Goal: Task Accomplishment & Management: Use online tool/utility

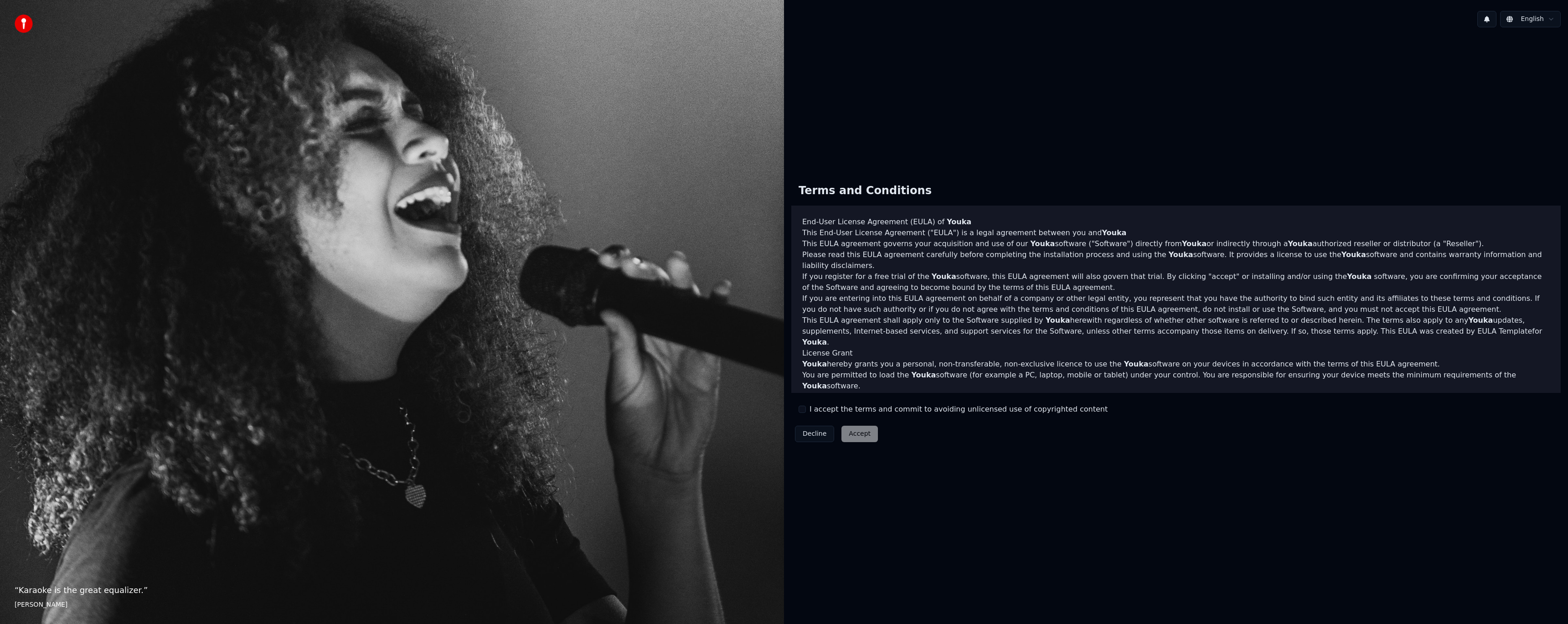
click at [884, 119] on div "Terms and Conditions End-User License Agreement ([PERSON_NAME]) of Youka This E…" at bounding box center [1176, 311] width 784 height 553
click at [798, 407] on div "Terms and Conditions End-User License Agreement (EULA) of Youka This End-User L…" at bounding box center [1176, 311] width 769 height 270
click at [802, 410] on button "I accept the terms and commit to avoiding unlicensed use of copyrighted content" at bounding box center [802, 409] width 7 height 7
click at [849, 430] on button "Accept" at bounding box center [859, 433] width 37 height 16
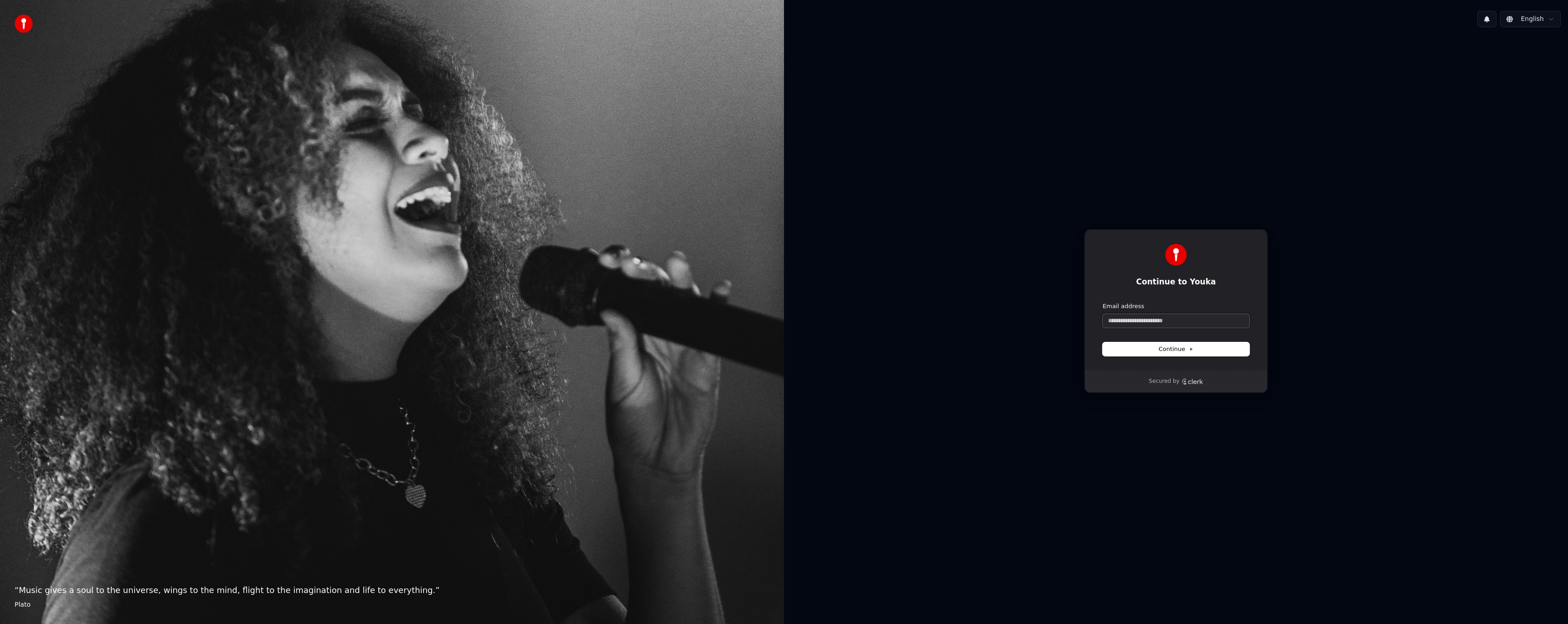
click at [1144, 326] on input "Email address" at bounding box center [1175, 321] width 147 height 13
click at [1102, 302] on button "submit" at bounding box center [1102, 302] width 0 height 0
type input "**********"
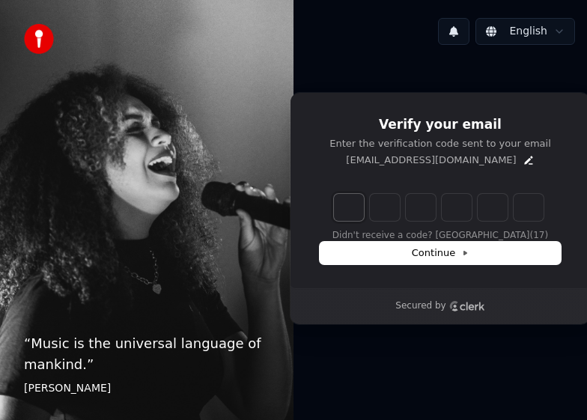
click at [345, 210] on input "Enter verification code. Digit 1" at bounding box center [349, 207] width 30 height 27
type input "******"
type input "*"
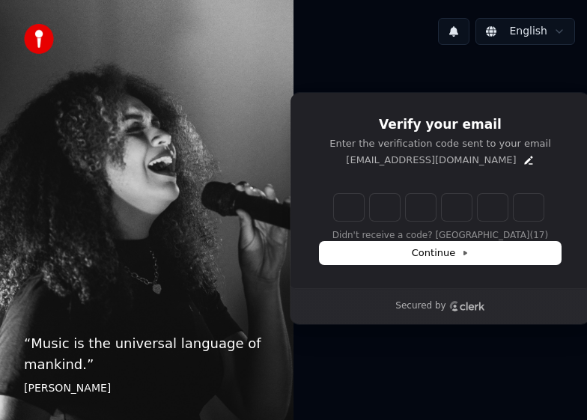
type input "*"
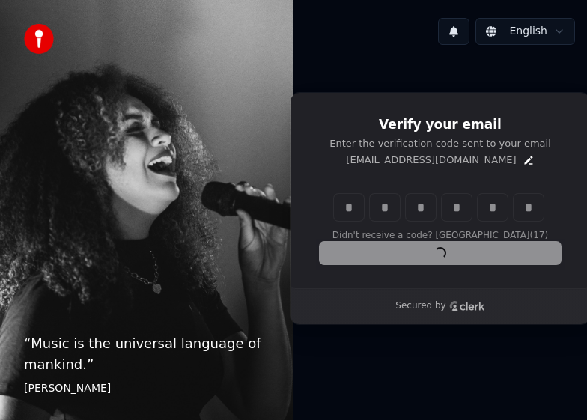
click at [403, 255] on div "Continue" at bounding box center [440, 253] width 241 height 22
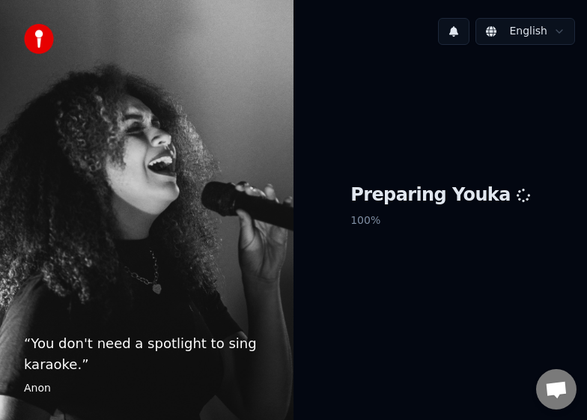
click at [414, 120] on div "Preparing Youka 100 %" at bounding box center [441, 208] width 294 height 303
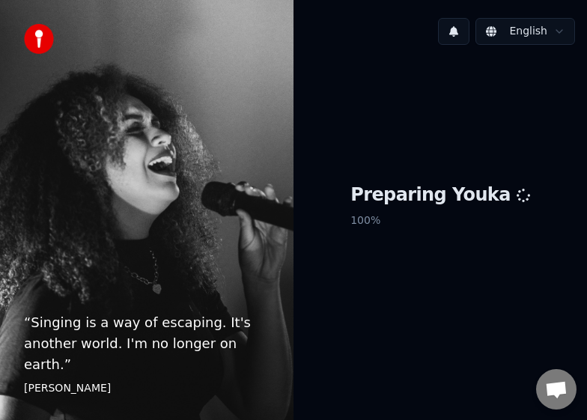
click at [368, 325] on div "Preparing Youka 100 %" at bounding box center [441, 208] width 294 height 303
click at [416, 238] on div "Preparing Youka 100 %" at bounding box center [441, 208] width 294 height 303
click at [438, 175] on div "Preparing Youka 100 %" at bounding box center [441, 208] width 294 height 303
click at [425, 146] on div "Preparing Youka 100 %" at bounding box center [441, 208] width 294 height 303
click at [410, 154] on div "Preparing Youka 100 %" at bounding box center [441, 208] width 294 height 303
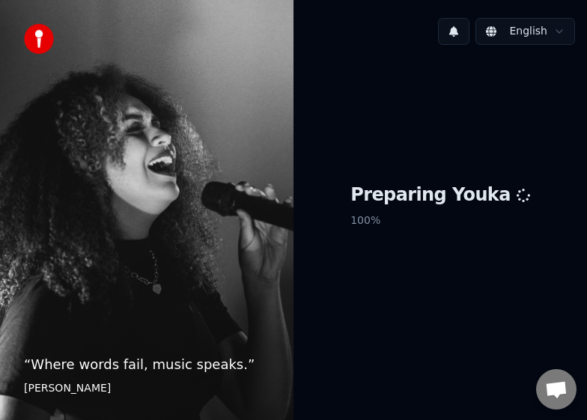
drag, startPoint x: 344, startPoint y: 121, endPoint x: 338, endPoint y: 131, distance: 11.8
click at [148, 258] on div "“ Where words fail, music speaks. ” Hans Christian Andersen" at bounding box center [147, 210] width 294 height 420
click at [29, 32] on img at bounding box center [39, 39] width 30 height 30
click at [40, 31] on img at bounding box center [39, 39] width 30 height 30
click at [46, 27] on img at bounding box center [39, 39] width 30 height 30
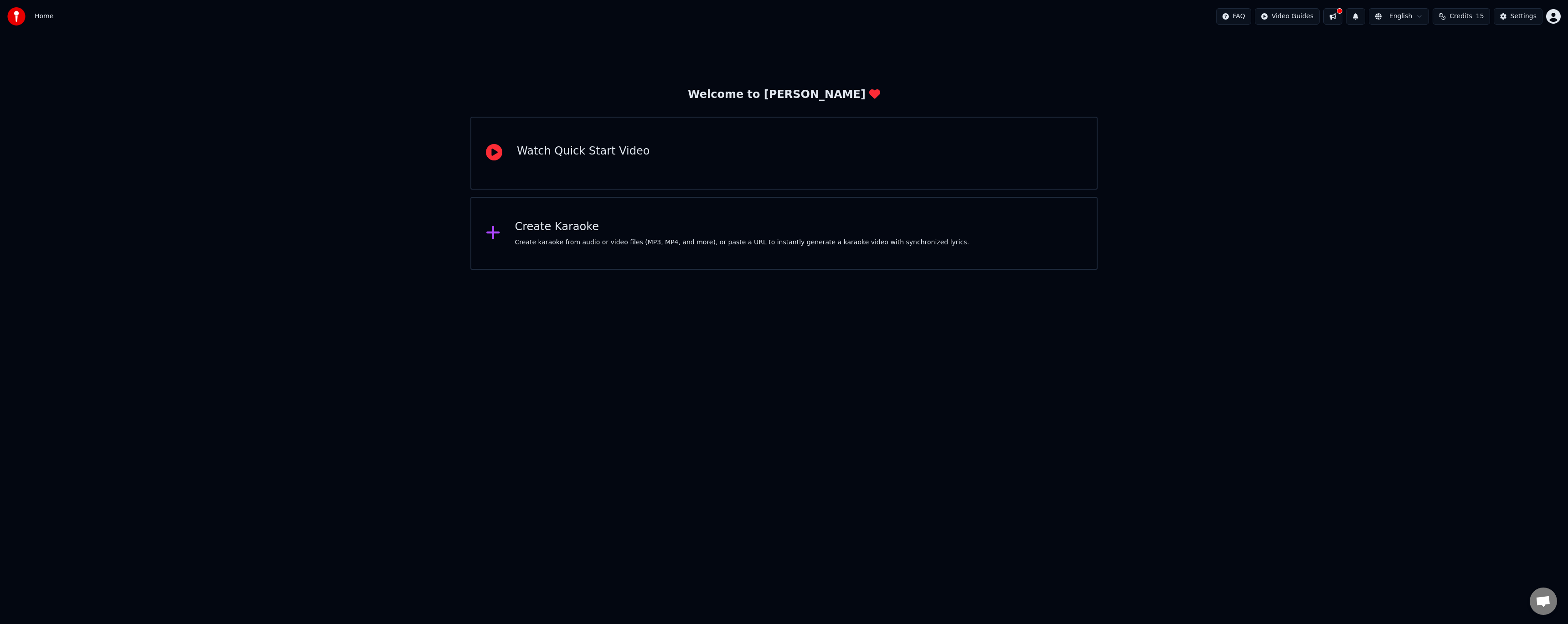
click at [714, 238] on div "Create karaoke from audio or video files (MP3, MP4, and more), or paste a URL t…" at bounding box center [742, 242] width 454 height 9
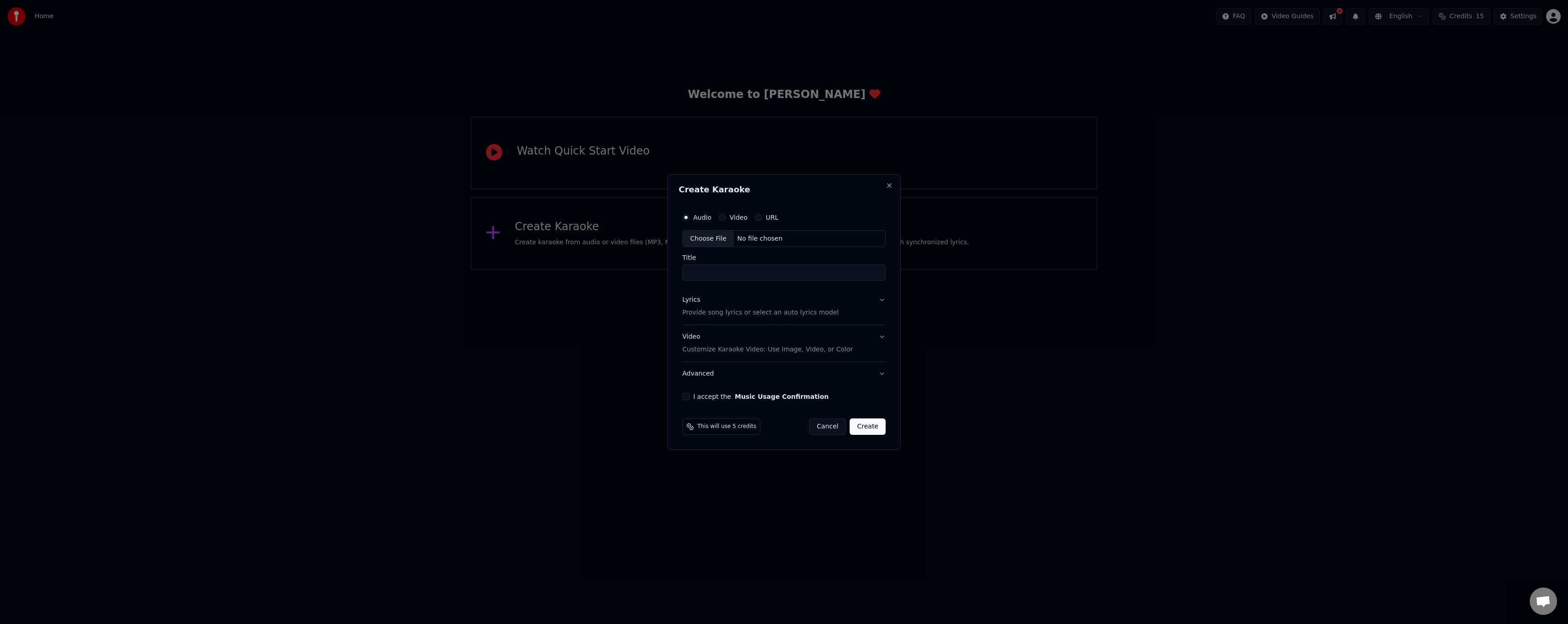
click at [737, 217] on label "Video" at bounding box center [738, 217] width 18 height 6
click at [726, 217] on button "Video" at bounding box center [723, 217] width 7 height 7
click at [718, 240] on div "Choose File" at bounding box center [709, 239] width 51 height 16
drag, startPoint x: 686, startPoint y: 220, endPoint x: 687, endPoint y: 225, distance: 5.1
click at [686, 220] on button "Audio" at bounding box center [686, 217] width 7 height 7
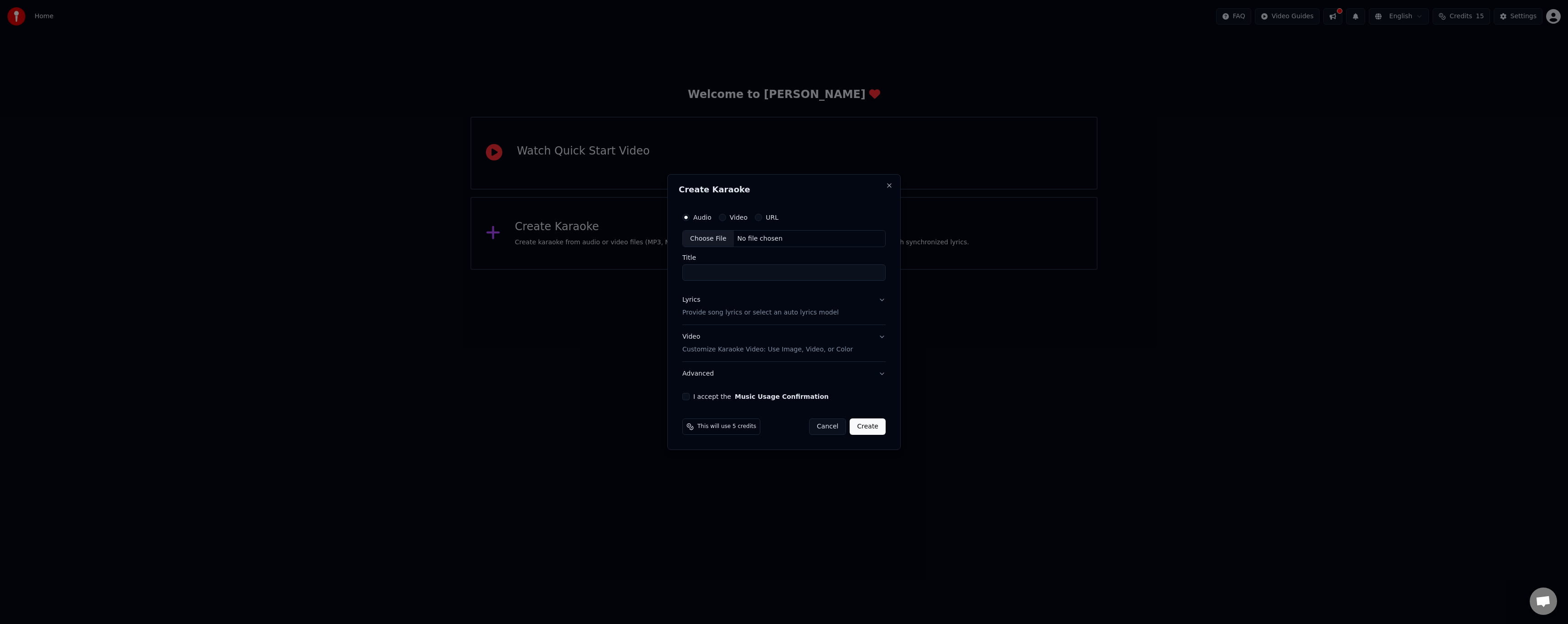
click at [694, 237] on div "Choose File" at bounding box center [709, 239] width 51 height 16
drag, startPoint x: 843, startPoint y: 275, endPoint x: 760, endPoint y: 278, distance: 83.1
click at [760, 278] on input "**********" at bounding box center [784, 273] width 207 height 16
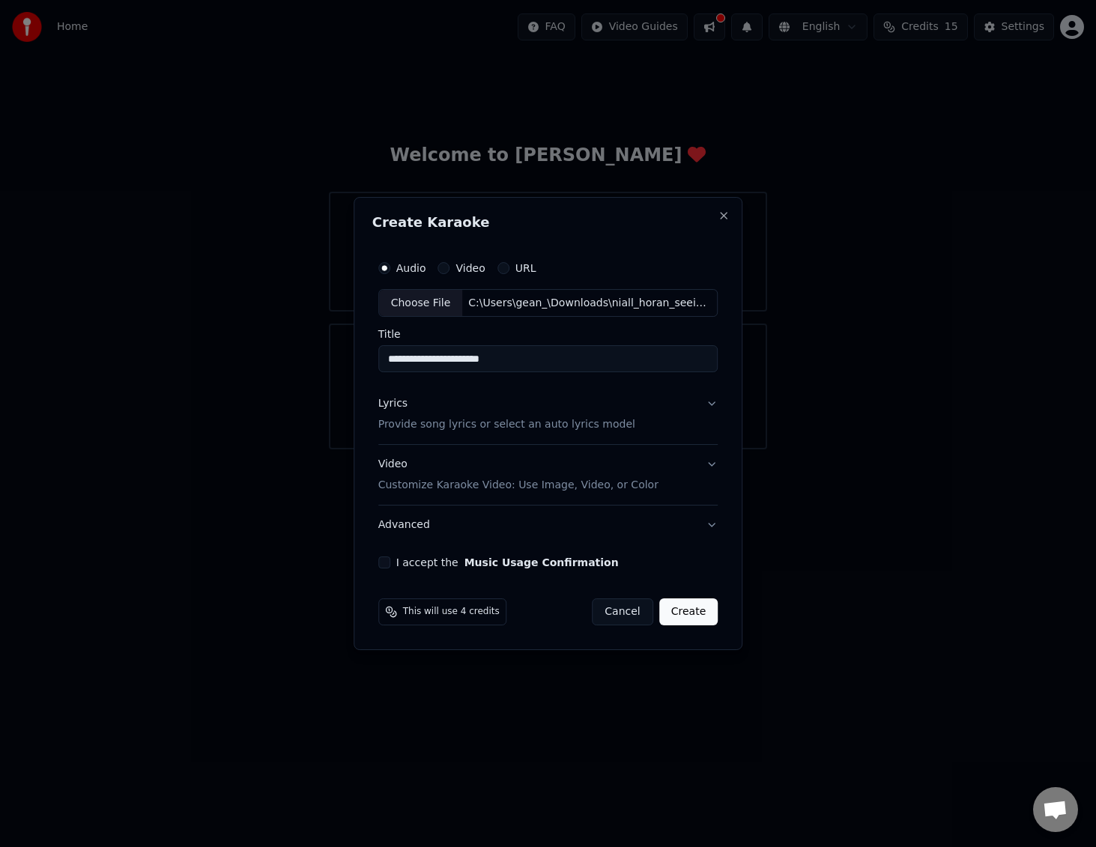
click at [574, 370] on input "**********" at bounding box center [548, 359] width 340 height 27
paste input "**********"
type input "**********"
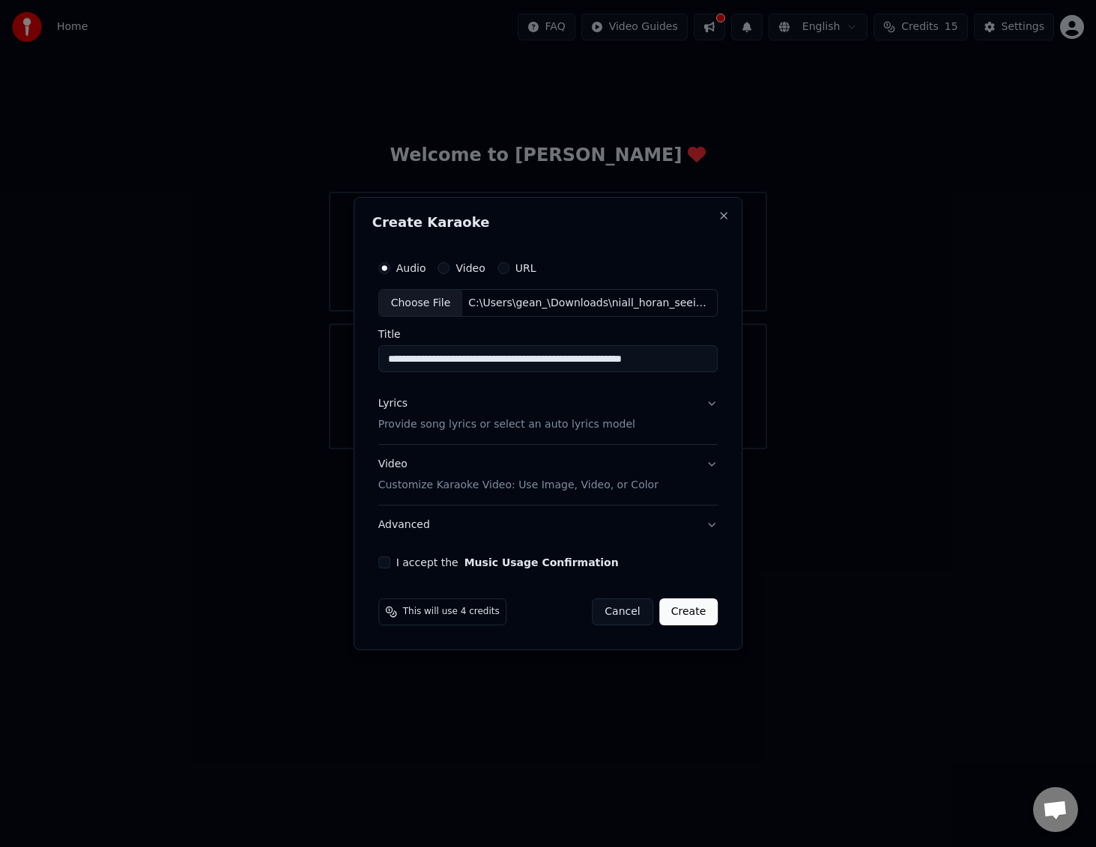
click at [613, 431] on button "Lyrics Provide song lyrics or select an auto lyrics model" at bounding box center [548, 415] width 340 height 60
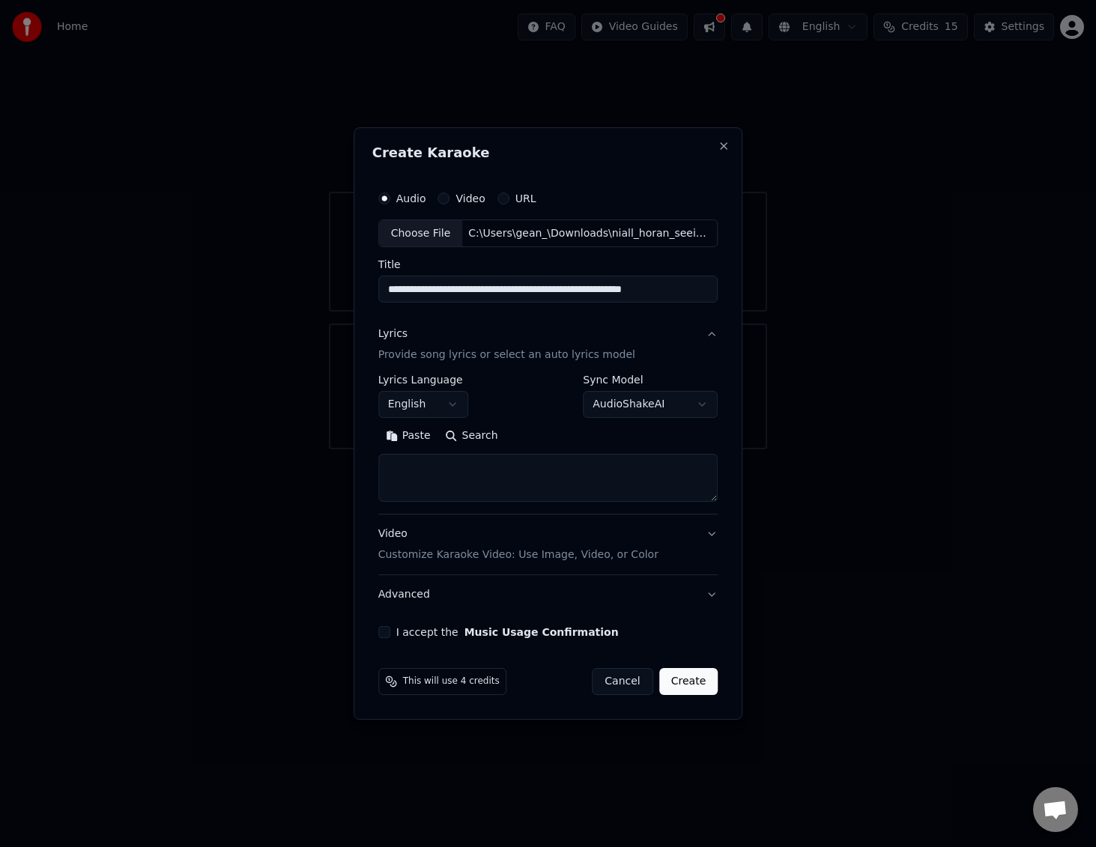
click at [582, 469] on textarea at bounding box center [548, 479] width 340 height 48
click at [665, 417] on body "**********" at bounding box center [548, 224] width 1096 height 449
click at [671, 407] on body "**********" at bounding box center [548, 224] width 1096 height 449
click at [508, 461] on textarea at bounding box center [548, 479] width 340 height 48
paste textarea "**********"
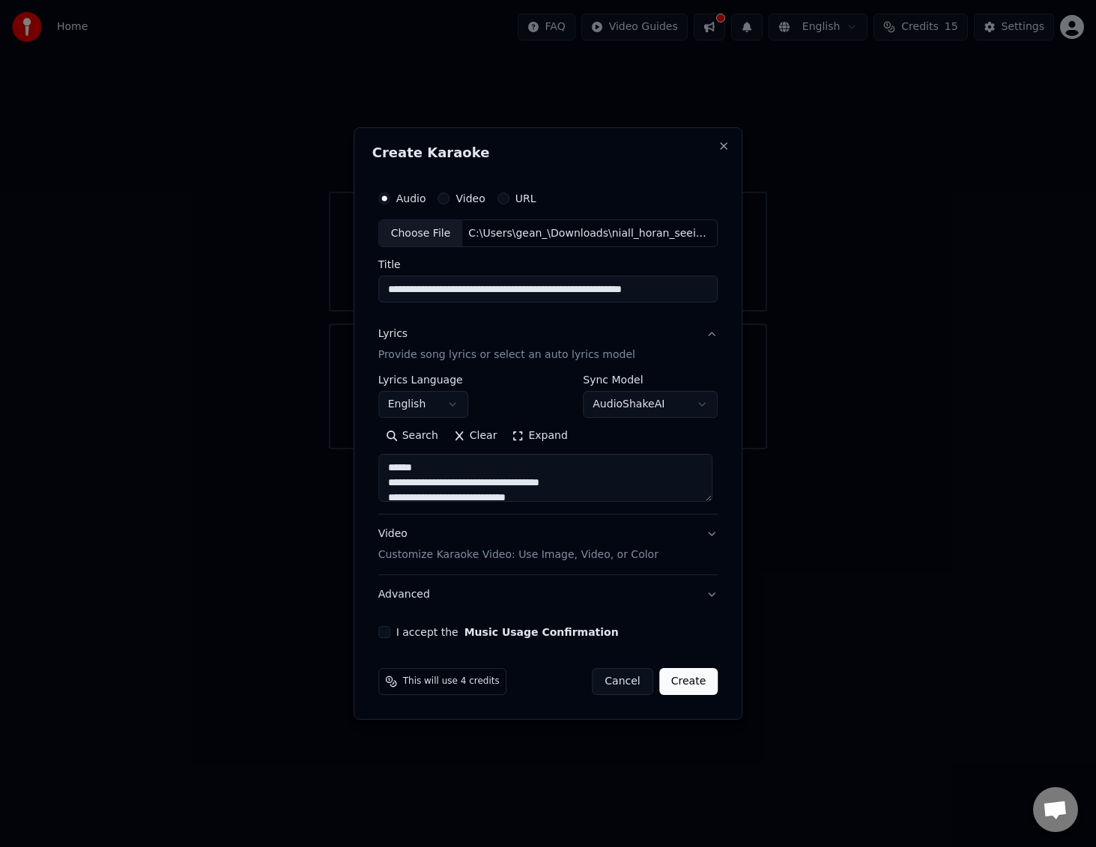
type textarea "**********"
click at [517, 441] on button "Expand" at bounding box center [539, 437] width 70 height 24
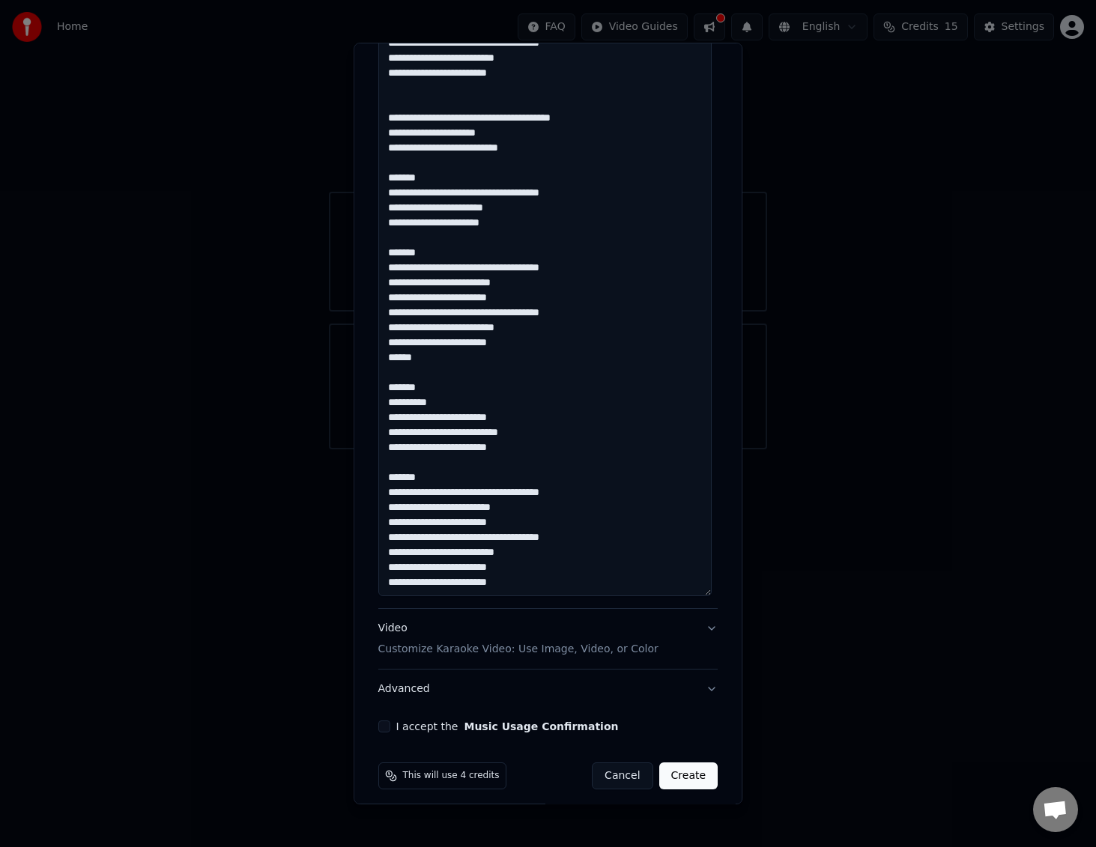
scroll to position [558, 0]
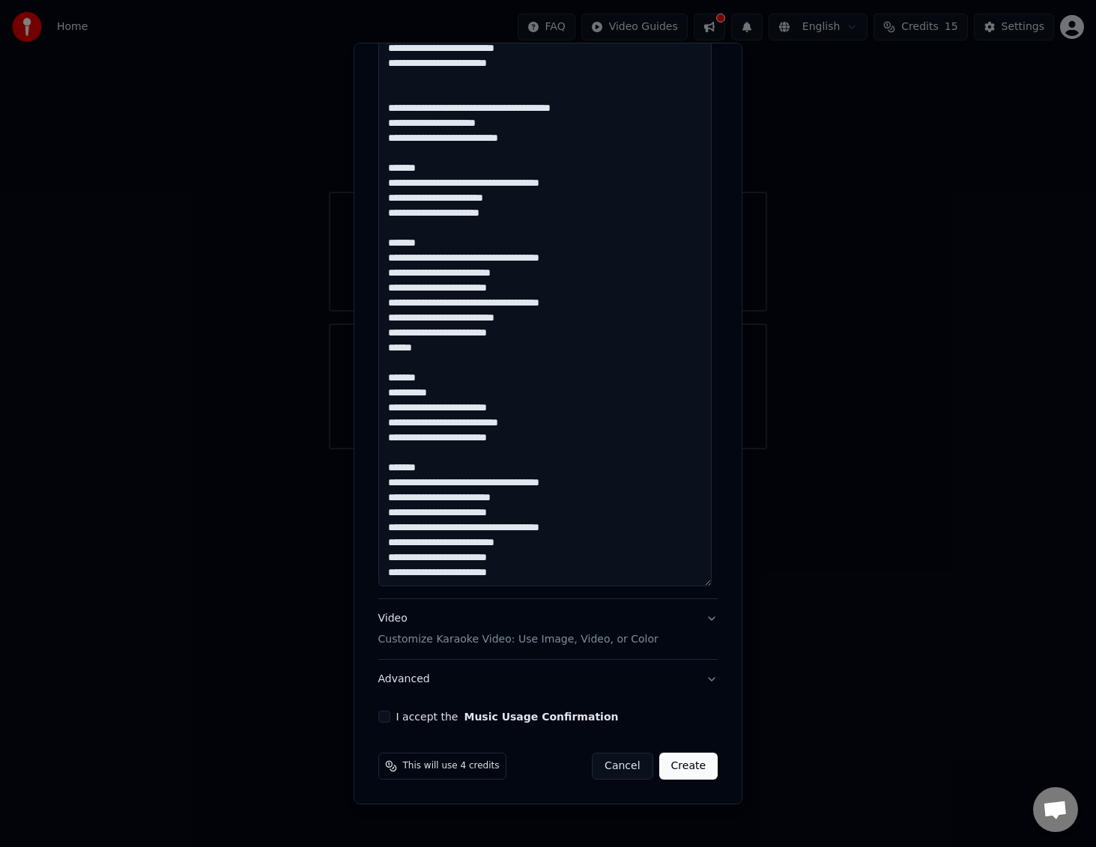
click at [383, 718] on button "I accept the Music Usage Confirmation" at bounding box center [384, 717] width 12 height 12
click at [701, 680] on button "Advanced" at bounding box center [548, 679] width 340 height 39
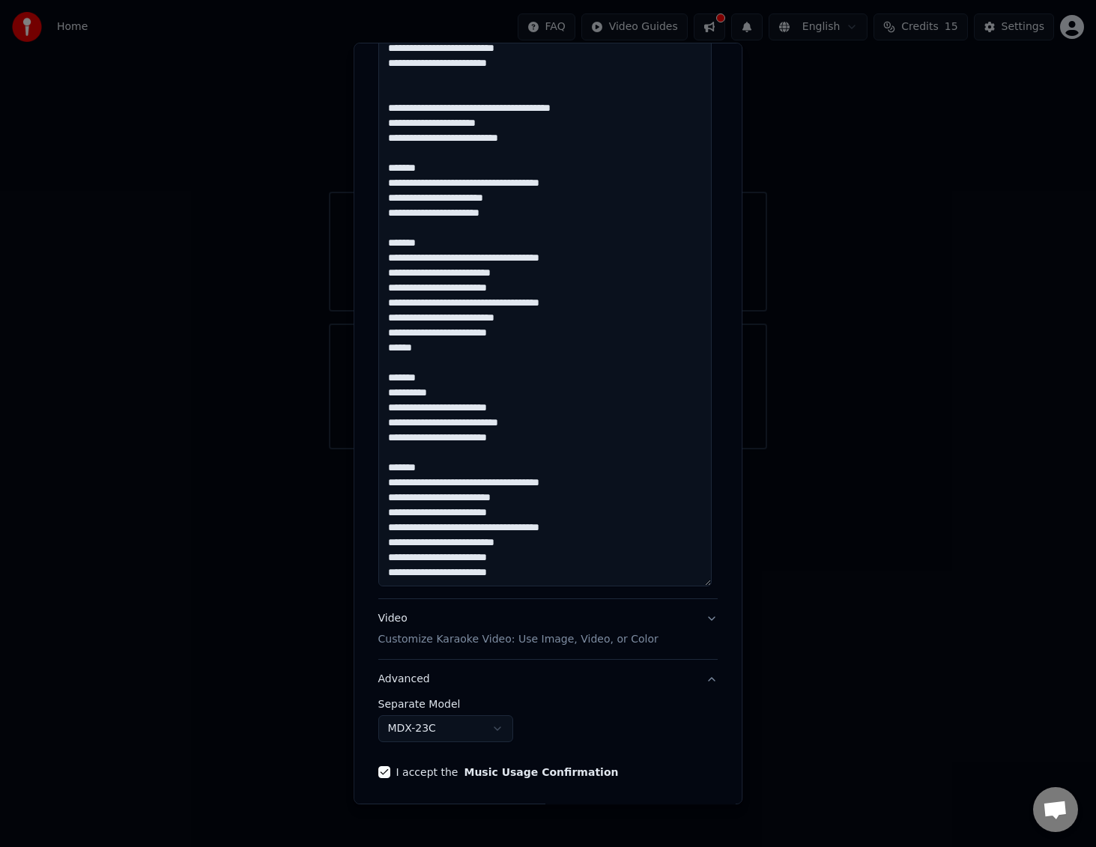
scroll to position [0, 0]
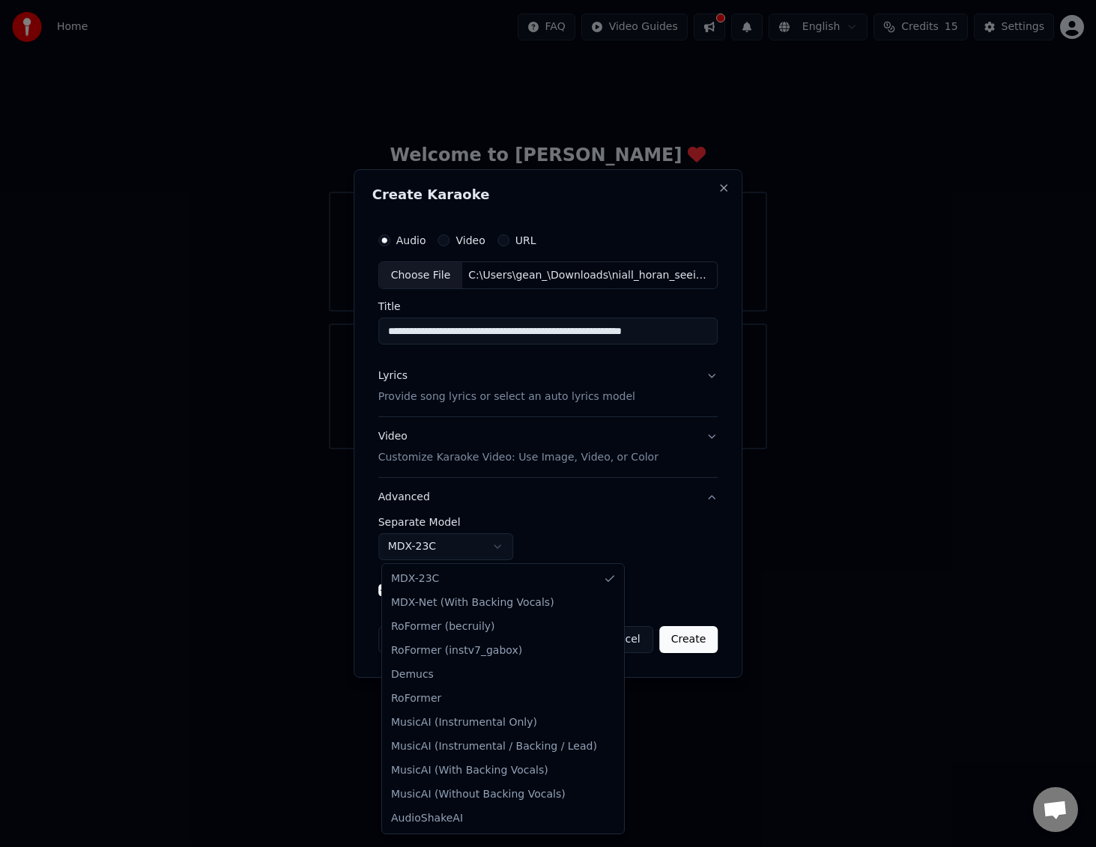
click at [508, 449] on body "**********" at bounding box center [548, 224] width 1096 height 449
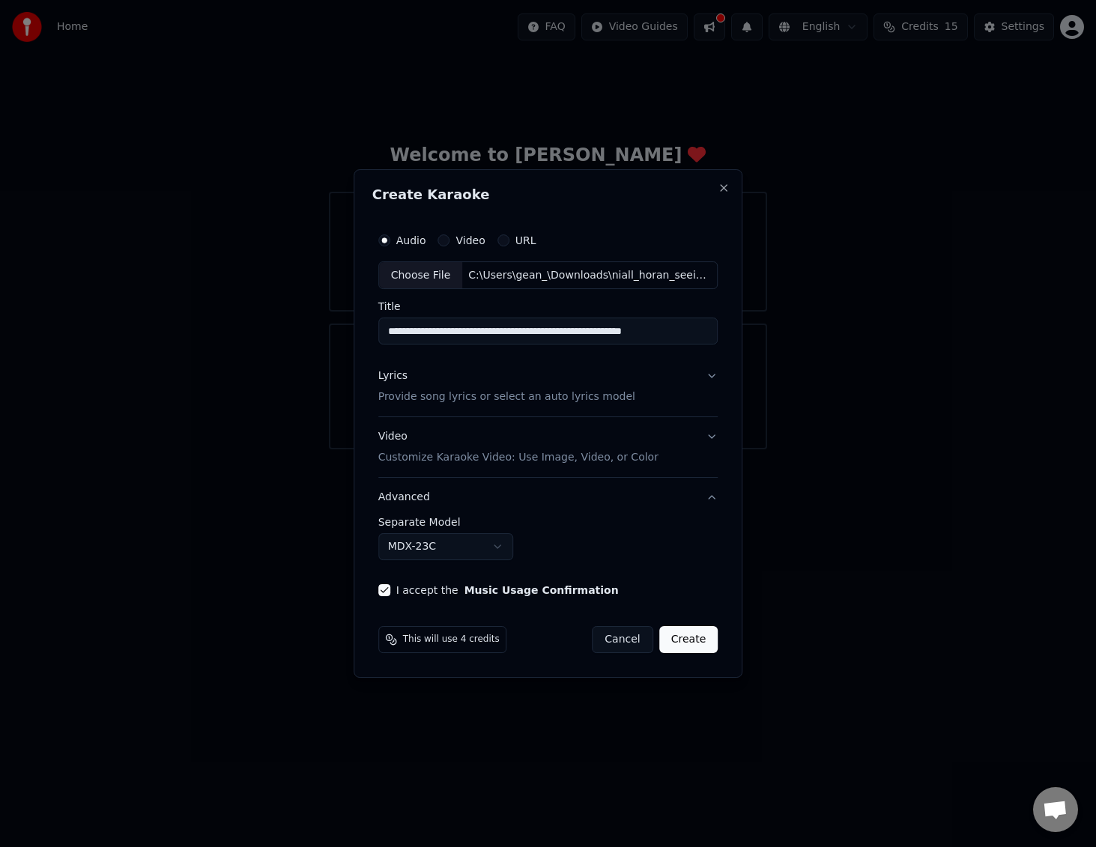
click at [691, 449] on body "**********" at bounding box center [548, 224] width 1096 height 449
click at [576, 535] on div "**********" at bounding box center [548, 538] width 340 height 43
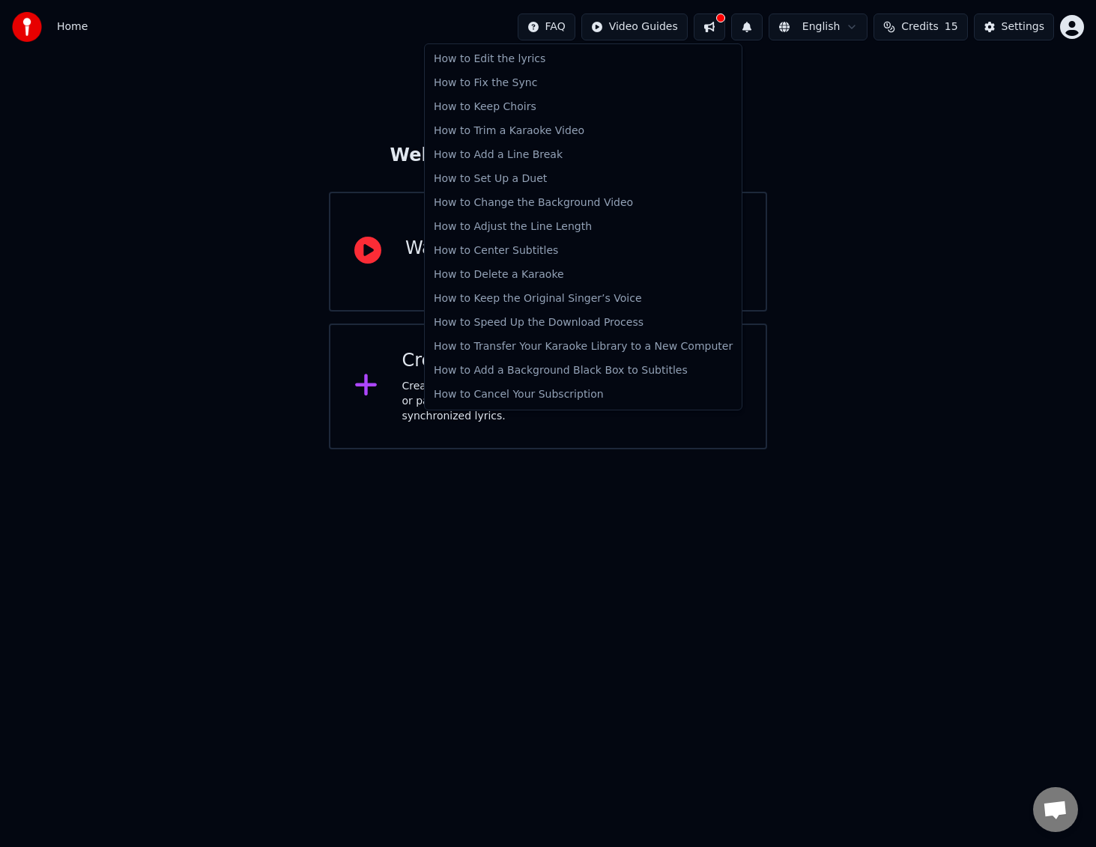
click at [556, 29] on html "Home FAQ Video Guides English Credits 15 Settings Welcome to Youka Watch Quick …" at bounding box center [548, 224] width 1096 height 449
click at [526, 179] on div "How to Set Up a Duet" at bounding box center [583, 179] width 311 height 24
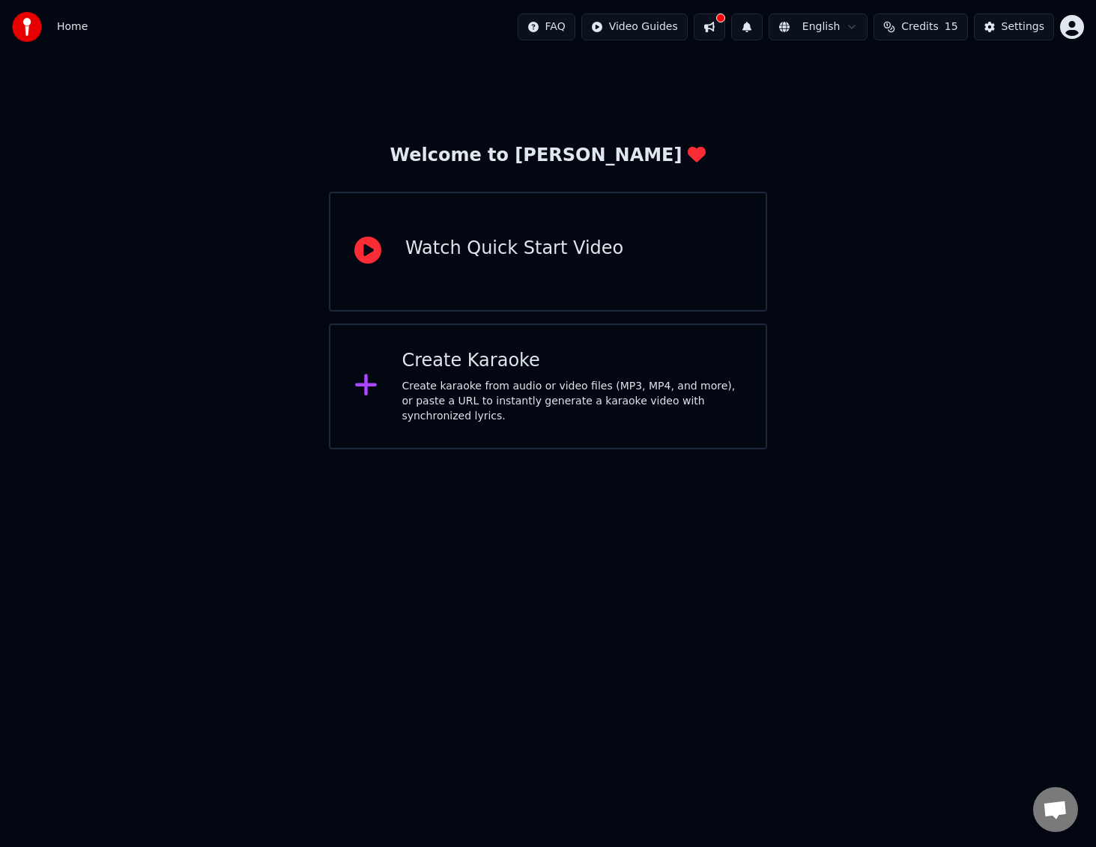
click at [577, 29] on html "Home FAQ Video Guides English Credits 15 Settings Welcome to Youka Watch Quick …" at bounding box center [548, 224] width 1096 height 449
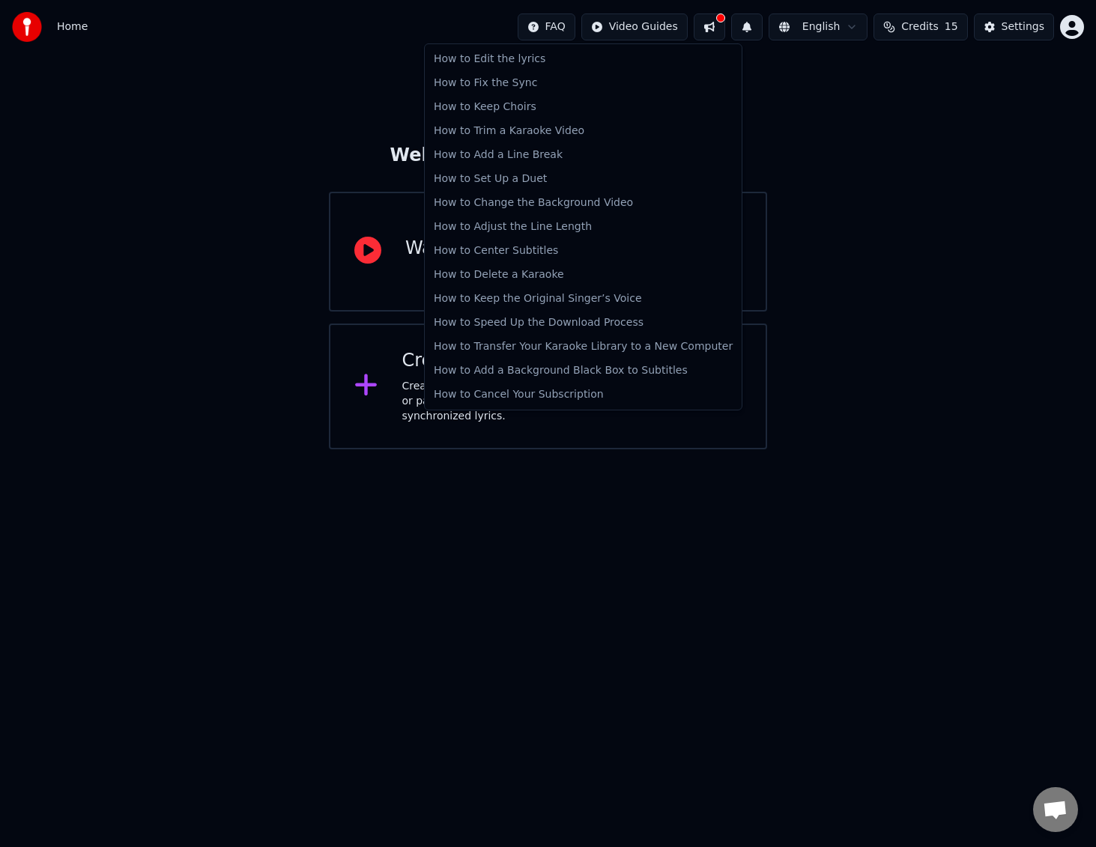
click at [926, 449] on html "Home FAQ Video Guides English Credits 15 Settings Welcome to Youka Watch Quick …" at bounding box center [548, 224] width 1096 height 449
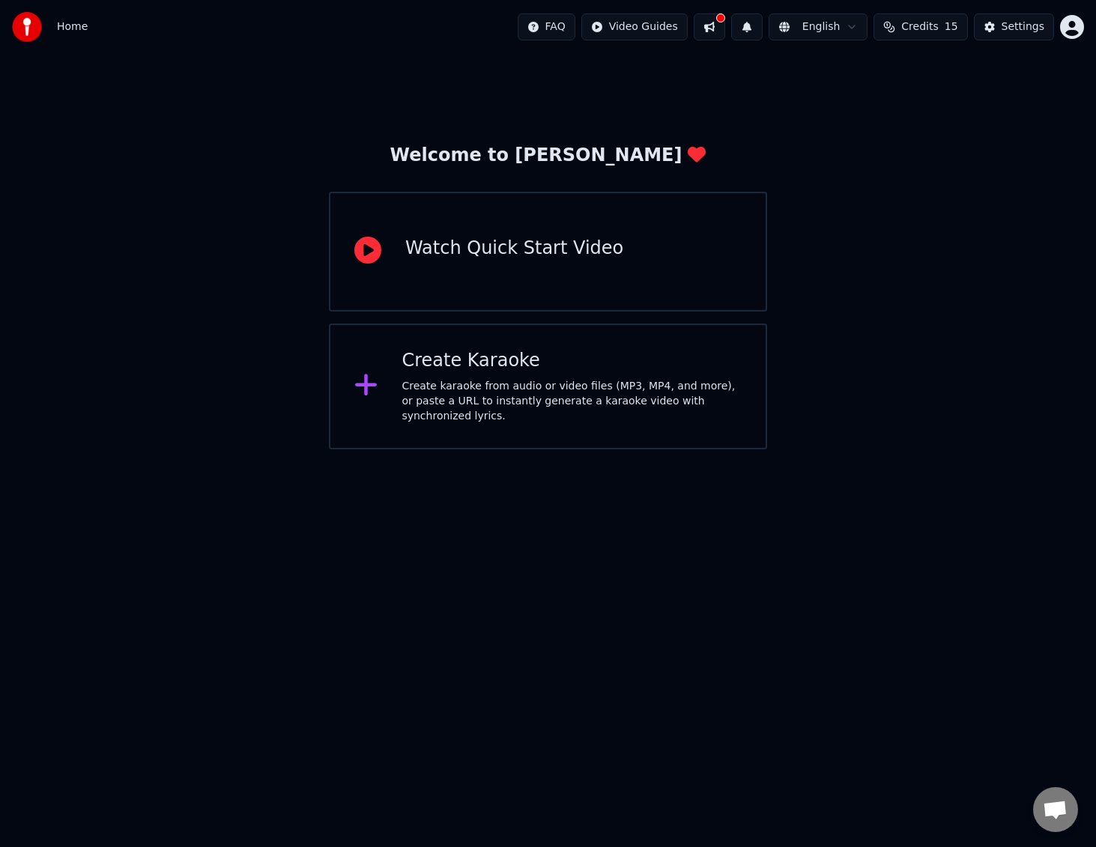
click at [589, 403] on div "Create karaoke from audio or video files (MP3, MP4, and more), or paste a URL t…" at bounding box center [571, 401] width 340 height 45
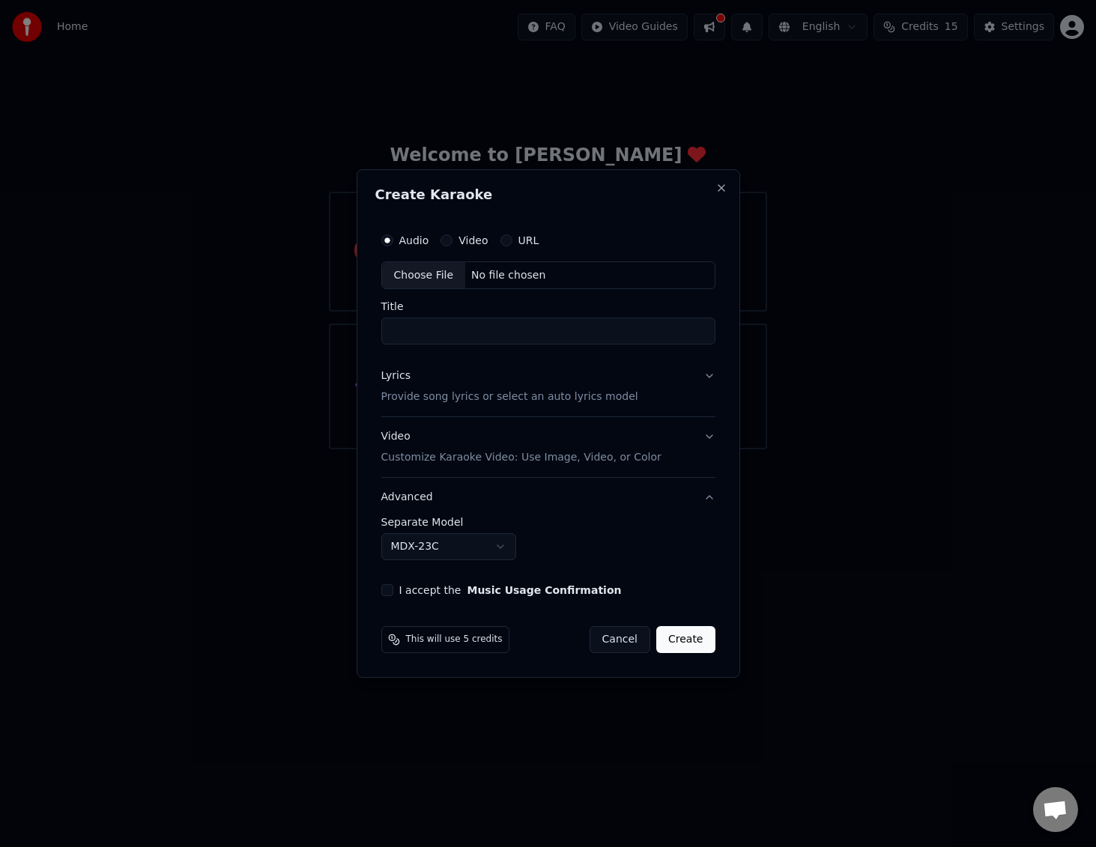
type input "**********"
click at [598, 395] on p "Provide song lyrics or select an auto lyrics model" at bounding box center [509, 397] width 257 height 15
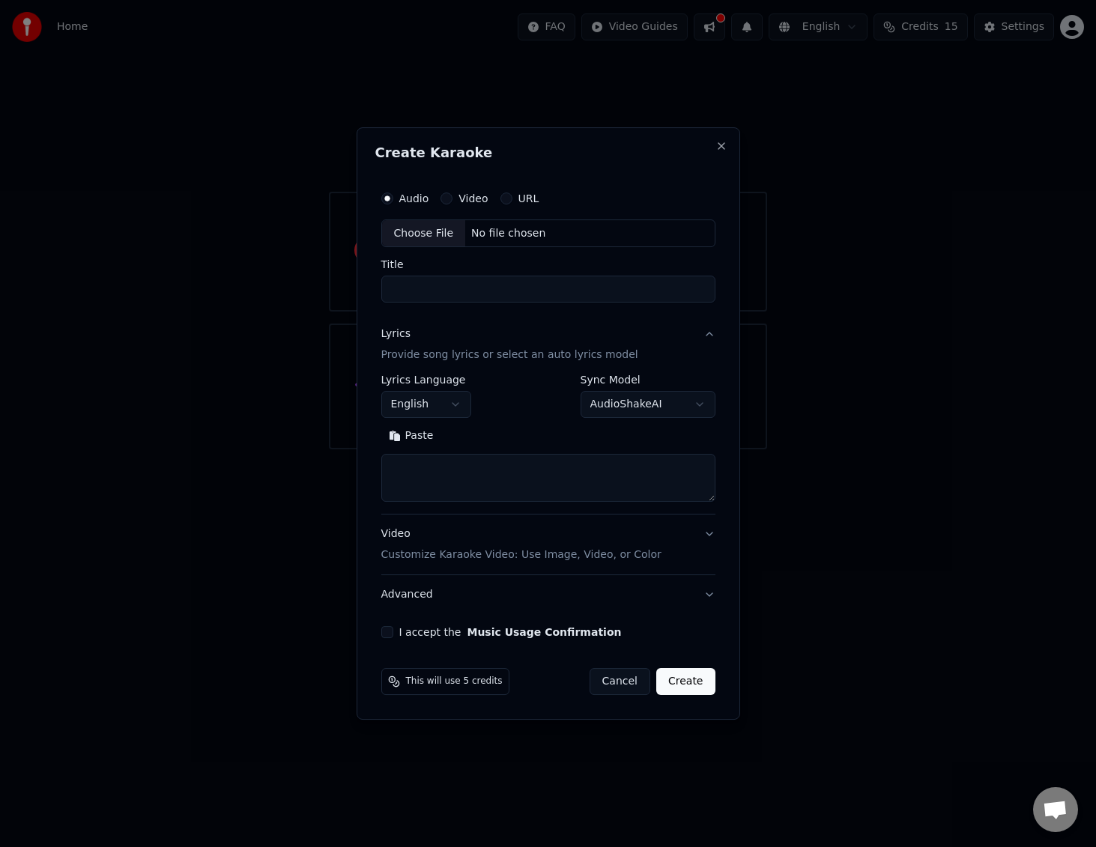
click at [568, 471] on textarea at bounding box center [548, 479] width 334 height 48
paste textarea "**********"
type textarea "**********"
click at [534, 300] on input "Title" at bounding box center [548, 289] width 334 height 27
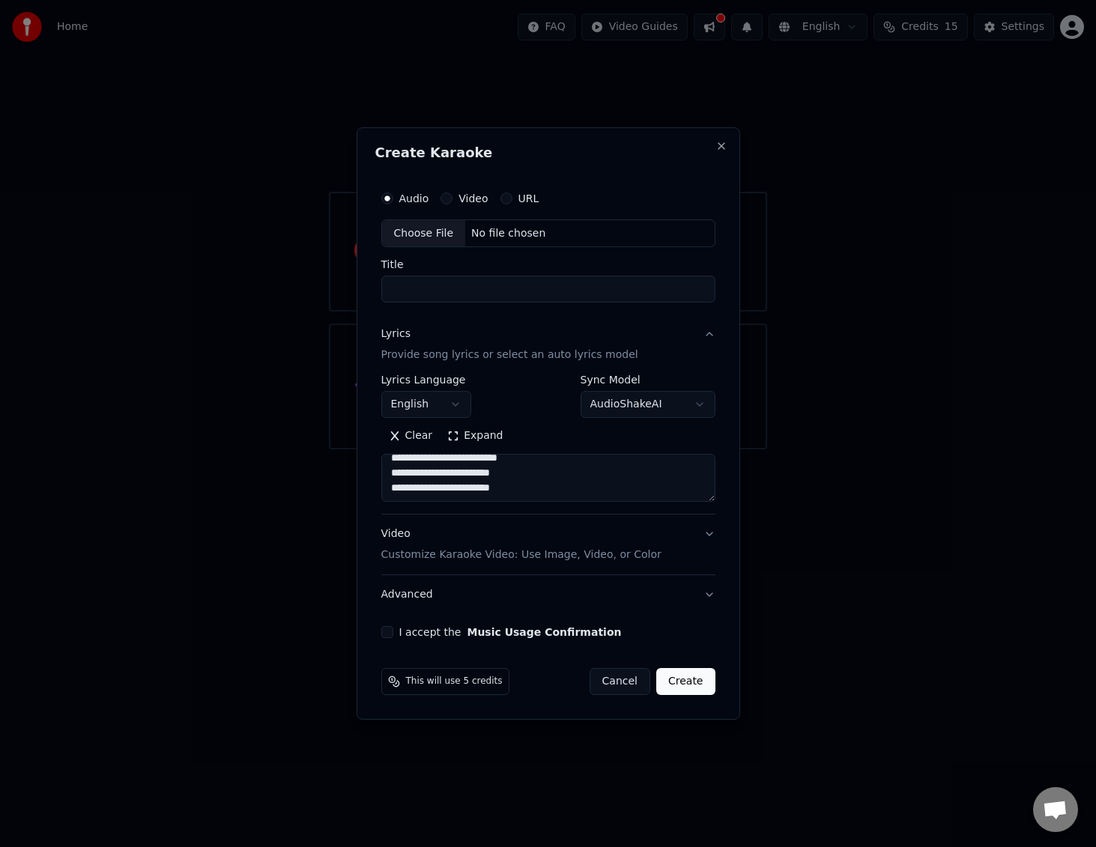
paste input "**********"
click at [506, 252] on div "**********" at bounding box center [548, 243] width 334 height 120
click at [425, 234] on div "Choose File" at bounding box center [424, 233] width 84 height 27
click at [637, 289] on input "**********" at bounding box center [545, 289] width 334 height 27
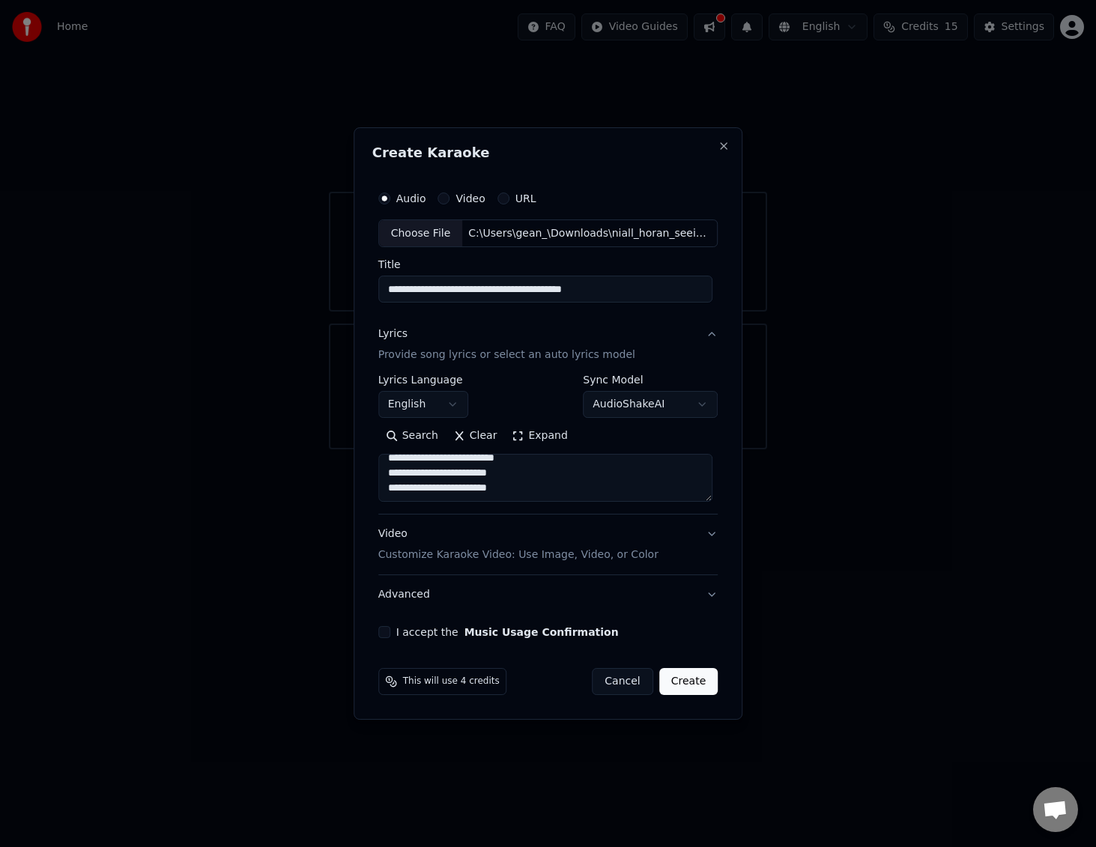
click at [637, 289] on input "**********" at bounding box center [545, 289] width 334 height 27
paste input "**********"
click at [610, 279] on input "**********" at bounding box center [545, 289] width 334 height 27
click at [607, 288] on input "**********" at bounding box center [545, 289] width 334 height 27
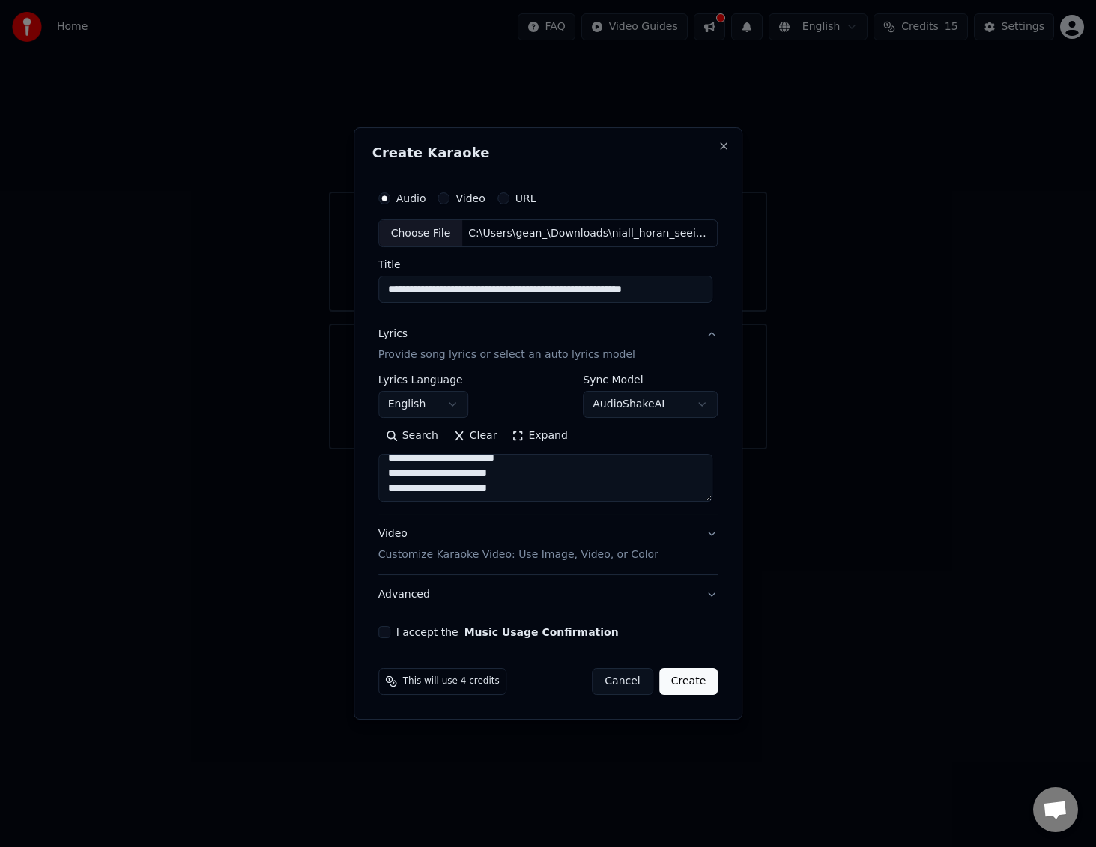
click at [607, 288] on input "**********" at bounding box center [545, 289] width 334 height 27
type input "**********"
click at [384, 634] on button "I accept the Music Usage Confirmation" at bounding box center [384, 632] width 12 height 12
click at [504, 555] on p "Customize Karaoke Video: Use Image, Video, or Color" at bounding box center [518, 554] width 280 height 15
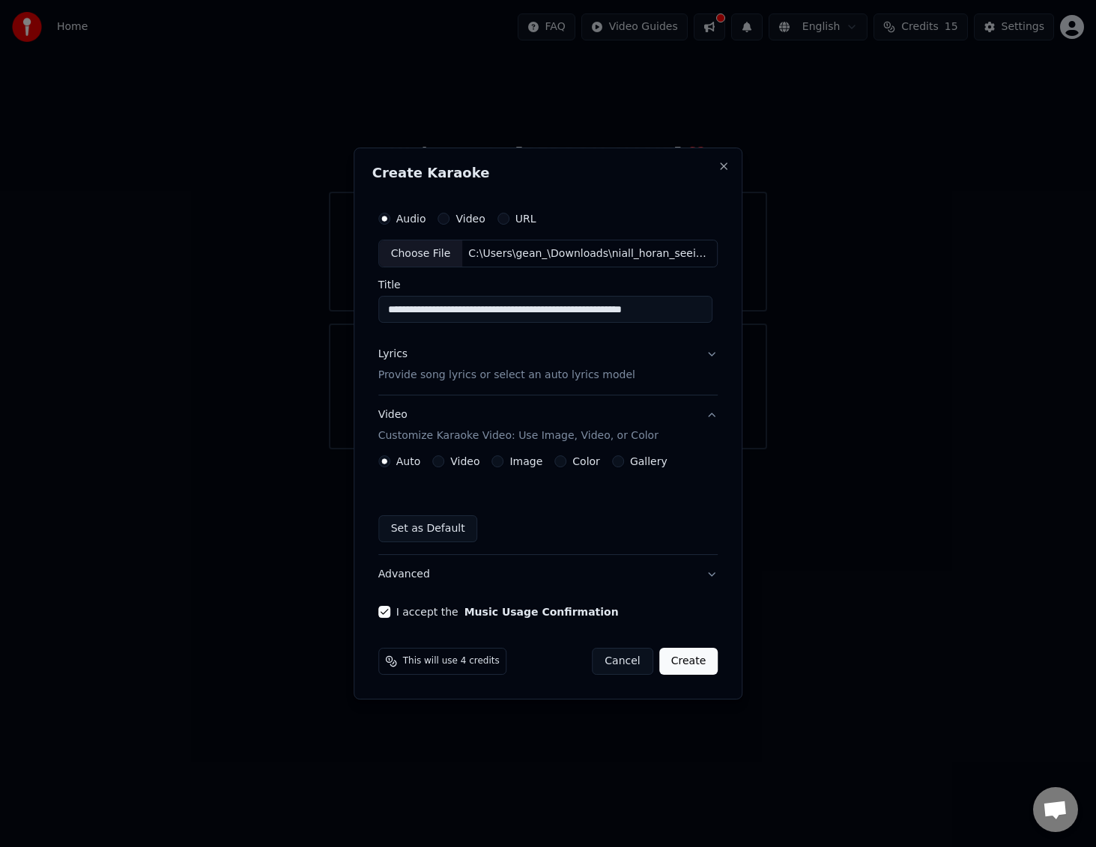
click at [436, 461] on button "Video" at bounding box center [438, 461] width 12 height 12
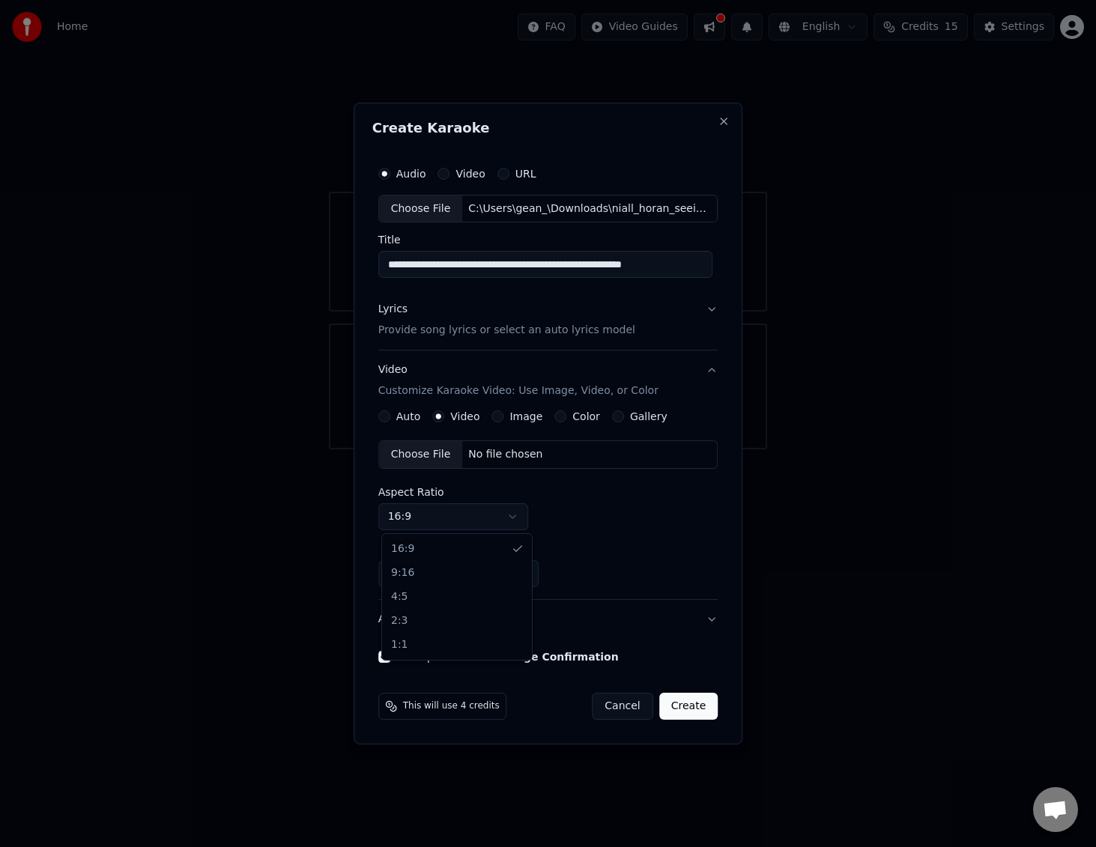
click at [496, 449] on body "**********" at bounding box center [548, 224] width 1096 height 449
click at [608, 449] on body "**********" at bounding box center [548, 224] width 1096 height 449
click at [506, 623] on button "Advanced" at bounding box center [548, 619] width 340 height 39
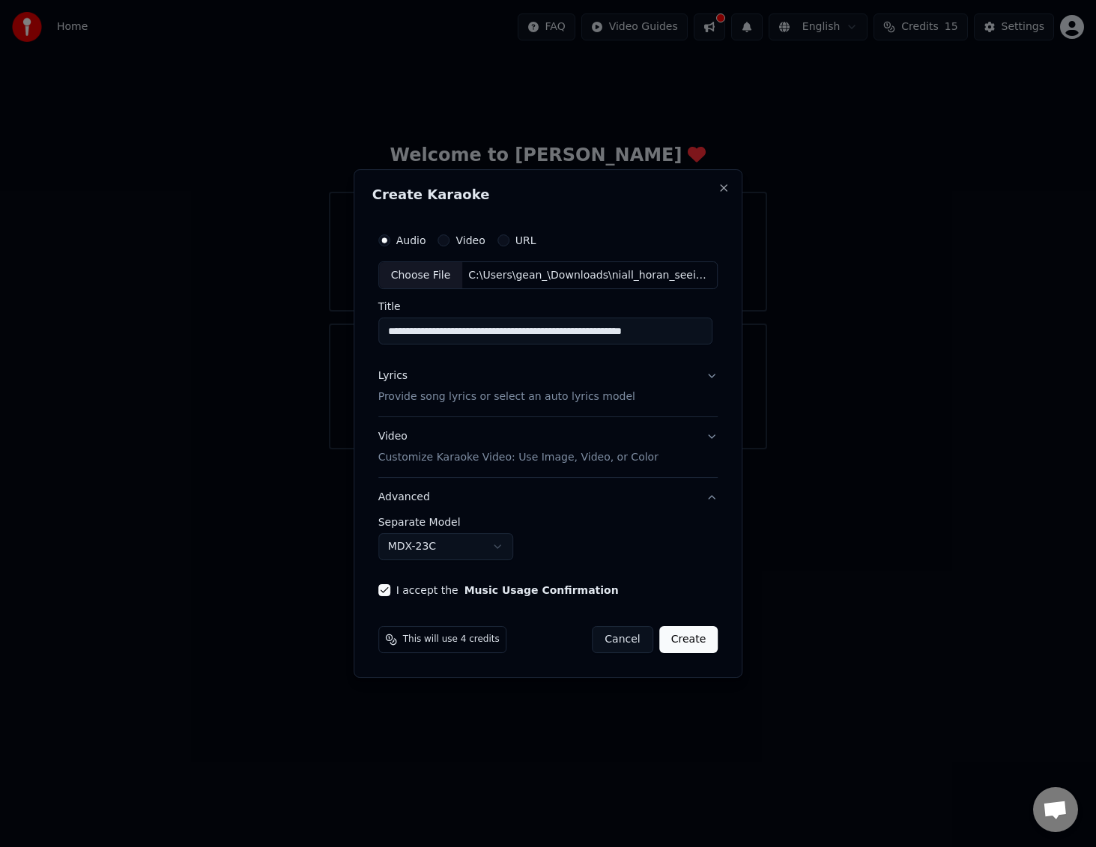
click at [526, 499] on button "Advanced" at bounding box center [548, 497] width 340 height 39
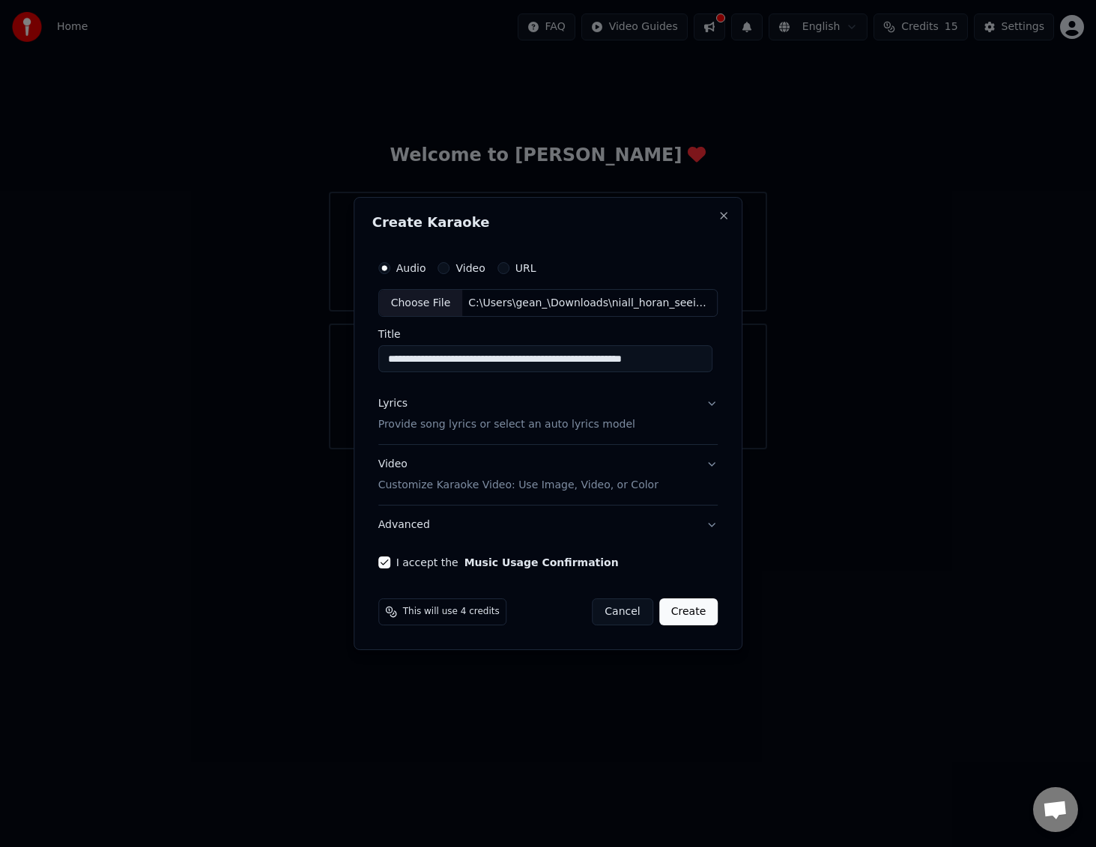
click at [517, 524] on button "Advanced" at bounding box center [548, 524] width 340 height 39
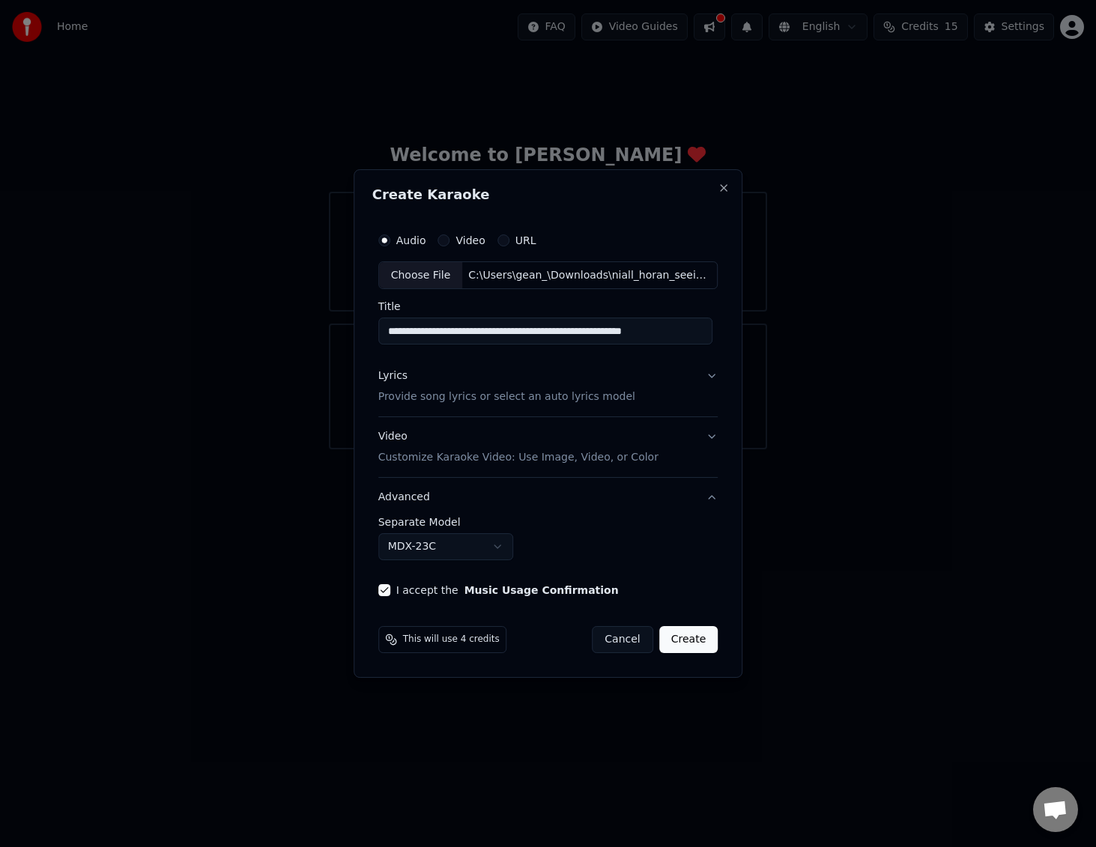
click at [673, 456] on button "Video Customize Karaoke Video: Use Image, Video, or Color" at bounding box center [548, 448] width 340 height 60
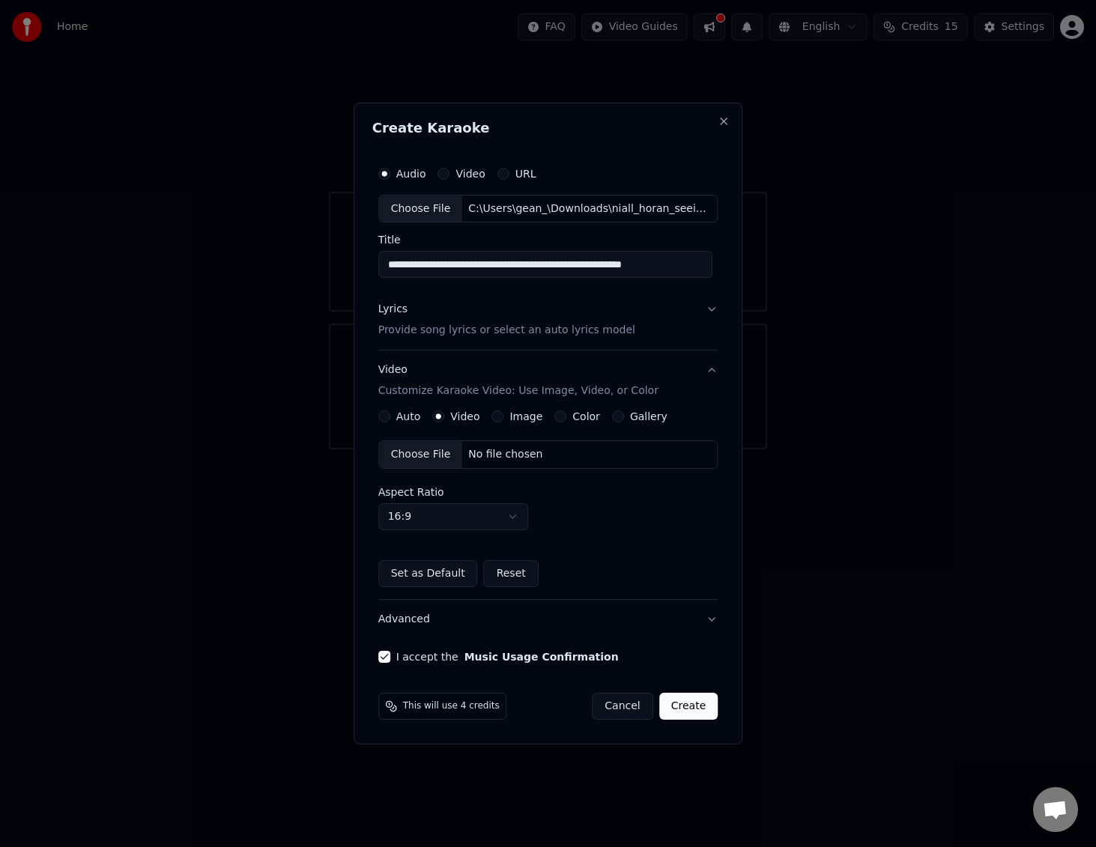
click at [492, 422] on div "Image" at bounding box center [516, 416] width 51 height 12
click at [494, 421] on button "Image" at bounding box center [497, 416] width 12 height 12
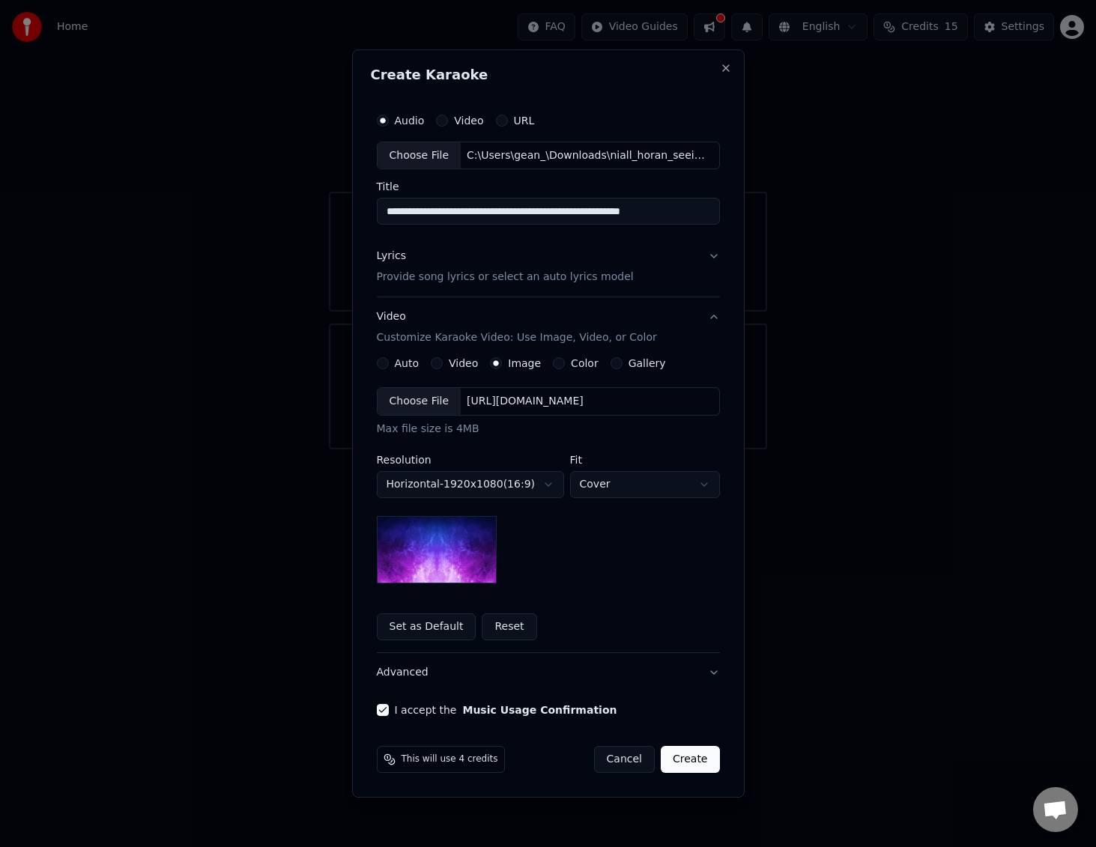
click at [607, 449] on body "**********" at bounding box center [548, 224] width 1096 height 449
click at [532, 449] on body "**********" at bounding box center [548, 224] width 1096 height 449
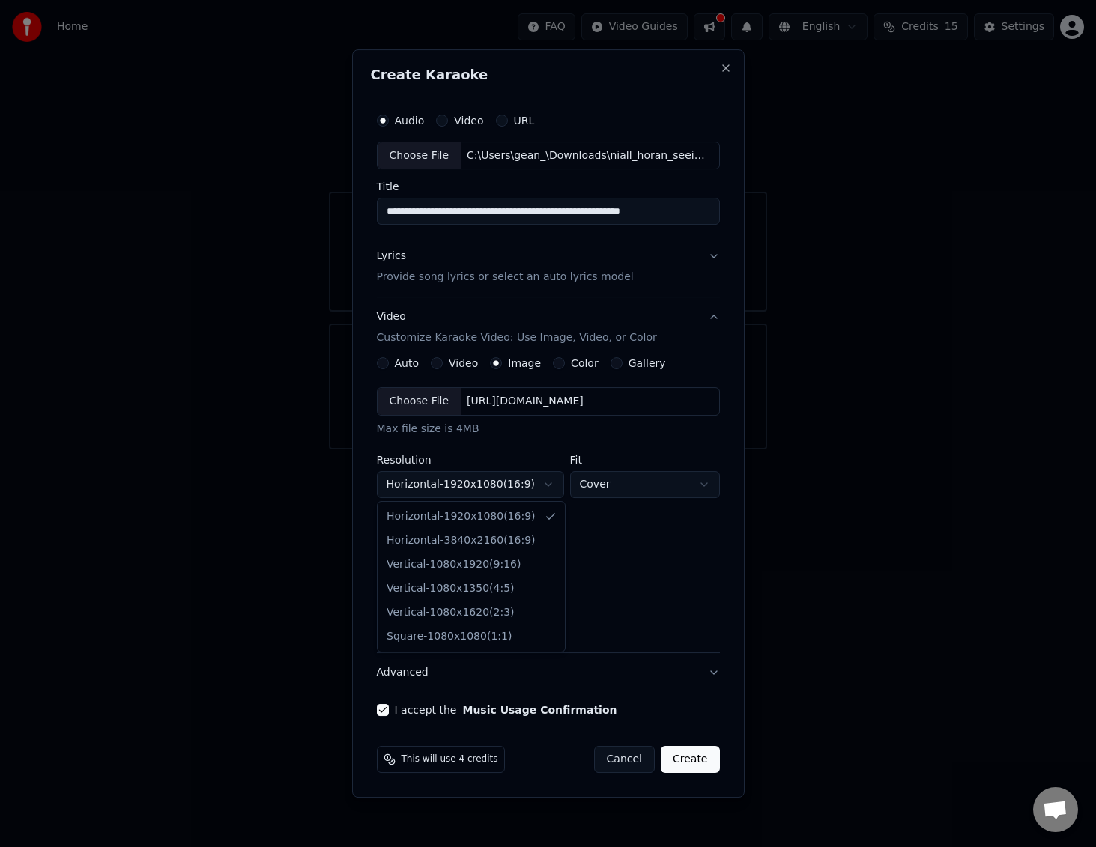
click at [538, 449] on body "**********" at bounding box center [548, 224] width 1096 height 449
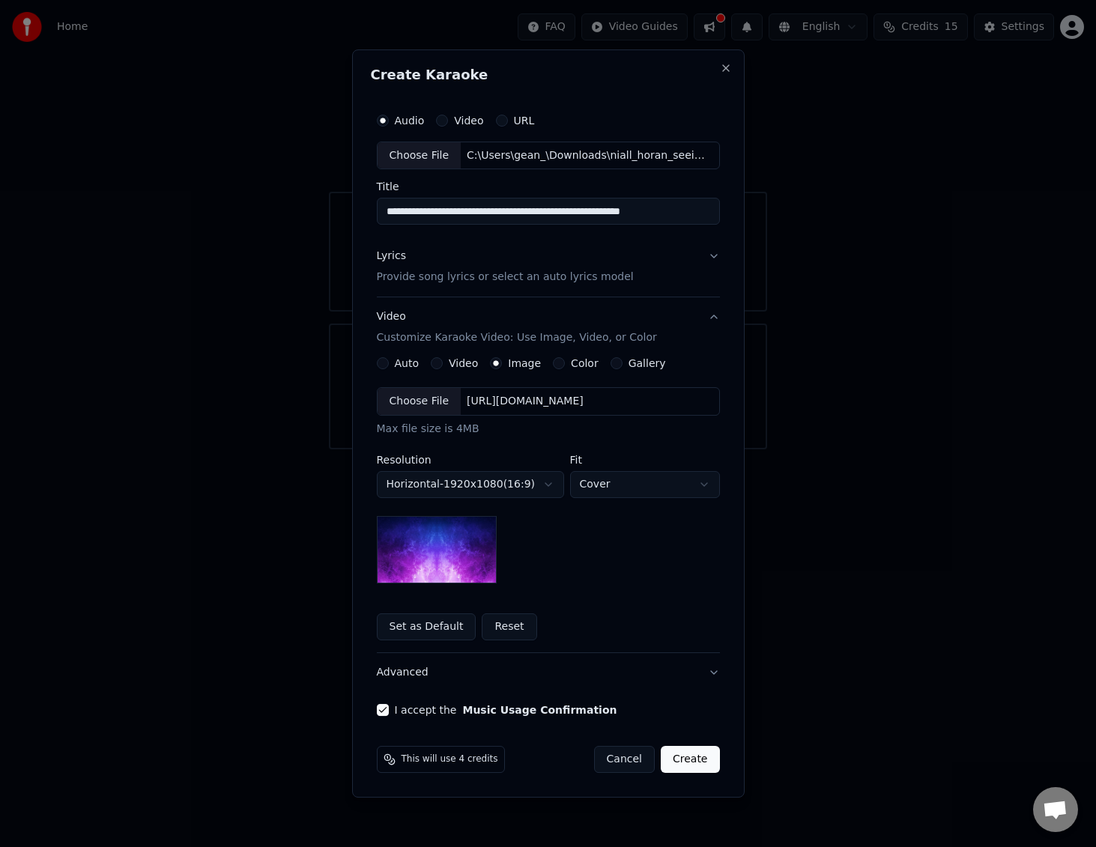
click at [635, 449] on body "**********" at bounding box center [548, 224] width 1096 height 449
click at [510, 334] on p "Customize Karaoke Video: Use Image, Video, or Color" at bounding box center [517, 338] width 280 height 15
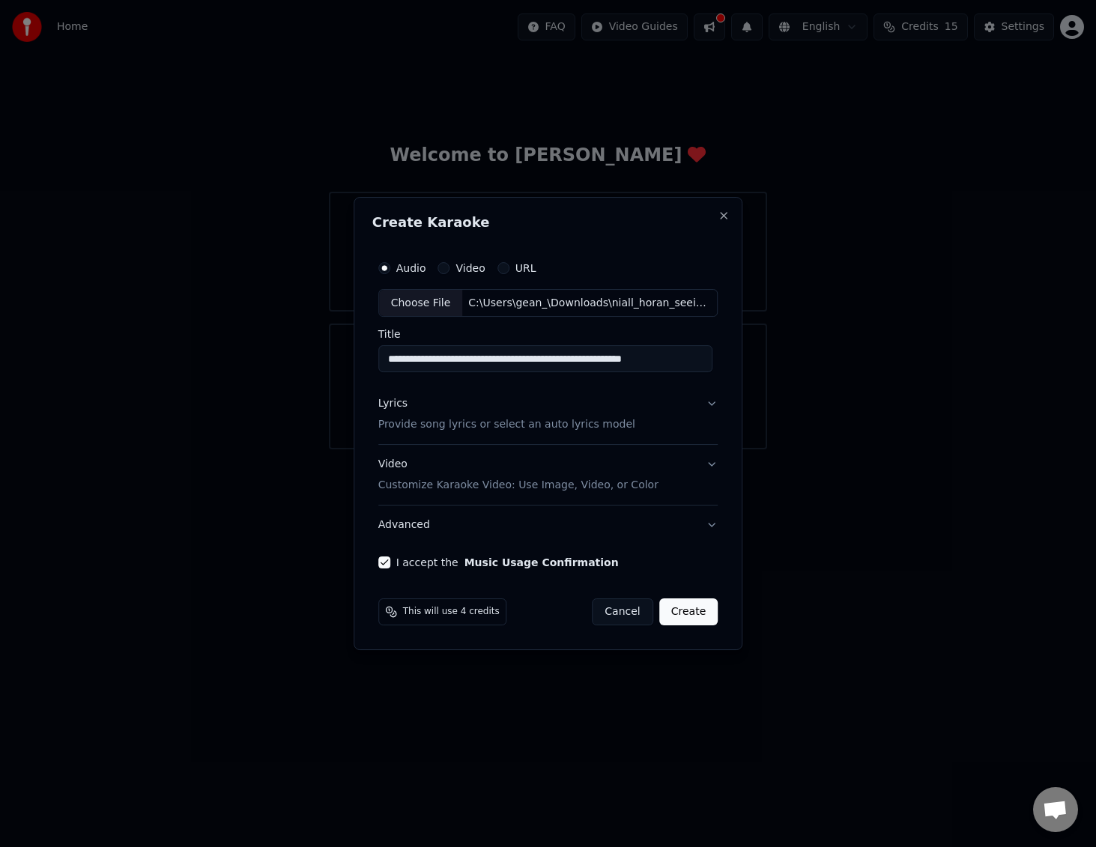
click at [531, 487] on p "Customize Karaoke Video: Use Image, Video, or Color" at bounding box center [518, 485] width 280 height 15
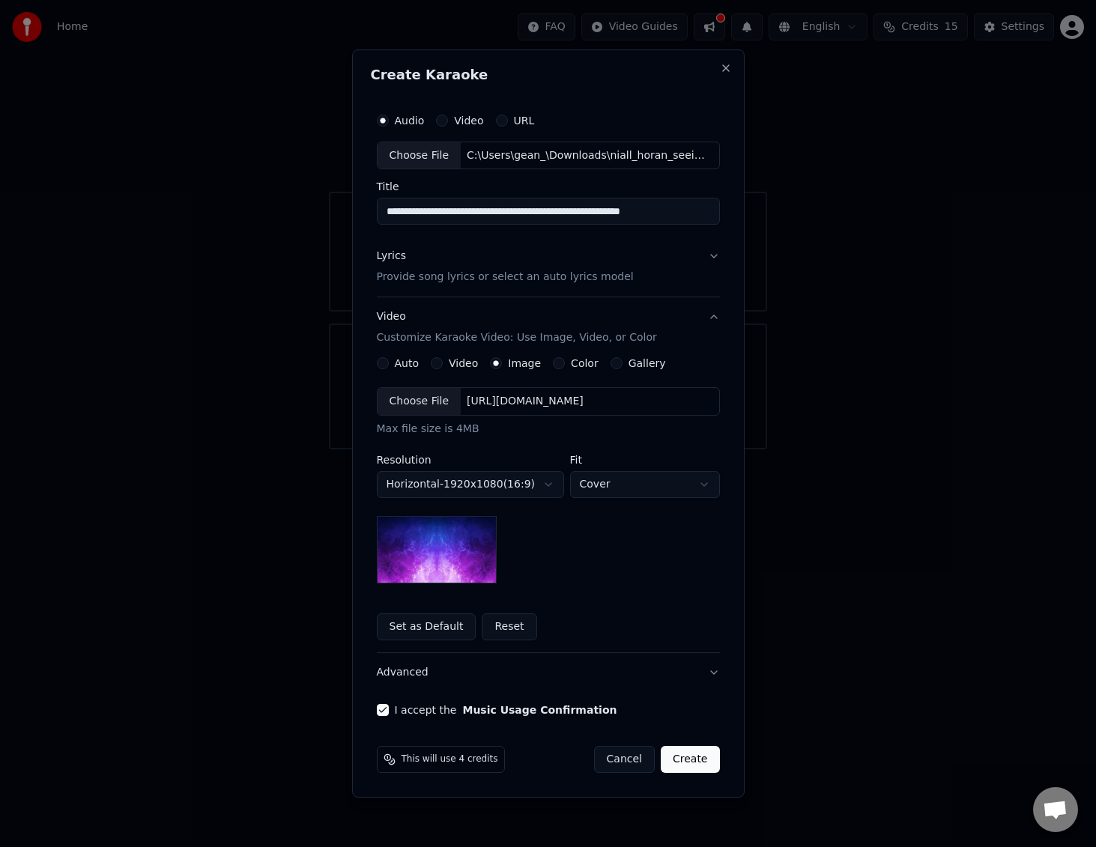
click at [553, 362] on button "Color" at bounding box center [559, 363] width 12 height 12
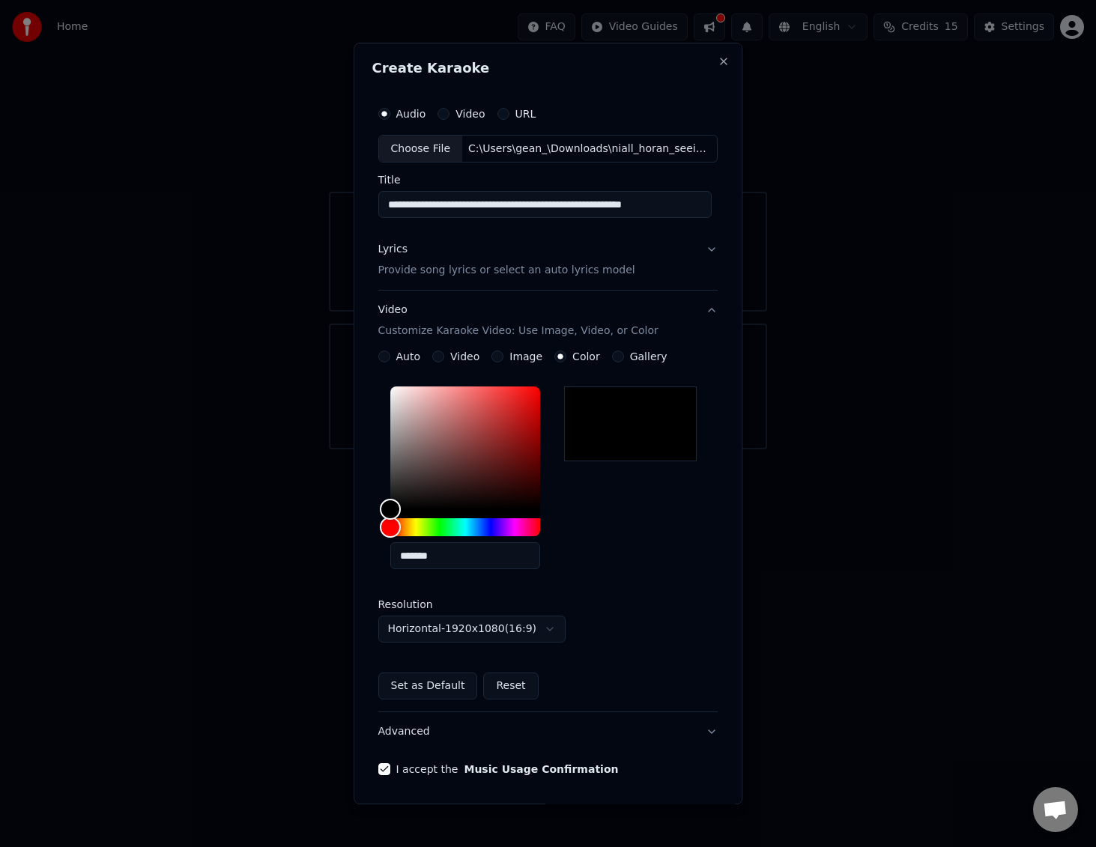
scroll to position [52, 0]
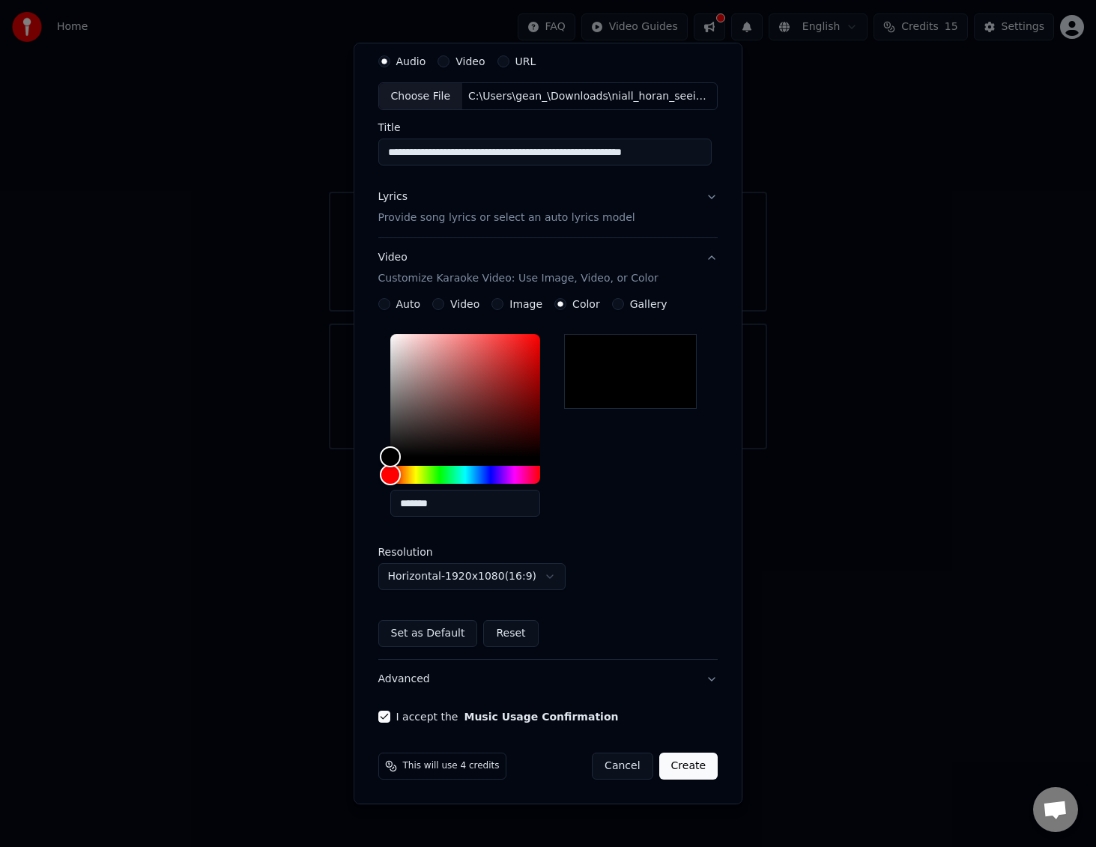
click at [675, 759] on button "Create" at bounding box center [688, 766] width 59 height 27
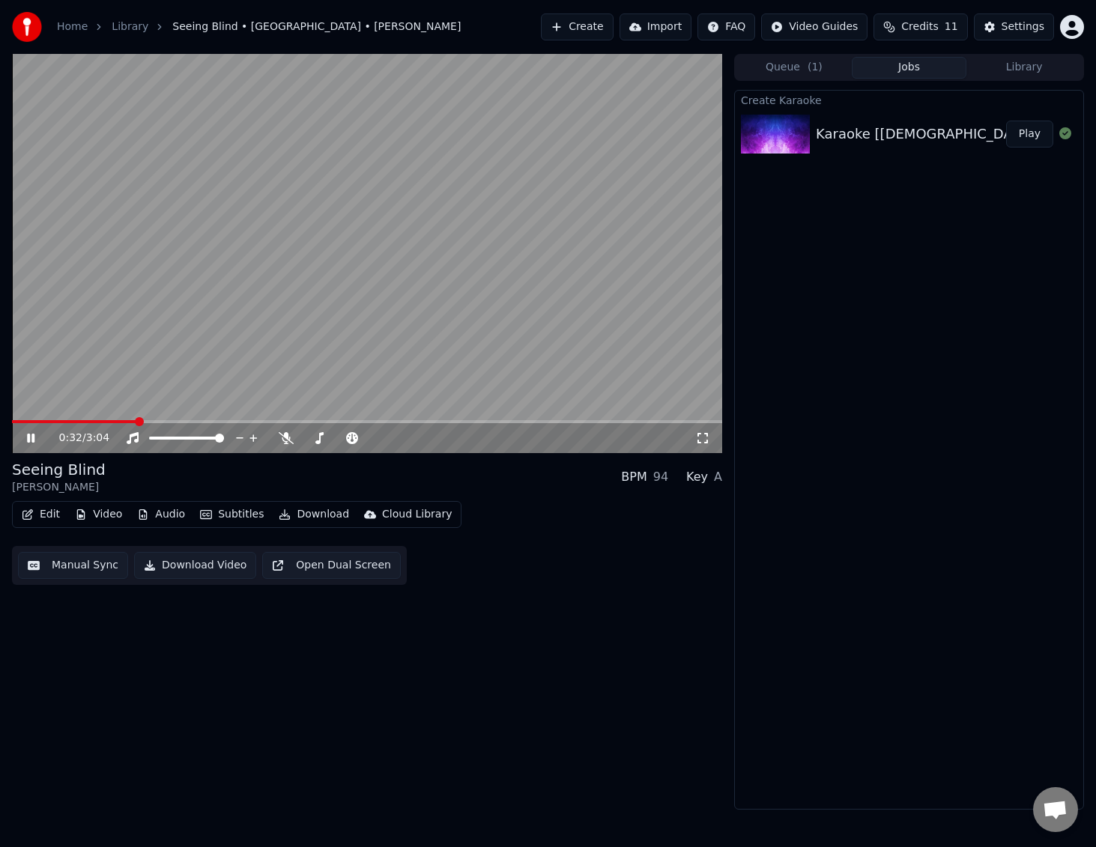
click at [100, 560] on button "Manual Sync" at bounding box center [73, 565] width 110 height 27
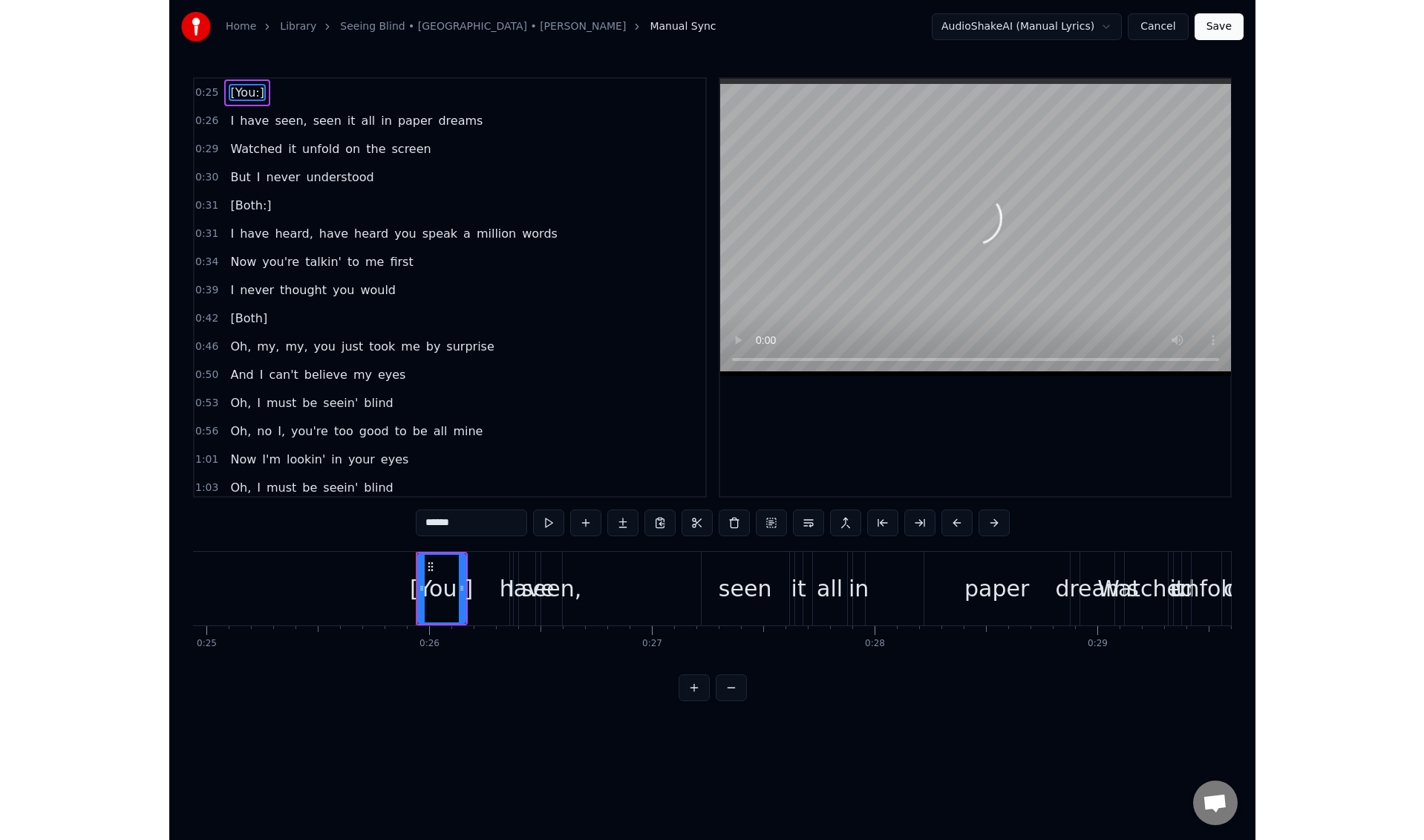
scroll to position [0, 5704]
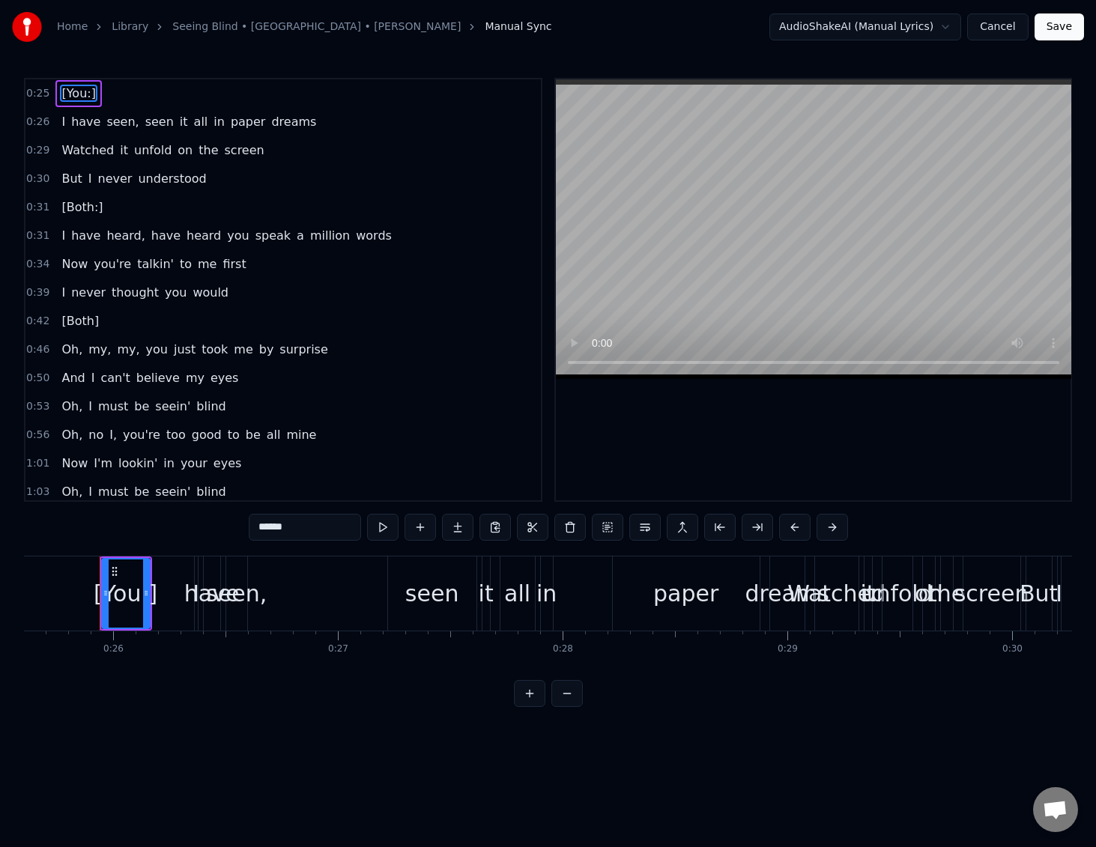
click at [1095, 538] on div "Home Library Seeing Blind • Niall • Maren Morris Manual Sync AudioShakeAI (Manu…" at bounding box center [548, 353] width 1096 height 707
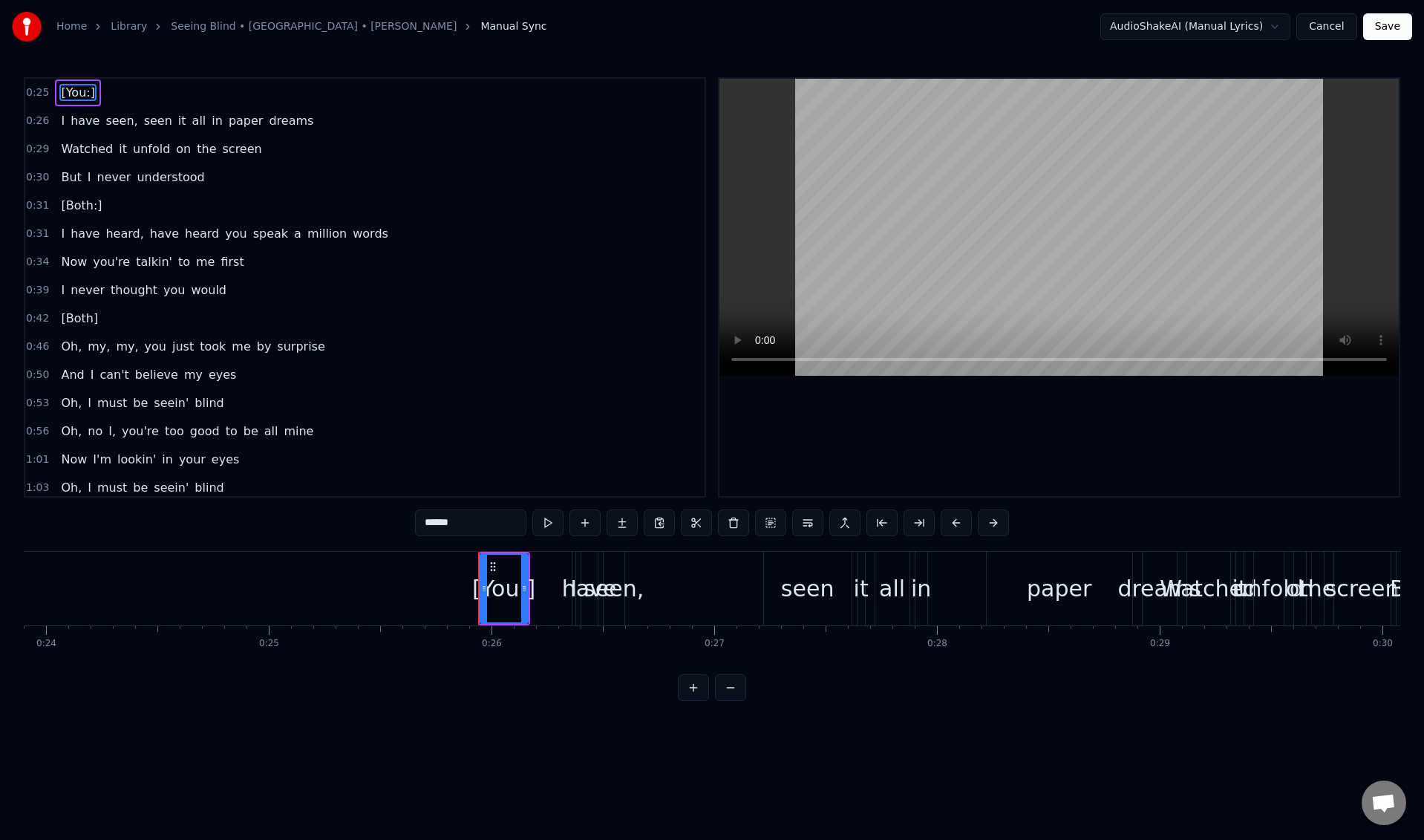
scroll to position [0, 5235]
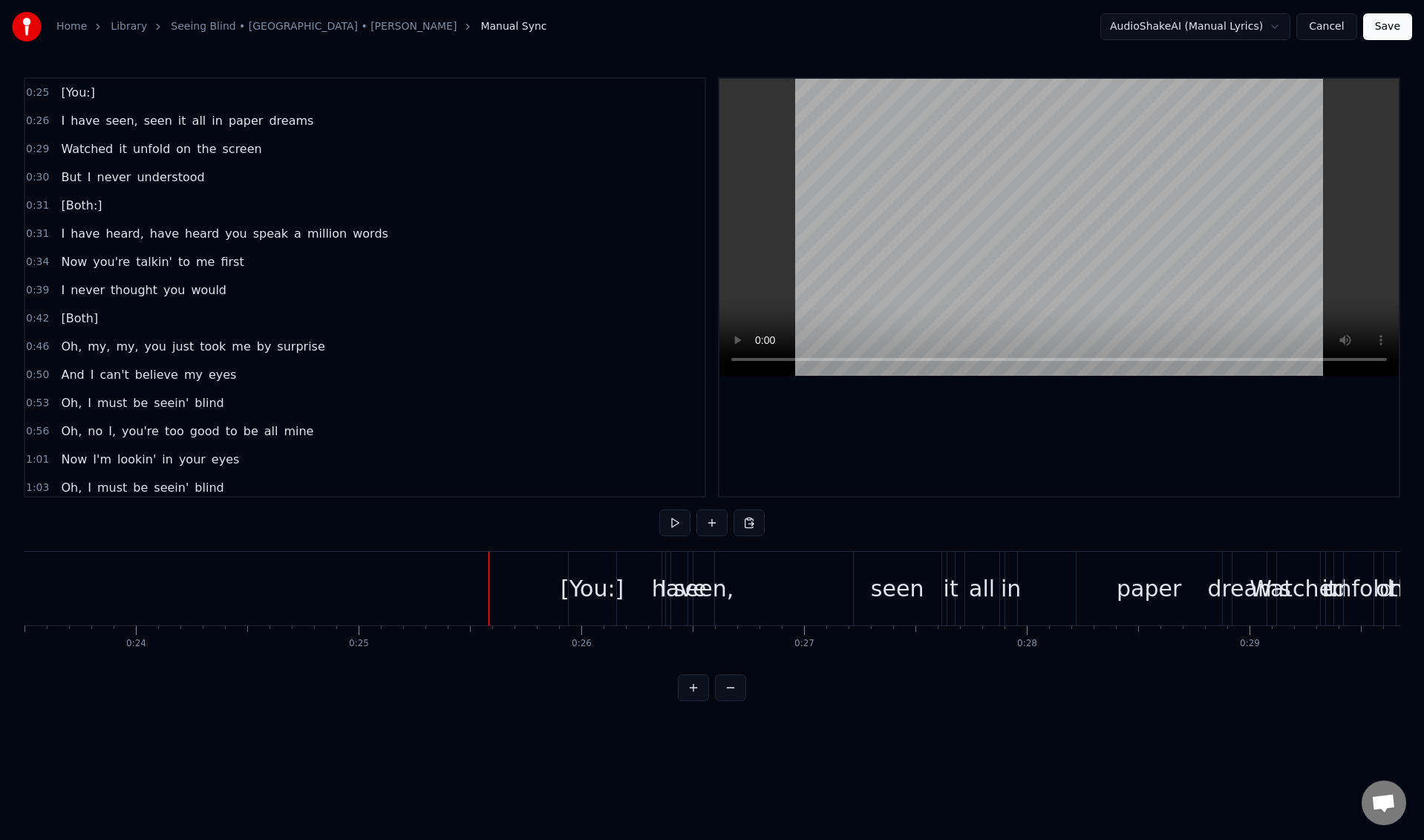
click at [587, 573] on div "[You:]" at bounding box center [592, 589] width 63 height 34
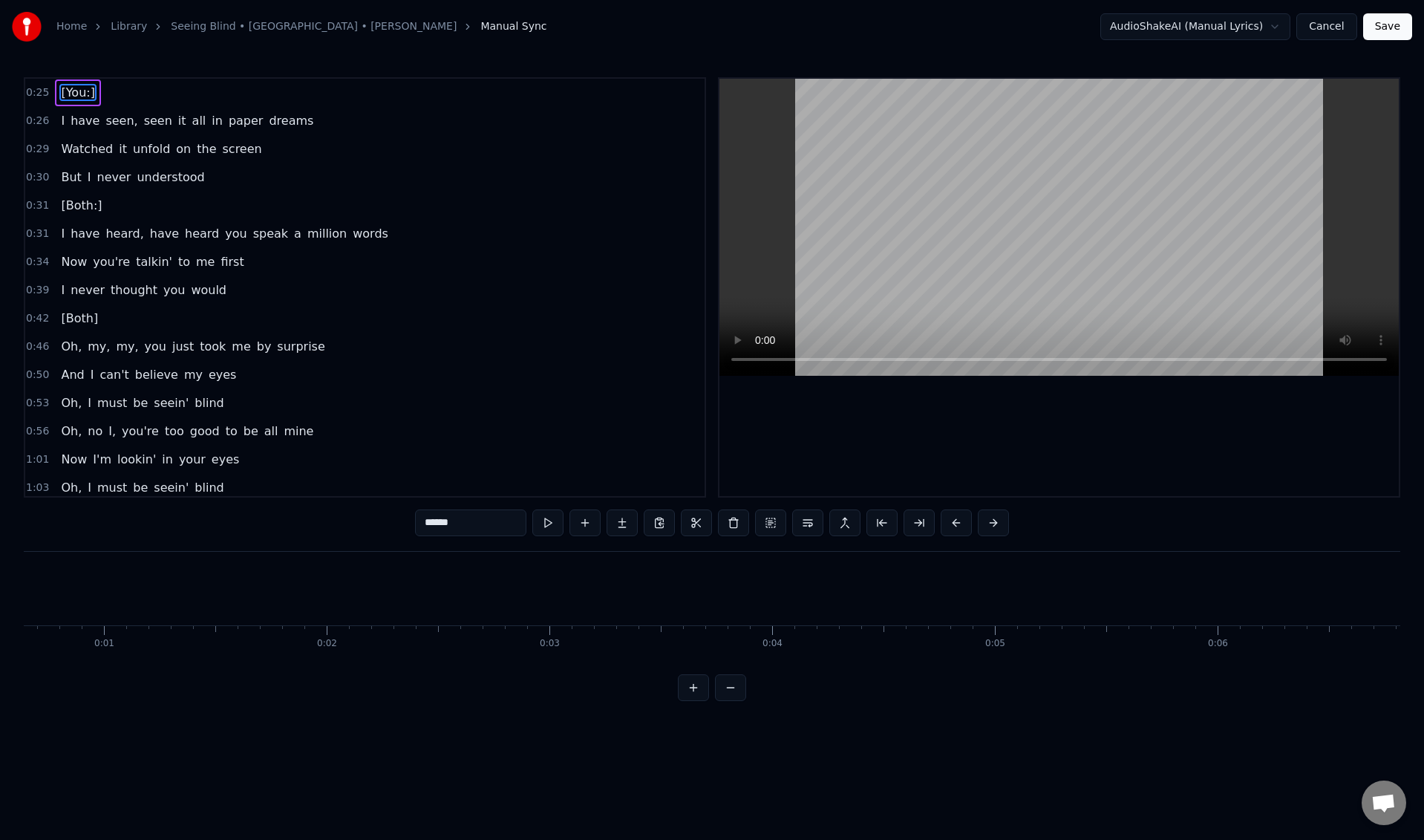
scroll to position [0, 0]
drag, startPoint x: 581, startPoint y: 566, endPoint x: 71, endPoint y: 569, distance: 510.0
click at [71, 569] on icon at bounding box center [72, 566] width 12 height 12
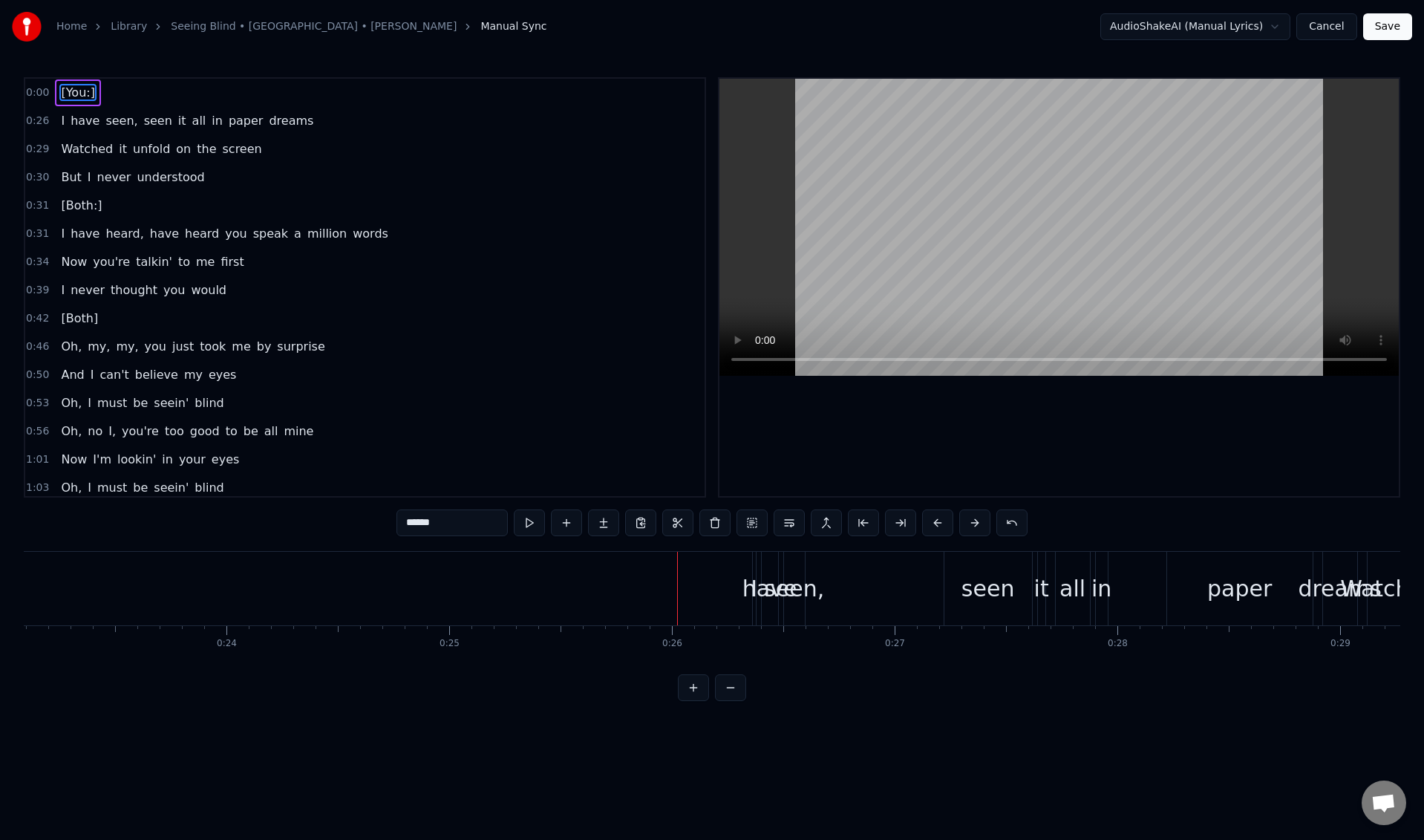
scroll to position [0, 5166]
click at [59, 123] on span "I" at bounding box center [62, 120] width 7 height 17
type input "*"
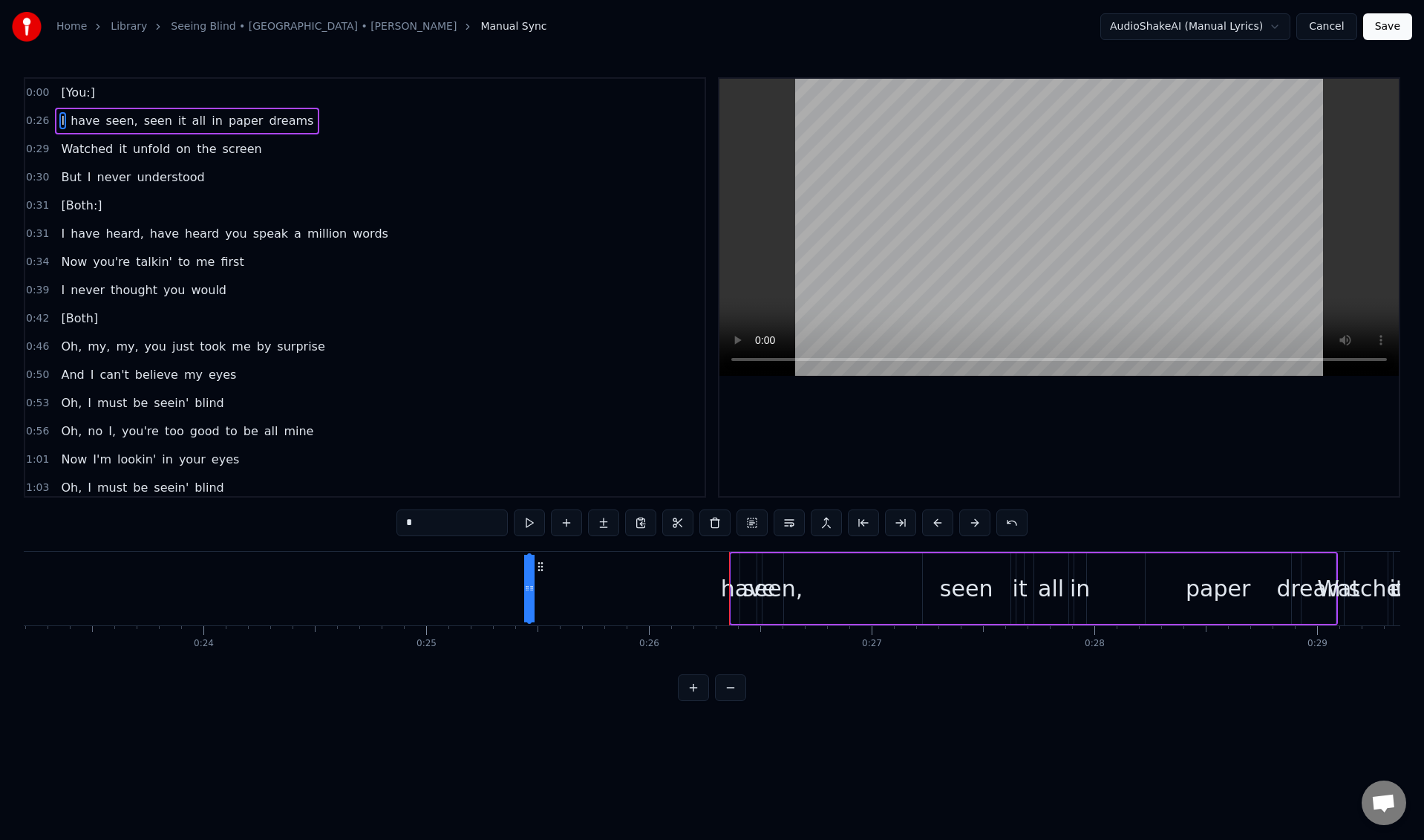
drag, startPoint x: 745, startPoint y: 564, endPoint x: 510, endPoint y: 567, distance: 235.0
click at [534, 567] on icon at bounding box center [540, 566] width 12 height 12
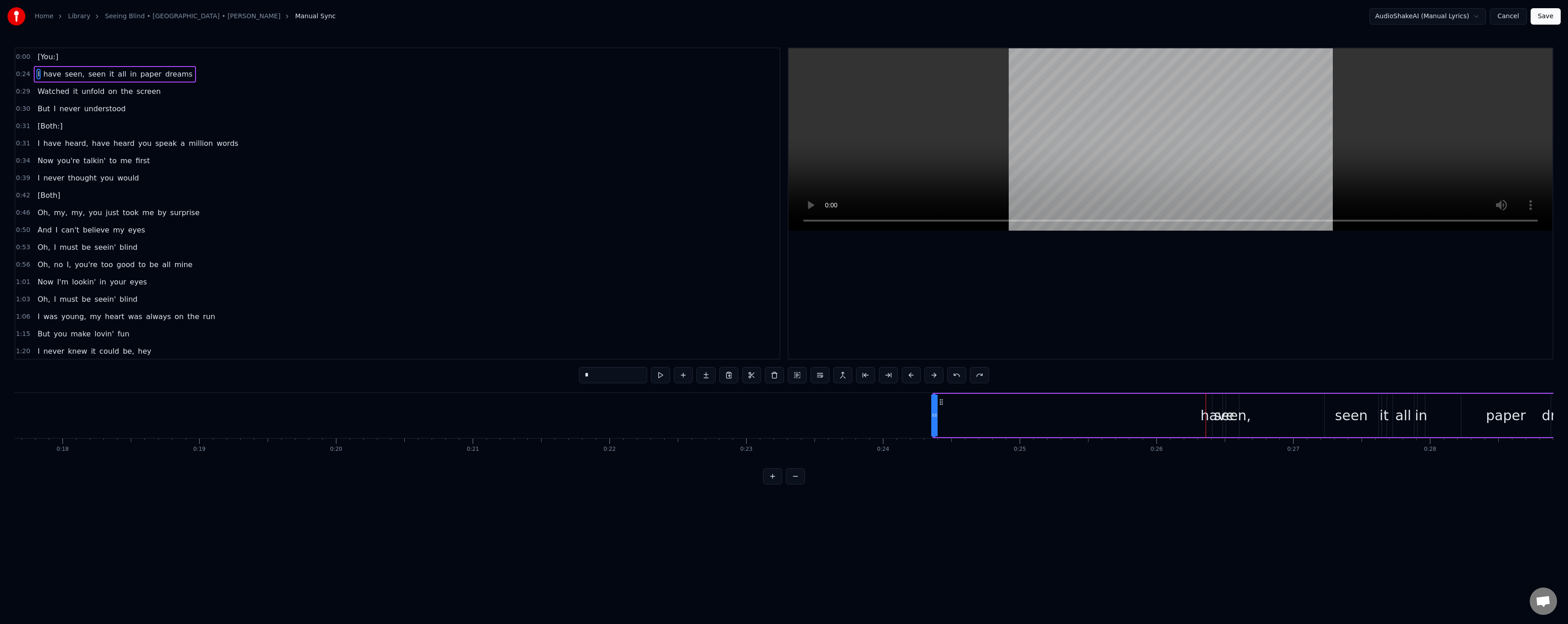
scroll to position [0, 2466]
click at [794, 485] on button at bounding box center [795, 476] width 19 height 16
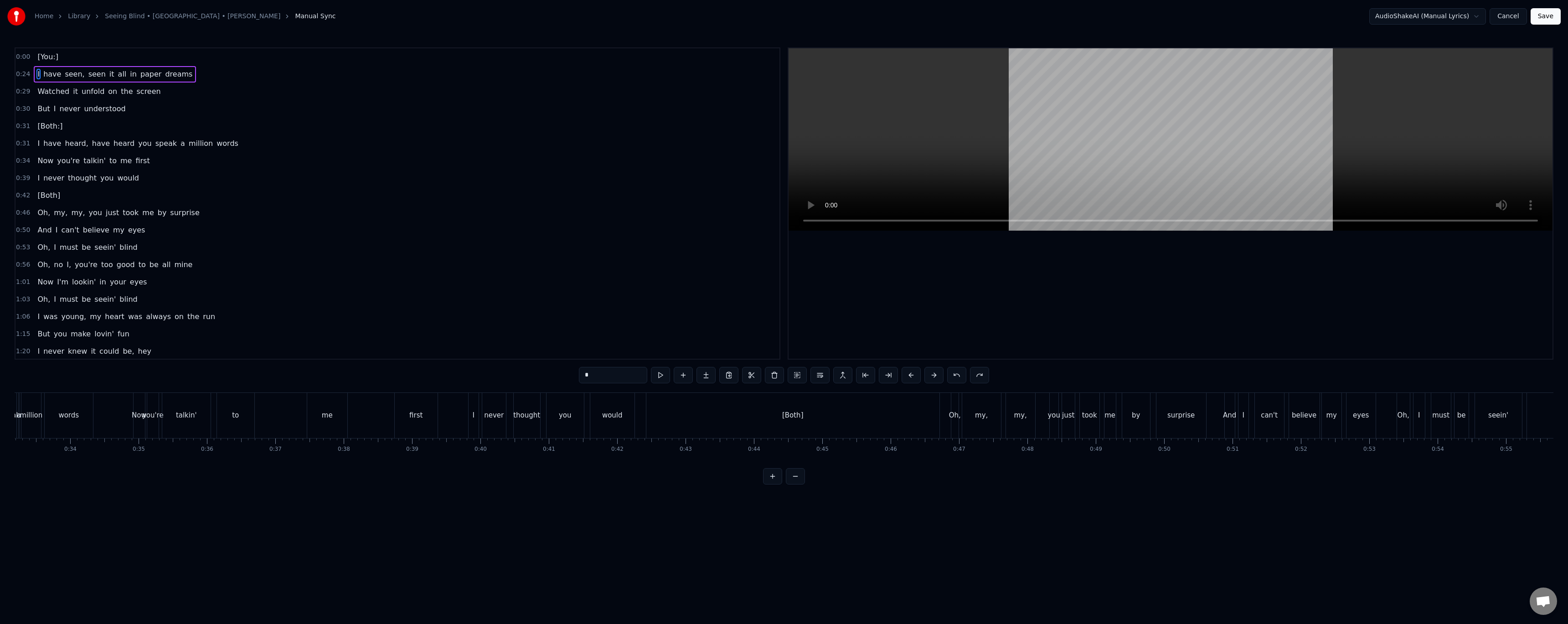
click at [794, 485] on button at bounding box center [795, 476] width 19 height 16
drag, startPoint x: 738, startPoint y: 471, endPoint x: 681, endPoint y: 469, distance: 57.0
click at [681, 469] on div "0:00 [You:] 0:24 I have seen, seen it all in paper dreams 0:29 Watched it unfol…" at bounding box center [784, 266] width 1539 height 437
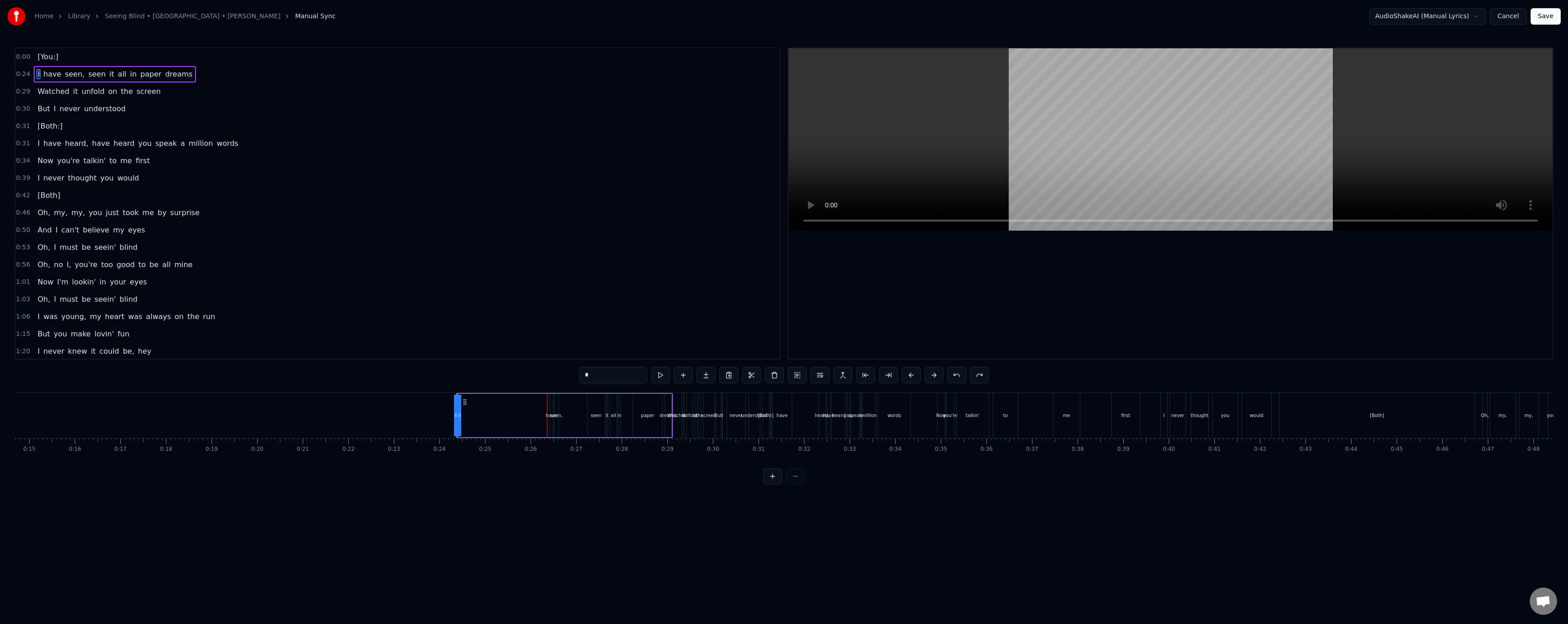
scroll to position [0, 0]
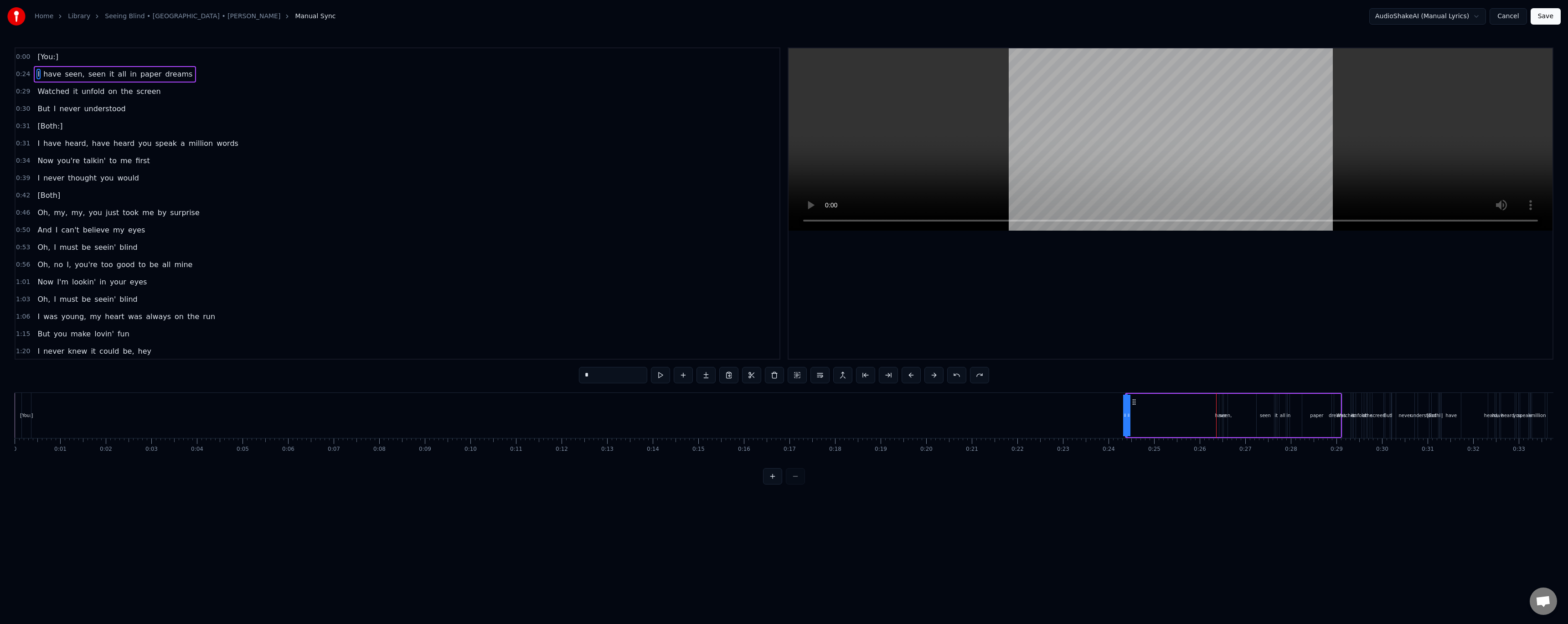
click at [124, 79] on div "I have seen, seen it all in paper dreams" at bounding box center [114, 74] width 163 height 16
click at [51, 75] on span "have" at bounding box center [52, 74] width 19 height 10
click at [37, 75] on span "I" at bounding box center [38, 74] width 4 height 10
type input "*"
drag, startPoint x: 1127, startPoint y: 412, endPoint x: 1008, endPoint y: 411, distance: 119.0
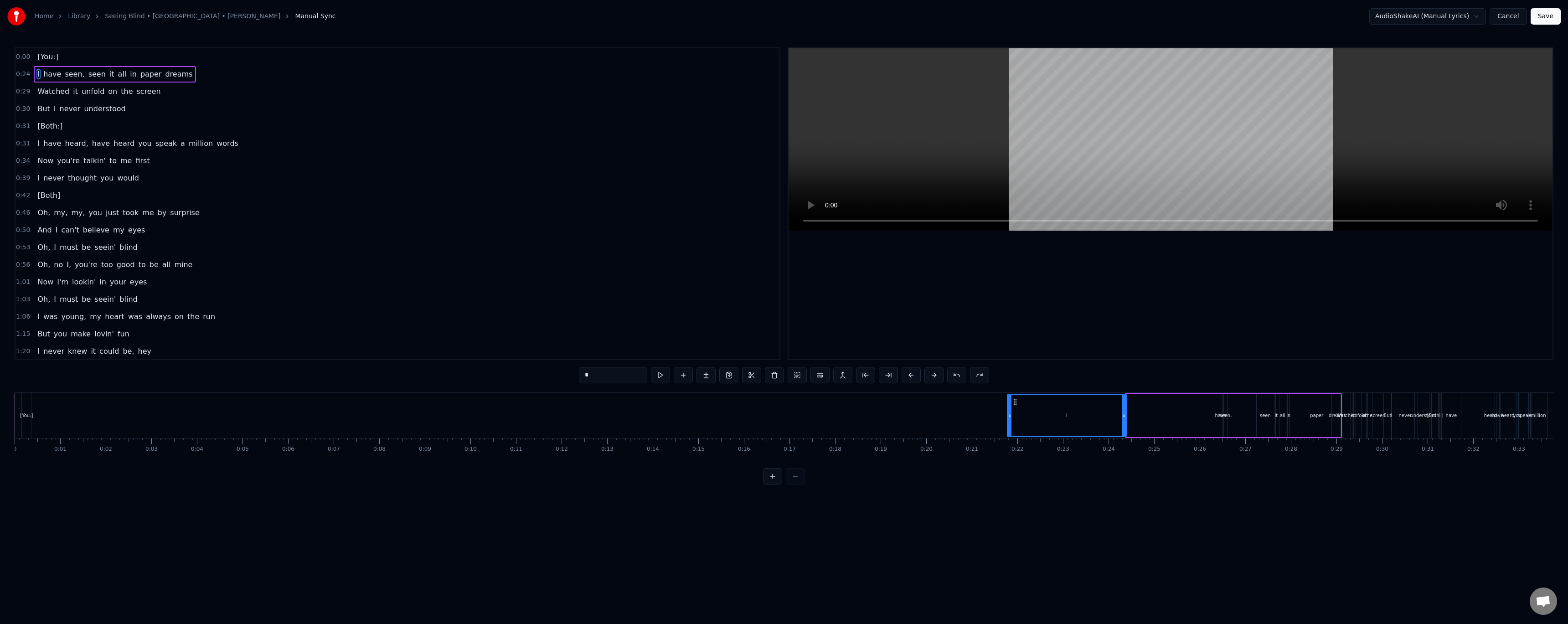
click at [1008, 411] on div at bounding box center [1010, 415] width 4 height 41
drag, startPoint x: 1009, startPoint y: 402, endPoint x: 50, endPoint y: 416, distance: 959.1
click at [50, 416] on div "I" at bounding box center [101, 415] width 118 height 41
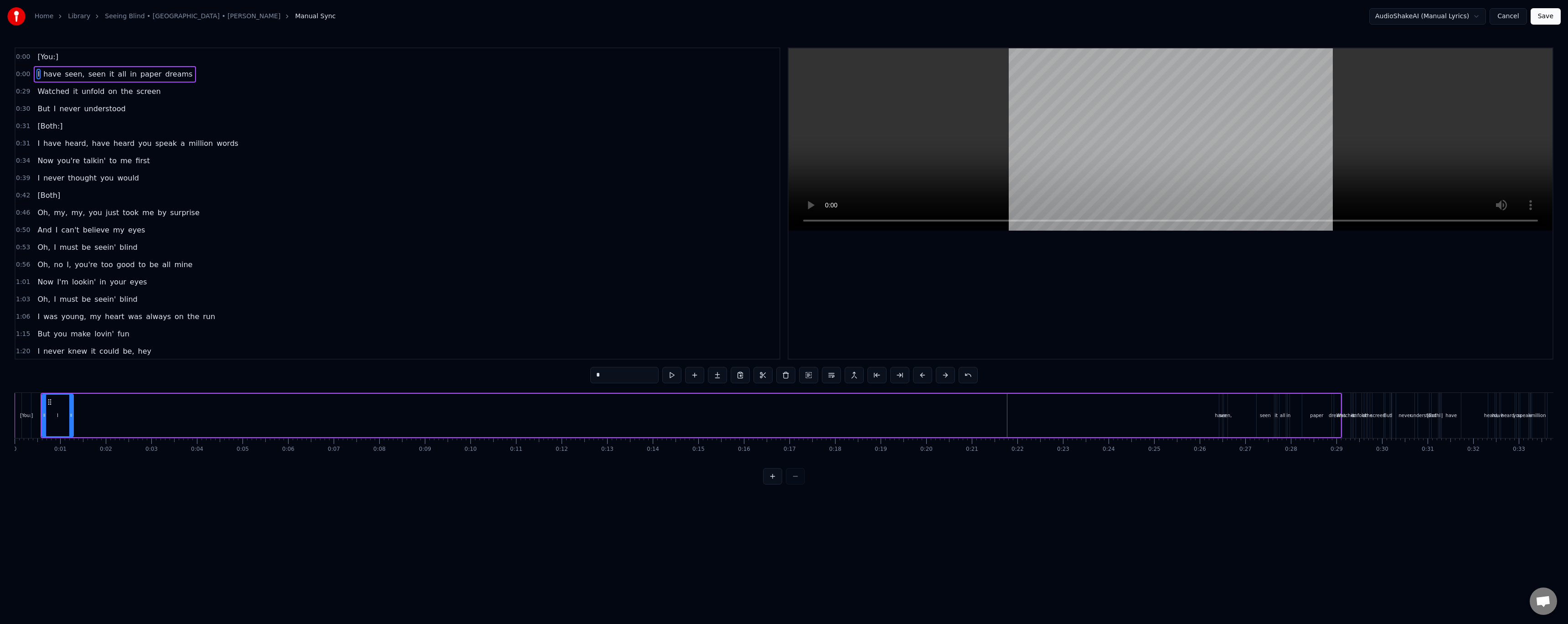
drag, startPoint x: 159, startPoint y: 415, endPoint x: 71, endPoint y: 415, distance: 88.0
click at [71, 415] on icon at bounding box center [71, 415] width 4 height 7
click at [17, 390] on div "0:00 [You:] 0:00 I have seen, seen it all in paper dreams 0:29 Watched it unfol…" at bounding box center [784, 266] width 1539 height 437
click at [19, 386] on div "0:00 [You:] 0:00 I have seen, seen it all in paper dreams 0:29 Watched it unfol…" at bounding box center [784, 266] width 1539 height 437
click at [1401, 16] on html "Home Library Seeing Blind • Niall • Maren Morris Manual Sync AudioShakeAI (Manu…" at bounding box center [784, 250] width 1568 height 499
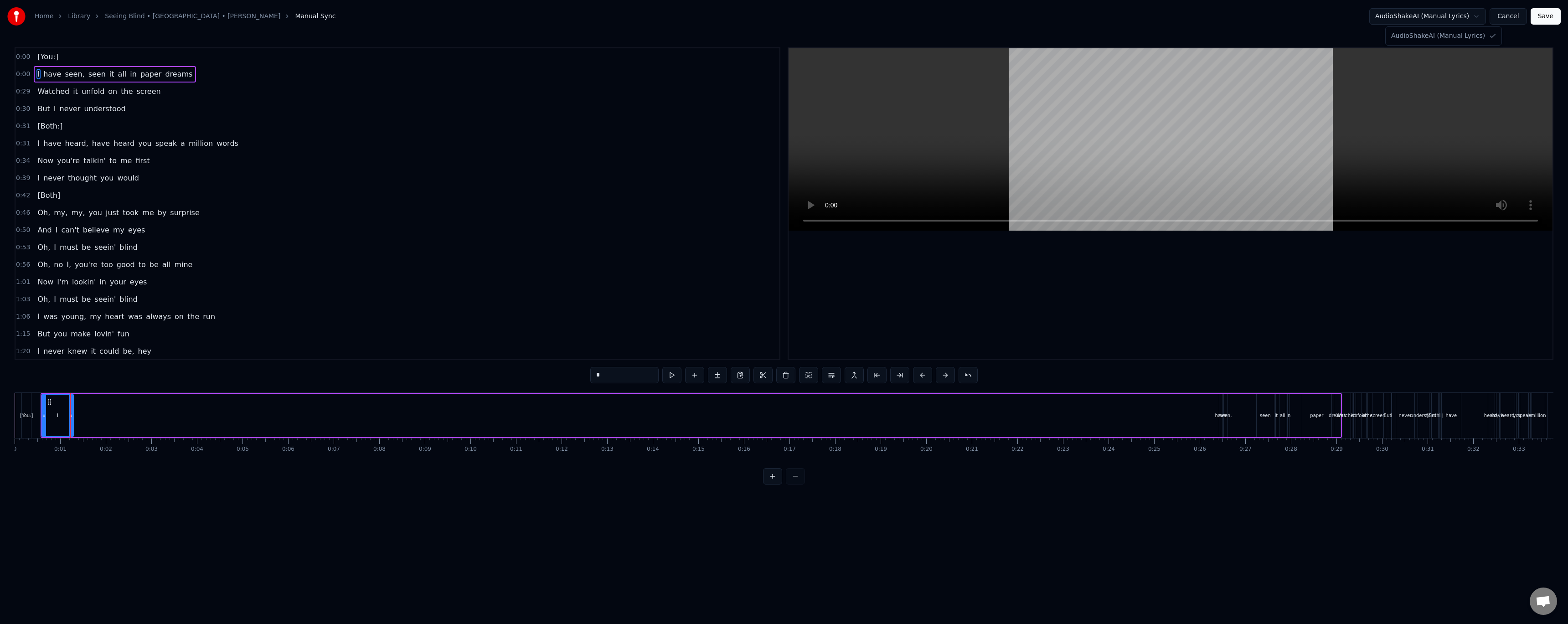
click at [1329, 16] on html "Home Library Seeing Blind • Niall • Maren Morris Manual Sync AudioShakeAI (Manu…" at bounding box center [784, 250] width 1568 height 499
click at [1135, 130] on video at bounding box center [1170, 139] width 764 height 183
click at [1055, 136] on video at bounding box center [1170, 139] width 764 height 183
click at [796, 220] on video at bounding box center [1170, 139] width 764 height 183
drag, startPoint x: 47, startPoint y: 401, endPoint x: 259, endPoint y: 402, distance: 212.0
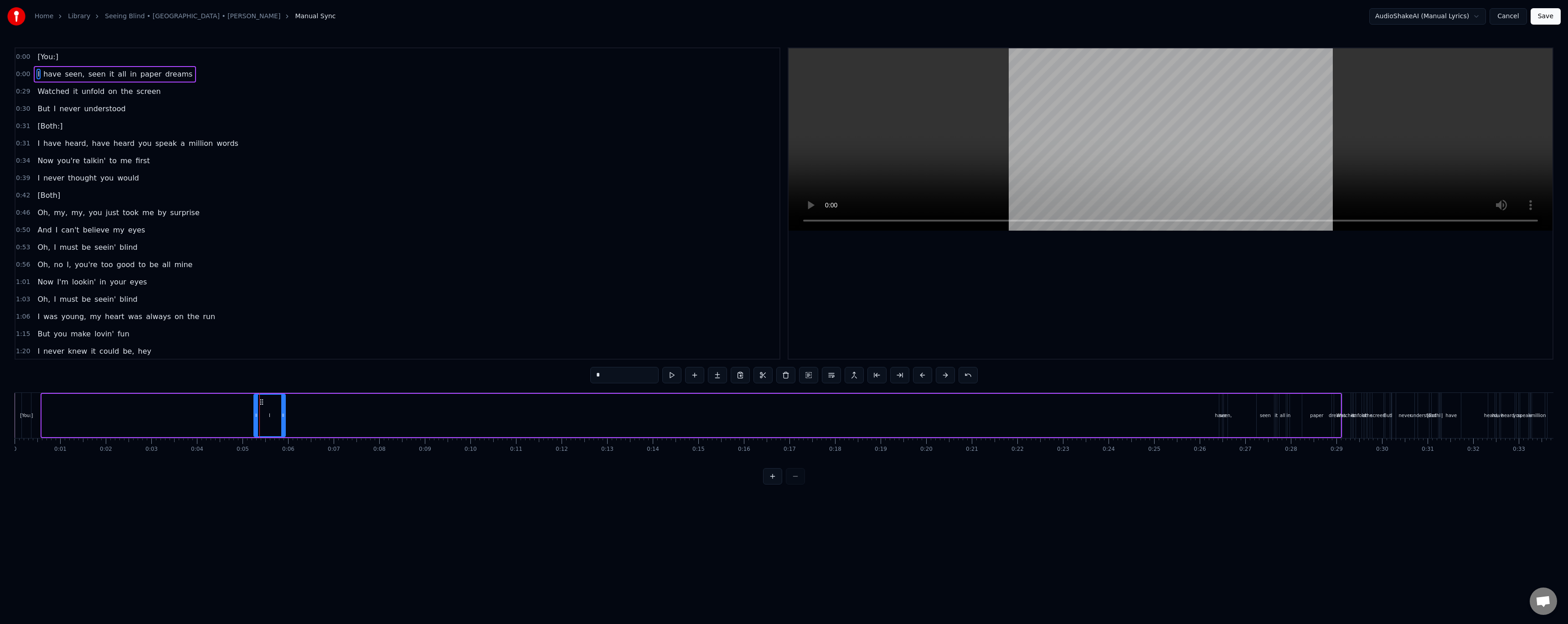
drag, startPoint x: 90, startPoint y: 387, endPoint x: 50, endPoint y: 392, distance: 40.3
click at [50, 391] on div "0:00 [You:] 0:05 I have seen, seen it all in paper dreams 0:29 Watched it unfol…" at bounding box center [784, 266] width 1539 height 437
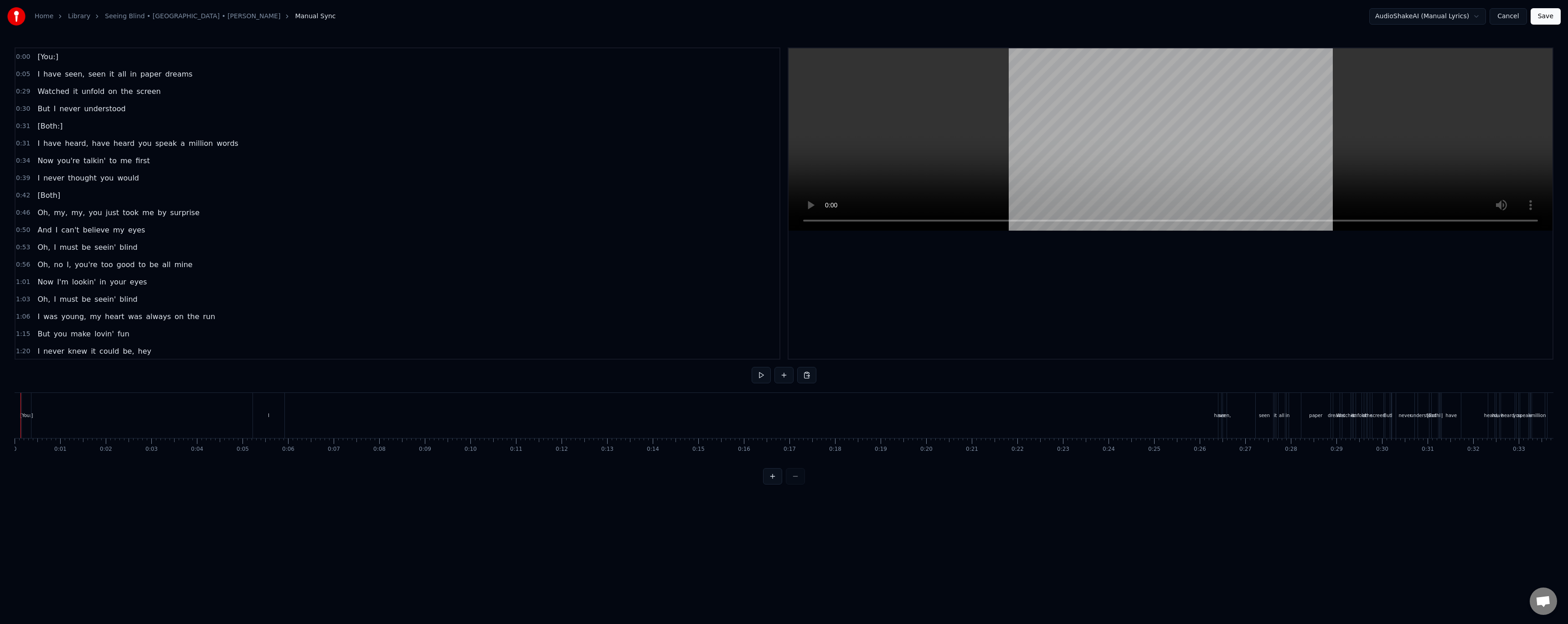
click at [29, 414] on div "[You:]" at bounding box center [26, 415] width 13 height 7
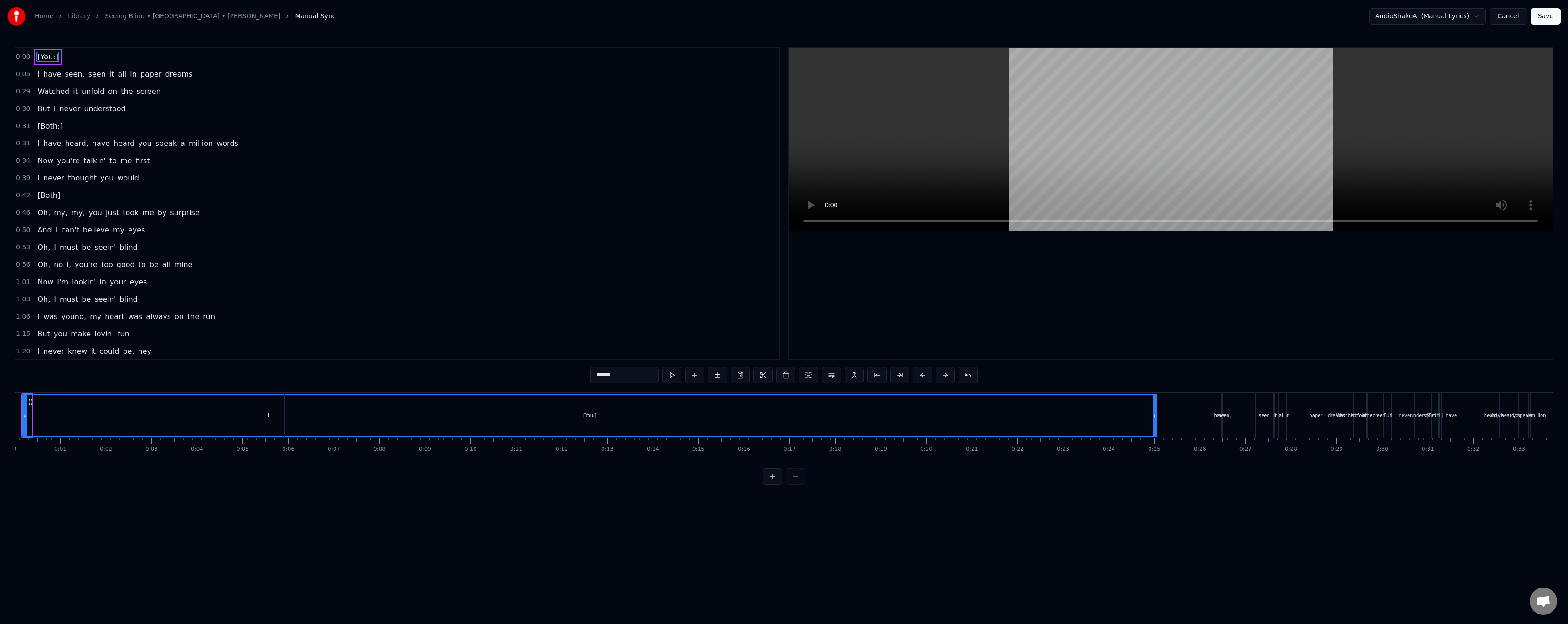
drag, startPoint x: 31, startPoint y: 416, endPoint x: 1156, endPoint y: 427, distance: 1125.1
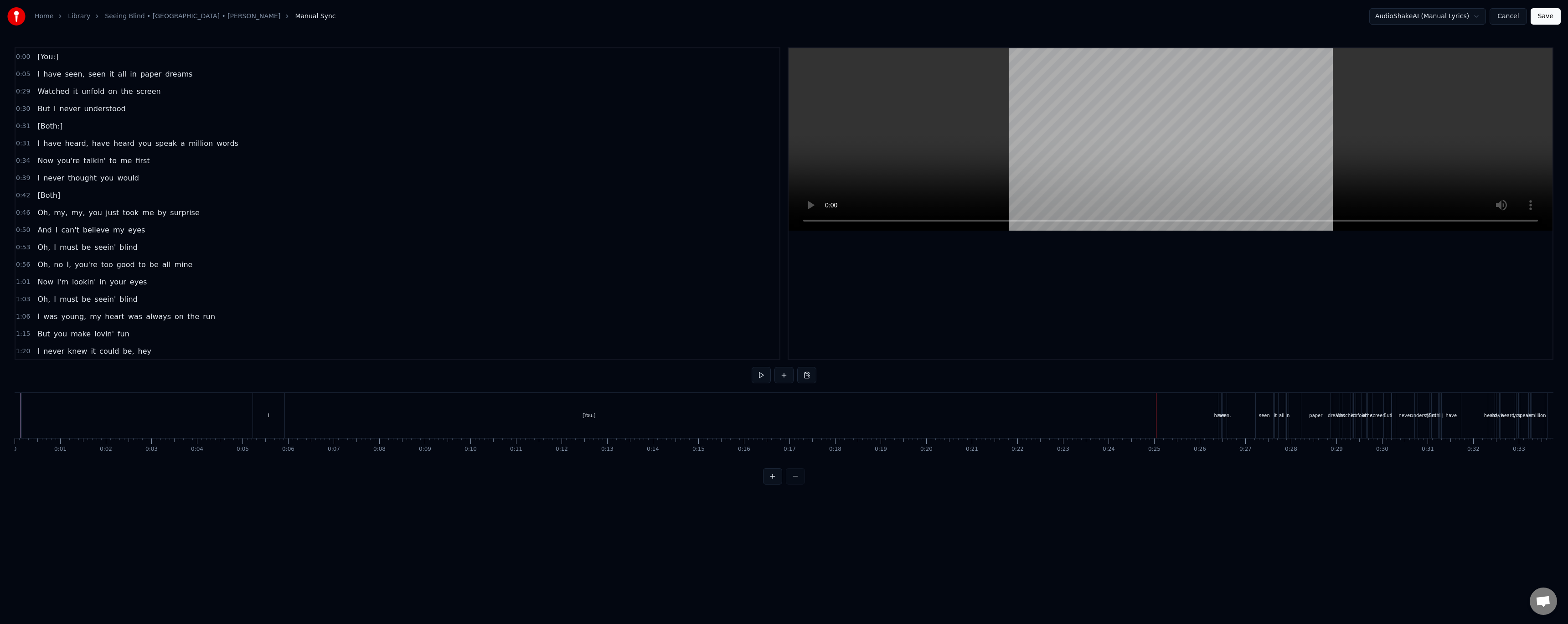
click at [271, 406] on div "I" at bounding box center [269, 415] width 32 height 45
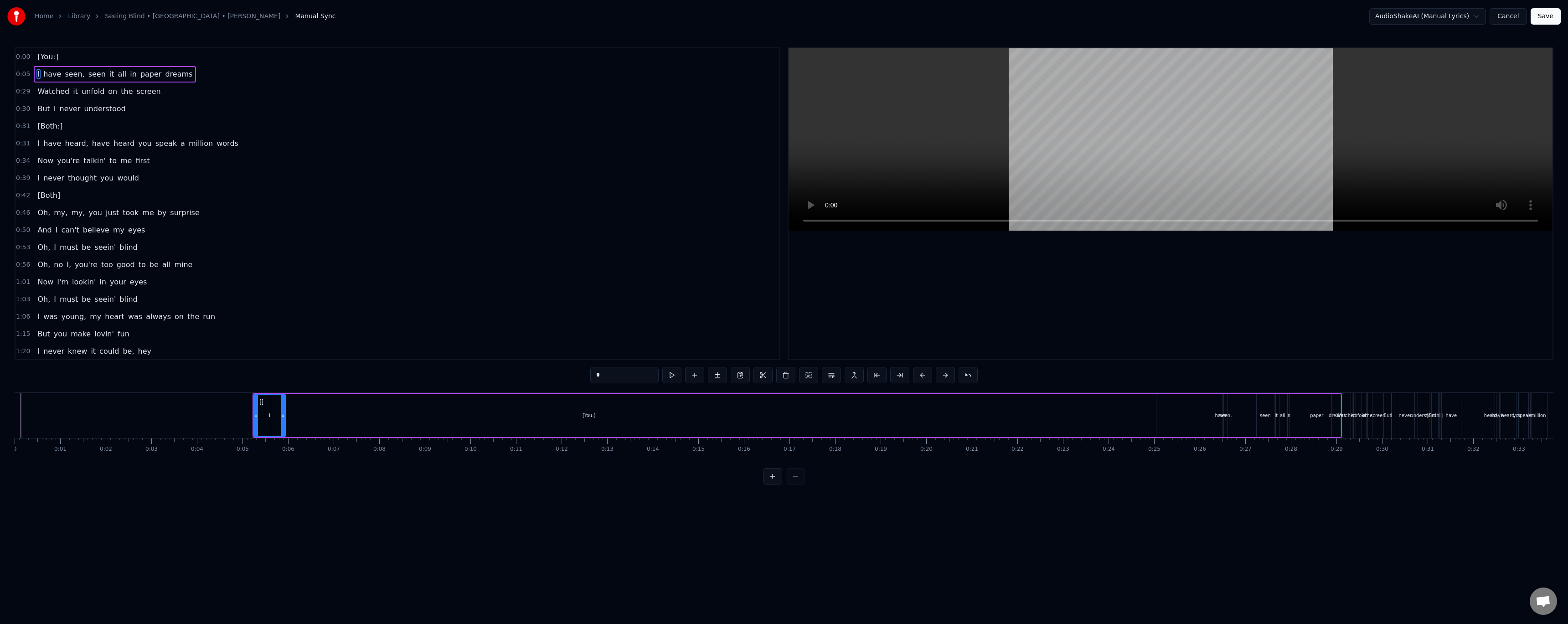
click at [50, 75] on span "have" at bounding box center [52, 74] width 19 height 10
click at [64, 77] on span "seen," at bounding box center [74, 74] width 21 height 10
click at [88, 78] on span "seen" at bounding box center [97, 74] width 19 height 10
click at [108, 78] on span "it" at bounding box center [111, 74] width 7 height 10
click at [117, 78] on span "all" at bounding box center [122, 74] width 10 height 10
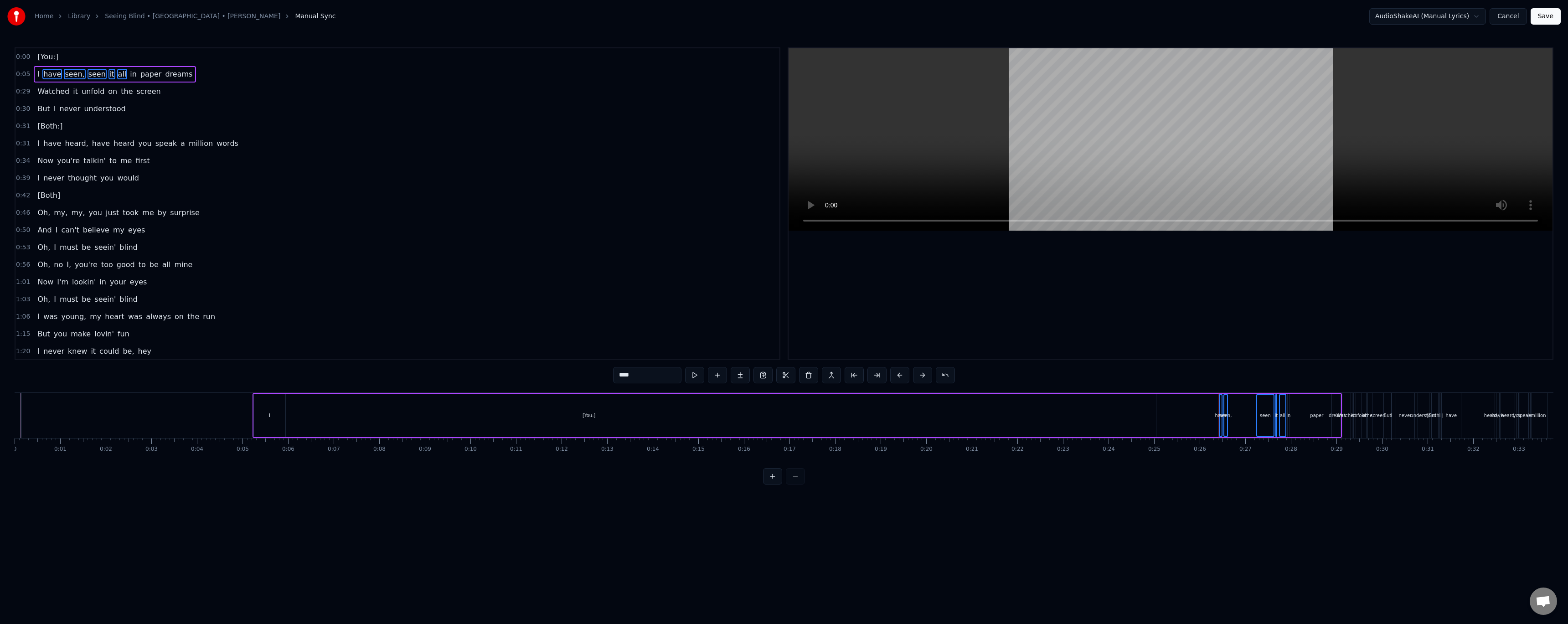
click at [129, 77] on span "in" at bounding box center [133, 74] width 9 height 10
click at [139, 76] on span "paper" at bounding box center [151, 74] width 23 height 10
click at [164, 76] on span "dreams" at bounding box center [179, 74] width 29 height 10
click at [37, 75] on span "I" at bounding box center [38, 74] width 4 height 10
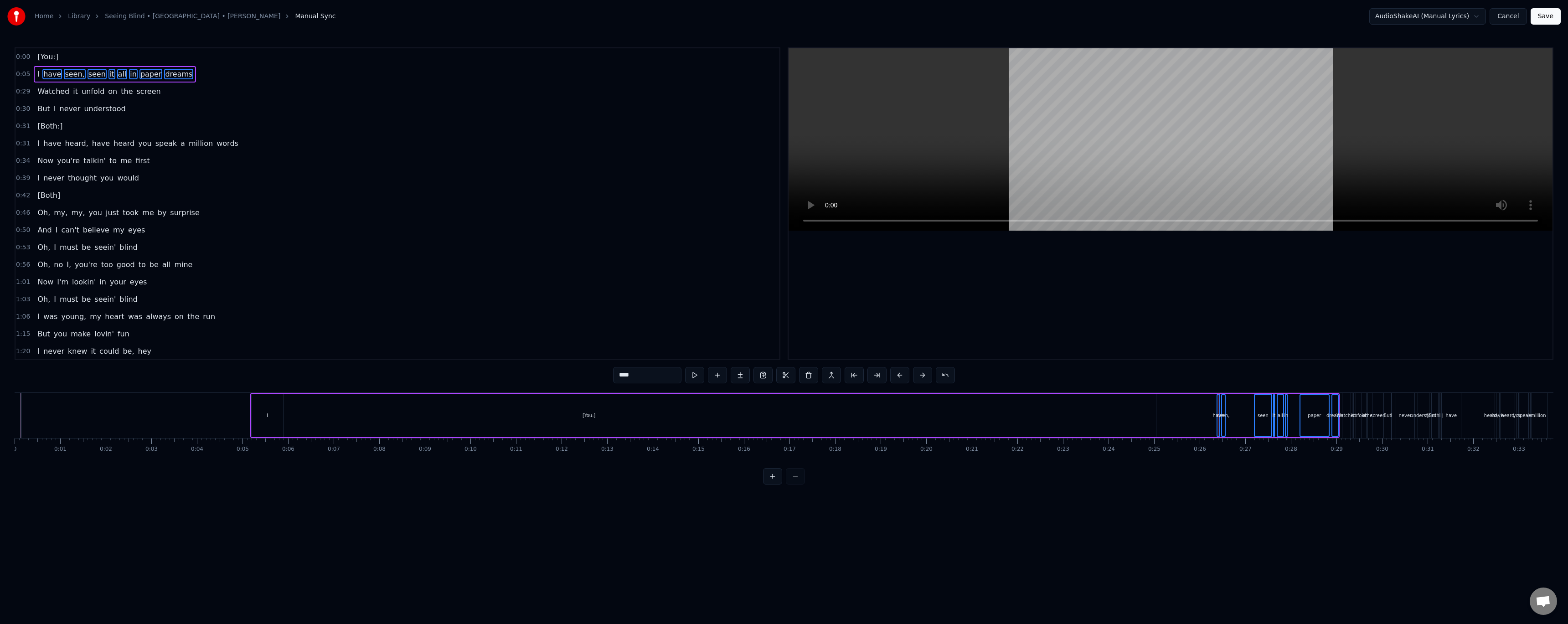
click at [275, 420] on div "I" at bounding box center [267, 415] width 32 height 43
type input "*"
drag, startPoint x: 262, startPoint y: 402, endPoint x: 1132, endPoint y: 433, distance: 870.6
click at [1132, 433] on div "I" at bounding box center [1140, 415] width 30 height 41
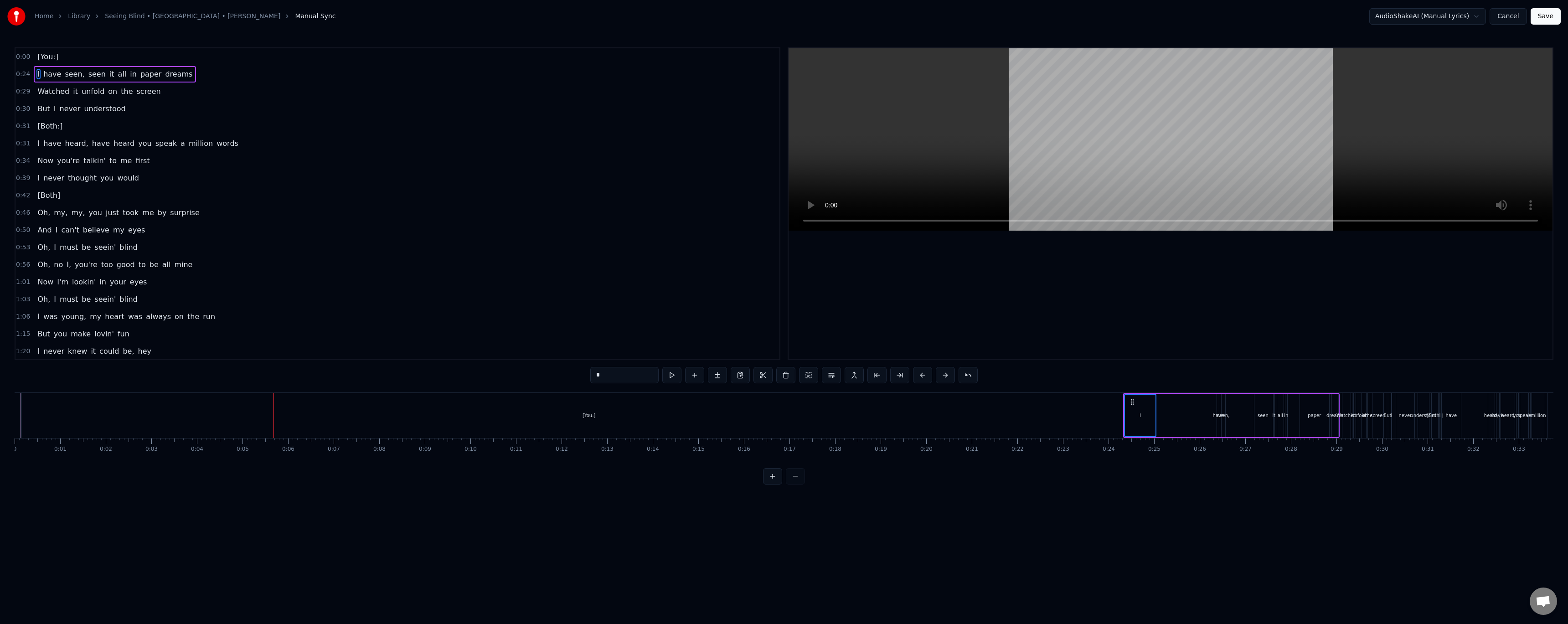
click at [164, 77] on span "dreams" at bounding box center [179, 74] width 29 height 10
drag, startPoint x: 136, startPoint y: 79, endPoint x: 111, endPoint y: 80, distance: 25.0
click at [139, 79] on span "paper" at bounding box center [151, 74] width 23 height 10
drag, startPoint x: 122, startPoint y: 77, endPoint x: 113, endPoint y: 79, distance: 9.2
click at [129, 77] on span "in" at bounding box center [133, 74] width 9 height 10
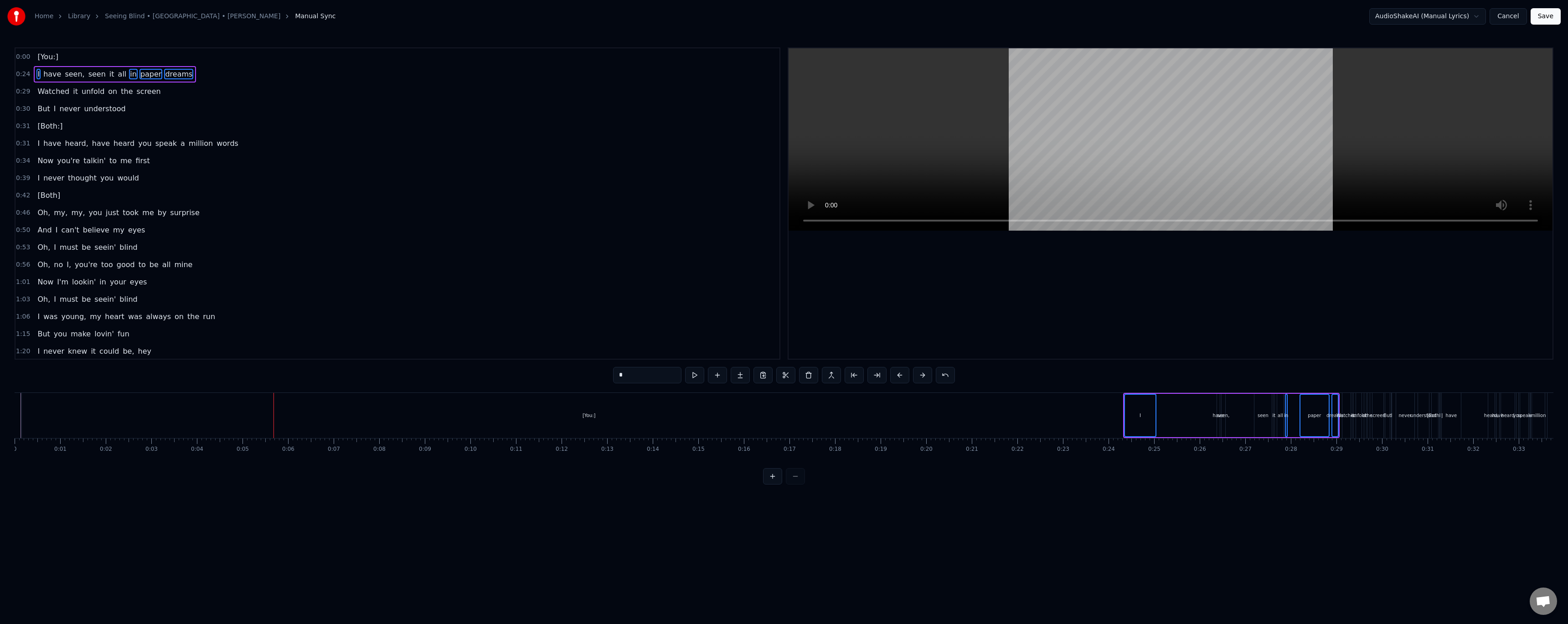
click at [117, 77] on span "all" at bounding box center [122, 74] width 10 height 10
click at [108, 79] on span "it" at bounding box center [111, 74] width 7 height 10
click at [88, 77] on span "seen" at bounding box center [97, 74] width 19 height 10
click at [70, 77] on span "seen," at bounding box center [74, 74] width 21 height 10
drag, startPoint x: 52, startPoint y: 75, endPoint x: 63, endPoint y: 90, distance: 18.6
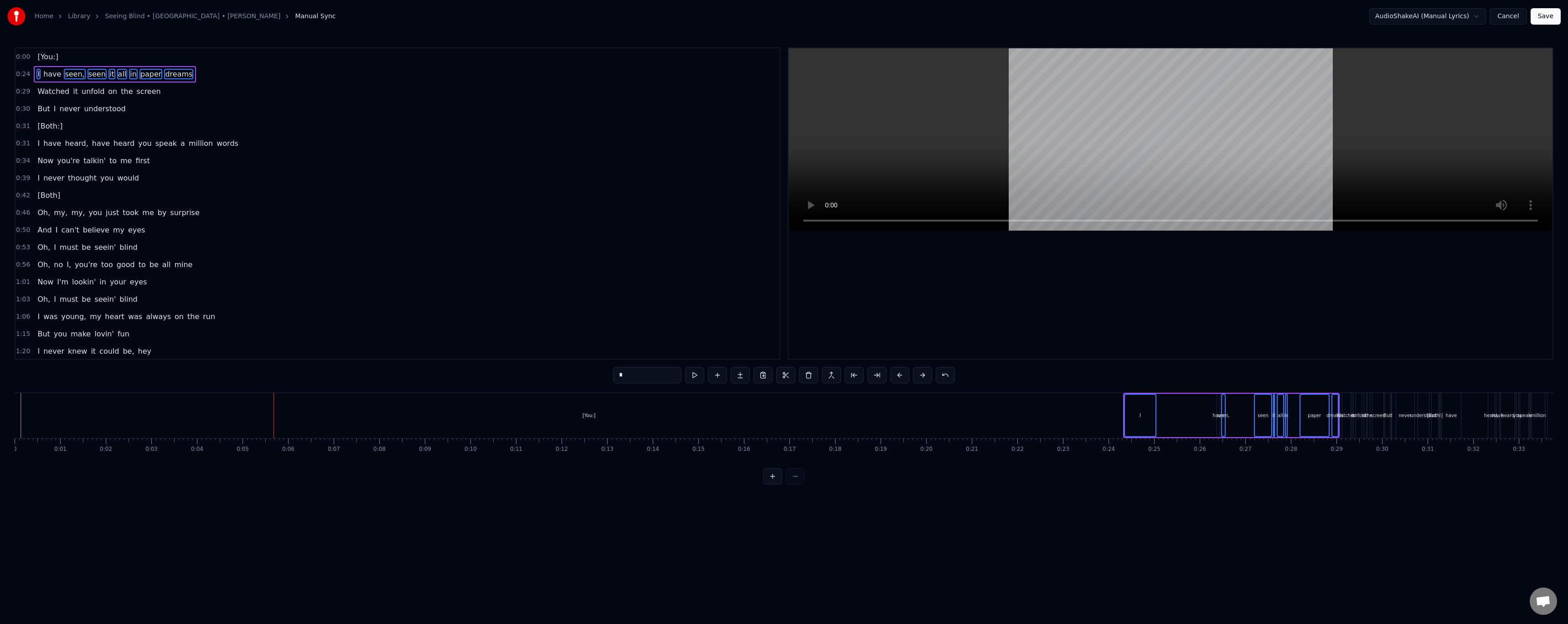
click at [52, 75] on span "have" at bounding box center [52, 74] width 19 height 10
drag, startPoint x: 1141, startPoint y: 422, endPoint x: 561, endPoint y: 420, distance: 580.0
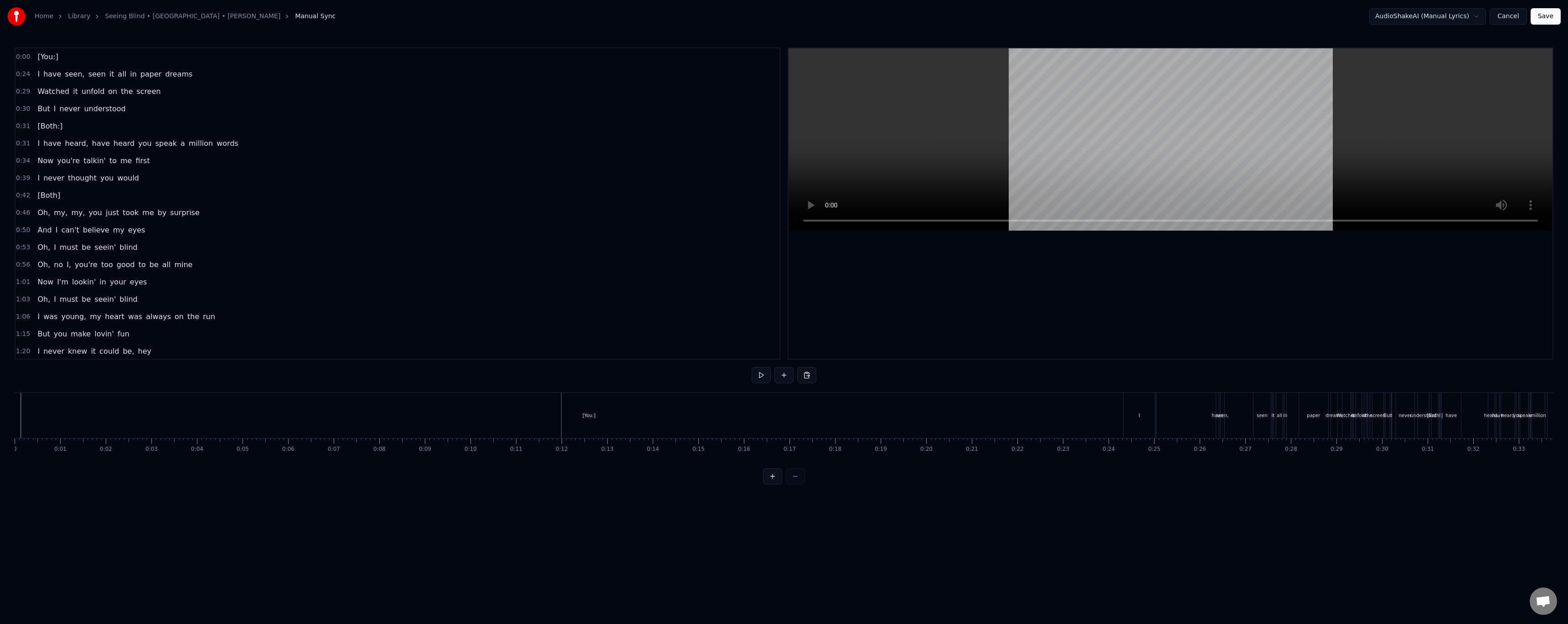
click at [38, 68] on div "I have seen, seen it all in paper dreams" at bounding box center [114, 74] width 163 height 16
drag, startPoint x: 1132, startPoint y: 400, endPoint x: 61, endPoint y: 427, distance: 1071.3
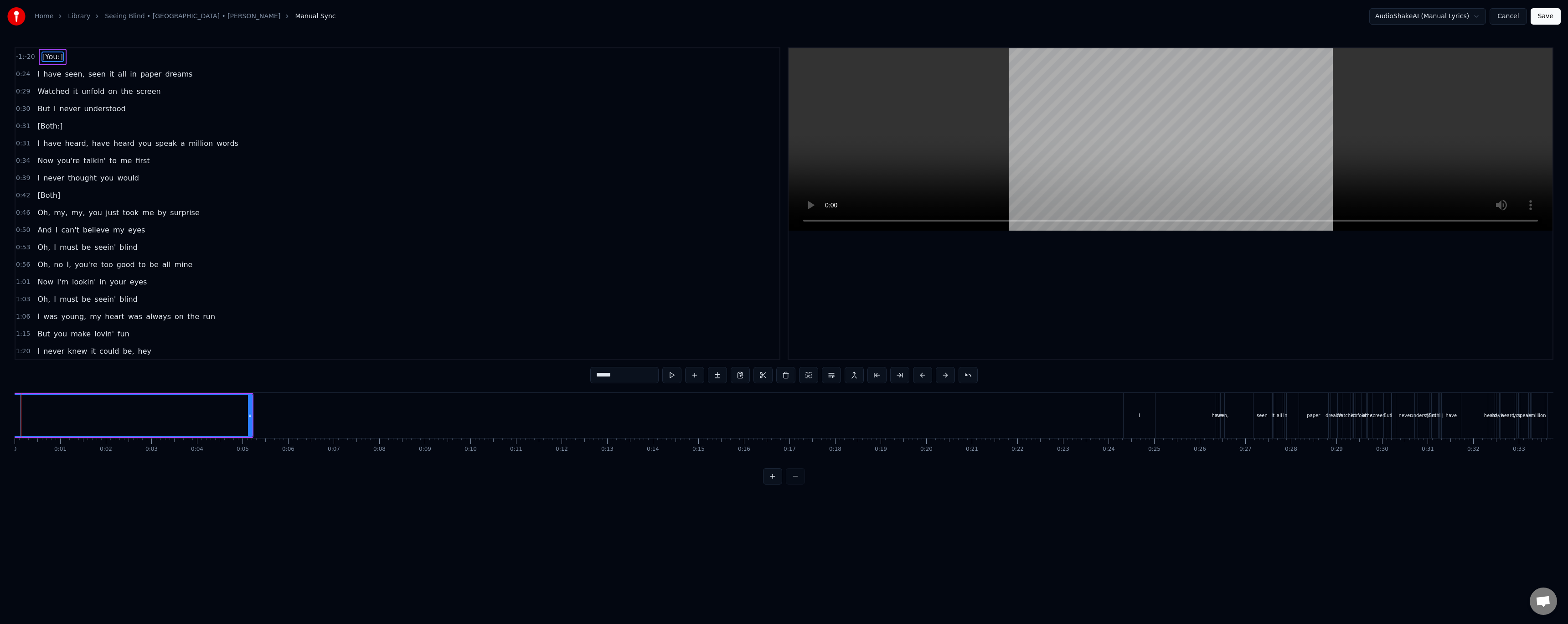
drag, startPoint x: 83, startPoint y: 413, endPoint x: 12, endPoint y: 416, distance: 71.1
click at [12, 416] on div "Home Library Seeing Blind • Niall • Maren Morris Manual Sync AudioShakeAI (Manu…" at bounding box center [784, 242] width 1568 height 485
drag, startPoint x: 31, startPoint y: 413, endPoint x: 13, endPoint y: 413, distance: 18.0
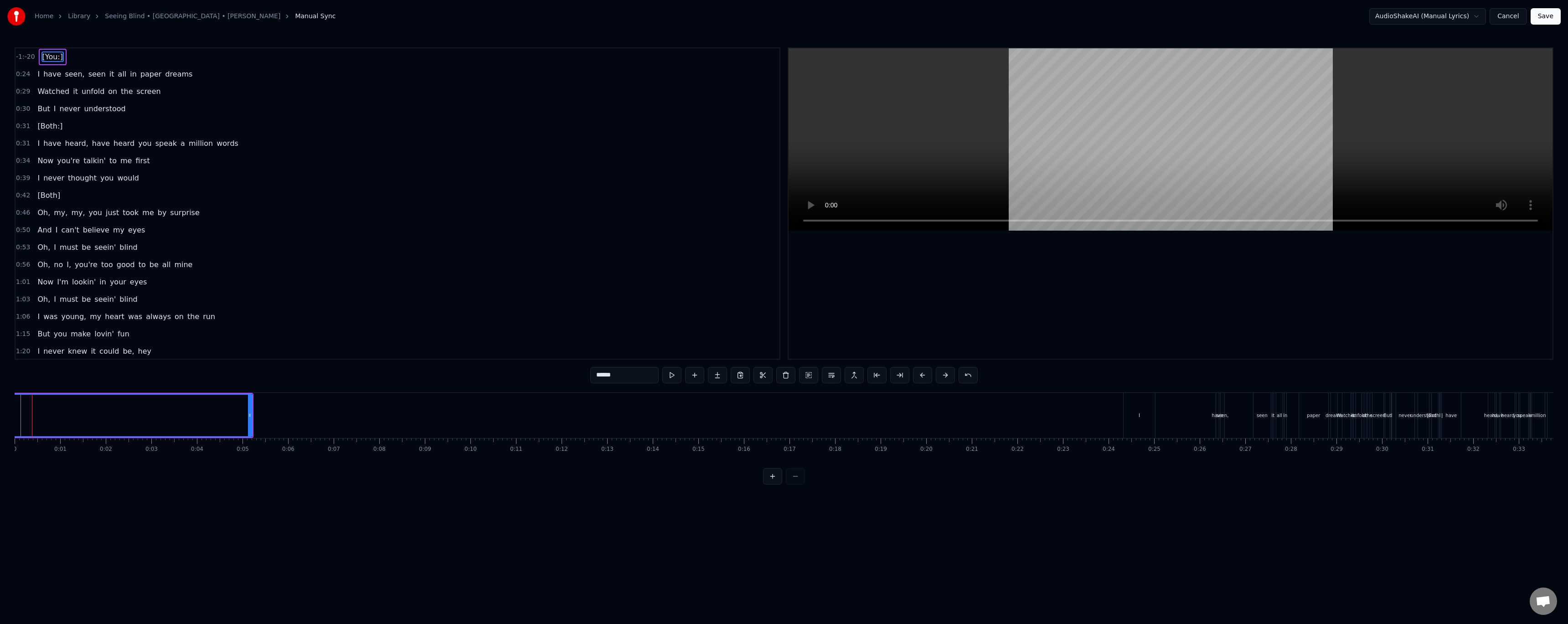
click at [13, 413] on div "Home Library Seeing Blind • Niall • Maren Morris Manual Sync AudioShakeAI (Manu…" at bounding box center [784, 242] width 1568 height 485
drag, startPoint x: 251, startPoint y: 416, endPoint x: 133, endPoint y: 416, distance: 118.0
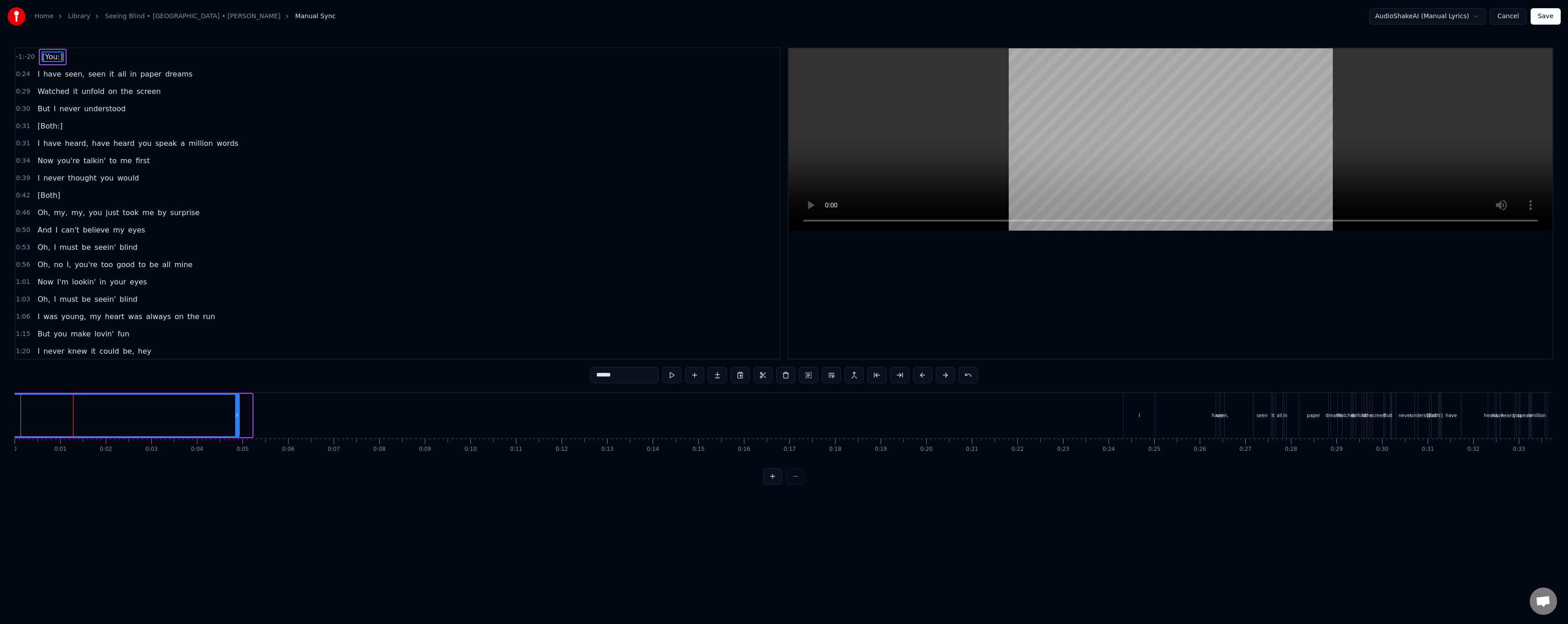
click at [237, 424] on div at bounding box center [237, 415] width 4 height 41
drag, startPoint x: 33, startPoint y: 394, endPoint x: 61, endPoint y: 400, distance: 28.6
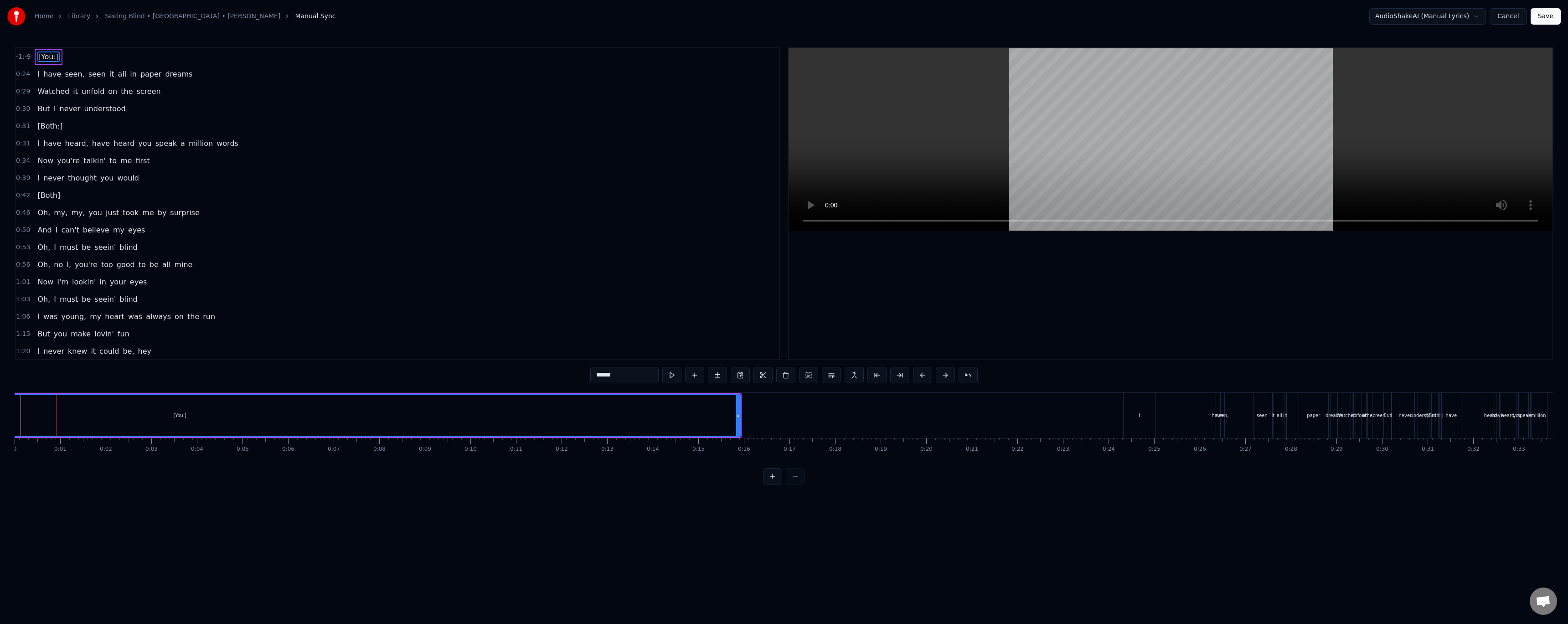
drag, startPoint x: 187, startPoint y: 416, endPoint x: 250, endPoint y: 416, distance: 63.0
click at [250, 416] on div "[You:]" at bounding box center [180, 415] width 1120 height 41
click at [618, 499] on html "Home Library Seeing Blind • Niall • Maren Morris Manual Sync AudioShakeAI (Manu…" at bounding box center [784, 250] width 1568 height 499
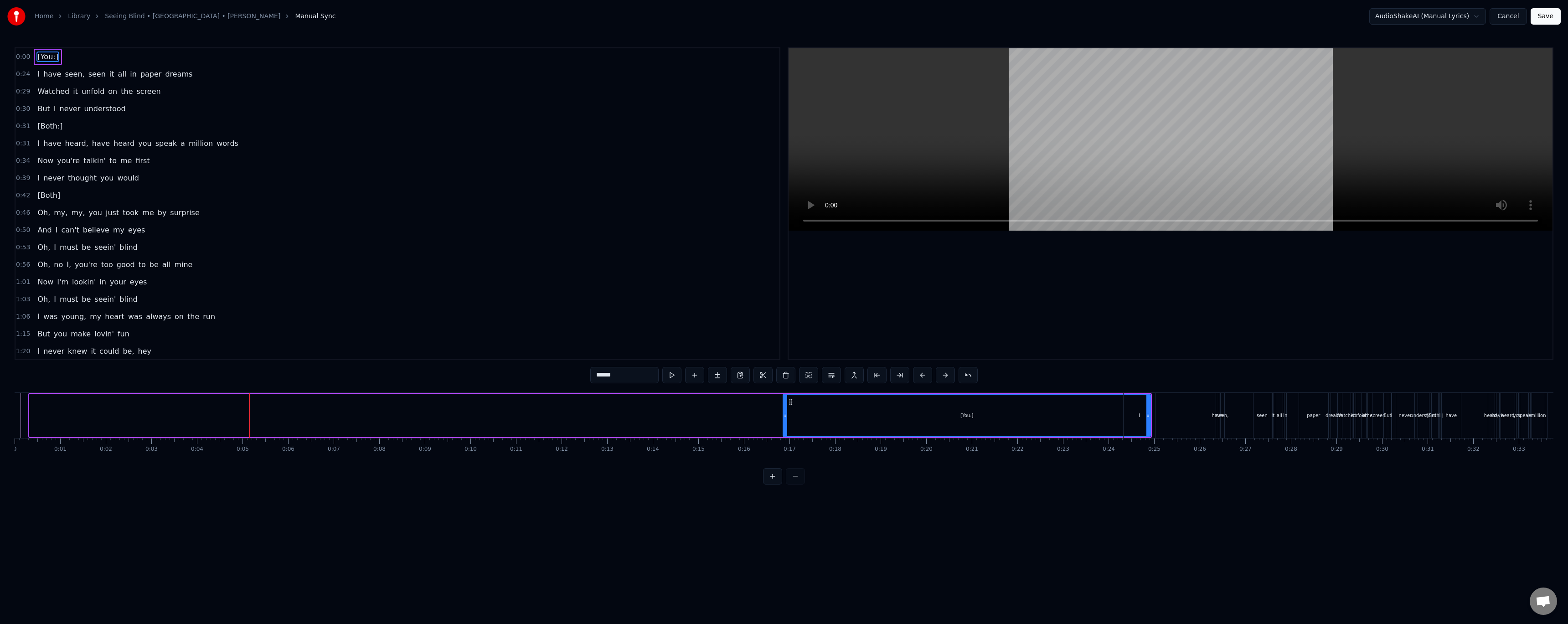
drag, startPoint x: 31, startPoint y: 416, endPoint x: 785, endPoint y: 432, distance: 754.2
click at [785, 432] on div at bounding box center [785, 415] width 4 height 41
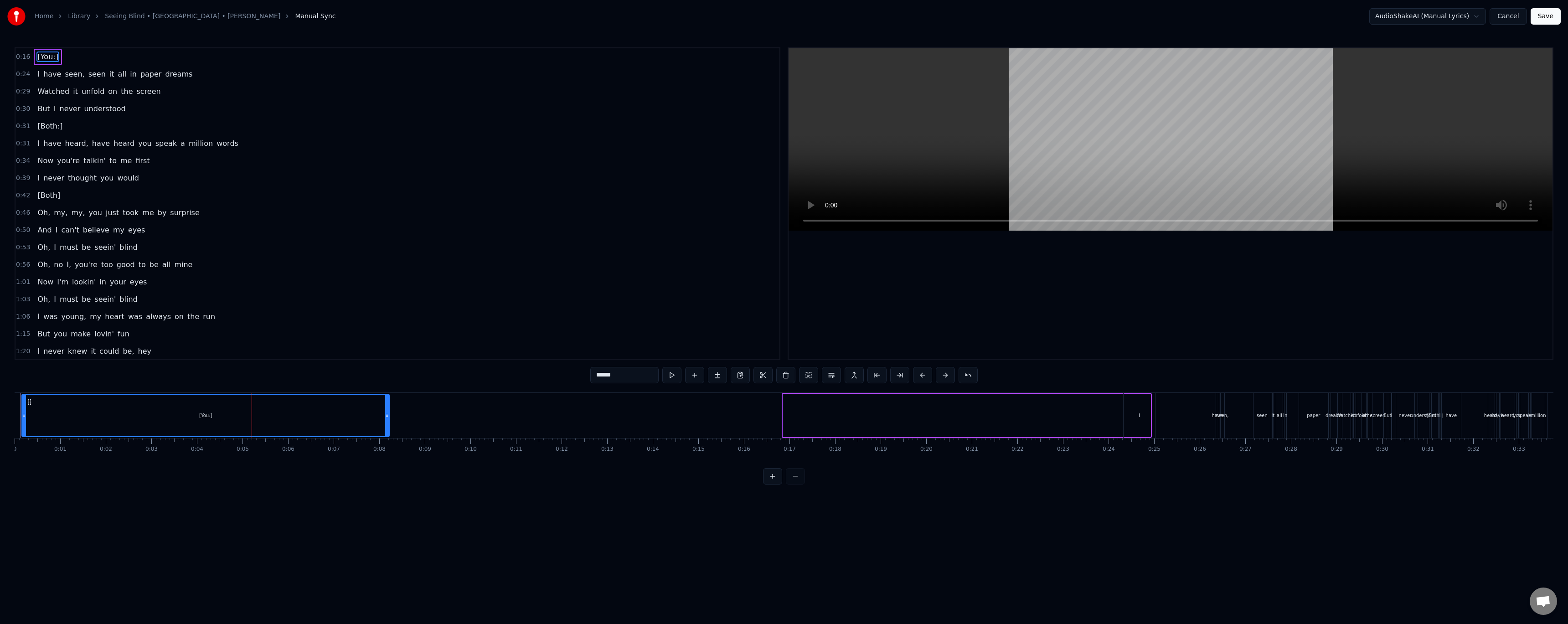
drag, startPoint x: 791, startPoint y: 404, endPoint x: 34, endPoint y: 420, distance: 757.2
click at [34, 420] on div "[You:]" at bounding box center [206, 415] width 366 height 41
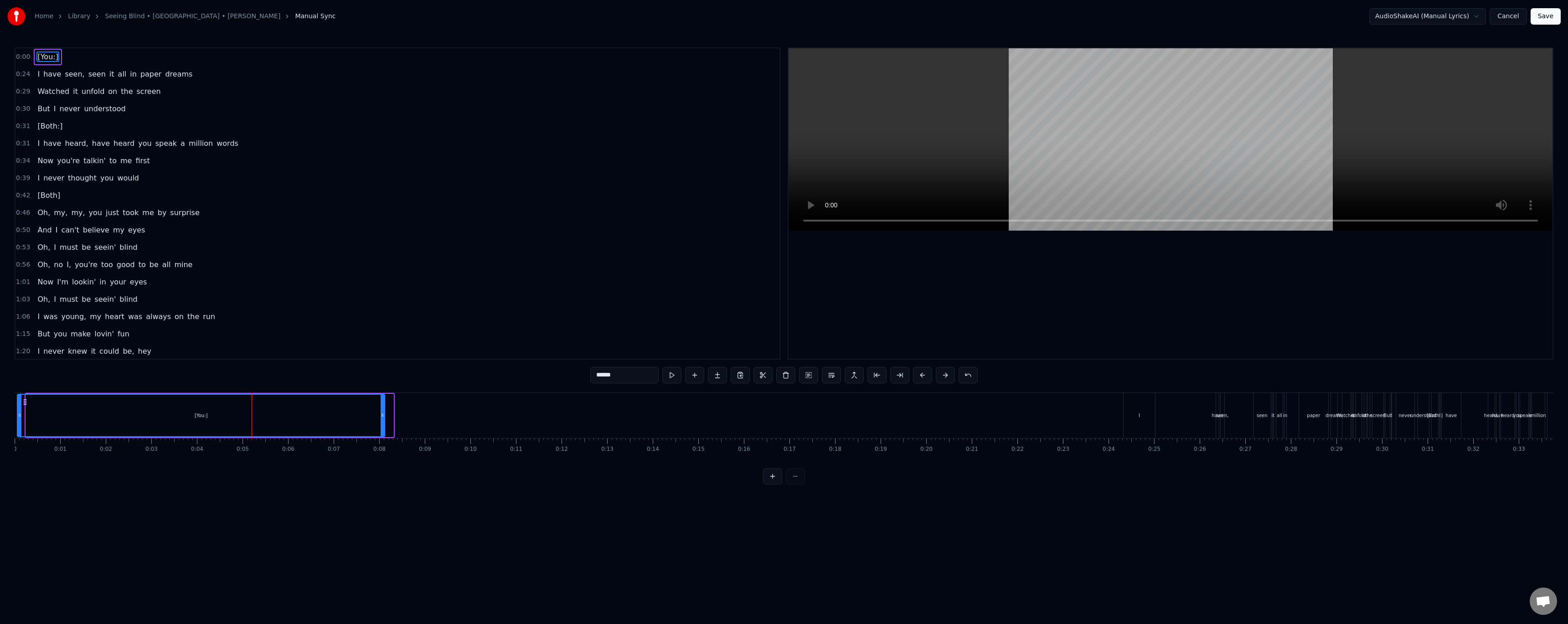
drag, startPoint x: 32, startPoint y: 403, endPoint x: 24, endPoint y: 404, distance: 8.1
click at [24, 404] on icon at bounding box center [25, 402] width 7 height 7
click at [612, 257] on div "0:56 Oh, no I, you're too good to be all mine" at bounding box center [397, 265] width 764 height 17
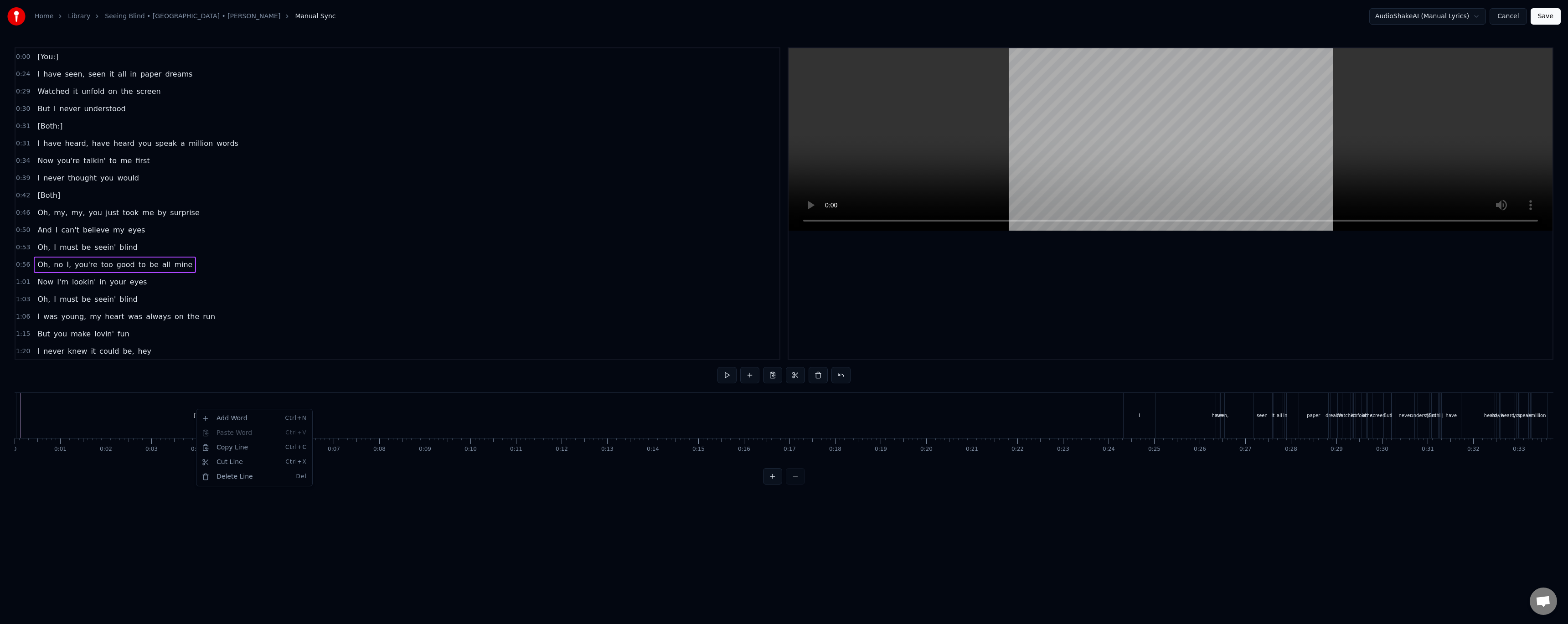
click at [41, 55] on html "Home Library Seeing Blind • Niall • Maren Morris Manual Sync AudioShakeAI (Manu…" at bounding box center [784, 250] width 1568 height 499
click at [68, 59] on div "0:00 [You:]" at bounding box center [397, 57] width 764 height 17
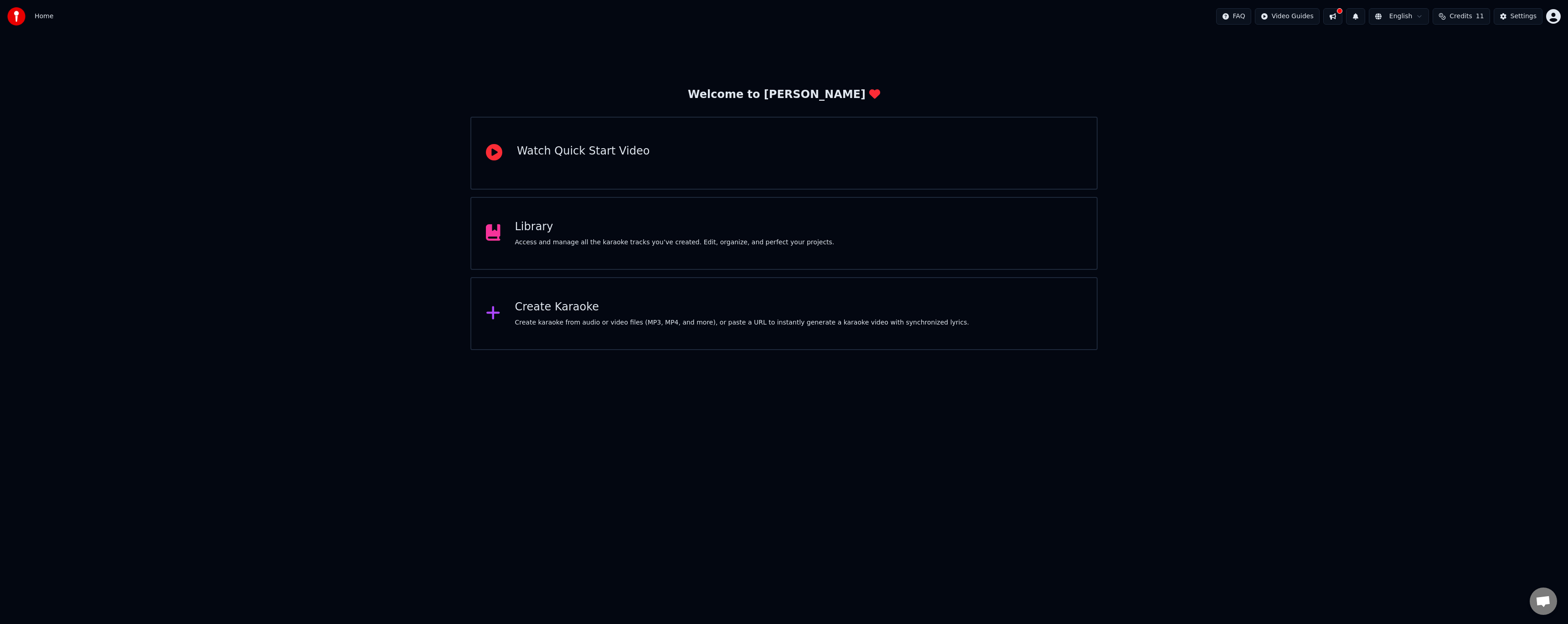
click at [808, 253] on div "Library Access and manage all the karaoke tracks you’ve created. Edit, organize…" at bounding box center [784, 233] width 627 height 73
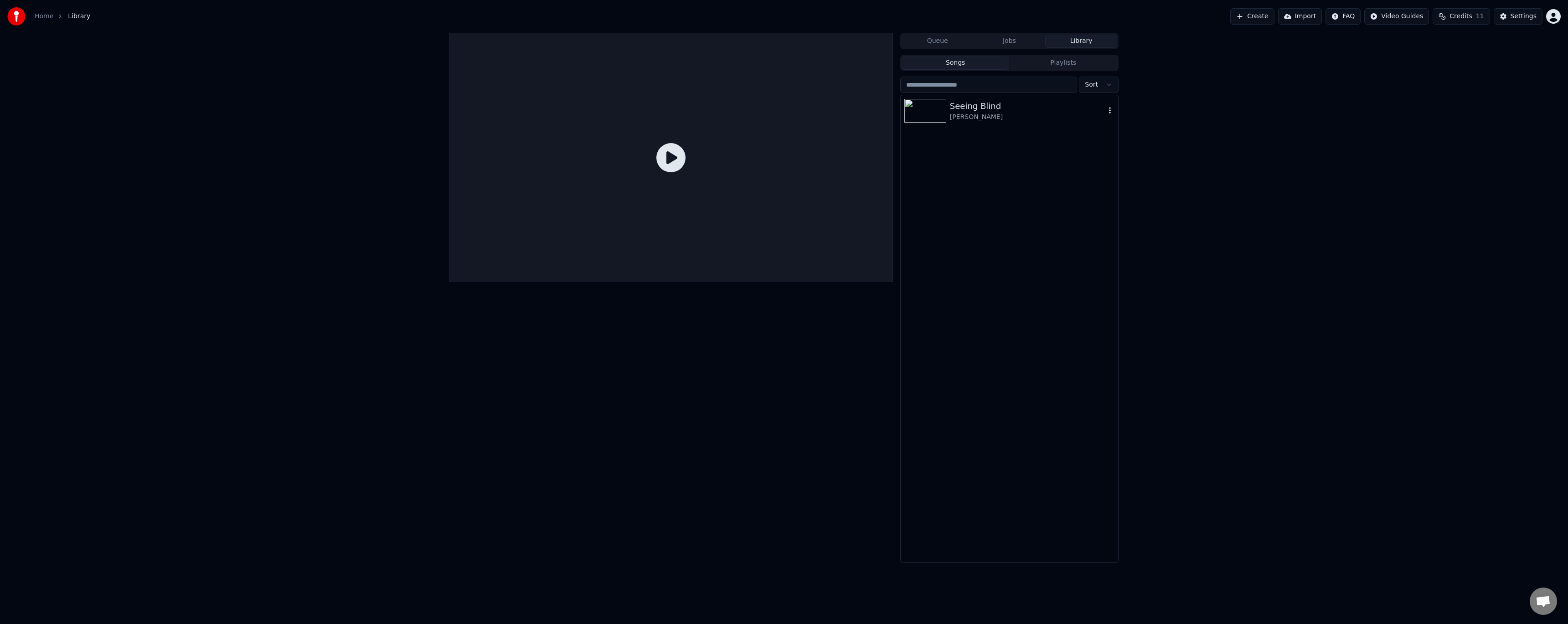
click at [1008, 108] on div "Seeing Blind" at bounding box center [1027, 106] width 155 height 13
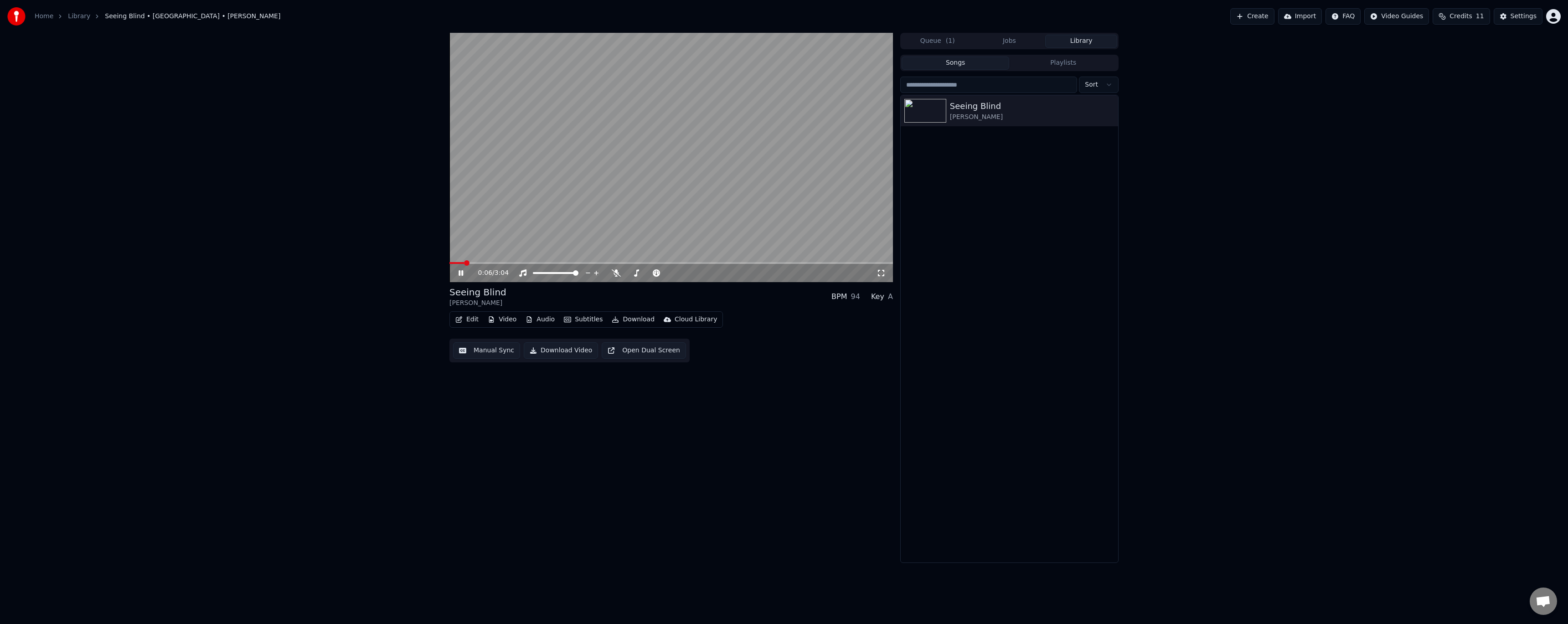
click at [660, 235] on video at bounding box center [671, 158] width 444 height 250
click at [634, 352] on button "Open Dual Screen" at bounding box center [643, 350] width 85 height 16
click at [710, 214] on video at bounding box center [671, 158] width 444 height 250
click at [617, 273] on icon at bounding box center [616, 273] width 9 height 7
click at [617, 272] on icon at bounding box center [616, 273] width 5 height 7
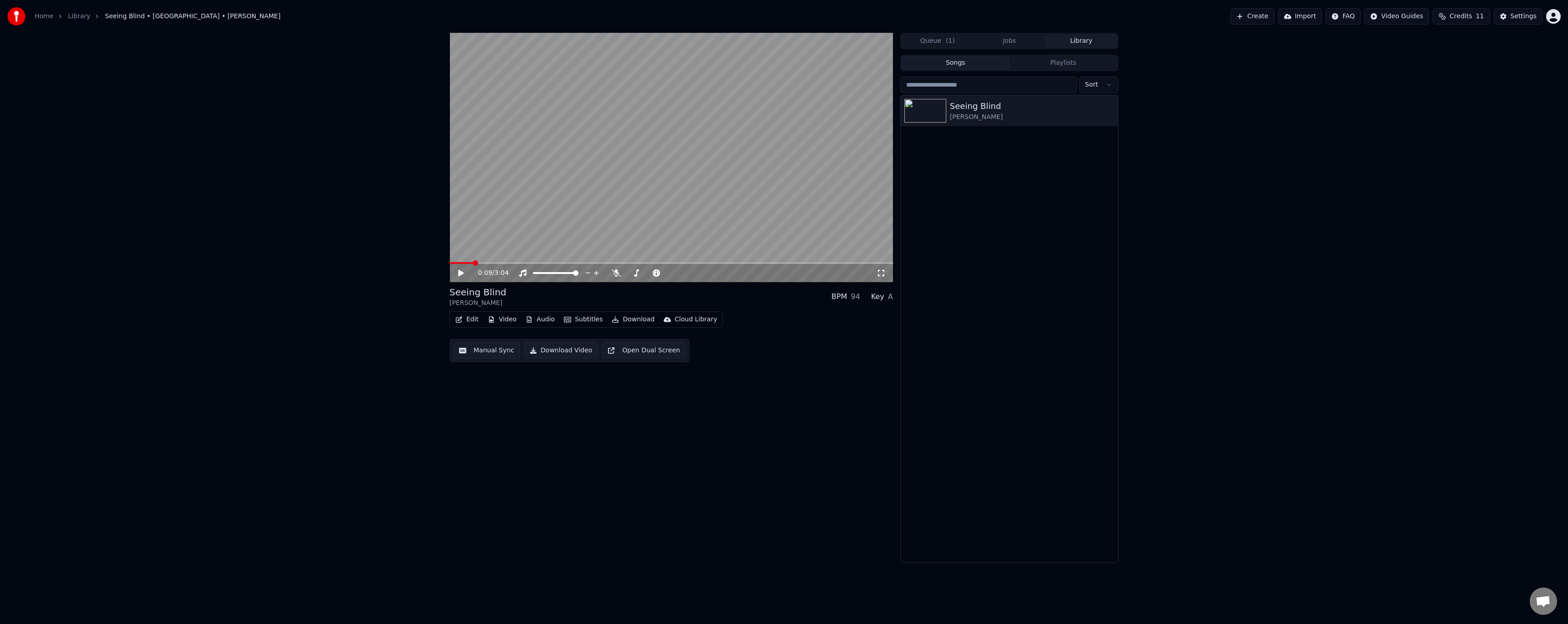
click at [466, 321] on button "Edit" at bounding box center [467, 319] width 30 height 13
click at [524, 397] on div "Manual Sync" at bounding box center [505, 401] width 70 height 9
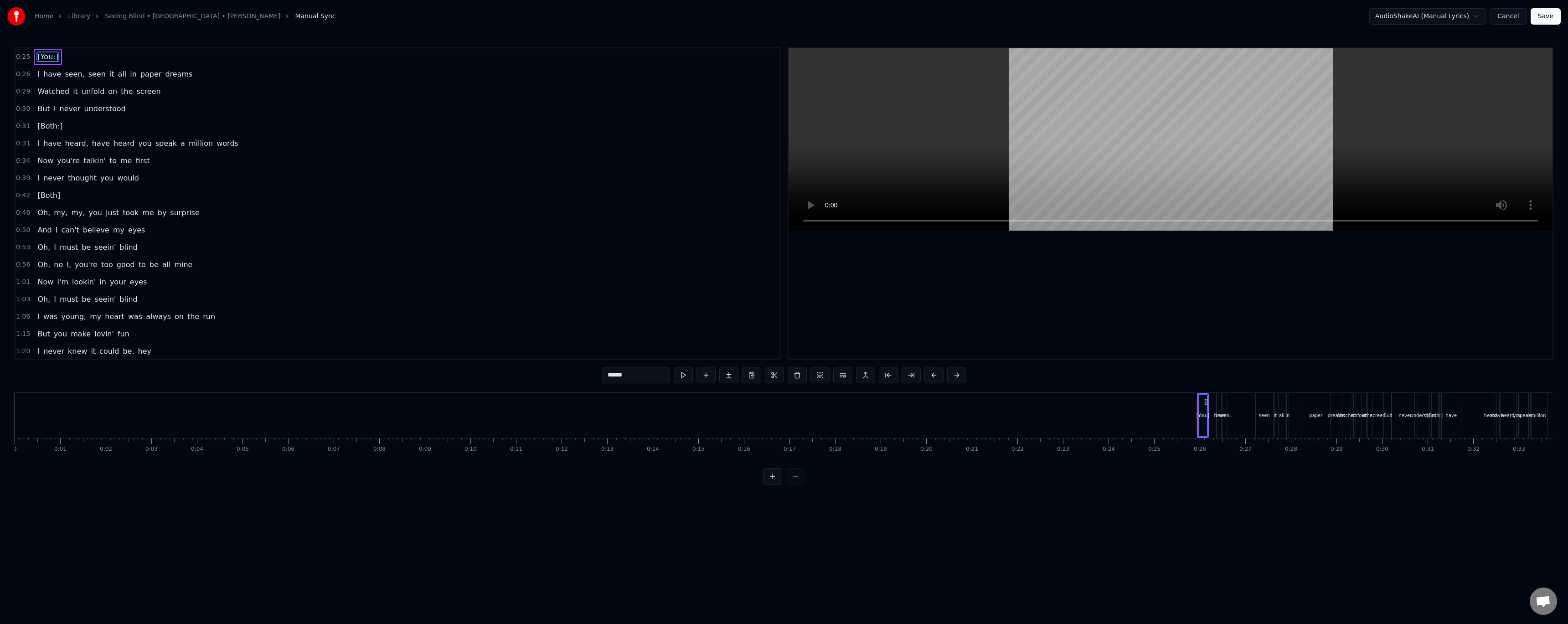
click at [37, 76] on span "I" at bounding box center [38, 74] width 4 height 10
click at [46, 56] on span "[You:]" at bounding box center [47, 57] width 23 height 10
drag, startPoint x: 1199, startPoint y: 409, endPoint x: 1192, endPoint y: 410, distance: 7.1
click at [1193, 410] on div at bounding box center [1195, 415] width 4 height 41
drag, startPoint x: 1202, startPoint y: 402, endPoint x: 26, endPoint y: 413, distance: 1176.1
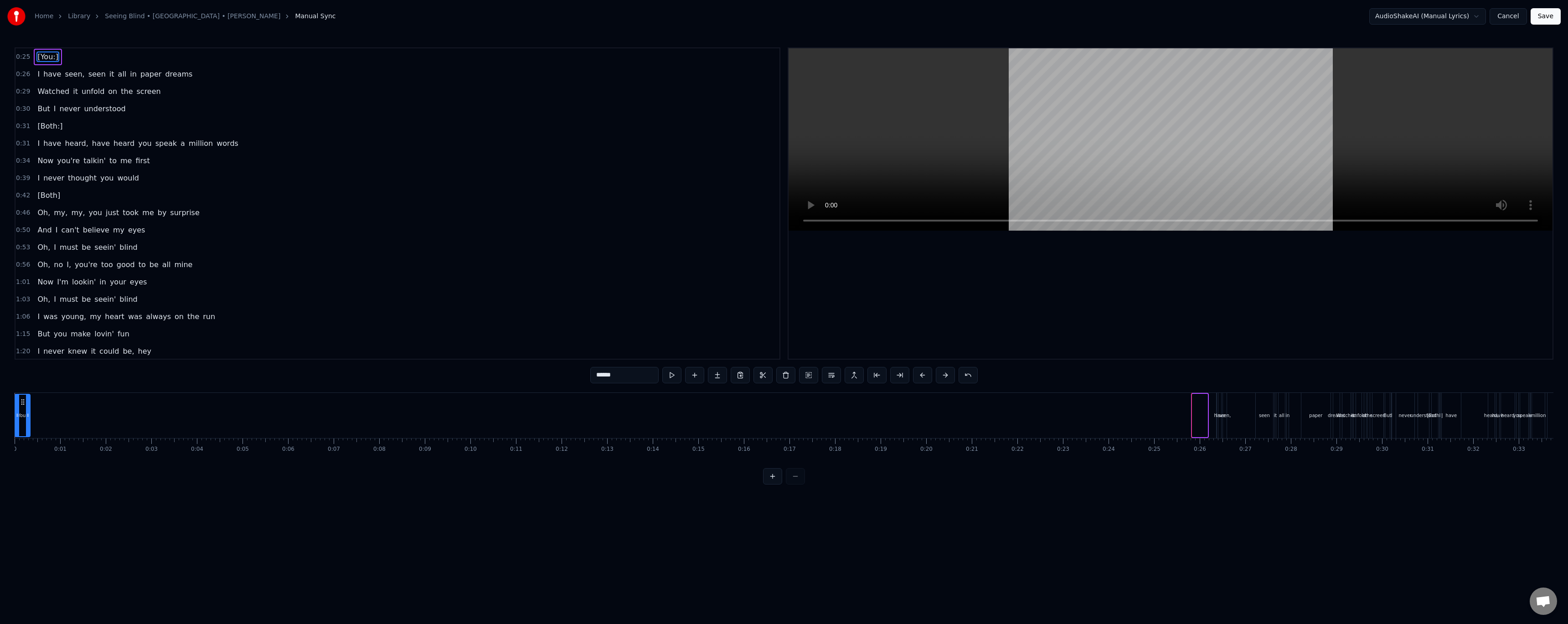
click at [26, 413] on div "[You:]" at bounding box center [22, 415] width 14 height 41
drag, startPoint x: 25, startPoint y: 402, endPoint x: 150, endPoint y: 403, distance: 125.0
click at [147, 403] on icon at bounding box center [144, 402] width 7 height 7
drag, startPoint x: 15, startPoint y: 422, endPoint x: 9, endPoint y: 422, distance: 6.0
click at [9, 422] on div "Home Library Seeing Blind • Niall • Maren Morris Manual Sync AudioShakeAI (Manu…" at bounding box center [784, 242] width 1568 height 485
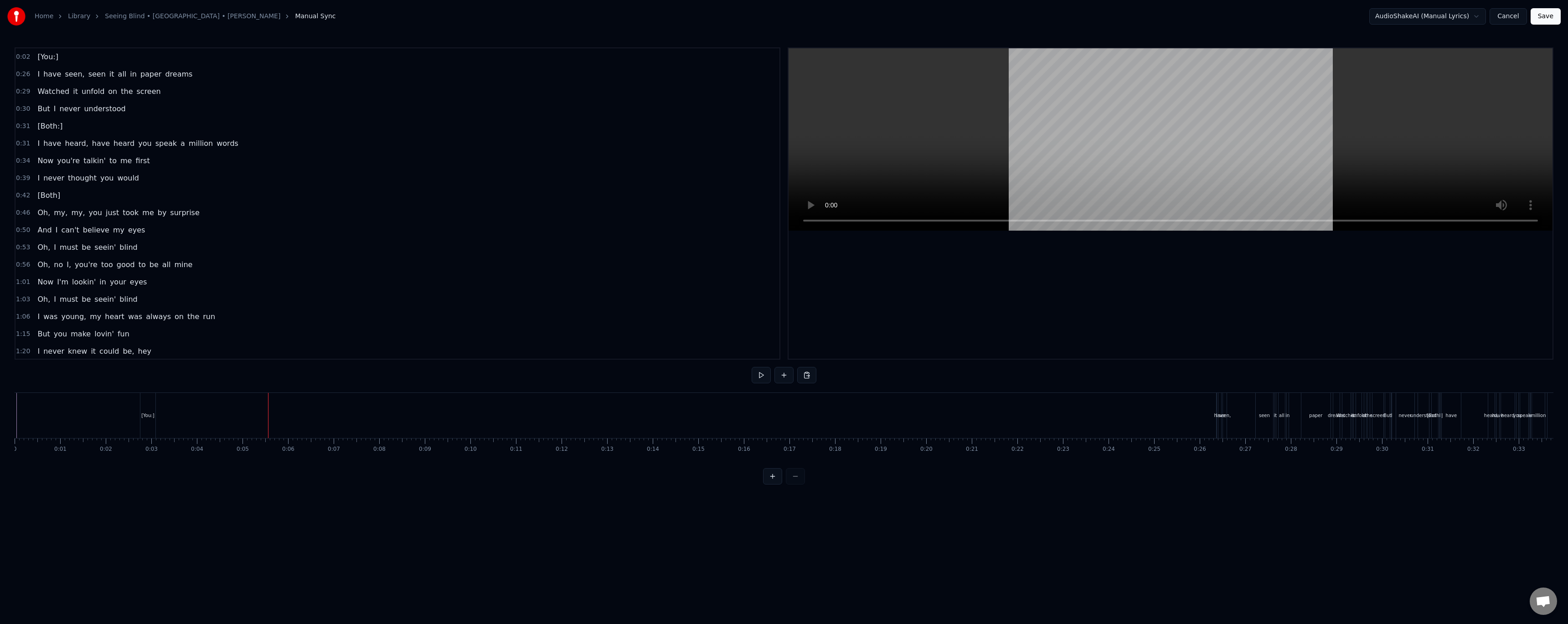
click at [23, 74] on span "0:26" at bounding box center [23, 74] width 14 height 9
drag, startPoint x: 1224, startPoint y: 401, endPoint x: 175, endPoint y: 435, distance: 1049.6
click at [175, 433] on div "I have seen, seen it all in paper dreams" at bounding box center [230, 415] width 126 height 45
drag, startPoint x: 52, startPoint y: 415, endPoint x: 9, endPoint y: 413, distance: 43.0
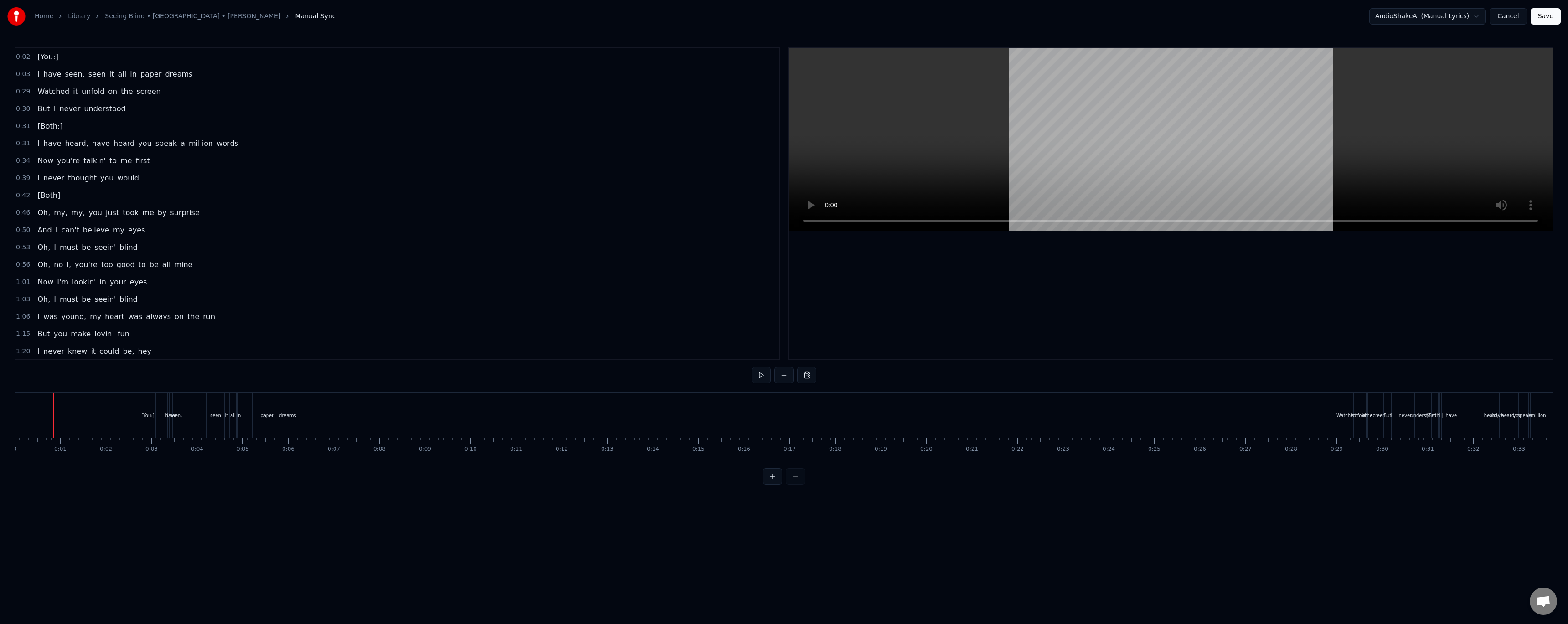
click at [9, 413] on div "Home Library Seeing Blind • Niall • Maren Morris Manual Sync AudioShakeAI (Manu…" at bounding box center [784, 242] width 1568 height 485
drag, startPoint x: 18, startPoint y: 413, endPoint x: 12, endPoint y: 411, distance: 6.3
click at [12, 411] on div "Home Library Seeing Blind • Niall • Maren Morris Manual Sync AudioShakeAI (Manu…" at bounding box center [784, 242] width 1568 height 485
drag, startPoint x: 21, startPoint y: 416, endPoint x: 13, endPoint y: 413, distance: 8.5
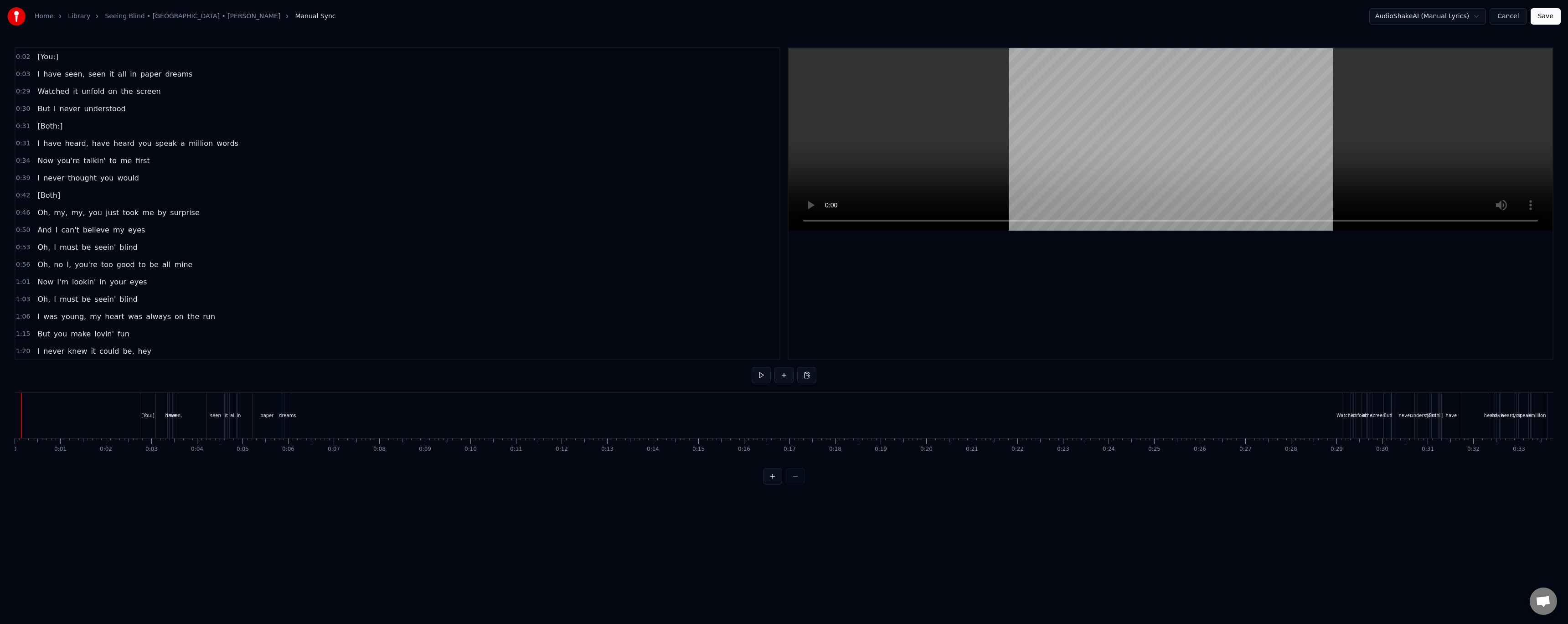
click at [13, 413] on div "Home Library Seeing Blind • Niall • Maren Morris Manual Sync AudioShakeAI (Manu…" at bounding box center [784, 242] width 1568 height 485
click at [23, 72] on span "0:03" at bounding box center [23, 74] width 14 height 9
drag, startPoint x: 174, startPoint y: 400, endPoint x: 263, endPoint y: 398, distance: 89.0
click at [263, 398] on icon at bounding box center [264, 401] width 7 height 7
click at [147, 404] on div "[You:]" at bounding box center [148, 415] width 15 height 45
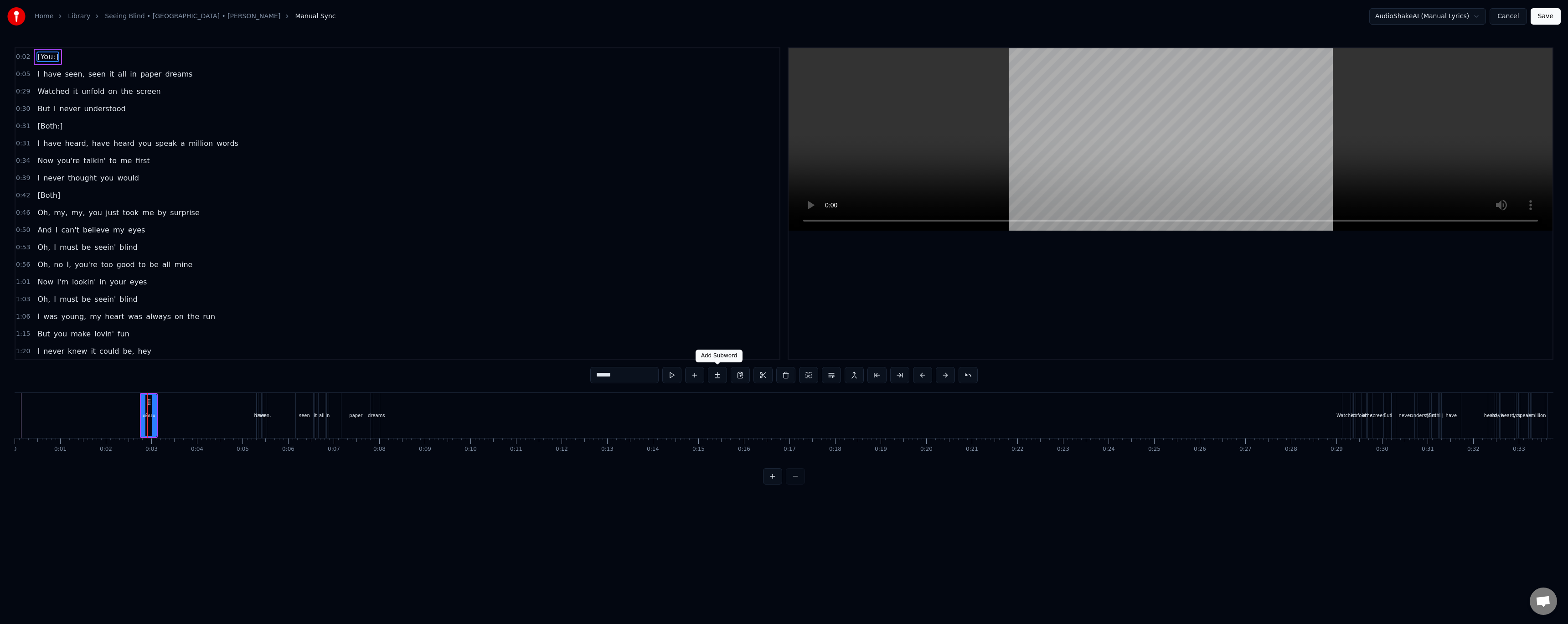
click at [715, 380] on button at bounding box center [717, 375] width 19 height 16
click at [59, 58] on span "<>" at bounding box center [66, 57] width 14 height 10
click at [61, 57] on span "<>" at bounding box center [66, 57] width 14 height 10
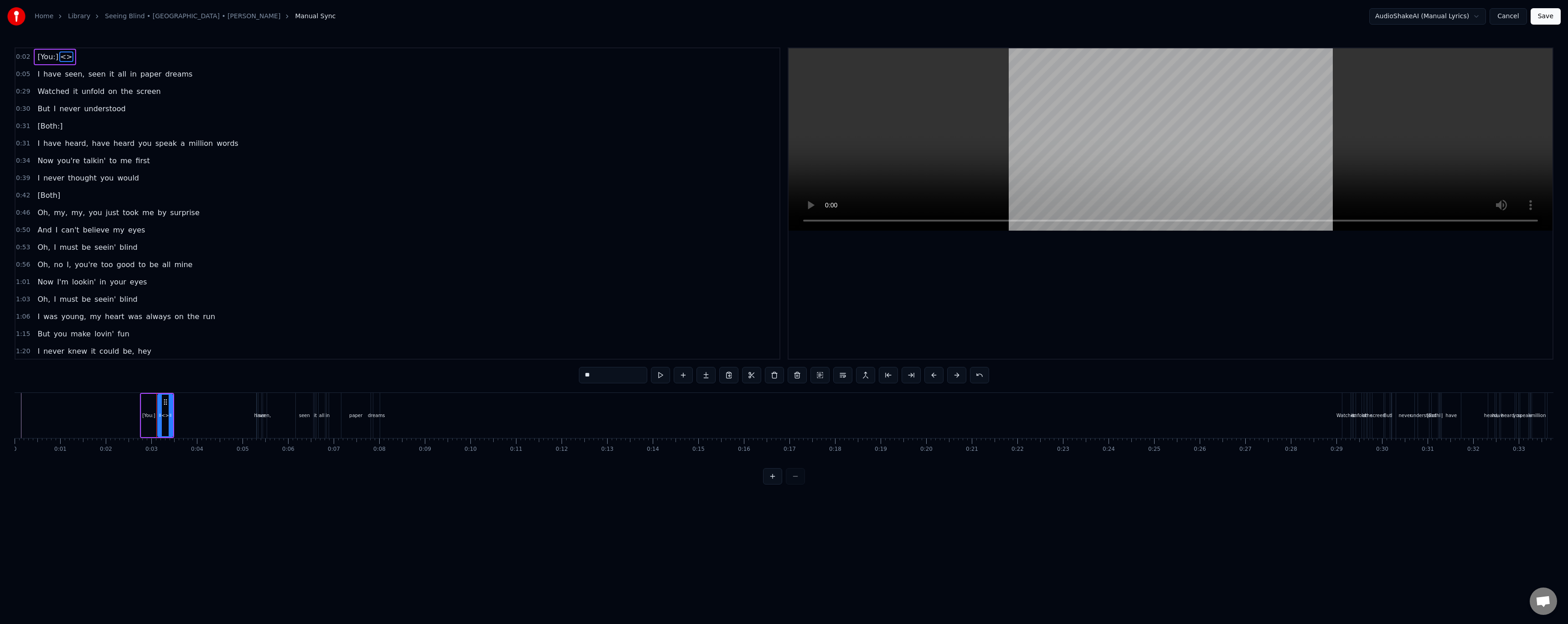
click at [61, 57] on span "<>" at bounding box center [66, 57] width 14 height 10
click at [43, 58] on span "[You:]" at bounding box center [47, 57] width 23 height 10
click at [43, 59] on span "[You:]" at bounding box center [47, 57] width 23 height 10
click at [37, 73] on span "I" at bounding box center [38, 74] width 4 height 10
type input "*"
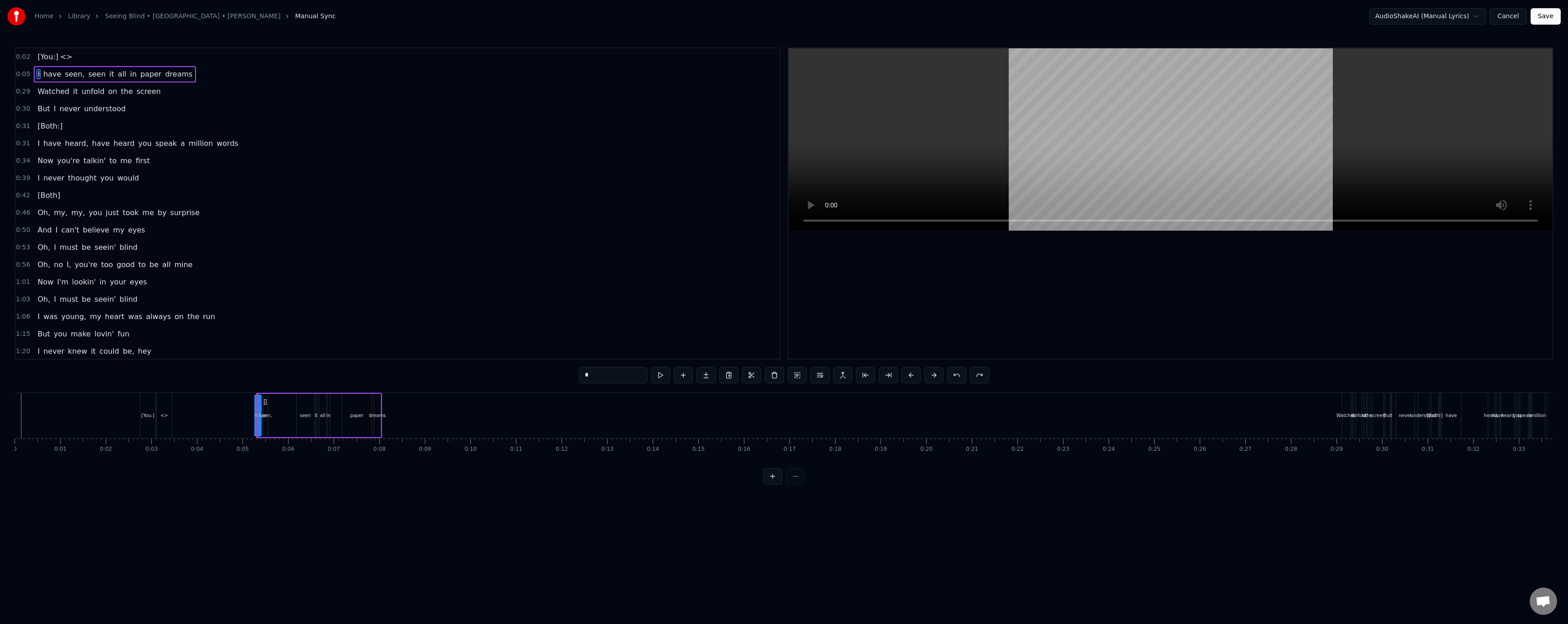
click at [65, 63] on div "[You:] <>" at bounding box center [54, 57] width 42 height 16
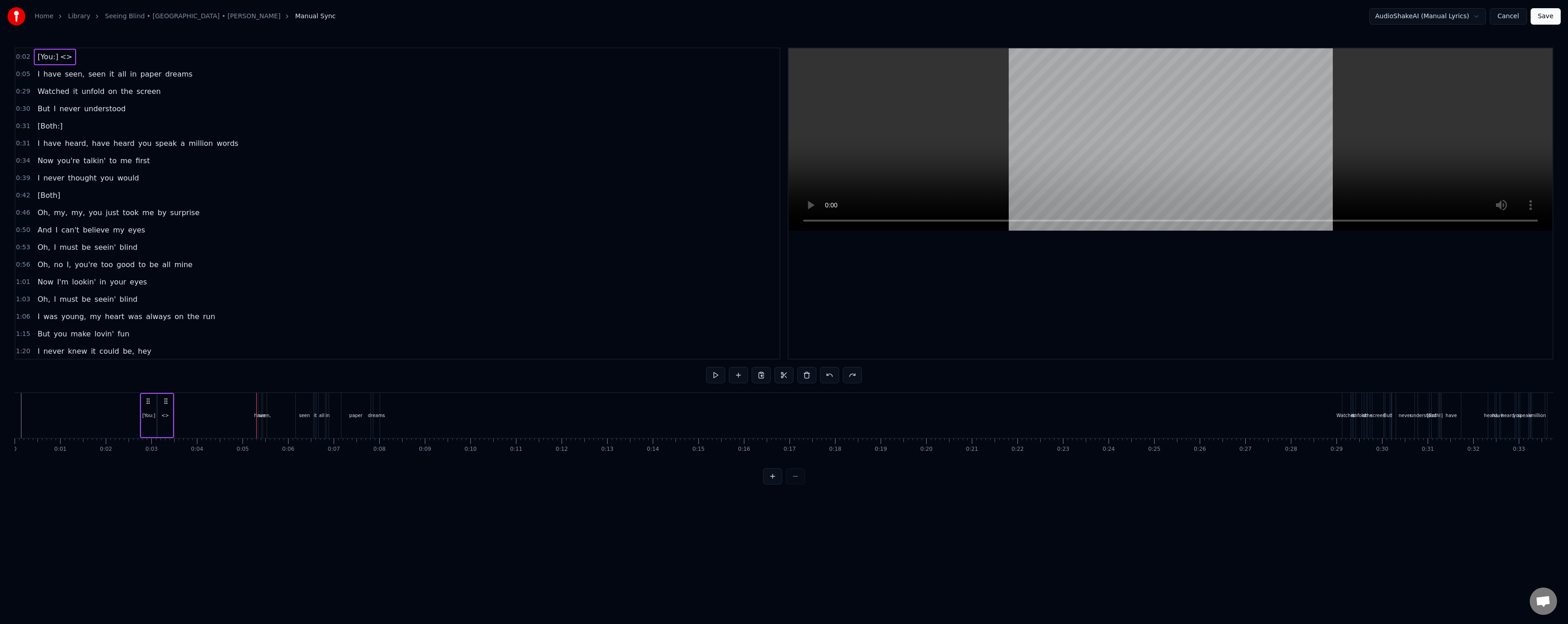
click at [59, 58] on span "<>" at bounding box center [66, 57] width 14 height 10
click at [604, 379] on input "**" at bounding box center [601, 375] width 68 height 16
type input "***"
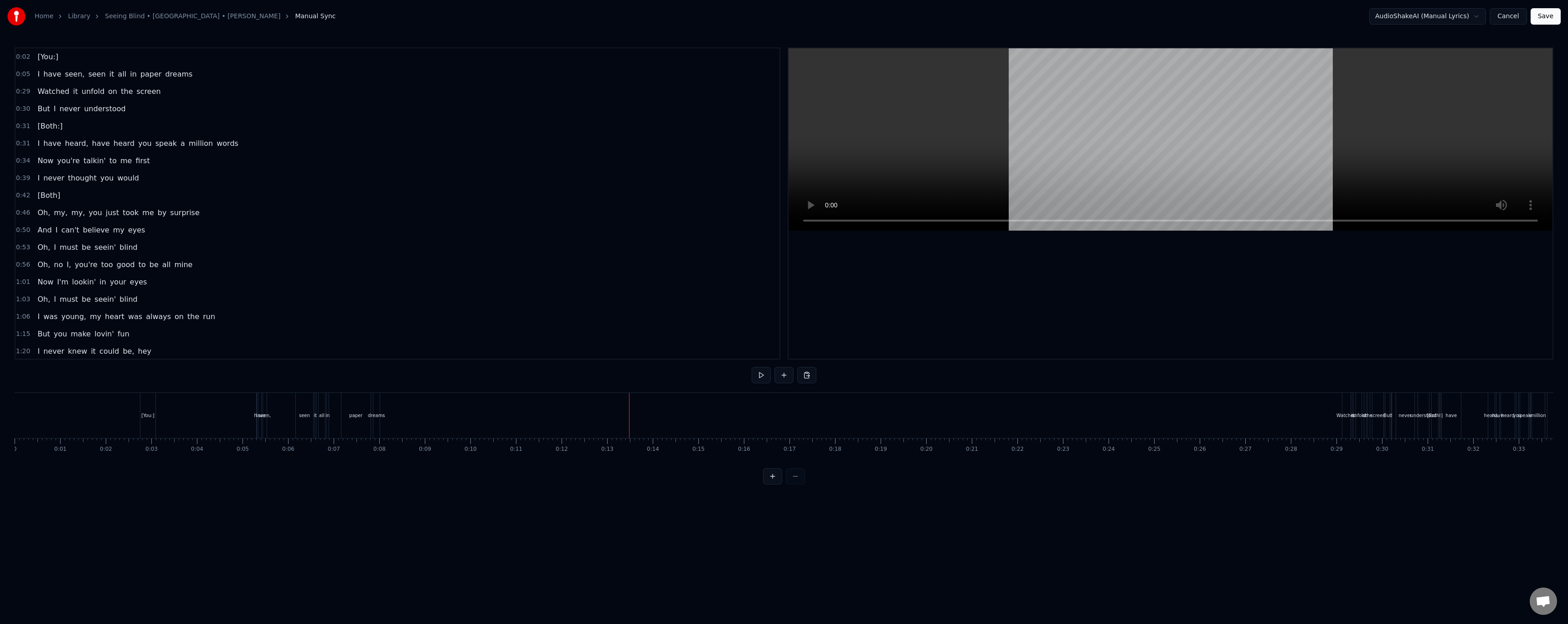
click at [145, 400] on div "[You:]" at bounding box center [148, 415] width 15 height 45
drag, startPoint x: 148, startPoint y: 401, endPoint x: 236, endPoint y: 402, distance: 88.0
click at [236, 402] on icon at bounding box center [237, 402] width 7 height 7
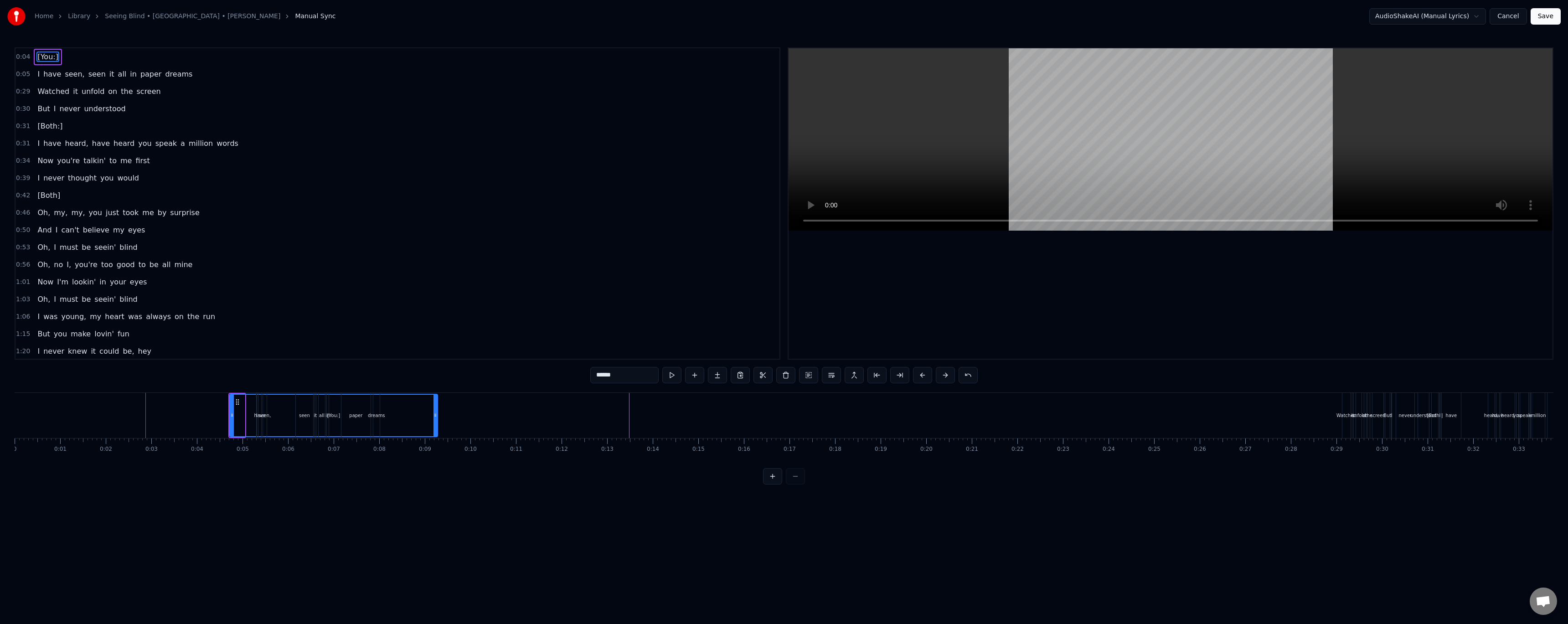
drag, startPoint x: 242, startPoint y: 415, endPoint x: 435, endPoint y: 424, distance: 193.2
click at [435, 424] on div at bounding box center [435, 415] width 4 height 41
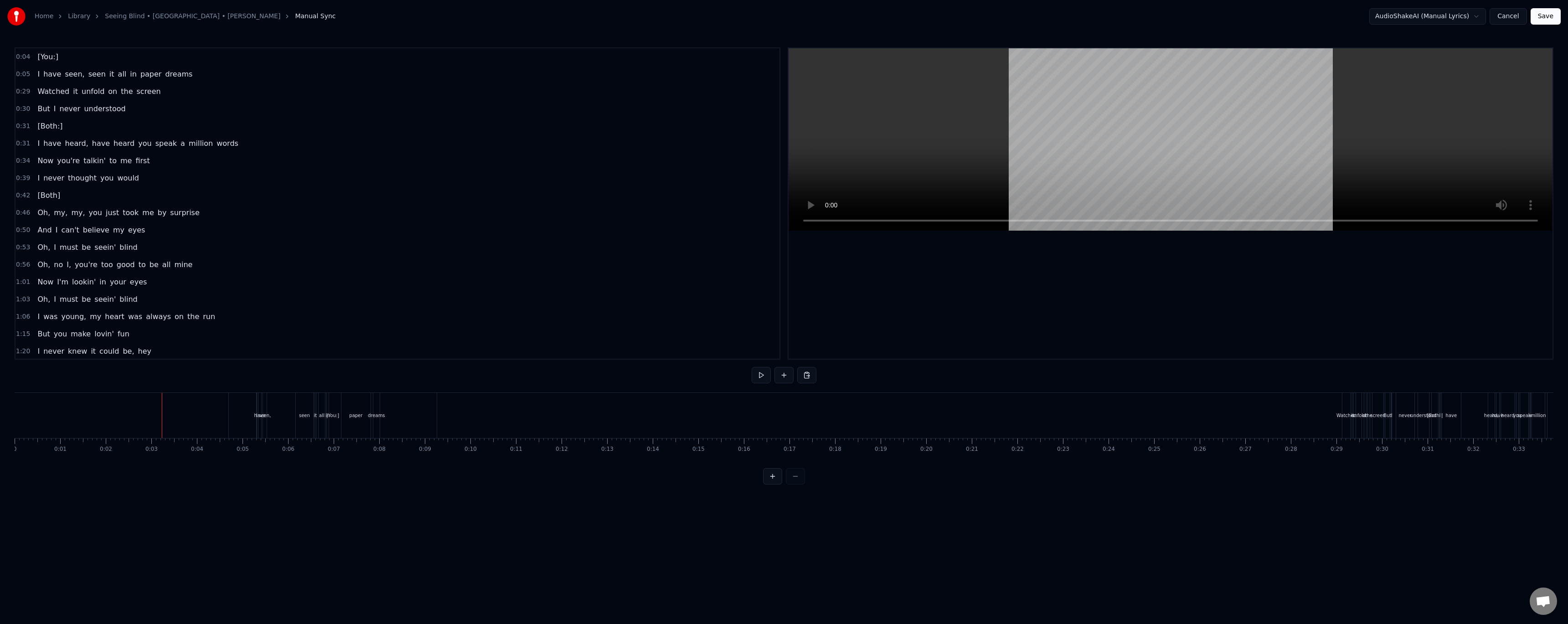
drag, startPoint x: 121, startPoint y: 409, endPoint x: 67, endPoint y: 413, distance: 54.1
drag, startPoint x: 65, startPoint y: 415, endPoint x: 16, endPoint y: 410, distance: 49.3
click at [49, 76] on span "have" at bounding box center [52, 74] width 19 height 10
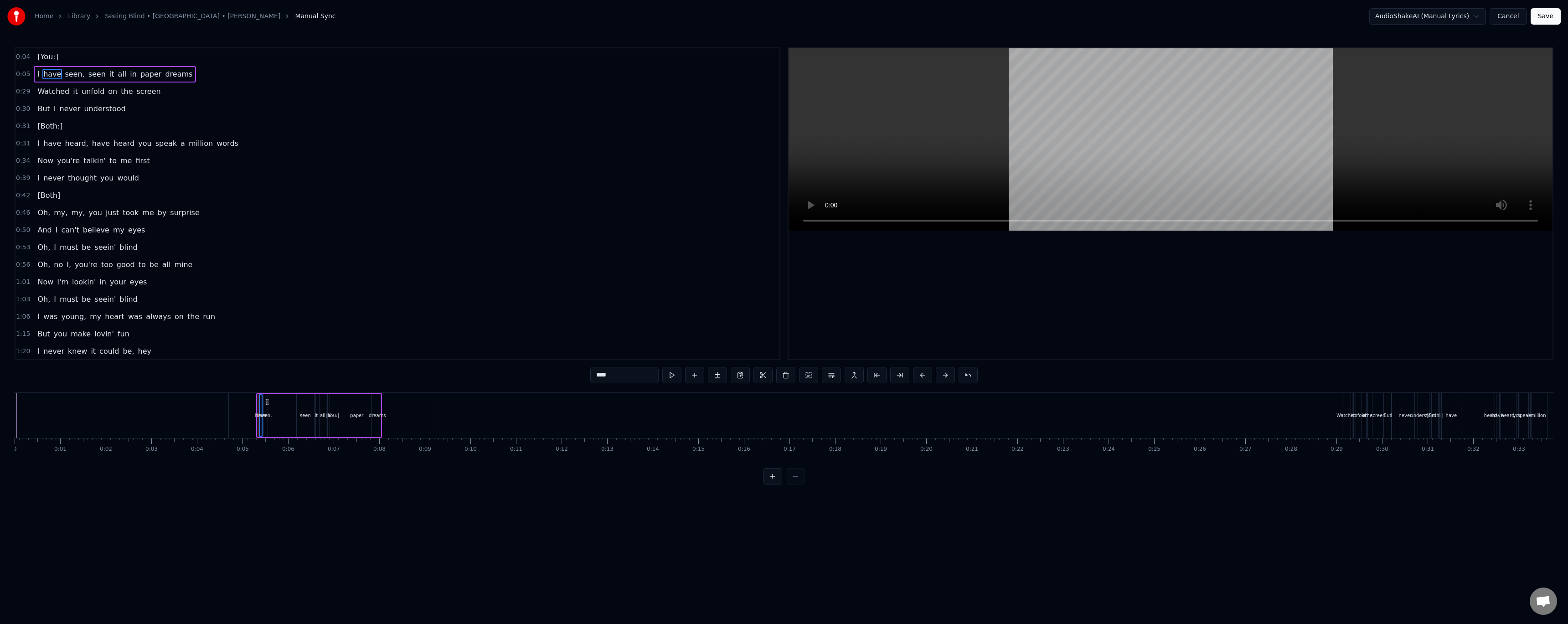
click at [67, 77] on span "seen," at bounding box center [74, 74] width 21 height 10
click at [91, 77] on span "seen" at bounding box center [97, 74] width 19 height 10
click at [108, 77] on span "it" at bounding box center [111, 74] width 7 height 10
click at [117, 77] on span "all" at bounding box center [122, 74] width 10 height 10
click at [129, 77] on span "in" at bounding box center [133, 74] width 9 height 10
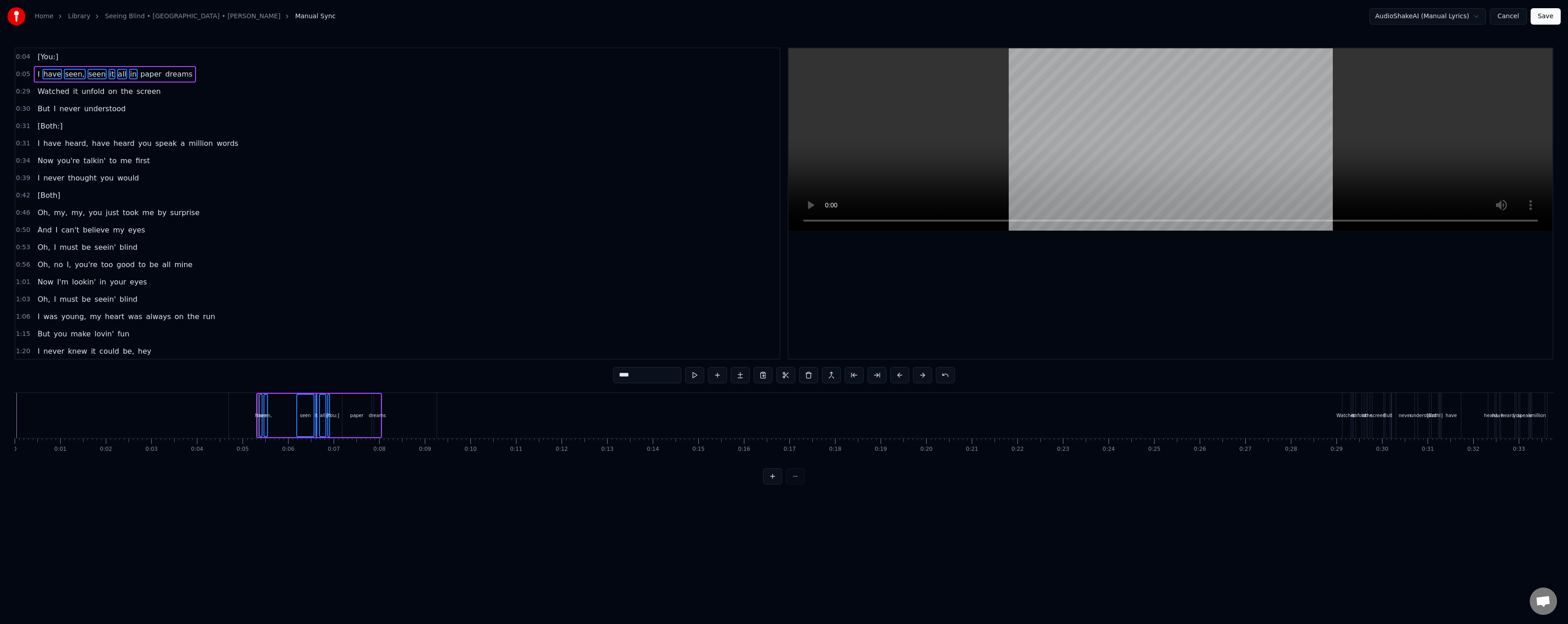
click at [139, 78] on span "paper" at bounding box center [151, 74] width 23 height 10
click at [164, 77] on span "dreams" at bounding box center [179, 74] width 29 height 10
click at [774, 485] on button at bounding box center [772, 476] width 19 height 16
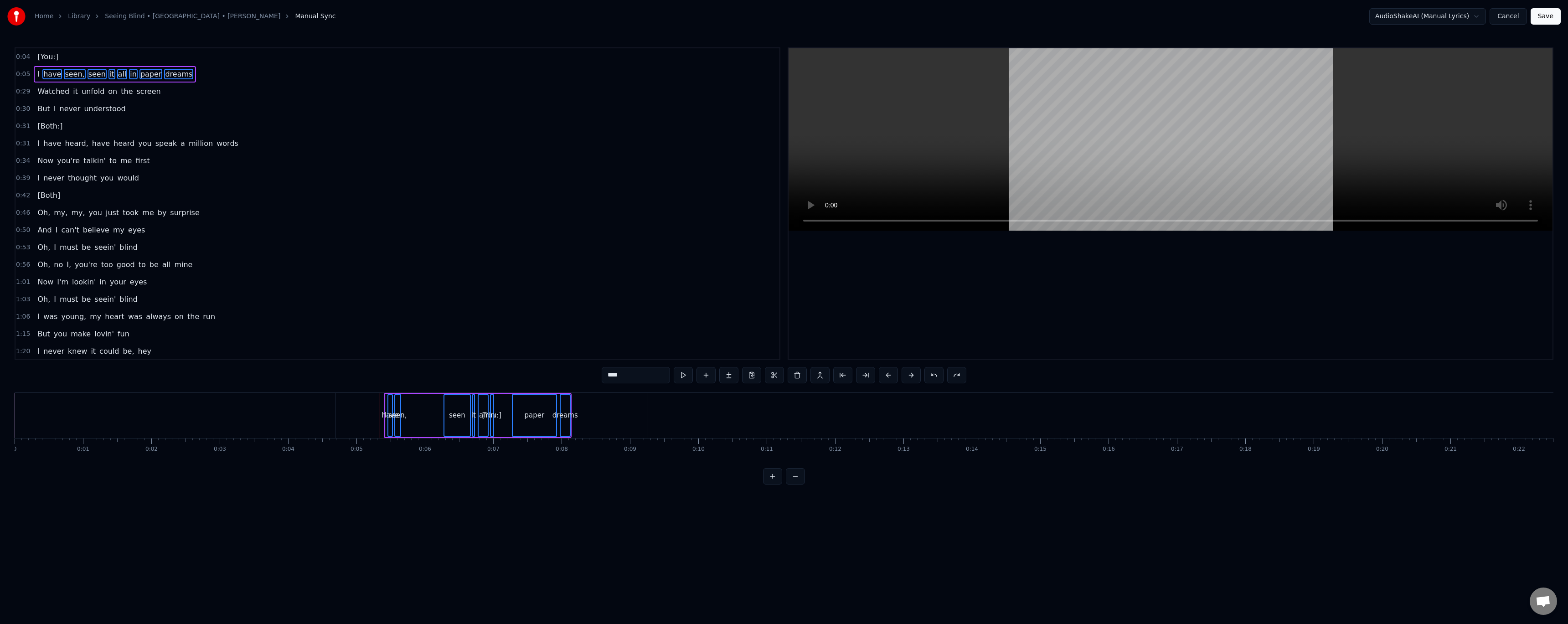
click at [774, 485] on button at bounding box center [772, 476] width 19 height 16
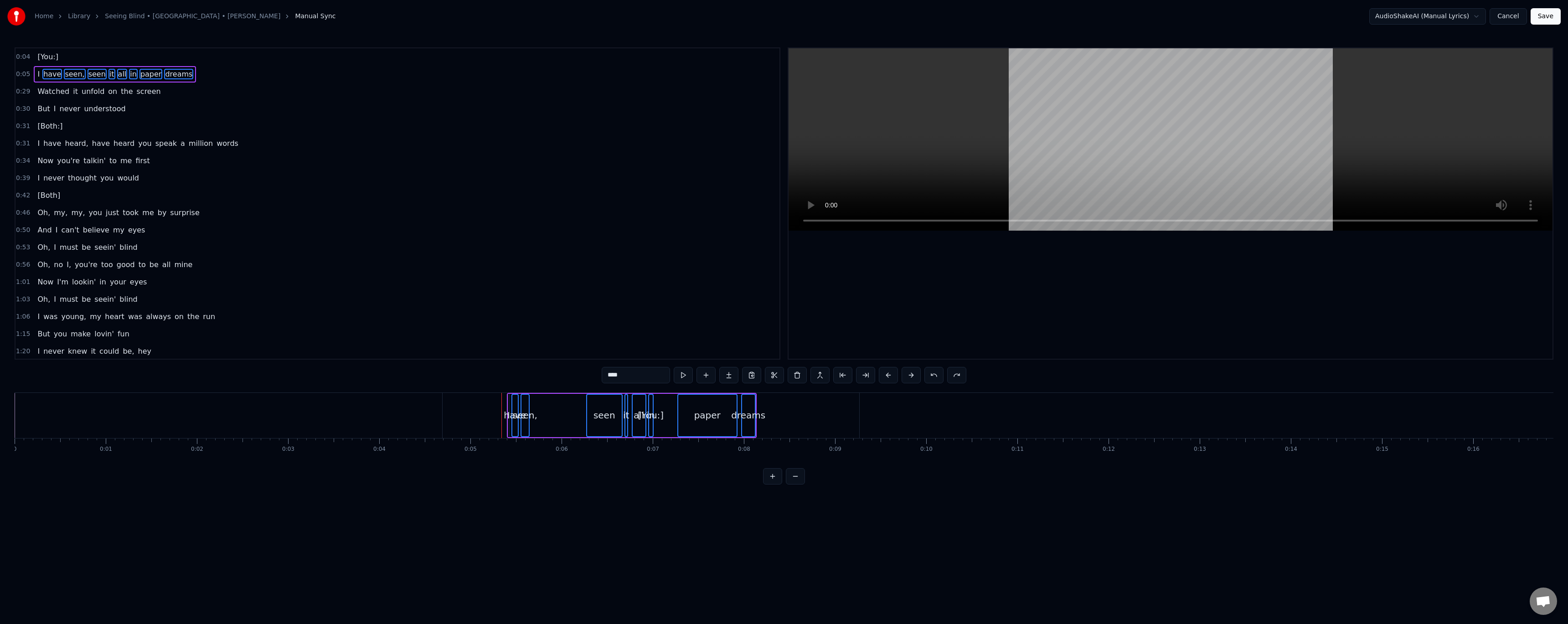
click at [774, 485] on button at bounding box center [772, 476] width 19 height 16
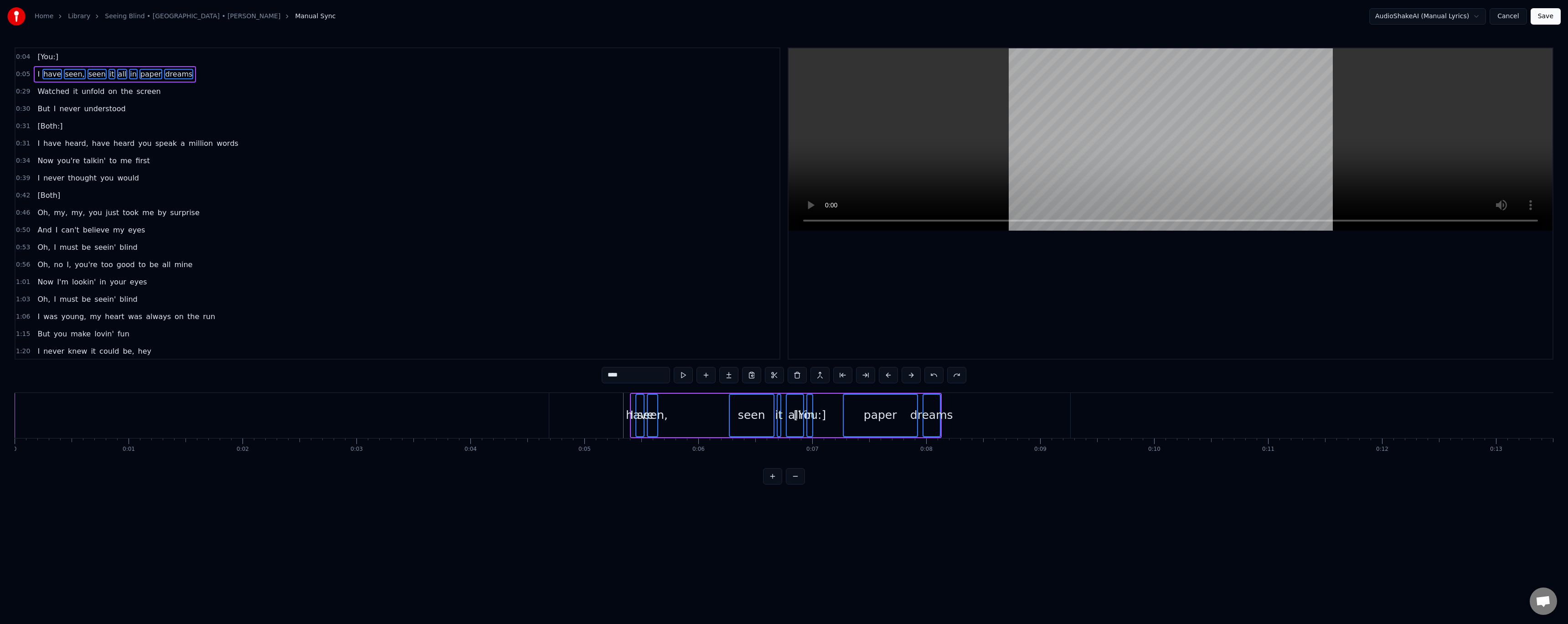
click at [774, 485] on button at bounding box center [772, 476] width 19 height 16
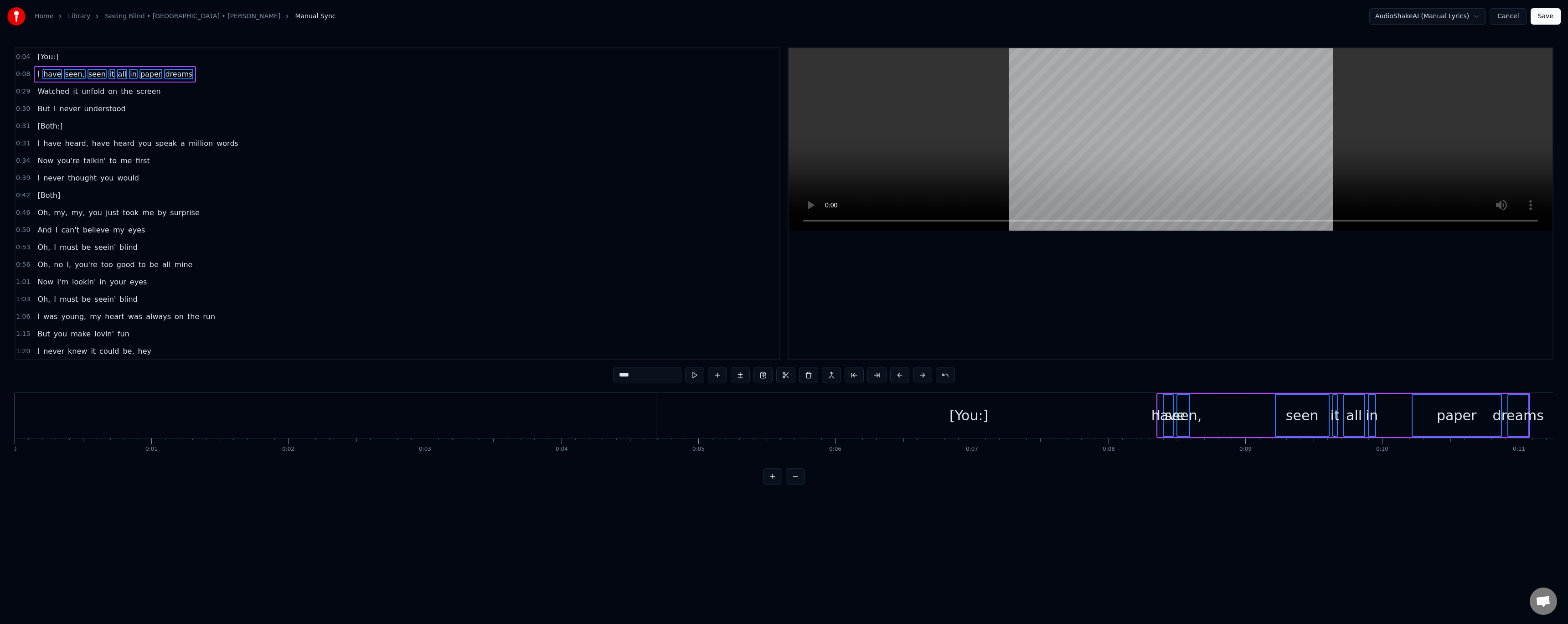
click at [37, 77] on span "I" at bounding box center [38, 74] width 4 height 10
type input "*"
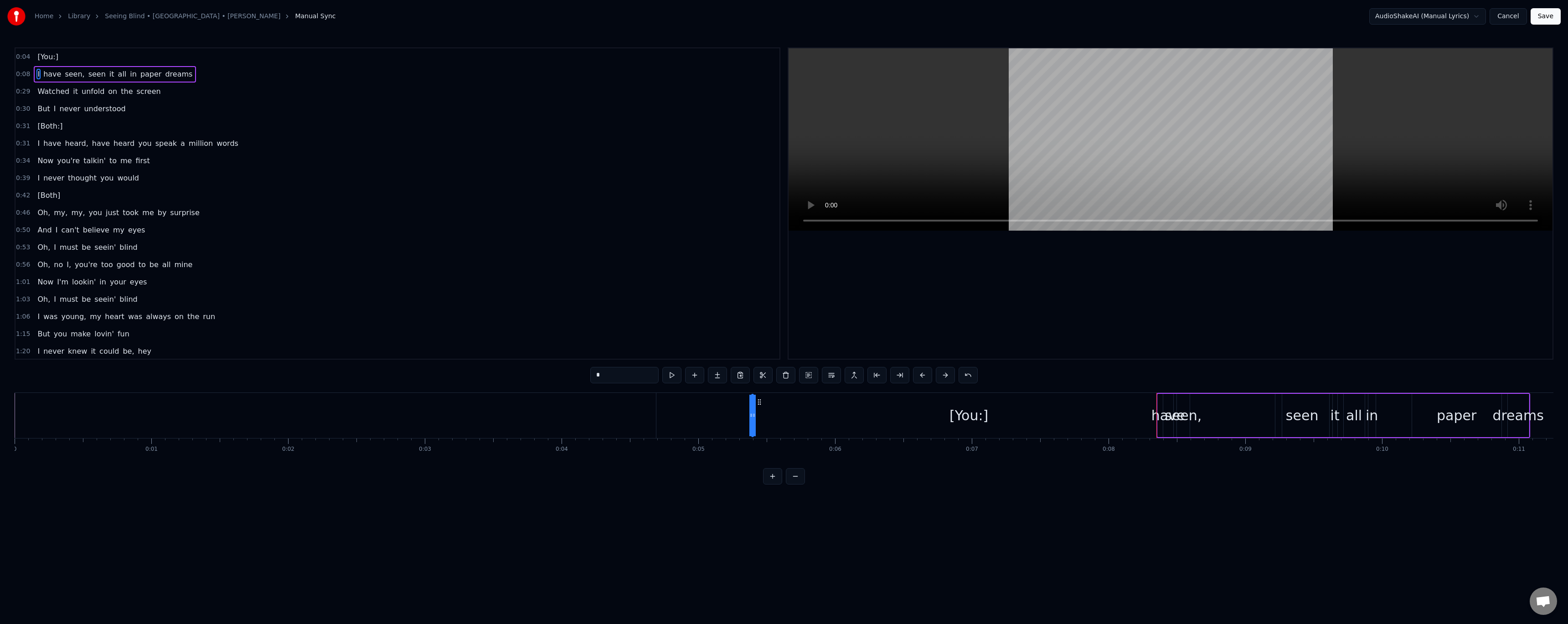
drag, startPoint x: 1164, startPoint y: 404, endPoint x: 758, endPoint y: 412, distance: 406.1
drag, startPoint x: 754, startPoint y: 418, endPoint x: 774, endPoint y: 416, distance: 20.1
click at [774, 416] on div "I have seen, seen it all in paper dreams" at bounding box center [1140, 415] width 780 height 45
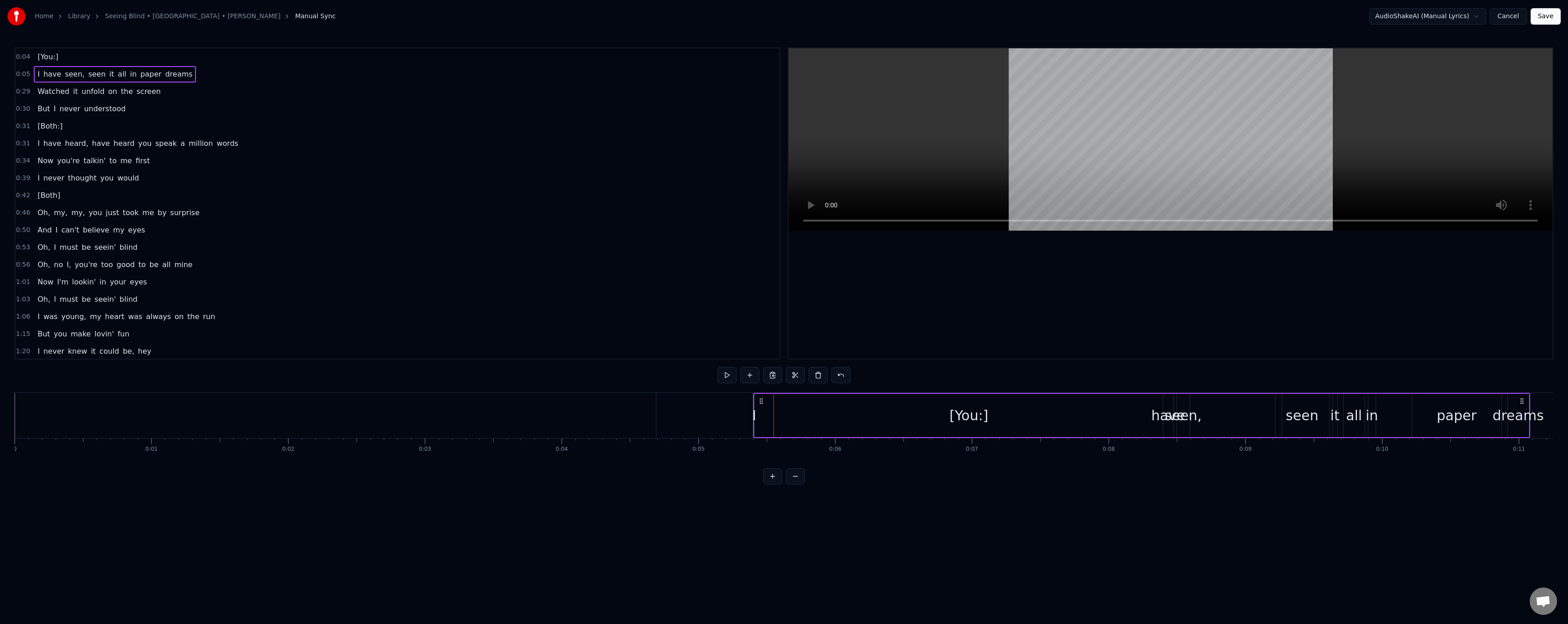
click at [39, 55] on span "[You:]" at bounding box center [47, 57] width 23 height 10
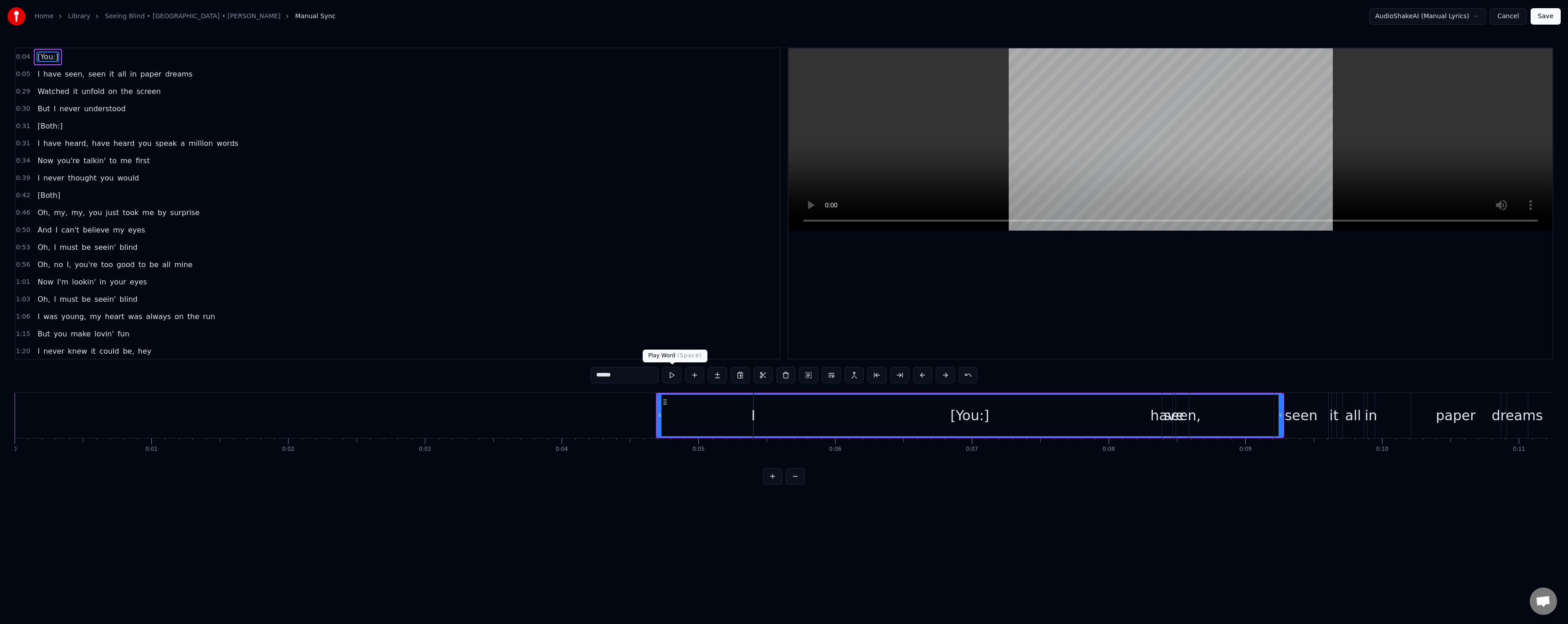
click at [668, 374] on button at bounding box center [671, 375] width 19 height 16
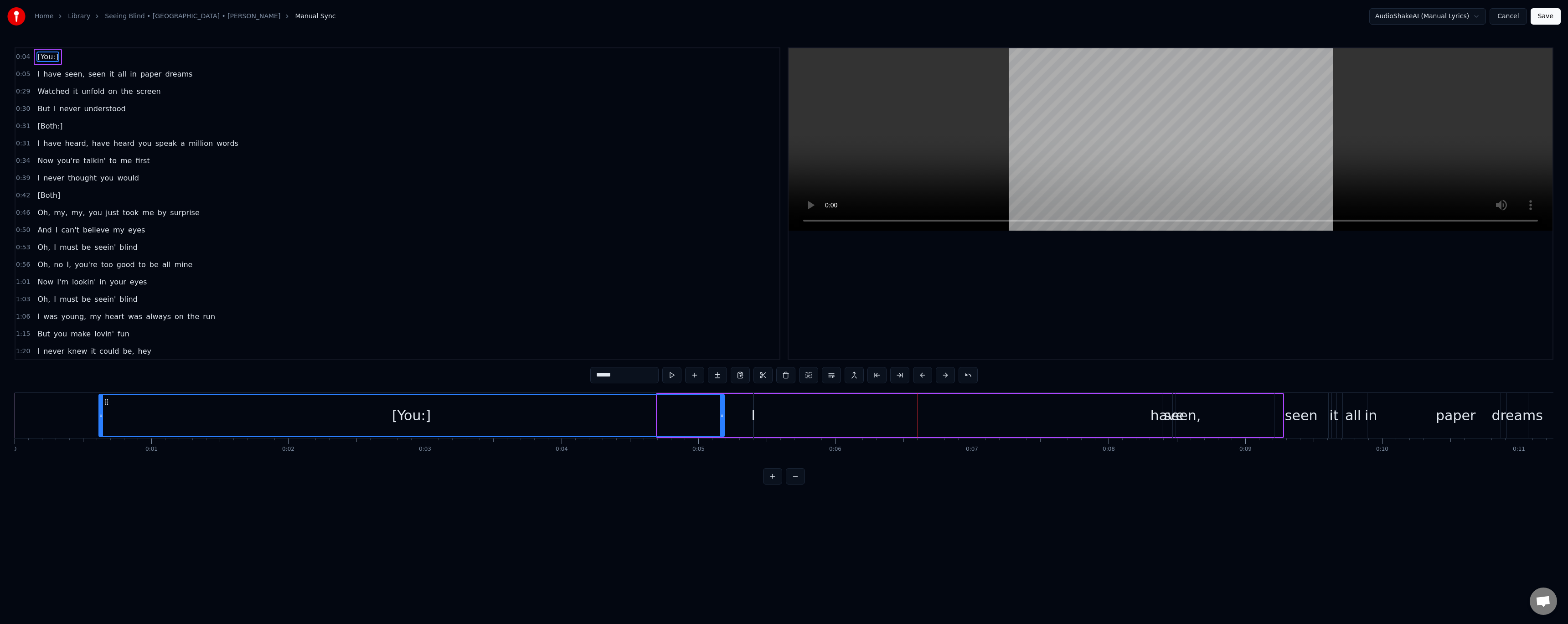
drag, startPoint x: 665, startPoint y: 404, endPoint x: 107, endPoint y: 427, distance: 558.5
click at [107, 427] on div "[You:]" at bounding box center [411, 415] width 625 height 41
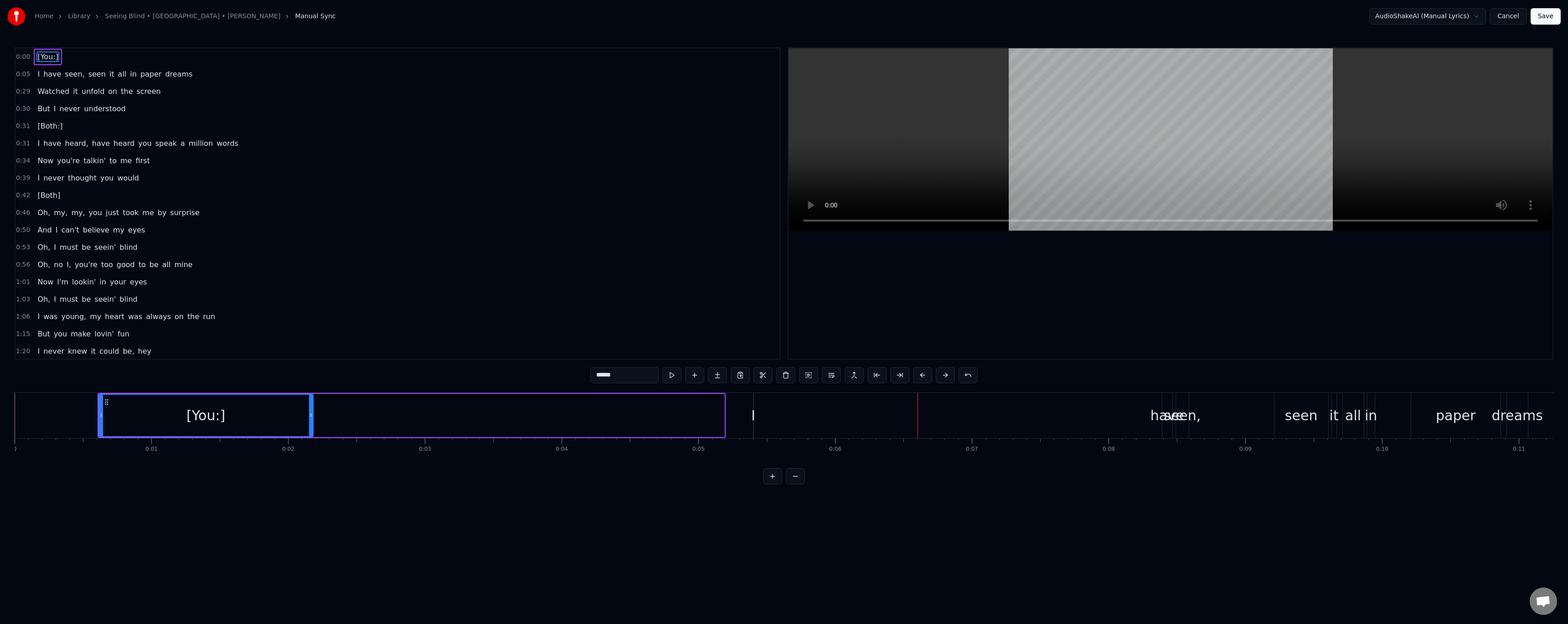
drag, startPoint x: 722, startPoint y: 416, endPoint x: 290, endPoint y: 431, distance: 432.3
click at [309, 432] on div at bounding box center [311, 415] width 4 height 41
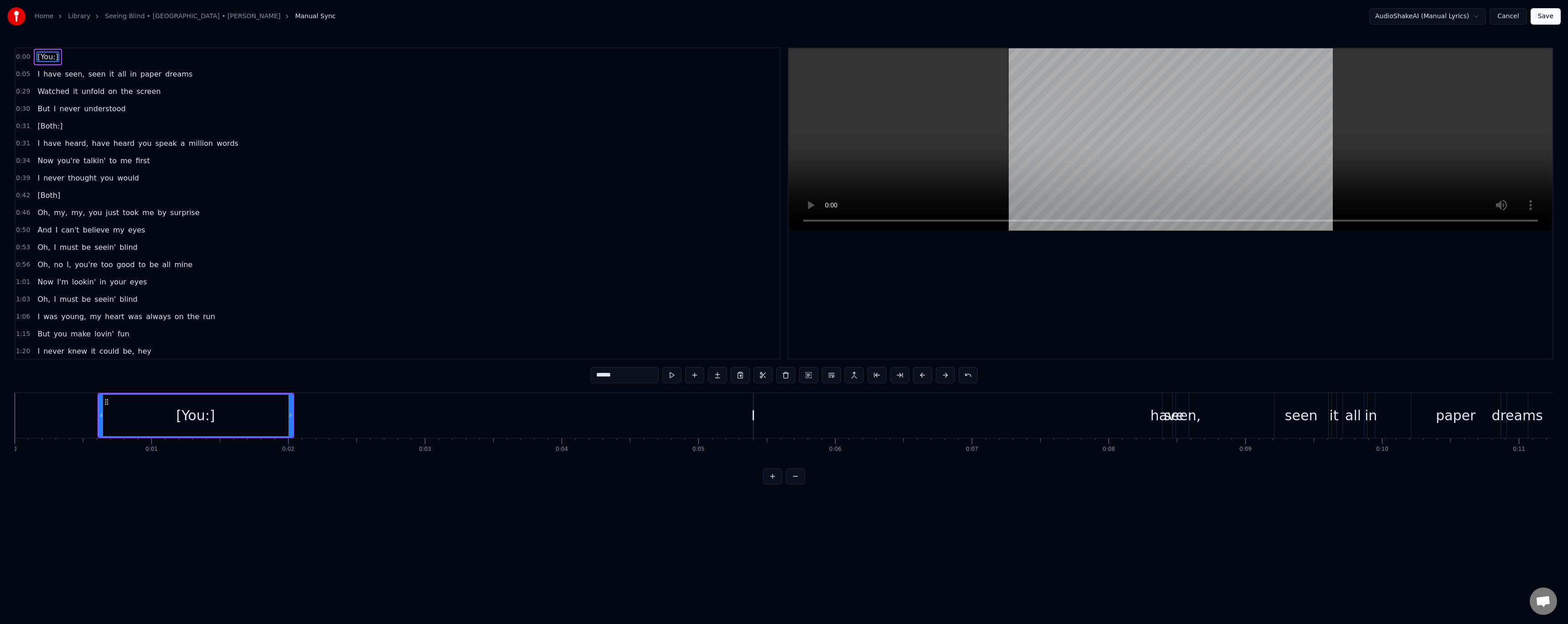
click at [754, 417] on div "I" at bounding box center [753, 416] width 4 height 21
type input "*"
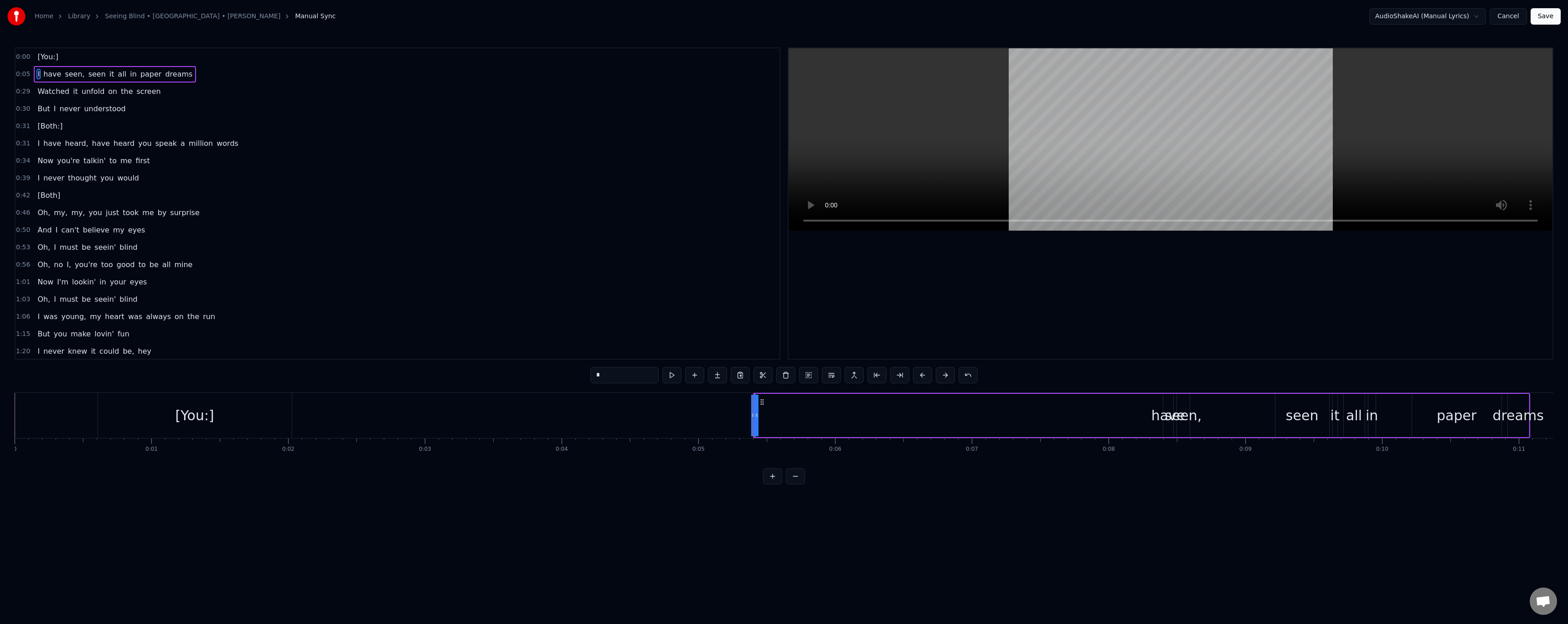
drag, startPoint x: 756, startPoint y: 416, endPoint x: 772, endPoint y: 415, distance: 16.0
click at [772, 415] on div "I have seen, seen it all in paper dreams" at bounding box center [1141, 415] width 777 height 45
click at [752, 418] on div "I" at bounding box center [754, 416] width 4 height 21
drag, startPoint x: 758, startPoint y: 417, endPoint x: 674, endPoint y: 429, distance: 84.9
click at [677, 429] on div at bounding box center [679, 415] width 4 height 41
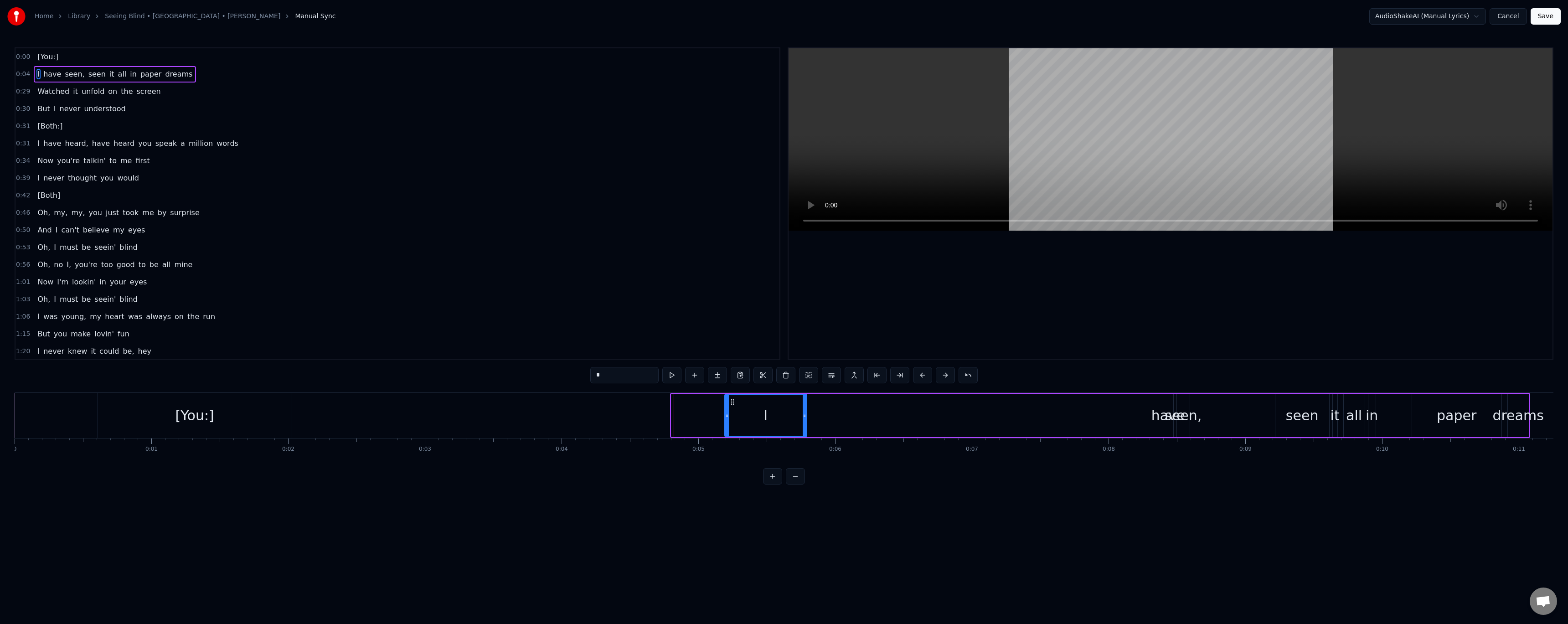
drag, startPoint x: 679, startPoint y: 401, endPoint x: 732, endPoint y: 394, distance: 53.5
click at [732, 394] on div "I" at bounding box center [765, 415] width 81 height 41
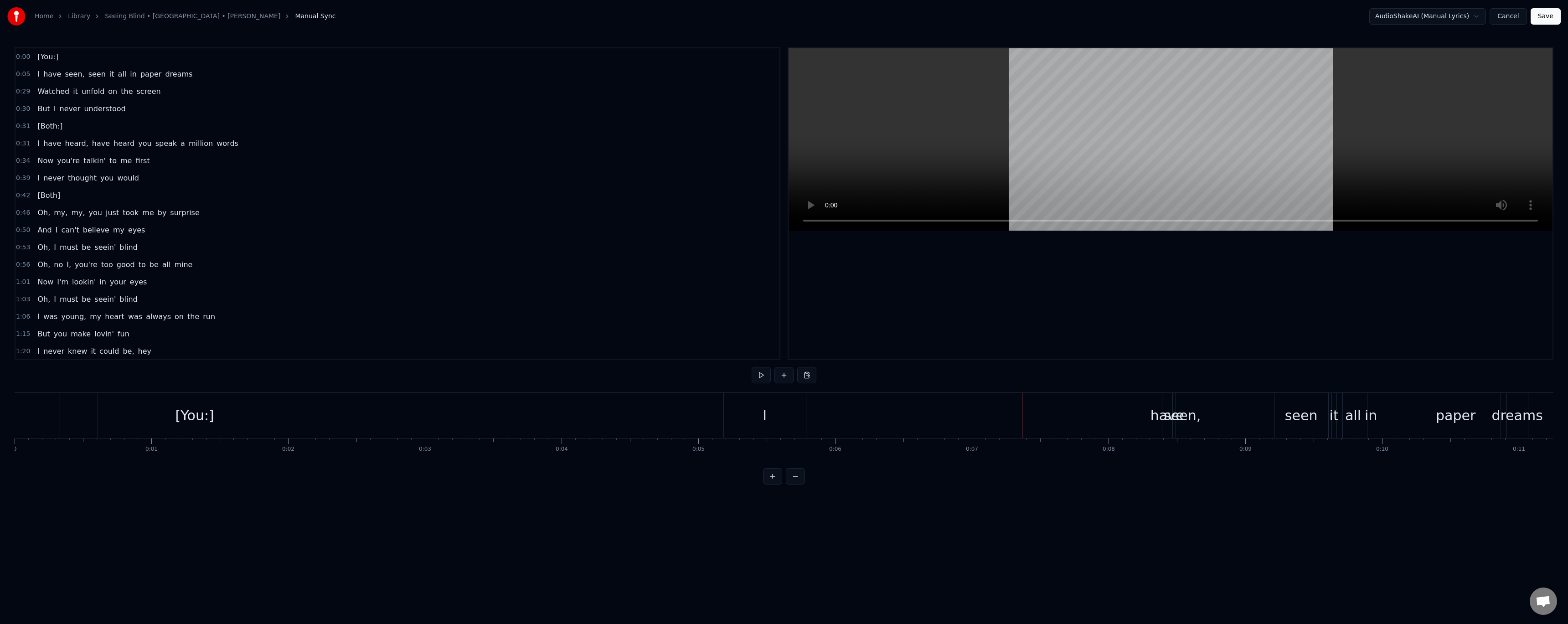
click at [764, 431] on div "I" at bounding box center [765, 415] width 82 height 45
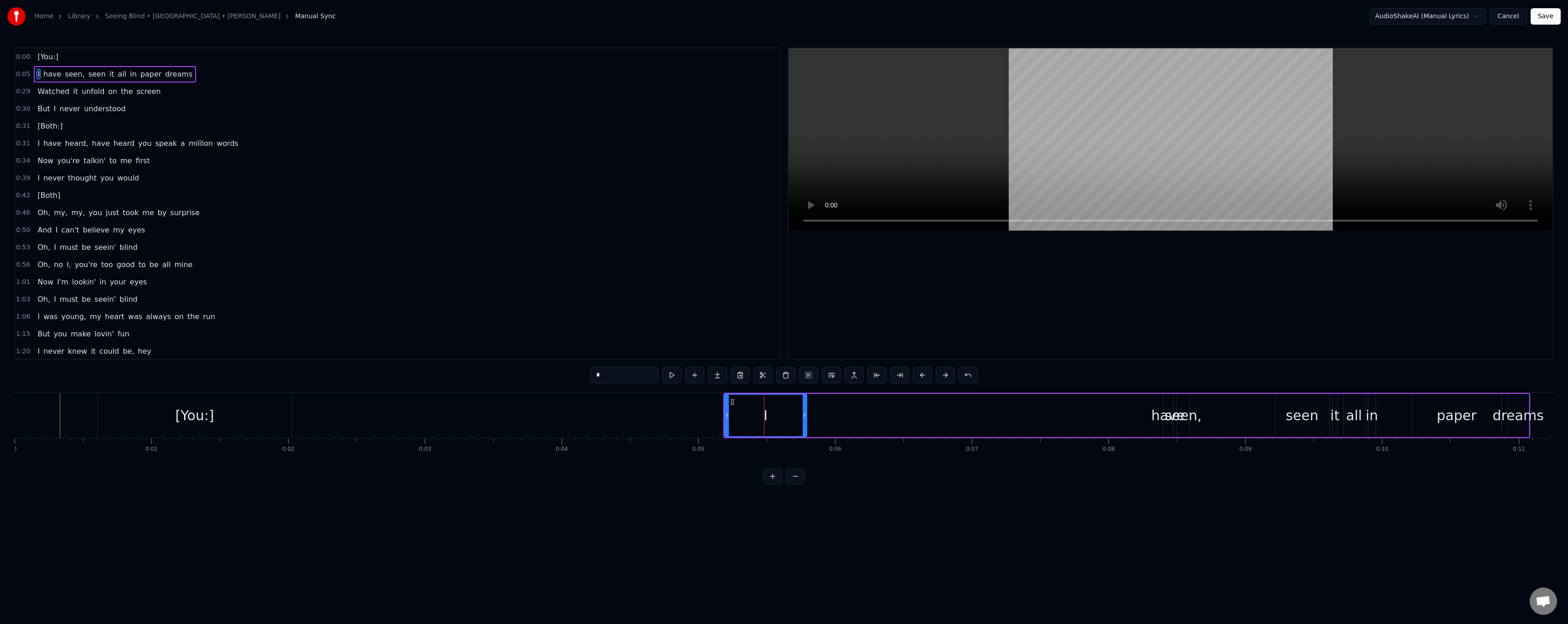
drag, startPoint x: 758, startPoint y: 431, endPoint x: 777, endPoint y: 431, distance: 19.0
click at [777, 431] on div "I" at bounding box center [765, 415] width 81 height 41
drag, startPoint x: 730, startPoint y: 402, endPoint x: 761, endPoint y: 402, distance: 31.0
click at [761, 402] on icon at bounding box center [763, 402] width 7 height 7
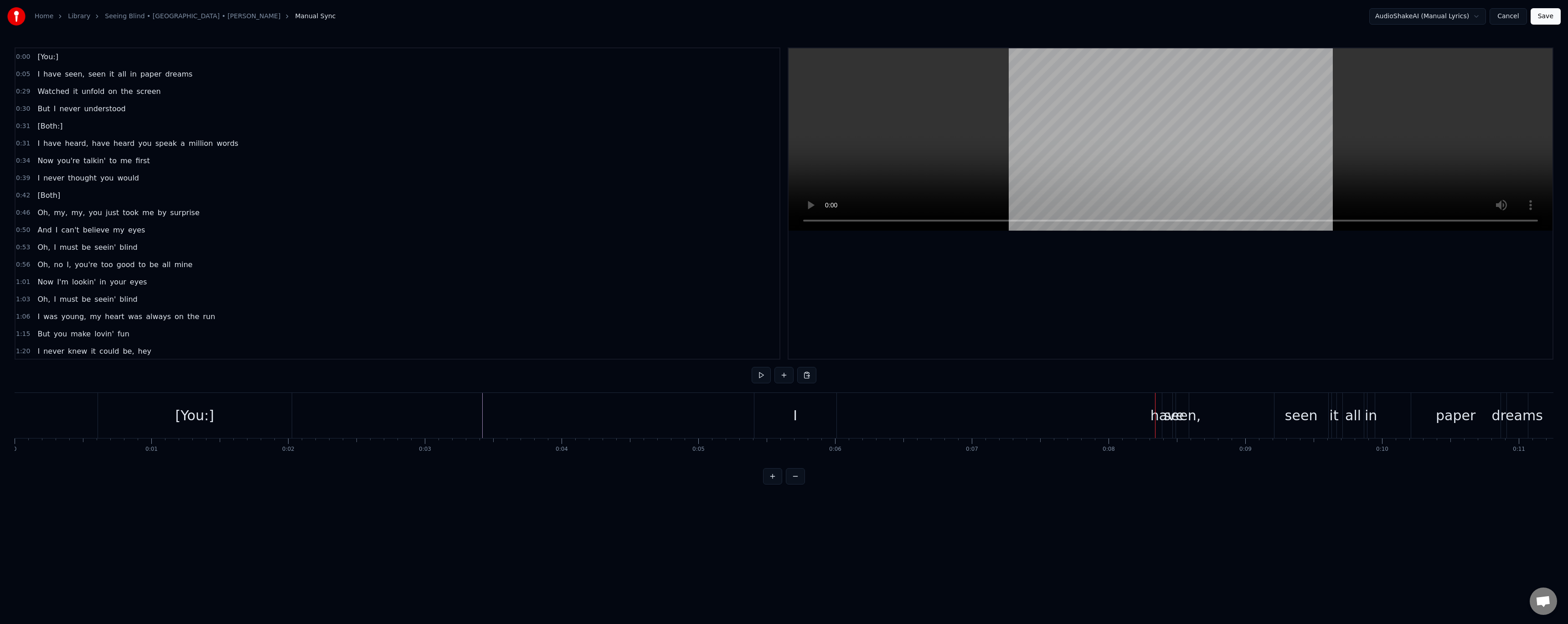
click at [1160, 418] on div "have" at bounding box center [1167, 416] width 33 height 21
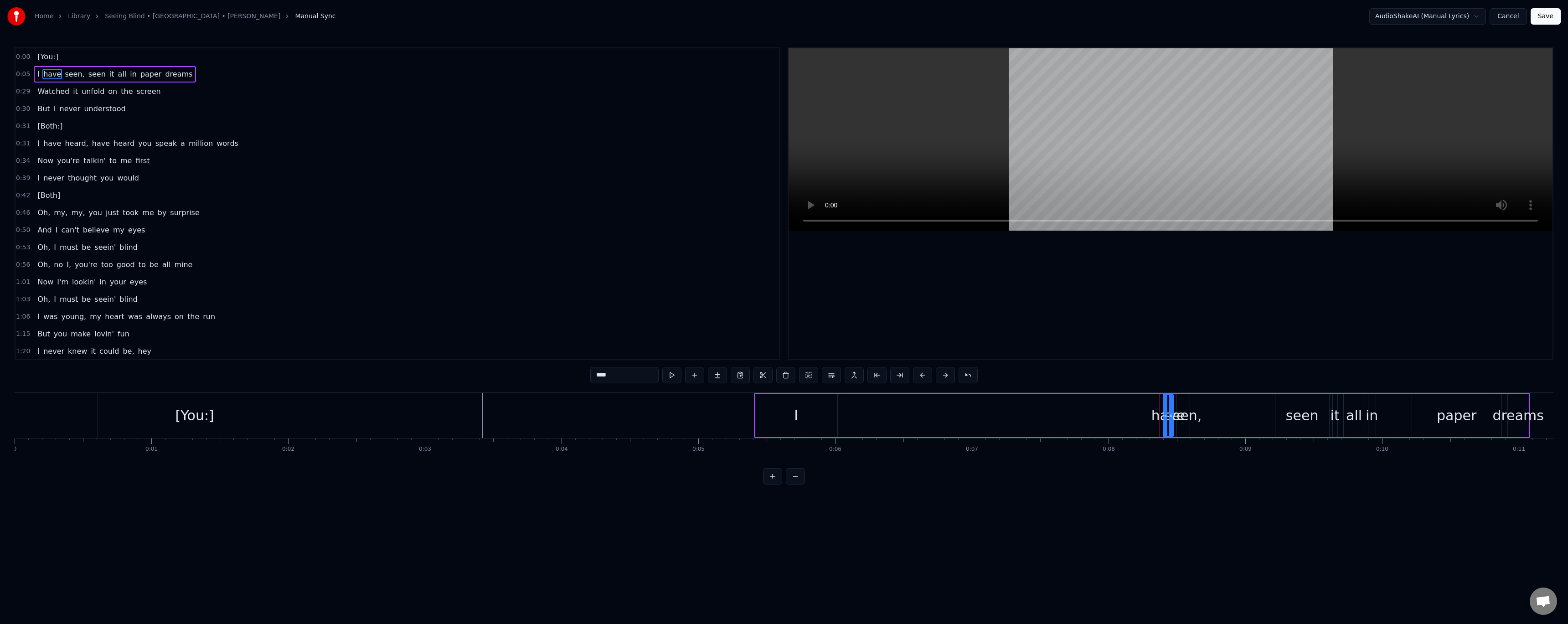
drag, startPoint x: 1168, startPoint y: 415, endPoint x: 1153, endPoint y: 418, distance: 15.3
click at [1153, 418] on div "have" at bounding box center [1168, 416] width 33 height 21
click at [773, 484] on button at bounding box center [772, 476] width 19 height 16
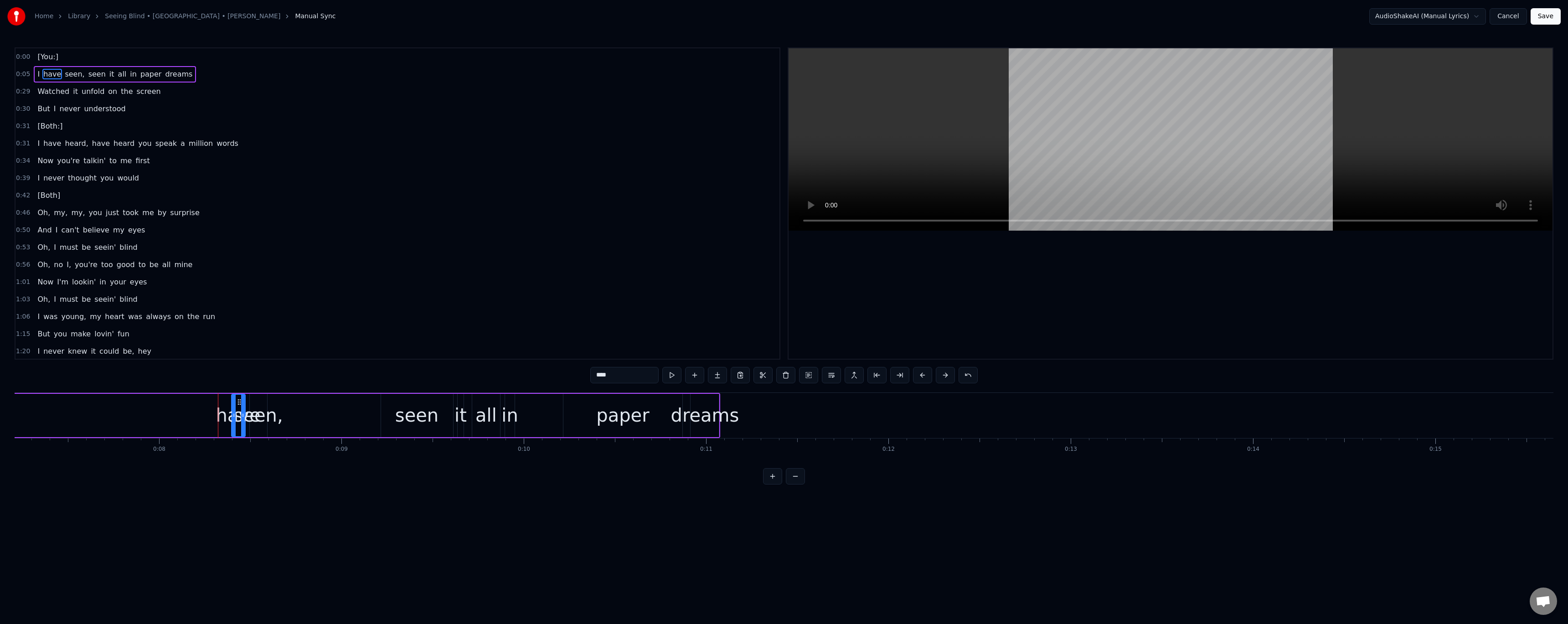
scroll to position [0, 1472]
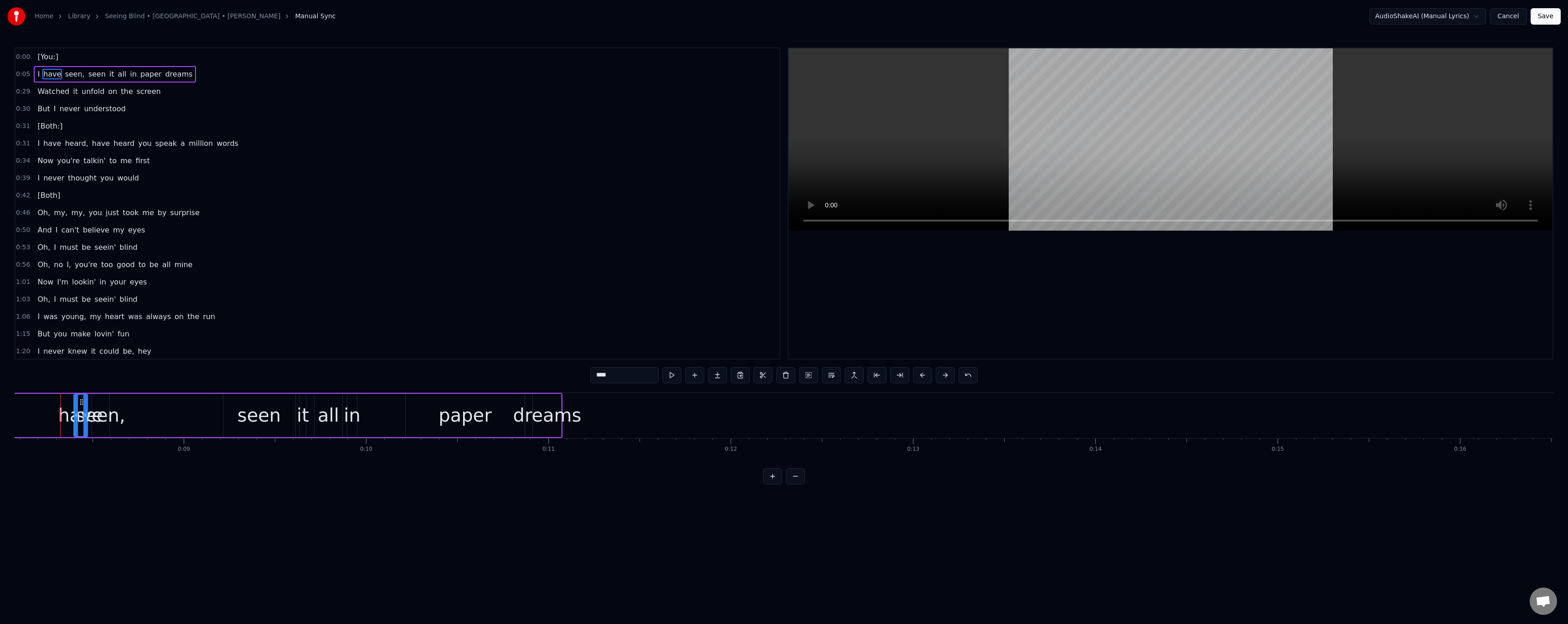
click at [773, 484] on button at bounding box center [772, 476] width 19 height 16
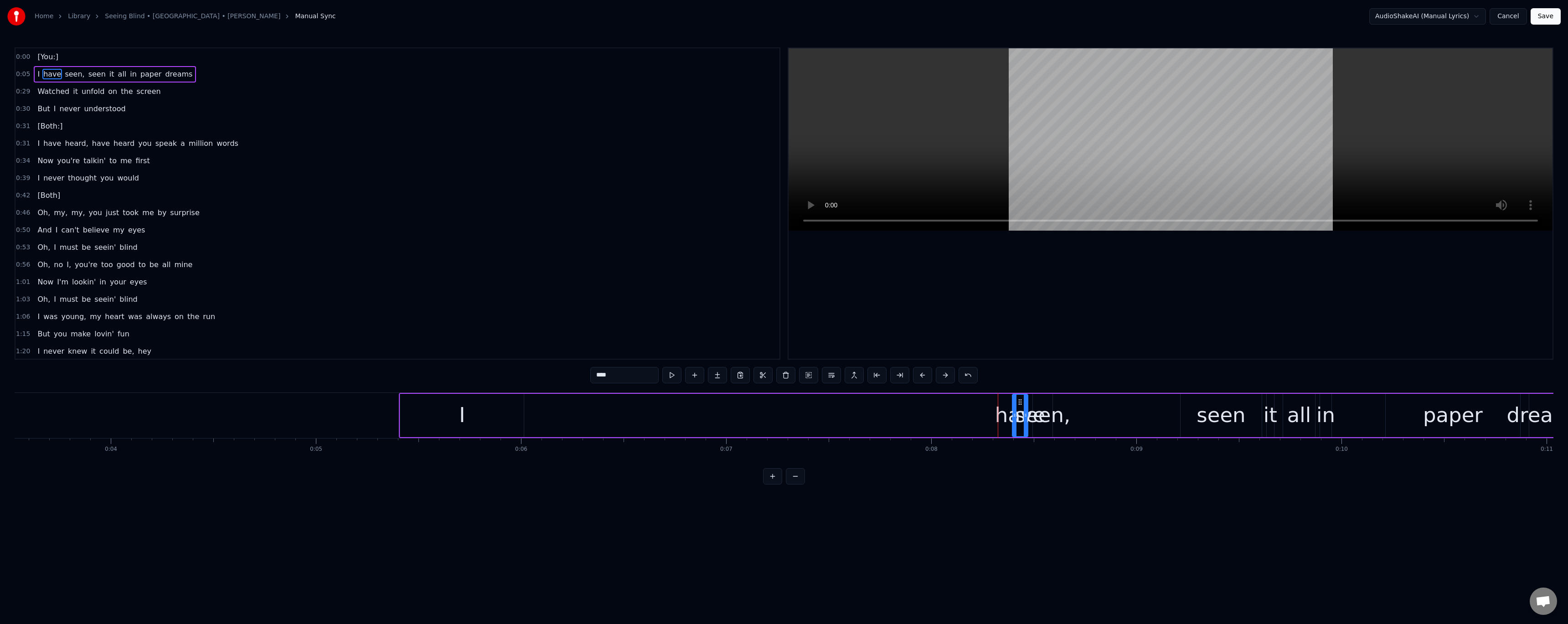
scroll to position [0, 690]
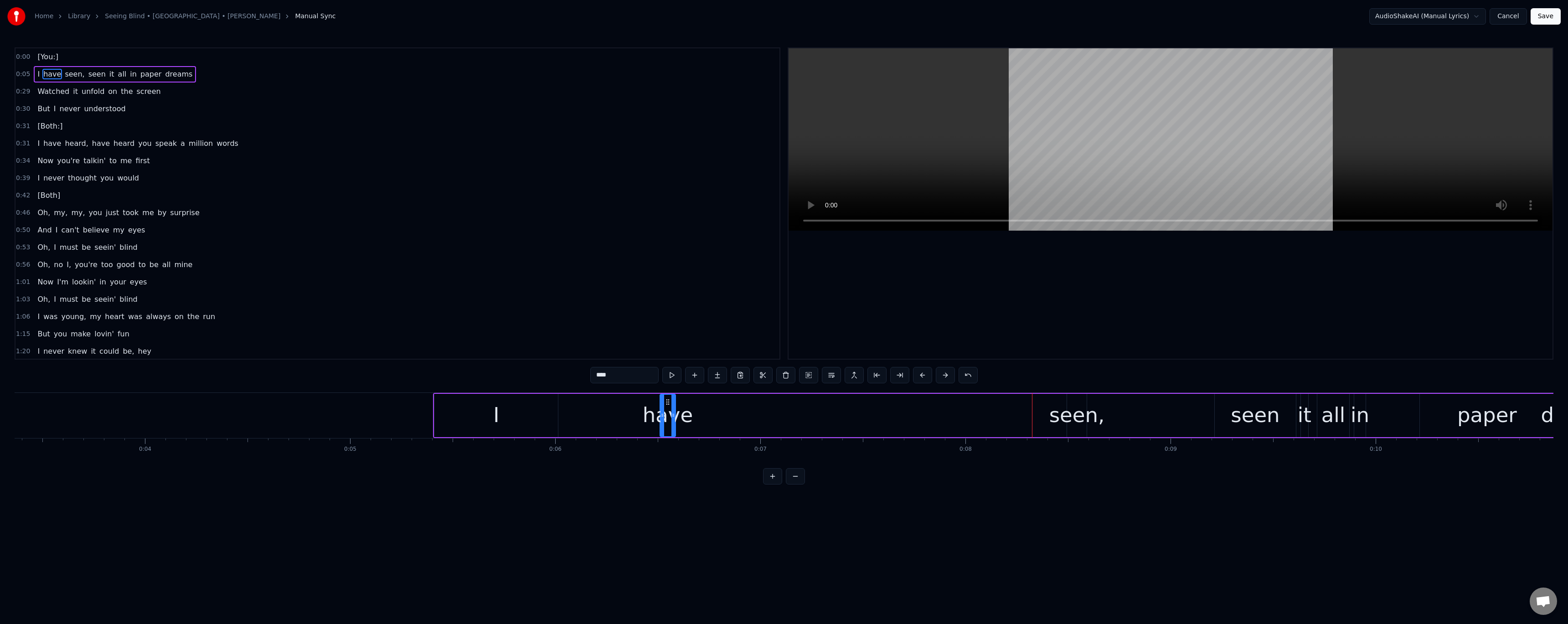
drag, startPoint x: 1054, startPoint y: 400, endPoint x: 667, endPoint y: 410, distance: 387.1
click at [667, 410] on div "have" at bounding box center [668, 415] width 15 height 41
drag, startPoint x: 673, startPoint y: 415, endPoint x: 843, endPoint y: 412, distance: 170.0
click at [843, 412] on icon at bounding box center [844, 415] width 4 height 7
drag, startPoint x: 662, startPoint y: 416, endPoint x: 562, endPoint y: 423, distance: 100.2
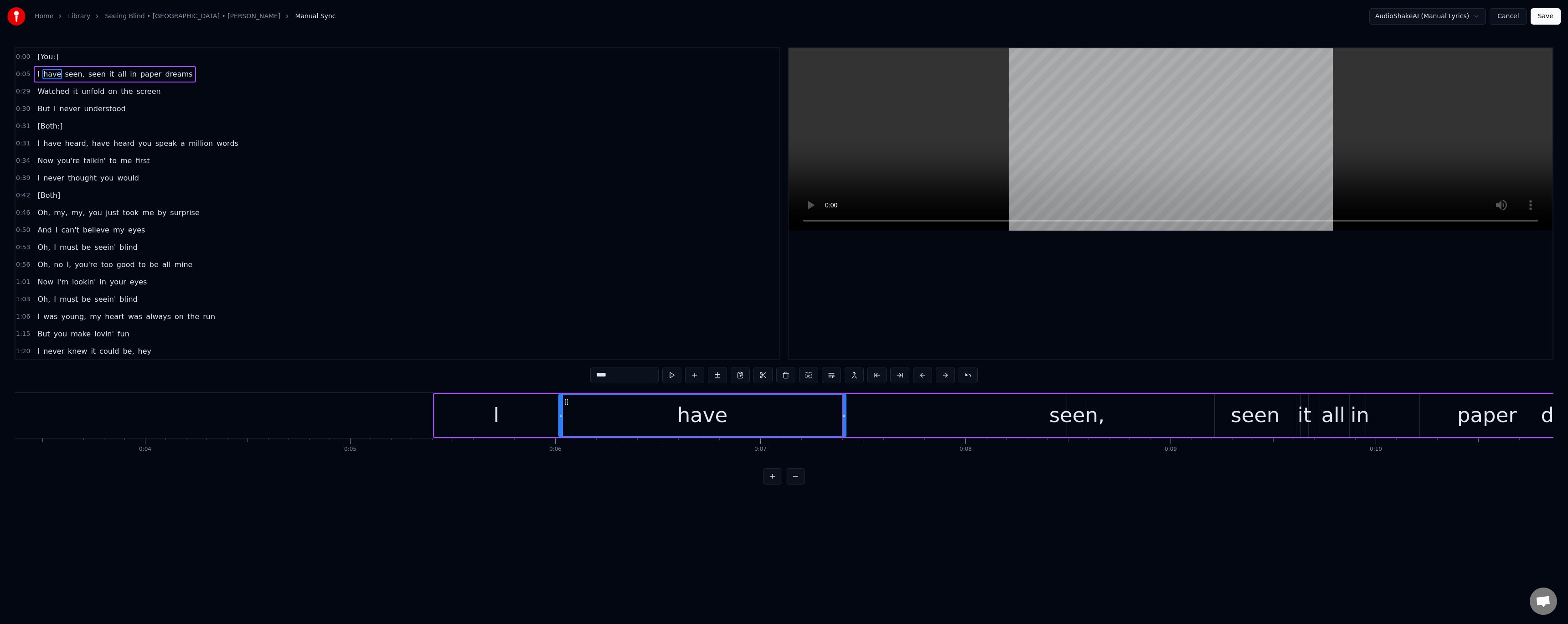
click at [562, 423] on div at bounding box center [561, 415] width 4 height 41
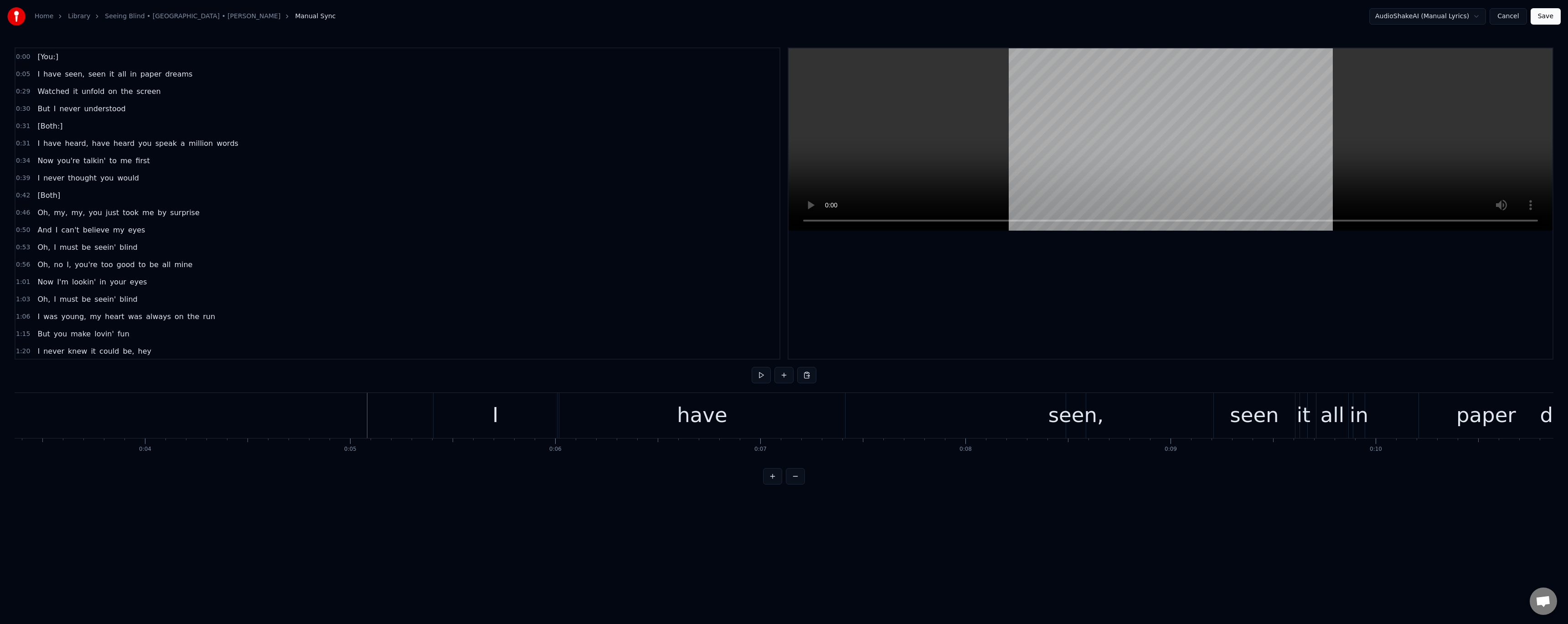
click at [709, 423] on div "have" at bounding box center [702, 415] width 50 height 31
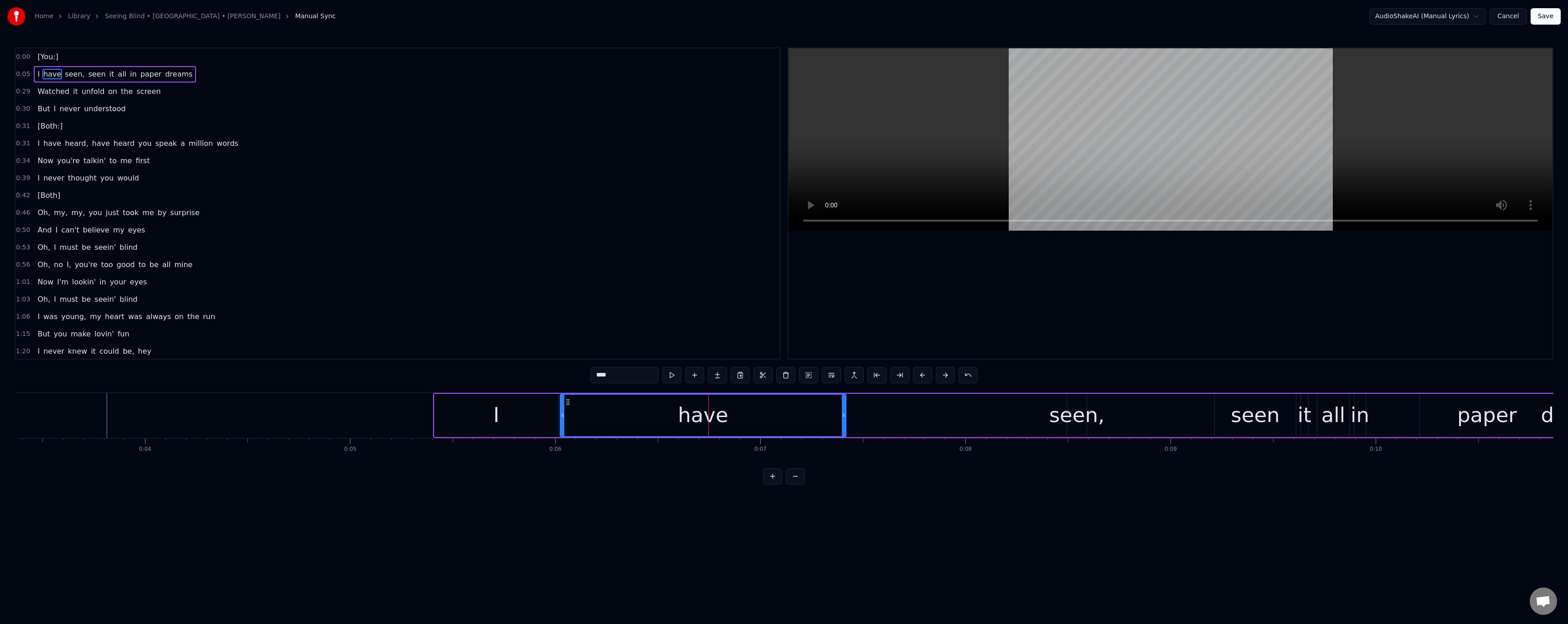
drag, startPoint x: 708, startPoint y: 418, endPoint x: 803, endPoint y: 417, distance: 95.0
click at [803, 417] on div "have" at bounding box center [703, 415] width 285 height 41
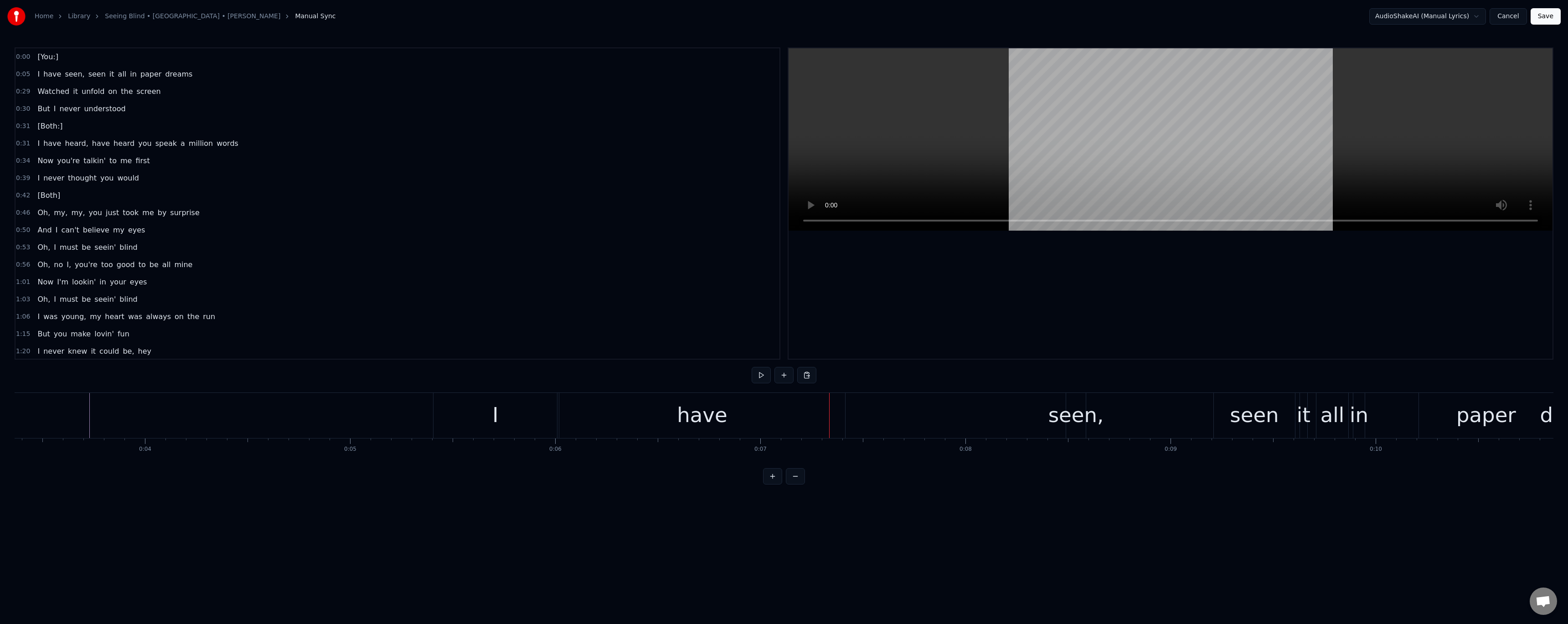
click at [520, 426] on div "I" at bounding box center [495, 415] width 124 height 45
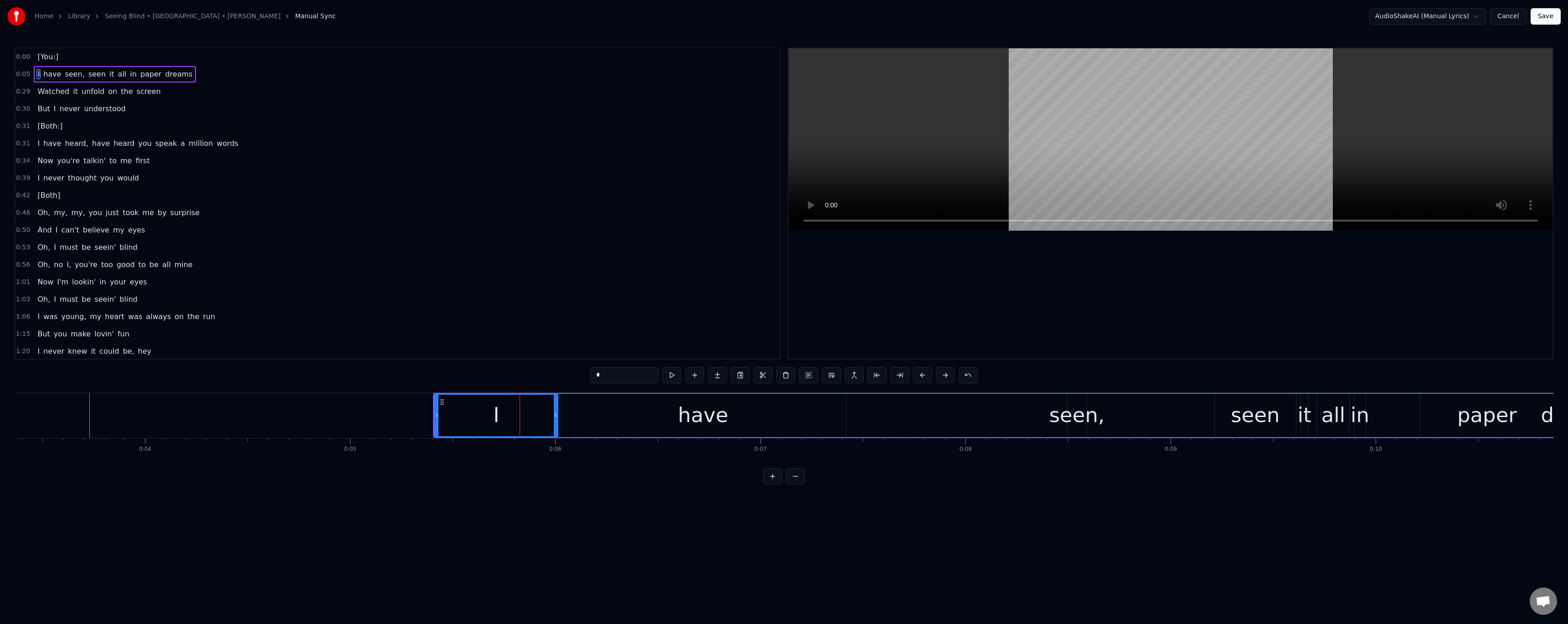
click at [679, 431] on div "have" at bounding box center [703, 415] width 286 height 43
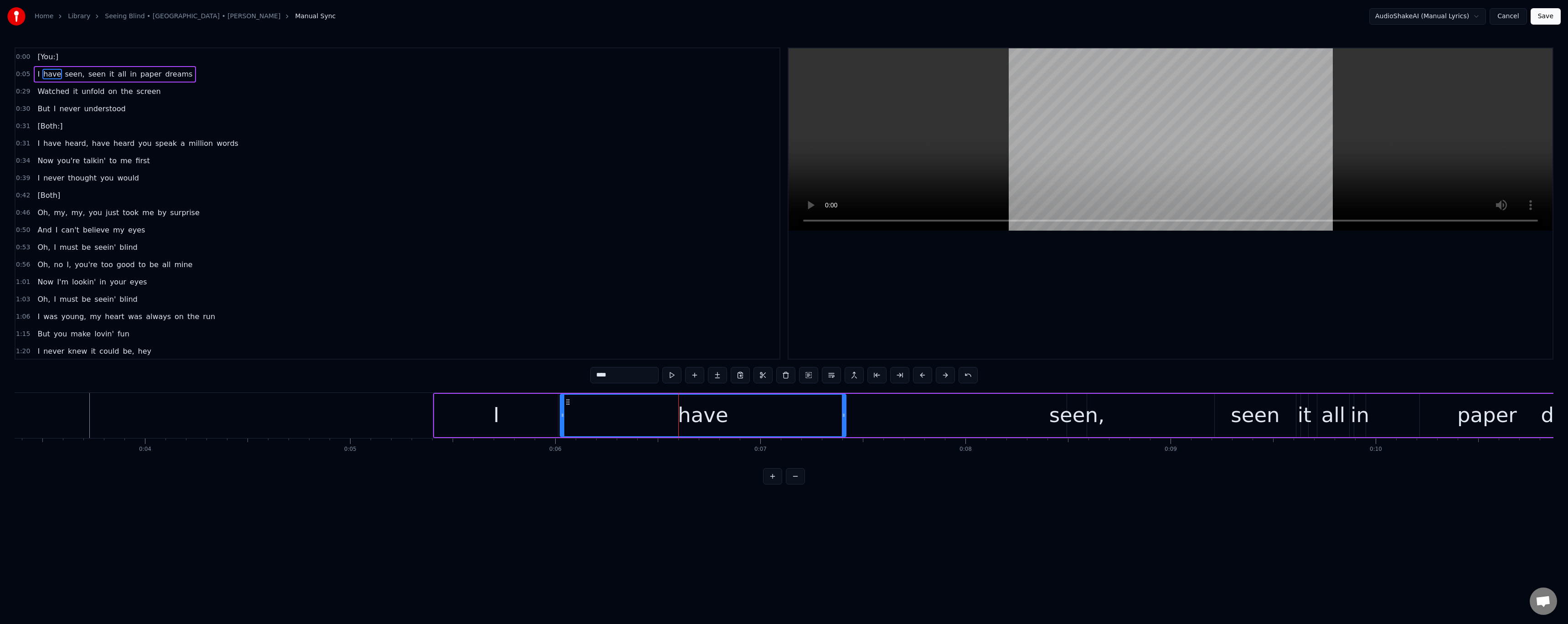
drag, startPoint x: 663, startPoint y: 432, endPoint x: 721, endPoint y: 433, distance: 58.0
click at [721, 433] on div "have" at bounding box center [703, 415] width 285 height 41
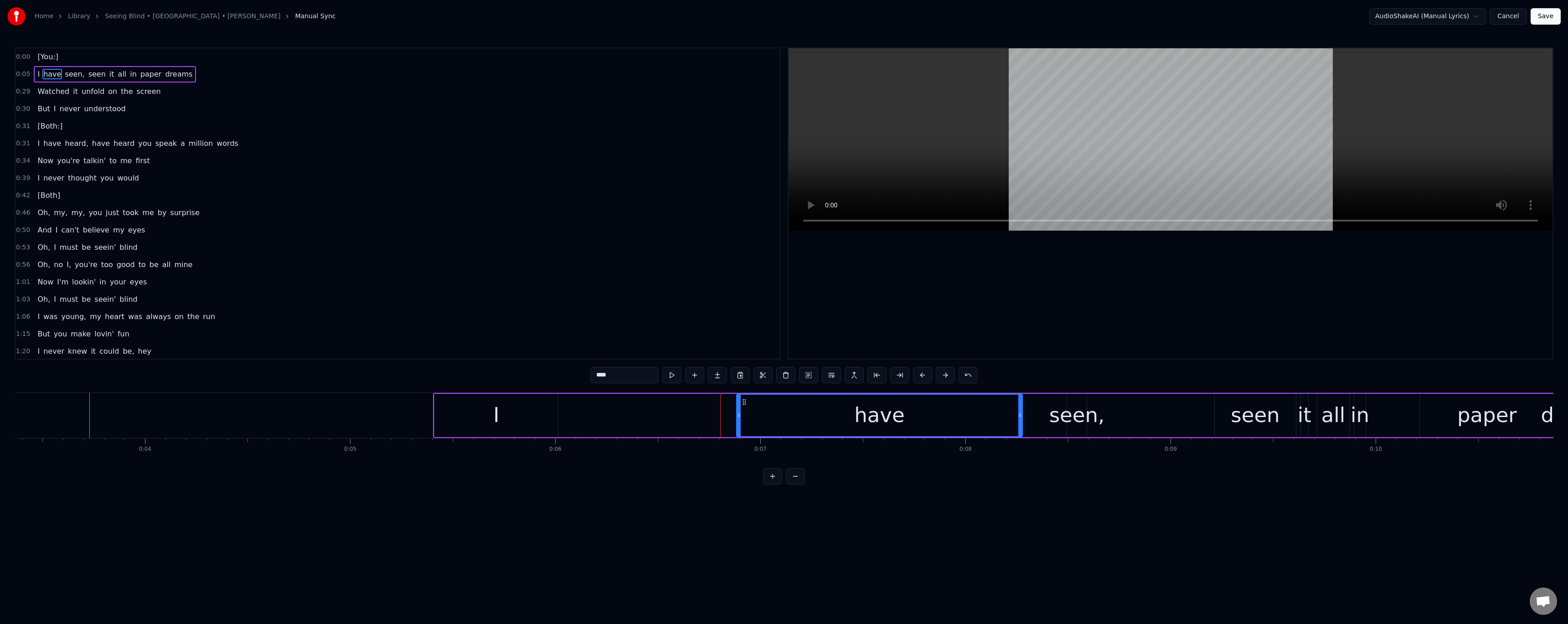
drag, startPoint x: 567, startPoint y: 402, endPoint x: 744, endPoint y: 407, distance: 177.1
click at [744, 407] on div "have" at bounding box center [880, 415] width 285 height 41
click at [516, 418] on div "I" at bounding box center [496, 415] width 124 height 43
type input "*"
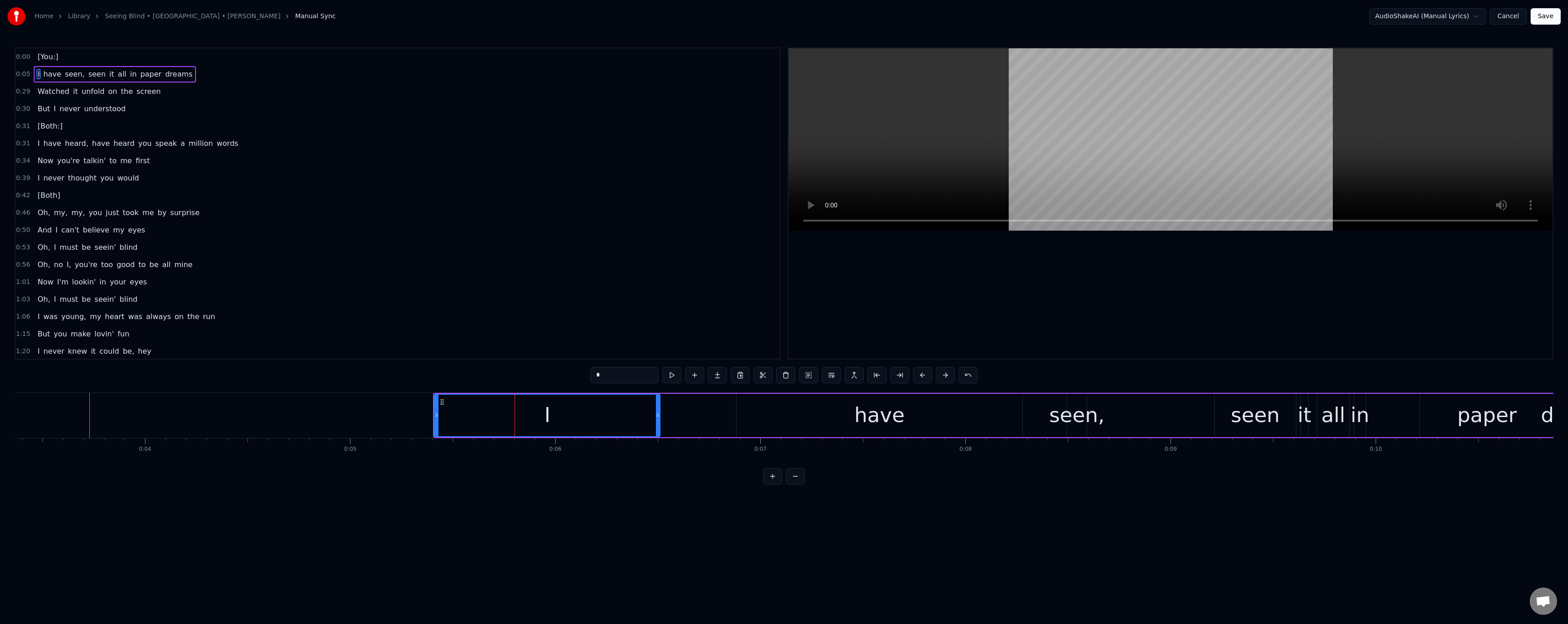
drag, startPoint x: 558, startPoint y: 418, endPoint x: 660, endPoint y: 418, distance: 102.0
click at [660, 418] on icon at bounding box center [658, 415] width 4 height 7
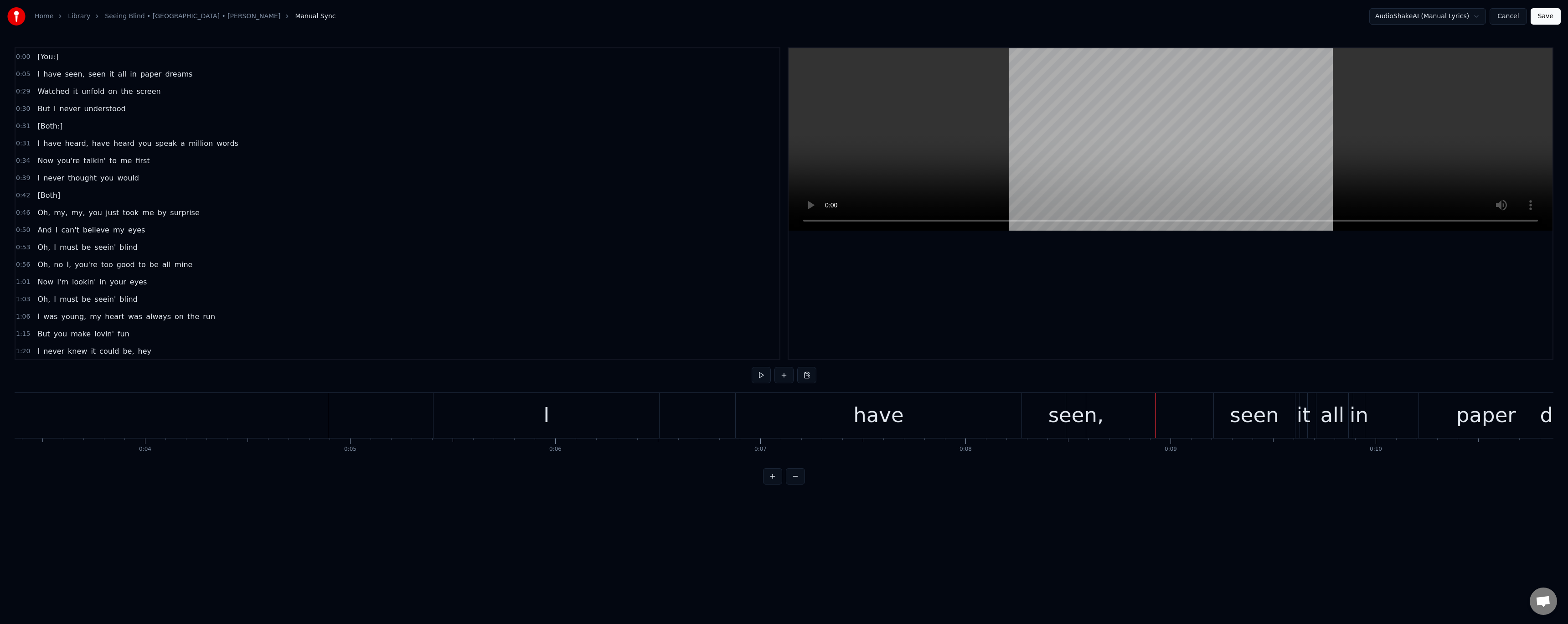
click at [795, 429] on div "have" at bounding box center [879, 415] width 286 height 45
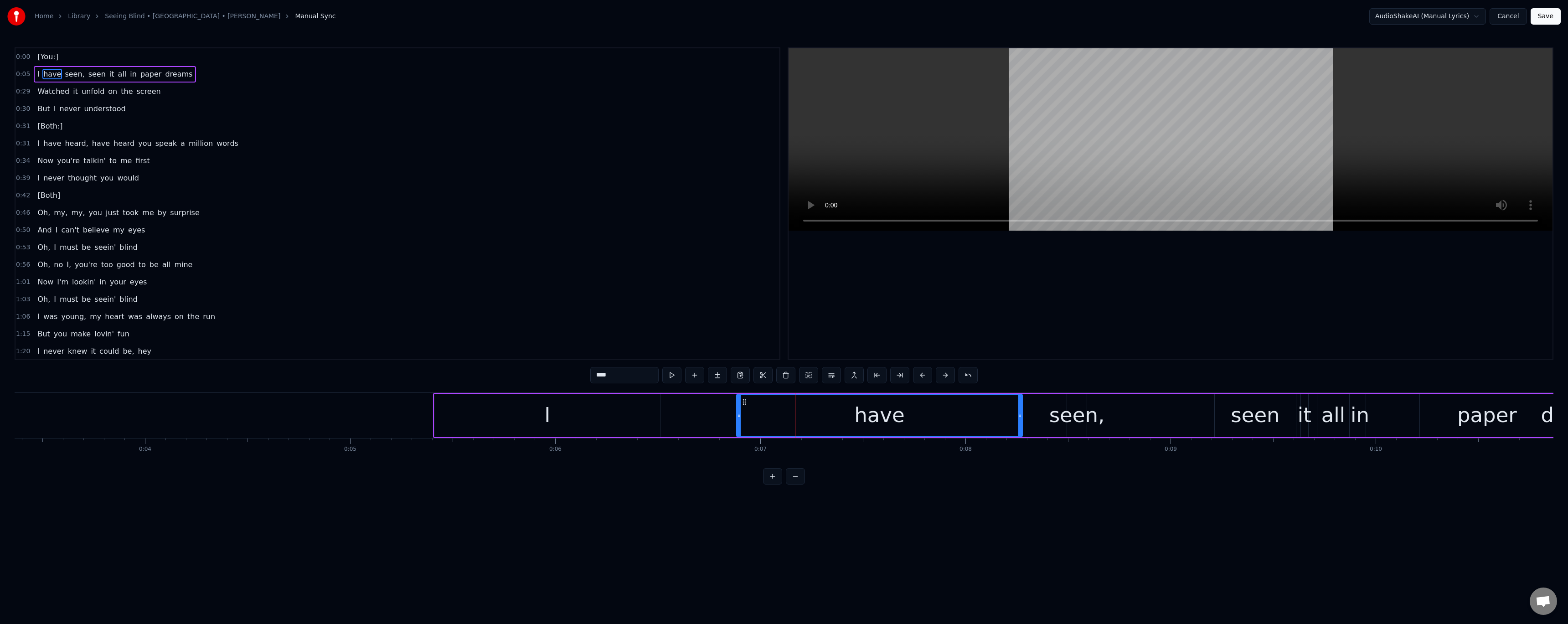
click at [1083, 422] on div "seen," at bounding box center [1077, 415] width 55 height 31
type input "*****"
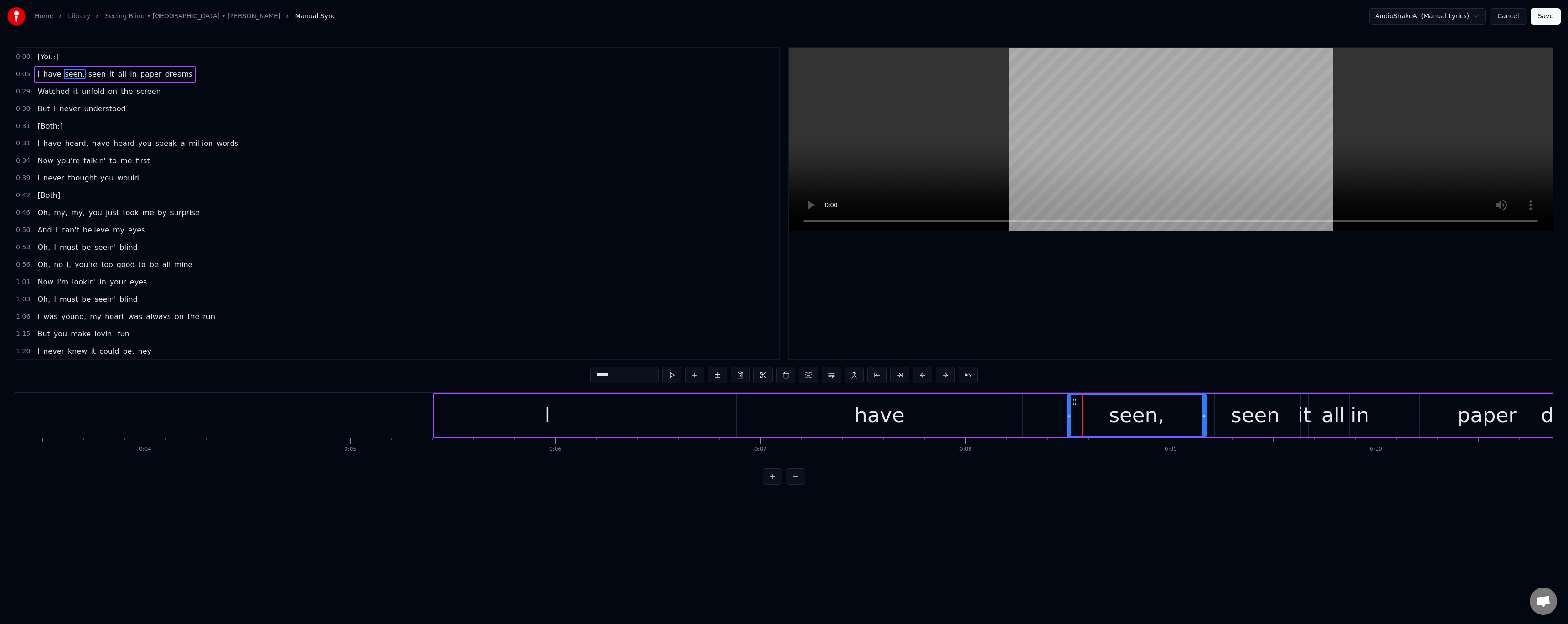
drag, startPoint x: 1084, startPoint y: 415, endPoint x: 1203, endPoint y: 409, distance: 119.2
click at [1203, 409] on div at bounding box center [1204, 415] width 4 height 41
drag, startPoint x: 1075, startPoint y: 402, endPoint x: 1031, endPoint y: 404, distance: 44.0
click at [1031, 404] on icon at bounding box center [1031, 402] width 7 height 7
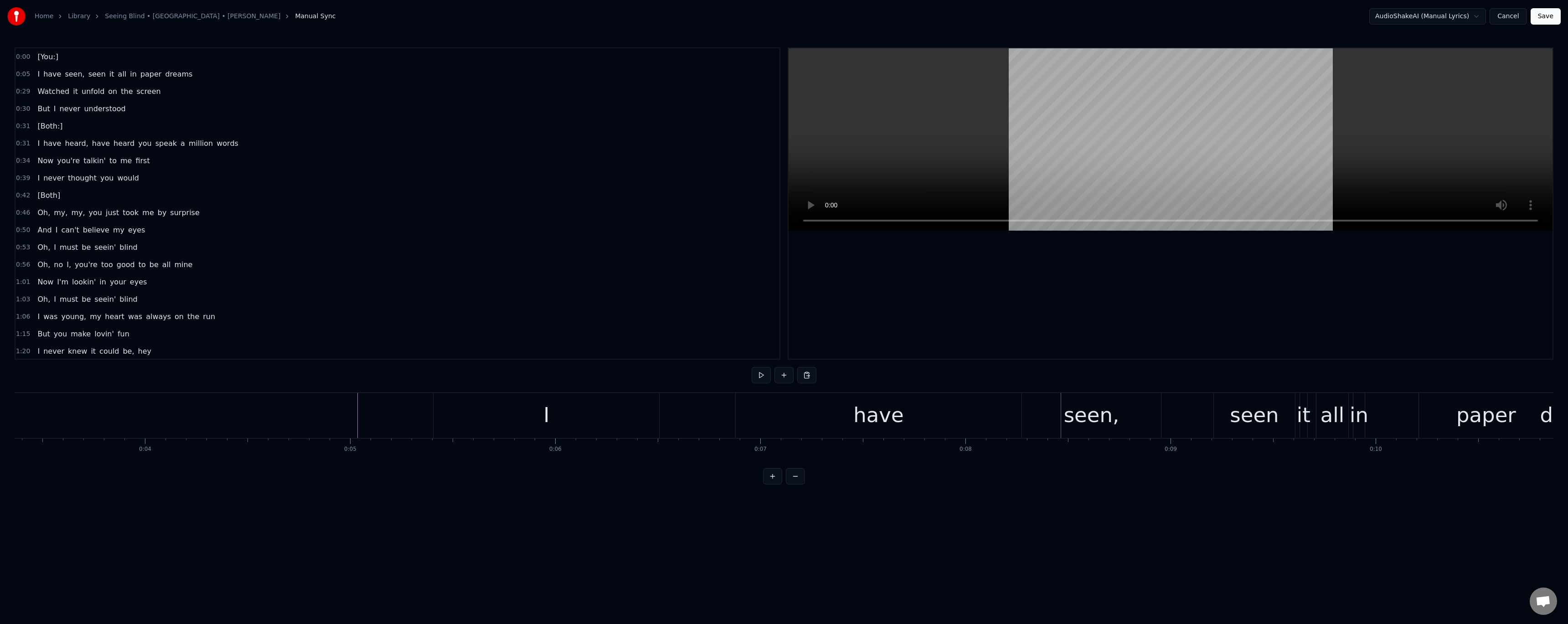
click at [529, 422] on div "I" at bounding box center [546, 415] width 226 height 45
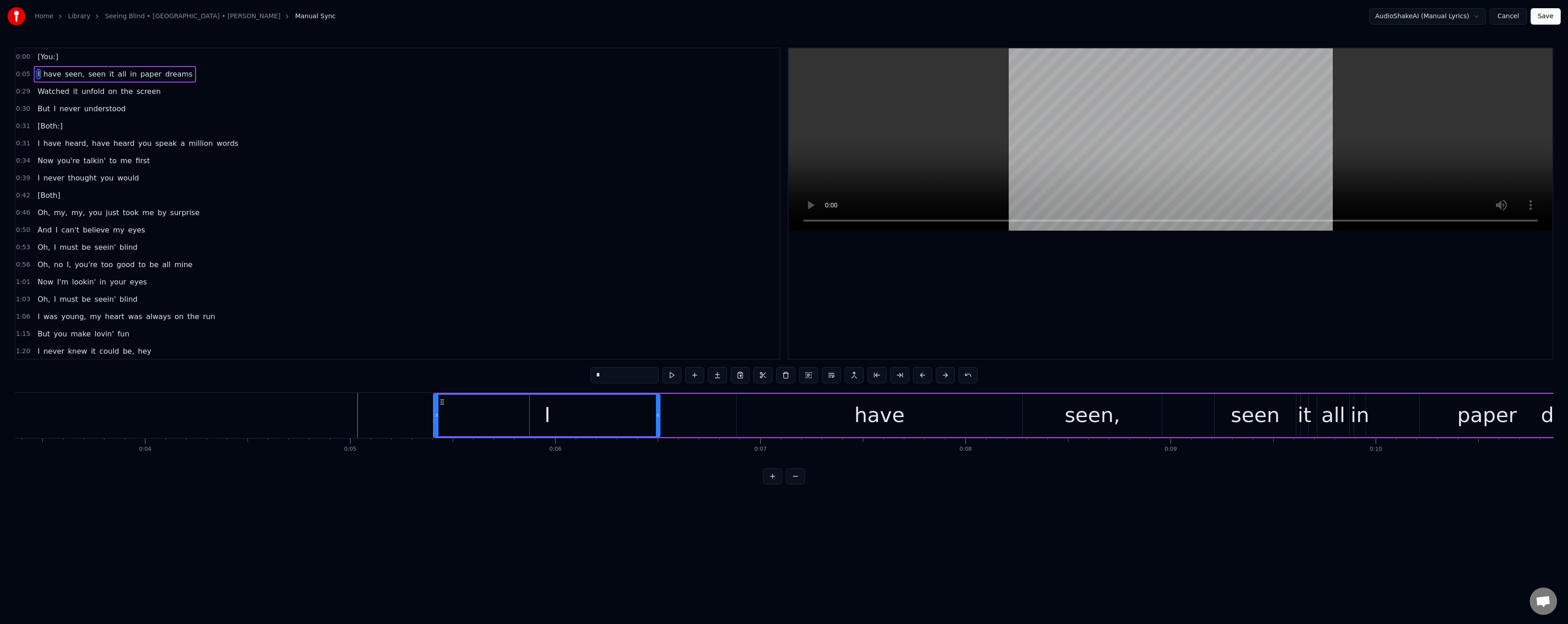
drag, startPoint x: 583, startPoint y: 423, endPoint x: 569, endPoint y: 424, distance: 14.0
click at [569, 424] on div "I" at bounding box center [547, 415] width 225 height 41
drag, startPoint x: 444, startPoint y: 402, endPoint x: 357, endPoint y: 407, distance: 87.1
click at [357, 407] on div "I" at bounding box center [461, 415] width 225 height 41
drag, startPoint x: 571, startPoint y: 418, endPoint x: 557, endPoint y: 418, distance: 14.0
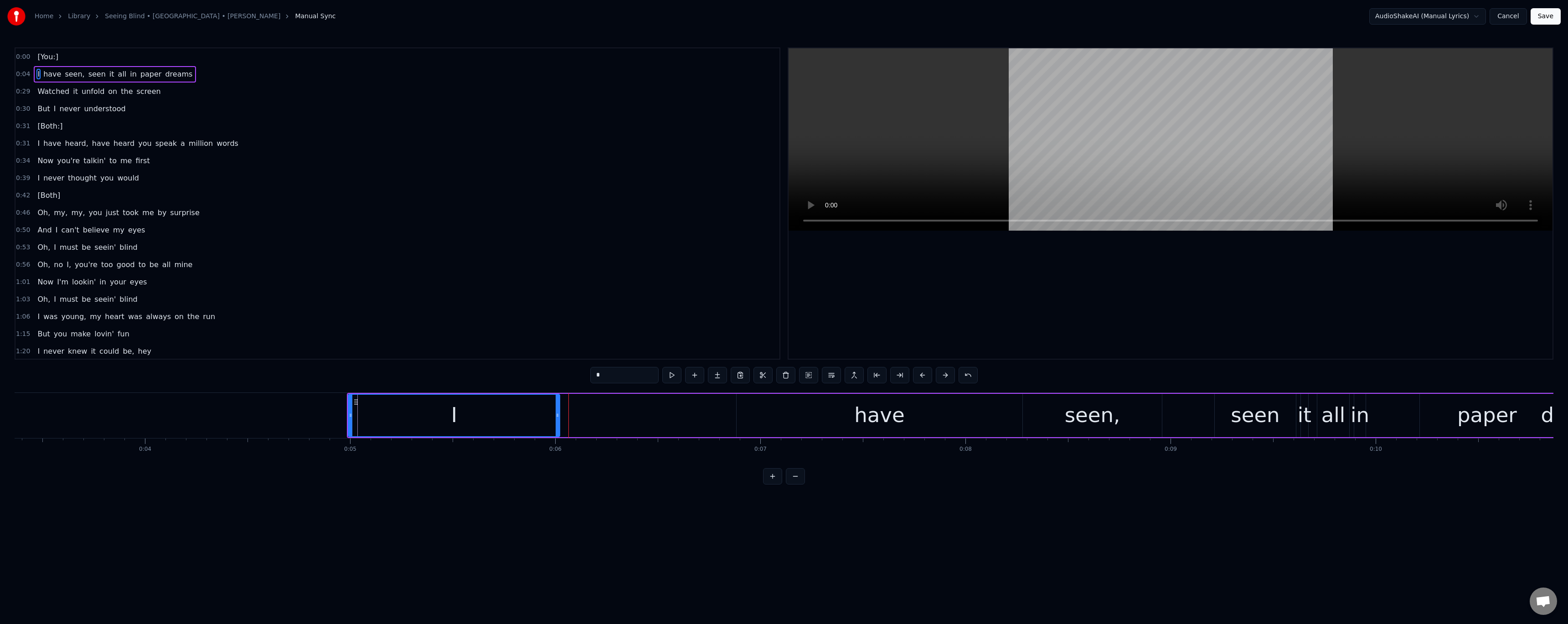
click at [557, 418] on icon at bounding box center [558, 415] width 4 height 7
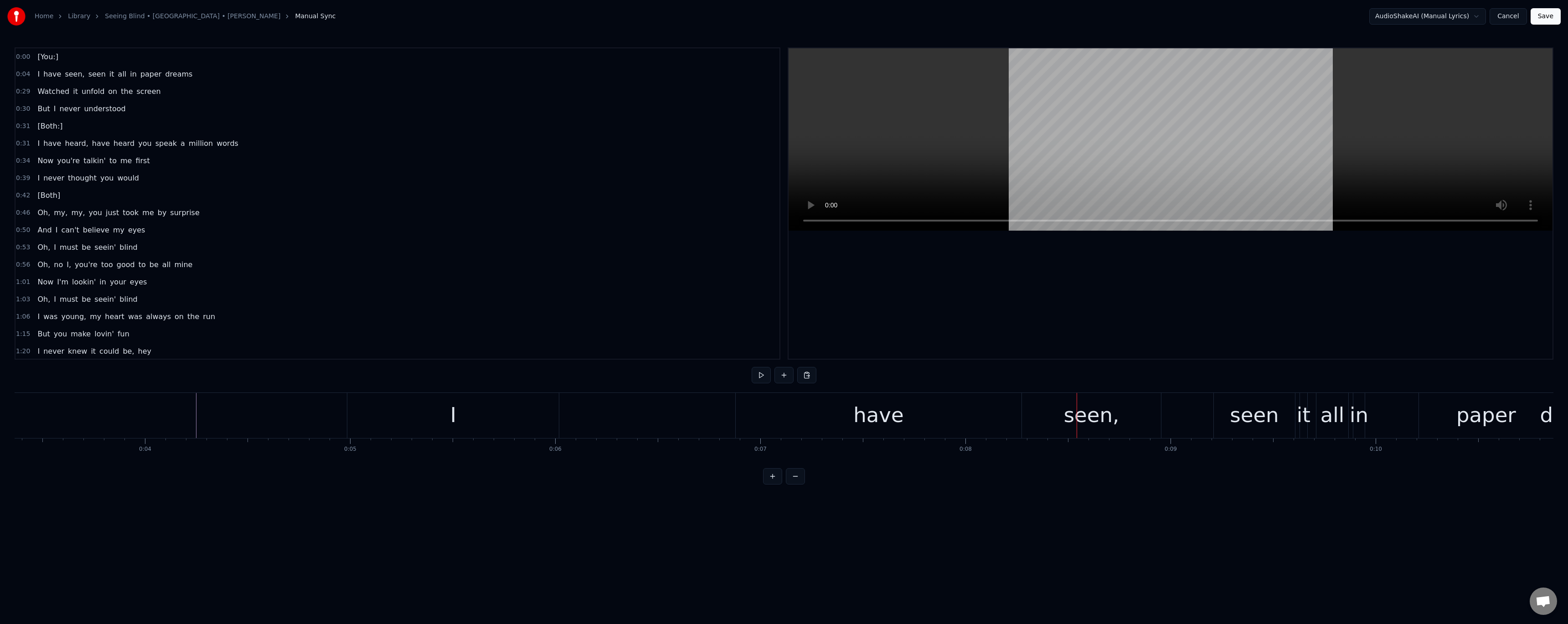
click at [760, 419] on div "have" at bounding box center [879, 415] width 286 height 45
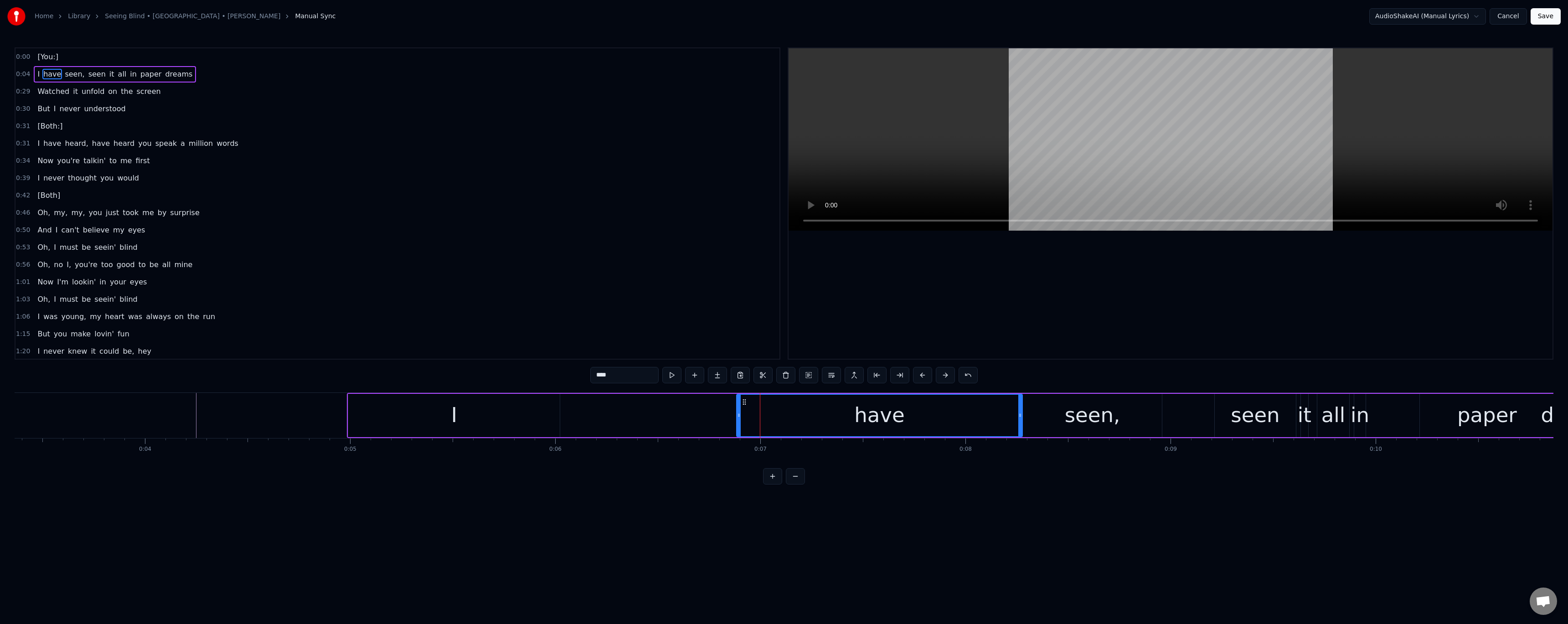
drag, startPoint x: 827, startPoint y: 416, endPoint x: 757, endPoint y: 422, distance: 70.3
click at [757, 422] on div "have" at bounding box center [880, 415] width 285 height 41
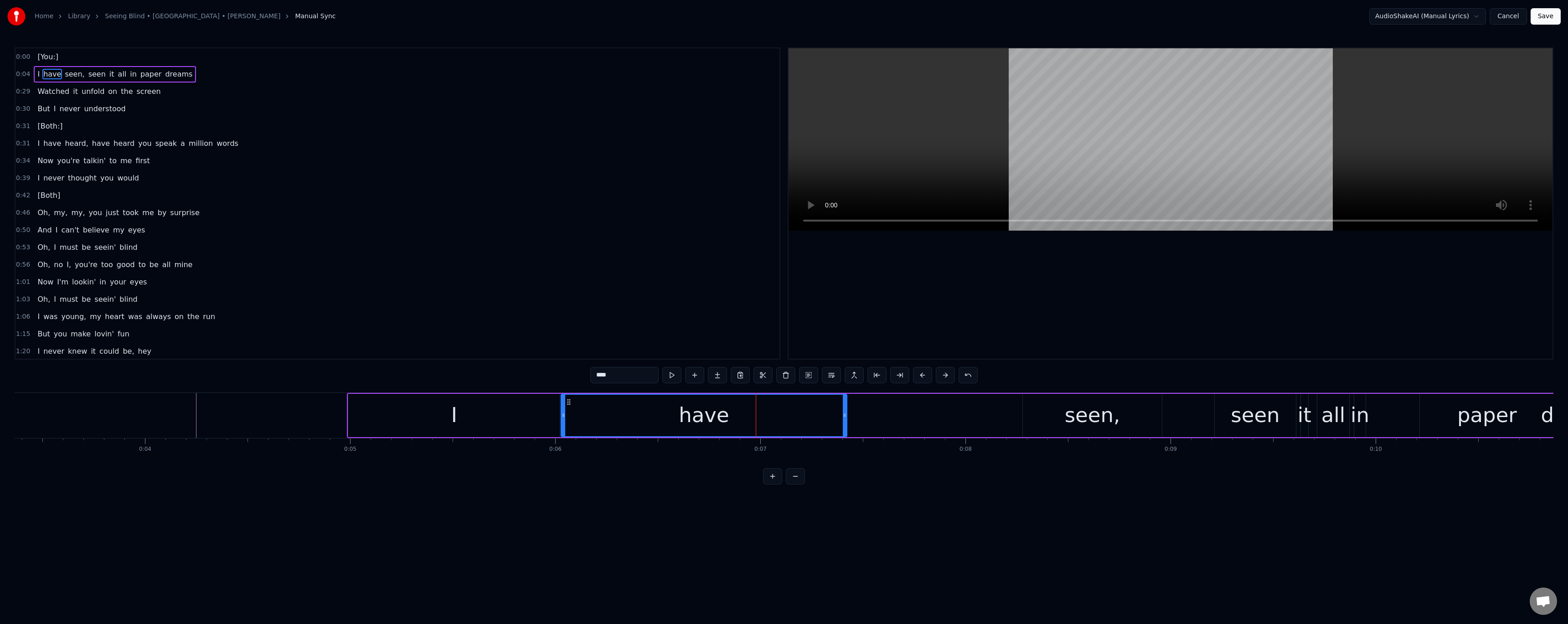
drag, startPoint x: 745, startPoint y: 402, endPoint x: 570, endPoint y: 411, distance: 175.2
click at [570, 411] on div "have" at bounding box center [704, 415] width 285 height 41
click at [418, 415] on div "I" at bounding box center [453, 415] width 211 height 43
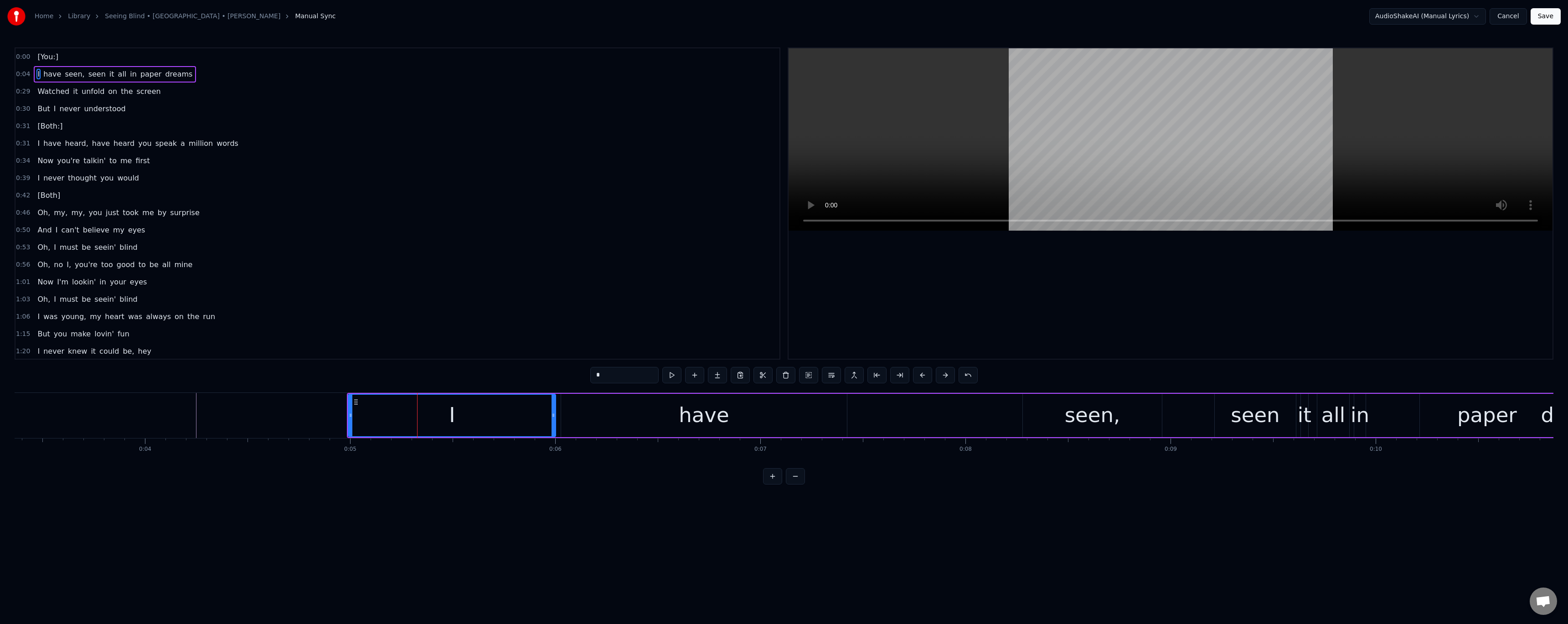
click at [554, 417] on icon at bounding box center [553, 415] width 4 height 7
click at [600, 416] on div "have" at bounding box center [704, 415] width 286 height 43
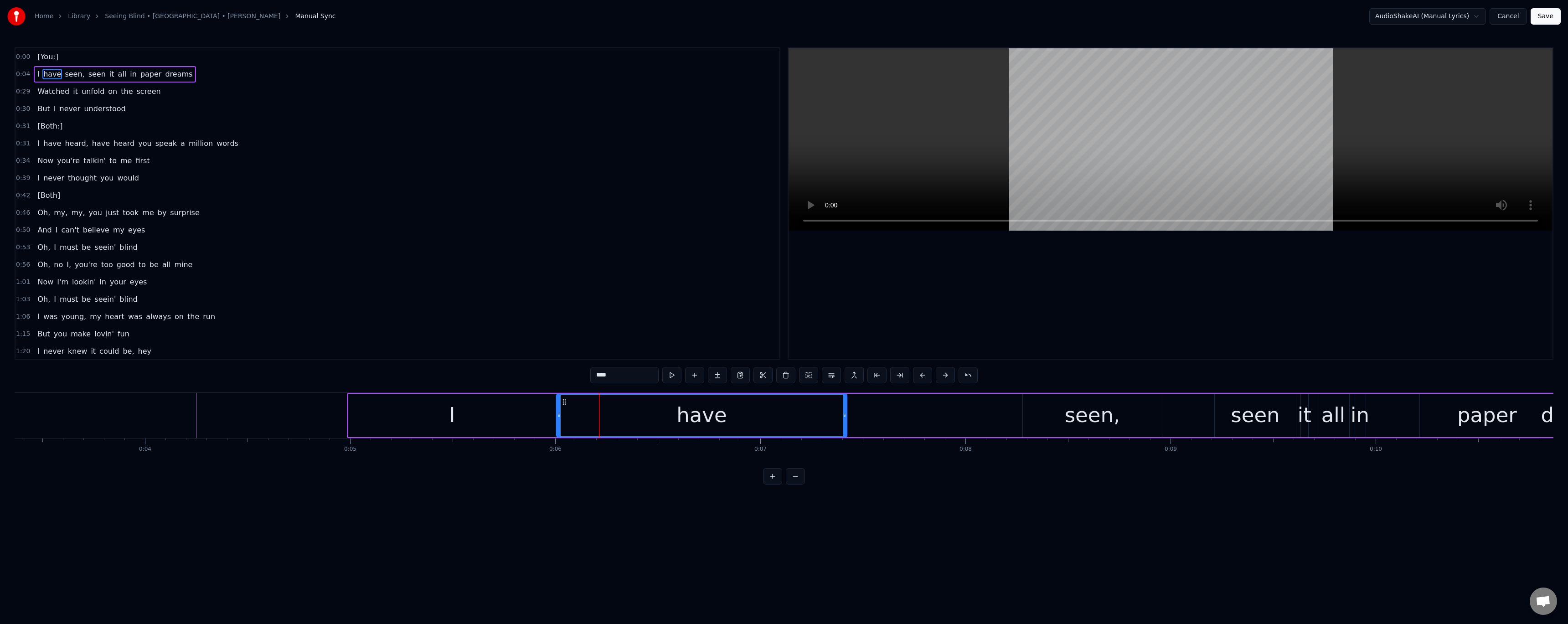
drag, startPoint x: 564, startPoint y: 418, endPoint x: 559, endPoint y: 418, distance: 5.0
click at [559, 418] on icon at bounding box center [559, 415] width 4 height 7
drag, startPoint x: 844, startPoint y: 418, endPoint x: 758, endPoint y: 422, distance: 86.1
click at [758, 422] on div at bounding box center [758, 415] width 4 height 41
click at [1088, 426] on div "seen," at bounding box center [1092, 415] width 55 height 31
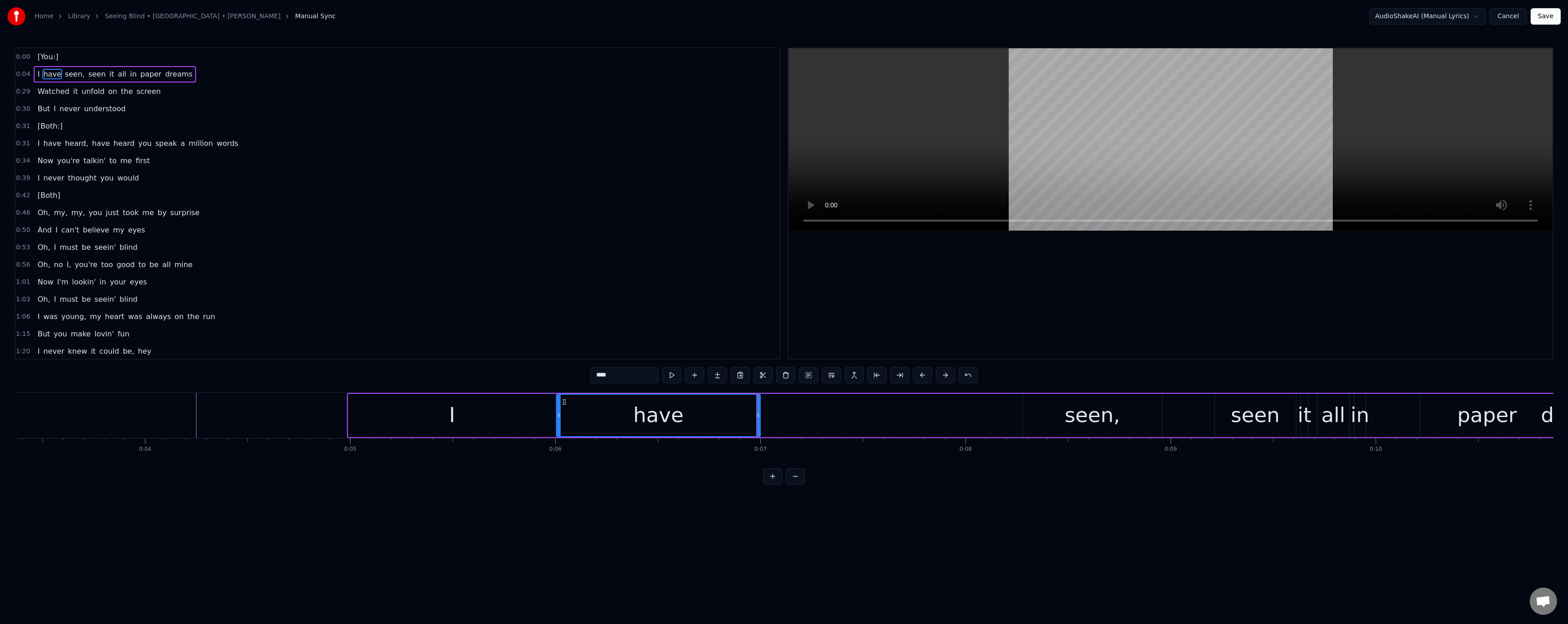
type input "*****"
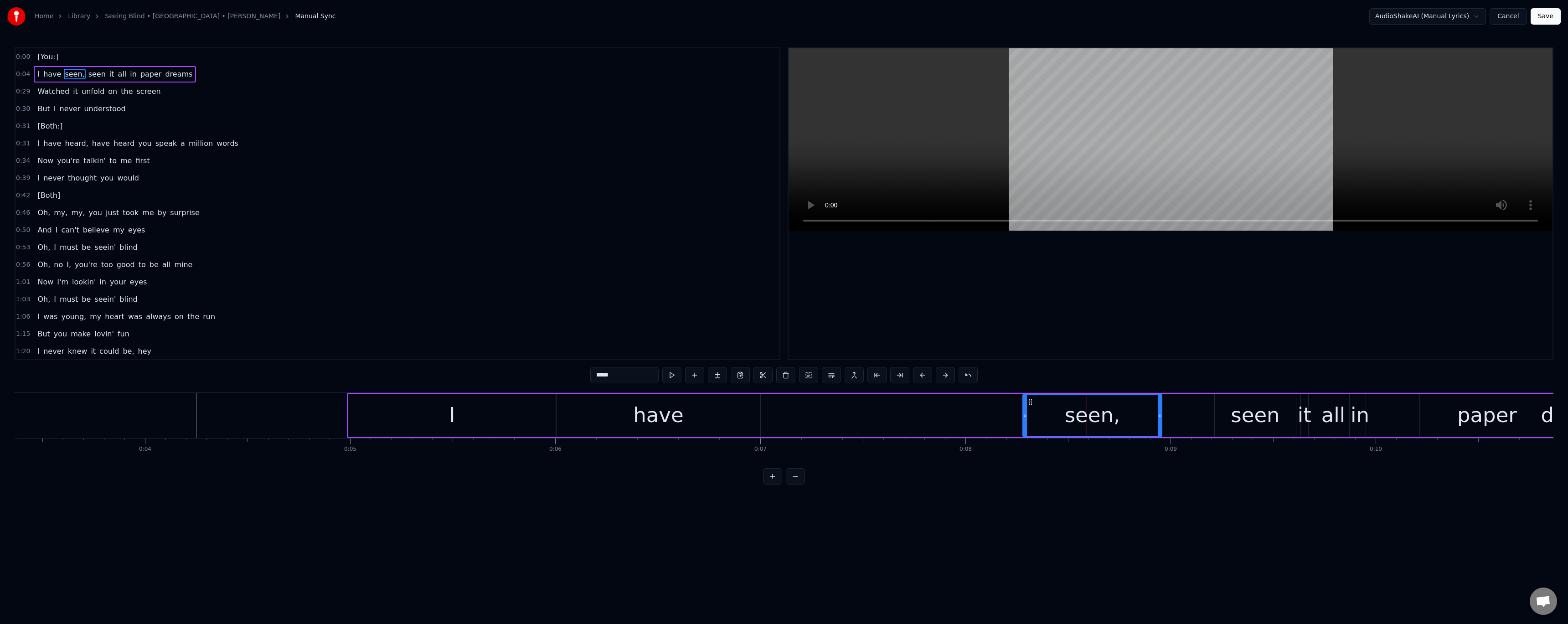
drag, startPoint x: 1094, startPoint y: 415, endPoint x: 996, endPoint y: 415, distance: 98.0
click at [996, 415] on div "I have seen, seen it all in paper dreams" at bounding box center [971, 415] width 1250 height 45
click at [1030, 404] on div "seen," at bounding box center [1092, 415] width 139 height 43
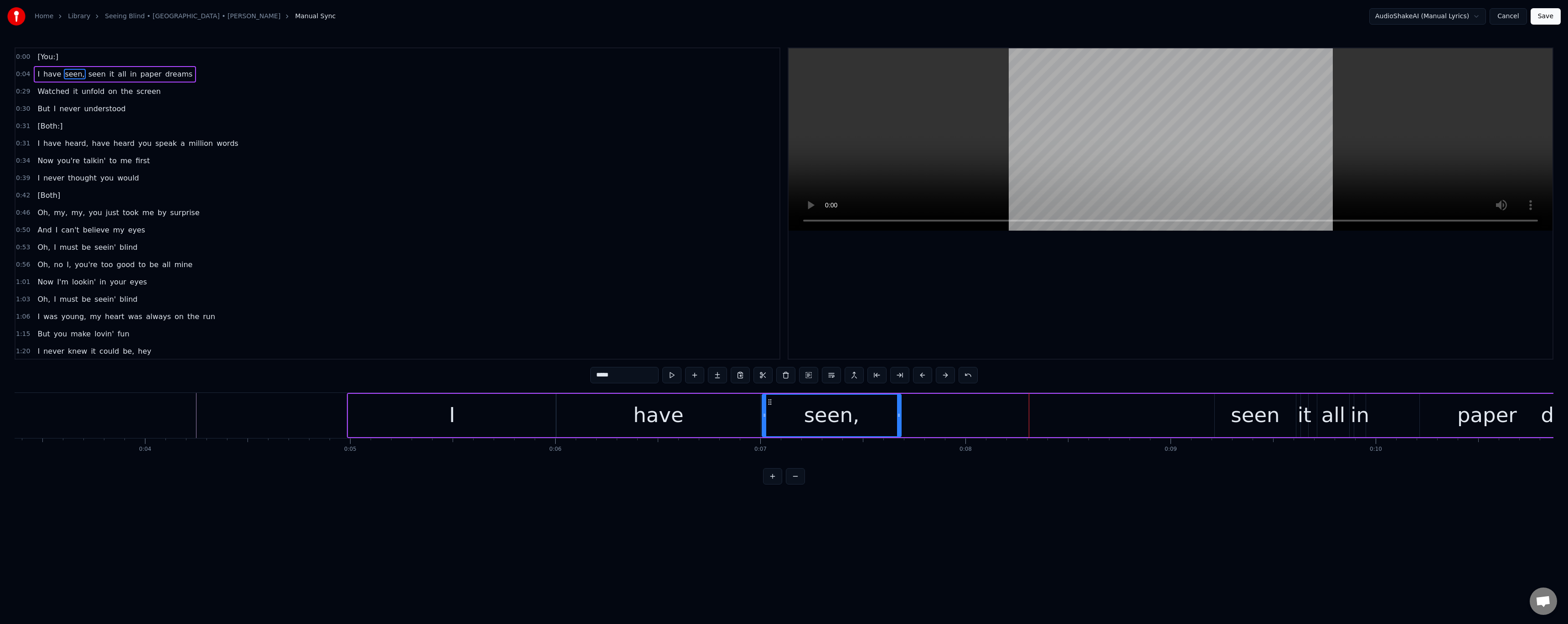
drag, startPoint x: 1029, startPoint y: 402, endPoint x: 769, endPoint y: 413, distance: 260.2
click at [769, 413] on div "seen," at bounding box center [831, 415] width 138 height 41
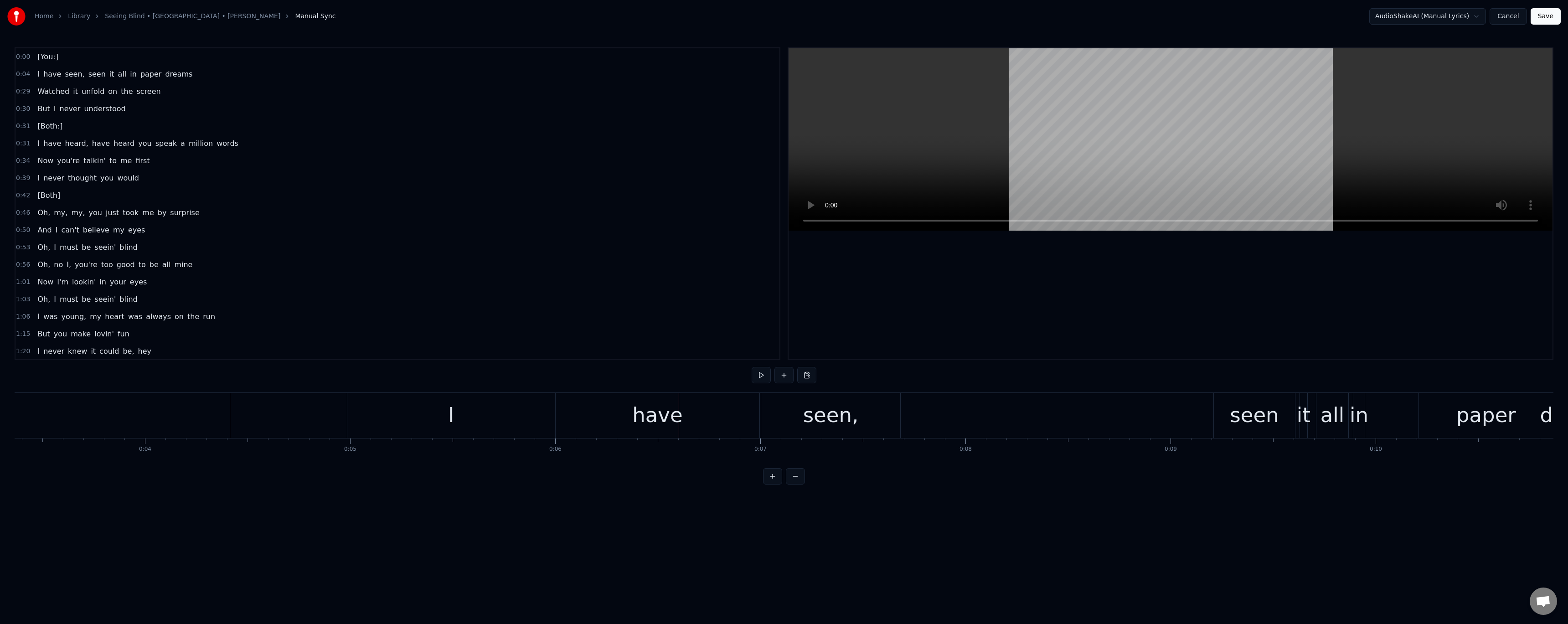
click at [12, 422] on div "Home Library Seeing Blind • Niall • Maren Morris Manual Sync AudioShakeAI (Manu…" at bounding box center [784, 242] width 1568 height 485
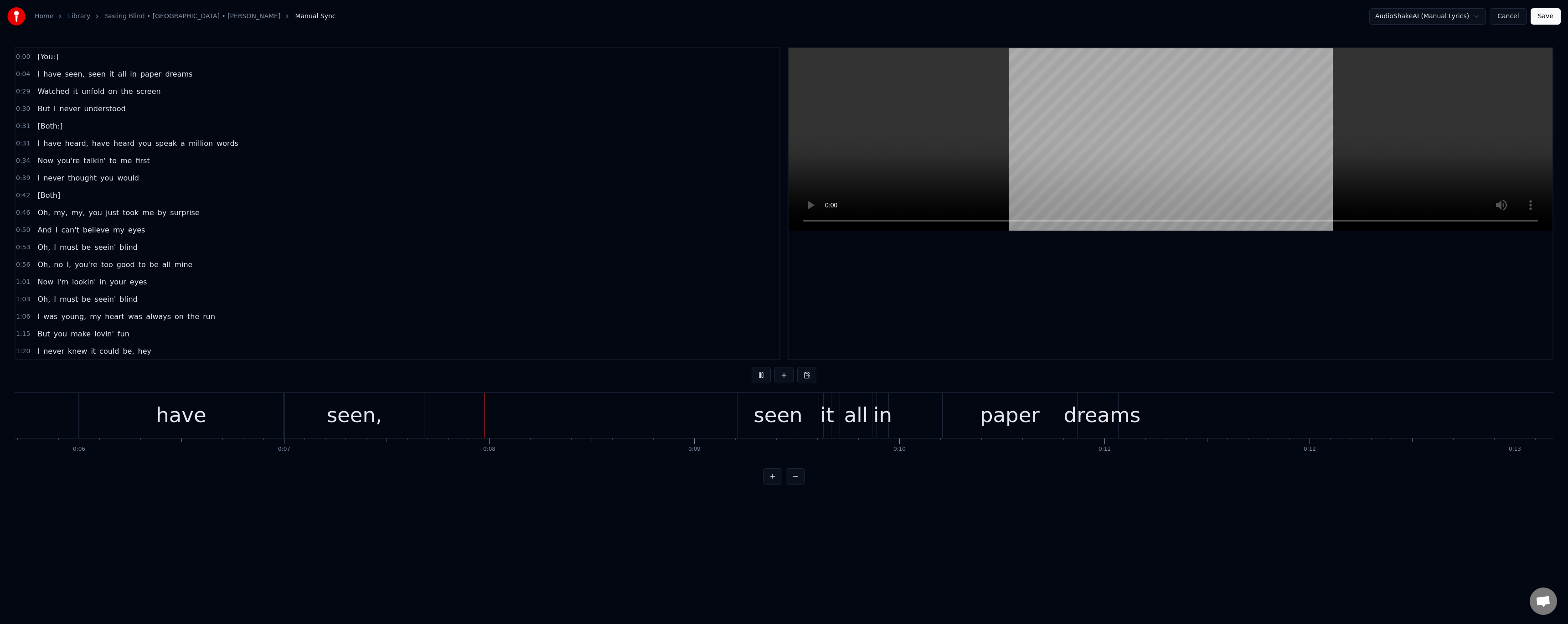
scroll to position [0, 1468]
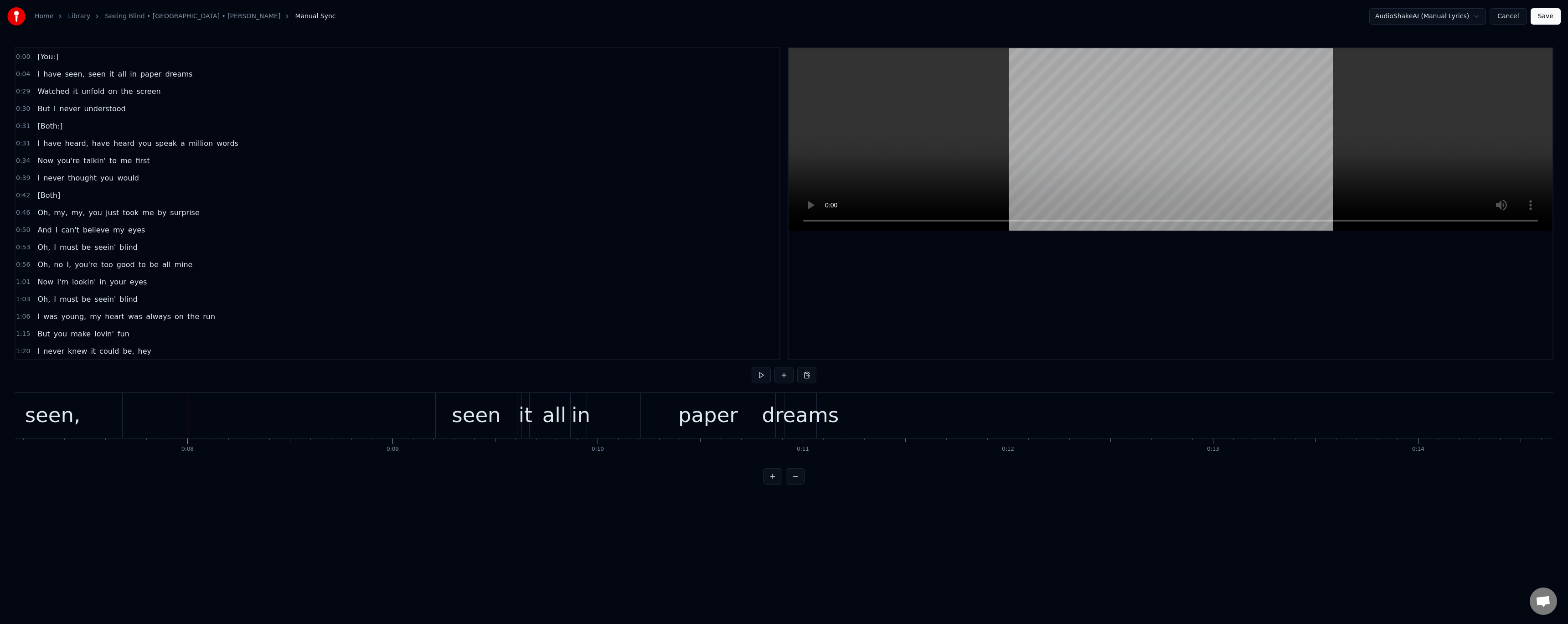
click at [794, 485] on button at bounding box center [795, 476] width 19 height 16
drag, startPoint x: 147, startPoint y: 469, endPoint x: 141, endPoint y: 469, distance: 6.0
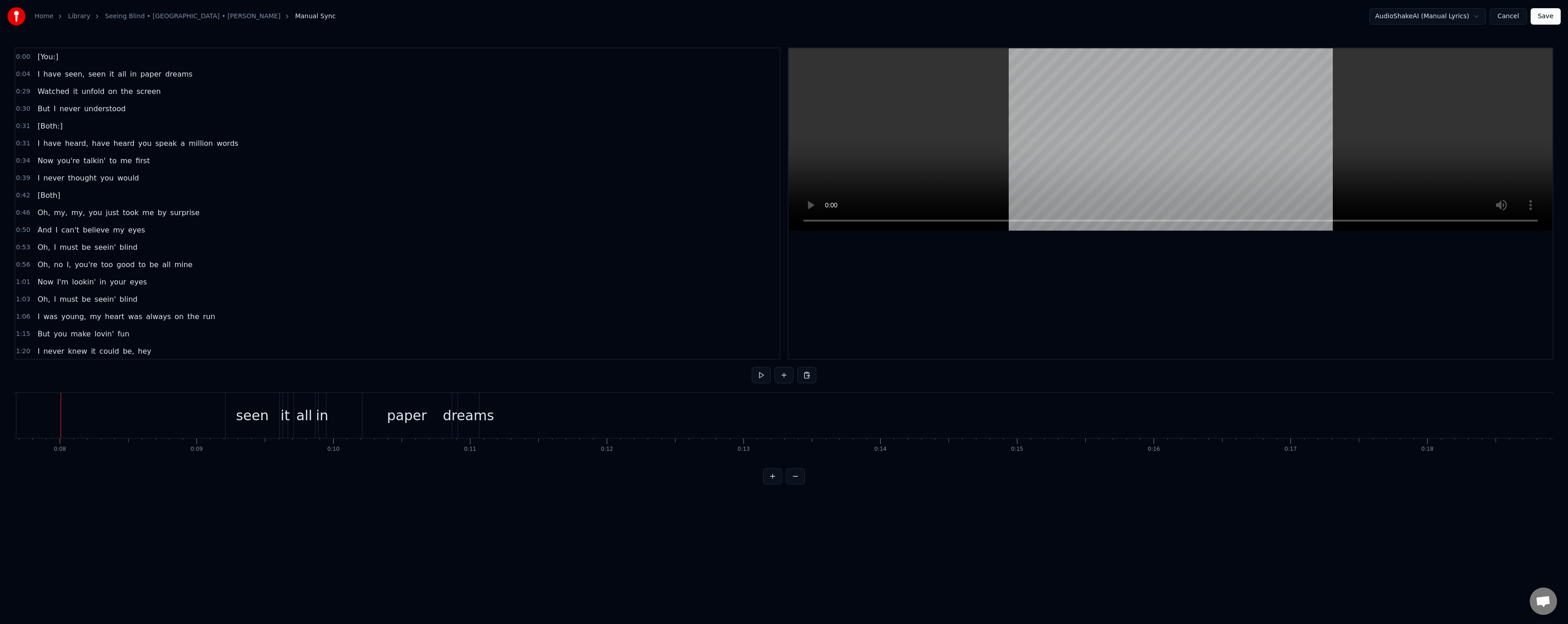
click at [141, 469] on div "0:00 [You:] 0:04 I have seen, seen it all in paper dreams 0:29 Watched it unfol…" at bounding box center [784, 266] width 1539 height 437
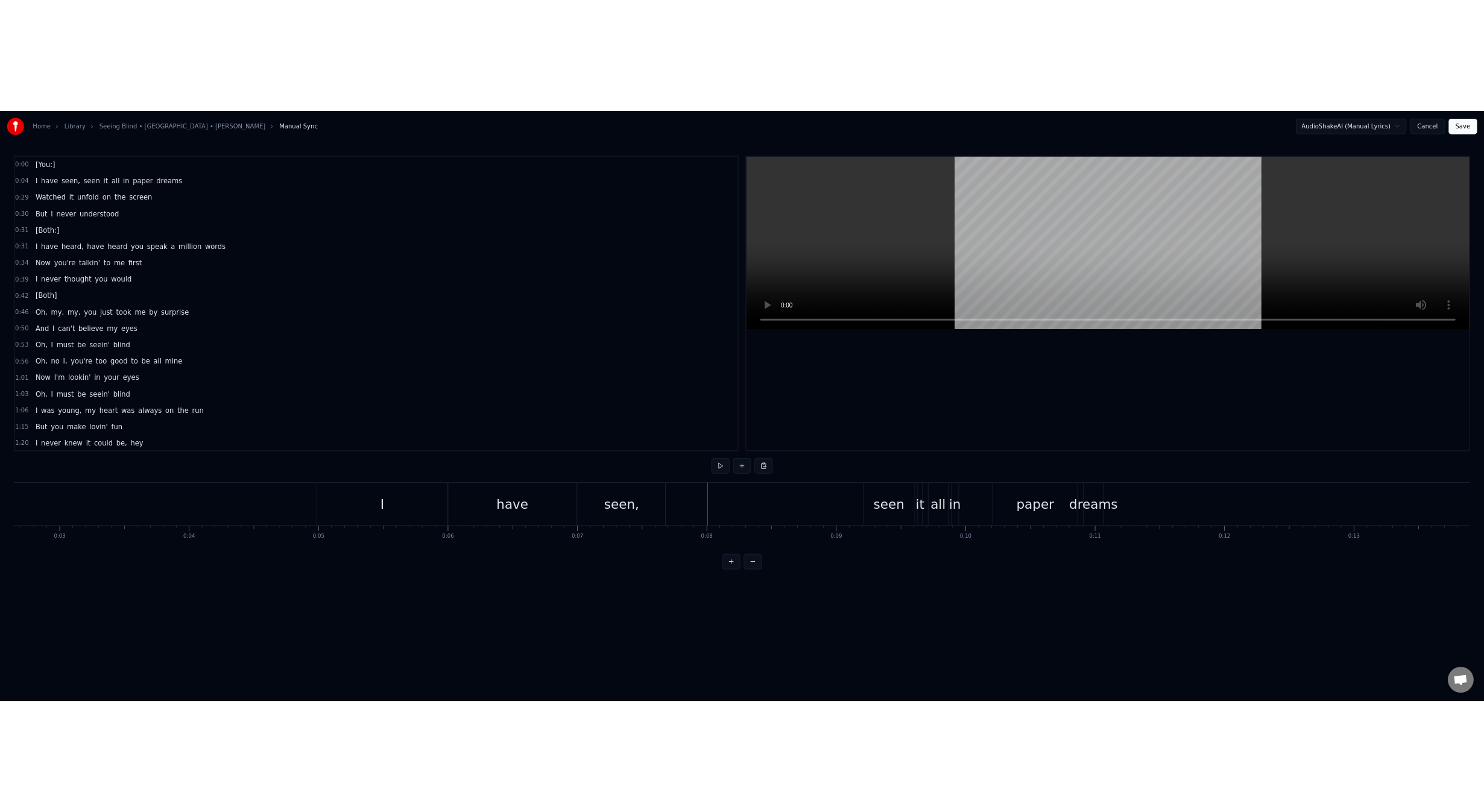
scroll to position [0, 439]
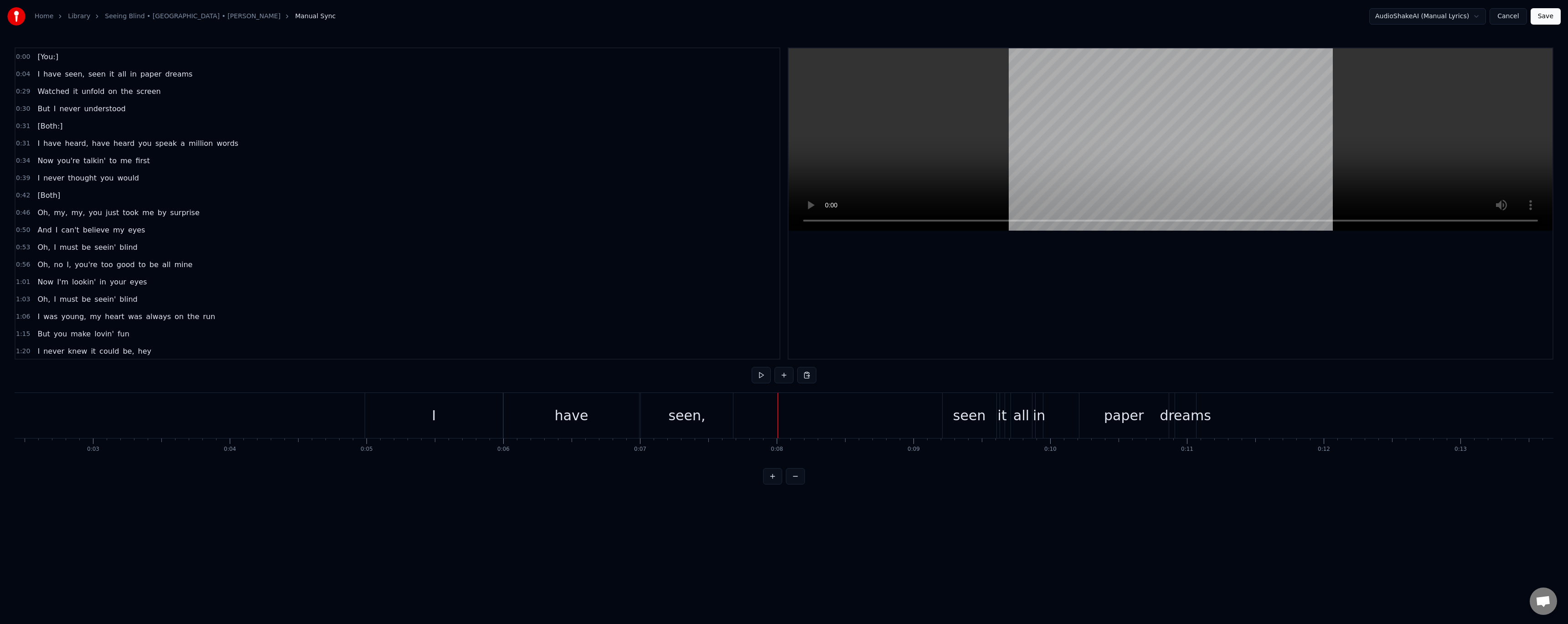
click at [447, 415] on div "I" at bounding box center [434, 415] width 138 height 45
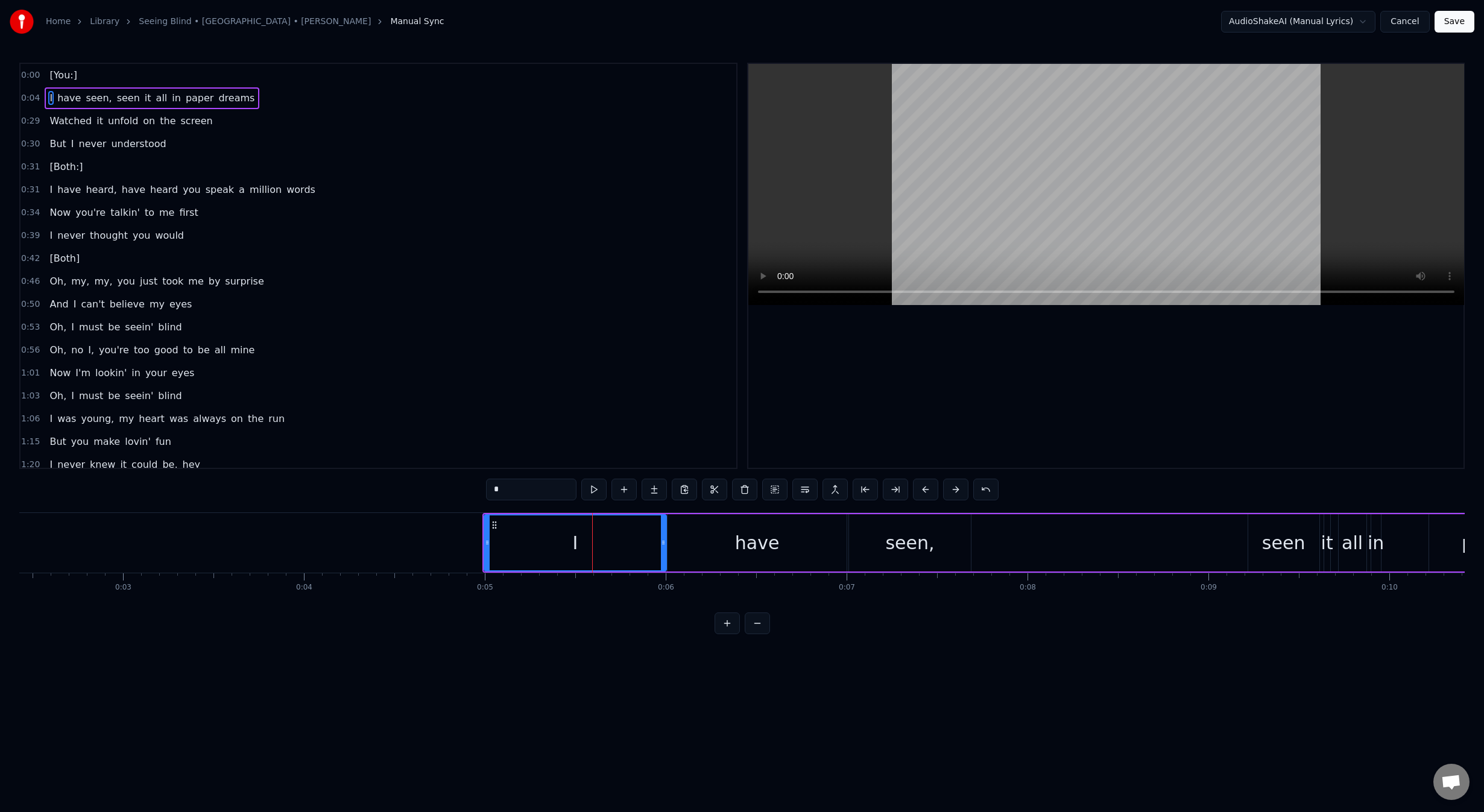
click at [1172, 433] on div at bounding box center [1106, 266] width 716 height 404
click at [1069, 431] on div at bounding box center [1106, 266] width 716 height 404
click at [547, 553] on div "I" at bounding box center [575, 542] width 181 height 55
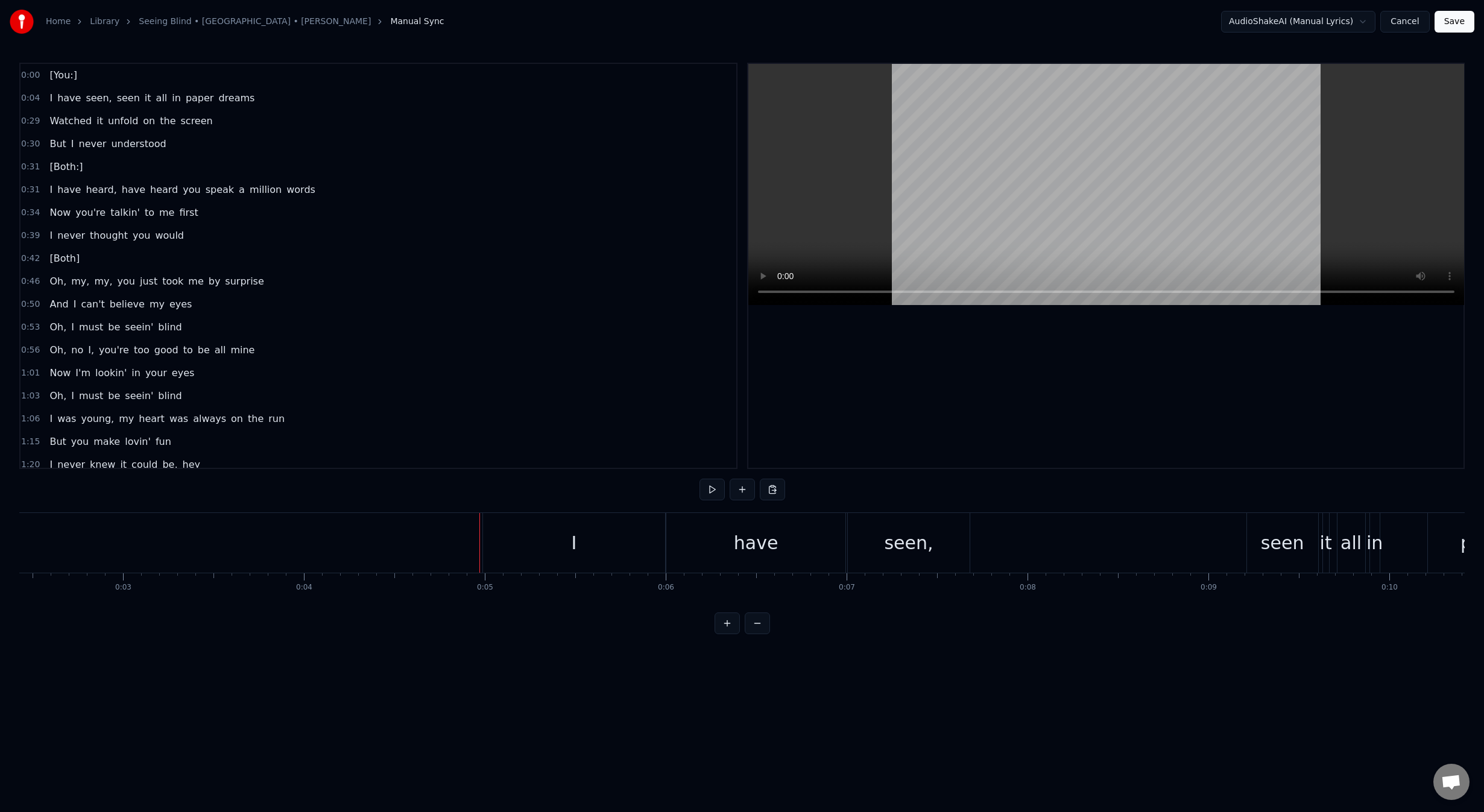
click at [483, 529] on div "I" at bounding box center [574, 542] width 183 height 60
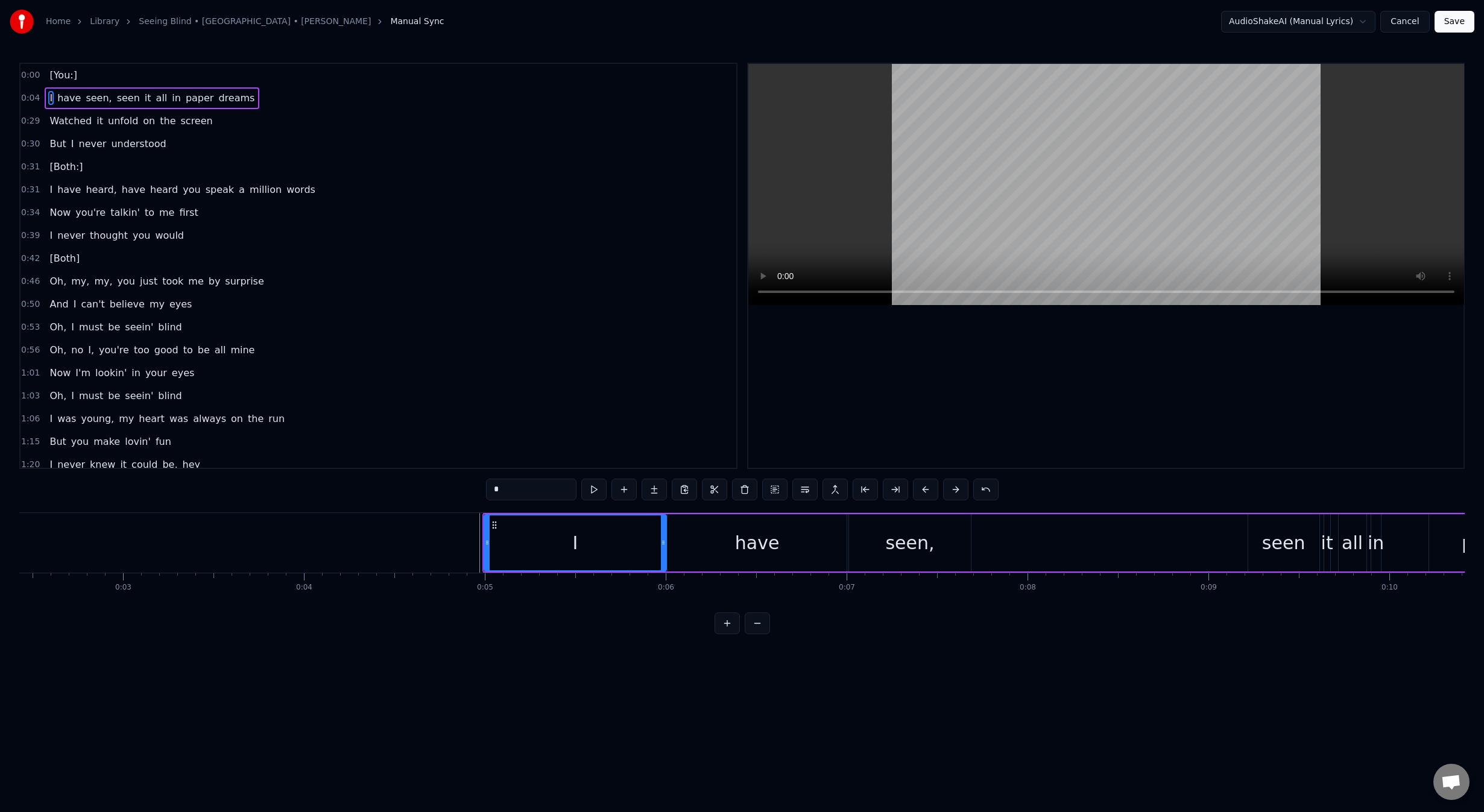
click at [566, 534] on div "I" at bounding box center [575, 542] width 181 height 55
click at [575, 534] on div "I" at bounding box center [575, 542] width 6 height 27
click at [760, 542] on div "have" at bounding box center [757, 542] width 44 height 27
click at [913, 550] on div "seen," at bounding box center [909, 542] width 49 height 27
type input "*****"
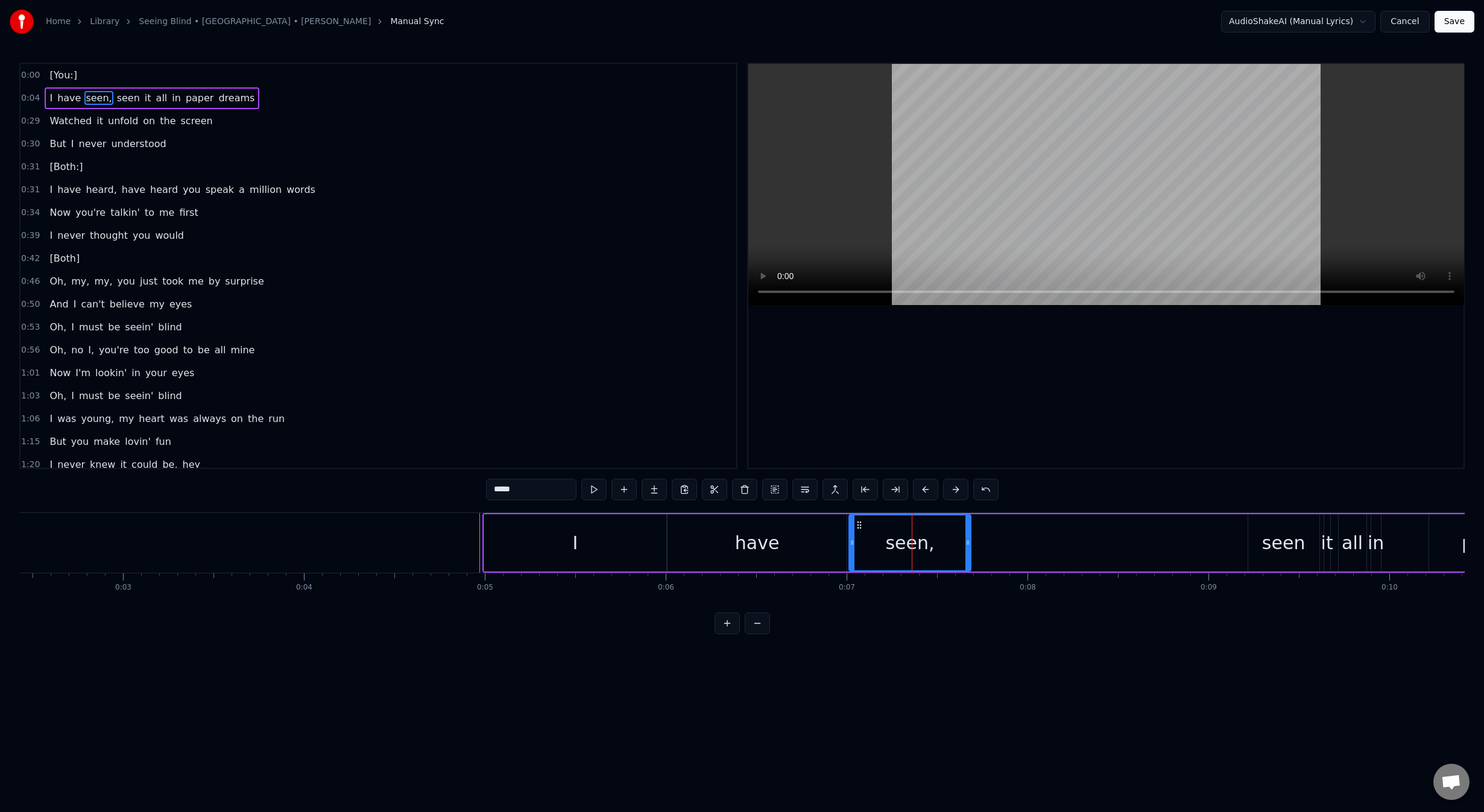
drag, startPoint x: 897, startPoint y: 546, endPoint x: 921, endPoint y: 546, distance: 24.0
click at [921, 546] on div "seen," at bounding box center [909, 542] width 49 height 27
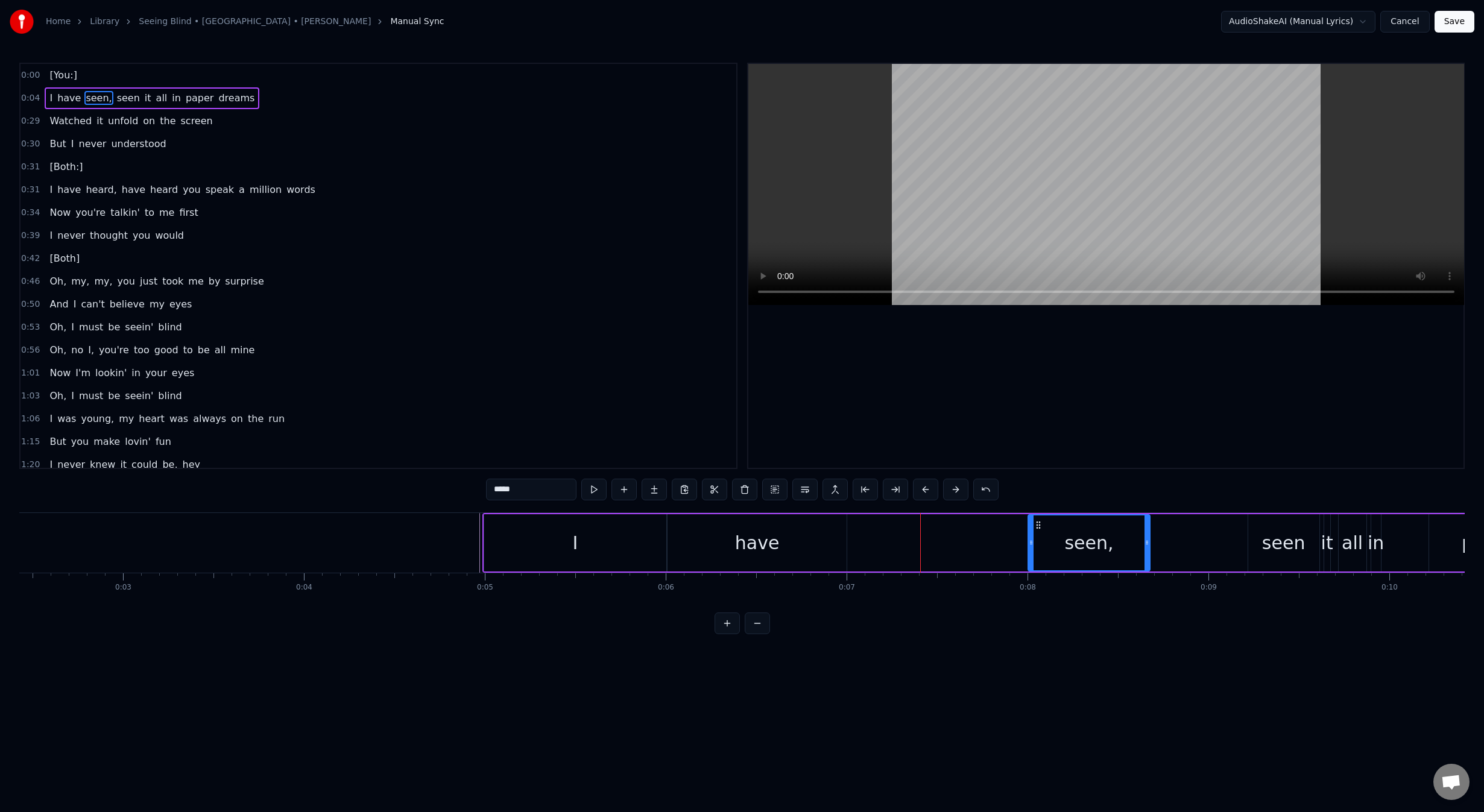
drag, startPoint x: 859, startPoint y: 524, endPoint x: 1038, endPoint y: 527, distance: 179.0
click at [1038, 527] on icon at bounding box center [1039, 525] width 10 height 10
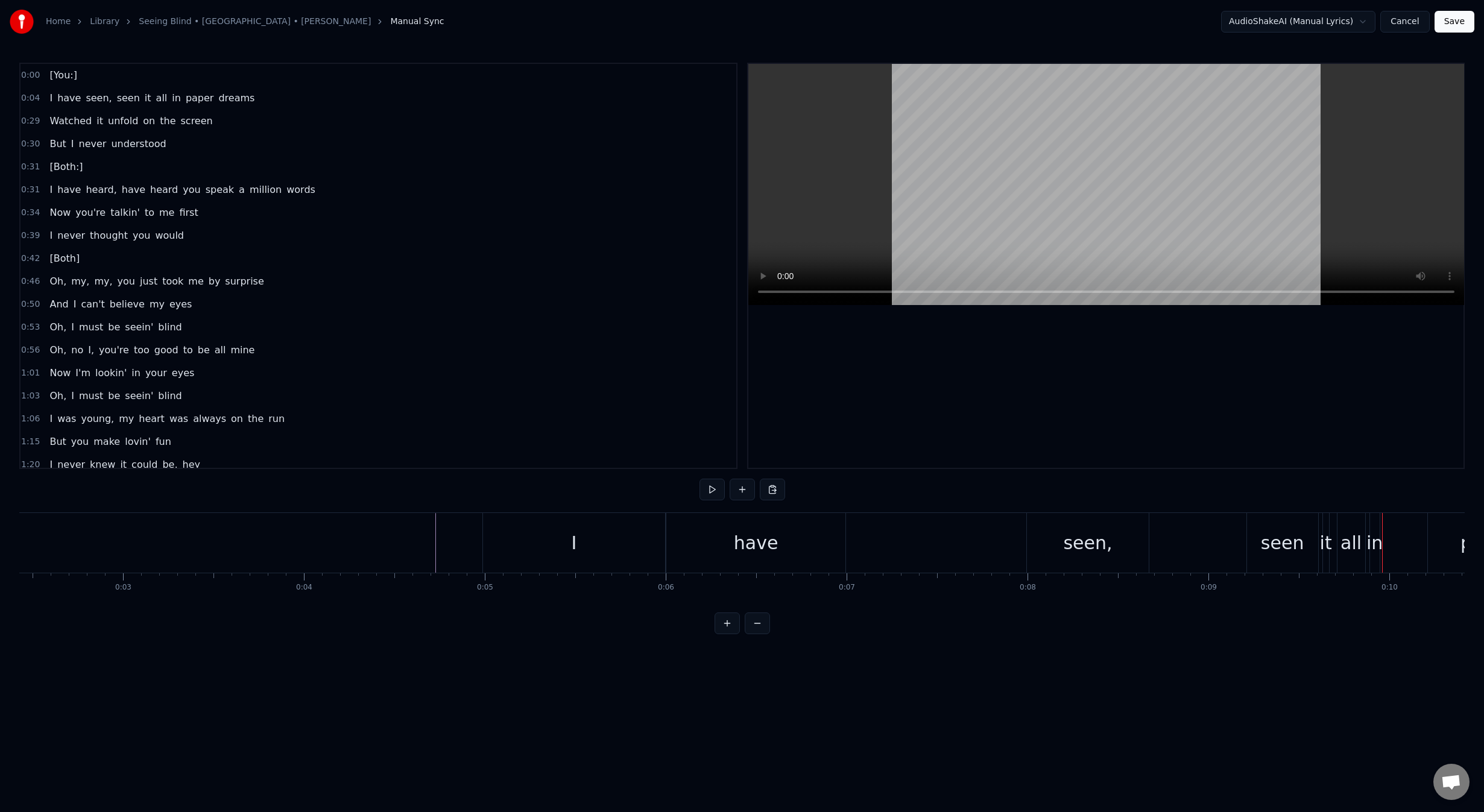
click at [775, 552] on div "have" at bounding box center [755, 542] width 179 height 60
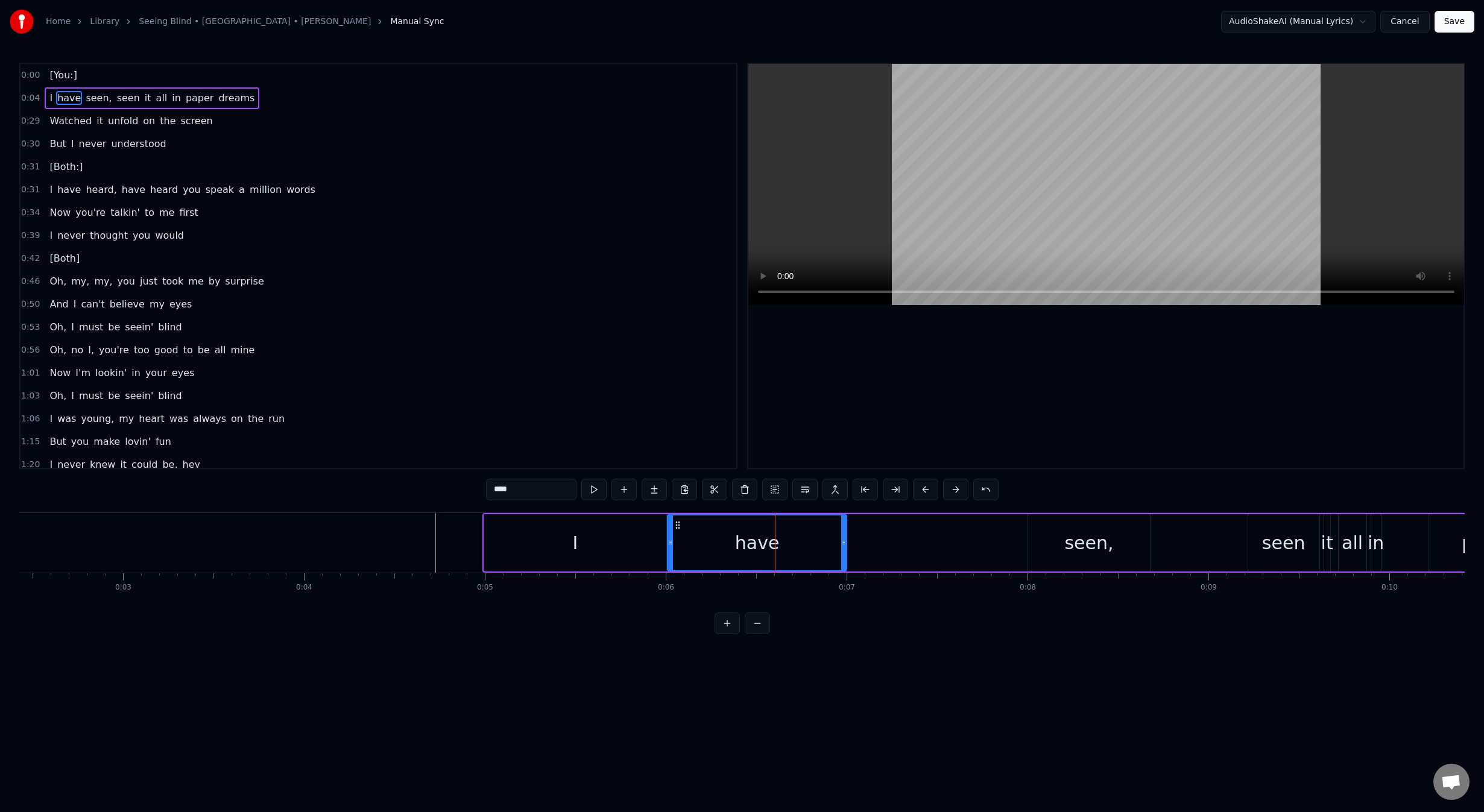
click at [1056, 544] on div "seen," at bounding box center [1089, 542] width 122 height 57
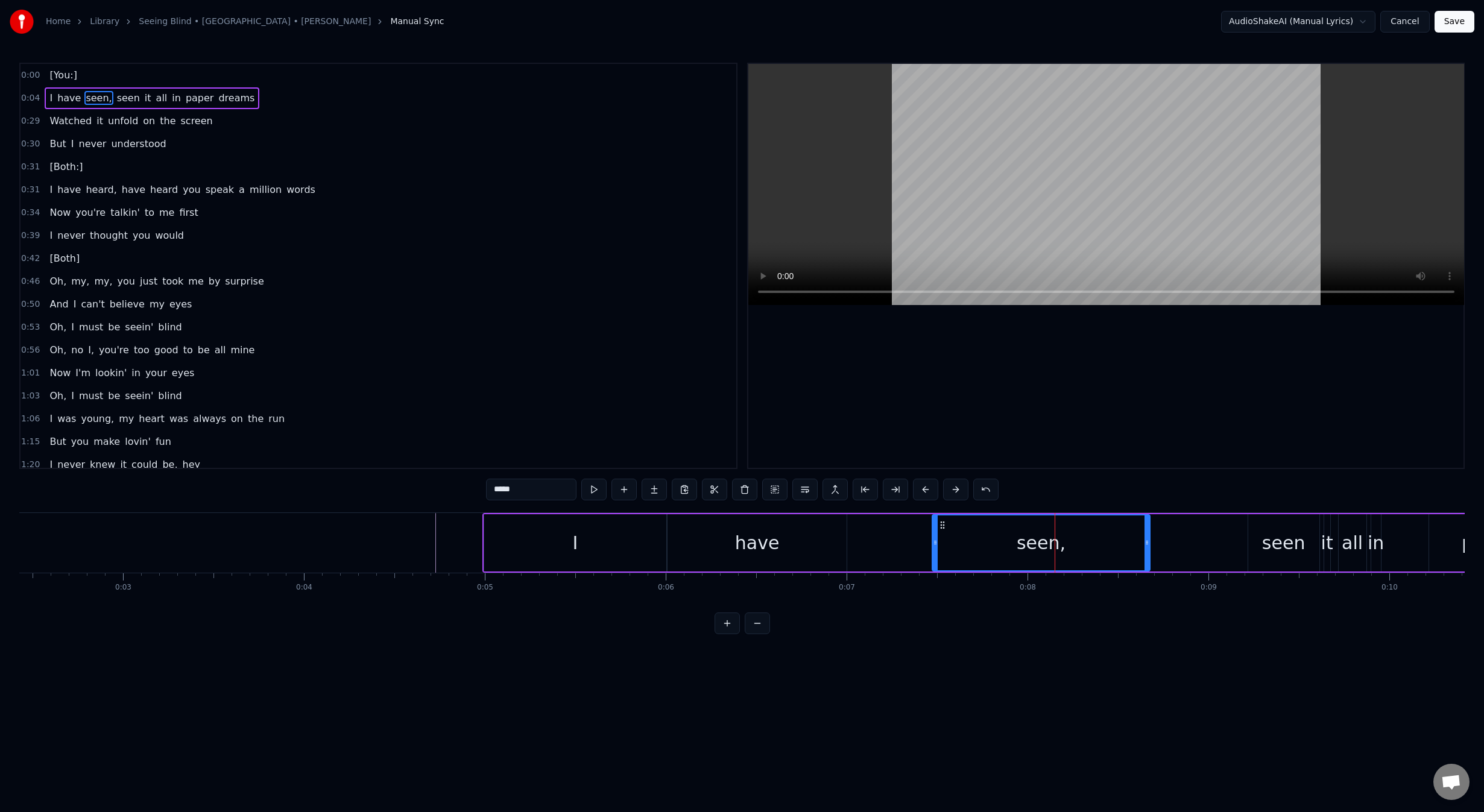
drag, startPoint x: 1030, startPoint y: 545, endPoint x: 936, endPoint y: 537, distance: 94.3
click at [936, 537] on div at bounding box center [935, 542] width 5 height 55
click at [774, 551] on div "have" at bounding box center [757, 542] width 44 height 27
type input "****"
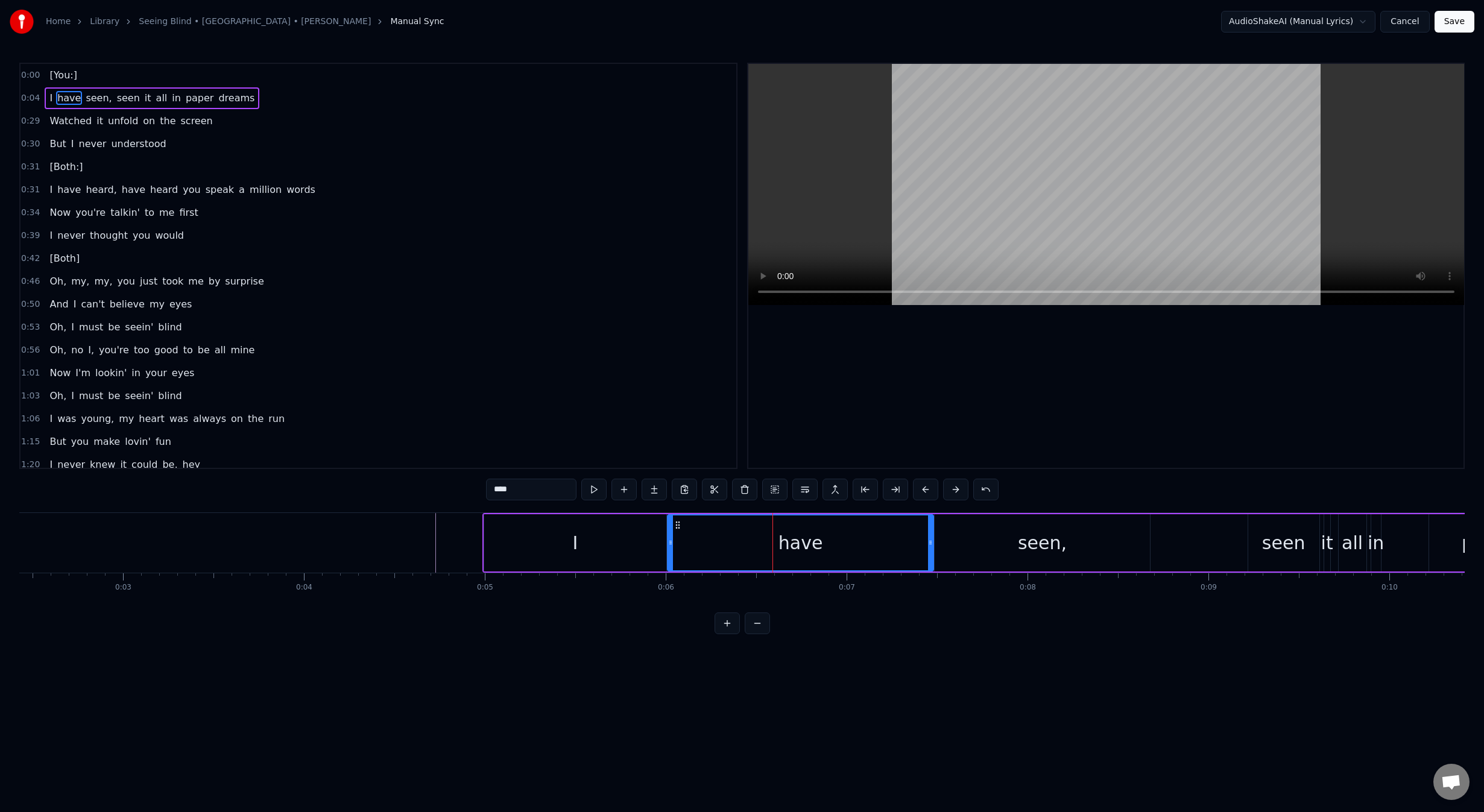
drag, startPoint x: 843, startPoint y: 543, endPoint x: 929, endPoint y: 538, distance: 86.1
click at [929, 538] on icon at bounding box center [930, 542] width 5 height 10
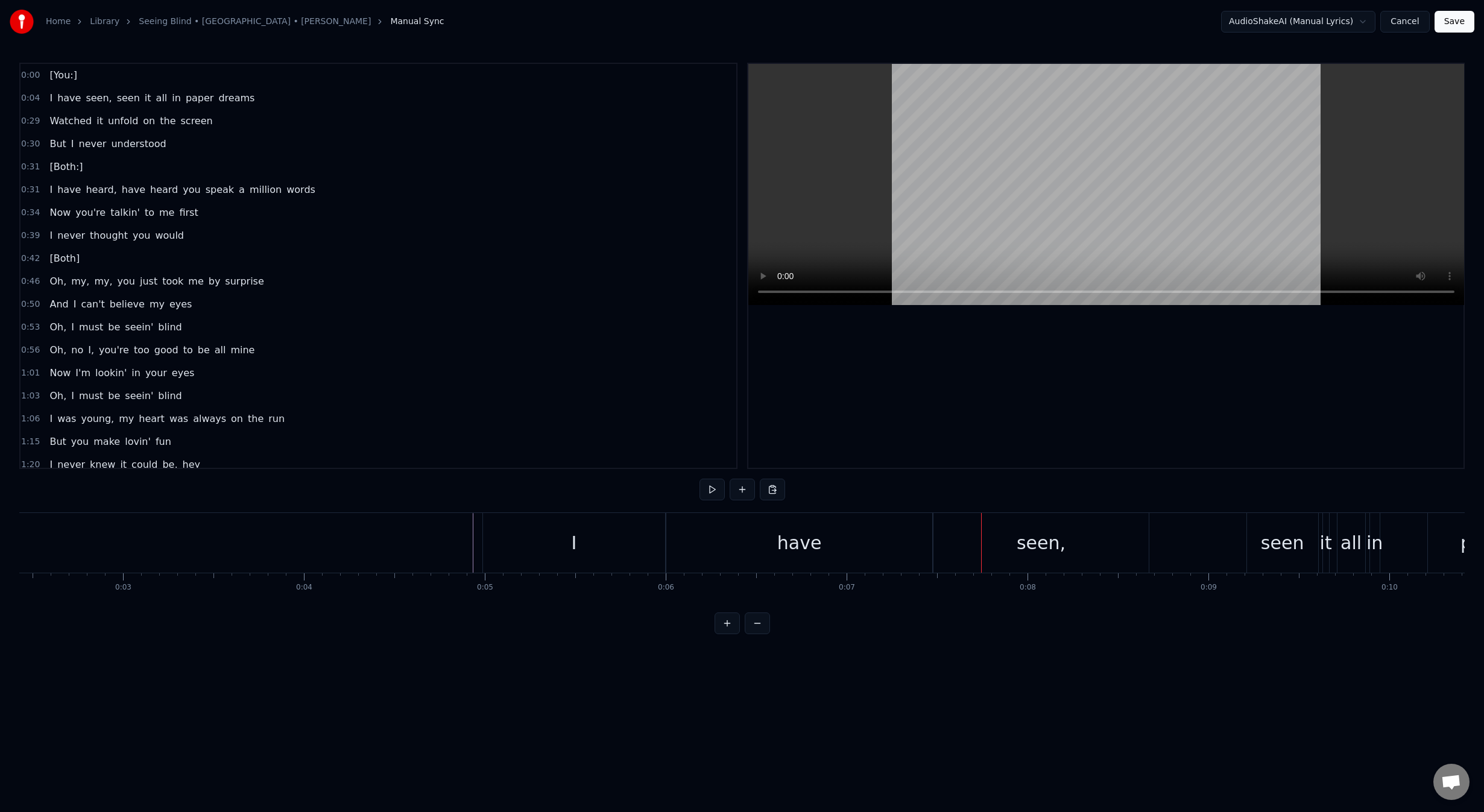
click at [992, 395] on div at bounding box center [1106, 266] width 716 height 404
click at [873, 543] on div "dreams" at bounding box center [863, 542] width 68 height 27
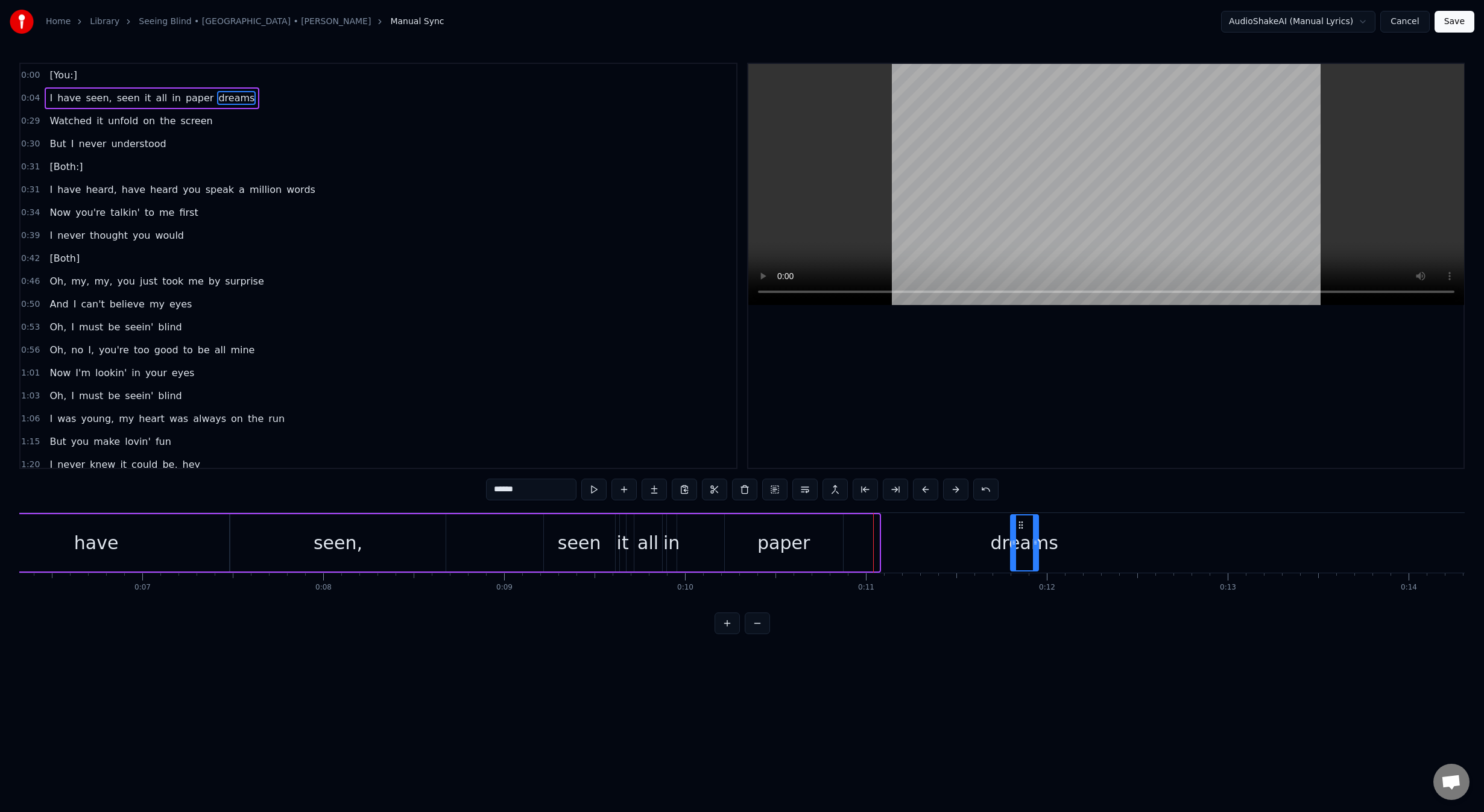
drag, startPoint x: 859, startPoint y: 525, endPoint x: 1019, endPoint y: 526, distance: 160.0
click at [1019, 526] on icon at bounding box center [1021, 525] width 10 height 10
click at [118, 543] on div "have" at bounding box center [96, 542] width 266 height 57
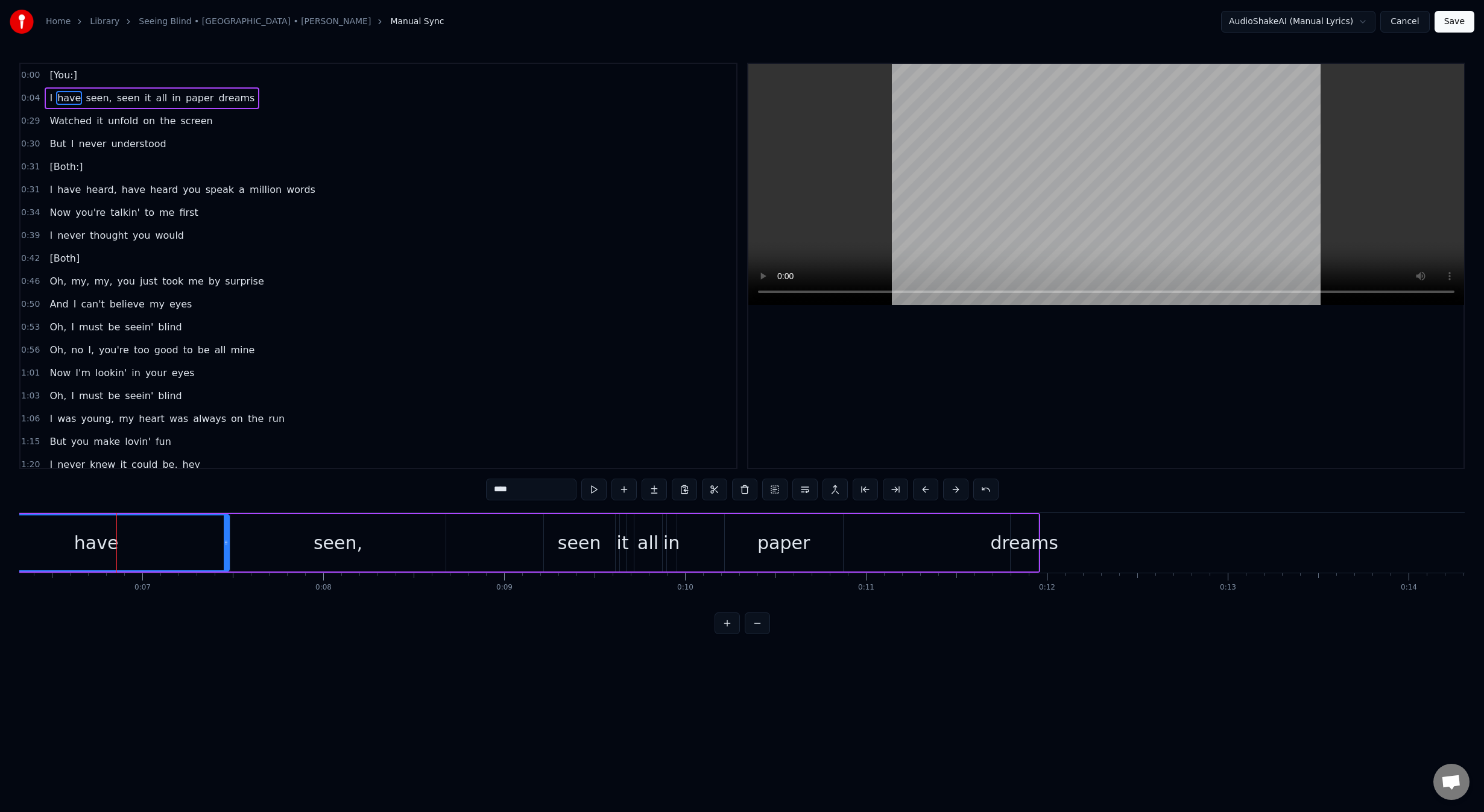
type input "****"
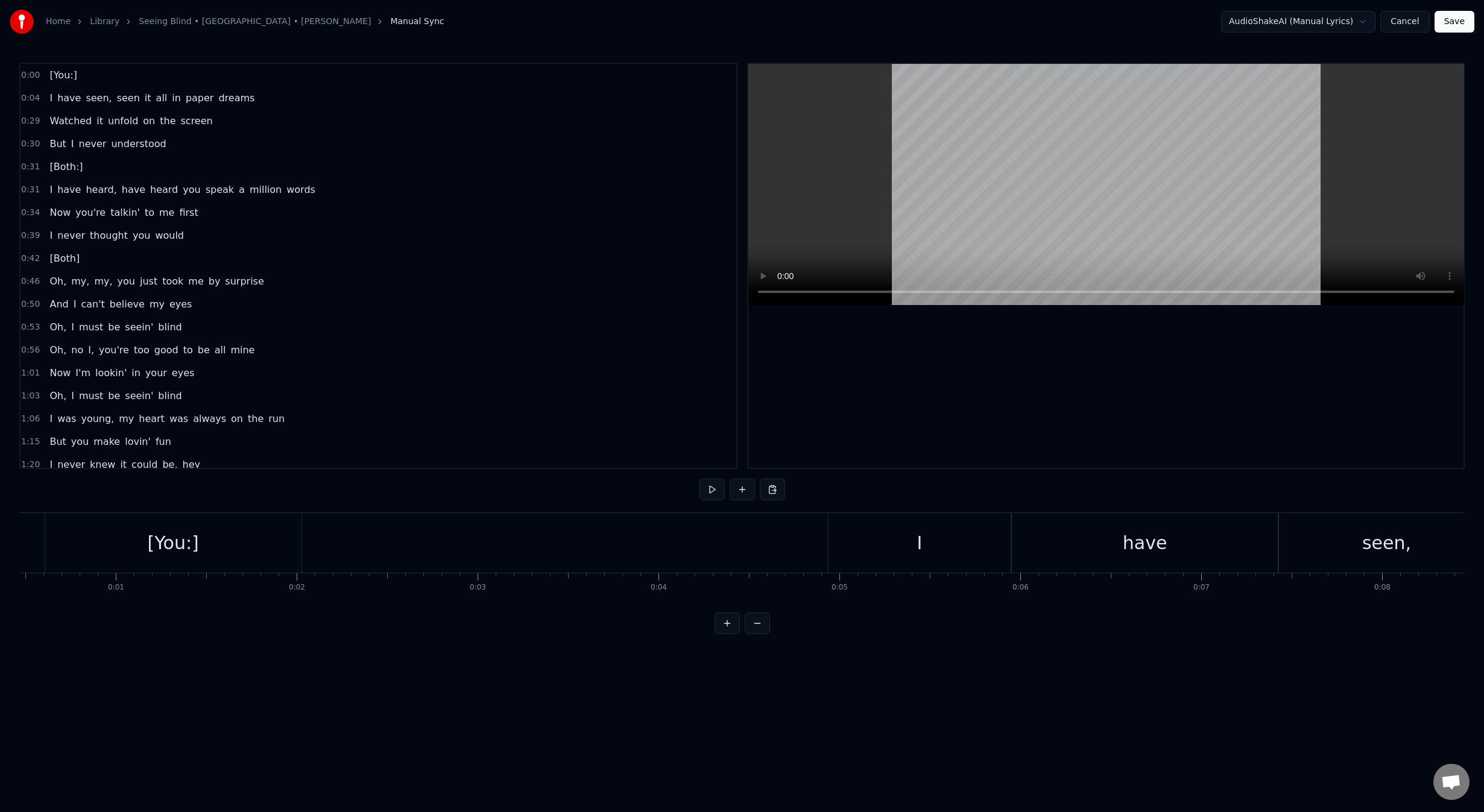
click at [804, 554] on div "dreams" at bounding box center [784, 542] width 68 height 27
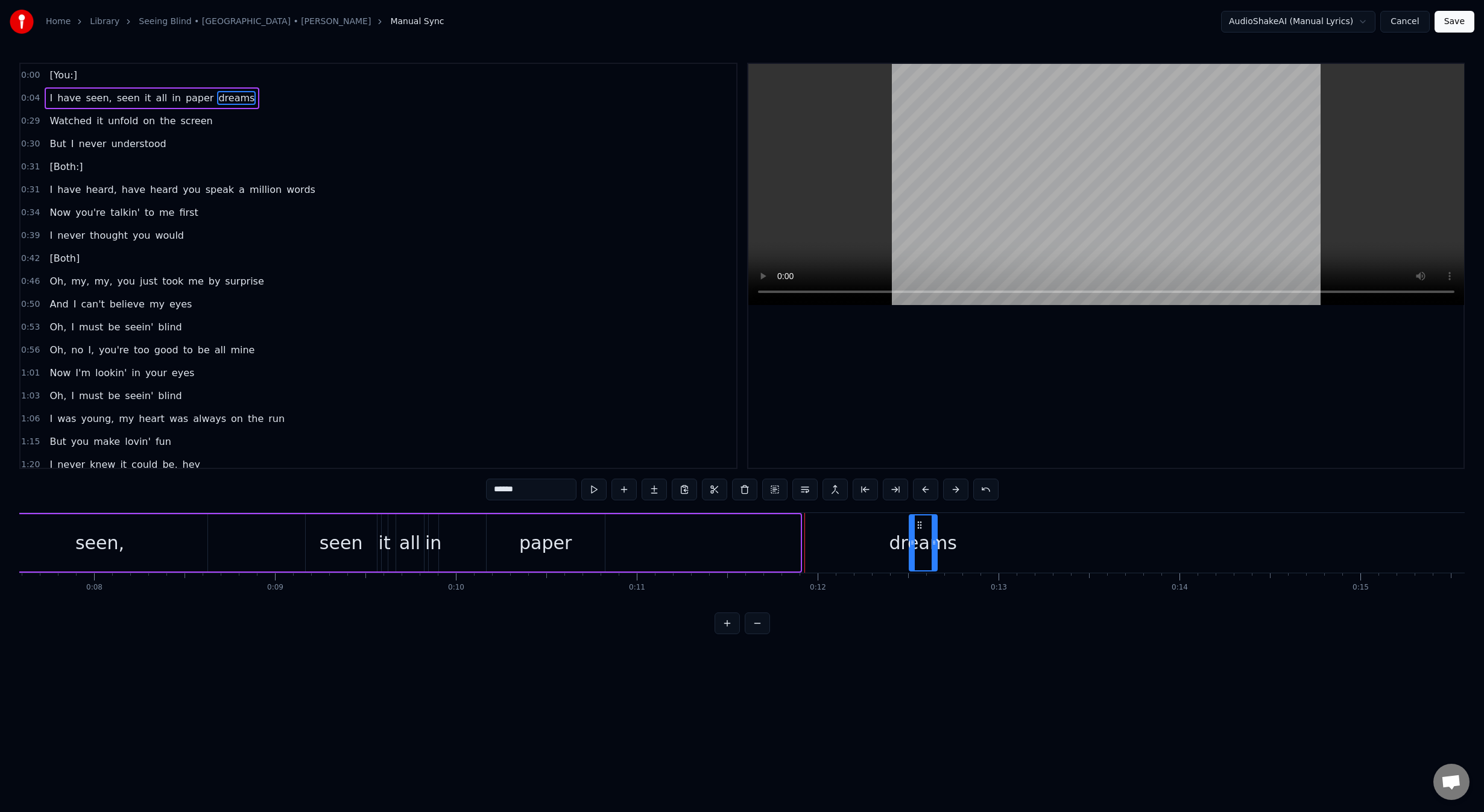
drag, startPoint x: 781, startPoint y: 524, endPoint x: 907, endPoint y: 540, distance: 127.0
click at [924, 524] on icon at bounding box center [920, 525] width 10 height 10
click at [577, 544] on div "paper" at bounding box center [545, 542] width 118 height 57
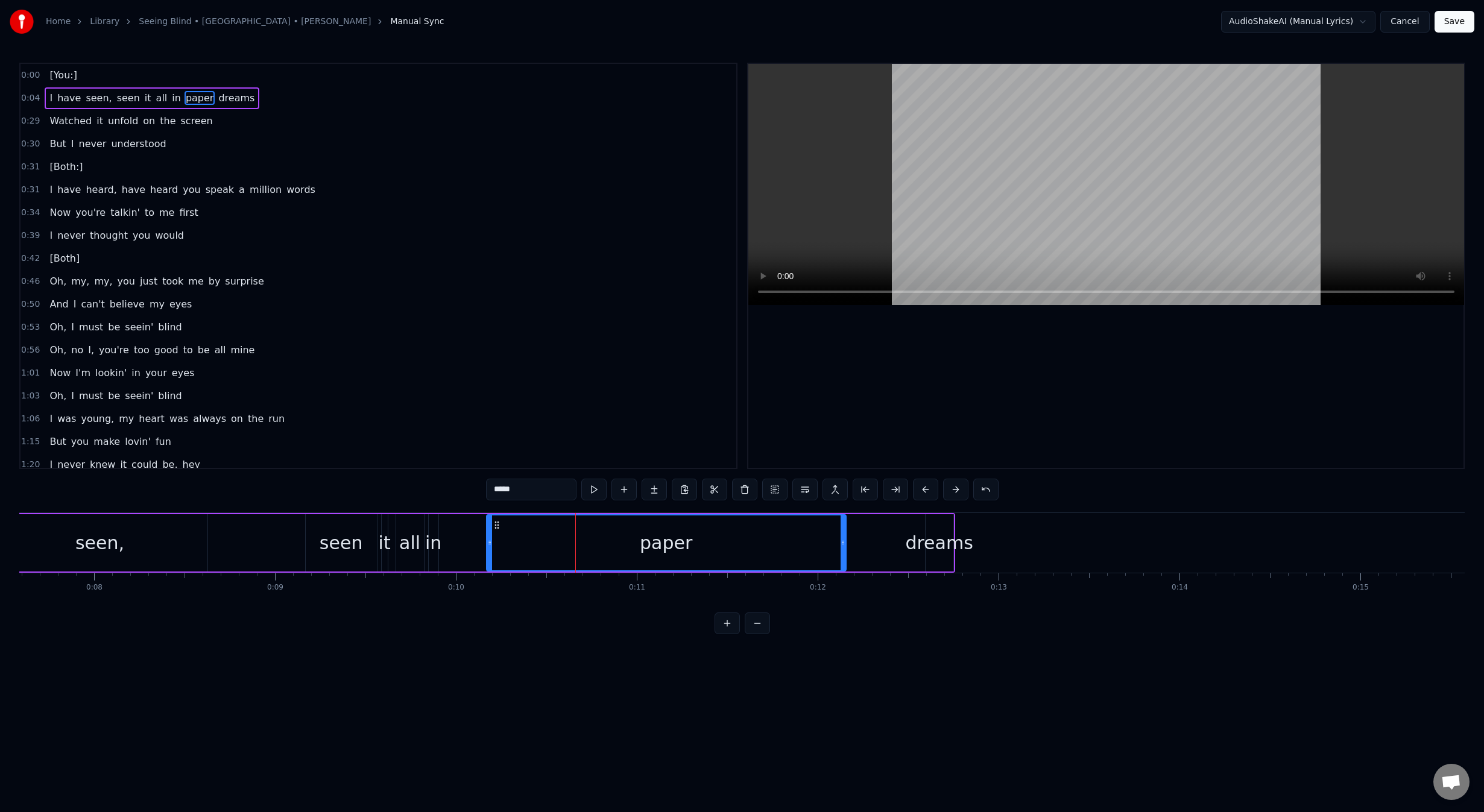
drag, startPoint x: 601, startPoint y: 542, endPoint x: 844, endPoint y: 526, distance: 243.5
click at [844, 526] on div at bounding box center [843, 542] width 5 height 55
click at [340, 535] on div "seen" at bounding box center [341, 542] width 43 height 27
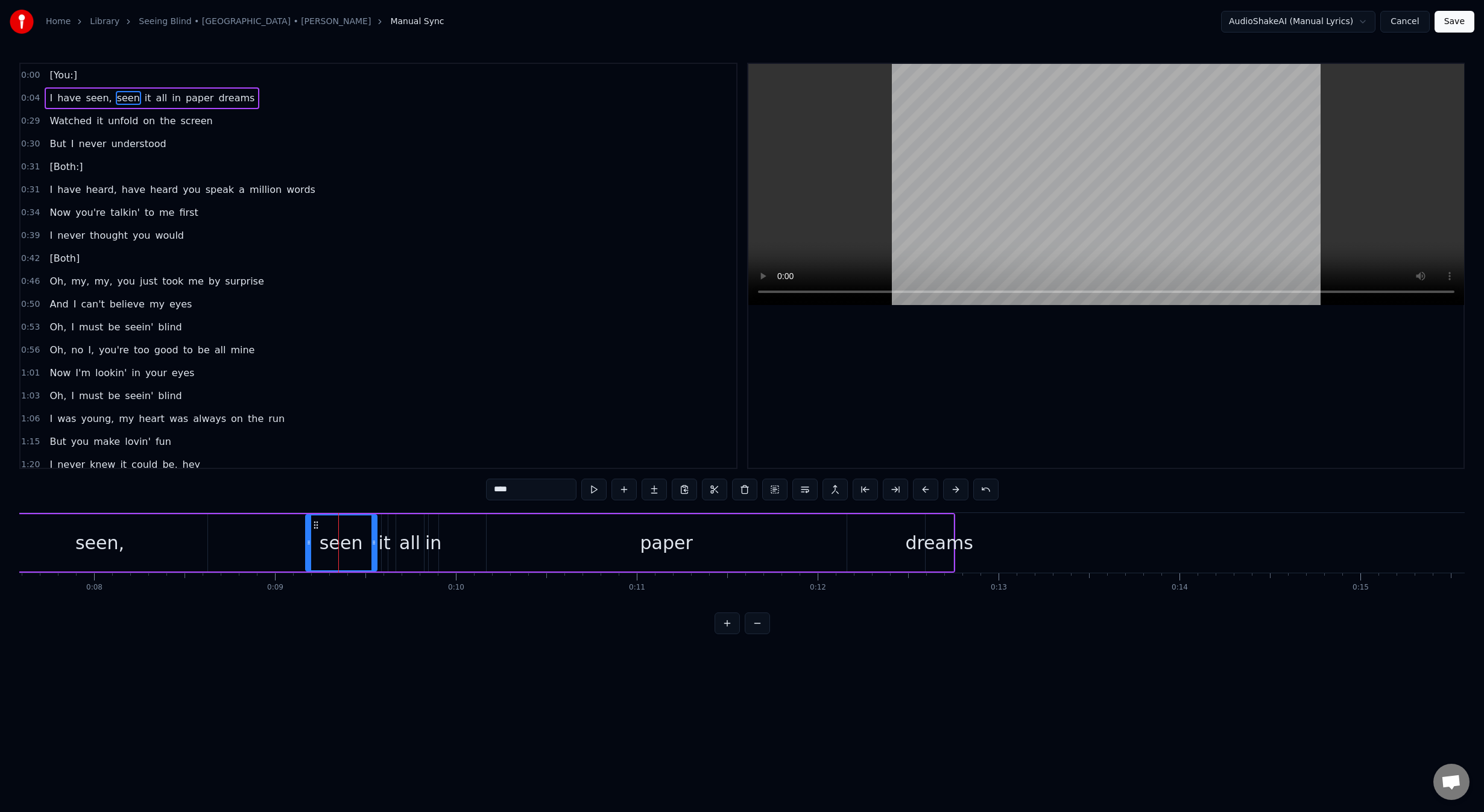
click at [385, 546] on div "it" at bounding box center [384, 542] width 12 height 27
click at [378, 543] on icon at bounding box center [380, 542] width 5 height 10
click at [734, 634] on button at bounding box center [726, 623] width 25 height 22
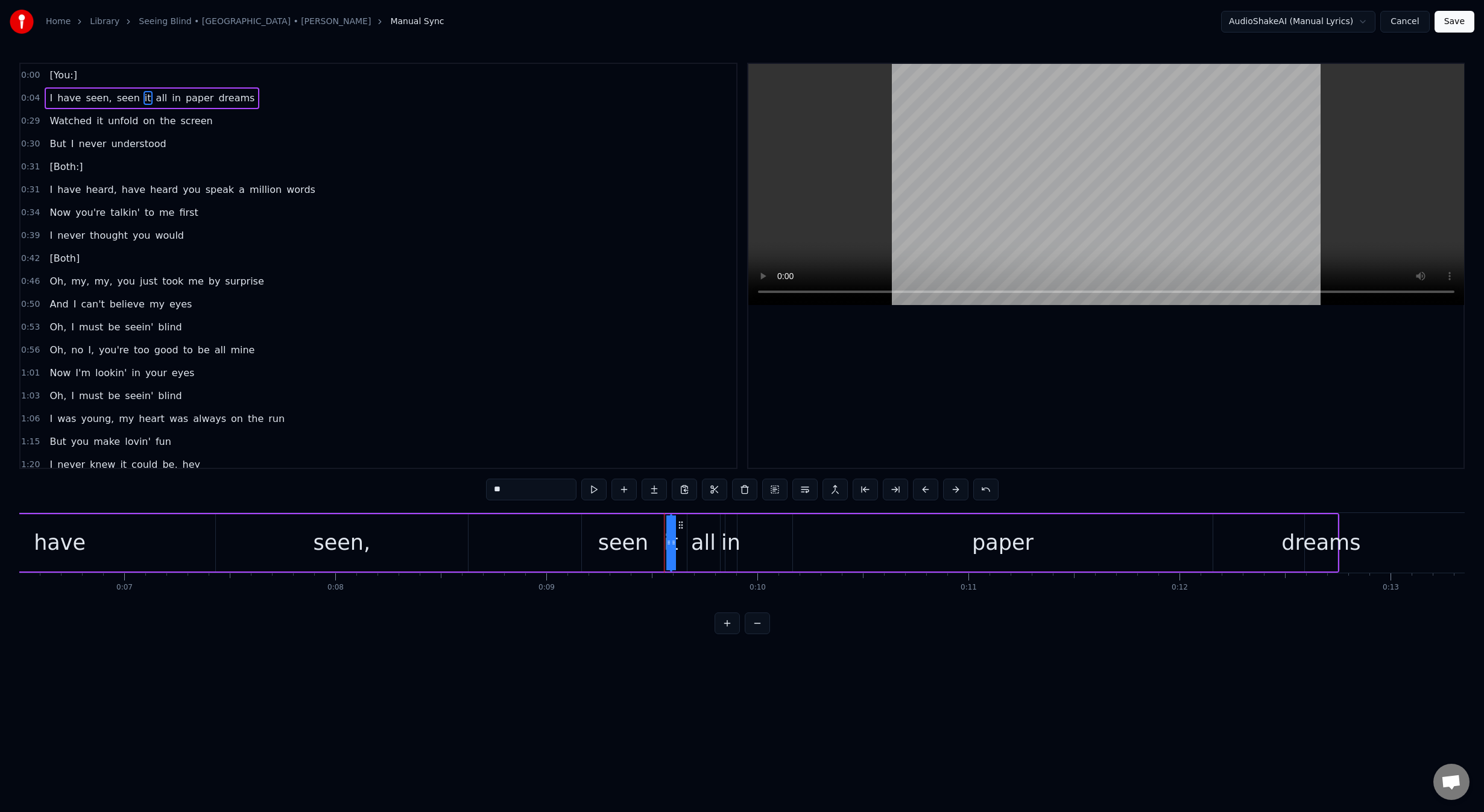
click at [734, 634] on button at bounding box center [726, 623] width 25 height 22
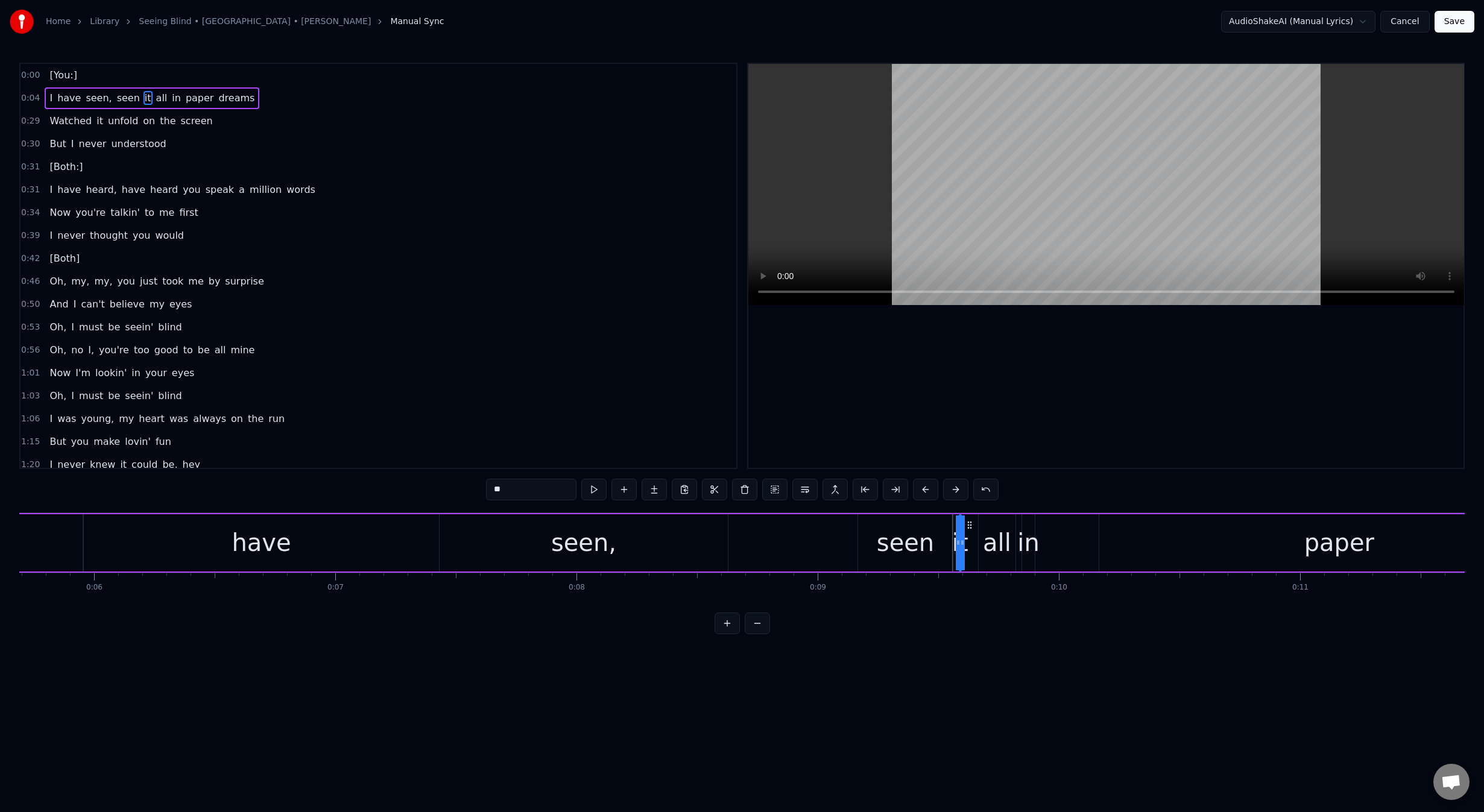
click at [903, 542] on div "seen" at bounding box center [905, 542] width 57 height 36
click at [959, 548] on div "it" at bounding box center [960, 542] width 16 height 36
type input "**"
drag, startPoint x: 961, startPoint y: 543, endPoint x: 977, endPoint y: 542, distance: 16.0
click at [977, 542] on div "I have seen, seen it all in paper dreams" at bounding box center [780, 542] width 1886 height 60
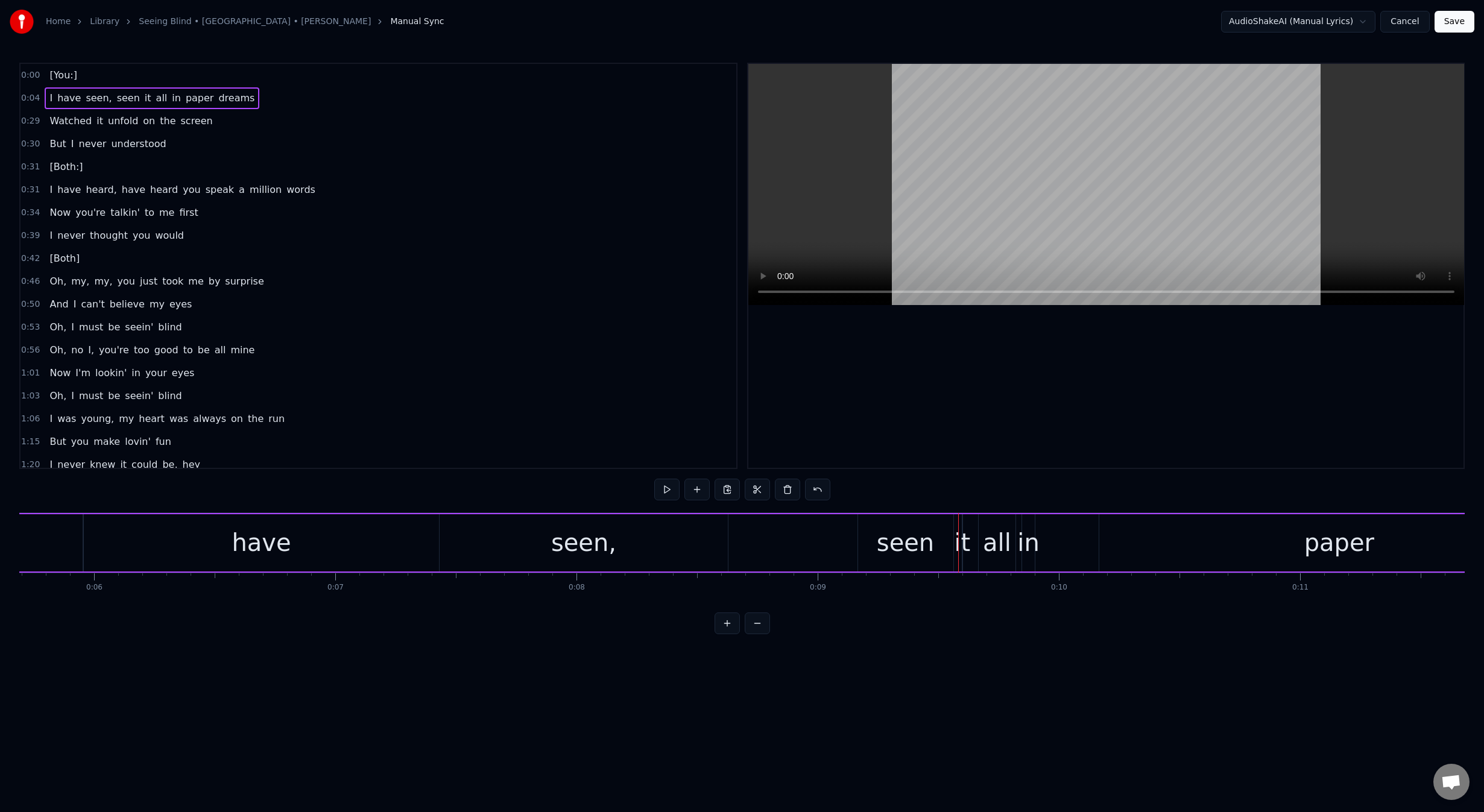
click at [730, 630] on button at bounding box center [726, 623] width 25 height 22
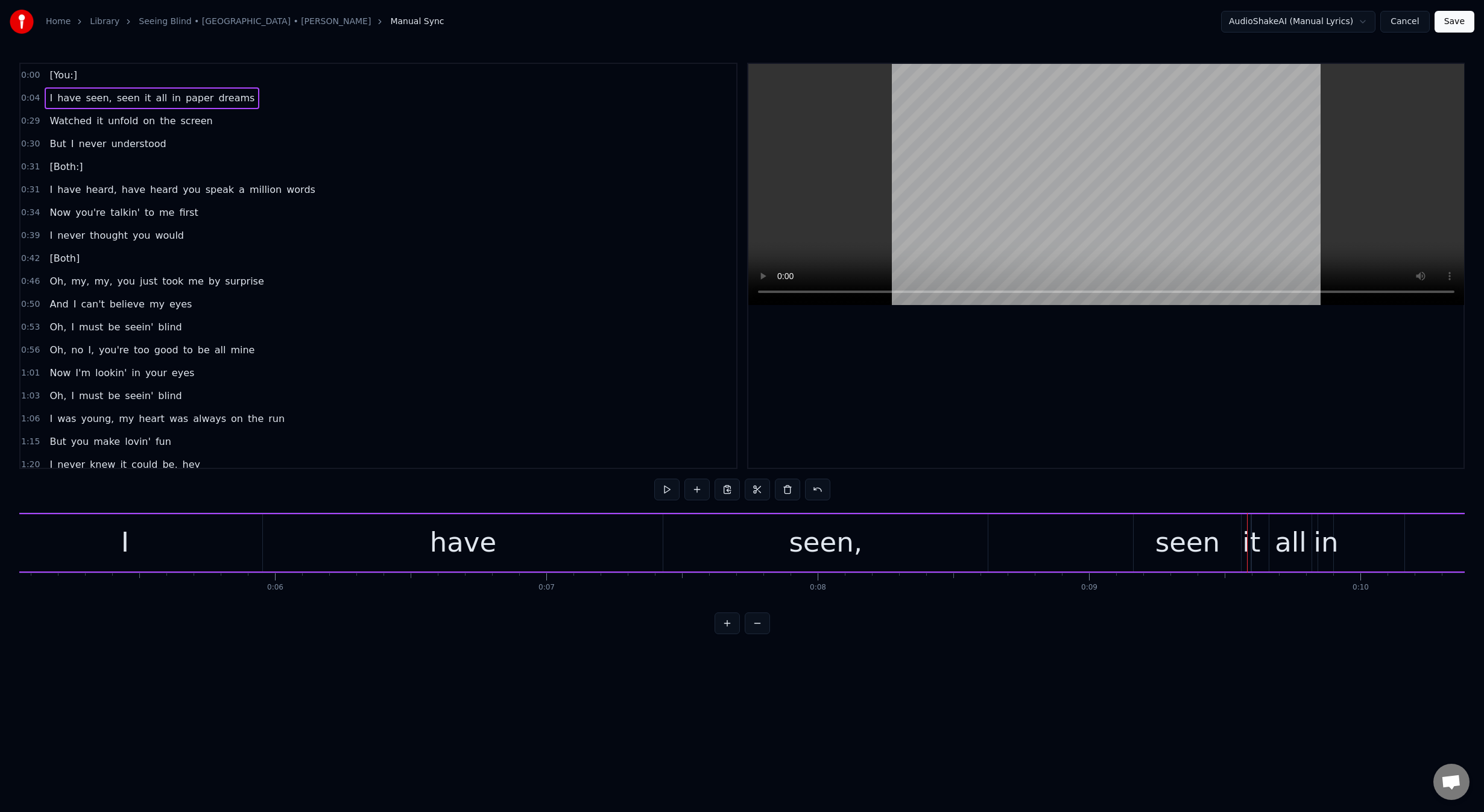
click at [1246, 558] on div "it" at bounding box center [1251, 542] width 18 height 41
drag, startPoint x: 1248, startPoint y: 543, endPoint x: 1233, endPoint y: 542, distance: 15.0
click at [1233, 542] on div "I have seen, seen it all in paper dreams" at bounding box center [1047, 542] width 2121 height 60
click at [1247, 543] on div "it" at bounding box center [1251, 542] width 18 height 41
drag, startPoint x: 1250, startPoint y: 544, endPoint x: 1242, endPoint y: 544, distance: 8.0
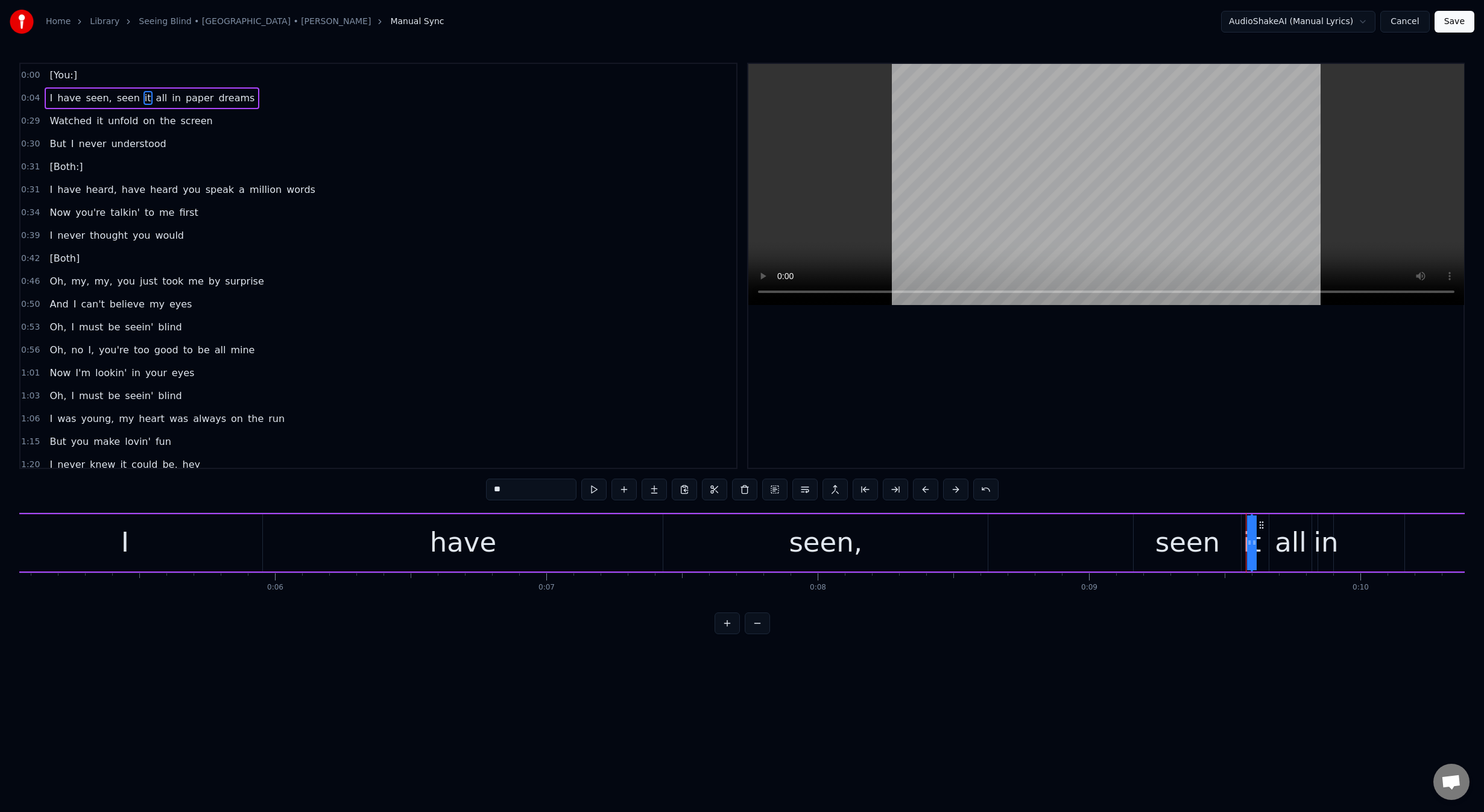
click at [1242, 544] on div "I have seen, seen it all in paper dreams" at bounding box center [1047, 542] width 2121 height 60
click at [1252, 542] on div "it" at bounding box center [1251, 542] width 18 height 41
drag, startPoint x: 1257, startPoint y: 543, endPoint x: 1263, endPoint y: 543, distance: 6.0
click at [1263, 543] on div "I have seen, seen it all in paper dreams" at bounding box center [1047, 542] width 2121 height 60
click at [1258, 531] on div "it" at bounding box center [1251, 542] width 18 height 41
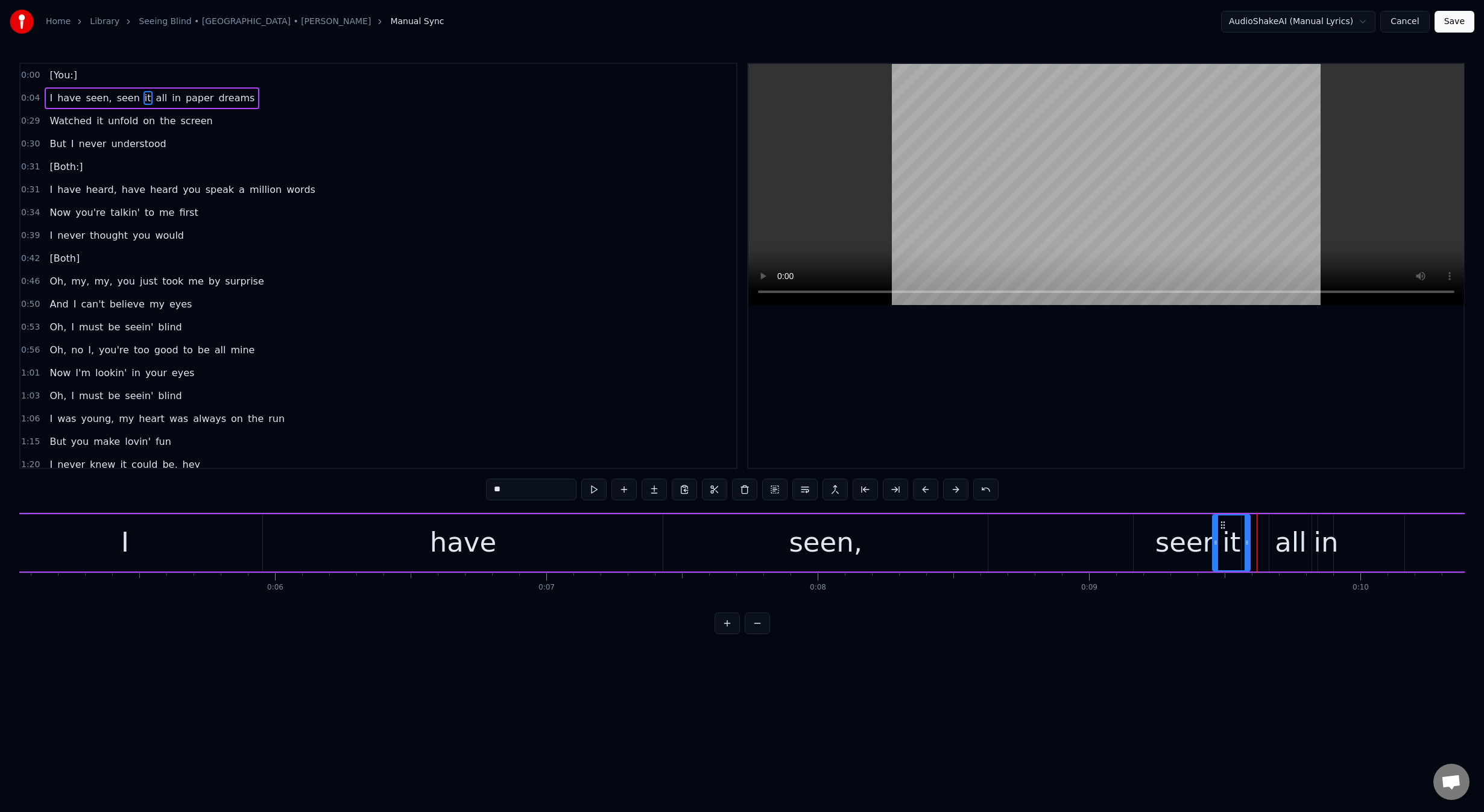
drag, startPoint x: 1255, startPoint y: 543, endPoint x: 1216, endPoint y: 553, distance: 40.3
click at [1216, 553] on div at bounding box center [1216, 542] width 5 height 55
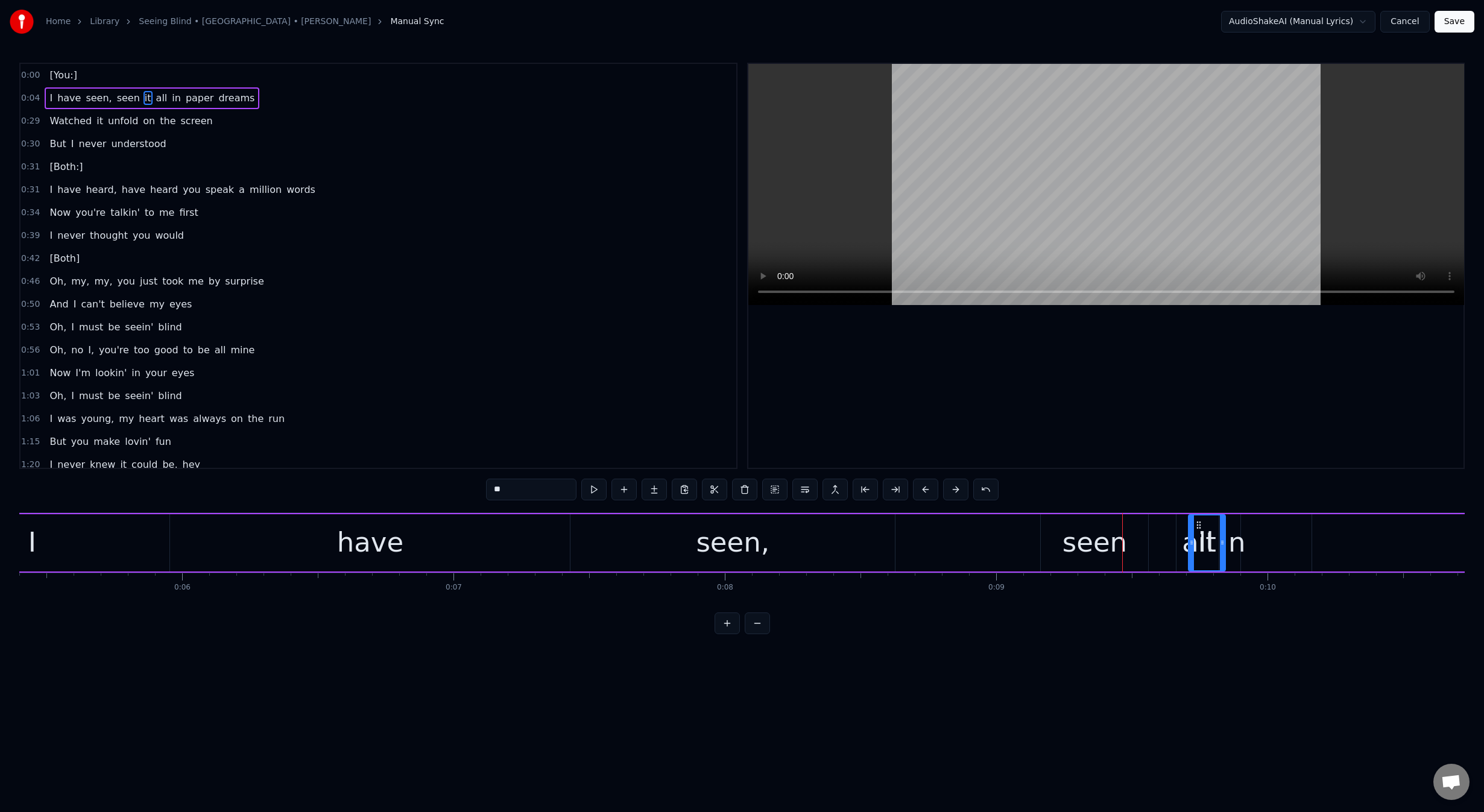
scroll to position [0, 1470]
drag, startPoint x: 1224, startPoint y: 521, endPoint x: 1144, endPoint y: 529, distance: 80.4
click at [1144, 529] on icon at bounding box center [1144, 525] width 10 height 10
click at [1147, 523] on icon at bounding box center [1147, 525] width 10 height 10
click at [1070, 562] on div "seen" at bounding box center [1089, 542] width 64 height 41
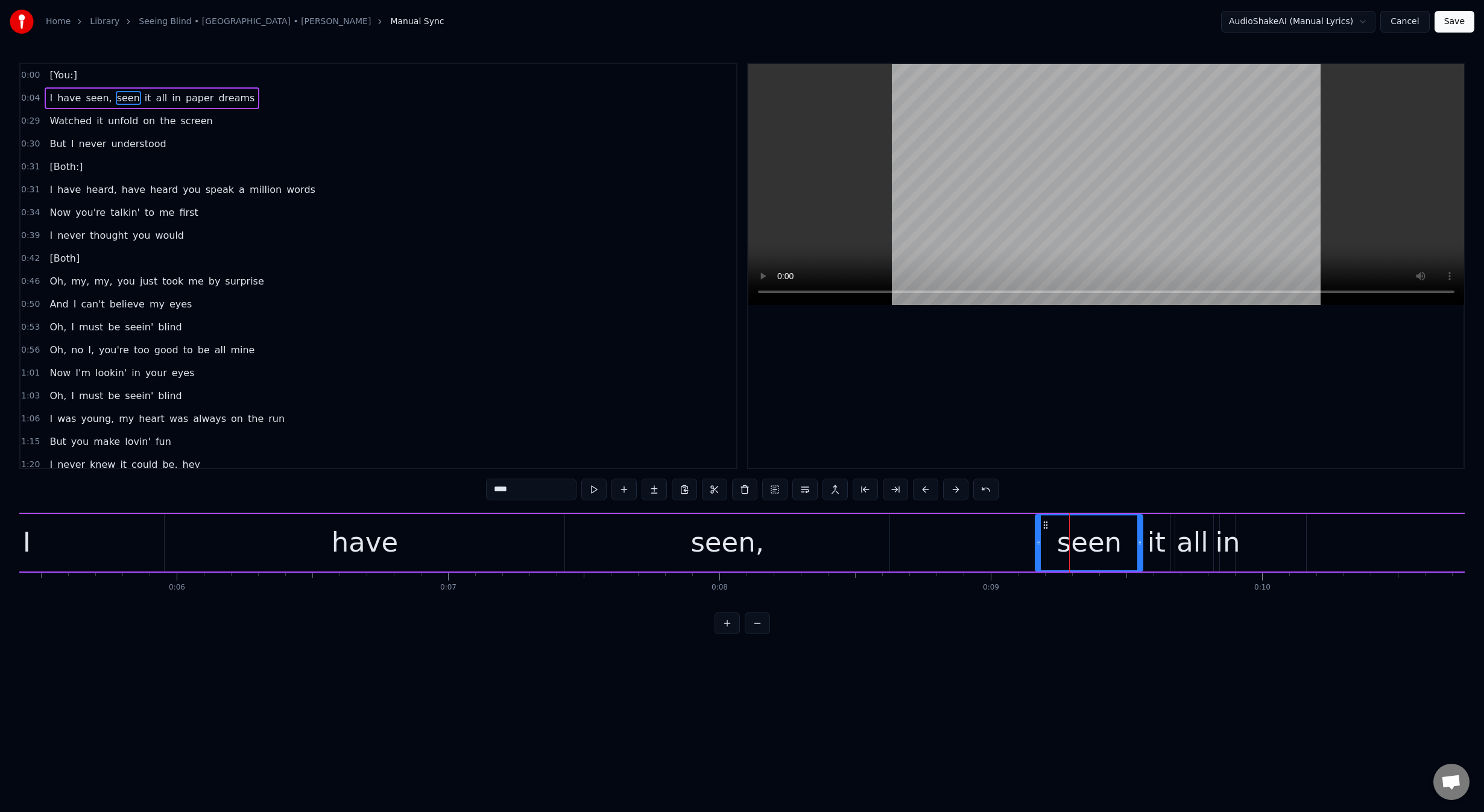
click at [1229, 538] on div "in" at bounding box center [1227, 542] width 25 height 41
drag, startPoint x: 1233, startPoint y: 542, endPoint x: 1250, endPoint y: 542, distance: 17.0
click at [1249, 542] on circle at bounding box center [1248, 542] width 1 height 1
drag, startPoint x: 1229, startPoint y: 523, endPoint x: 1222, endPoint y: 523, distance: 7.0
click at [1222, 523] on icon at bounding box center [1223, 525] width 10 height 10
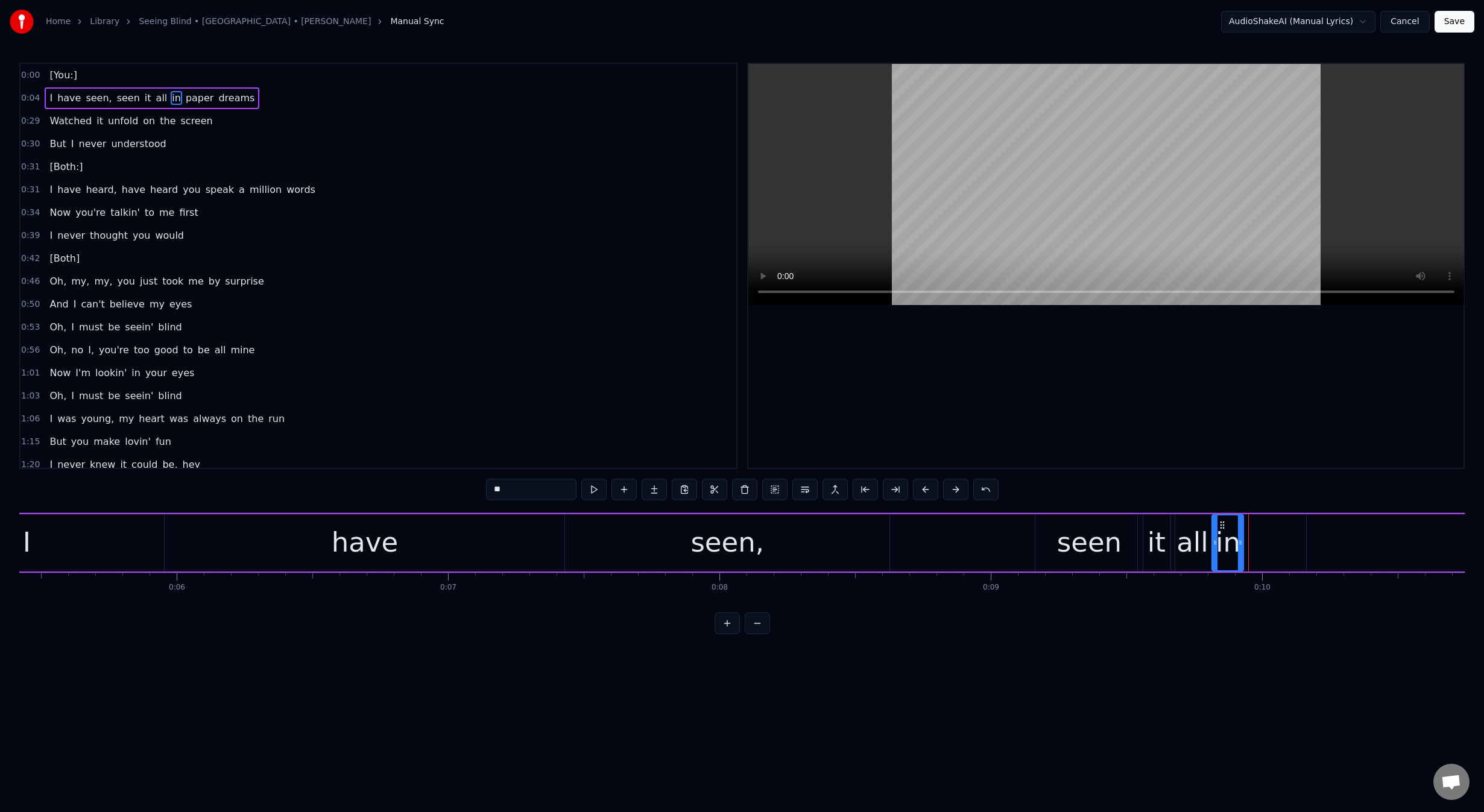
click at [82, 526] on div "I" at bounding box center [27, 542] width 275 height 57
type input "*"
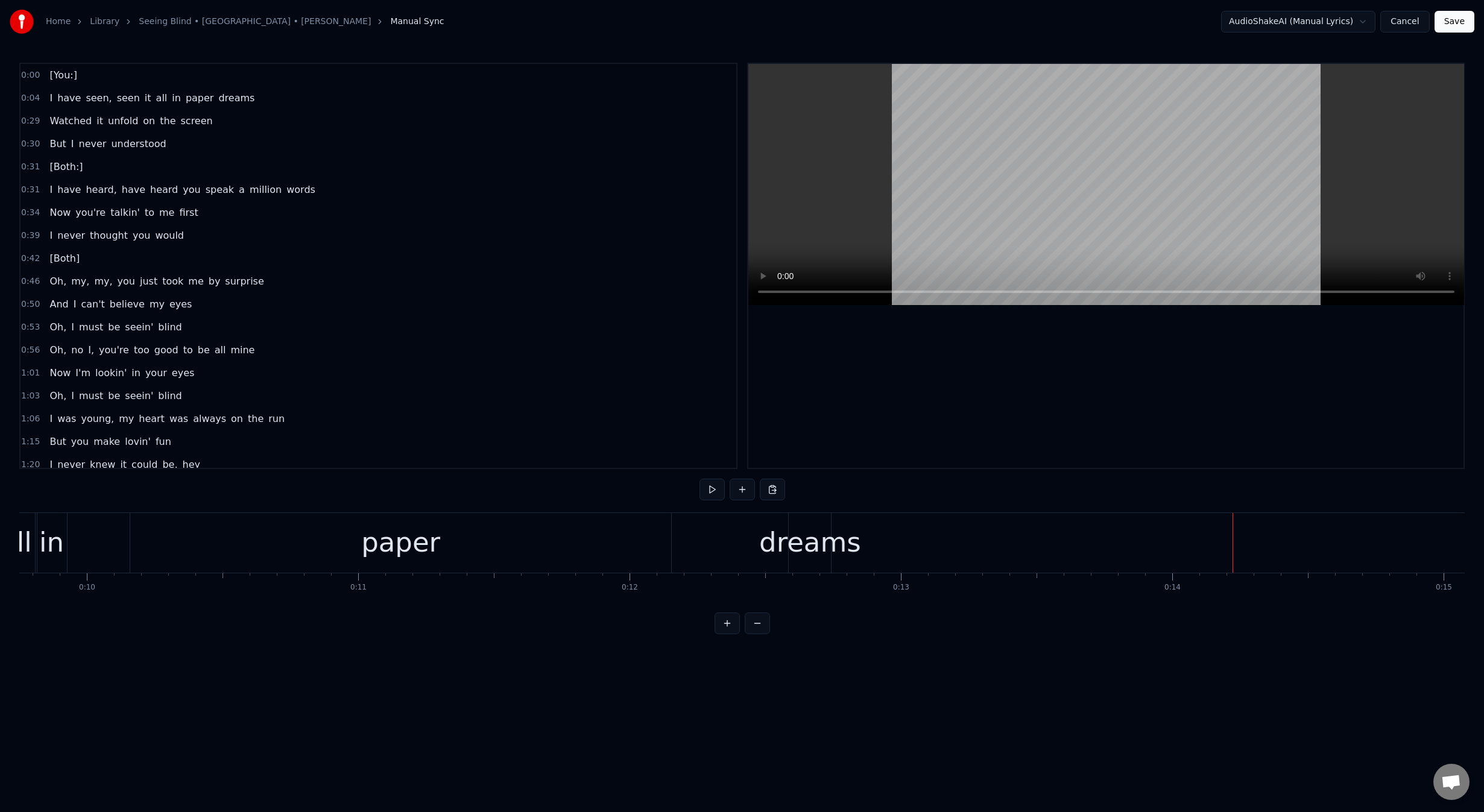
scroll to position [0, 2624]
click at [122, 107] on div "I have seen, seen it all in paper dreams" at bounding box center [151, 98] width 215 height 22
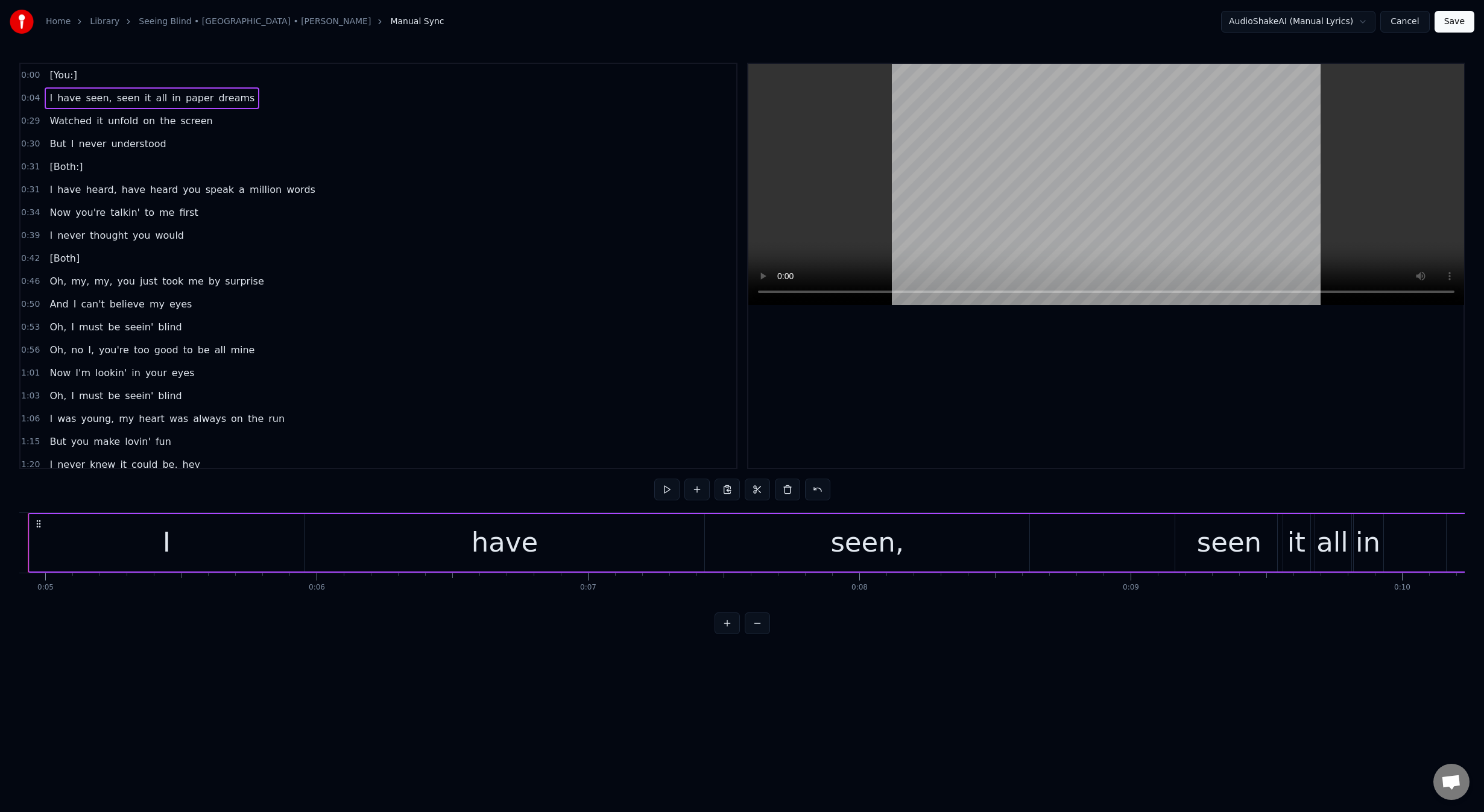
scroll to position [0, 1279]
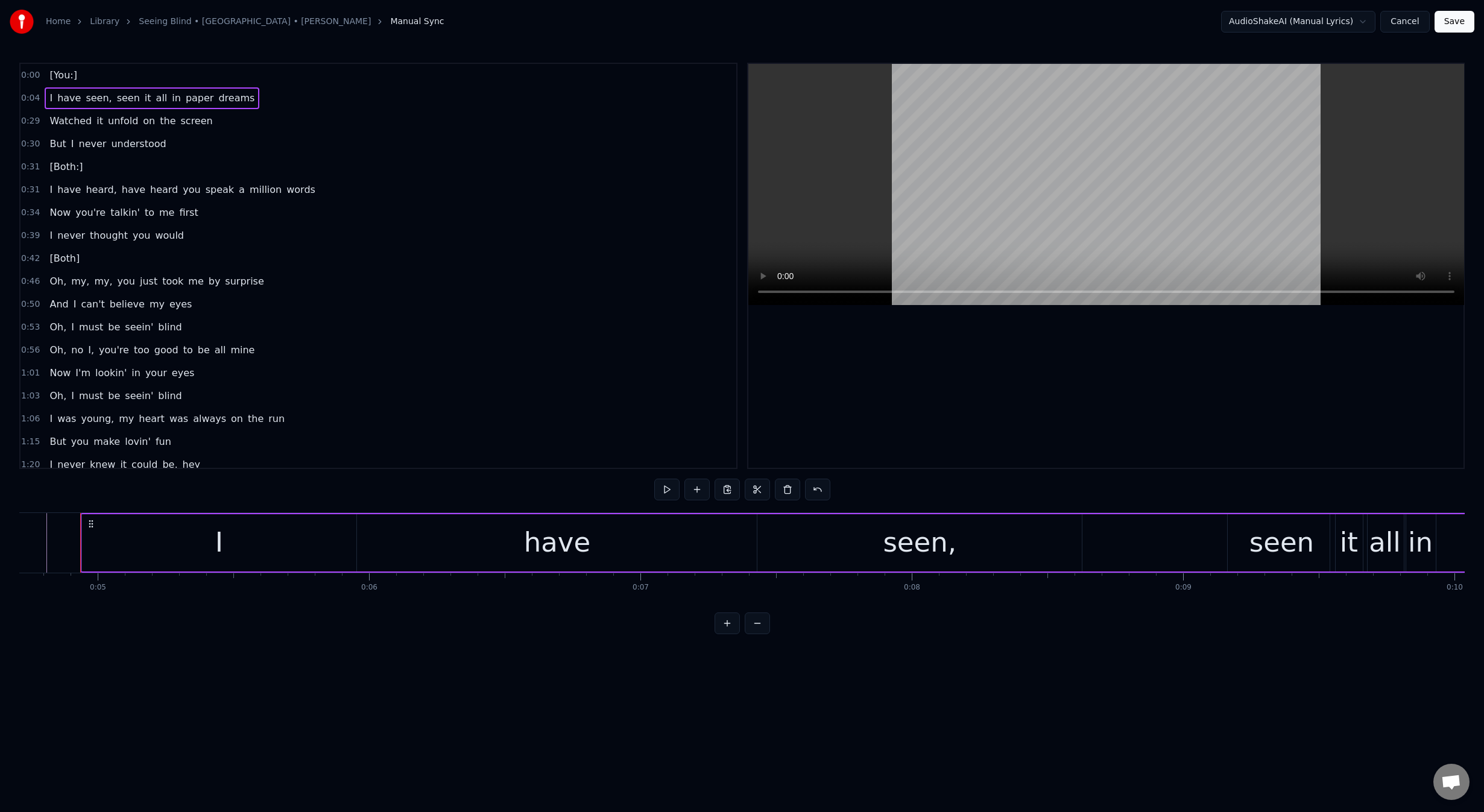
click at [294, 564] on div "I" at bounding box center [219, 542] width 275 height 57
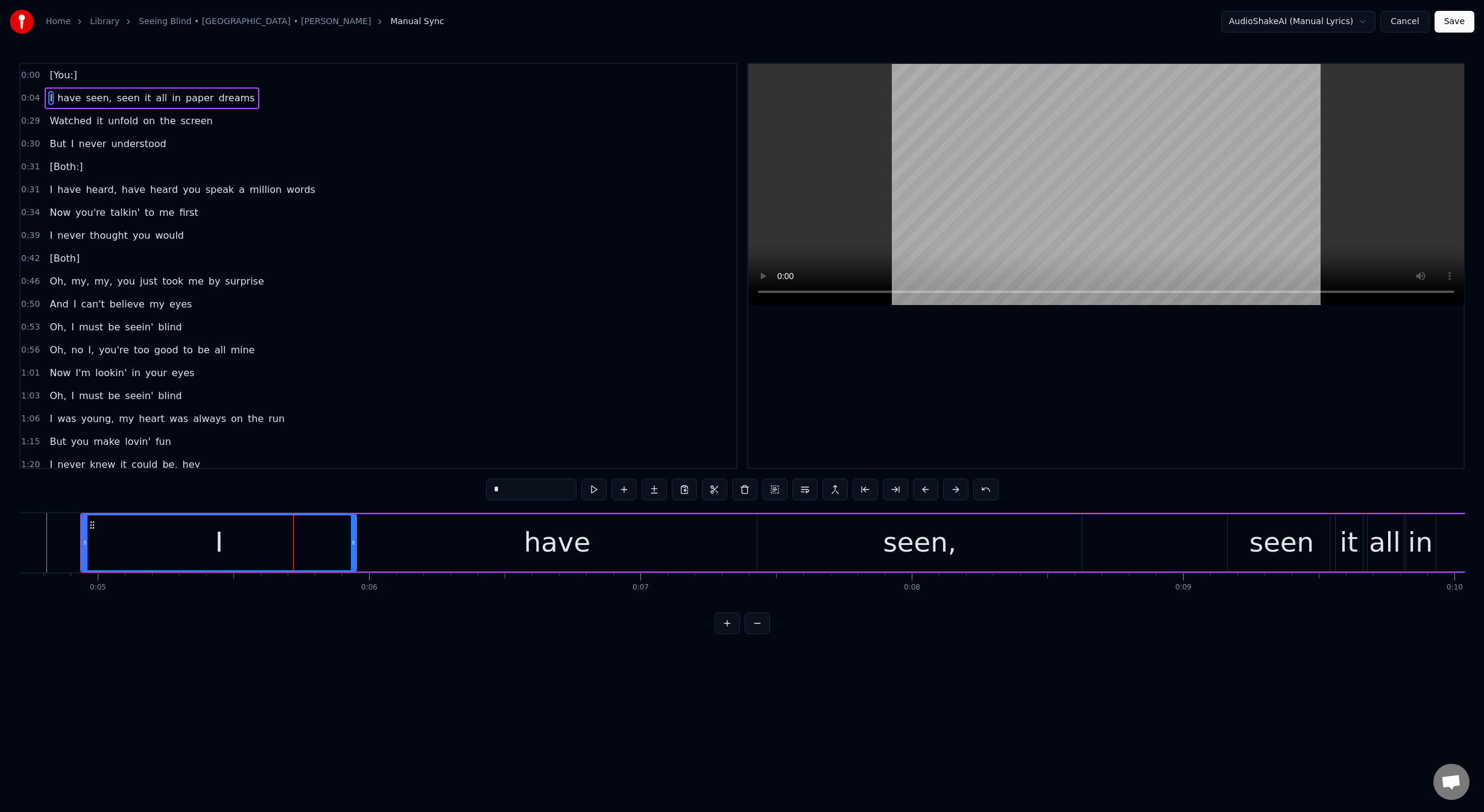
click at [540, 546] on div "have" at bounding box center [557, 542] width 66 height 41
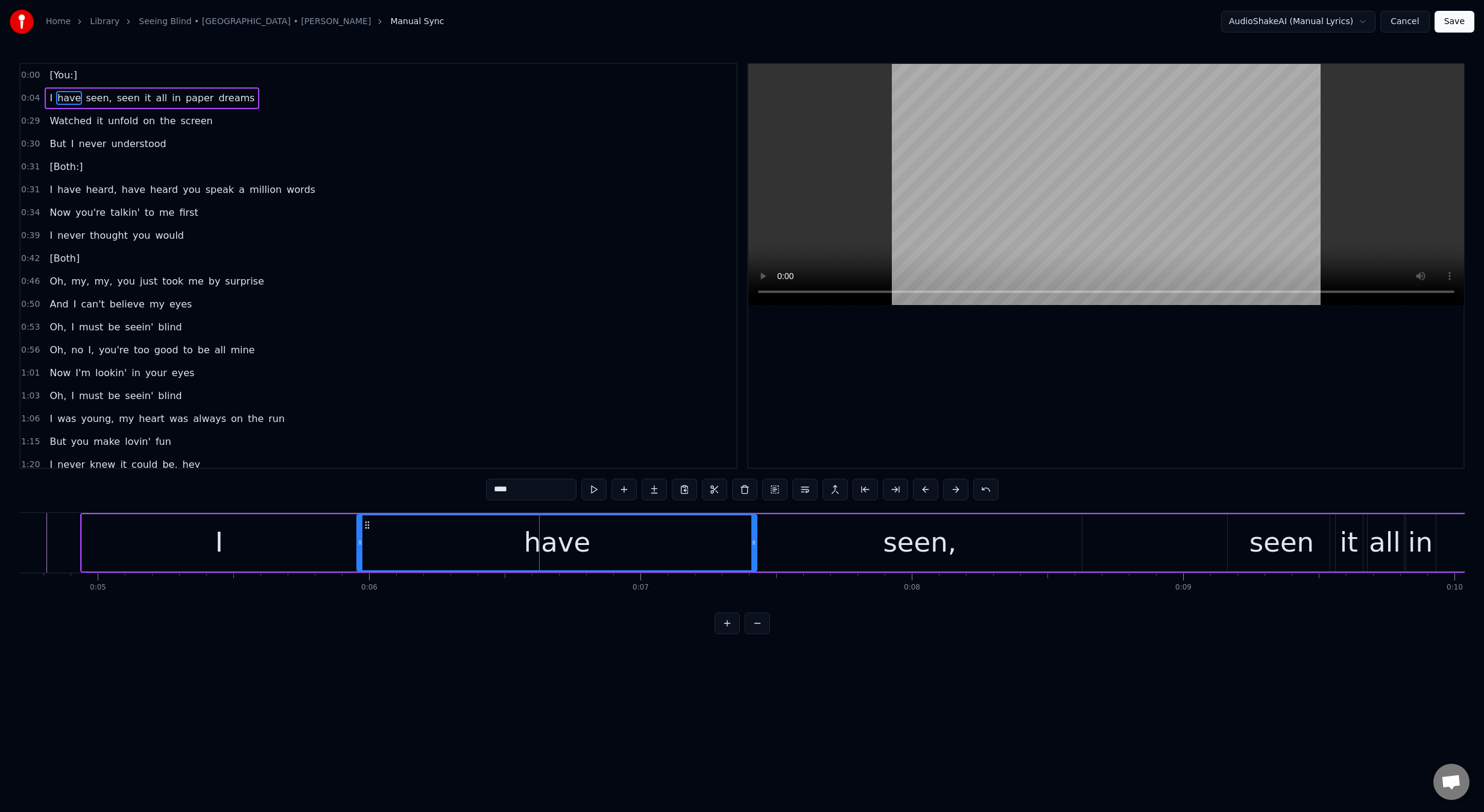
click at [854, 547] on div "seen," at bounding box center [920, 542] width 324 height 57
type input "*****"
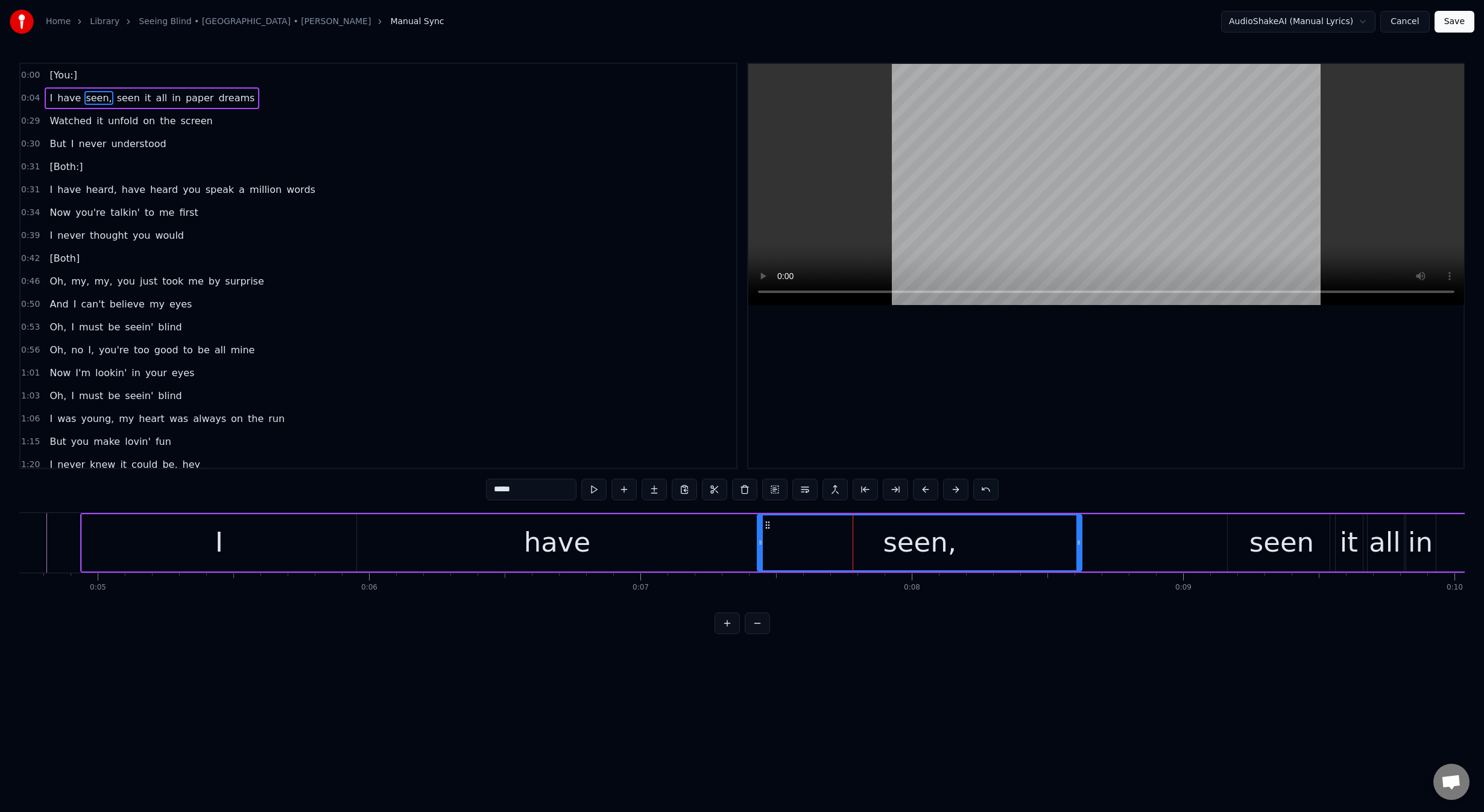
click at [1173, 534] on div "I have seen, seen it all in paper dreams" at bounding box center [1141, 542] width 2121 height 60
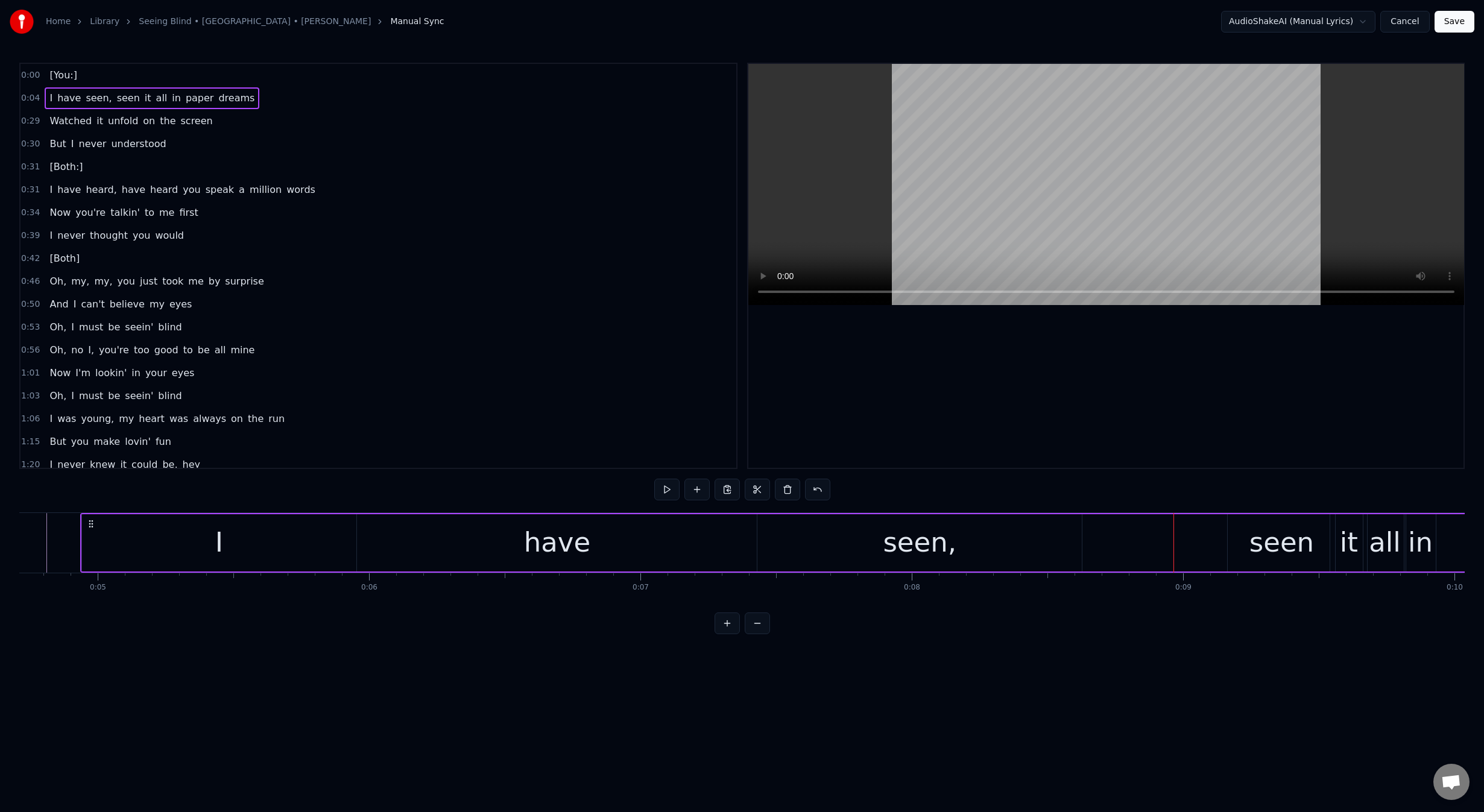
click at [1242, 541] on div "seen" at bounding box center [1281, 542] width 107 height 57
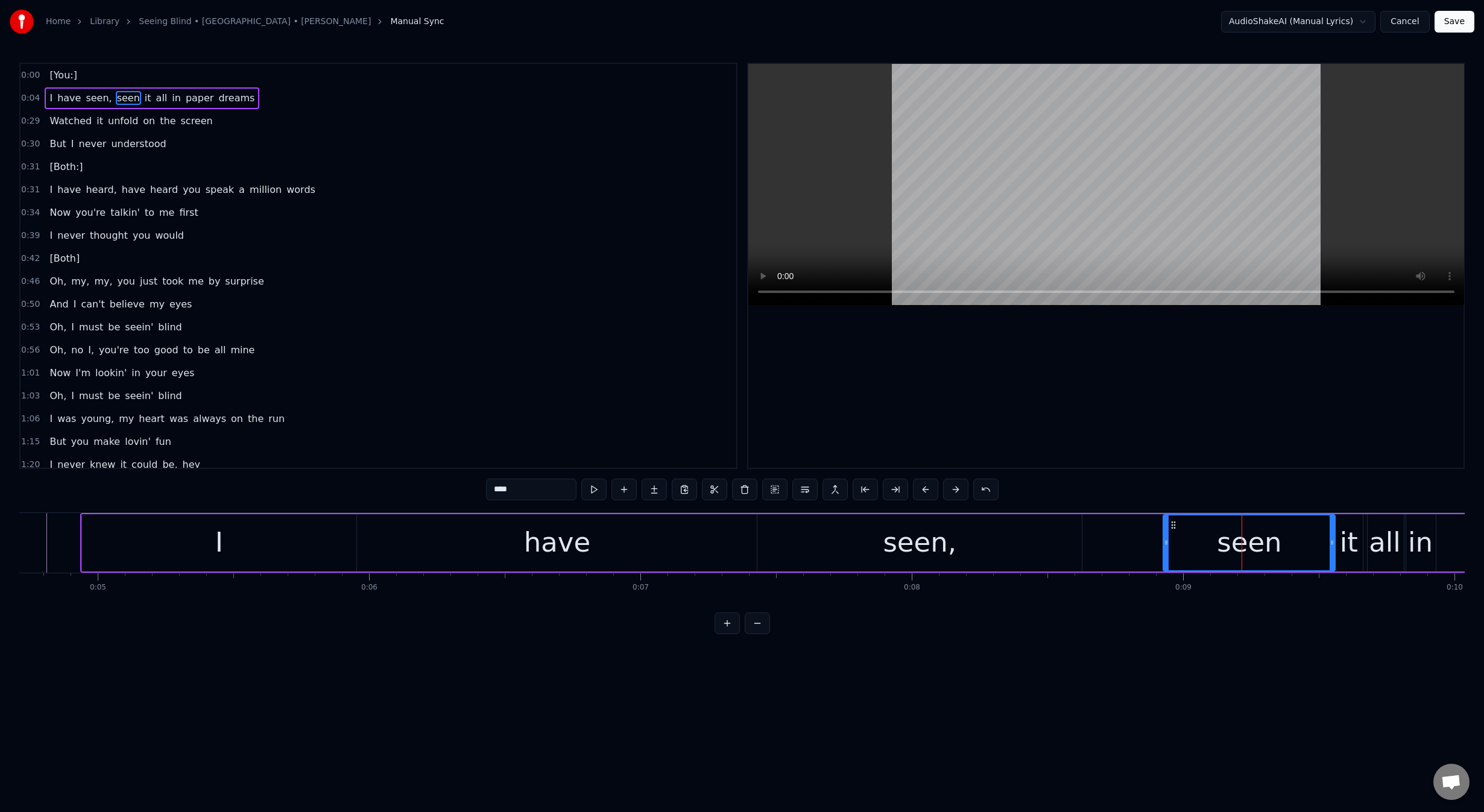
drag, startPoint x: 1230, startPoint y: 541, endPoint x: 1164, endPoint y: 544, distance: 66.1
click at [1164, 544] on icon at bounding box center [1166, 542] width 5 height 10
click at [1347, 543] on div "it" at bounding box center [1349, 542] width 18 height 41
click at [1383, 546] on div "all" at bounding box center [1385, 542] width 32 height 41
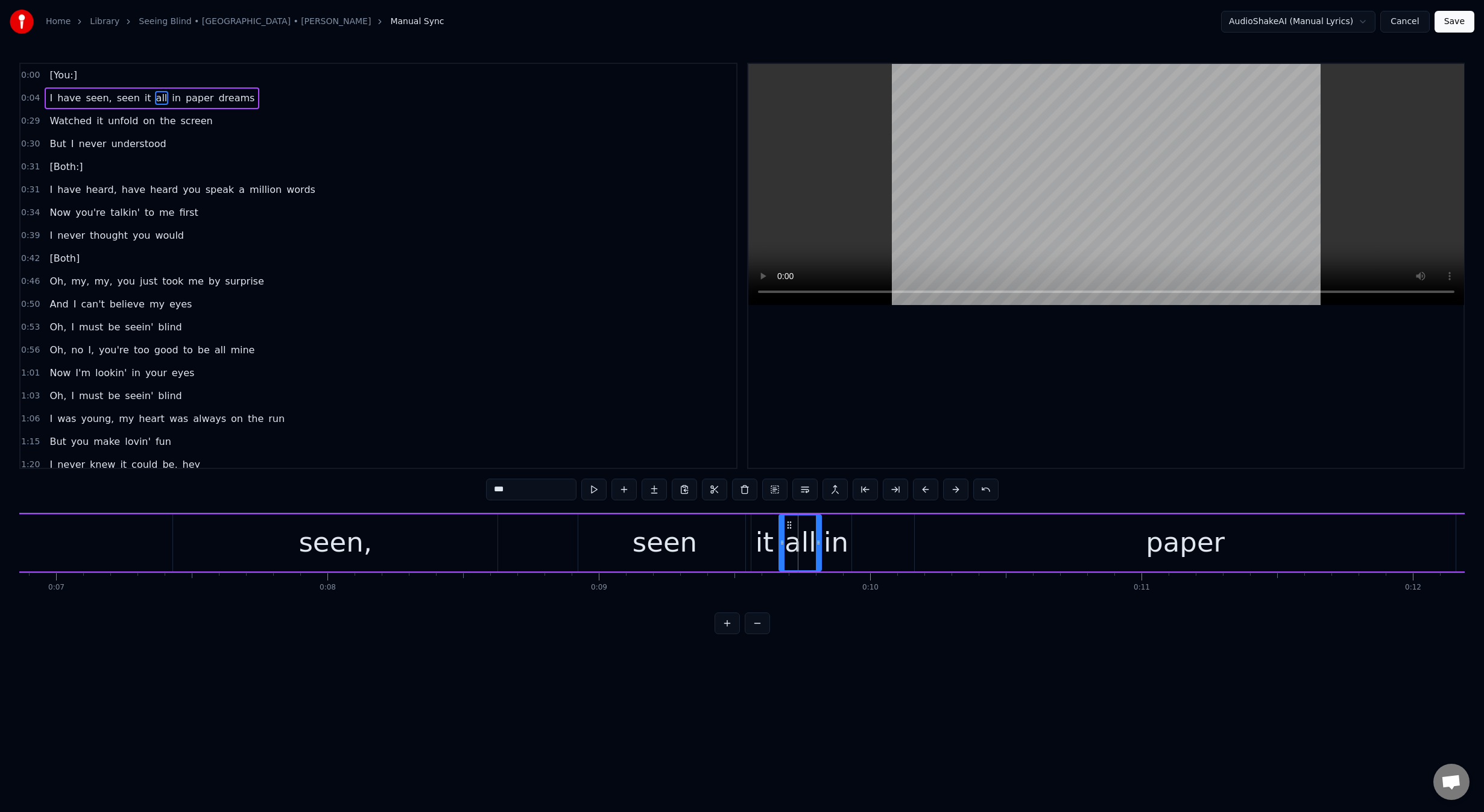
scroll to position [0, 1883]
click at [822, 555] on div "in" at bounding box center [815, 542] width 25 height 41
click at [899, 550] on div "paper" at bounding box center [1164, 542] width 540 height 57
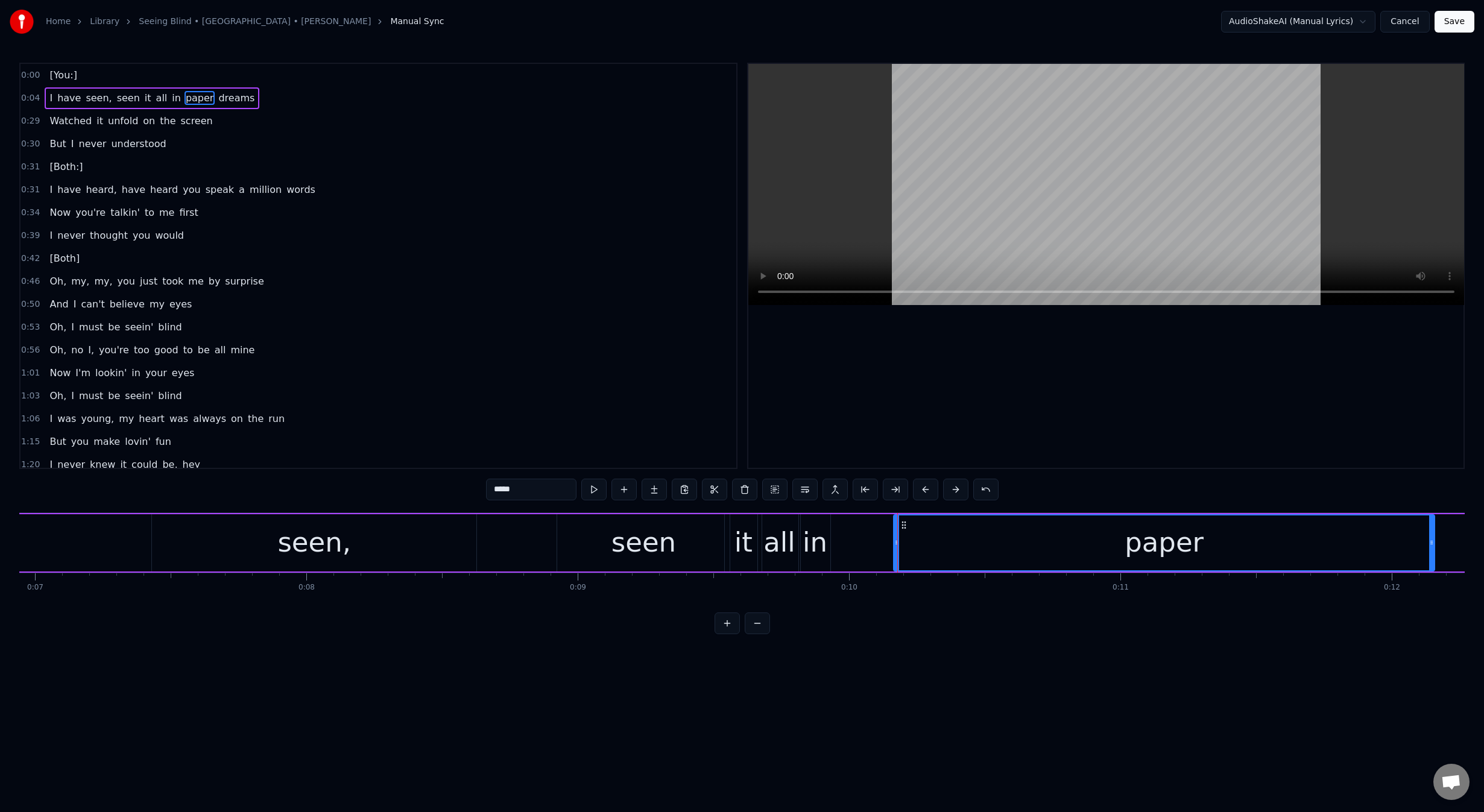
click at [825, 551] on div "in" at bounding box center [814, 542] width 31 height 57
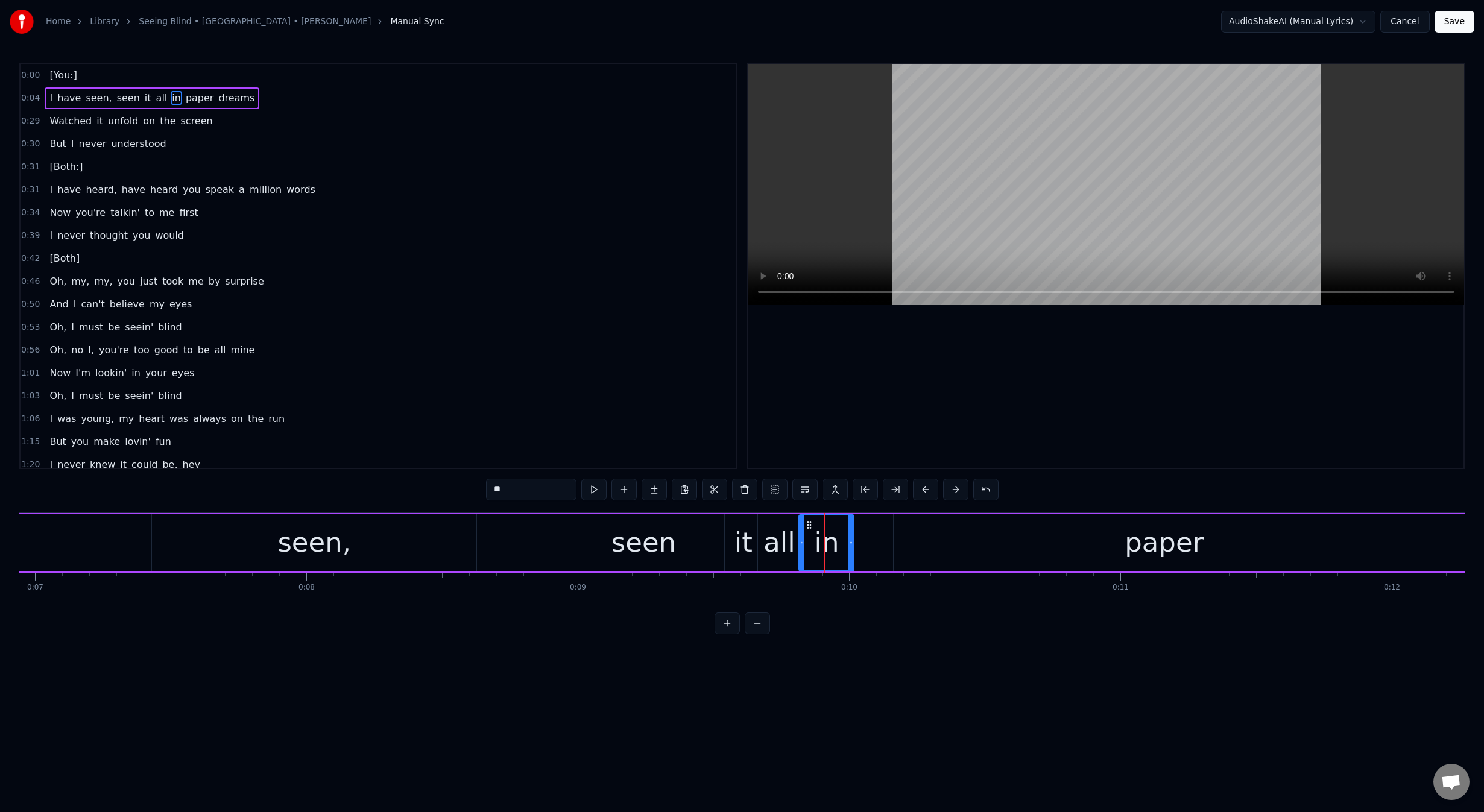
drag, startPoint x: 828, startPoint y: 543, endPoint x: 851, endPoint y: 542, distance: 23.0
click at [851, 542] on icon at bounding box center [851, 542] width 5 height 10
click at [917, 536] on div "paper" at bounding box center [1164, 542] width 540 height 57
type input "*****"
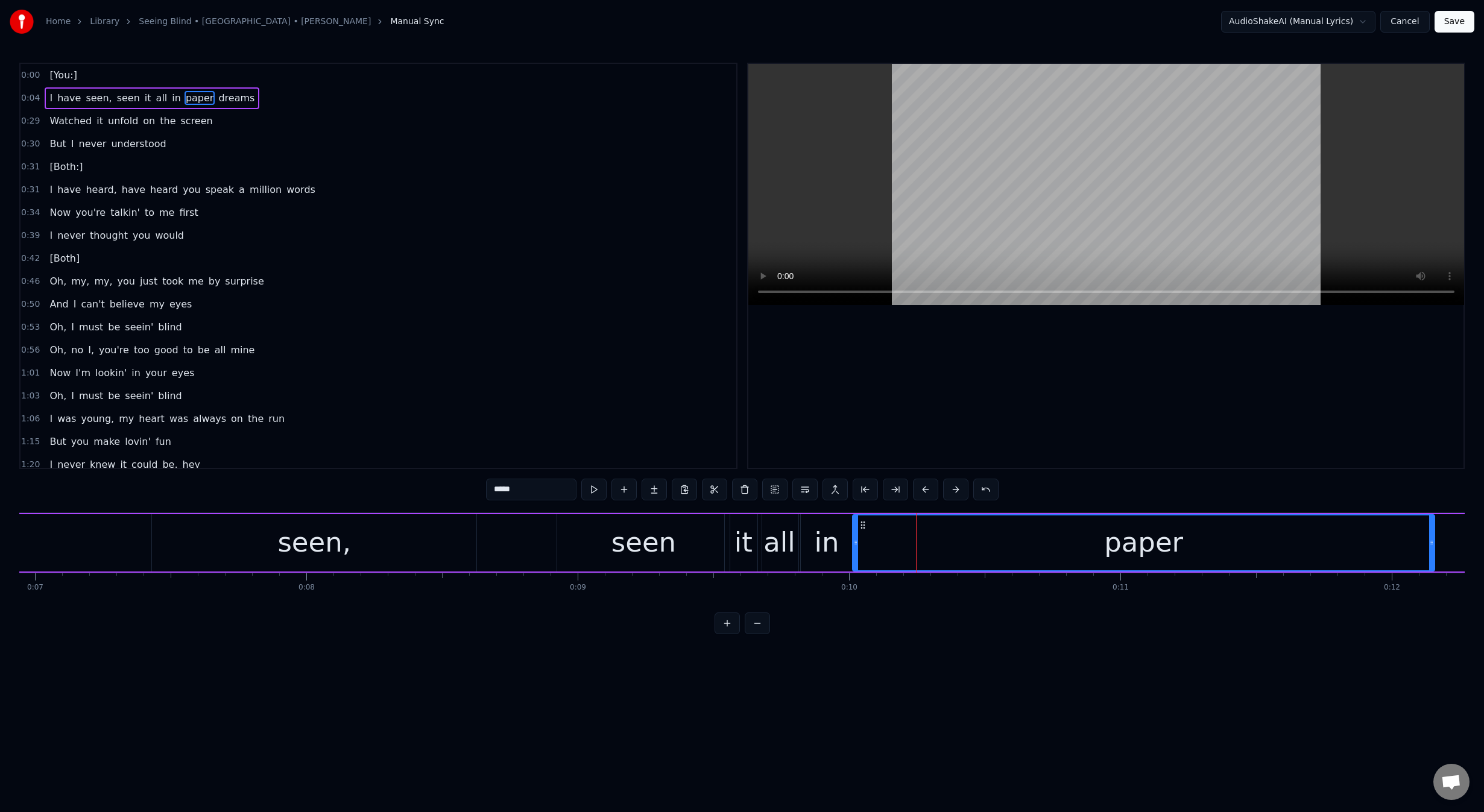
drag, startPoint x: 895, startPoint y: 542, endPoint x: 854, endPoint y: 547, distance: 41.3
click at [854, 547] on div at bounding box center [856, 542] width 5 height 55
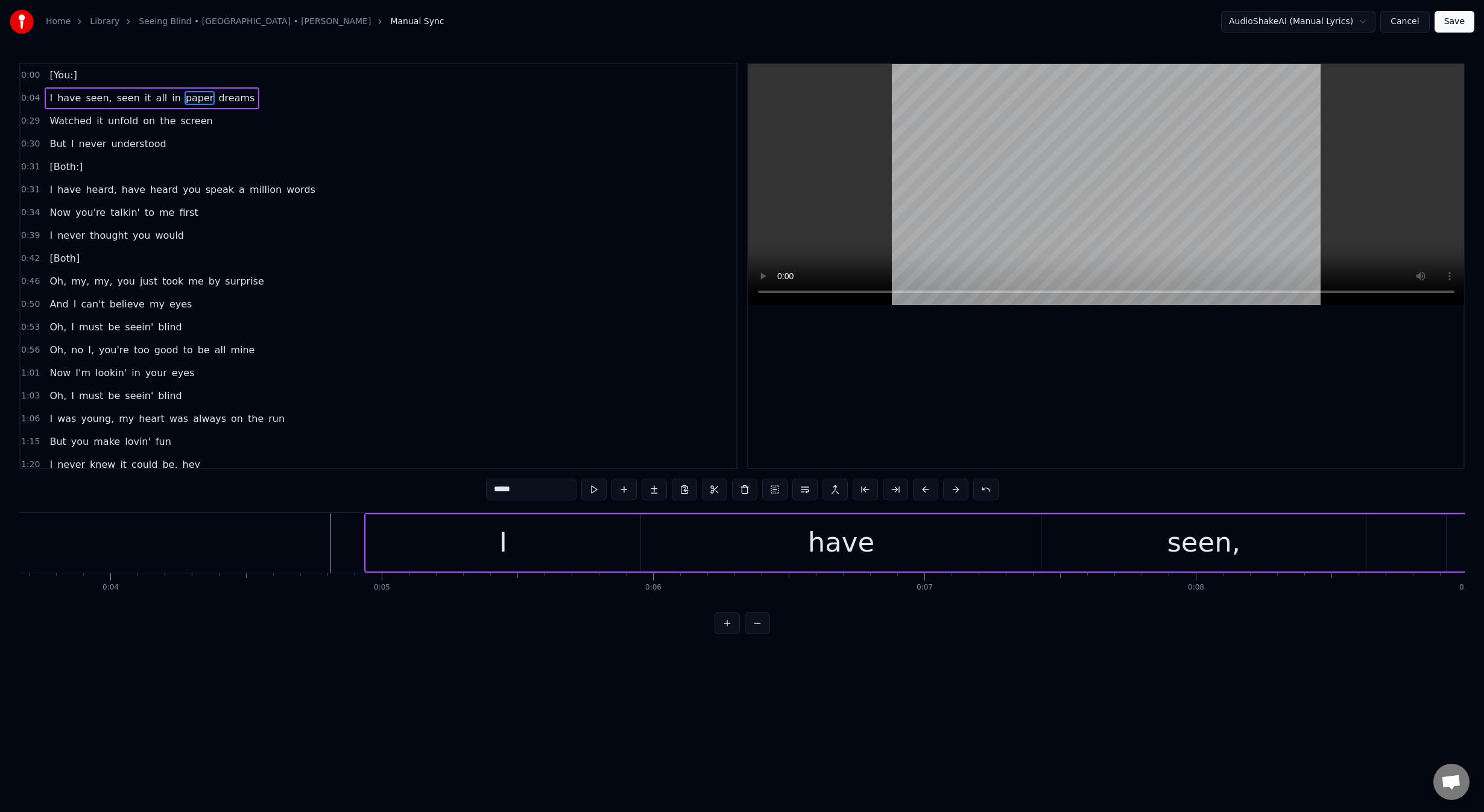
scroll to position [0, 656]
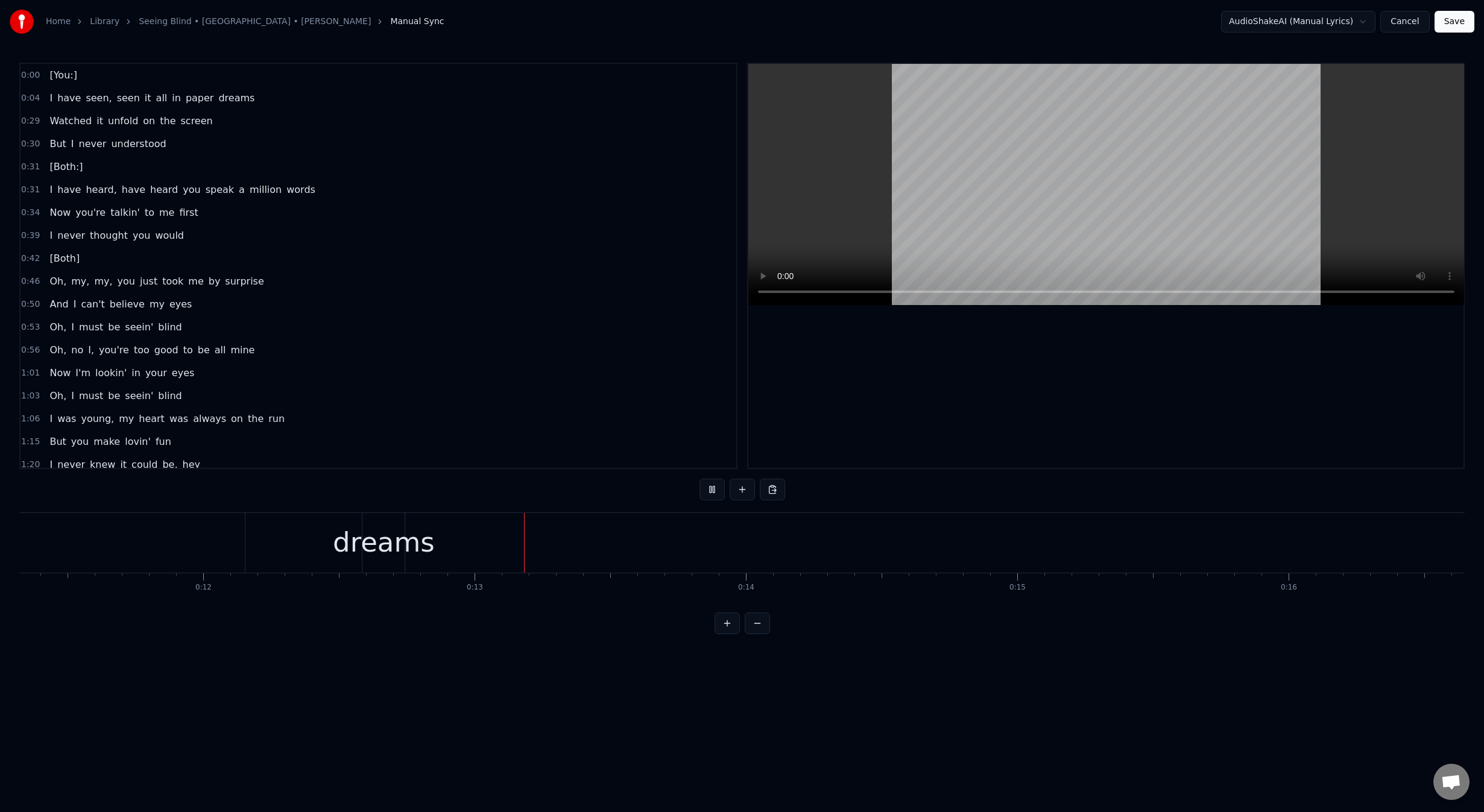
scroll to position [0, 3354]
click at [100, 541] on div "dreams" at bounding box center [102, 542] width 102 height 41
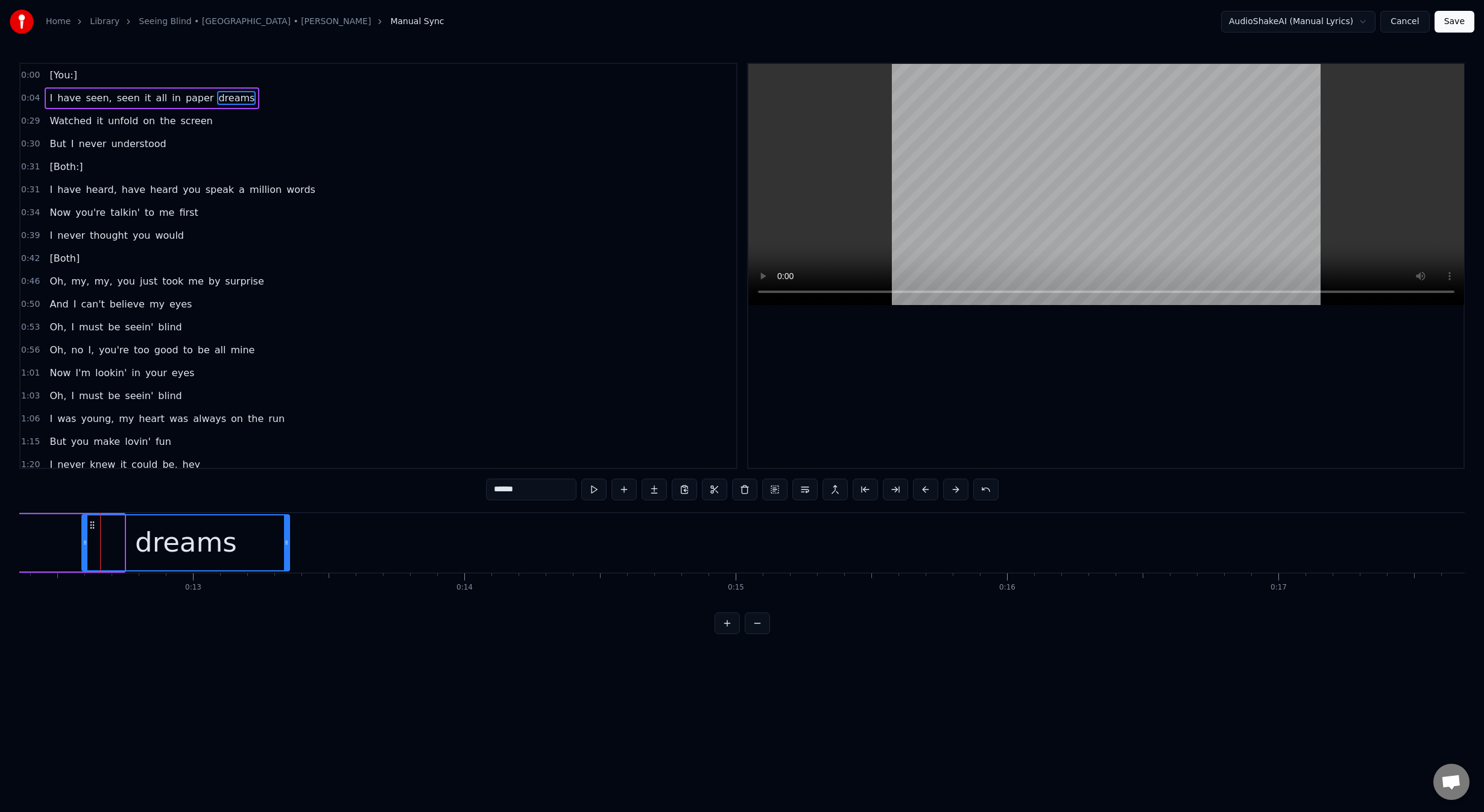
drag, startPoint x: 124, startPoint y: 546, endPoint x: 180, endPoint y: 587, distance: 69.4
click at [284, 535] on div at bounding box center [287, 542] width 5 height 55
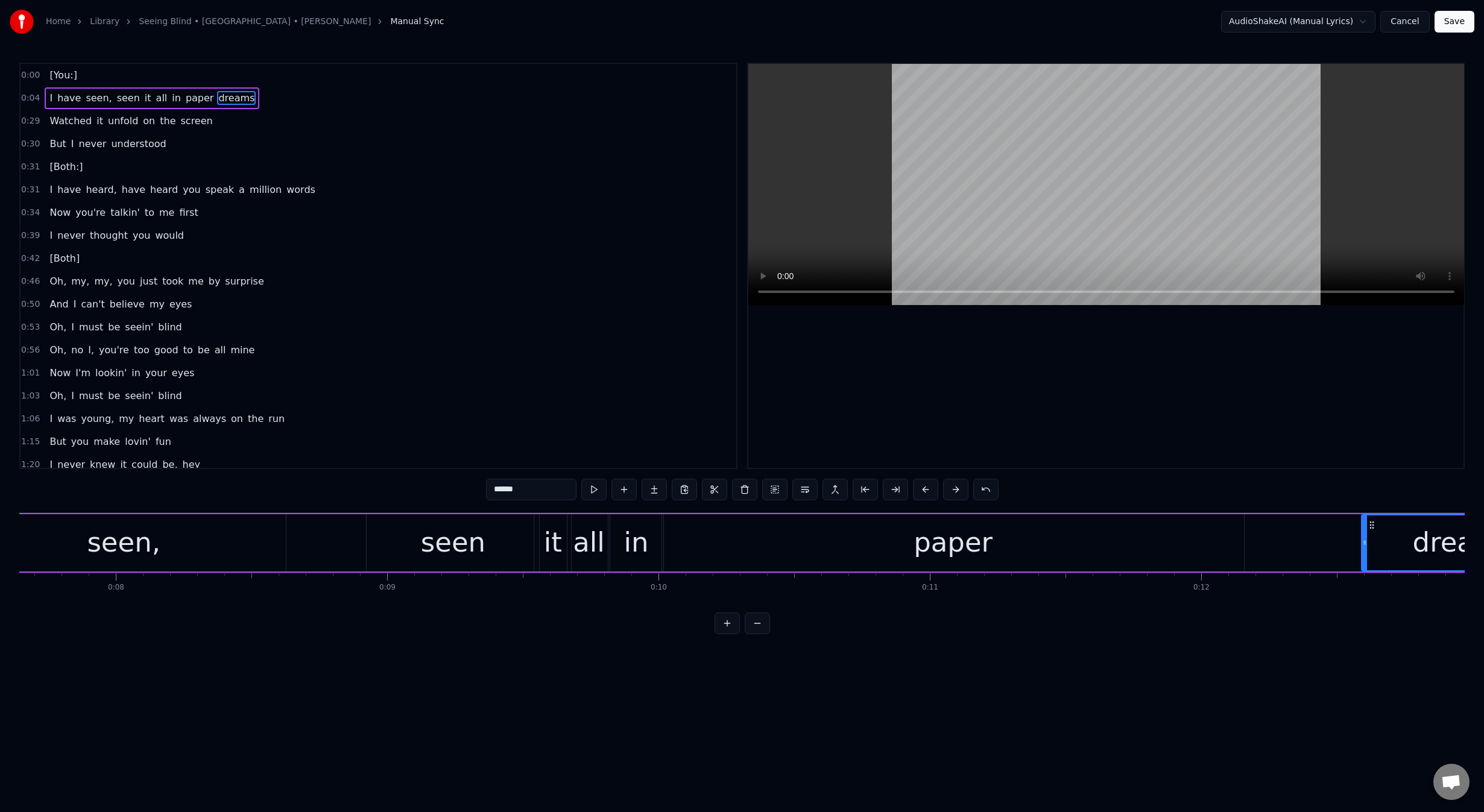
scroll to position [0, 2053]
click at [570, 541] on div "it" at bounding box center [574, 542] width 18 height 41
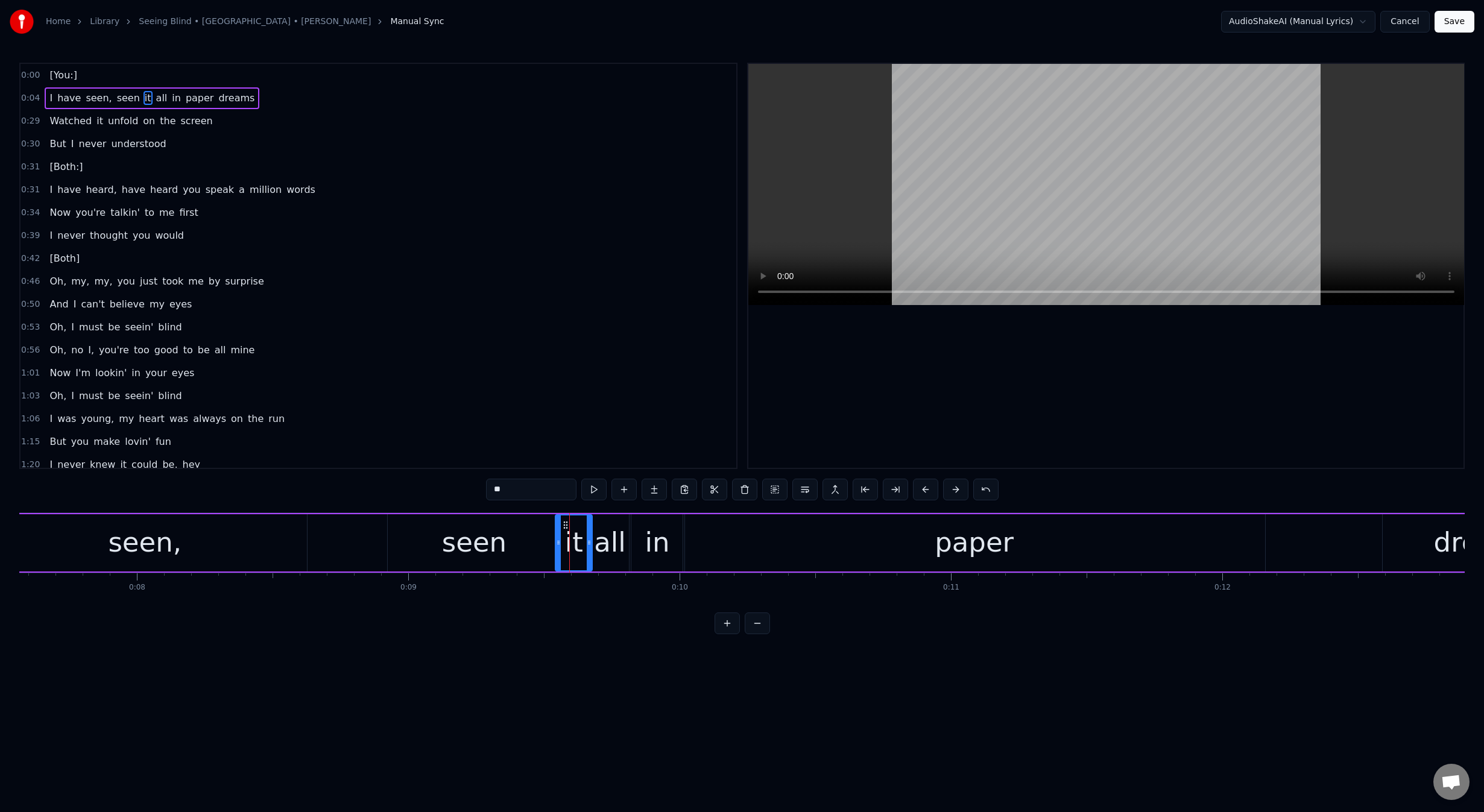
click at [604, 543] on div "all" at bounding box center [610, 542] width 32 height 41
click at [649, 543] on div "in" at bounding box center [657, 542] width 25 height 41
click at [705, 542] on div "paper" at bounding box center [973, 542] width 581 height 57
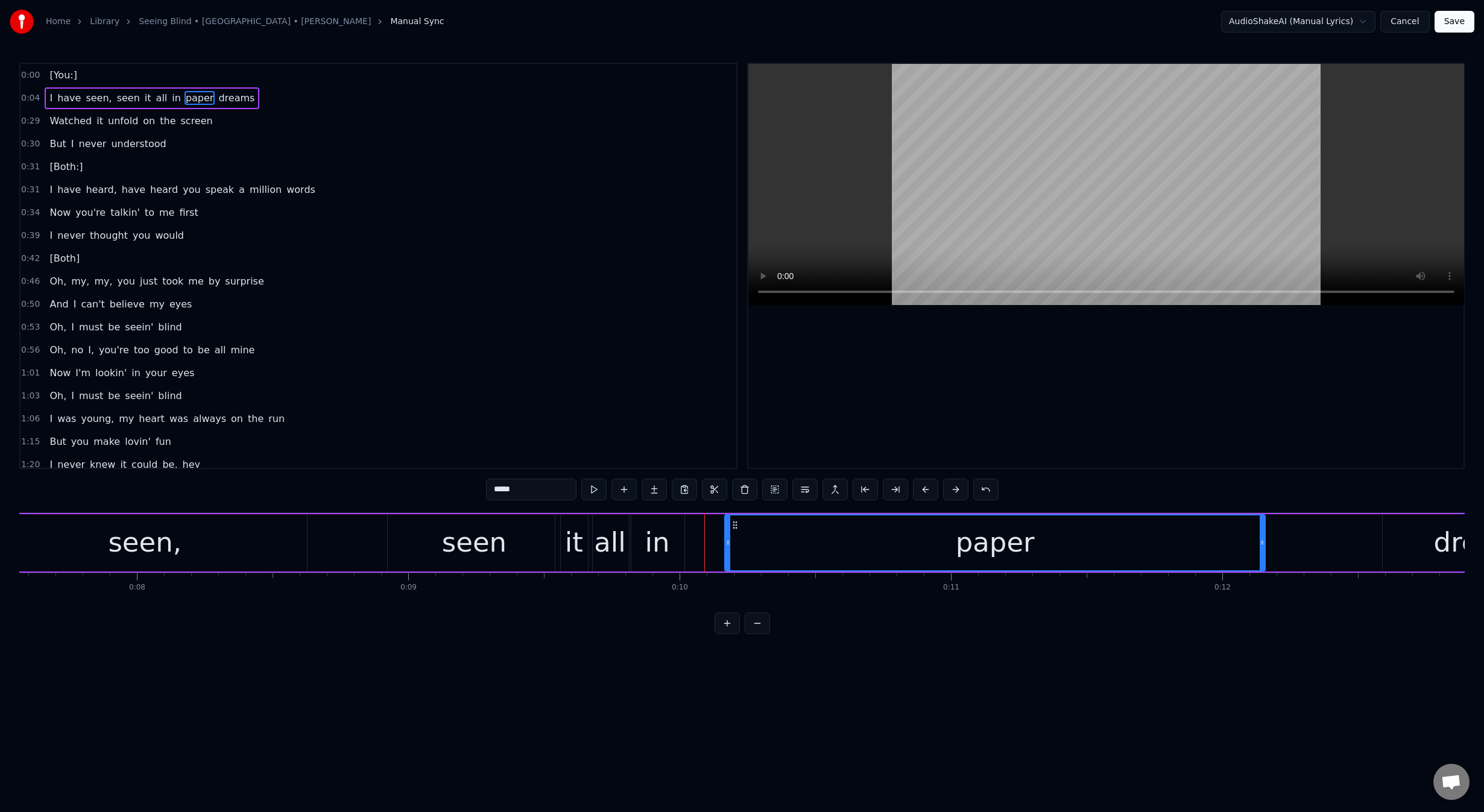
drag, startPoint x: 687, startPoint y: 544, endPoint x: 734, endPoint y: 542, distance: 47.0
click at [730, 542] on icon at bounding box center [728, 542] width 5 height 10
click at [667, 547] on div "in" at bounding box center [657, 542] width 25 height 41
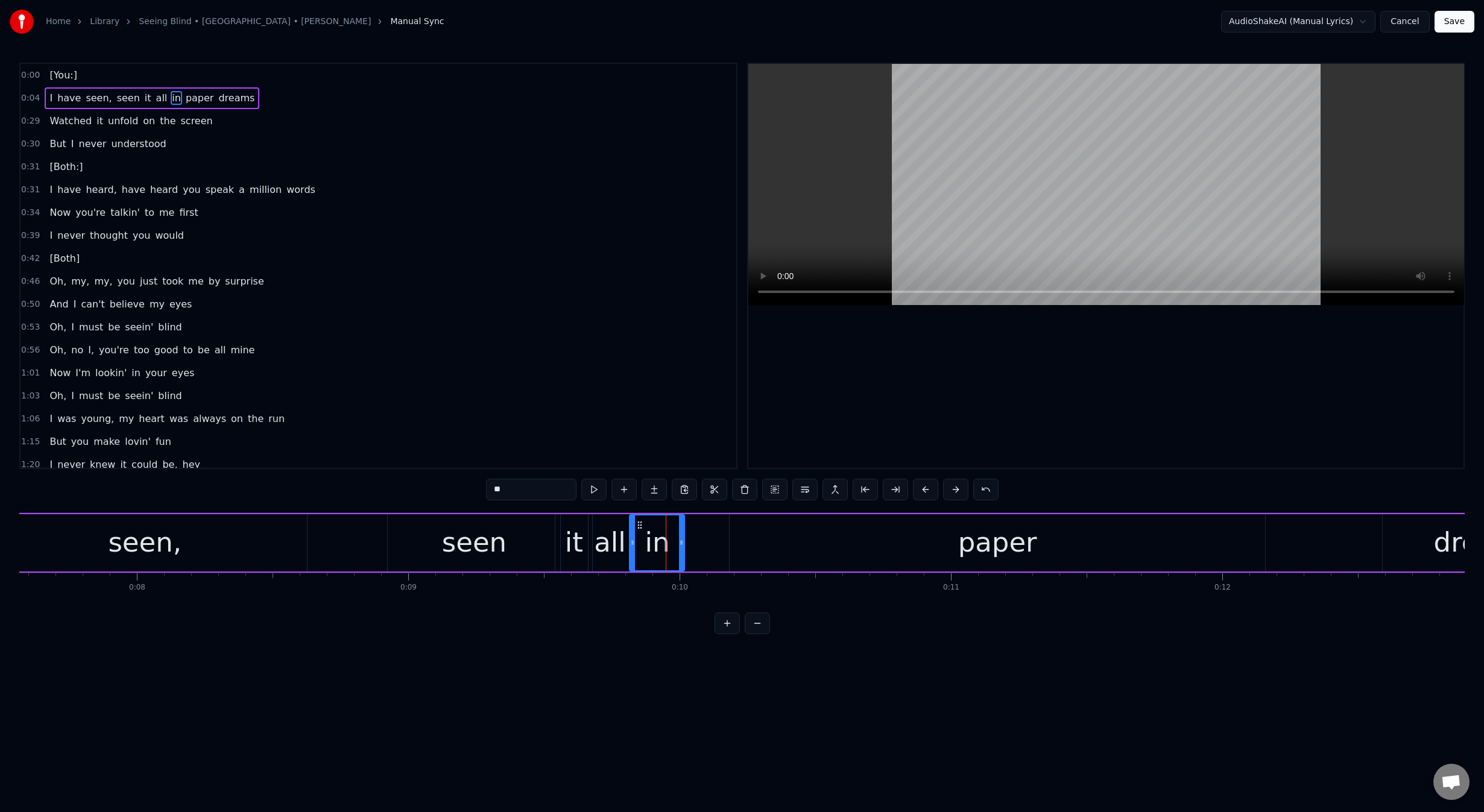
drag, startPoint x: 653, startPoint y: 551, endPoint x: 663, endPoint y: 550, distance: 10.0
click at [663, 550] on div "in" at bounding box center [657, 542] width 25 height 41
click at [64, 534] on div "seen," at bounding box center [144, 542] width 324 height 57
type input "*****"
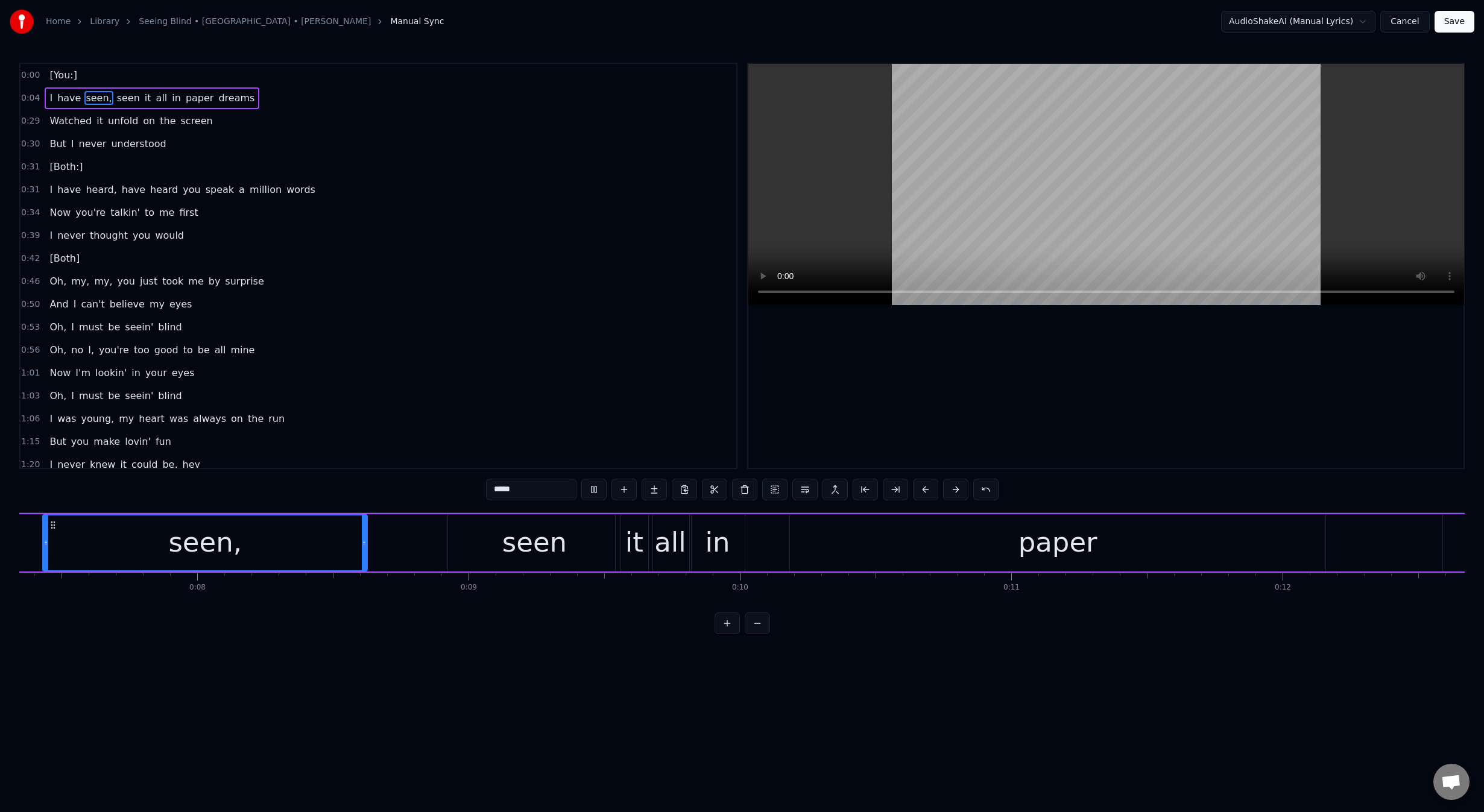
scroll to position [0, 1954]
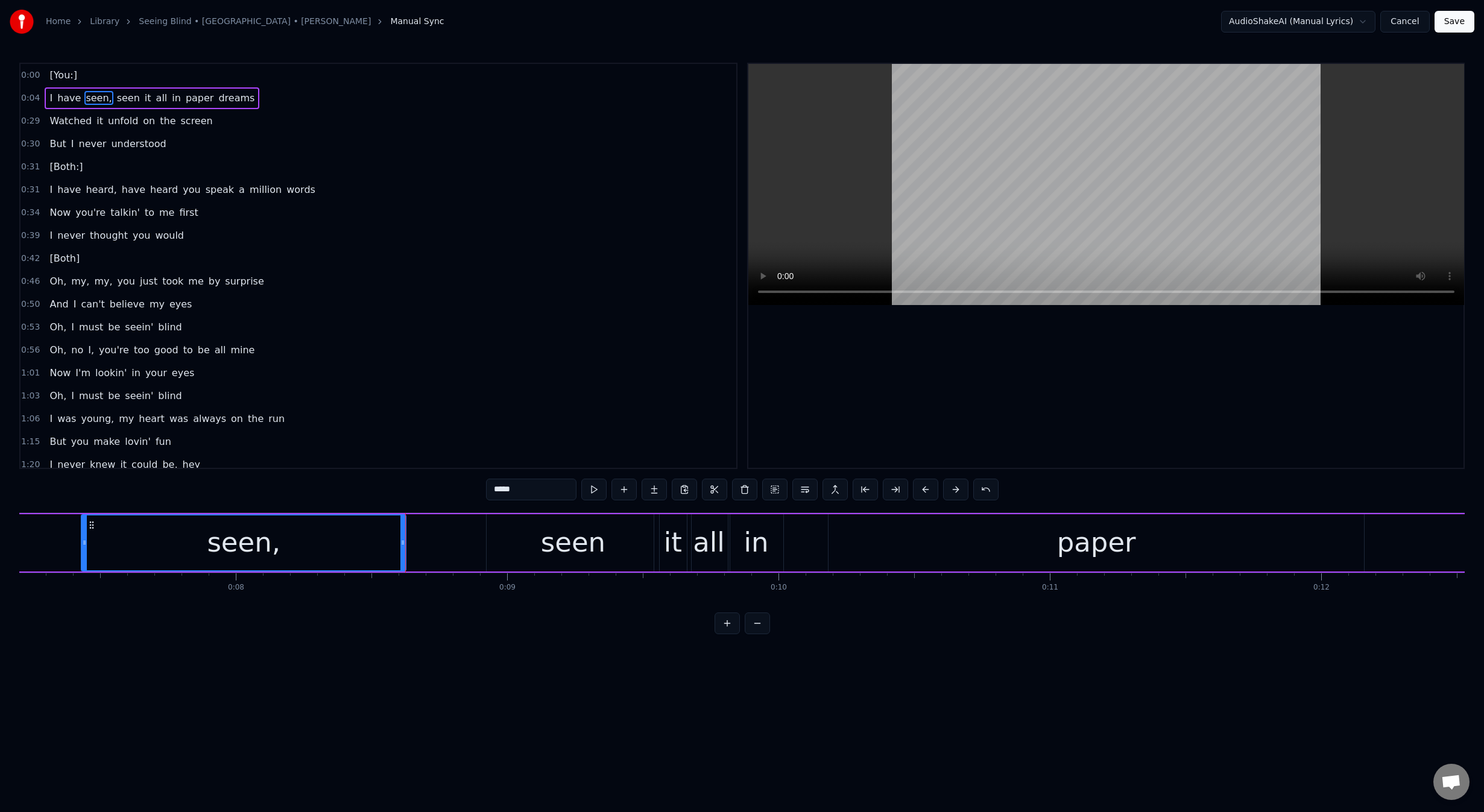
click at [424, 555] on div "I have seen, seen it all in paper dreams" at bounding box center [545, 542] width 2282 height 60
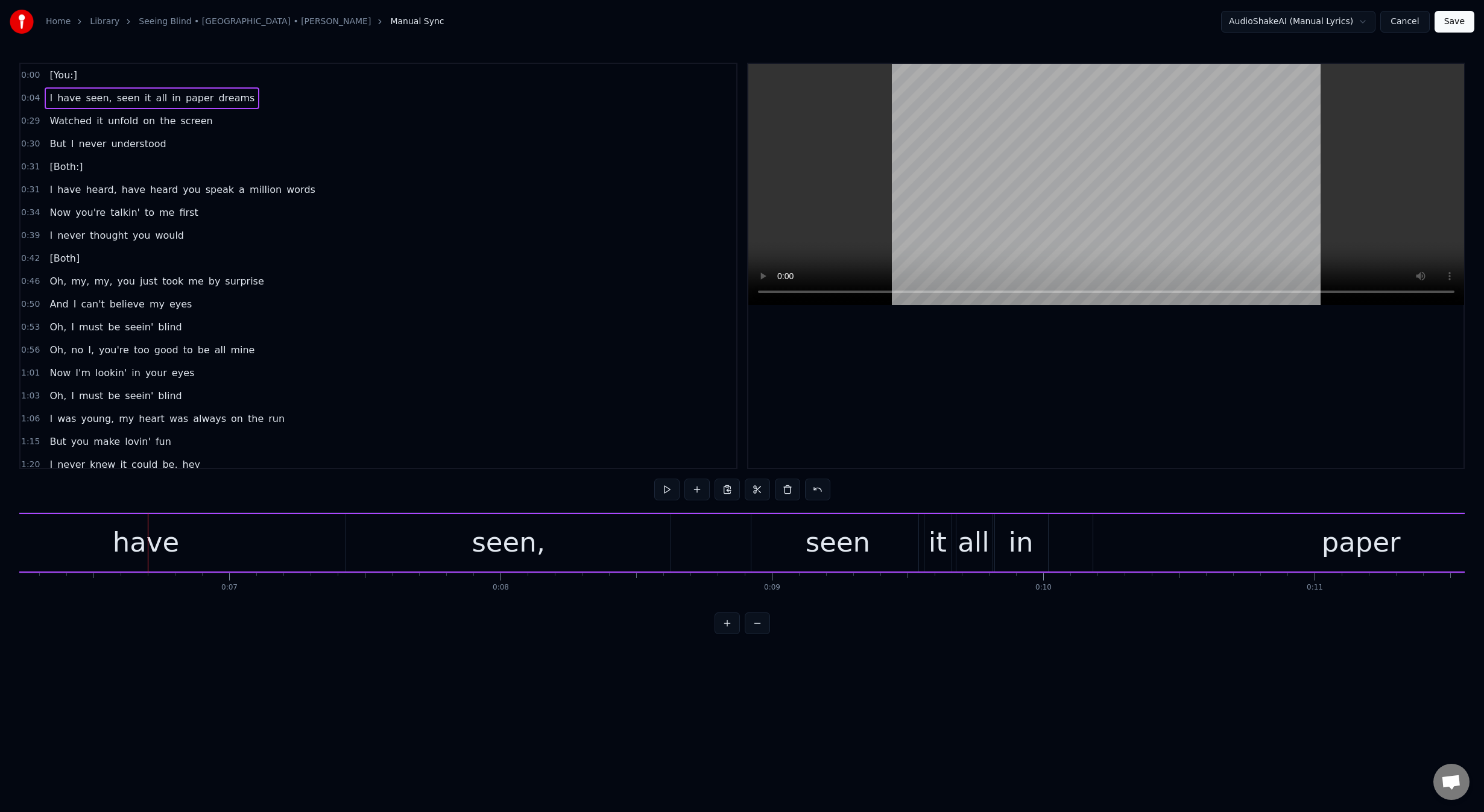
scroll to position [0, 0]
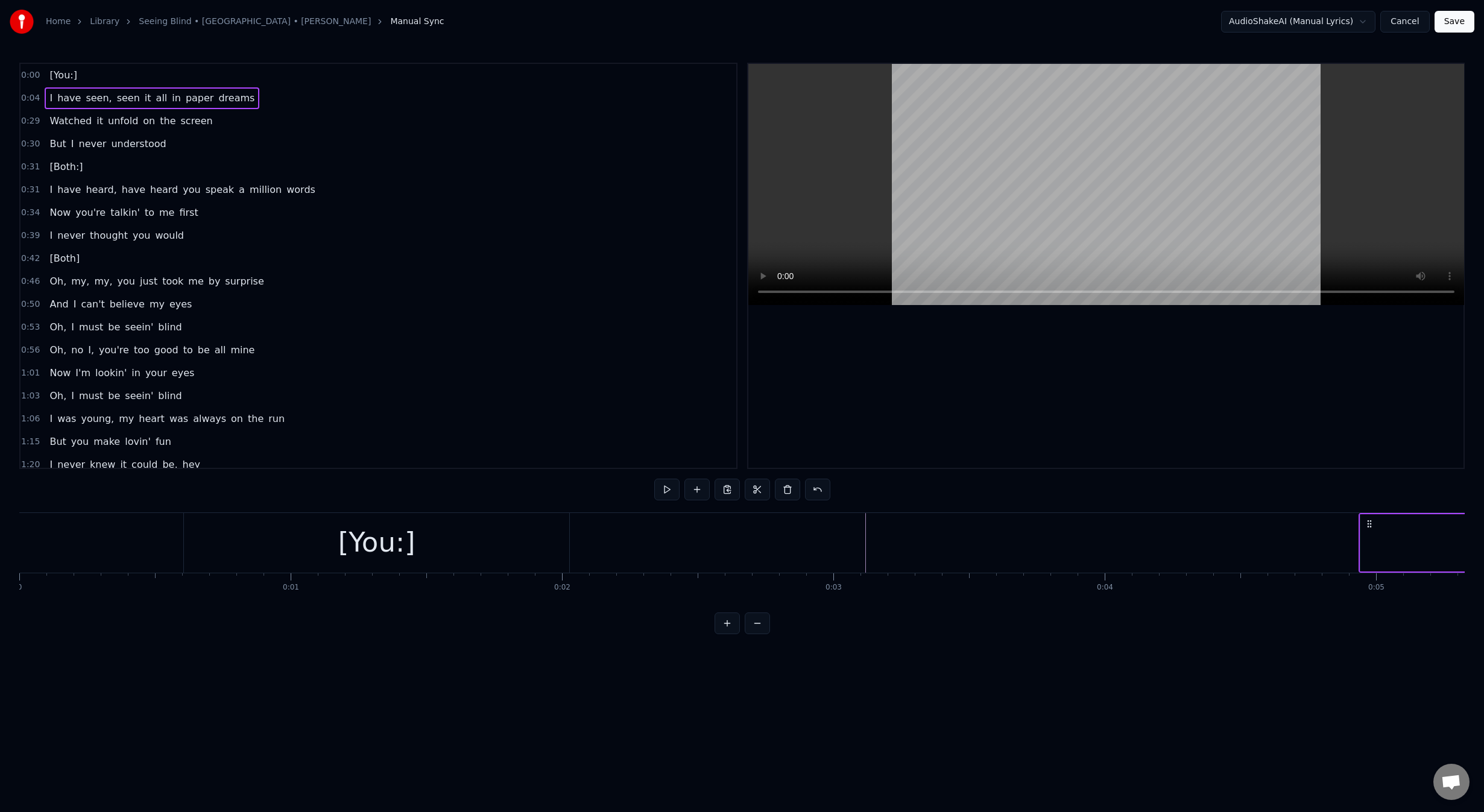
drag, startPoint x: 39, startPoint y: 560, endPoint x: 23, endPoint y: 560, distance: 16.0
click at [23, 559] on div at bounding box center [23, 542] width 1 height 60
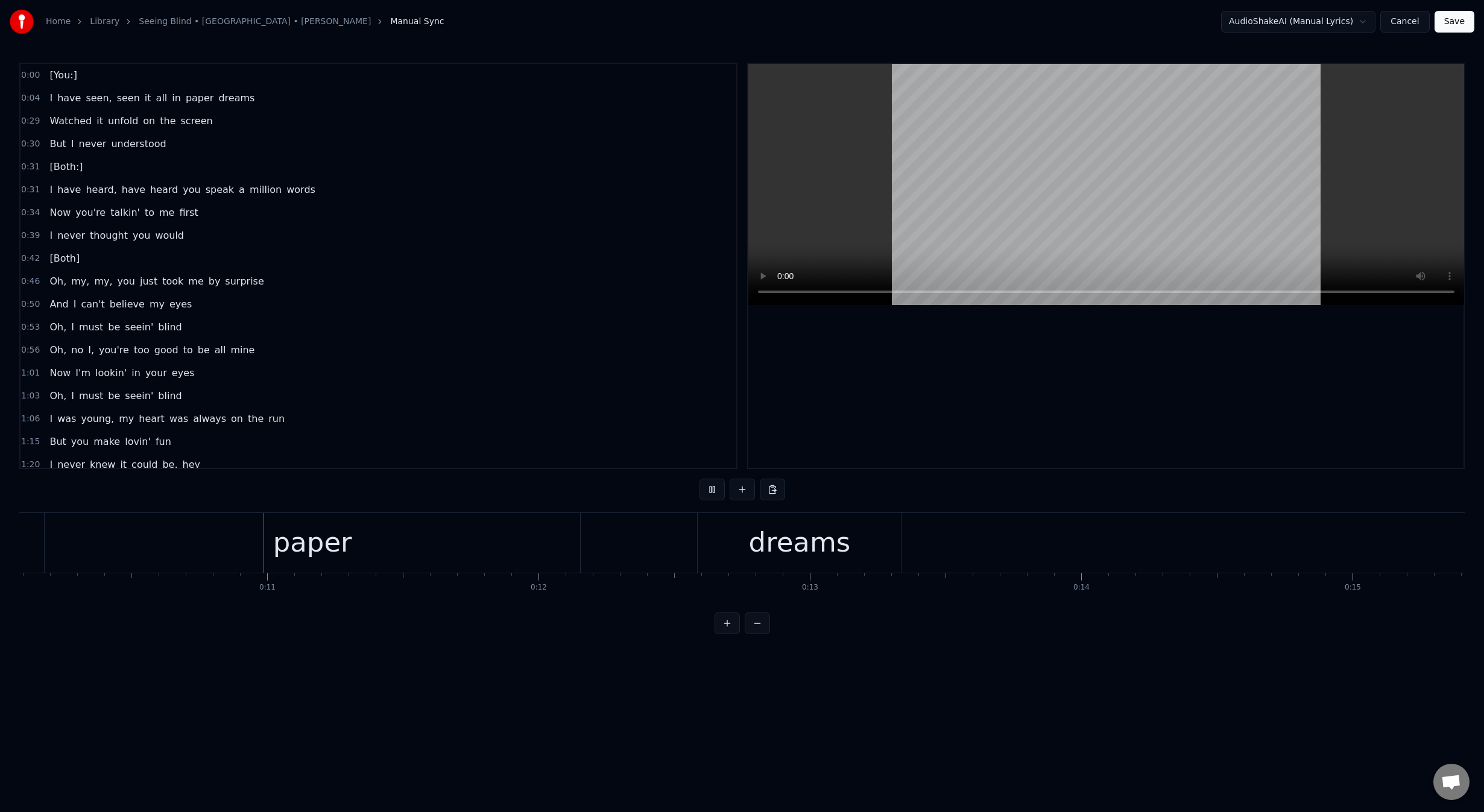
scroll to position [0, 2739]
click at [823, 555] on div "dreams" at bounding box center [798, 542] width 102 height 41
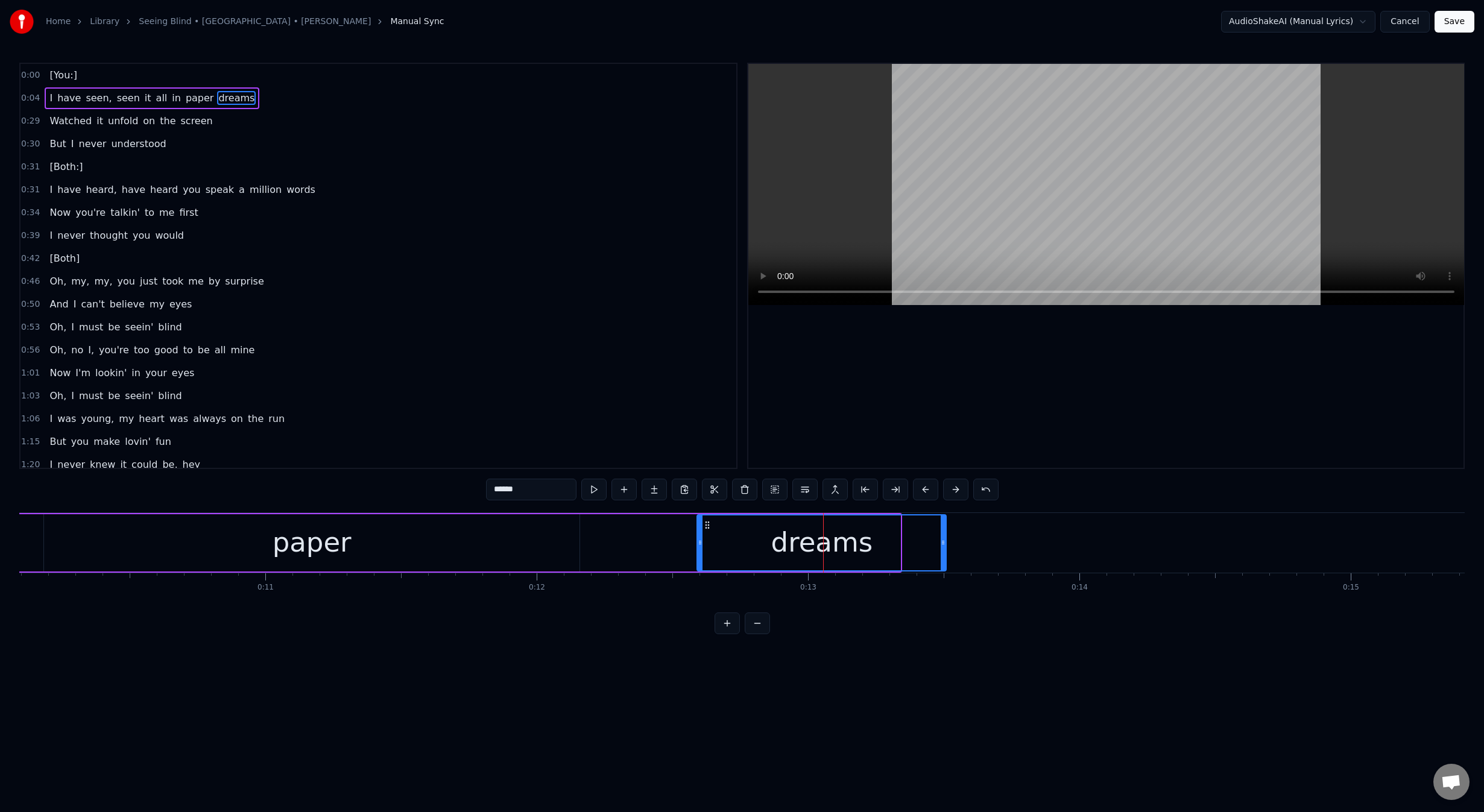
drag, startPoint x: 898, startPoint y: 539, endPoint x: 945, endPoint y: 542, distance: 47.1
click at [945, 542] on icon at bounding box center [943, 542] width 5 height 10
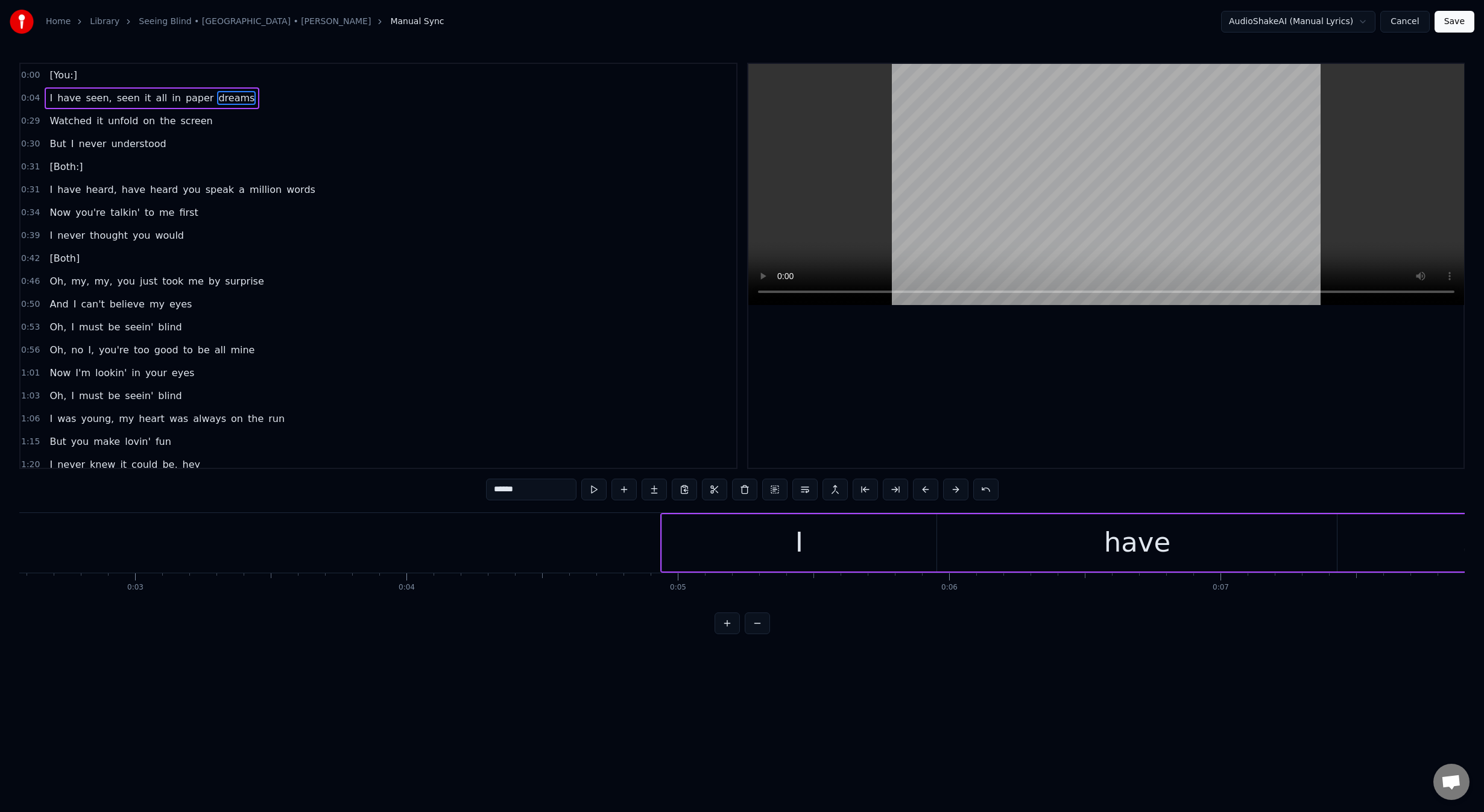
scroll to position [0, 763]
click at [709, 550] on div "I" at bounding box center [735, 542] width 275 height 57
type input "*"
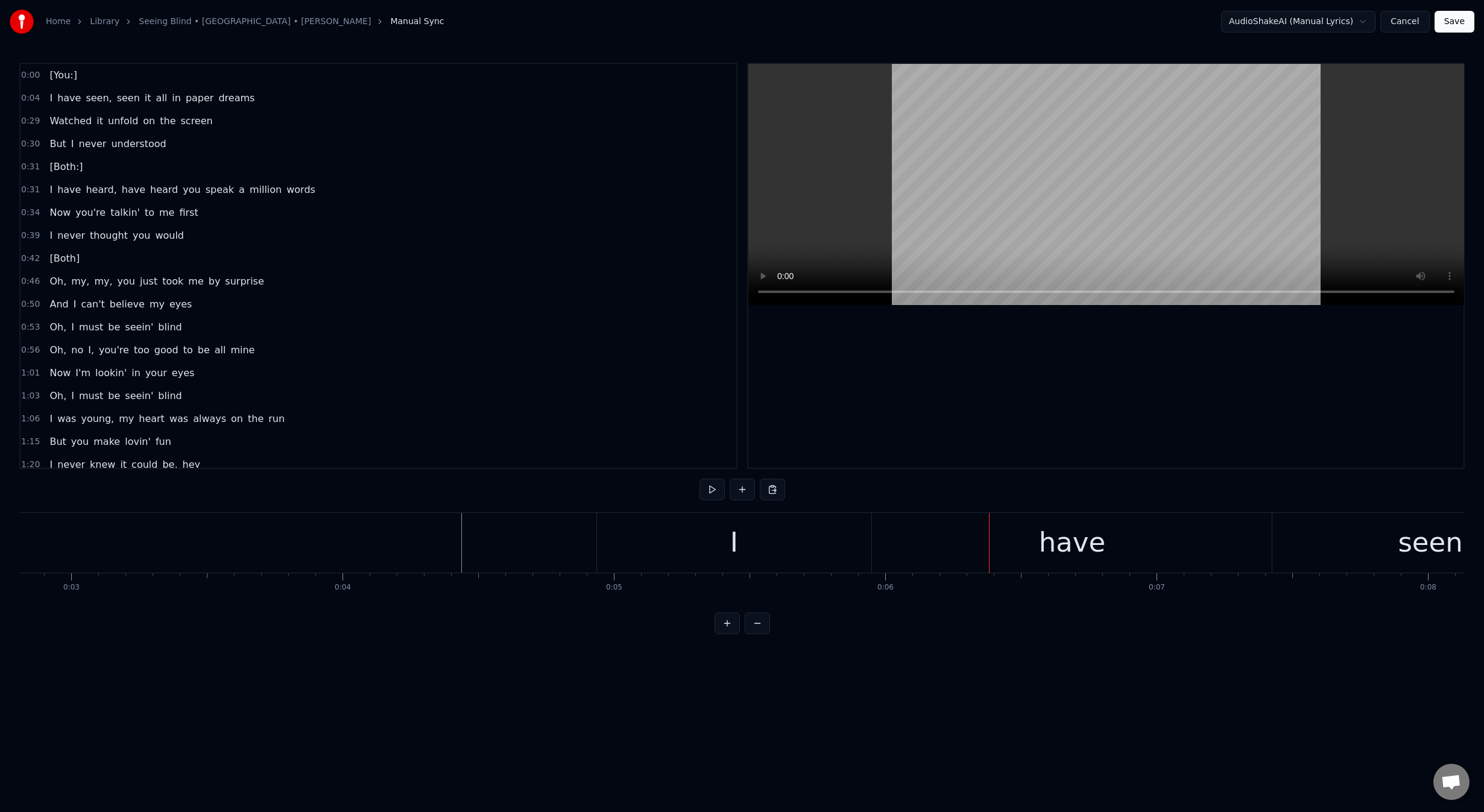
click at [779, 558] on div "I" at bounding box center [734, 542] width 275 height 60
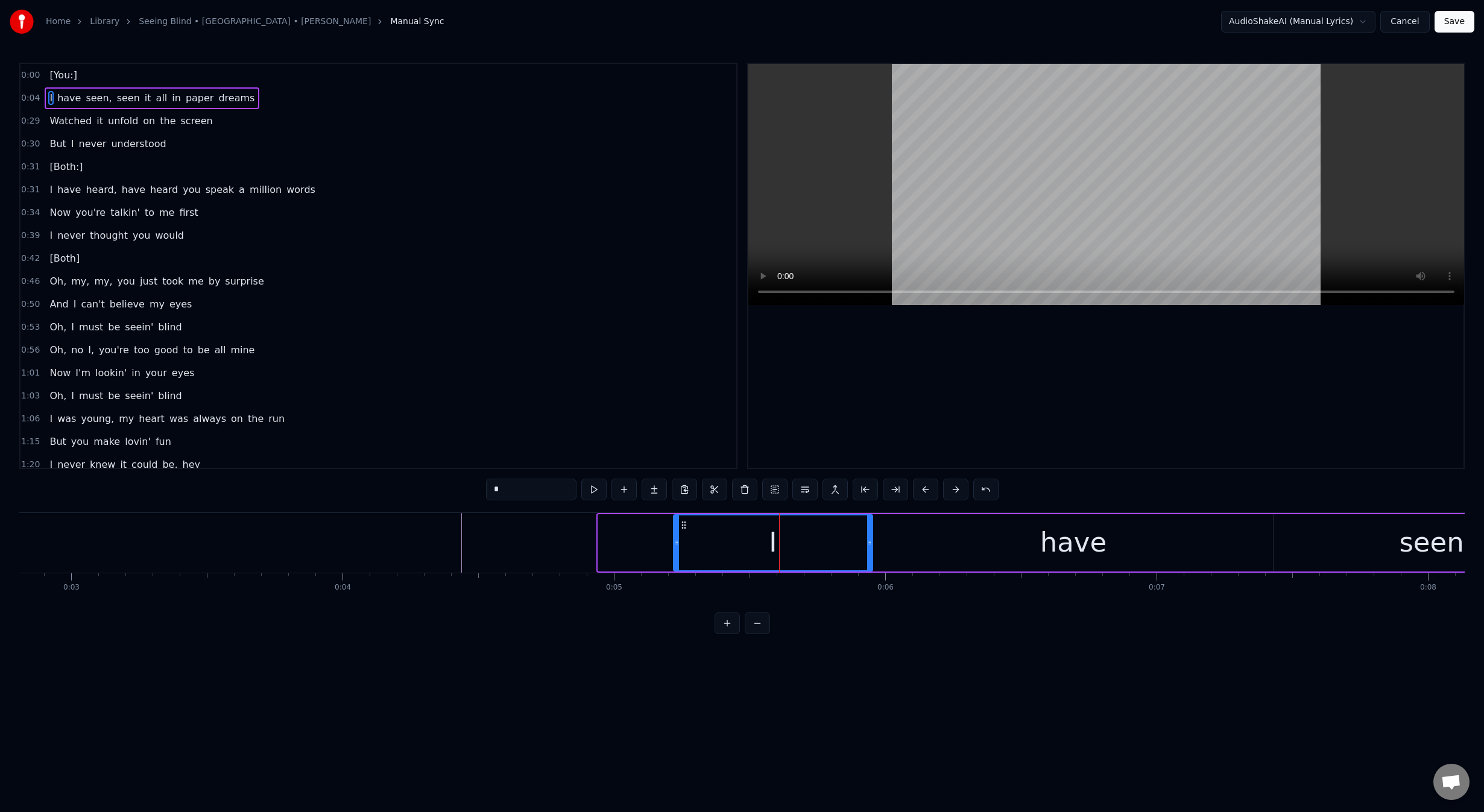
drag, startPoint x: 599, startPoint y: 543, endPoint x: 675, endPoint y: 539, distance: 76.1
click at [675, 539] on icon at bounding box center [676, 542] width 5 height 10
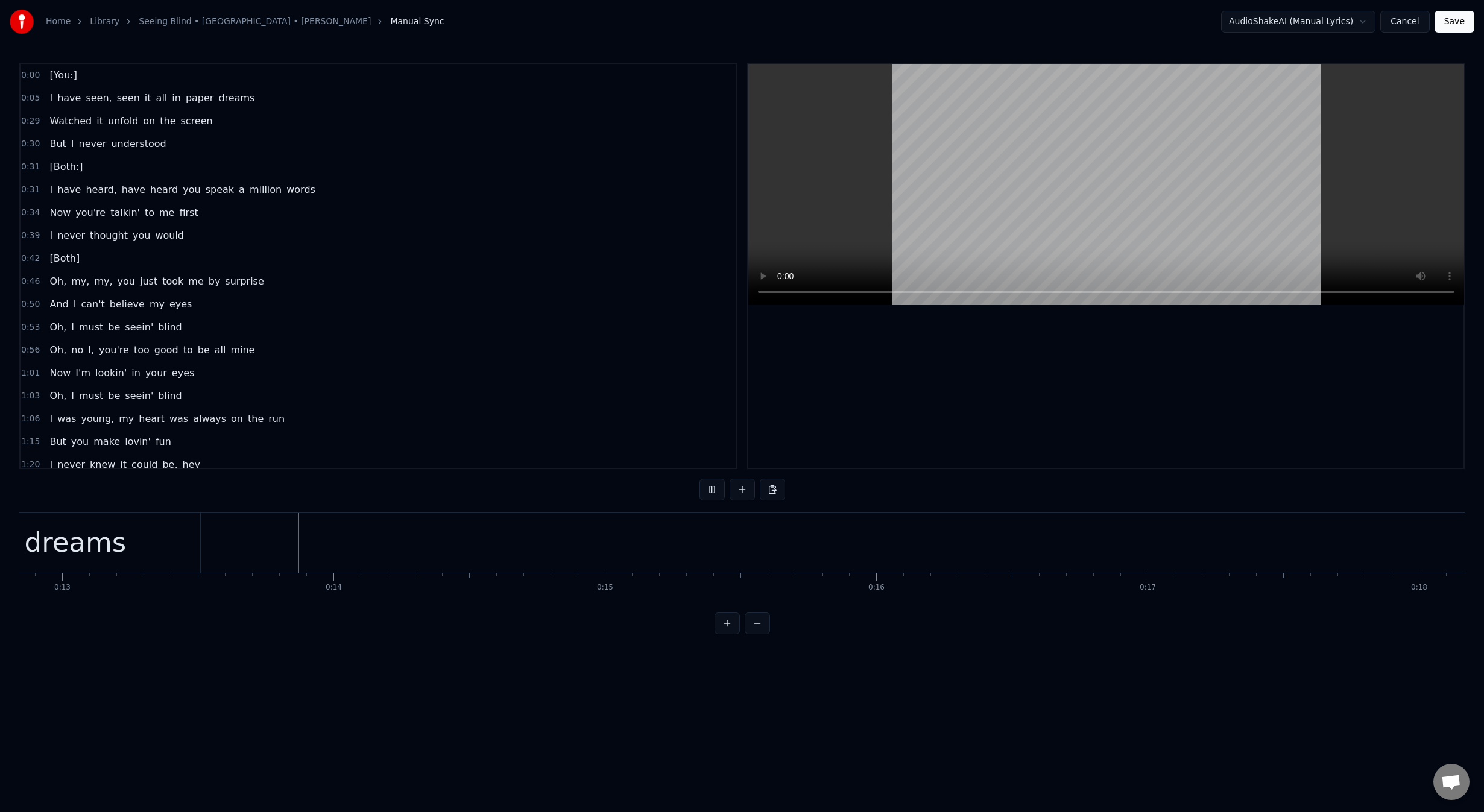
scroll to position [0, 3487]
click at [58, 125] on span "Watched" at bounding box center [70, 121] width 44 height 14
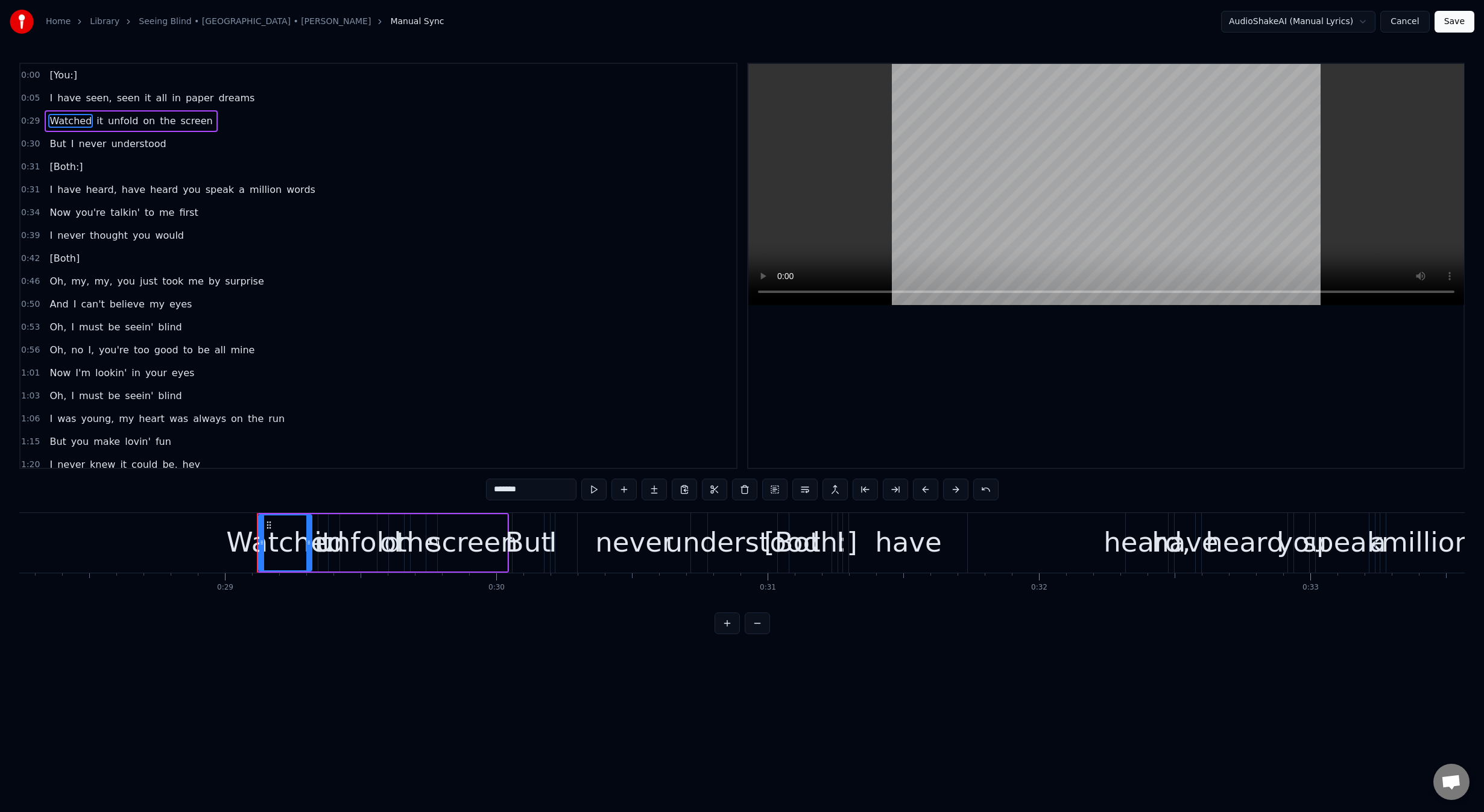
scroll to position [0, 7840]
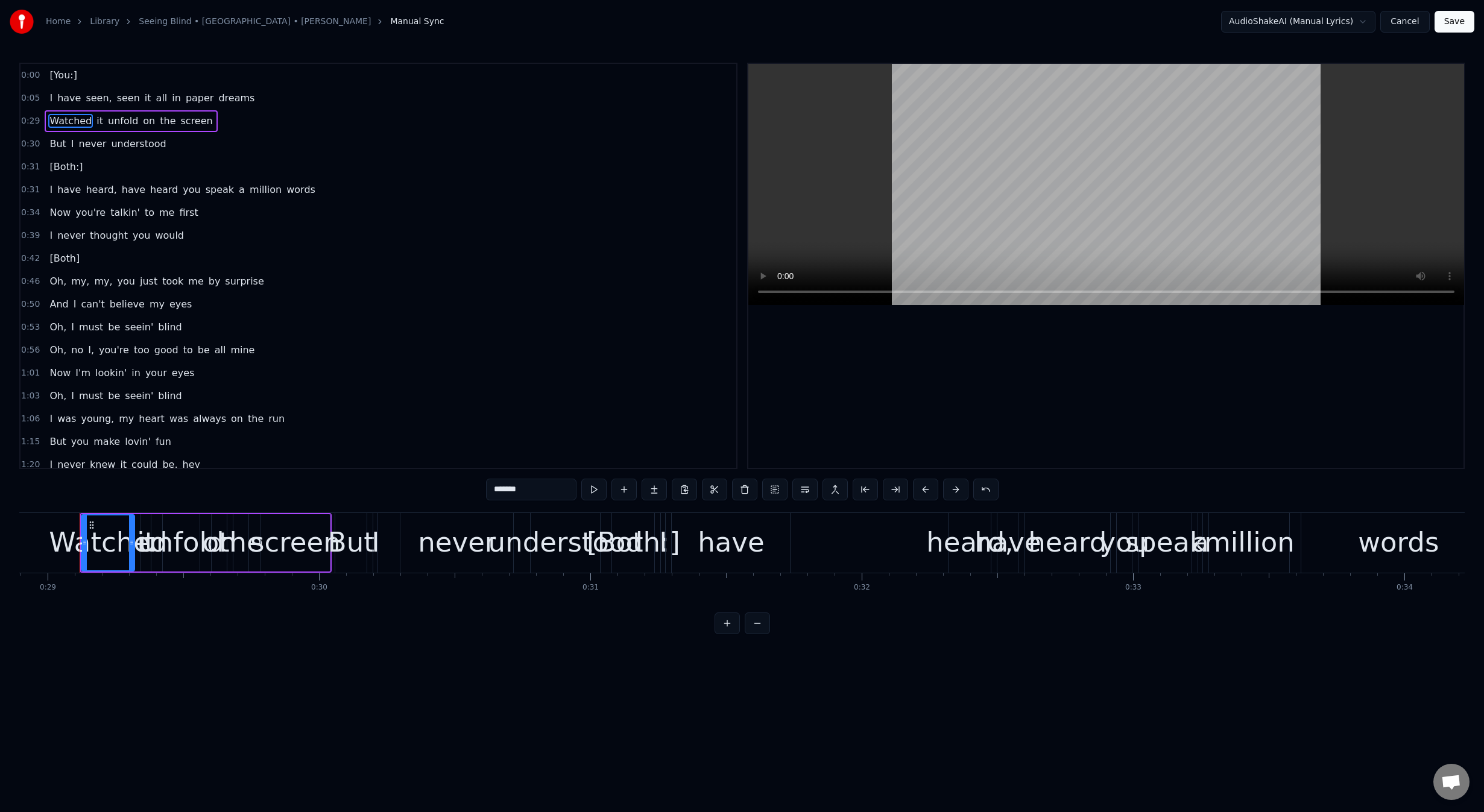
click at [30, 123] on span "0:29" at bounding box center [30, 121] width 19 height 12
click at [755, 634] on button at bounding box center [757, 623] width 25 height 22
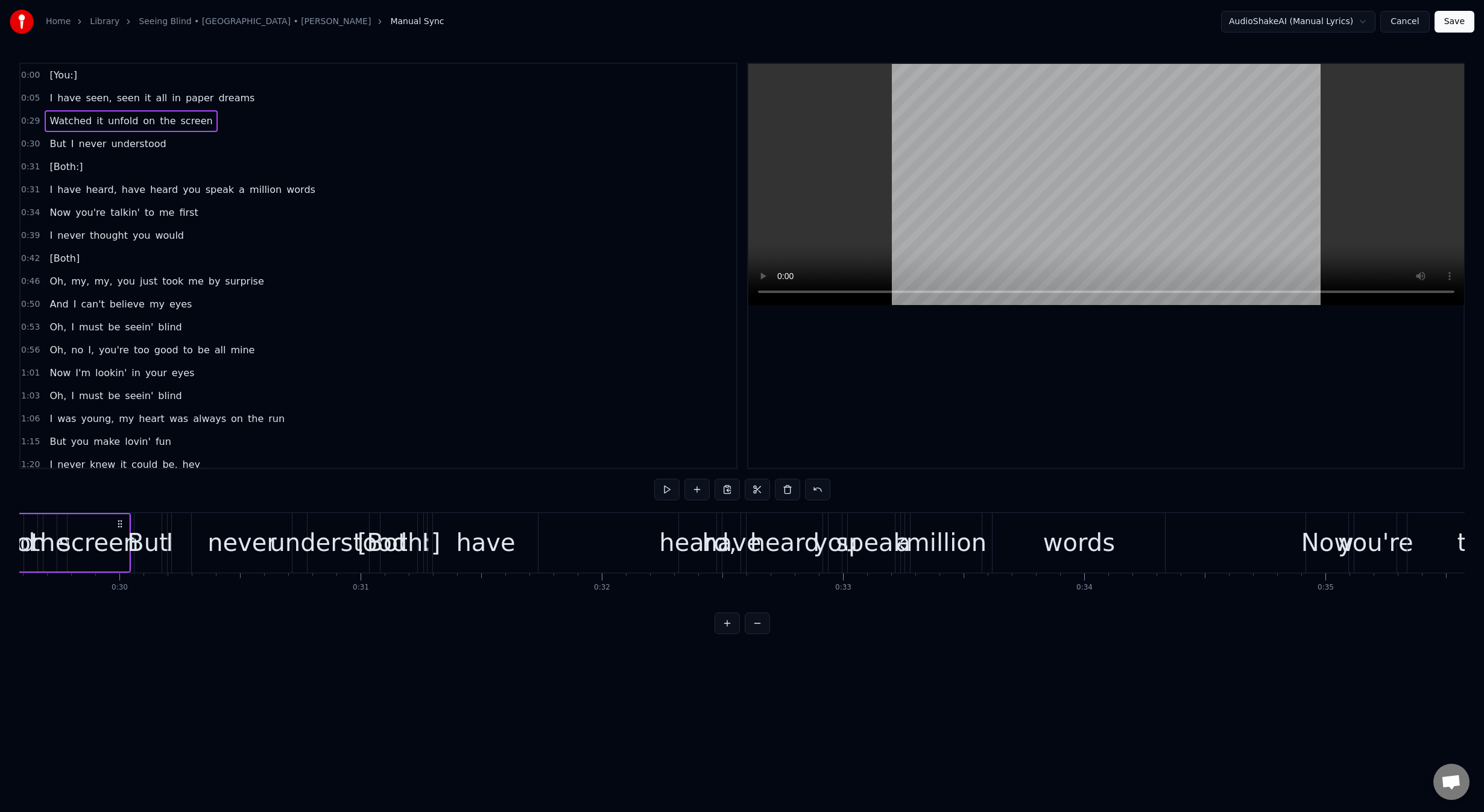
click at [755, 634] on button at bounding box center [757, 623] width 25 height 22
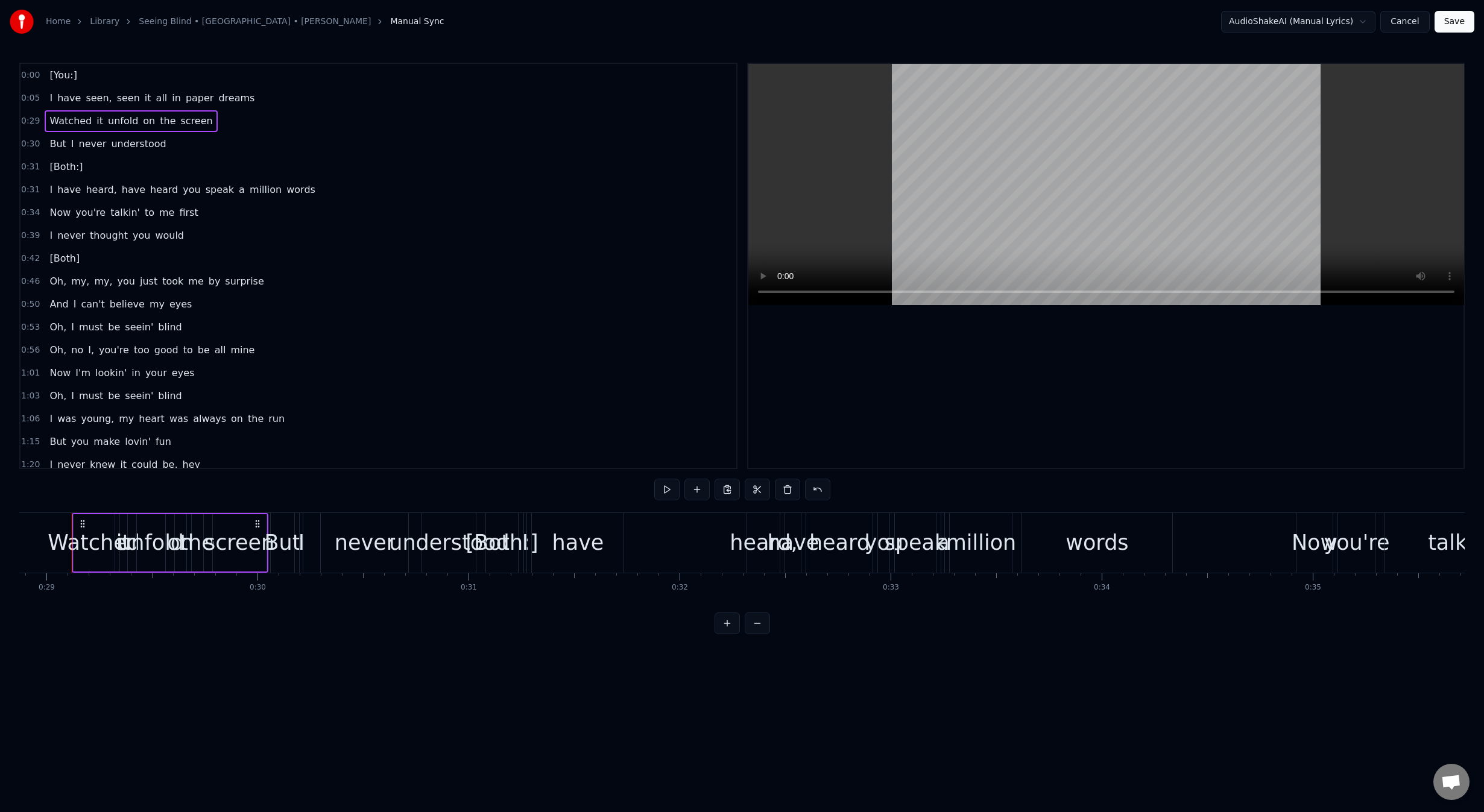
click at [755, 634] on button at bounding box center [757, 623] width 25 height 22
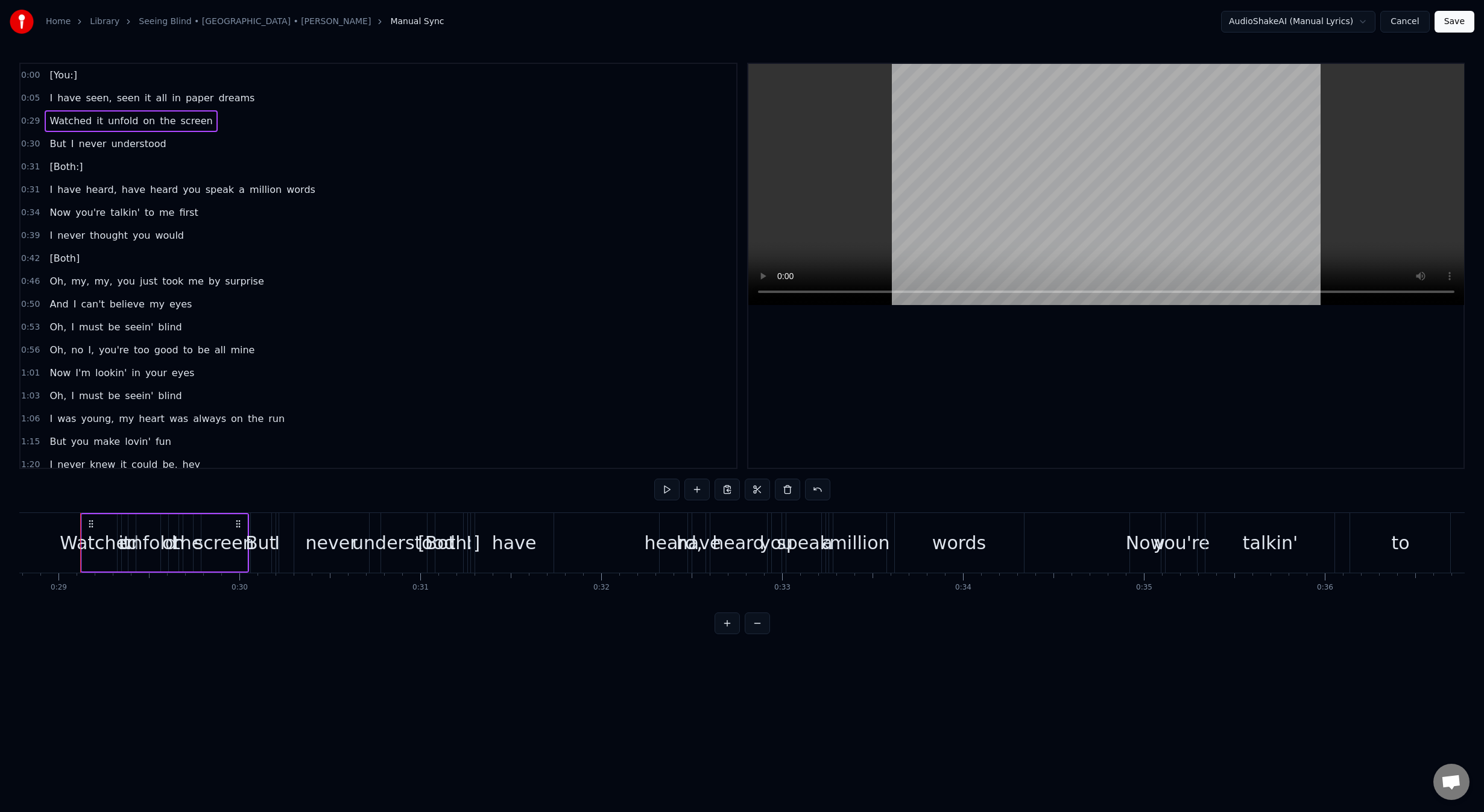
click at [755, 634] on button at bounding box center [757, 623] width 25 height 22
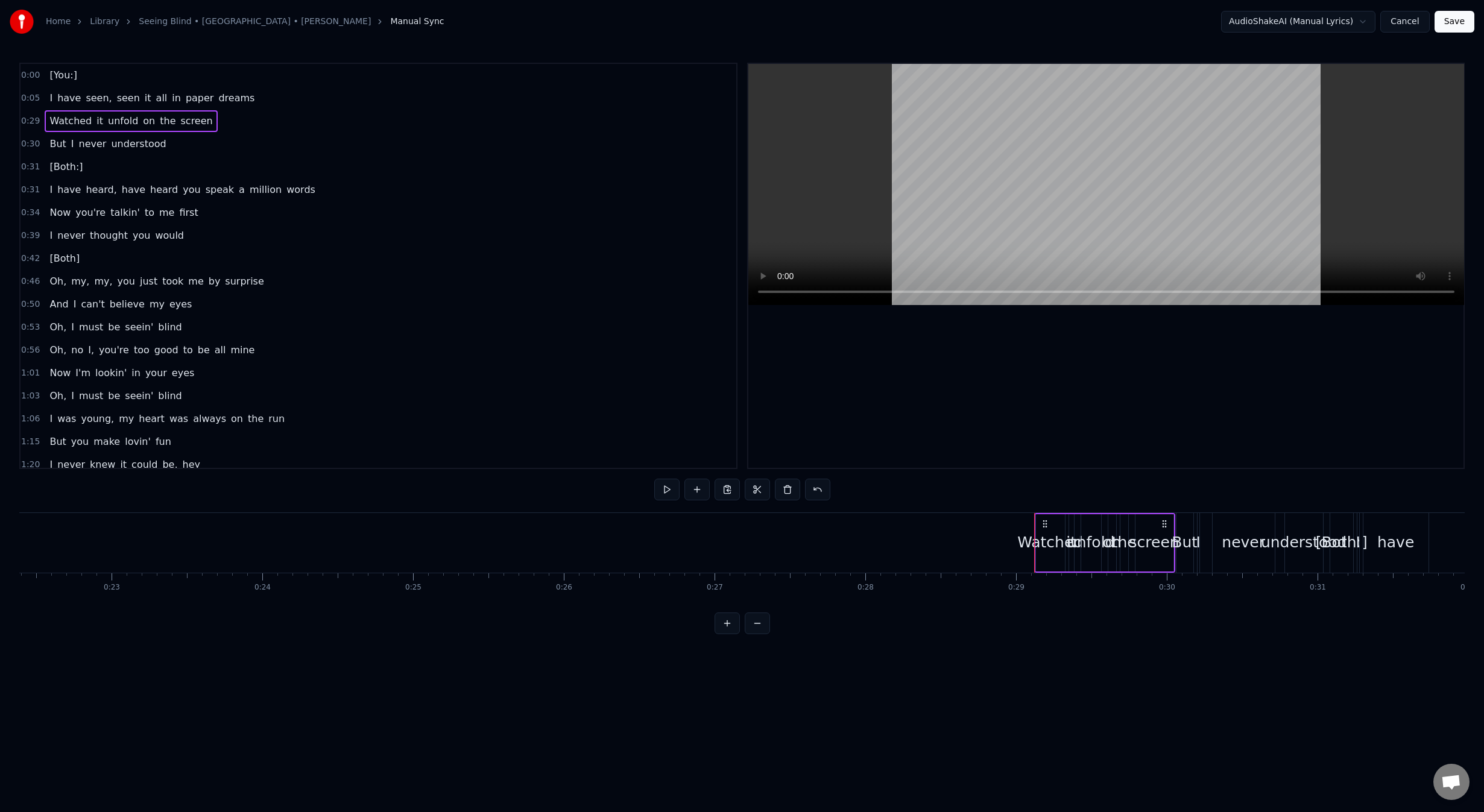
scroll to position [0, 3387]
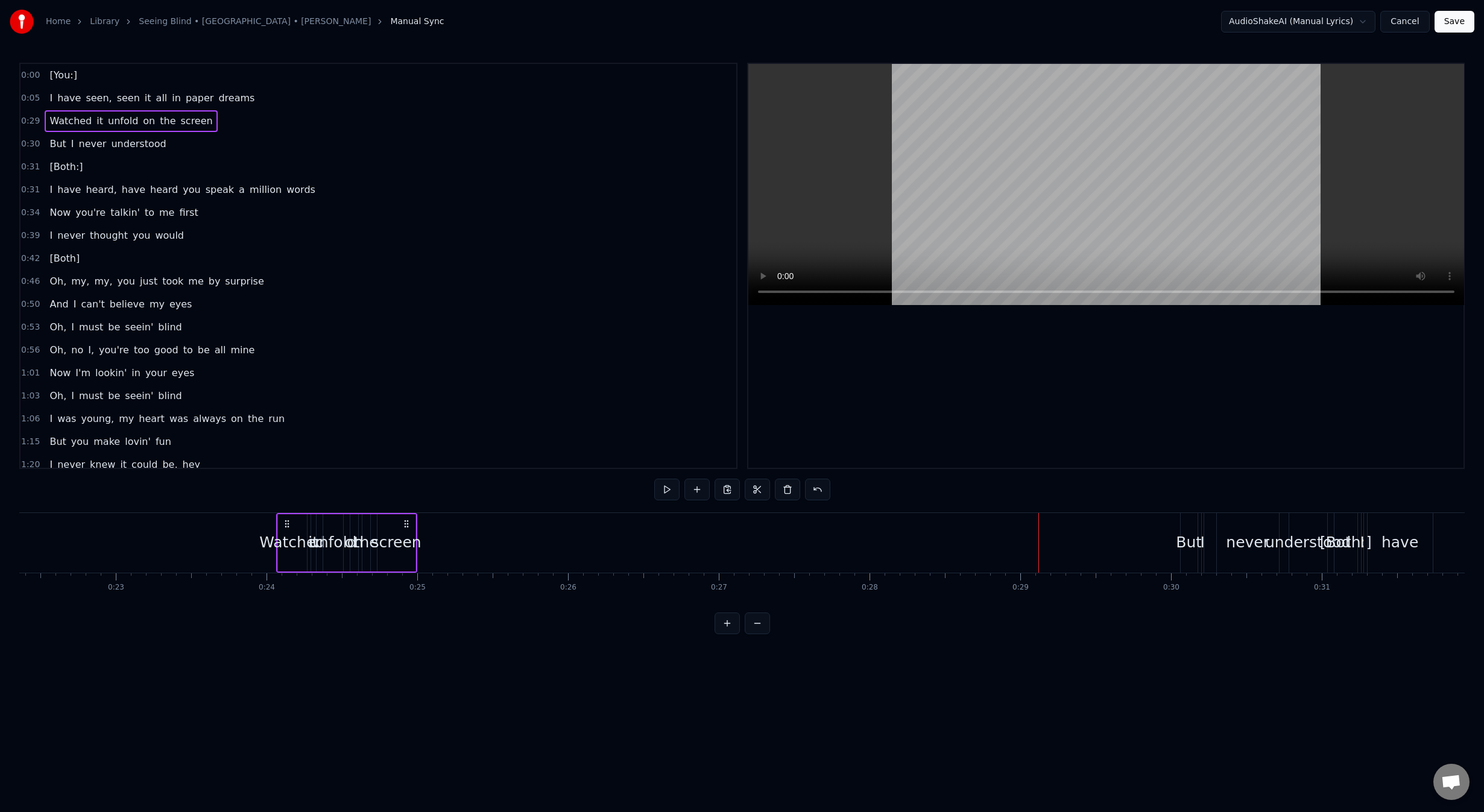
drag, startPoint x: 1031, startPoint y: 521, endPoint x: 260, endPoint y: 545, distance: 771.4
click at [276, 545] on div "Watched it unfold on the screen" at bounding box center [346, 542] width 141 height 60
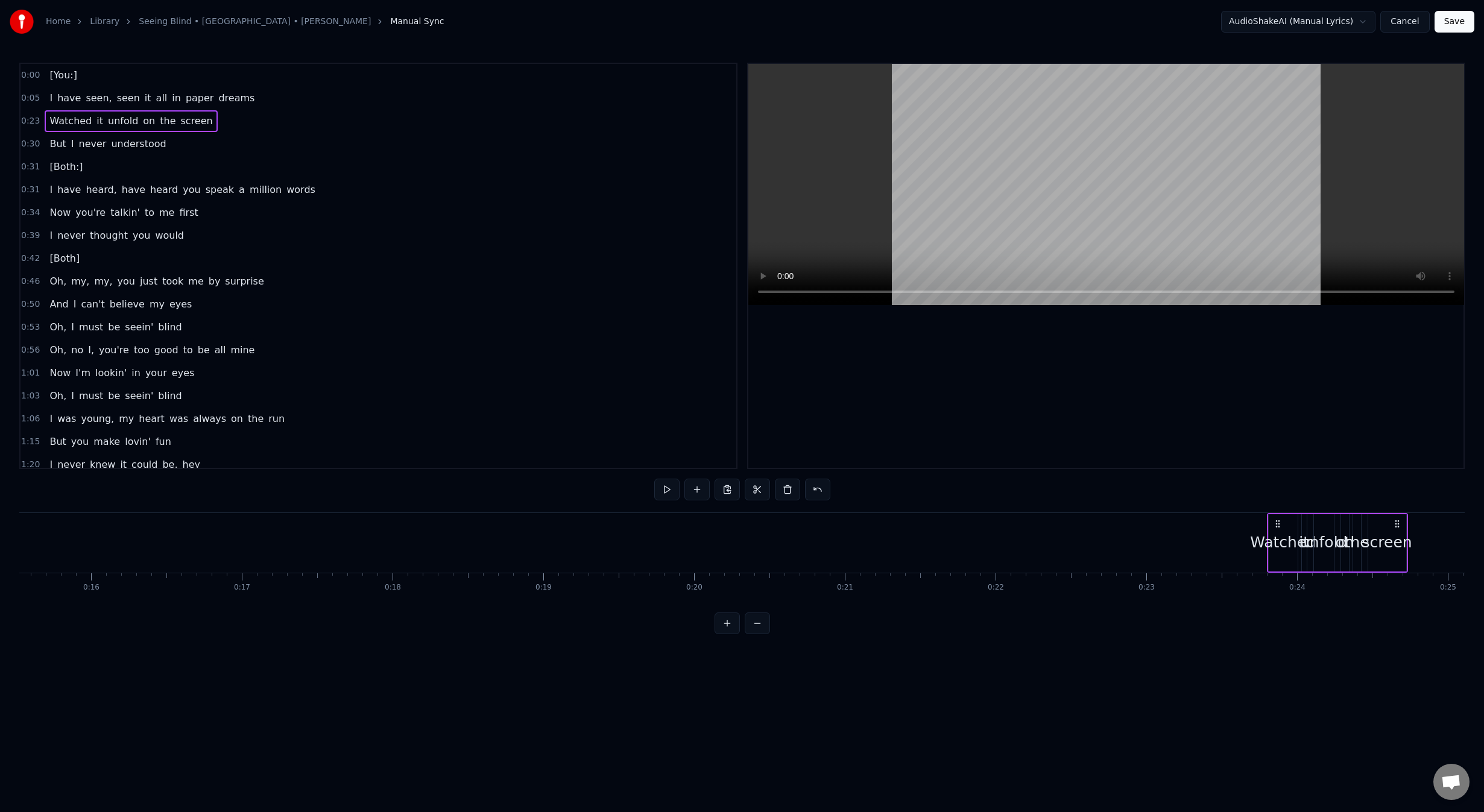
scroll to position [0, 2293]
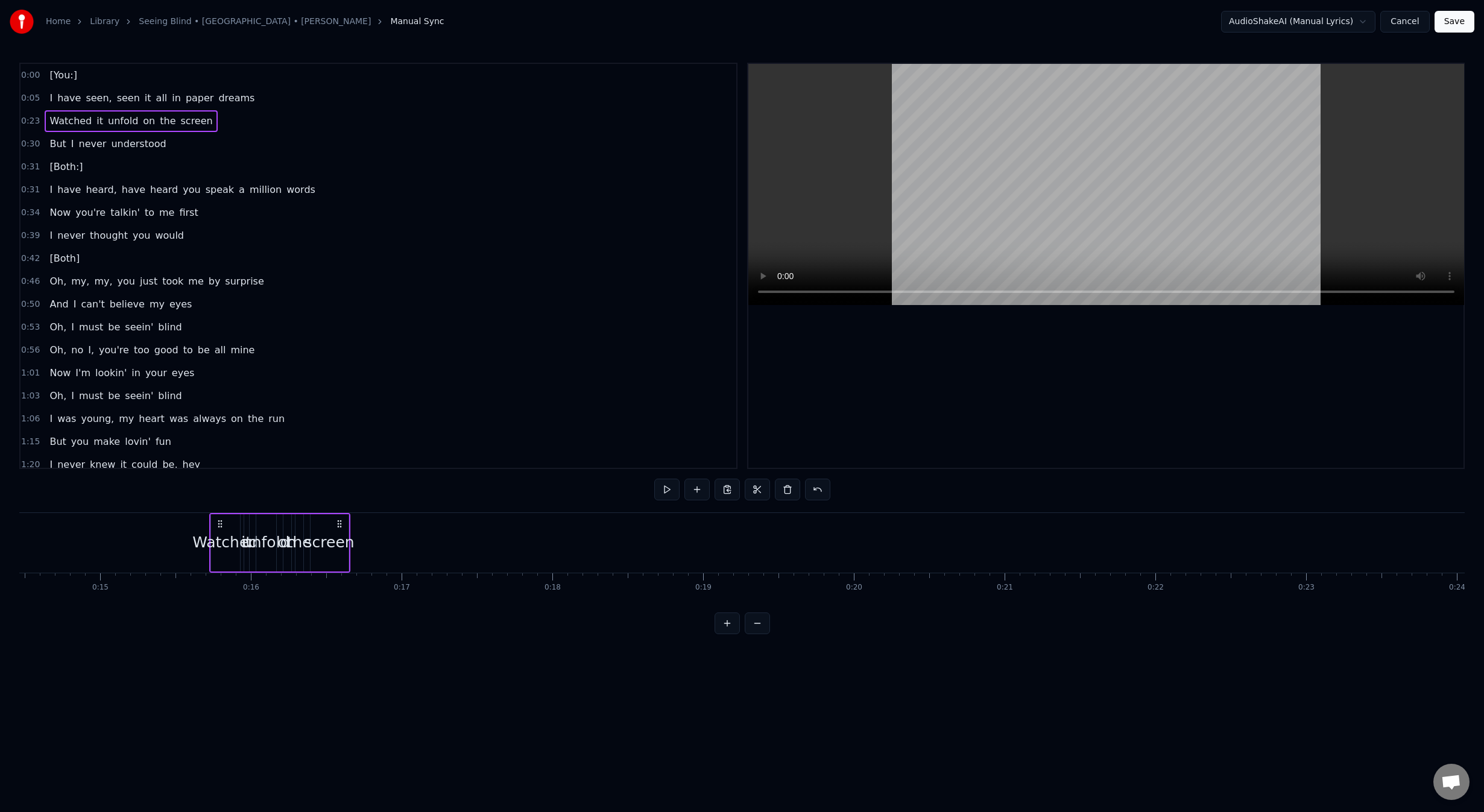
drag, startPoint x: 1321, startPoint y: 524, endPoint x: 189, endPoint y: 541, distance: 1132.1
click at [209, 541] on div "Watched it unfold on the screen" at bounding box center [279, 542] width 141 height 60
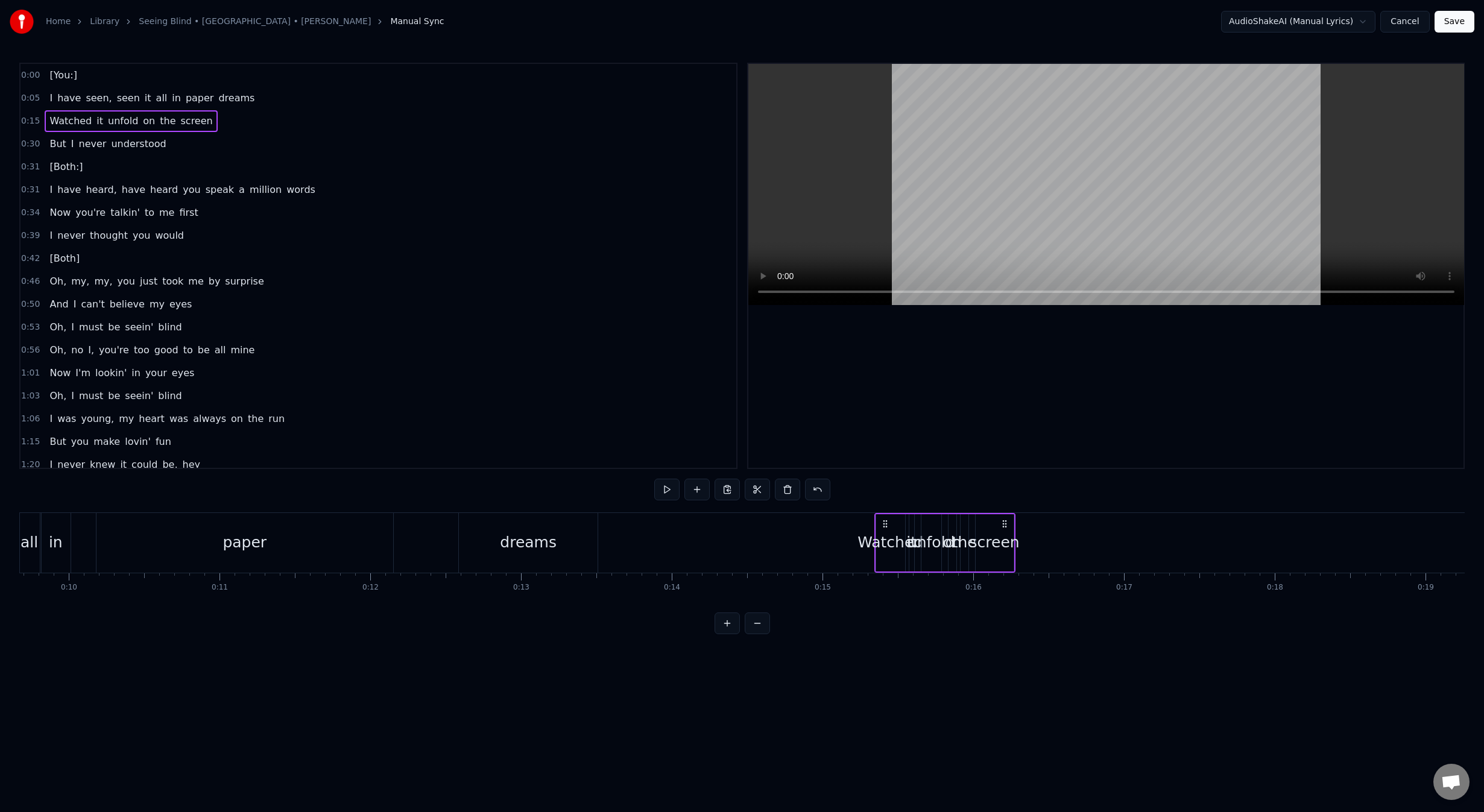
scroll to position [0, 1482]
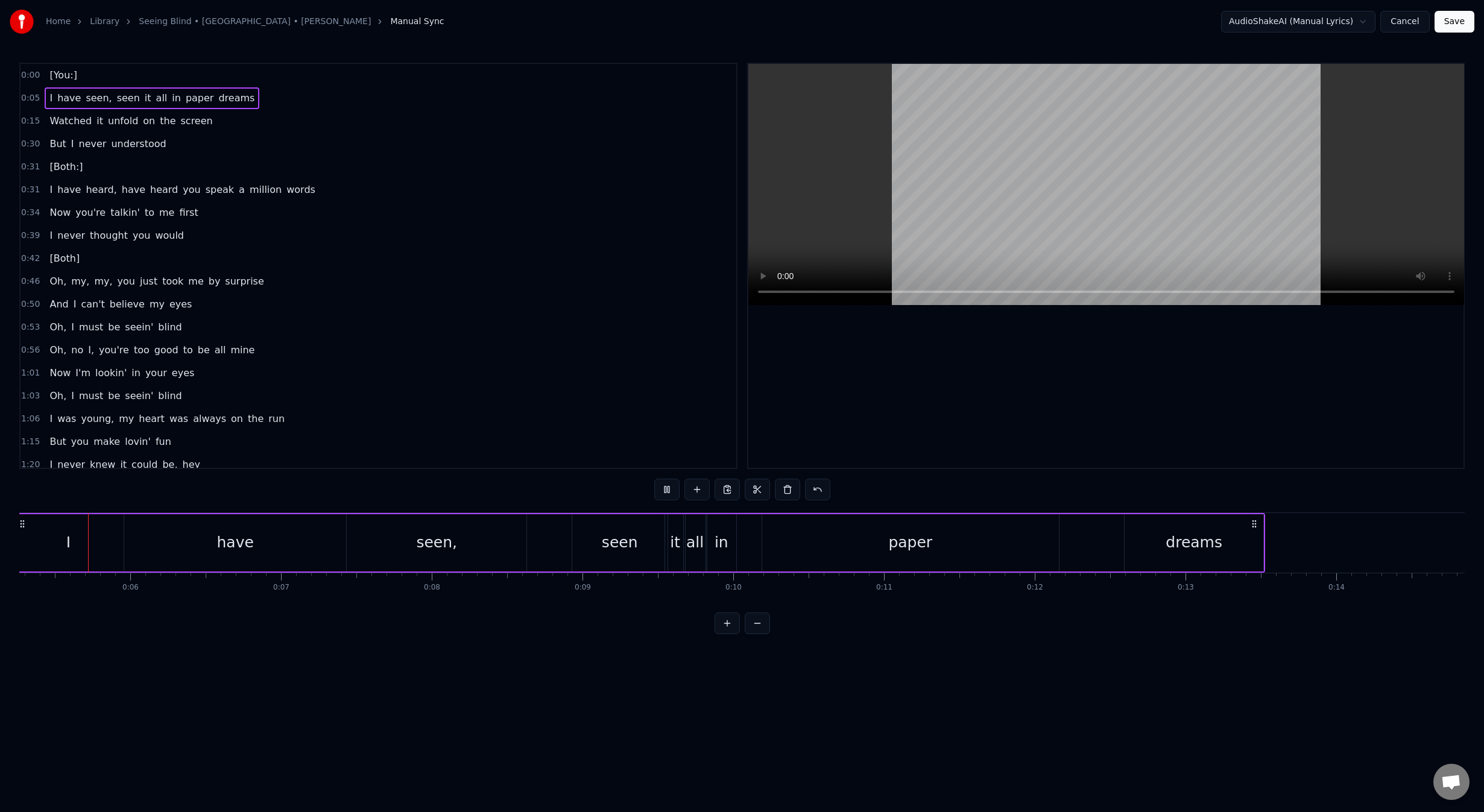
scroll to position [0, 756]
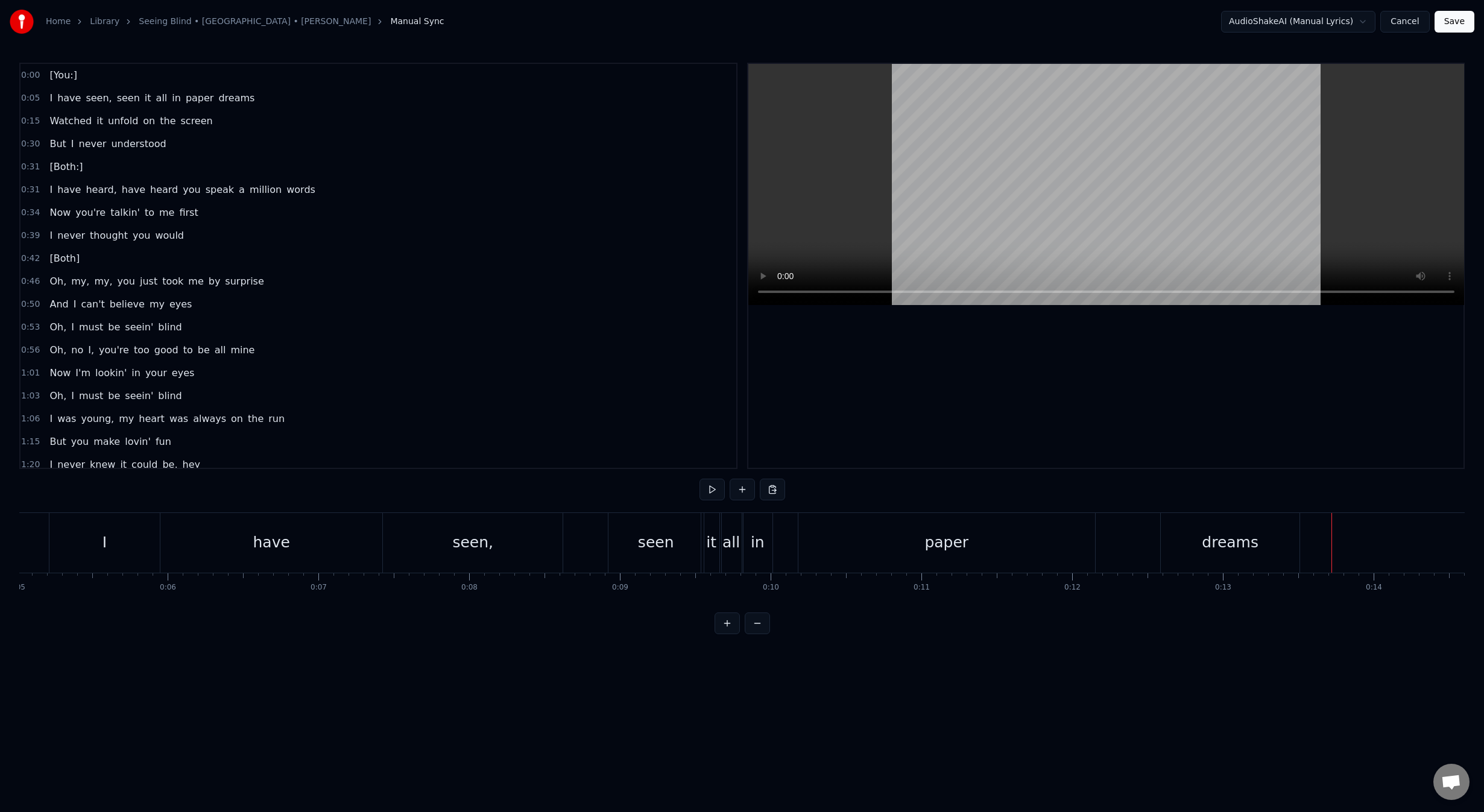
click at [29, 118] on span "0:15" at bounding box center [30, 121] width 19 height 12
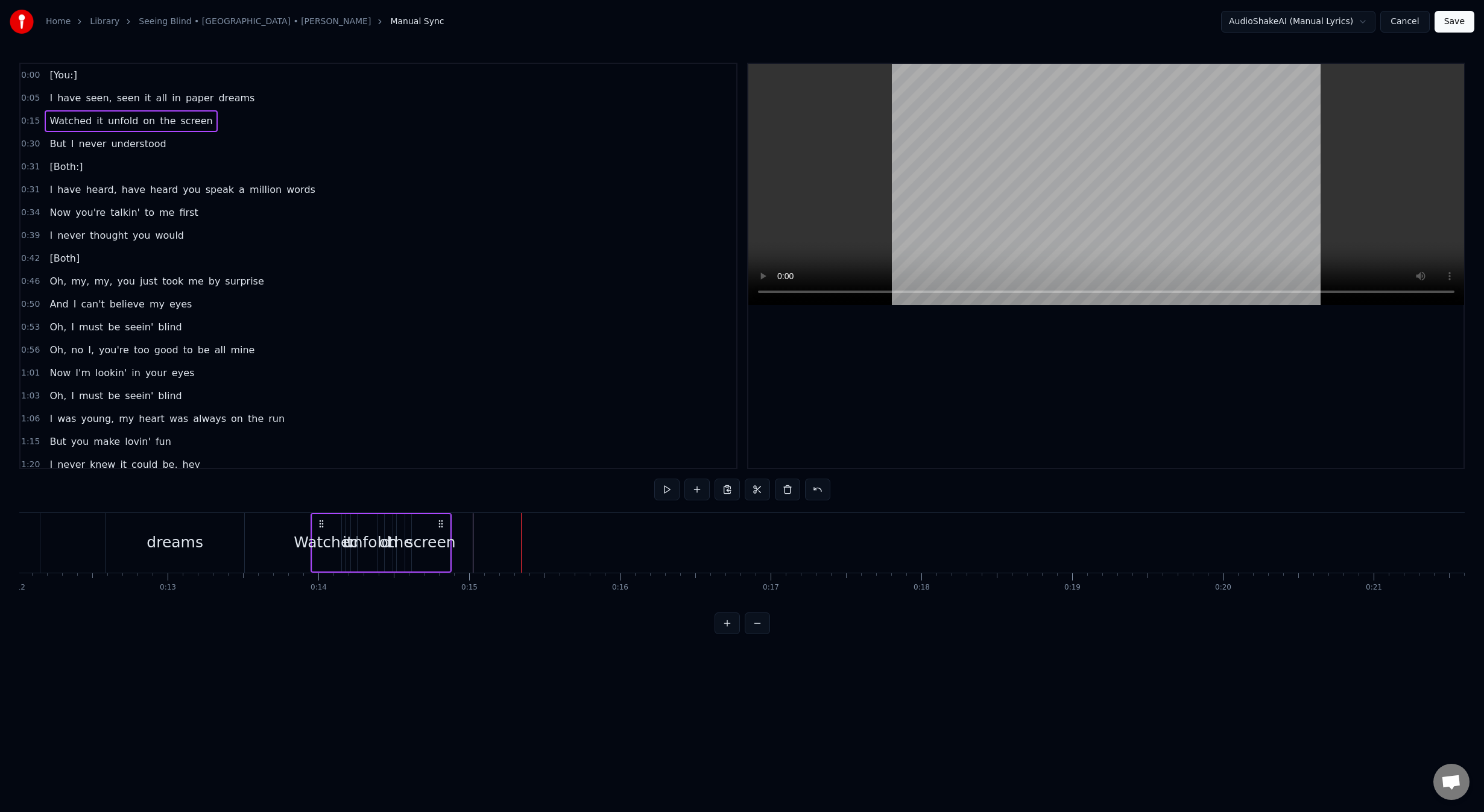
drag, startPoint x: 530, startPoint y: 522, endPoint x: 320, endPoint y: 529, distance: 210.1
click at [320, 529] on div "Watched it unfold on the screen" at bounding box center [381, 542] width 141 height 60
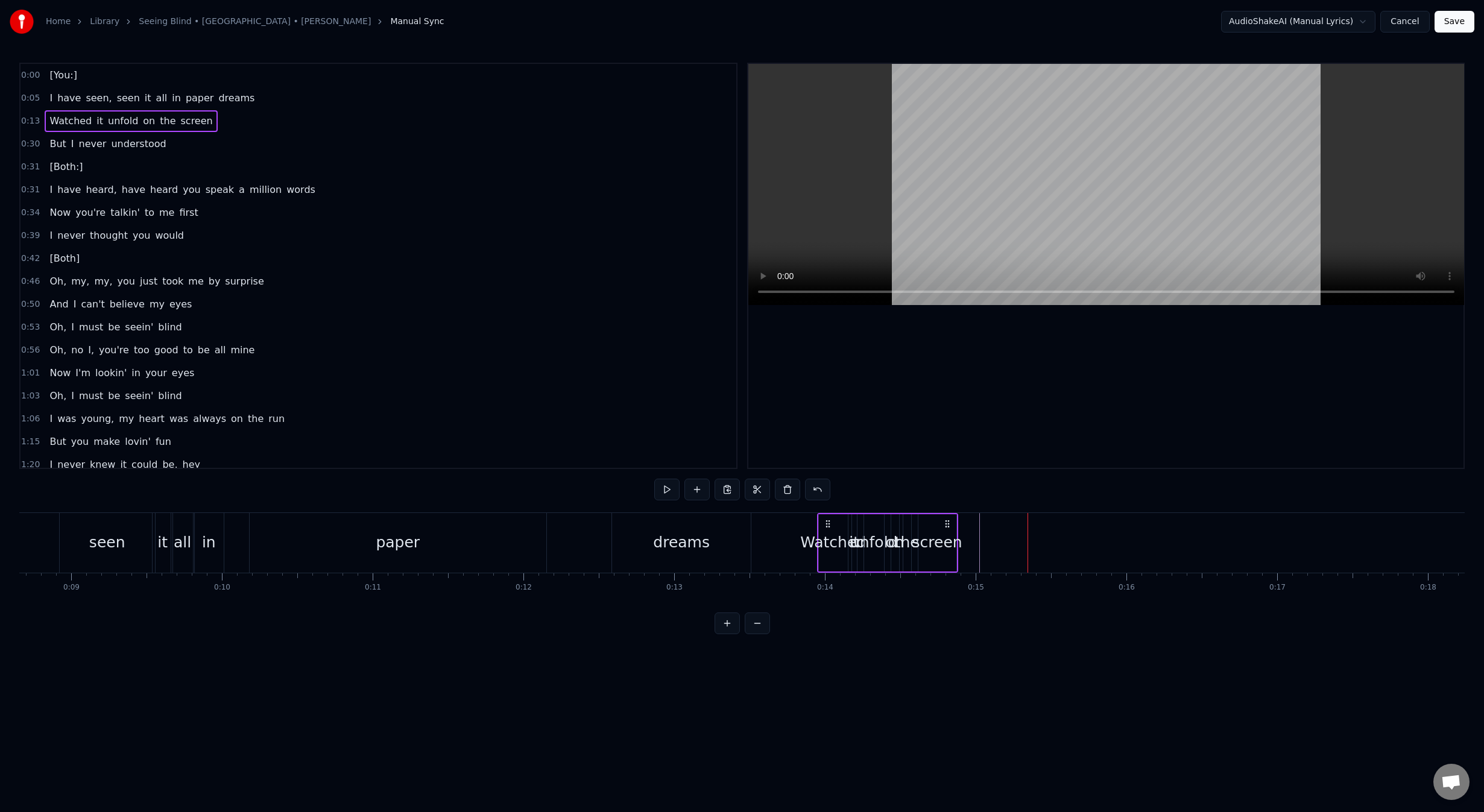
scroll to position [0, 1588]
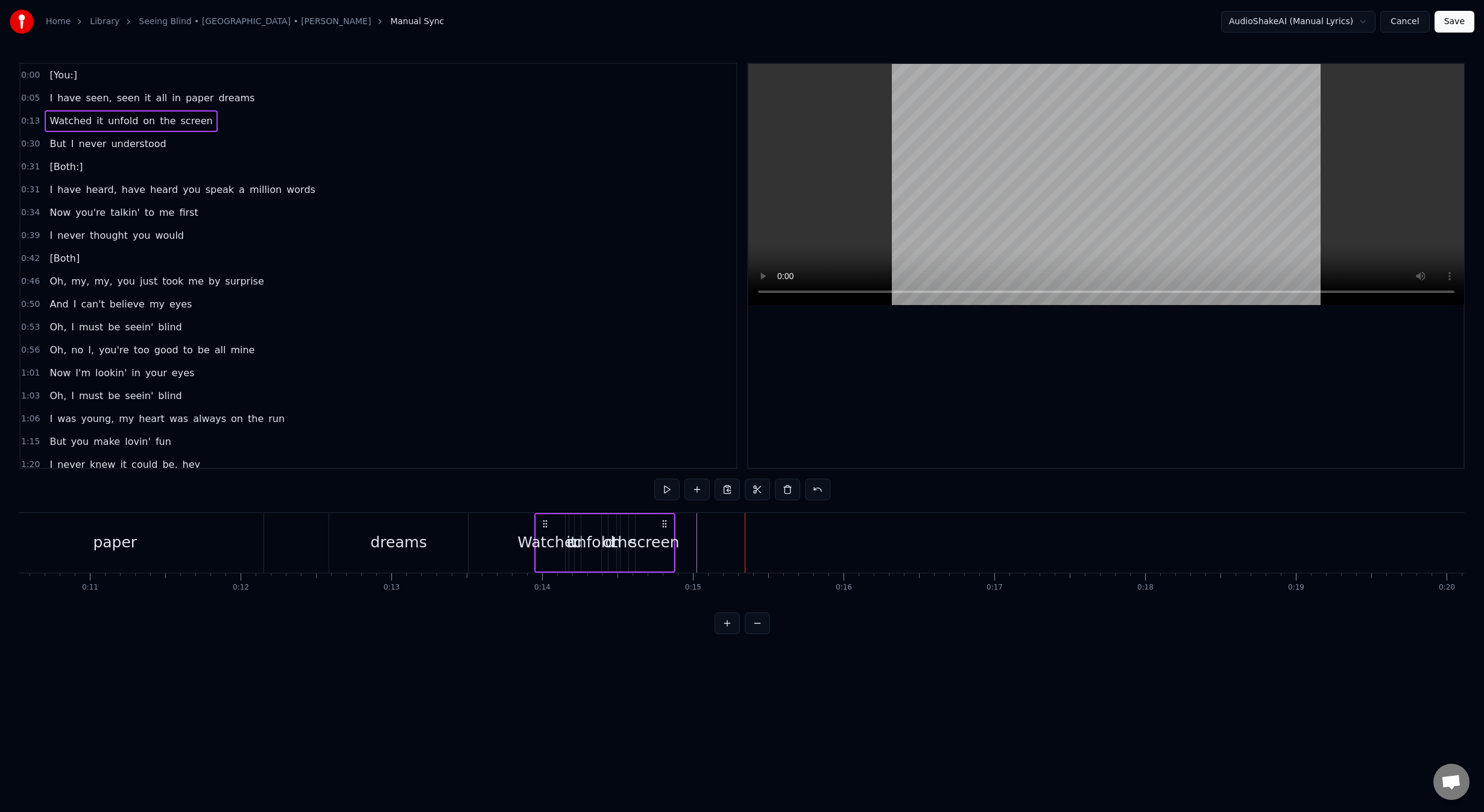
click at [727, 634] on button at bounding box center [726, 623] width 25 height 22
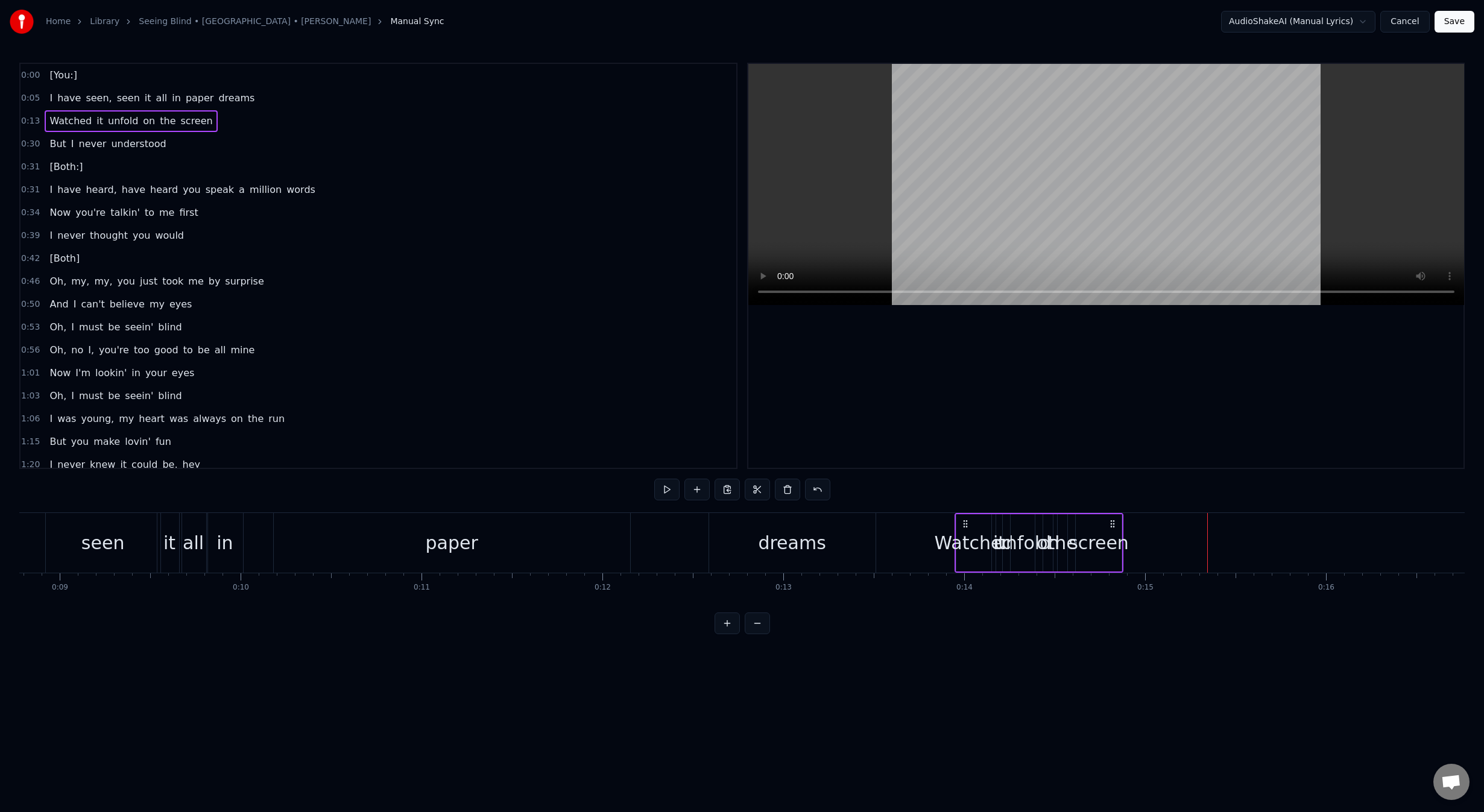
click at [726, 634] on button at bounding box center [726, 623] width 25 height 22
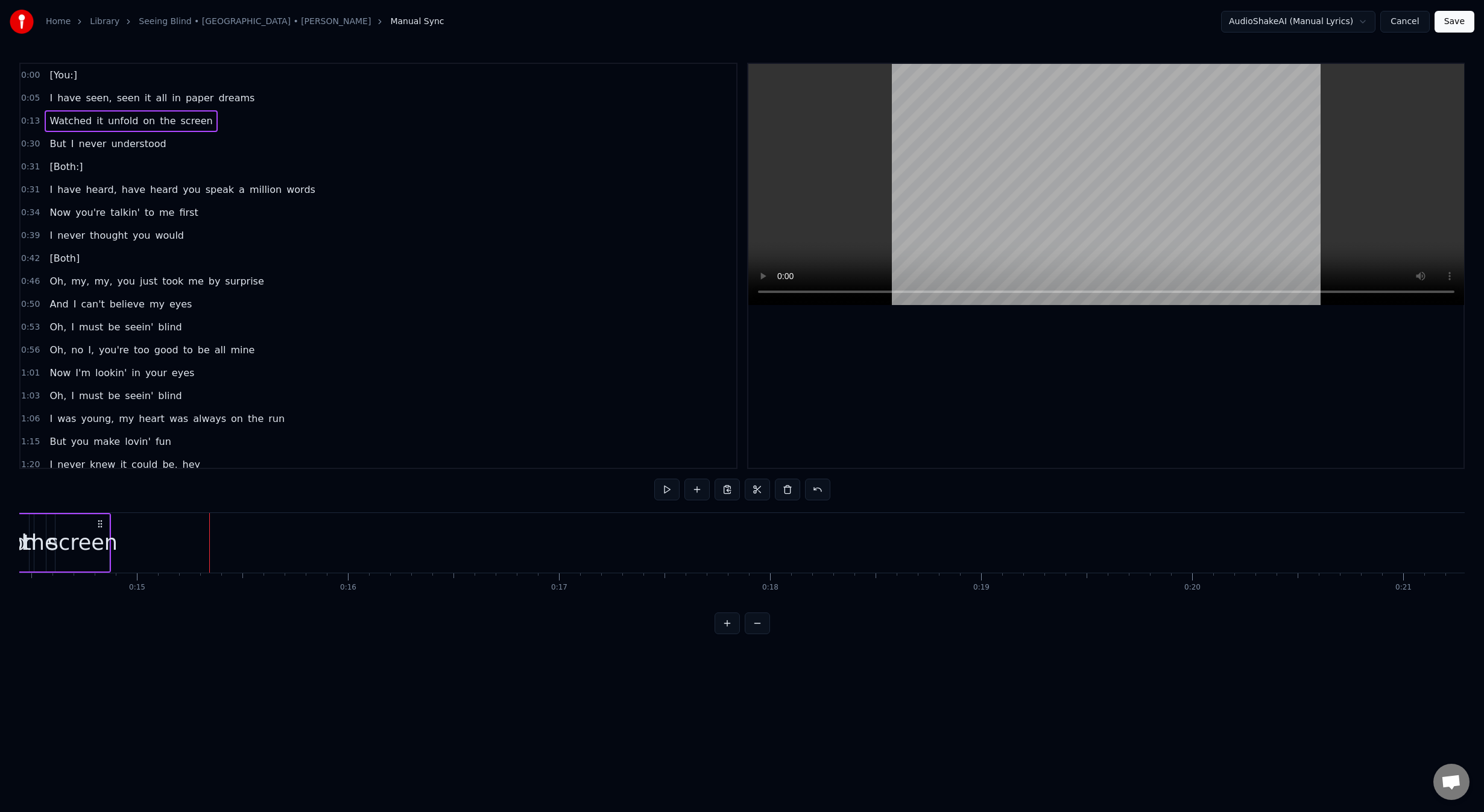
scroll to position [0, 3177]
click at [726, 634] on button at bounding box center [726, 623] width 25 height 22
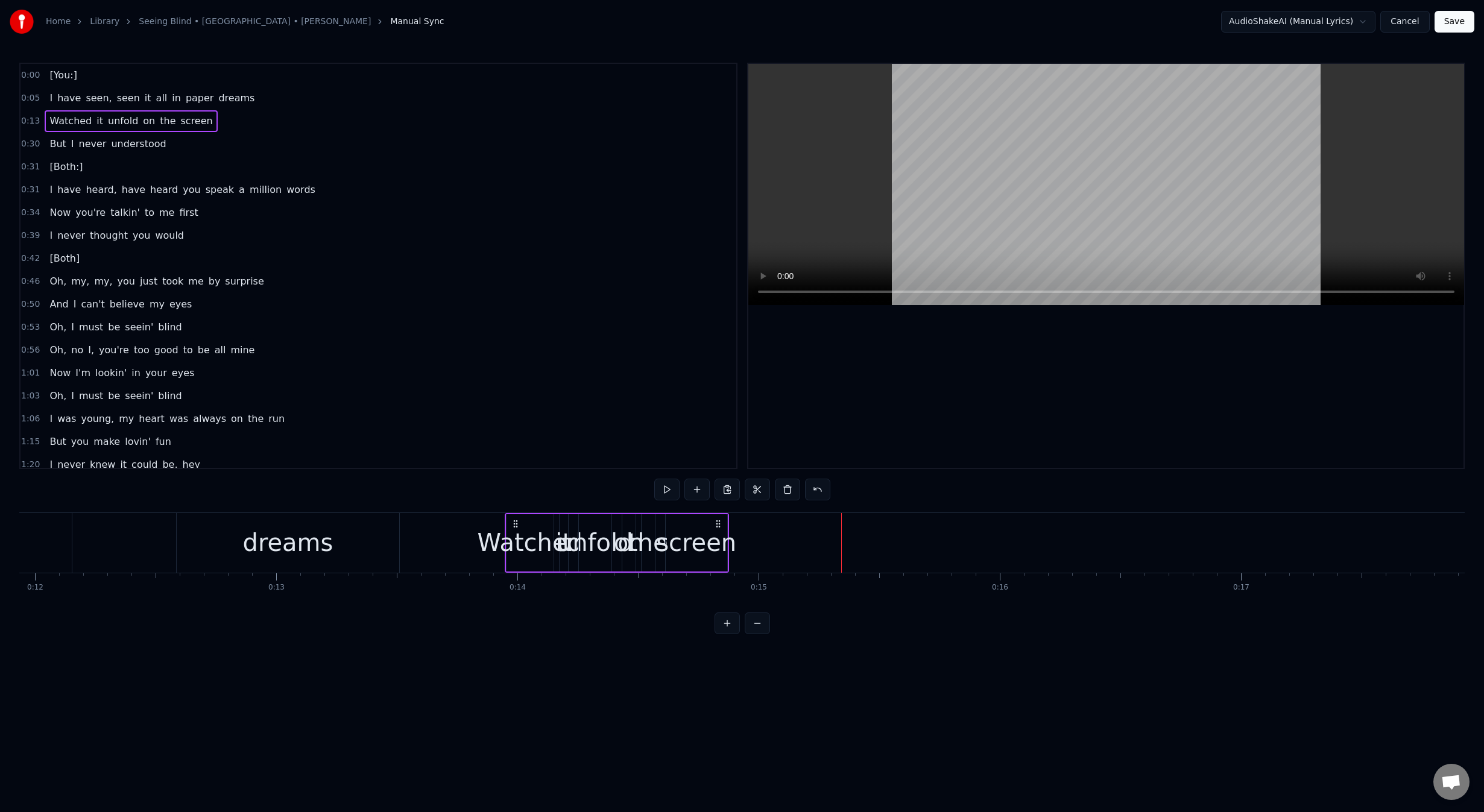
scroll to position [0, 2747]
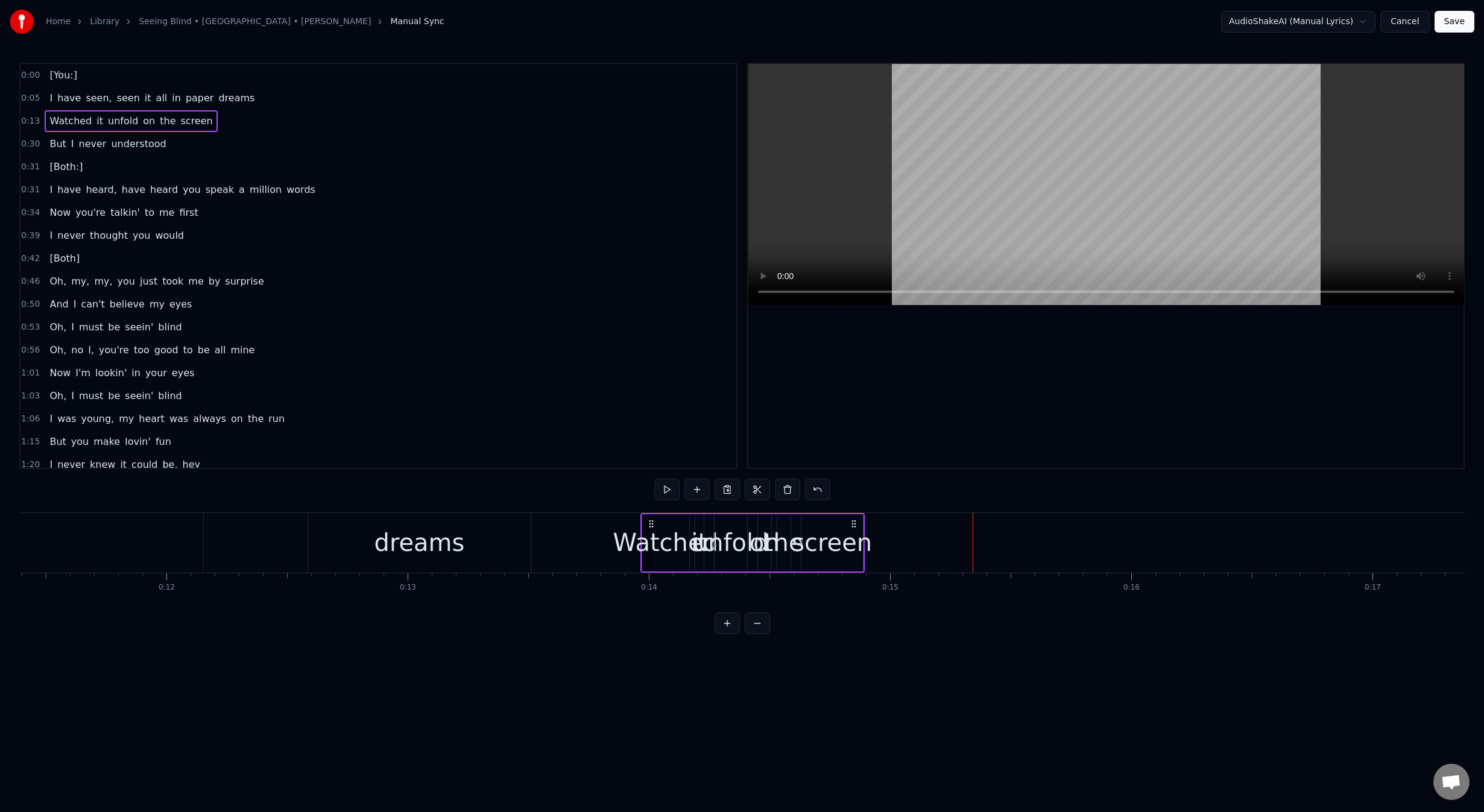
click at [648, 524] on icon at bounding box center [651, 524] width 10 height 10
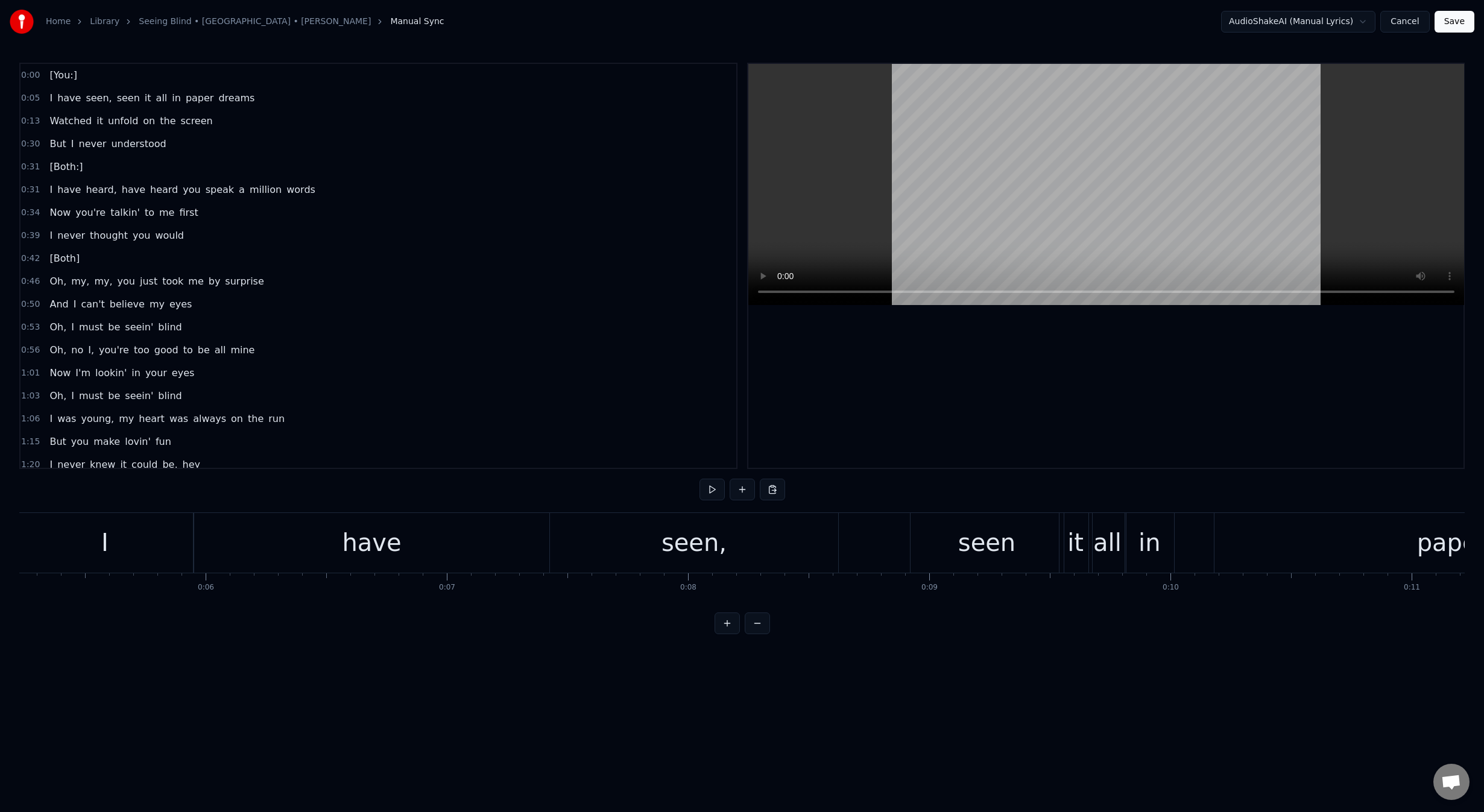
scroll to position [0, 0]
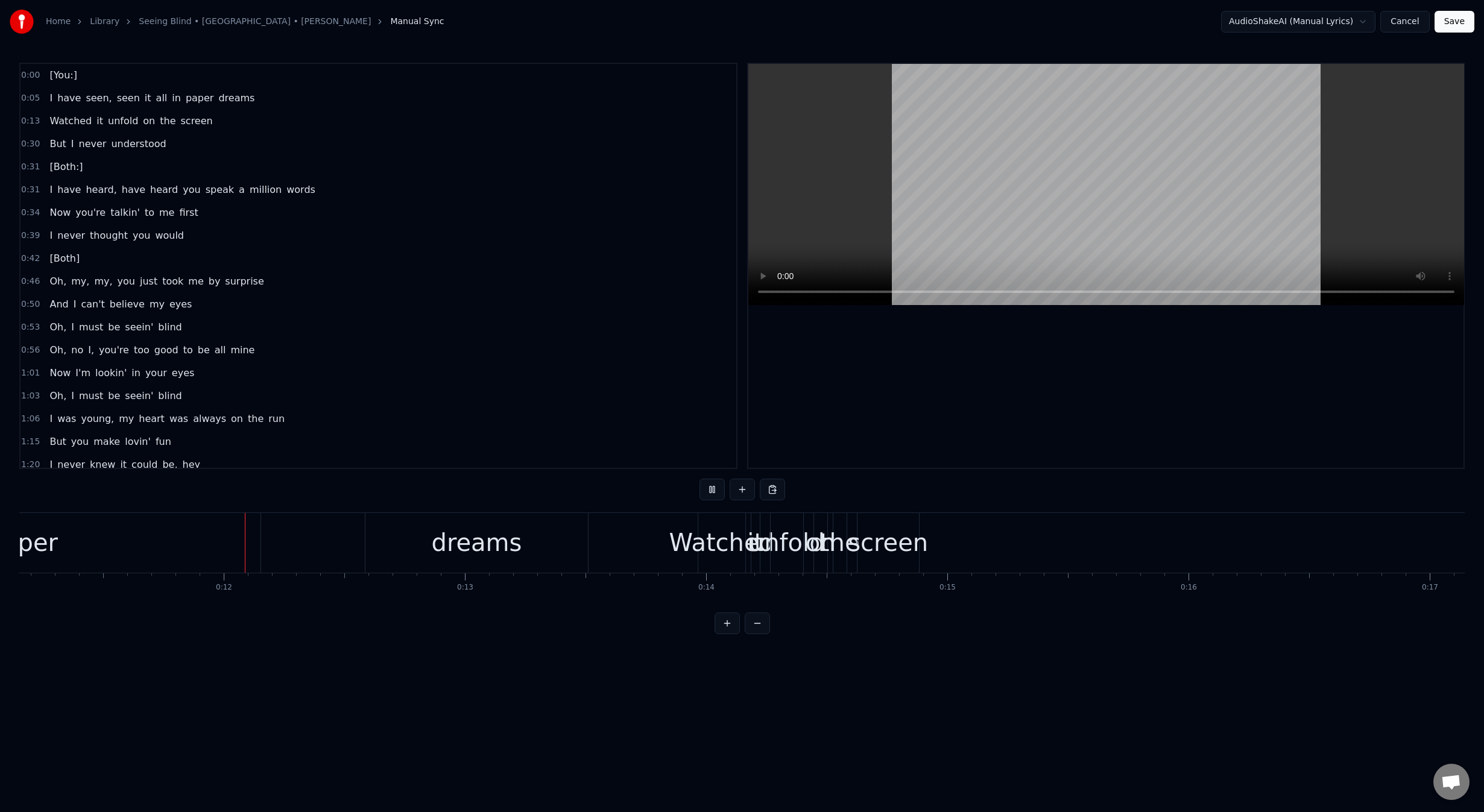
scroll to position [0, 2692]
click at [142, 117] on span "on" at bounding box center [149, 121] width 14 height 14
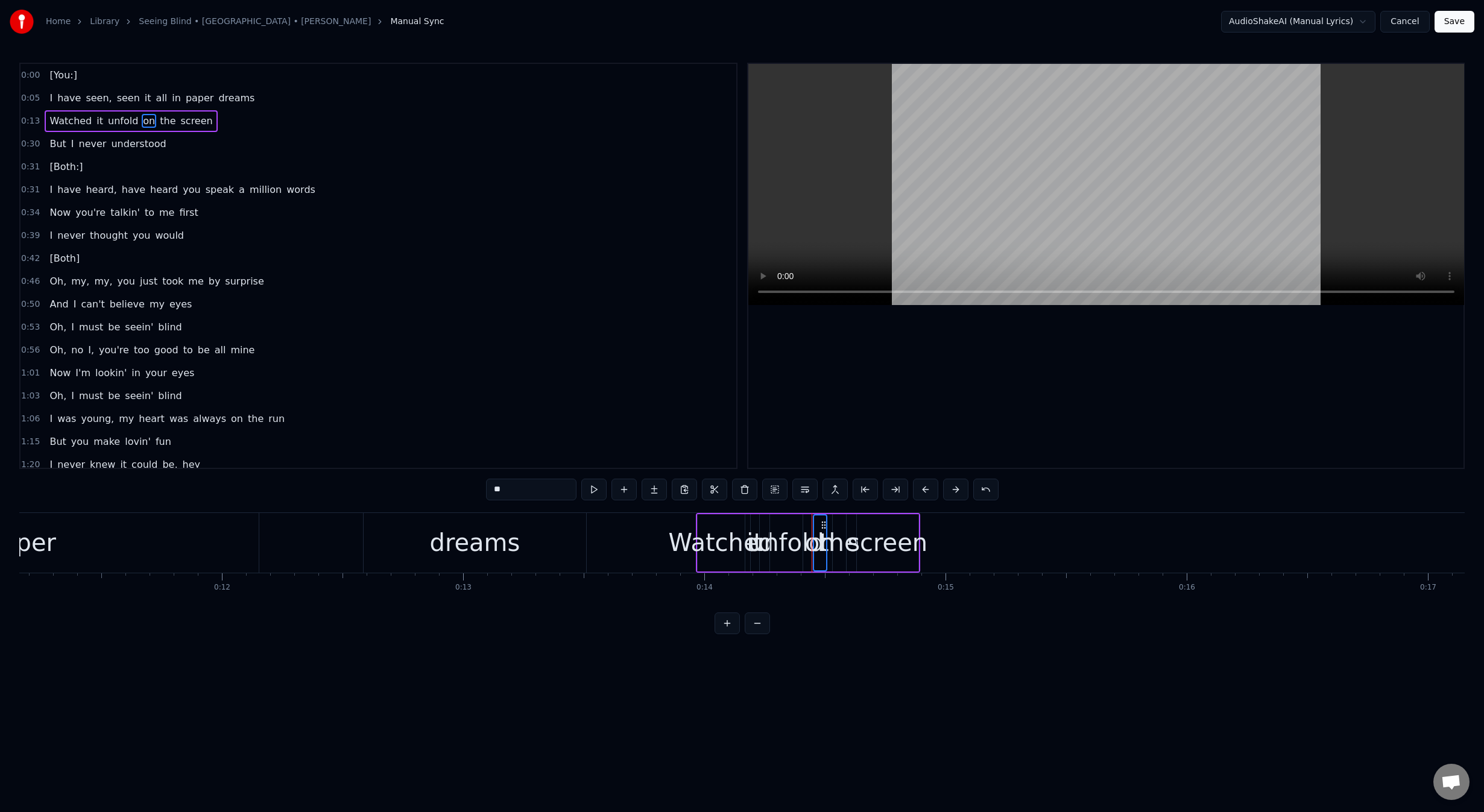
click at [159, 119] on span "the" at bounding box center [167, 121] width 18 height 14
click at [180, 121] on span "screen" at bounding box center [196, 121] width 35 height 14
drag, startPoint x: 820, startPoint y: 550, endPoint x: 832, endPoint y: 550, distance: 12.0
click at [832, 550] on div "Watched it unfold on the screen" at bounding box center [808, 542] width 225 height 60
click at [180, 124] on span "screen" at bounding box center [196, 121] width 35 height 14
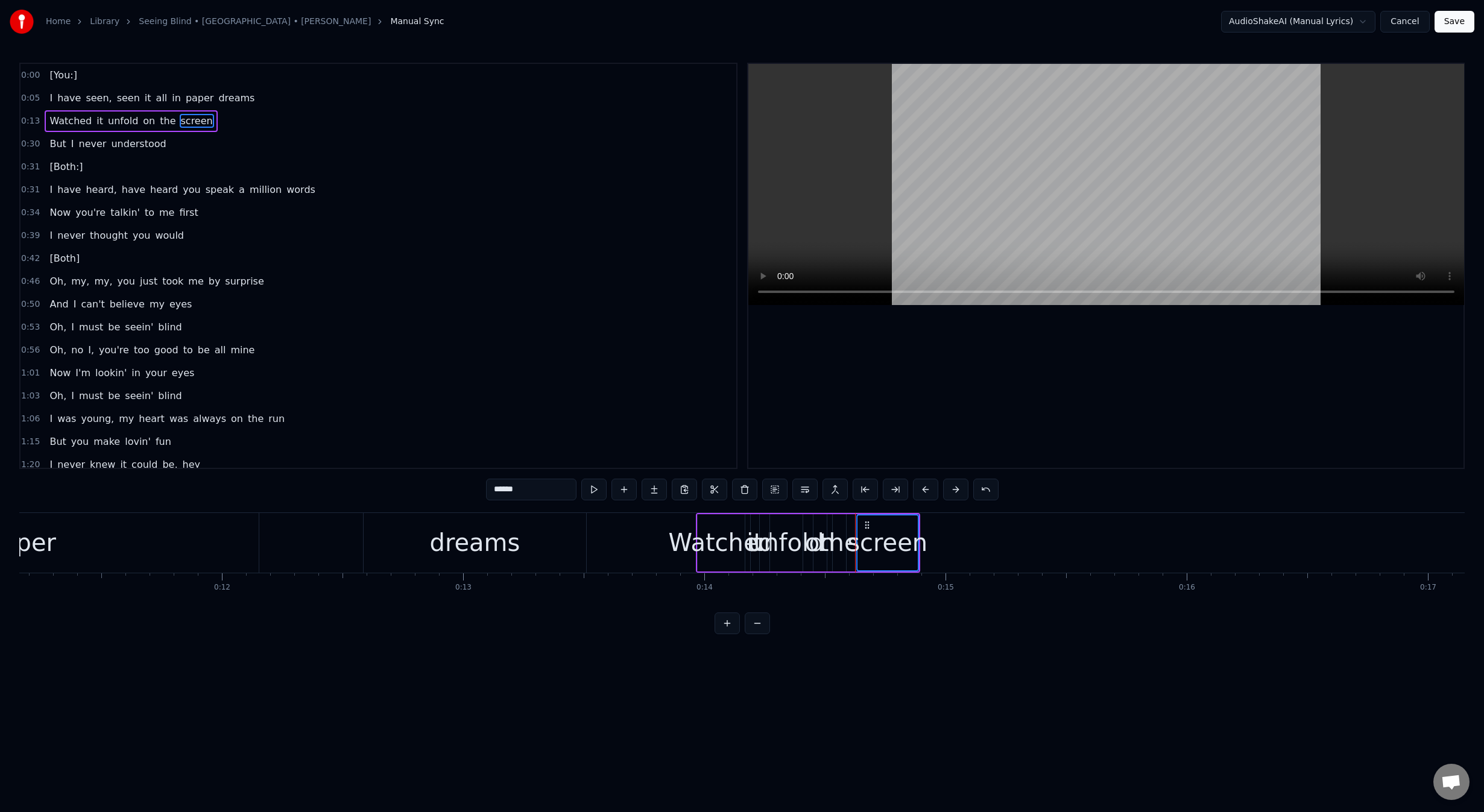
click at [159, 122] on span "the" at bounding box center [167, 121] width 18 height 14
click at [142, 122] on span "on" at bounding box center [149, 121] width 14 height 14
click at [920, 486] on button at bounding box center [925, 489] width 25 height 22
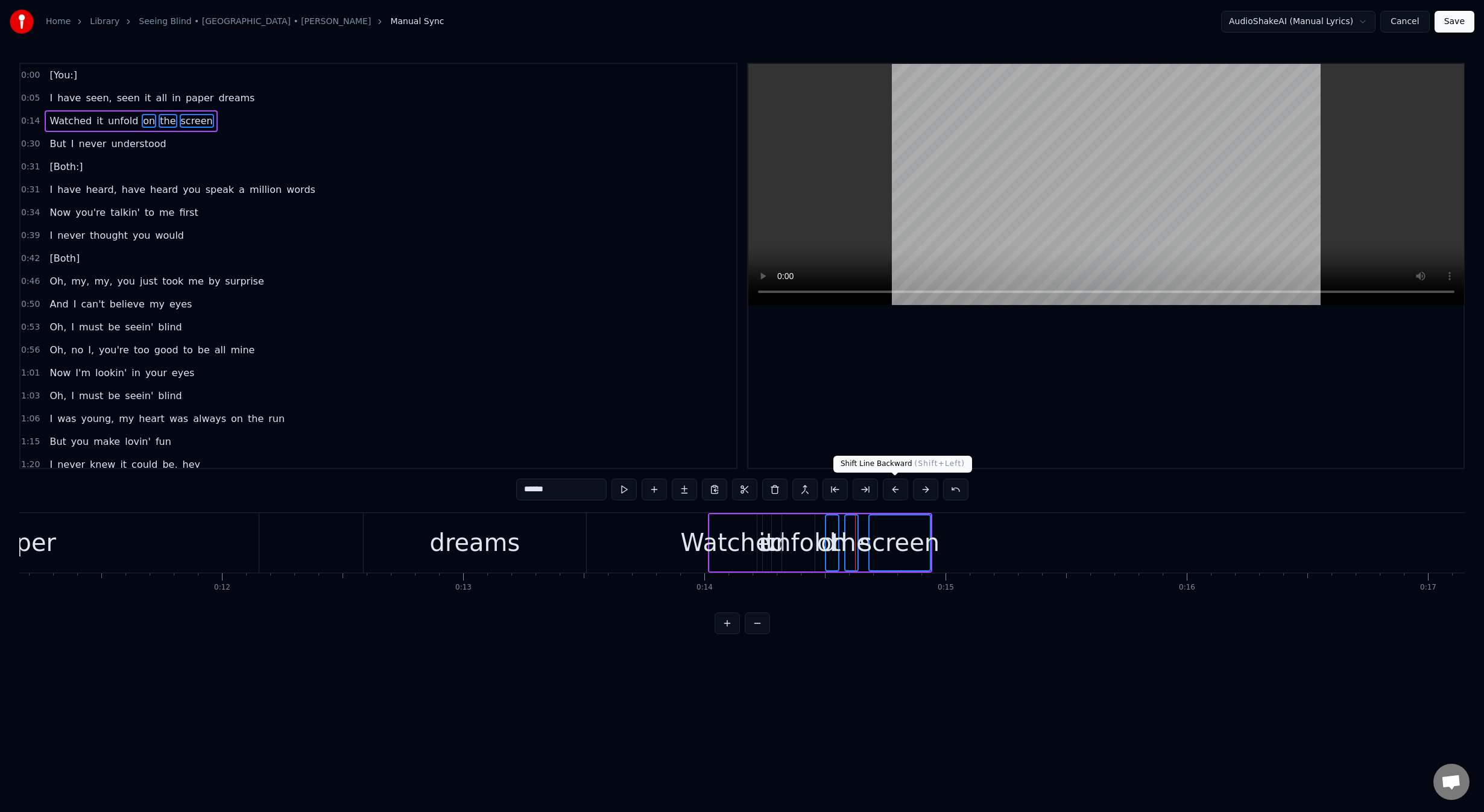
click at [899, 490] on button at bounding box center [895, 489] width 25 height 22
click at [727, 632] on button at bounding box center [726, 623] width 25 height 22
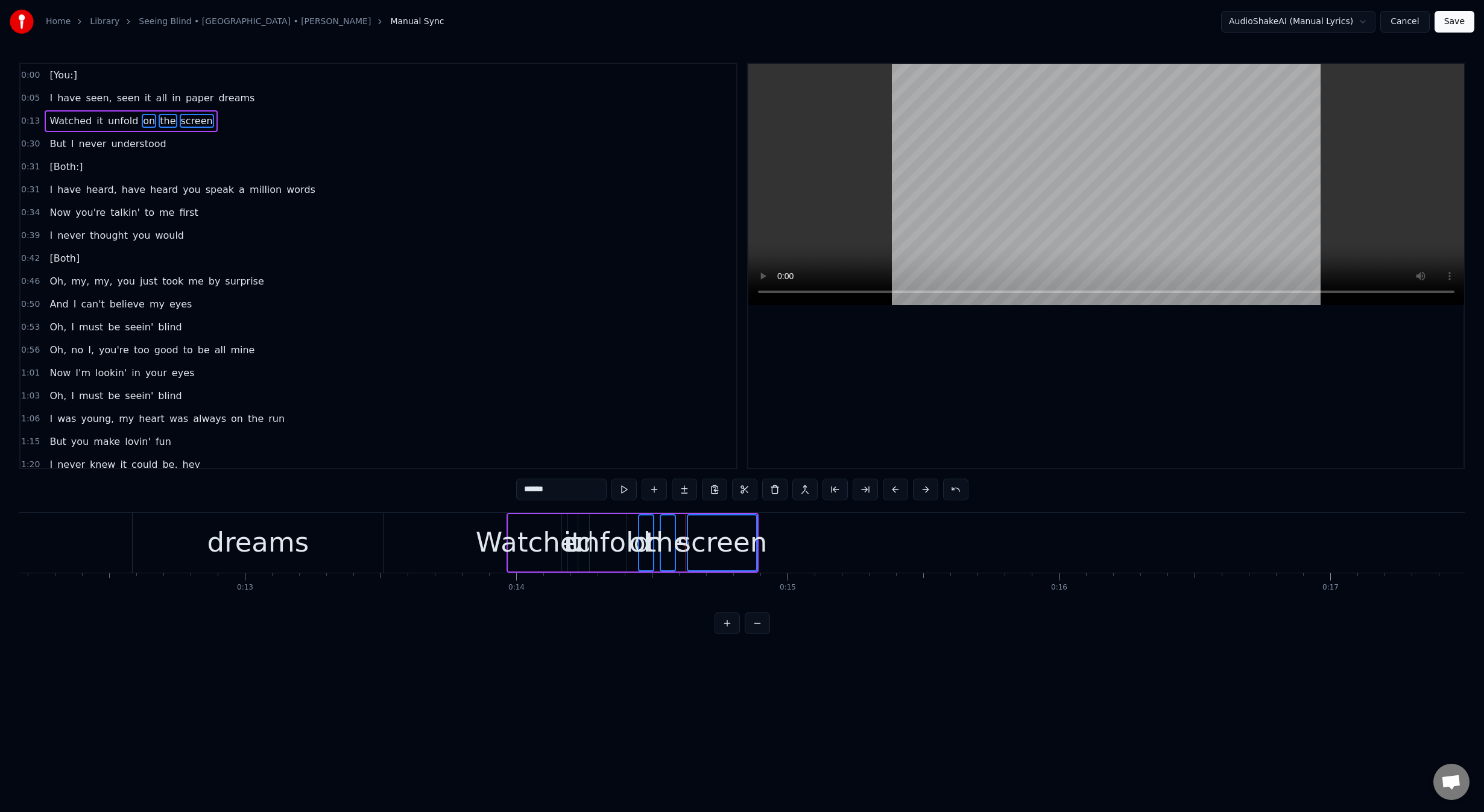
scroll to position [0, 3322]
click at [623, 565] on div "on" at bounding box center [625, 542] width 14 height 55
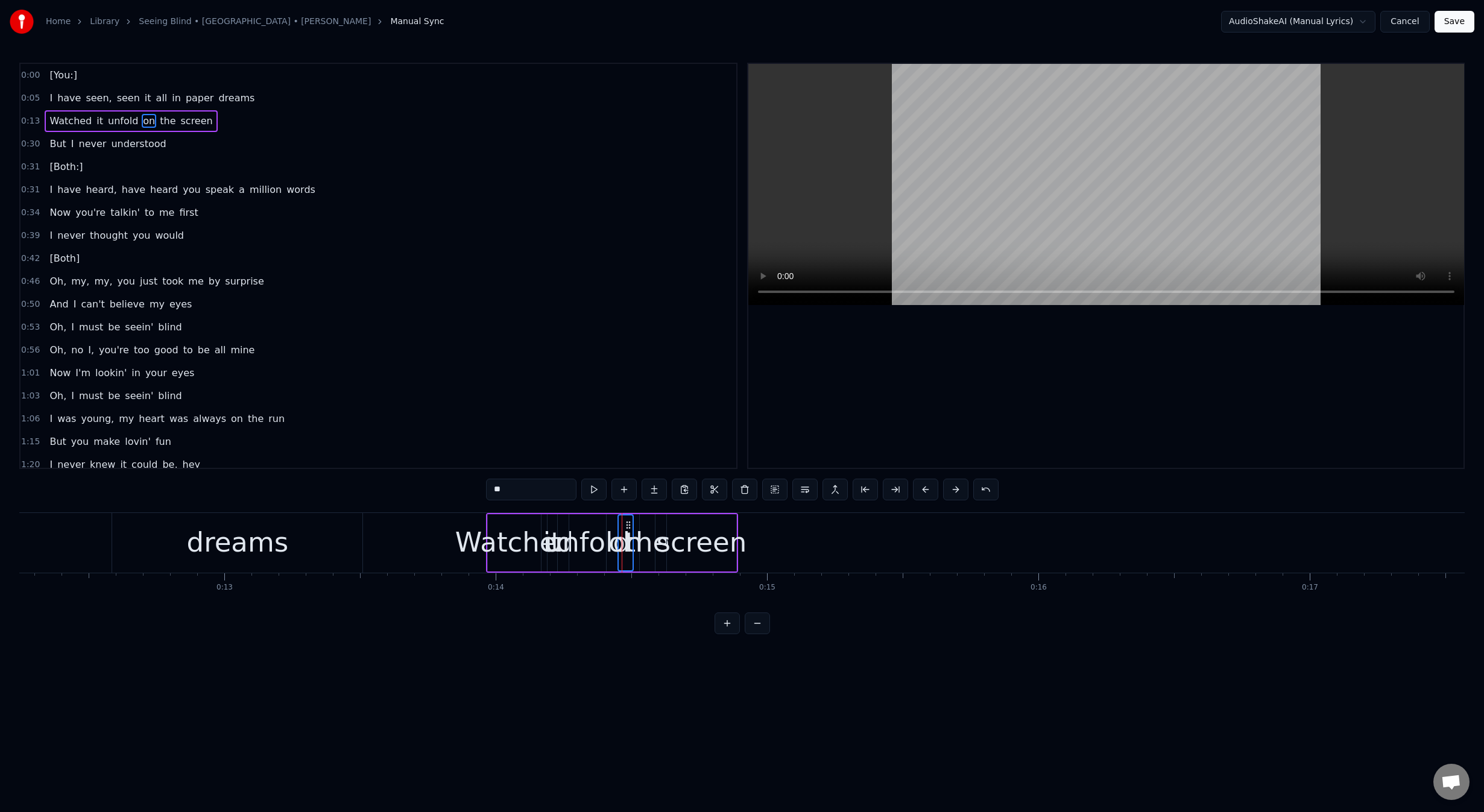
click at [646, 545] on div "the" at bounding box center [647, 542] width 44 height 41
click at [695, 545] on div "screen" at bounding box center [701, 542] width 90 height 41
click at [681, 553] on div "screen" at bounding box center [701, 542] width 90 height 41
drag, startPoint x: 677, startPoint y: 526, endPoint x: 1137, endPoint y: 532, distance: 460.0
click at [1161, 535] on div "screen" at bounding box center [1173, 542] width 68 height 55
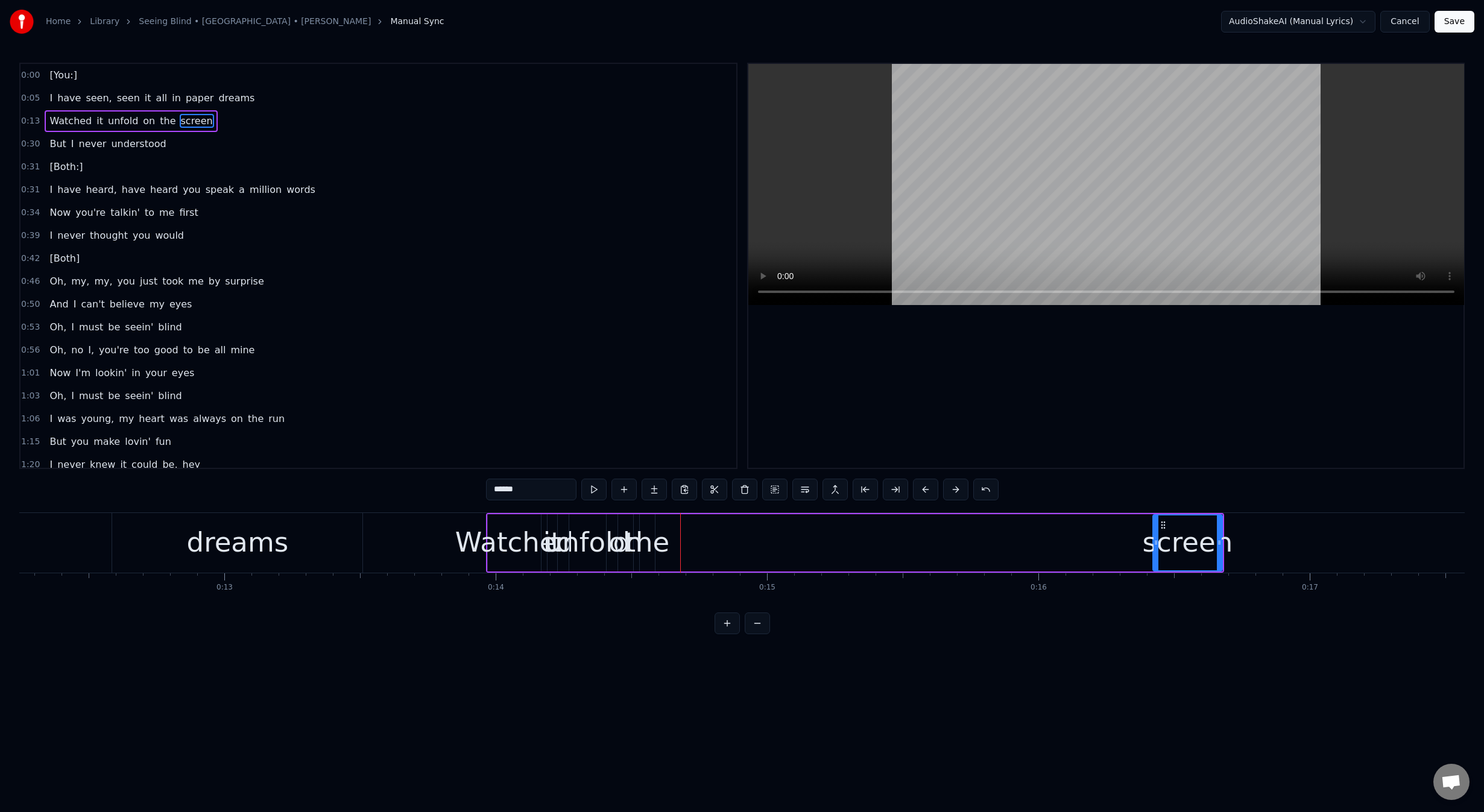
click at [645, 528] on div "the" at bounding box center [647, 542] width 44 height 41
drag, startPoint x: 647, startPoint y: 524, endPoint x: 949, endPoint y: 538, distance: 302.3
click at [1022, 527] on div "the" at bounding box center [1014, 542] width 14 height 55
click at [626, 521] on div "on" at bounding box center [626, 542] width 15 height 57
type input "**"
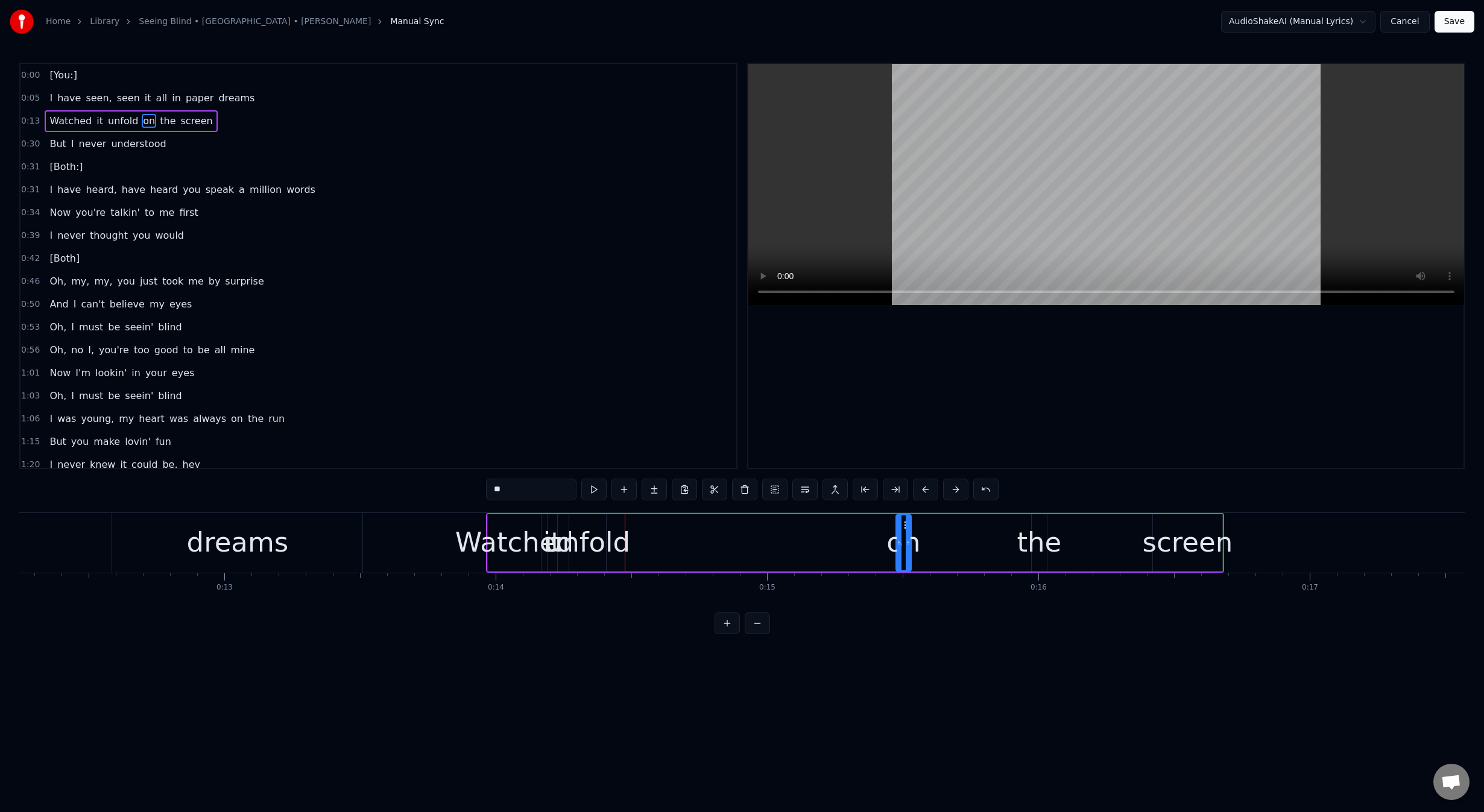
drag, startPoint x: 626, startPoint y: 521, endPoint x: 854, endPoint y: 541, distance: 228.9
click at [904, 534] on div "on" at bounding box center [903, 542] width 14 height 55
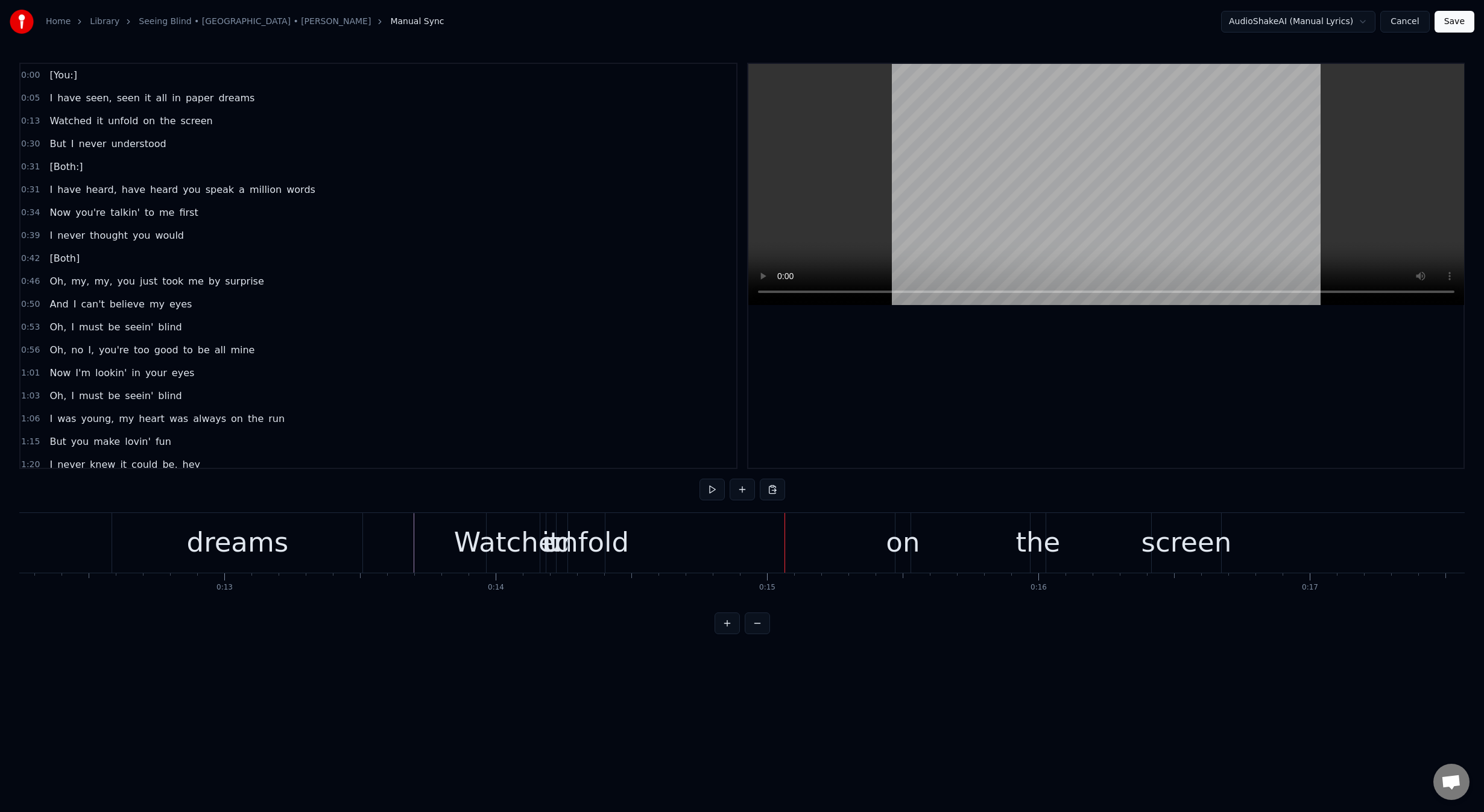
click at [1174, 548] on div "screen" at bounding box center [1187, 542] width 90 height 41
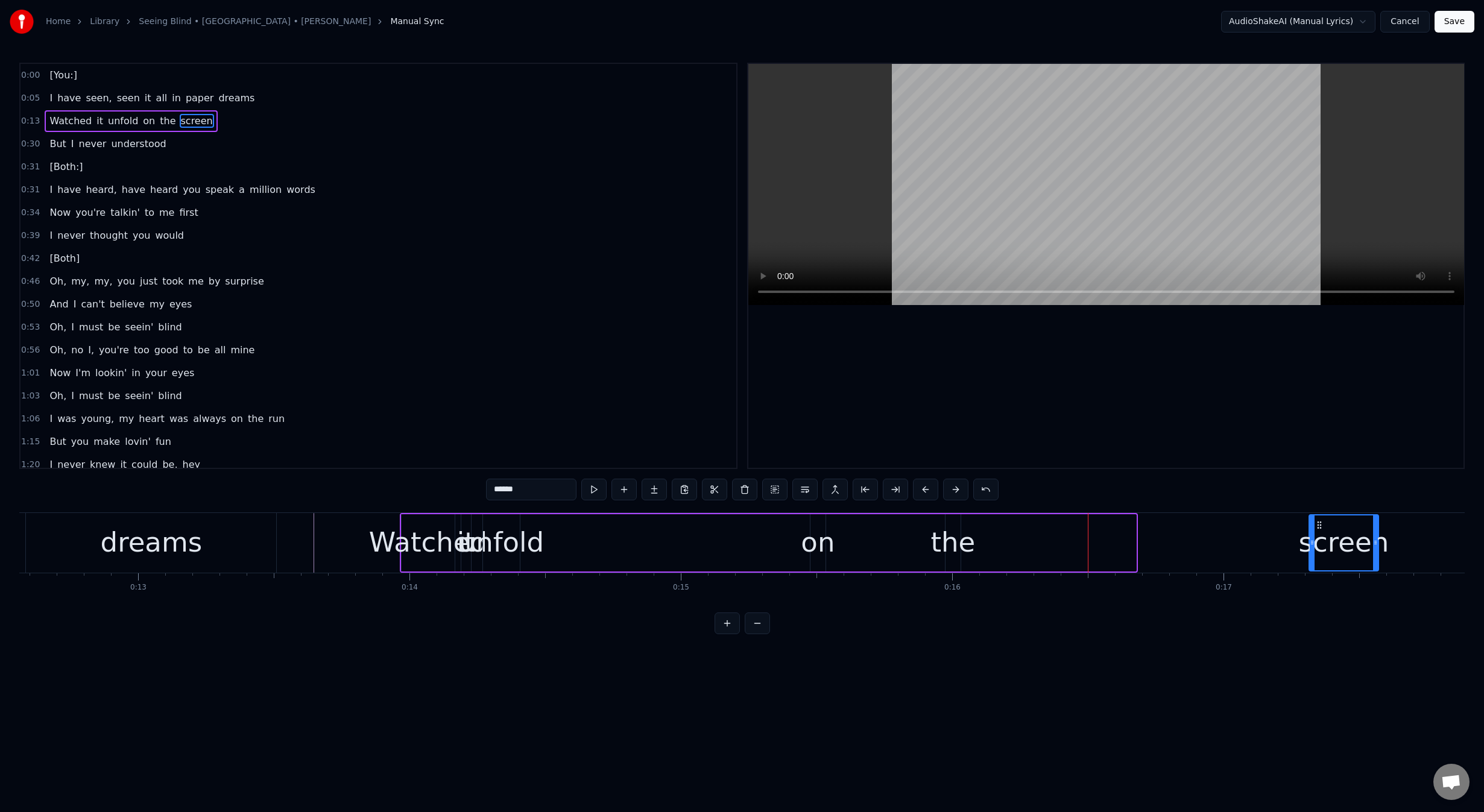
drag, startPoint x: 1164, startPoint y: 524, endPoint x: 1336, endPoint y: 524, distance: 172.0
click at [1324, 524] on icon at bounding box center [1319, 525] width 10 height 10
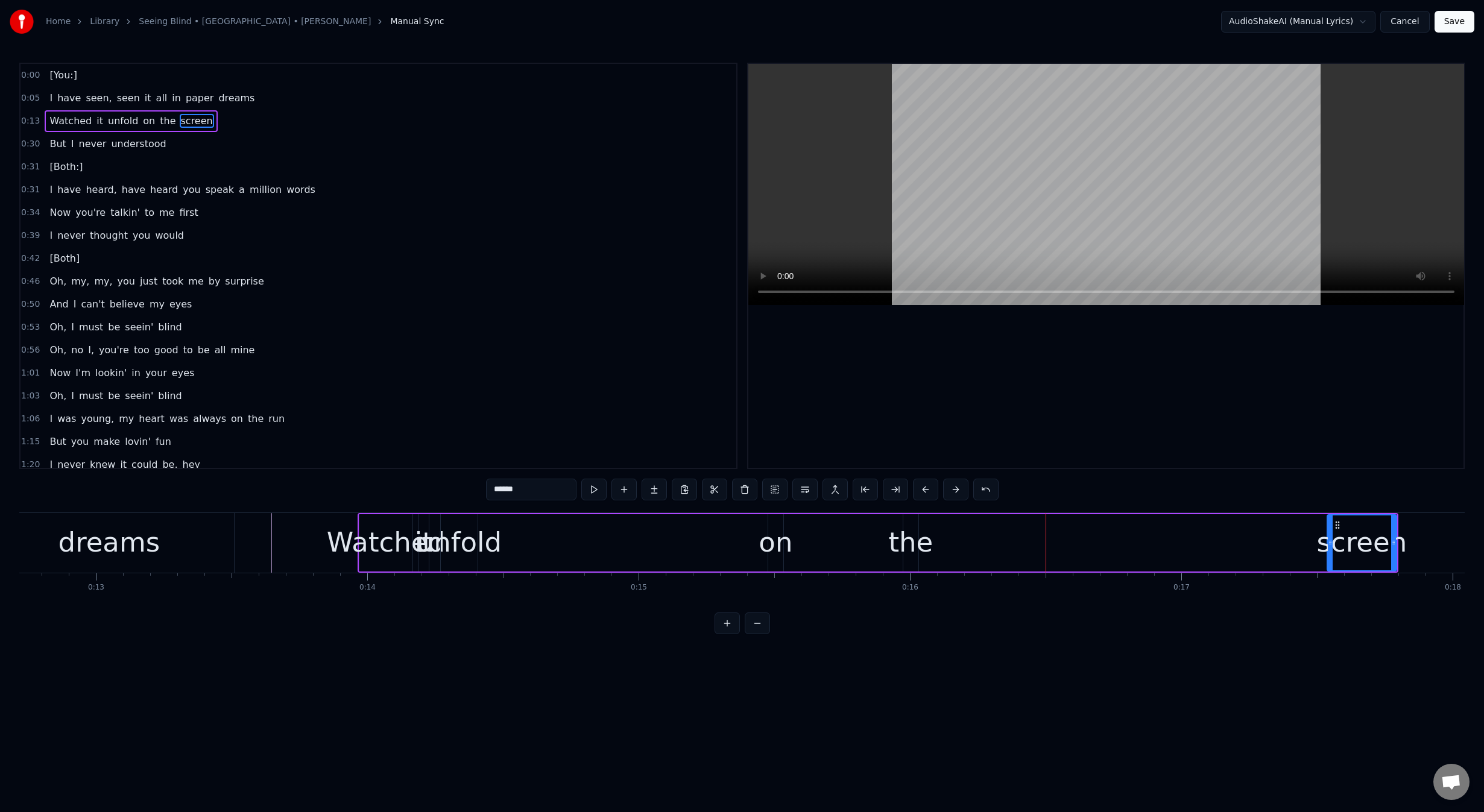
click at [790, 546] on div "on" at bounding box center [775, 542] width 34 height 41
drag, startPoint x: 783, startPoint y: 524, endPoint x: 879, endPoint y: 527, distance: 96.0
click at [828, 520] on div at bounding box center [825, 542] width 5 height 55
click at [918, 546] on div "the" at bounding box center [910, 542] width 44 height 41
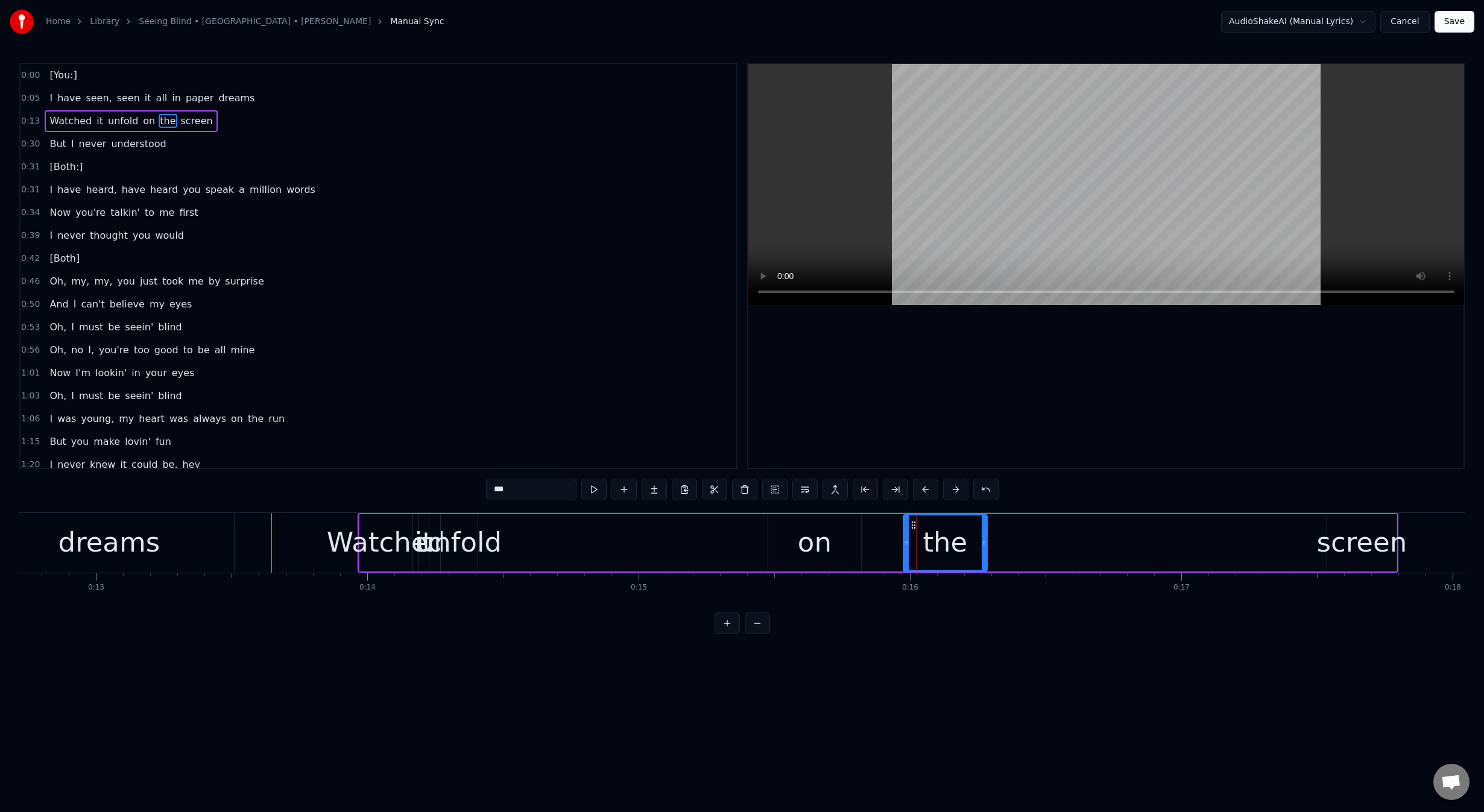
drag, startPoint x: 913, startPoint y: 522, endPoint x: 1065, endPoint y: 530, distance: 152.2
click at [986, 530] on div at bounding box center [984, 542] width 5 height 55
drag, startPoint x: 913, startPoint y: 524, endPoint x: 880, endPoint y: 524, distance: 33.0
click at [881, 524] on icon at bounding box center [881, 525] width 10 height 10
click at [460, 547] on div "unfold" at bounding box center [459, 542] width 85 height 41
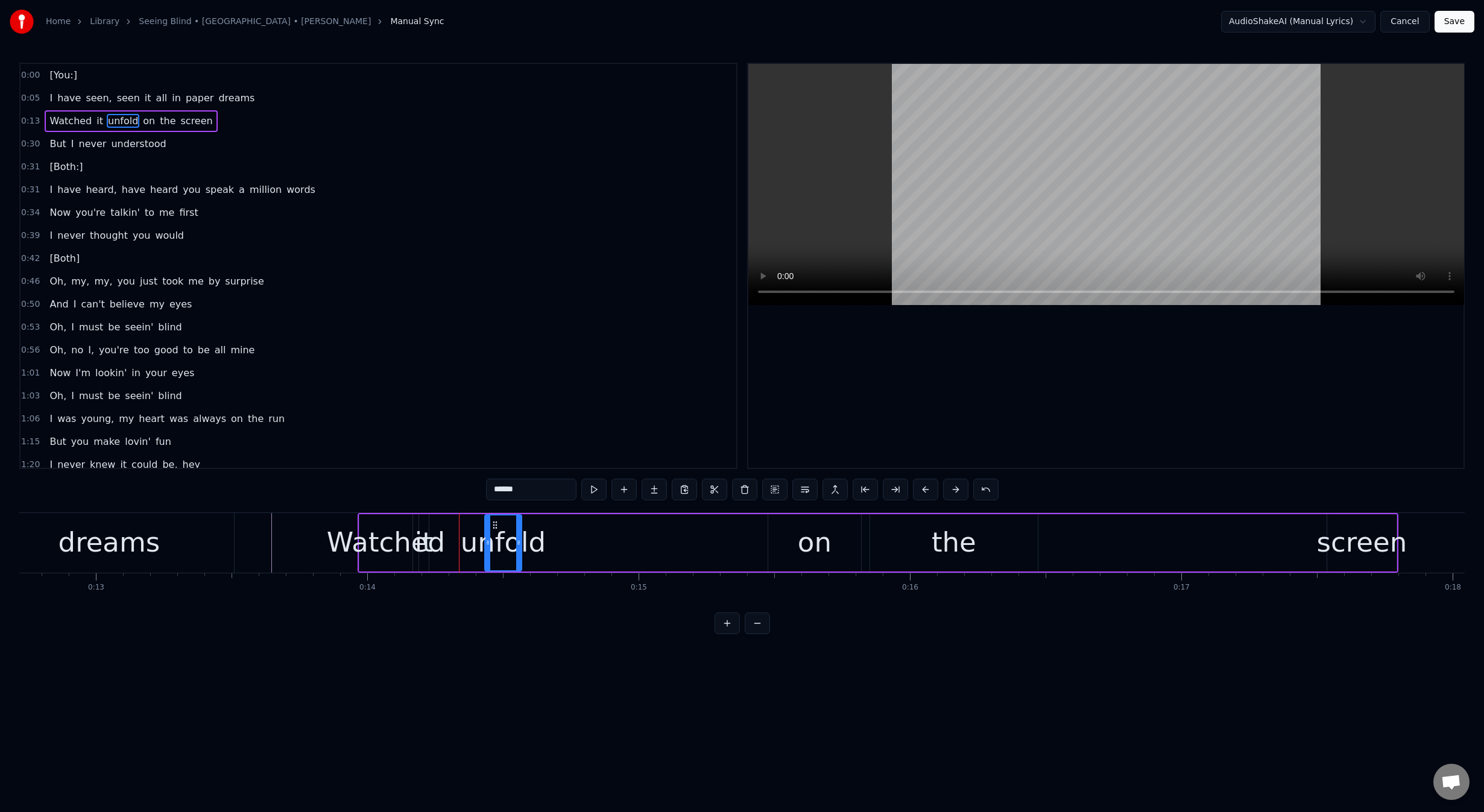
drag, startPoint x: 449, startPoint y: 526, endPoint x: 503, endPoint y: 525, distance: 54.0
click at [500, 525] on icon at bounding box center [495, 525] width 10 height 10
click at [428, 549] on div "it" at bounding box center [424, 542] width 18 height 41
type input "**"
drag, startPoint x: 429, startPoint y: 524, endPoint x: 465, endPoint y: 527, distance: 36.1
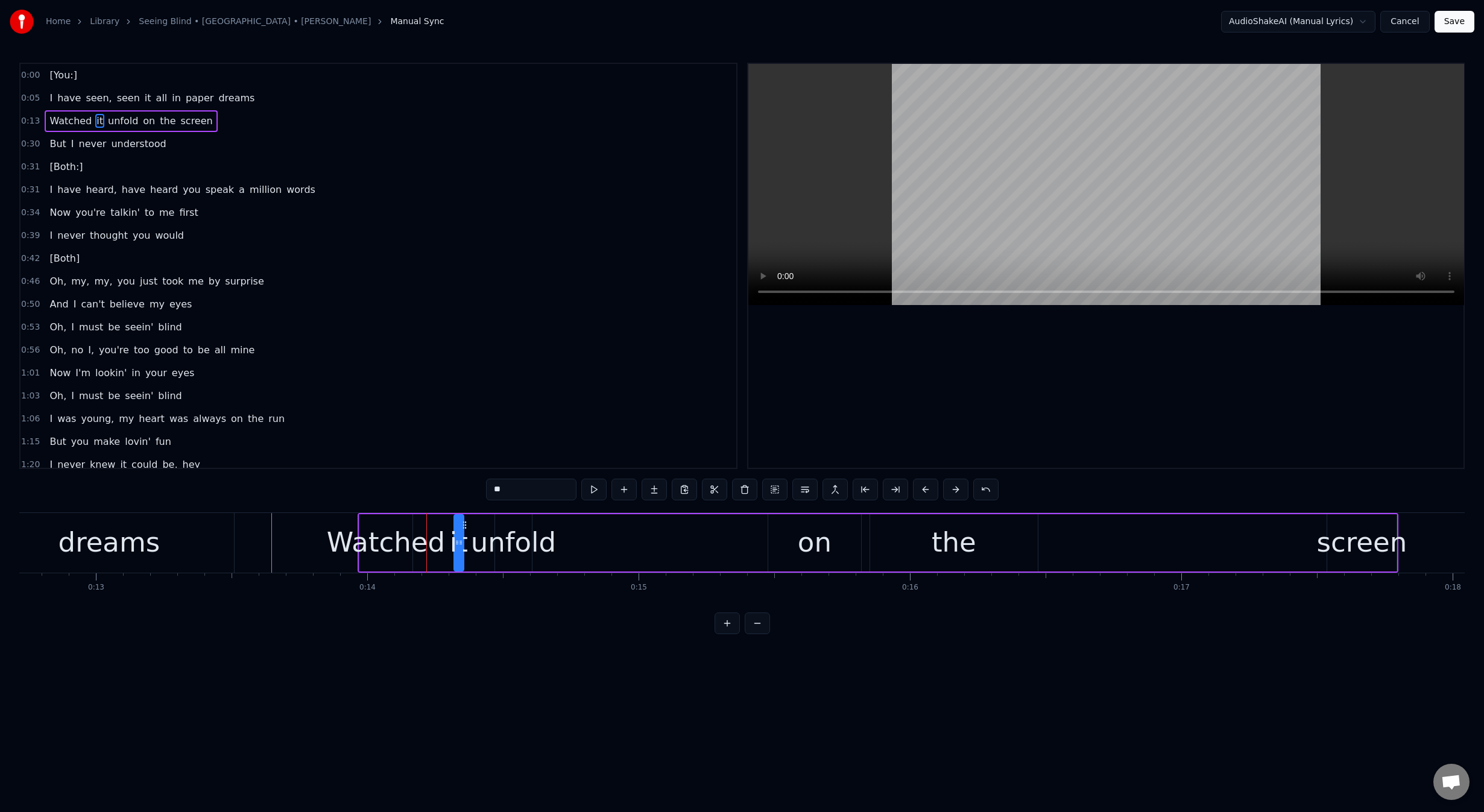
click at [465, 523] on icon at bounding box center [465, 525] width 10 height 10
click at [472, 543] on div "Watched it unfold on the screen" at bounding box center [878, 542] width 1040 height 60
click at [455, 546] on div "it" at bounding box center [459, 542] width 18 height 41
drag, startPoint x: 455, startPoint y: 544, endPoint x: 442, endPoint y: 546, distance: 13.2
click at [442, 546] on icon at bounding box center [444, 542] width 5 height 10
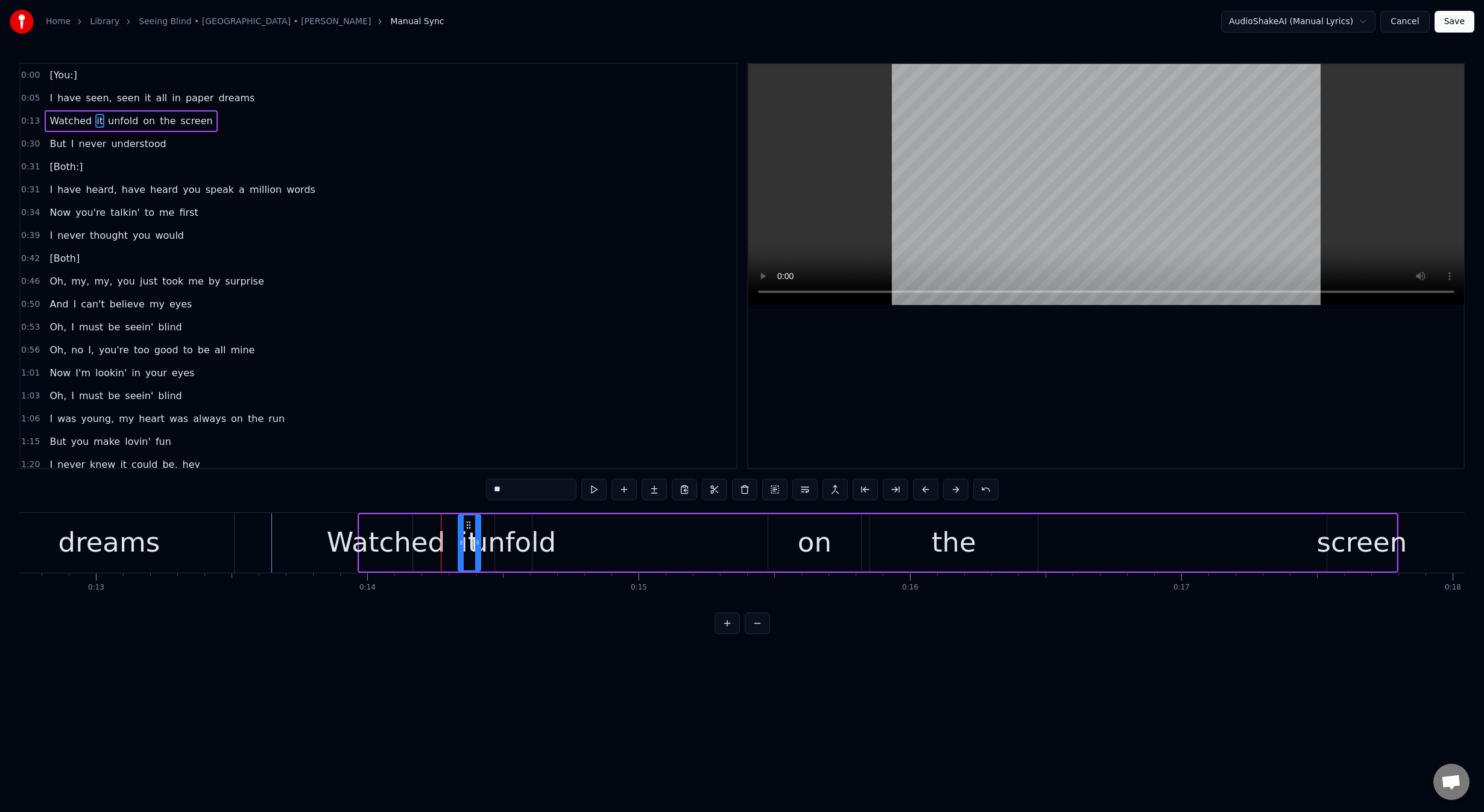
drag, startPoint x: 450, startPoint y: 524, endPoint x: 467, endPoint y: 524, distance: 17.0
click at [467, 524] on icon at bounding box center [469, 525] width 10 height 10
click at [422, 546] on div "Watched" at bounding box center [386, 542] width 118 height 41
type input "*******"
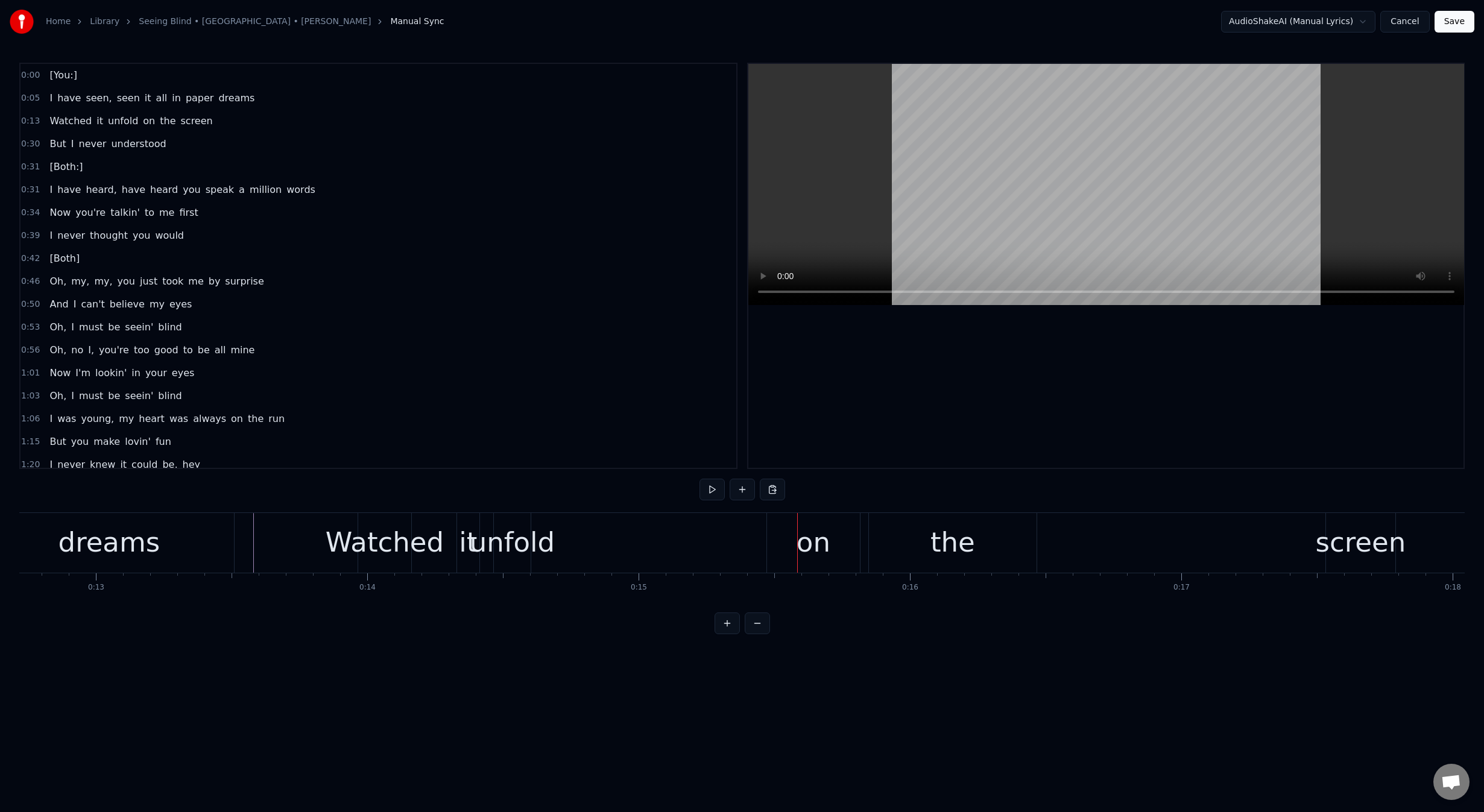
scroll to position [0, 0]
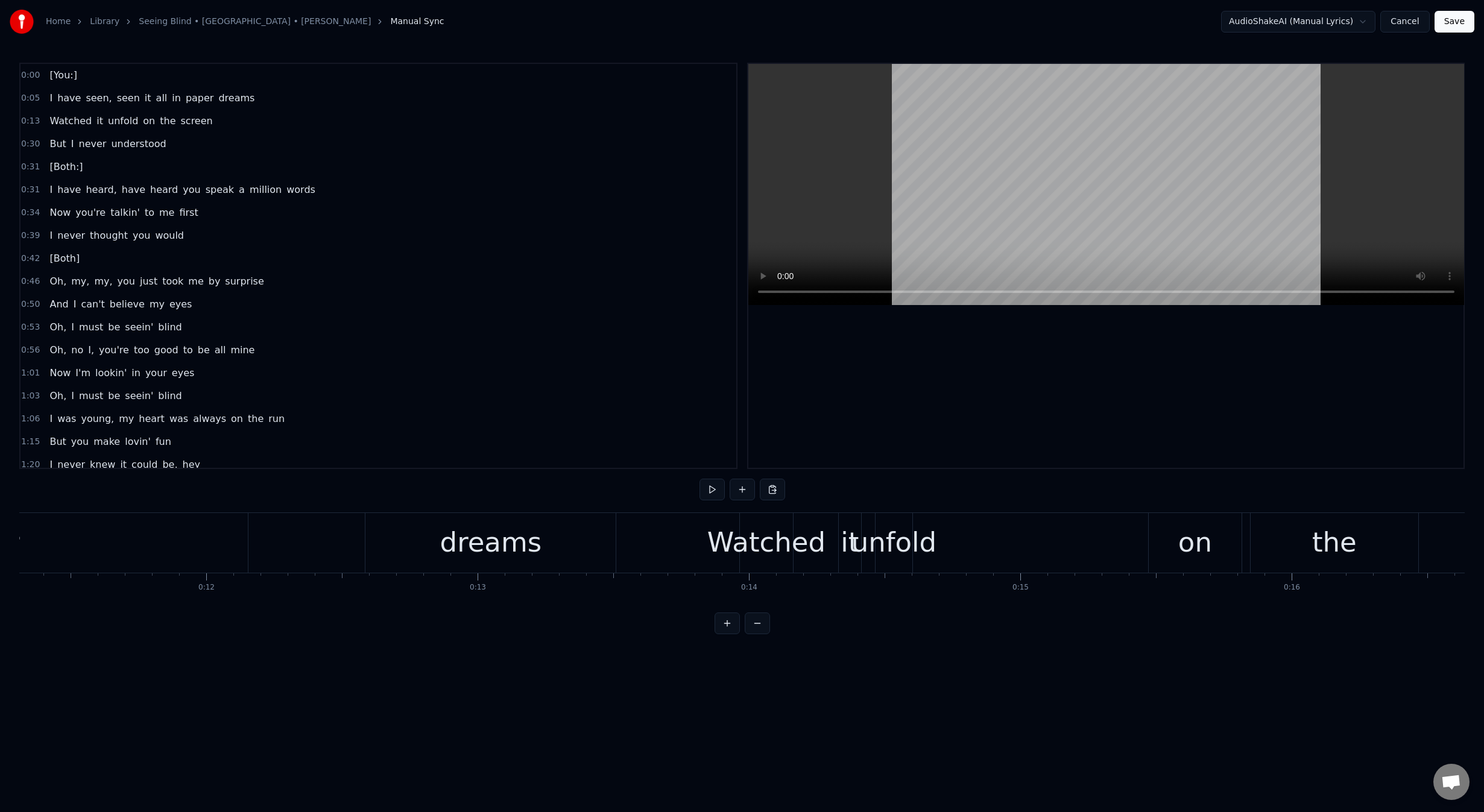
scroll to position [0, 3026]
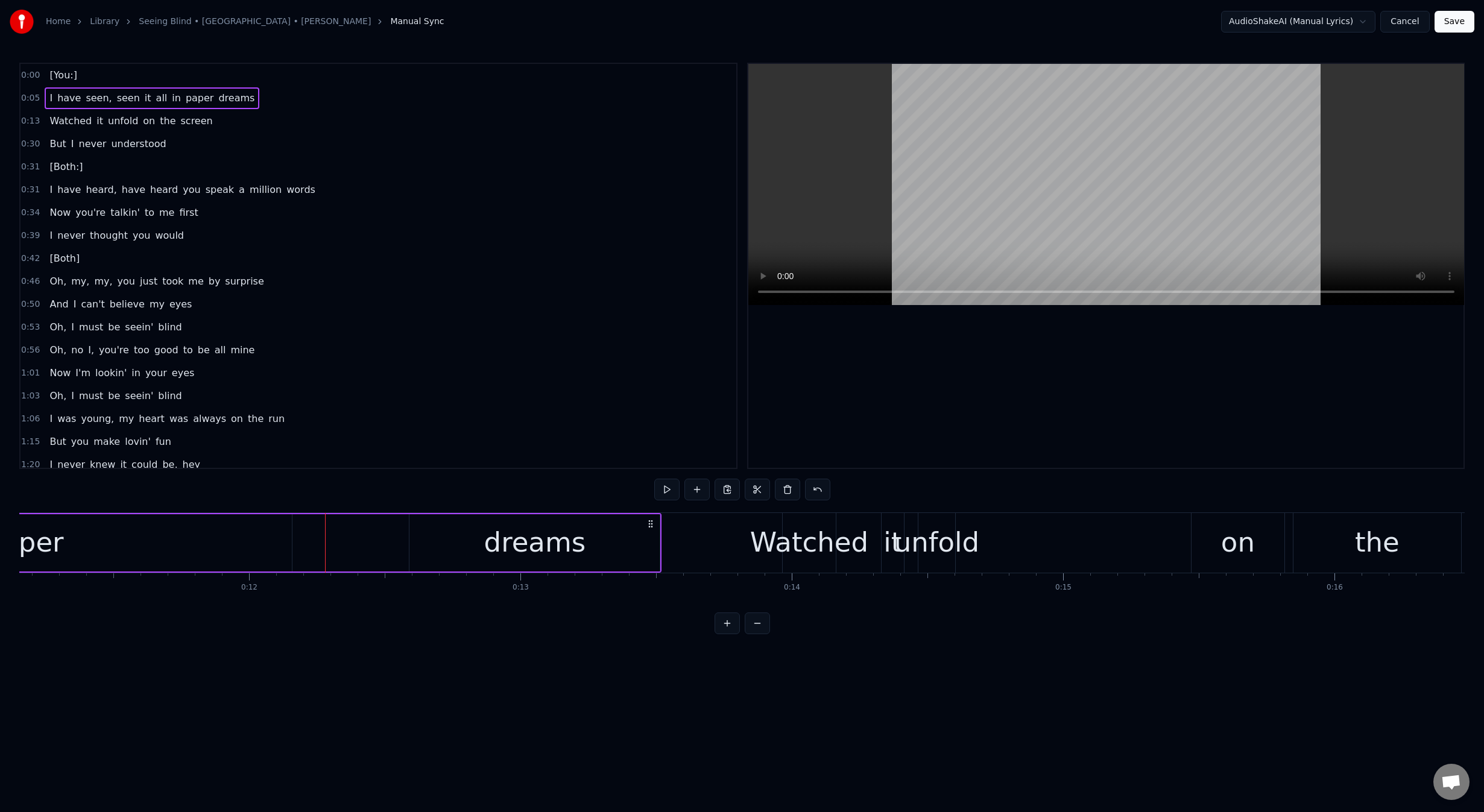
click at [320, 495] on div "0:00 [You:] 0:05 I have seen, seen it all in paper dreams 0:13 Watched it unfol…" at bounding box center [742, 348] width 1445 height 571
click at [313, 594] on div "[You:] I have seen, seen it all in paper dreams Watched it unfold on the screen…" at bounding box center [742, 558] width 1445 height 90
drag, startPoint x: 316, startPoint y: 591, endPoint x: 337, endPoint y: 587, distance: 21.4
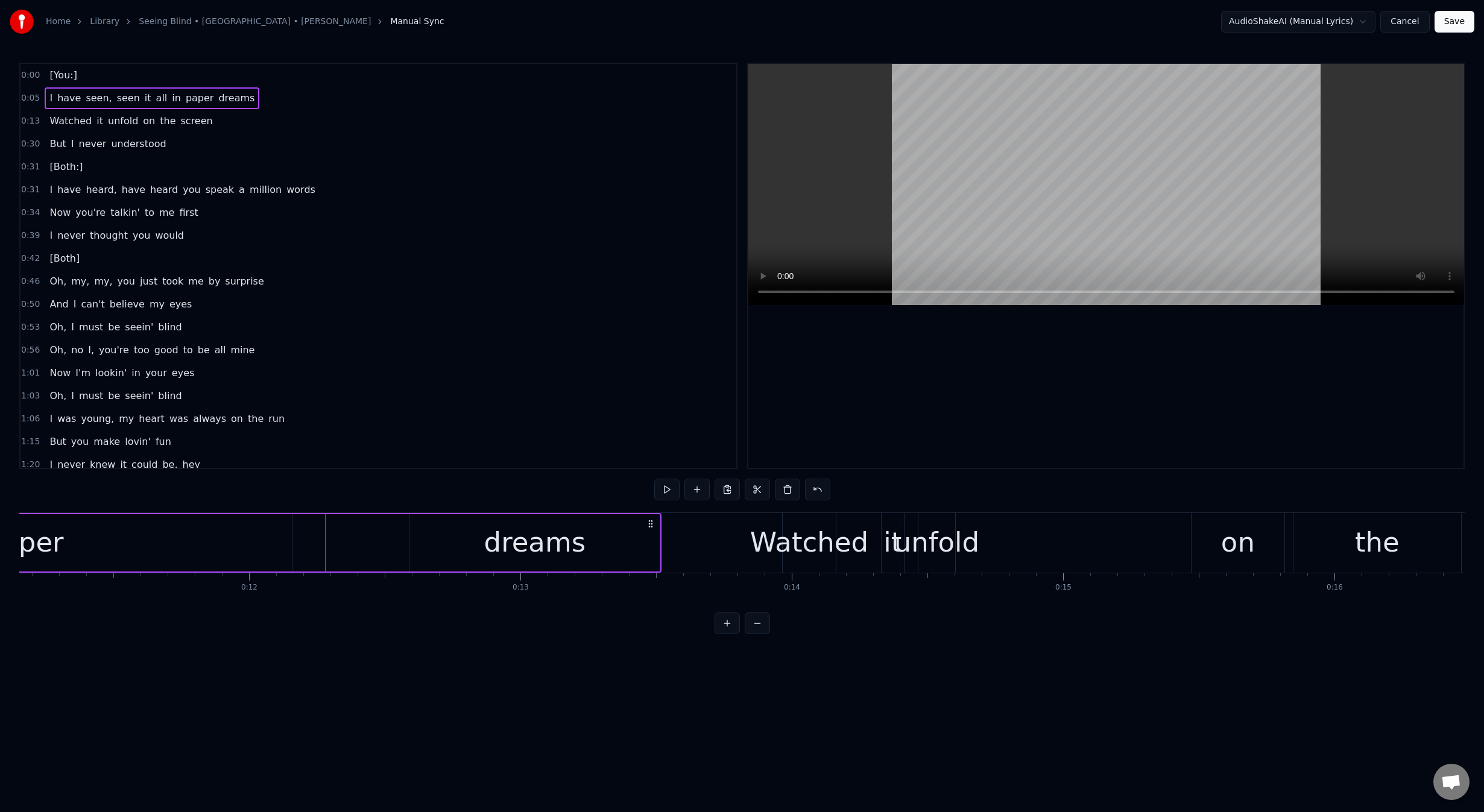
click at [324, 596] on div "[You:] I have seen, seen it all in paper dreams Watched it unfold on the screen…" at bounding box center [742, 558] width 1445 height 90
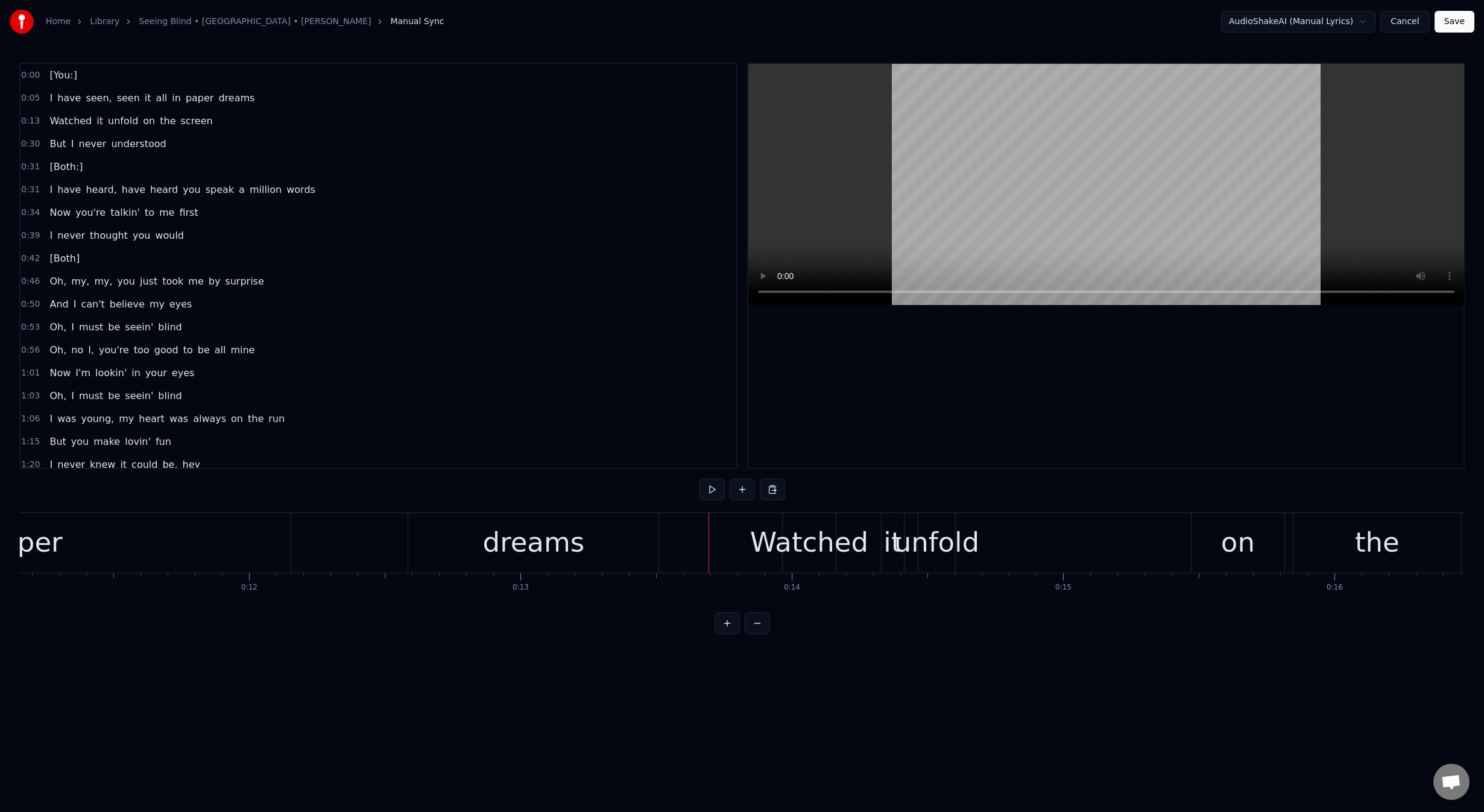
click at [399, 594] on div "[You:] I have seen, seen it all in paper dreams Watched it unfold on the screen…" at bounding box center [742, 558] width 1445 height 90
drag, startPoint x: 707, startPoint y: 534, endPoint x: 680, endPoint y: 624, distance: 94.0
click at [231, 572] on div "[You:] I have seen, seen it all in paper dreams Watched it unfold on the screen…" at bounding box center [742, 558] width 1445 height 90
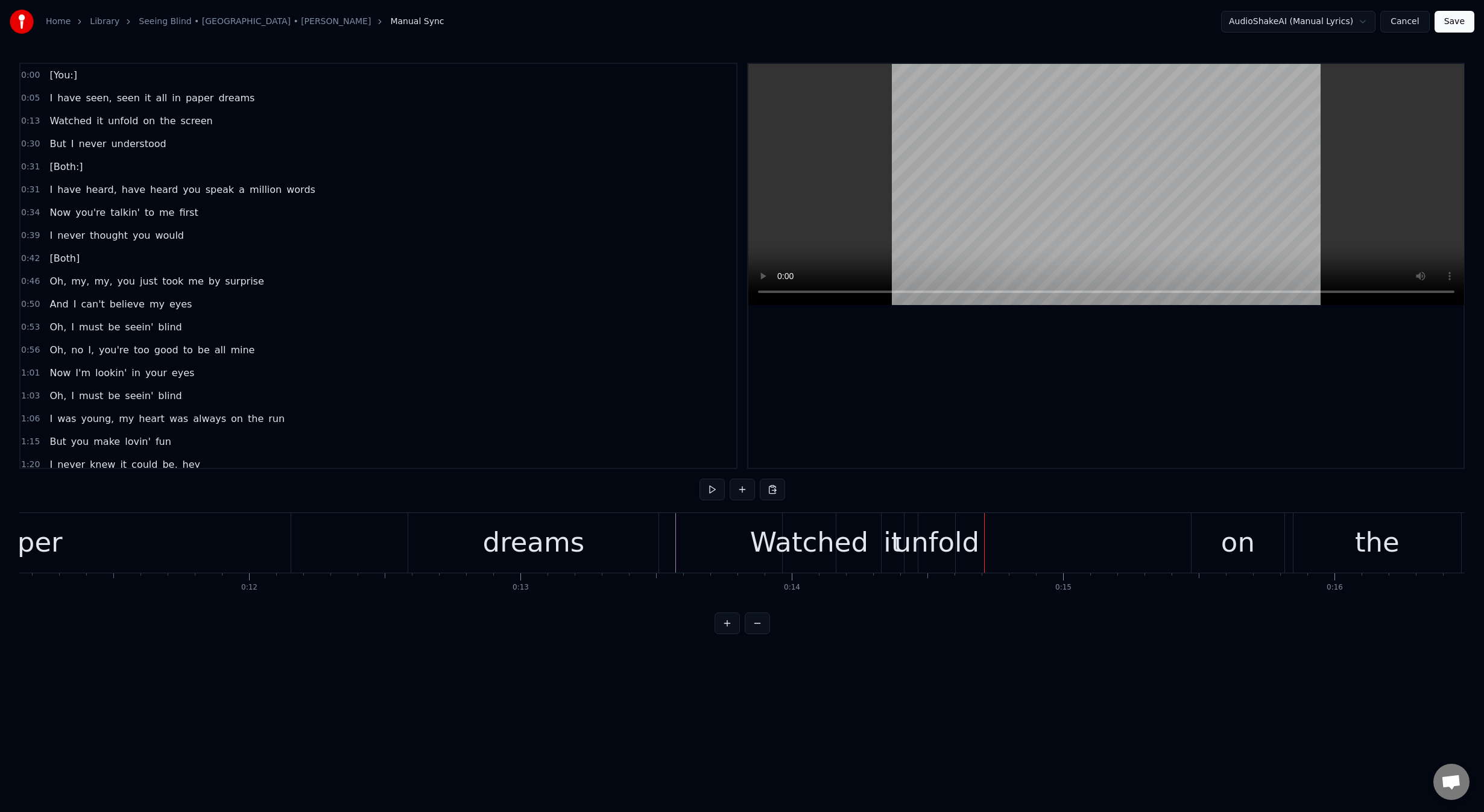
click at [833, 542] on div "Watched" at bounding box center [809, 542] width 118 height 41
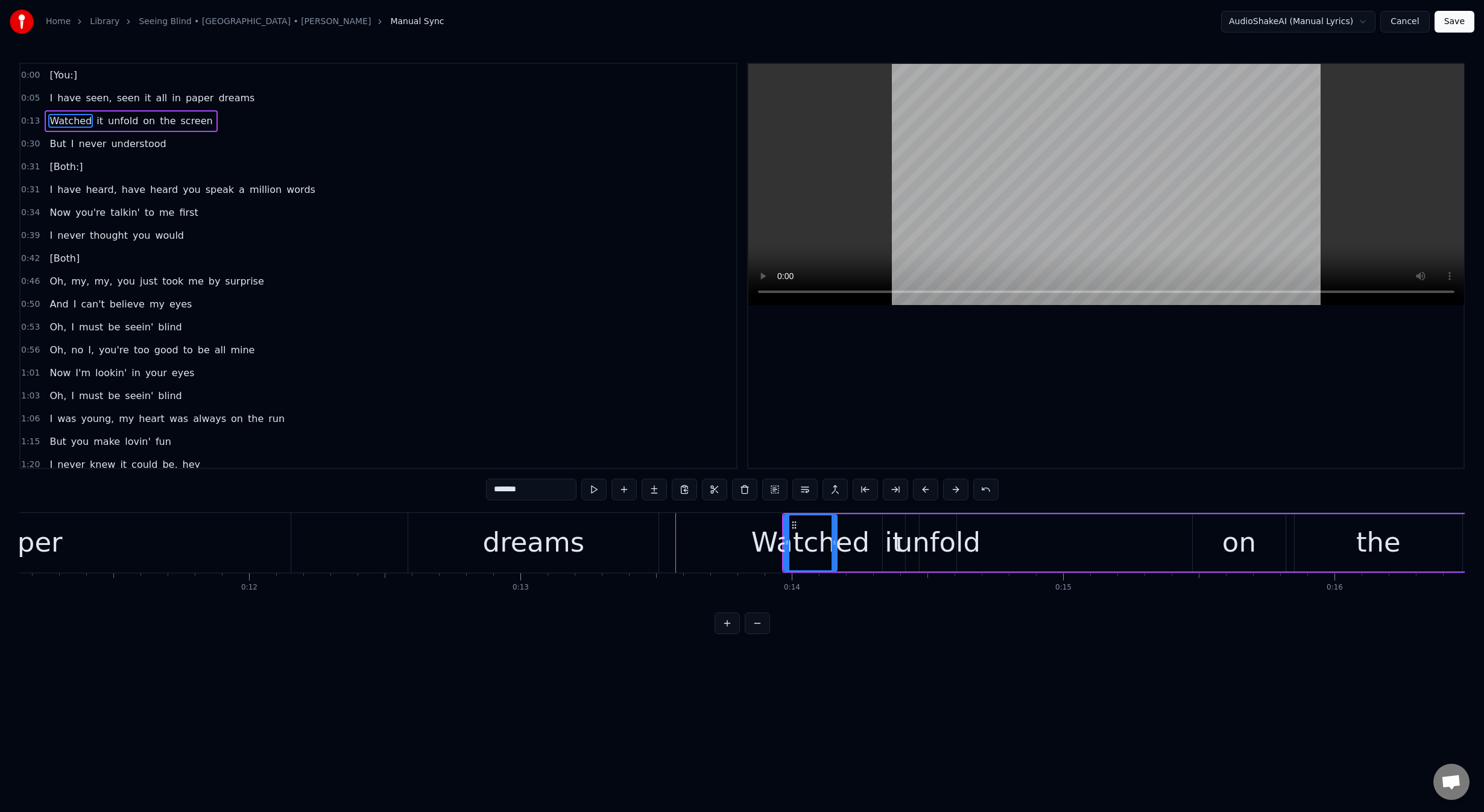
click at [888, 544] on div "it" at bounding box center [894, 542] width 18 height 41
drag, startPoint x: 885, startPoint y: 542, endPoint x: 851, endPoint y: 542, distance: 34.0
click at [851, 542] on icon at bounding box center [853, 542] width 5 height 10
drag, startPoint x: 858, startPoint y: 521, endPoint x: 847, endPoint y: 522, distance: 11.0
click at [845, 521] on circle at bounding box center [845, 521] width 1 height 1
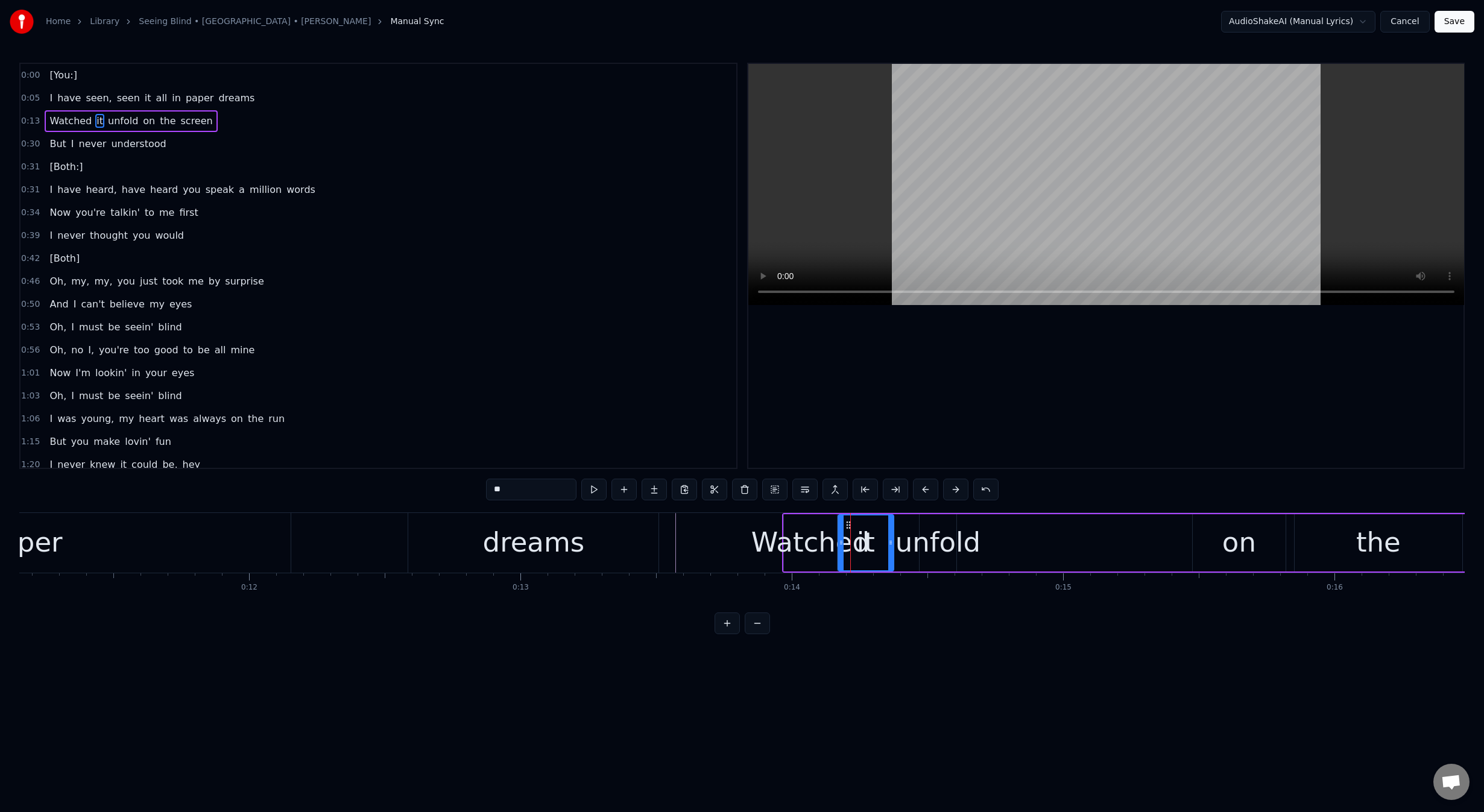
click at [929, 530] on div "unfold" at bounding box center [938, 542] width 85 height 41
type input "******"
drag, startPoint x: 920, startPoint y: 542, endPoint x: 892, endPoint y: 545, distance: 28.2
click at [895, 545] on icon at bounding box center [897, 542] width 5 height 10
drag, startPoint x: 953, startPoint y: 543, endPoint x: 1005, endPoint y: 541, distance: 52.0
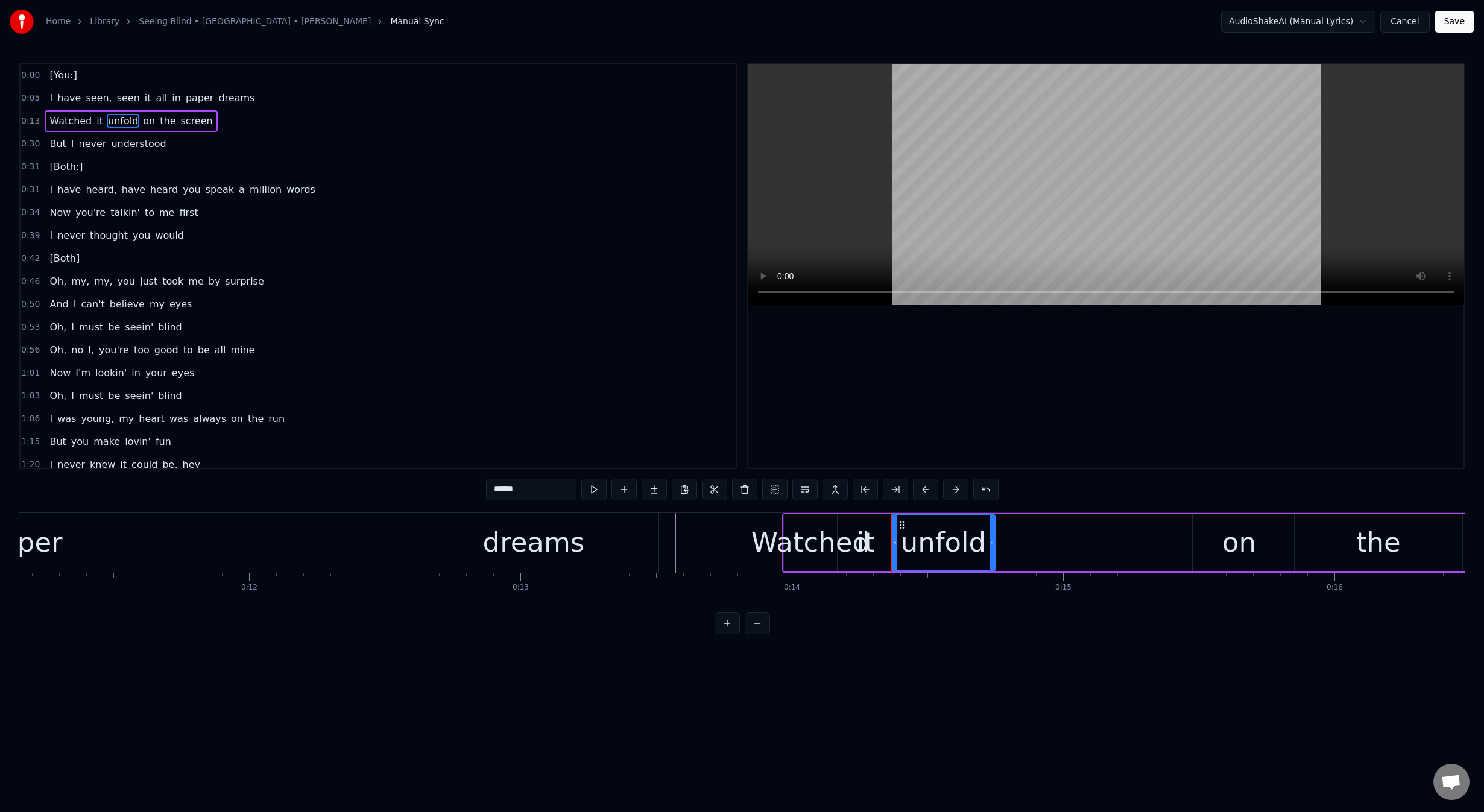
click at [994, 541] on icon at bounding box center [992, 542] width 5 height 10
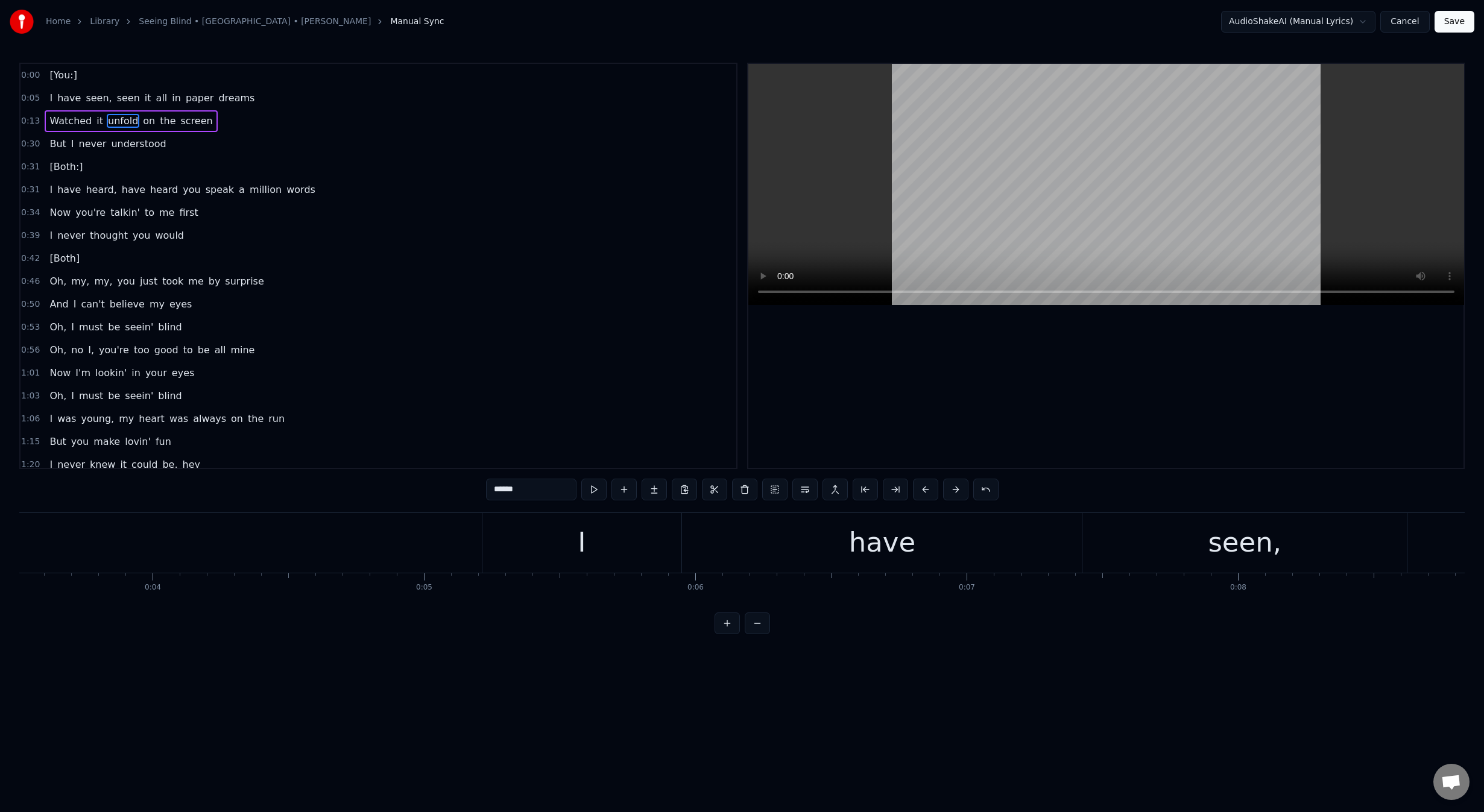
scroll to position [0, 889]
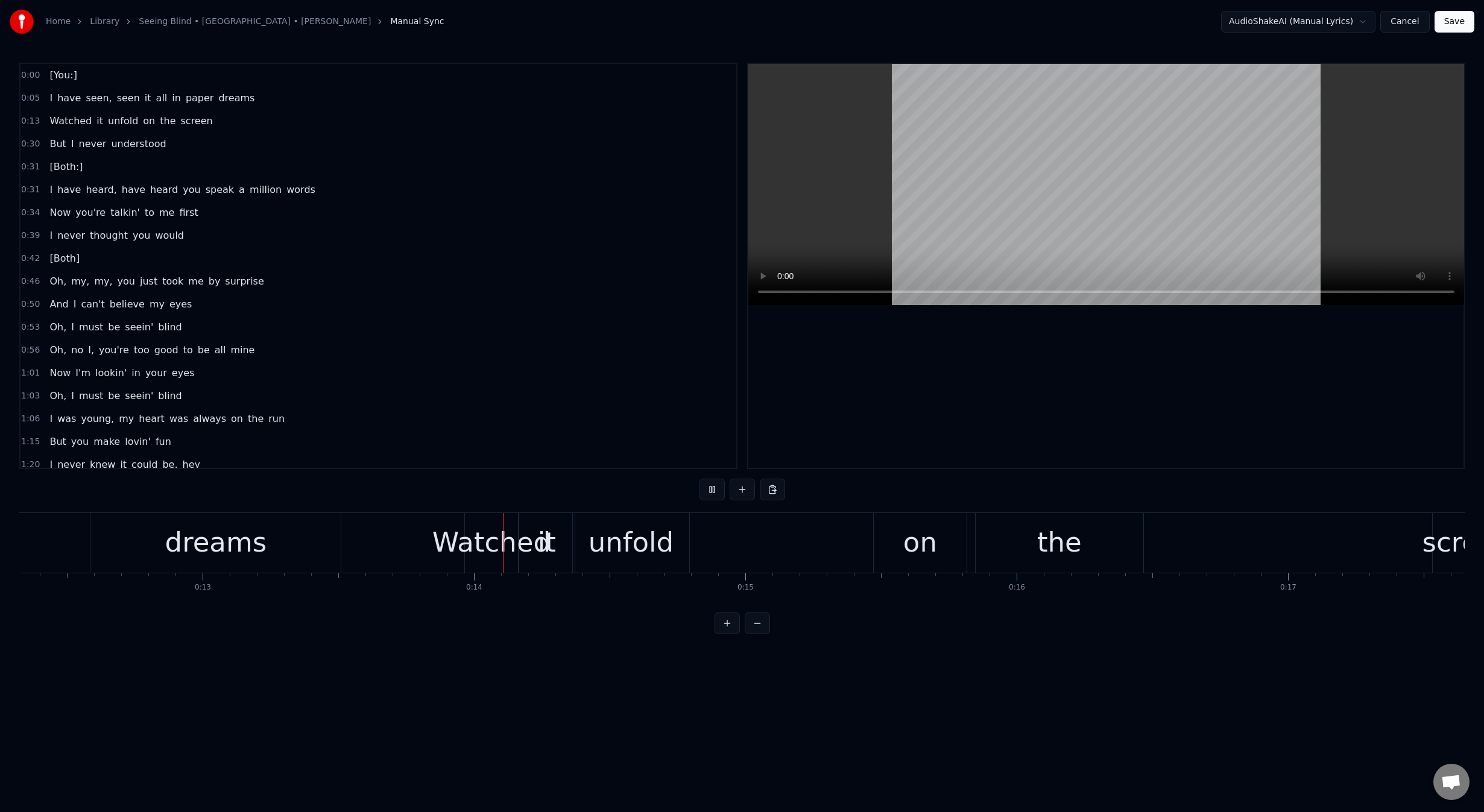
scroll to position [0, 3627]
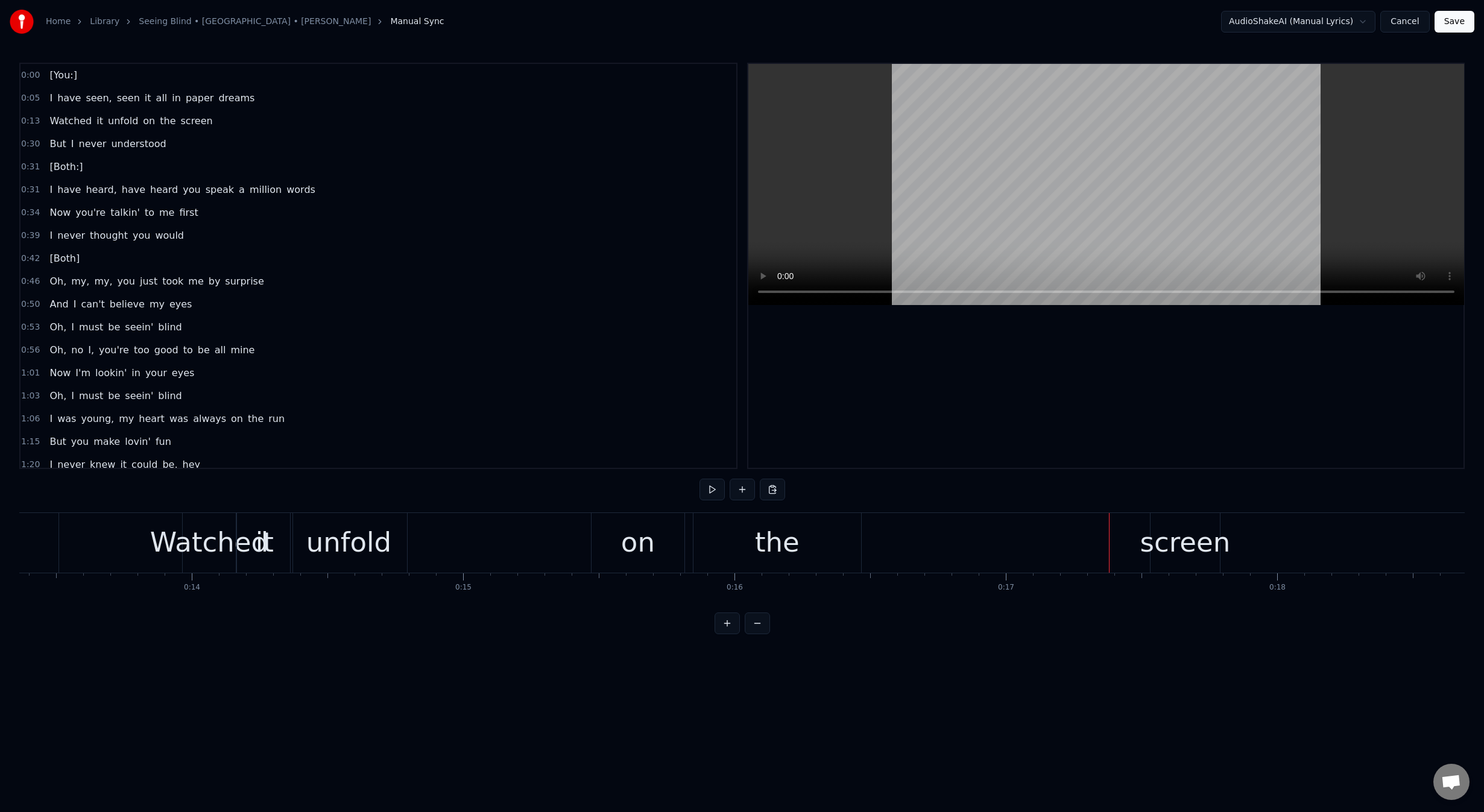
click at [816, 550] on div "the" at bounding box center [777, 542] width 167 height 60
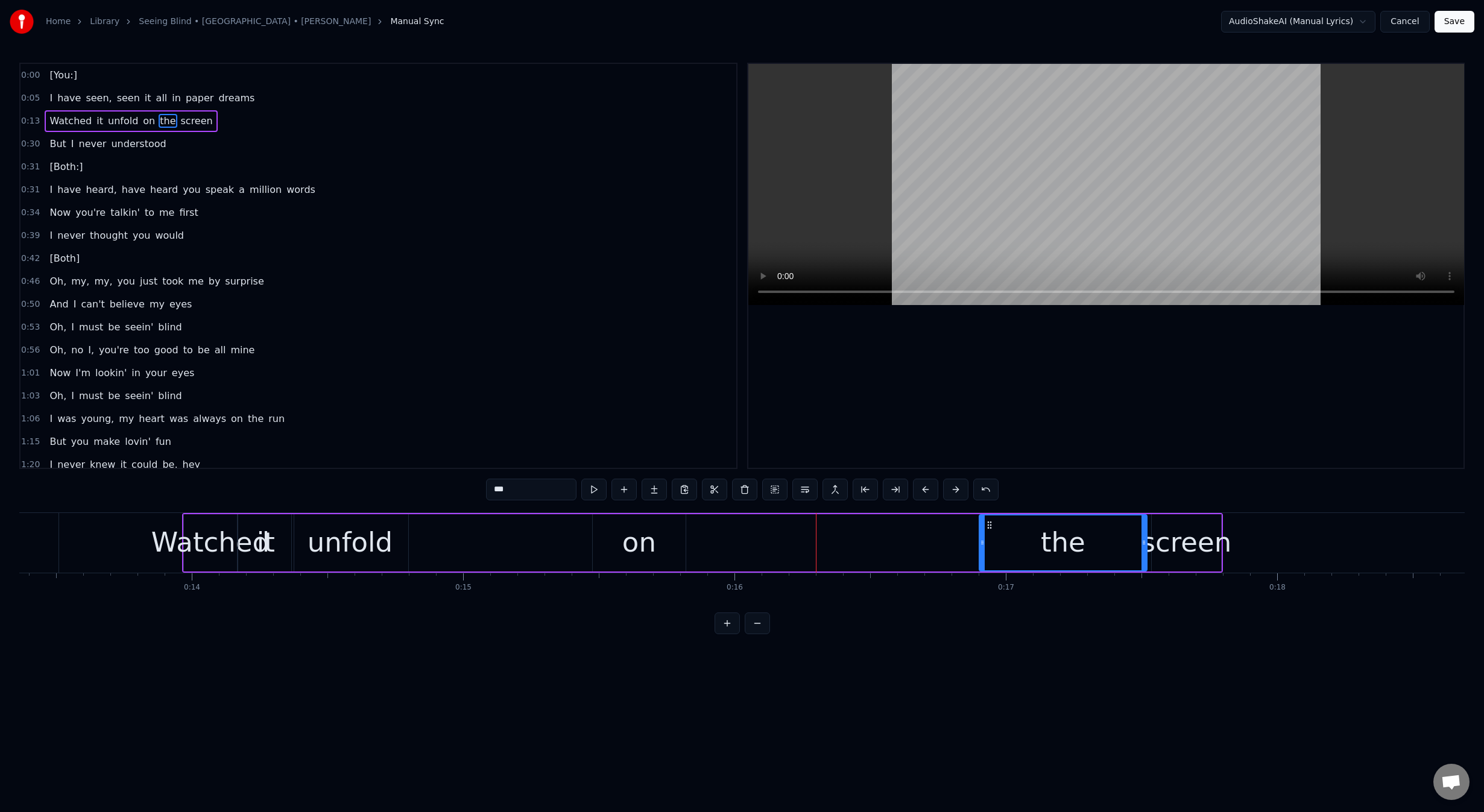
drag, startPoint x: 704, startPoint y: 526, endPoint x: 988, endPoint y: 536, distance: 284.2
click at [988, 536] on div "the" at bounding box center [1063, 542] width 167 height 55
click at [1204, 536] on div "screen" at bounding box center [1187, 542] width 90 height 41
type input "******"
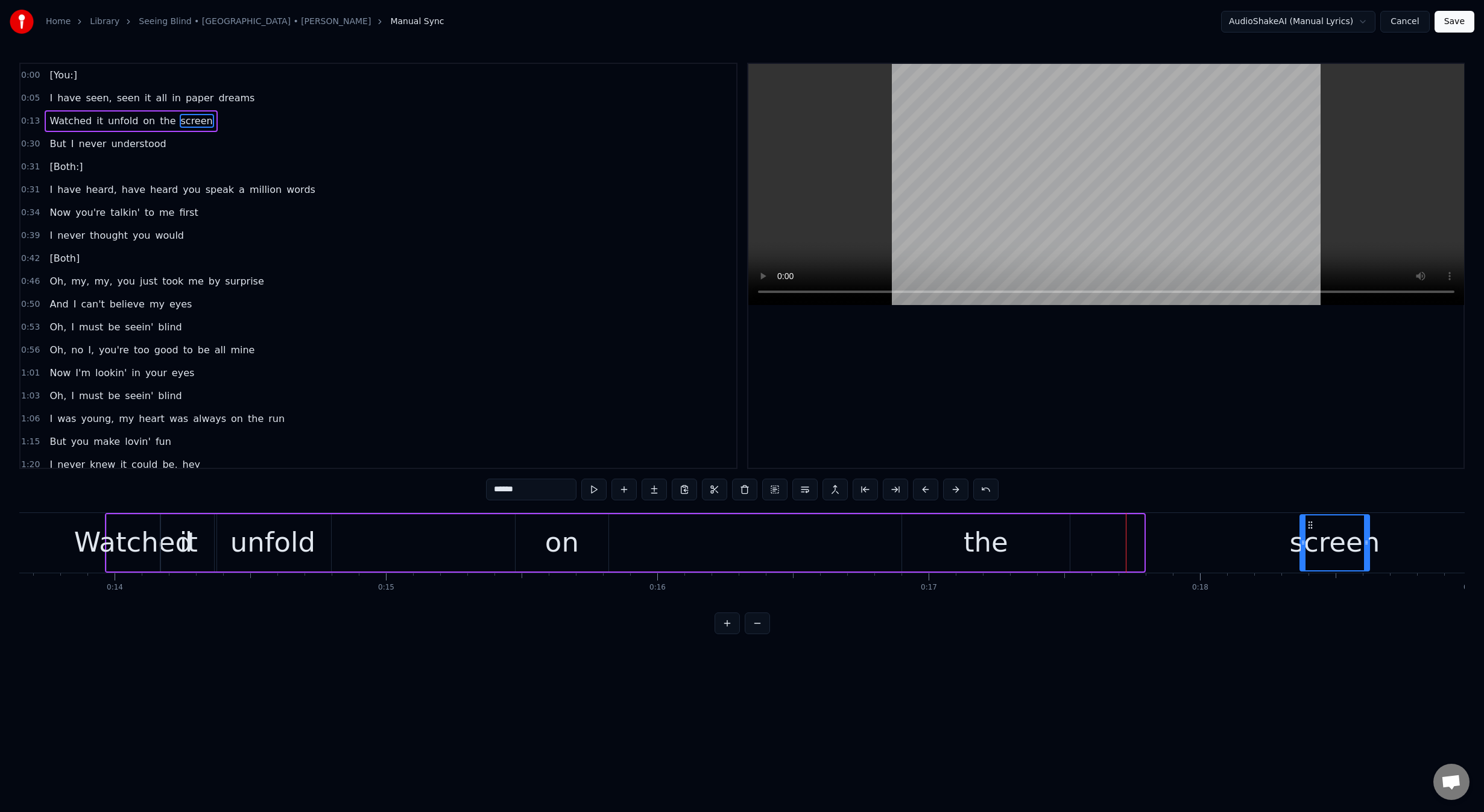
scroll to position [0, 3754]
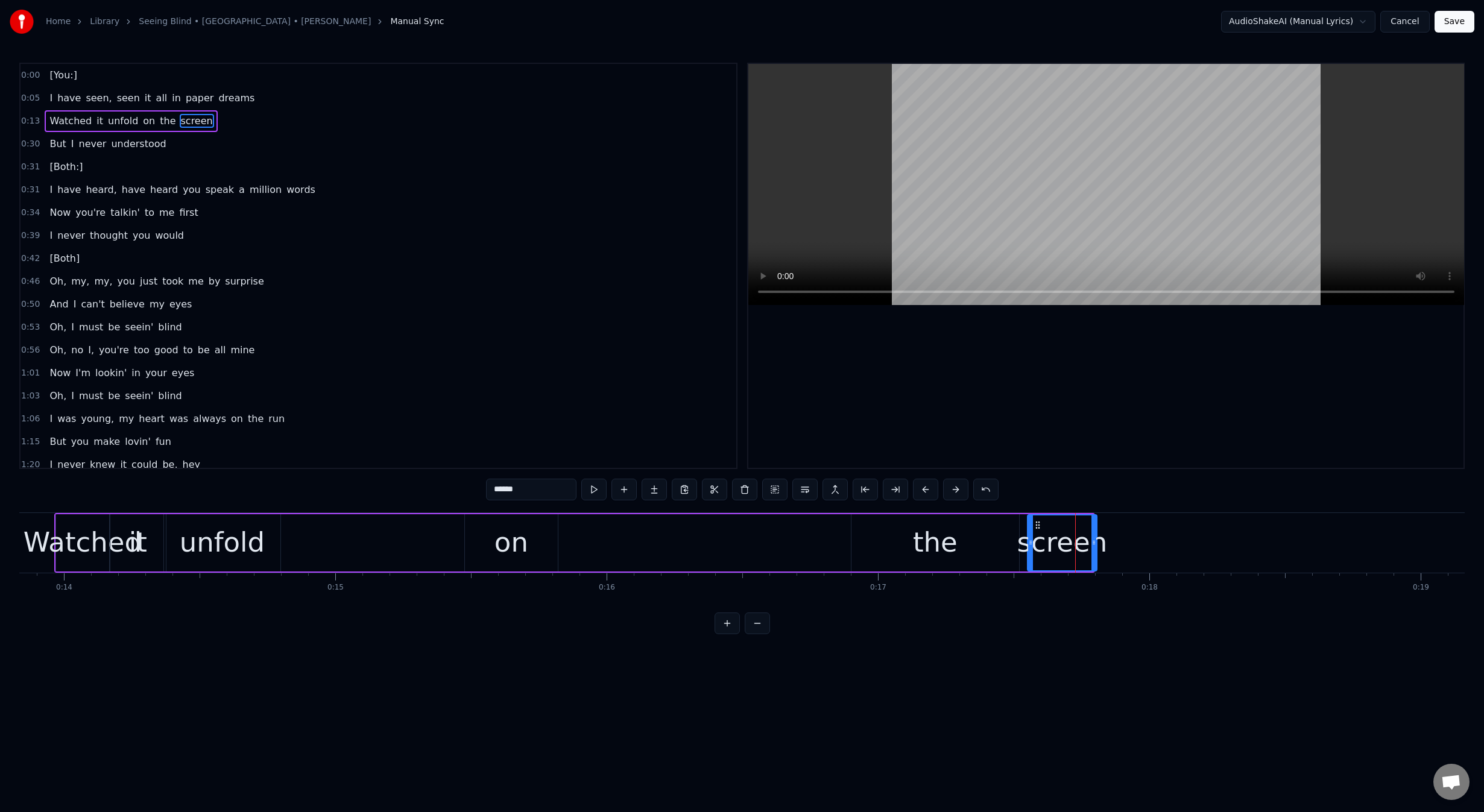
drag, startPoint x: 1158, startPoint y: 525, endPoint x: 1031, endPoint y: 541, distance: 128.0
click at [1032, 541] on div "screen" at bounding box center [1062, 542] width 68 height 55
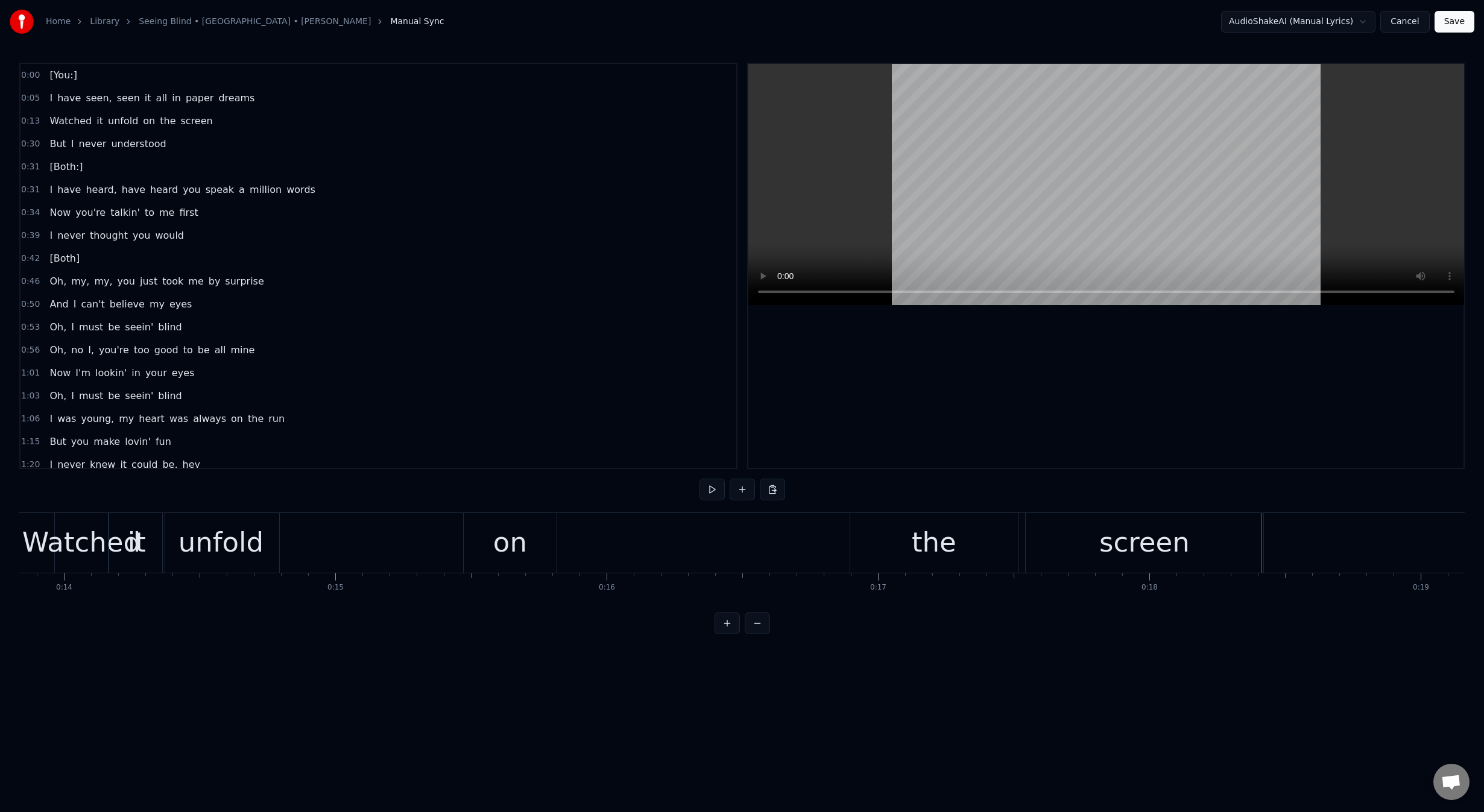
click at [540, 540] on div "on" at bounding box center [510, 542] width 93 height 60
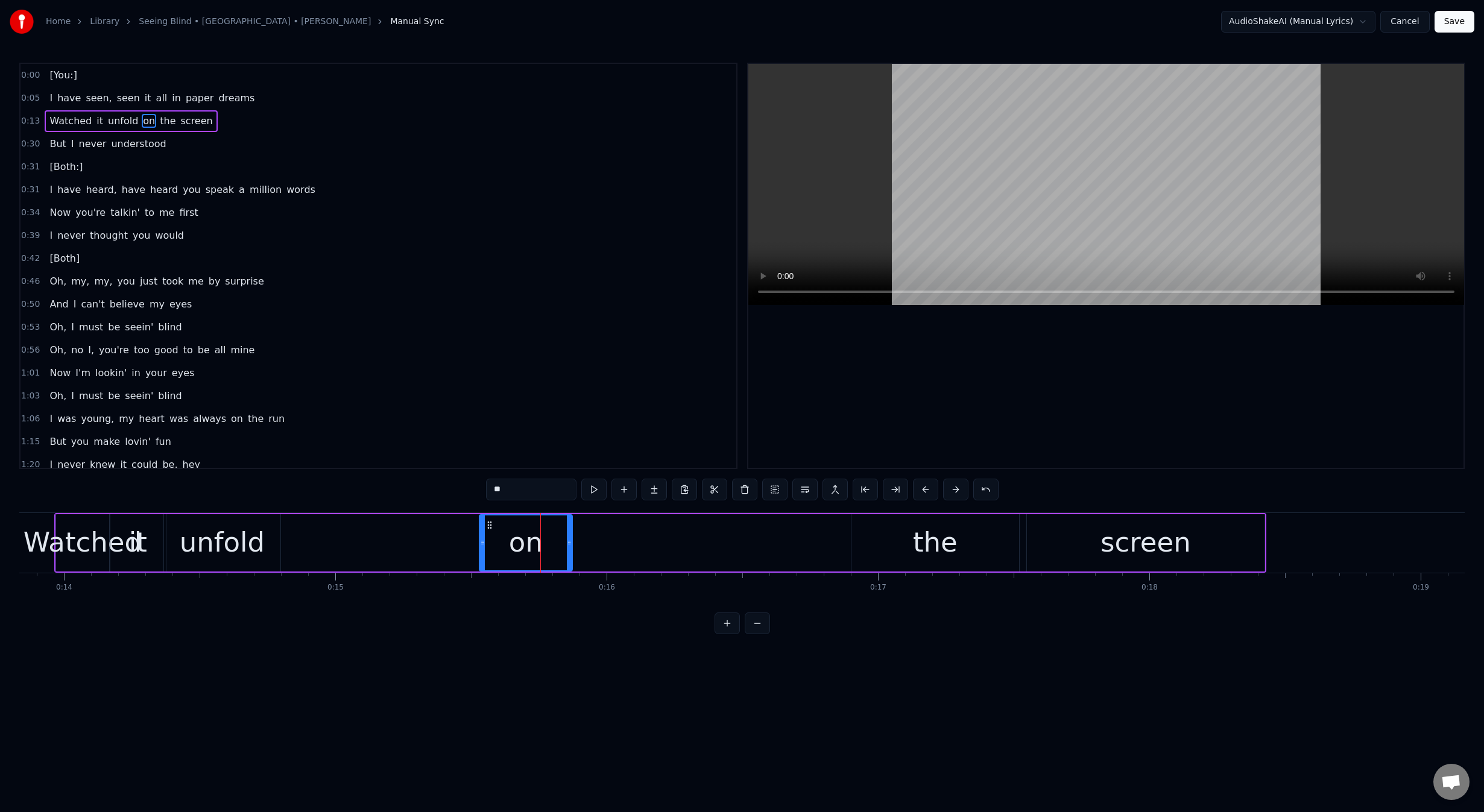
drag, startPoint x: 473, startPoint y: 524, endPoint x: 501, endPoint y: 524, distance: 28.0
click at [494, 521] on icon at bounding box center [490, 525] width 10 height 10
drag, startPoint x: 577, startPoint y: 542, endPoint x: 816, endPoint y: 554, distance: 239.3
click at [786, 553] on div at bounding box center [788, 542] width 5 height 55
click at [868, 544] on div "the" at bounding box center [935, 542] width 167 height 57
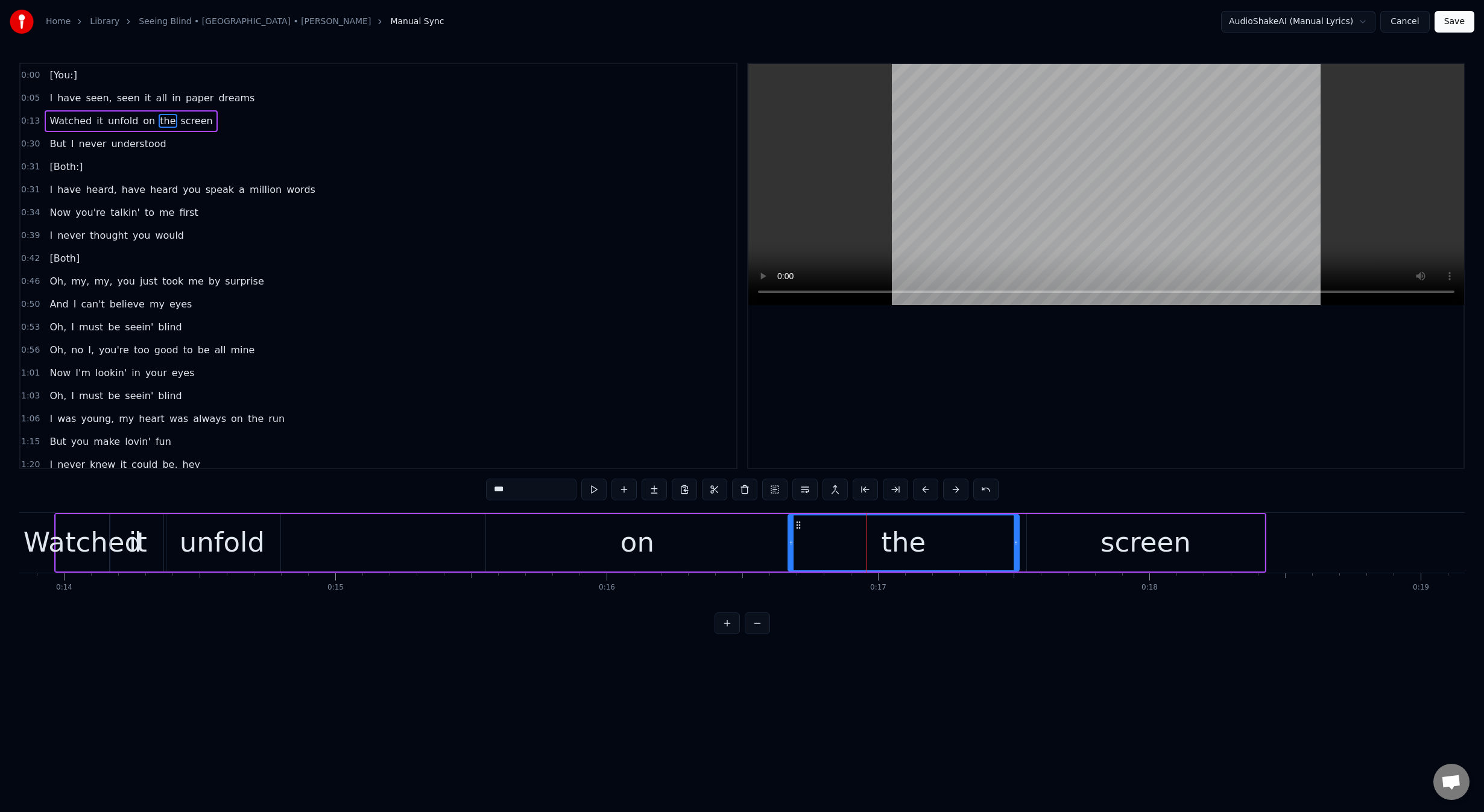
drag, startPoint x: 854, startPoint y: 546, endPoint x: 791, endPoint y: 549, distance: 63.1
click at [791, 549] on div at bounding box center [791, 542] width 5 height 55
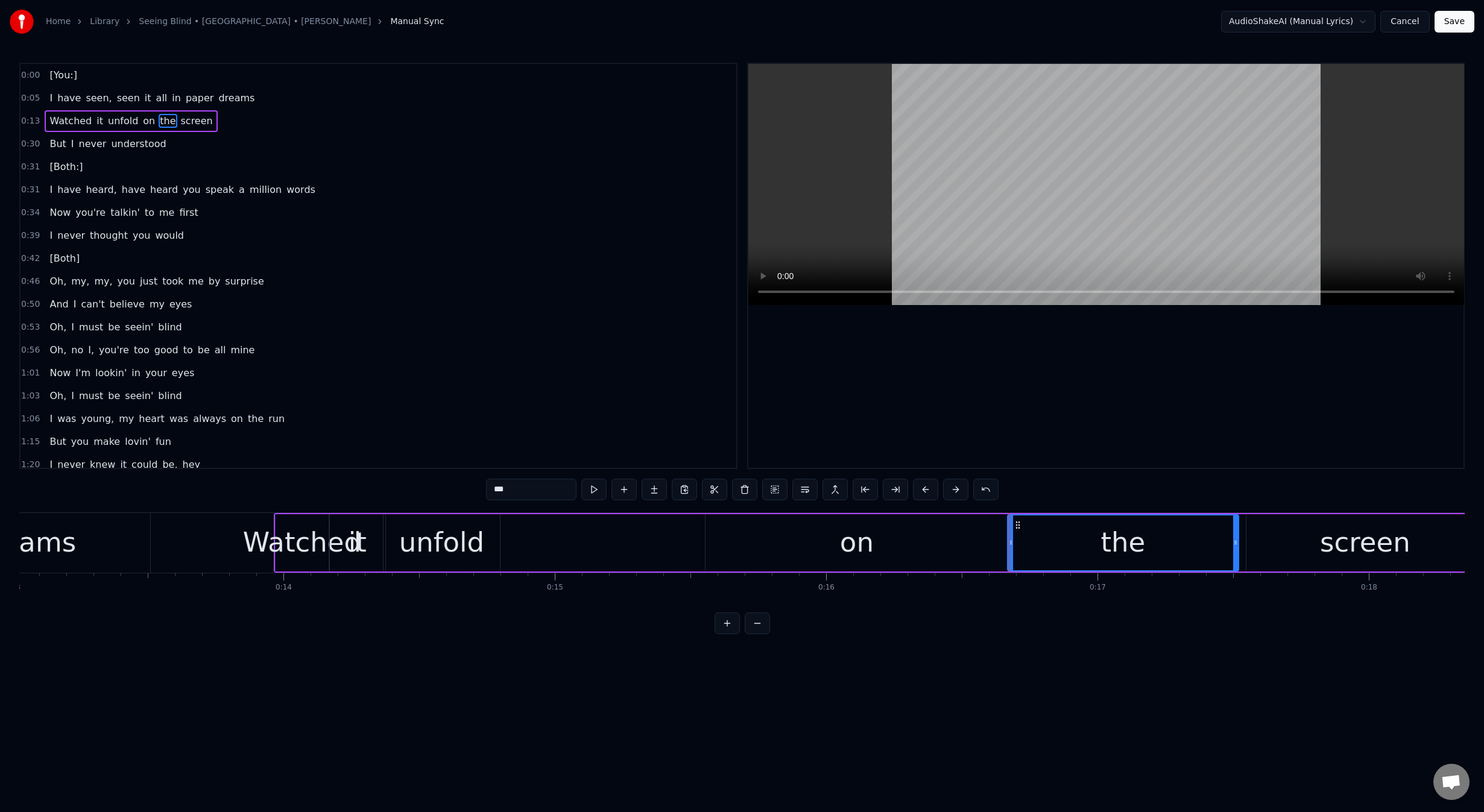
scroll to position [0, 3301]
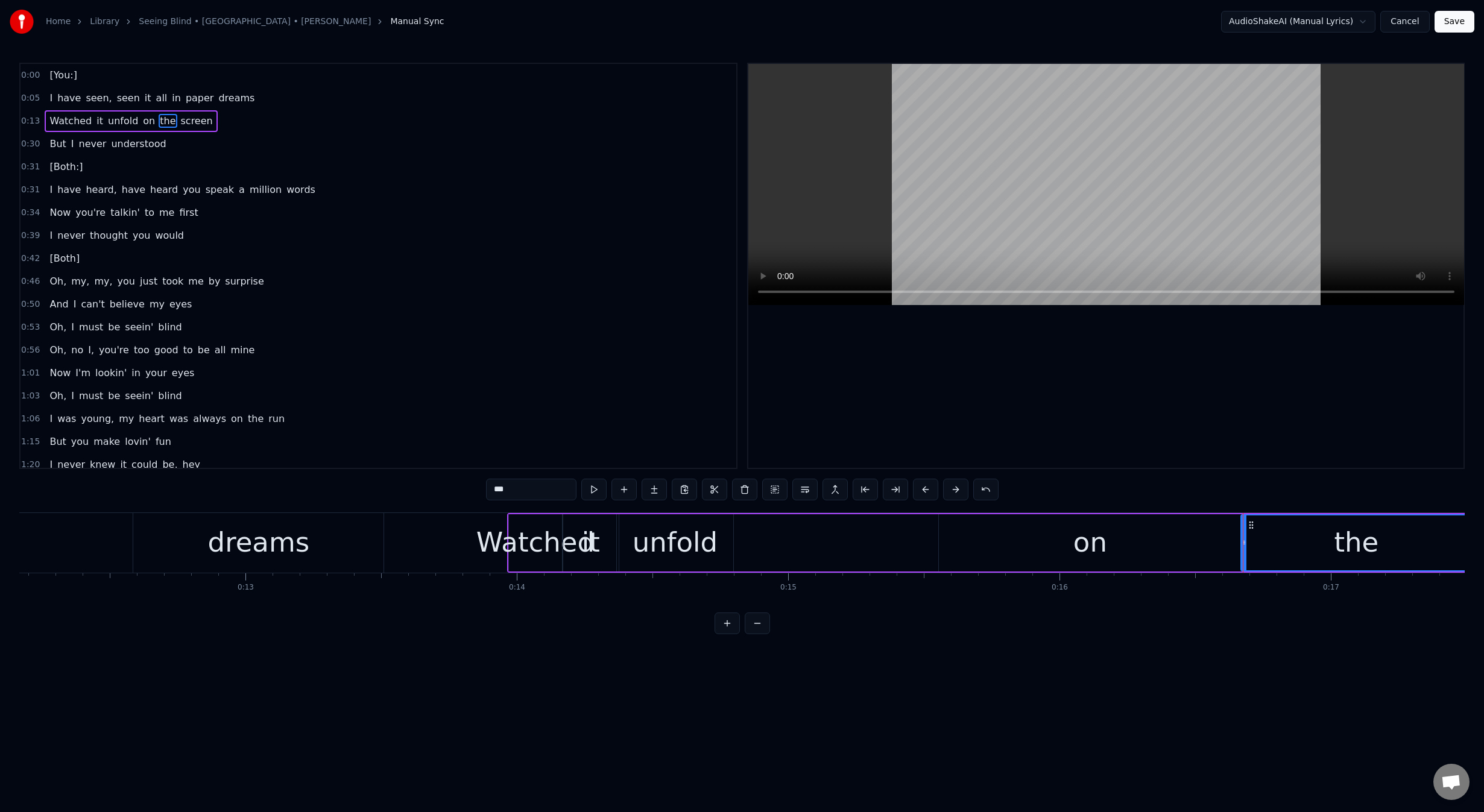
click at [540, 550] on div "Watched" at bounding box center [535, 542] width 118 height 41
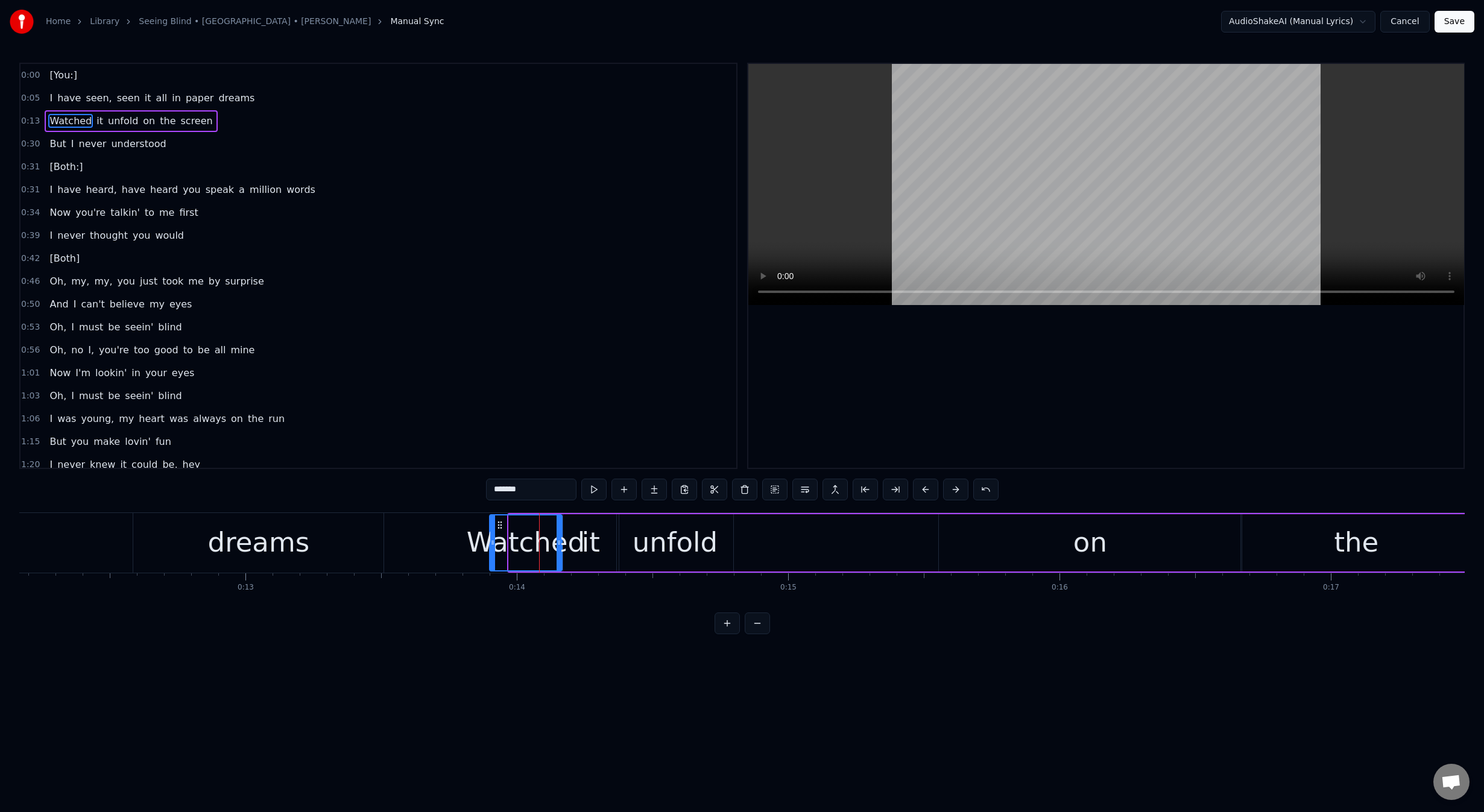
drag, startPoint x: 511, startPoint y: 543, endPoint x: 486, endPoint y: 544, distance: 25.0
click at [490, 544] on icon at bounding box center [493, 542] width 5 height 10
click at [603, 549] on div "it" at bounding box center [590, 542] width 56 height 57
click at [676, 543] on div "unfold" at bounding box center [676, 542] width 85 height 41
drag, startPoint x: 655, startPoint y: 546, endPoint x: 692, endPoint y: 541, distance: 37.3
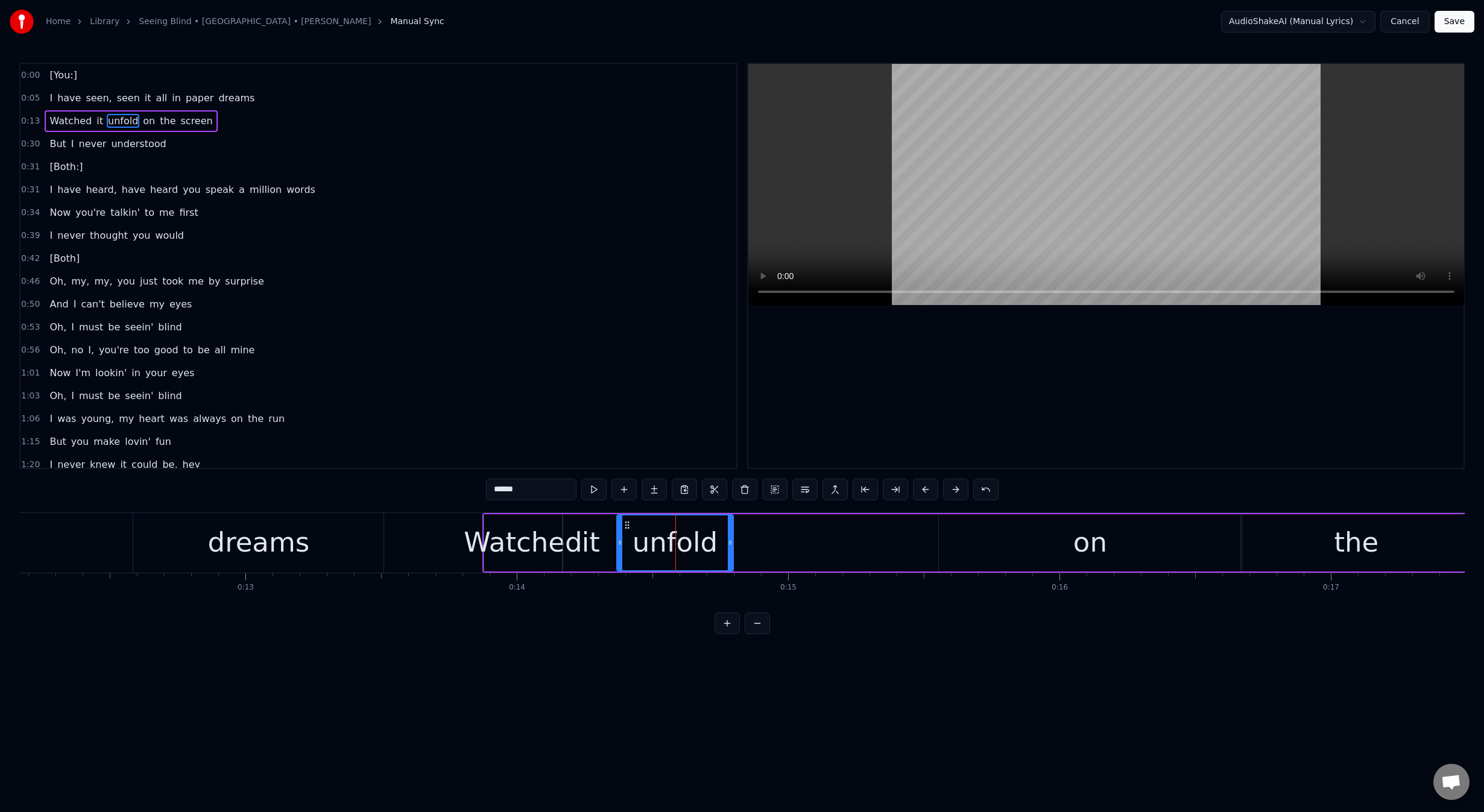
click at [692, 541] on div "unfold" at bounding box center [676, 542] width 85 height 41
click at [626, 523] on icon at bounding box center [627, 525] width 10 height 10
drag, startPoint x: 626, startPoint y: 523, endPoint x: 676, endPoint y: 528, distance: 50.2
click at [700, 517] on div "unfold" at bounding box center [721, 542] width 115 height 55
click at [611, 552] on div "it" at bounding box center [590, 542] width 56 height 57
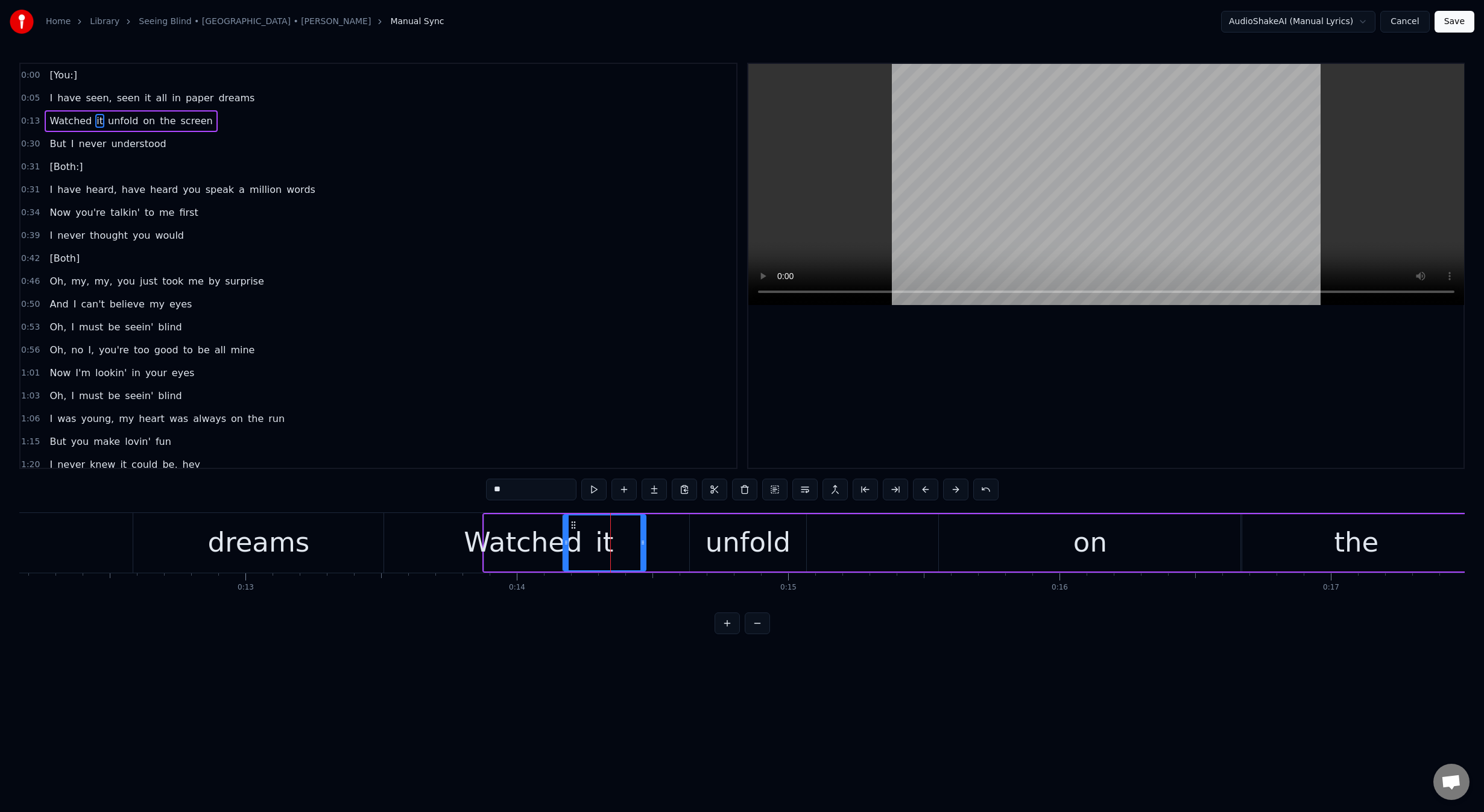
drag, startPoint x: 615, startPoint y: 542, endPoint x: 643, endPoint y: 539, distance: 28.2
click at [643, 539] on icon at bounding box center [643, 542] width 5 height 10
click at [693, 526] on div "unfold" at bounding box center [748, 542] width 117 height 57
type input "******"
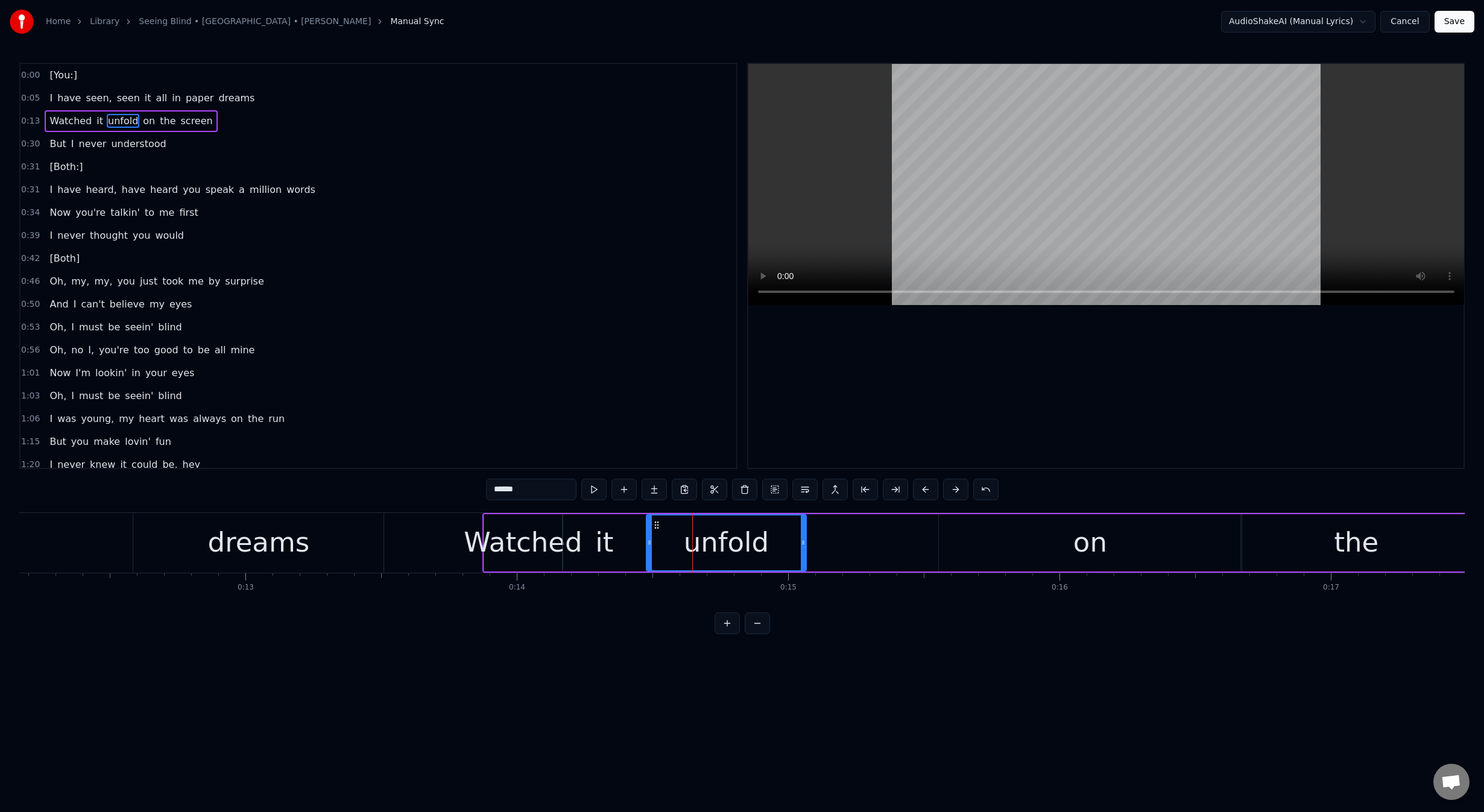
drag, startPoint x: 690, startPoint y: 532, endPoint x: 647, endPoint y: 534, distance: 43.0
click at [647, 534] on div at bounding box center [650, 542] width 5 height 55
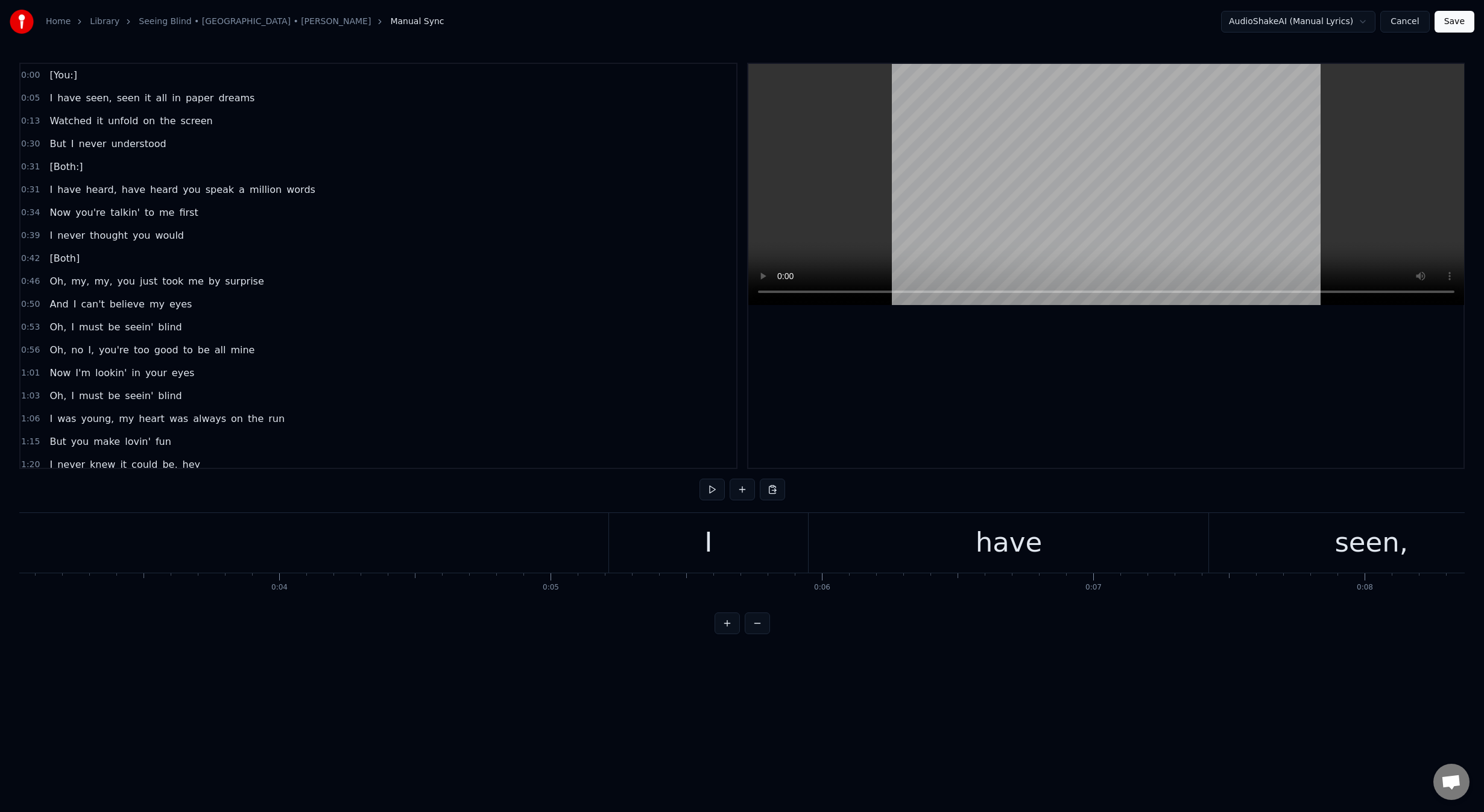
scroll to position [0, 465]
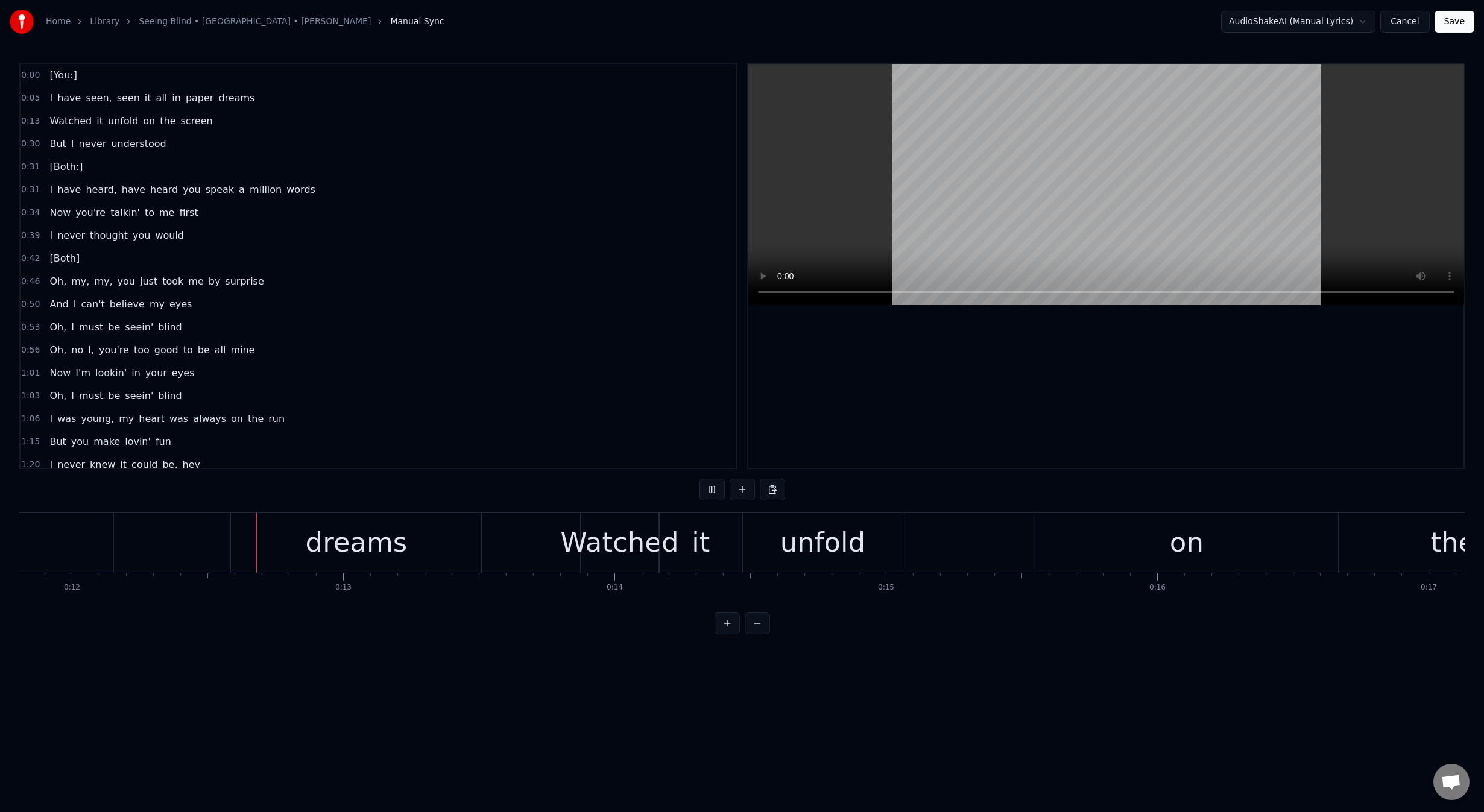
scroll to position [0, 3206]
click at [601, 546] on div "Watched" at bounding box center [617, 542] width 118 height 41
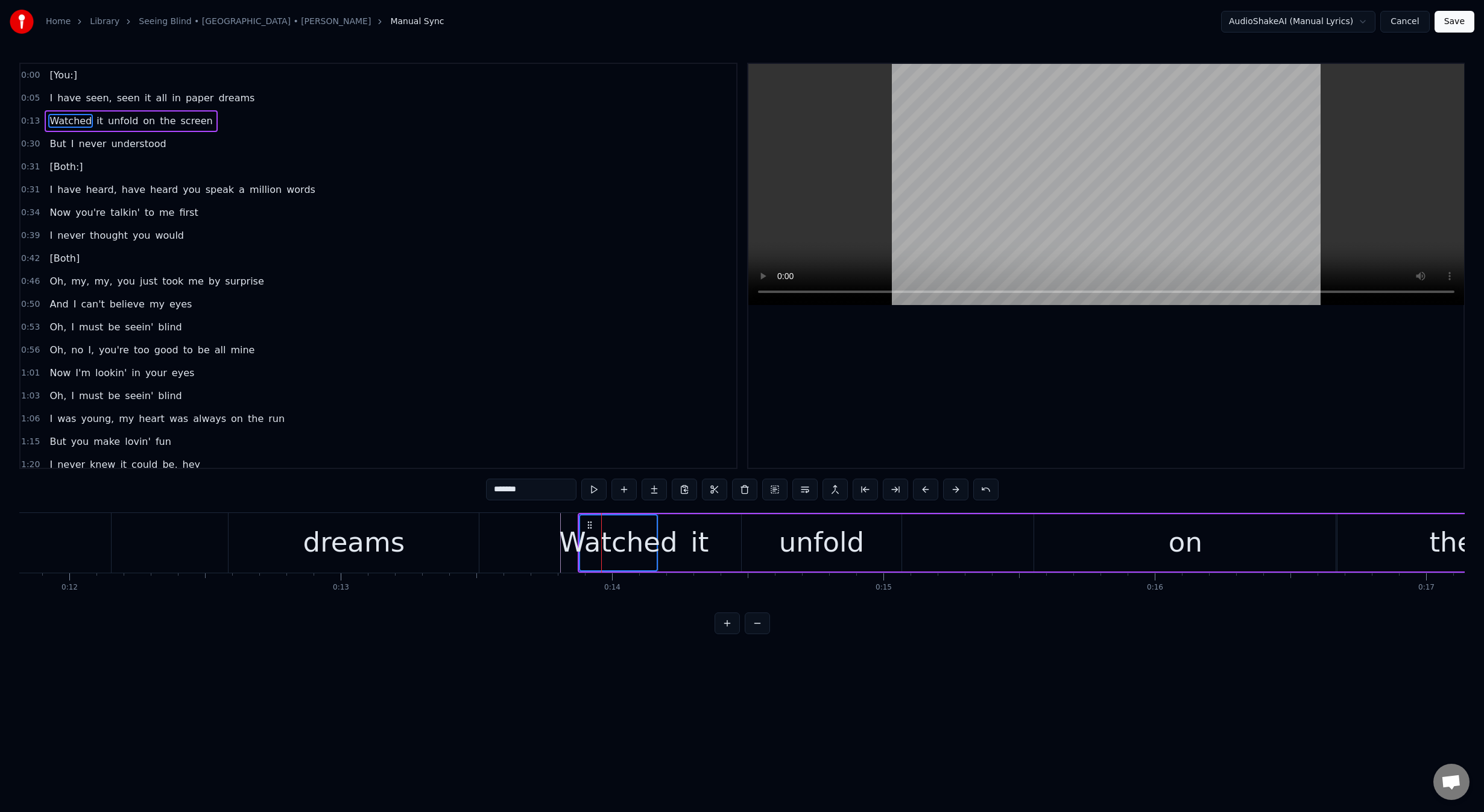
click at [707, 549] on div "it" at bounding box center [699, 542] width 18 height 41
click at [792, 546] on div "unfold" at bounding box center [821, 542] width 85 height 41
drag, startPoint x: 769, startPoint y: 545, endPoint x: 846, endPoint y: 540, distance: 77.2
click at [846, 540] on div "unfold" at bounding box center [821, 542] width 159 height 55
type input "******"
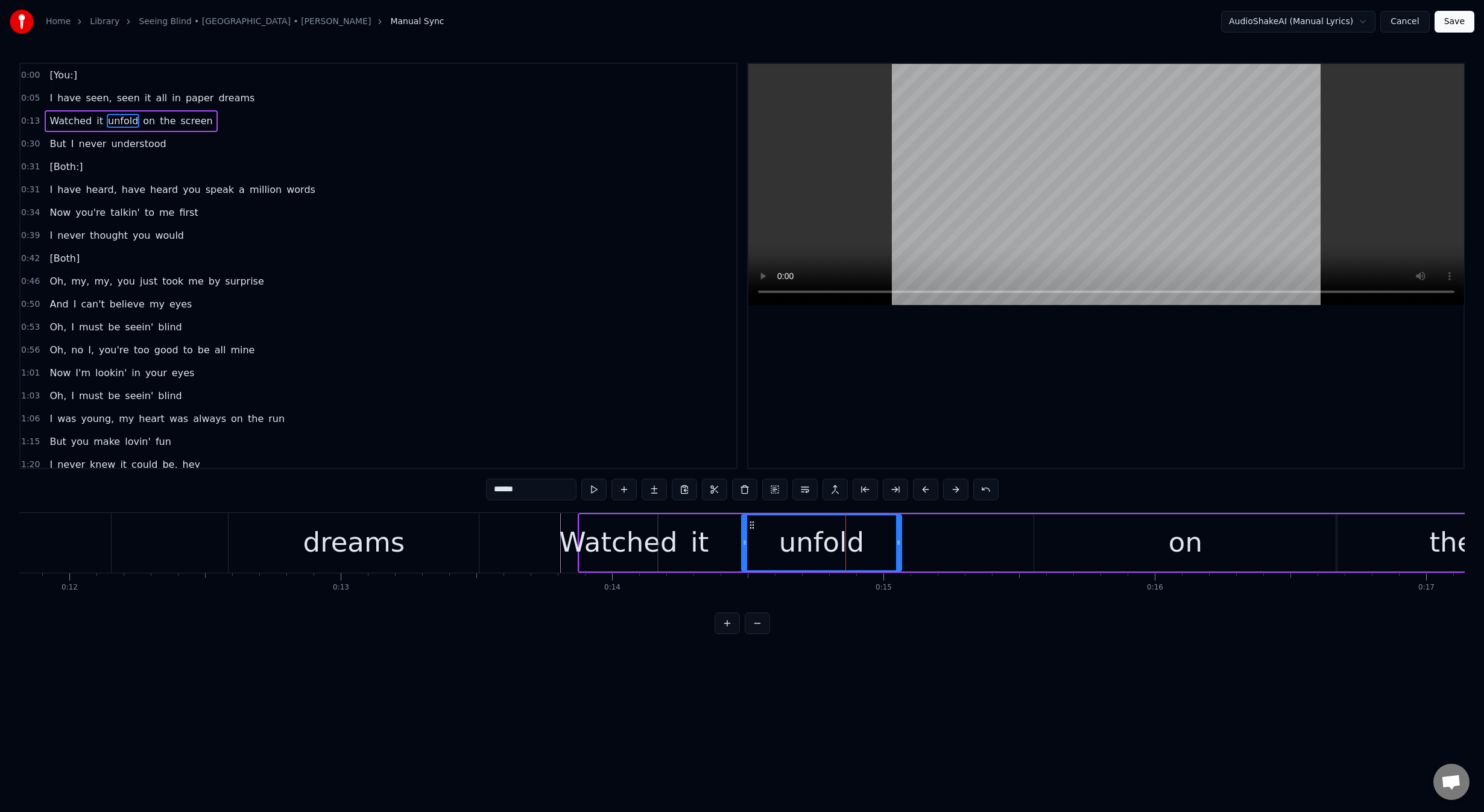
drag, startPoint x: 638, startPoint y: 546, endPoint x: 711, endPoint y: 540, distance: 73.2
click at [711, 540] on div "Watched it unfold on the screen" at bounding box center [1196, 542] width 1237 height 60
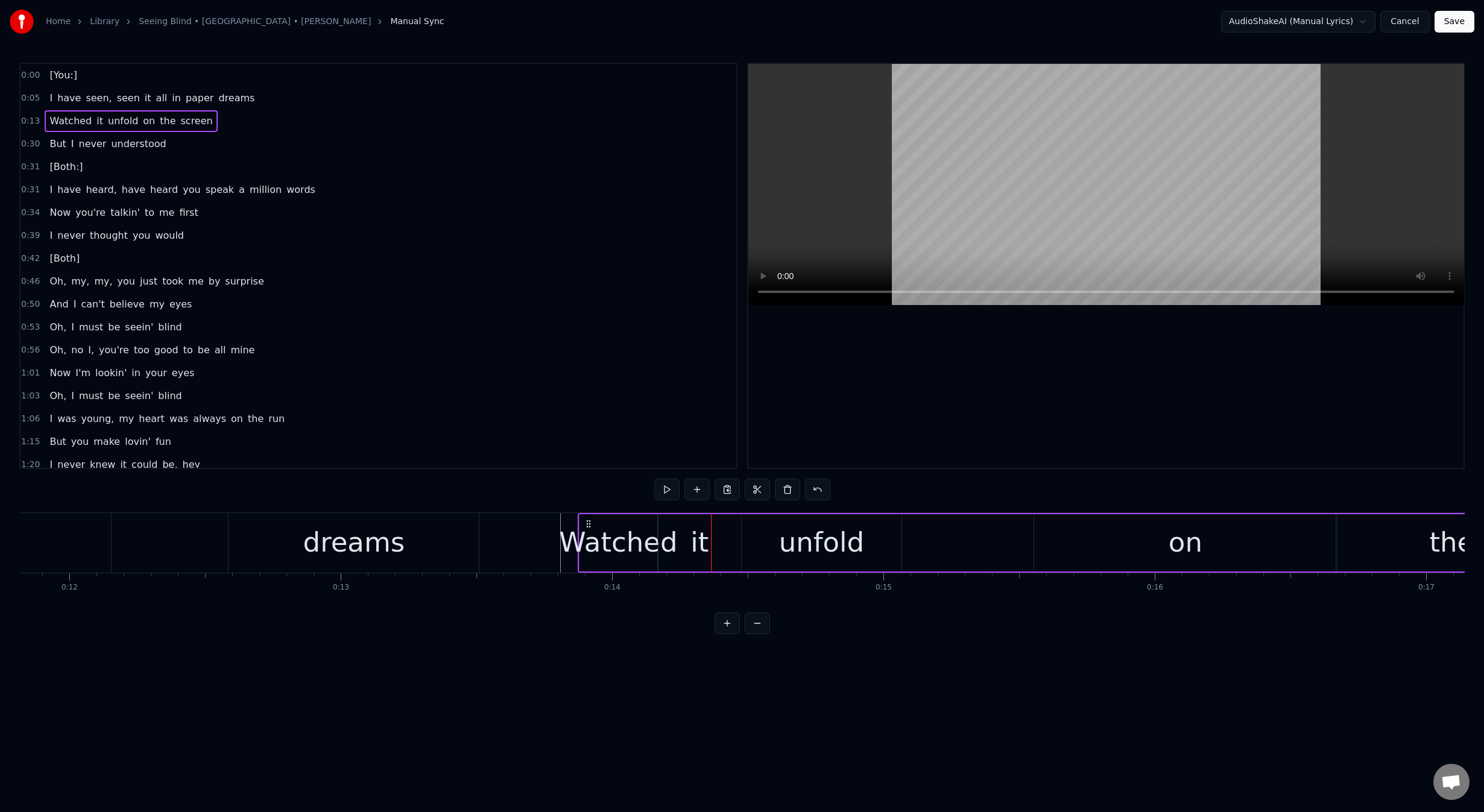
click at [763, 526] on div "unfold" at bounding box center [821, 542] width 159 height 57
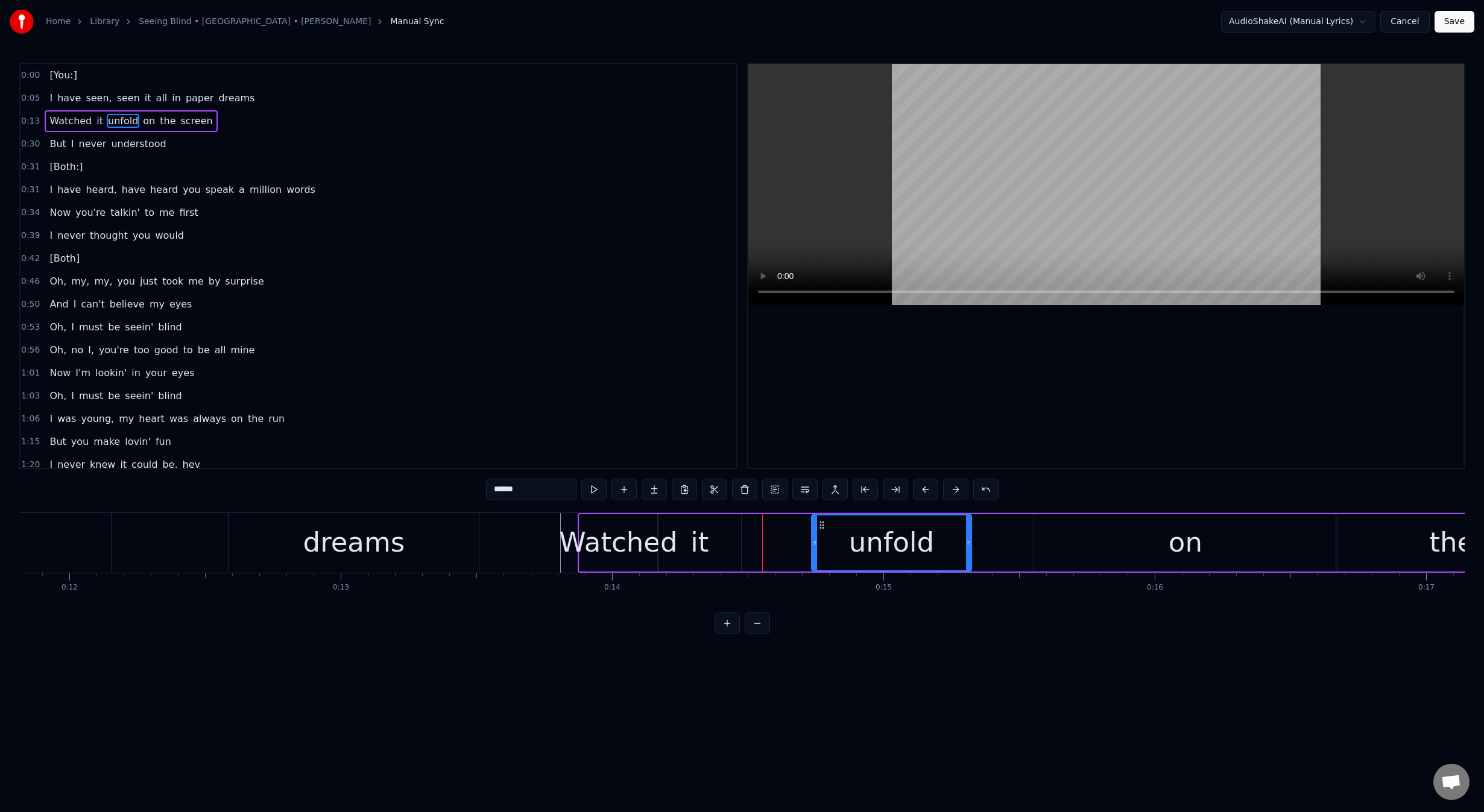
drag, startPoint x: 753, startPoint y: 526, endPoint x: 820, endPoint y: 521, distance: 67.2
click at [820, 521] on icon at bounding box center [822, 525] width 10 height 10
click at [713, 539] on div "it" at bounding box center [700, 542] width 83 height 57
drag, startPoint x: 681, startPoint y: 521, endPoint x: 738, endPoint y: 519, distance: 57.0
click at [738, 519] on div "it" at bounding box center [767, 542] width 81 height 55
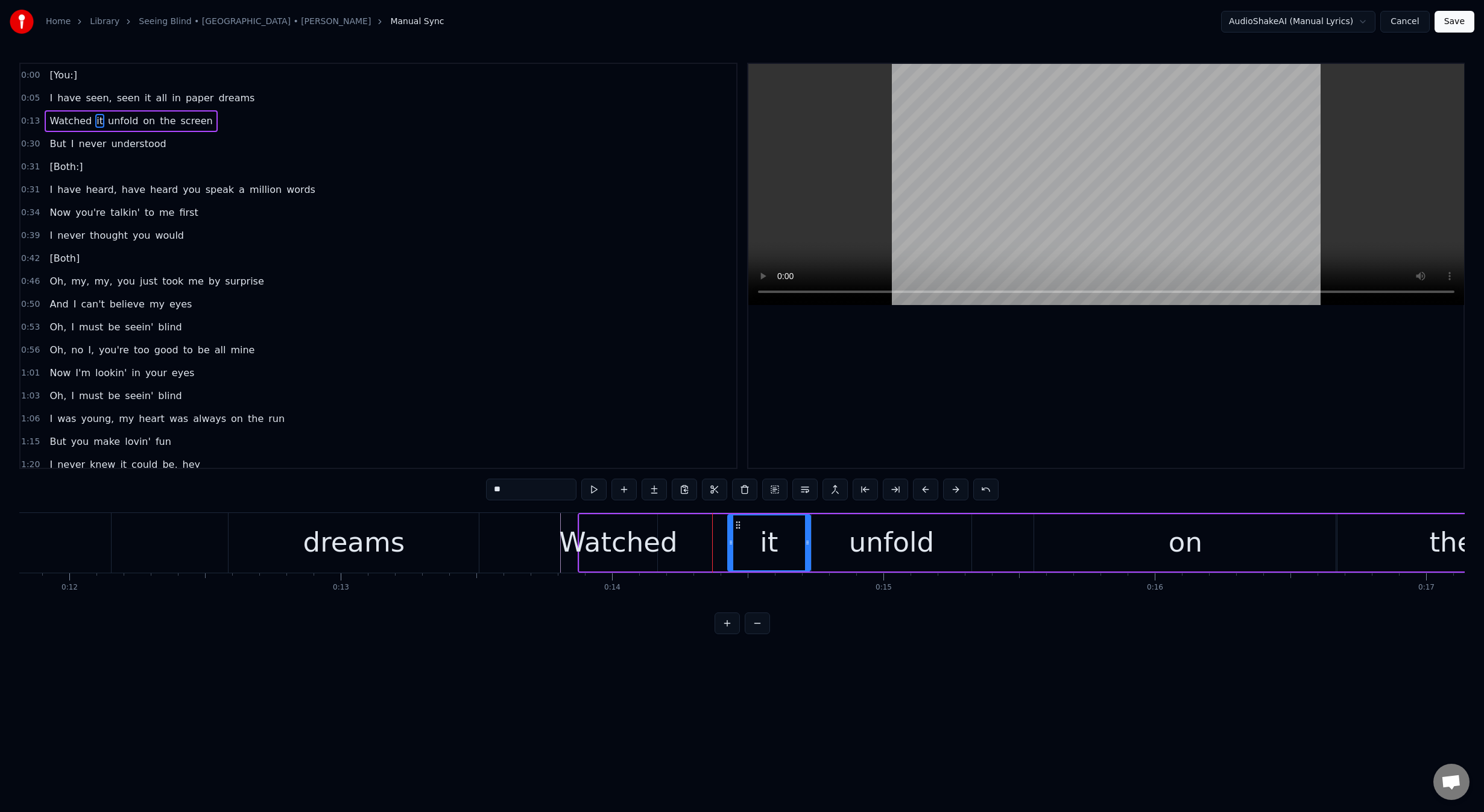
click at [618, 530] on div "Watched" at bounding box center [618, 542] width 118 height 41
type input "*******"
drag, startPoint x: 587, startPoint y: 525, endPoint x: 652, endPoint y: 522, distance: 65.1
click at [655, 522] on icon at bounding box center [655, 525] width 10 height 10
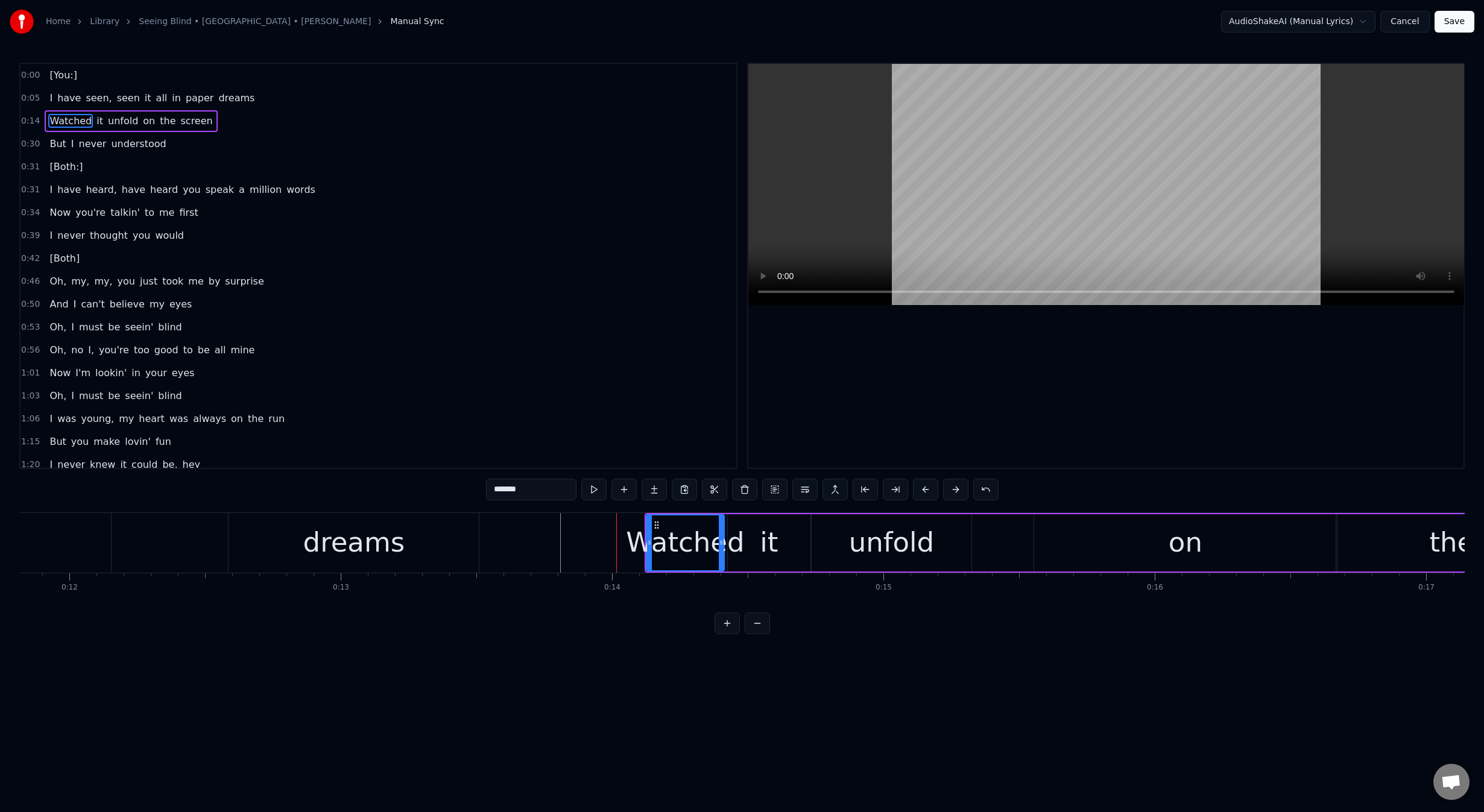
scroll to position [0, 508]
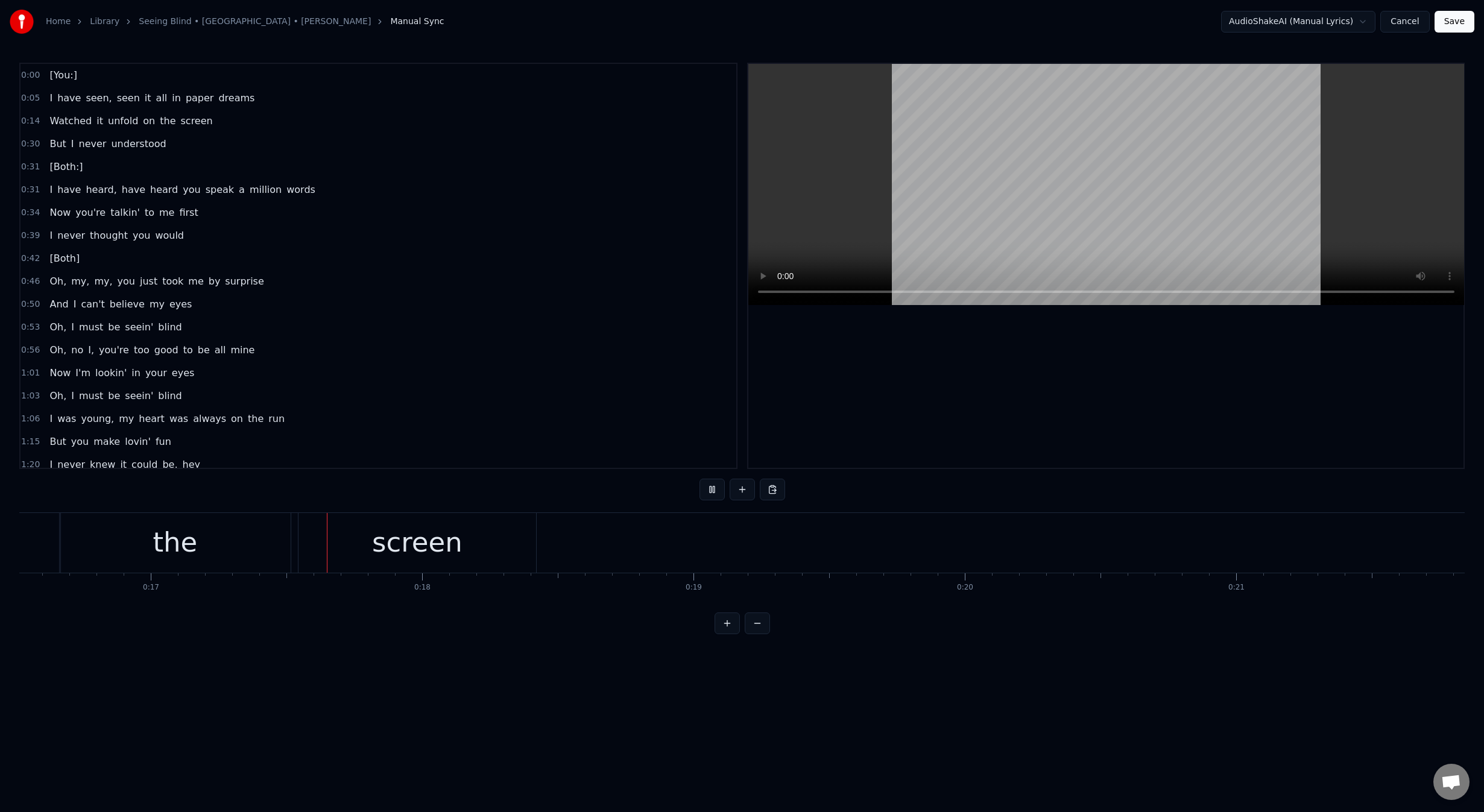
scroll to position [0, 4536]
click at [407, 542] on div "screen" at bounding box center [362, 542] width 238 height 60
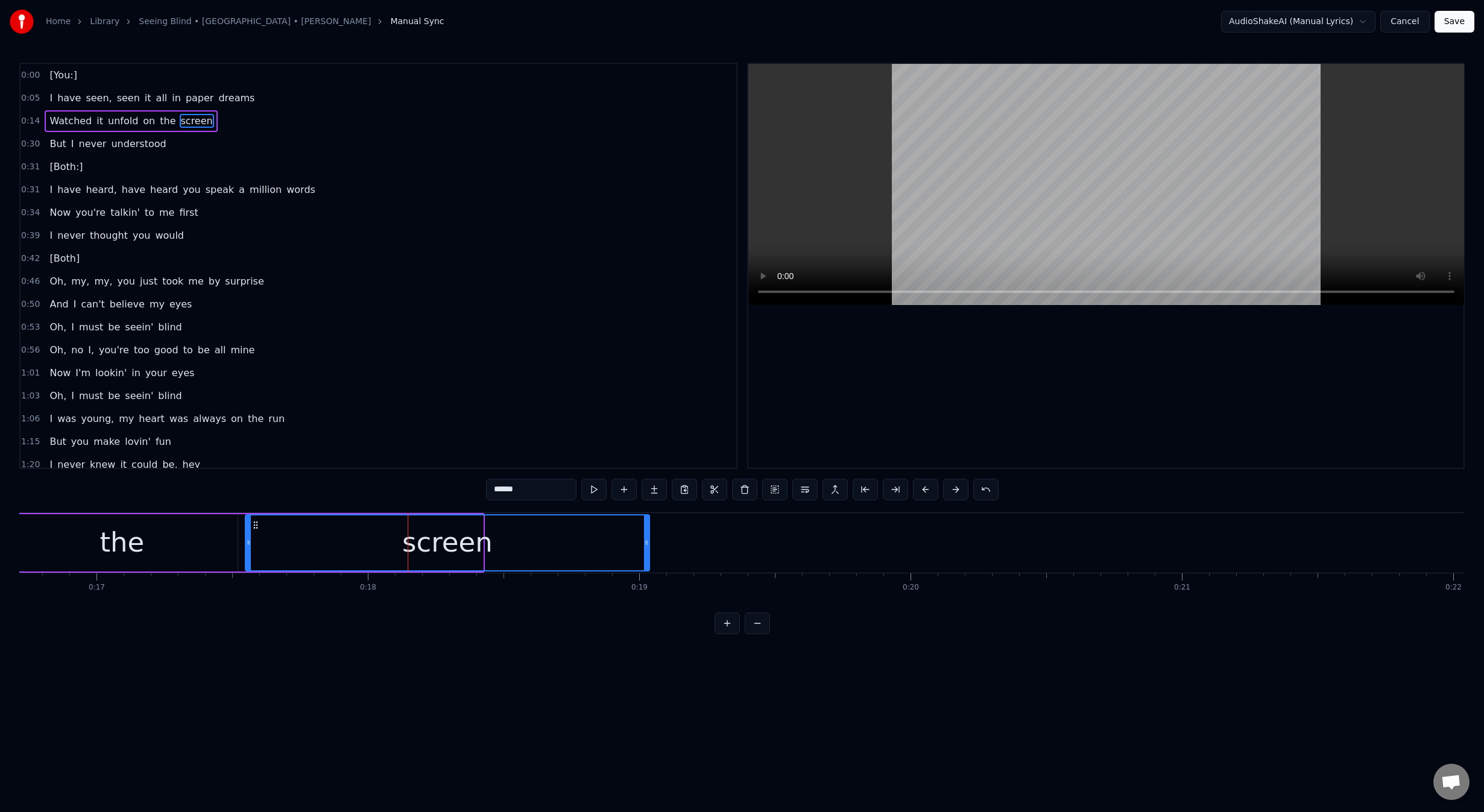
drag, startPoint x: 482, startPoint y: 542, endPoint x: 647, endPoint y: 543, distance: 165.0
click at [647, 543] on icon at bounding box center [647, 542] width 5 height 10
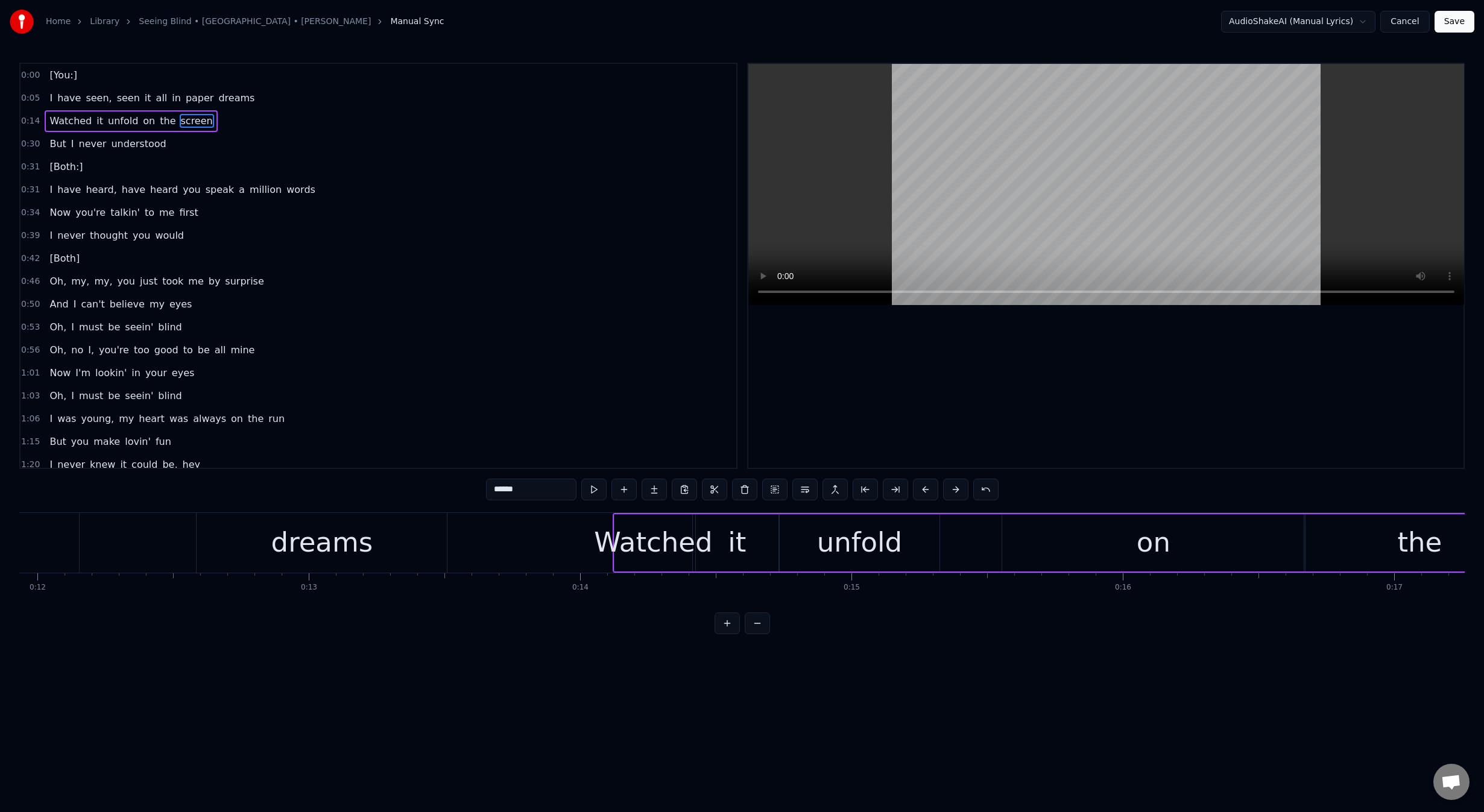
scroll to position [0, 3259]
click at [622, 534] on div "Watched" at bounding box center [631, 542] width 118 height 41
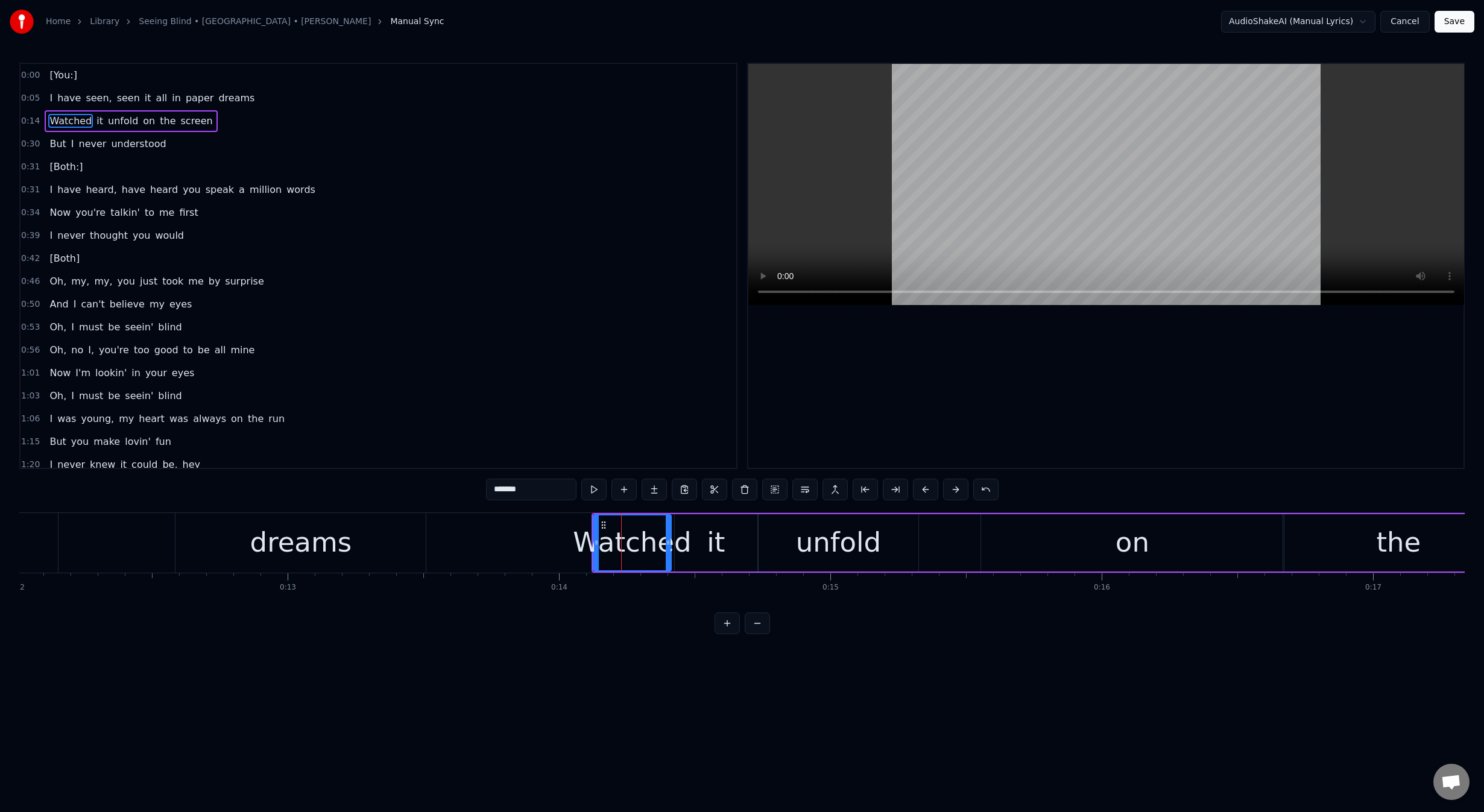
click at [827, 546] on div "unfold" at bounding box center [838, 542] width 85 height 41
type input "******"
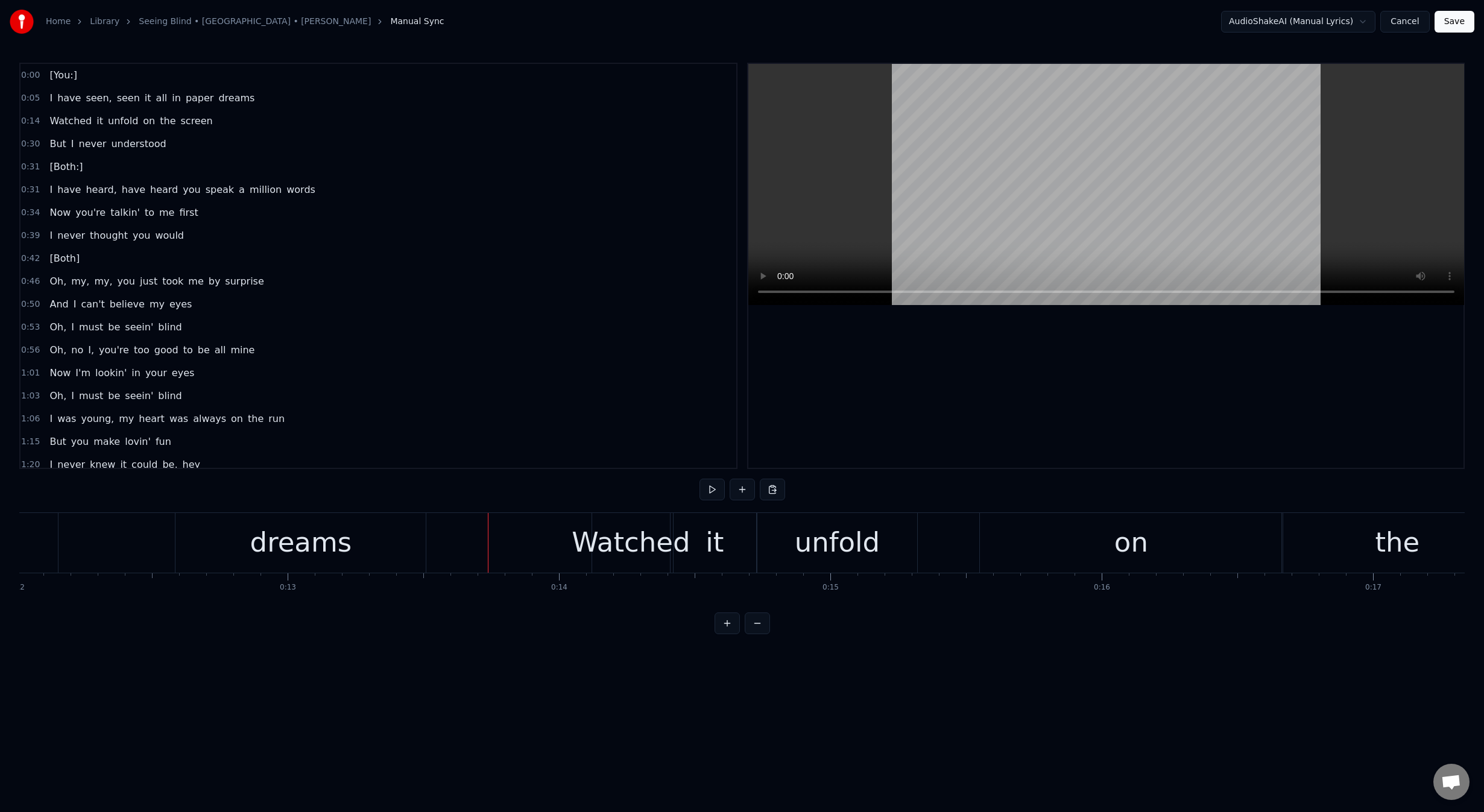
click at [599, 547] on div "Watched" at bounding box center [630, 542] width 118 height 41
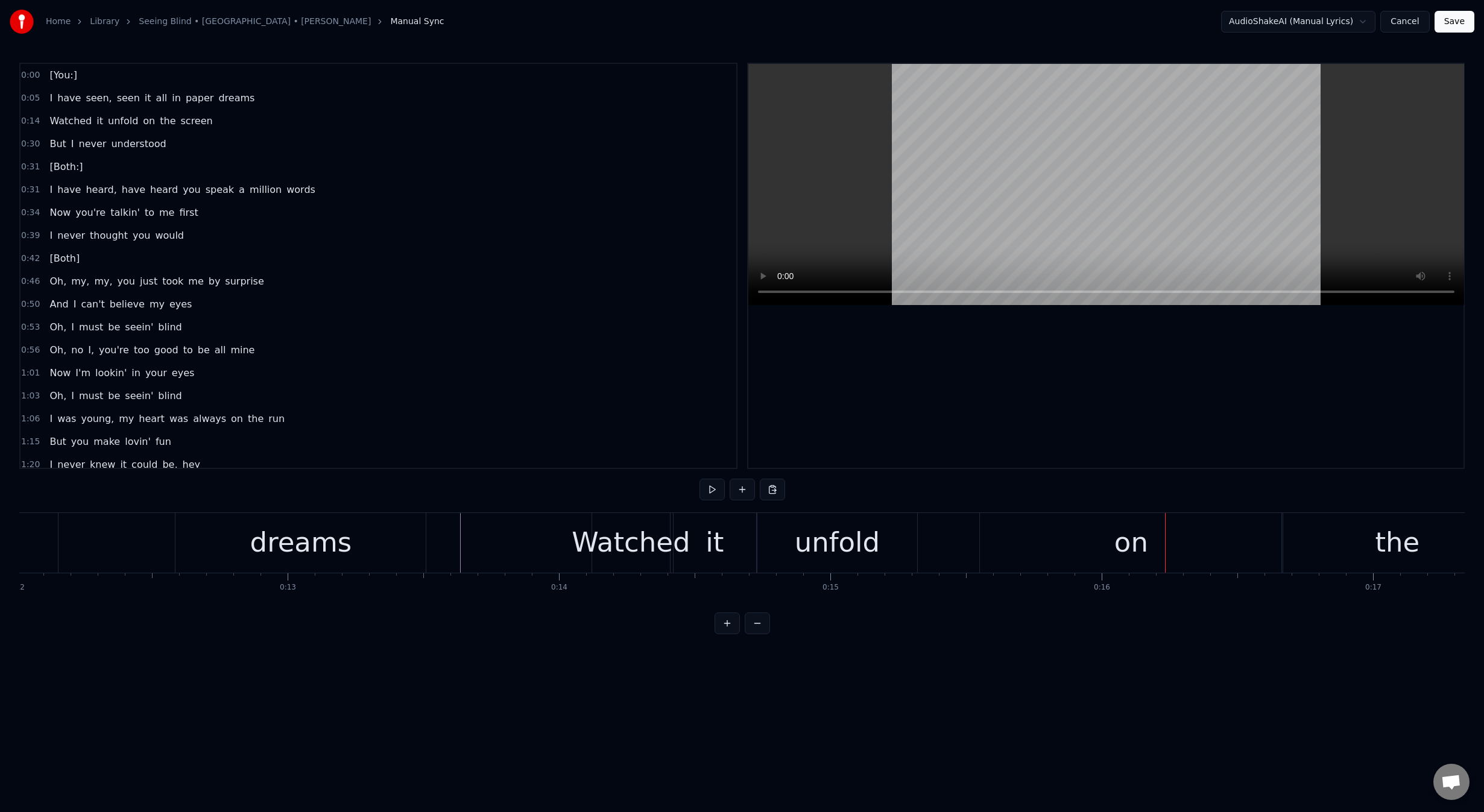
click at [734, 550] on div "it" at bounding box center [714, 542] width 83 height 60
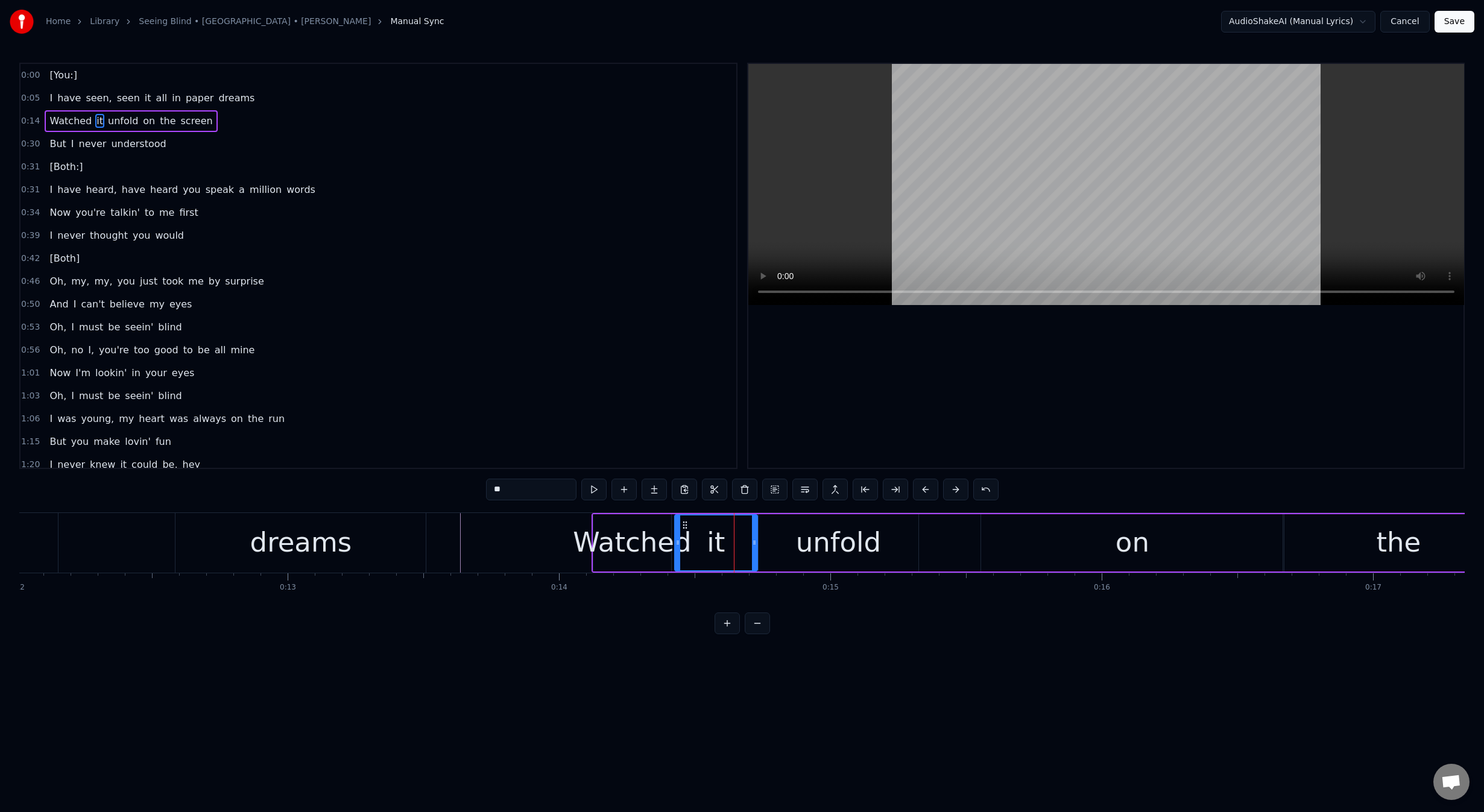
click at [878, 554] on div "unfold" at bounding box center [838, 542] width 159 height 57
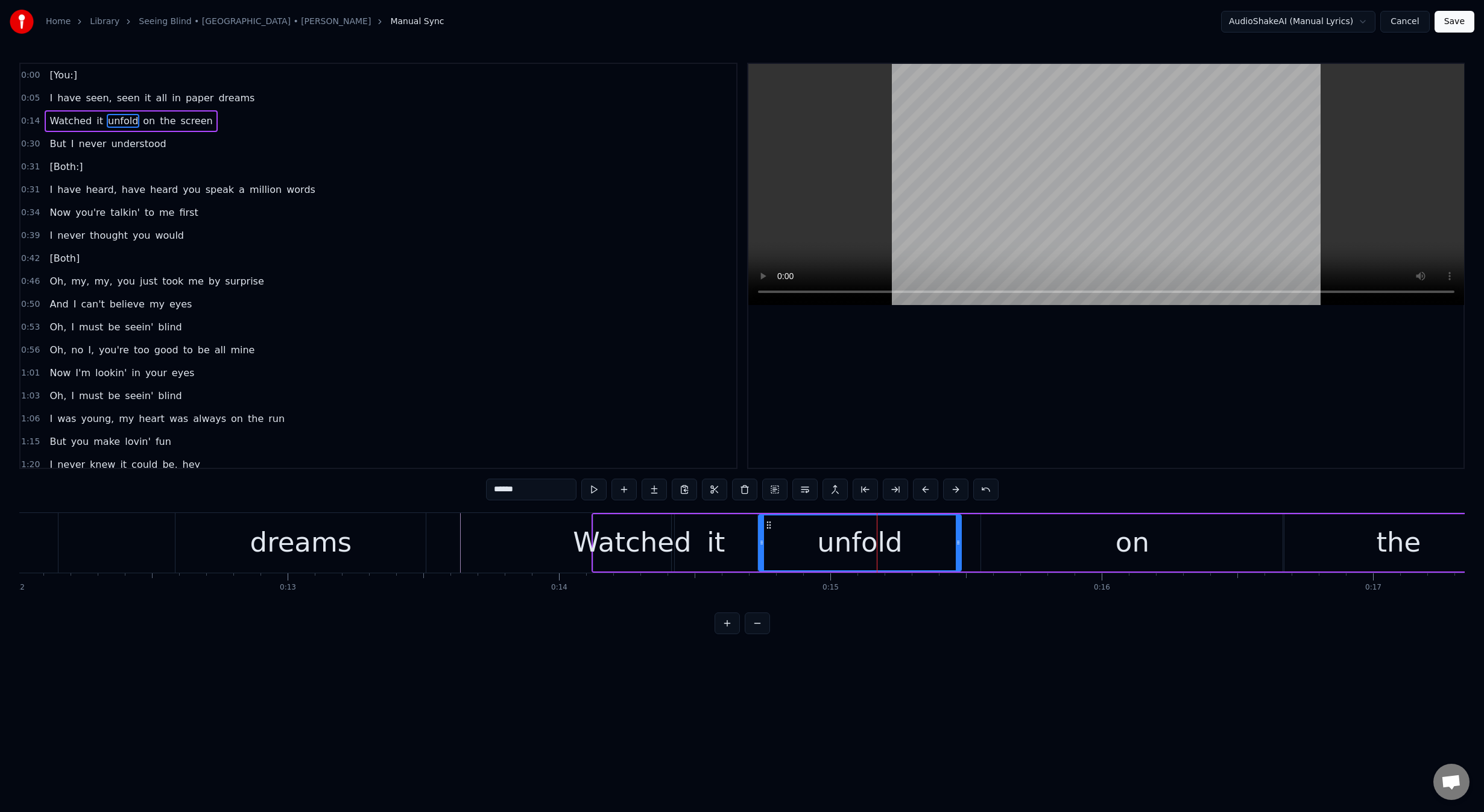
drag, startPoint x: 917, startPoint y: 546, endPoint x: 960, endPoint y: 543, distance: 43.1
click at [960, 543] on icon at bounding box center [958, 542] width 5 height 10
drag, startPoint x: 763, startPoint y: 546, endPoint x: 787, endPoint y: 544, distance: 24.1
click at [786, 543] on icon at bounding box center [783, 542] width 5 height 10
click at [729, 546] on div "it" at bounding box center [716, 542] width 83 height 57
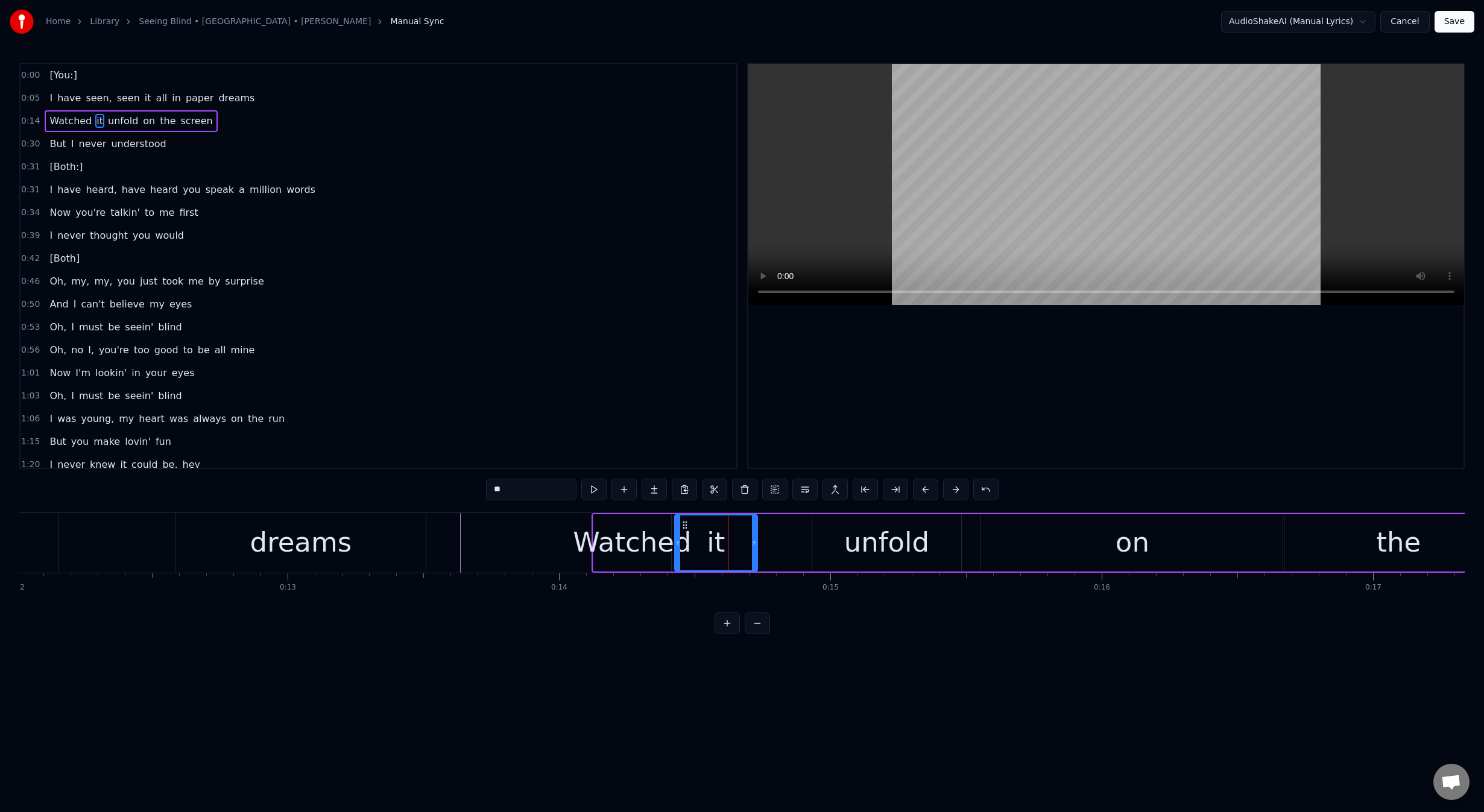
click at [757, 543] on div "it" at bounding box center [716, 542] width 84 height 57
click at [815, 543] on div "unfold" at bounding box center [887, 542] width 149 height 57
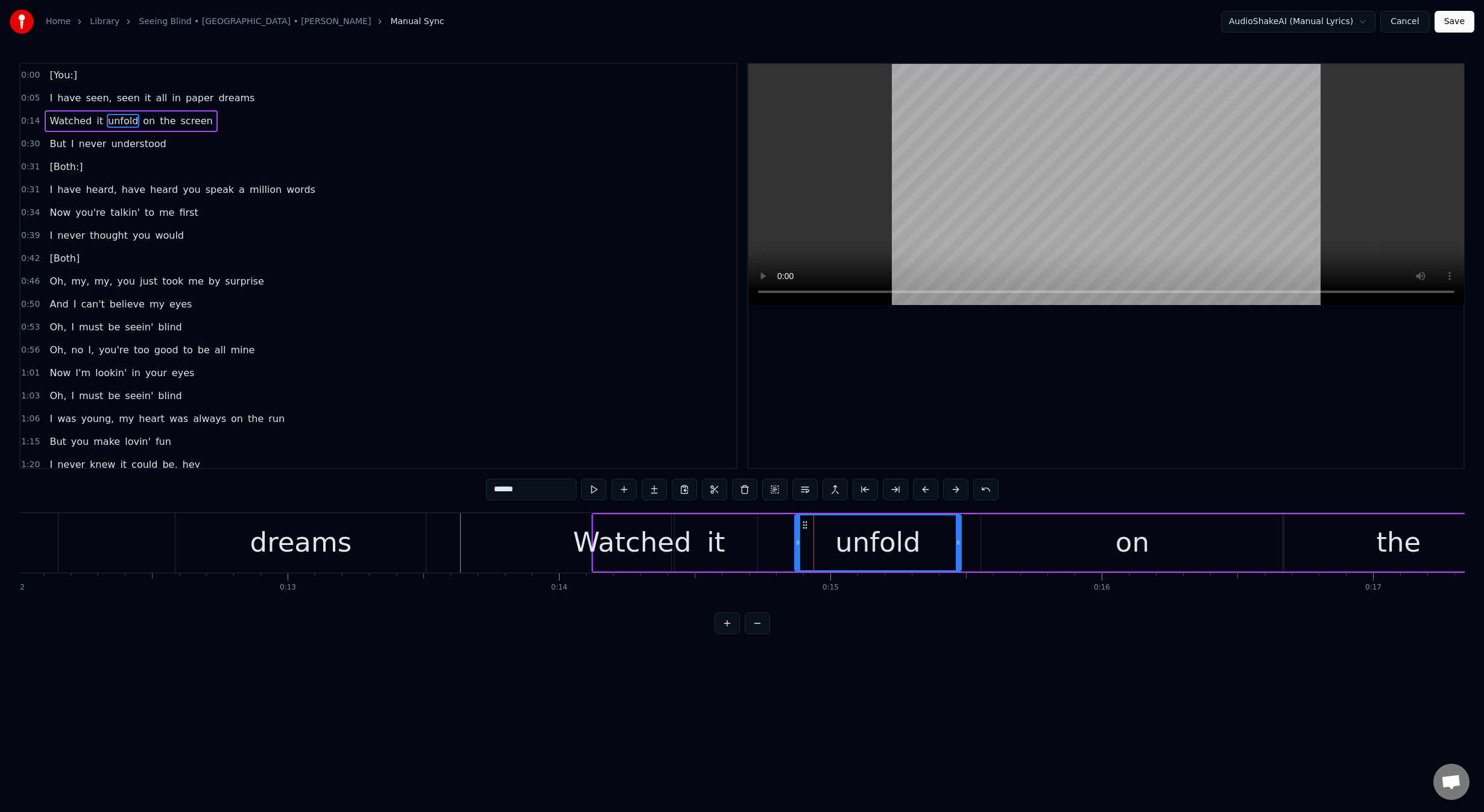
drag, startPoint x: 814, startPoint y: 543, endPoint x: 777, endPoint y: 546, distance: 37.1
click at [796, 543] on icon at bounding box center [798, 542] width 5 height 10
click at [731, 549] on div "it" at bounding box center [716, 542] width 83 height 57
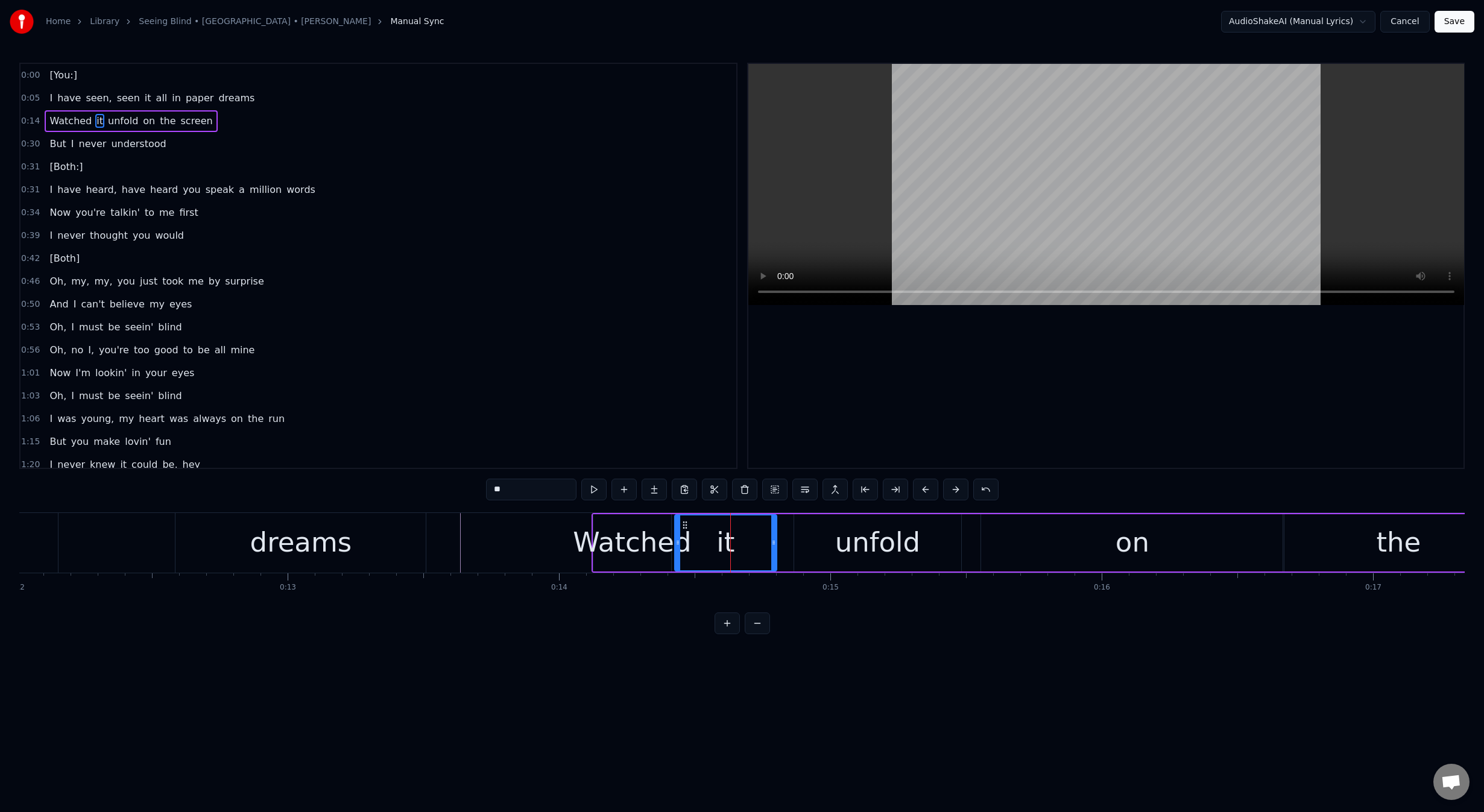
drag, startPoint x: 755, startPoint y: 544, endPoint x: 775, endPoint y: 543, distance: 20.0
click at [775, 543] on icon at bounding box center [774, 542] width 5 height 10
drag, startPoint x: 676, startPoint y: 544, endPoint x: 692, endPoint y: 543, distance: 16.0
click at [692, 543] on icon at bounding box center [692, 542] width 5 height 10
drag, startPoint x: 701, startPoint y: 525, endPoint x: 717, endPoint y: 524, distance: 16.0
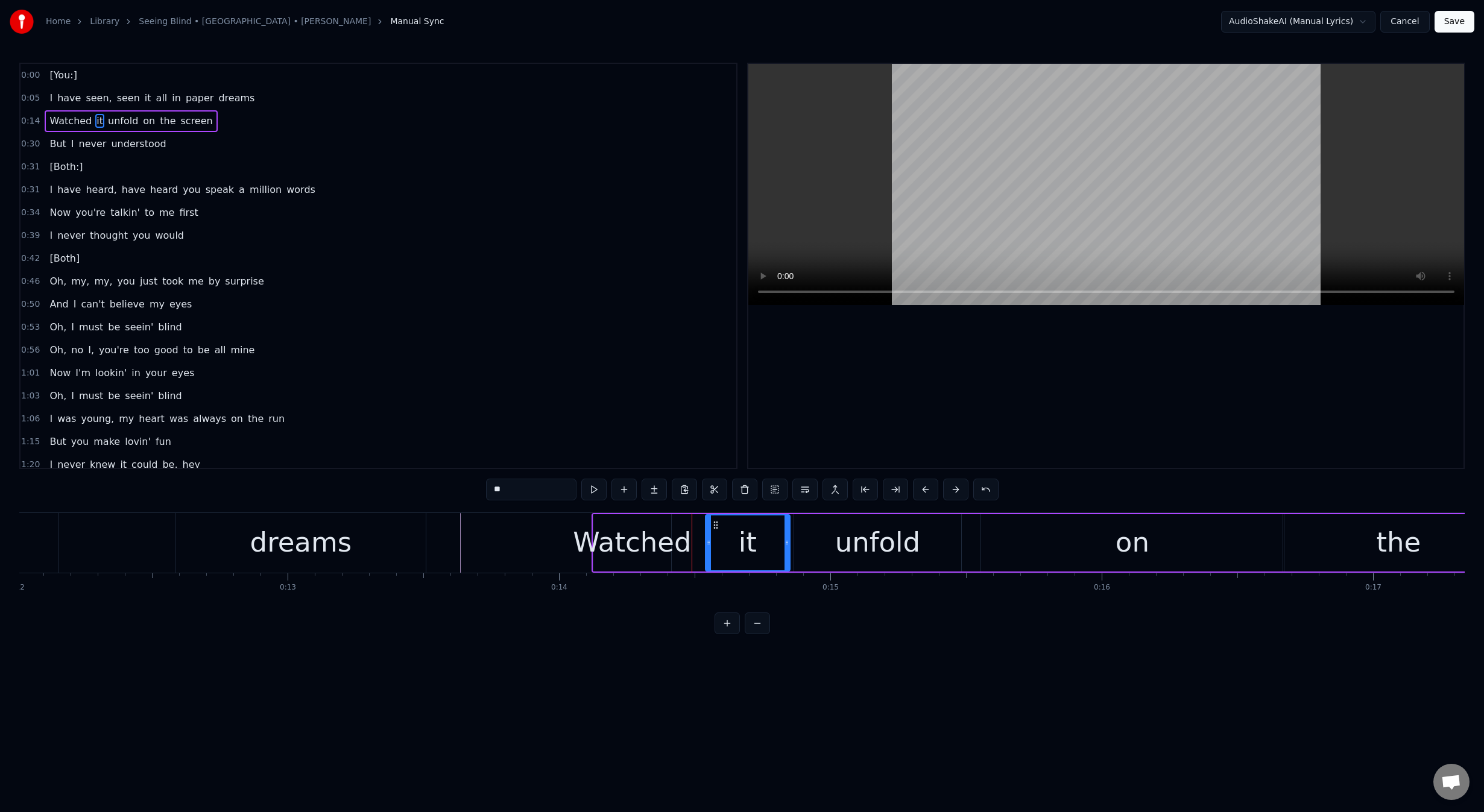
click at [714, 524] on circle at bounding box center [714, 524] width 1 height 1
click at [660, 542] on div "Watched" at bounding box center [631, 542] width 118 height 41
type input "*******"
drag, startPoint x: 673, startPoint y: 542, endPoint x: 693, endPoint y: 543, distance: 20.0
click at [703, 541] on icon at bounding box center [701, 542] width 5 height 10
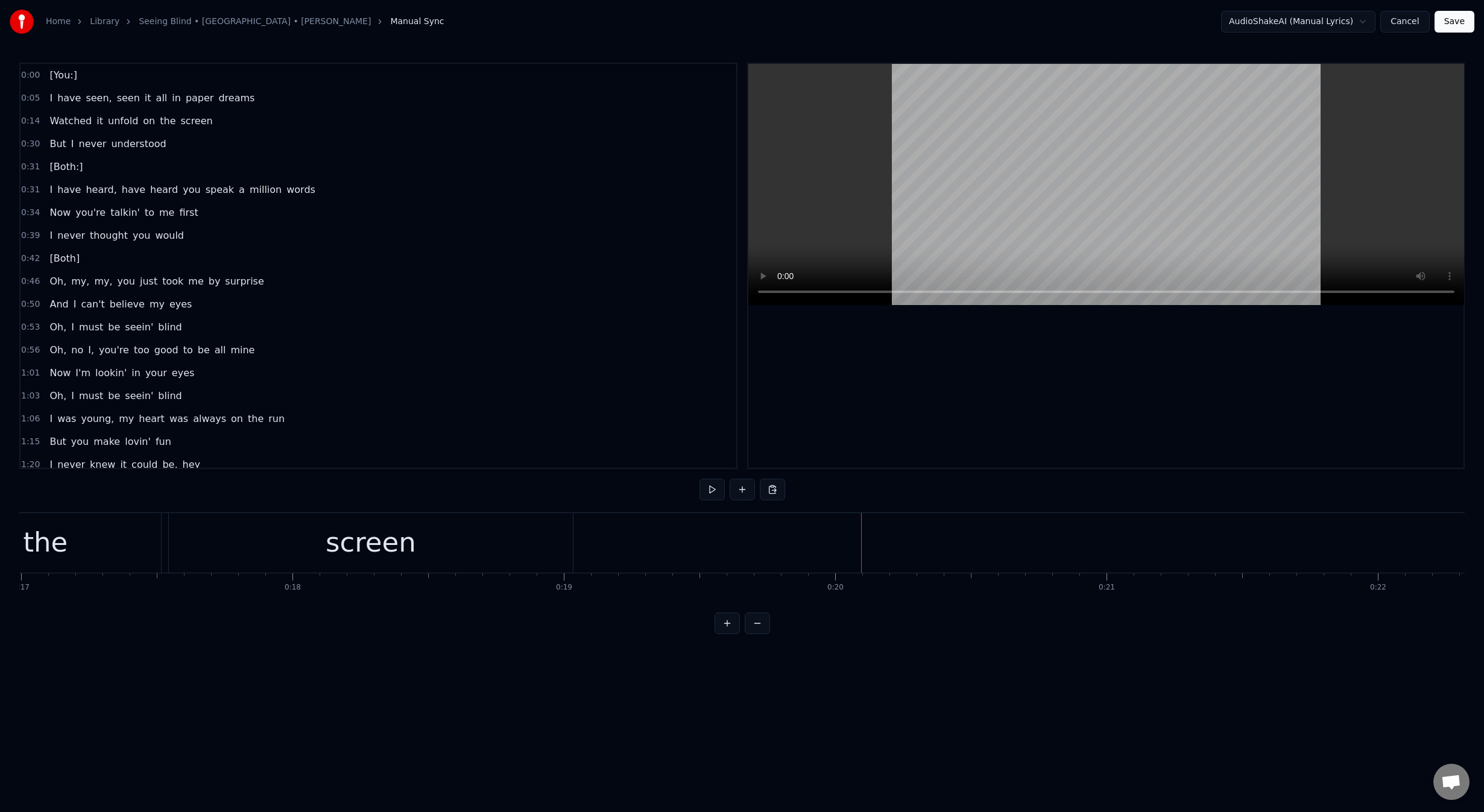
click at [48, 146] on span "But" at bounding box center [57, 143] width 19 height 14
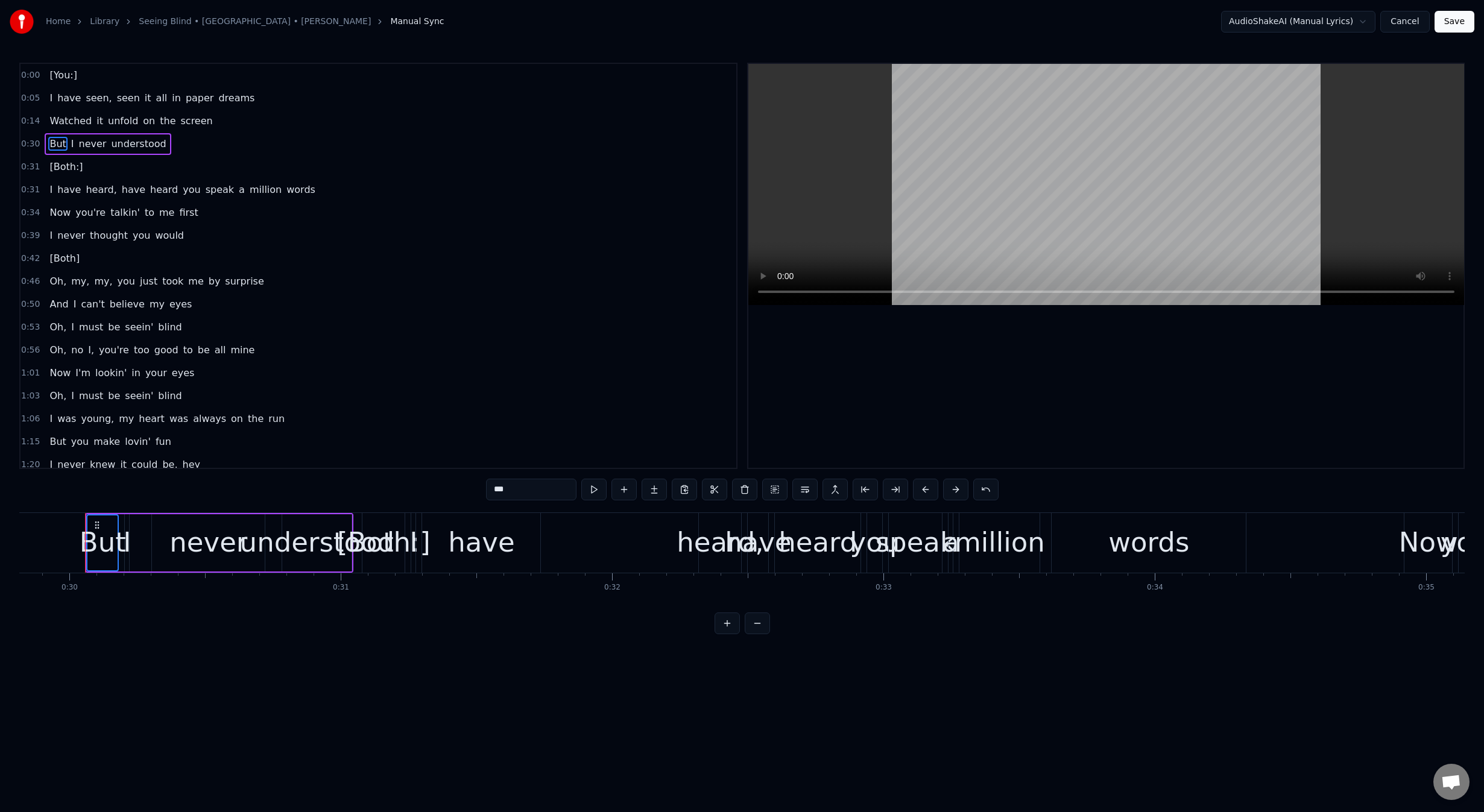
scroll to position [0, 8096]
click at [713, 634] on div "0:00 [You:] 0:05 I have seen, seen it all in paper dreams 0:14 Watched it unfol…" at bounding box center [742, 348] width 1445 height 571
click at [748, 633] on button at bounding box center [757, 623] width 25 height 22
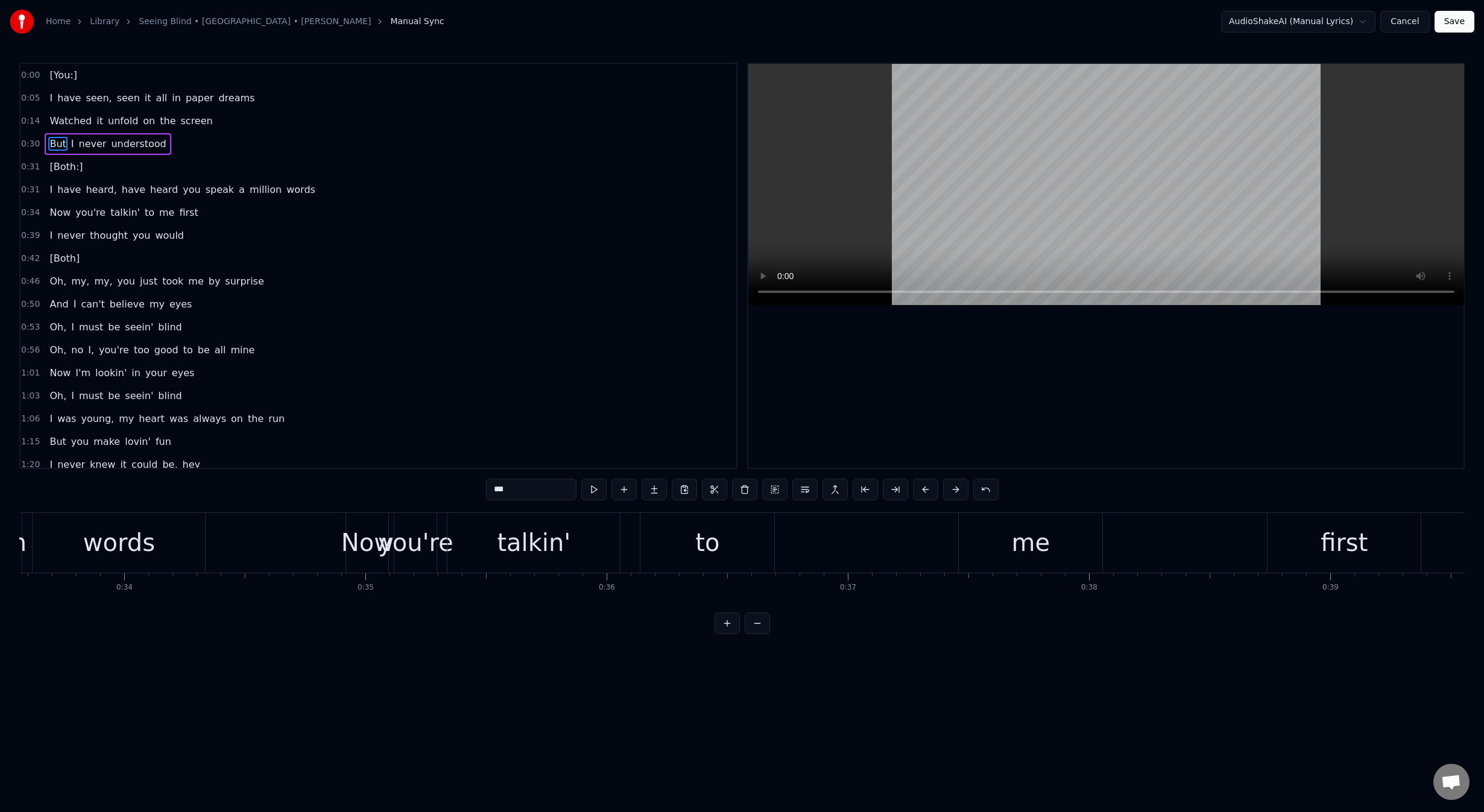
click at [756, 634] on button at bounding box center [757, 623] width 25 height 22
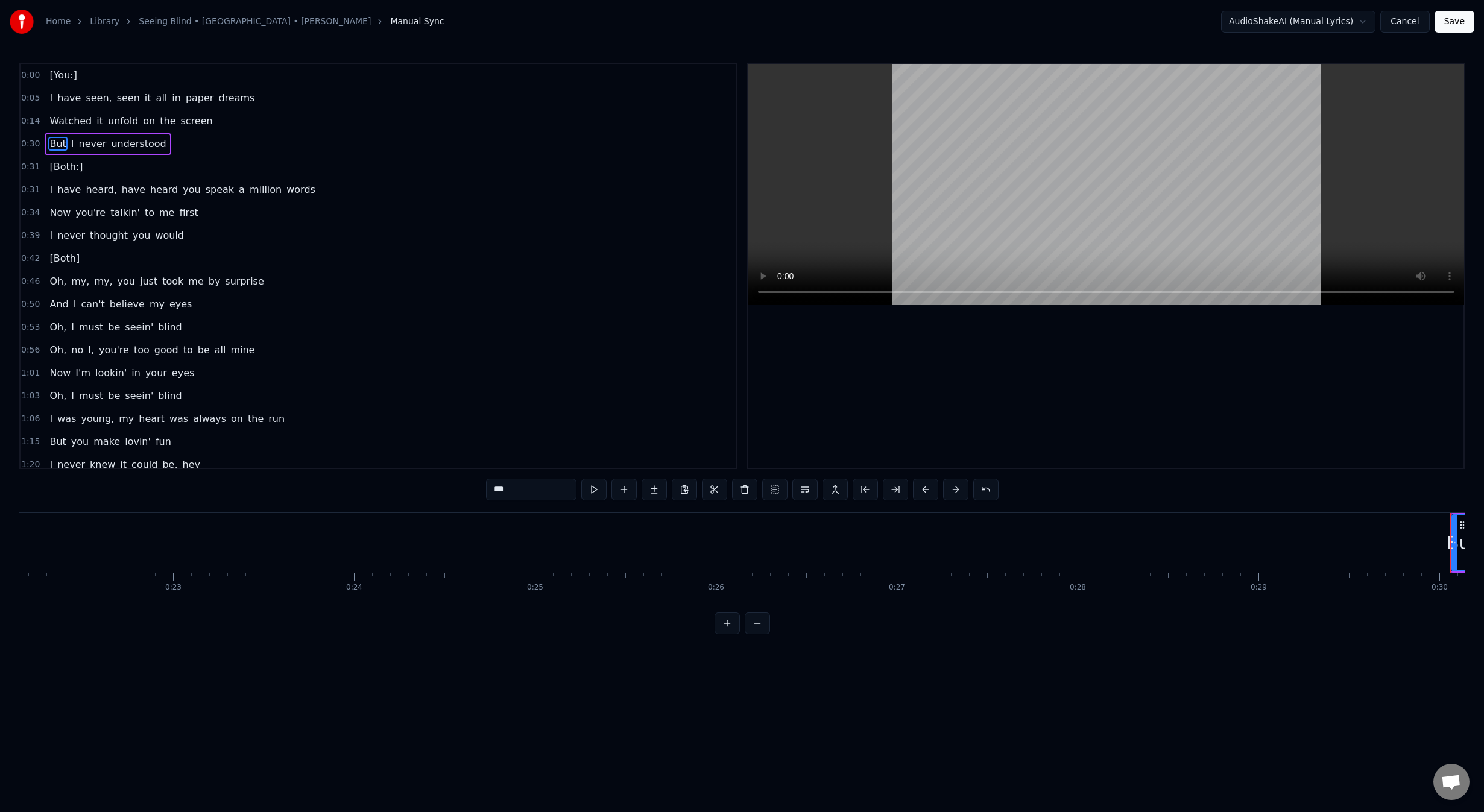
scroll to position [0, 3908]
click at [921, 486] on button at bounding box center [925, 489] width 25 height 22
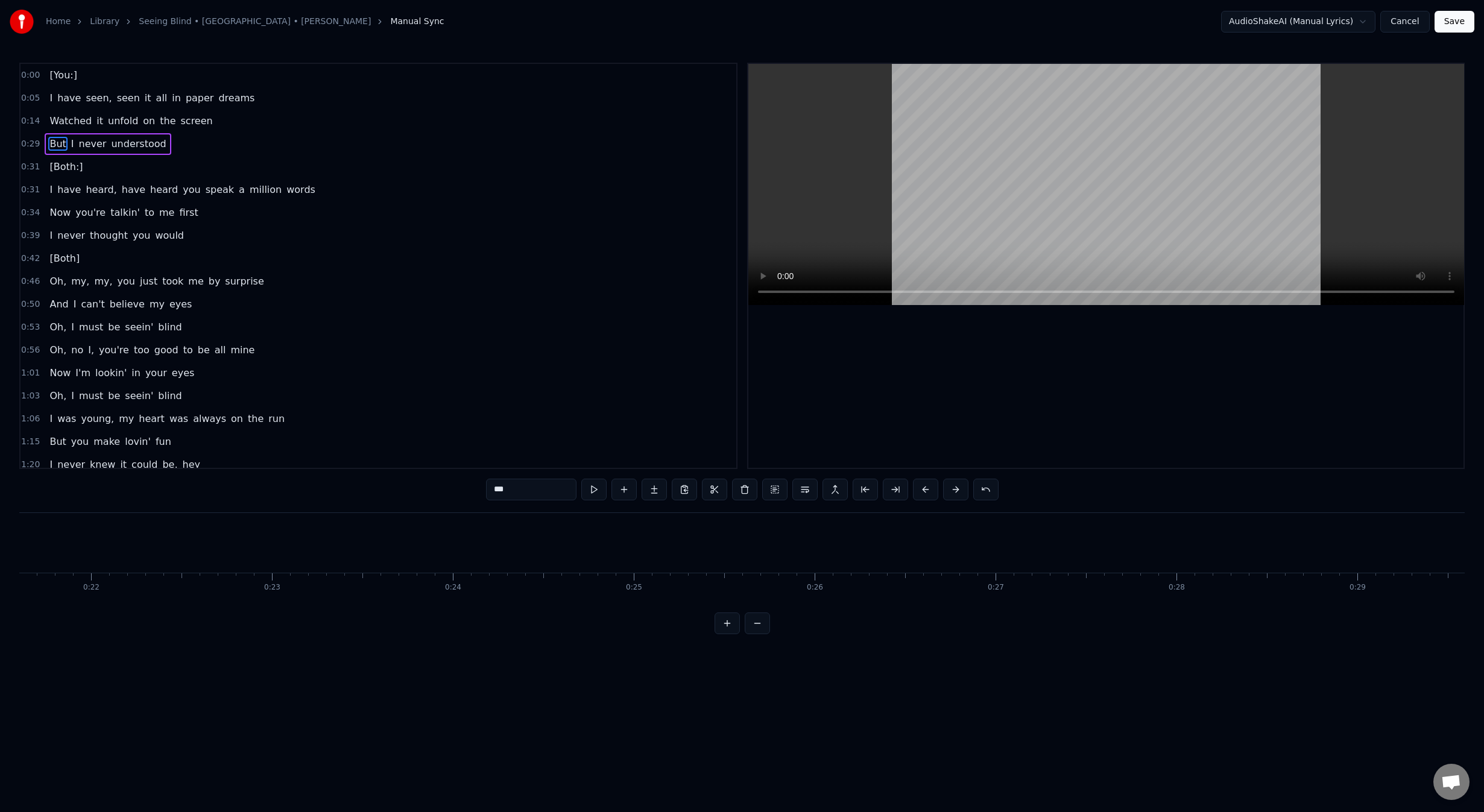
click at [921, 486] on button at bounding box center [925, 489] width 25 height 22
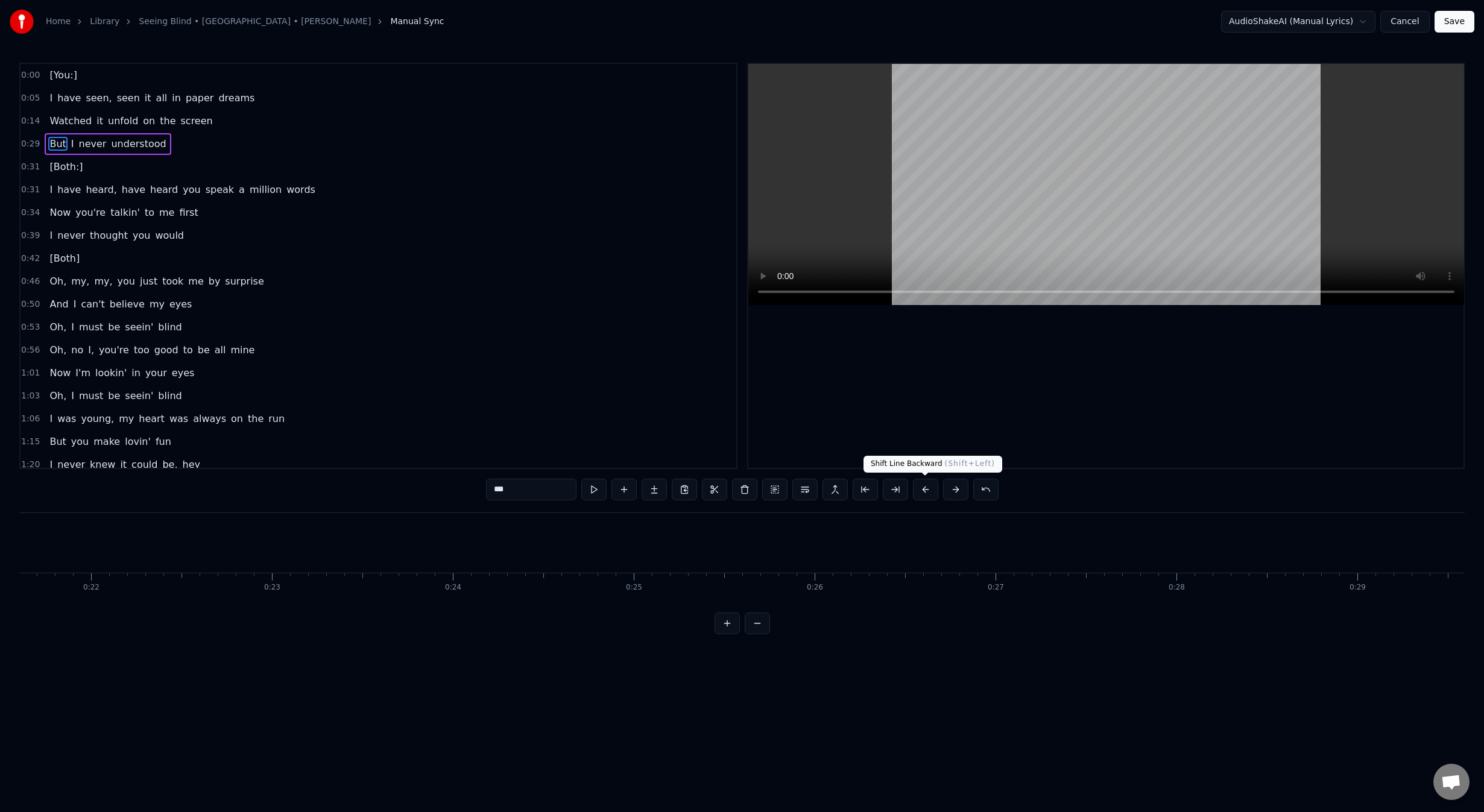
click at [925, 491] on button at bounding box center [925, 489] width 25 height 22
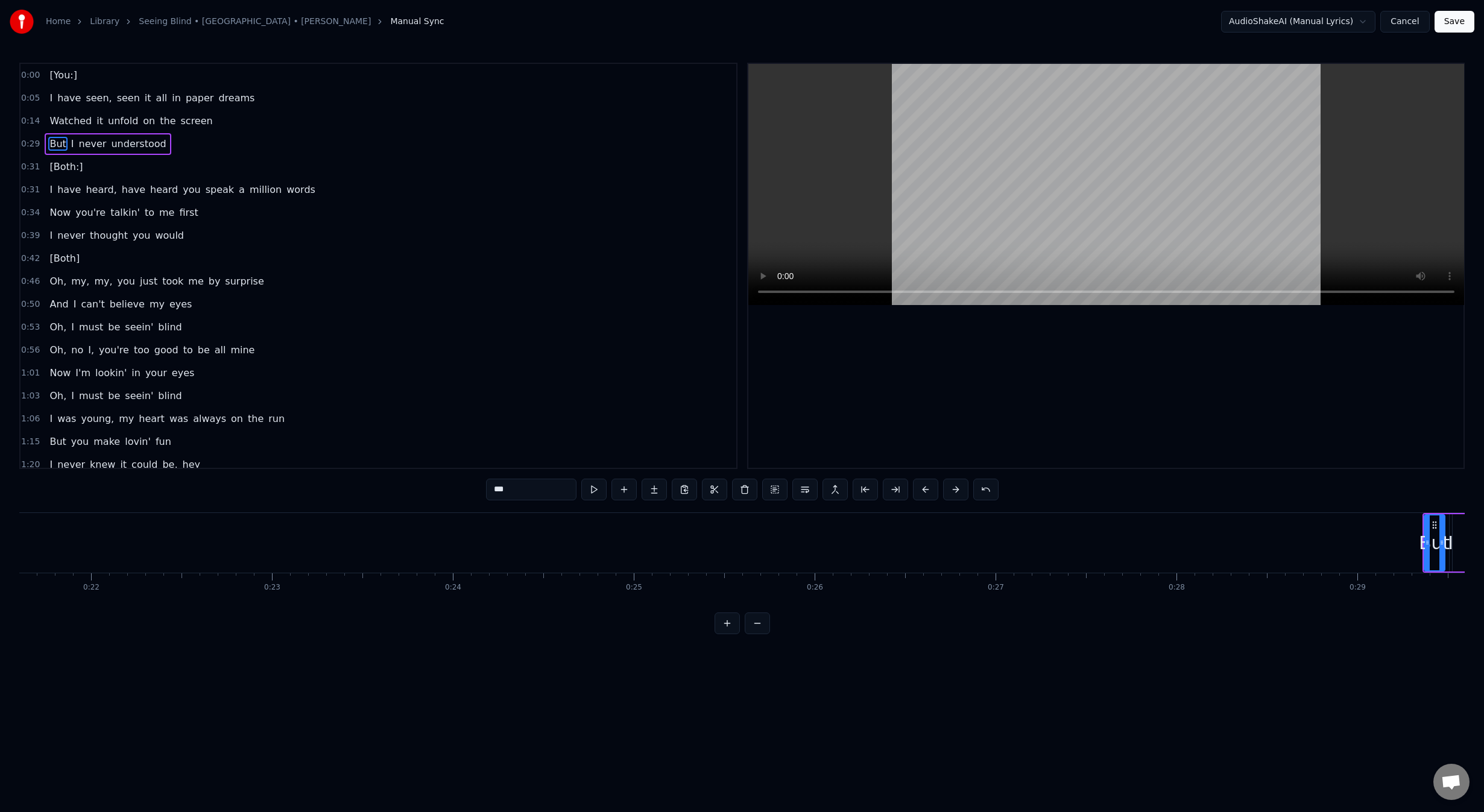
click at [925, 491] on button at bounding box center [925, 489] width 25 height 22
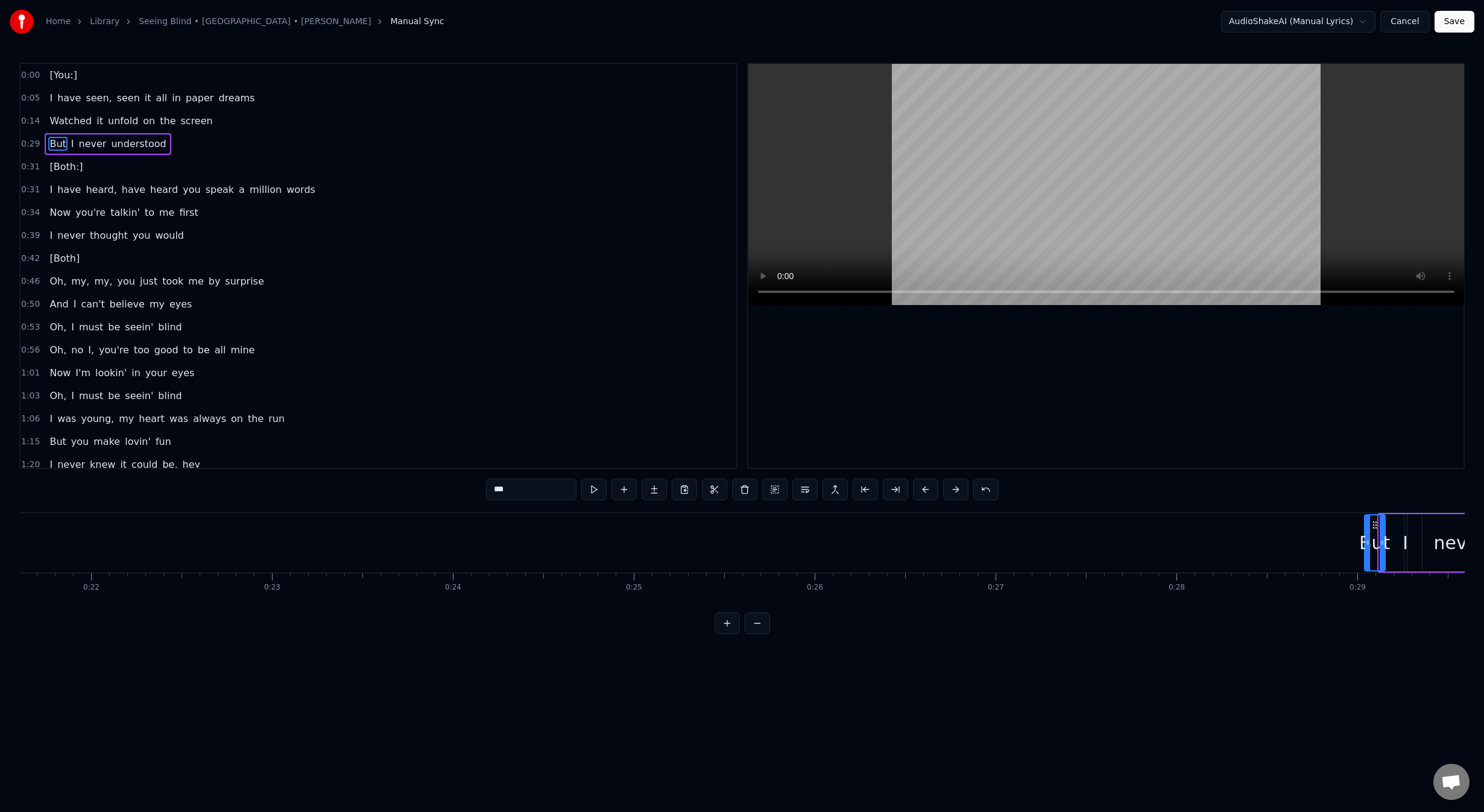
drag, startPoint x: 1389, startPoint y: 525, endPoint x: 1374, endPoint y: 526, distance: 15.0
click at [1374, 526] on icon at bounding box center [1374, 525] width 10 height 10
click at [907, 486] on button at bounding box center [910, 489] width 25 height 22
click at [893, 486] on button at bounding box center [880, 489] width 25 height 22
click at [907, 486] on button at bounding box center [895, 489] width 25 height 22
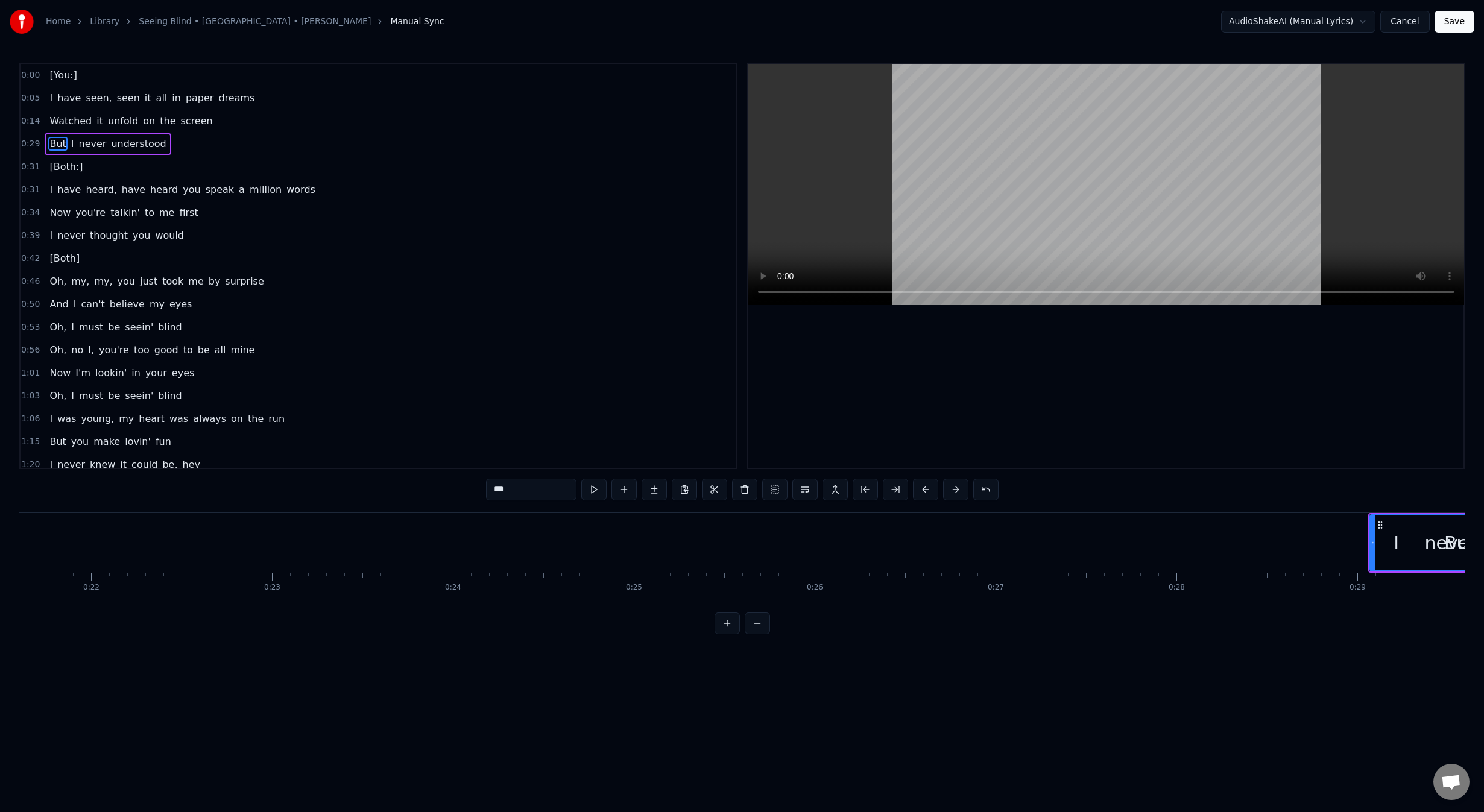
click at [907, 486] on button at bounding box center [895, 489] width 25 height 22
click at [928, 487] on button at bounding box center [925, 489] width 25 height 22
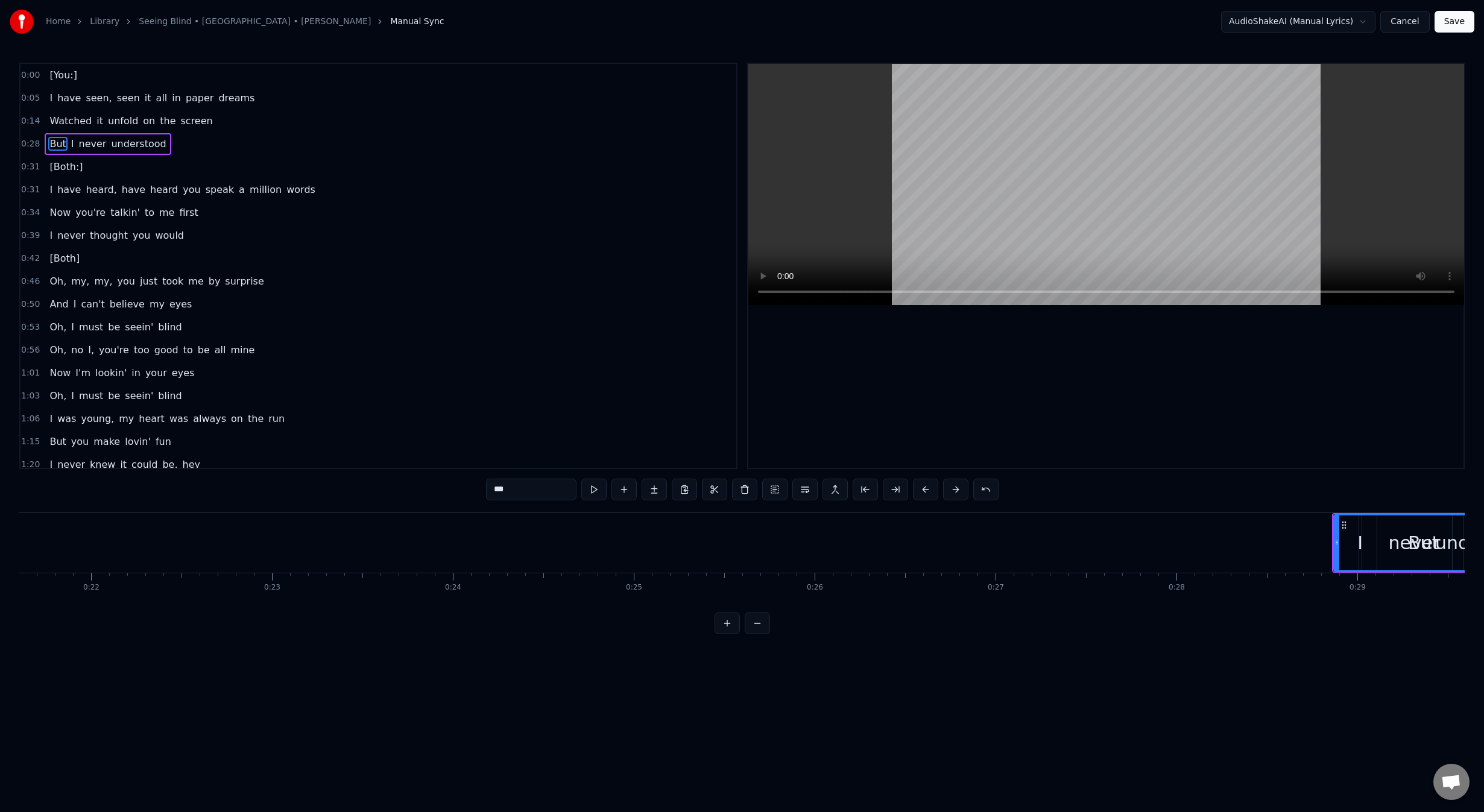
click at [928, 487] on button at bounding box center [925, 489] width 25 height 22
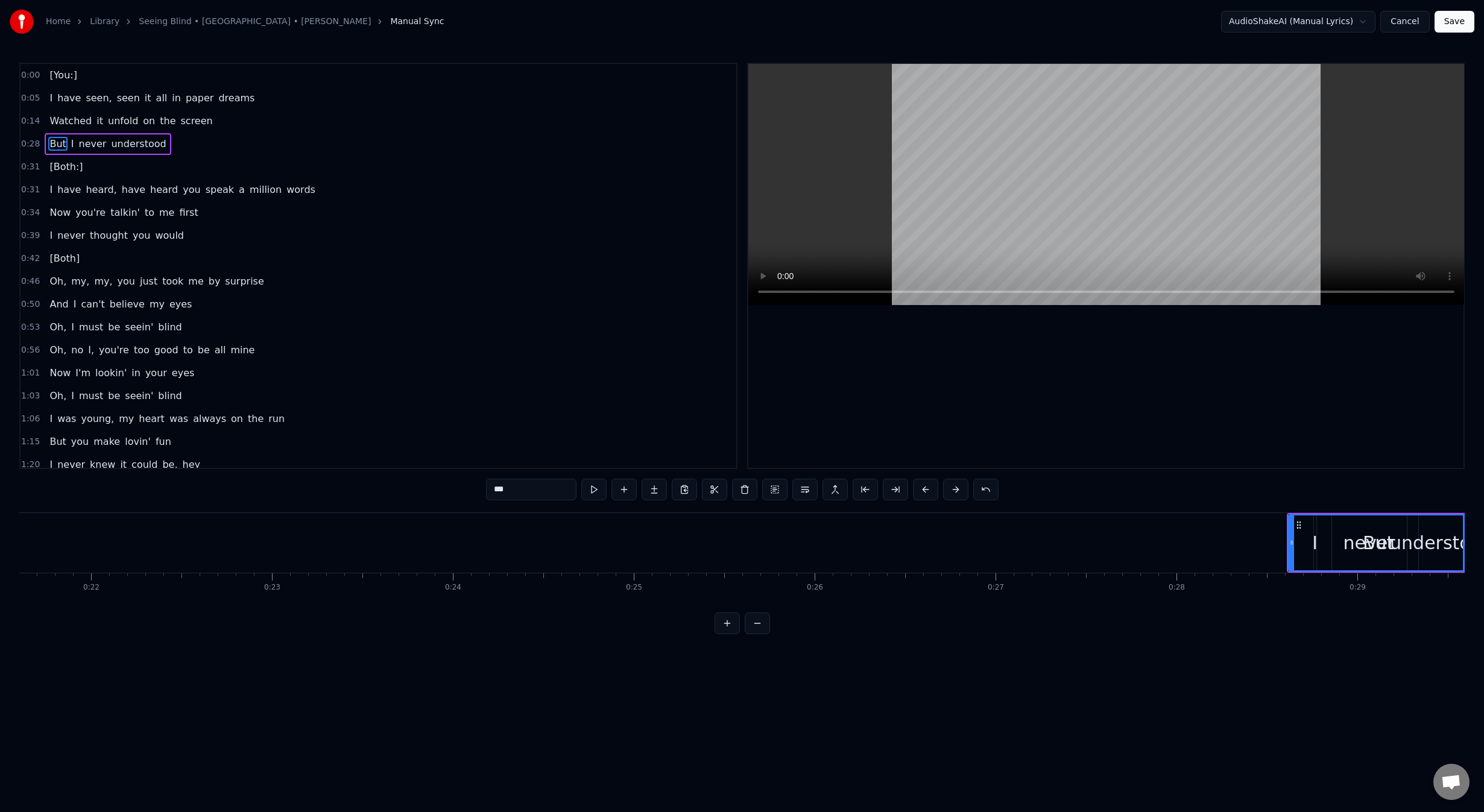
click at [928, 487] on button at bounding box center [925, 489] width 25 height 22
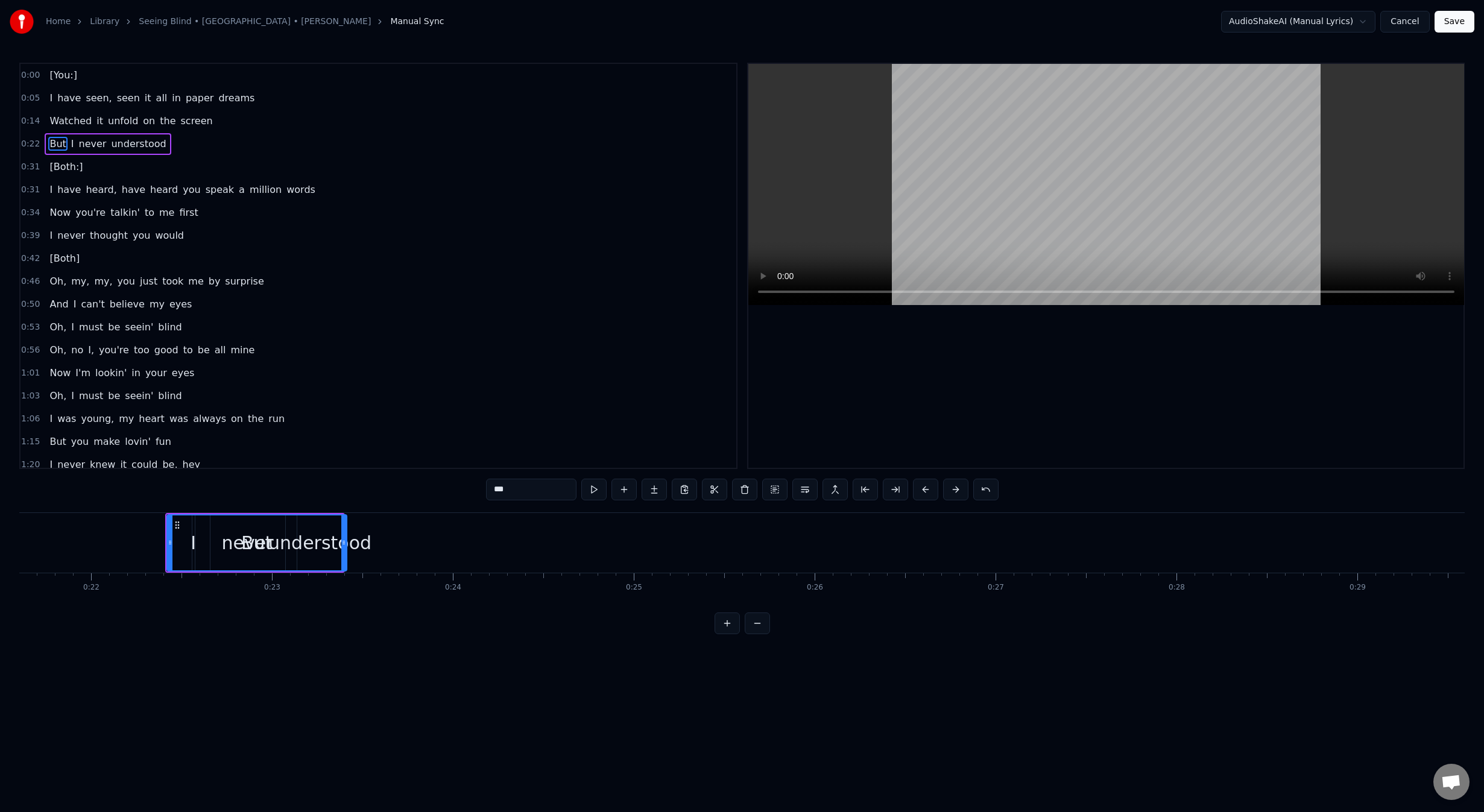
scroll to position [0, 3429]
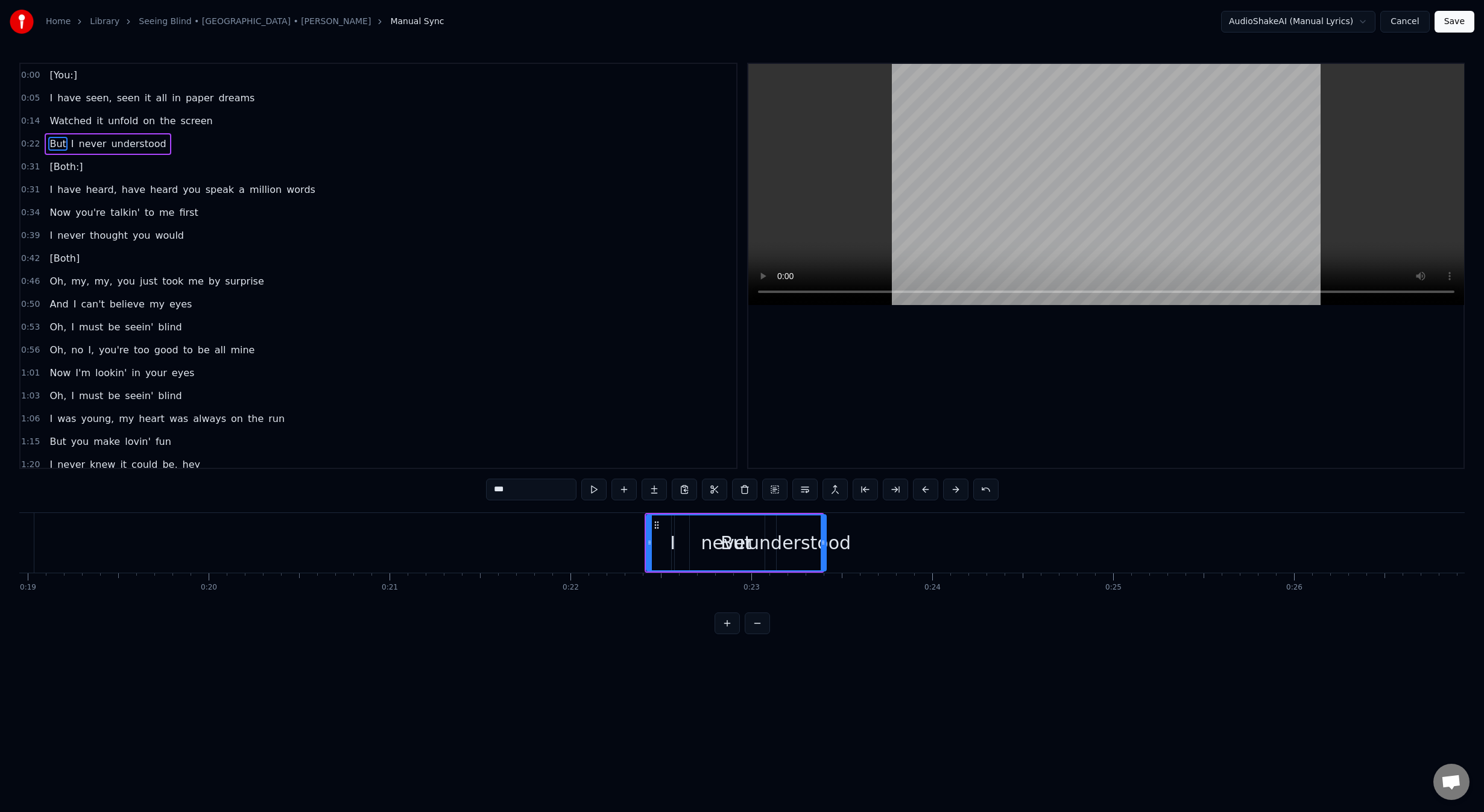
click at [740, 544] on div "But" at bounding box center [736, 542] width 31 height 27
click at [733, 634] on button at bounding box center [726, 623] width 25 height 22
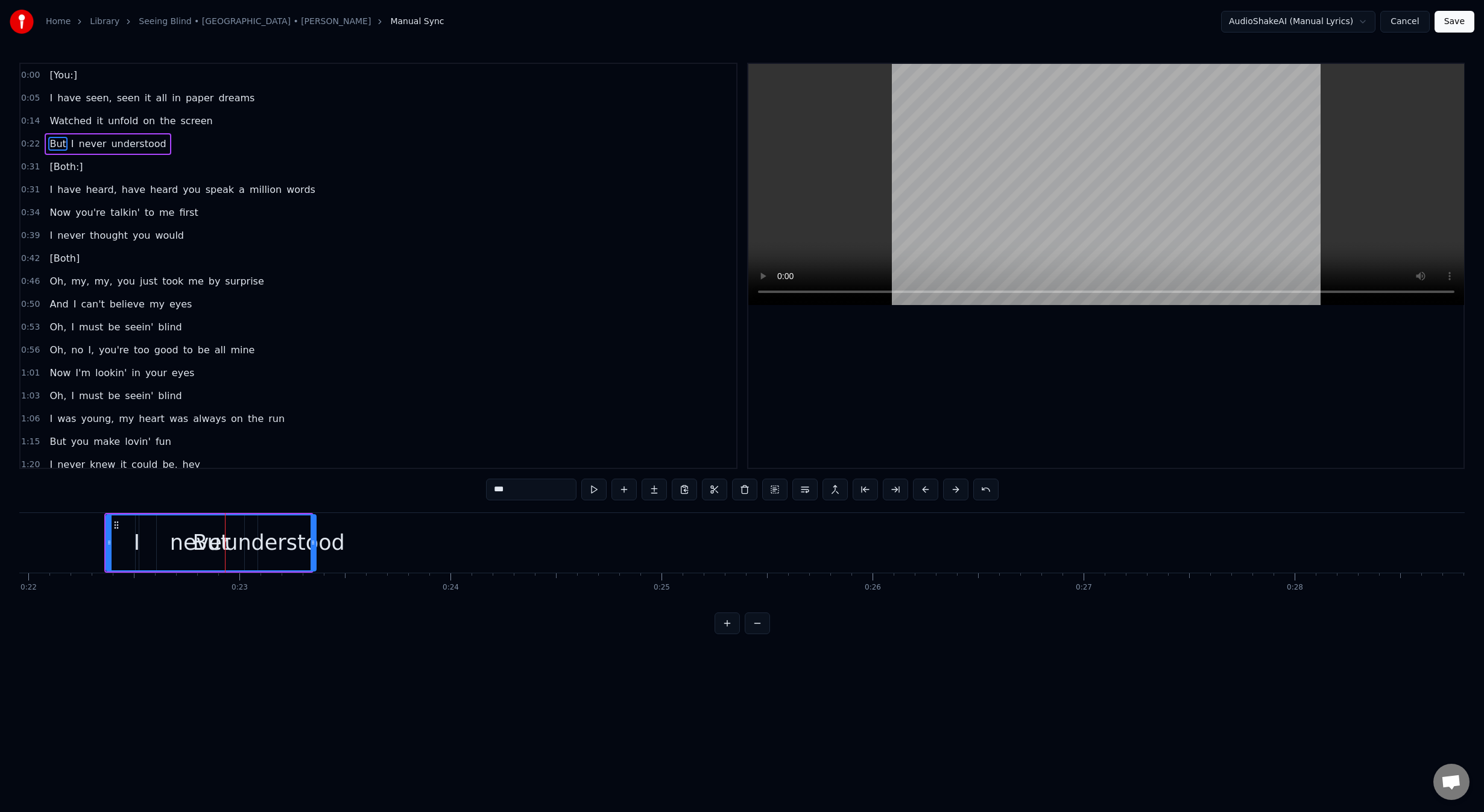
scroll to position [0, 4779]
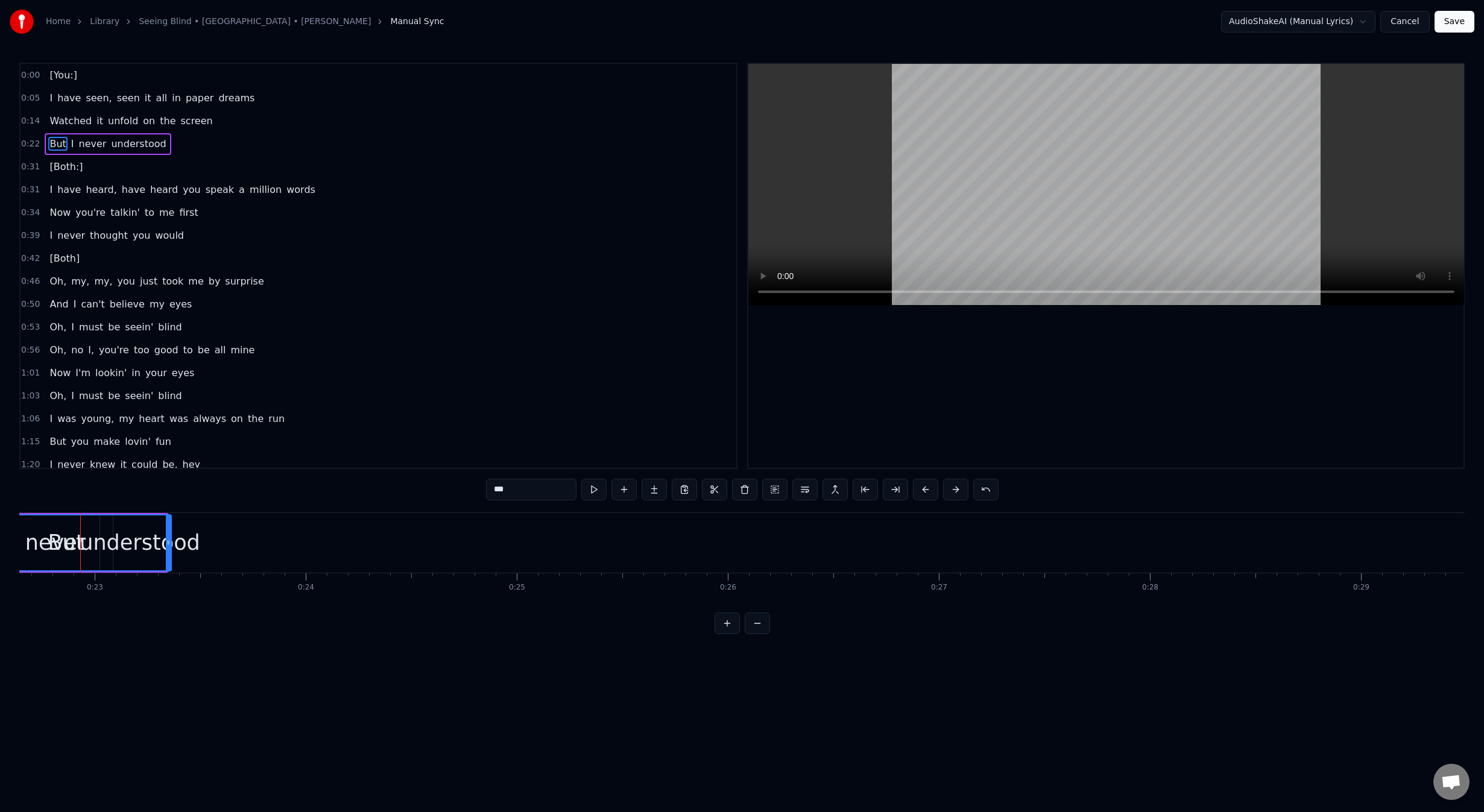
click at [730, 634] on button at bounding box center [726, 623] width 25 height 22
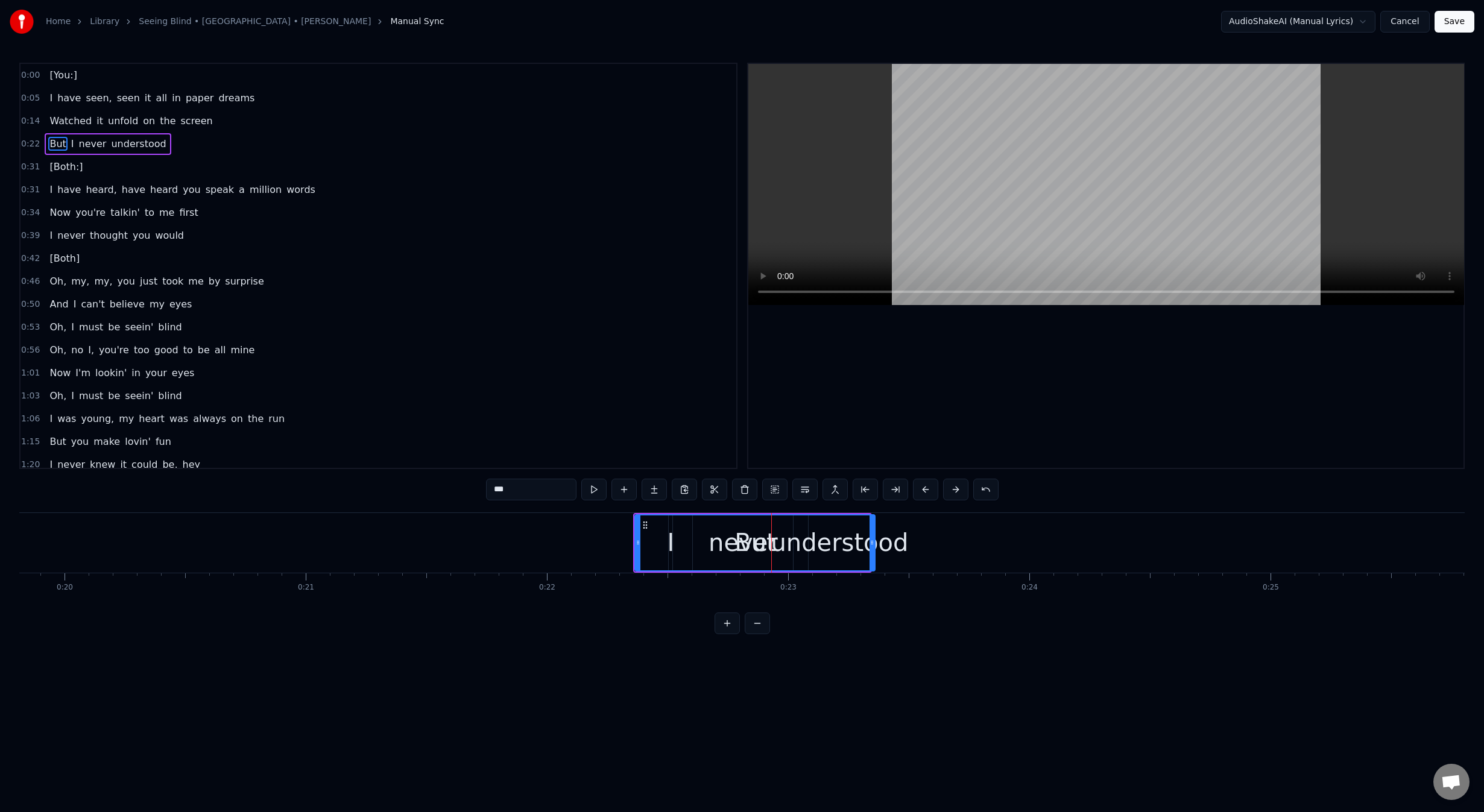
click at [730, 634] on button at bounding box center [726, 623] width 25 height 22
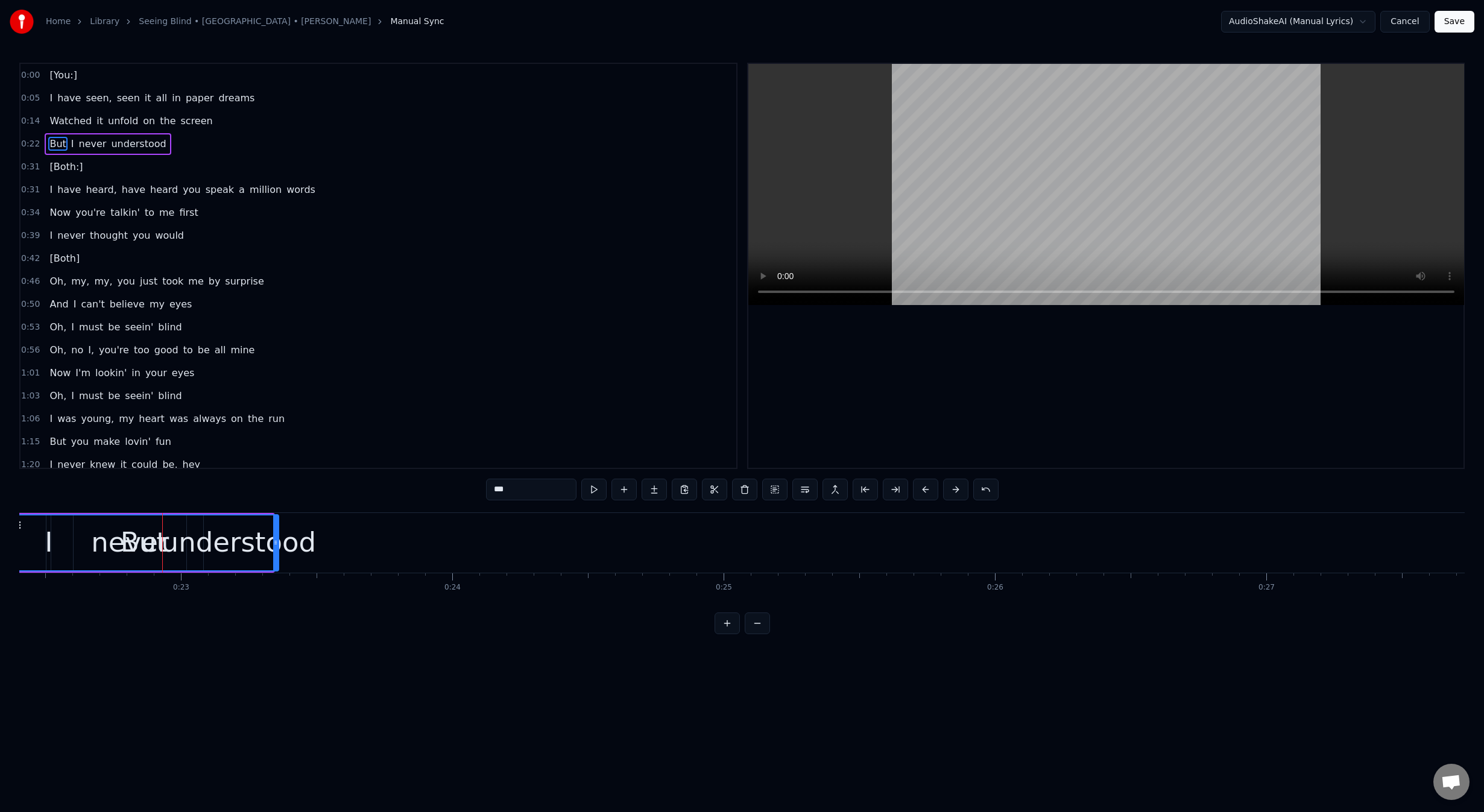
scroll to position [0, 6161]
click at [730, 634] on button at bounding box center [726, 623] width 25 height 22
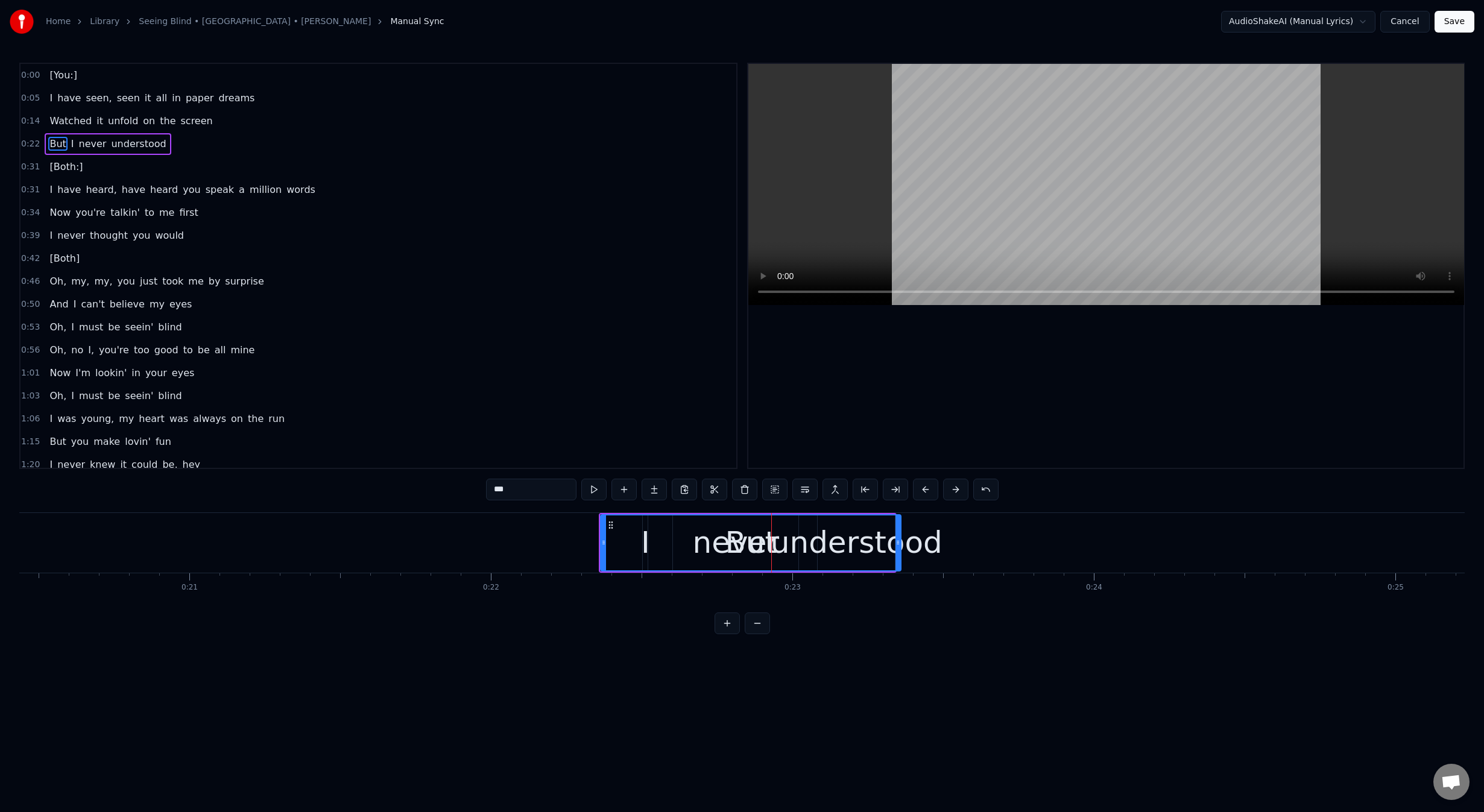
click at [750, 550] on div "But" at bounding box center [750, 542] width 52 height 45
click at [721, 546] on div "But" at bounding box center [750, 542] width 299 height 55
click at [637, 547] on div "But" at bounding box center [750, 542] width 299 height 55
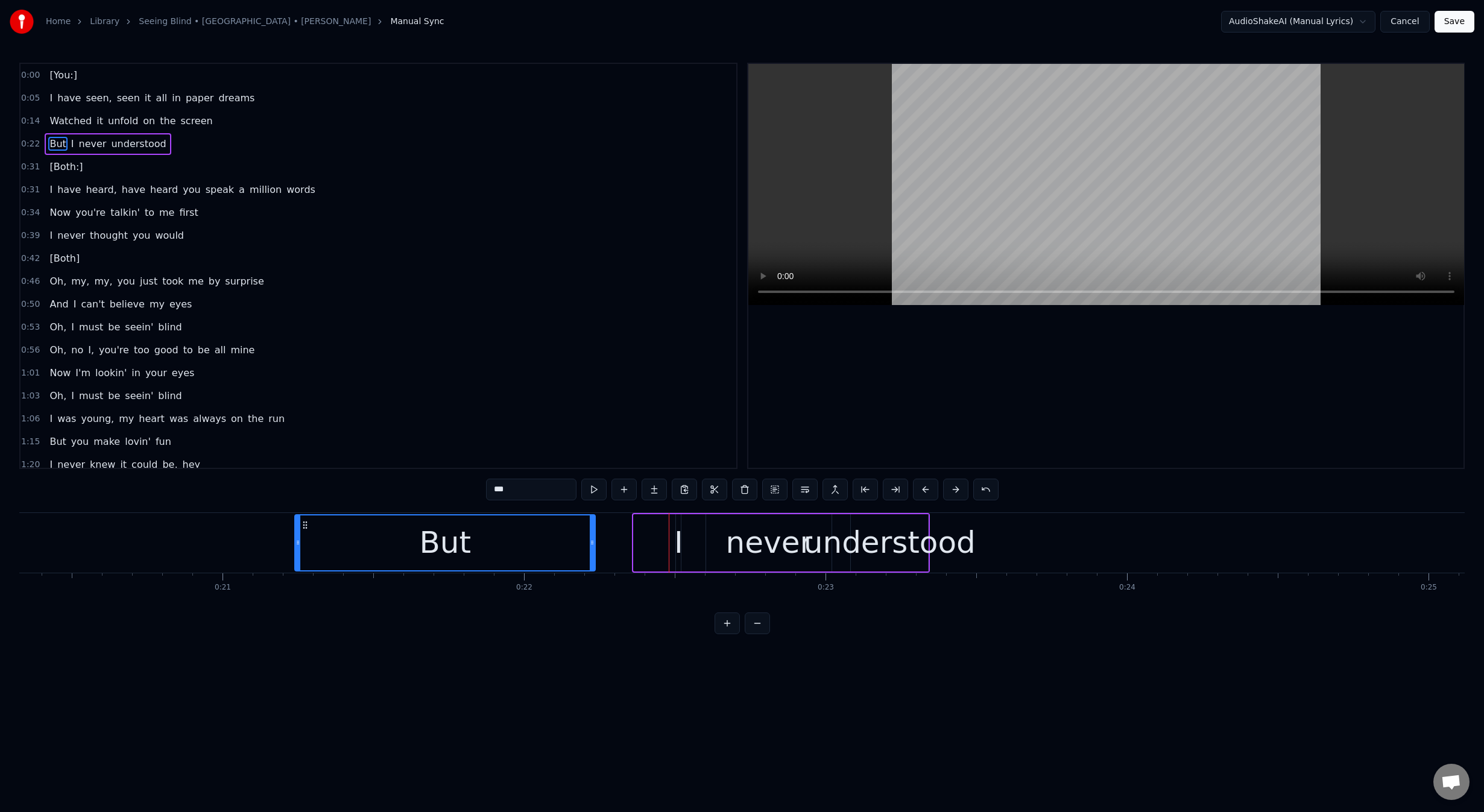
scroll to position [0, 6122]
drag, startPoint x: 610, startPoint y: 523, endPoint x: 341, endPoint y: 528, distance: 269.0
click at [316, 521] on icon at bounding box center [311, 525] width 10 height 10
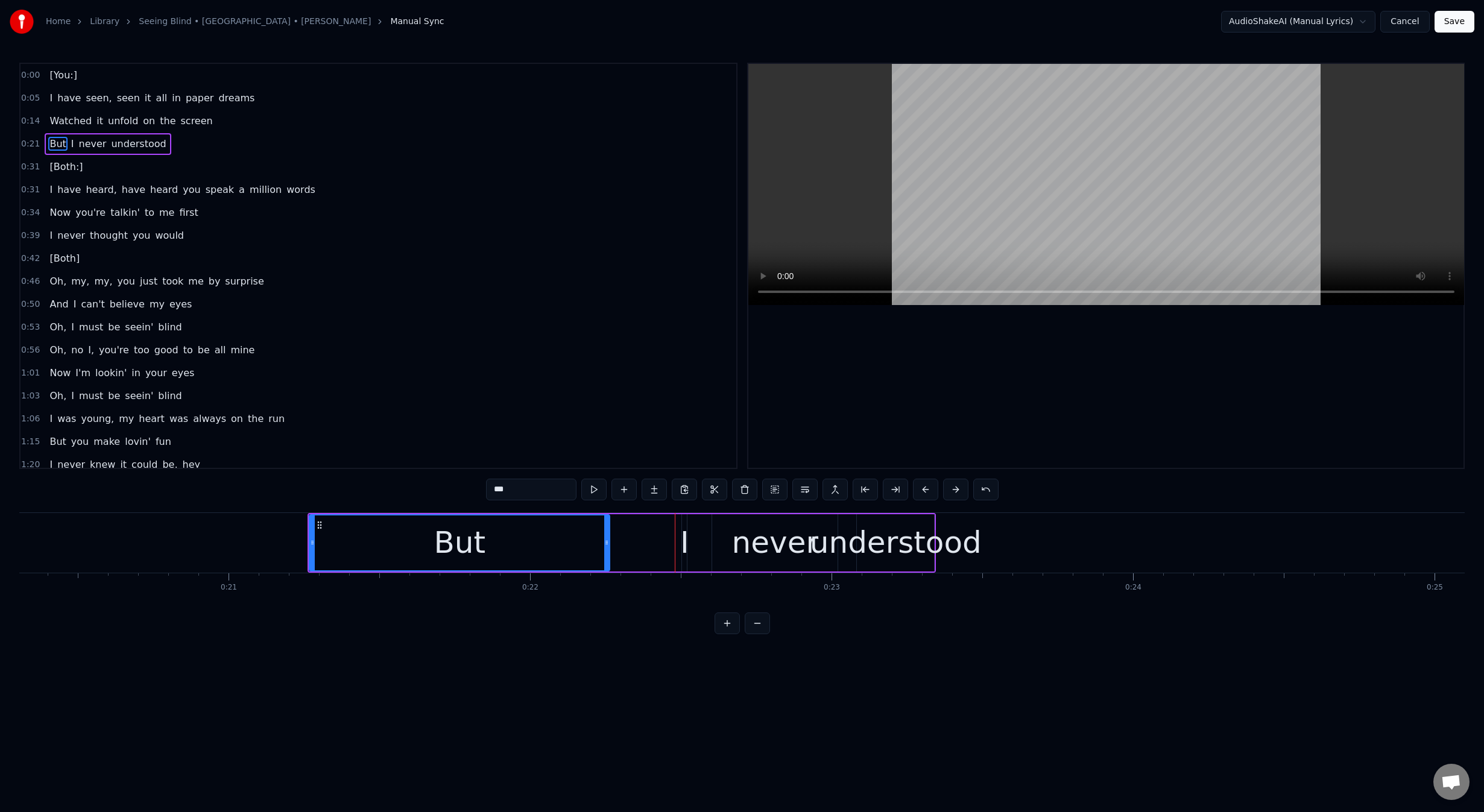
click at [680, 544] on div "I" at bounding box center [684, 542] width 9 height 45
type input "*"
drag, startPoint x: 683, startPoint y: 543, endPoint x: 652, endPoint y: 543, distance: 31.0
click at [652, 543] on div "But I never understood" at bounding box center [622, 542] width 628 height 60
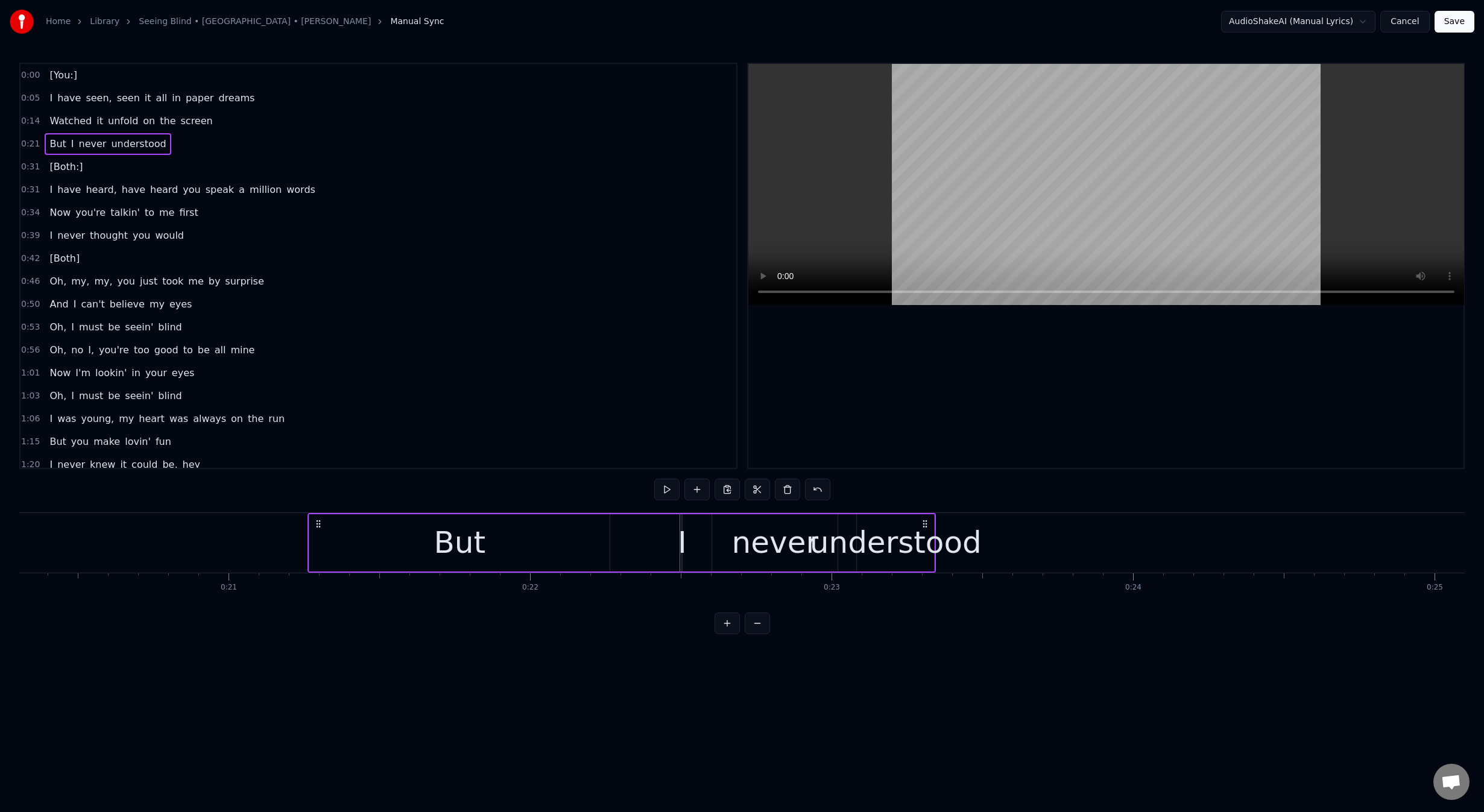
click at [682, 546] on div "I" at bounding box center [682, 542] width 9 height 45
drag, startPoint x: 685, startPoint y: 546, endPoint x: 648, endPoint y: 549, distance: 37.1
click at [648, 549] on div at bounding box center [647, 542] width 5 height 55
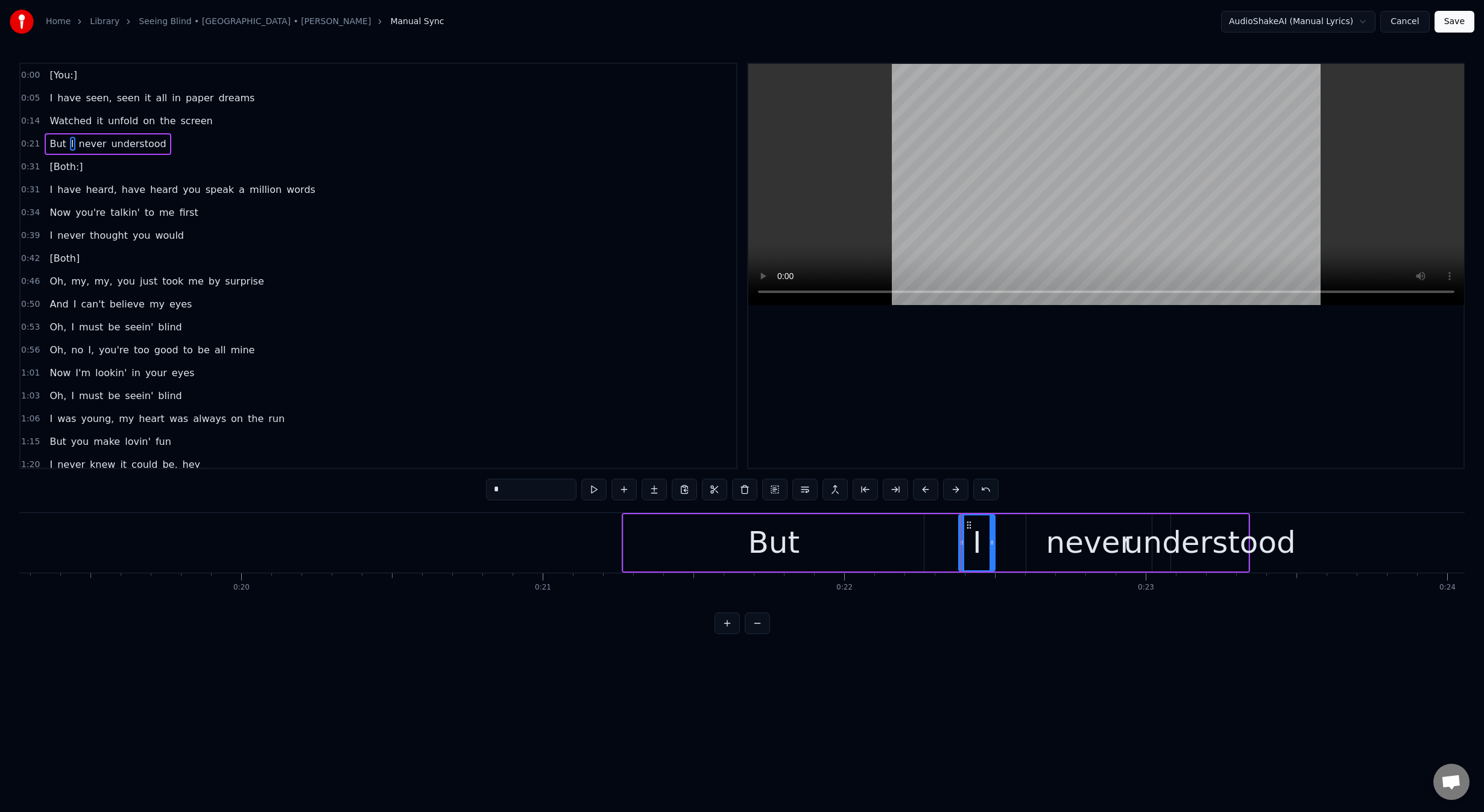
scroll to position [0, 5714]
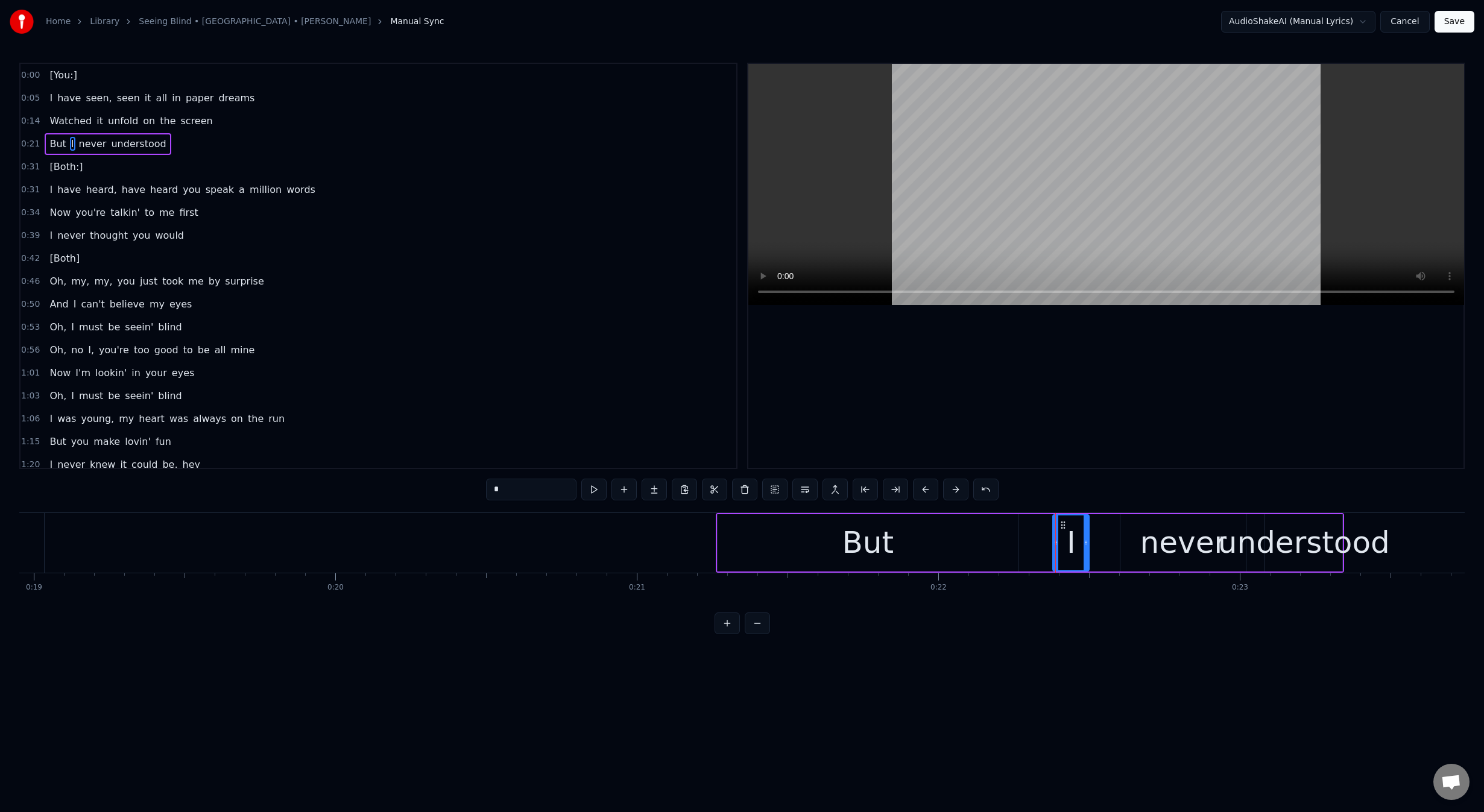
click at [765, 632] on button at bounding box center [757, 623] width 25 height 22
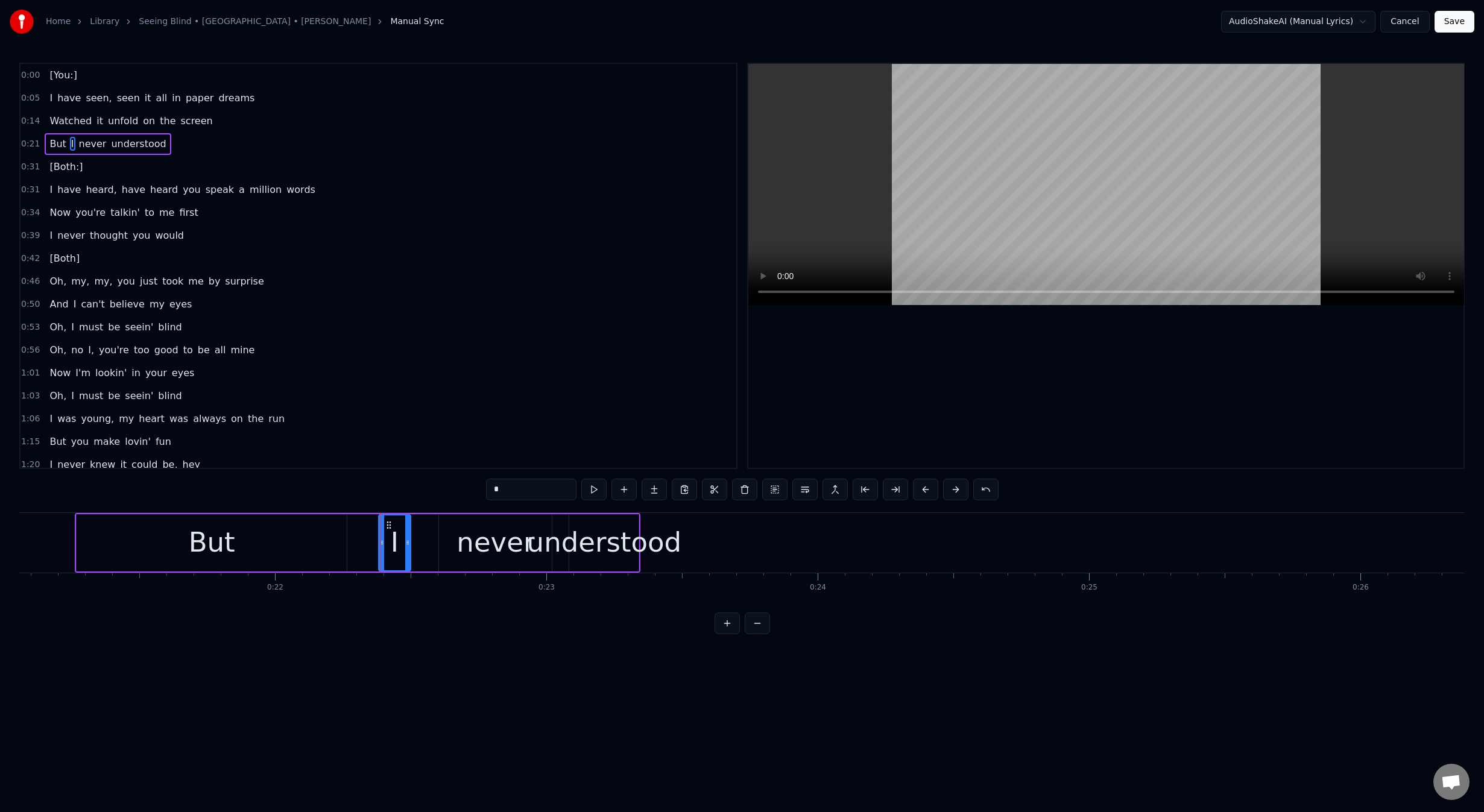
click at [765, 632] on button at bounding box center [757, 623] width 25 height 22
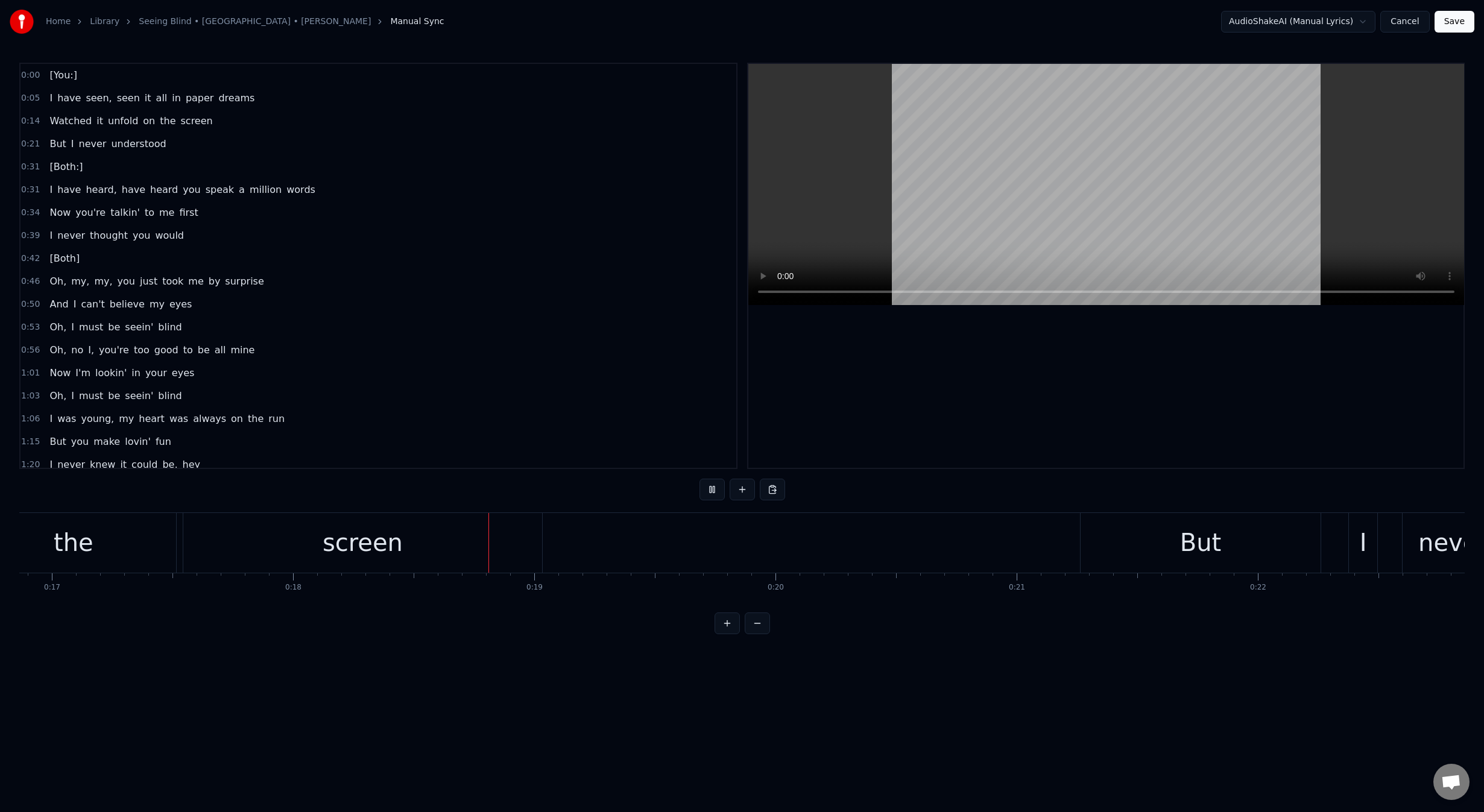
scroll to position [0, 4351]
click at [217, 555] on div "screen" at bounding box center [80, 542] width 359 height 60
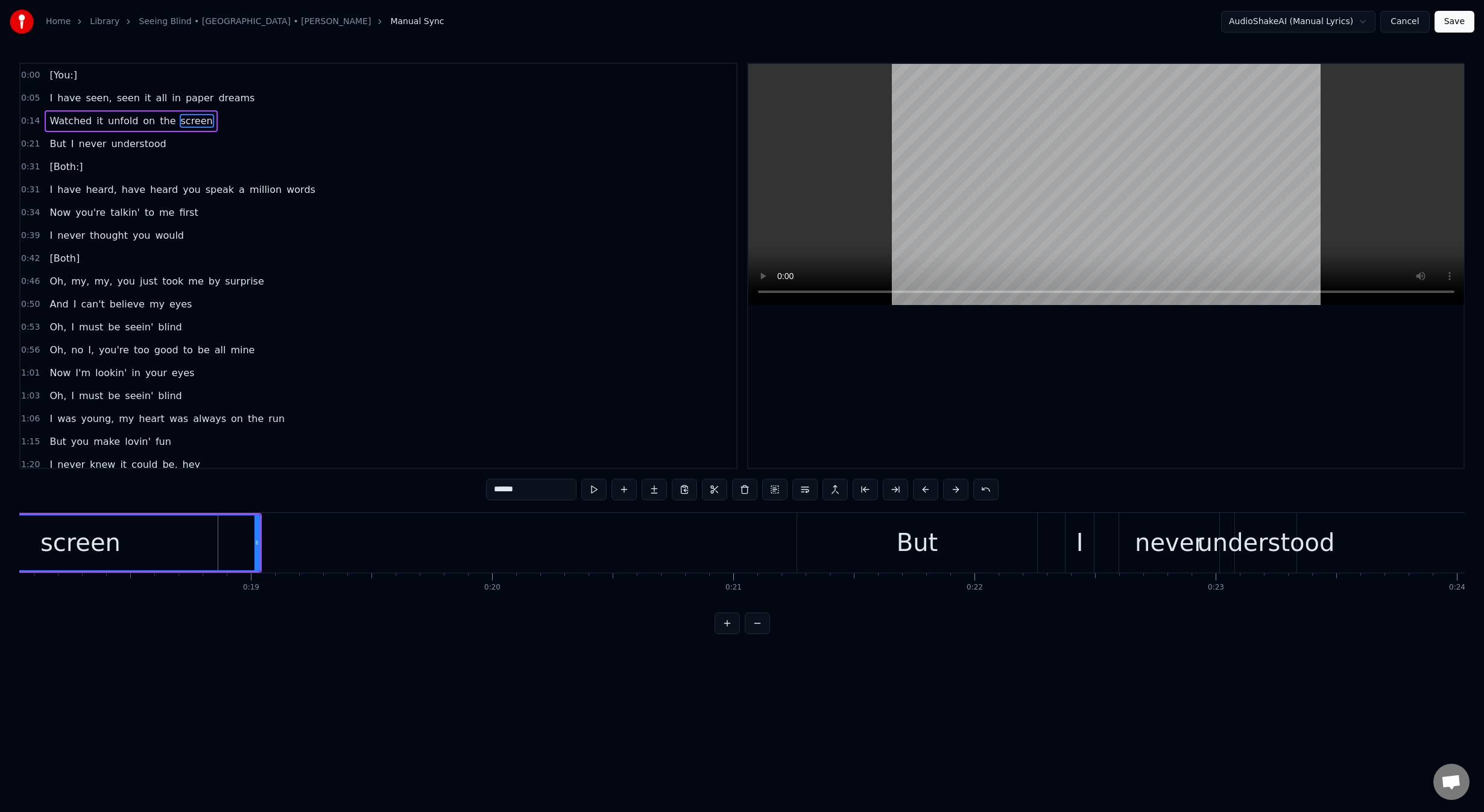
click at [259, 546] on div "screen" at bounding box center [80, 542] width 360 height 57
drag, startPoint x: 257, startPoint y: 546, endPoint x: 198, endPoint y: 546, distance: 59.0
click at [198, 546] on icon at bounding box center [198, 542] width 5 height 10
click at [924, 545] on div "But" at bounding box center [917, 542] width 41 height 36
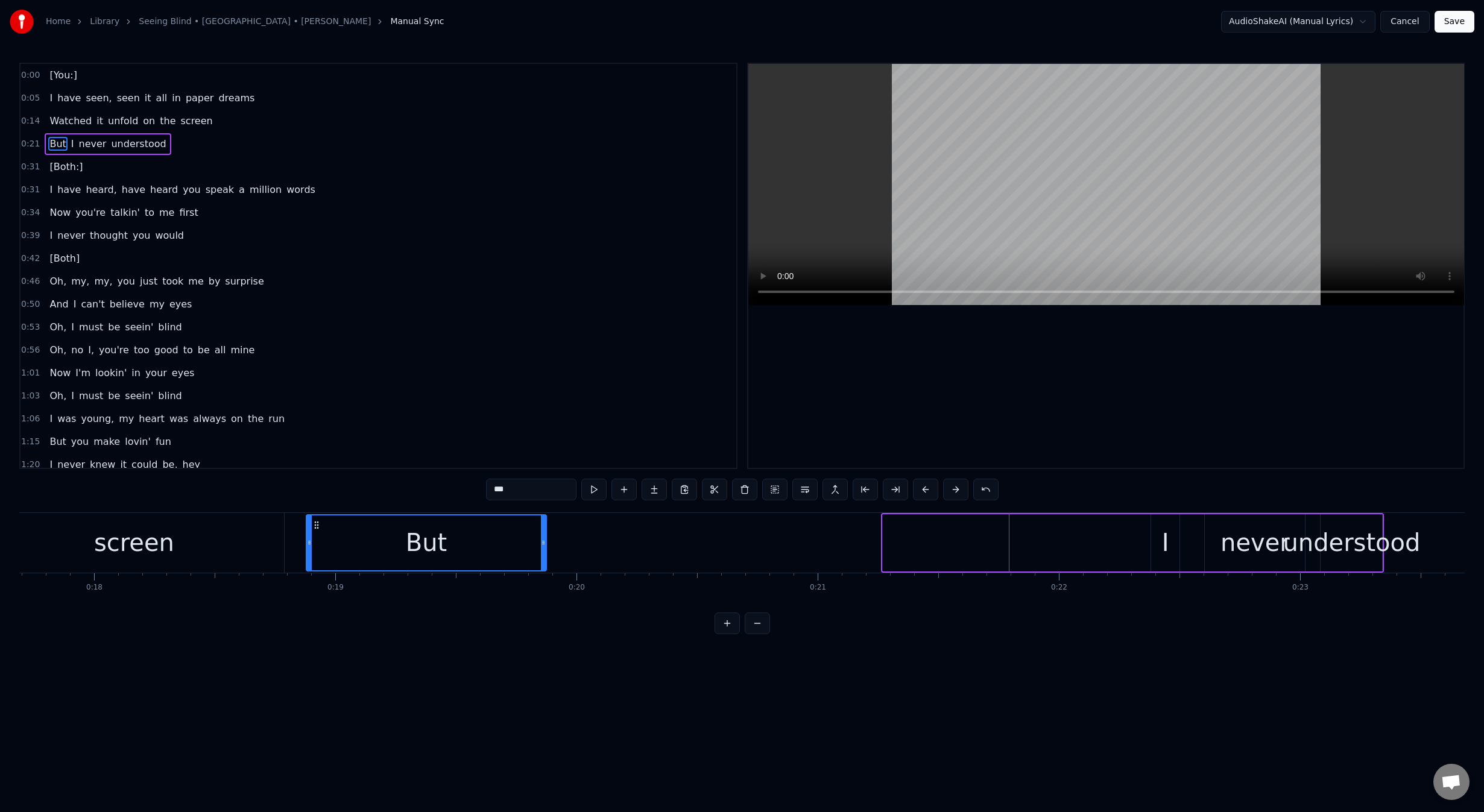
scroll to position [0, 4264]
drag, startPoint x: 803, startPoint y: 525, endPoint x: 341, endPoint y: 534, distance: 462.1
click at [341, 534] on div "But" at bounding box center [454, 542] width 239 height 55
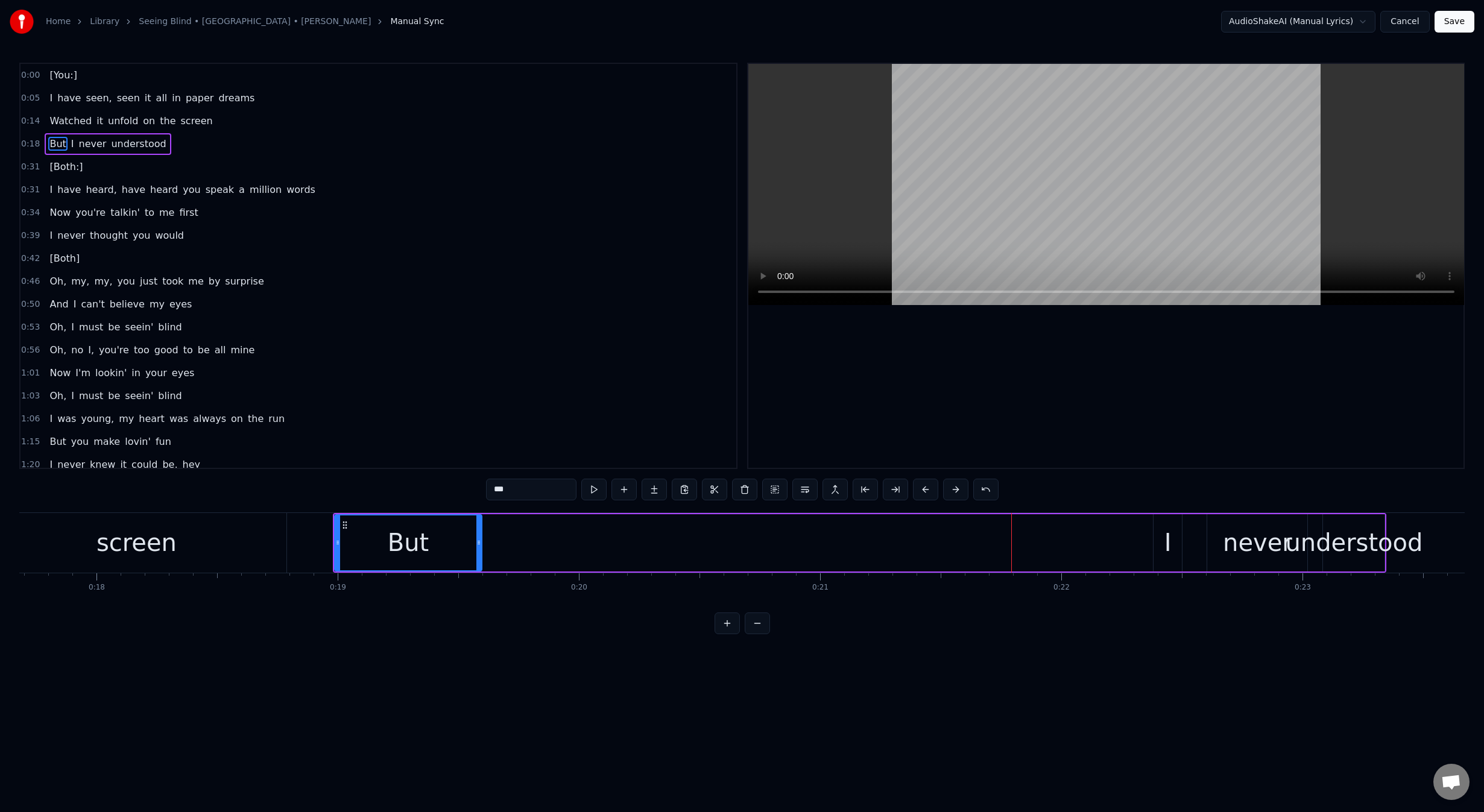
drag, startPoint x: 573, startPoint y: 543, endPoint x: 479, endPoint y: 548, distance: 94.1
click at [479, 548] on div at bounding box center [479, 542] width 5 height 55
click at [1153, 543] on div "I" at bounding box center [1168, 542] width 30 height 57
drag, startPoint x: 1162, startPoint y: 526, endPoint x: 527, endPoint y: 543, distance: 635.2
click at [500, 532] on div "I" at bounding box center [497, 542] width 27 height 55
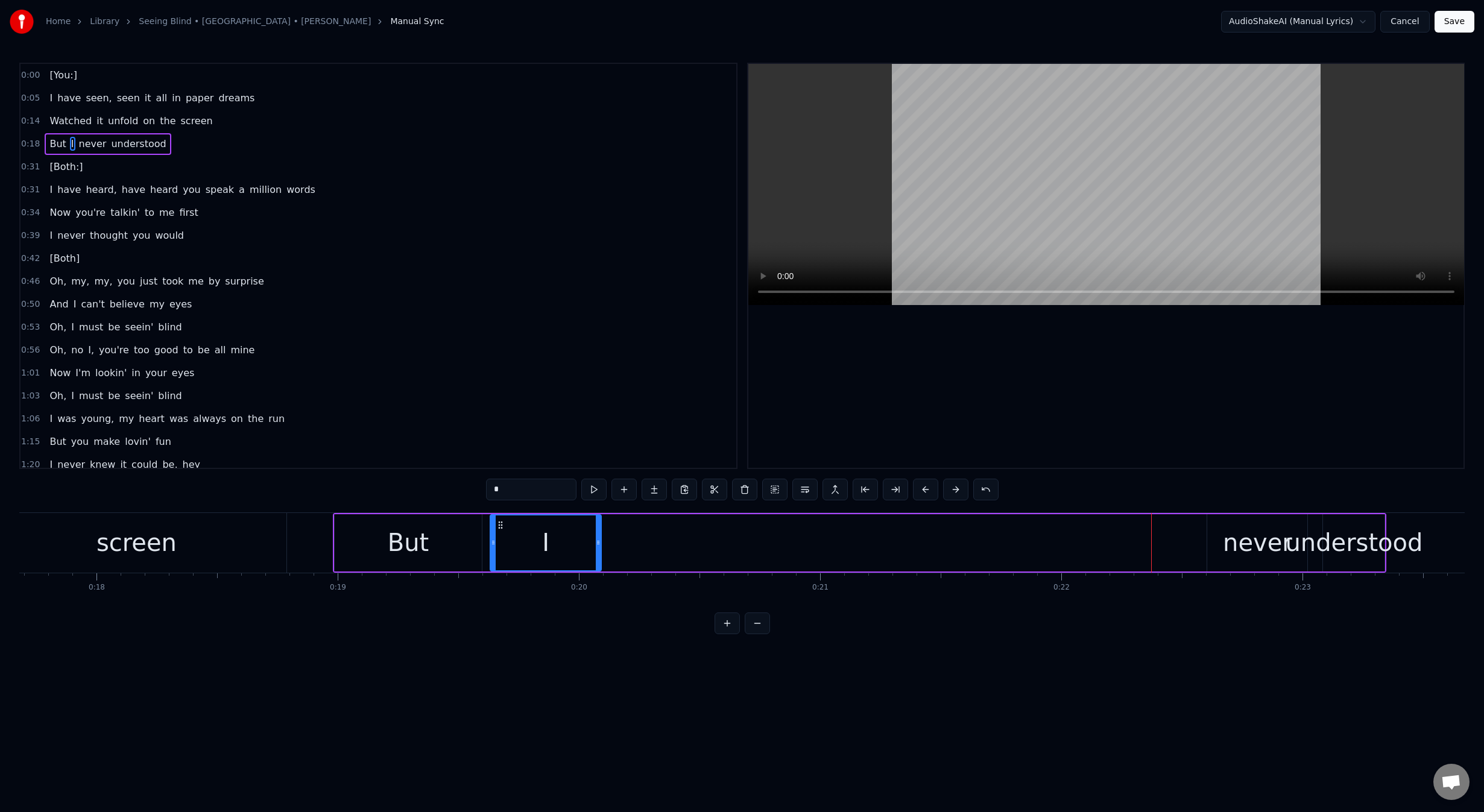
drag, startPoint x: 518, startPoint y: 543, endPoint x: 600, endPoint y: 540, distance: 82.1
click at [600, 540] on icon at bounding box center [598, 542] width 5 height 10
click at [1237, 538] on div "never" at bounding box center [1258, 542] width 69 height 36
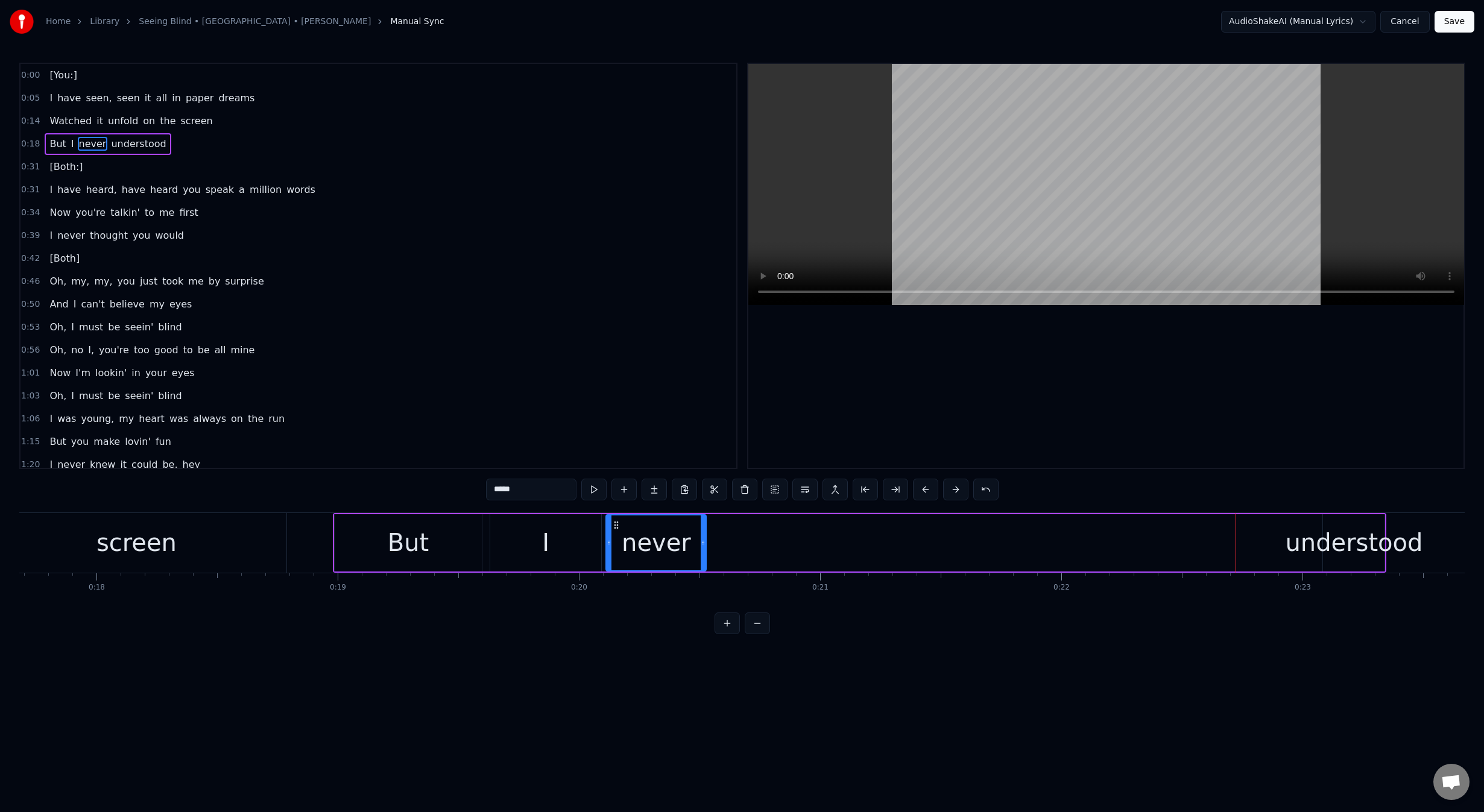
drag, startPoint x: 1217, startPoint y: 521, endPoint x: 616, endPoint y: 544, distance: 601.4
click at [616, 544] on div "never" at bounding box center [655, 542] width 99 height 55
drag, startPoint x: 701, startPoint y: 542, endPoint x: 825, endPoint y: 543, distance: 124.0
click at [825, 543] on icon at bounding box center [825, 542] width 5 height 10
click at [1353, 550] on div "understood" at bounding box center [1354, 542] width 138 height 36
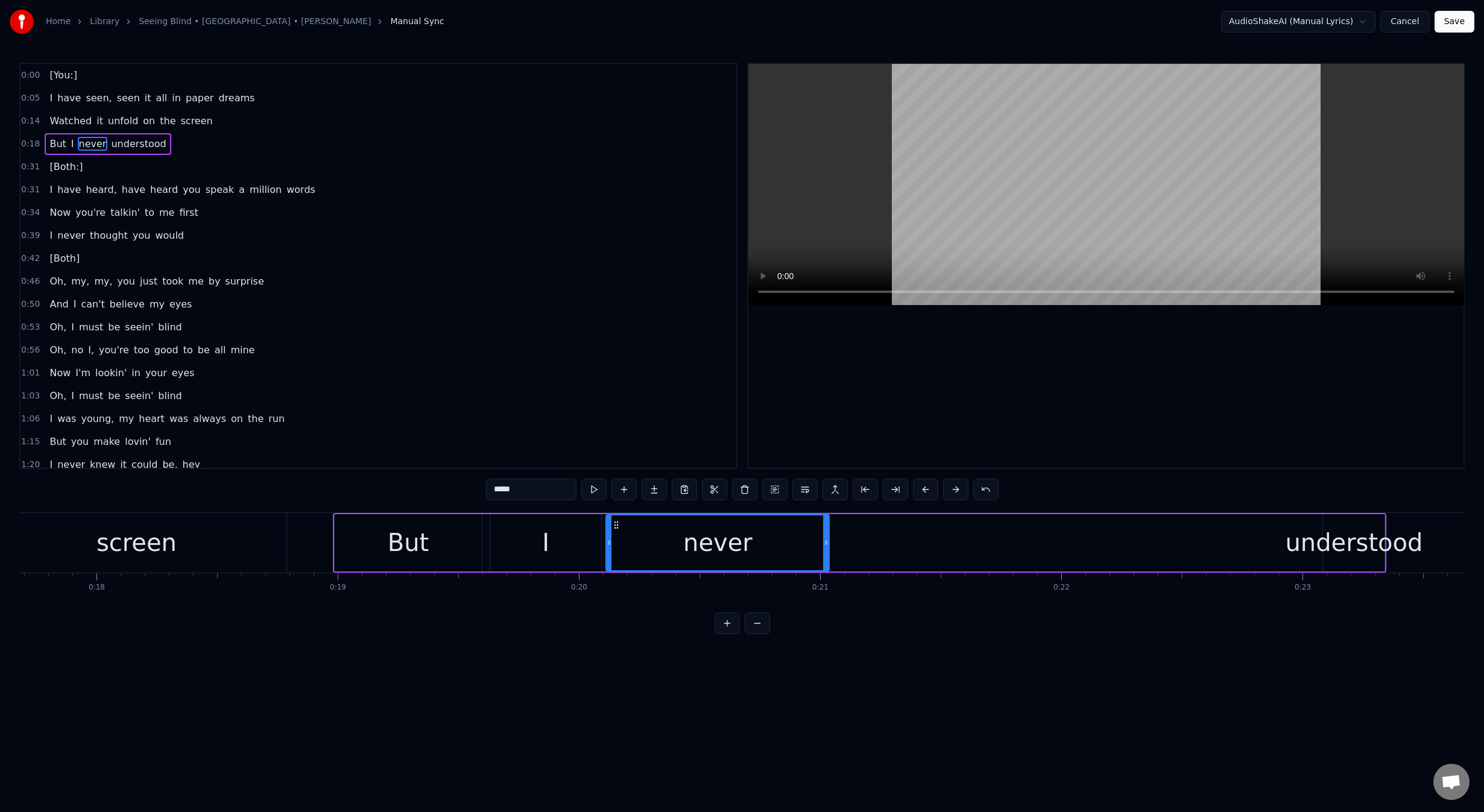
type input "**********"
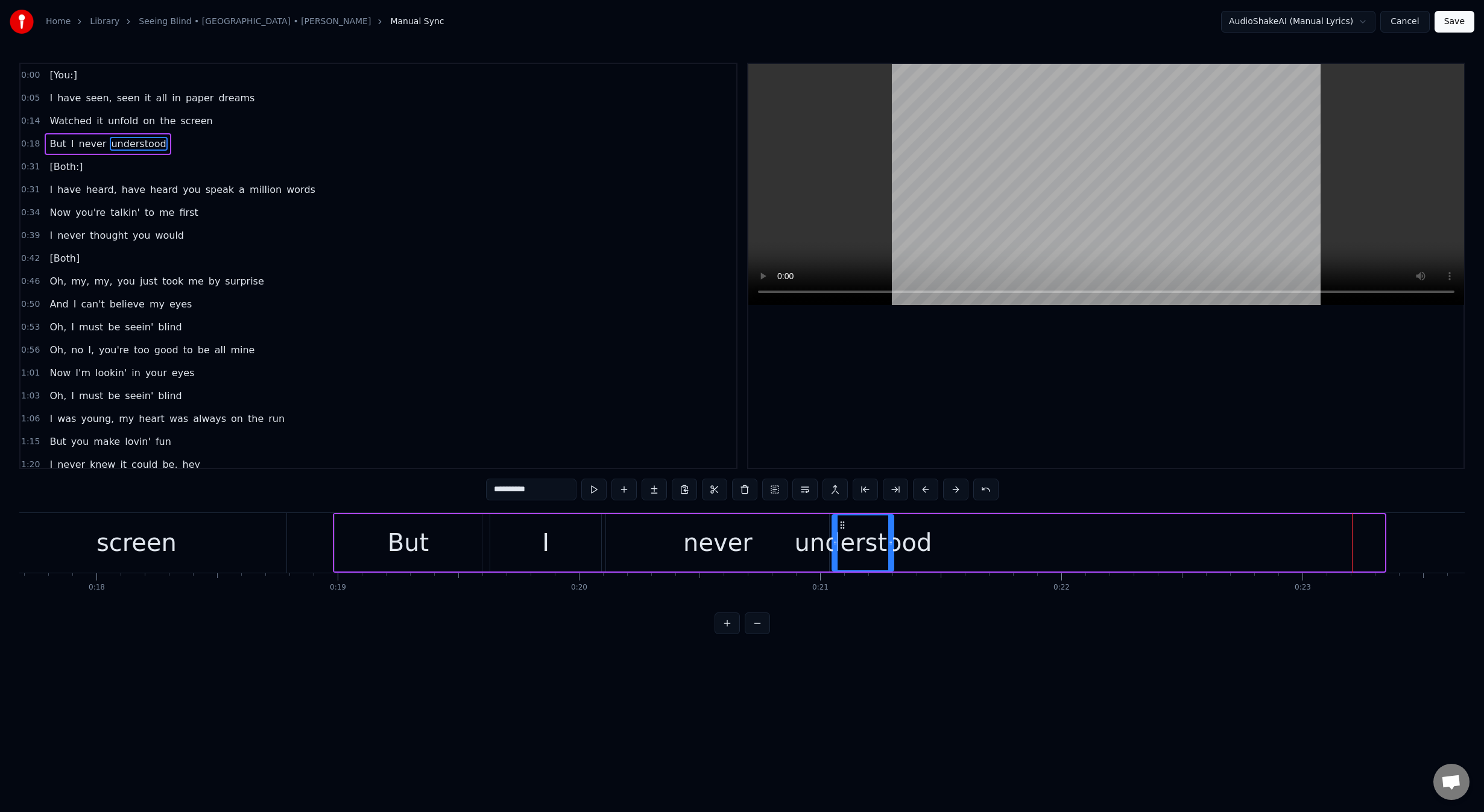
drag, startPoint x: 1331, startPoint y: 524, endPoint x: 841, endPoint y: 534, distance: 490.1
click at [841, 534] on div "understood" at bounding box center [862, 542] width 60 height 55
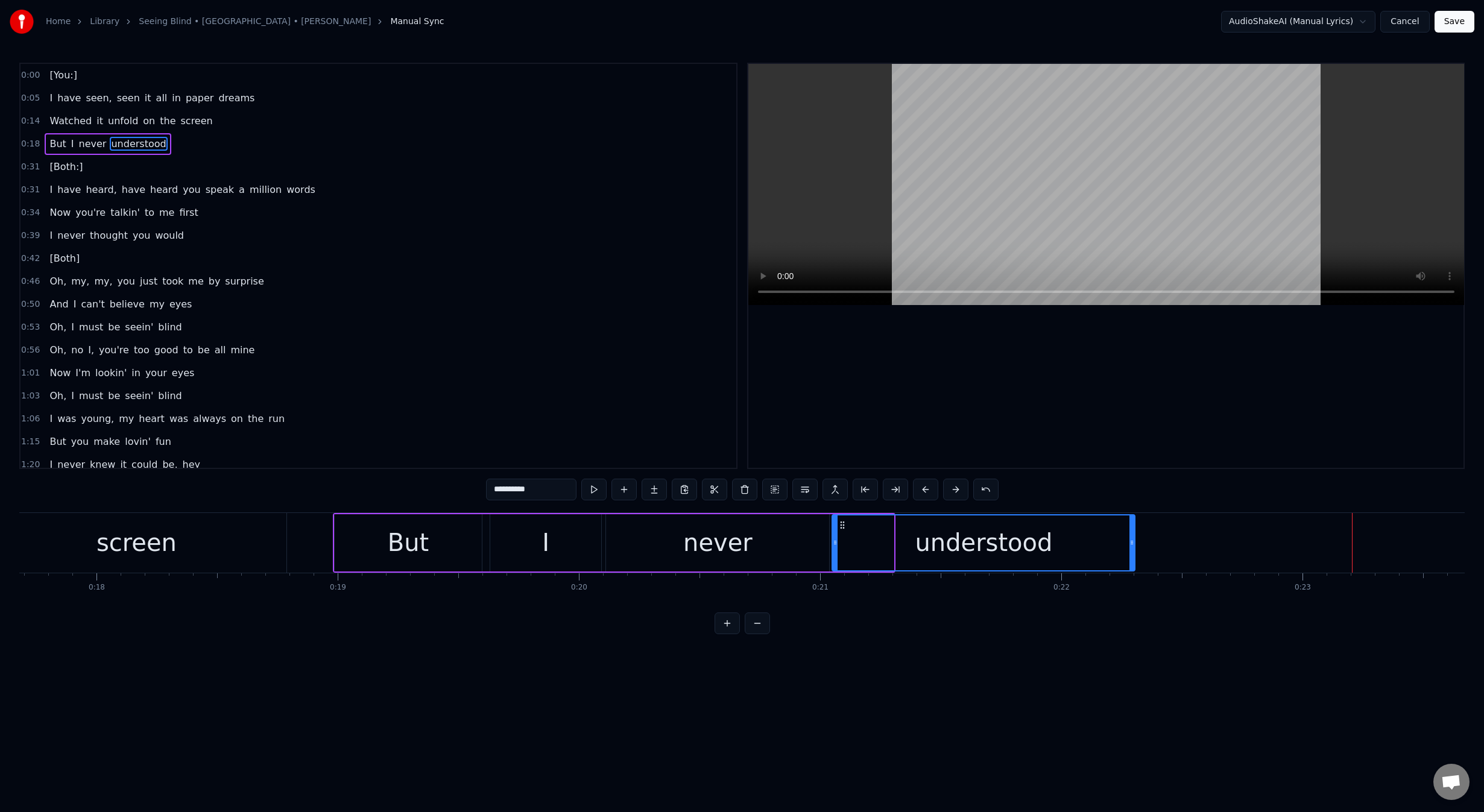
drag, startPoint x: 901, startPoint y: 540, endPoint x: 1132, endPoint y: 532, distance: 231.1
click at [1134, 533] on div at bounding box center [1132, 542] width 5 height 55
click at [754, 634] on button at bounding box center [757, 623] width 25 height 22
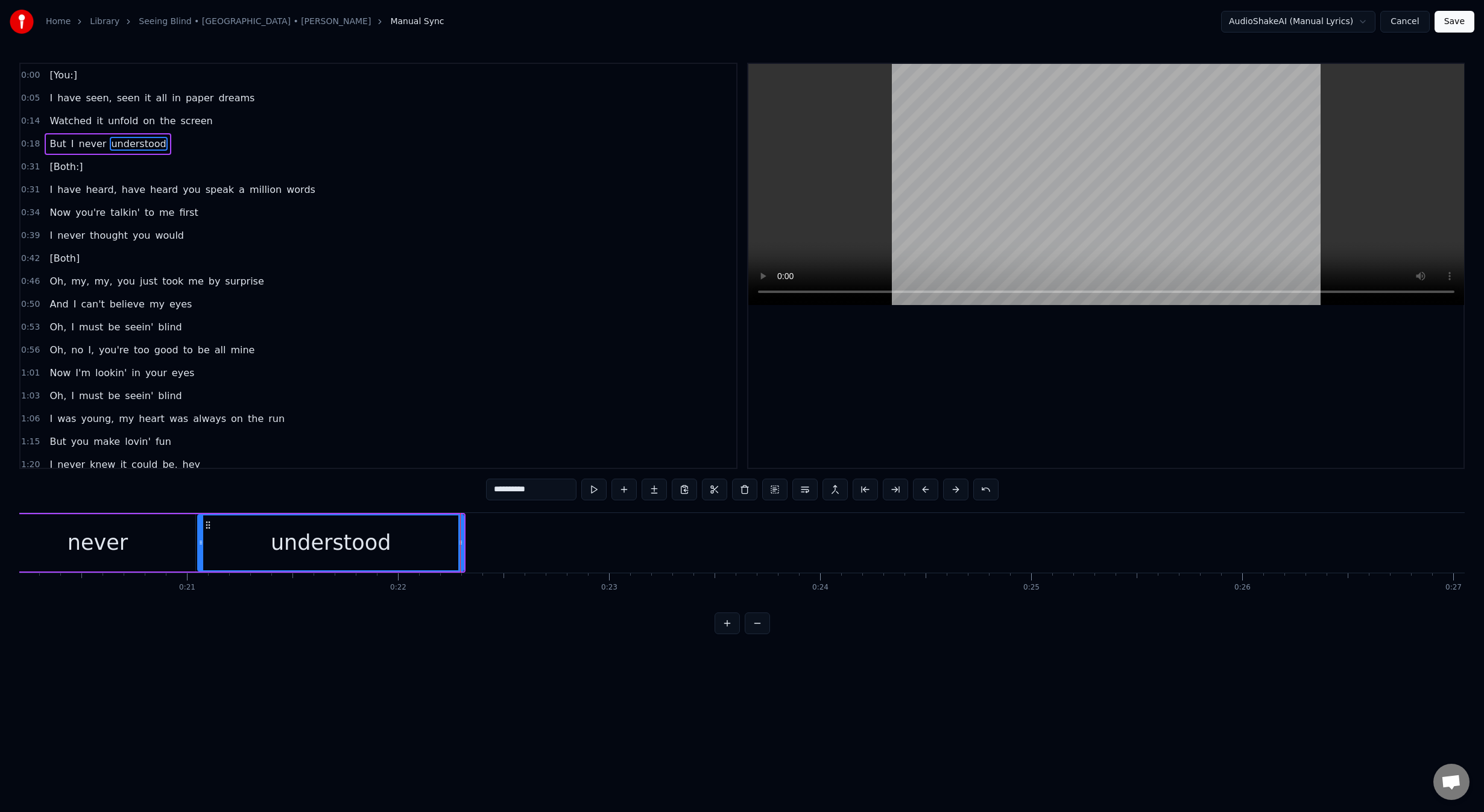
click at [756, 634] on button at bounding box center [757, 623] width 25 height 22
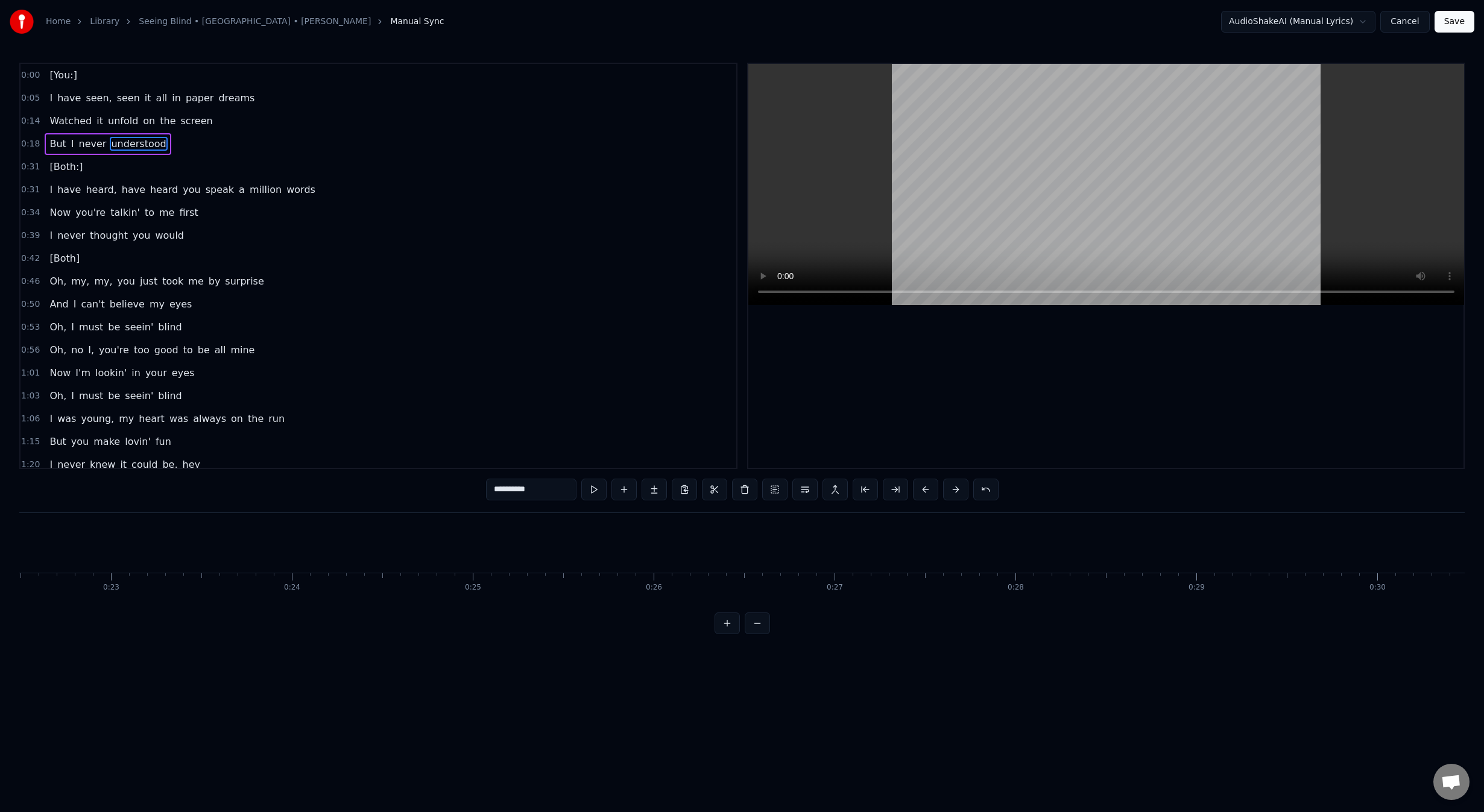
click at [756, 634] on button at bounding box center [757, 623] width 25 height 22
click at [757, 634] on button at bounding box center [757, 623] width 25 height 22
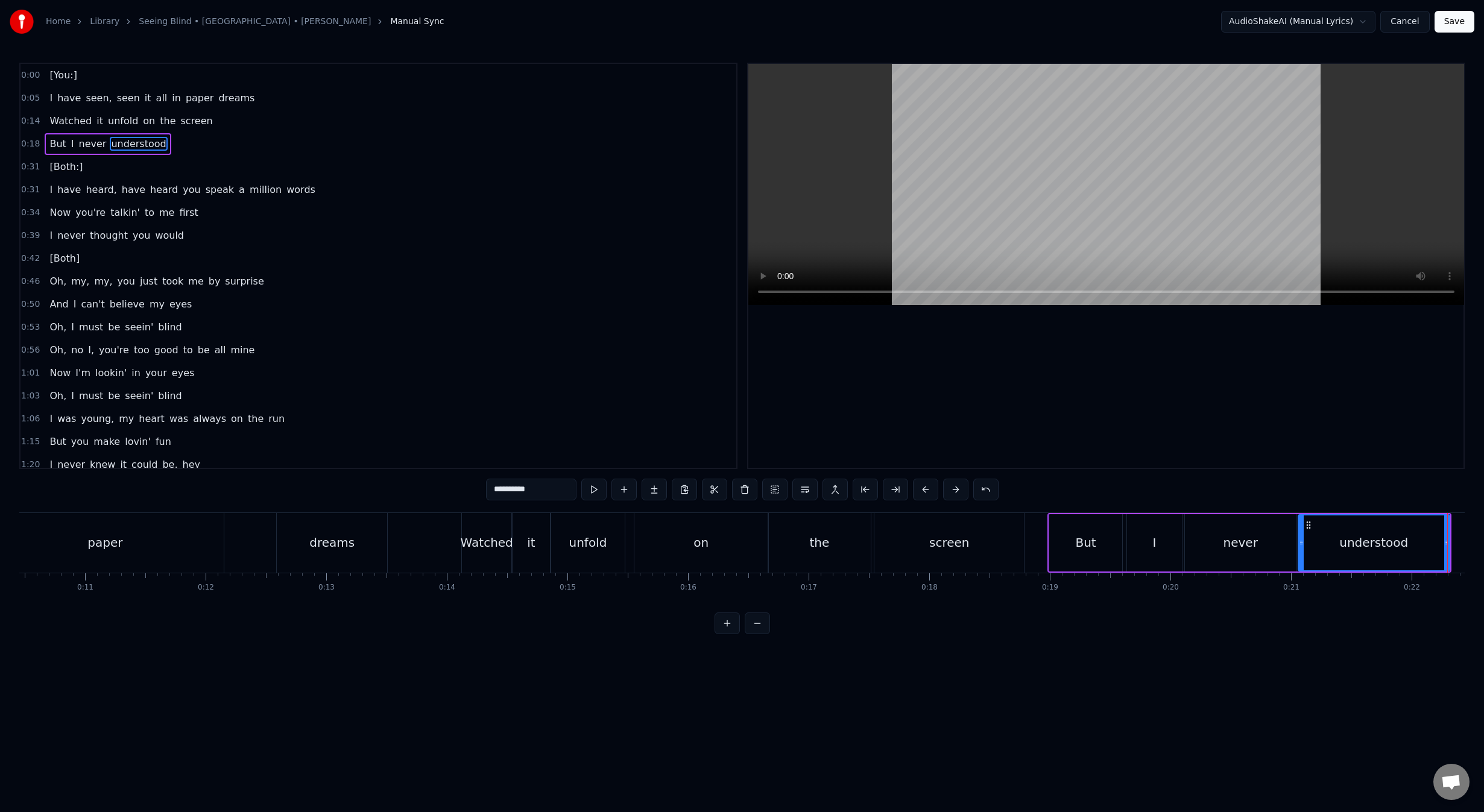
scroll to position [0, 1233]
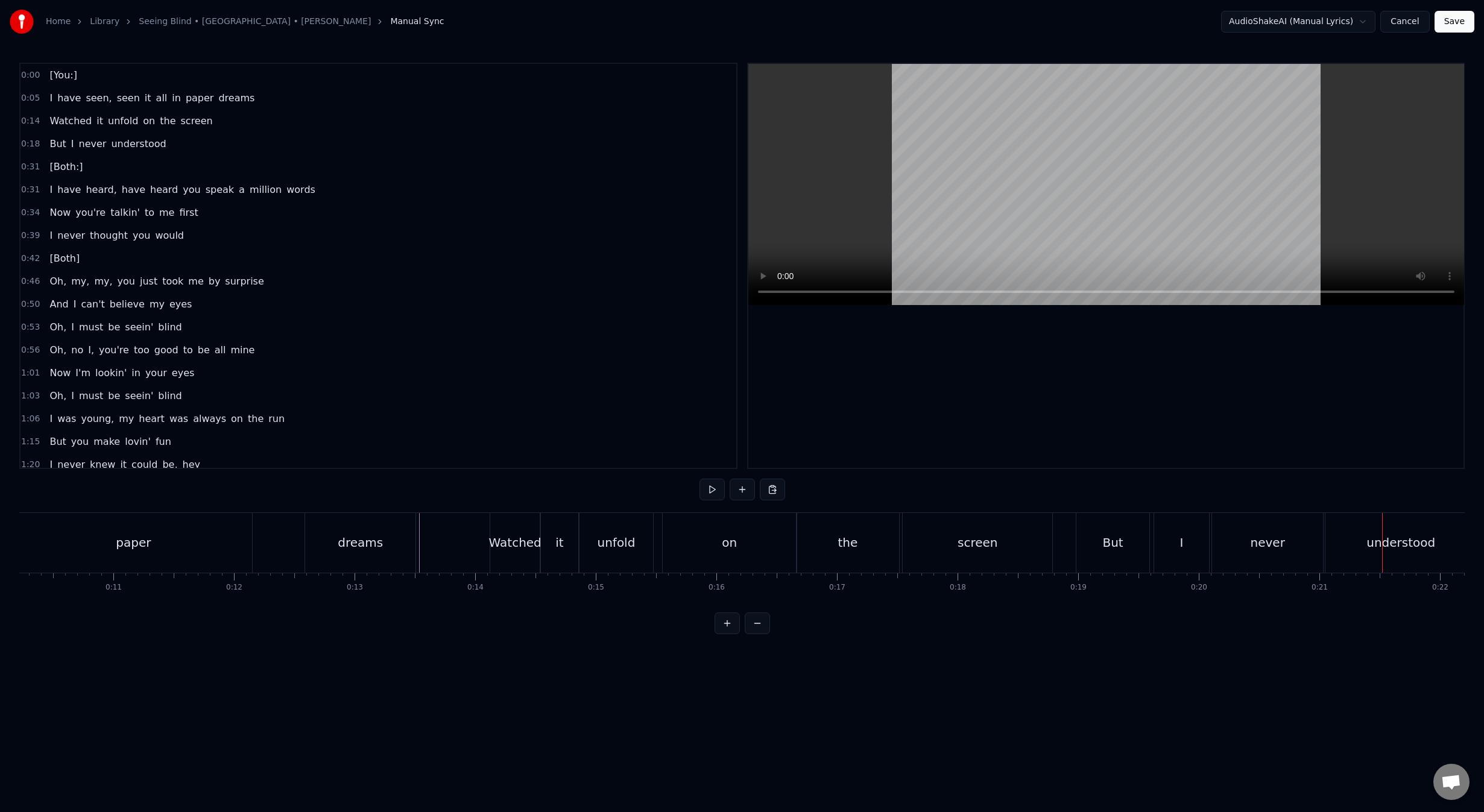
click at [1127, 550] on div "But" at bounding box center [1113, 542] width 73 height 60
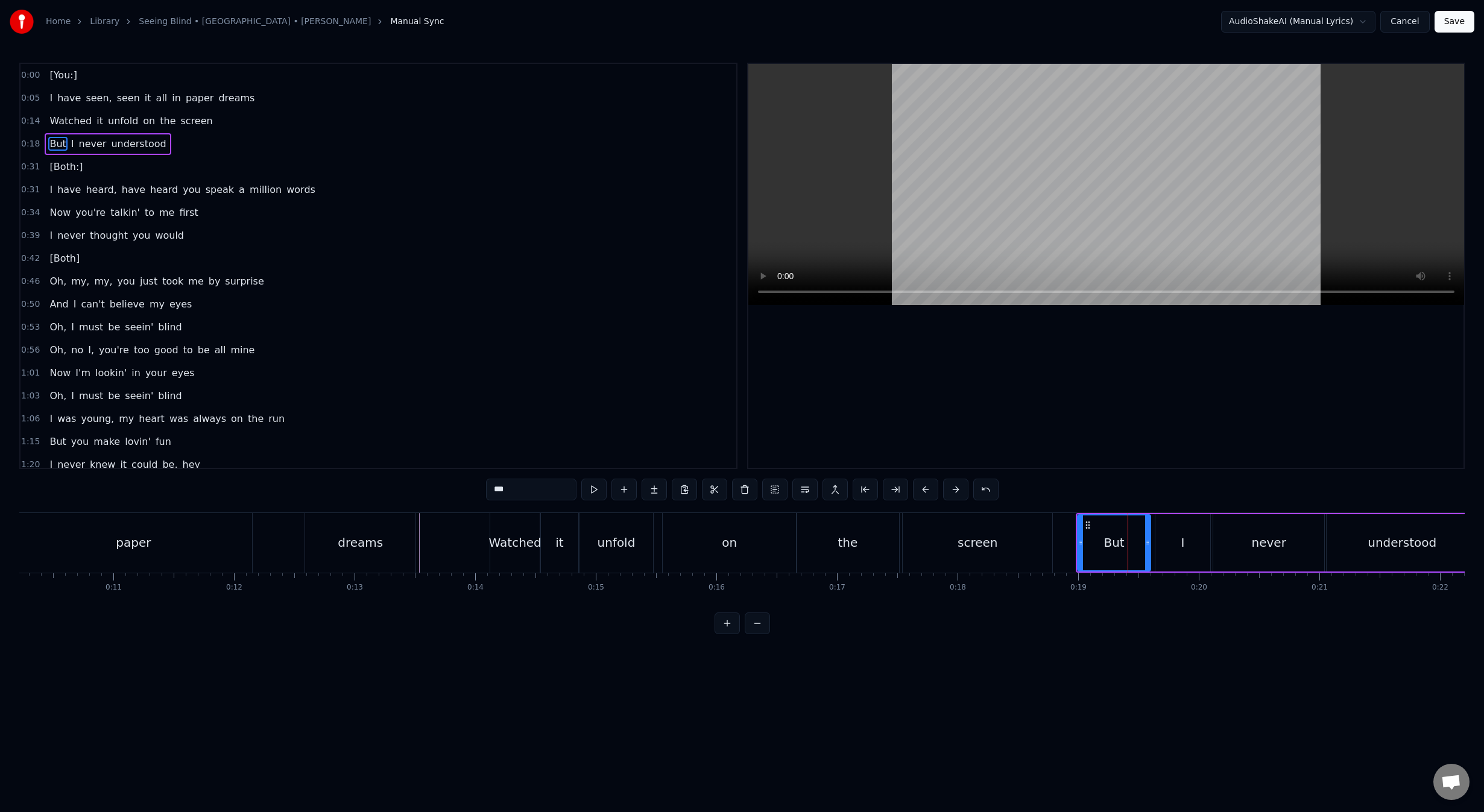
click at [1147, 542] on icon at bounding box center [1147, 542] width 5 height 10
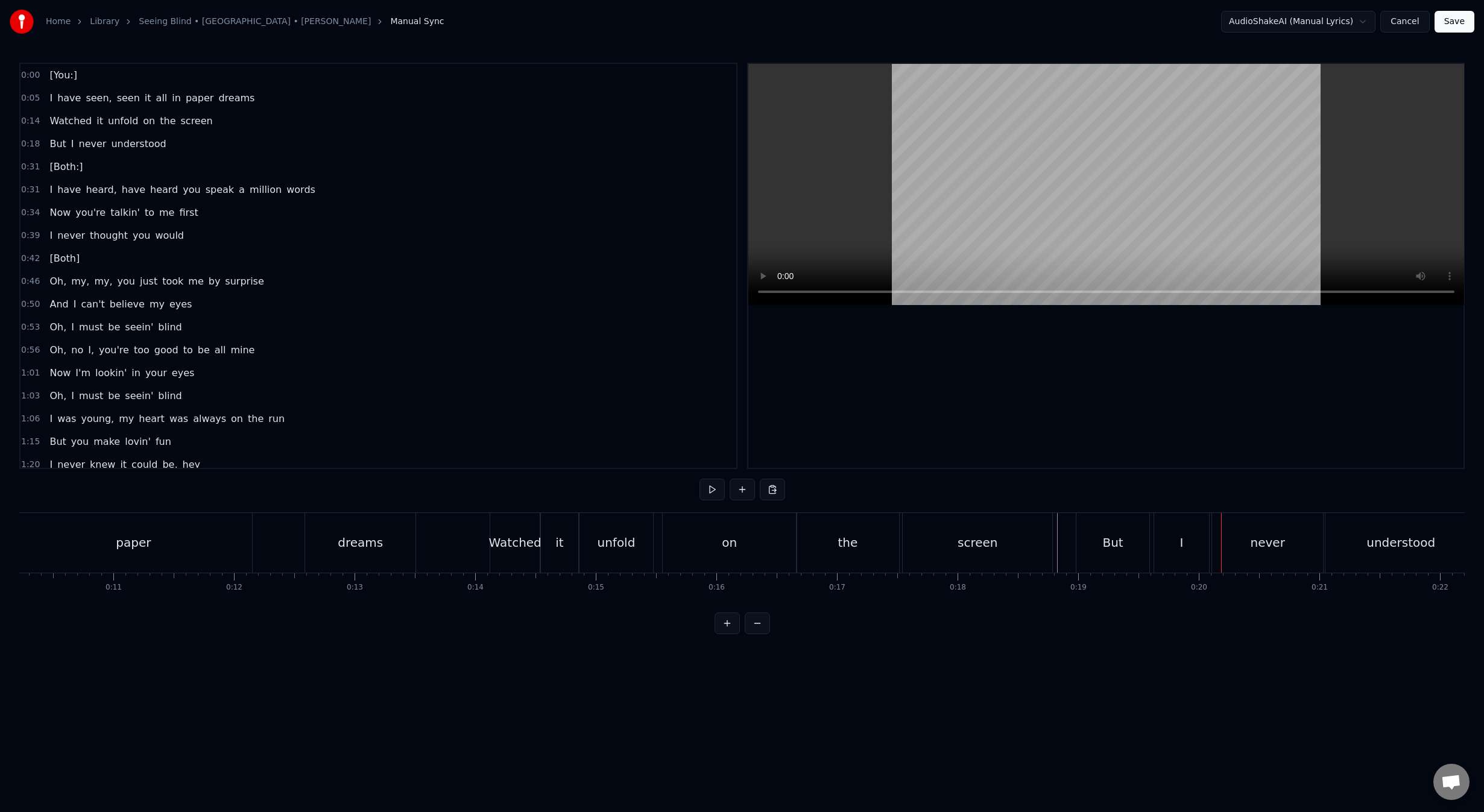
click at [1106, 542] on div "But" at bounding box center [1112, 542] width 20 height 18
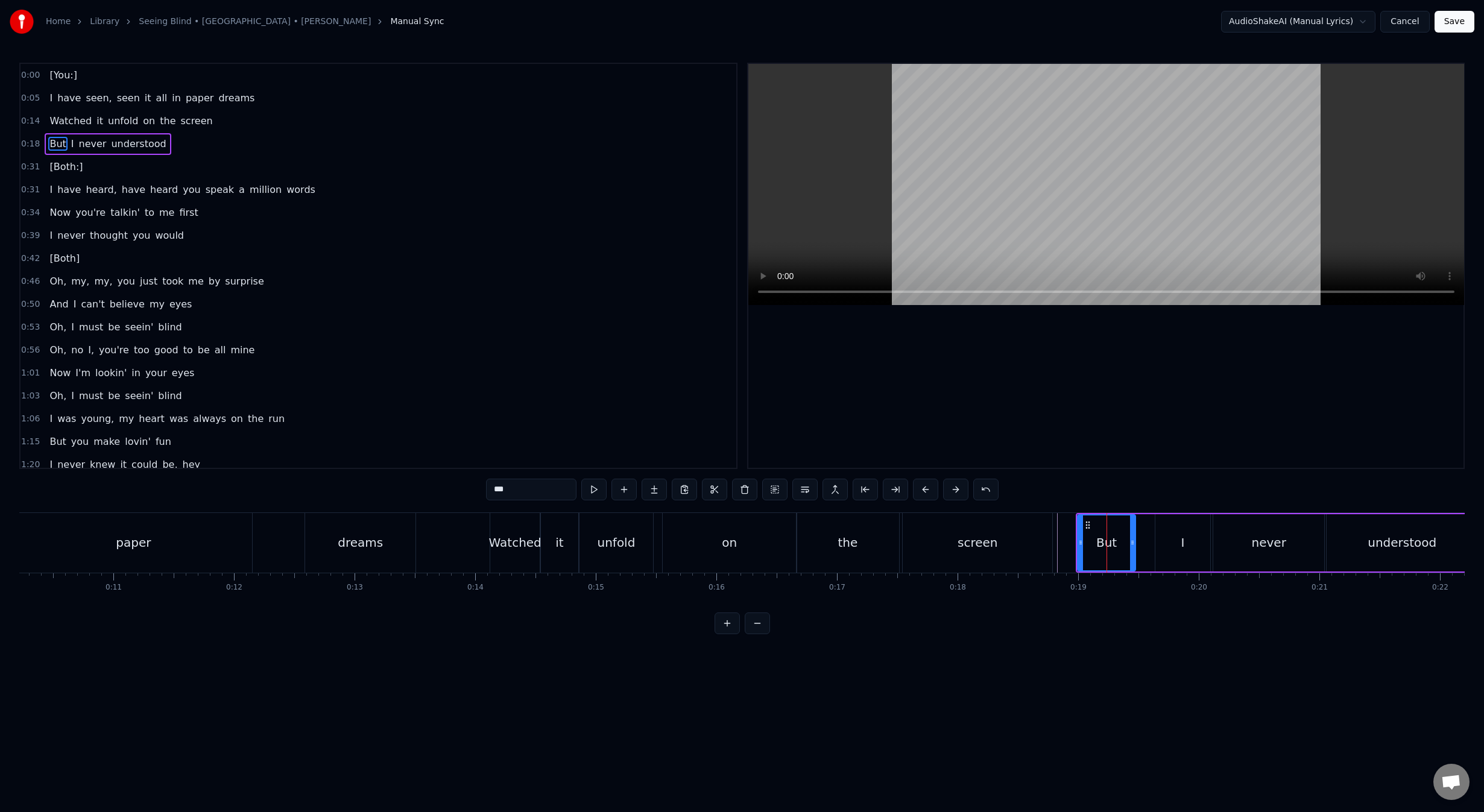
drag, startPoint x: 1147, startPoint y: 541, endPoint x: 1127, endPoint y: 541, distance: 20.0
click at [1130, 541] on icon at bounding box center [1132, 542] width 5 height 10
click at [1184, 541] on div "I" at bounding box center [1183, 542] width 3 height 18
drag, startPoint x: 1206, startPoint y: 541, endPoint x: 1185, endPoint y: 542, distance: 21.0
click at [1186, 542] on icon at bounding box center [1188, 542] width 5 height 10
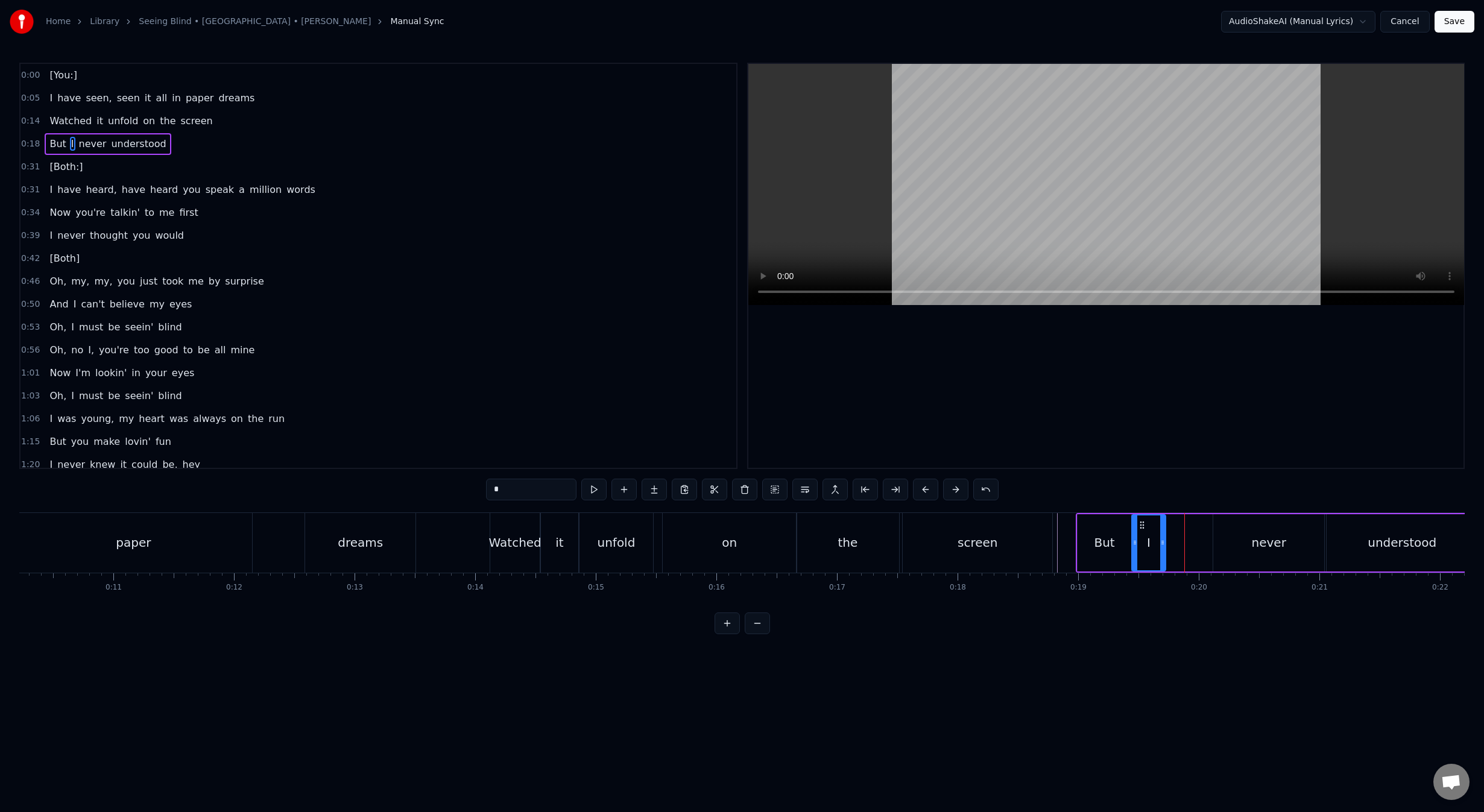
drag, startPoint x: 1164, startPoint y: 526, endPoint x: 1140, endPoint y: 526, distance: 24.0
click at [1140, 526] on icon at bounding box center [1142, 525] width 10 height 10
click at [1245, 541] on div "never" at bounding box center [1269, 542] width 111 height 57
drag, startPoint x: 1221, startPoint y: 521, endPoint x: 1174, endPoint y: 521, distance: 47.0
click at [1174, 521] on icon at bounding box center [1177, 525] width 10 height 10
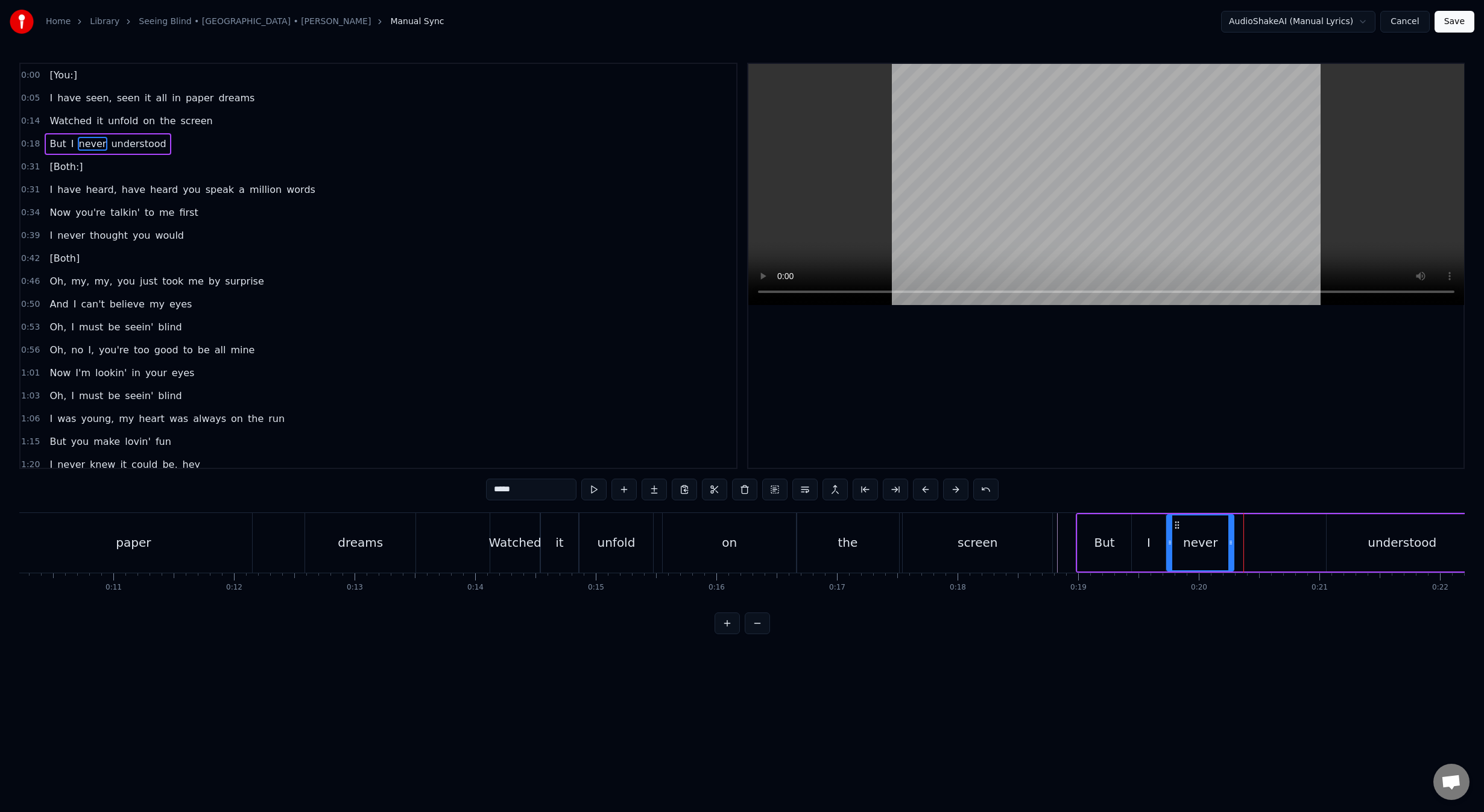
drag, startPoint x: 1274, startPoint y: 543, endPoint x: 1230, endPoint y: 544, distance: 44.0
click at [1230, 544] on icon at bounding box center [1230, 542] width 5 height 10
click at [1370, 527] on div "understood" at bounding box center [1402, 542] width 151 height 57
type input "**********"
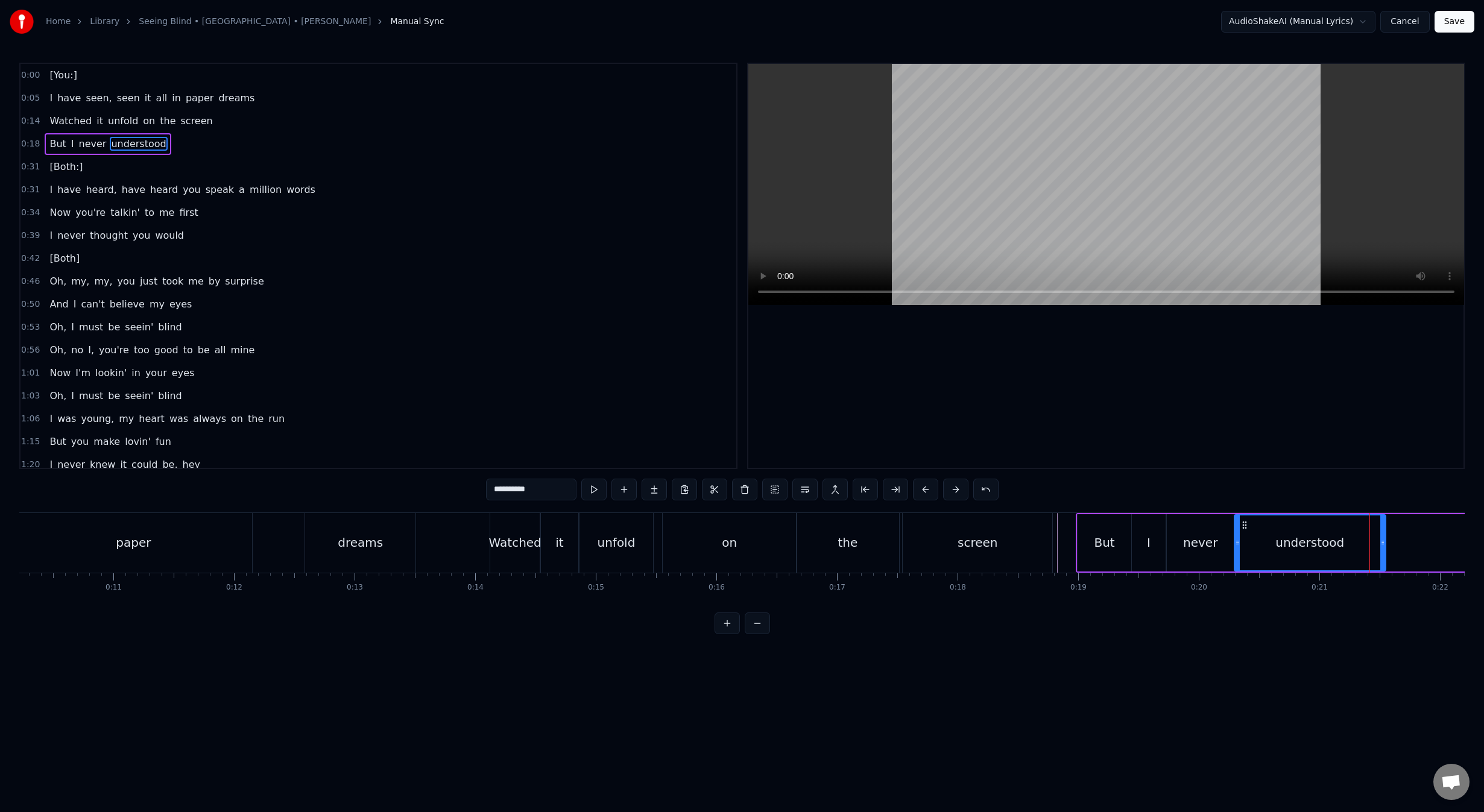
drag, startPoint x: 1336, startPoint y: 521, endPoint x: 1244, endPoint y: 527, distance: 92.2
click at [1244, 527] on icon at bounding box center [1245, 525] width 10 height 10
drag, startPoint x: 1383, startPoint y: 543, endPoint x: 1325, endPoint y: 546, distance: 58.1
click at [1325, 546] on icon at bounding box center [1324, 542] width 5 height 10
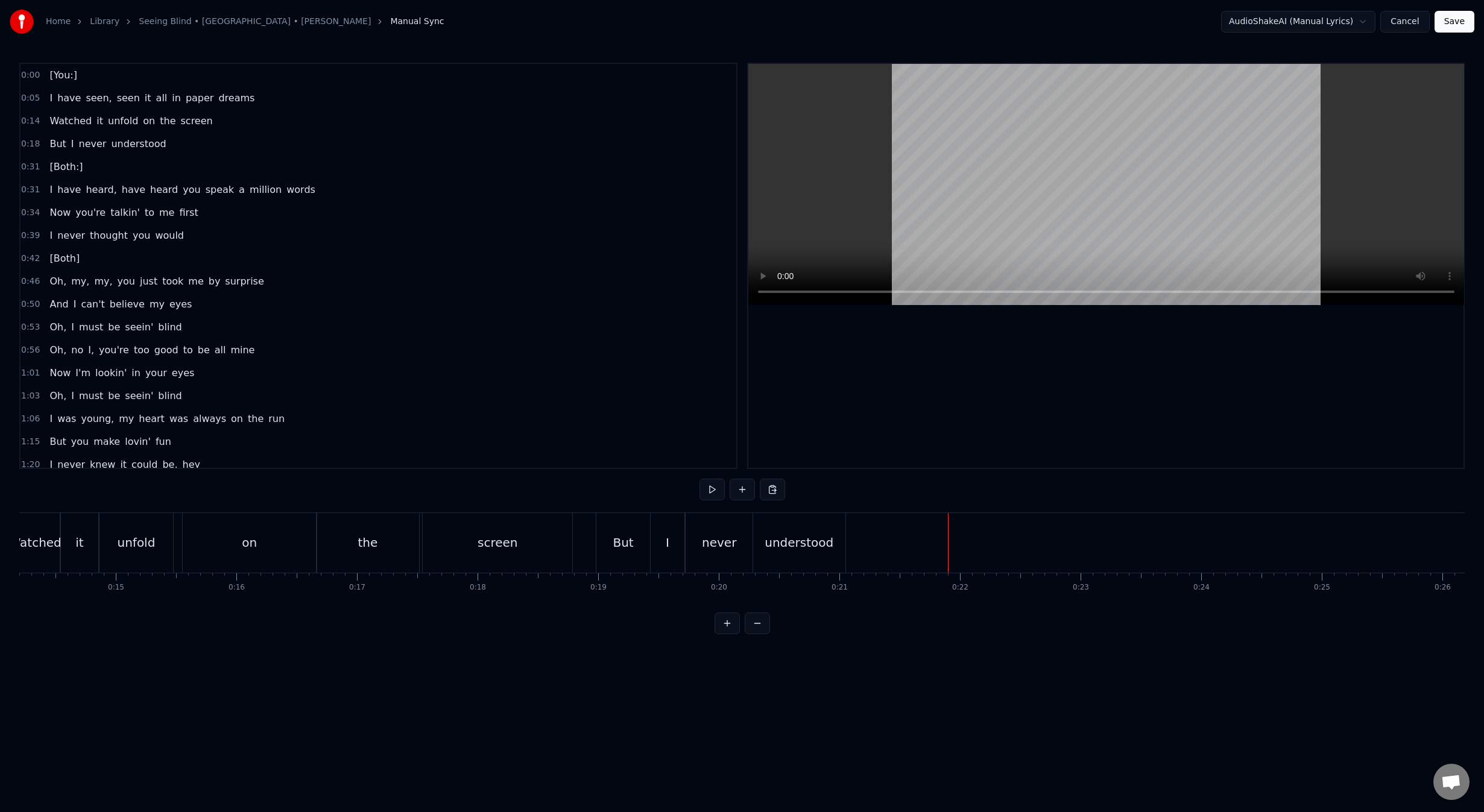
scroll to position [0, 1684]
click at [630, 546] on div "But" at bounding box center [651, 542] width 54 height 60
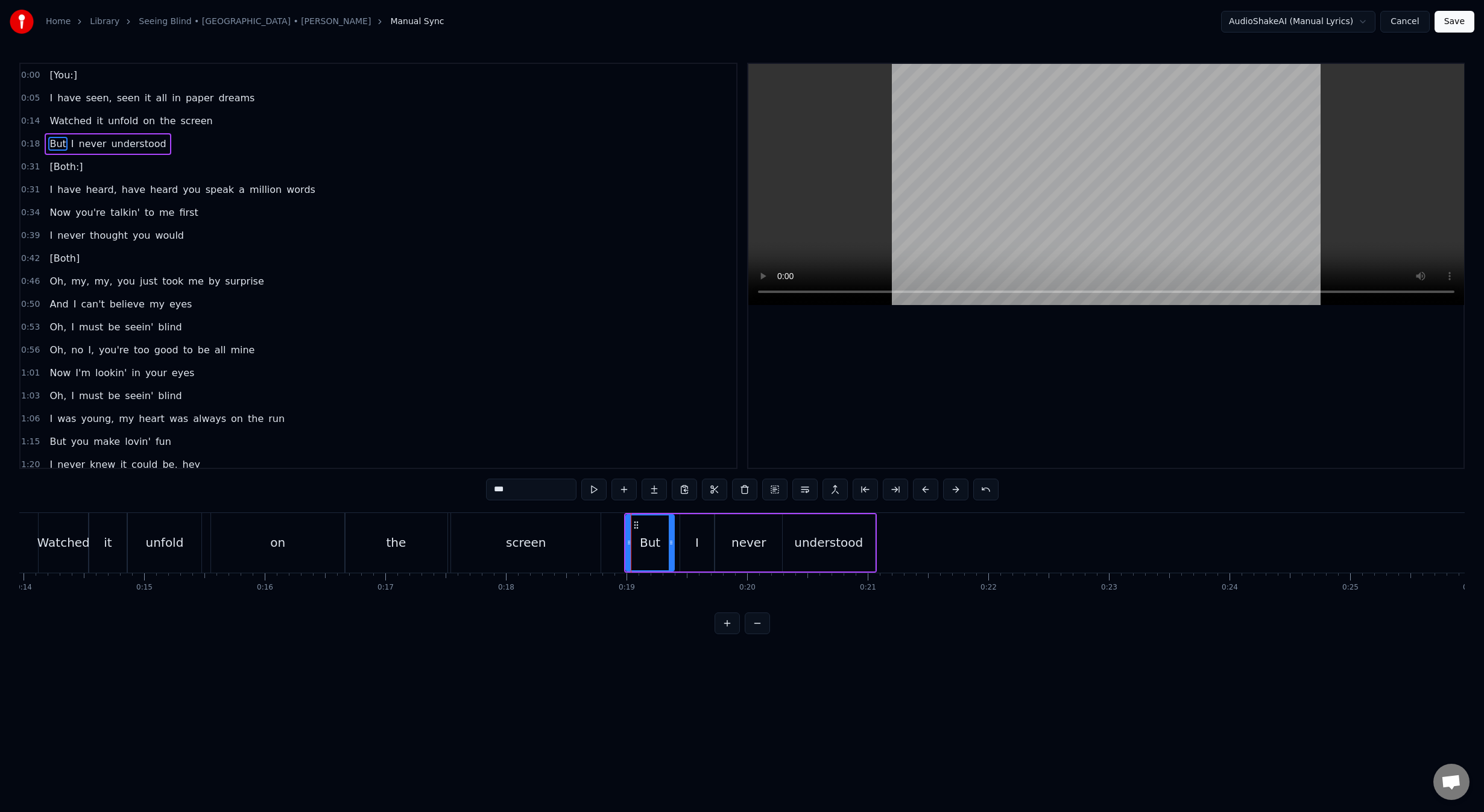
click at [670, 541] on icon at bounding box center [671, 542] width 5 height 10
click at [693, 540] on div "I" at bounding box center [697, 542] width 34 height 57
drag, startPoint x: 709, startPoint y: 542, endPoint x: 701, endPoint y: 542, distance: 8.0
click at [702, 542] on icon at bounding box center [705, 542] width 5 height 10
click at [681, 524] on icon at bounding box center [685, 525] width 10 height 10
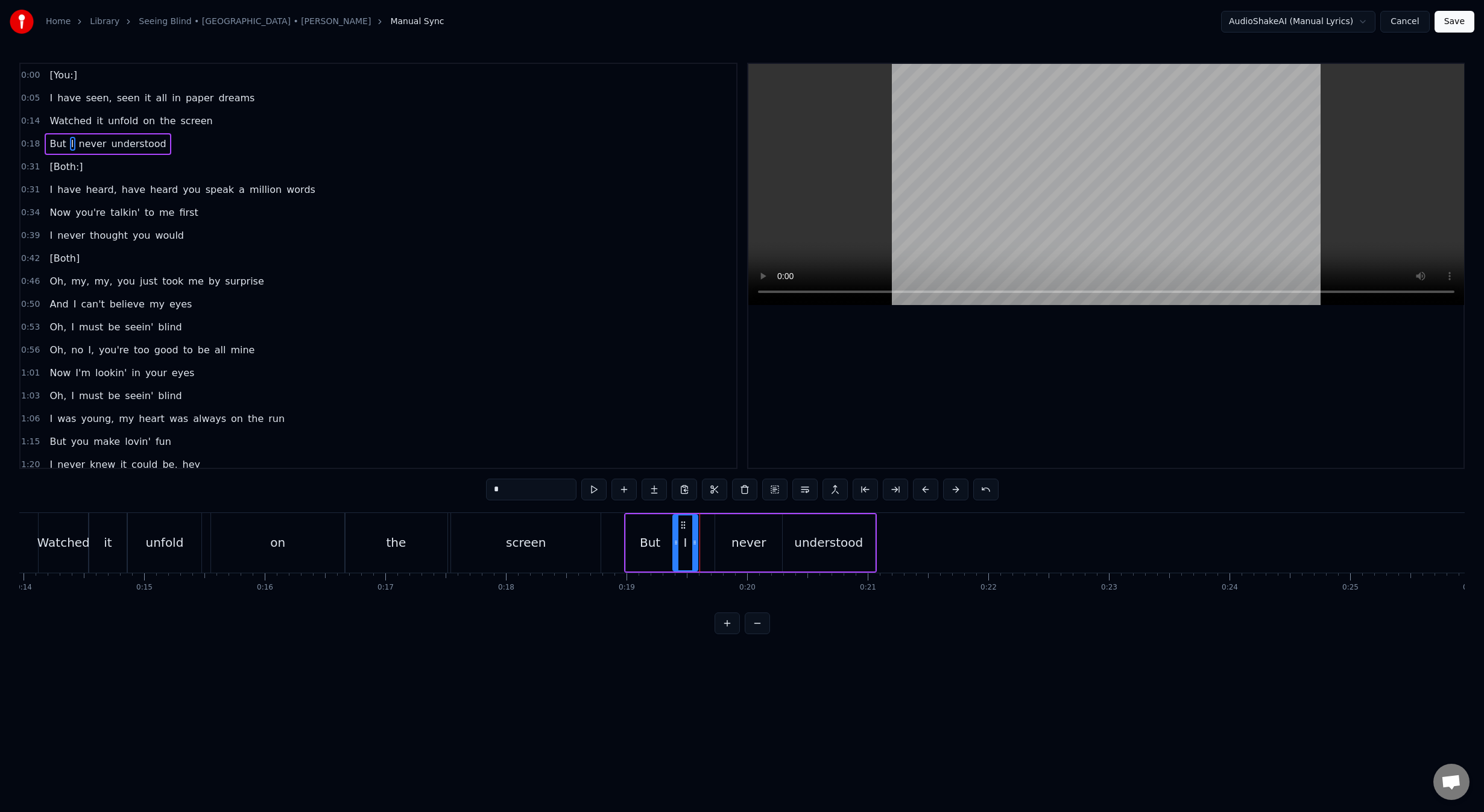
click at [745, 532] on div "never" at bounding box center [748, 542] width 67 height 57
drag, startPoint x: 725, startPoint y: 525, endPoint x: 708, endPoint y: 525, distance: 17.0
click at [708, 525] on circle at bounding box center [707, 524] width 1 height 1
click at [787, 529] on div "understood" at bounding box center [829, 542] width 93 height 57
type input "**********"
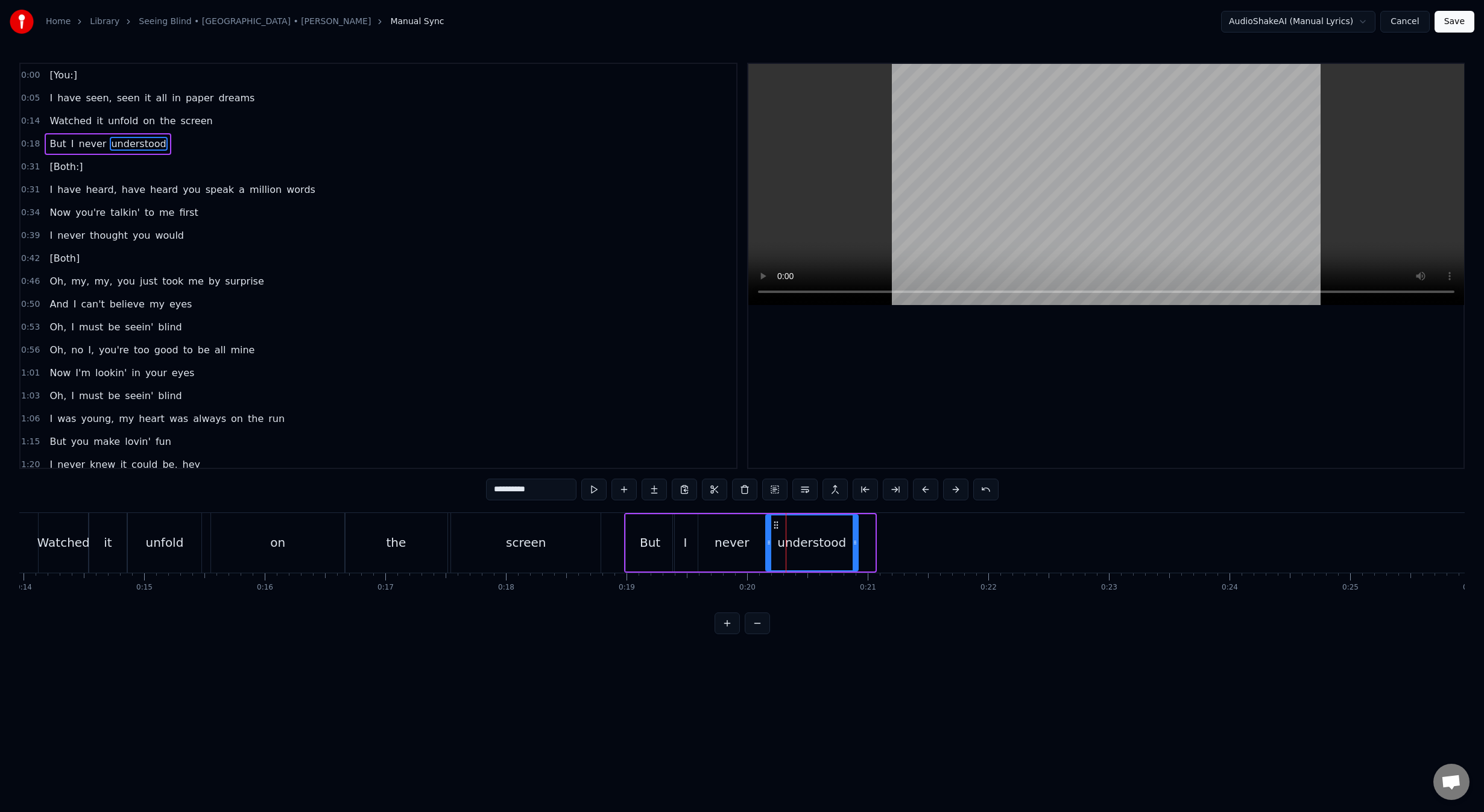
drag, startPoint x: 792, startPoint y: 525, endPoint x: 770, endPoint y: 526, distance: 22.0
click at [773, 525] on icon at bounding box center [776, 525] width 10 height 10
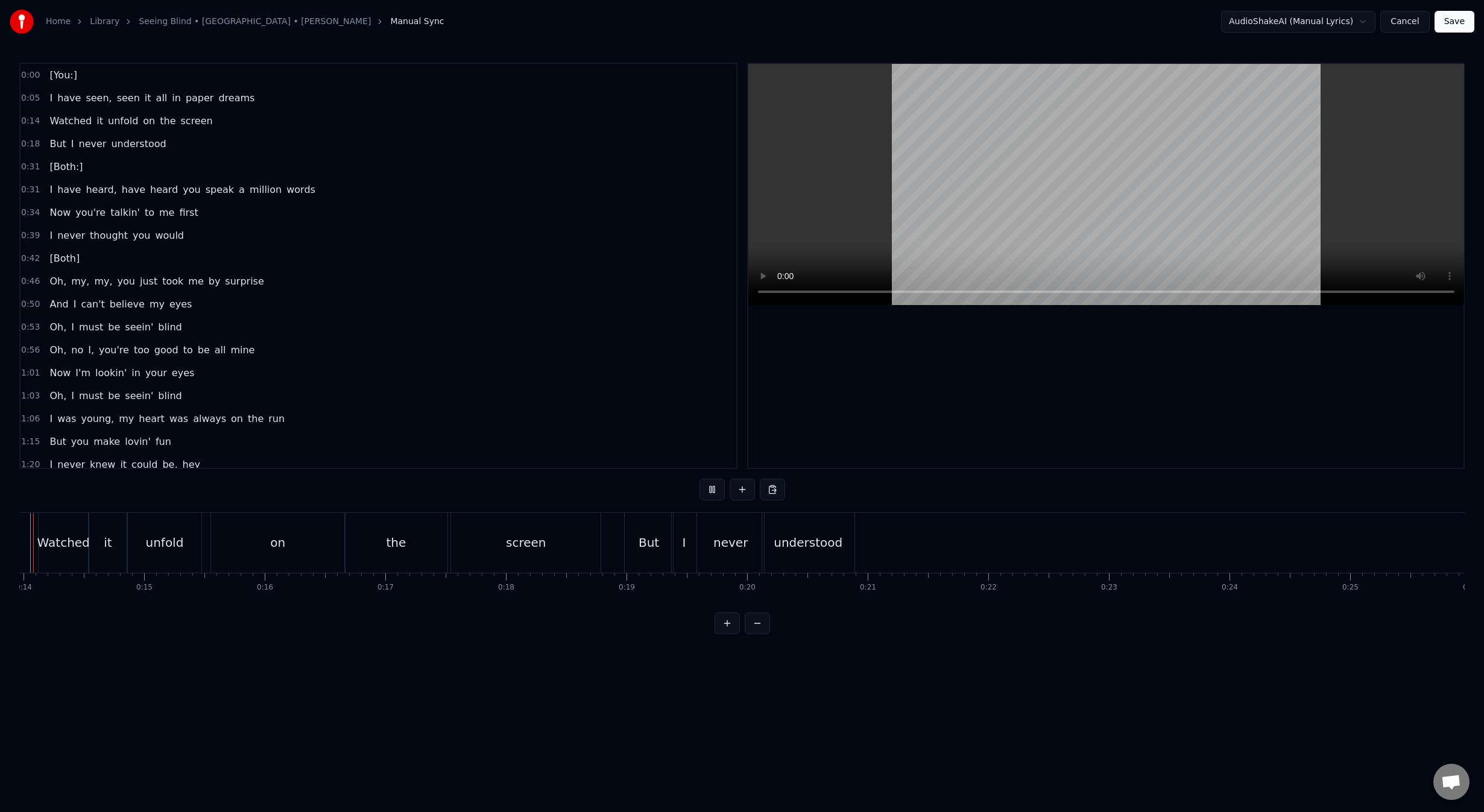
scroll to position [0, 1635]
click at [875, 549] on div "understood" at bounding box center [857, 542] width 68 height 18
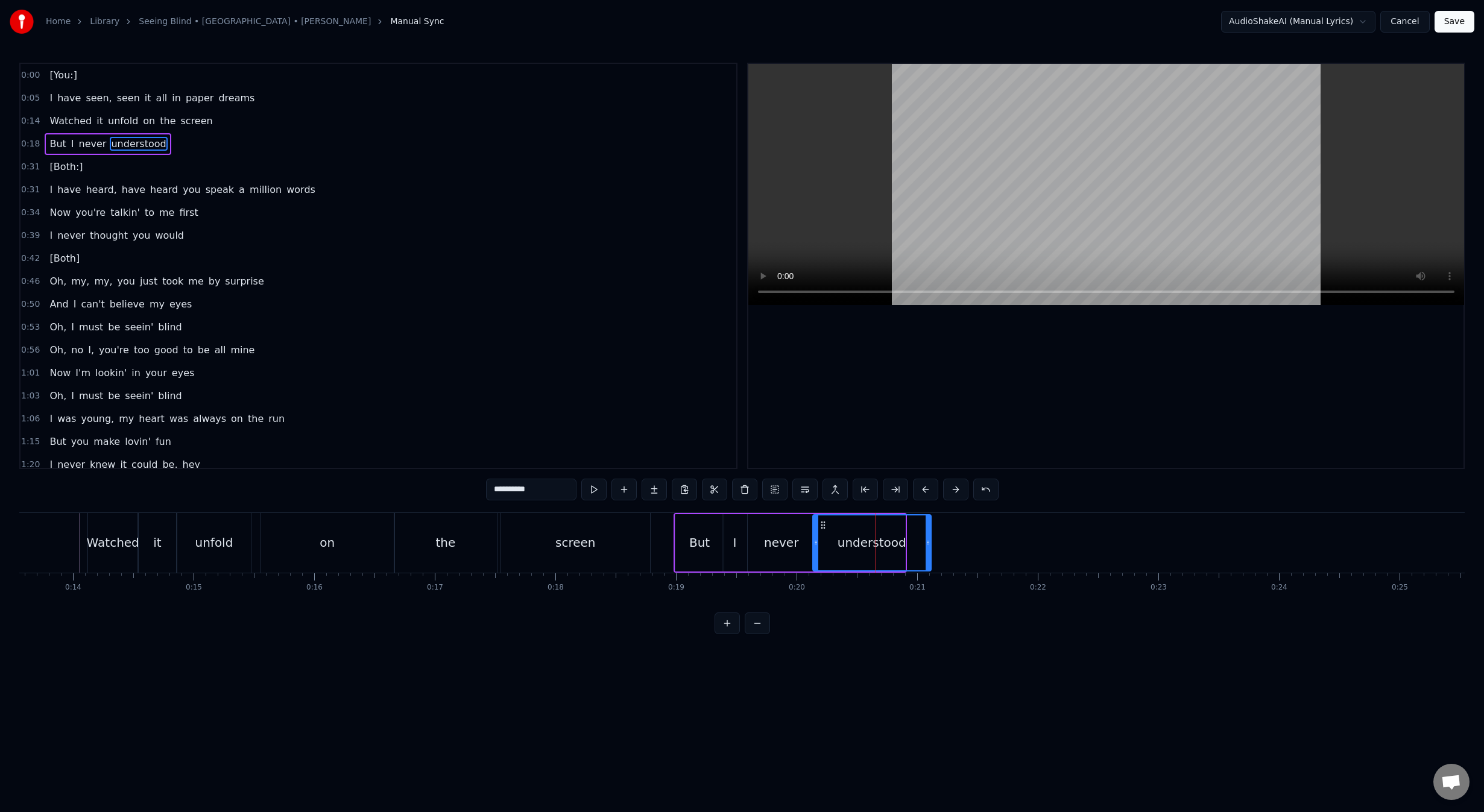
drag, startPoint x: 902, startPoint y: 545, endPoint x: 941, endPoint y: 546, distance: 39.0
click at [930, 545] on icon at bounding box center [928, 542] width 5 height 10
drag, startPoint x: 825, startPoint y: 526, endPoint x: 842, endPoint y: 526, distance: 17.0
click at [842, 526] on icon at bounding box center [839, 525] width 10 height 10
click at [791, 540] on div "never" at bounding box center [781, 542] width 35 height 18
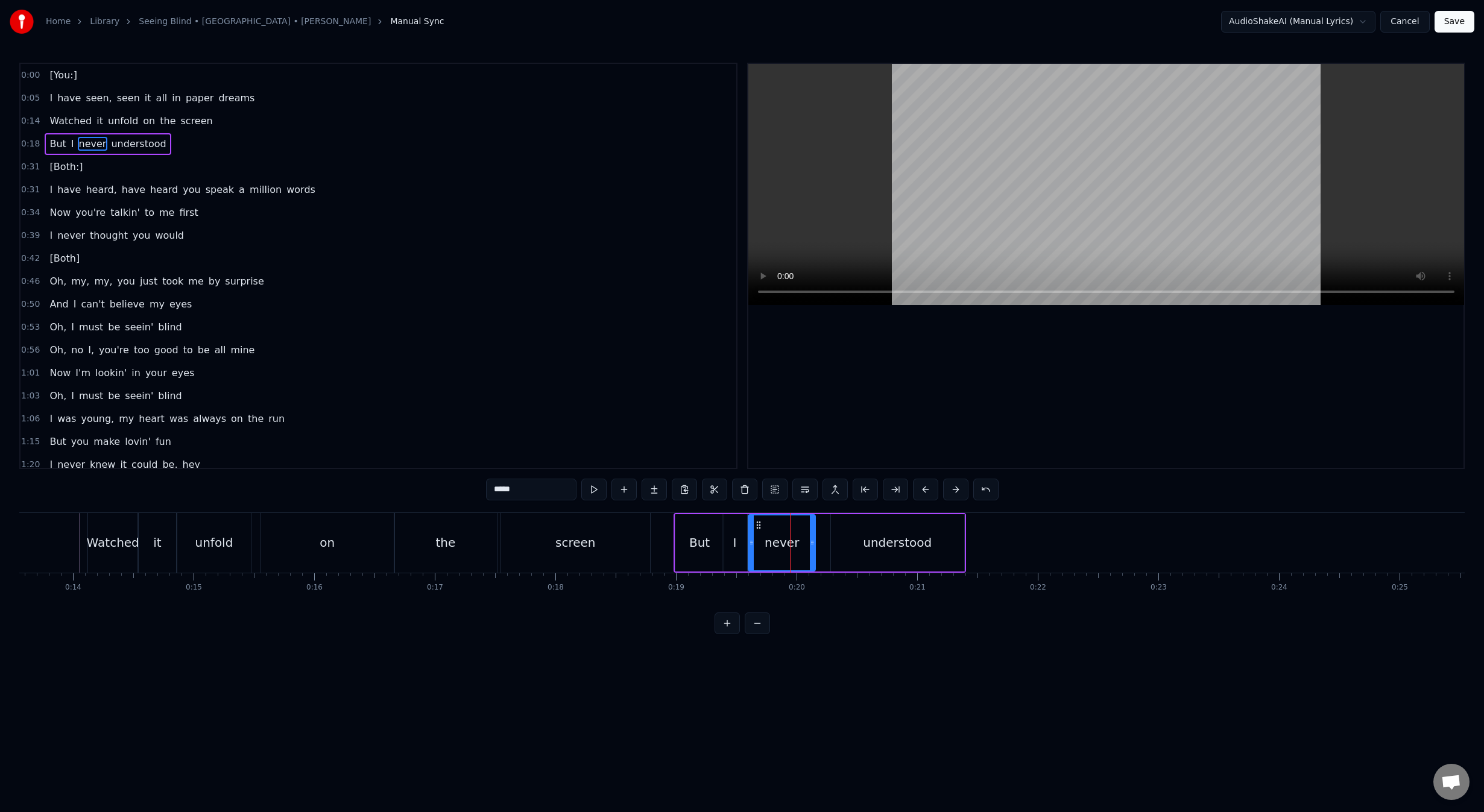
click at [756, 522] on icon at bounding box center [759, 525] width 10 height 10
drag, startPoint x: 814, startPoint y: 541, endPoint x: 821, endPoint y: 542, distance: 7.1
click at [821, 542] on icon at bounding box center [820, 542] width 5 height 10
drag, startPoint x: 758, startPoint y: 522, endPoint x: 768, endPoint y: 522, distance: 10.0
click at [768, 521] on circle at bounding box center [768, 521] width 1 height 1
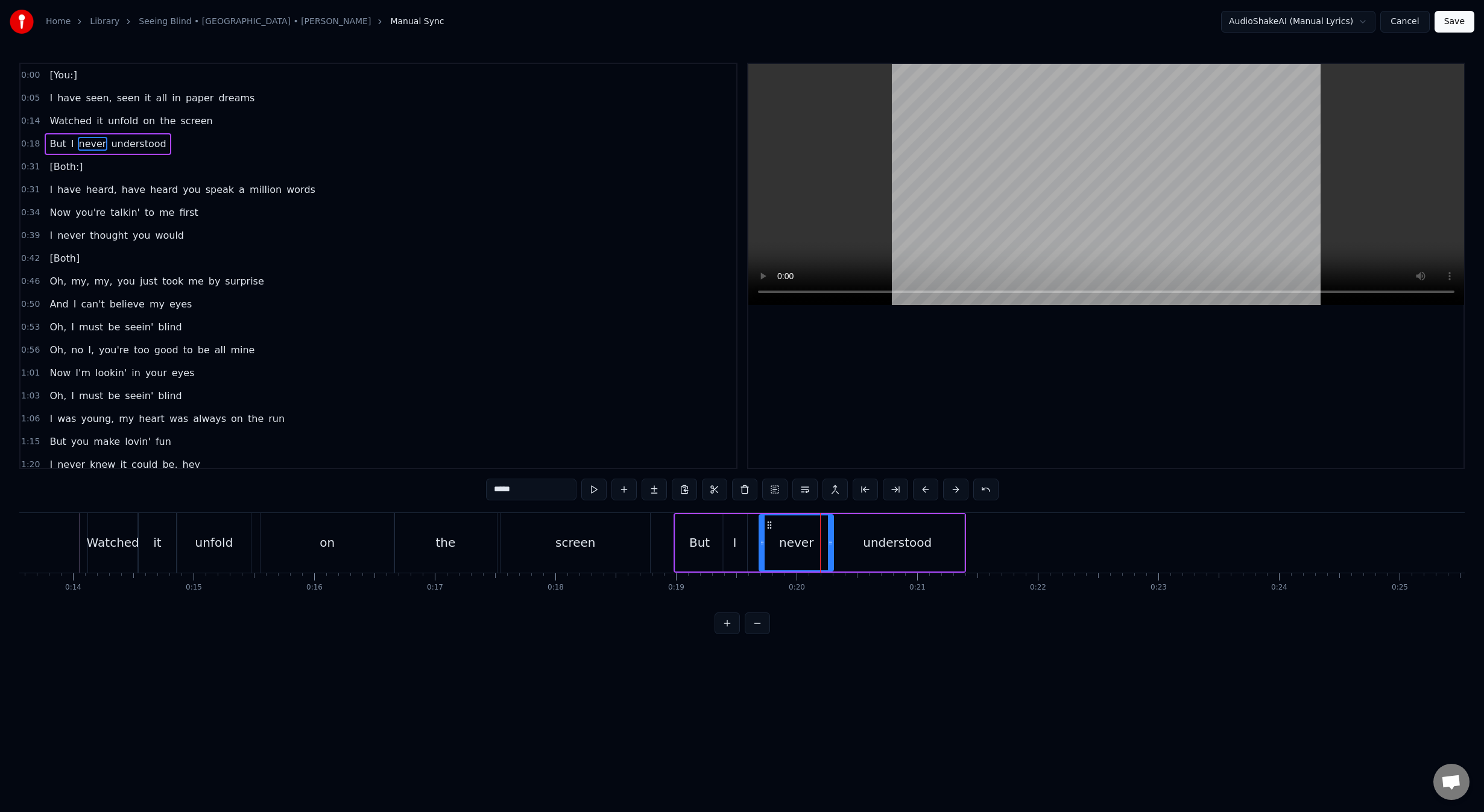
click at [734, 550] on div "I" at bounding box center [735, 542] width 3 height 18
click at [750, 545] on icon at bounding box center [749, 542] width 5 height 10
drag, startPoint x: 730, startPoint y: 522, endPoint x: 738, endPoint y: 524, distance: 8.2
click at [738, 522] on icon at bounding box center [740, 525] width 10 height 10
click at [700, 542] on div "But" at bounding box center [699, 542] width 20 height 18
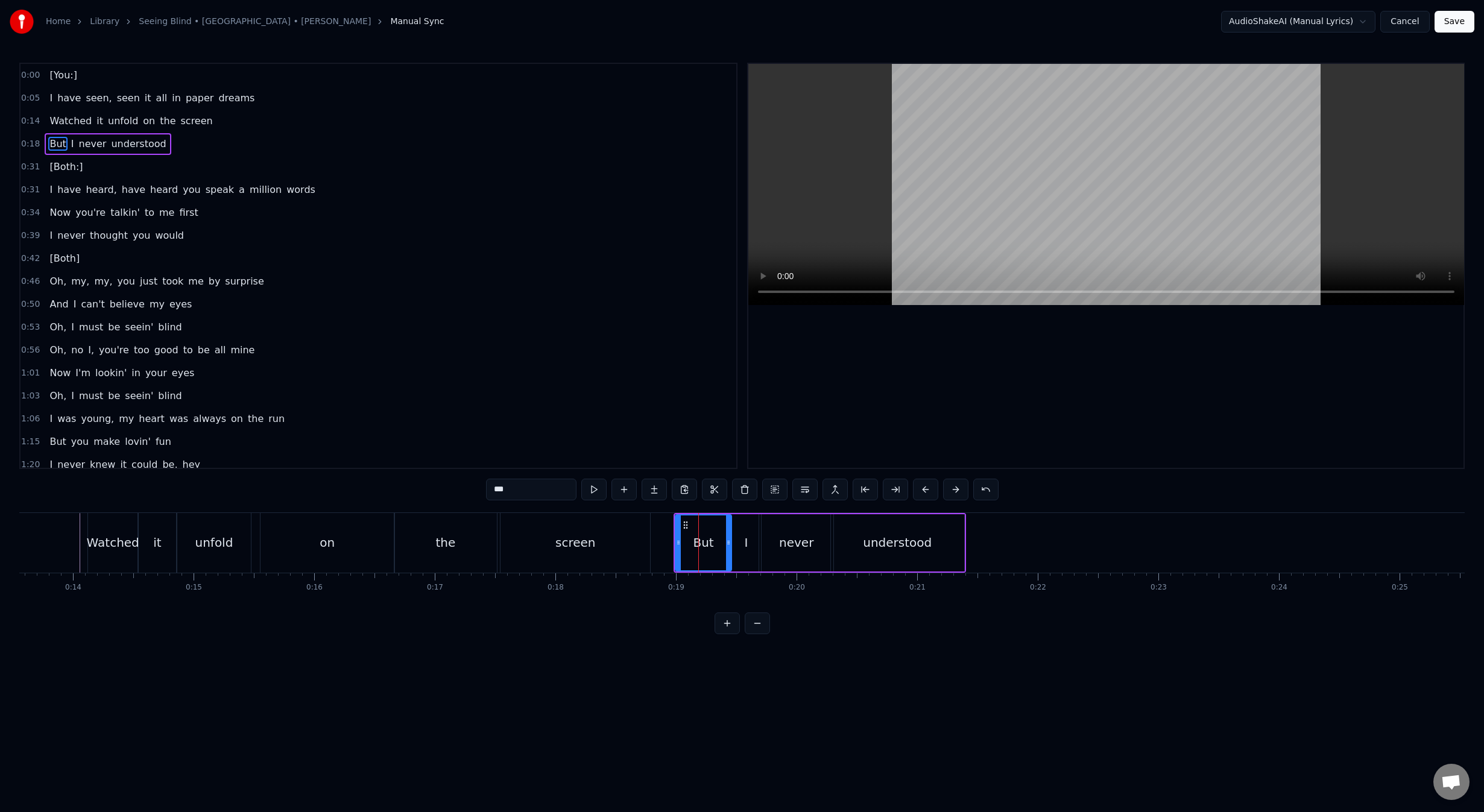
drag, startPoint x: 723, startPoint y: 543, endPoint x: 731, endPoint y: 543, distance: 8.0
click at [731, 542] on icon at bounding box center [729, 542] width 5 height 10
click at [552, 551] on div "screen" at bounding box center [576, 542] width 150 height 60
type input "******"
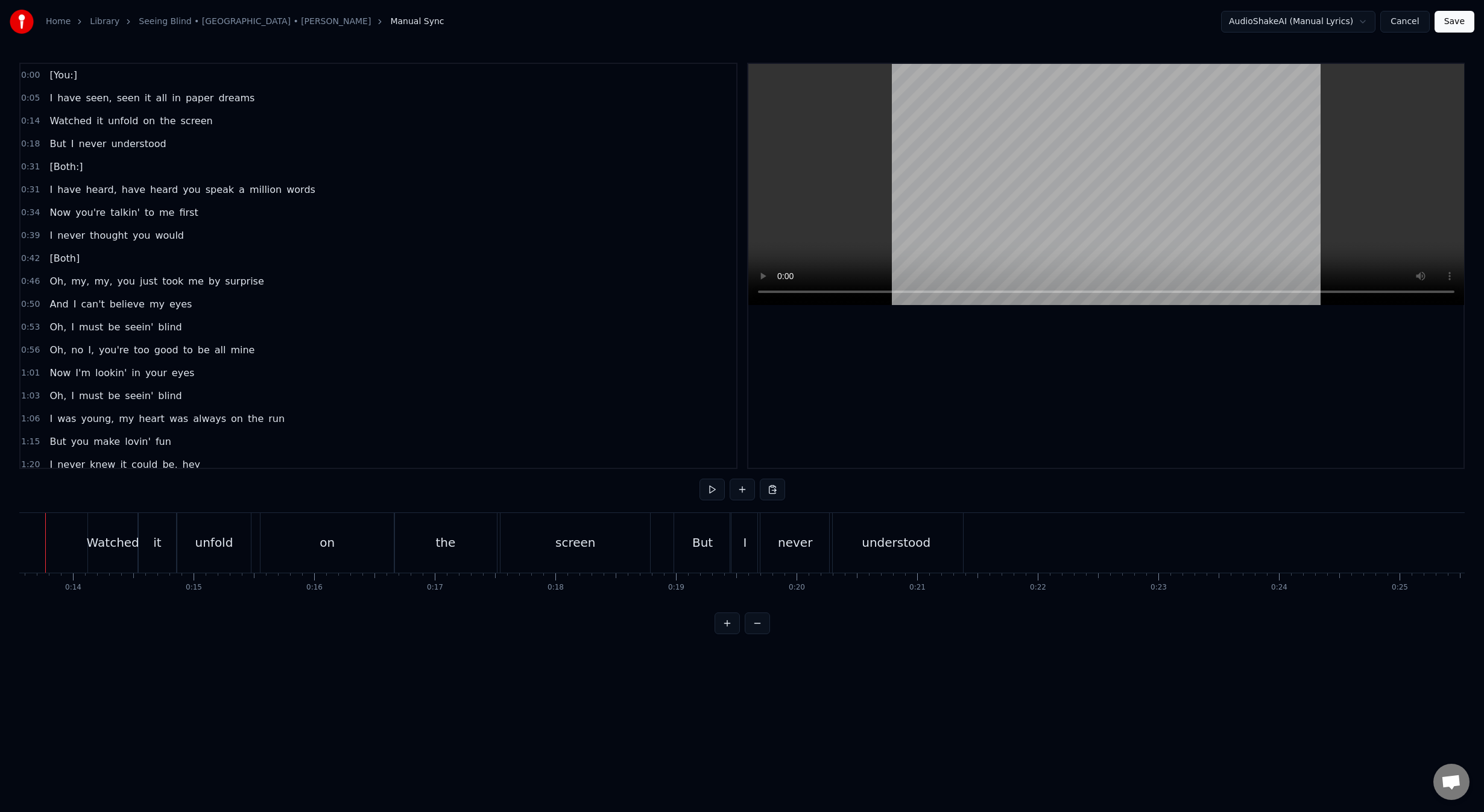
scroll to position [0, 1600]
click at [600, 548] on div "screen" at bounding box center [609, 542] width 39 height 18
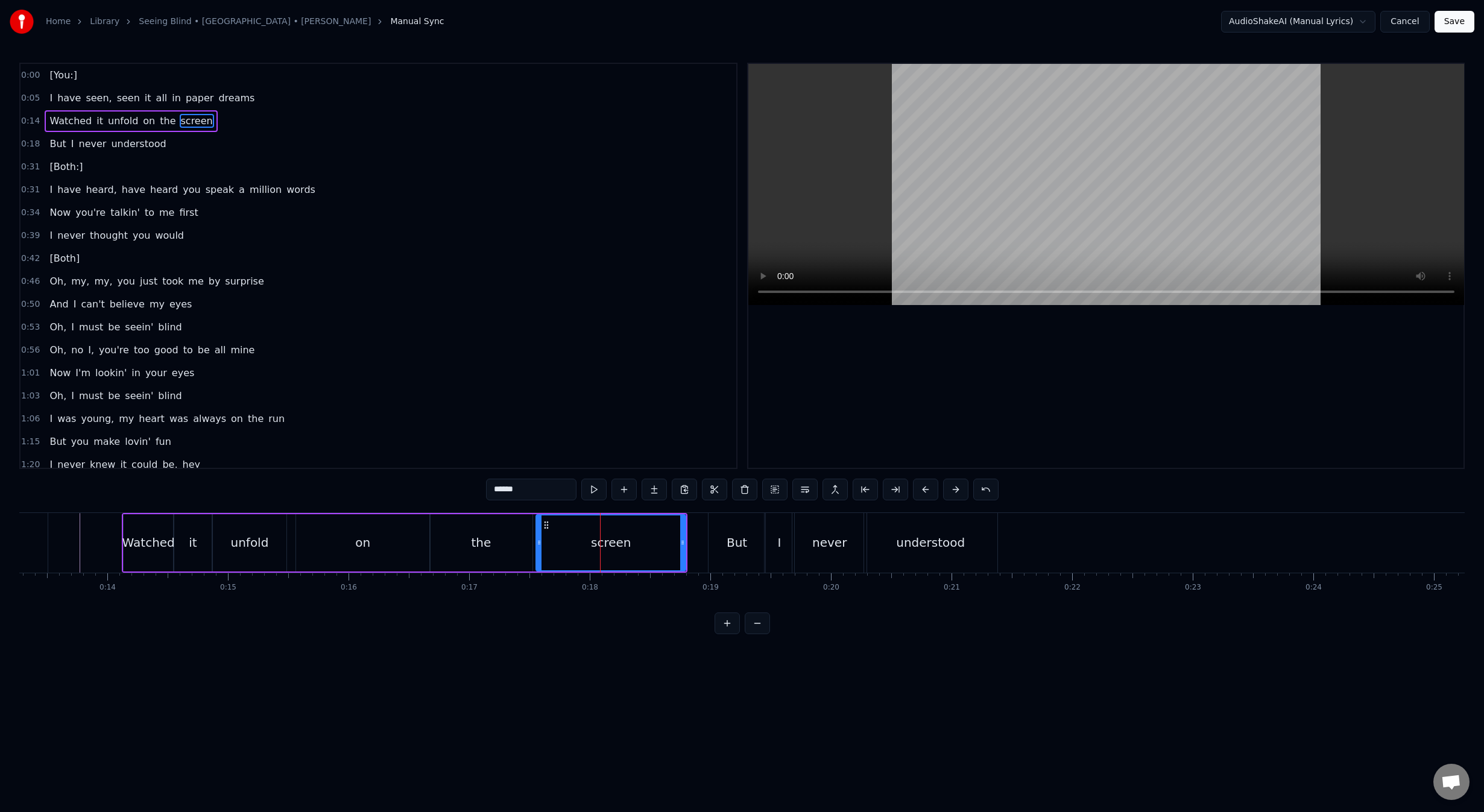
click at [638, 550] on div "screen" at bounding box center [610, 542] width 148 height 55
drag, startPoint x: 538, startPoint y: 546, endPoint x: 560, endPoint y: 547, distance: 22.0
click at [560, 546] on icon at bounding box center [559, 542] width 5 height 10
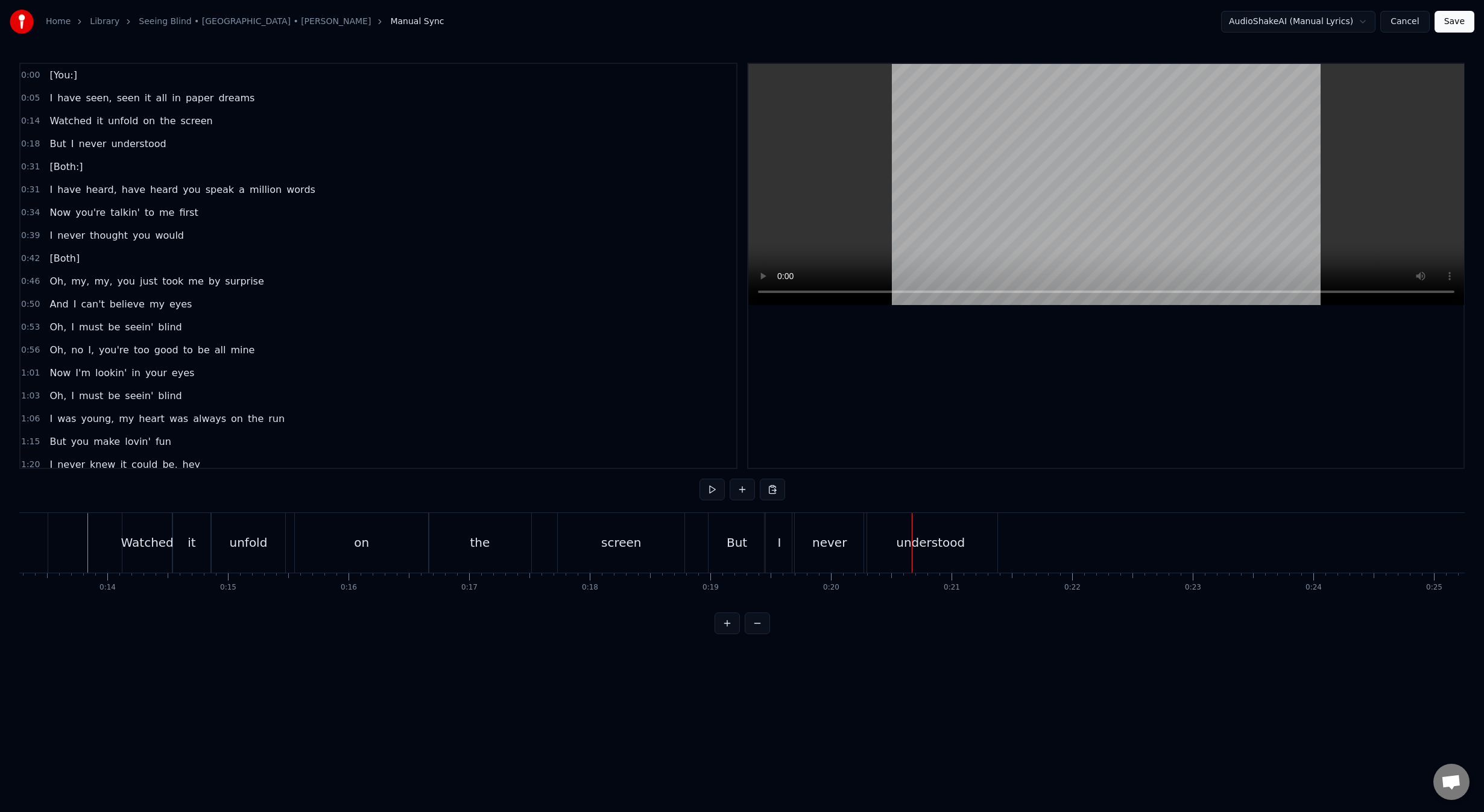
click at [841, 553] on div "never" at bounding box center [829, 542] width 74 height 60
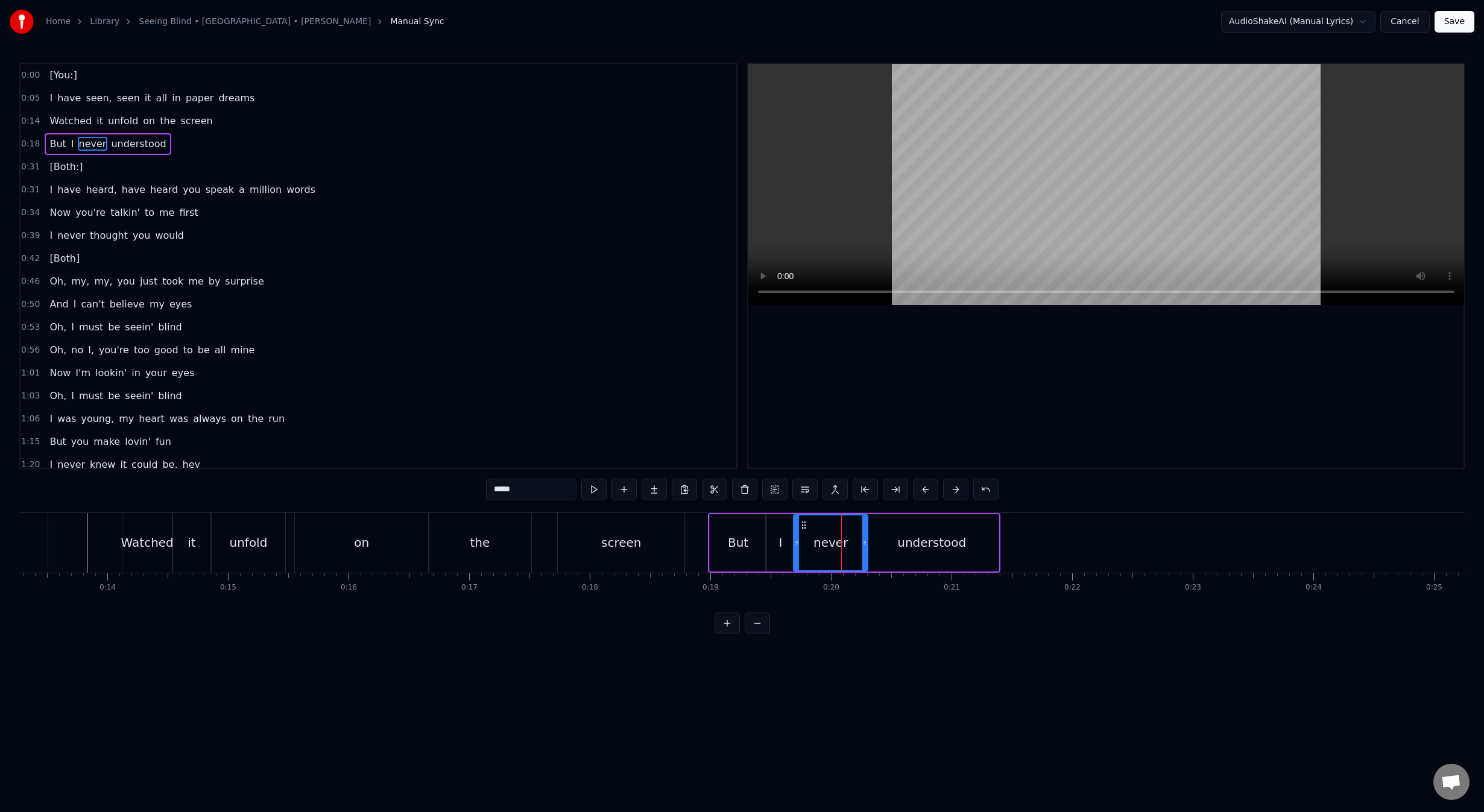
click at [775, 559] on div "I" at bounding box center [780, 542] width 30 height 57
click at [754, 549] on div "But" at bounding box center [738, 542] width 56 height 57
click at [761, 544] on icon at bounding box center [759, 542] width 5 height 10
click at [777, 544] on div "I" at bounding box center [780, 542] width 30 height 57
click at [769, 525] on icon at bounding box center [773, 525] width 10 height 10
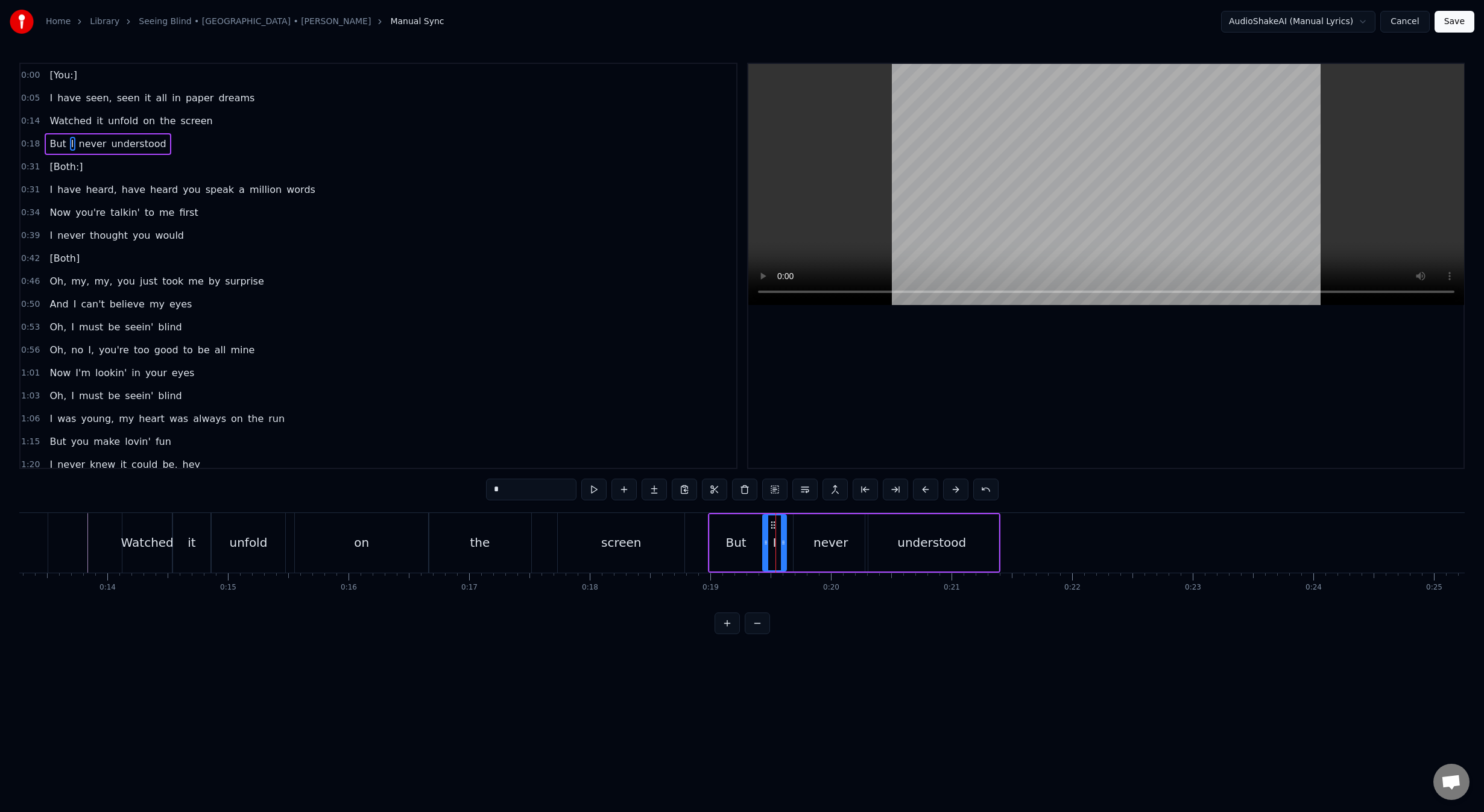
click at [781, 542] on icon at bounding box center [783, 542] width 5 height 10
click at [812, 538] on div "never" at bounding box center [830, 542] width 74 height 57
drag, startPoint x: 803, startPoint y: 524, endPoint x: 794, endPoint y: 524, distance: 9.0
click at [794, 524] on circle at bounding box center [793, 524] width 1 height 1
click at [866, 523] on div "understood" at bounding box center [932, 542] width 133 height 57
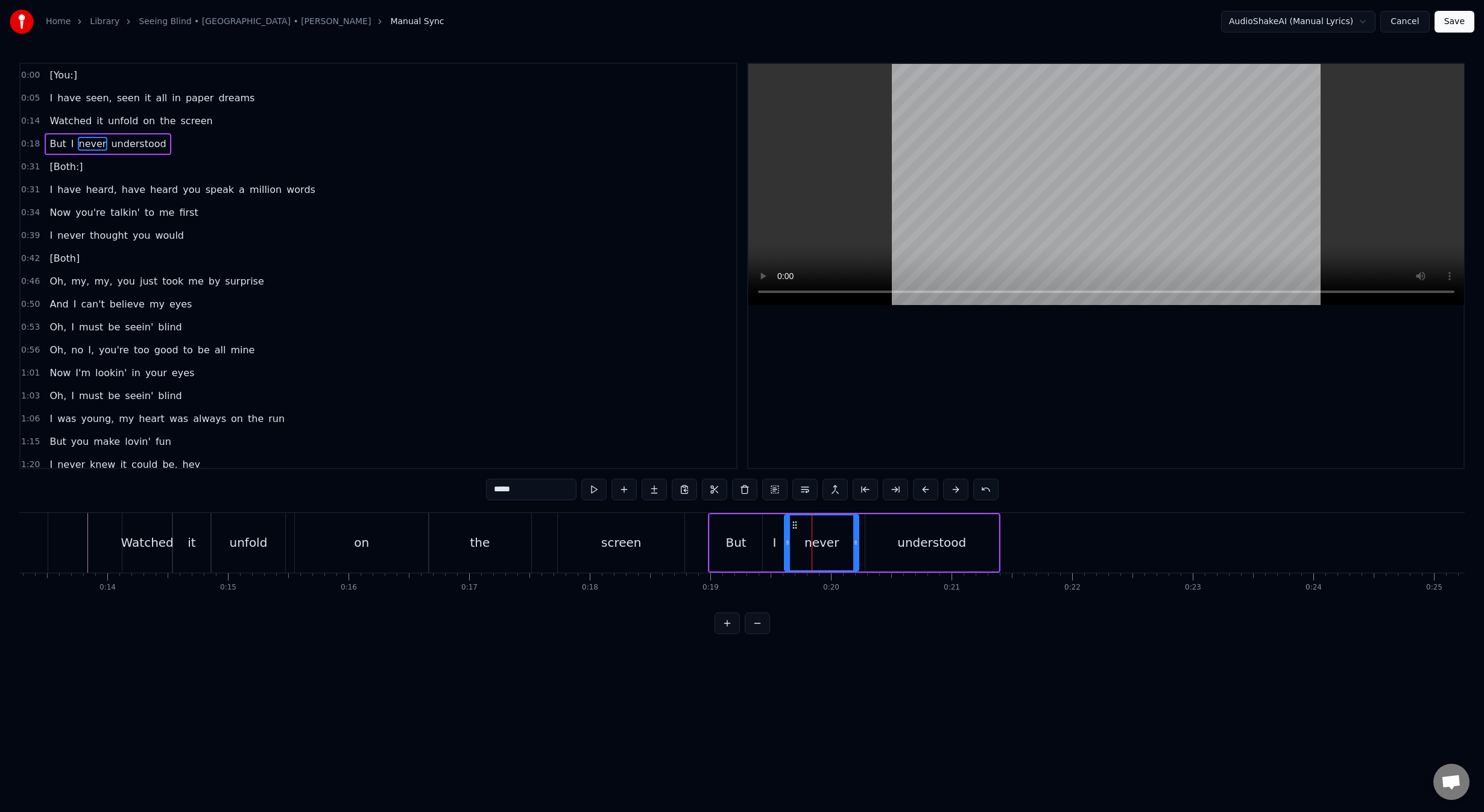
type input "**********"
drag, startPoint x: 874, startPoint y: 522, endPoint x: 867, endPoint y: 522, distance: 7.0
click at [867, 521] on circle at bounding box center [866, 521] width 1 height 1
click at [544, 542] on div "Watched it unfold on the screen" at bounding box center [404, 542] width 565 height 60
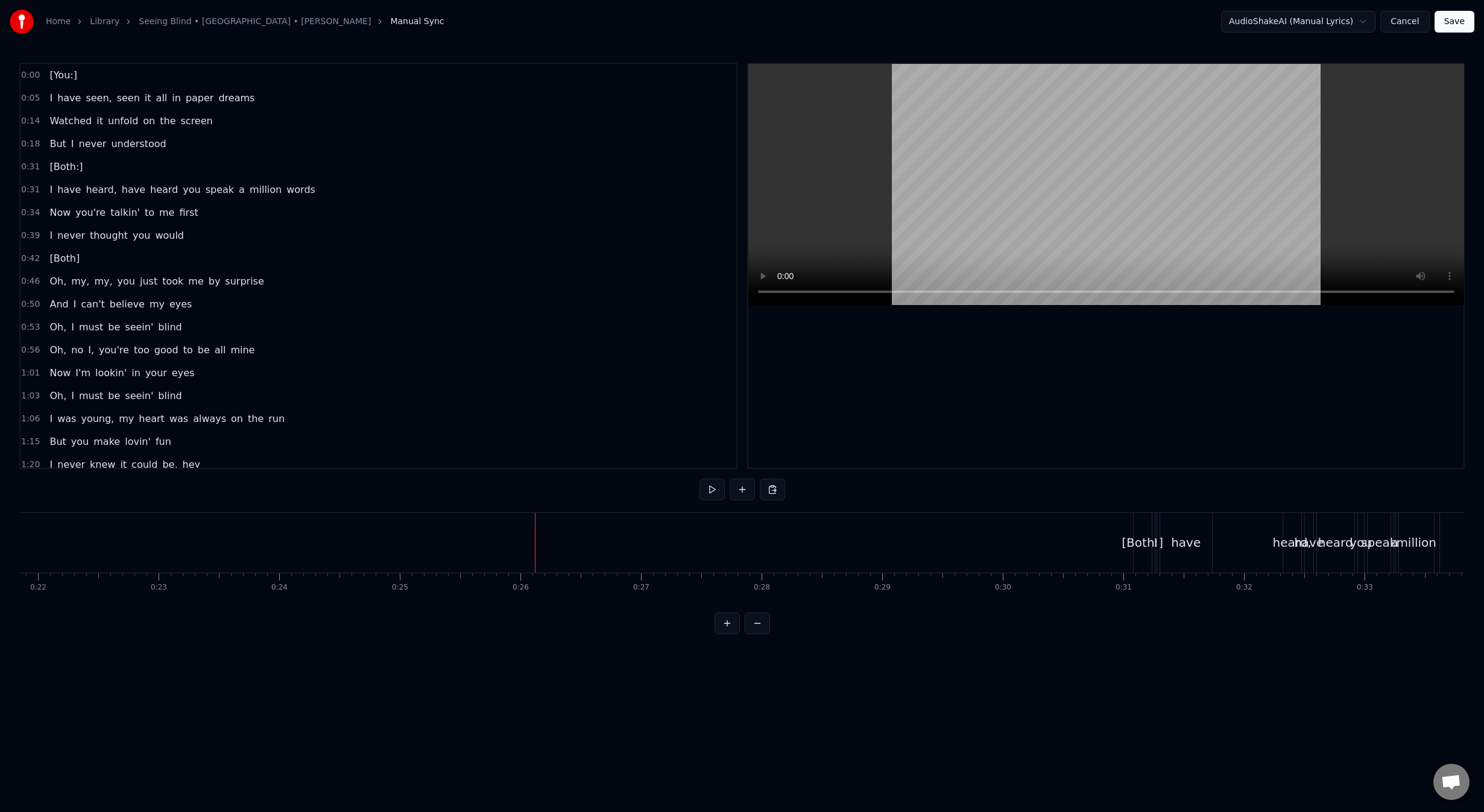
scroll to position [0, 2719]
click at [1055, 550] on div "[Both:]" at bounding box center [1058, 542] width 42 height 18
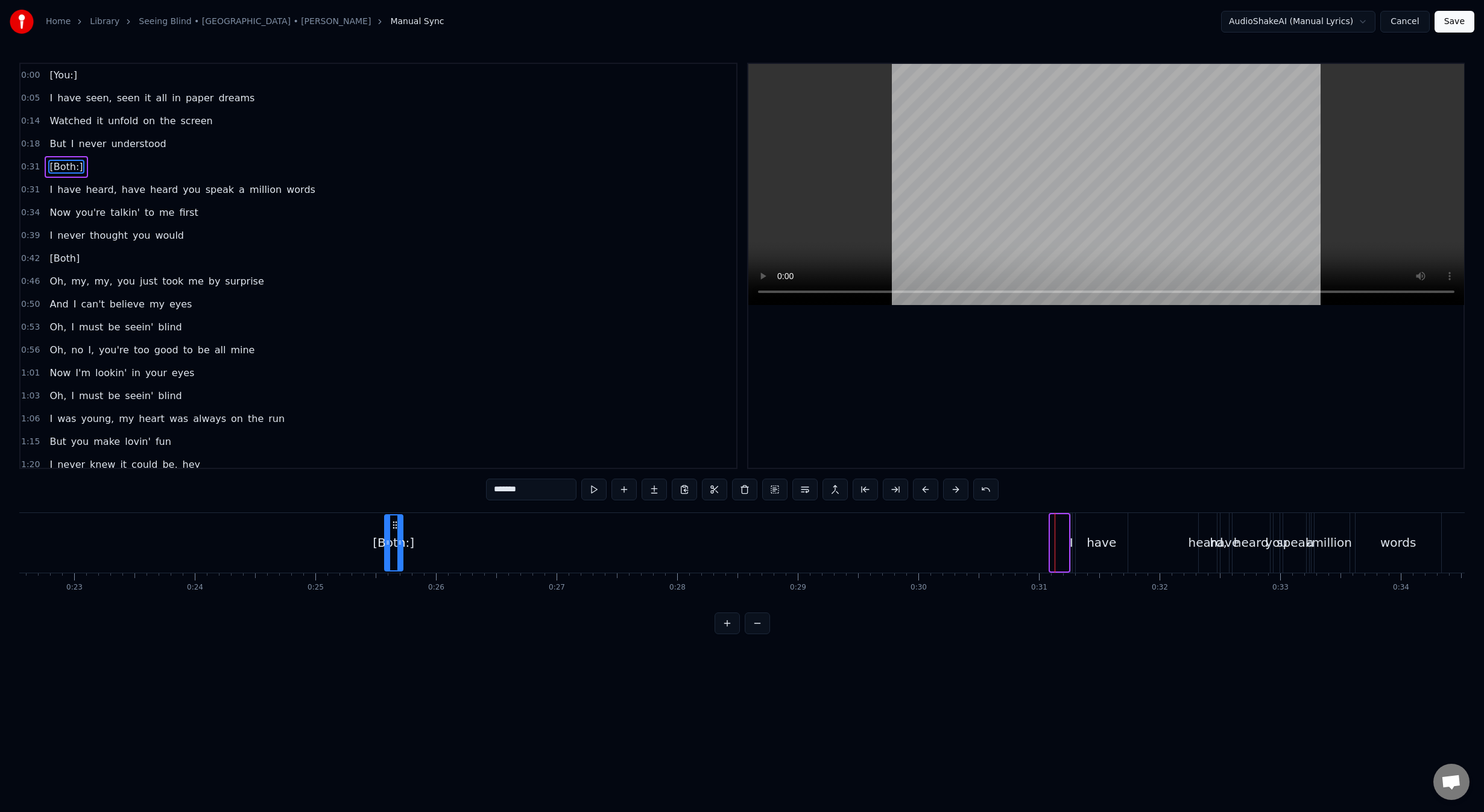
drag, startPoint x: 1059, startPoint y: 522, endPoint x: 407, endPoint y: 546, distance: 652.4
click at [402, 546] on div "[Both:]" at bounding box center [394, 542] width 17 height 55
click at [130, 559] on div "[You:]" at bounding box center [178, 542] width 171 height 60
type input "******"
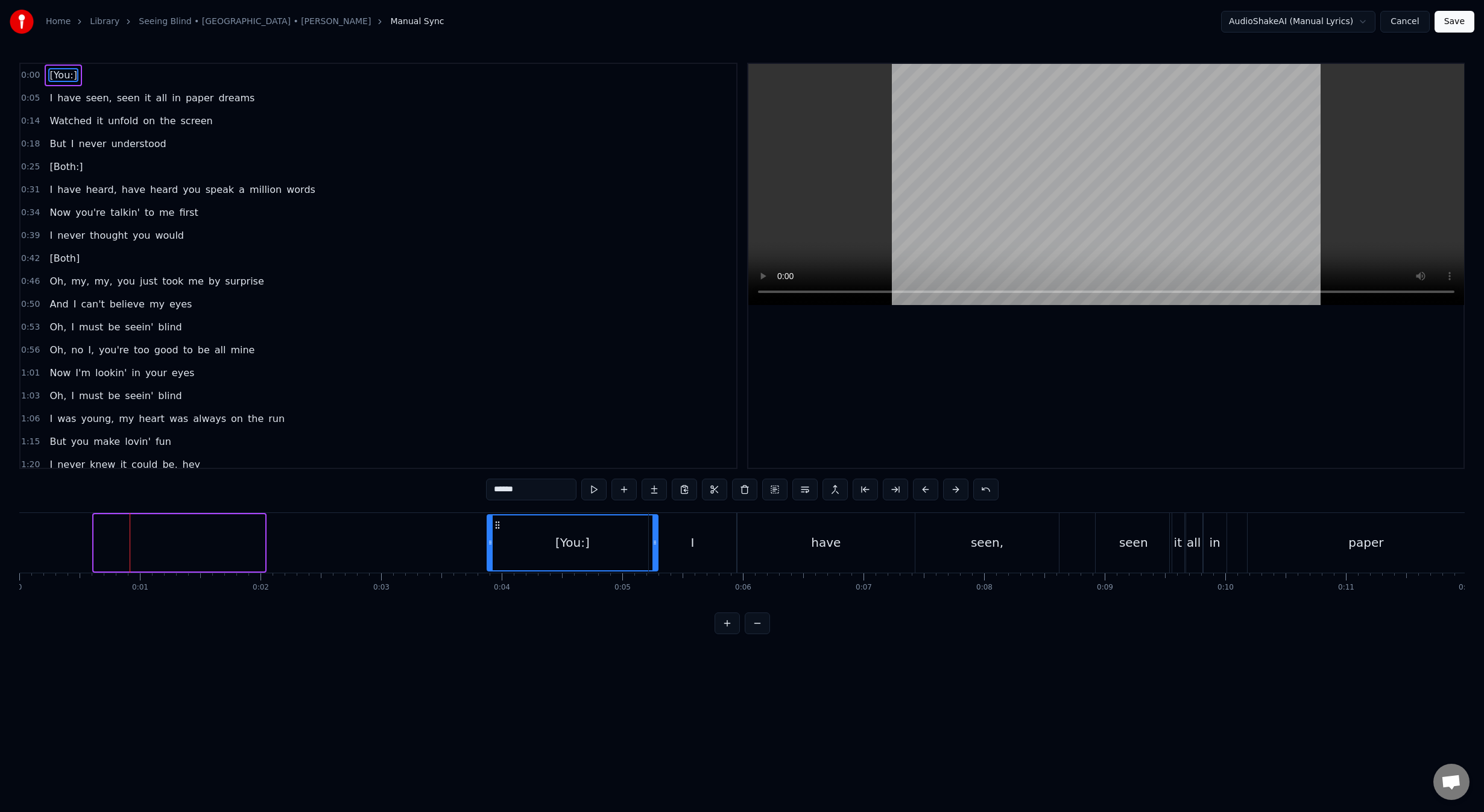
drag, startPoint x: 105, startPoint y: 526, endPoint x: 495, endPoint y: 525, distance: 390.0
click at [495, 525] on icon at bounding box center [498, 525] width 10 height 10
drag, startPoint x: 492, startPoint y: 523, endPoint x: 479, endPoint y: 521, distance: 13.2
click at [486, 521] on icon at bounding box center [490, 525] width 10 height 10
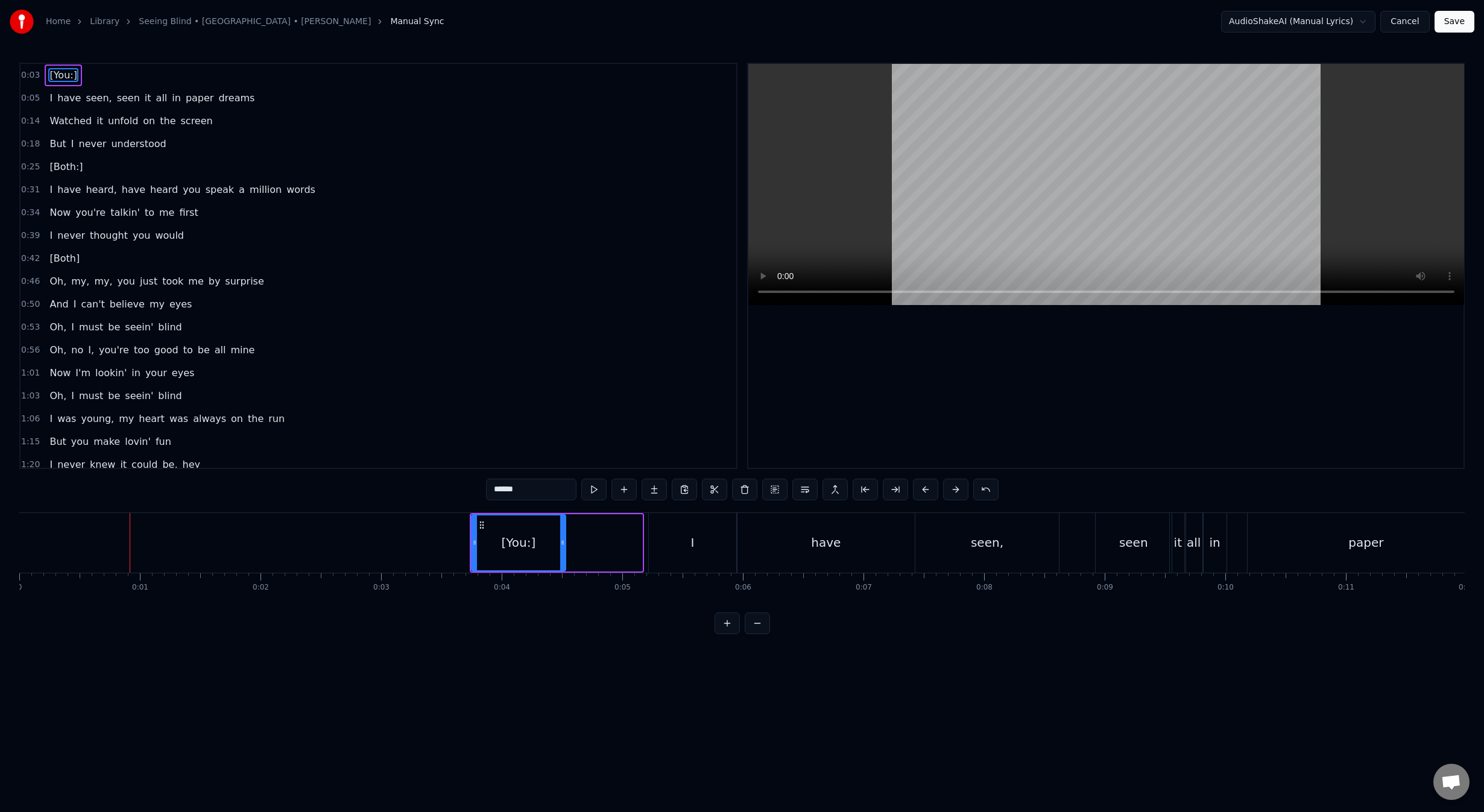
drag, startPoint x: 650, startPoint y: 546, endPoint x: 581, endPoint y: 564, distance: 71.3
click at [560, 554] on div at bounding box center [563, 542] width 5 height 55
click at [759, 626] on button at bounding box center [757, 623] width 25 height 22
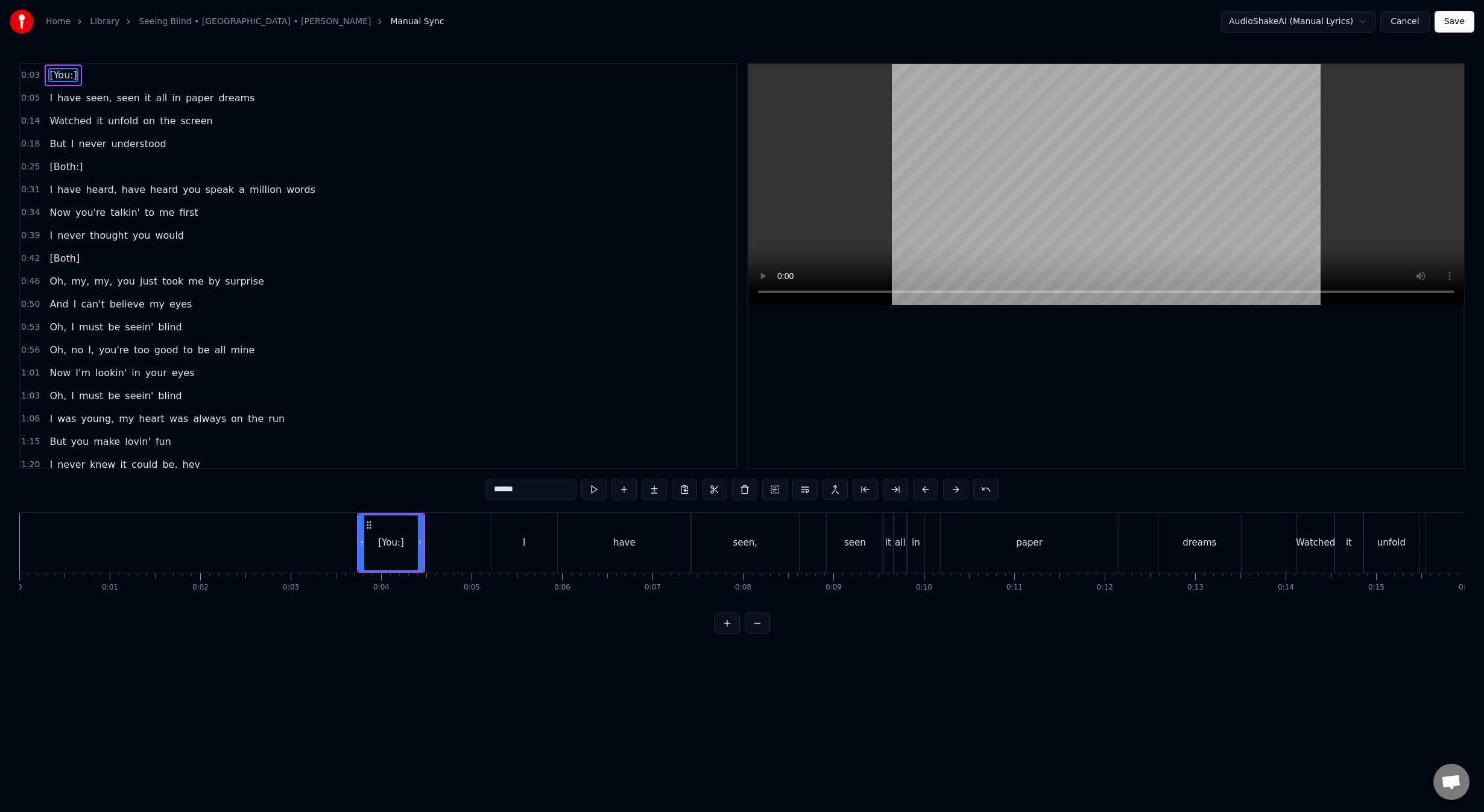
click at [759, 634] on button at bounding box center [757, 623] width 25 height 22
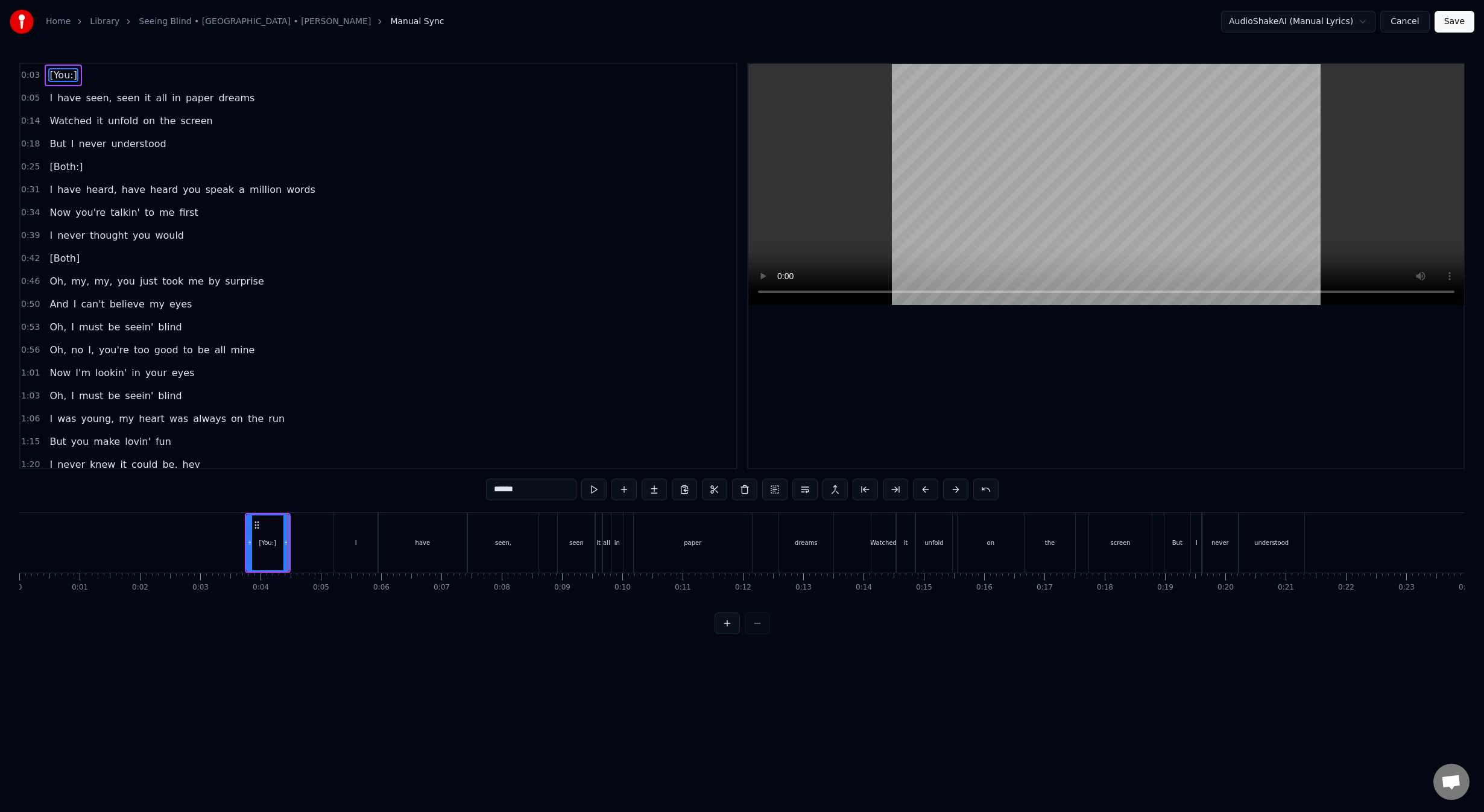
click at [759, 634] on div at bounding box center [742, 623] width 56 height 22
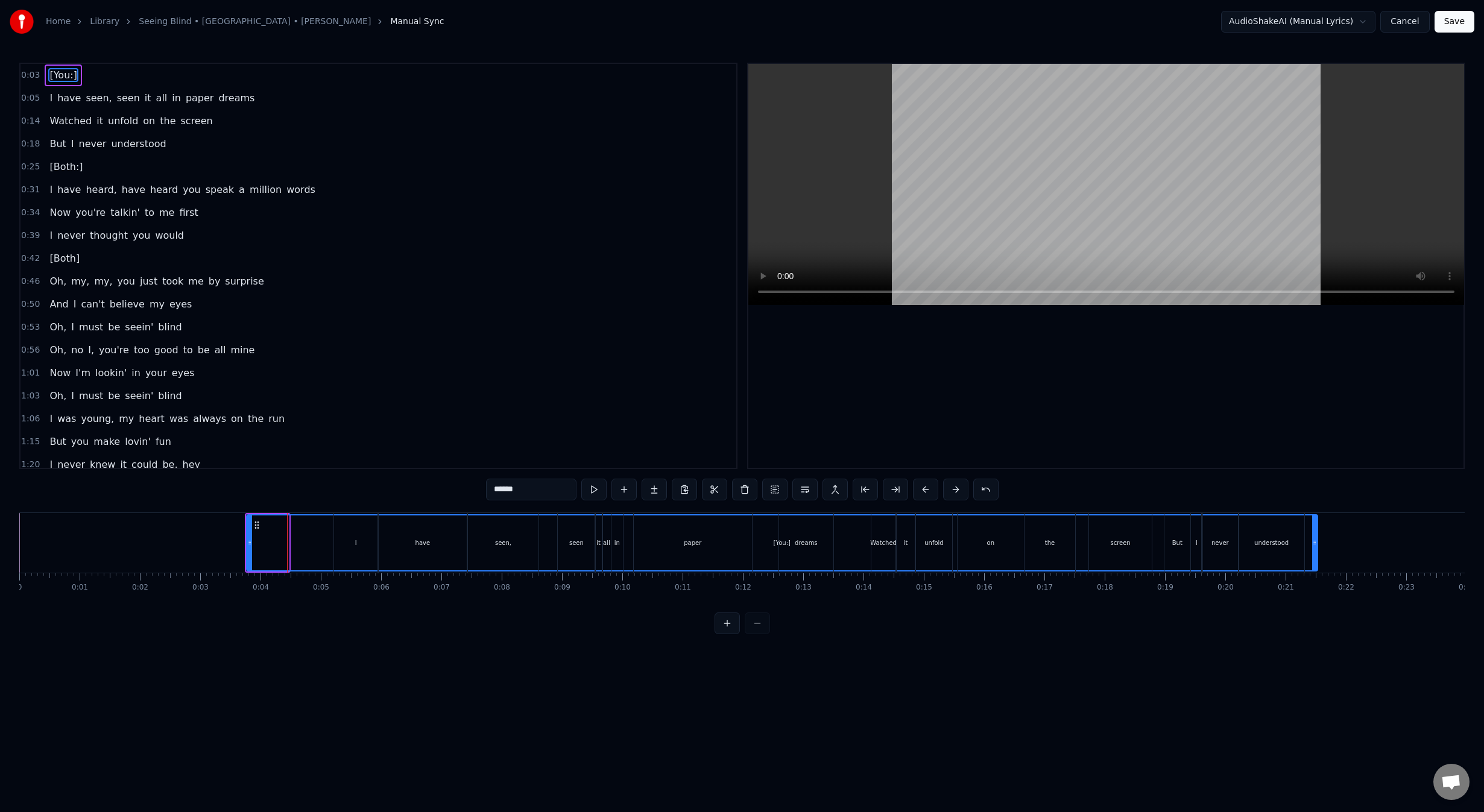
drag, startPoint x: 284, startPoint y: 541, endPoint x: 1313, endPoint y: 541, distance: 1029.0
click at [1313, 541] on icon at bounding box center [1314, 542] width 5 height 10
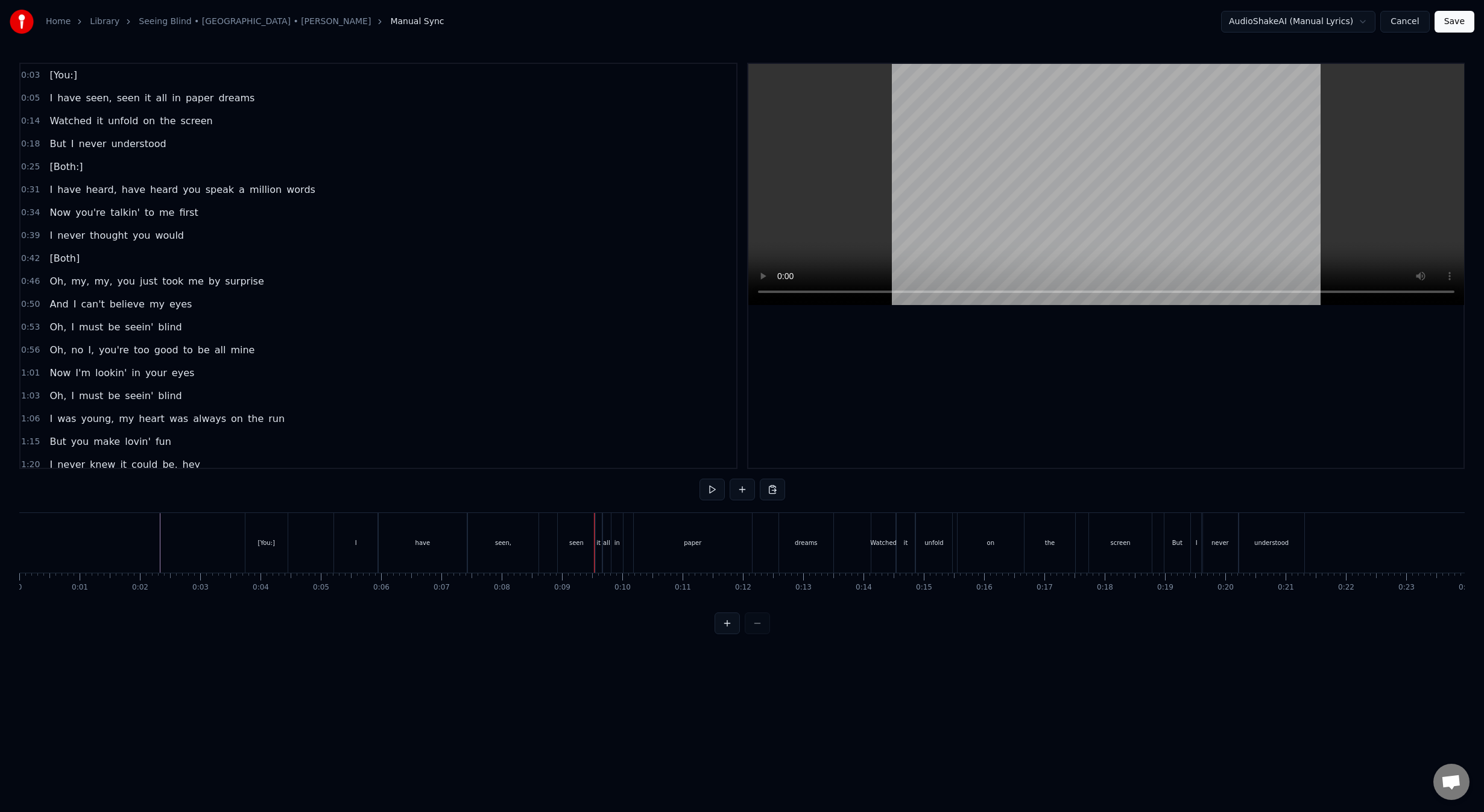
click at [258, 552] on div "[You:]" at bounding box center [267, 542] width 42 height 60
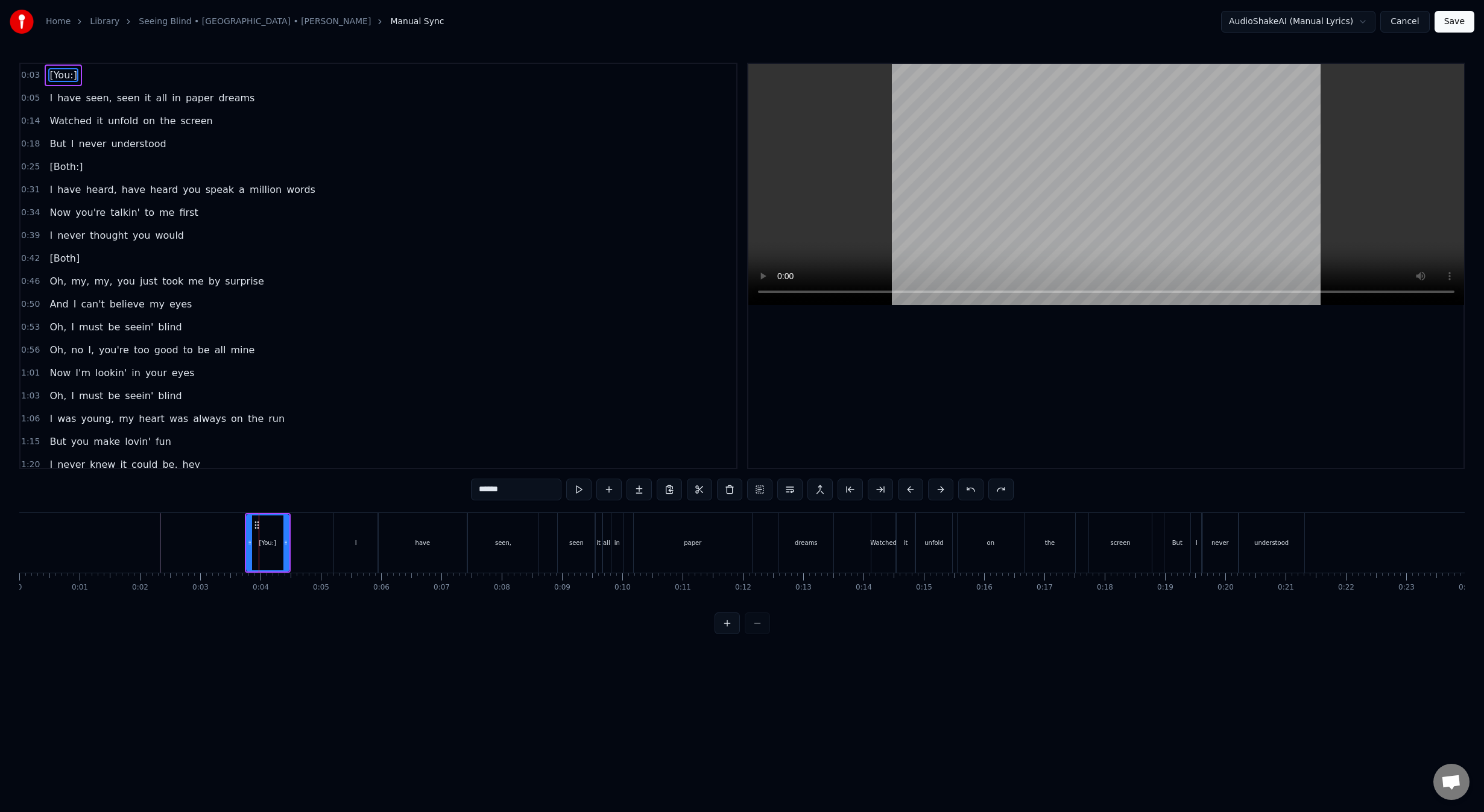
type input "*"
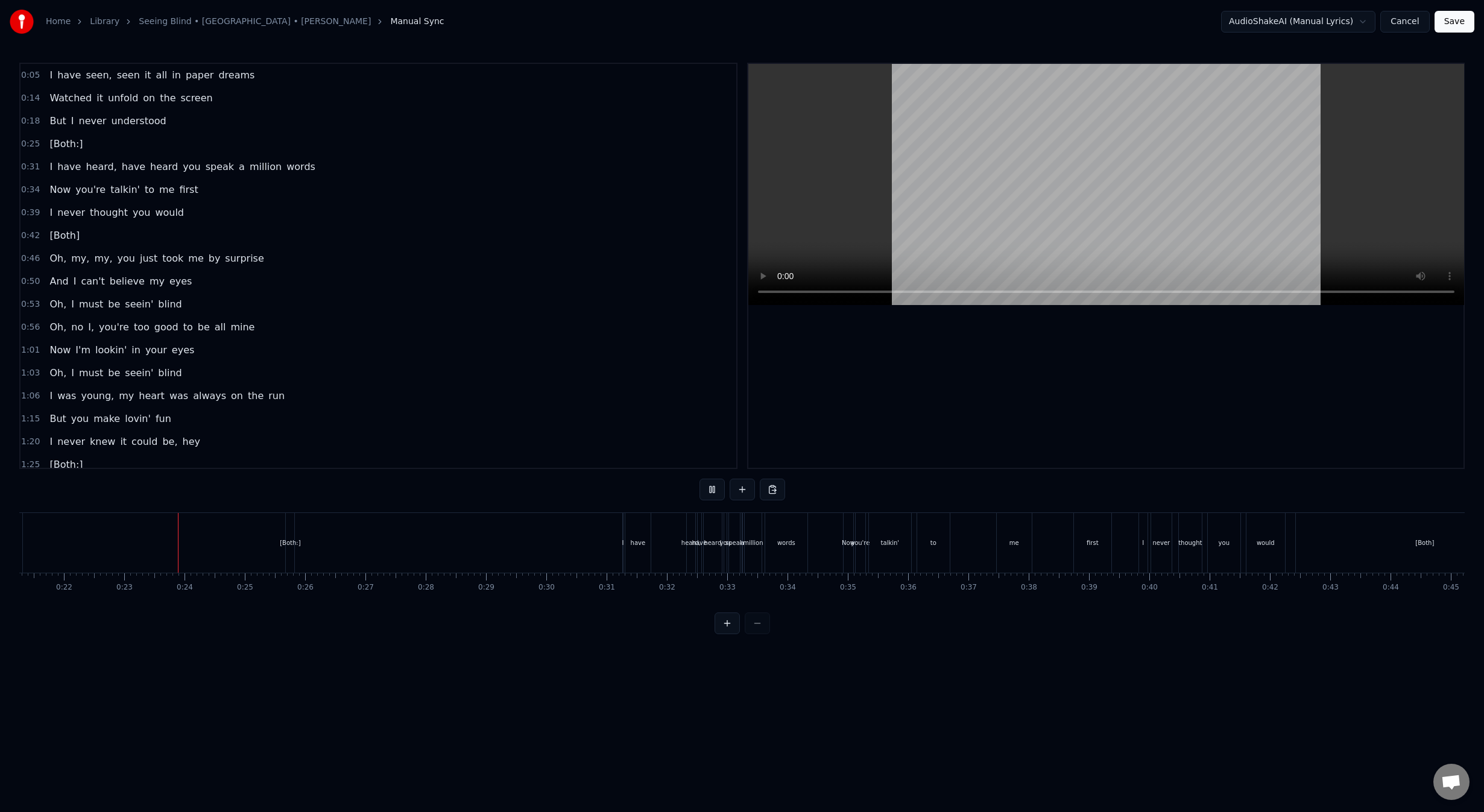
scroll to position [0, 1336]
click at [236, 552] on div "[Both:]" at bounding box center [236, 542] width 8 height 60
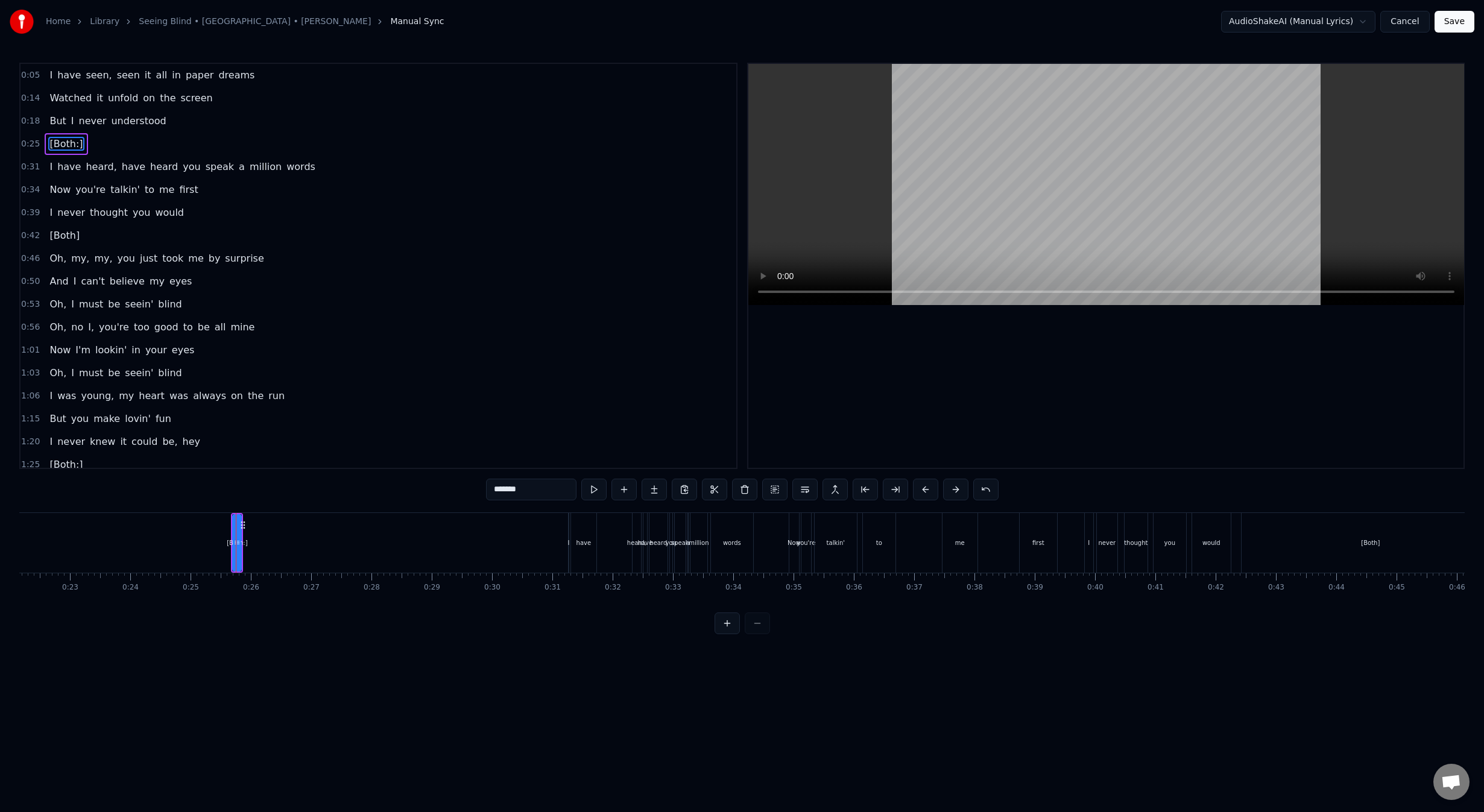
type input "*"
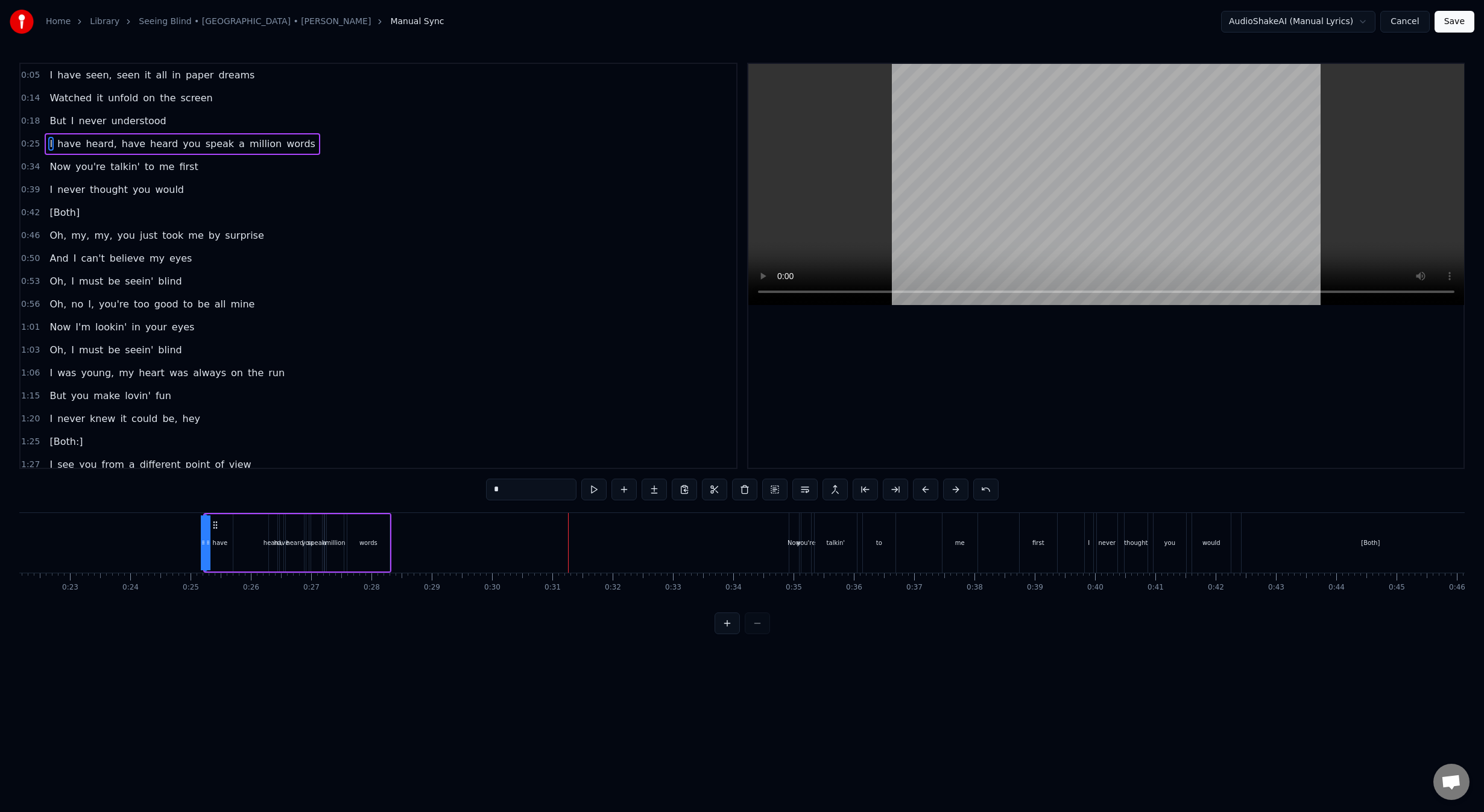
click at [726, 634] on button at bounding box center [726, 623] width 25 height 22
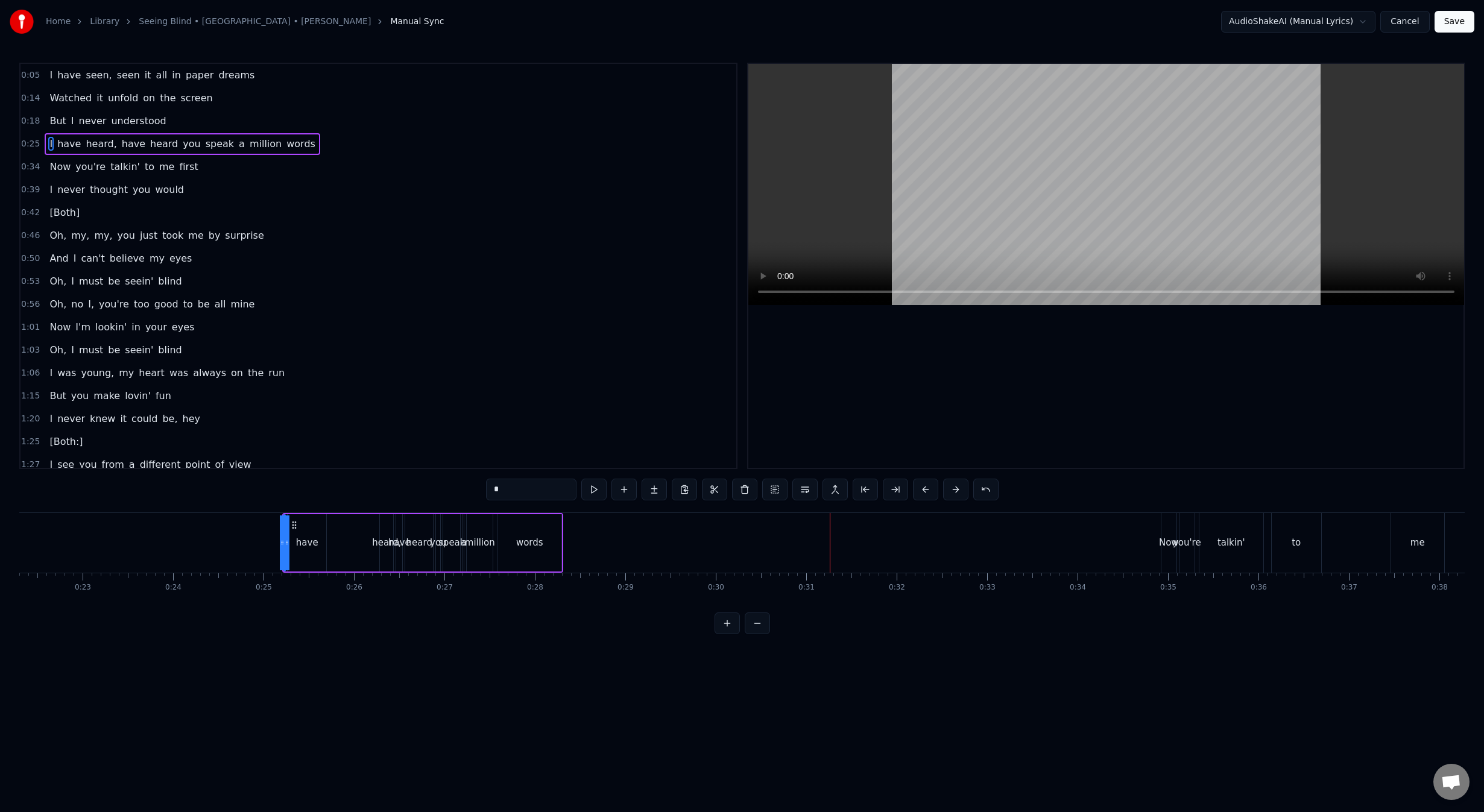
click at [726, 634] on button at bounding box center [726, 623] width 25 height 22
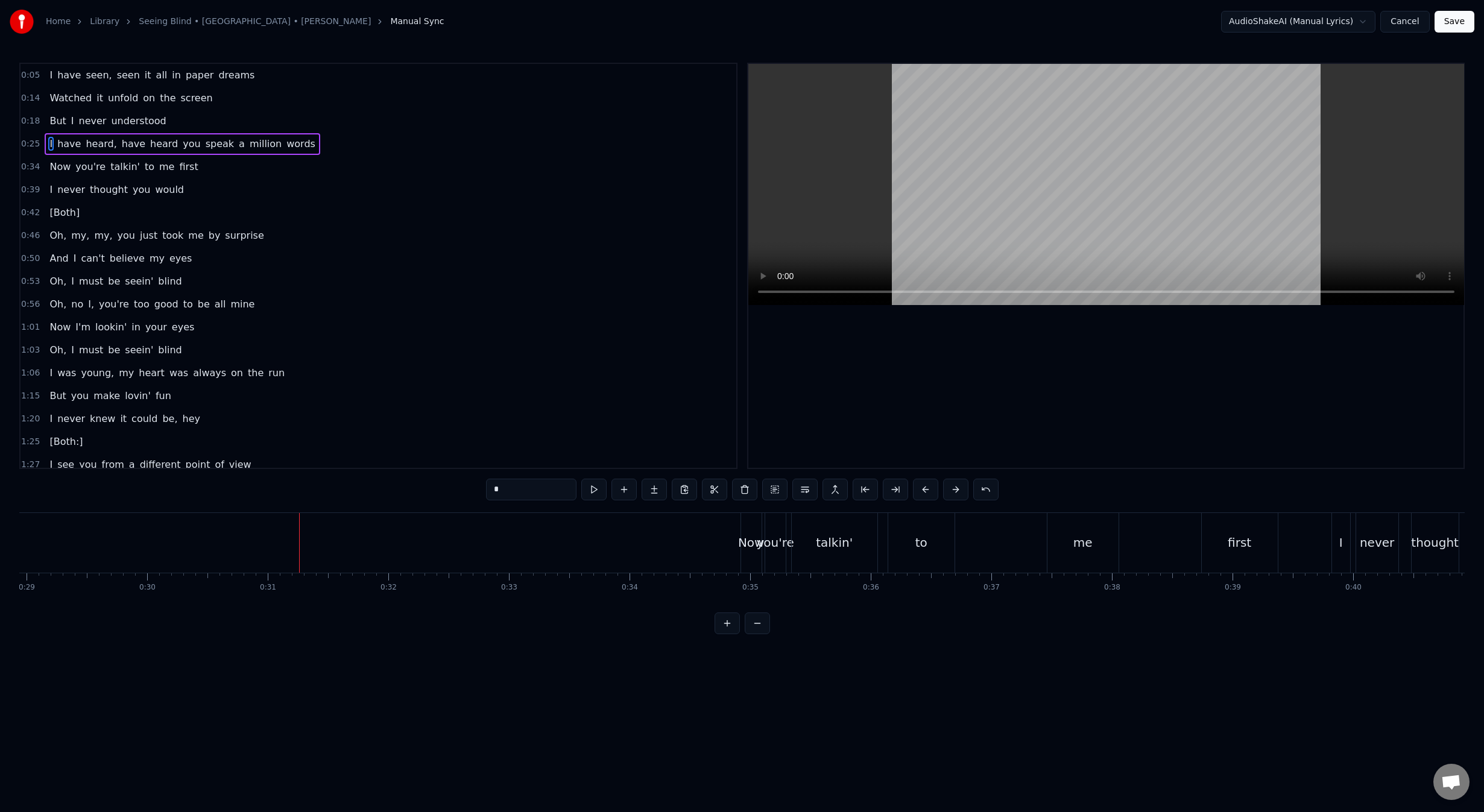
scroll to position [0, 3709]
click at [726, 634] on button at bounding box center [726, 623] width 25 height 22
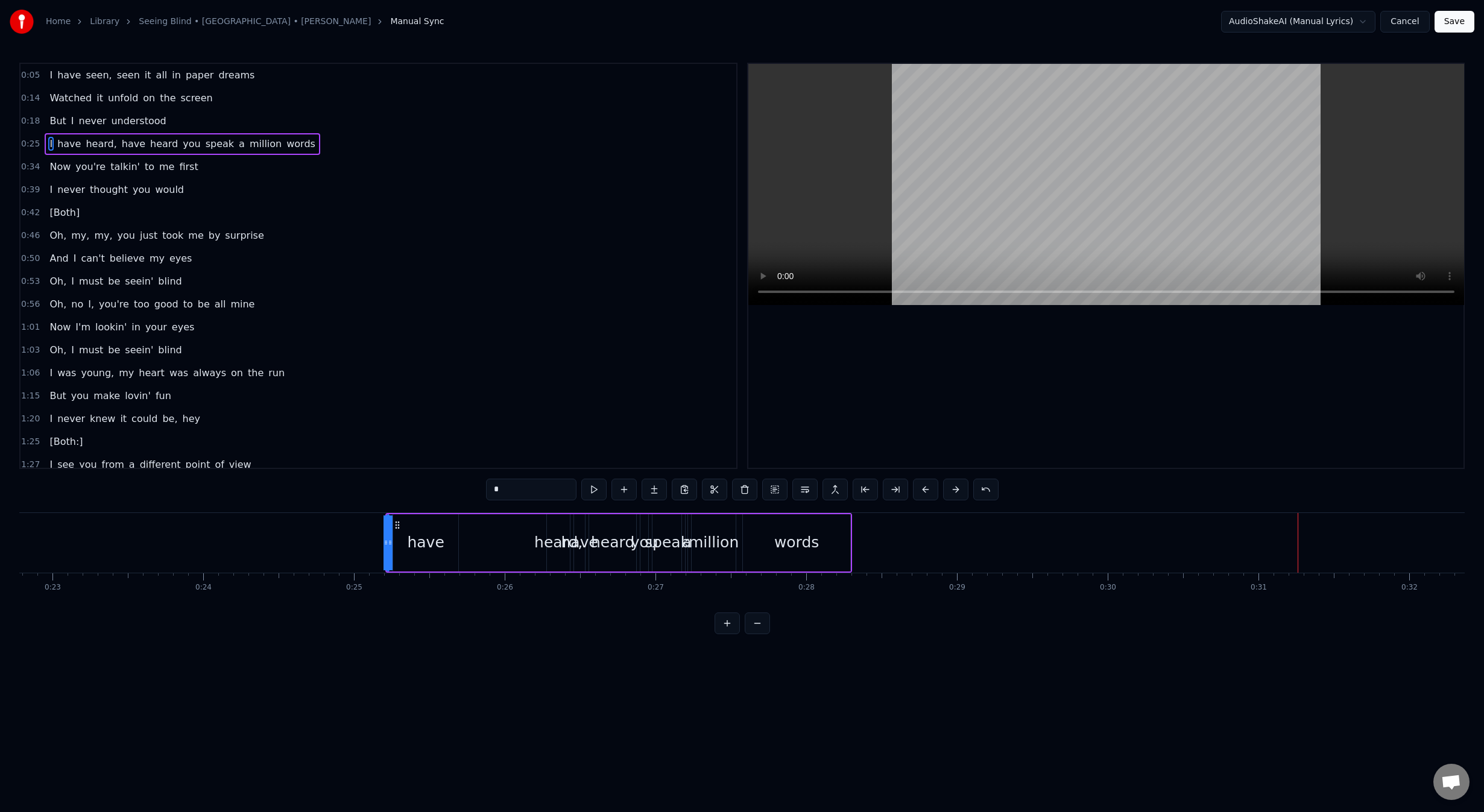
scroll to position [0, 3422]
click at [723, 634] on button at bounding box center [726, 623] width 25 height 22
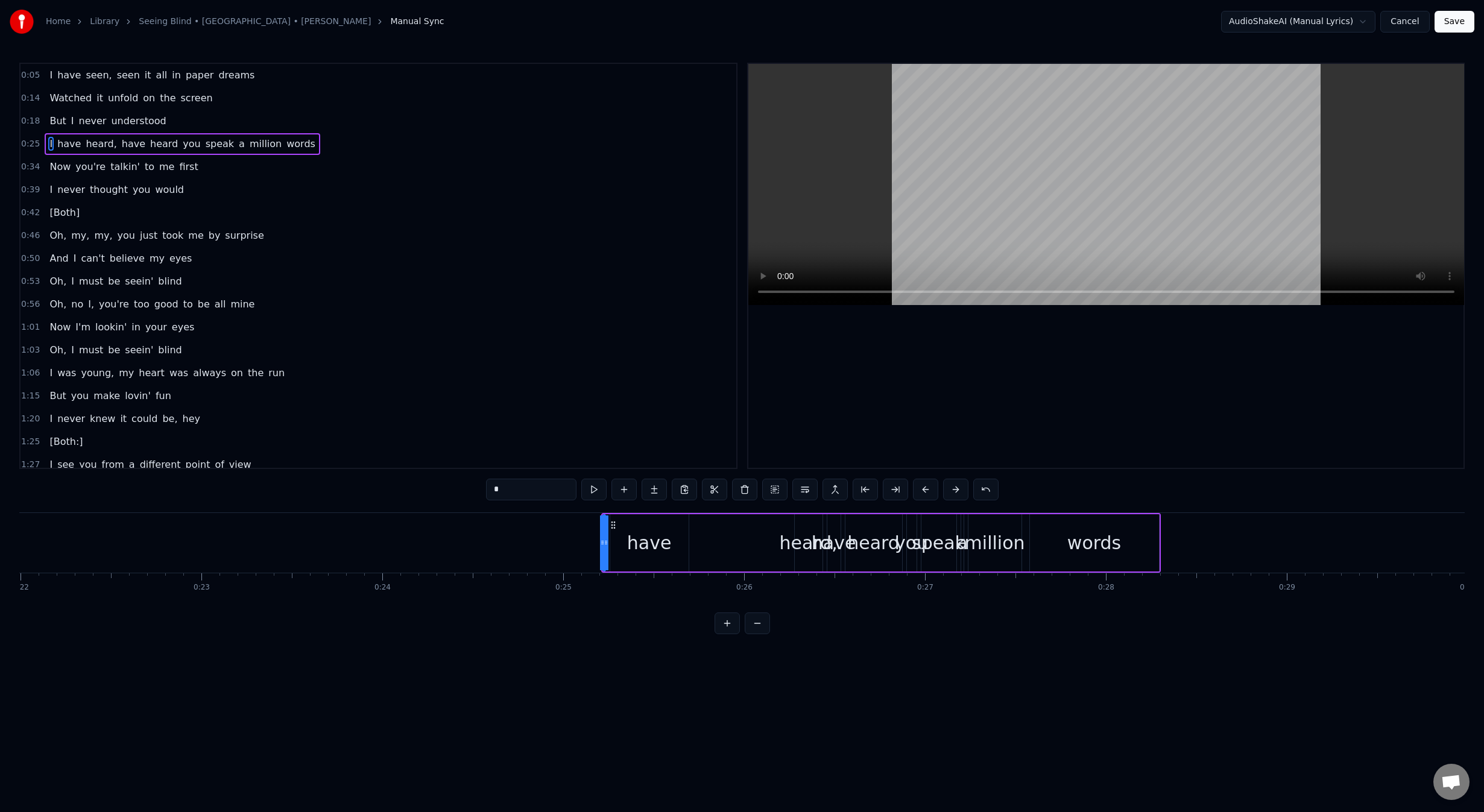
scroll to position [0, 3922]
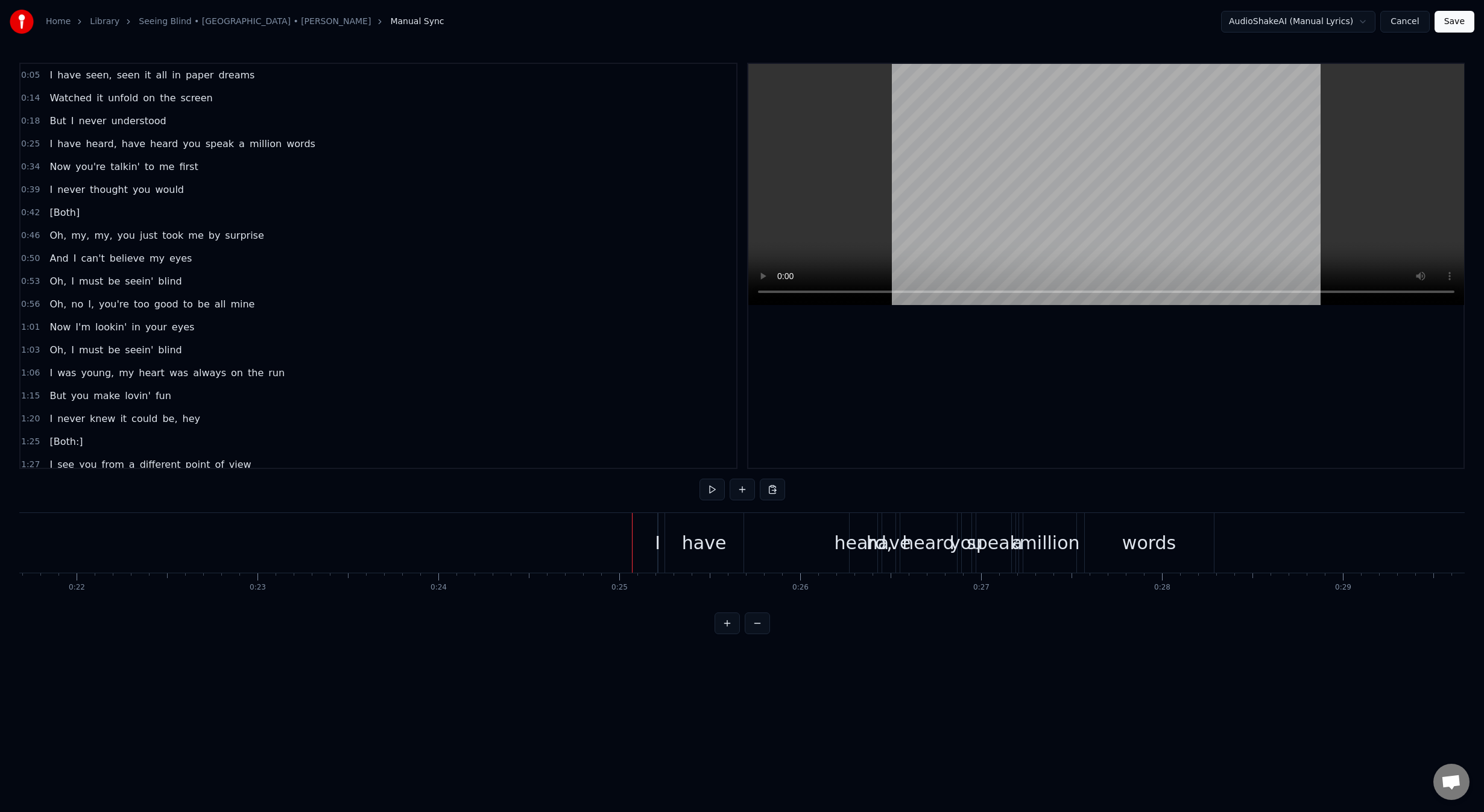
click at [656, 546] on div "I" at bounding box center [657, 542] width 6 height 27
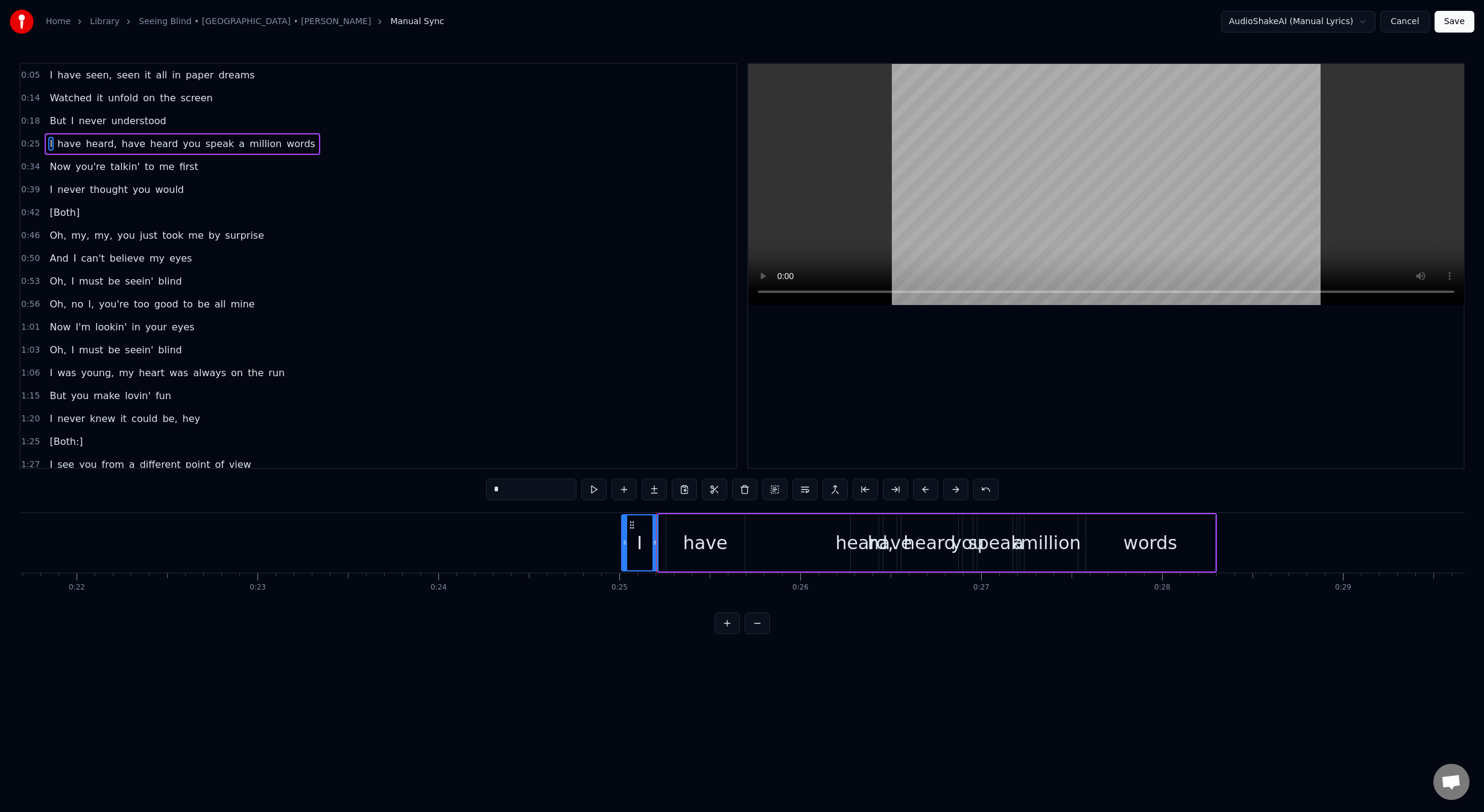
drag, startPoint x: 662, startPoint y: 544, endPoint x: 625, endPoint y: 543, distance: 37.0
click at [625, 543] on icon at bounding box center [625, 542] width 5 height 10
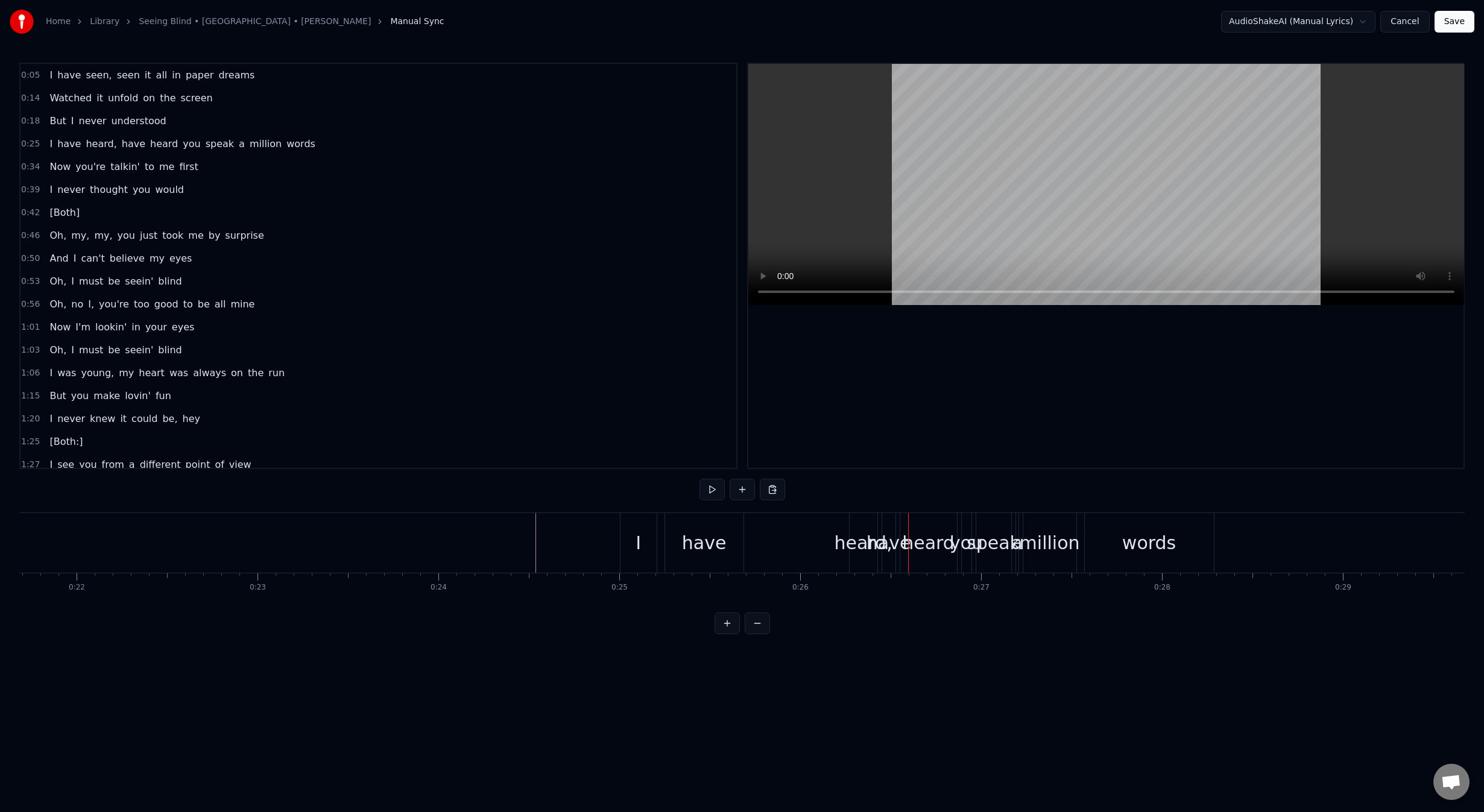
click at [31, 73] on span "0:05" at bounding box center [30, 75] width 19 height 12
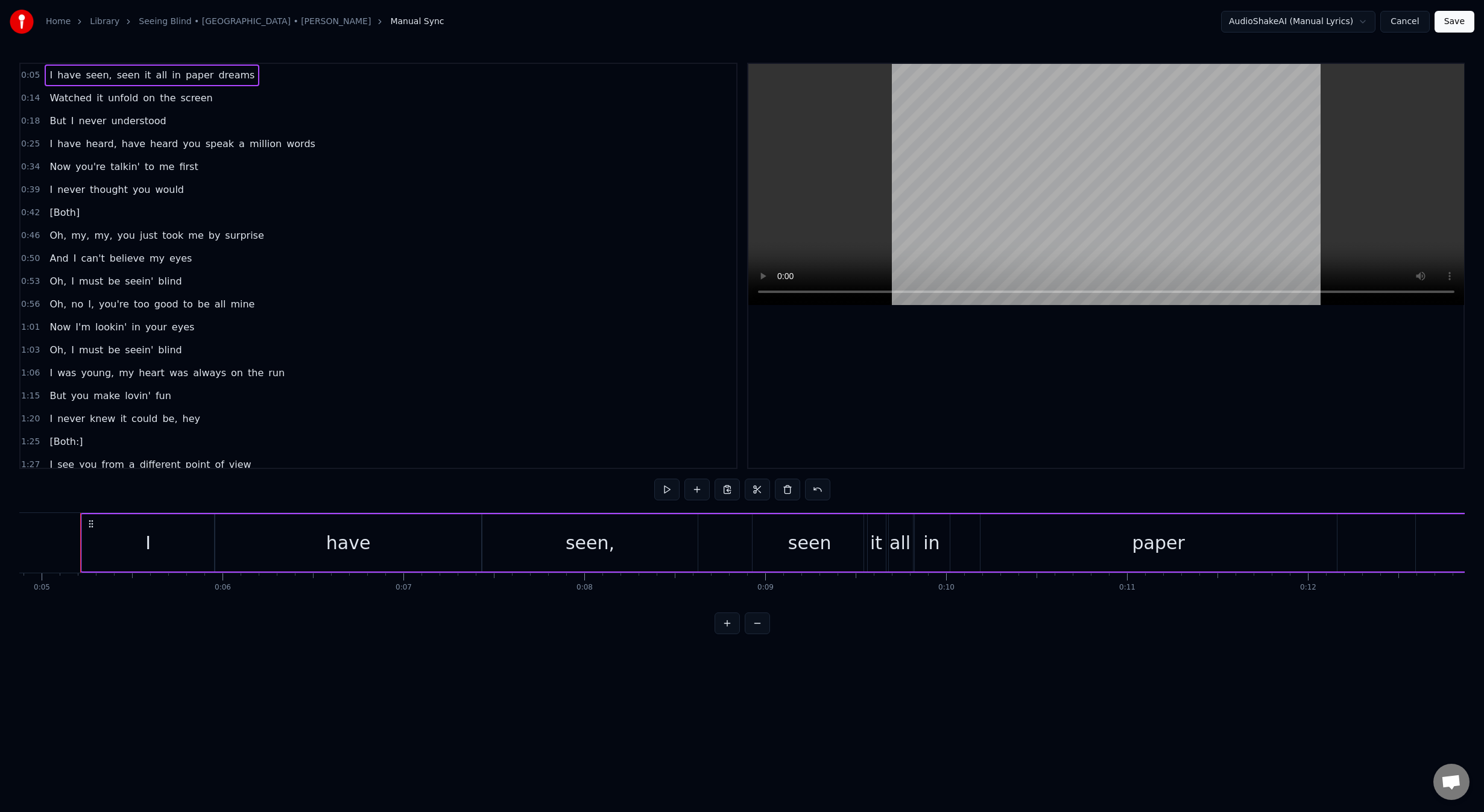
click at [27, 144] on span "0:25" at bounding box center [30, 143] width 19 height 12
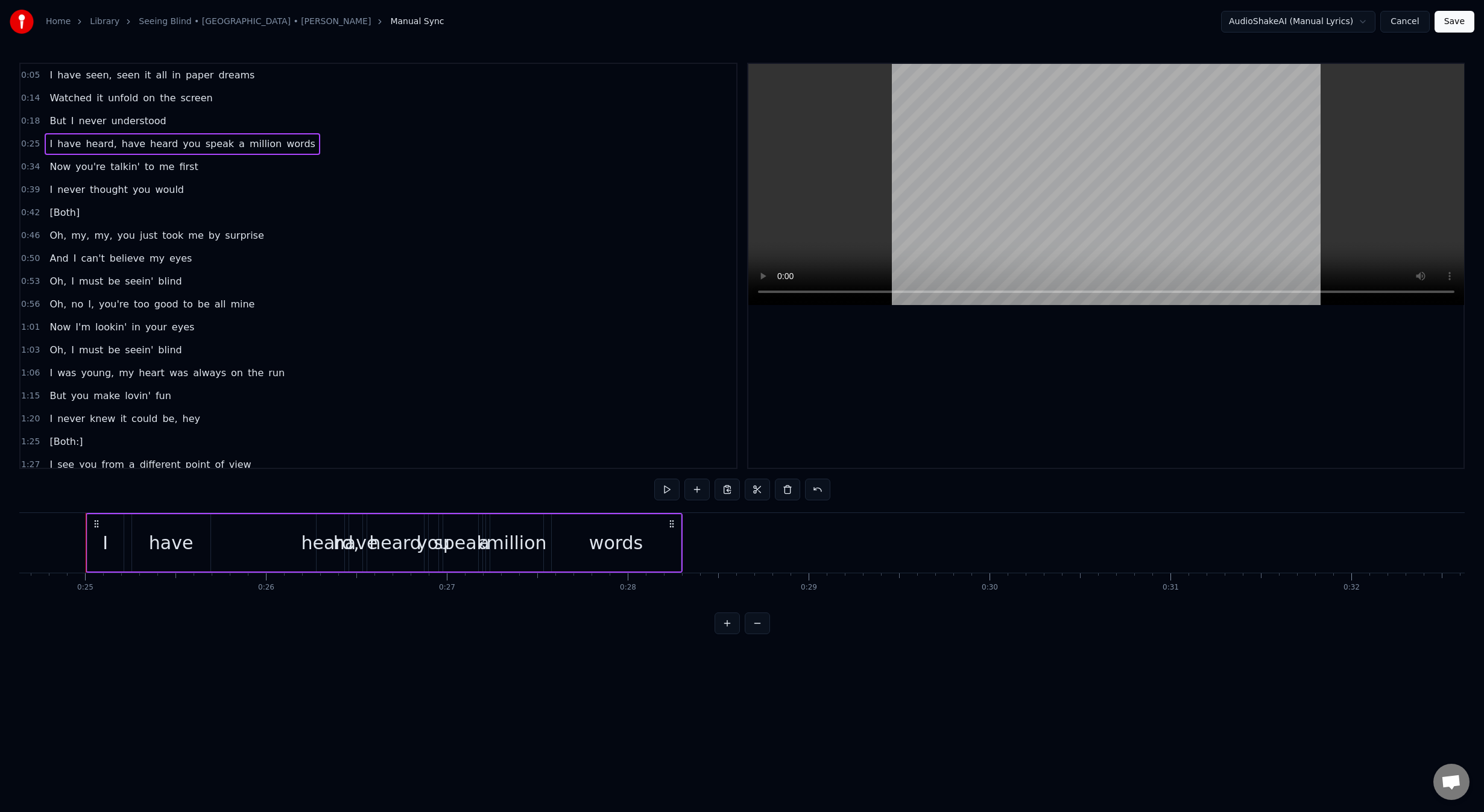
scroll to position [0, 4462]
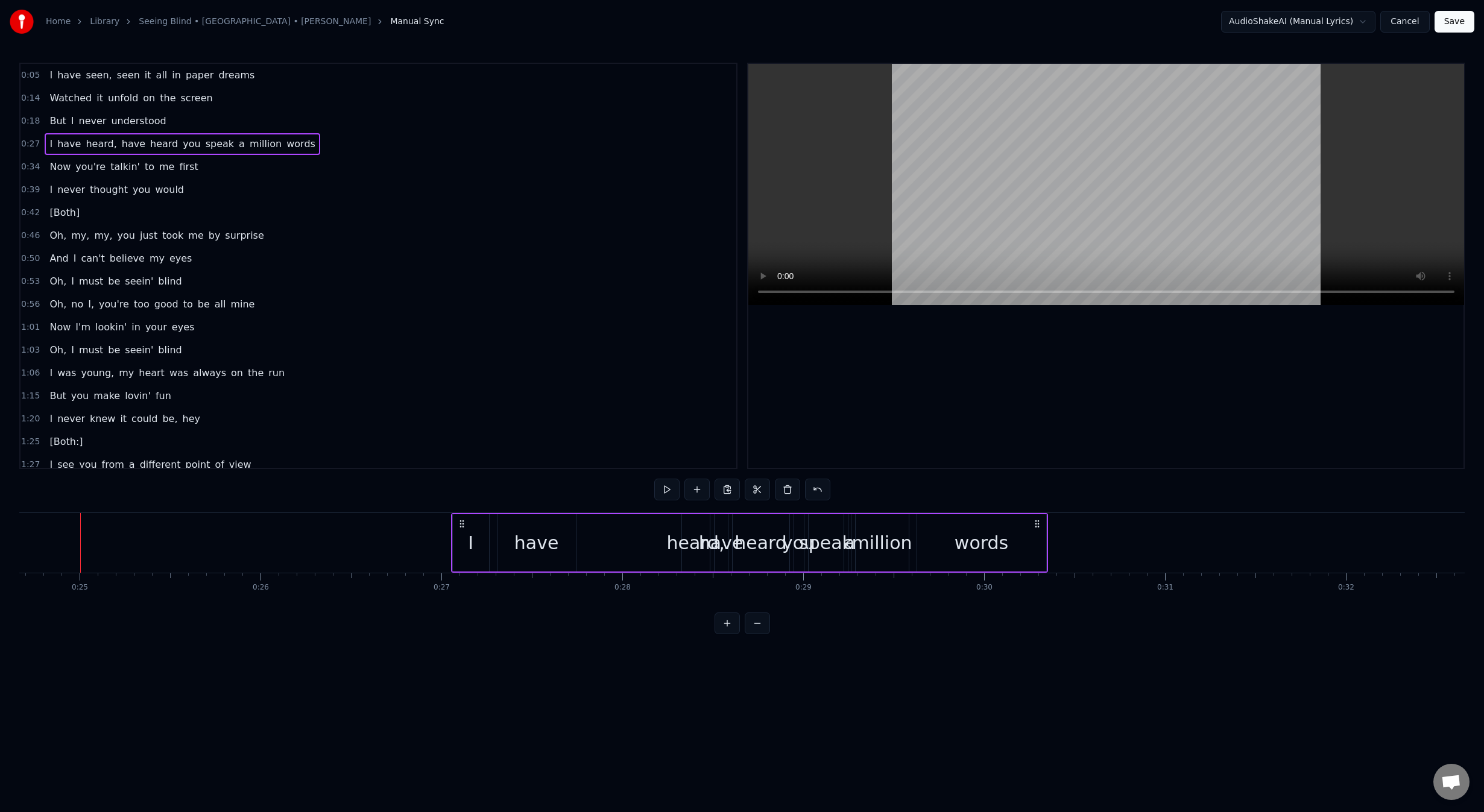
click at [456, 522] on div "I" at bounding box center [470, 542] width 36 height 57
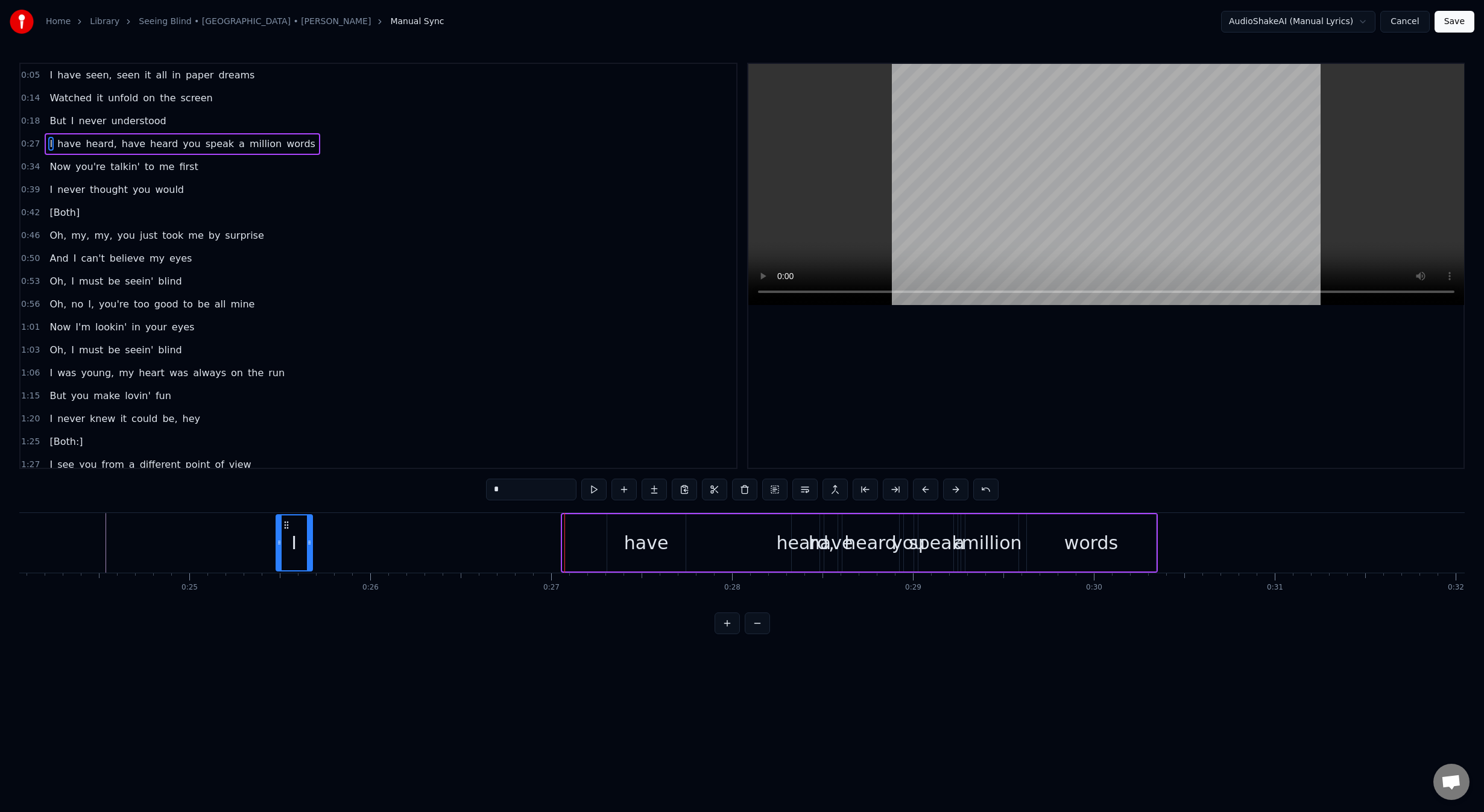
scroll to position [0, 4347]
drag, startPoint x: 461, startPoint y: 522, endPoint x: 371, endPoint y: 534, distance: 90.8
click at [371, 534] on div "I" at bounding box center [380, 542] width 35 height 55
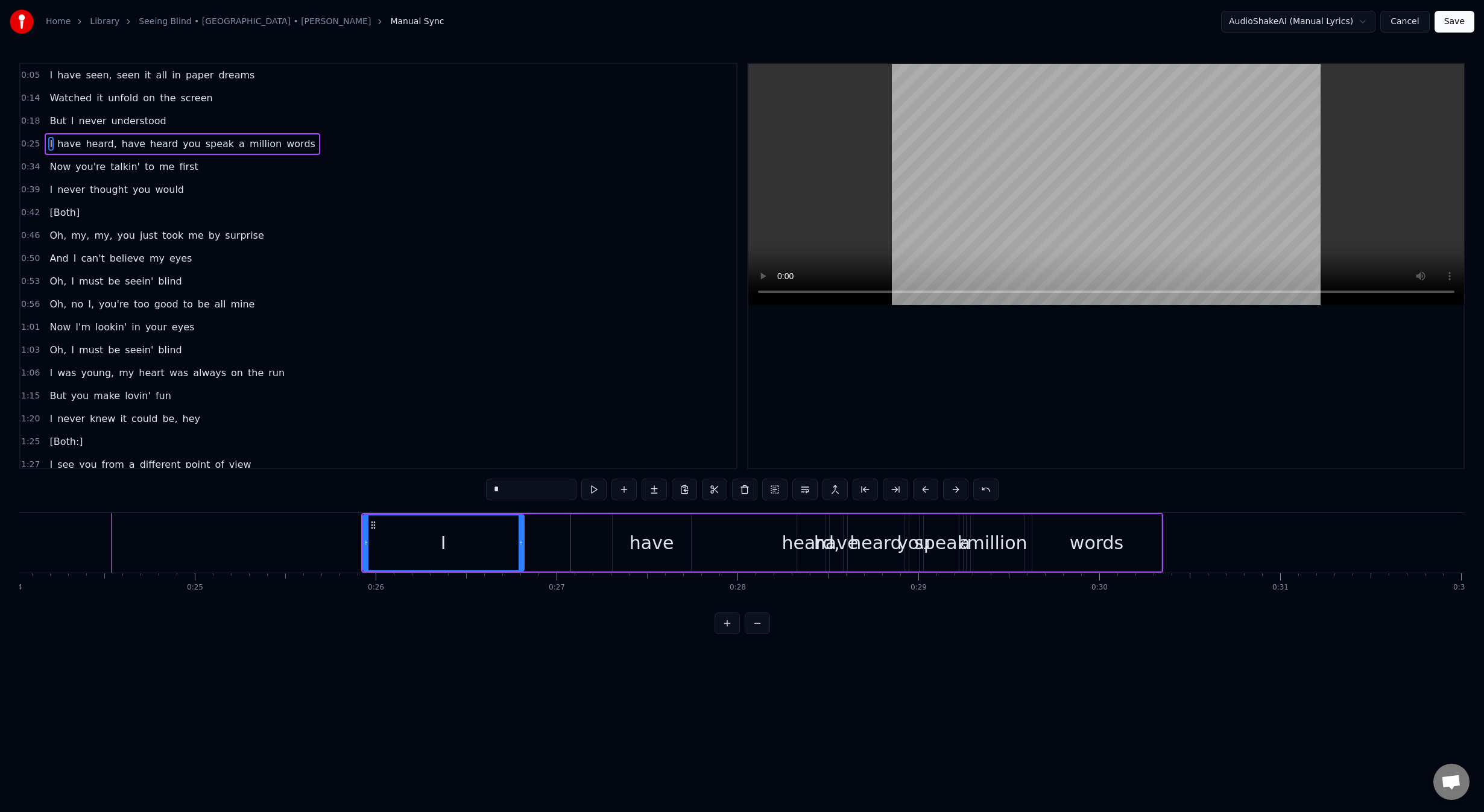
drag, startPoint x: 395, startPoint y: 545, endPoint x: 521, endPoint y: 550, distance: 126.1
click at [521, 550] on div at bounding box center [521, 542] width 5 height 55
click at [633, 545] on div "have" at bounding box center [651, 542] width 44 height 27
type input "****"
drag, startPoint x: 621, startPoint y: 526, endPoint x: 565, endPoint y: 533, distance: 56.4
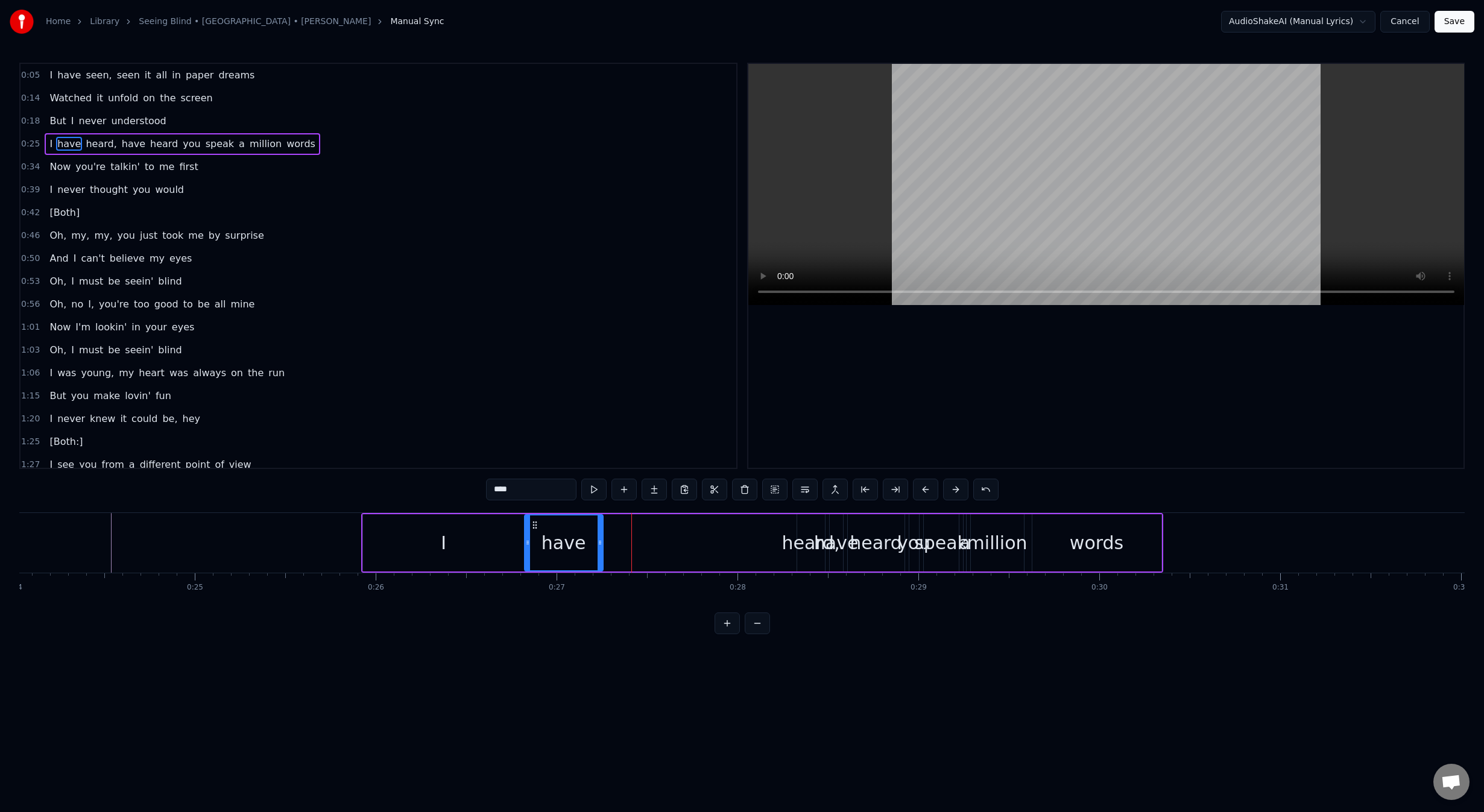
click at [534, 521] on icon at bounding box center [535, 525] width 10 height 10
drag, startPoint x: 599, startPoint y: 544, endPoint x: 742, endPoint y: 559, distance: 143.8
click at [742, 559] on div at bounding box center [742, 542] width 5 height 55
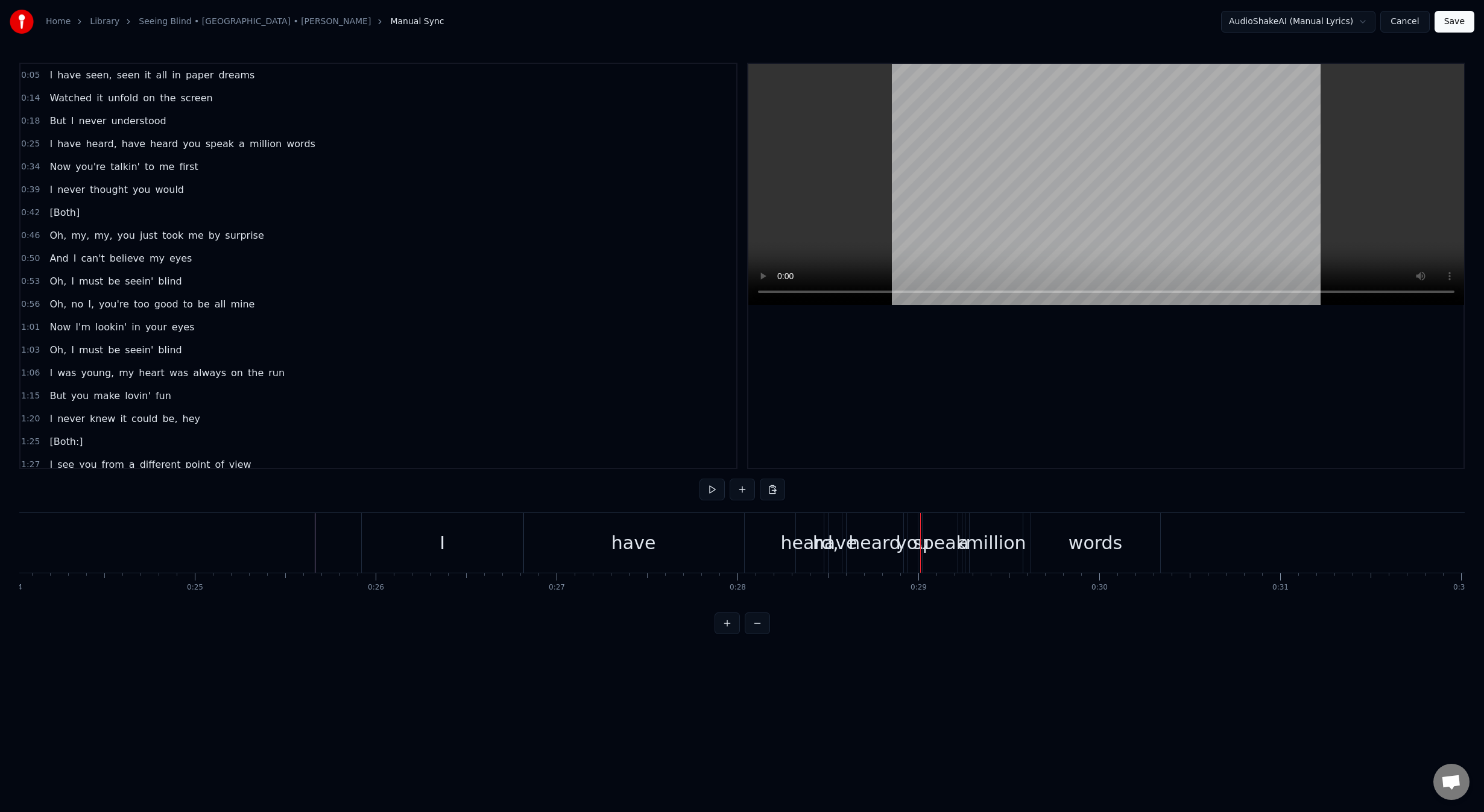
click at [797, 544] on div "heard," at bounding box center [809, 542] width 58 height 27
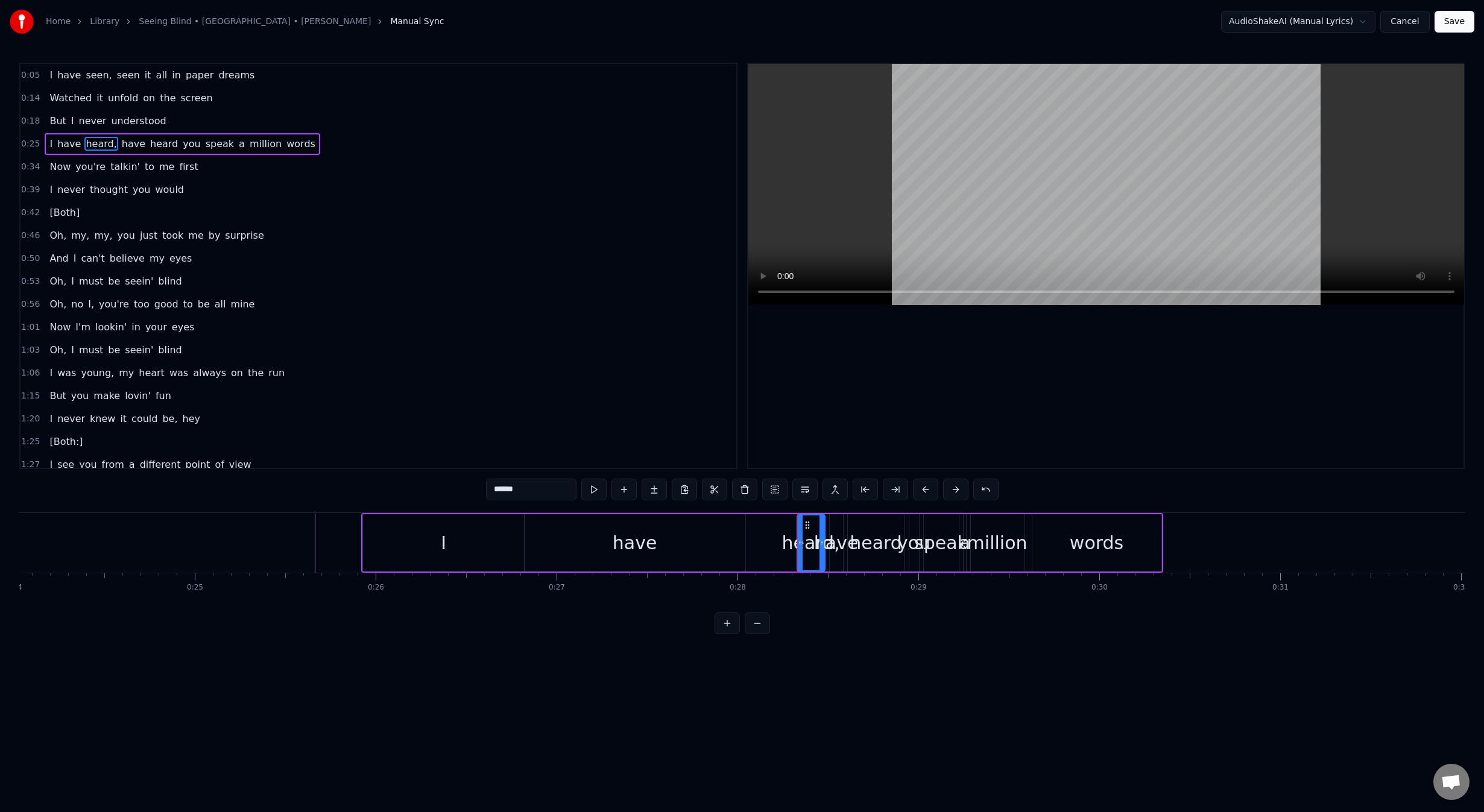
click at [1076, 539] on div "words" at bounding box center [1096, 542] width 54 height 27
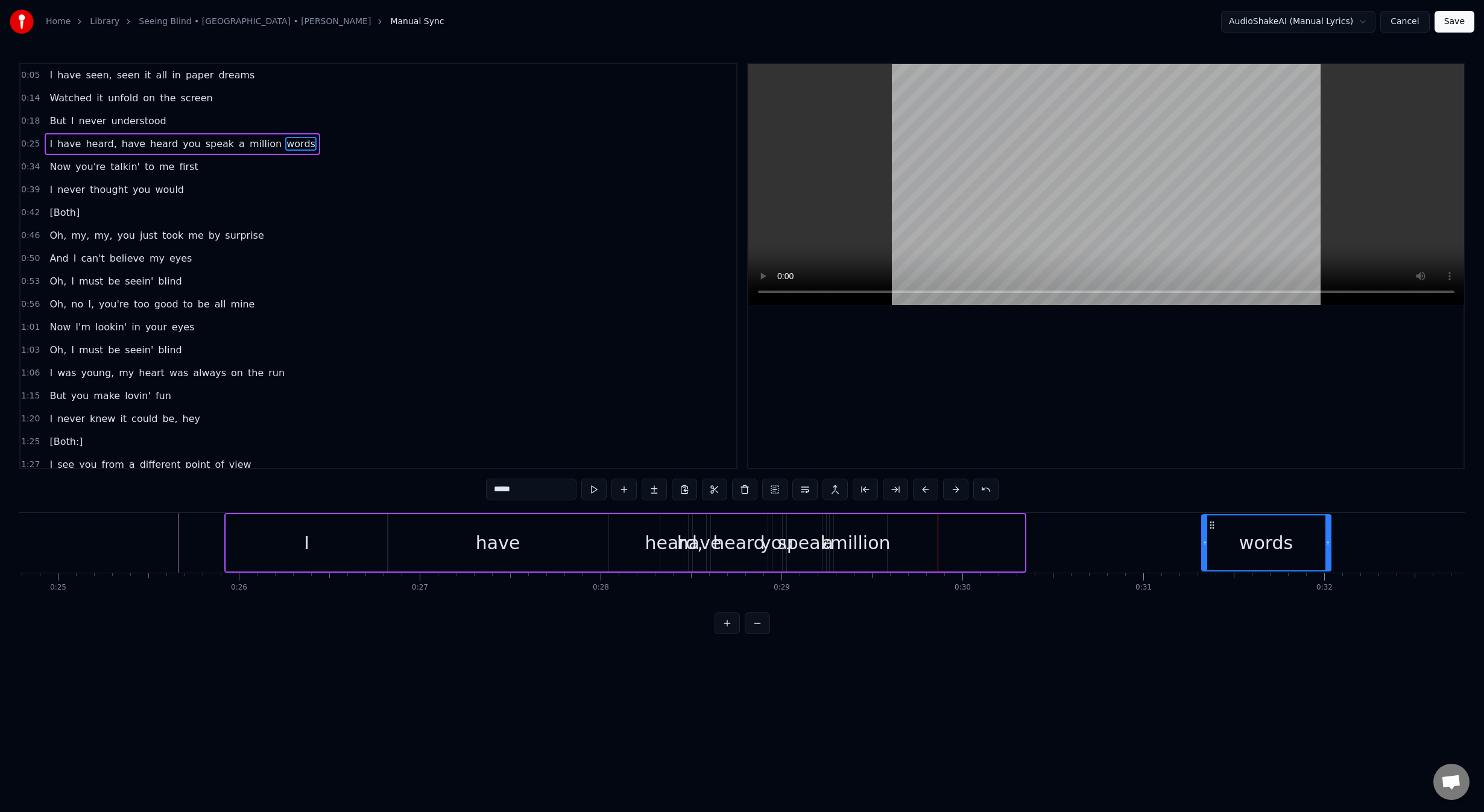
scroll to position [0, 4483]
drag, startPoint x: 1040, startPoint y: 522, endPoint x: 1167, endPoint y: 530, distance: 127.3
click at [1167, 530] on div "words" at bounding box center [1222, 542] width 128 height 55
click at [858, 546] on div "million" at bounding box center [860, 542] width 60 height 27
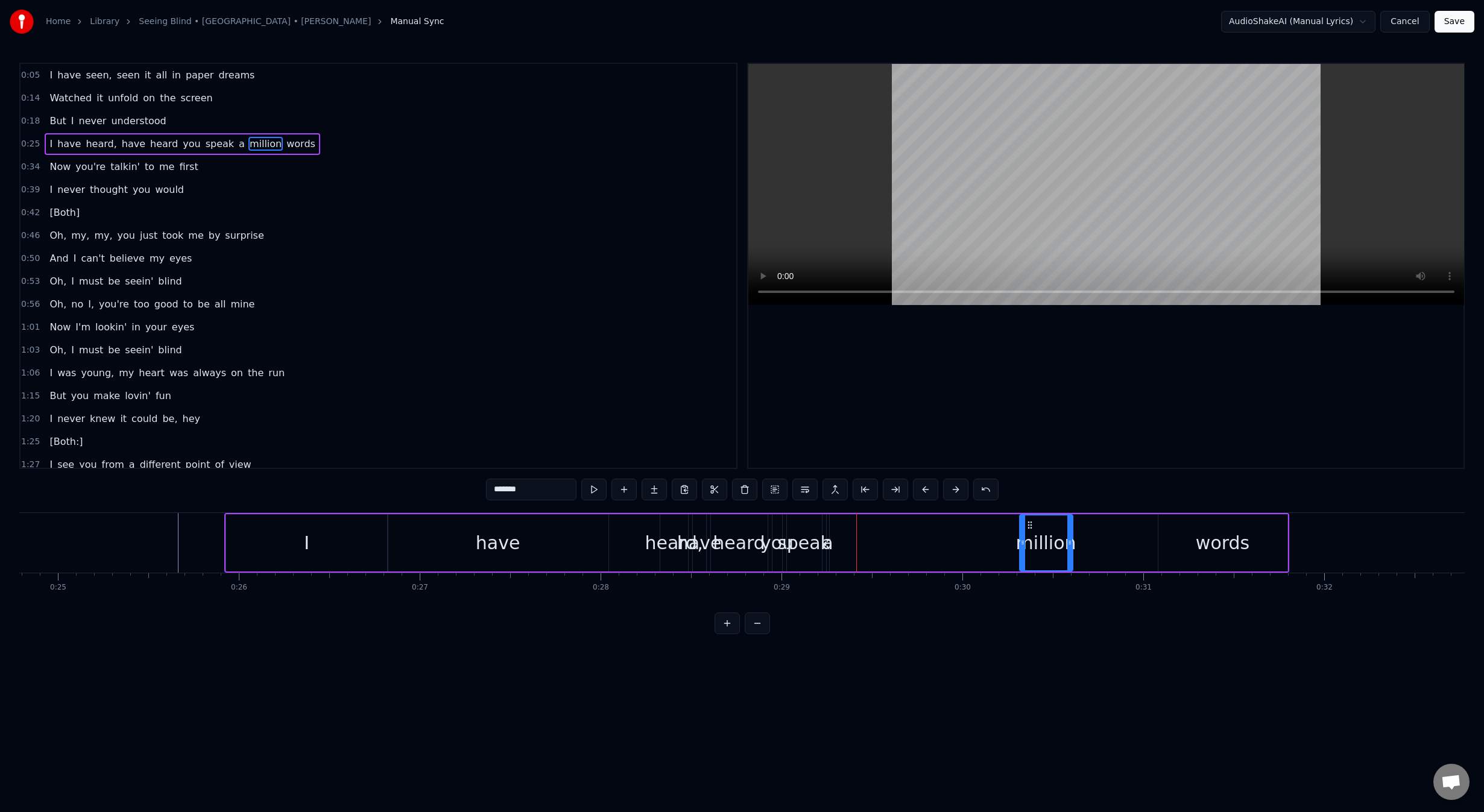
drag, startPoint x: 841, startPoint y: 525, endPoint x: 1027, endPoint y: 520, distance: 186.1
click at [1027, 520] on icon at bounding box center [1030, 525] width 10 height 10
drag, startPoint x: 1067, startPoint y: 543, endPoint x: 1157, endPoint y: 550, distance: 90.3
click at [1157, 550] on div at bounding box center [1160, 542] width 5 height 55
click at [805, 535] on div "speak" at bounding box center [804, 542] width 54 height 27
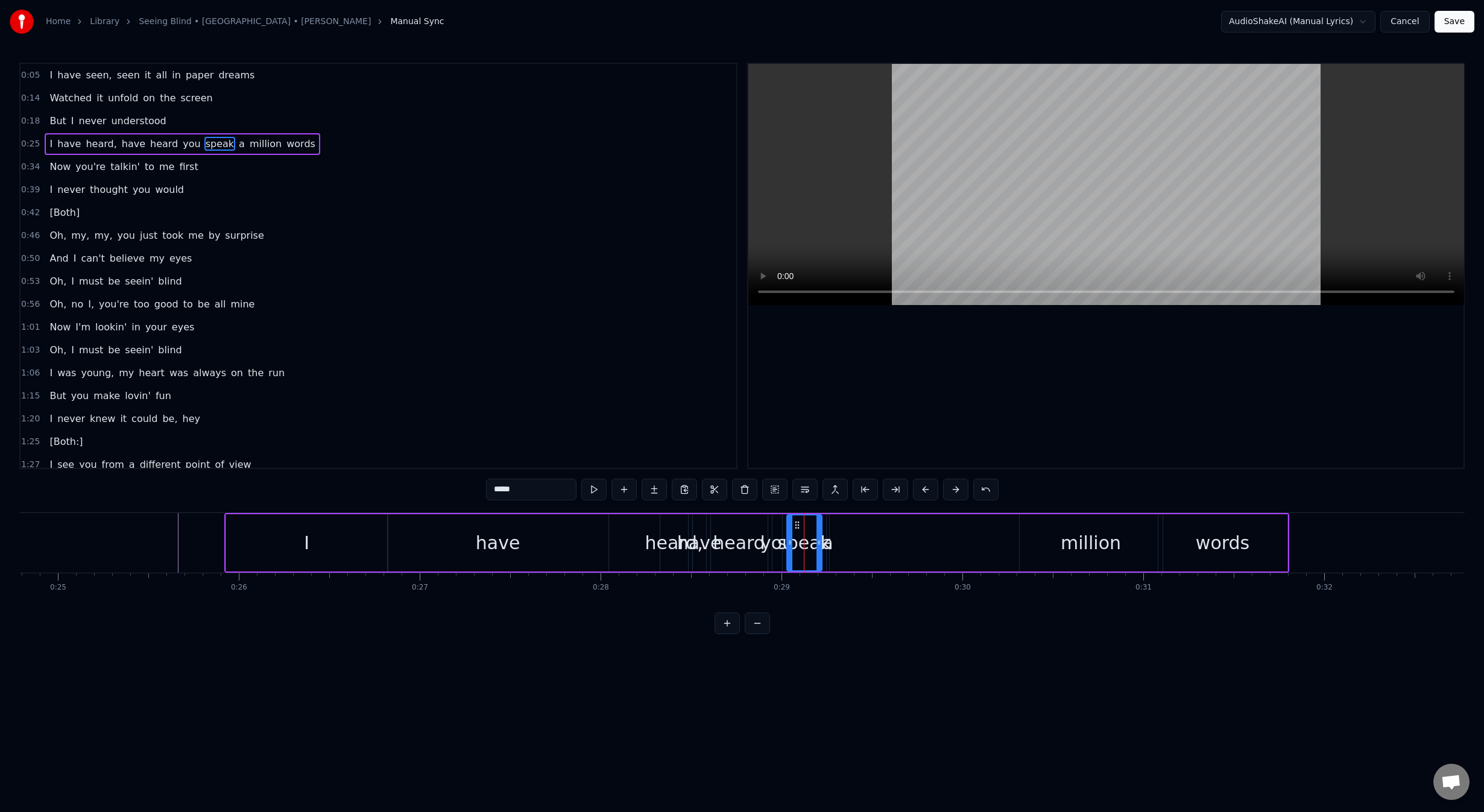
click at [830, 545] on div "a" at bounding box center [827, 542] width 10 height 27
drag, startPoint x: 837, startPoint y: 526, endPoint x: 910, endPoint y: 530, distance: 73.1
click at [910, 530] on div "I have heard, have heard you speak a million words" at bounding box center [757, 542] width 1064 height 60
drag, startPoint x: 896, startPoint y: 542, endPoint x: 874, endPoint y: 543, distance: 22.0
click at [874, 543] on icon at bounding box center [877, 542] width 5 height 10
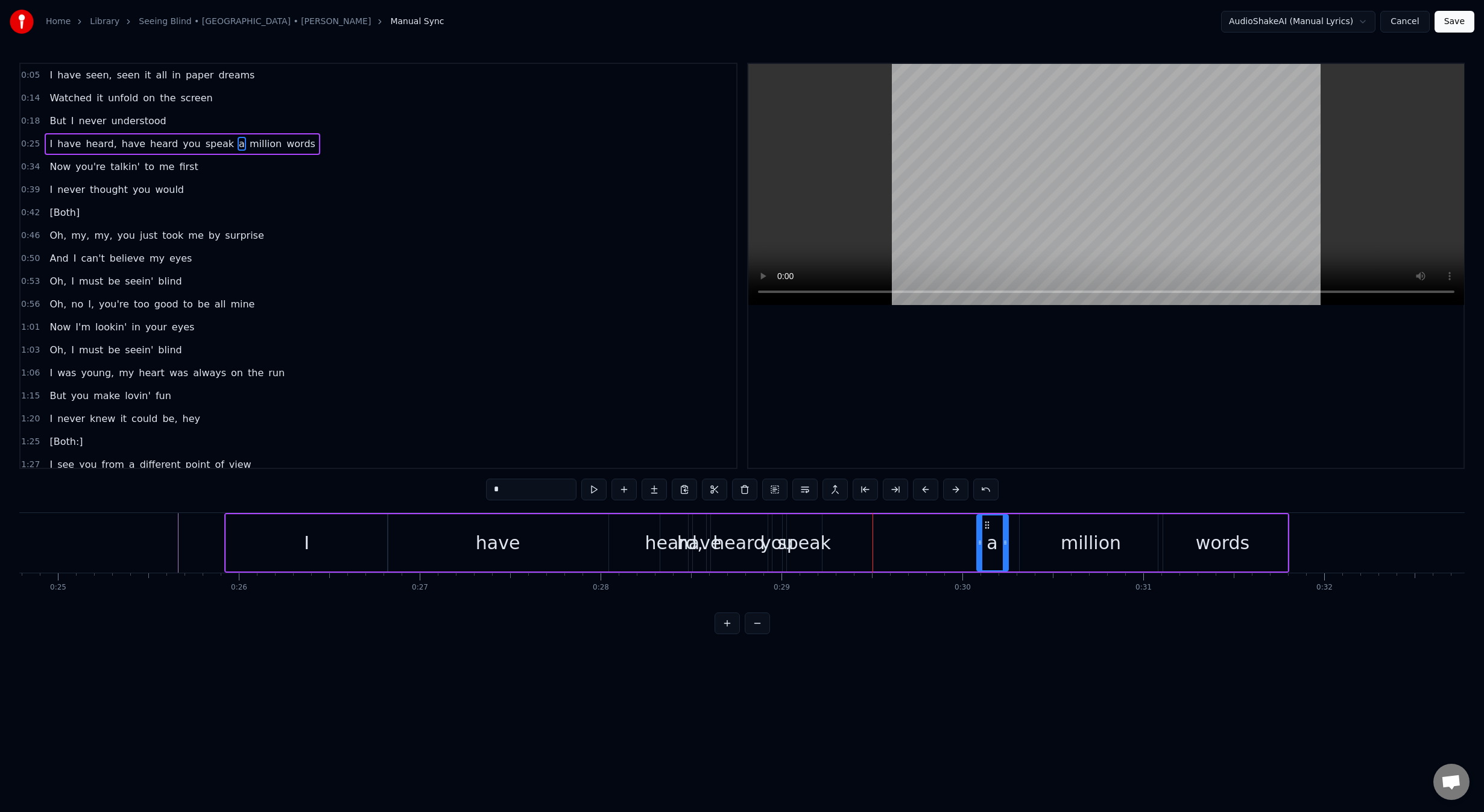
drag, startPoint x: 880, startPoint y: 523, endPoint x: 986, endPoint y: 522, distance: 106.0
click at [986, 522] on icon at bounding box center [987, 525] width 10 height 10
click at [805, 540] on div "speak" at bounding box center [804, 542] width 54 height 27
drag, startPoint x: 816, startPoint y: 522, endPoint x: 954, endPoint y: 530, distance: 138.2
click at [954, 530] on div "speak" at bounding box center [961, 542] width 34 height 55
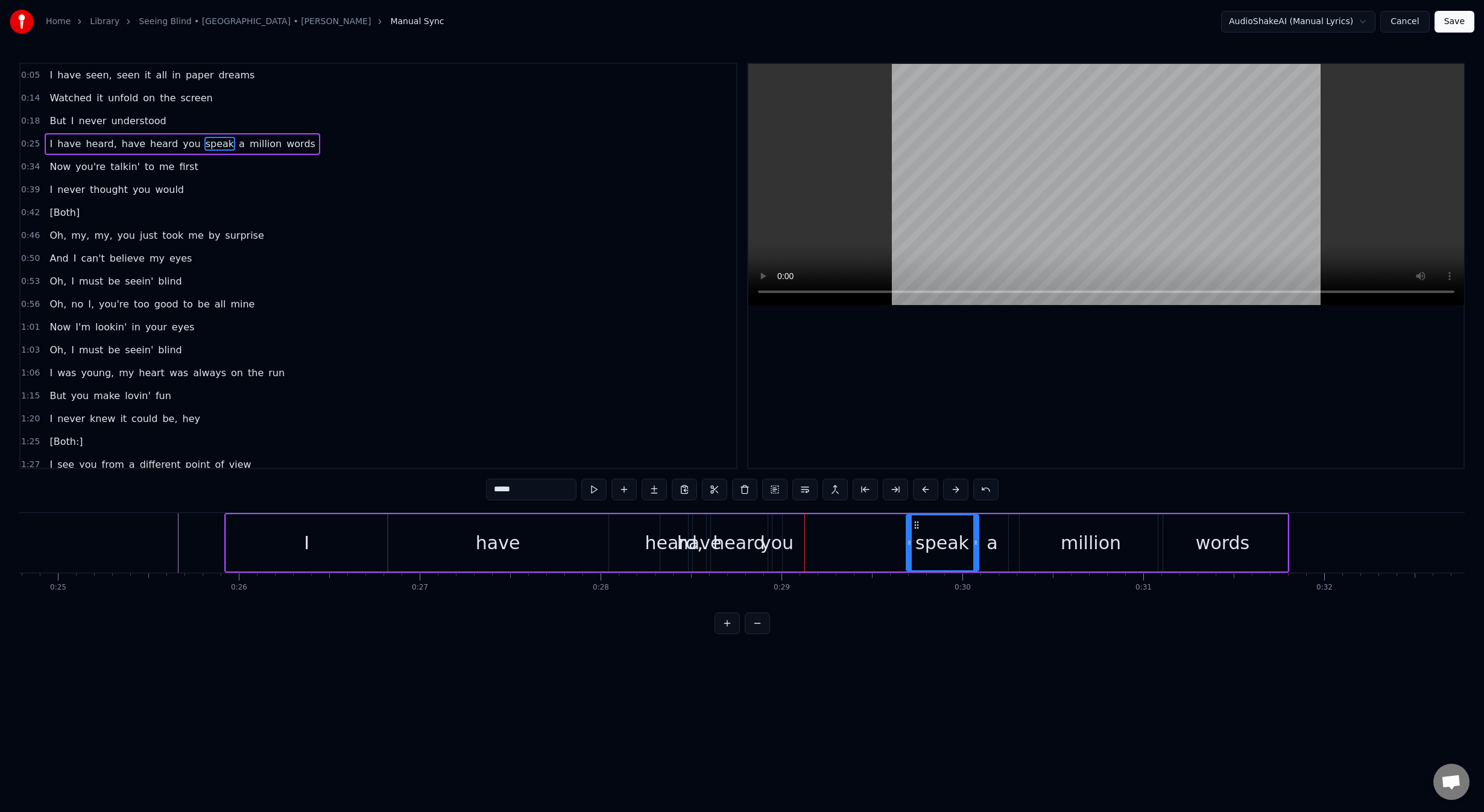
drag, startPoint x: 945, startPoint y: 536, endPoint x: 907, endPoint y: 536, distance: 38.0
click at [907, 536] on div at bounding box center [909, 542] width 5 height 55
click at [779, 537] on div "you" at bounding box center [776, 542] width 33 height 27
drag, startPoint x: 781, startPoint y: 526, endPoint x: 783, endPoint y: 531, distance: 5.4
click at [791, 531] on div at bounding box center [793, 542] width 5 height 55
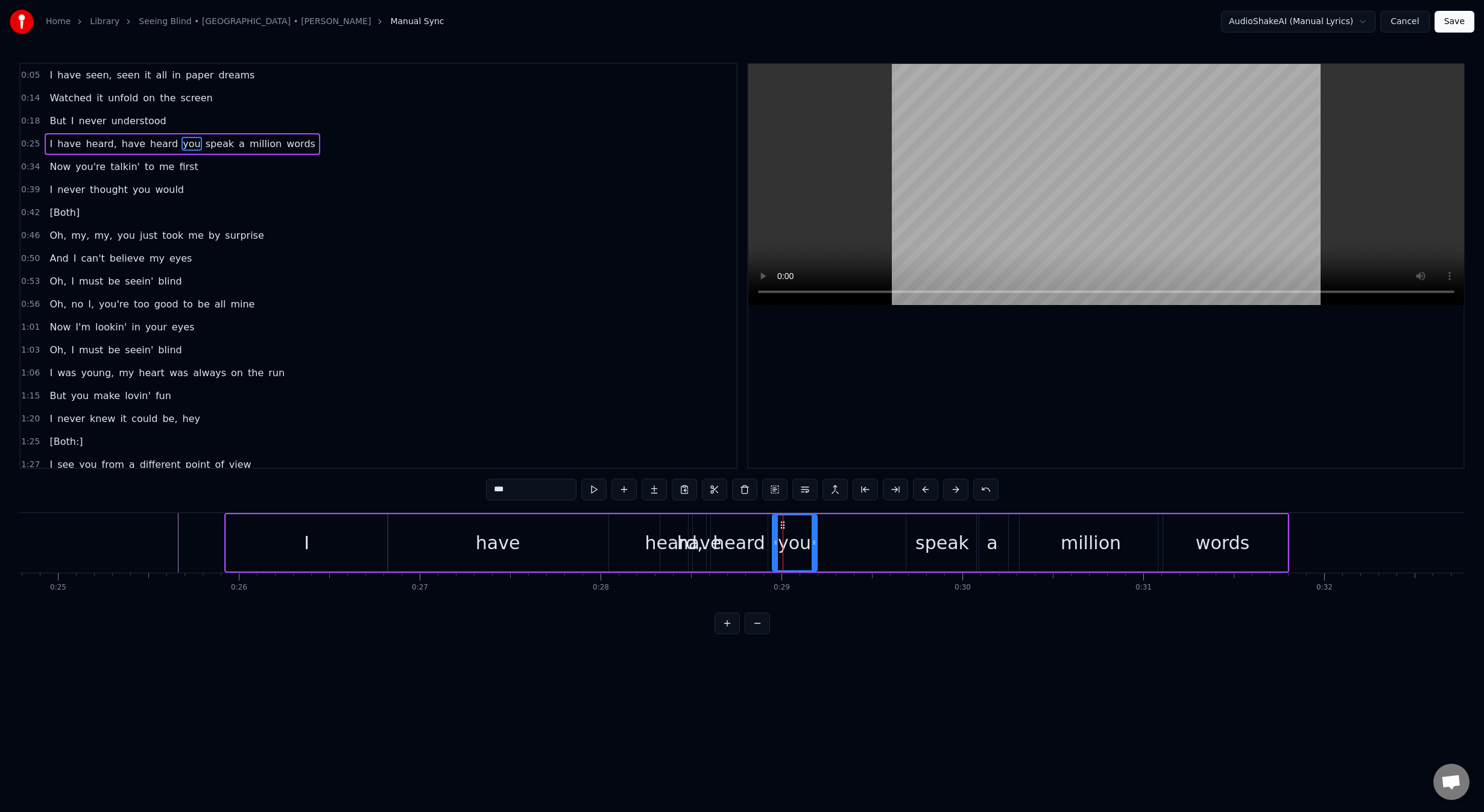
drag, startPoint x: 782, startPoint y: 529, endPoint x: 807, endPoint y: 528, distance: 25.0
click at [815, 528] on div at bounding box center [814, 542] width 5 height 55
drag, startPoint x: 781, startPoint y: 524, endPoint x: 834, endPoint y: 526, distance: 53.0
click at [834, 526] on icon at bounding box center [836, 525] width 10 height 10
click at [755, 546] on div "heard" at bounding box center [738, 542] width 52 height 27
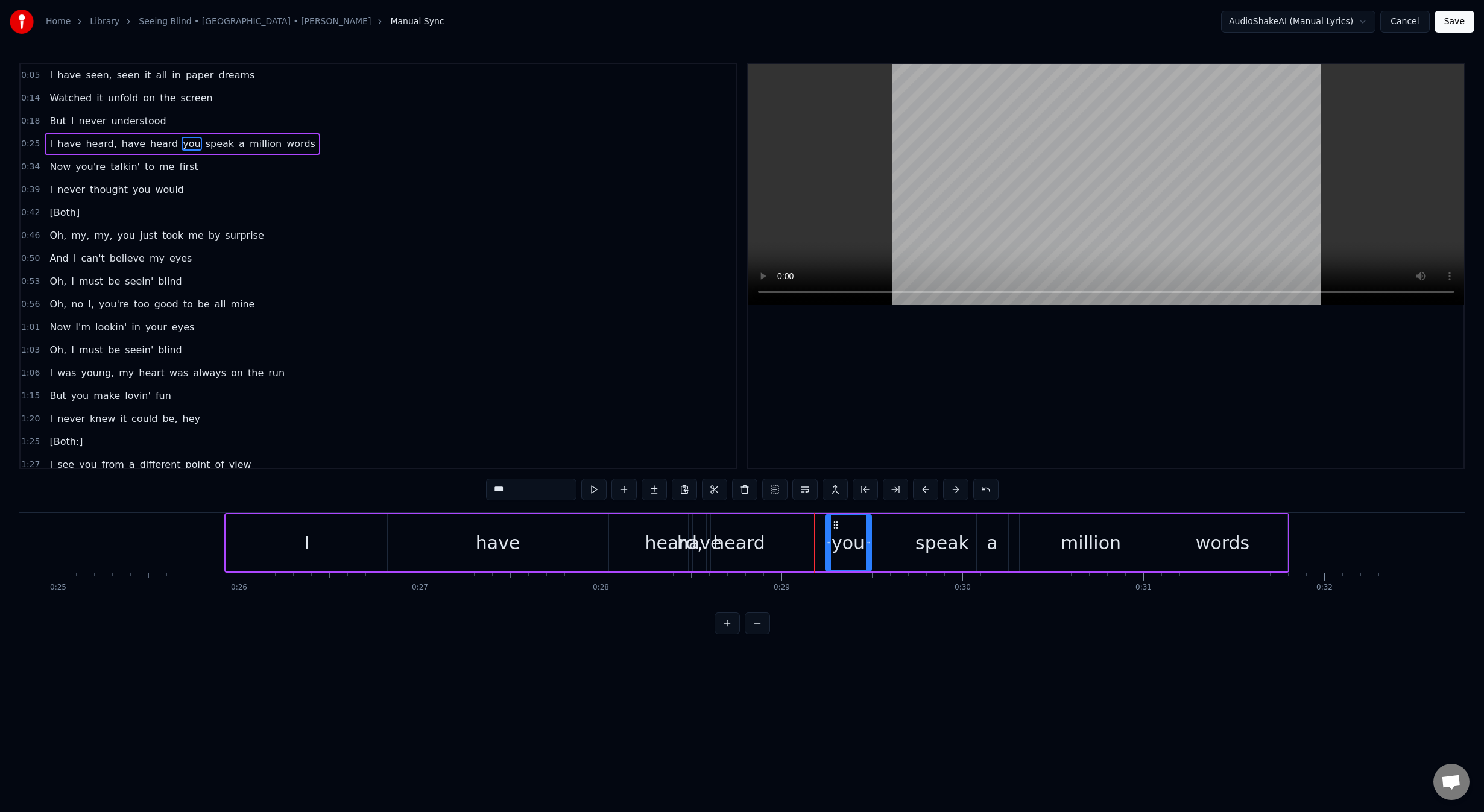
type input "*****"
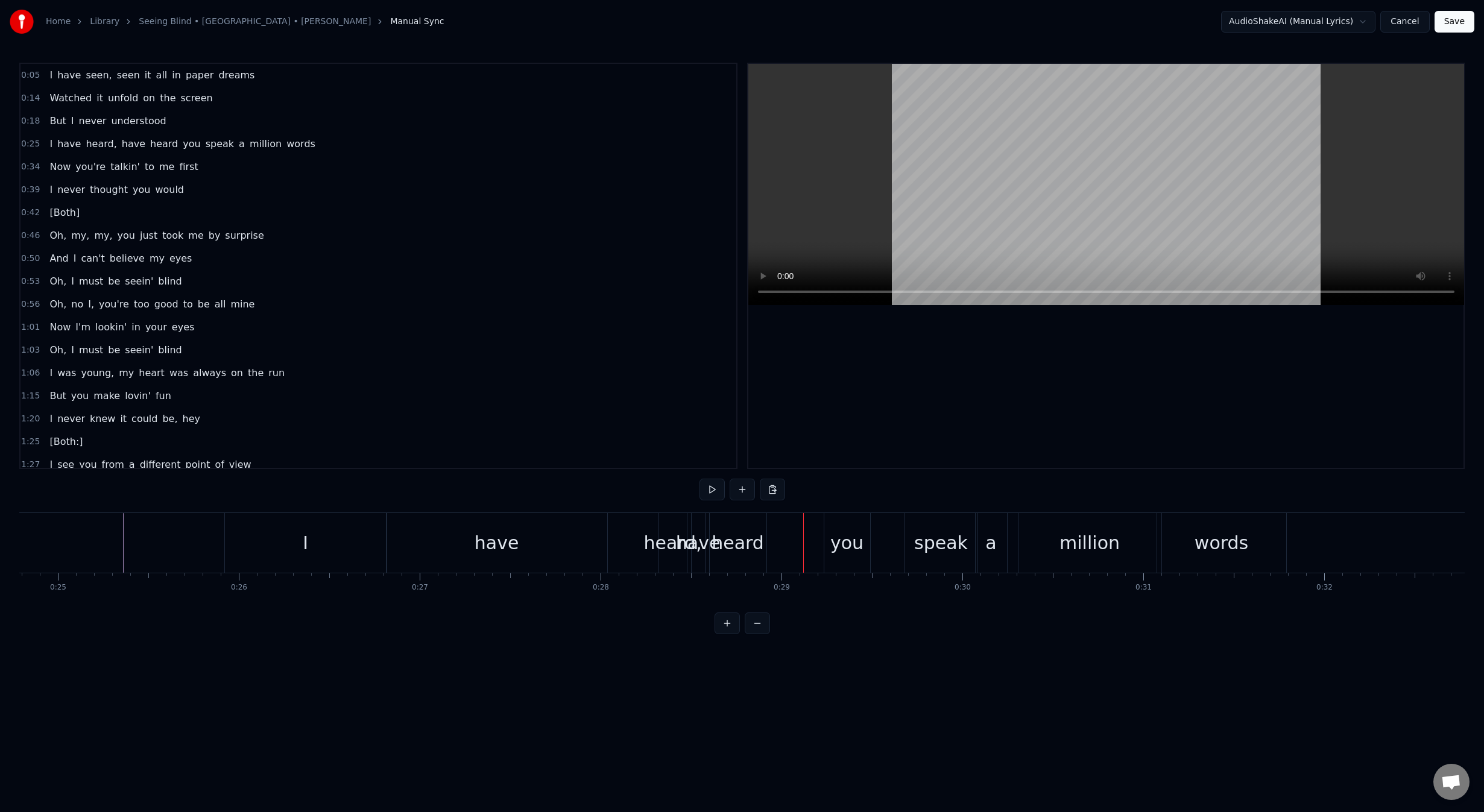
click at [653, 548] on div "heard," at bounding box center [672, 542] width 58 height 27
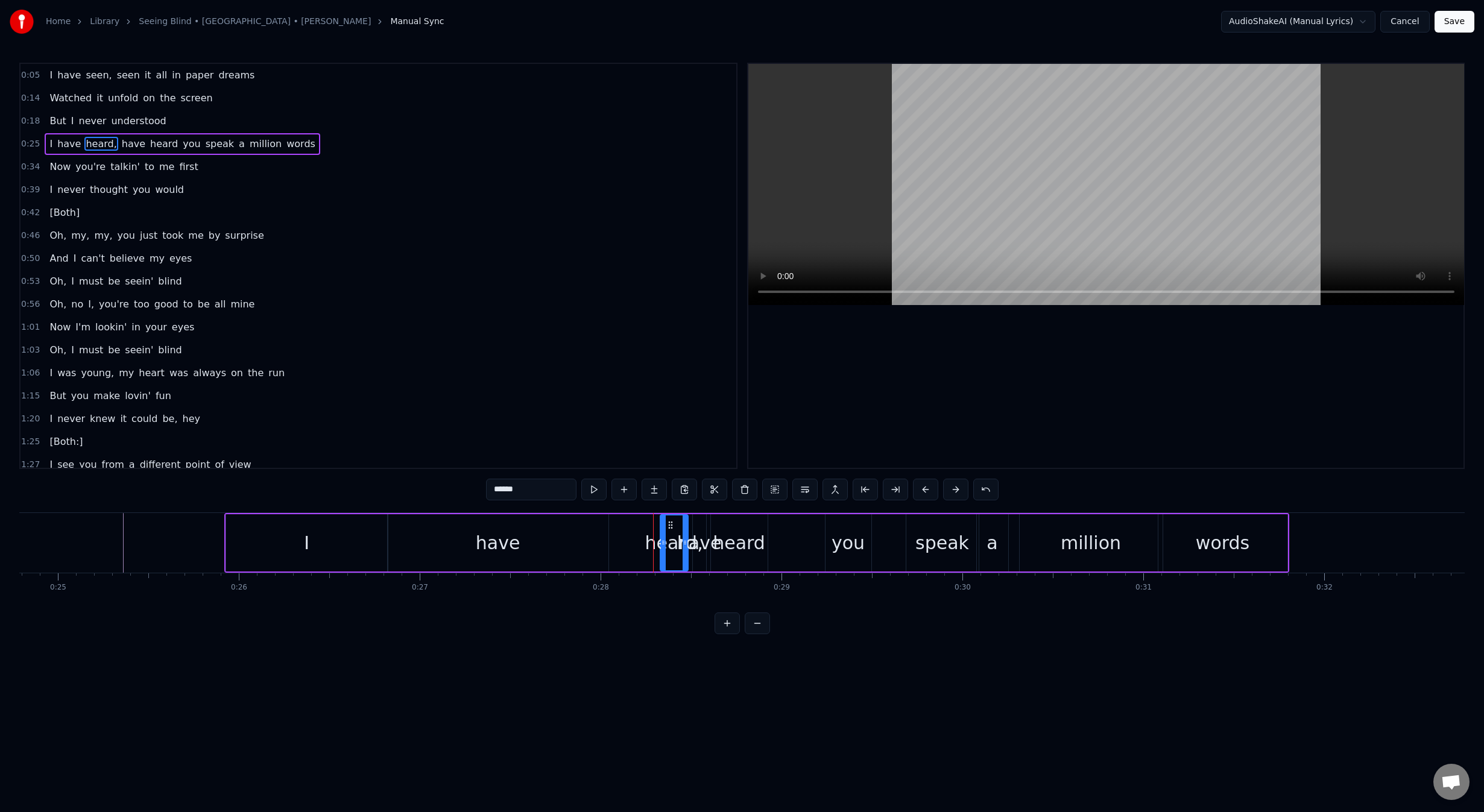
click at [698, 550] on div "heard," at bounding box center [674, 542] width 58 height 27
click at [734, 531] on div "heard" at bounding box center [738, 542] width 52 height 27
drag, startPoint x: 721, startPoint y: 525, endPoint x: 740, endPoint y: 529, distance: 19.4
click at [740, 529] on icon at bounding box center [741, 525] width 10 height 10
click at [683, 538] on div "have" at bounding box center [699, 542] width 44 height 27
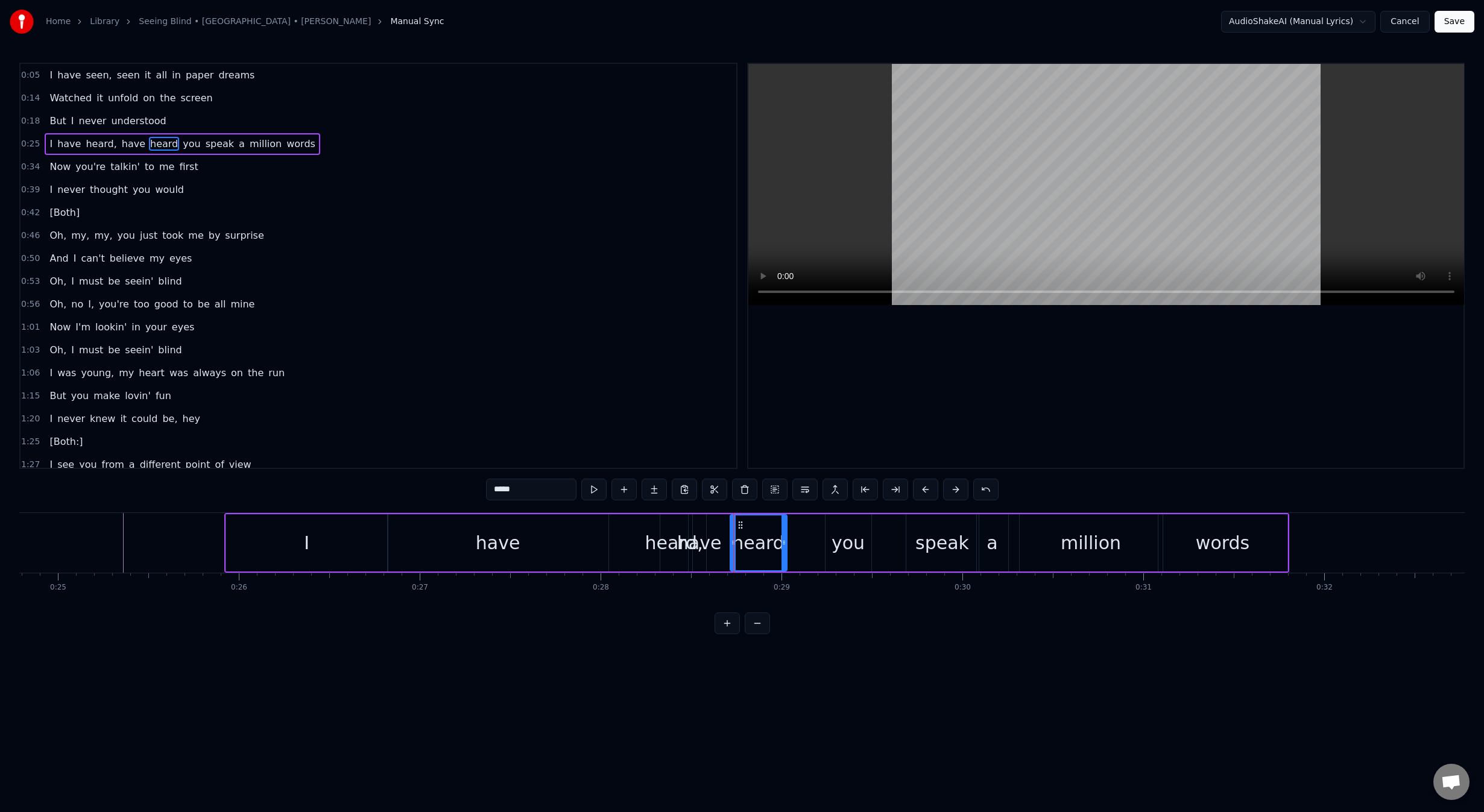
type input "****"
click at [697, 546] on icon at bounding box center [700, 542] width 5 height 10
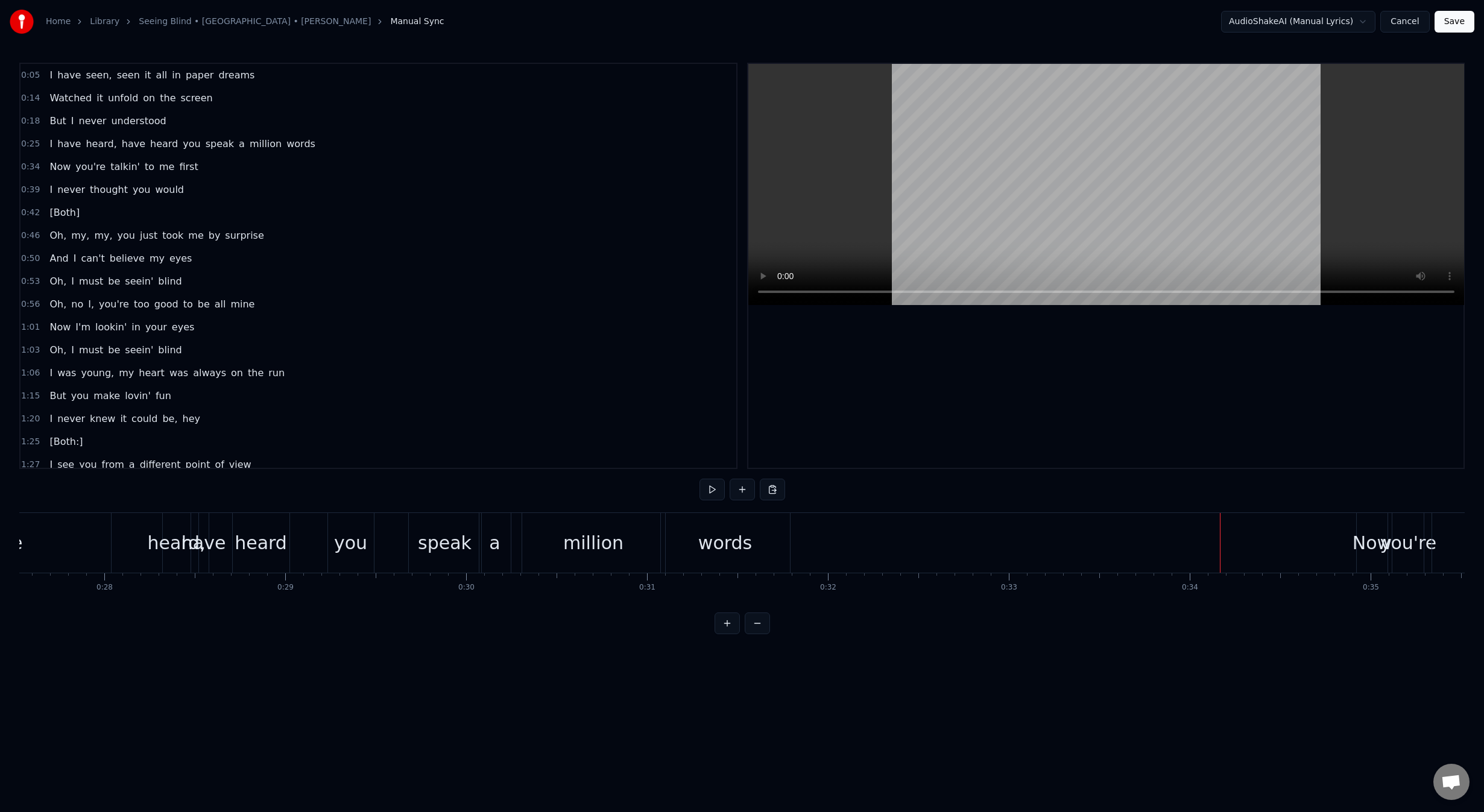
scroll to position [0, 4995]
click at [679, 553] on div "words" at bounding box center [711, 542] width 129 height 60
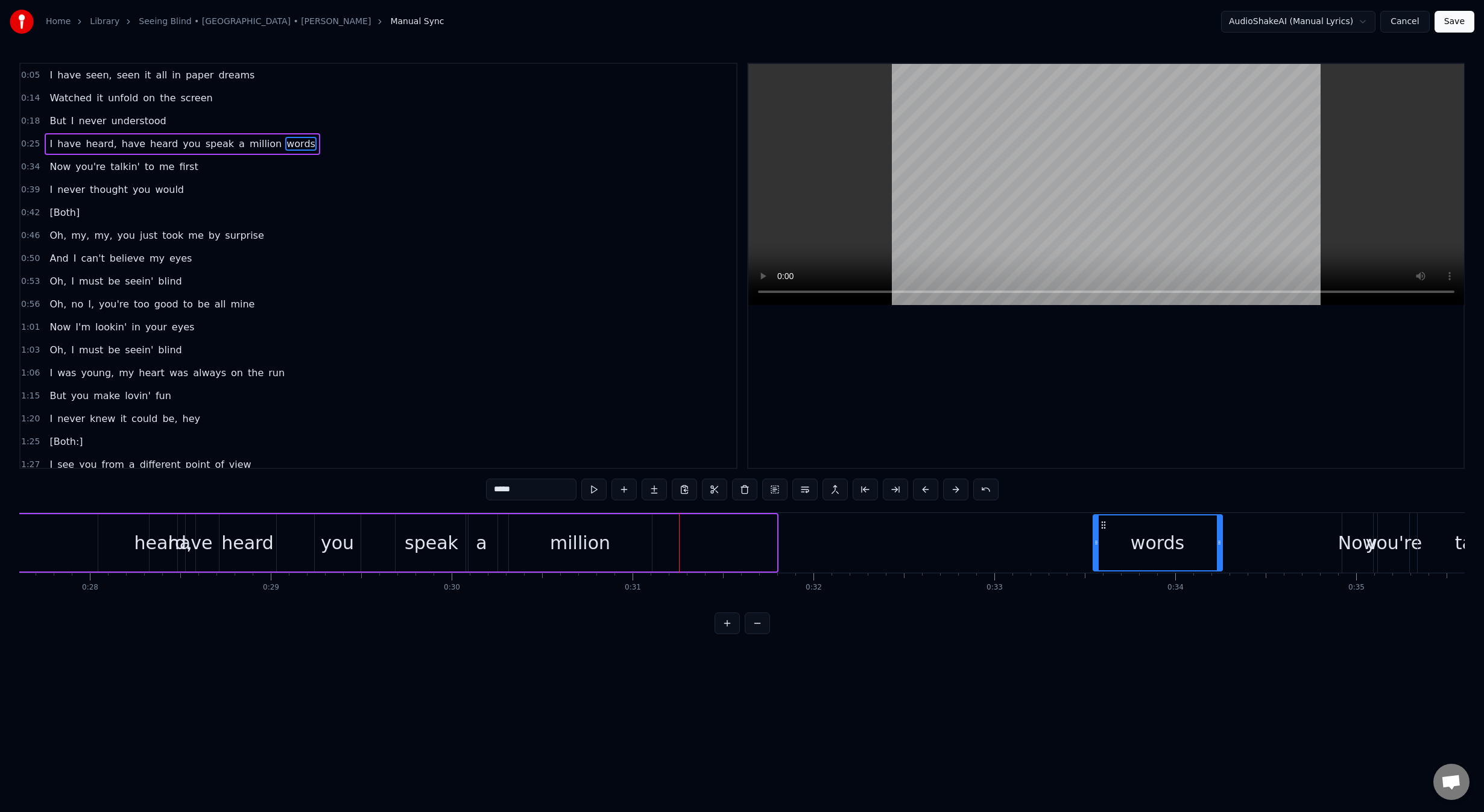
drag, startPoint x: 659, startPoint y: 526, endPoint x: 1250, endPoint y: 576, distance: 593.1
click at [1103, 524] on icon at bounding box center [1103, 525] width 10 height 10
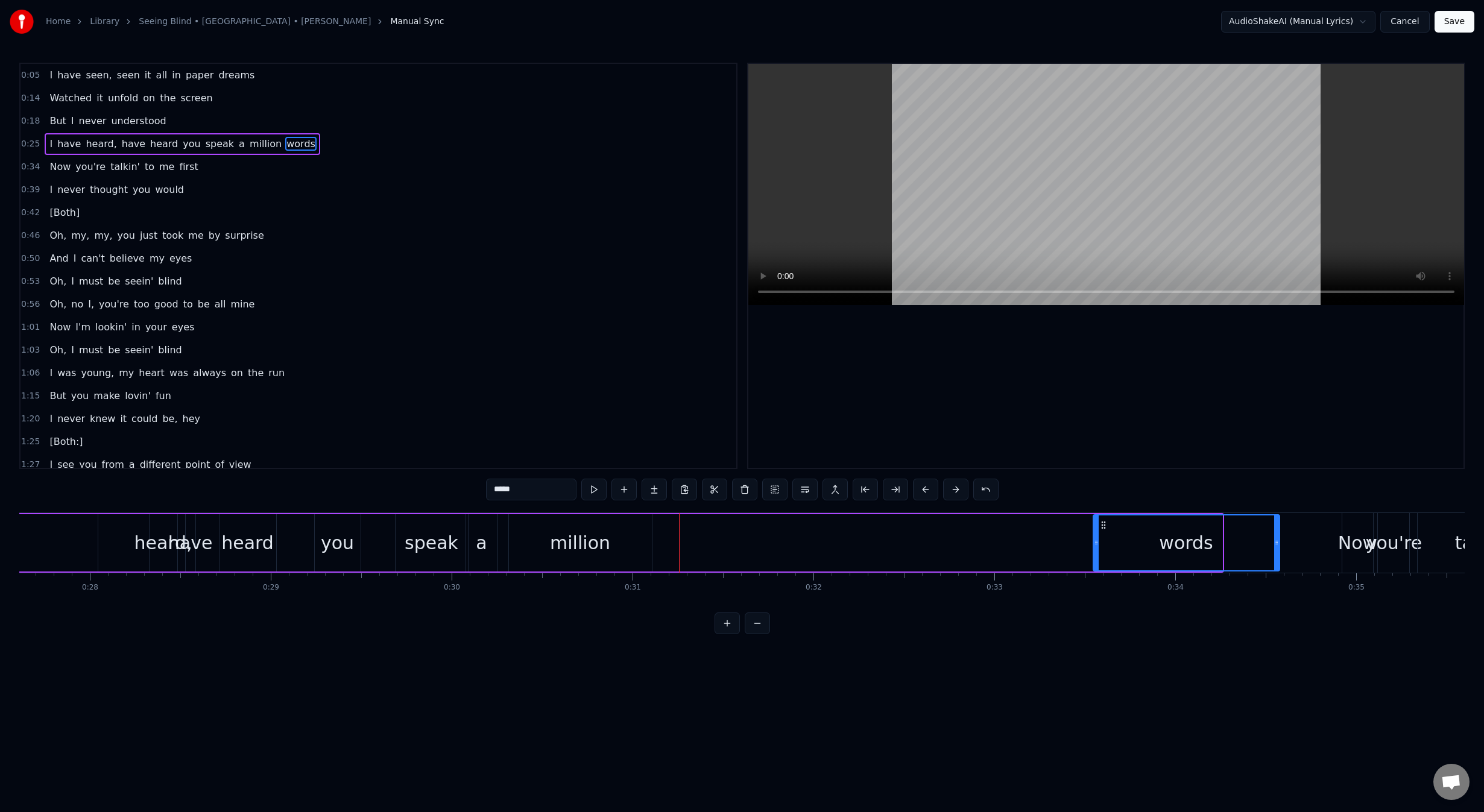
drag, startPoint x: 1218, startPoint y: 543, endPoint x: 1278, endPoint y: 542, distance: 60.0
click at [1278, 542] on icon at bounding box center [1276, 542] width 5 height 10
click at [573, 544] on div "million" at bounding box center [580, 542] width 60 height 27
type input "*******"
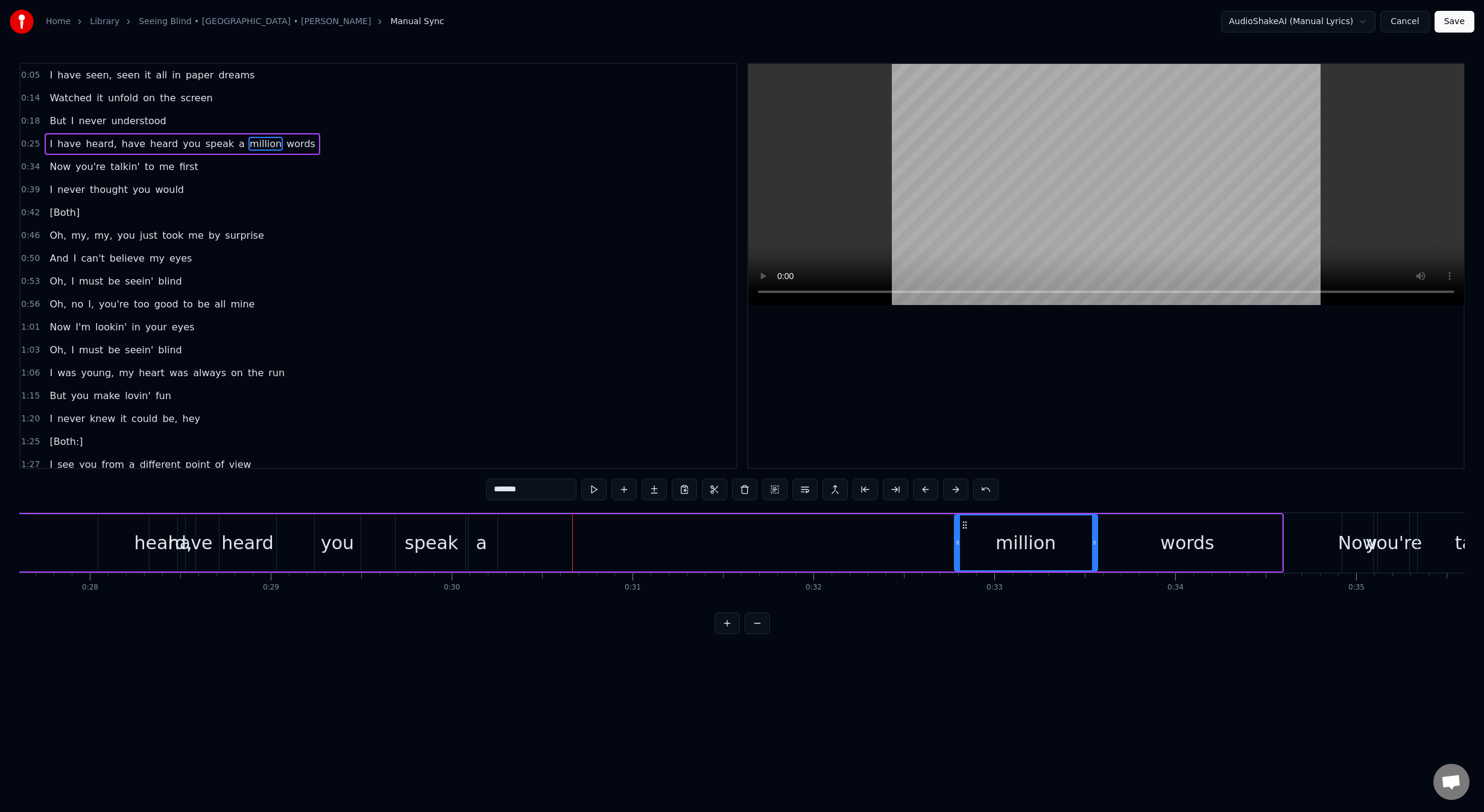
drag, startPoint x: 531, startPoint y: 521, endPoint x: 964, endPoint y: 533, distance: 433.2
click at [965, 533] on div "million" at bounding box center [1026, 542] width 142 height 55
drag, startPoint x: 957, startPoint y: 543, endPoint x: 647, endPoint y: 541, distance: 310.0
click at [647, 541] on icon at bounding box center [647, 542] width 5 height 10
click at [114, 542] on div "I have heard, have heard you speak a million words" at bounding box center [498, 542] width 1570 height 60
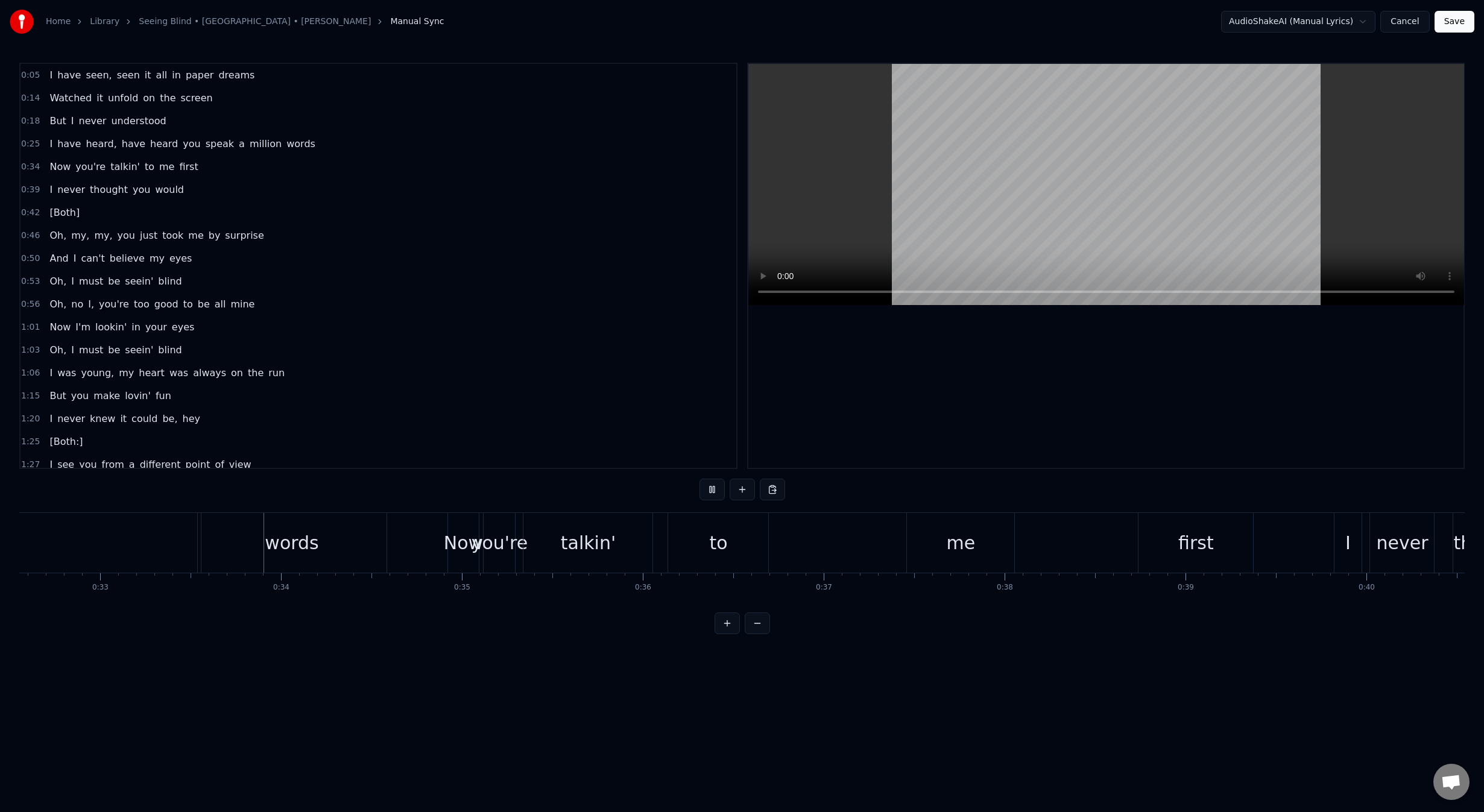
scroll to position [0, 5943]
click at [251, 553] on div "words" at bounding box center [237, 542] width 54 height 27
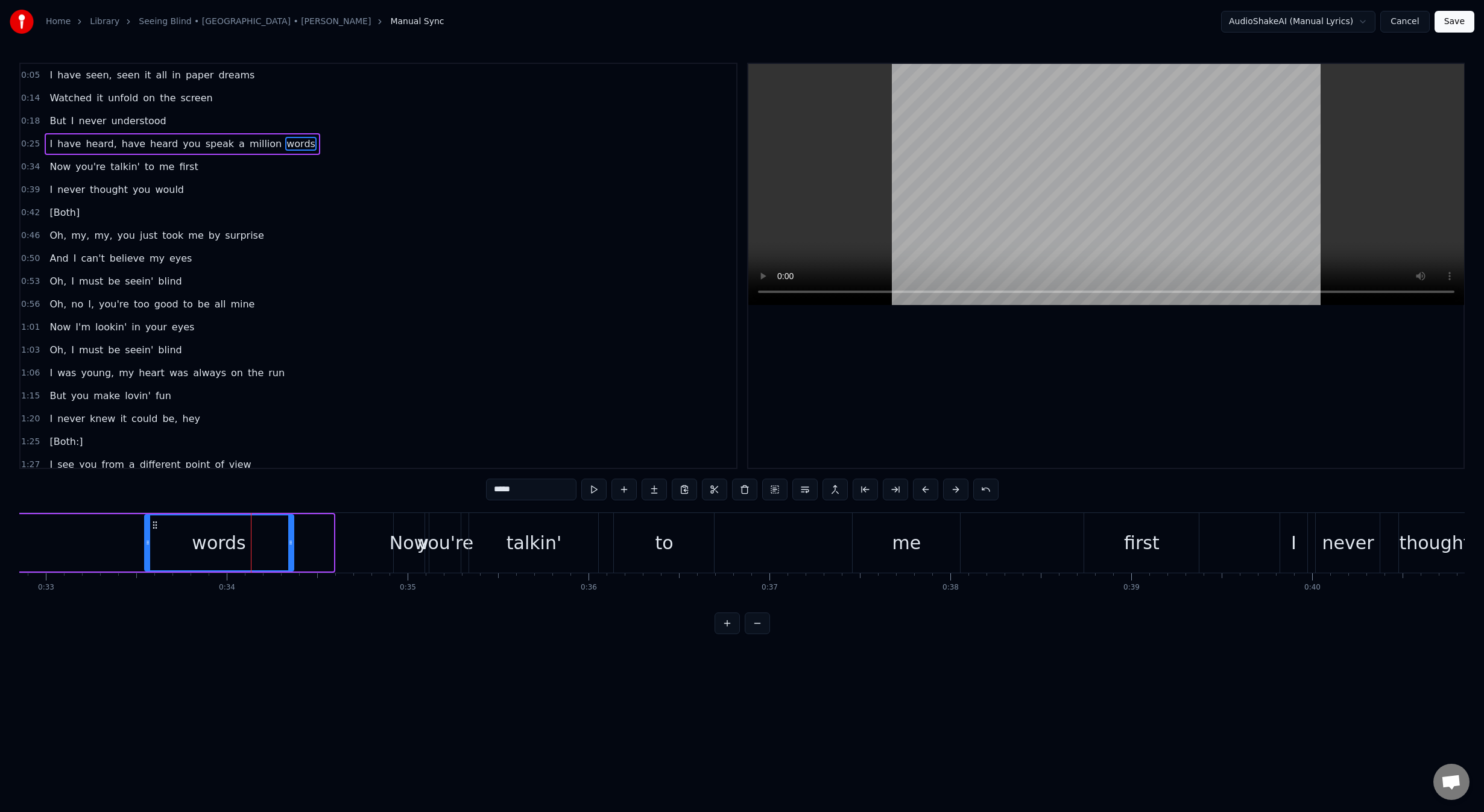
drag, startPoint x: 331, startPoint y: 542, endPoint x: 288, endPoint y: 549, distance: 43.6
click at [289, 544] on icon at bounding box center [291, 542] width 5 height 10
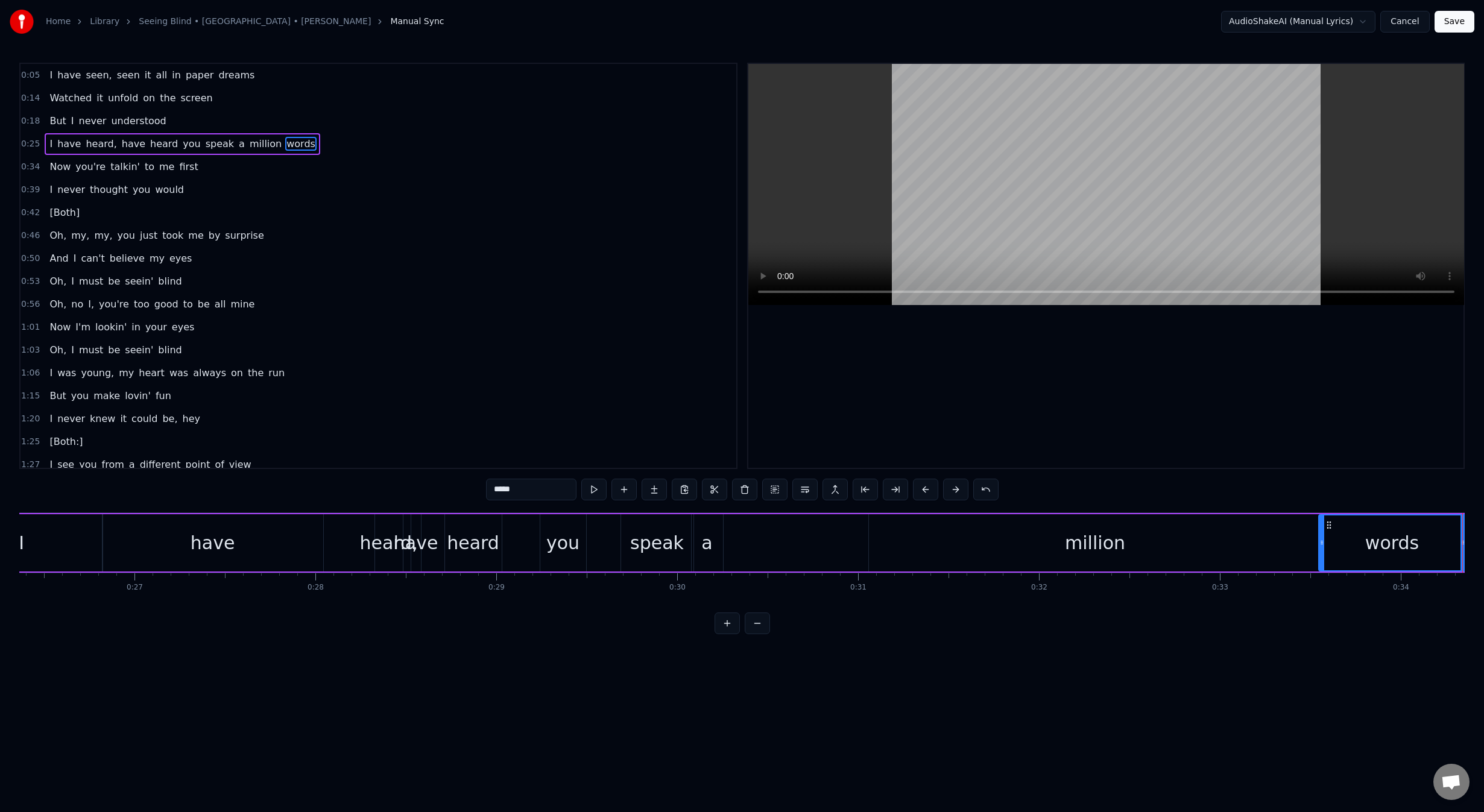
scroll to position [0, 4797]
click at [672, 534] on div "a" at bounding box center [679, 542] width 31 height 57
type input "*"
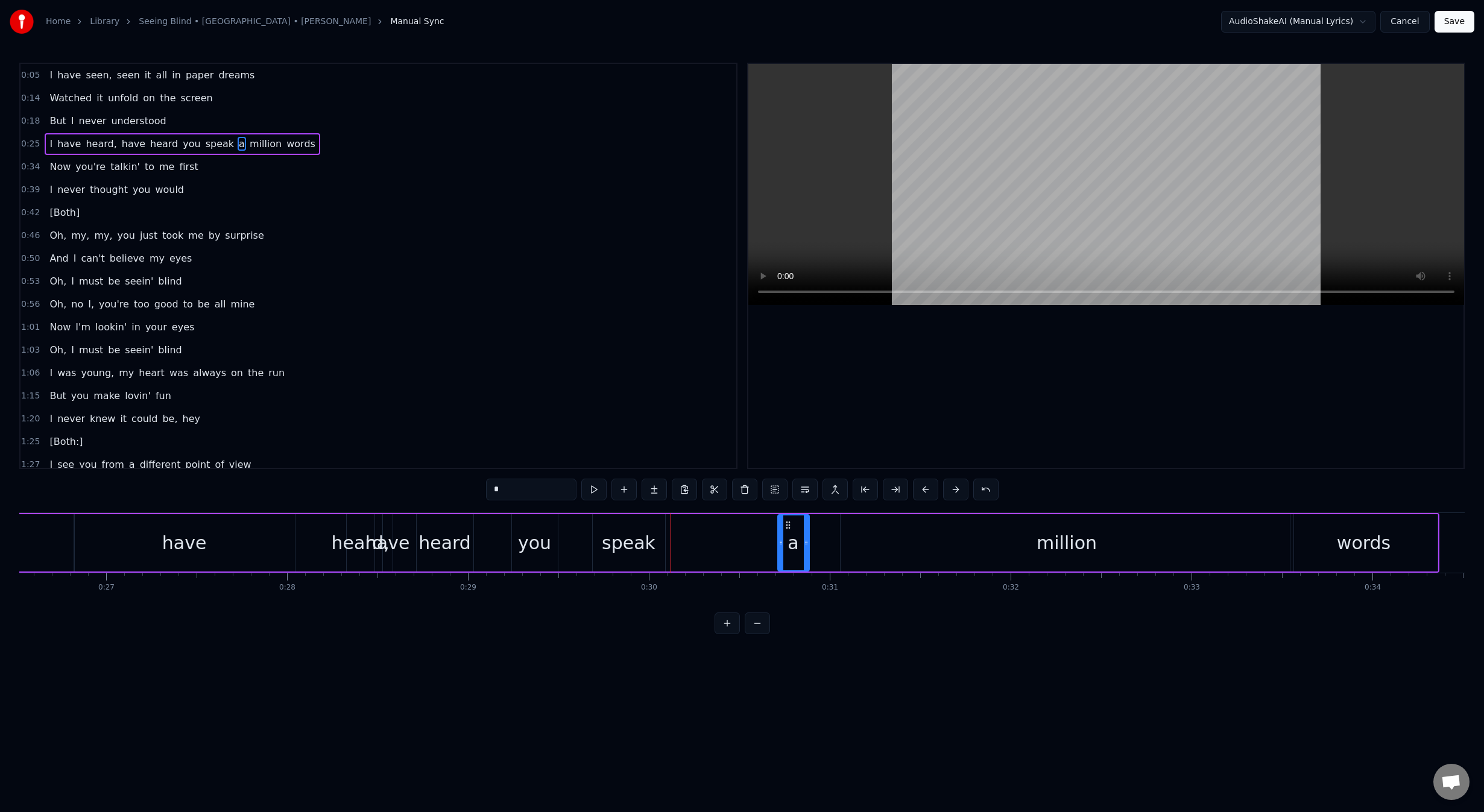
drag, startPoint x: 674, startPoint y: 525, endPoint x: 788, endPoint y: 524, distance: 114.0
click at [788, 524] on circle at bounding box center [788, 524] width 1 height 1
drag, startPoint x: 812, startPoint y: 541, endPoint x: 834, endPoint y: 541, distance: 22.0
click at [834, 541] on div "I have heard, have heard you speak a million words" at bounding box center [675, 542] width 1528 height 60
click at [806, 544] on div "a" at bounding box center [793, 542] width 31 height 57
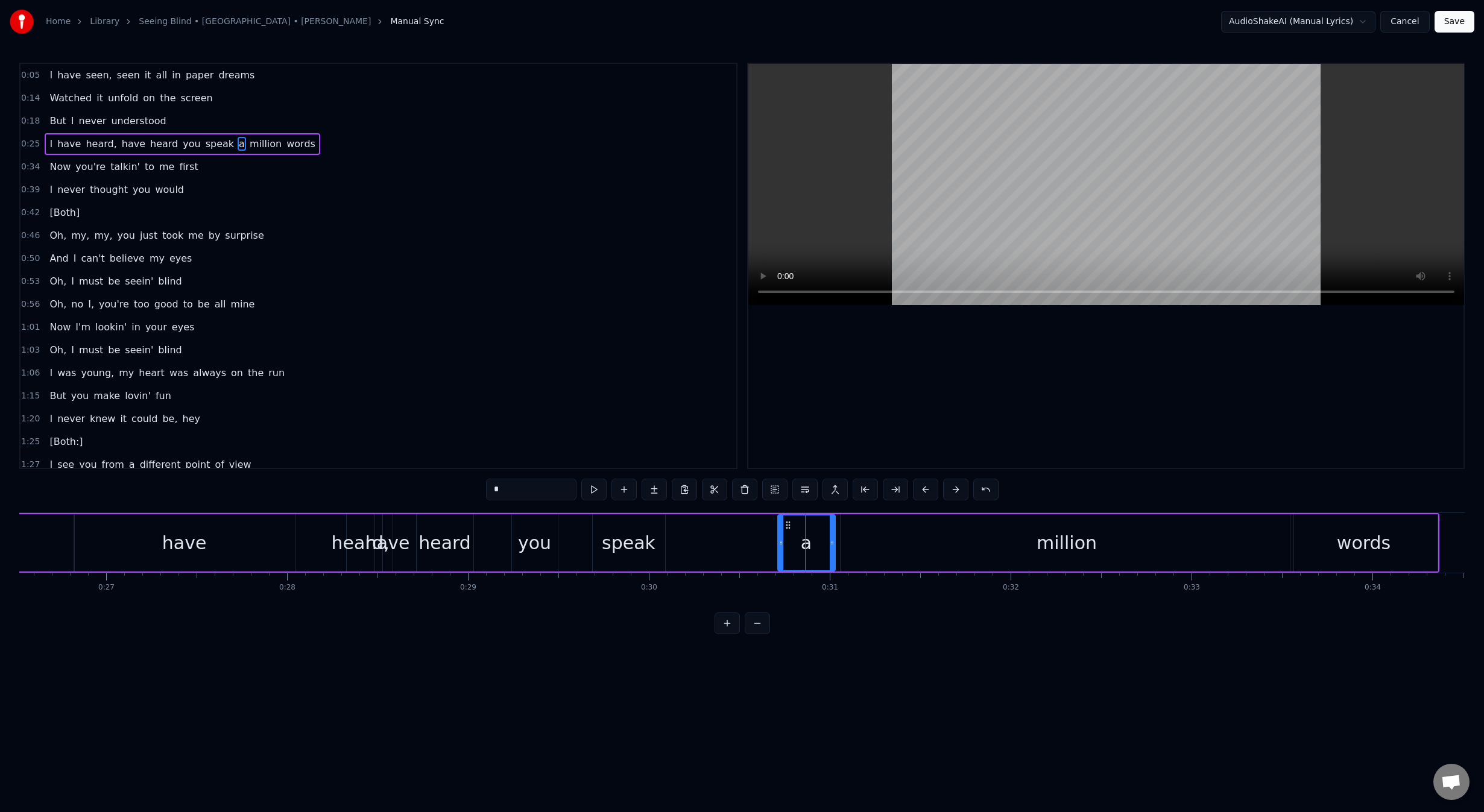
drag, startPoint x: 808, startPoint y: 543, endPoint x: 839, endPoint y: 543, distance: 31.0
click at [834, 543] on icon at bounding box center [832, 542] width 5 height 10
click at [638, 541] on div "speak" at bounding box center [628, 542] width 54 height 27
drag, startPoint x: 614, startPoint y: 521, endPoint x: 711, endPoint y: 521, distance: 97.0
click at [711, 521] on icon at bounding box center [713, 525] width 10 height 10
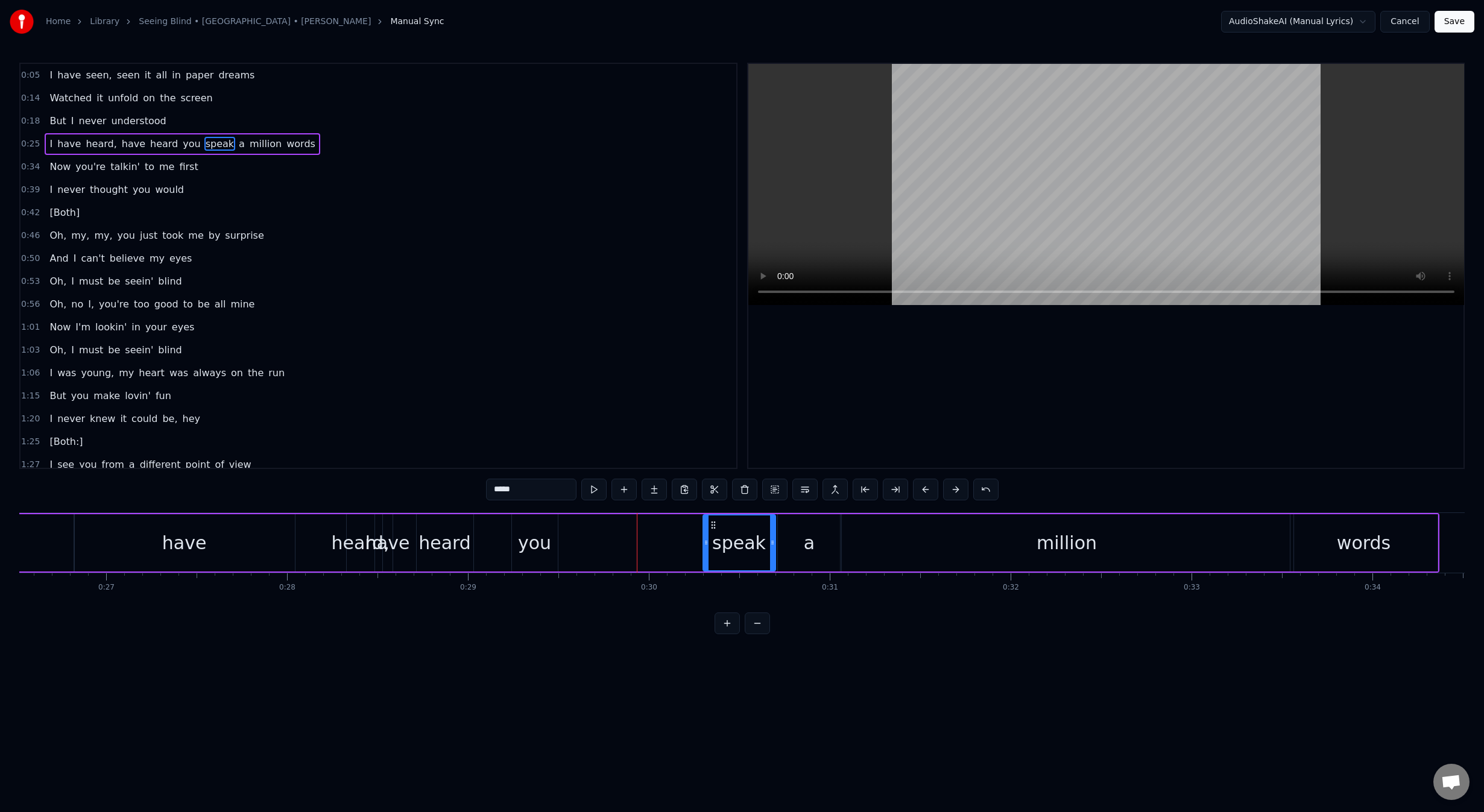
click at [541, 542] on div "you" at bounding box center [534, 542] width 33 height 27
drag, startPoint x: 519, startPoint y: 522, endPoint x: 664, endPoint y: 522, distance: 145.0
click at [664, 522] on icon at bounding box center [668, 525] width 10 height 10
click at [453, 543] on div "heard" at bounding box center [444, 542] width 52 height 27
type input "*****"
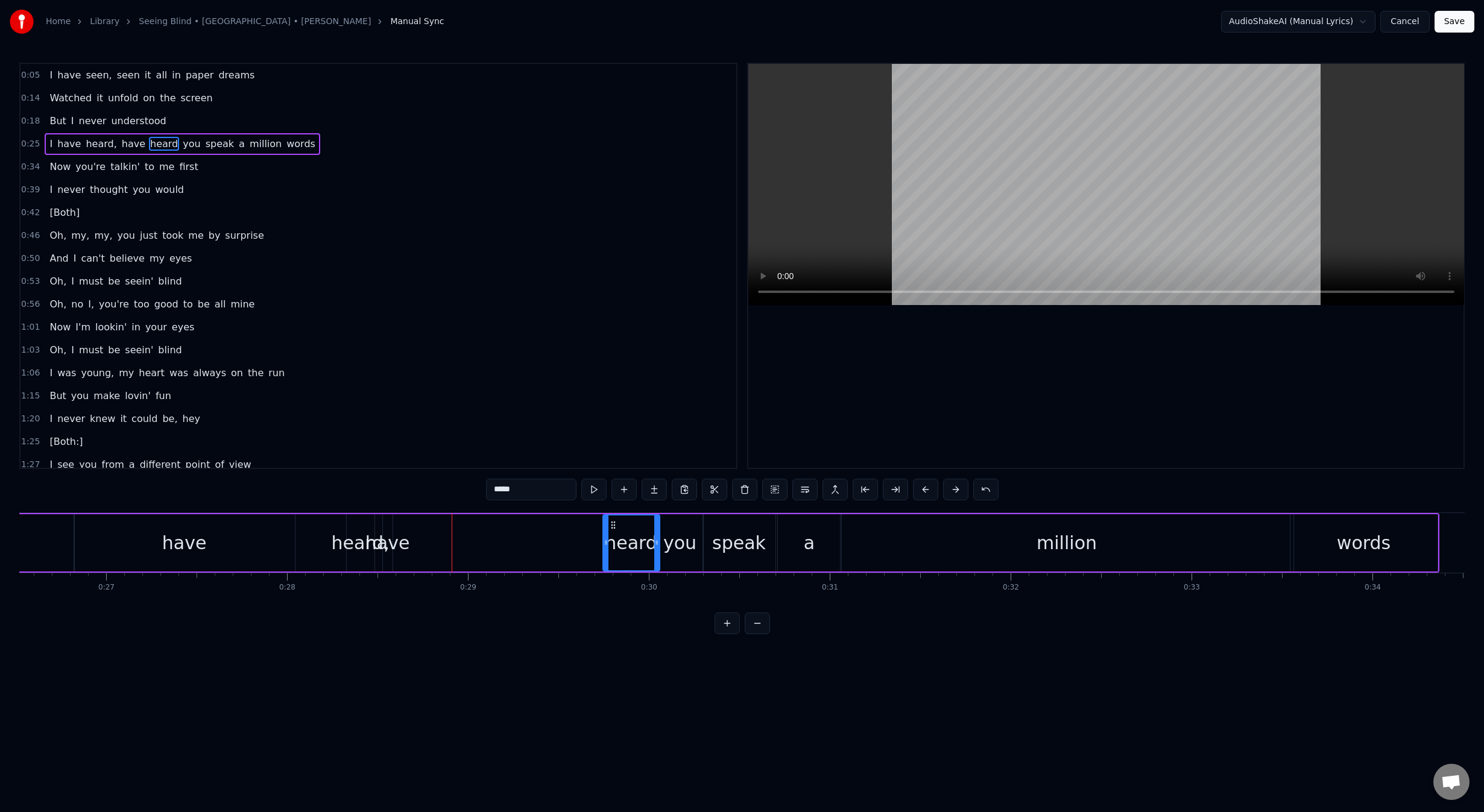
drag, startPoint x: 425, startPoint y: 524, endPoint x: 613, endPoint y: 523, distance: 188.0
click at [613, 523] on icon at bounding box center [614, 525] width 10 height 10
click at [424, 550] on div "I have heard, have heard you speak a million words" at bounding box center [675, 542] width 1528 height 60
click at [401, 535] on div "have" at bounding box center [387, 542] width 44 height 27
drag, startPoint x: 390, startPoint y: 540, endPoint x: 425, endPoint y: 538, distance: 35.1
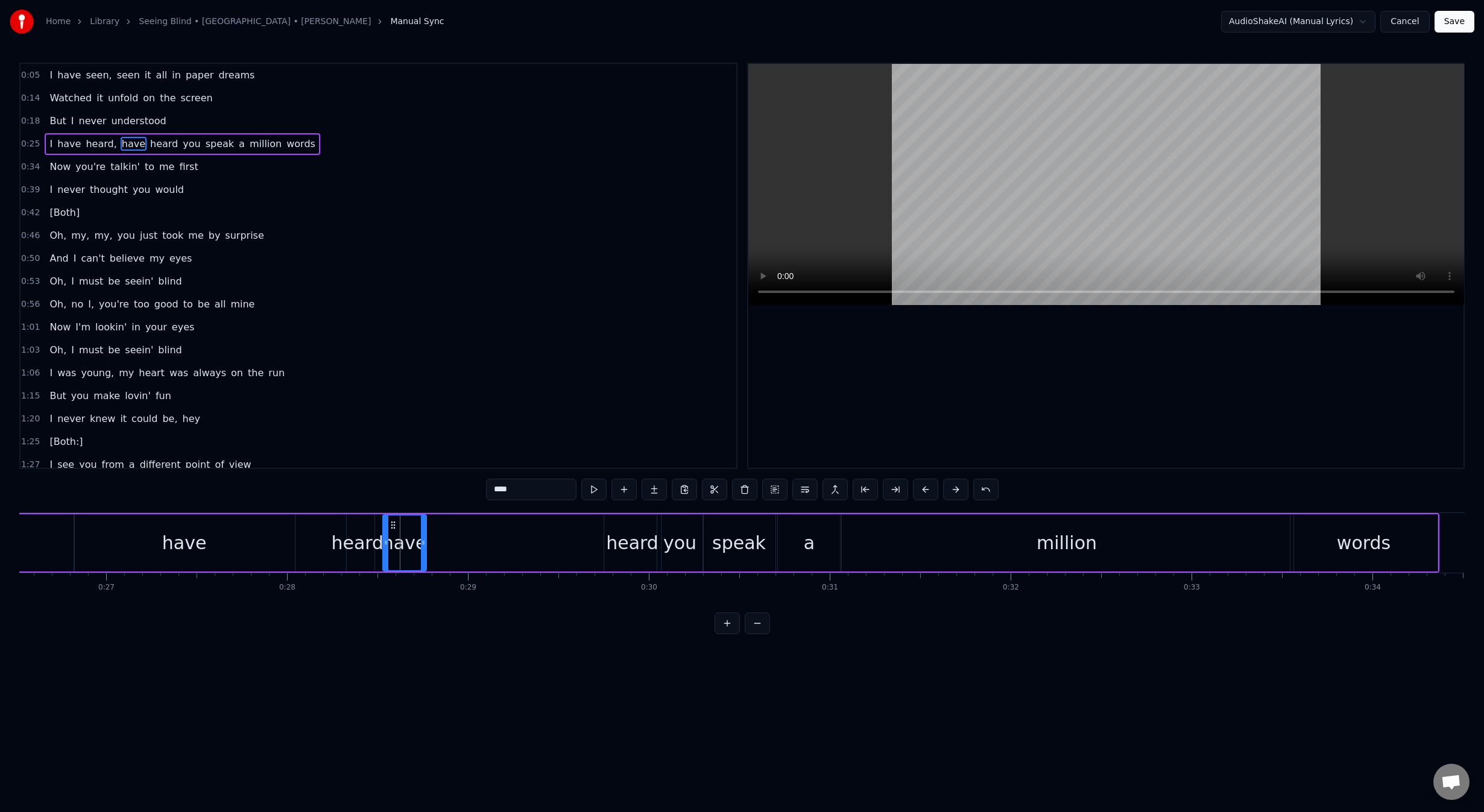
click at [425, 538] on icon at bounding box center [424, 542] width 5 height 10
drag, startPoint x: 392, startPoint y: 526, endPoint x: 519, endPoint y: 526, distance: 127.0
click at [519, 526] on icon at bounding box center [520, 525] width 10 height 10
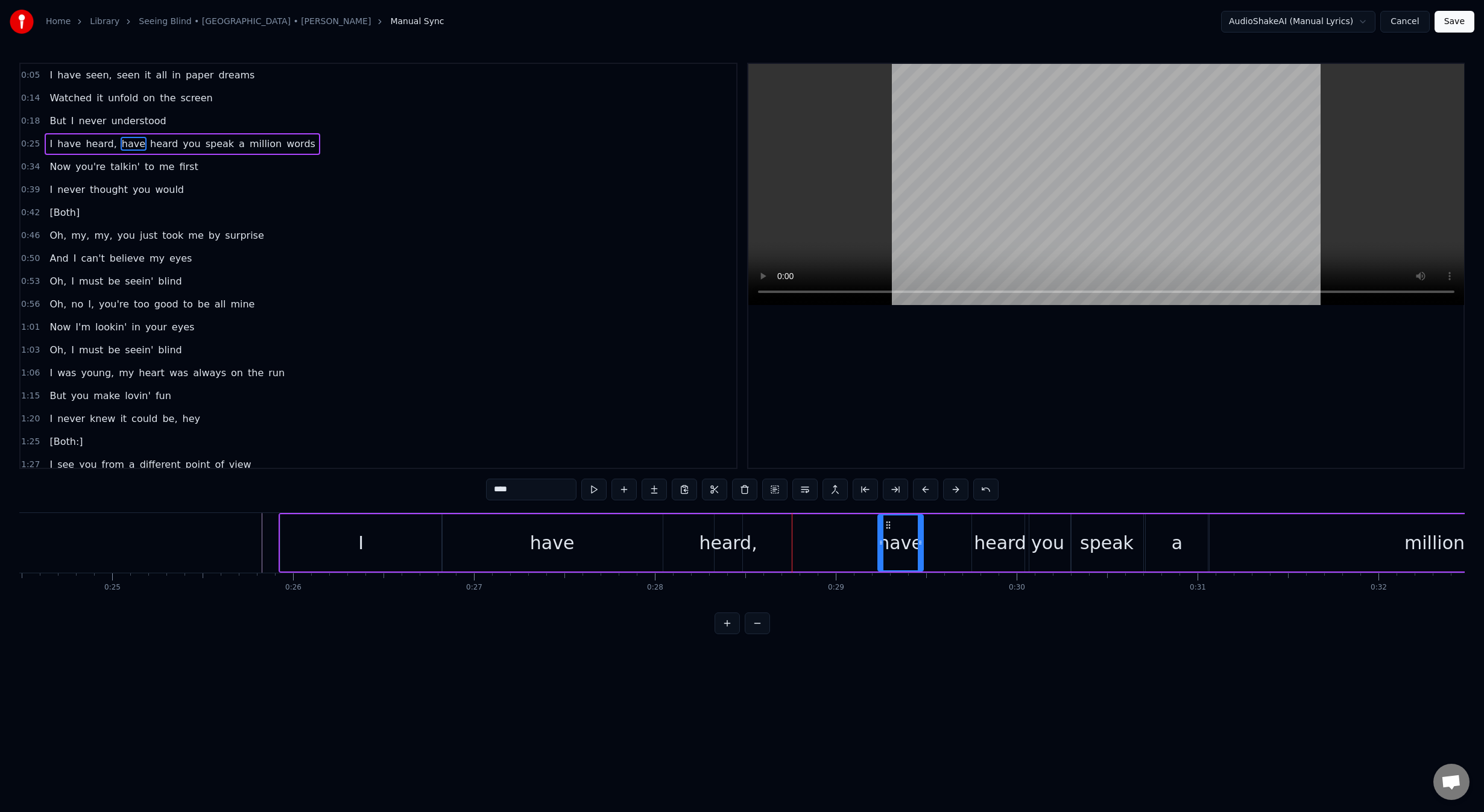
scroll to position [0, 4190]
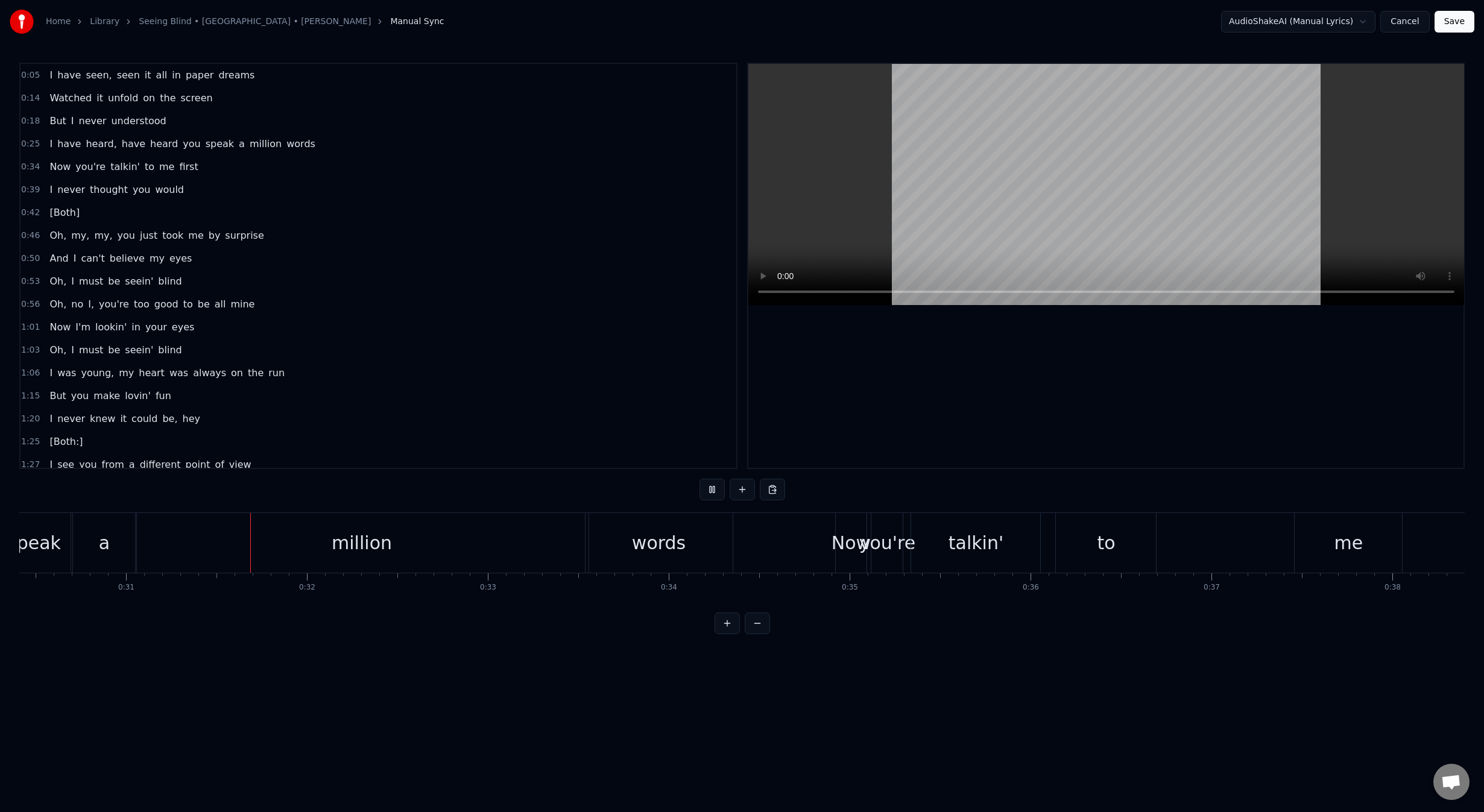
scroll to position [0, 5557]
click at [157, 555] on div "million" at bounding box center [307, 542] width 453 height 60
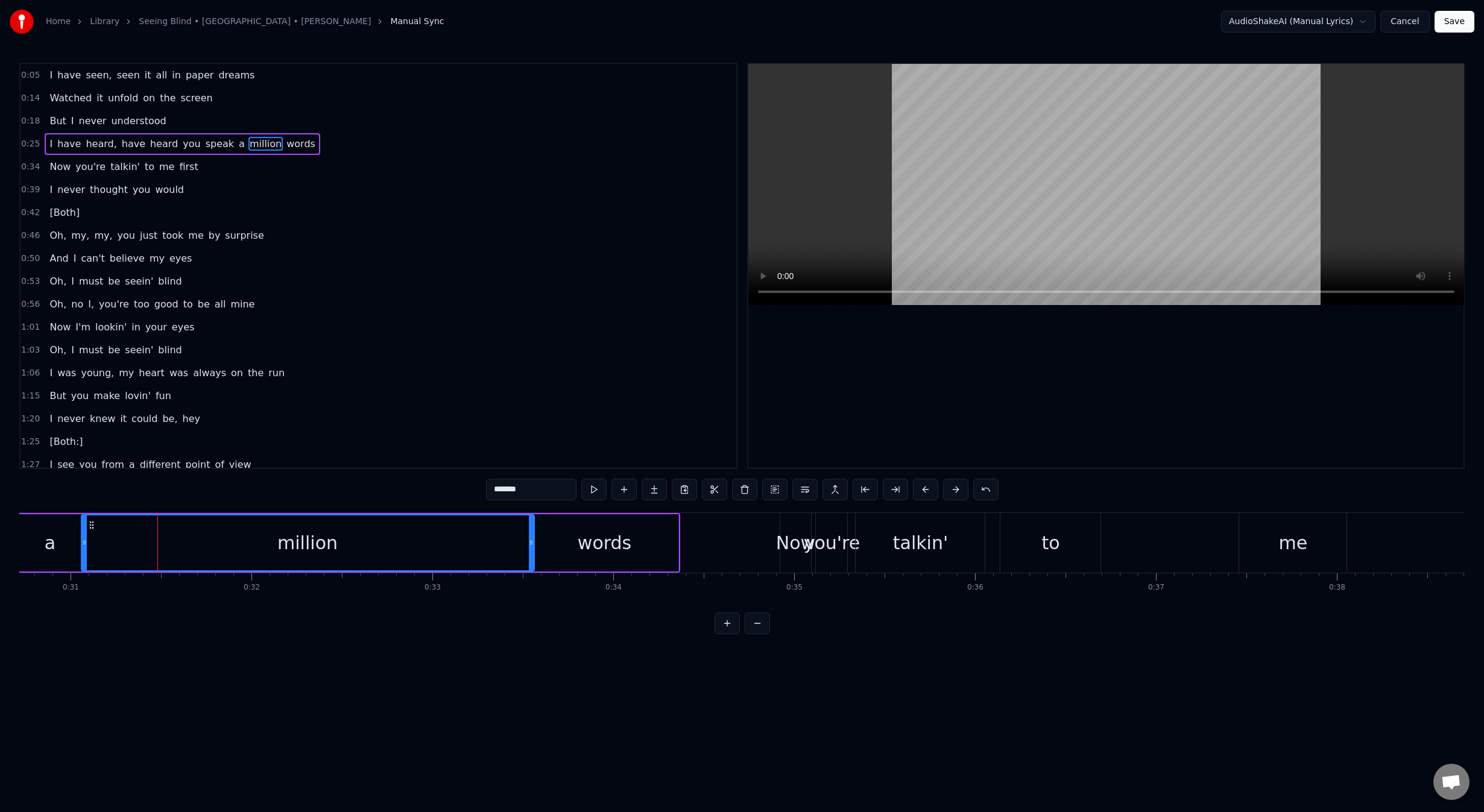
drag, startPoint x: 87, startPoint y: 542, endPoint x: 105, endPoint y: 542, distance: 18.0
click at [105, 542] on div "million" at bounding box center [308, 542] width 452 height 55
click at [120, 538] on div "million" at bounding box center [308, 542] width 452 height 55
drag, startPoint x: 85, startPoint y: 545, endPoint x: 125, endPoint y: 546, distance: 40.0
click at [122, 546] on icon at bounding box center [119, 542] width 5 height 10
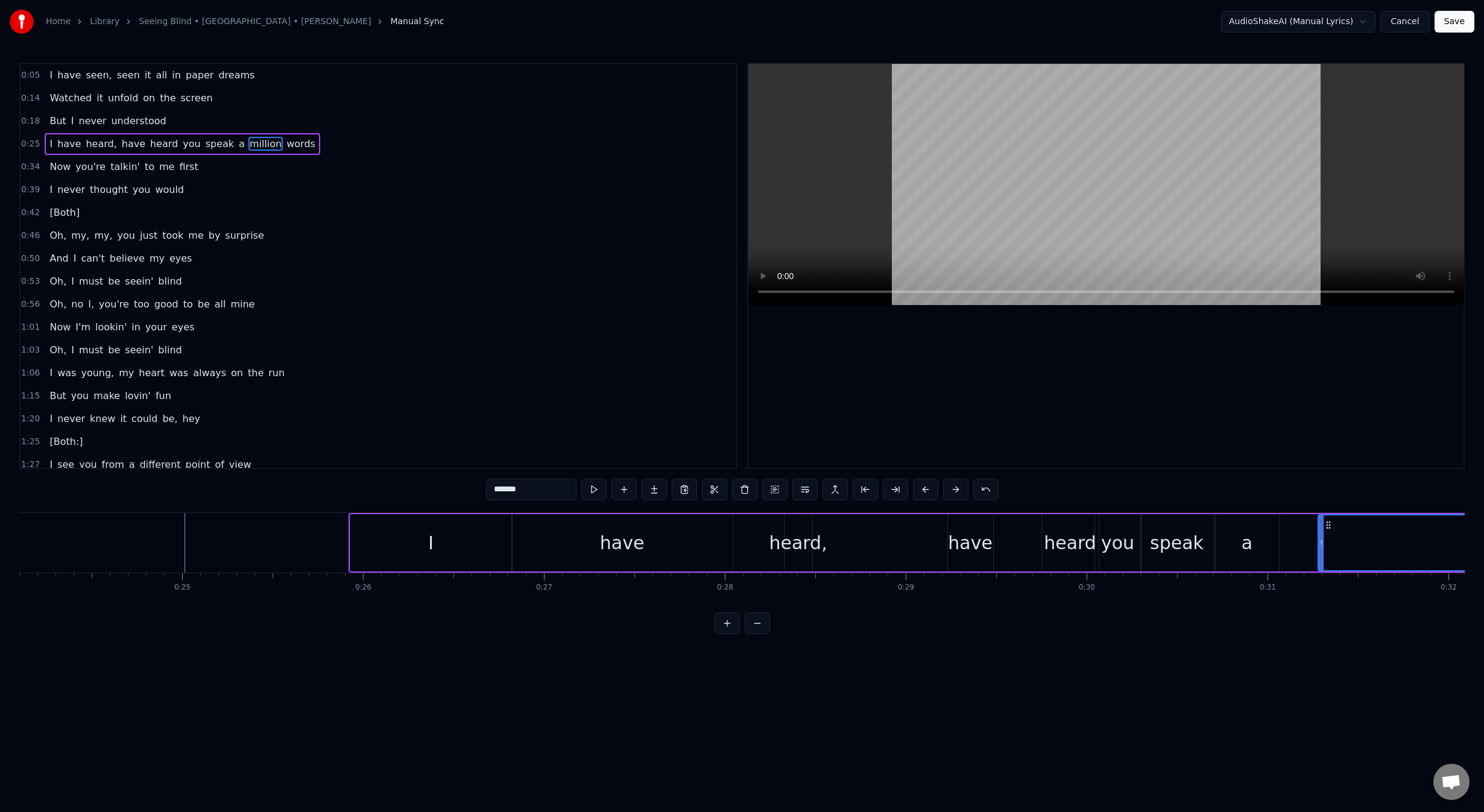
scroll to position [0, 4346]
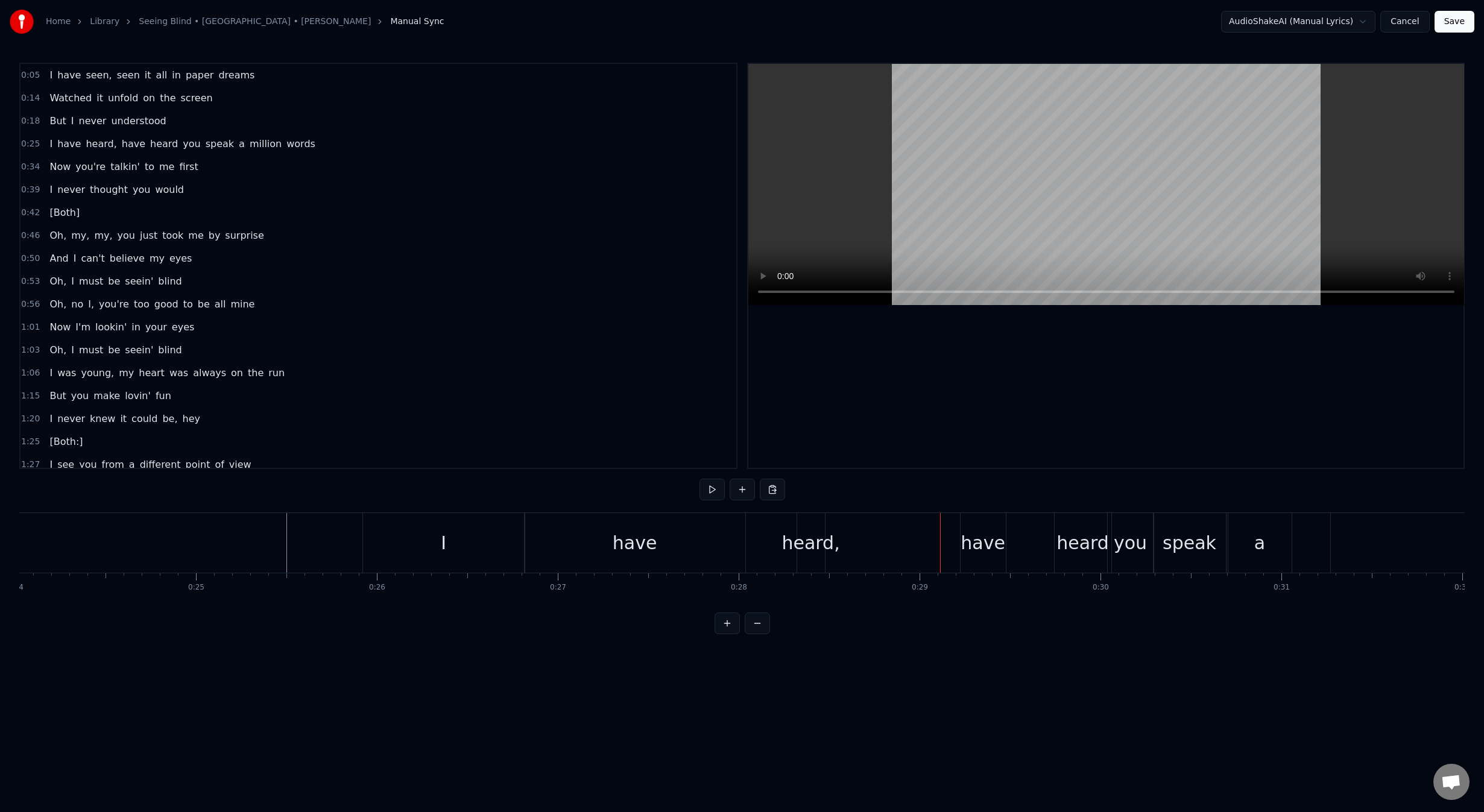
click at [800, 547] on div "heard," at bounding box center [810, 542] width 58 height 27
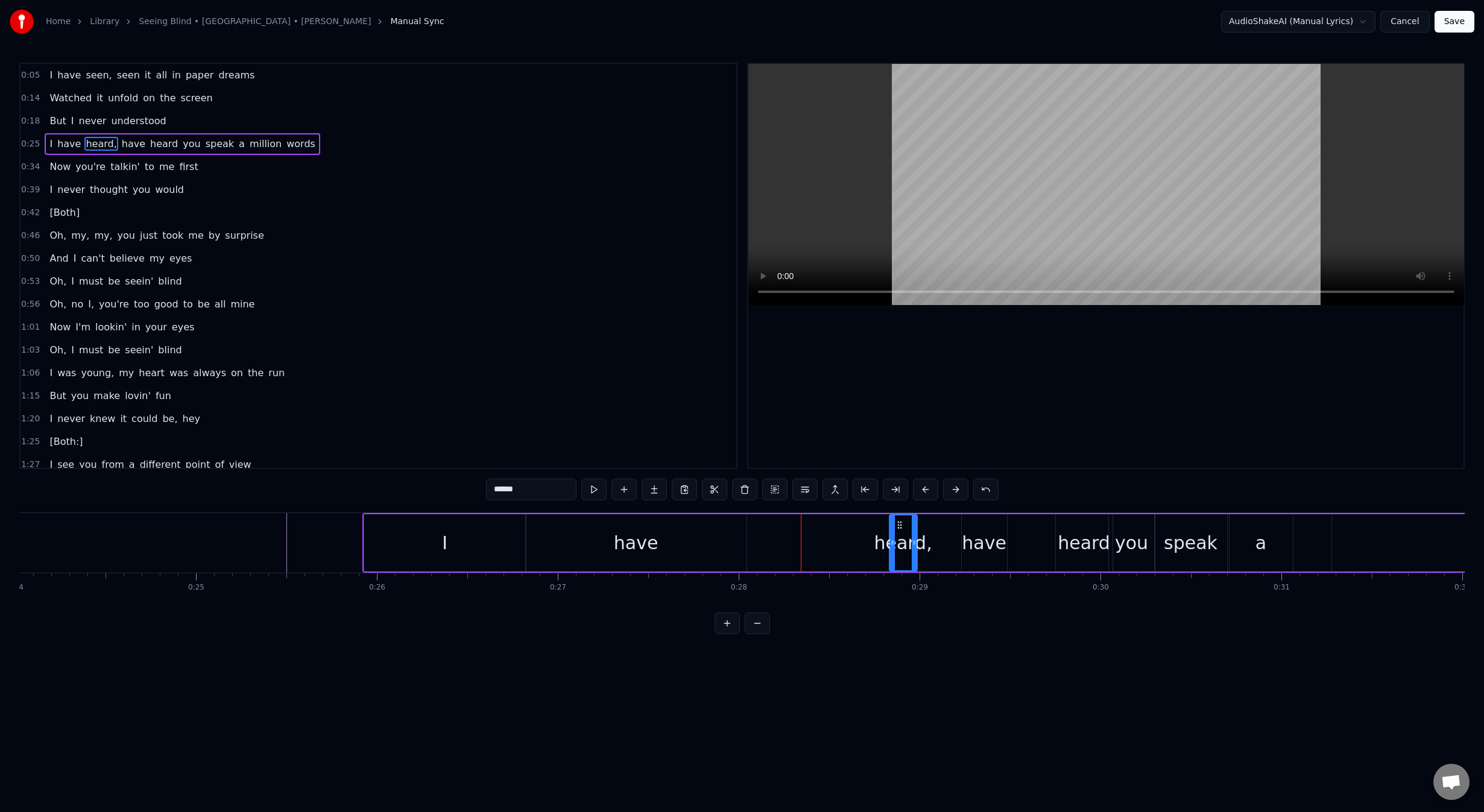
drag, startPoint x: 808, startPoint y: 521, endPoint x: 897, endPoint y: 525, distance: 89.1
click at [897, 525] on icon at bounding box center [899, 525] width 10 height 10
drag, startPoint x: 890, startPoint y: 543, endPoint x: 814, endPoint y: 546, distance: 76.1
click at [814, 546] on icon at bounding box center [815, 542] width 5 height 10
click at [978, 550] on div "have" at bounding box center [983, 542] width 44 height 27
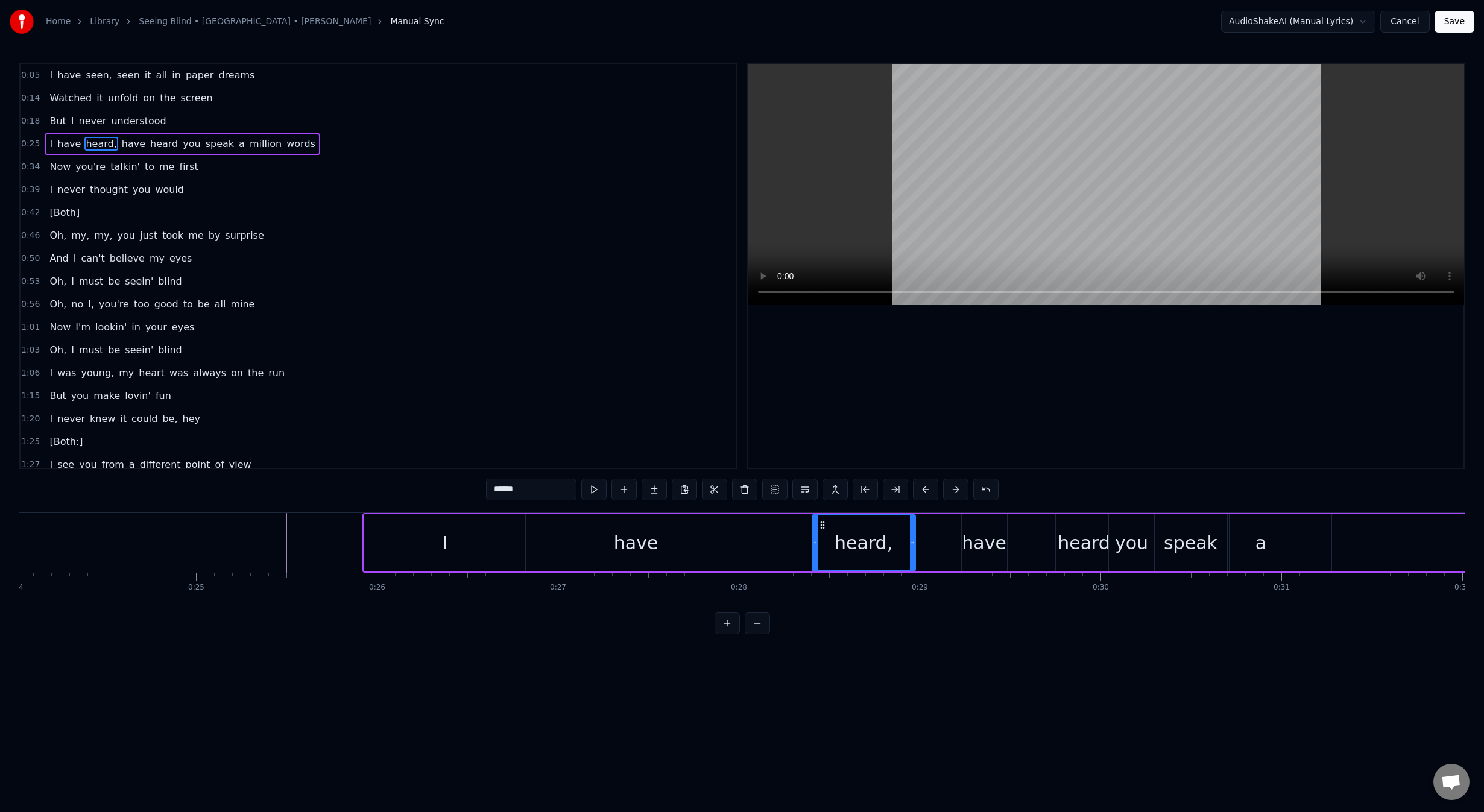
type input "****"
drag, startPoint x: 970, startPoint y: 526, endPoint x: 982, endPoint y: 527, distance: 12.0
click at [982, 527] on icon at bounding box center [984, 525] width 10 height 10
drag, startPoint x: 973, startPoint y: 544, endPoint x: 995, endPoint y: 543, distance: 22.0
click at [995, 543] on icon at bounding box center [998, 542] width 5 height 10
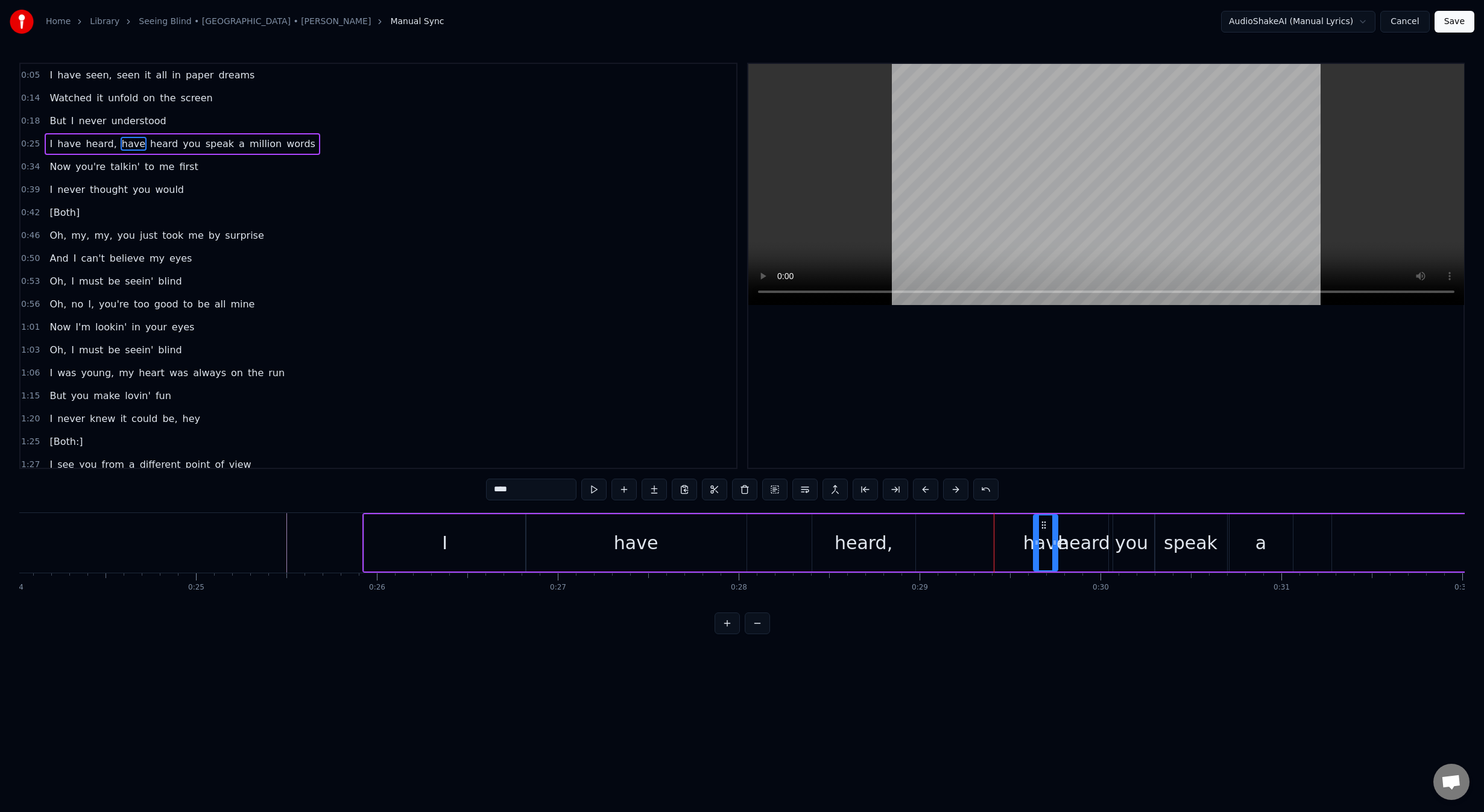
drag, startPoint x: 1002, startPoint y: 526, endPoint x: 1041, endPoint y: 522, distance: 39.2
click at [1041, 522] on icon at bounding box center [1044, 525] width 10 height 10
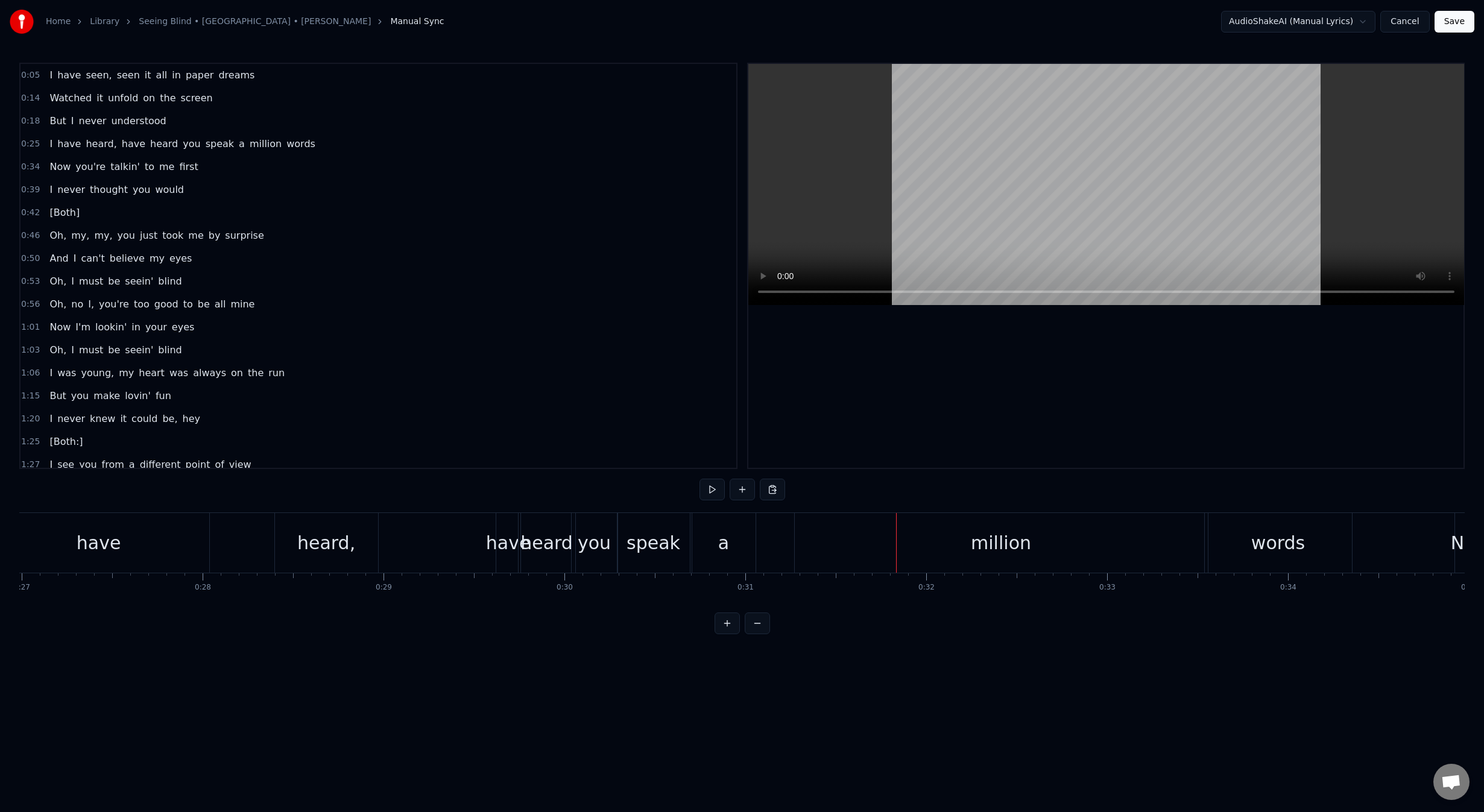
scroll to position [0, 4825]
click at [553, 550] on div "have" at bounding box center [564, 542] width 44 height 27
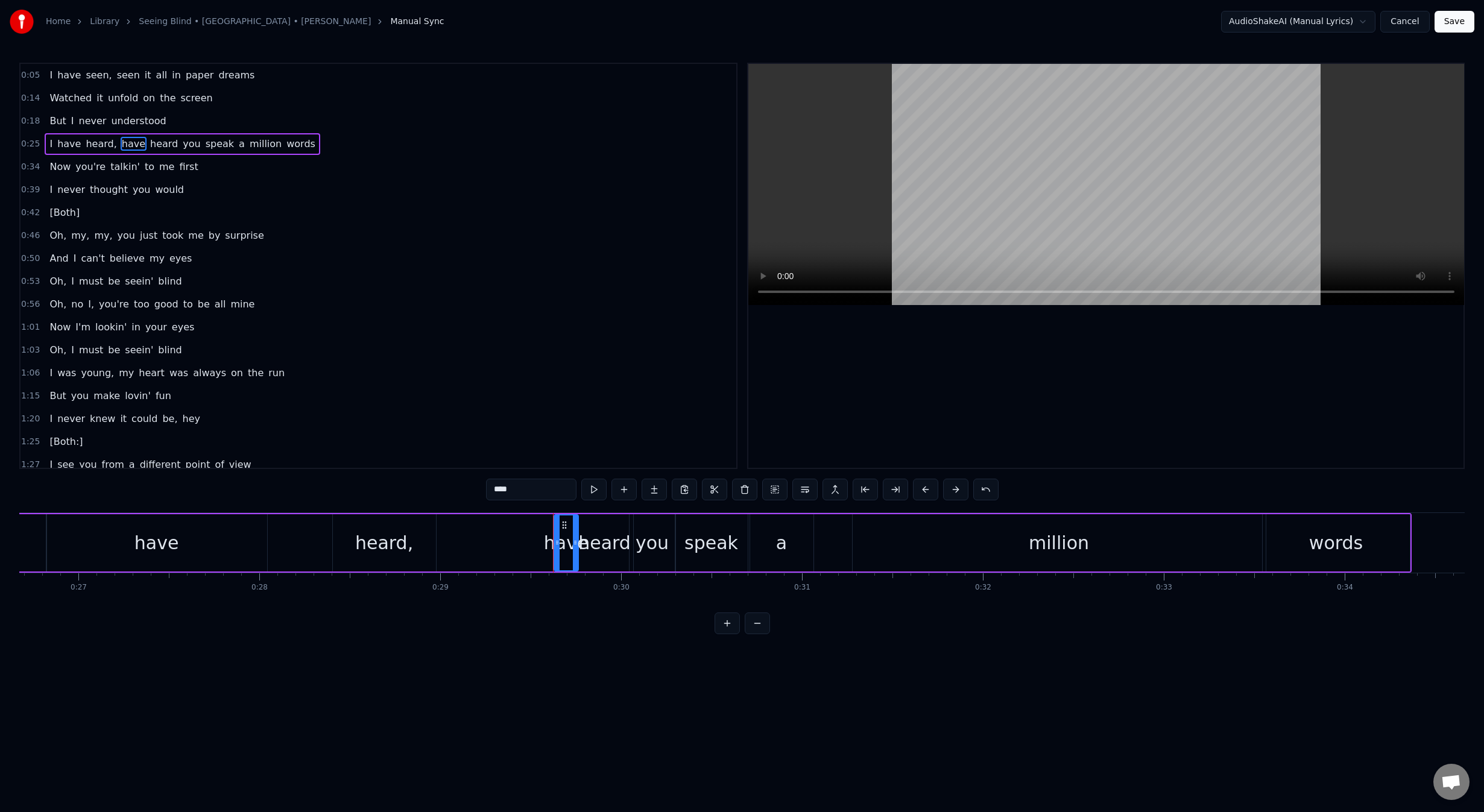
click at [599, 550] on div "heard" at bounding box center [604, 542] width 52 height 27
click at [651, 552] on div "you" at bounding box center [651, 542] width 33 height 27
click at [567, 553] on div "have" at bounding box center [565, 542] width 44 height 27
click at [428, 551] on div "heard," at bounding box center [384, 542] width 103 height 57
click at [563, 543] on div "have" at bounding box center [565, 542] width 44 height 27
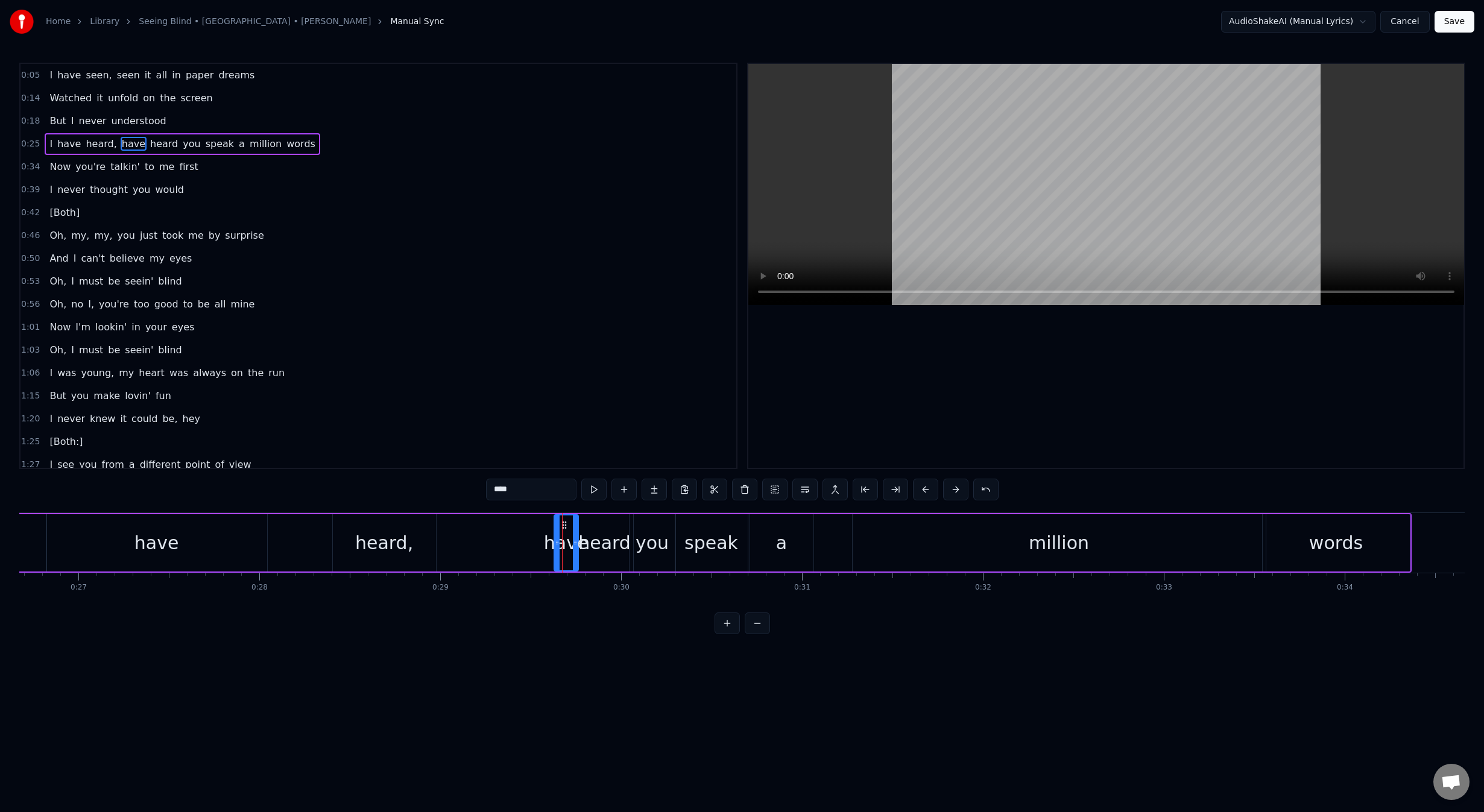
click at [413, 551] on div "heard," at bounding box center [384, 542] width 103 height 57
type input "******"
drag, startPoint x: 432, startPoint y: 542, endPoint x: 494, endPoint y: 542, distance: 62.0
click at [494, 542] on circle at bounding box center [494, 542] width 1 height 1
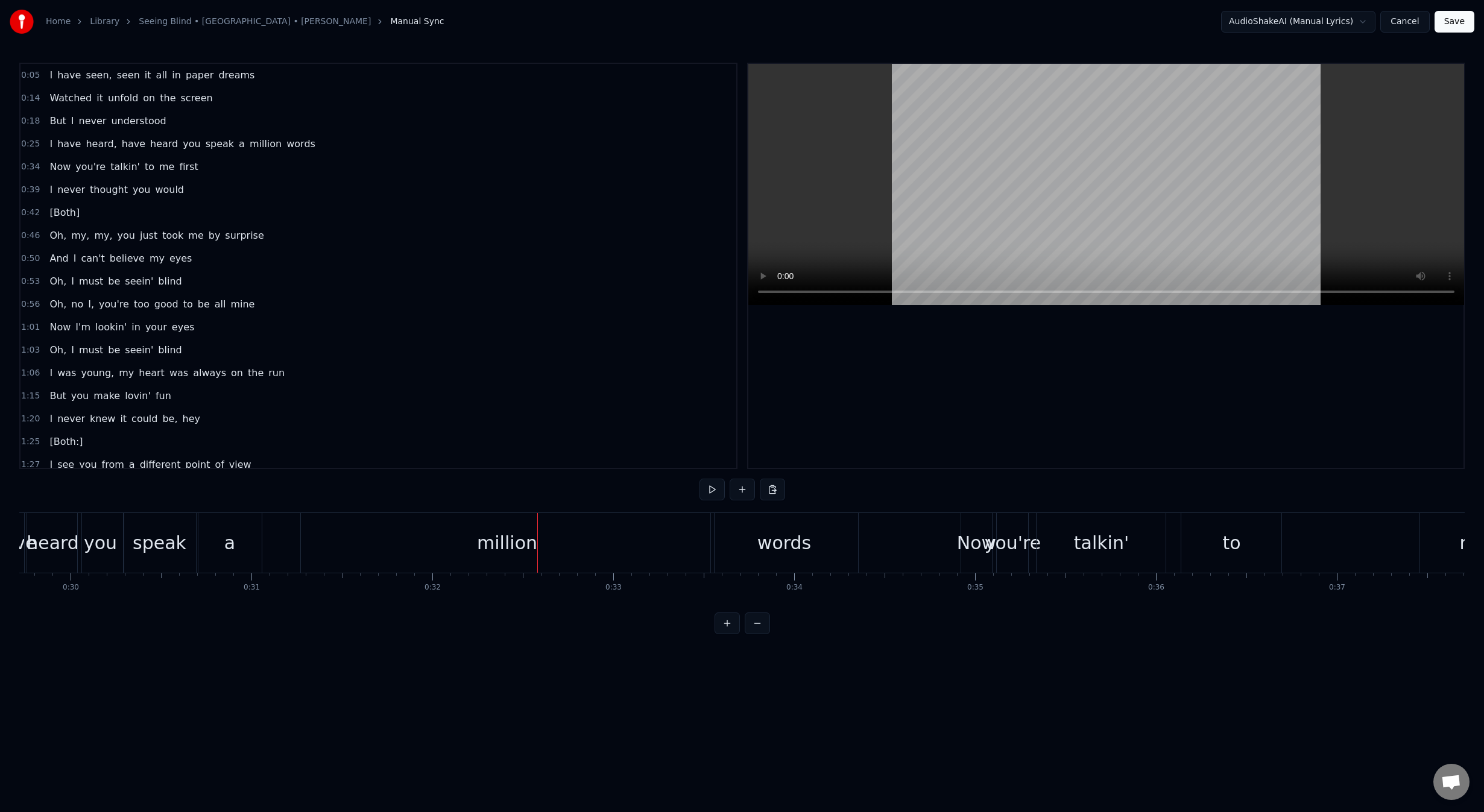
scroll to position [0, 5220]
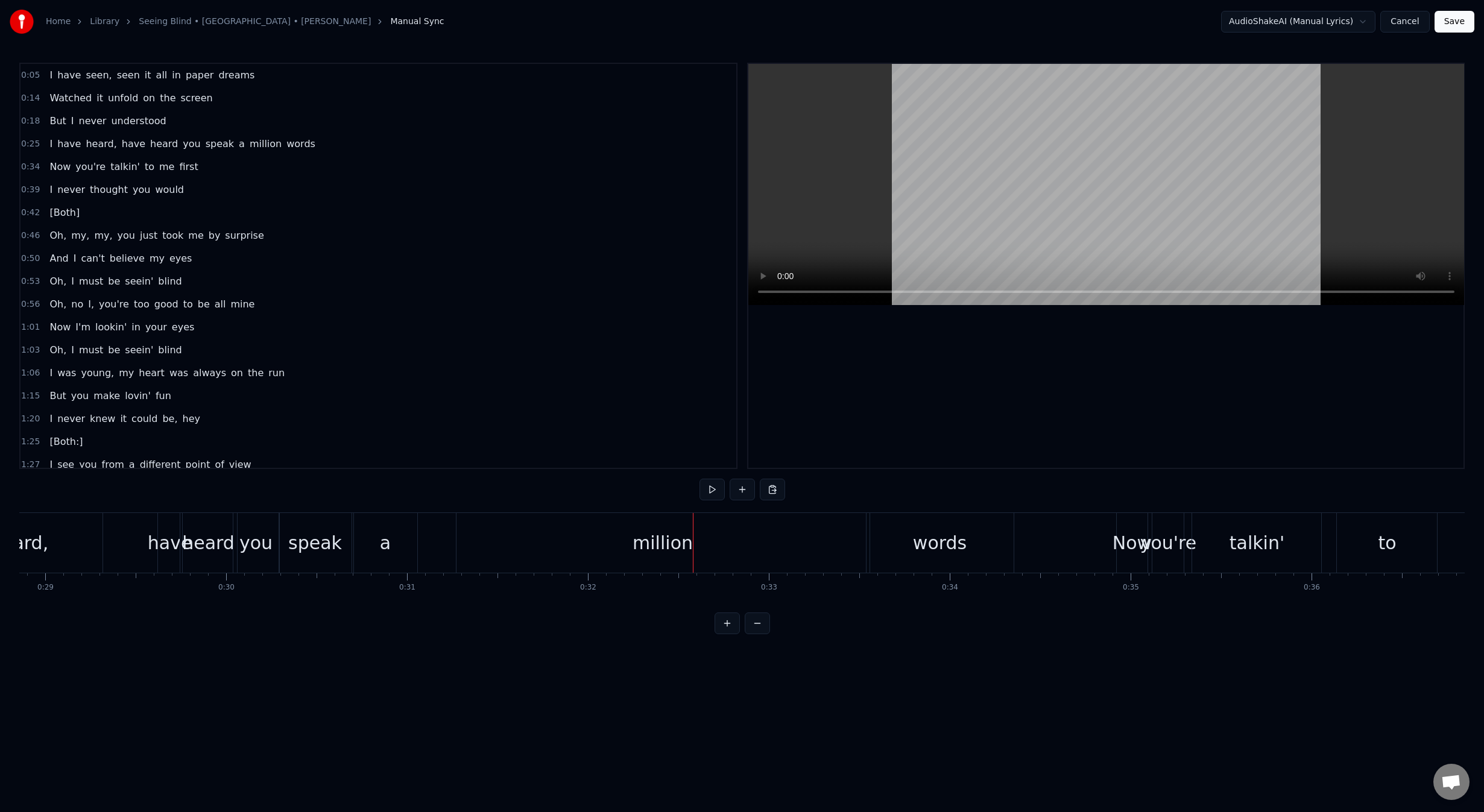
click at [552, 536] on div "million" at bounding box center [663, 542] width 413 height 60
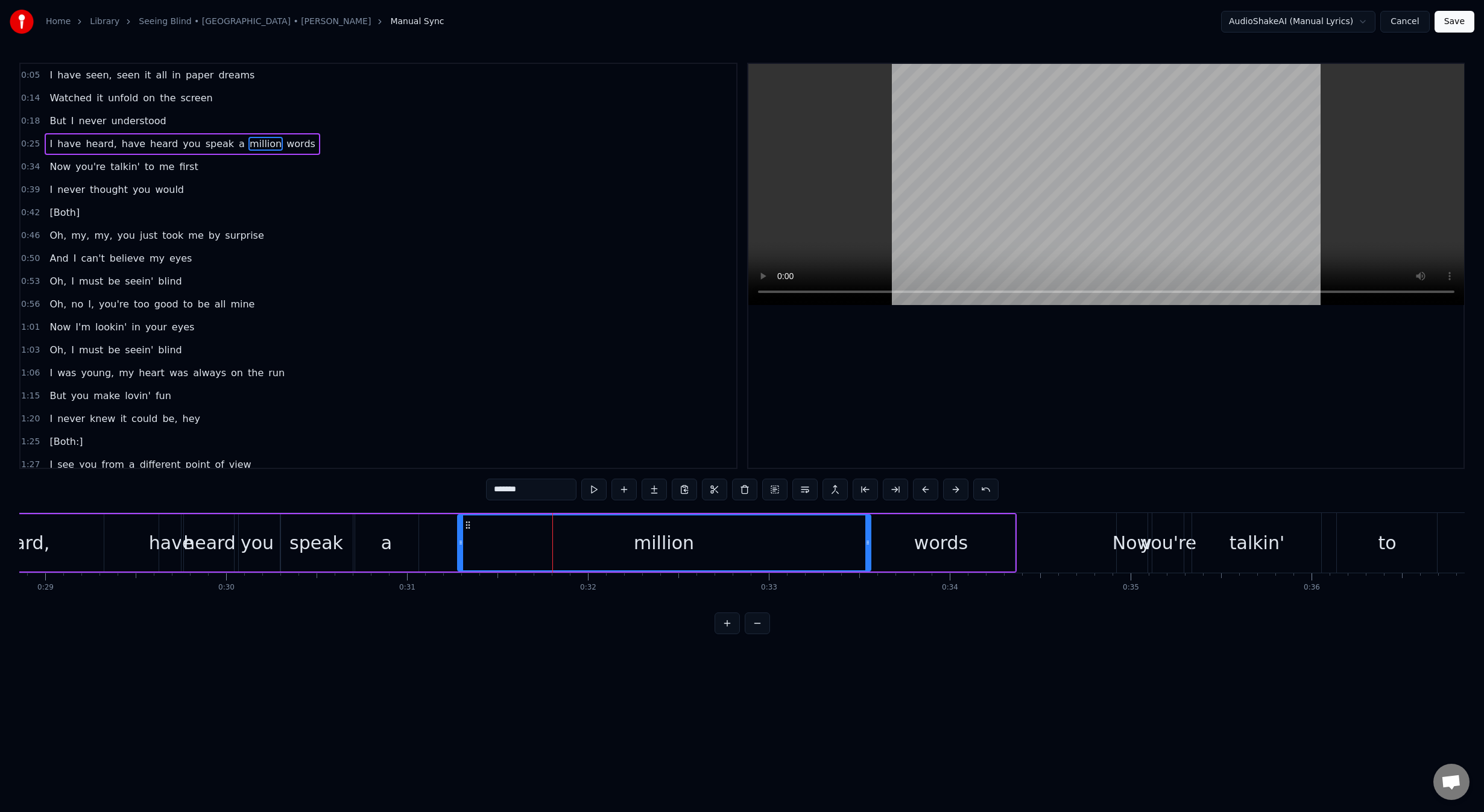
click at [391, 539] on div "a" at bounding box center [387, 542] width 64 height 57
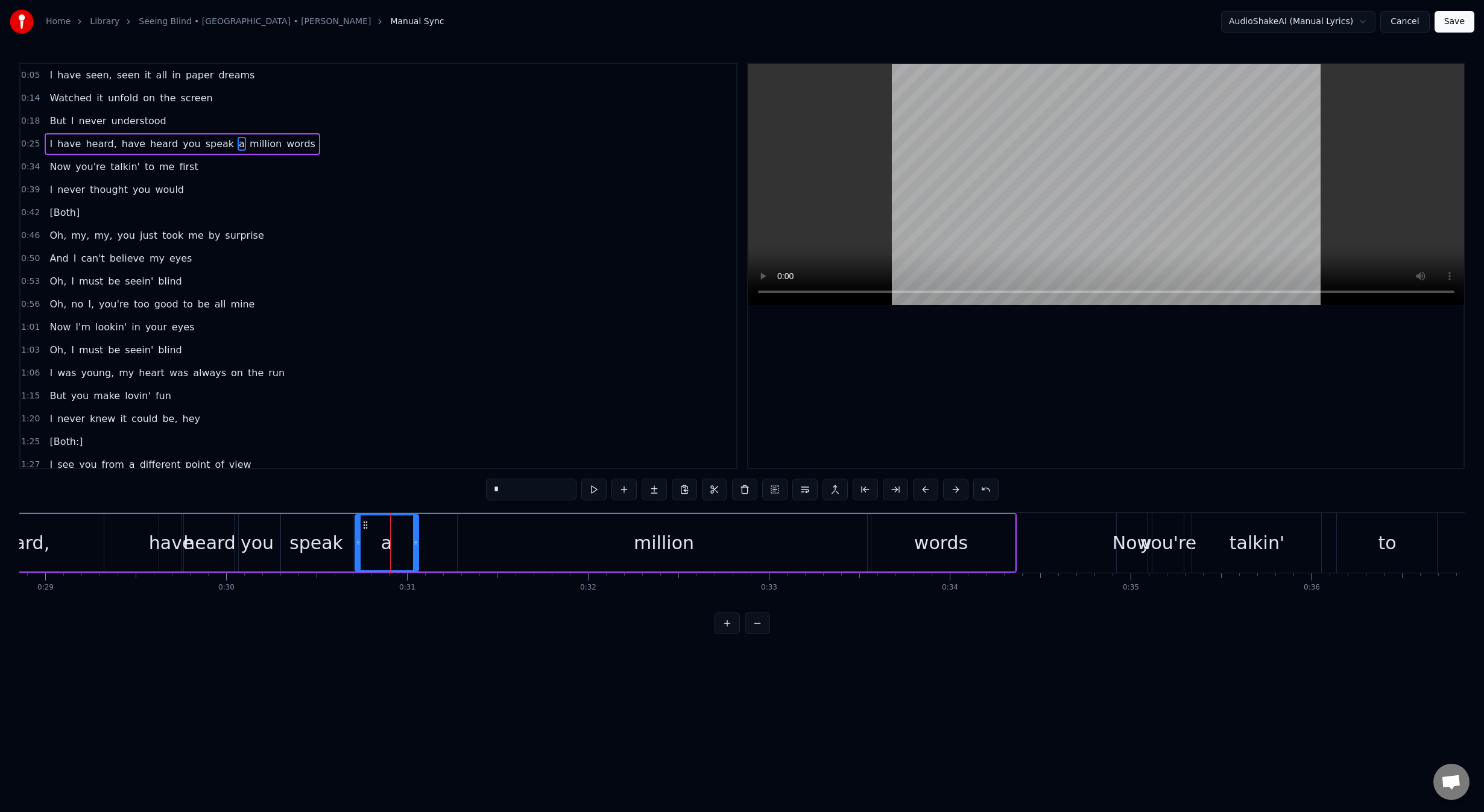
click at [498, 546] on div "million" at bounding box center [663, 542] width 413 height 57
type input "*******"
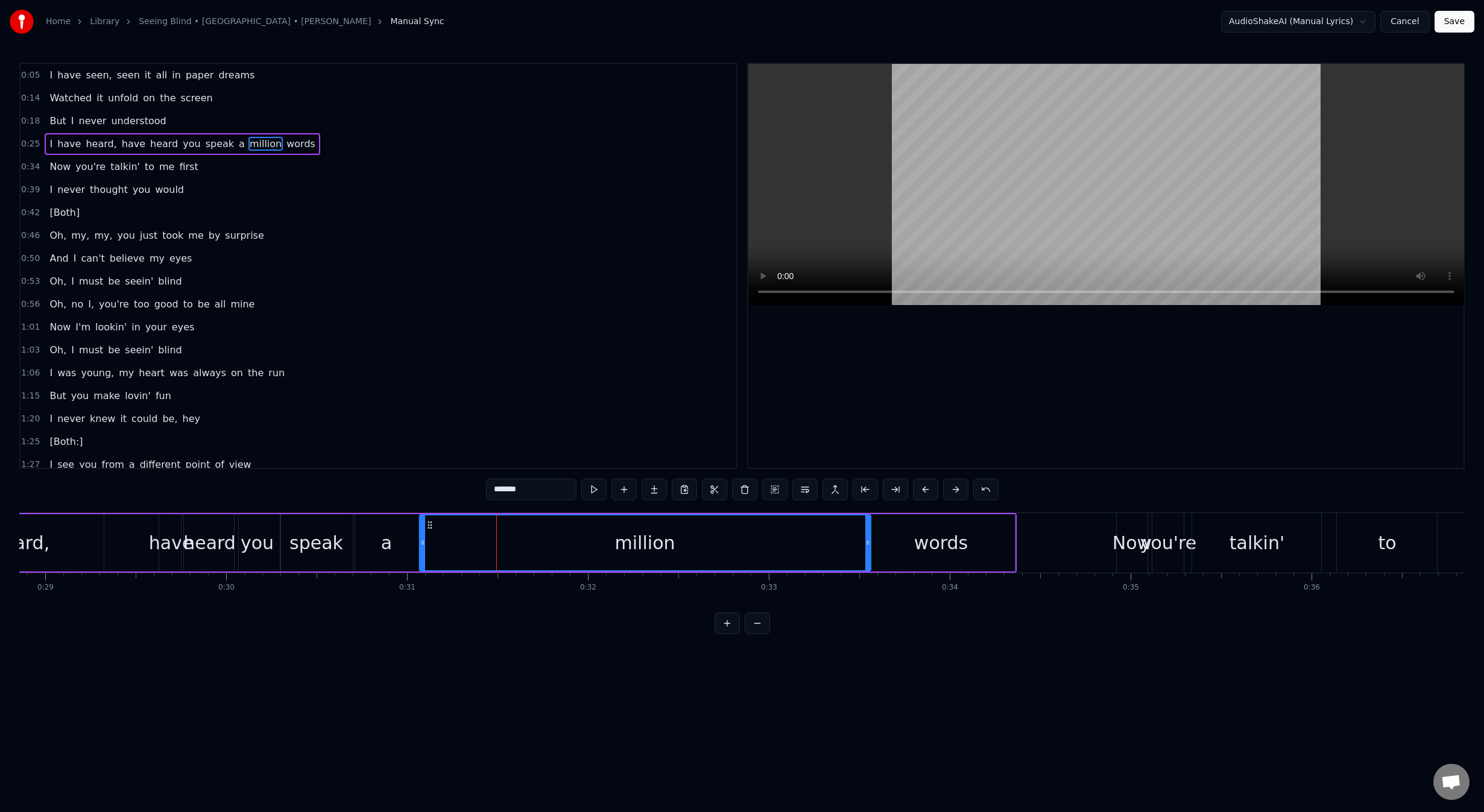
drag, startPoint x: 458, startPoint y: 543, endPoint x: 422, endPoint y: 546, distance: 36.1
click at [422, 546] on icon at bounding box center [423, 542] width 5 height 10
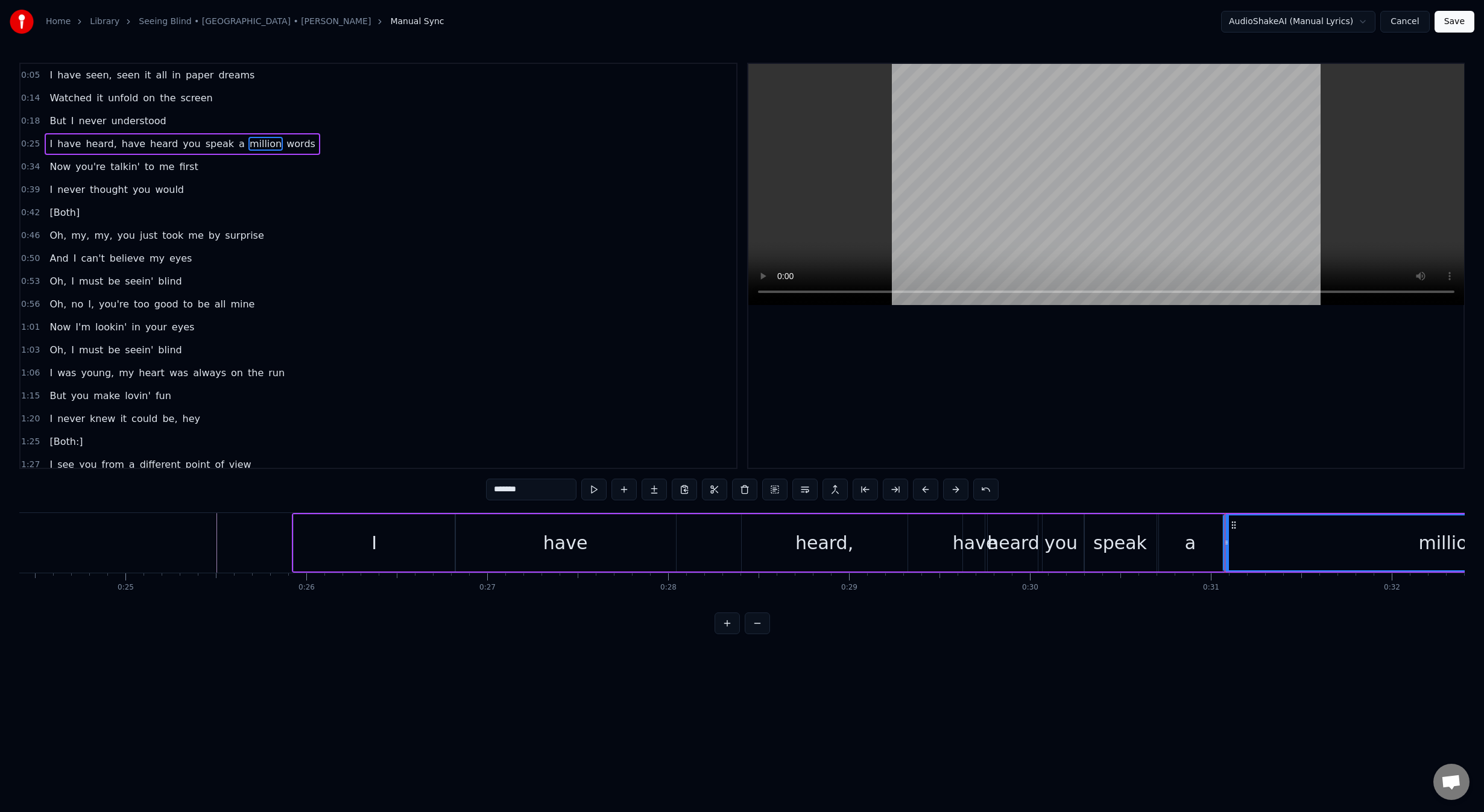
scroll to position [0, 4190]
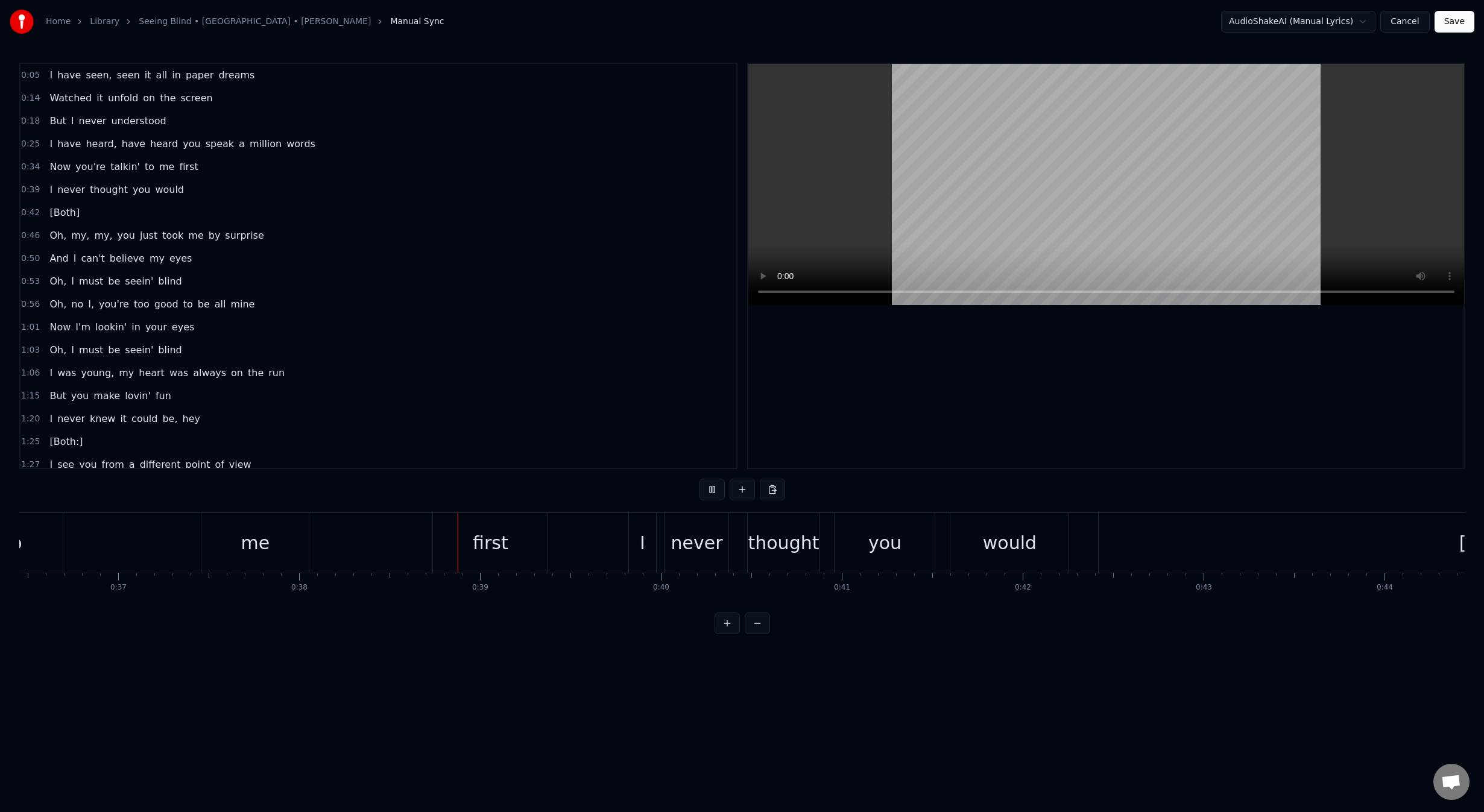
scroll to position [0, 6867]
click at [1215, 535] on div "[Both]" at bounding box center [1215, 542] width 56 height 27
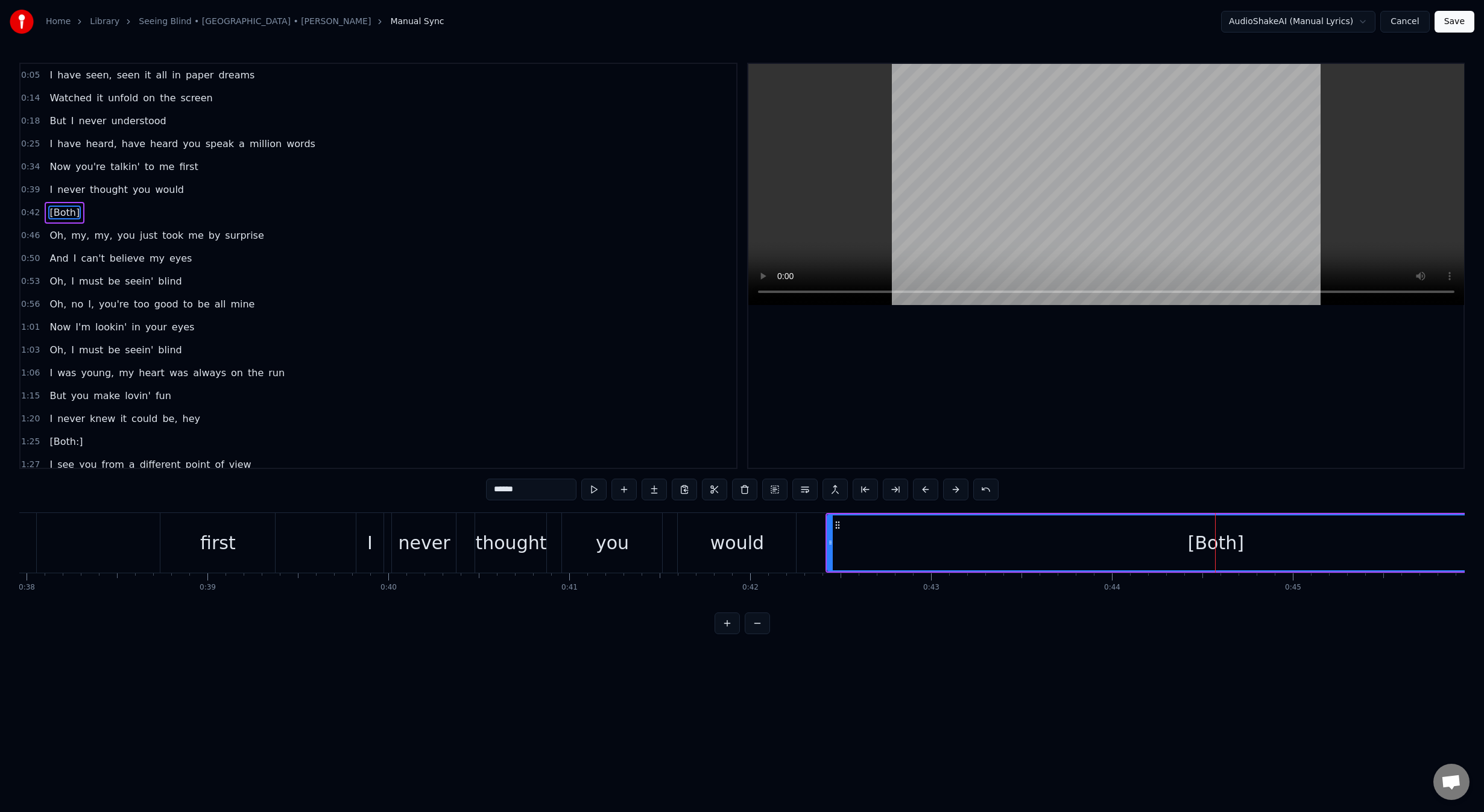
type input "***"
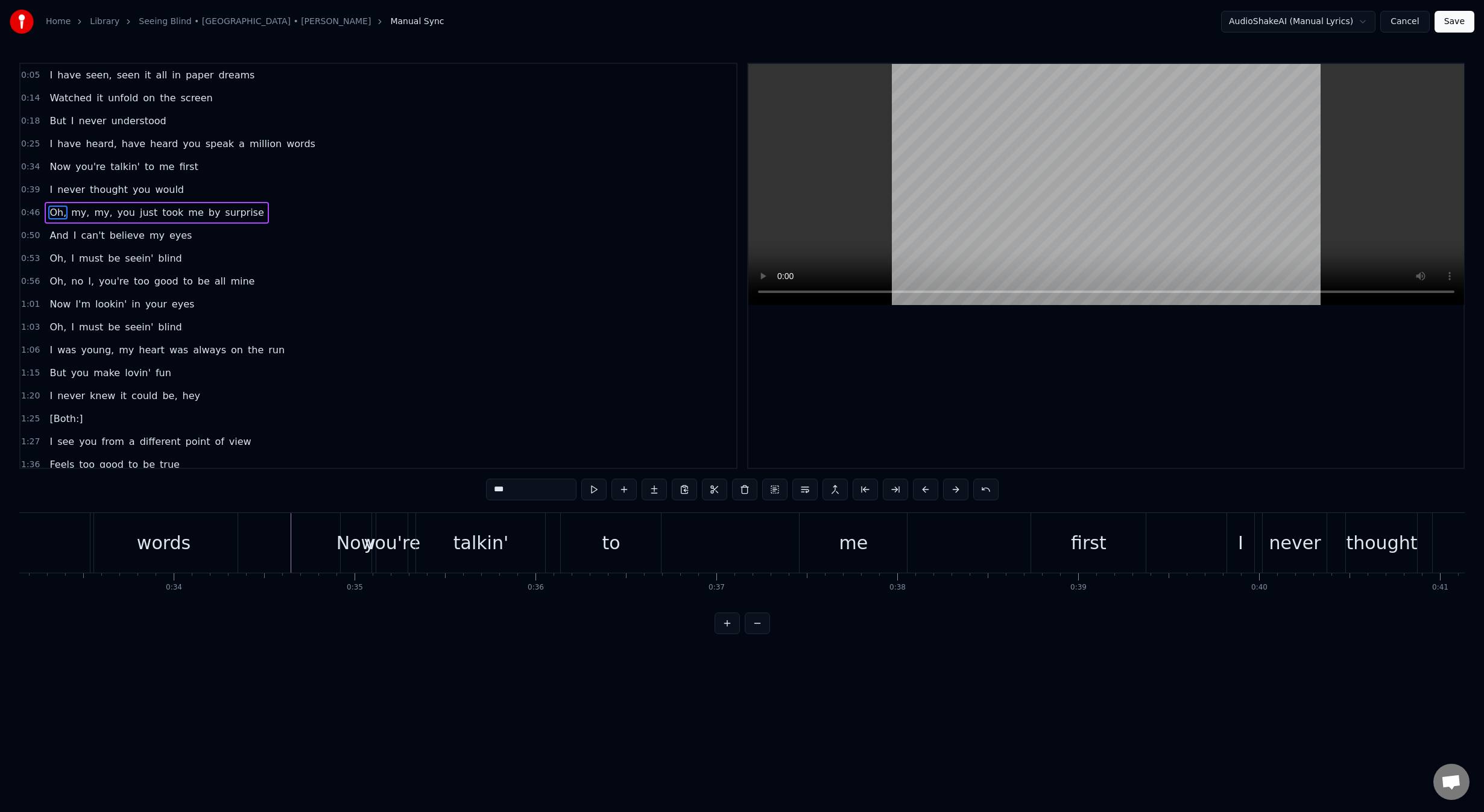
scroll to position [0, 5756]
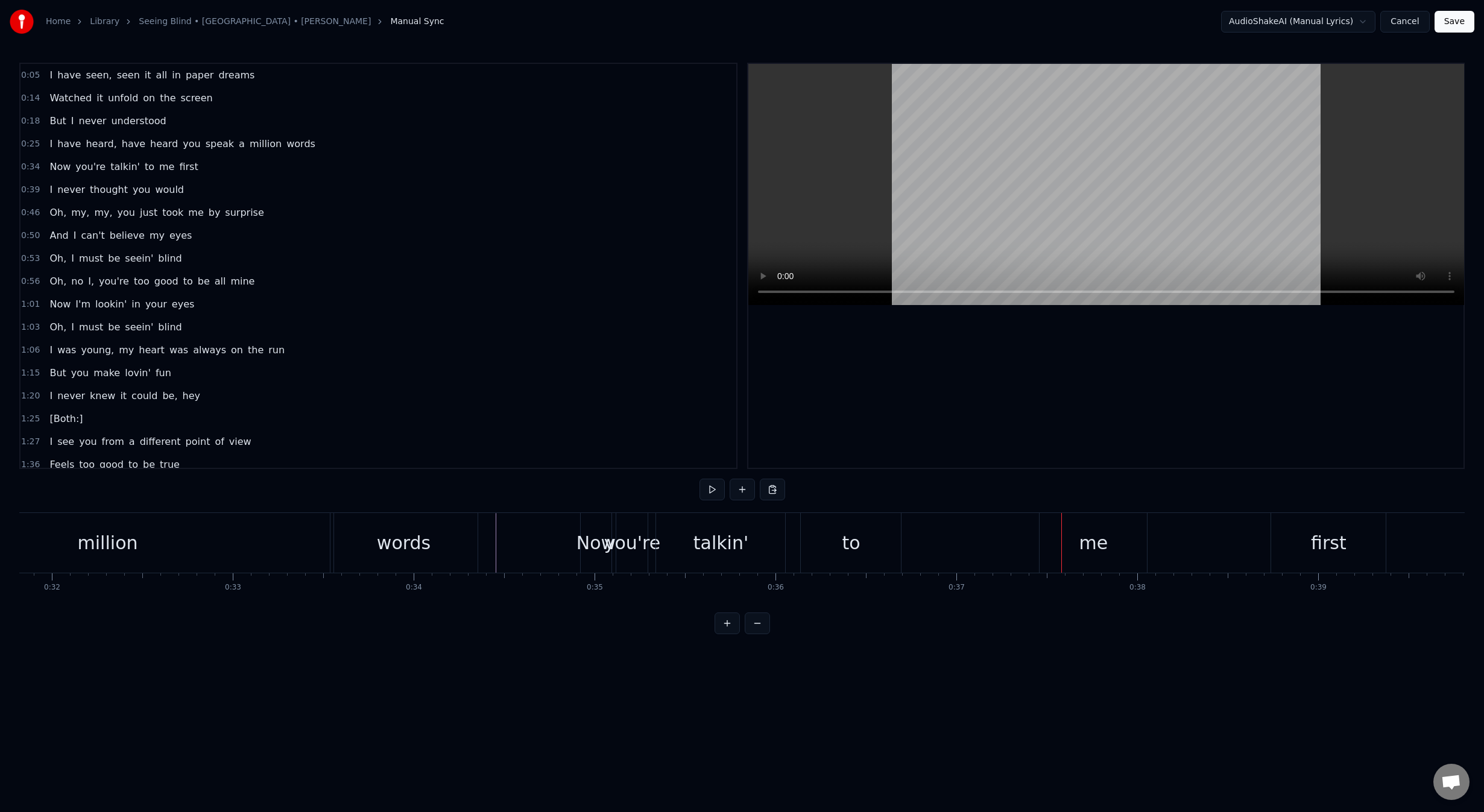
click at [866, 546] on div "to" at bounding box center [850, 542] width 100 height 60
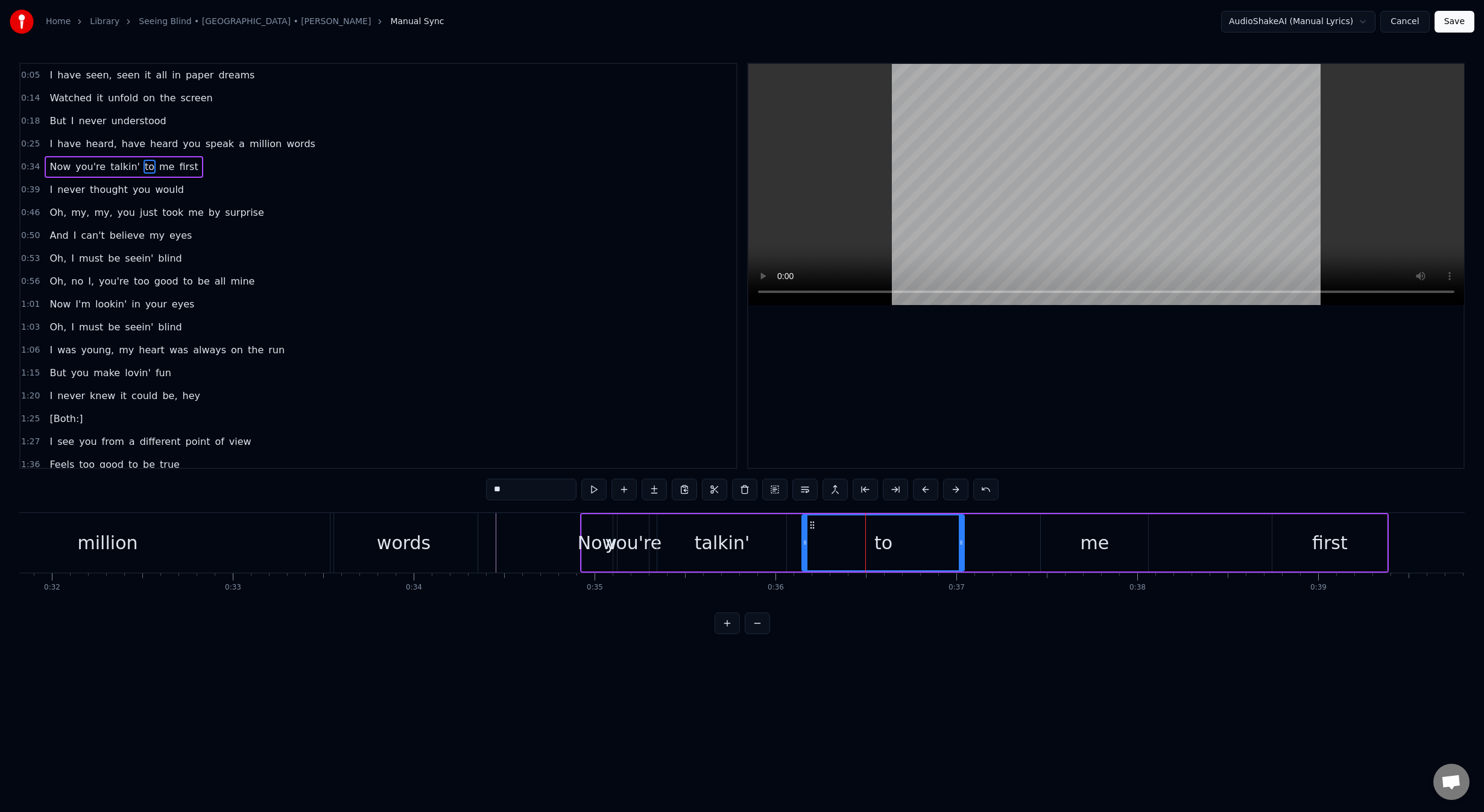
drag, startPoint x: 900, startPoint y: 544, endPoint x: 962, endPoint y: 542, distance: 62.0
click at [962, 542] on icon at bounding box center [961, 542] width 5 height 10
click at [1101, 558] on div "me" at bounding box center [1093, 542] width 107 height 57
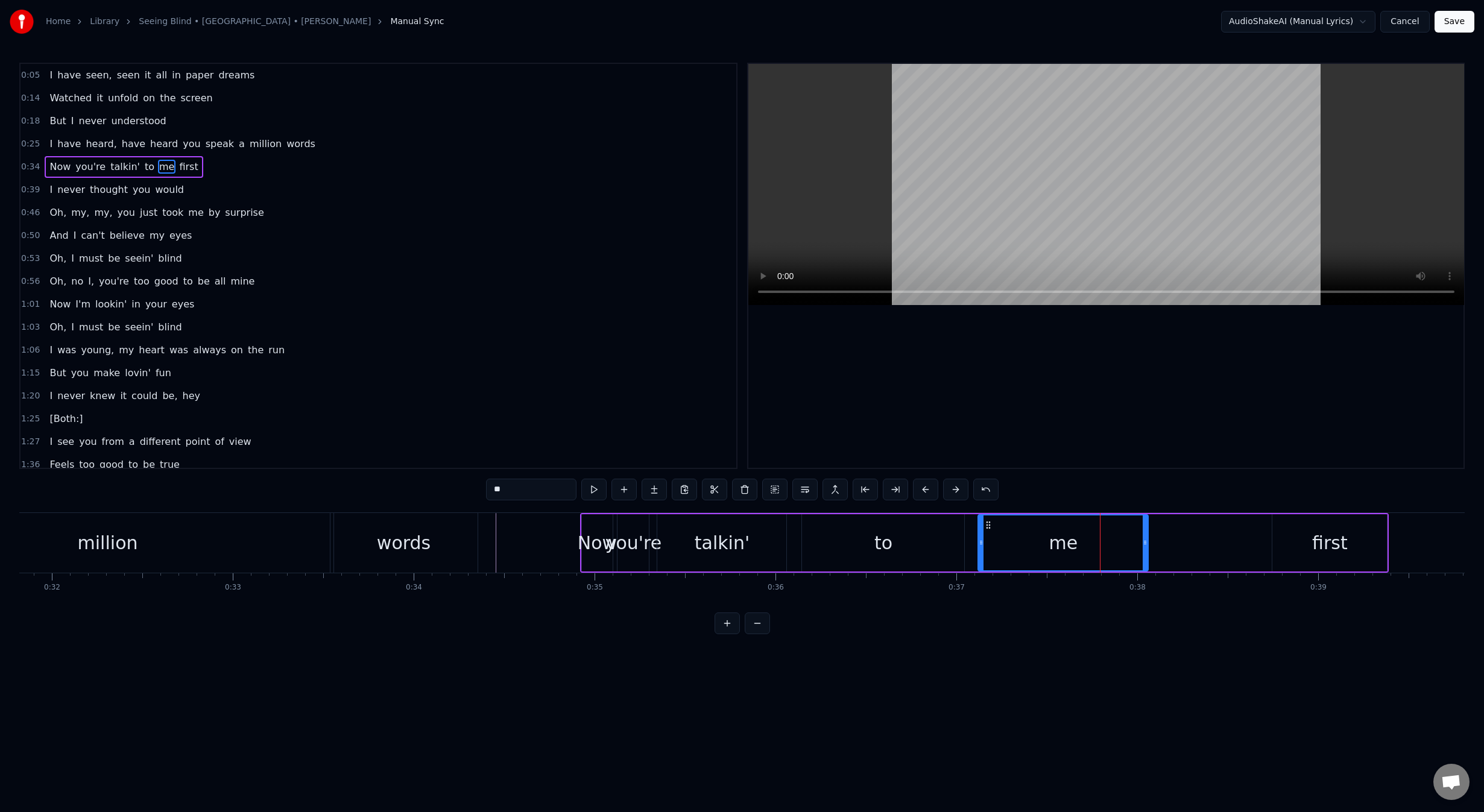
drag, startPoint x: 1042, startPoint y: 546, endPoint x: 979, endPoint y: 547, distance: 63.0
click at [979, 547] on div at bounding box center [981, 542] width 5 height 55
click at [1294, 551] on div "first" at bounding box center [1329, 542] width 114 height 57
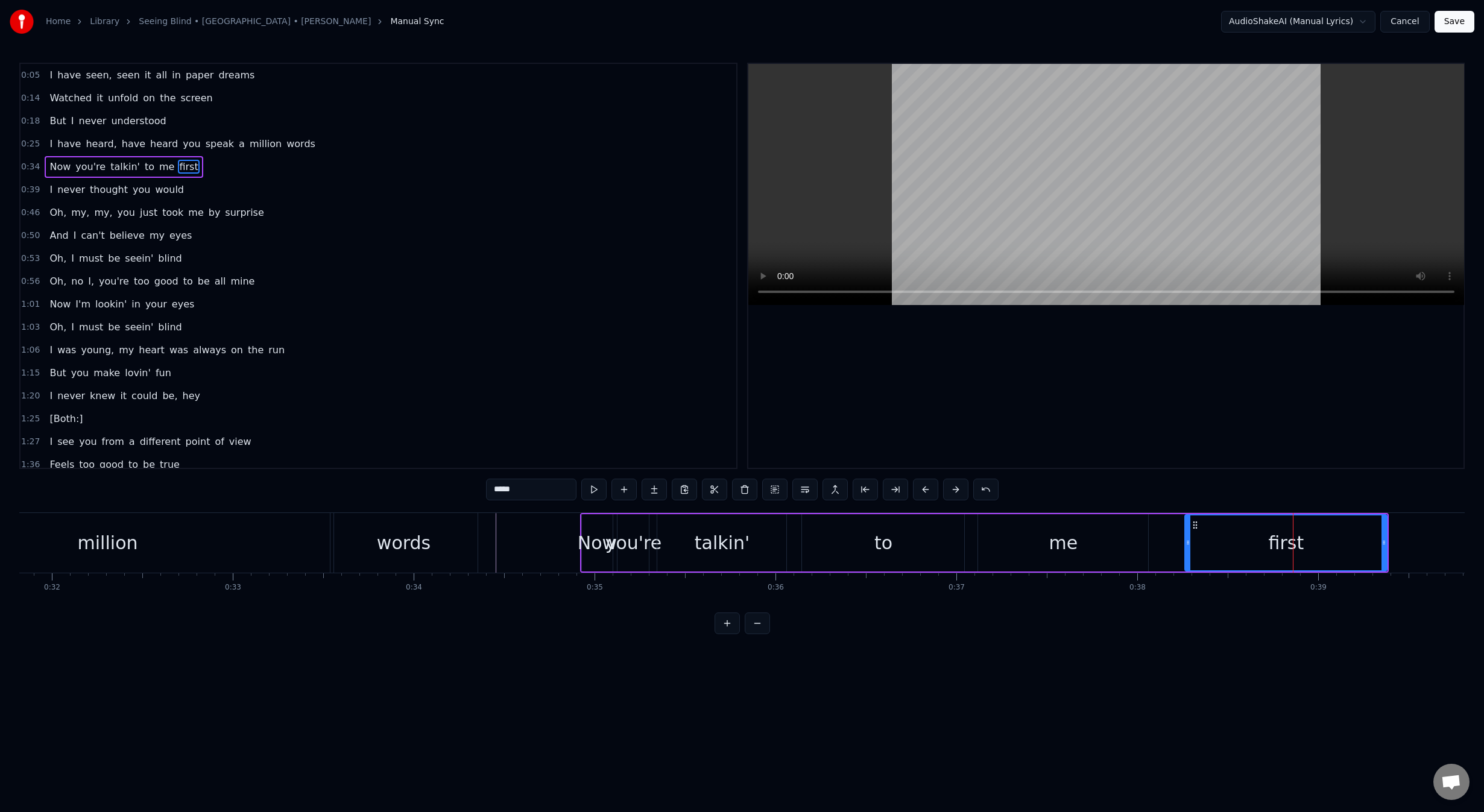
drag, startPoint x: 1275, startPoint y: 544, endPoint x: 1187, endPoint y: 548, distance: 88.1
click at [1187, 548] on div at bounding box center [1188, 542] width 5 height 55
click at [1116, 546] on div "me" at bounding box center [1063, 542] width 170 height 57
type input "**"
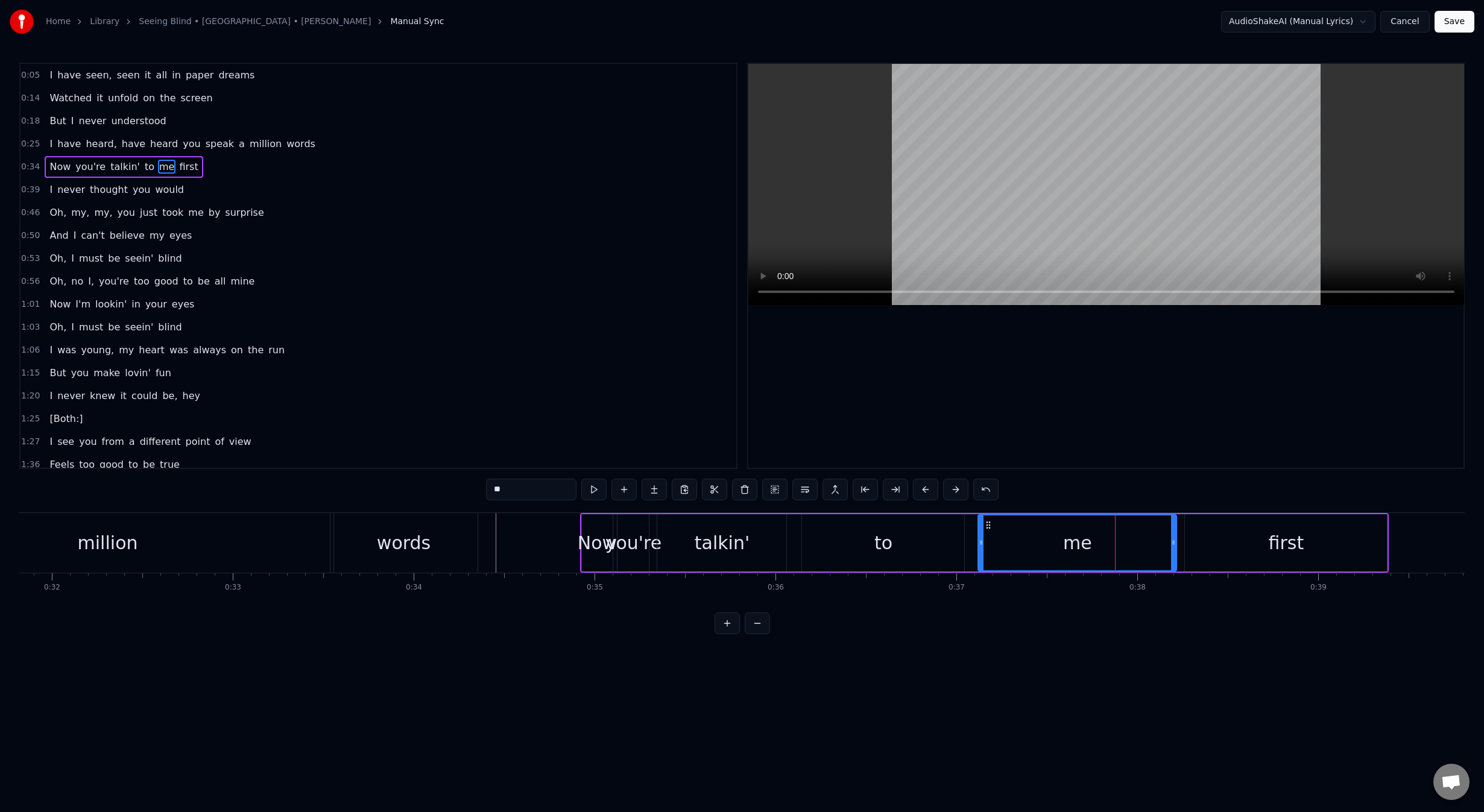
click at [1176, 542] on icon at bounding box center [1173, 542] width 5 height 10
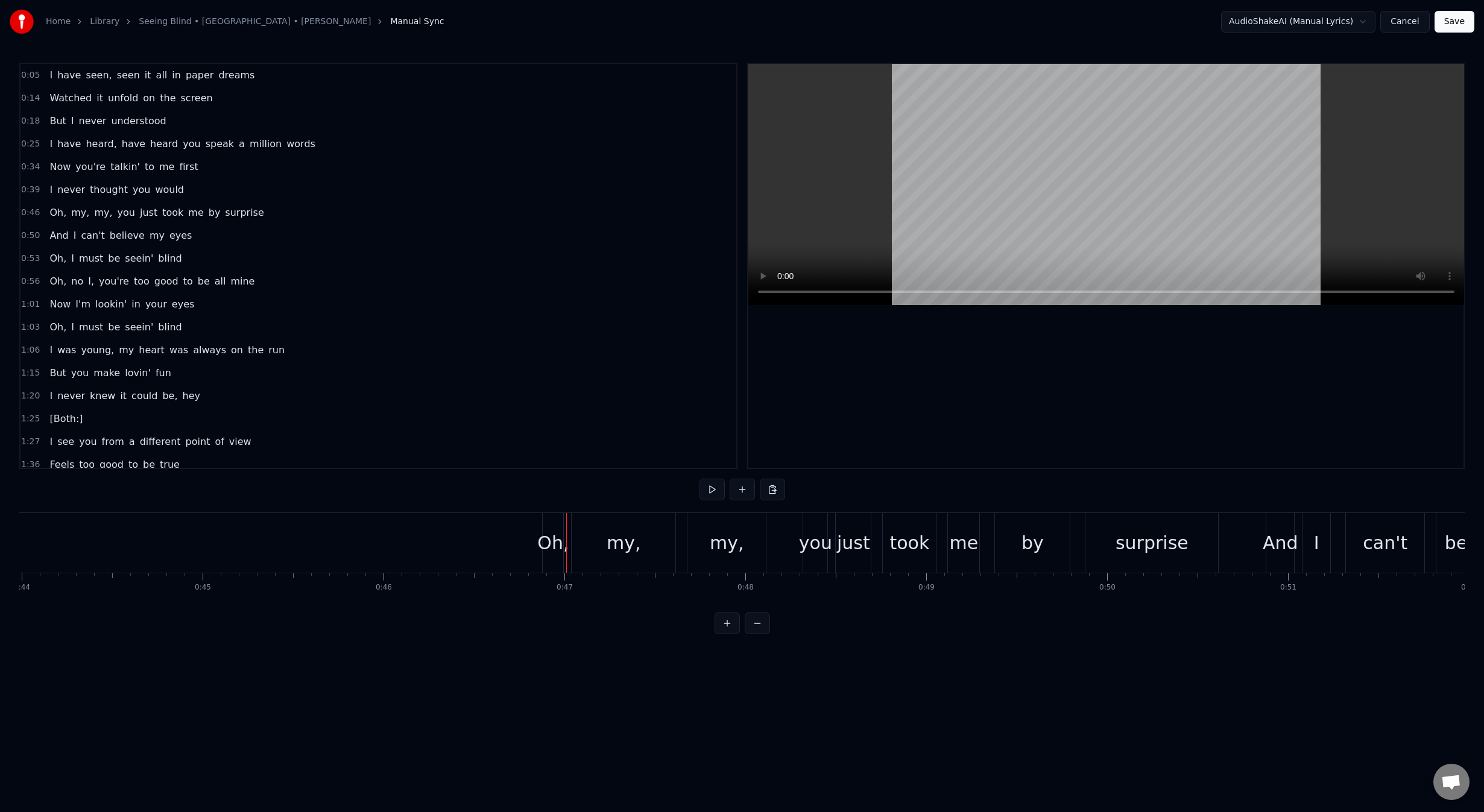
scroll to position [0, 7773]
click at [731, 534] on div "Oh," at bounding box center [736, 542] width 31 height 27
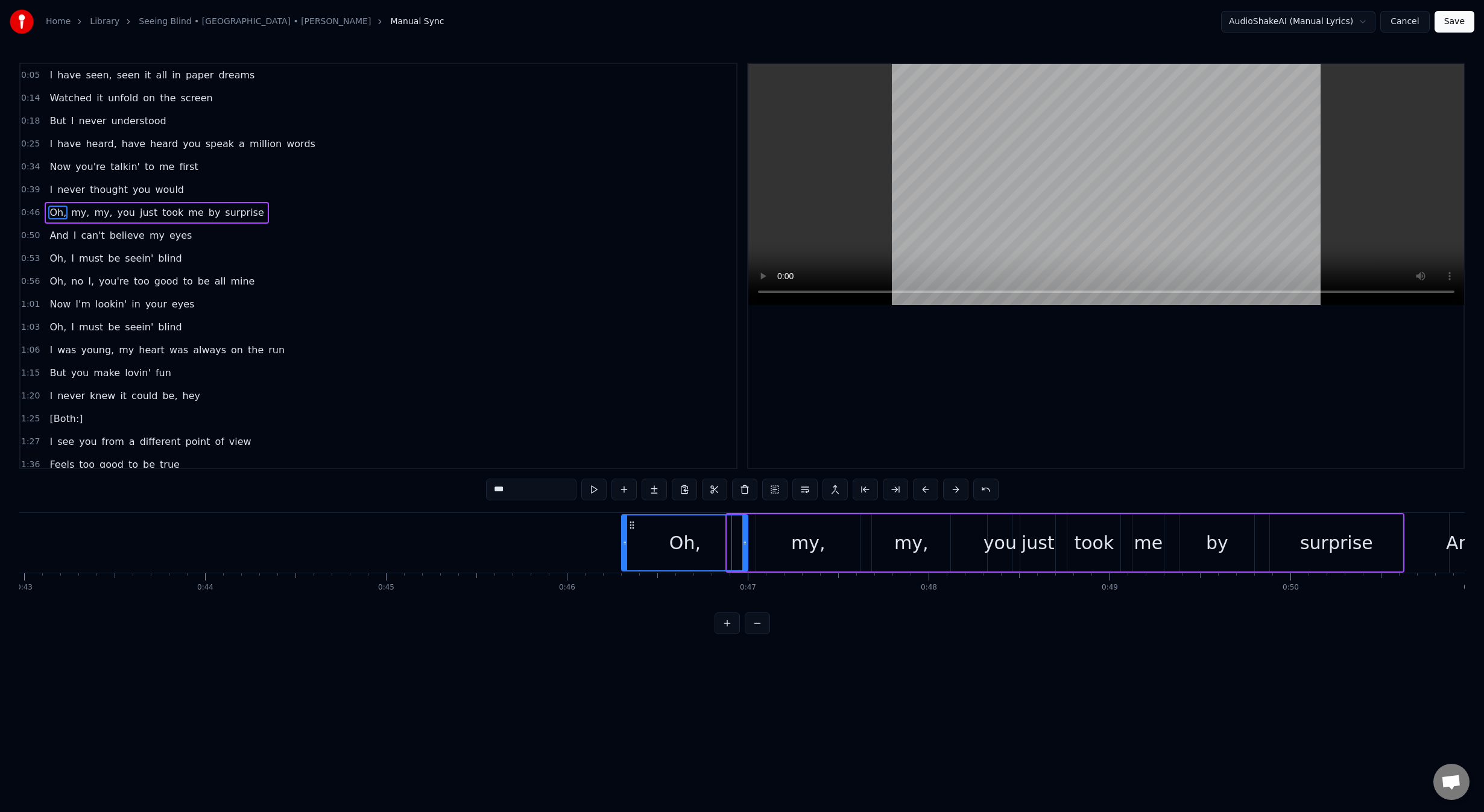
drag, startPoint x: 729, startPoint y: 543, endPoint x: 618, endPoint y: 545, distance: 111.0
click at [622, 545] on icon at bounding box center [625, 542] width 5 height 10
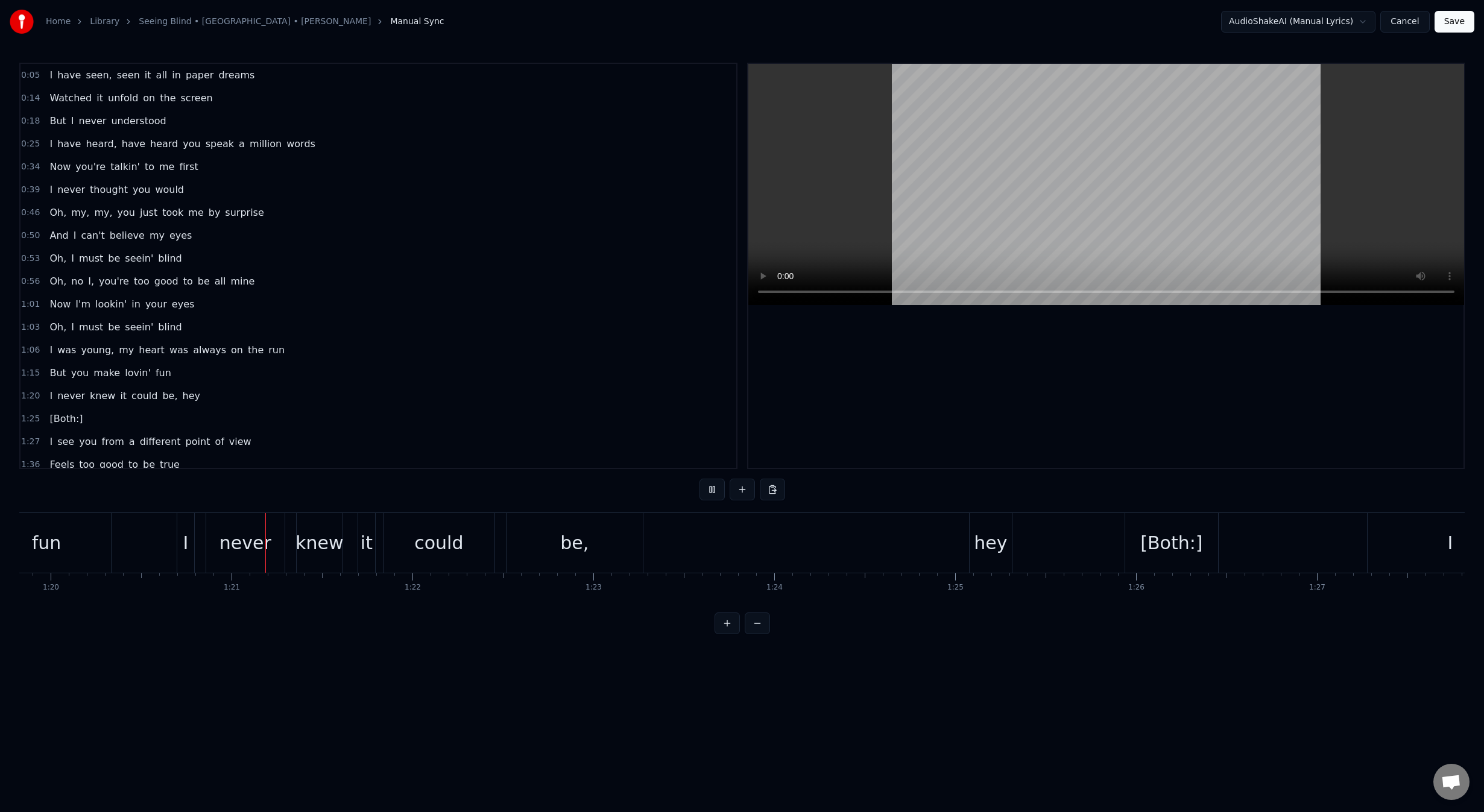
scroll to position [0, 14495]
click at [1113, 537] on div "[Both:]" at bounding box center [1116, 542] width 62 height 27
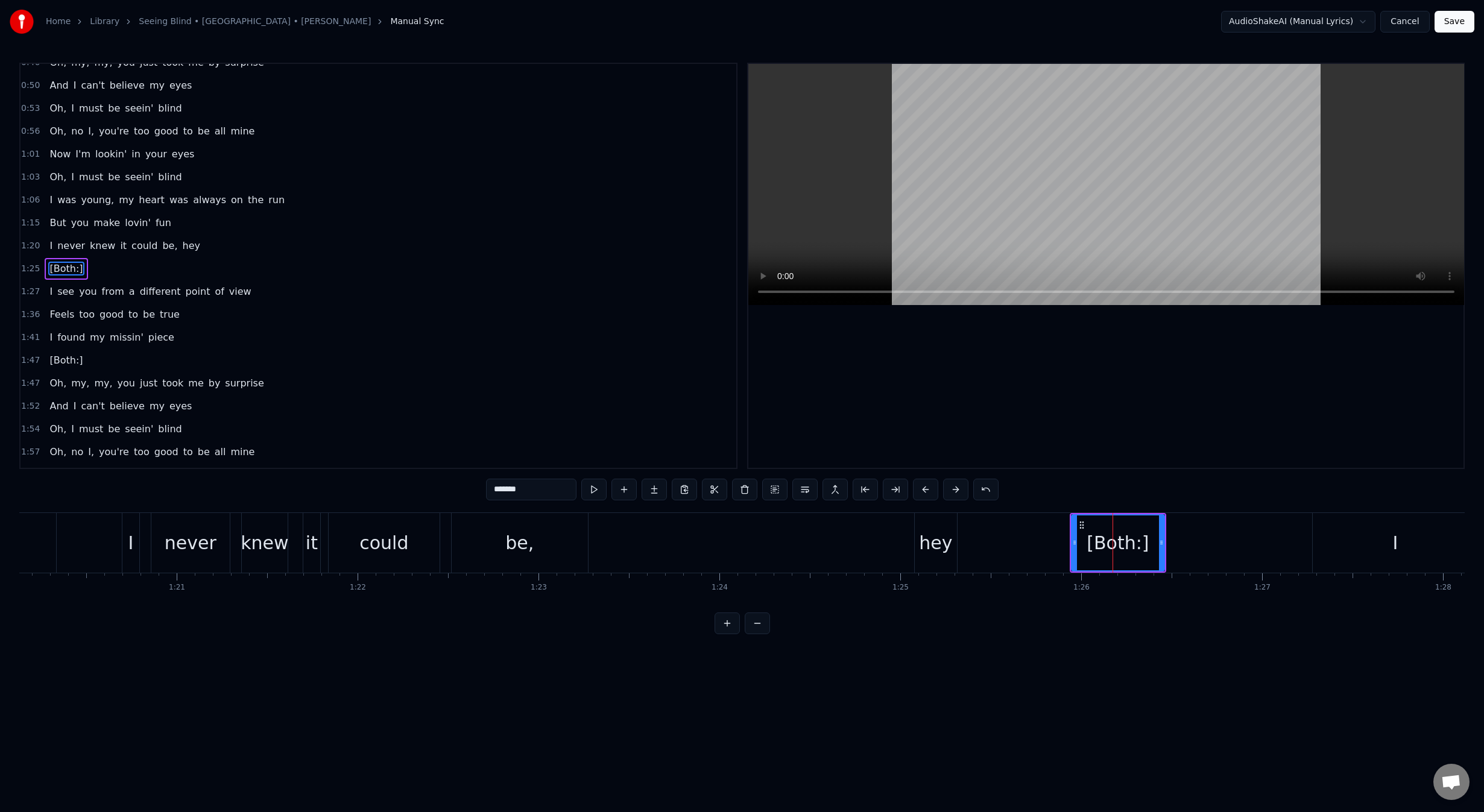
scroll to position [153, 0]
type input "*"
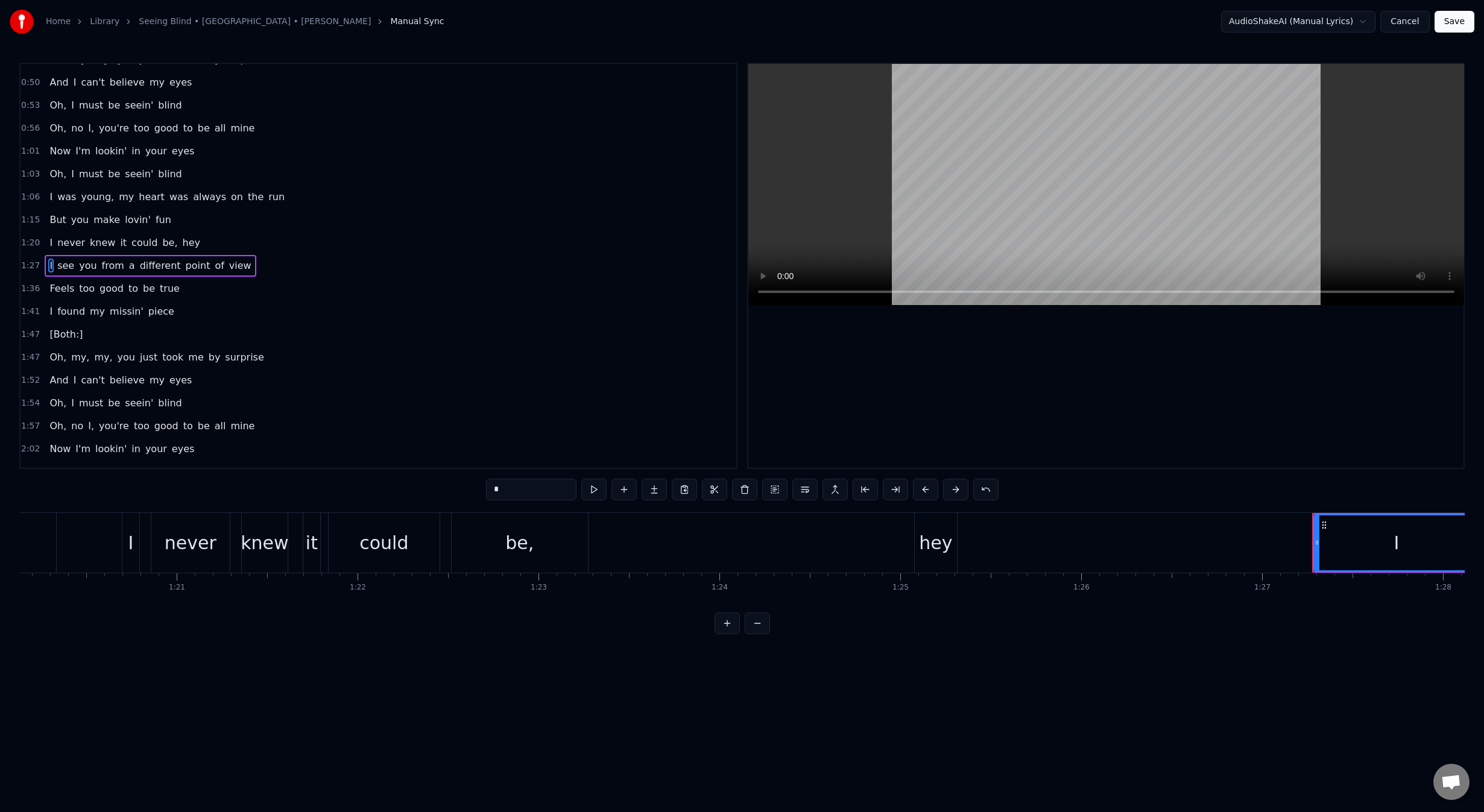
click at [911, 536] on div "I never knew it could be, hey" at bounding box center [540, 542] width 838 height 60
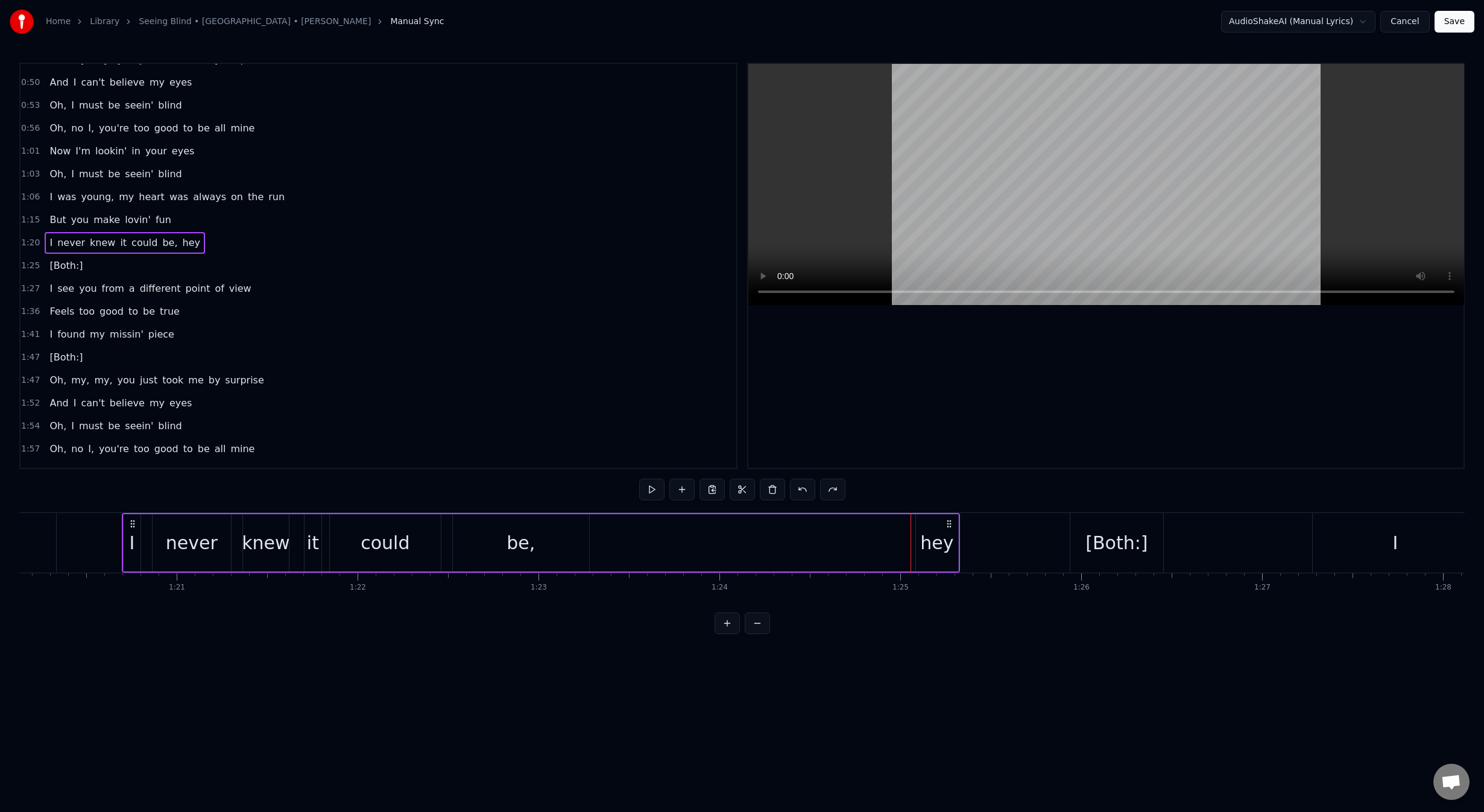
click at [1101, 550] on div "[Both:]" at bounding box center [1116, 542] width 62 height 27
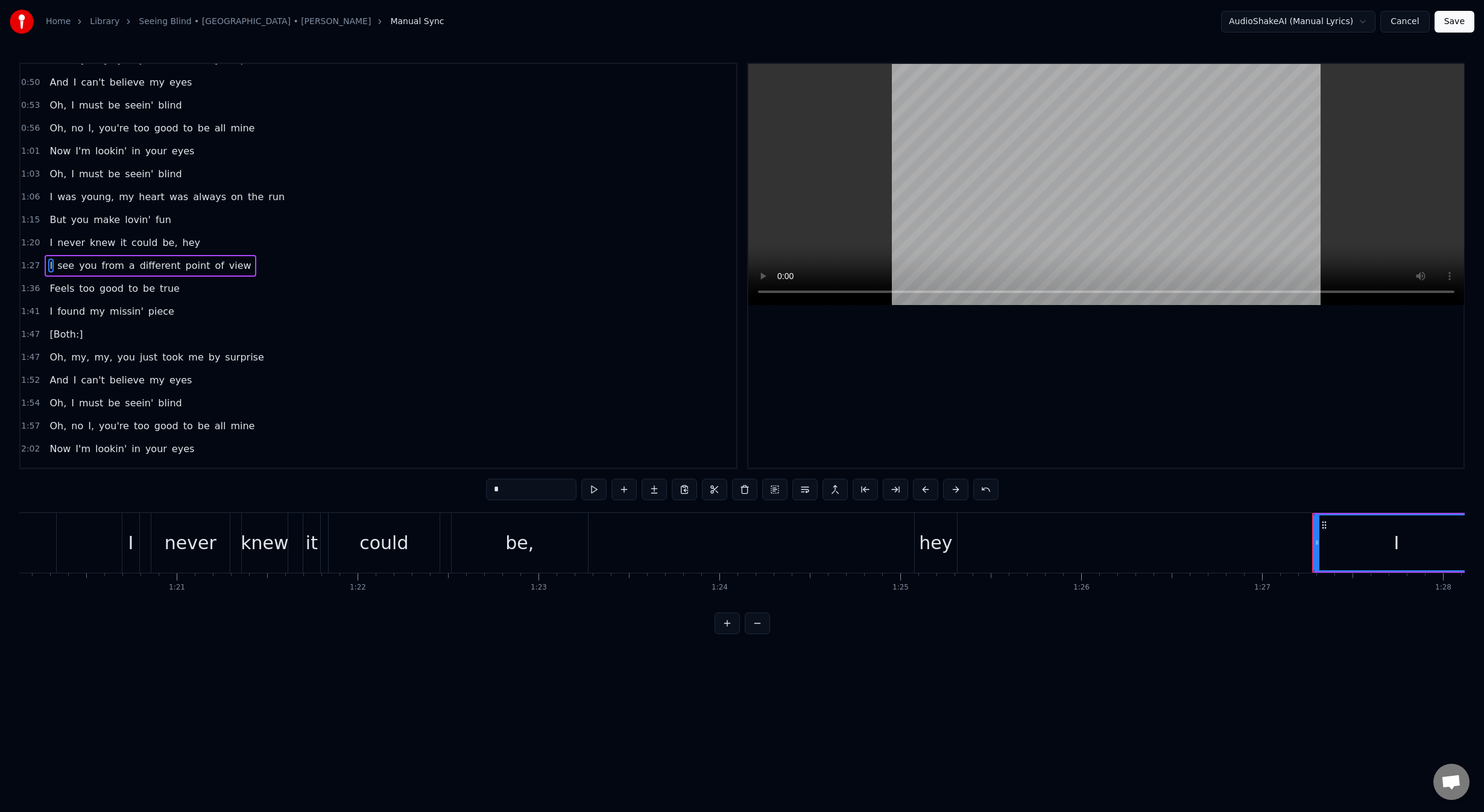
click at [948, 543] on div "hey" at bounding box center [935, 542] width 33 height 27
type input "***"
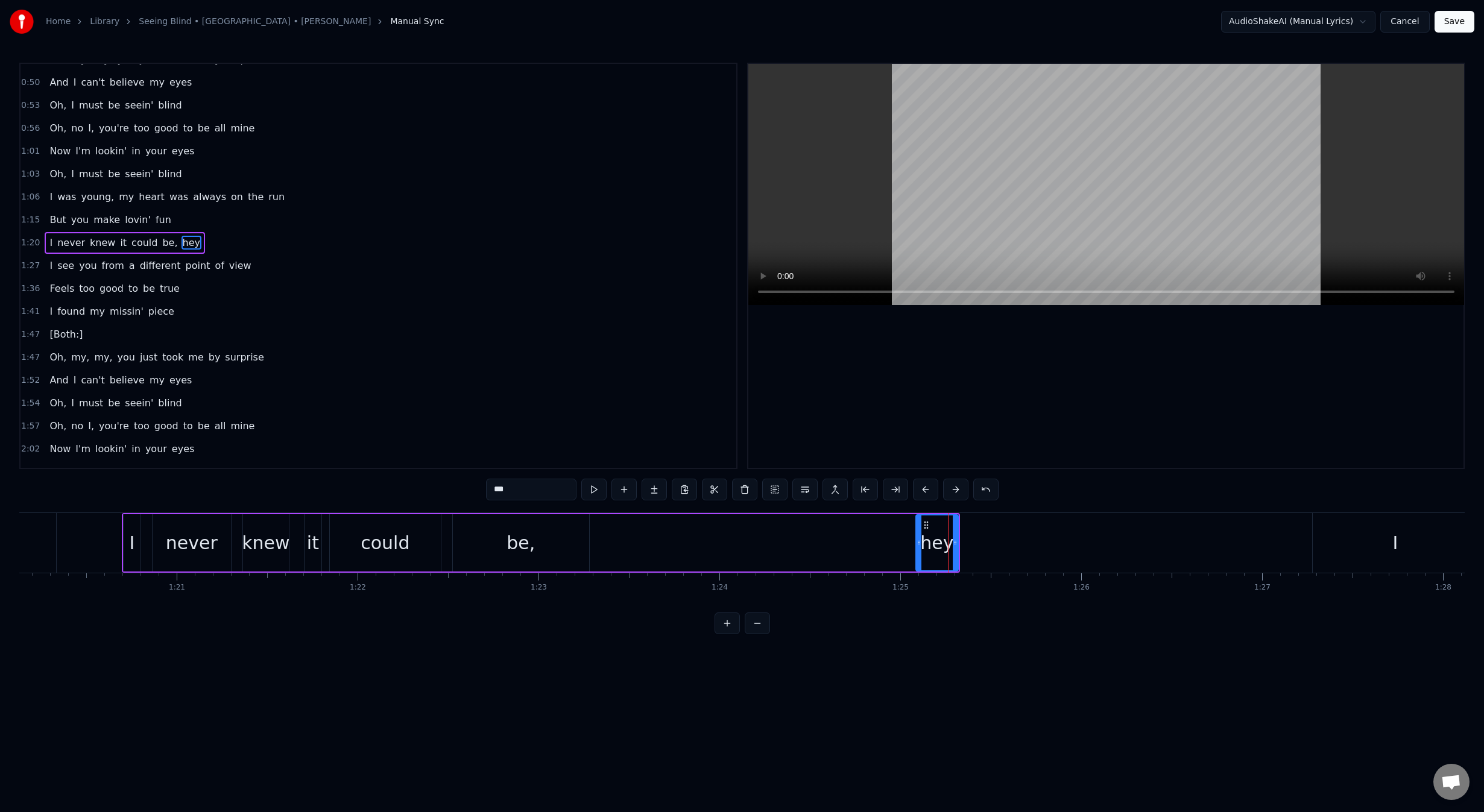
scroll to position [130, 0]
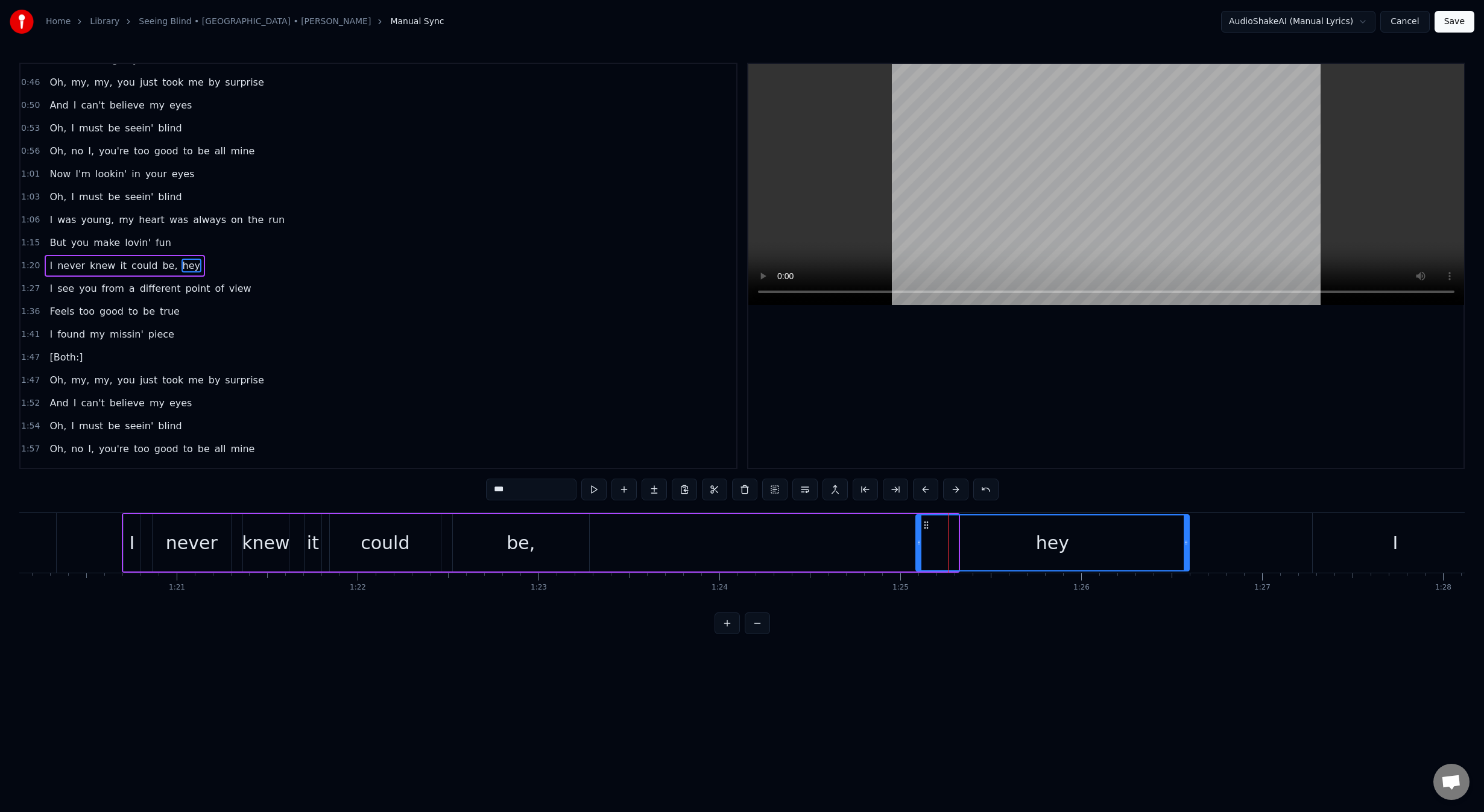
drag, startPoint x: 957, startPoint y: 542, endPoint x: 1187, endPoint y: 553, distance: 230.3
click at [1187, 553] on div at bounding box center [1186, 542] width 5 height 55
click at [721, 534] on div "I never knew it could be, hey" at bounding box center [655, 542] width 1069 height 60
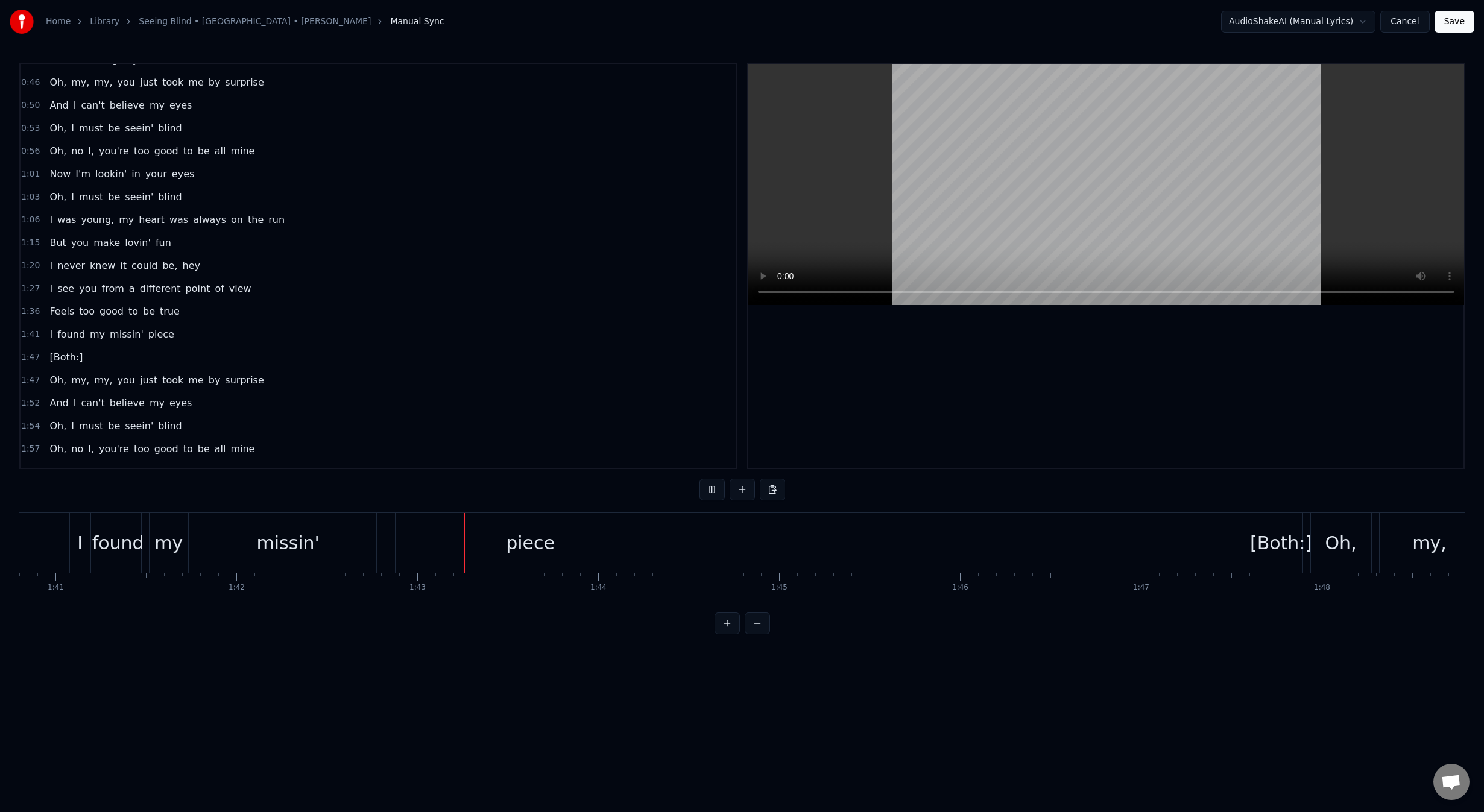
scroll to position [0, 18511]
click at [1004, 538] on div "[Both:]" at bounding box center [1003, 542] width 62 height 27
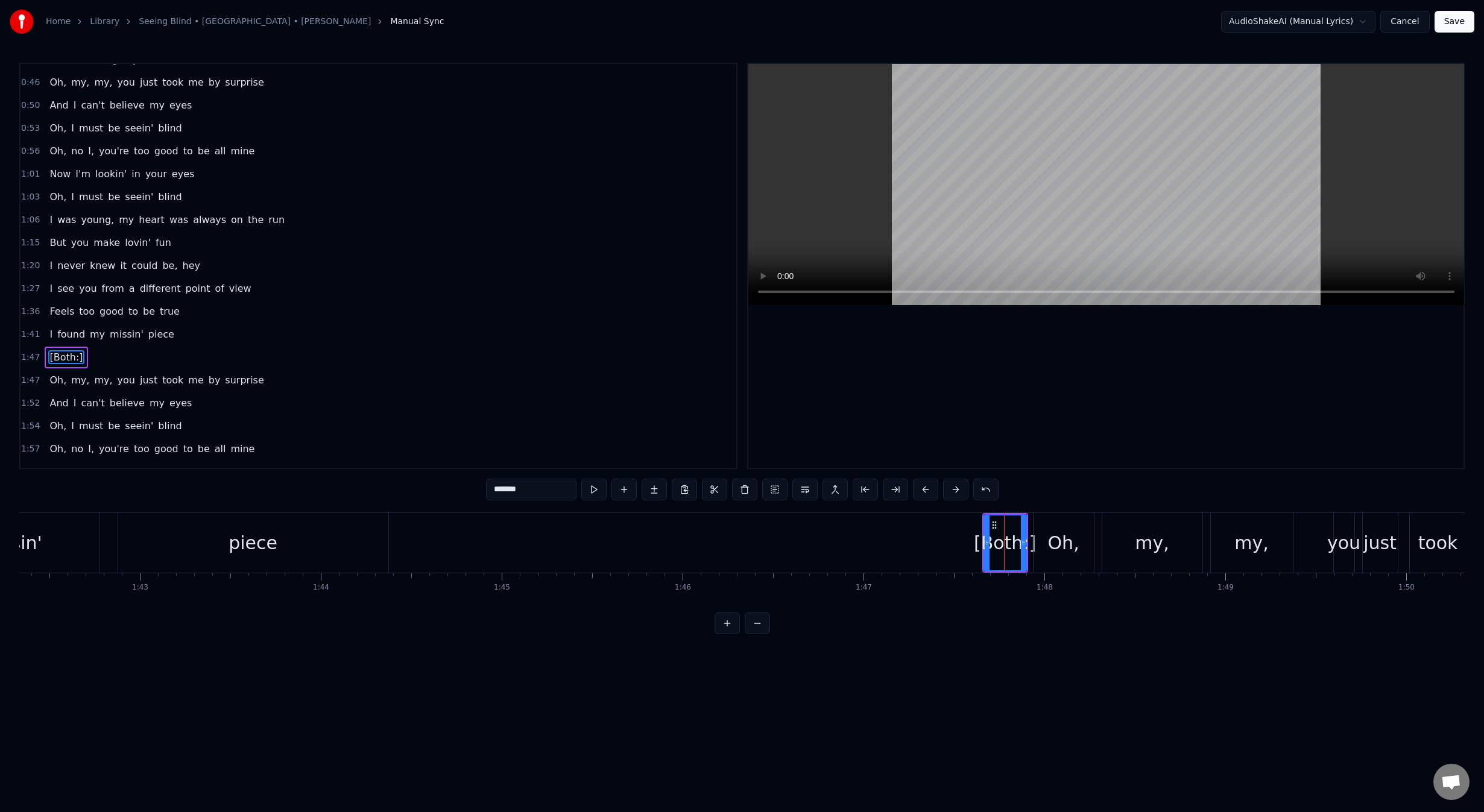
scroll to position [222, 0]
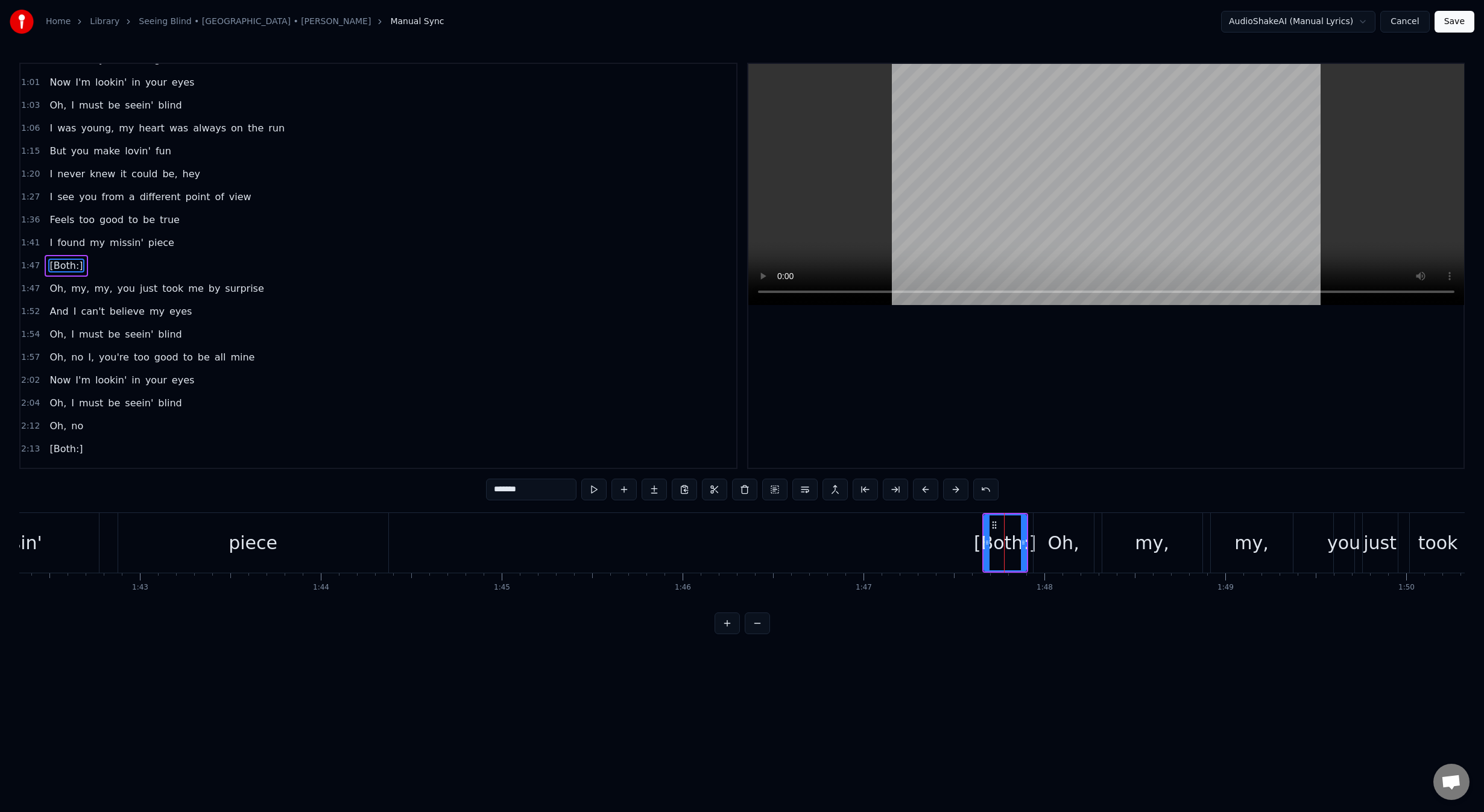
type input "***"
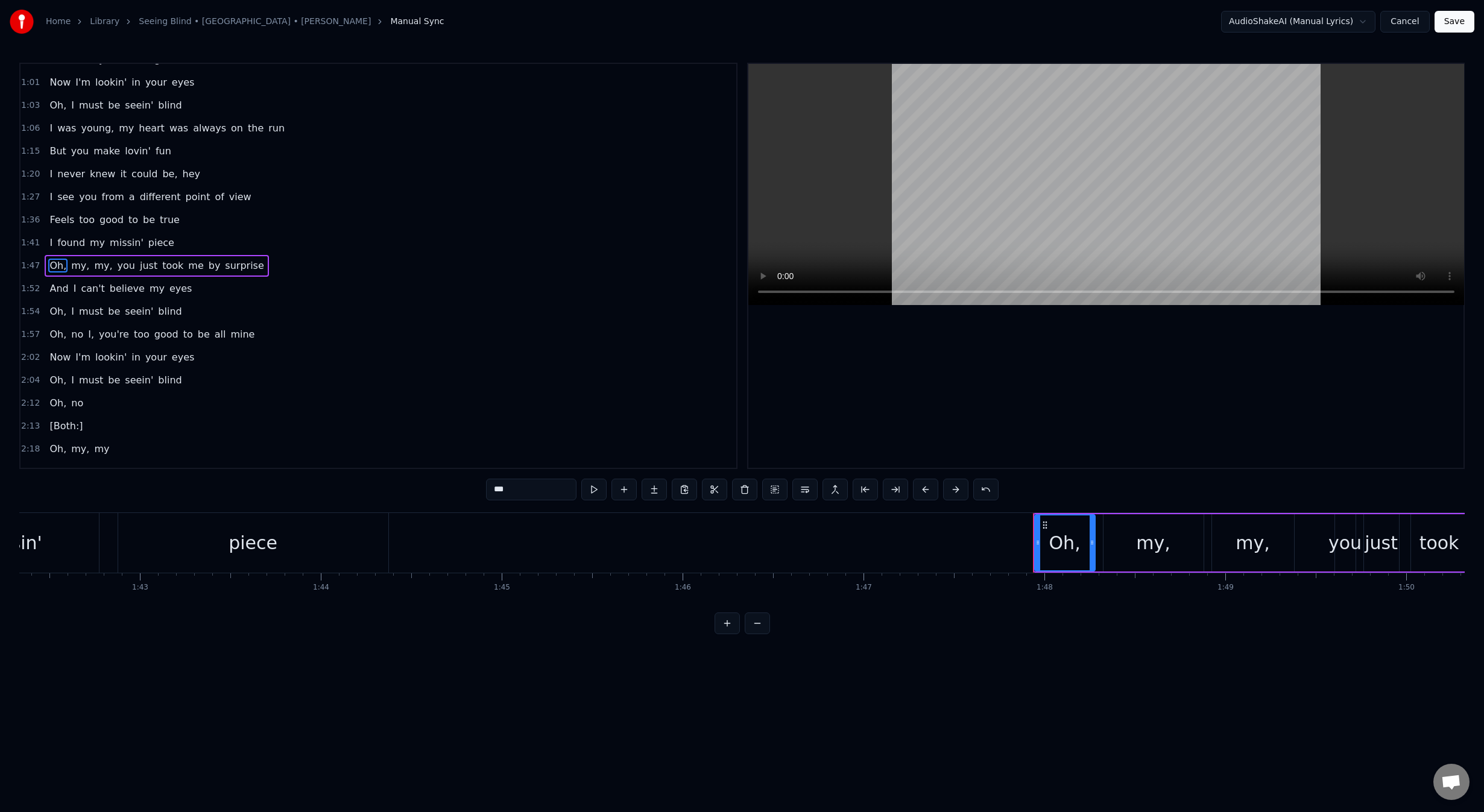
click at [1058, 546] on div "Oh," at bounding box center [1064, 542] width 31 height 27
drag, startPoint x: 1038, startPoint y: 544, endPoint x: 945, endPoint y: 546, distance: 93.0
click at [945, 546] on icon at bounding box center [945, 542] width 5 height 10
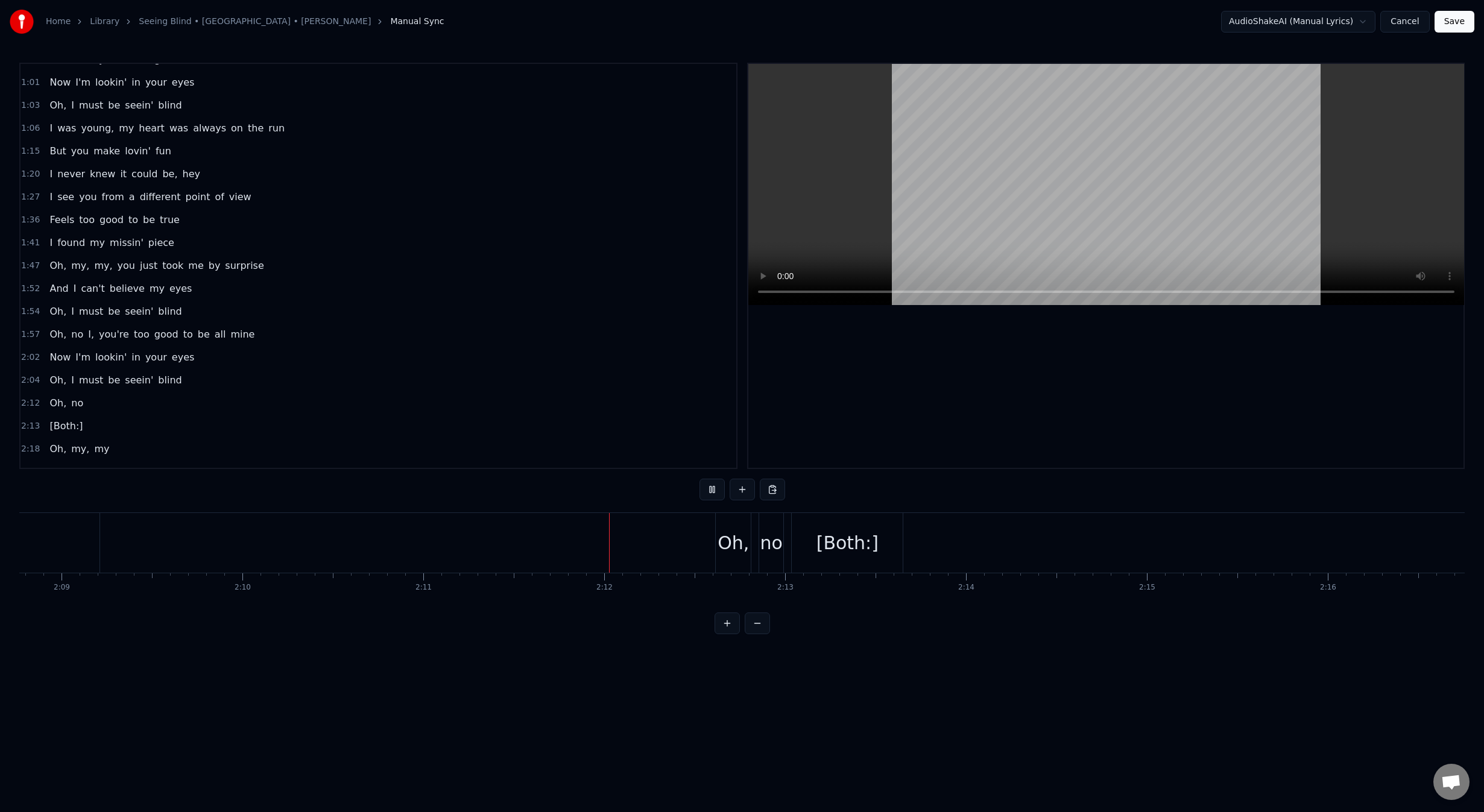
scroll to position [0, 23477]
click at [664, 536] on div "[Both:]" at bounding box center [663, 542] width 62 height 27
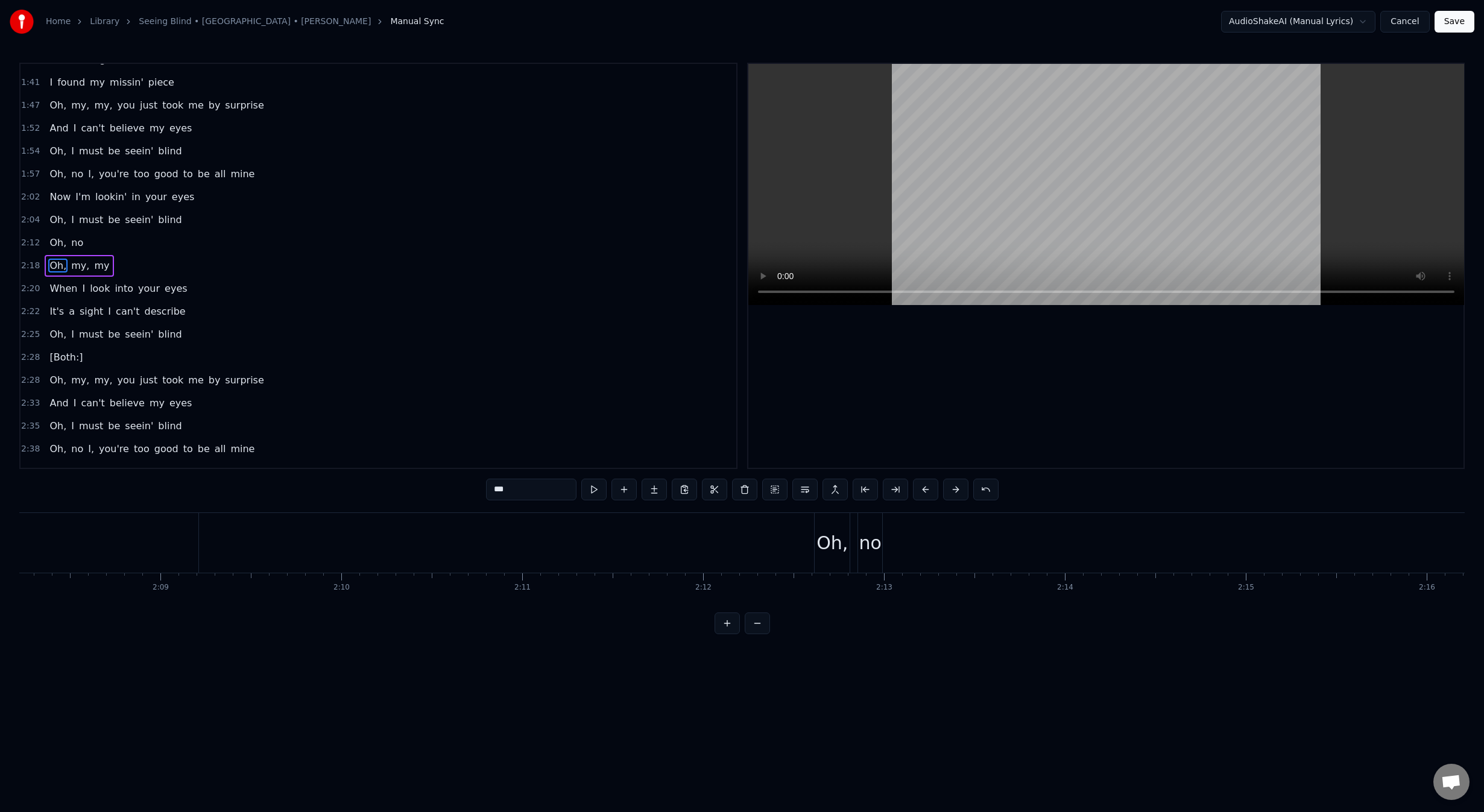
scroll to position [0, 23166]
click at [894, 552] on div "no" at bounding box center [899, 542] width 23 height 27
type input "**"
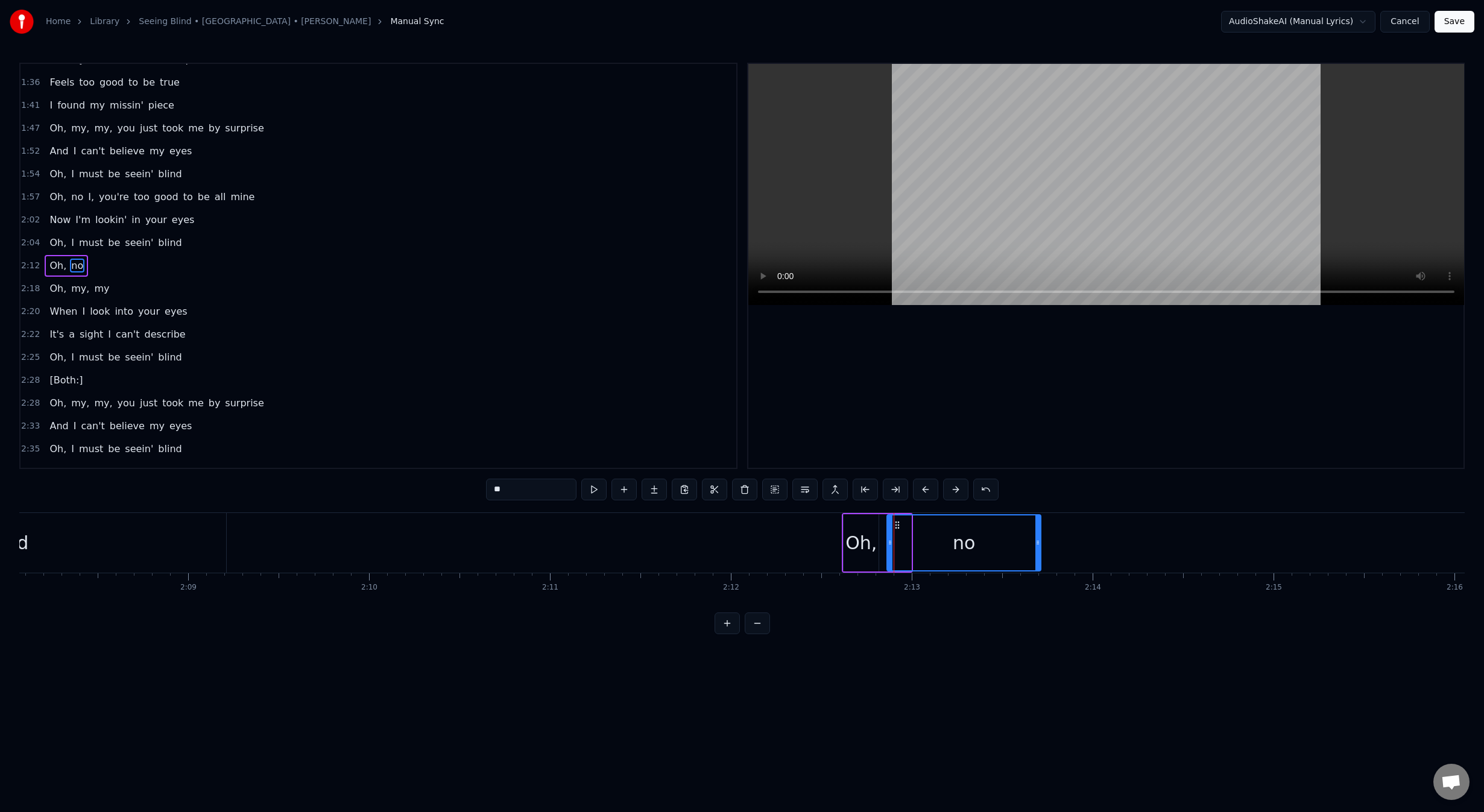
drag, startPoint x: 908, startPoint y: 545, endPoint x: 1048, endPoint y: 545, distance: 140.0
click at [1040, 545] on icon at bounding box center [1038, 542] width 5 height 10
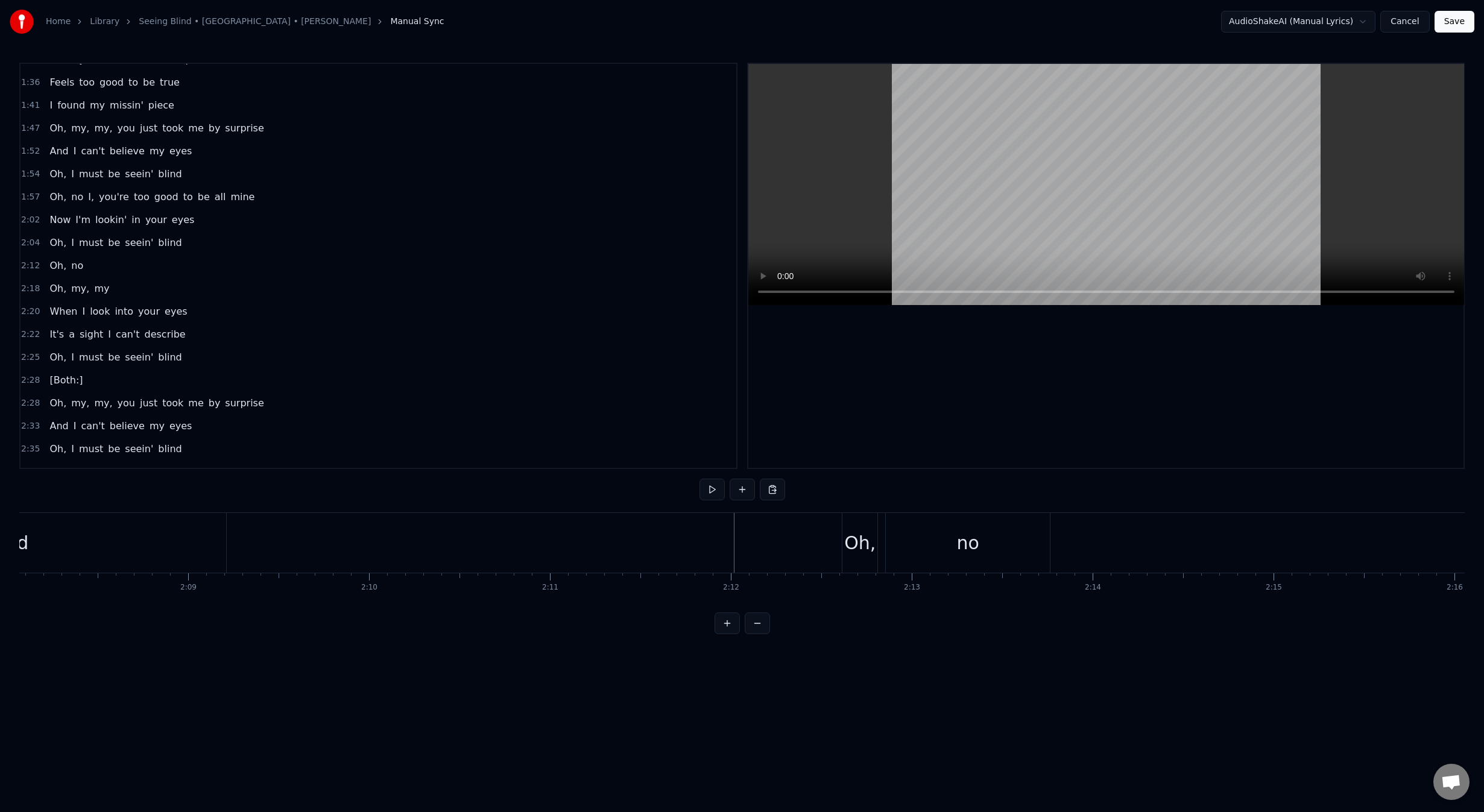
drag, startPoint x: 934, startPoint y: 548, endPoint x: 957, endPoint y: 548, distance: 23.0
click at [957, 548] on div "no" at bounding box center [968, 542] width 164 height 60
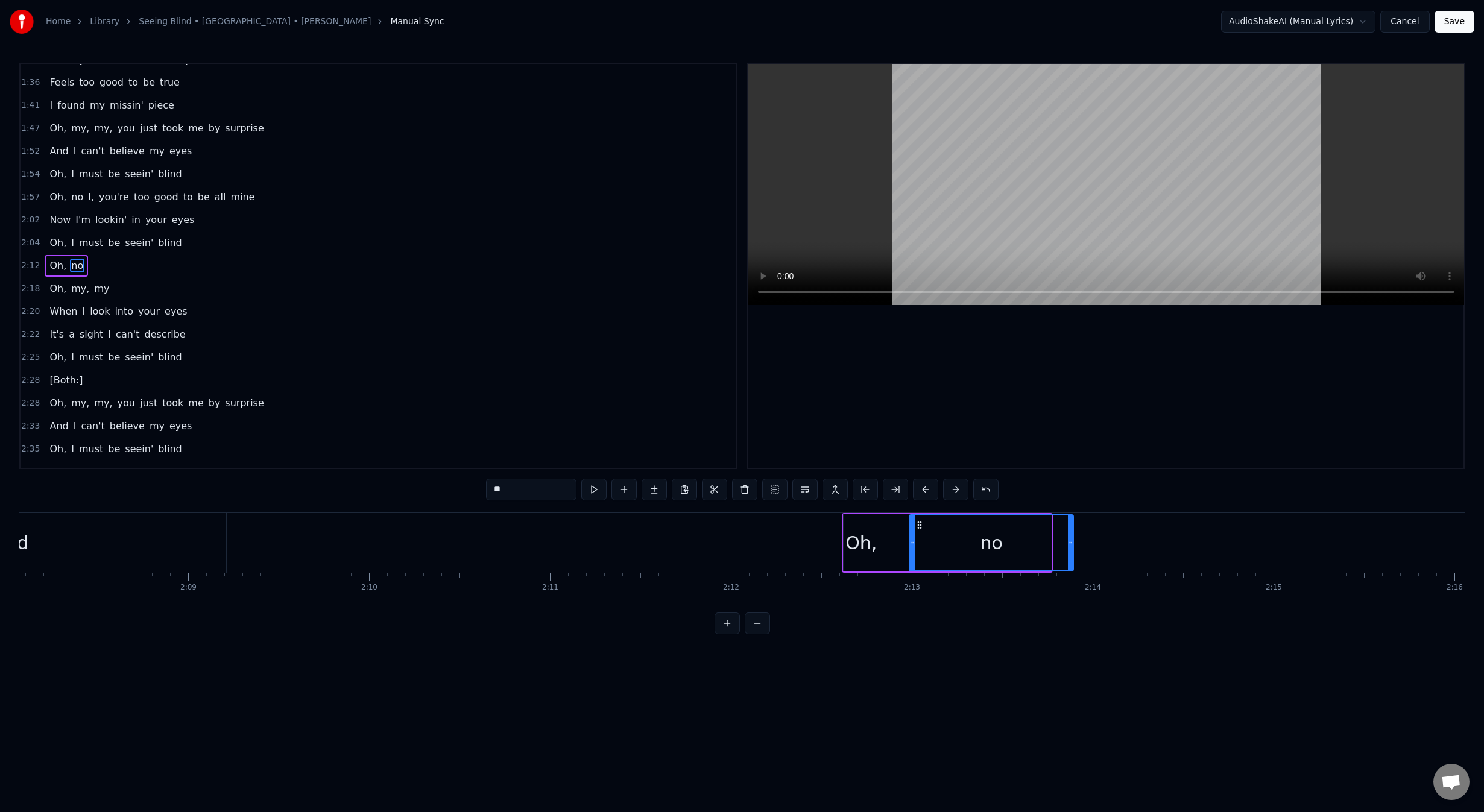
drag, startPoint x: 897, startPoint y: 524, endPoint x: 918, endPoint y: 524, distance: 21.0
click at [918, 524] on icon at bounding box center [920, 525] width 10 height 10
click at [854, 542] on div "Oh," at bounding box center [861, 542] width 31 height 27
type input "***"
drag, startPoint x: 874, startPoint y: 543, endPoint x: 907, endPoint y: 543, distance: 33.0
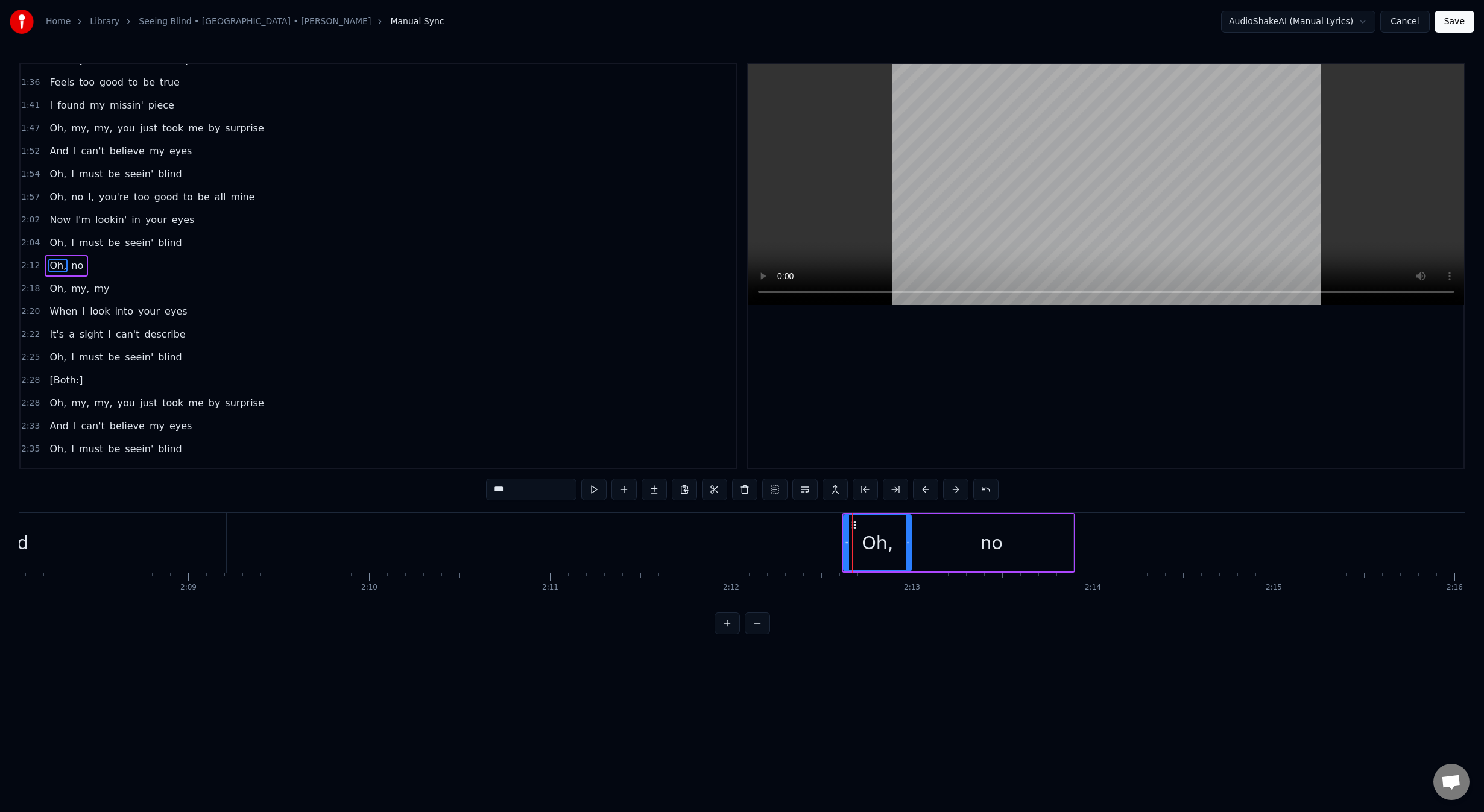
click at [907, 543] on icon at bounding box center [908, 542] width 5 height 10
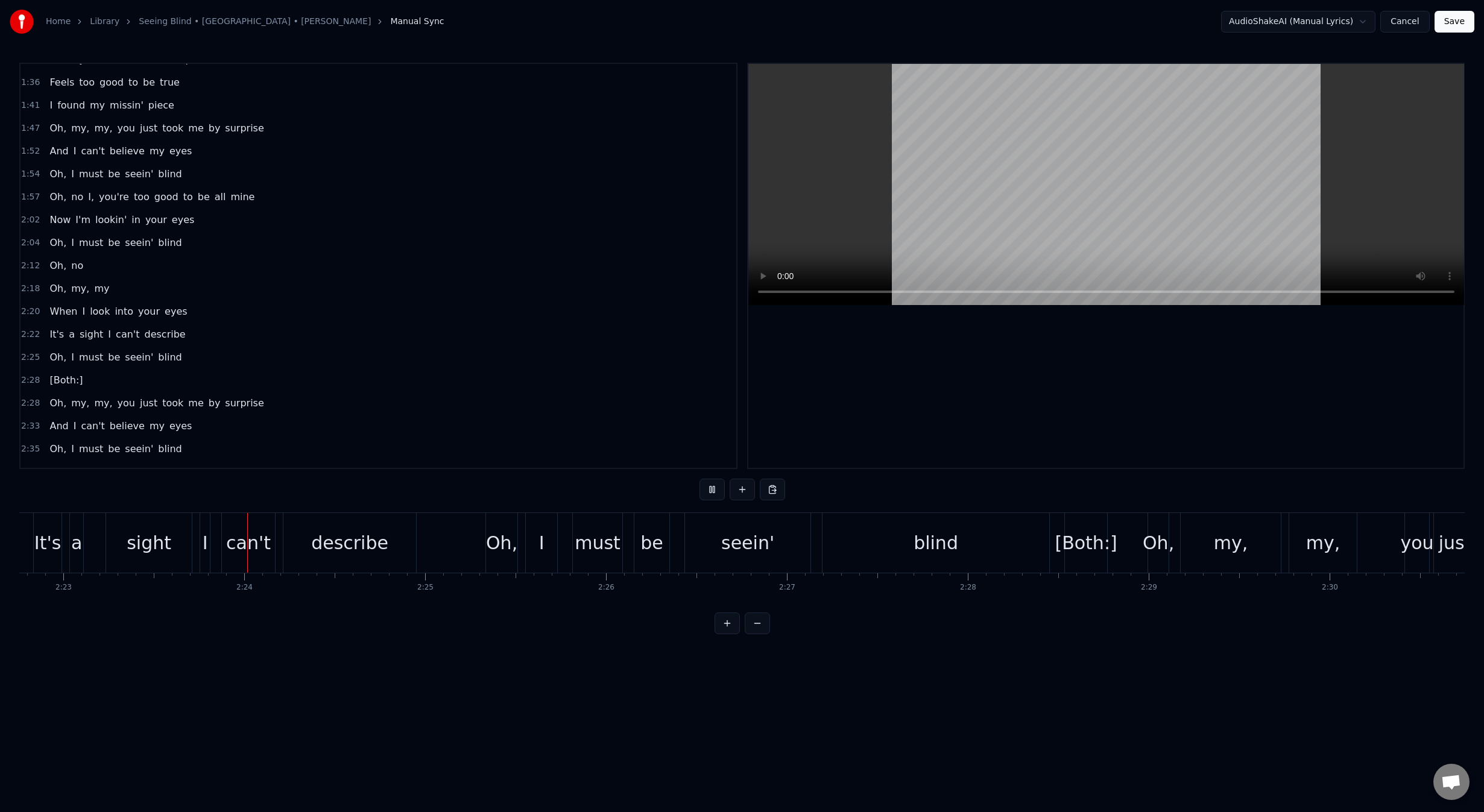
scroll to position [0, 25879]
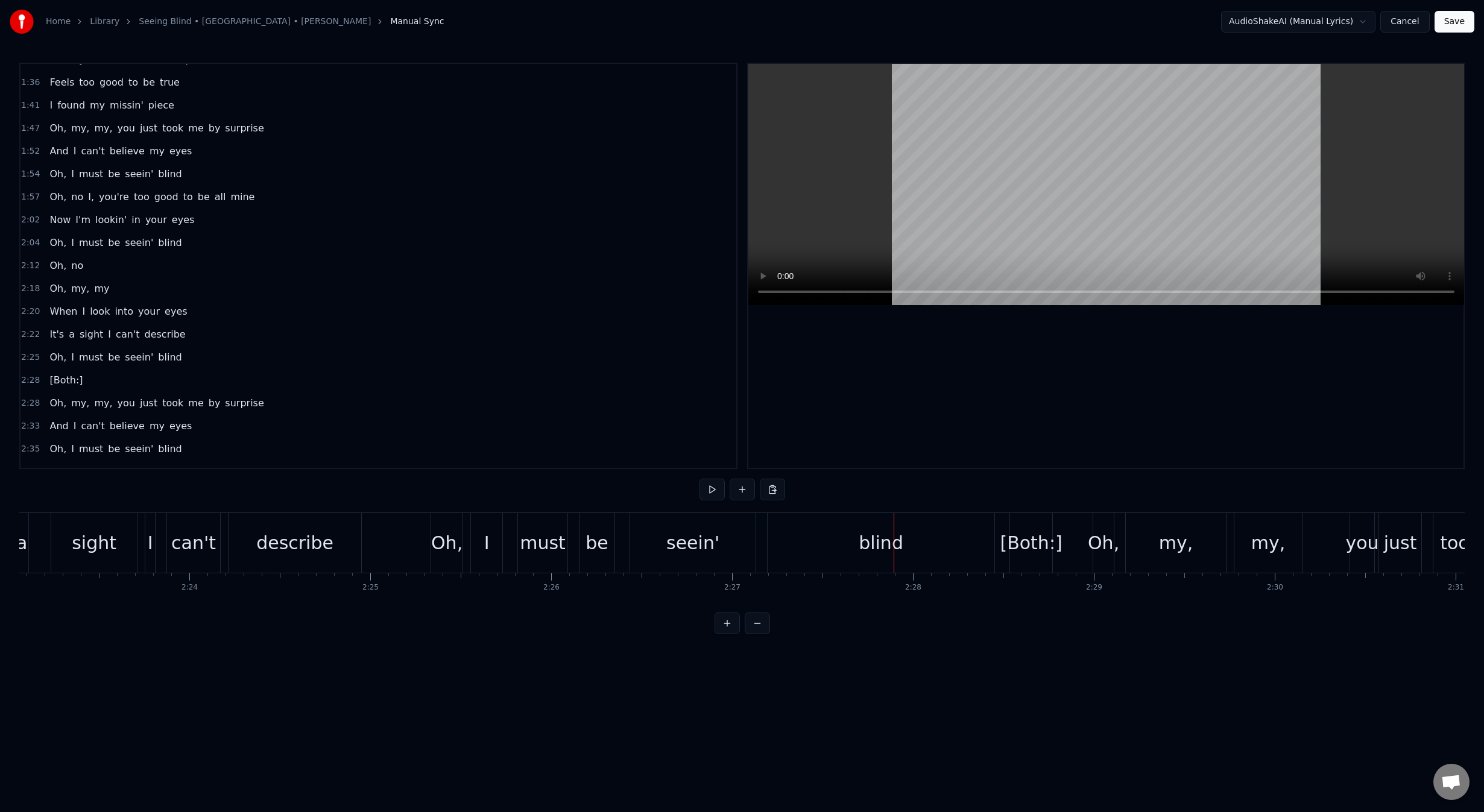
click at [1034, 539] on div "[Both:]" at bounding box center [1031, 542] width 62 height 27
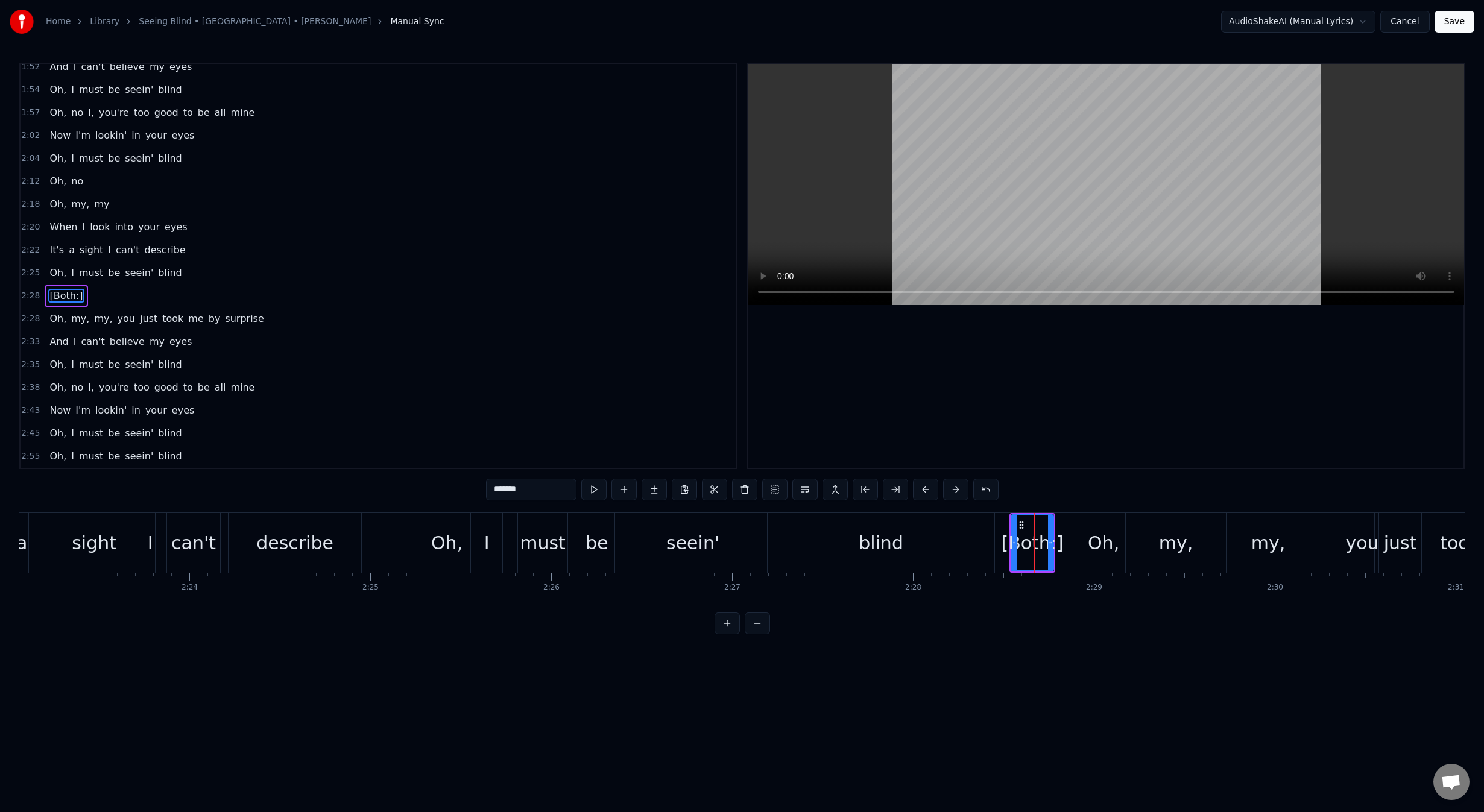
type input "***"
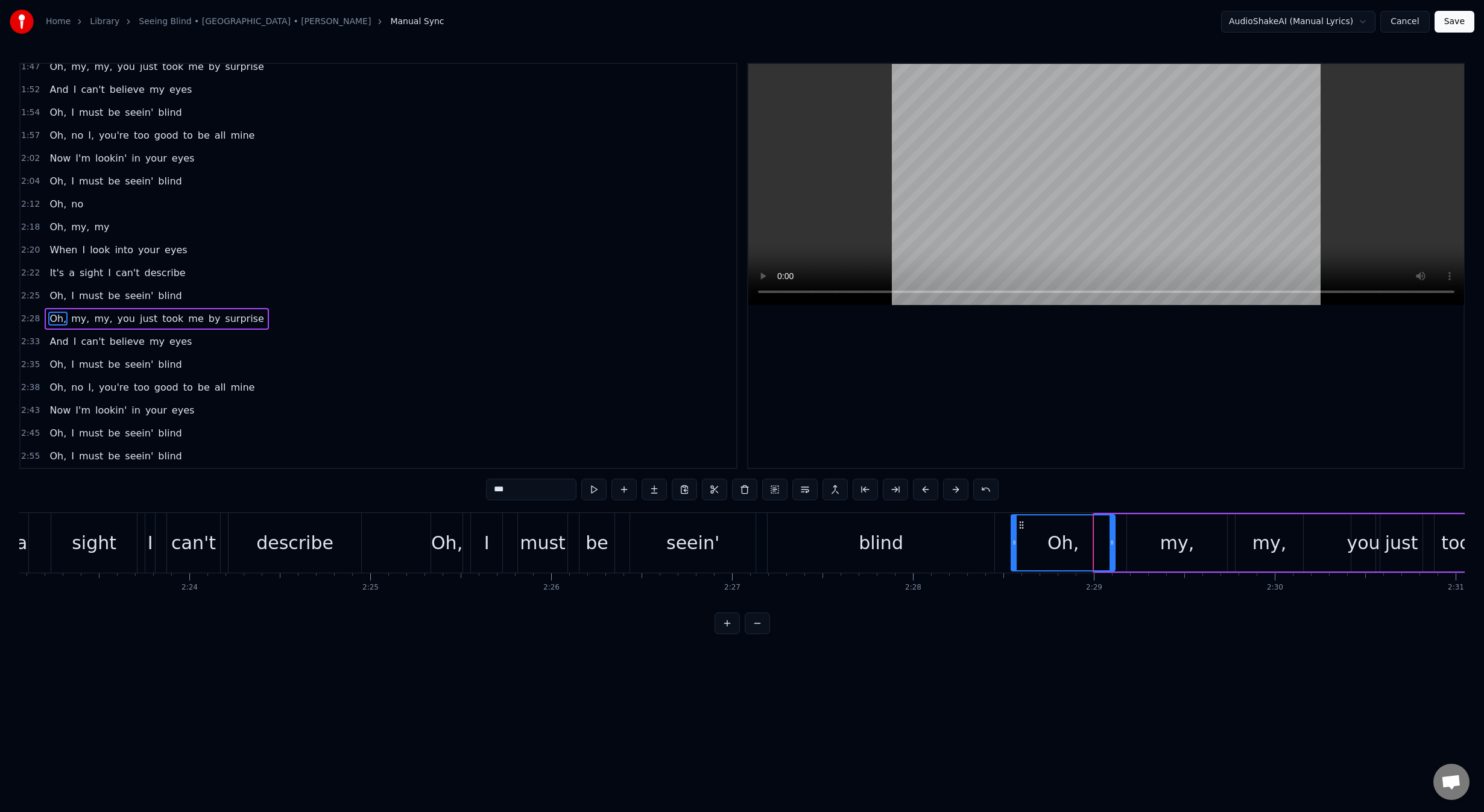
drag, startPoint x: 1096, startPoint y: 542, endPoint x: 1013, endPoint y: 547, distance: 83.2
click at [1013, 547] on div at bounding box center [1015, 542] width 5 height 55
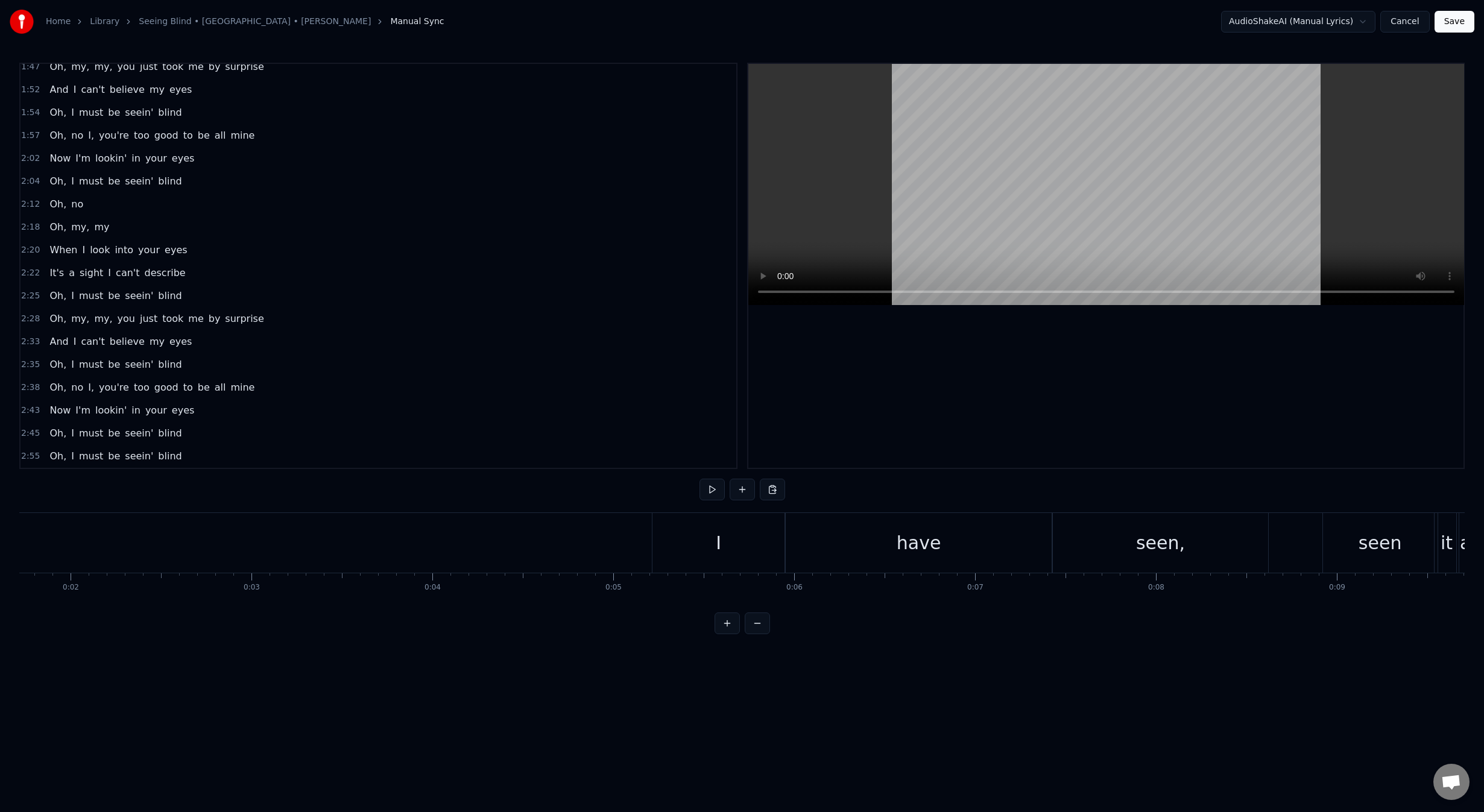
scroll to position [0, 225]
click at [932, 554] on div "have" at bounding box center [1003, 542] width 266 height 60
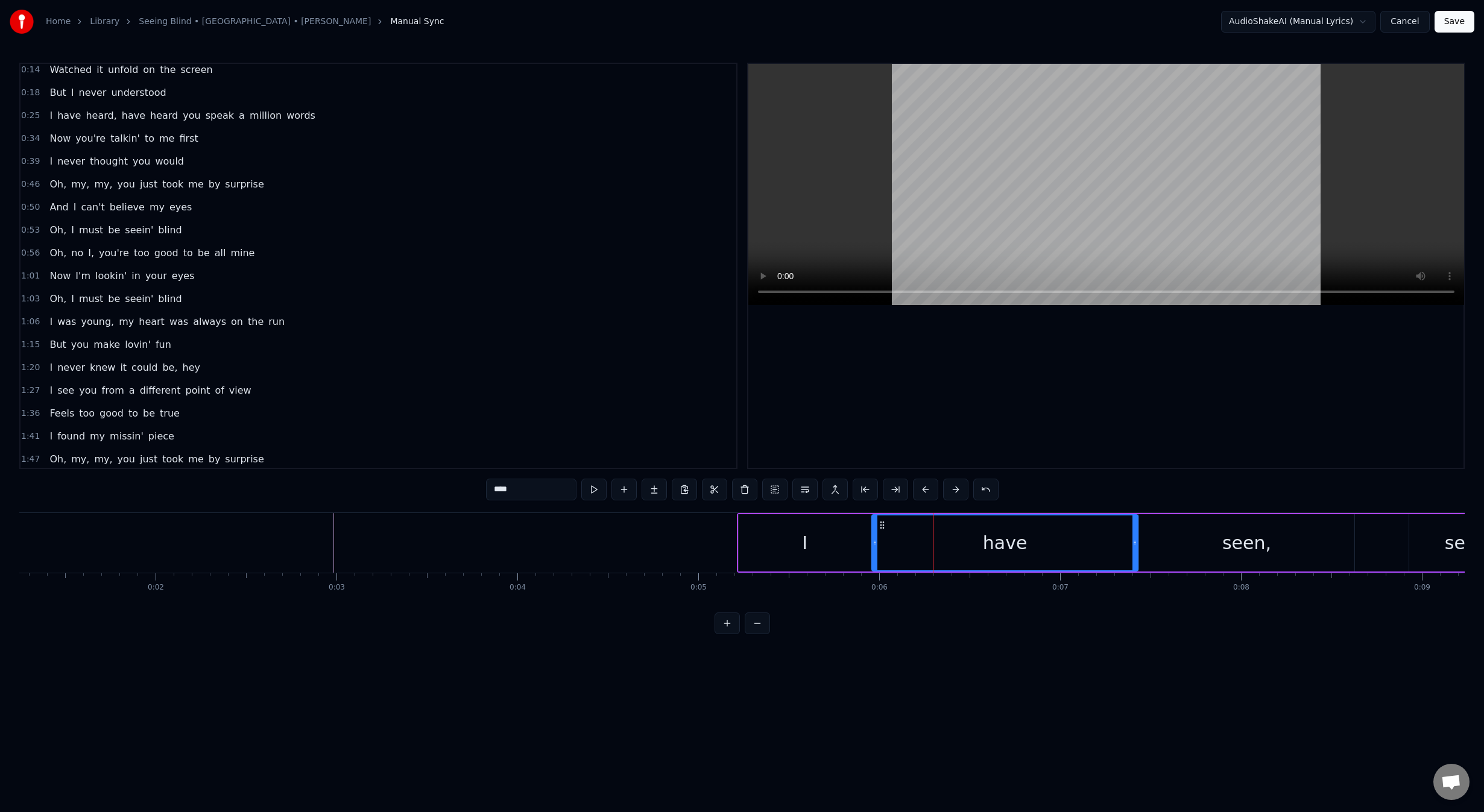
scroll to position [0, 0]
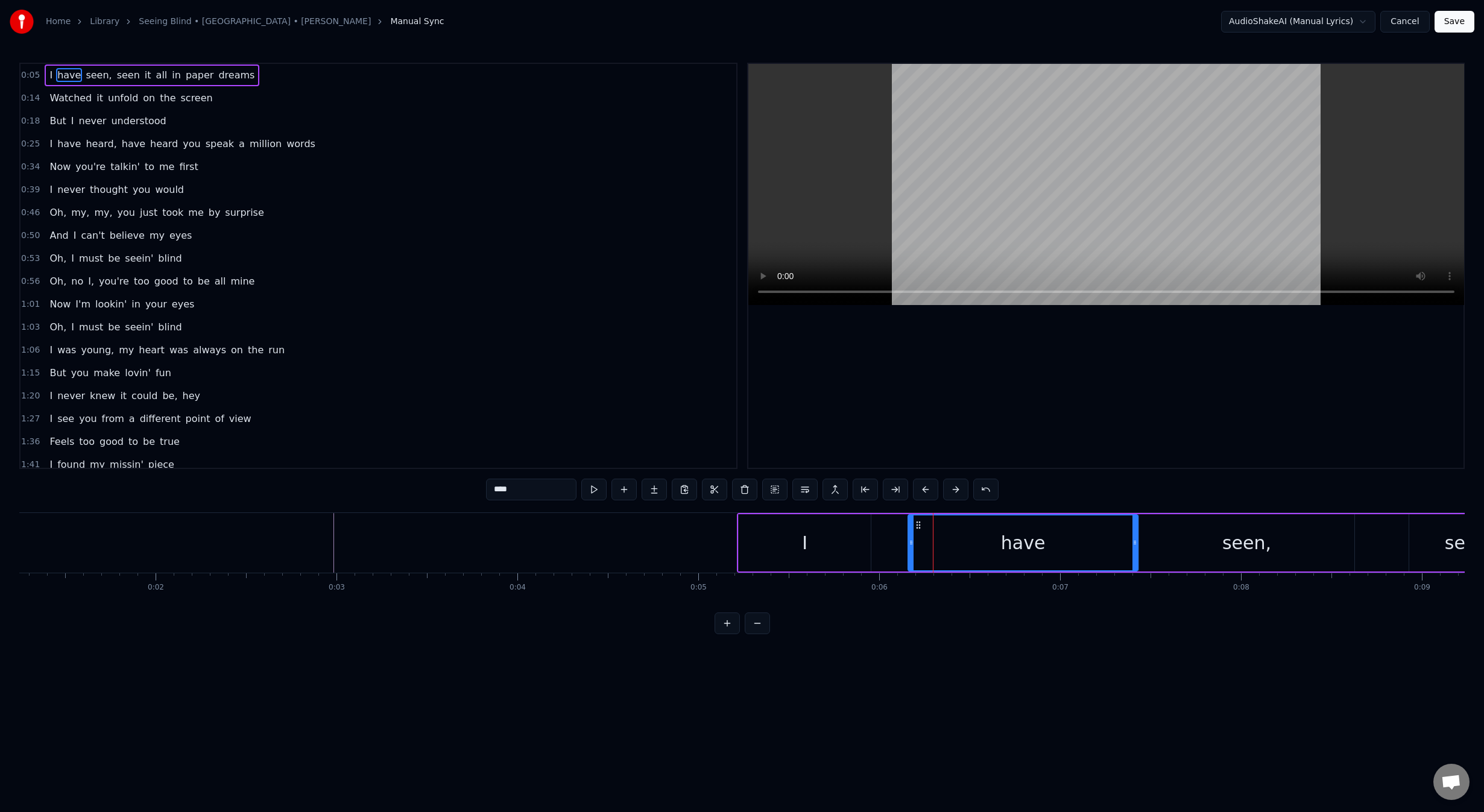
drag, startPoint x: 874, startPoint y: 544, endPoint x: 915, endPoint y: 546, distance: 41.0
click at [913, 546] on icon at bounding box center [911, 542] width 5 height 10
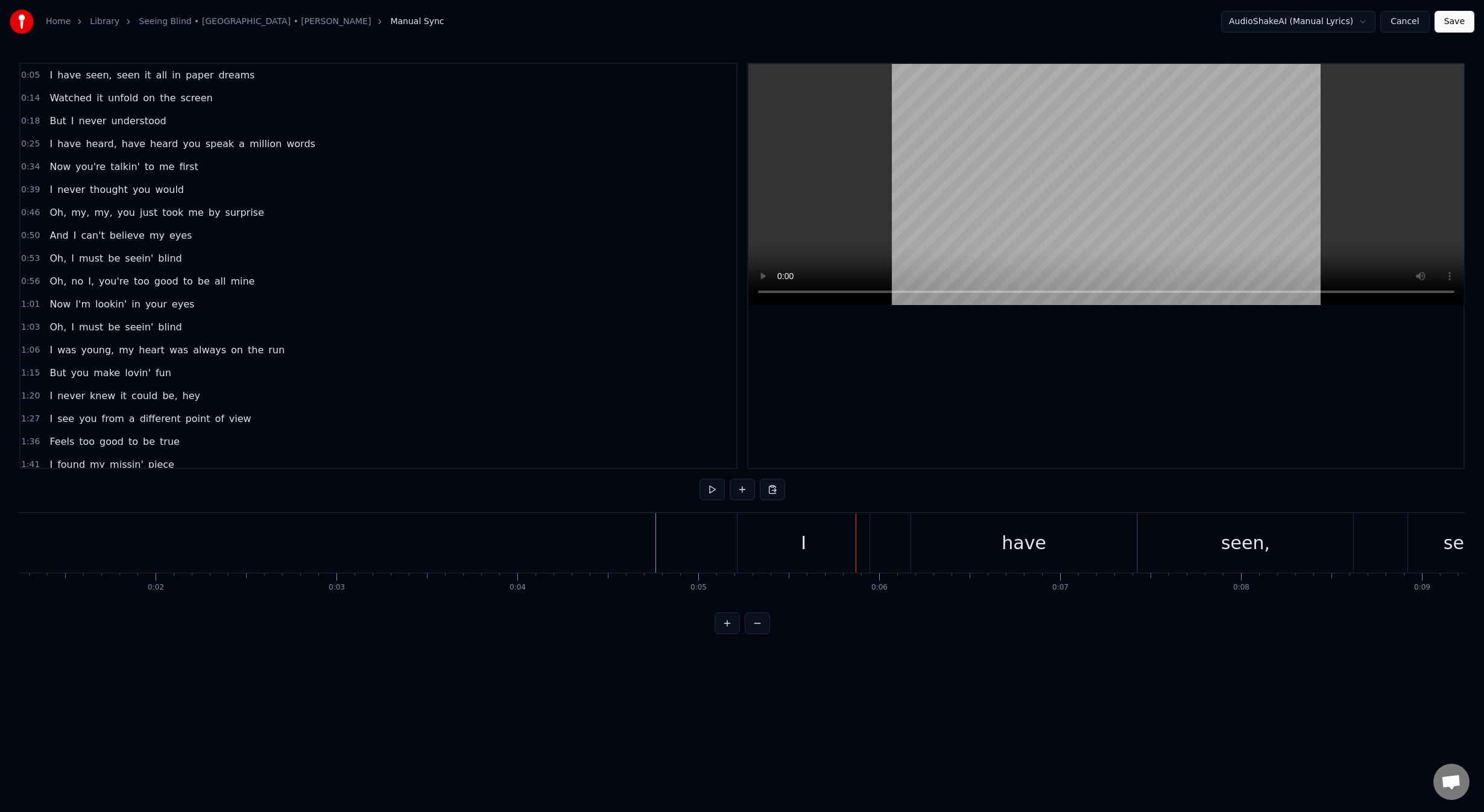
click at [394, 553] on div "paper" at bounding box center [476, 542] width 357 height 60
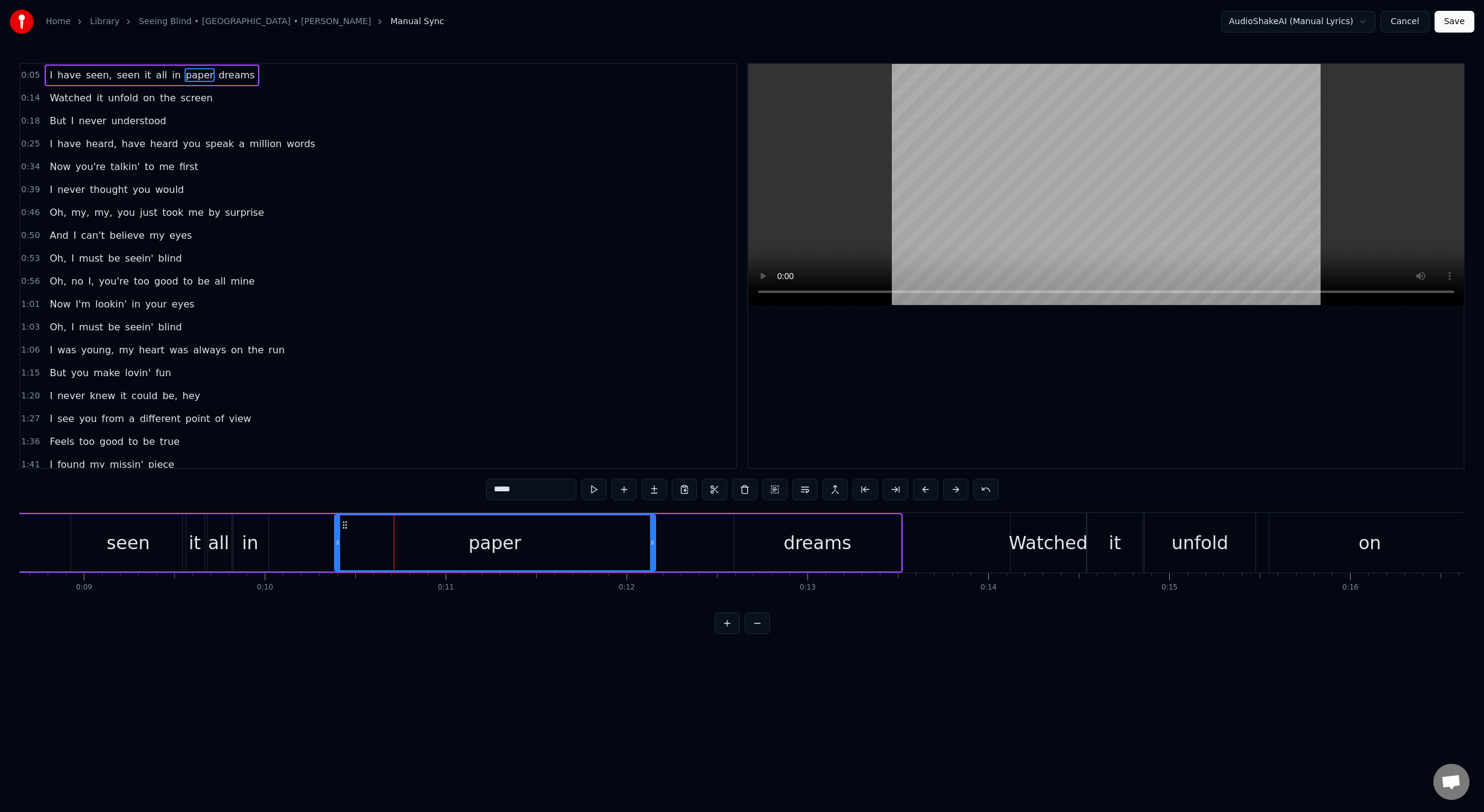
drag, startPoint x: 303, startPoint y: 541, endPoint x: 340, endPoint y: 542, distance: 37.0
click at [340, 540] on icon at bounding box center [337, 542] width 5 height 10
click at [252, 542] on div "in" at bounding box center [250, 542] width 16 height 27
type input "**"
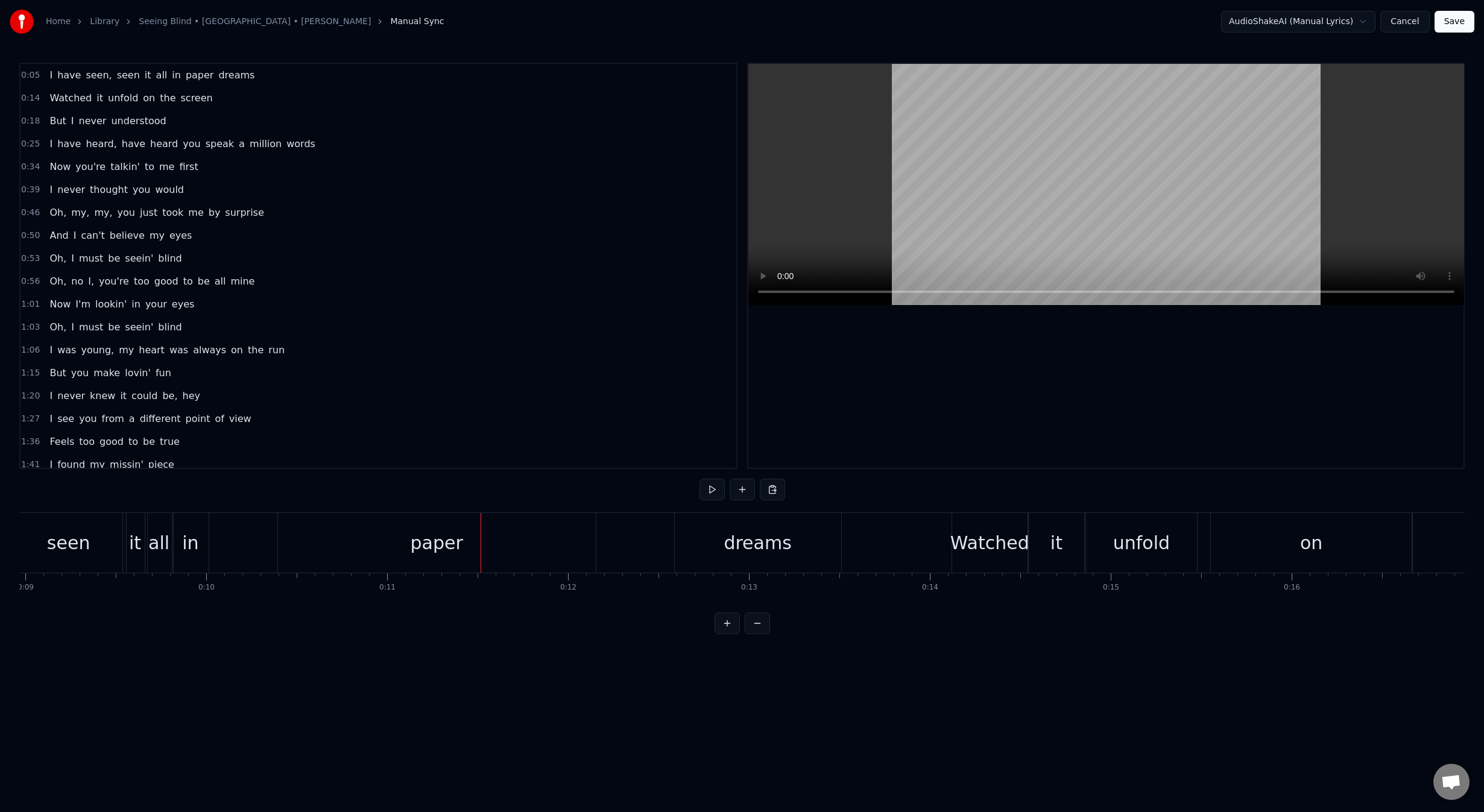
scroll to position [0, 1538]
click at [278, 551] on div "in" at bounding box center [275, 542] width 16 height 27
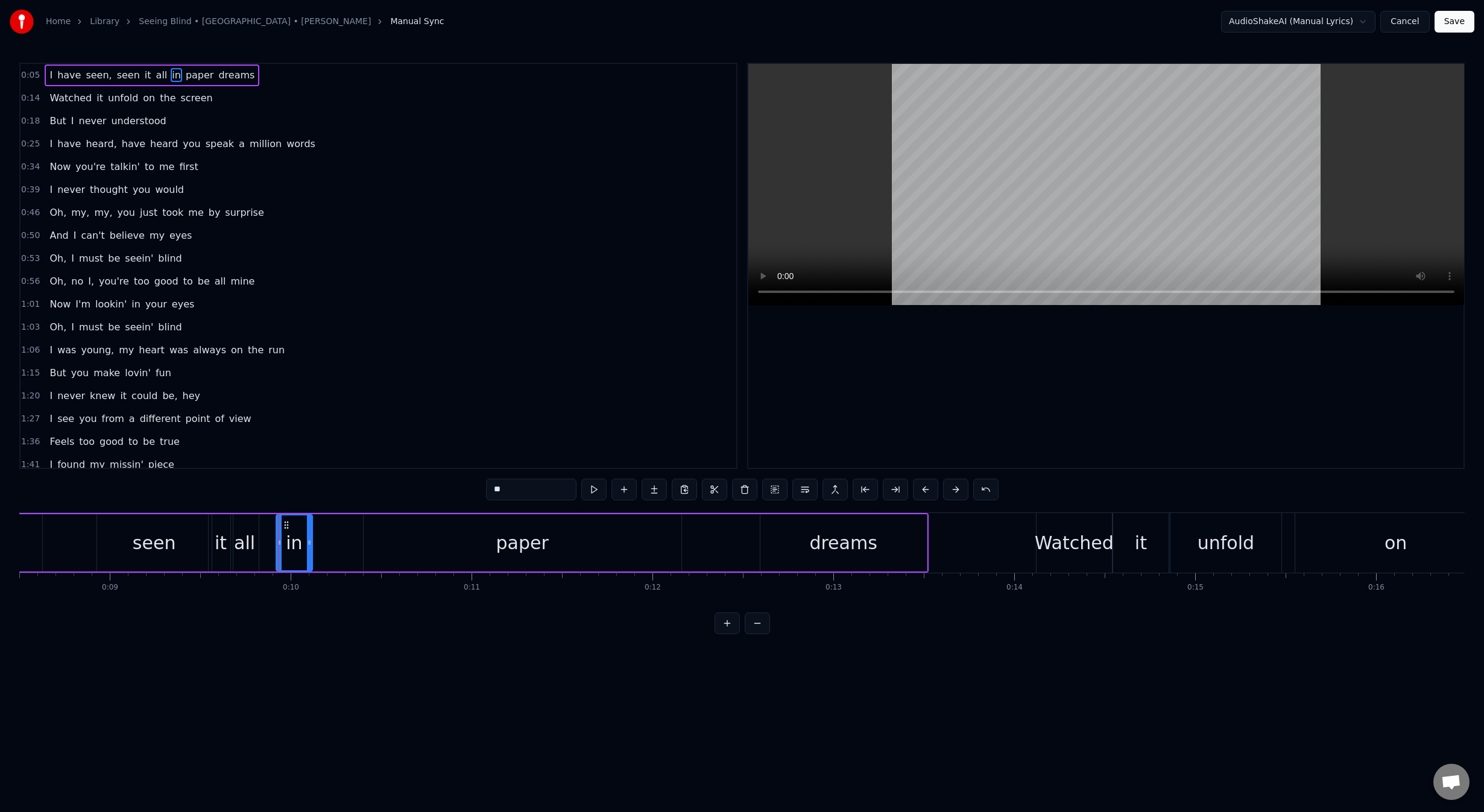
drag, startPoint x: 268, startPoint y: 524, endPoint x: 295, endPoint y: 529, distance: 27.5
click at [287, 524] on icon at bounding box center [287, 525] width 10 height 10
drag, startPoint x: 311, startPoint y: 542, endPoint x: 328, endPoint y: 543, distance: 17.0
click at [328, 543] on icon at bounding box center [327, 542] width 5 height 10
click at [246, 533] on div "all" at bounding box center [245, 542] width 21 height 27
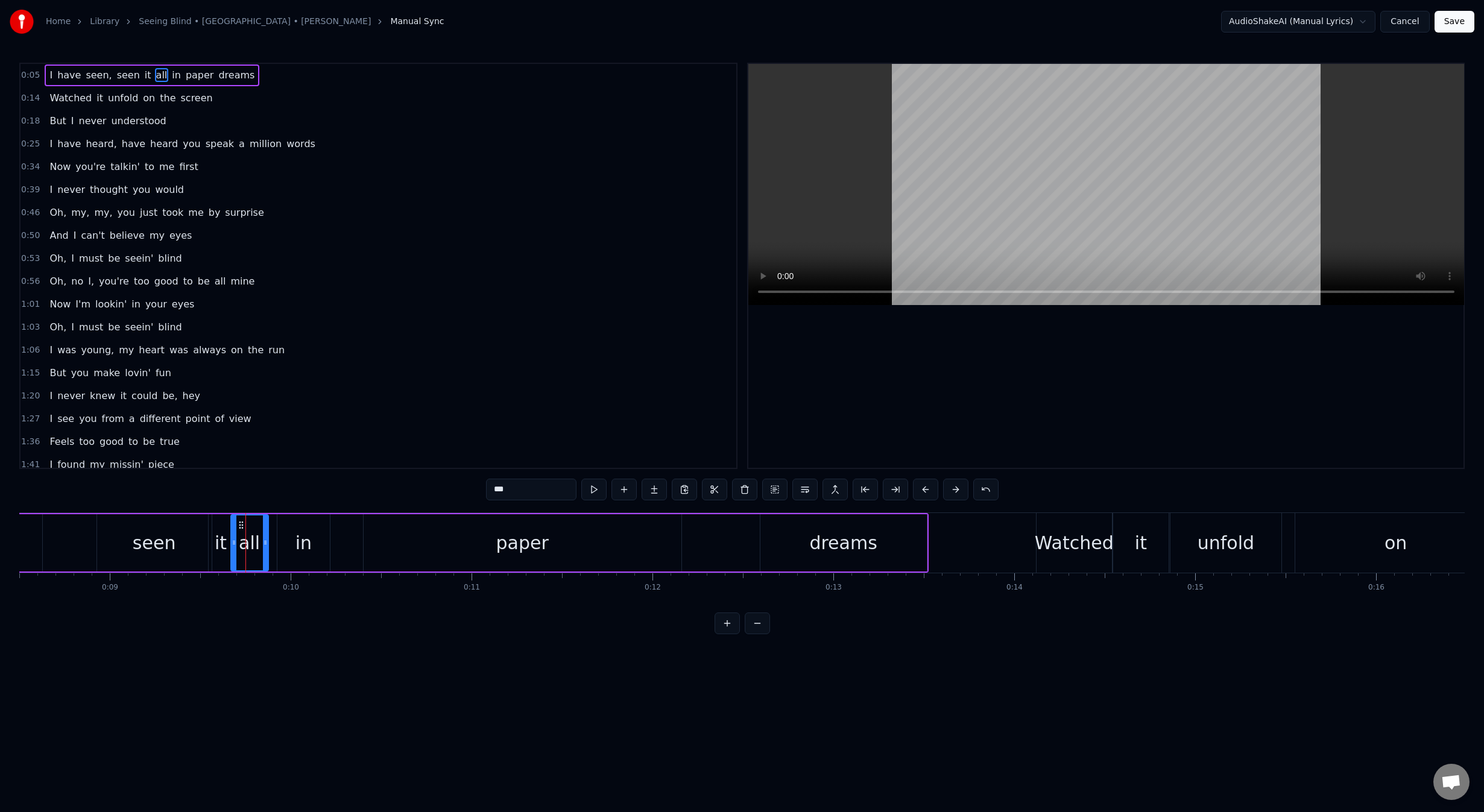
drag, startPoint x: 255, startPoint y: 540, endPoint x: 267, endPoint y: 542, distance: 12.2
click at [267, 541] on icon at bounding box center [265, 542] width 5 height 10
click at [294, 546] on div "in" at bounding box center [303, 542] width 52 height 57
drag, startPoint x: 287, startPoint y: 524, endPoint x: 293, endPoint y: 526, distance: 6.3
click at [291, 524] on circle at bounding box center [291, 524] width 1 height 1
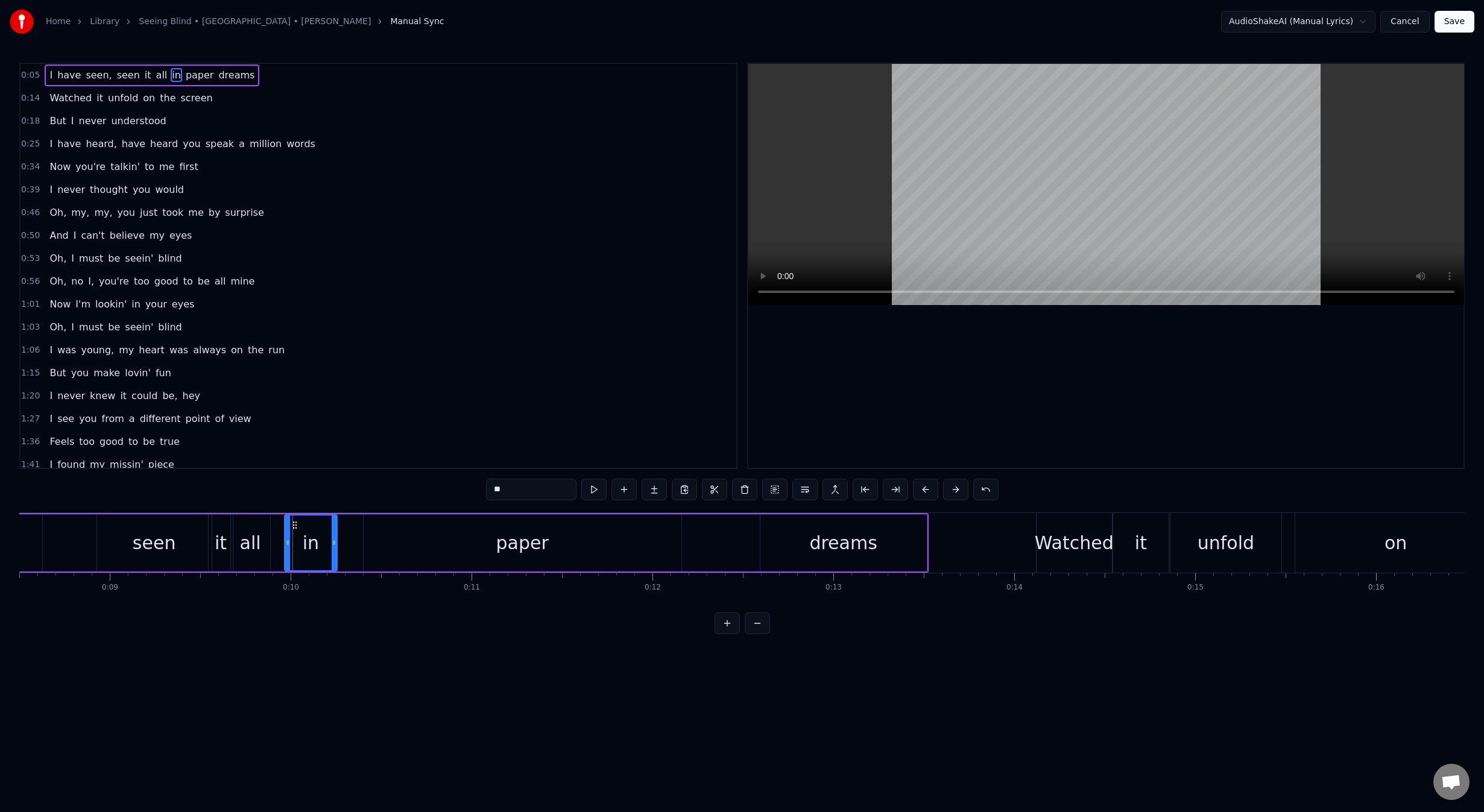
click at [257, 536] on div "all" at bounding box center [250, 542] width 21 height 27
drag, startPoint x: 239, startPoint y: 524, endPoint x: 255, endPoint y: 524, distance: 16.0
click at [255, 524] on icon at bounding box center [258, 525] width 10 height 10
click at [218, 541] on div "it" at bounding box center [221, 542] width 12 height 27
type input "**"
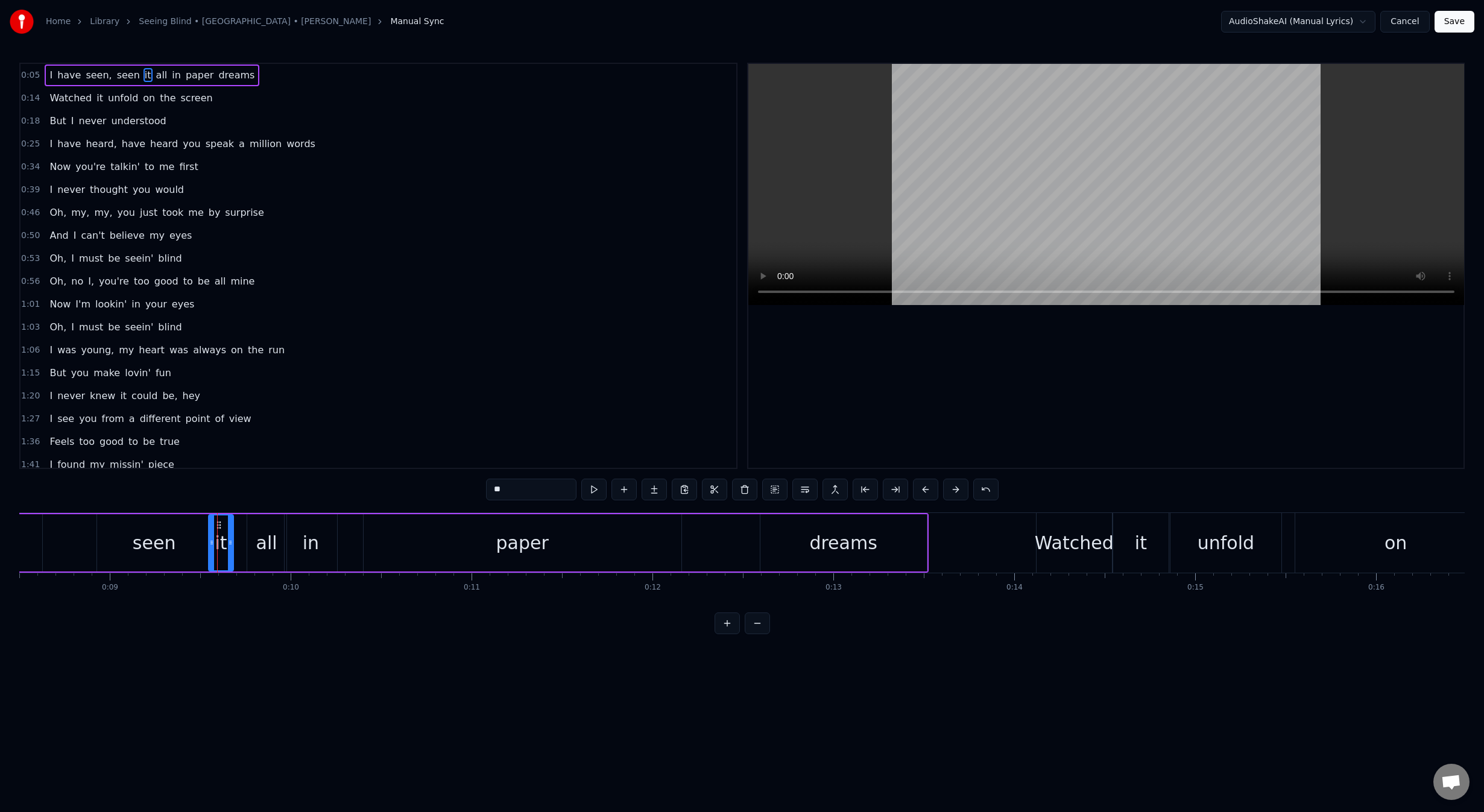
drag, startPoint x: 226, startPoint y: 544, endPoint x: 233, endPoint y: 546, distance: 7.3
click at [233, 546] on icon at bounding box center [230, 542] width 5 height 10
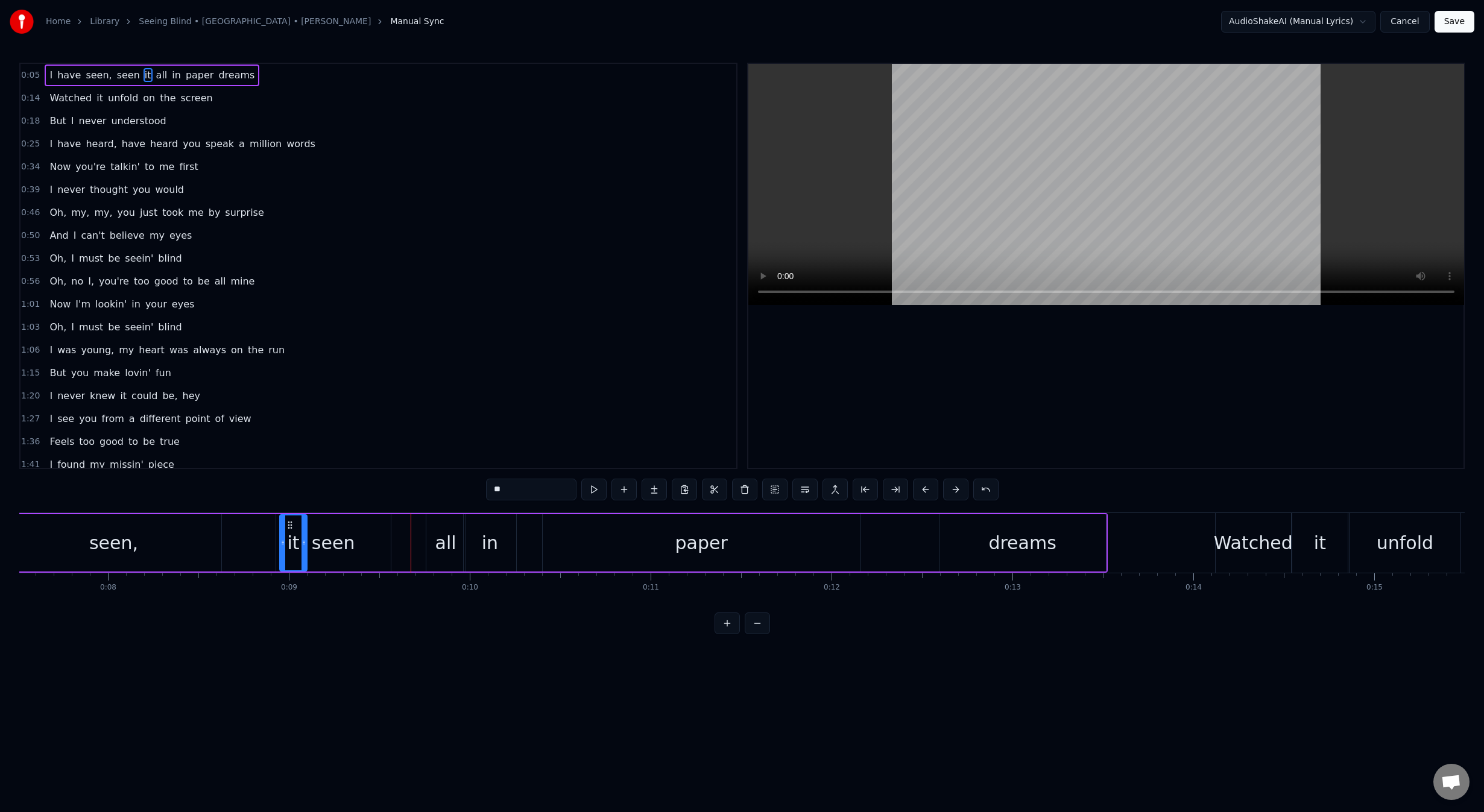
scroll to position [0, 1354]
drag, startPoint x: 220, startPoint y: 527, endPoint x: 407, endPoint y: 523, distance: 187.0
click at [407, 523] on icon at bounding box center [407, 525] width 10 height 10
drag, startPoint x: 421, startPoint y: 543, endPoint x: 431, endPoint y: 543, distance: 10.0
click at [431, 543] on icon at bounding box center [430, 542] width 5 height 10
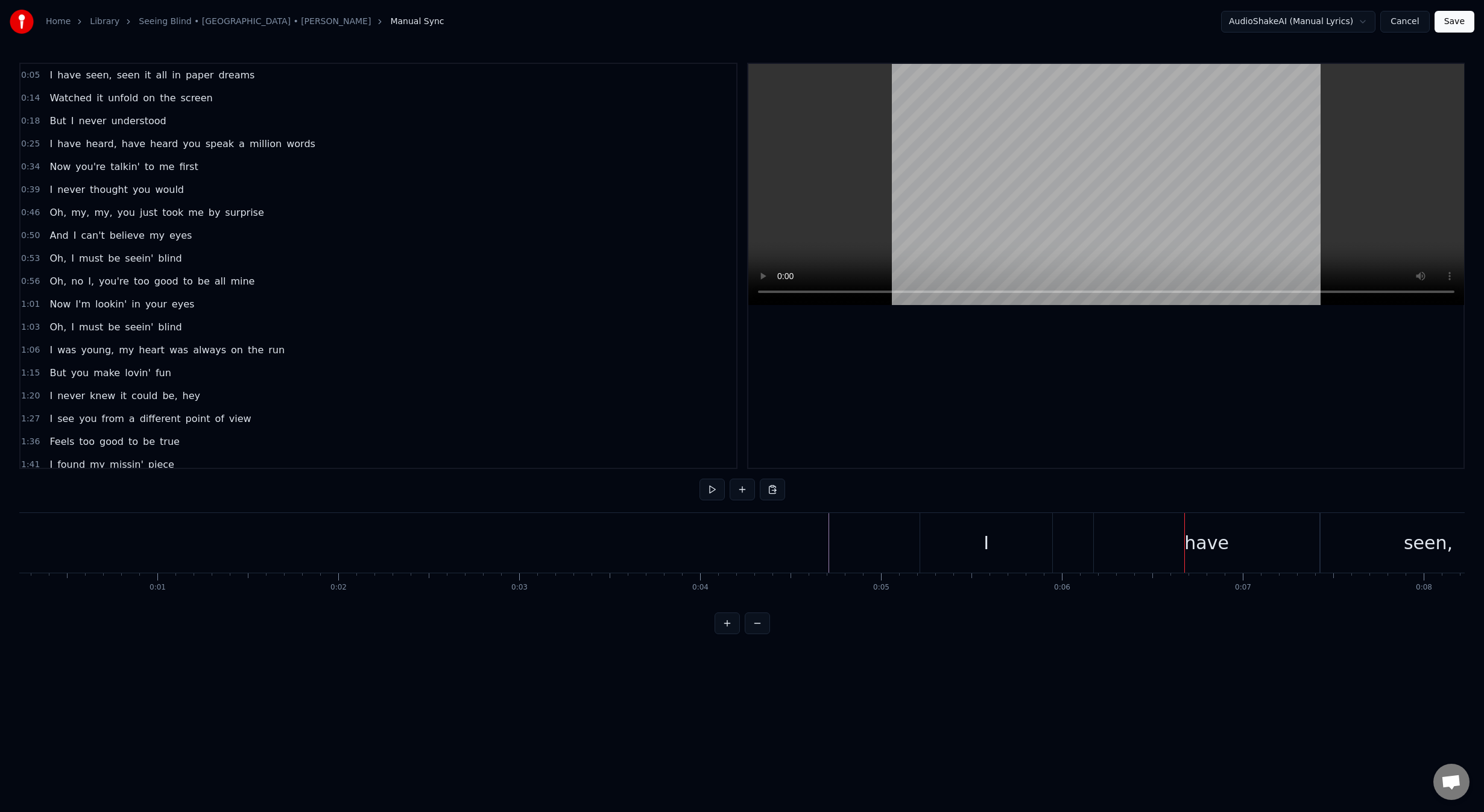
scroll to position [0, 27]
click at [1456, 20] on button "Save" at bounding box center [1453, 21] width 39 height 22
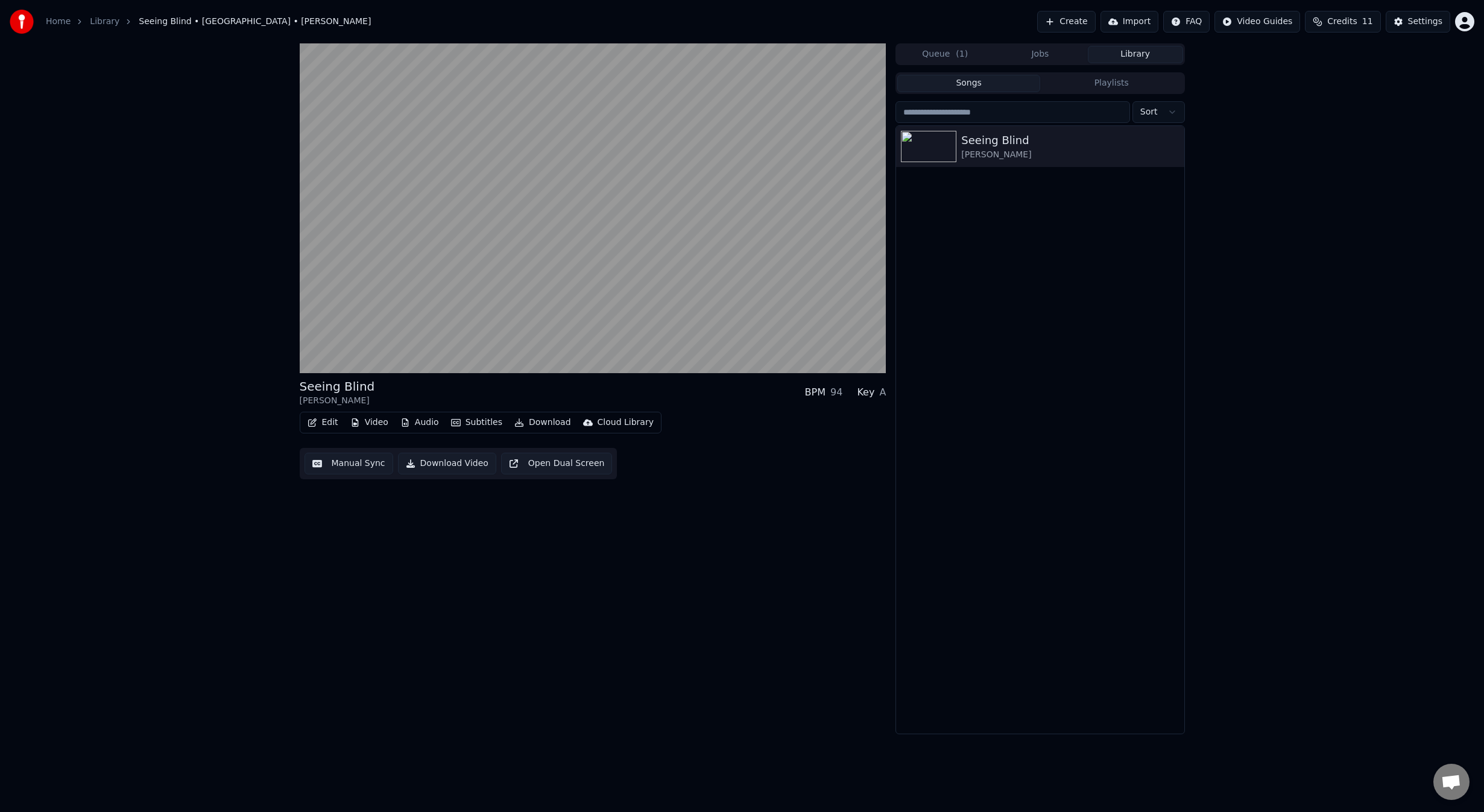
click at [326, 422] on button "Edit" at bounding box center [323, 422] width 40 height 17
click at [390, 513] on div "Style Editor" at bounding box center [374, 511] width 93 height 12
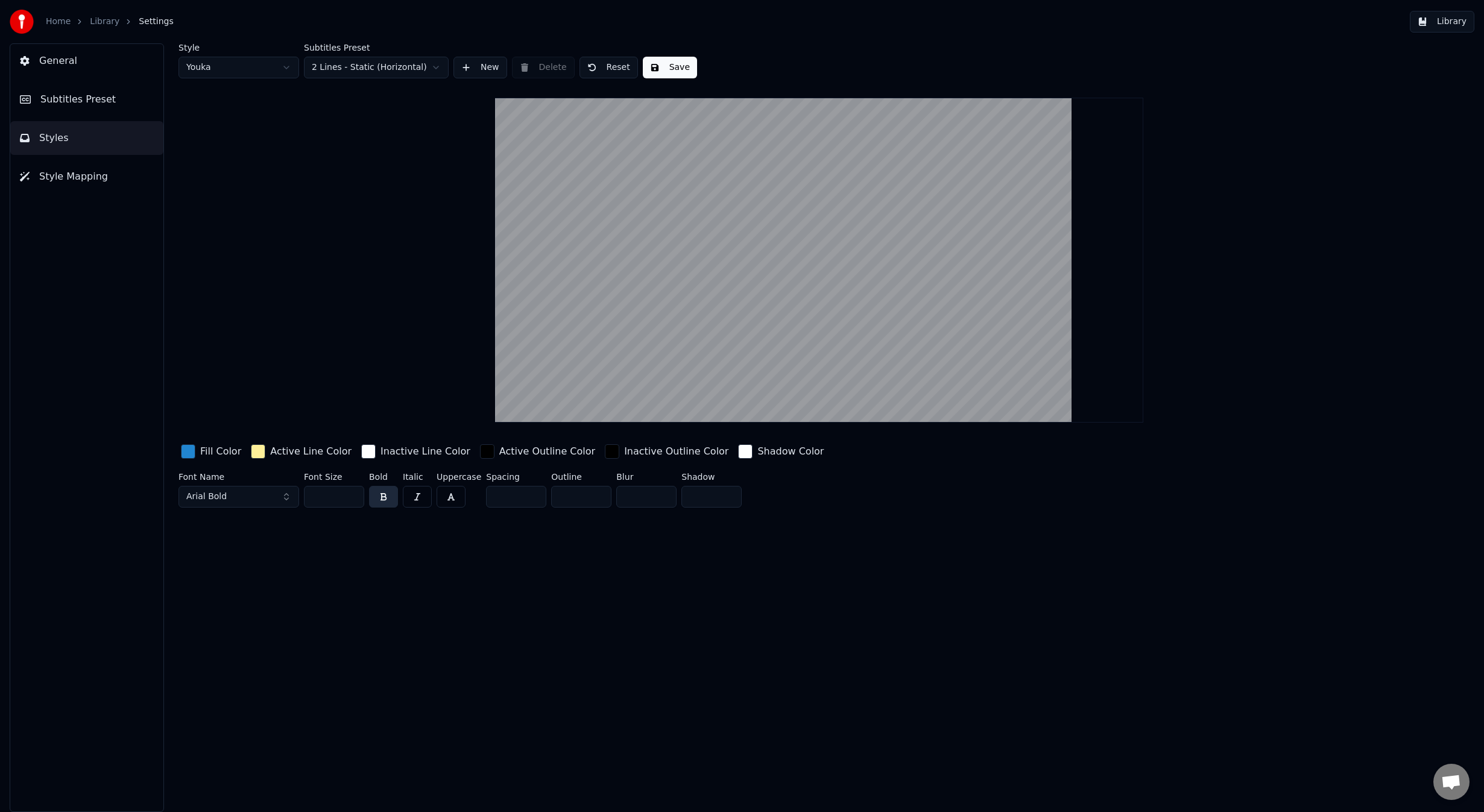
click at [240, 496] on button "Arial Bold" at bounding box center [239, 497] width 121 height 22
click at [289, 493] on button "Arial Bold" at bounding box center [239, 497] width 121 height 22
click at [250, 630] on div "Poppins Bold" at bounding box center [248, 634] width 85 height 12
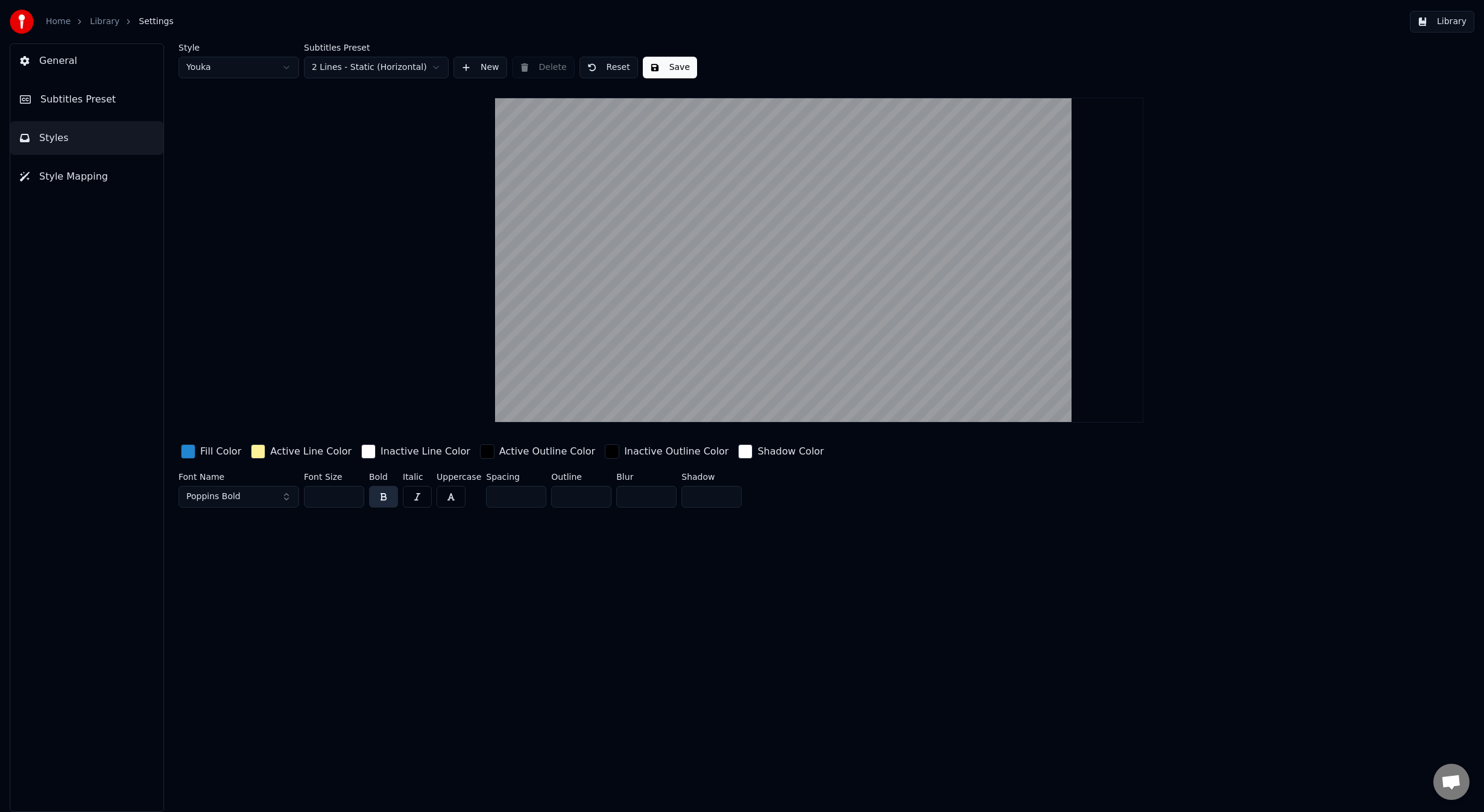
click at [272, 497] on button "Poppins Bold" at bounding box center [239, 497] width 121 height 22
click at [464, 559] on div "Style Youka Subtitles Preset 2 Lines - Static (Horizontal) New Delete Reset Sav…" at bounding box center [819, 427] width 1329 height 769
click at [519, 496] on input "*" at bounding box center [516, 497] width 60 height 22
click at [529, 490] on input "*" at bounding box center [516, 497] width 60 height 22
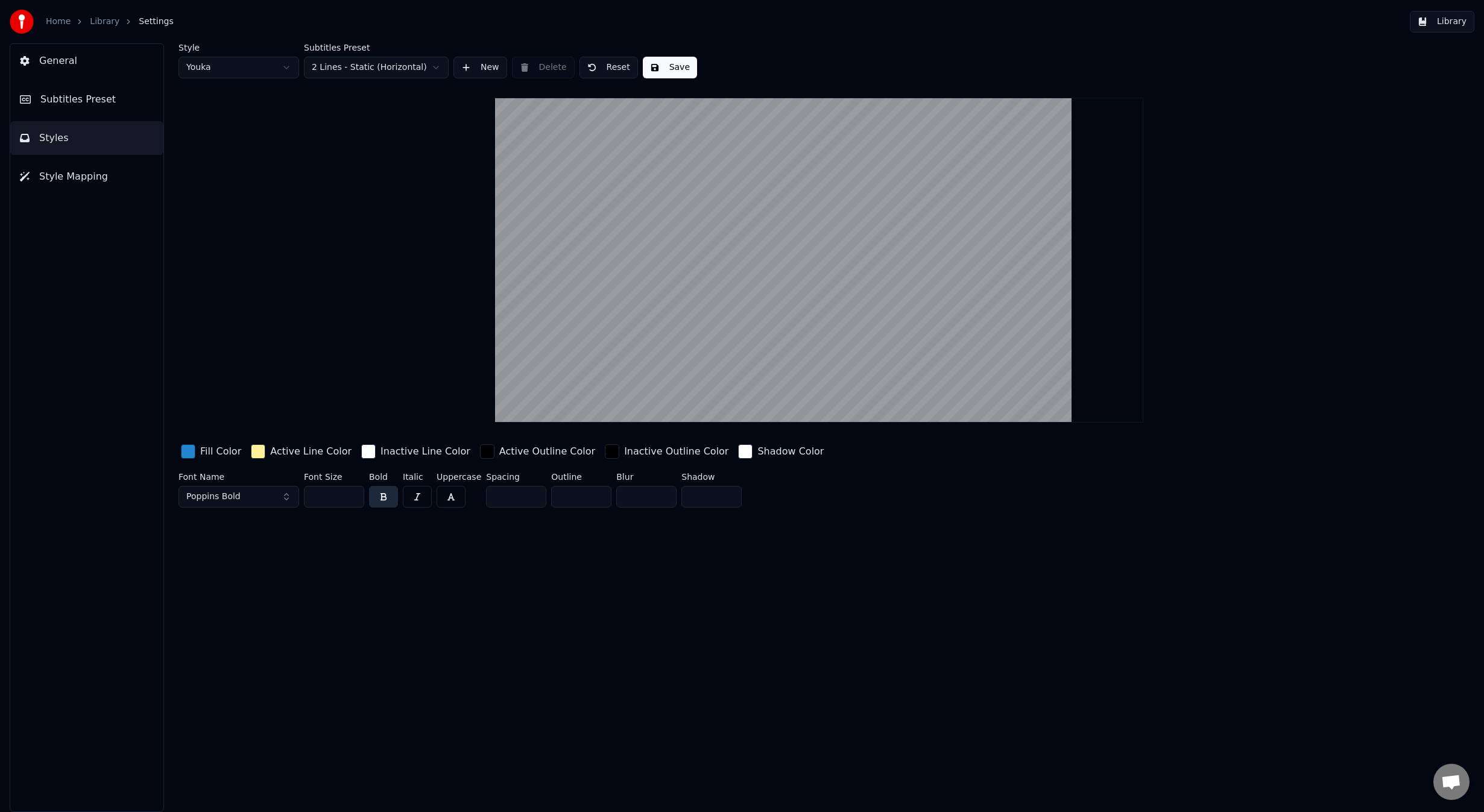
click at [529, 490] on input "*" at bounding box center [516, 497] width 60 height 22
click at [529, 499] on input "*" at bounding box center [516, 497] width 60 height 22
type input "*"
click at [529, 499] on input "*" at bounding box center [516, 497] width 60 height 22
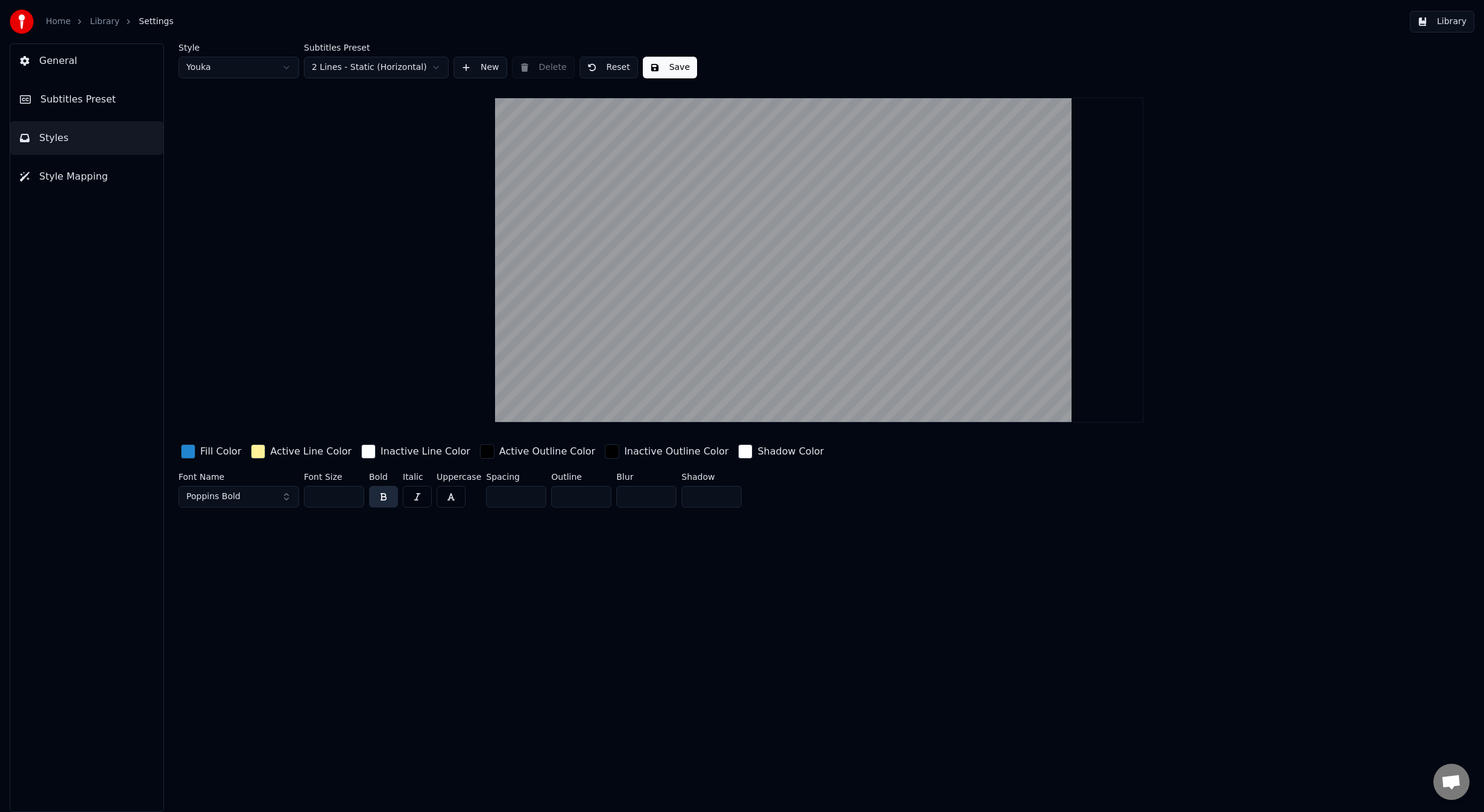
click at [352, 492] on input "**" at bounding box center [333, 497] width 60 height 22
click at [352, 492] on input "***" at bounding box center [333, 497] width 60 height 22
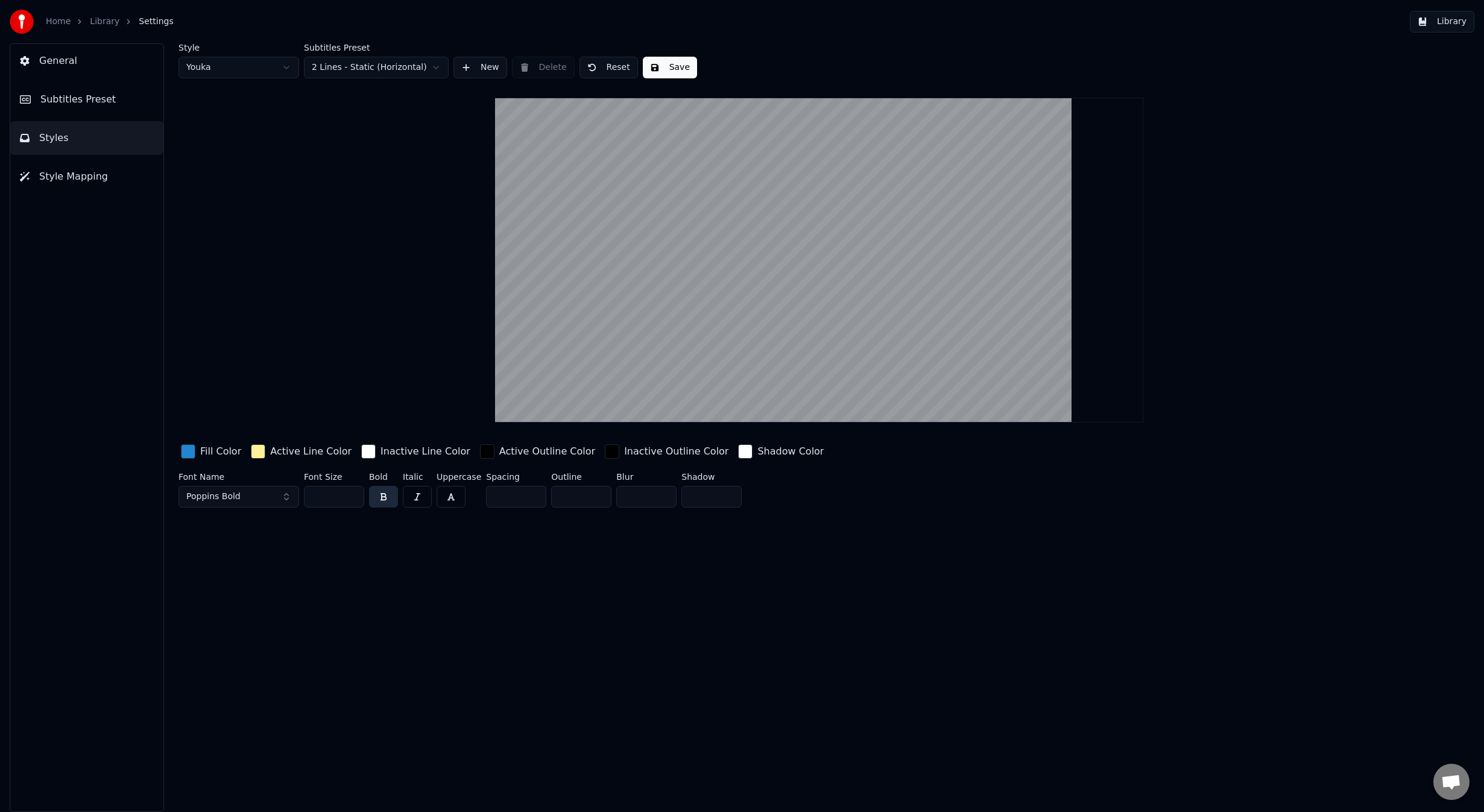
click at [352, 492] on input "***" at bounding box center [333, 497] width 60 height 22
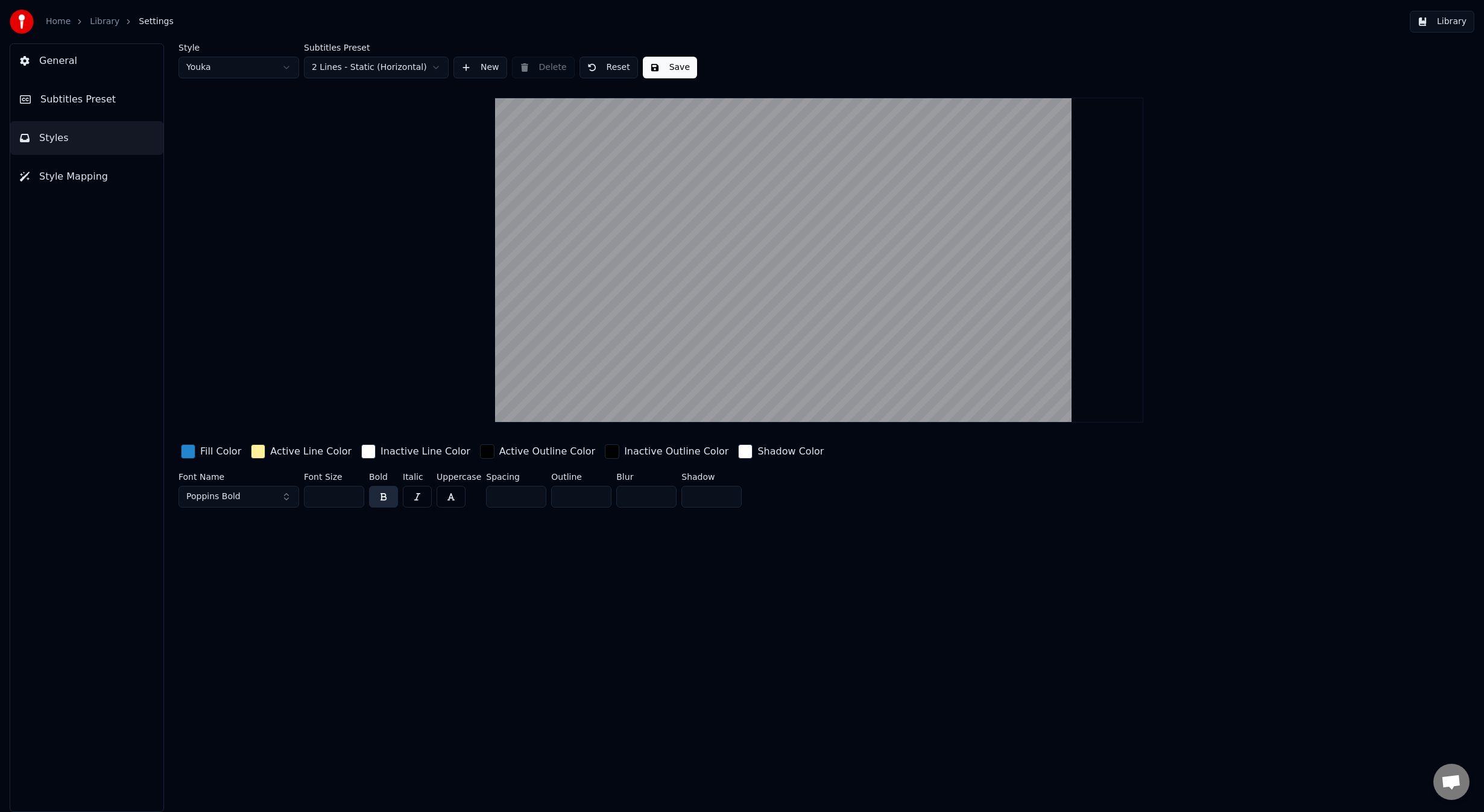
click at [352, 492] on input "***" at bounding box center [333, 497] width 60 height 22
click at [354, 498] on input "***" at bounding box center [333, 497] width 60 height 22
type input "***"
click at [354, 498] on input "***" at bounding box center [333, 497] width 60 height 22
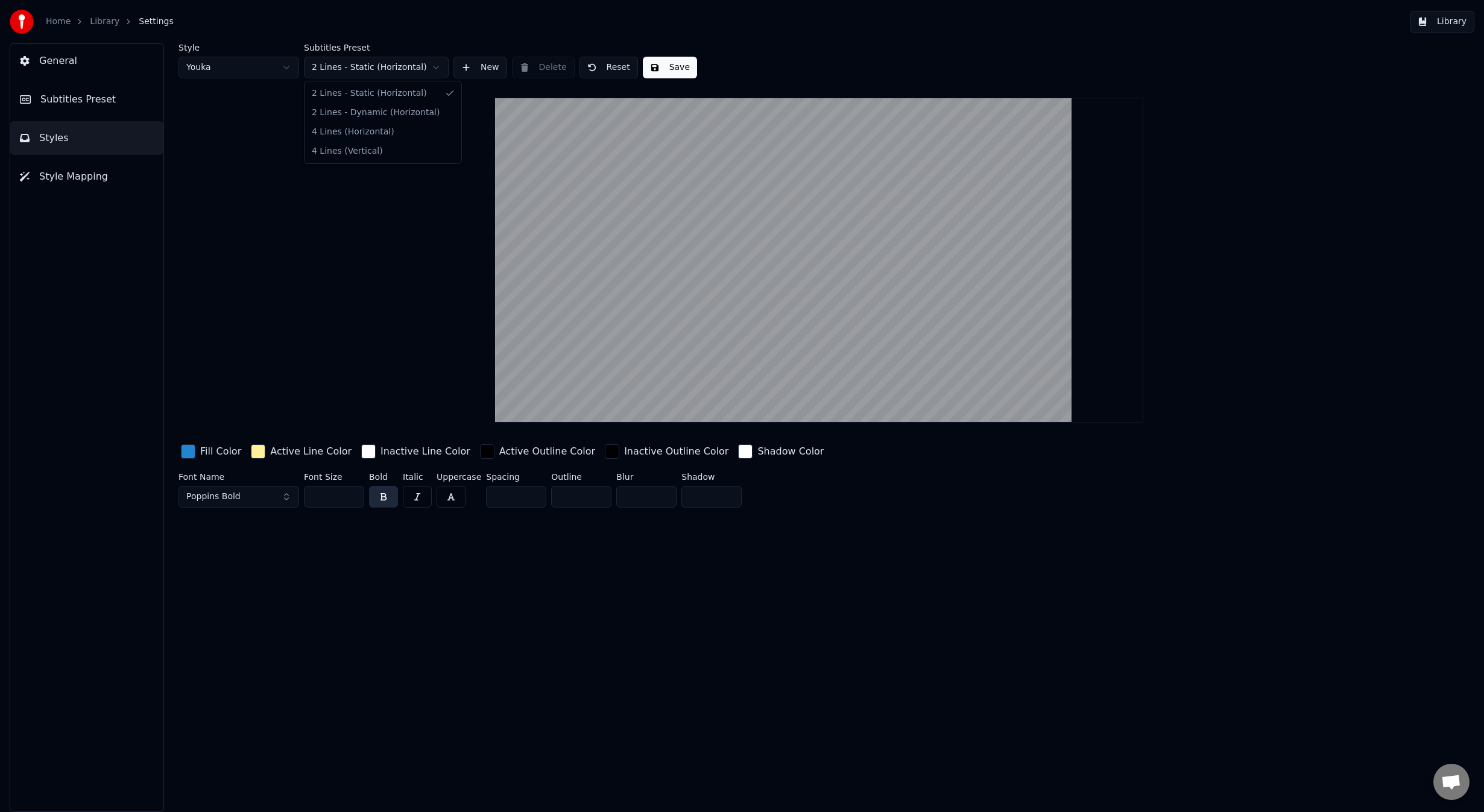
click at [404, 68] on html "Home Library Settings Library General Subtitles Preset Styles Style Mapping Sty…" at bounding box center [742, 406] width 1484 height 812
click at [392, 64] on html "Home Library Settings Library General Subtitles Preset Styles Style Mapping Sty…" at bounding box center [742, 406] width 1484 height 812
click at [395, 67] on html "Home Library Settings Library General Subtitles Preset Styles Style Mapping Sty…" at bounding box center [742, 406] width 1484 height 812
click at [397, 66] on html "Home Library Settings Library General Subtitles Preset Styles Style Mapping Sty…" at bounding box center [742, 406] width 1484 height 812
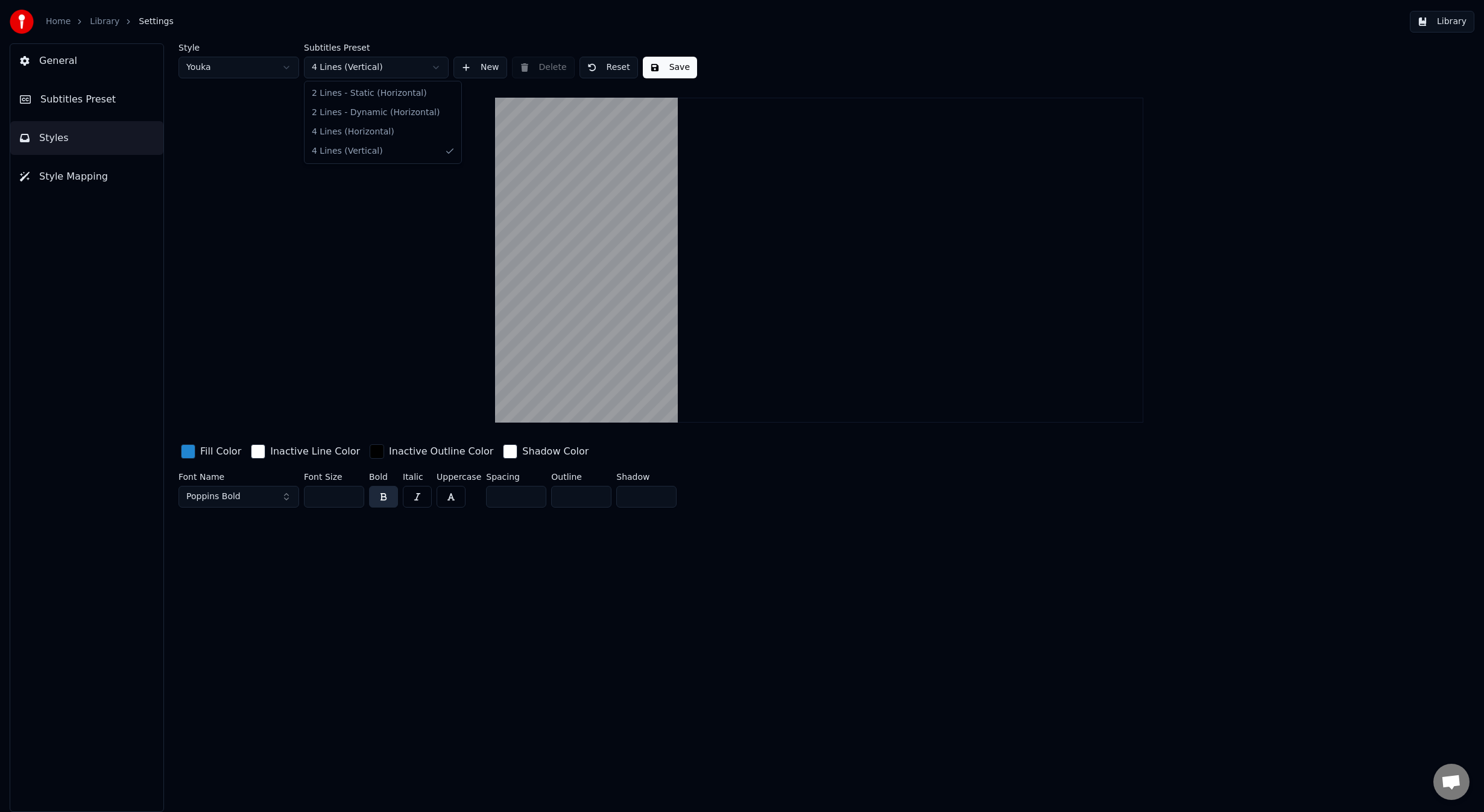
click at [387, 72] on html "Home Library Settings Library General Subtitles Preset Styles Style Mapping Sty…" at bounding box center [742, 406] width 1484 height 812
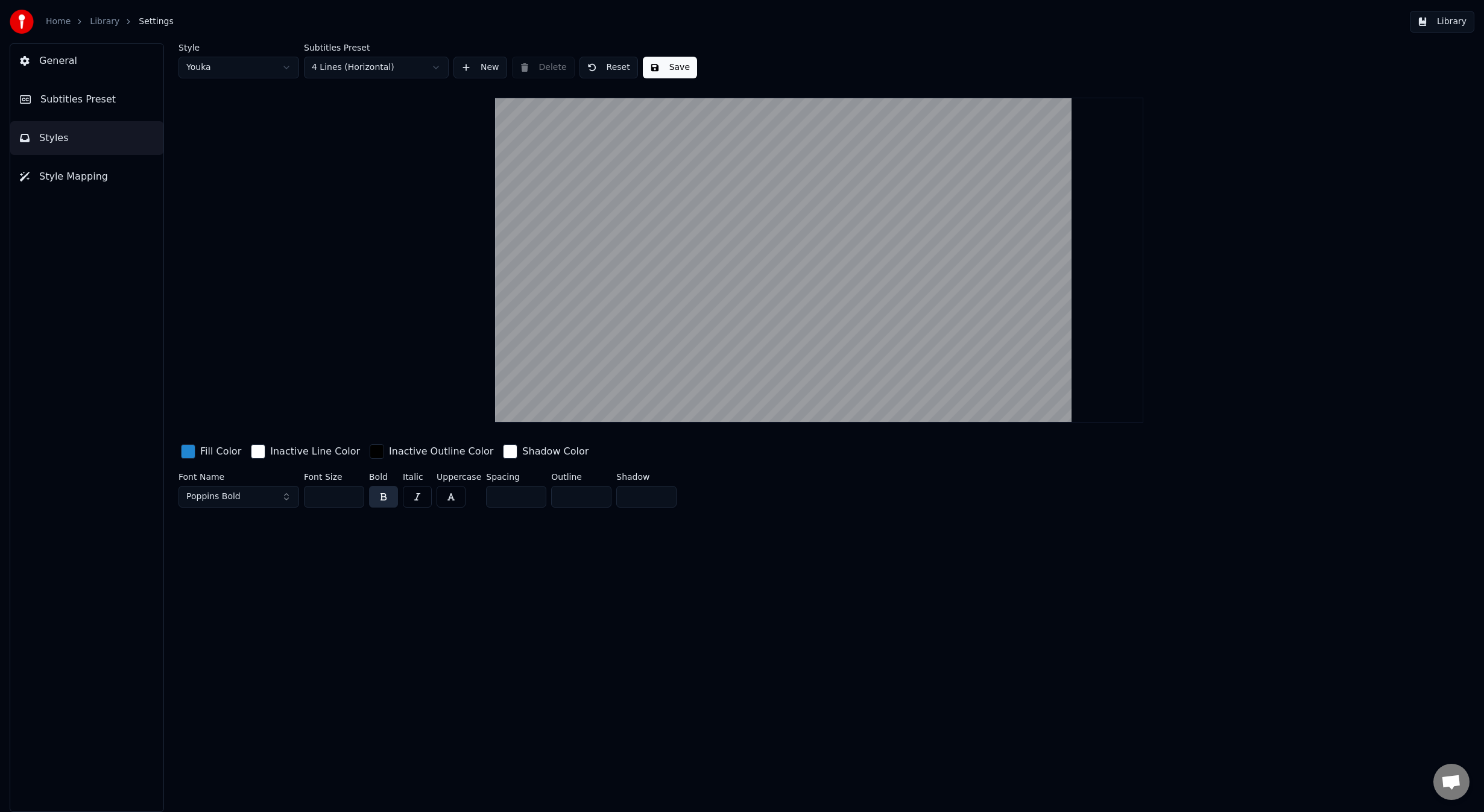
click at [74, 169] on span "Style Mapping" at bounding box center [73, 176] width 68 height 14
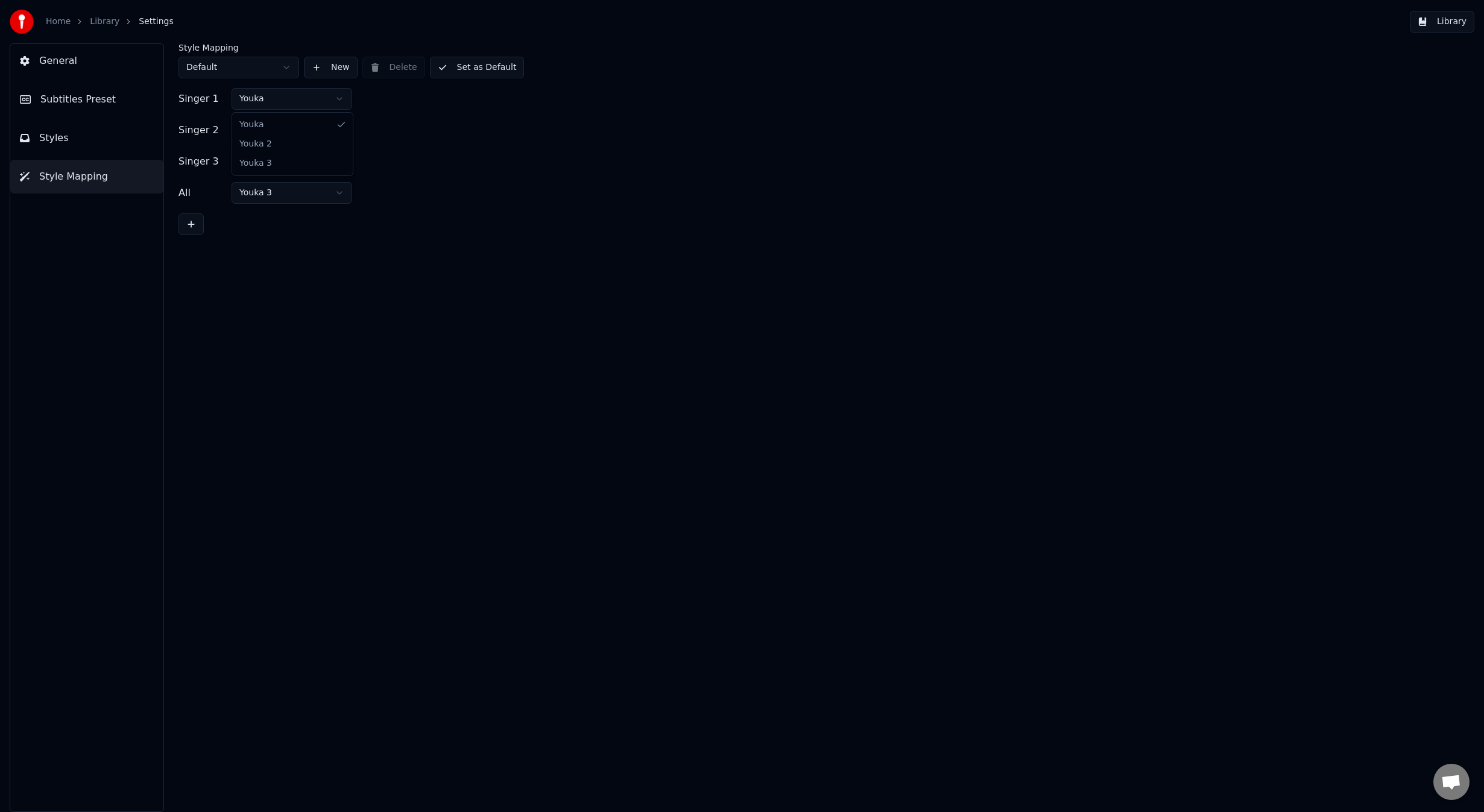
click at [258, 94] on html "Home Library Settings Library General Subtitles Preset Styles Style Mapping Sty…" at bounding box center [742, 406] width 1484 height 812
click at [427, 130] on html "Home Library Settings Library General Subtitles Preset Styles Style Mapping Sty…" at bounding box center [742, 406] width 1484 height 812
click at [291, 123] on html "Home Library Settings Library General Subtitles Preset Styles Style Mapping Sty…" at bounding box center [742, 406] width 1484 height 812
click at [493, 149] on html "Home Library Settings Library General Subtitles Preset Styles Style Mapping Sty…" at bounding box center [742, 406] width 1484 height 812
click at [105, 135] on button "Styles" at bounding box center [87, 138] width 153 height 34
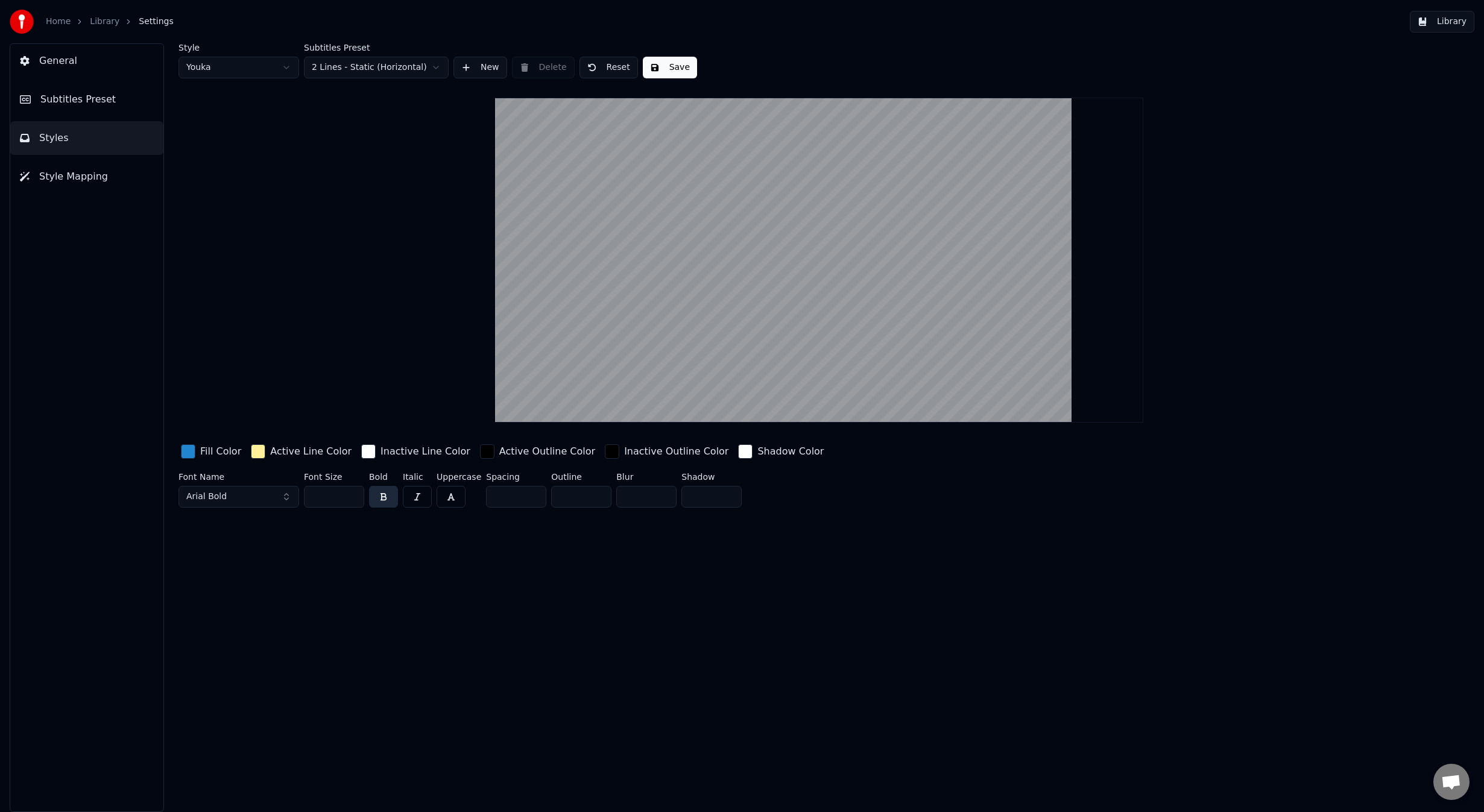
click at [237, 76] on html "Home Library Settings Library General Subtitles Preset Styles Style Mapping Sty…" at bounding box center [742, 406] width 1484 height 812
click at [418, 205] on html "Home Library Settings Library General Subtitles Preset Styles Style Mapping Sty…" at bounding box center [742, 406] width 1484 height 812
click at [272, 72] on html "Home Library Settings Library General Subtitles Preset Styles Style Mapping Sty…" at bounding box center [742, 406] width 1484 height 812
click at [234, 65] on html "Home Library Settings Library General Subtitles Preset Styles Style Mapping Sty…" at bounding box center [742, 406] width 1484 height 812
click at [93, 97] on span "Subtitles Preset" at bounding box center [78, 100] width 76 height 14
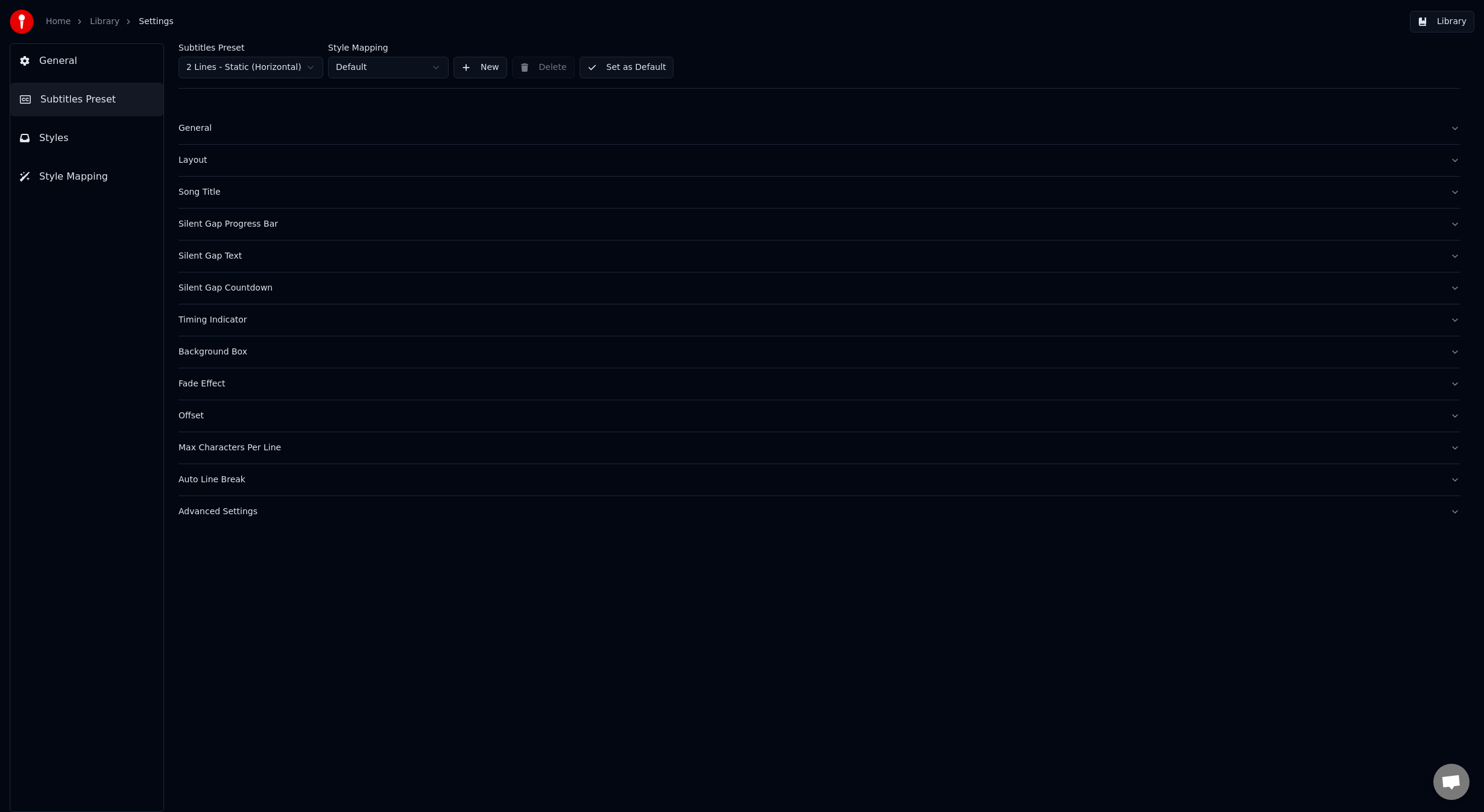
click at [195, 133] on div "General" at bounding box center [809, 128] width 1262 height 12
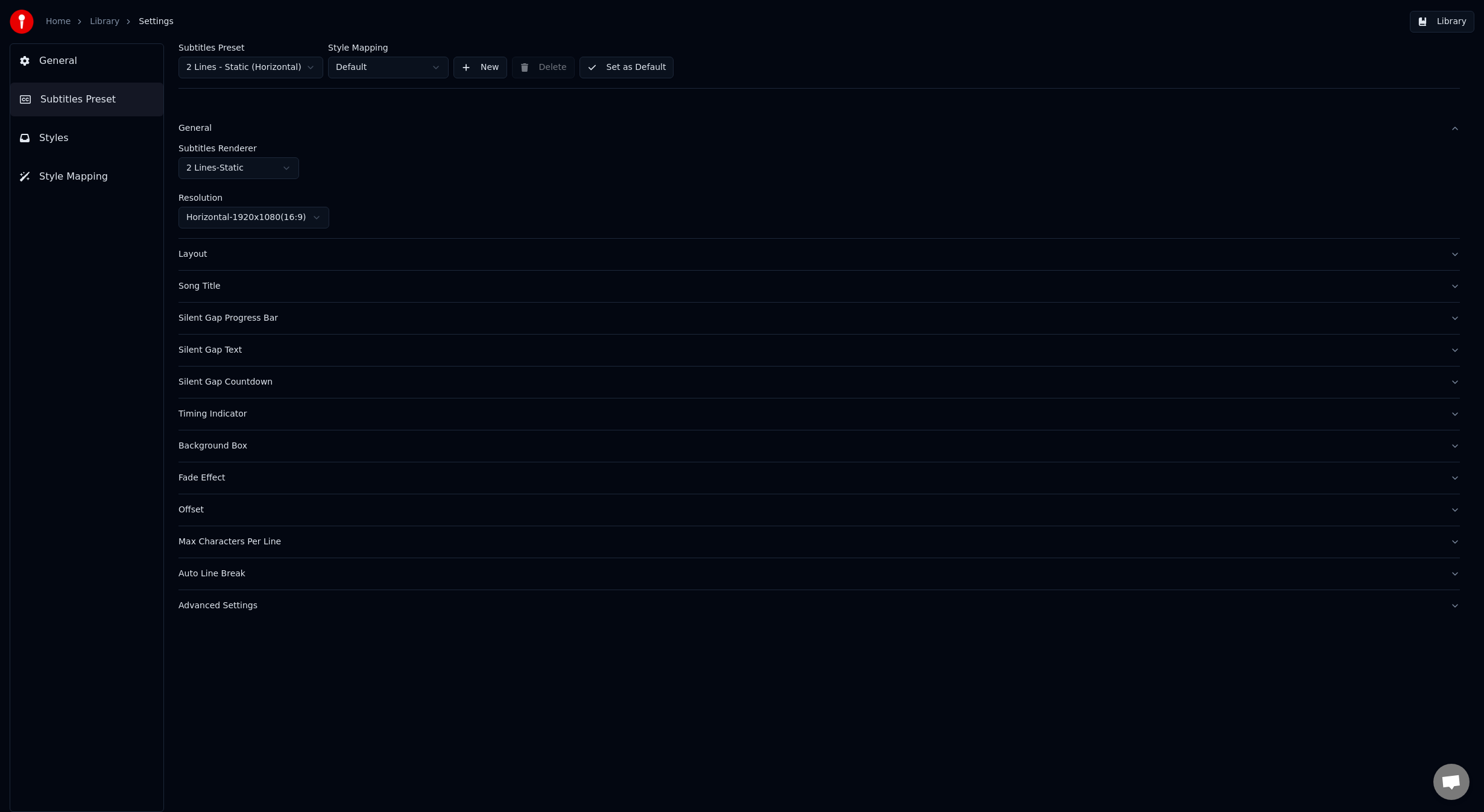
click at [266, 173] on html "Home Library Settings Library General Subtitles Preset Styles Style Mapping Sub…" at bounding box center [742, 406] width 1484 height 812
click at [379, 179] on html "Home Library Settings Library General Subtitles Preset Styles Style Mapping Sub…" at bounding box center [742, 406] width 1484 height 812
click at [198, 251] on div "Layout" at bounding box center [809, 254] width 1262 height 12
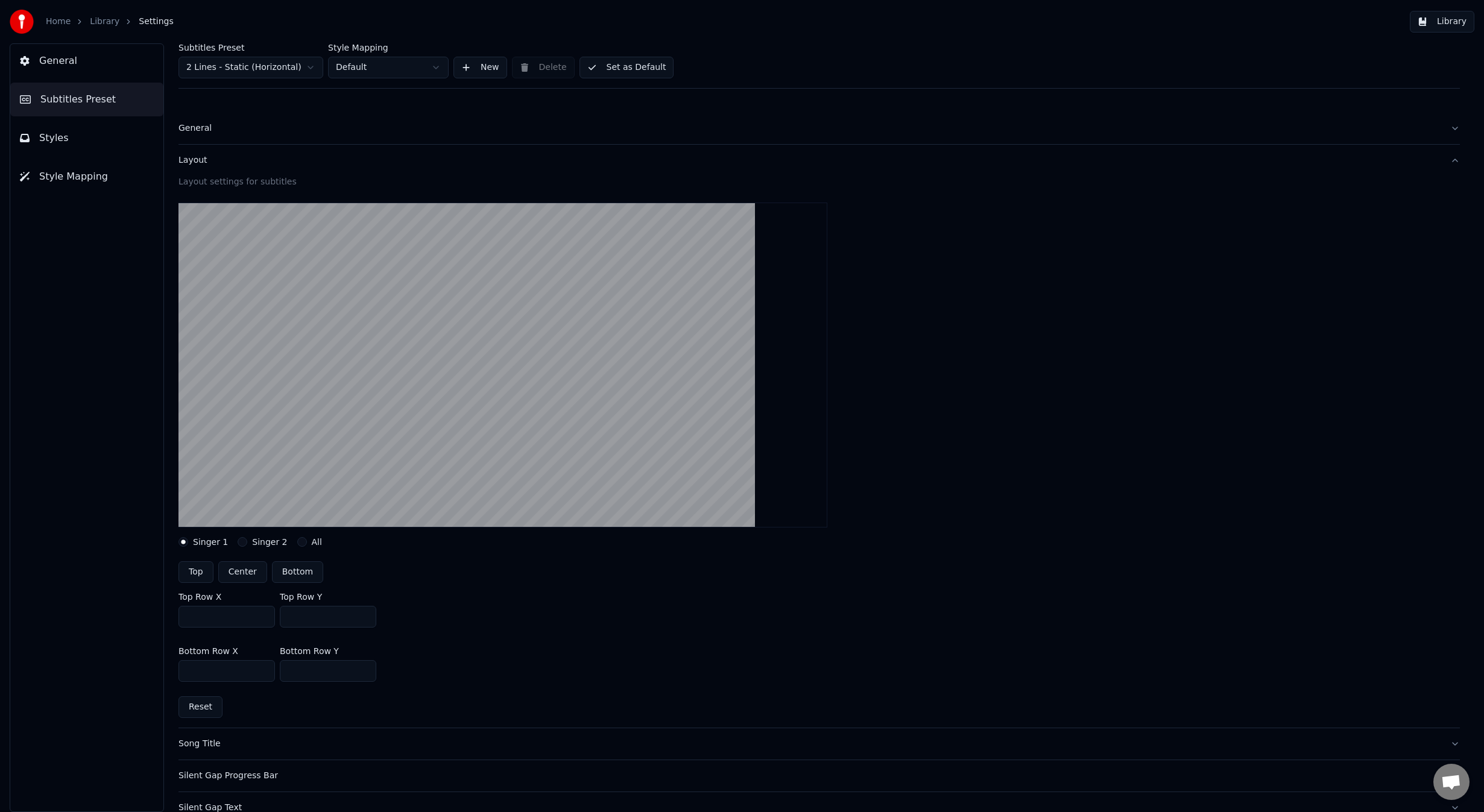
click at [259, 546] on label "Singer 2" at bounding box center [269, 542] width 35 height 8
click at [247, 546] on button "Singer 2" at bounding box center [242, 542] width 10 height 10
click at [206, 542] on label "Singer 1" at bounding box center [210, 542] width 35 height 8
click at [188, 542] on button "Singer 1" at bounding box center [184, 542] width 10 height 10
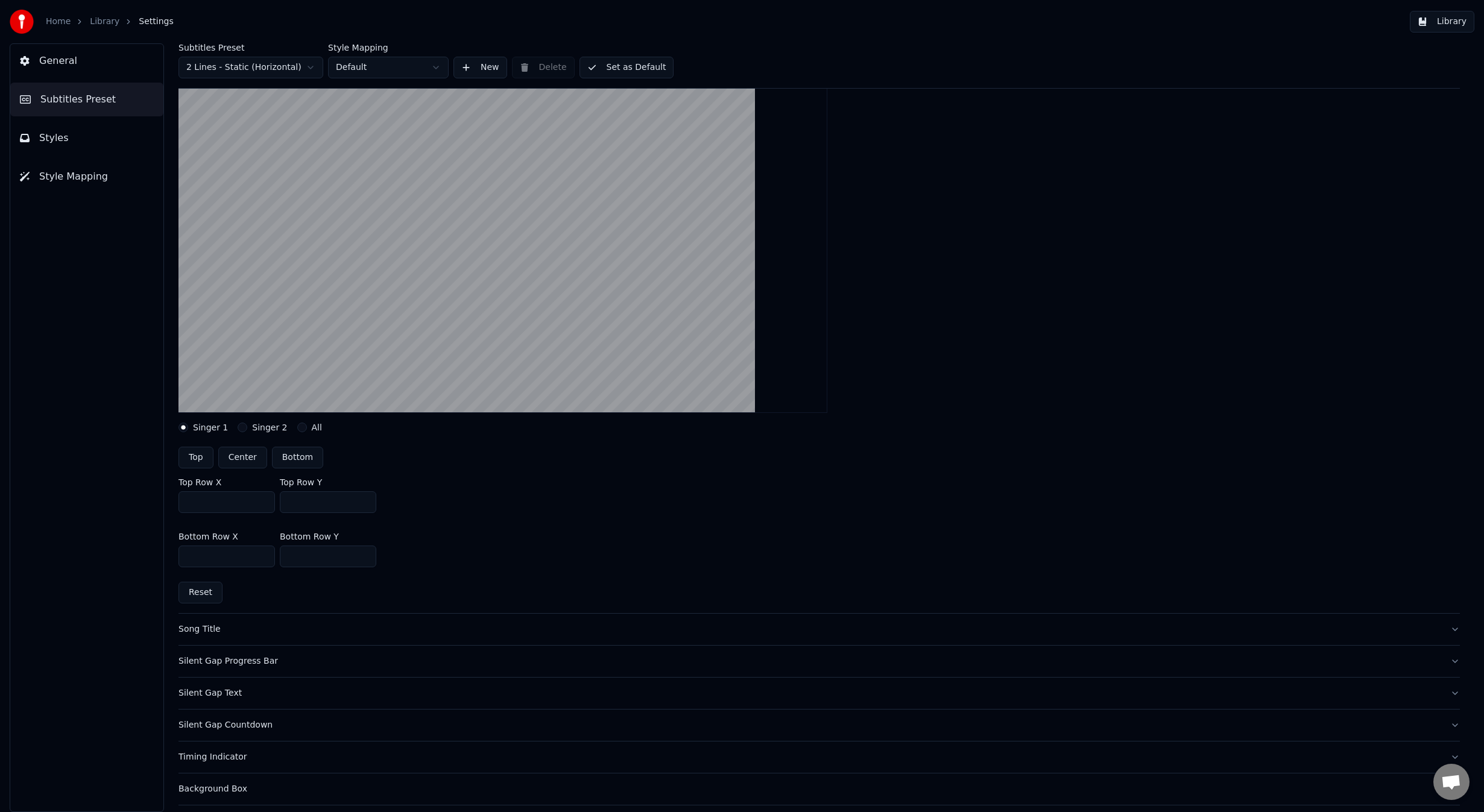
scroll to position [121, 0]
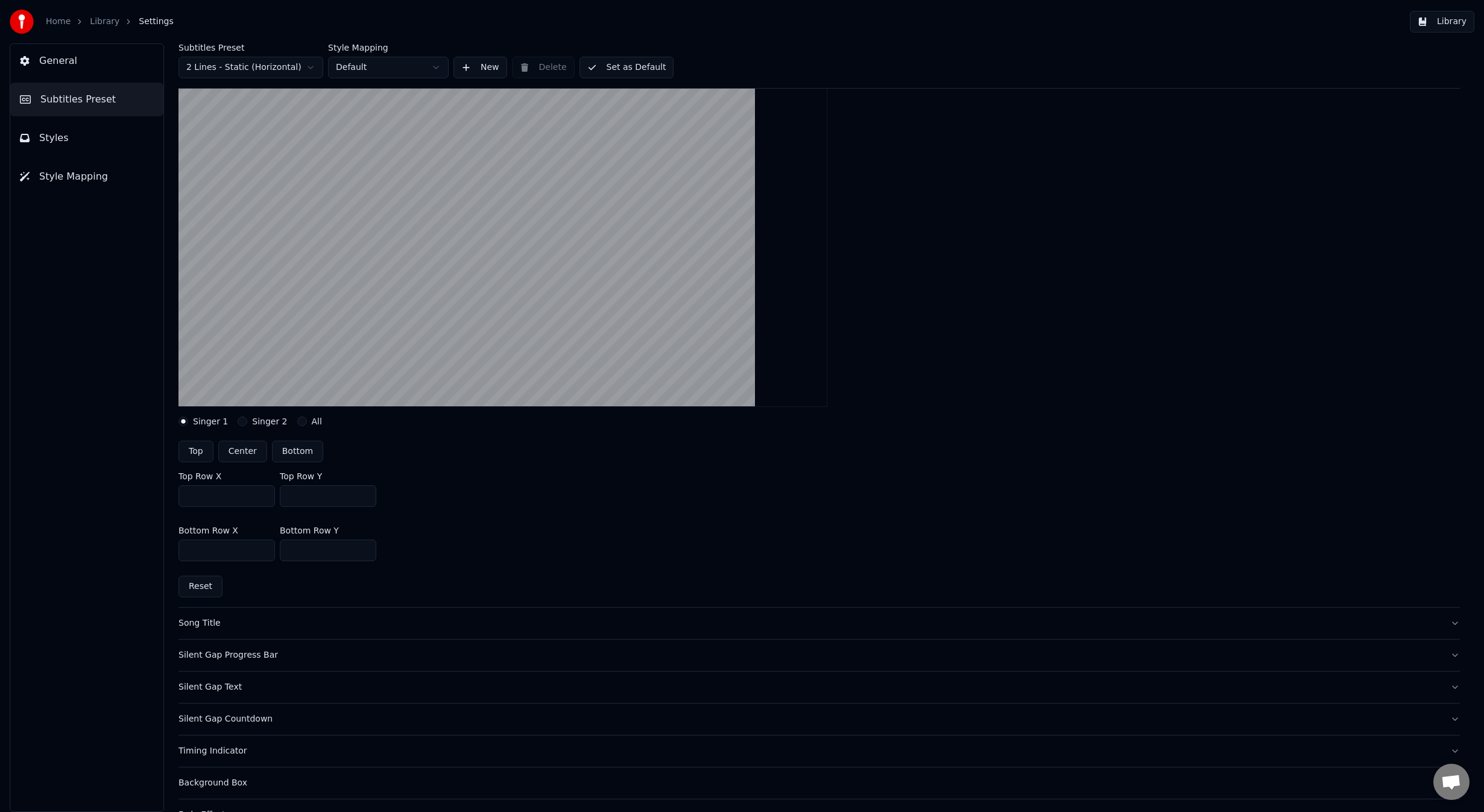
click at [372, 616] on button "Song Title" at bounding box center [819, 623] width 1281 height 31
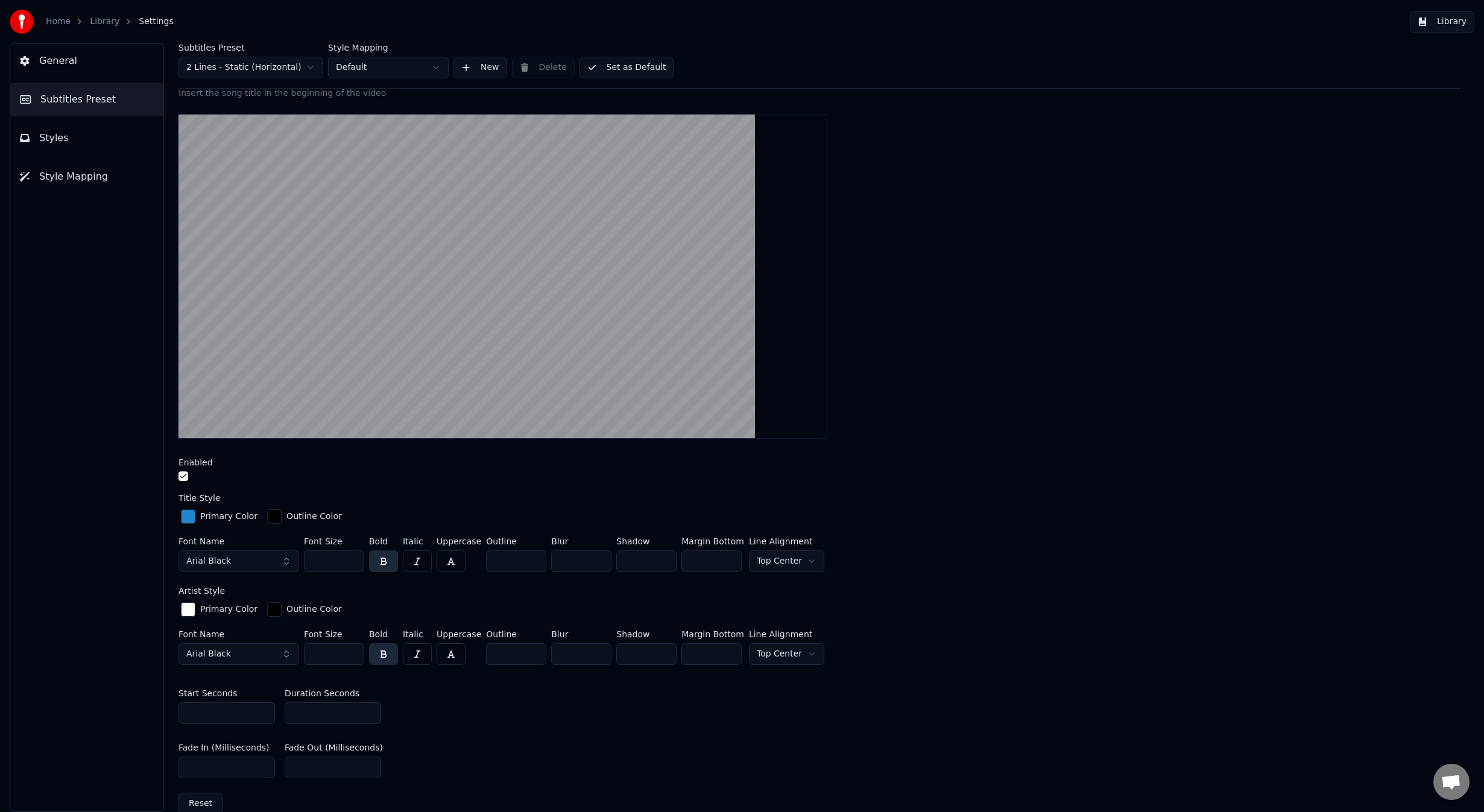
scroll to position [161, 0]
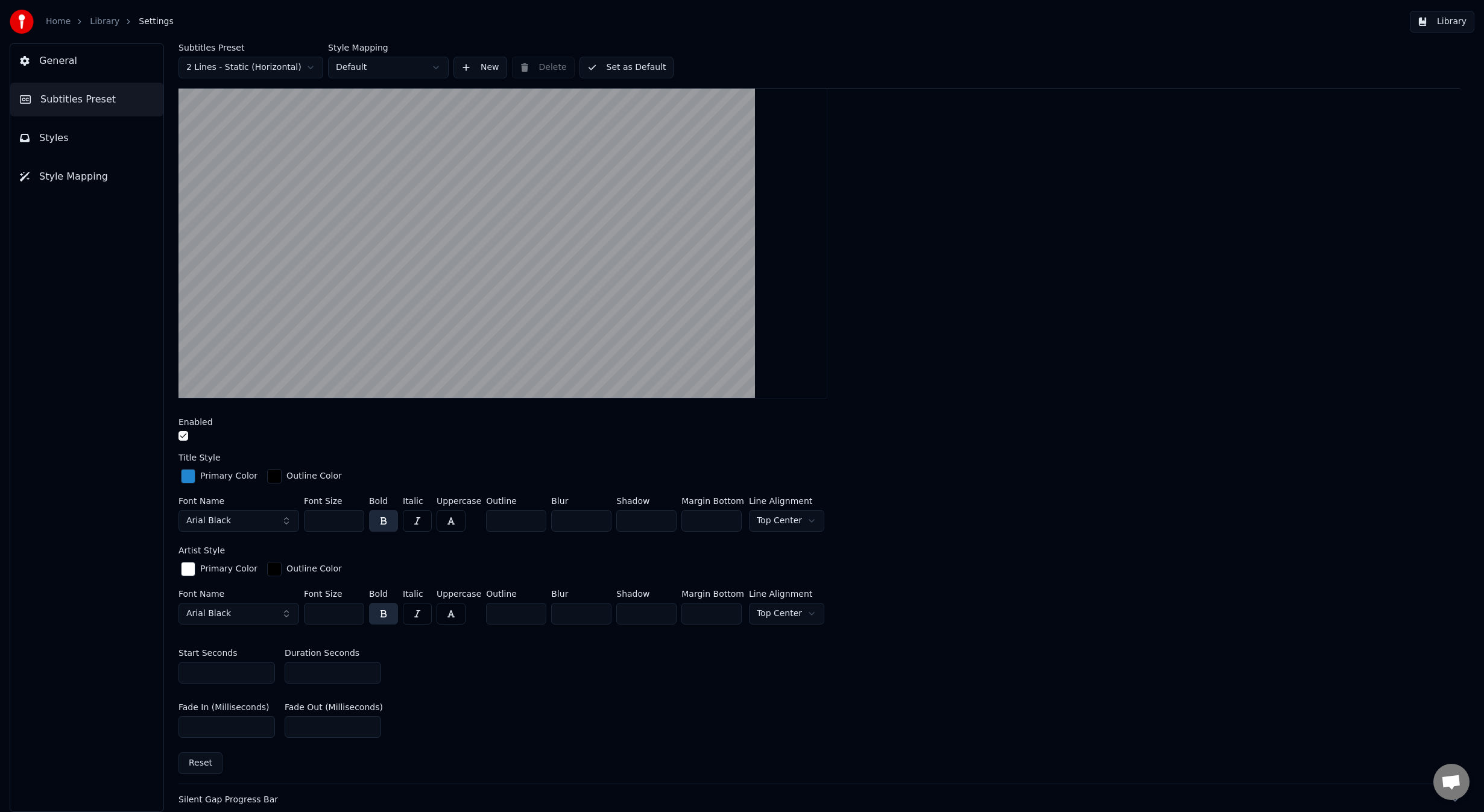
click at [234, 673] on input "*" at bounding box center [227, 672] width 97 height 22
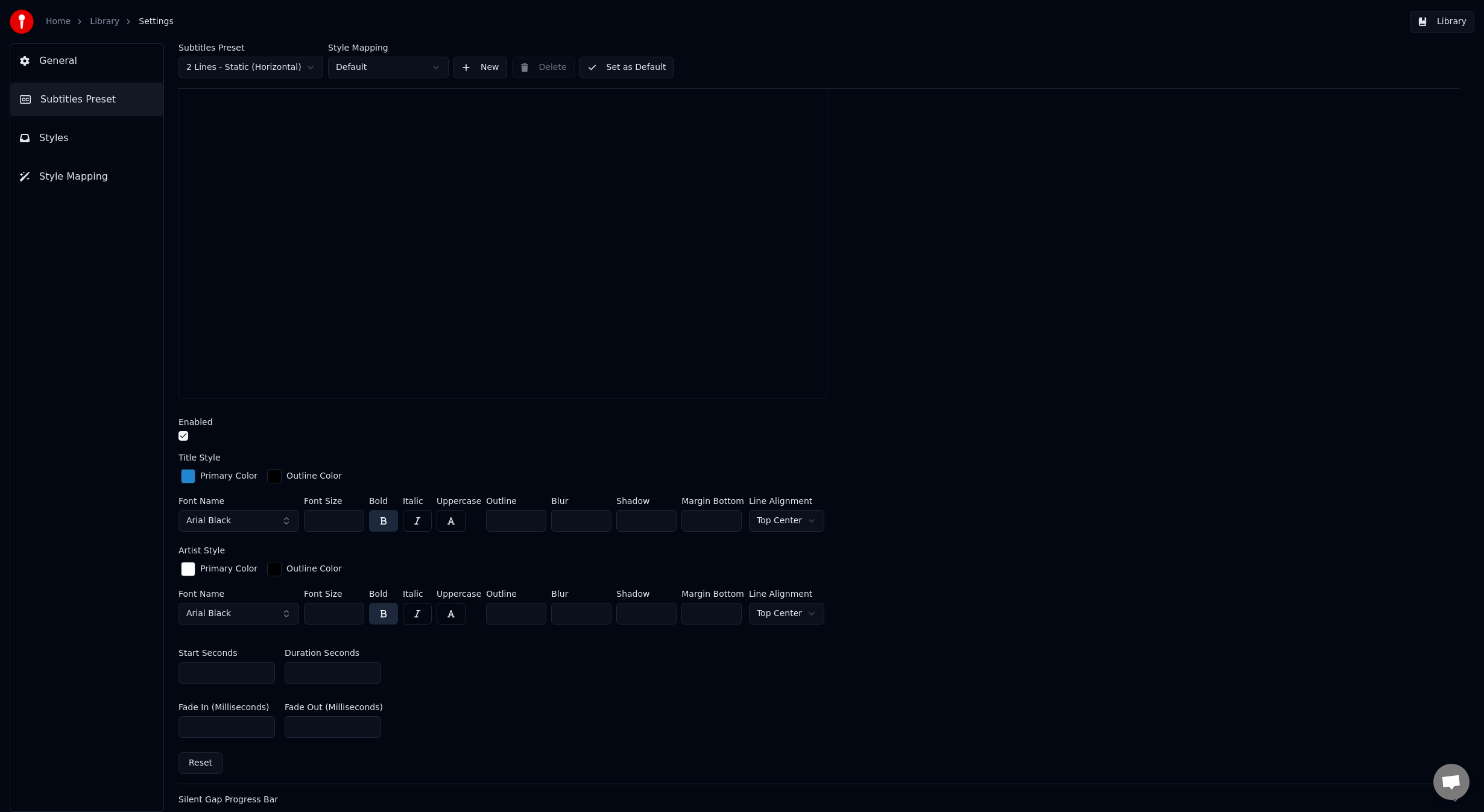
click at [260, 674] on input "*" at bounding box center [227, 672] width 97 height 22
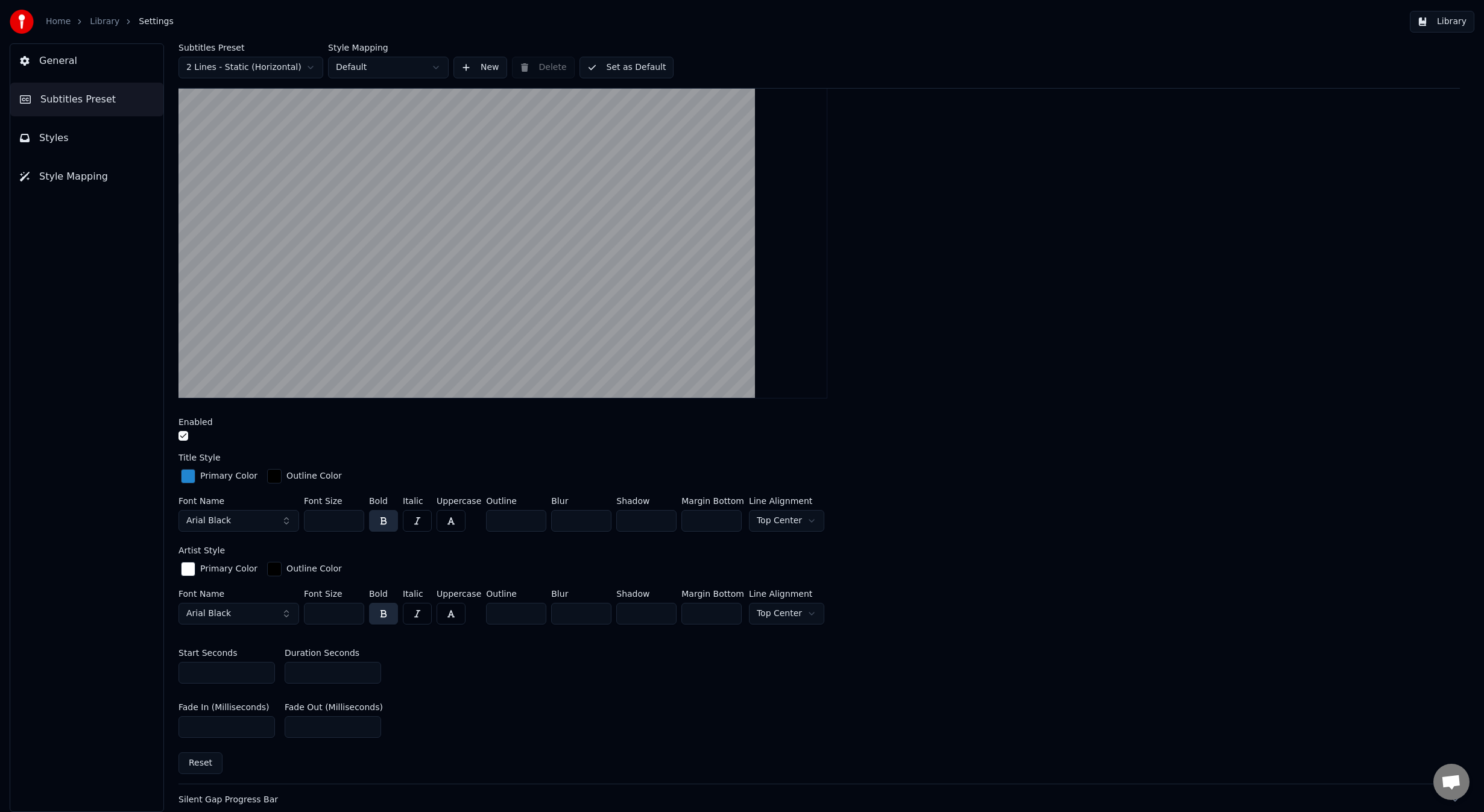
click at [260, 674] on input "**" at bounding box center [227, 672] width 97 height 22
type input "**"
click at [260, 674] on input "**" at bounding box center [227, 672] width 97 height 22
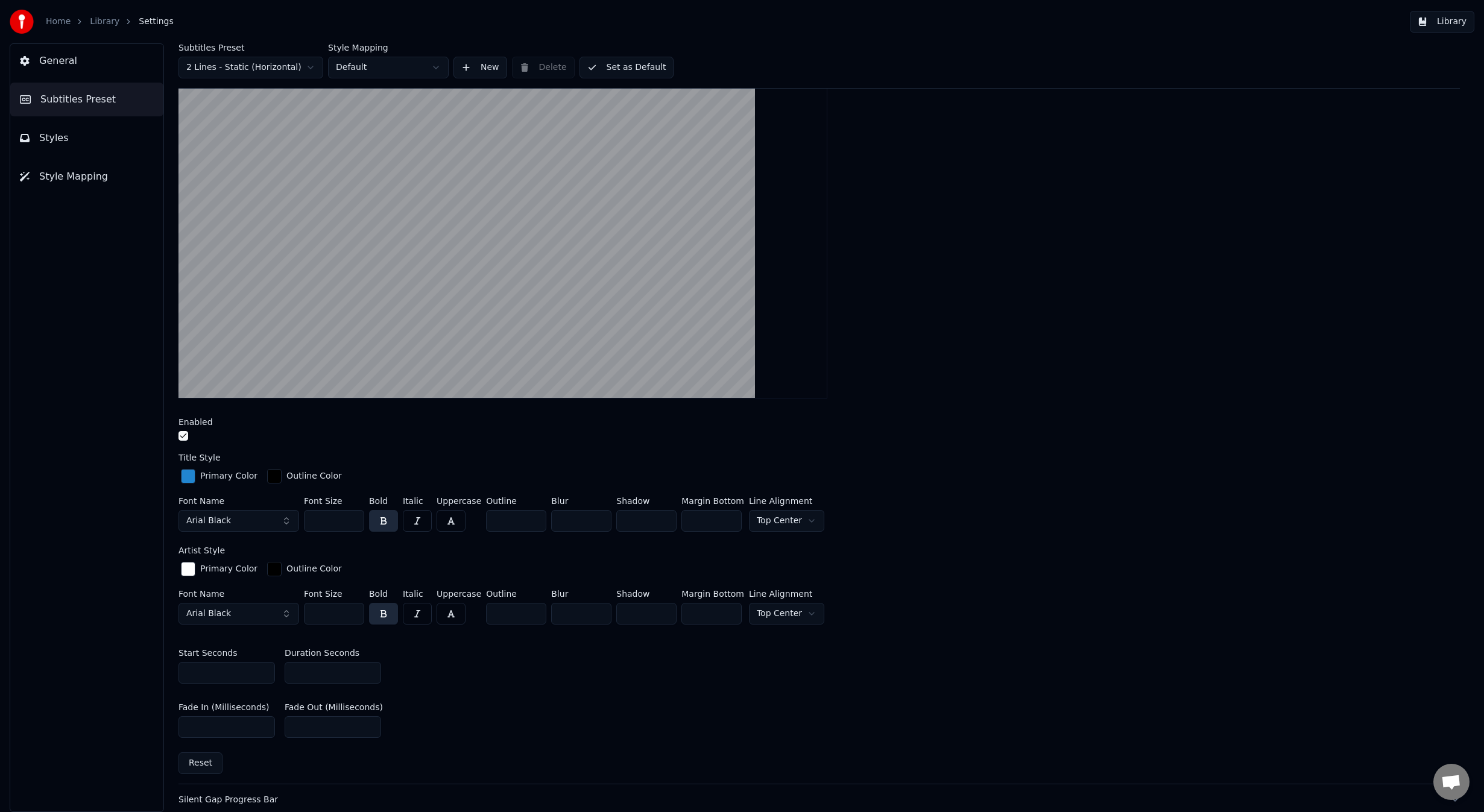
click at [461, 699] on div "Fade In (Milliseconds) *** Fade Out (Milliseconds) ***" at bounding box center [819, 719] width 1281 height 54
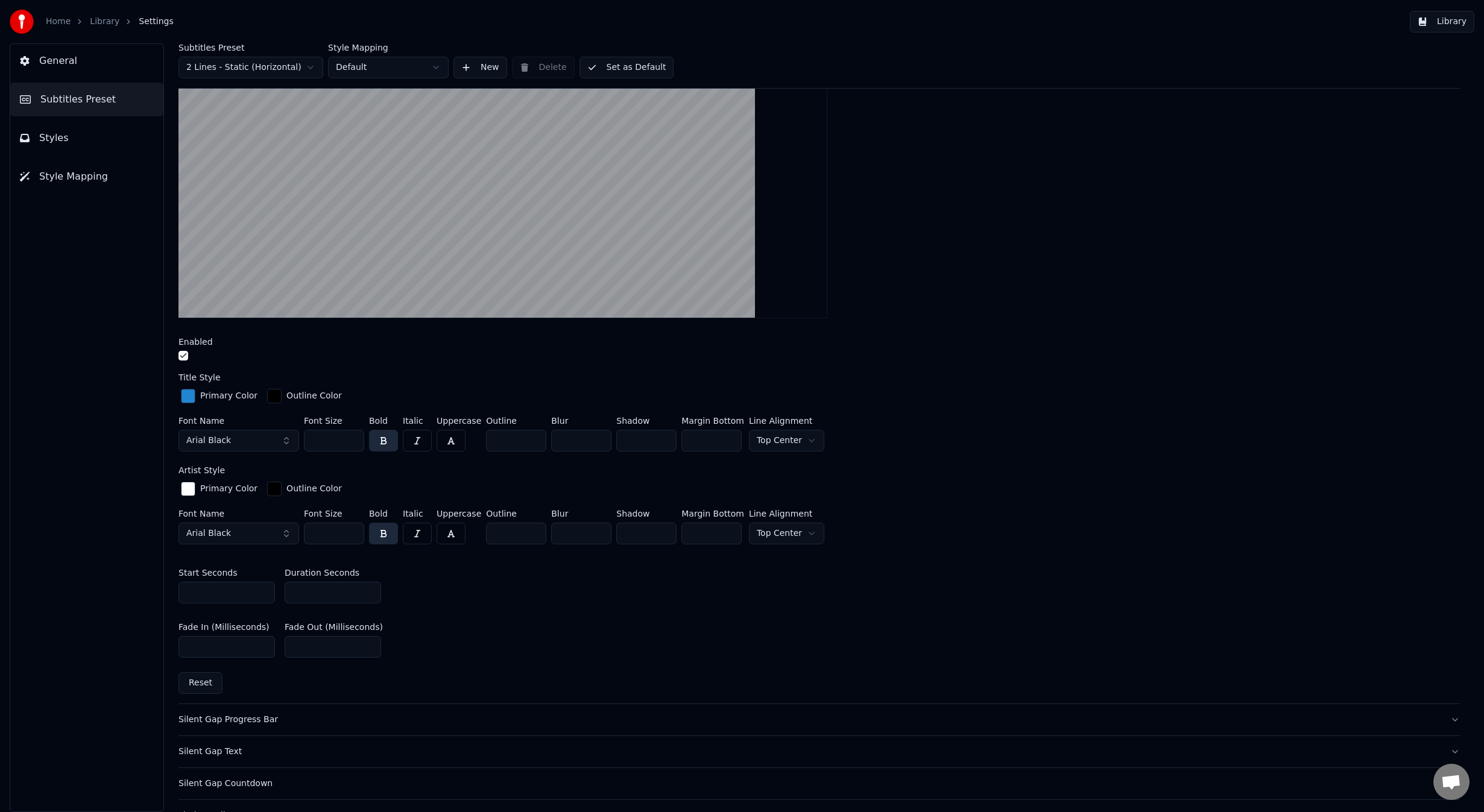
scroll to position [282, 0]
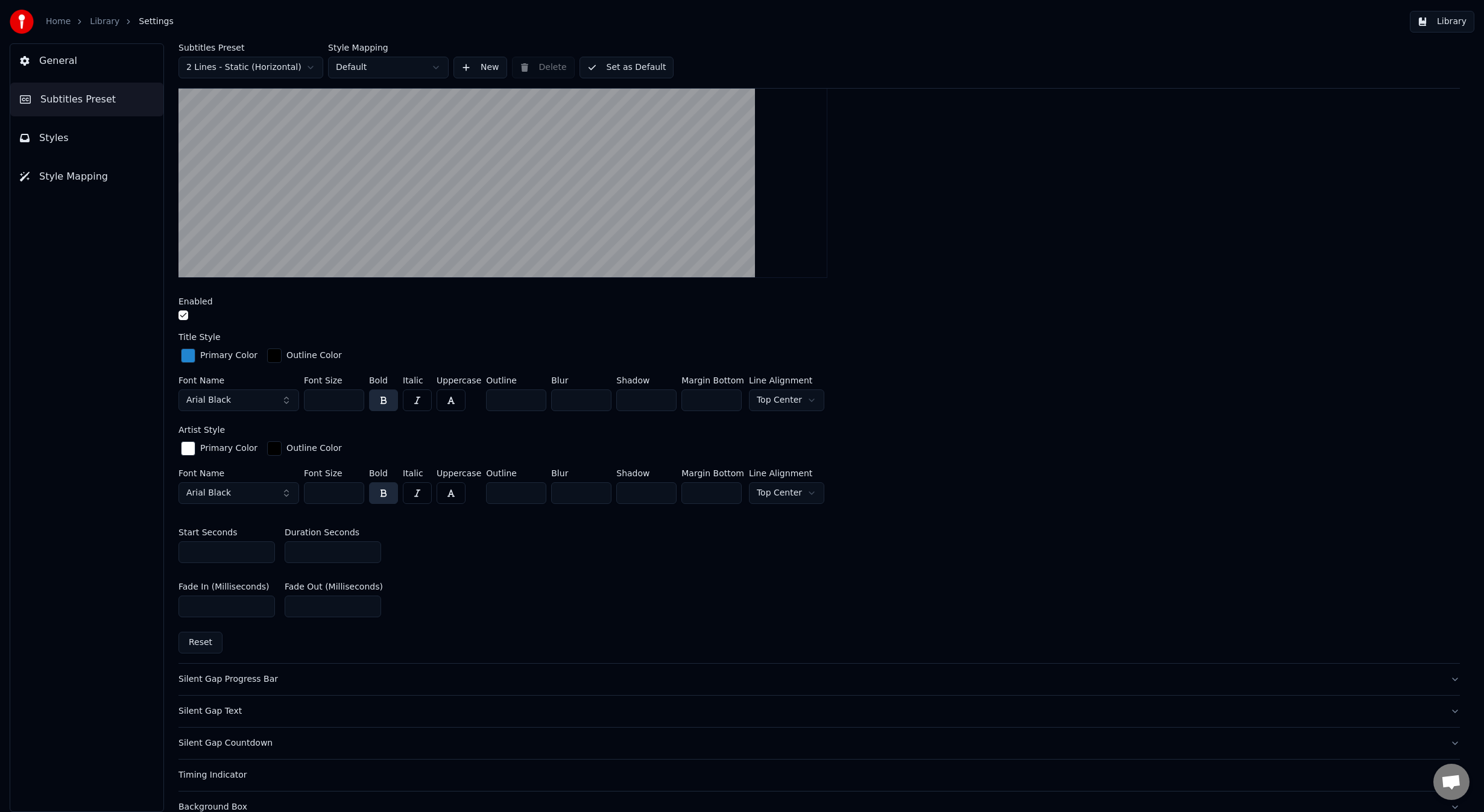
click at [461, 678] on div "Silent Gap Progress Bar" at bounding box center [809, 678] width 1262 height 12
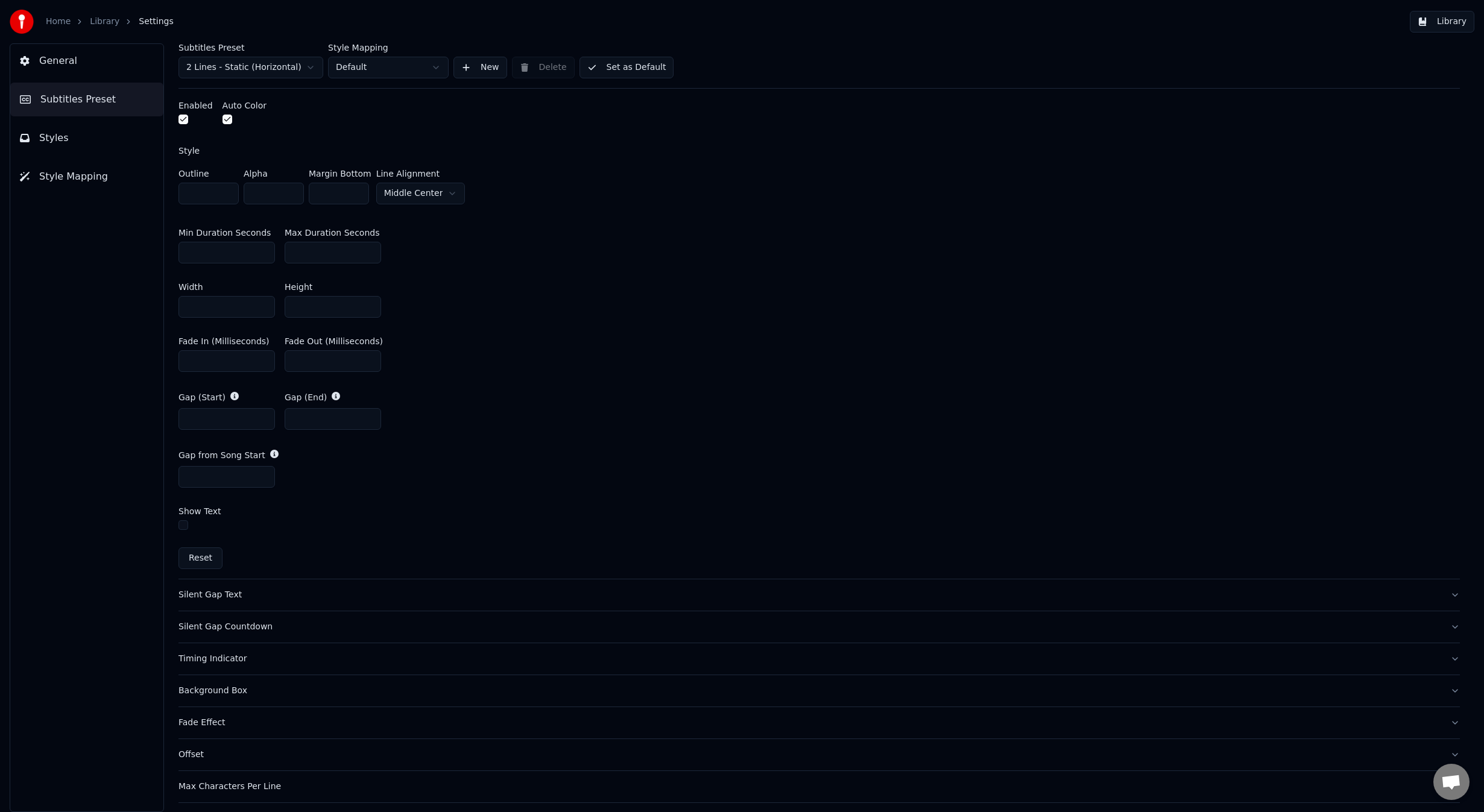
scroll to position [522, 0]
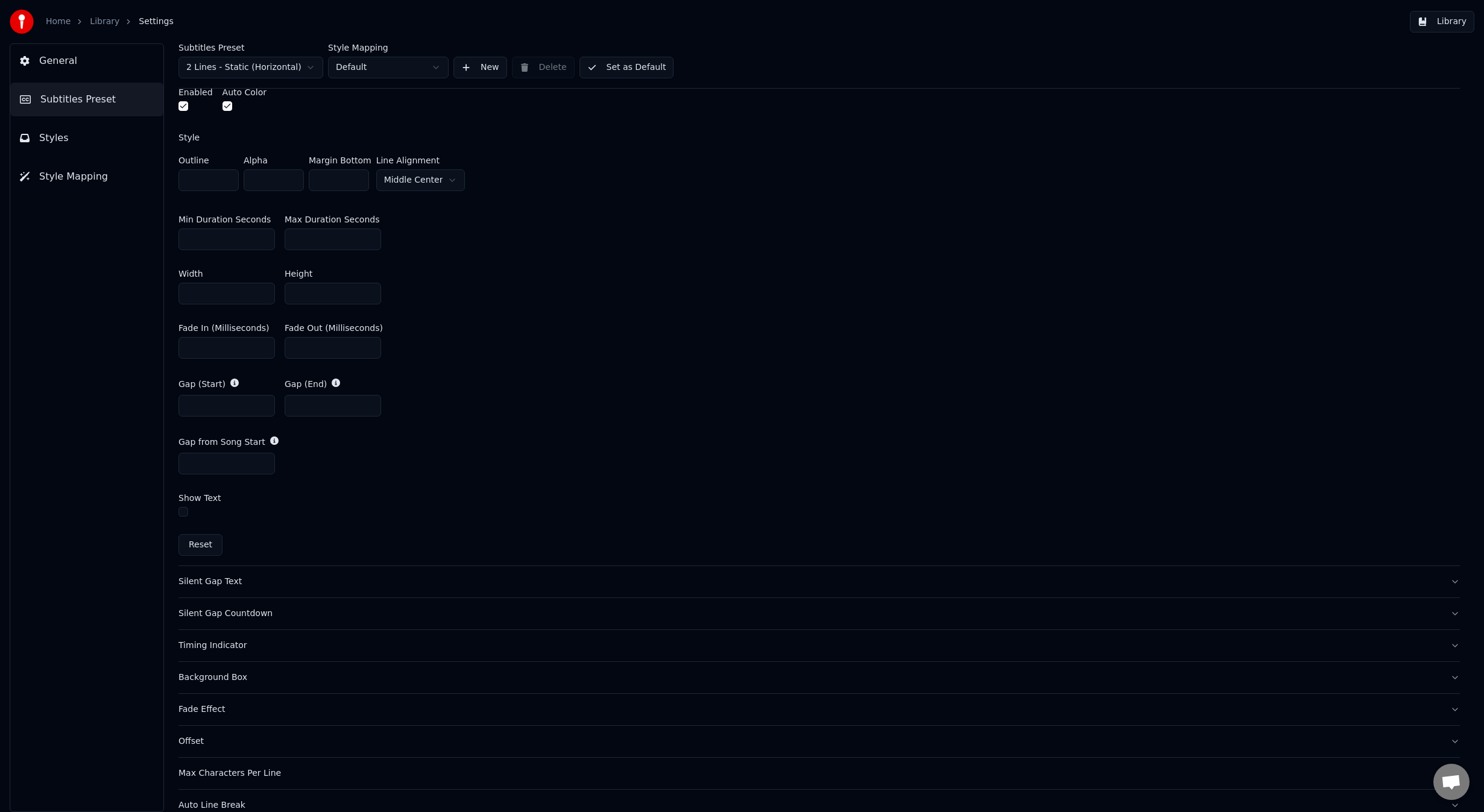
click at [593, 640] on div "Timing Indicator" at bounding box center [809, 645] width 1262 height 12
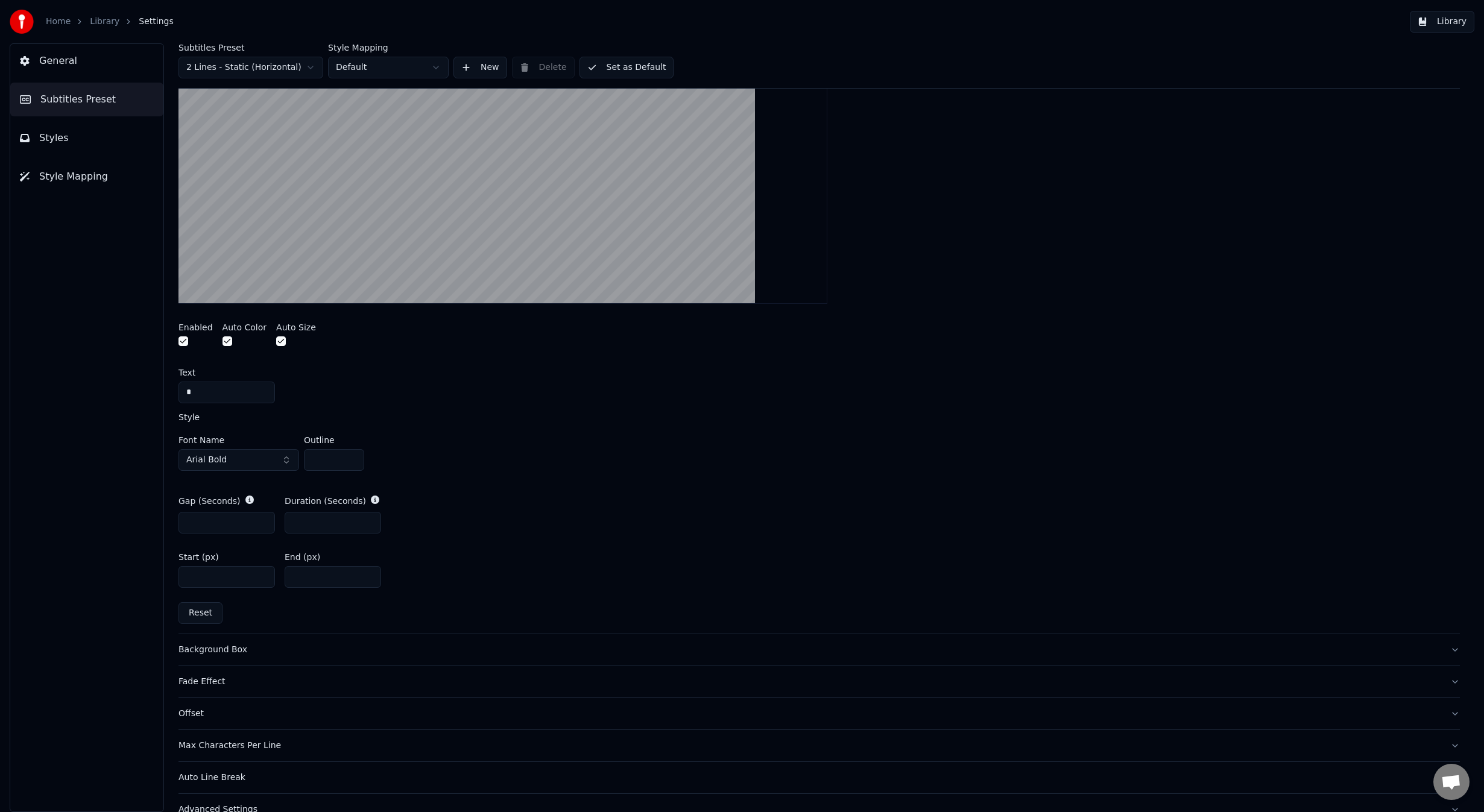
scroll to position [406, 0]
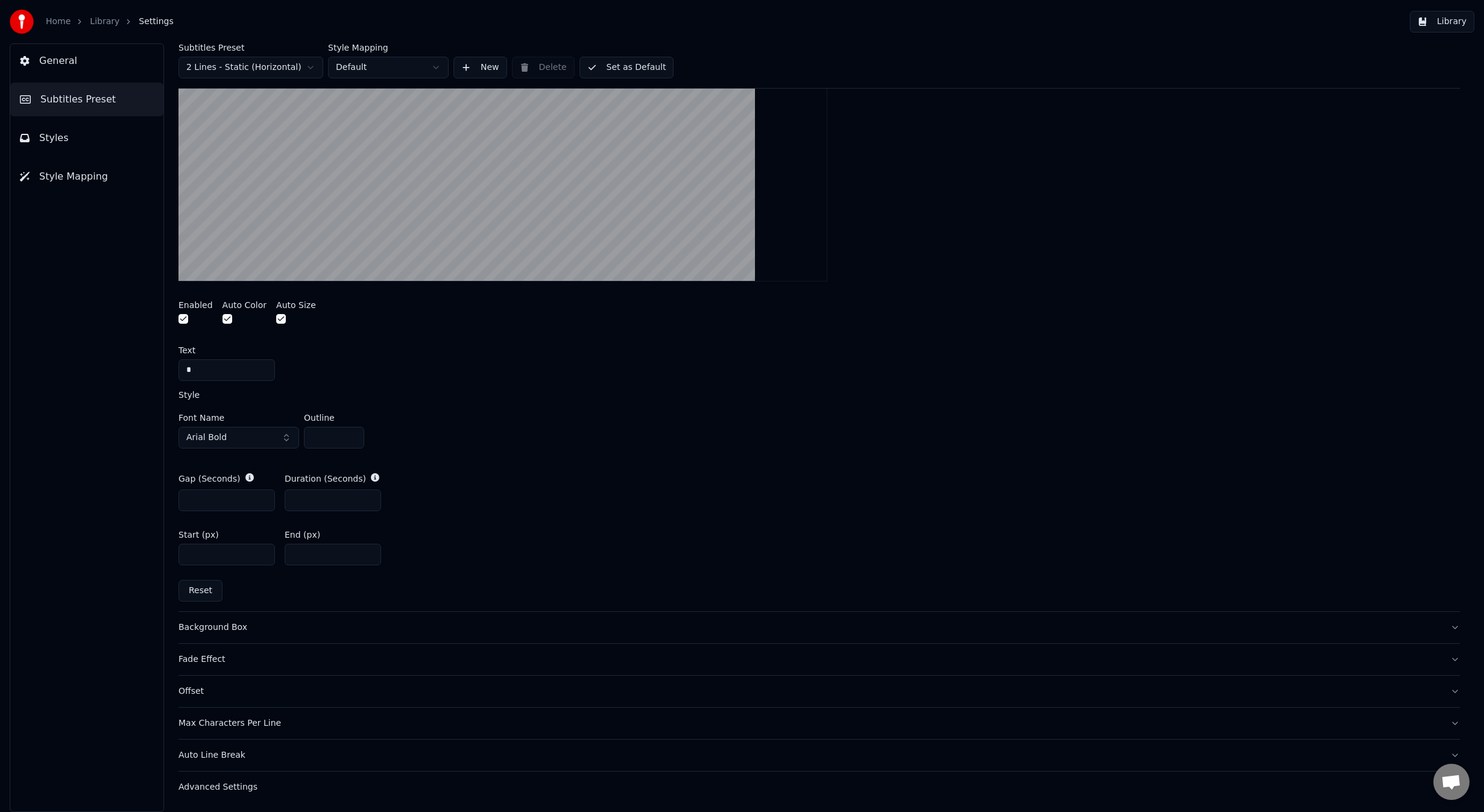
click at [359, 790] on div "Advanced Settings" at bounding box center [809, 786] width 1262 height 12
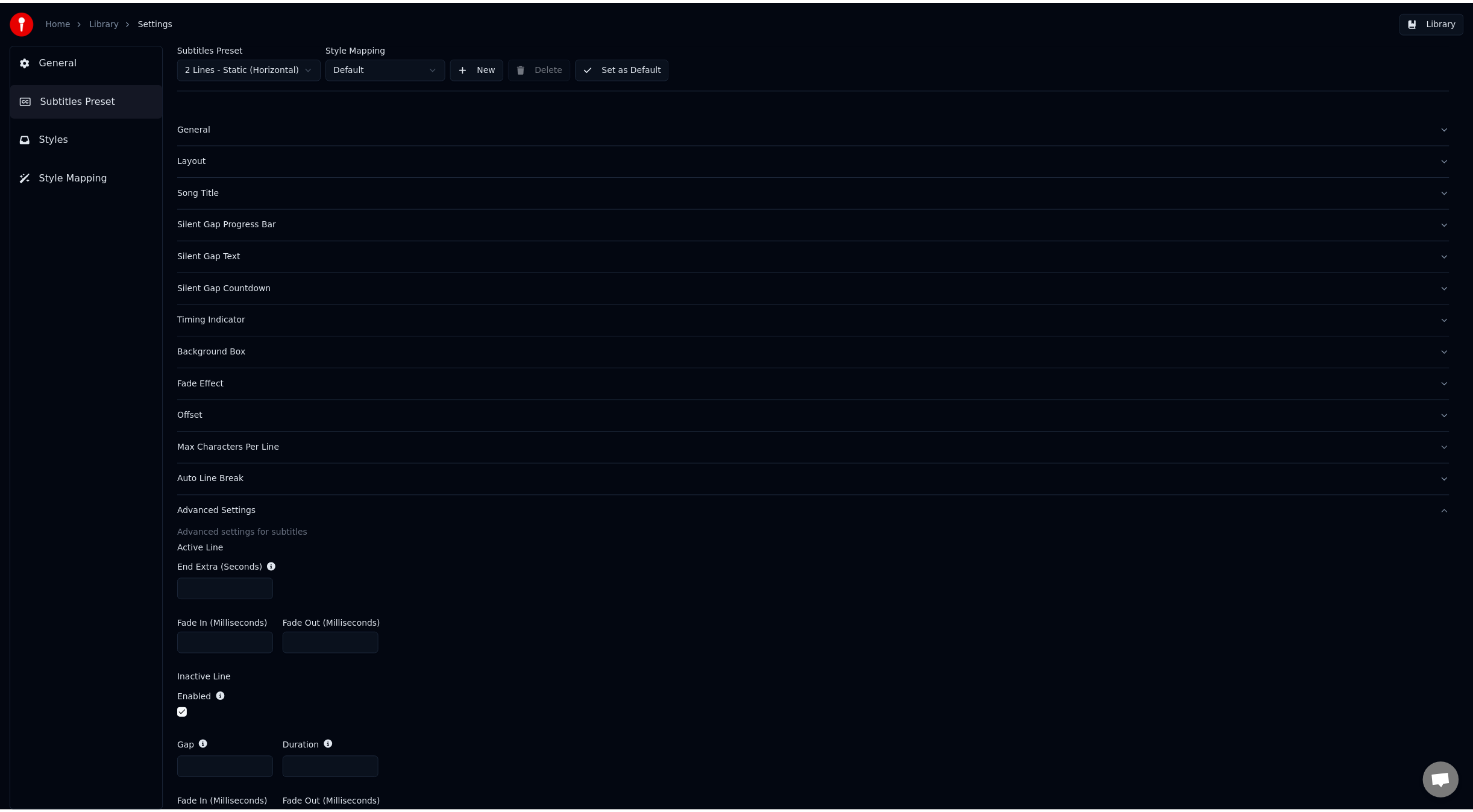
scroll to position [0, 0]
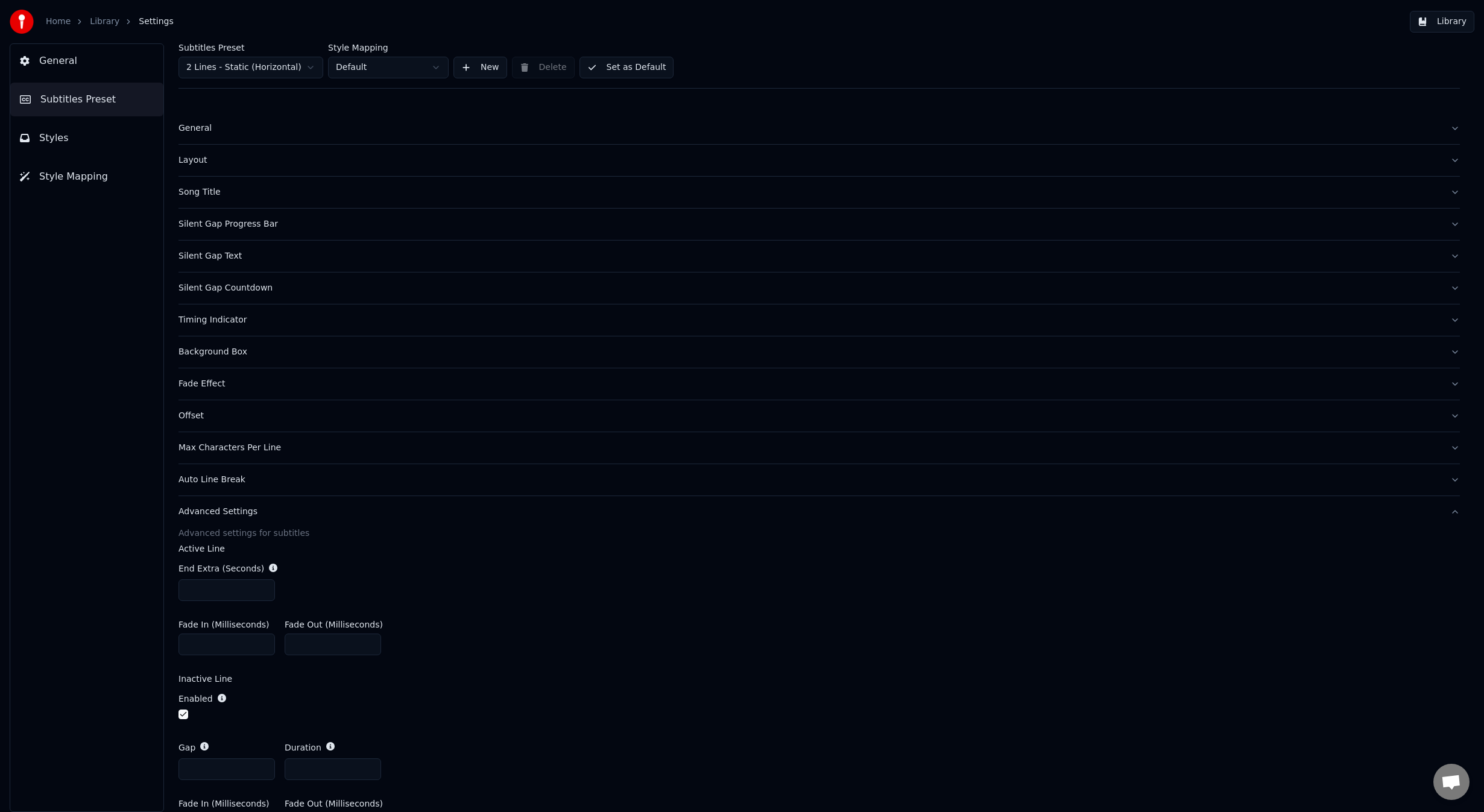
click at [114, 71] on button "General" at bounding box center [87, 61] width 153 height 34
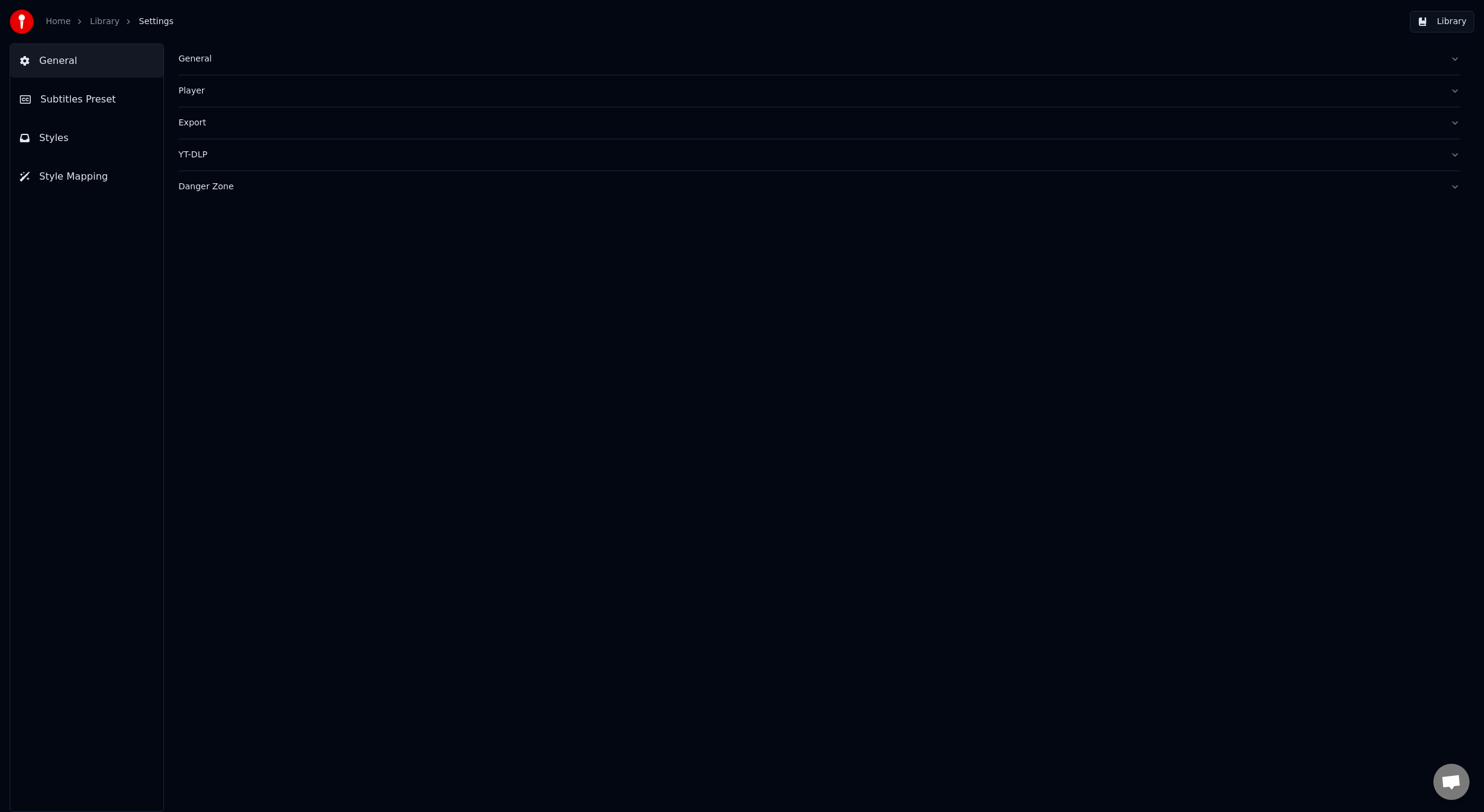
click at [102, 122] on button "Styles" at bounding box center [87, 138] width 153 height 34
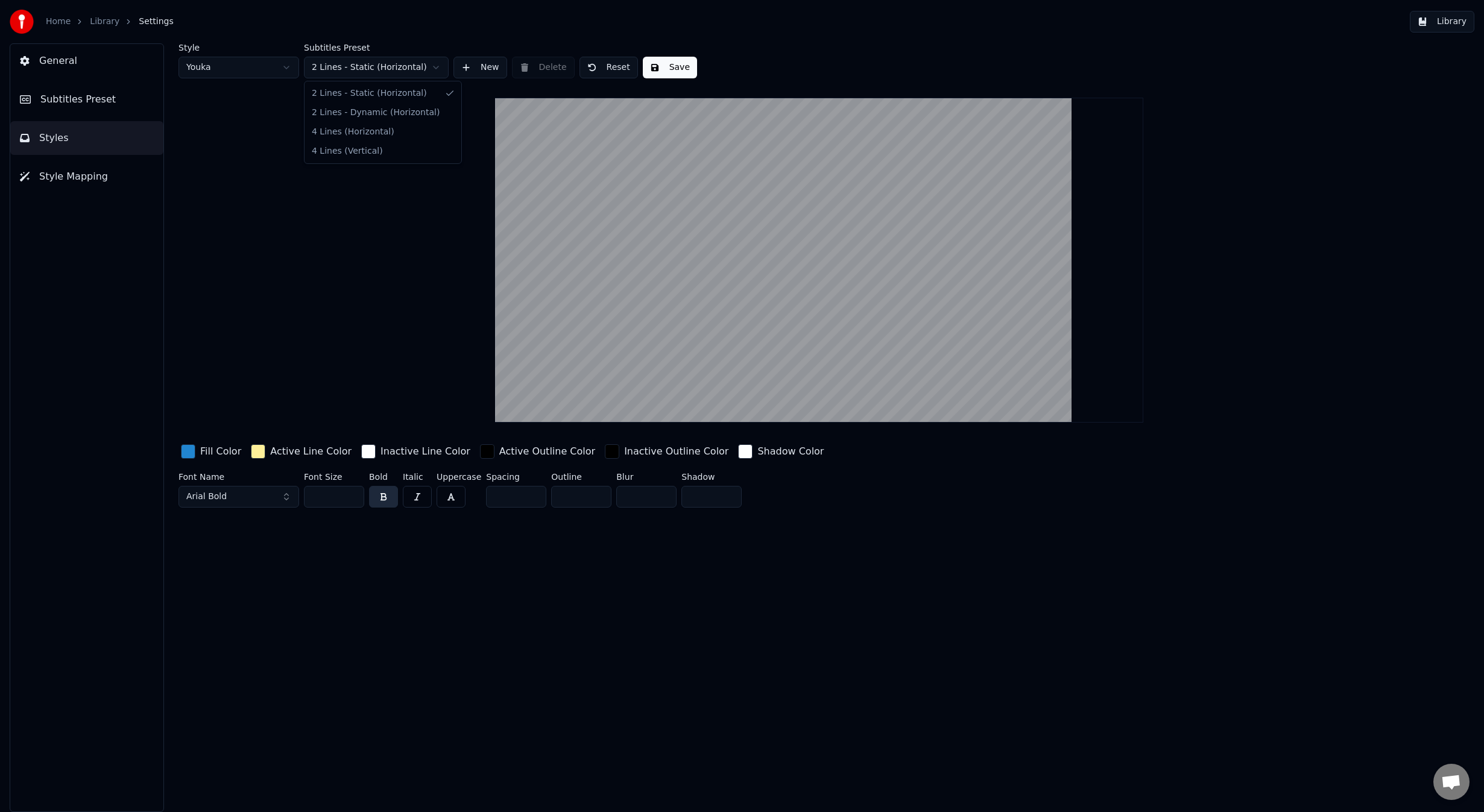
click at [388, 74] on html "Home Library Settings Library General Subtitles Preset Styles Style Mapping Sty…" at bounding box center [742, 406] width 1484 height 812
click at [680, 72] on button "Save" at bounding box center [669, 67] width 54 height 22
click at [673, 65] on button "Done" at bounding box center [671, 67] width 56 height 22
click at [659, 68] on button "Save" at bounding box center [669, 67] width 54 height 22
click at [100, 24] on link "Library" at bounding box center [105, 21] width 30 height 12
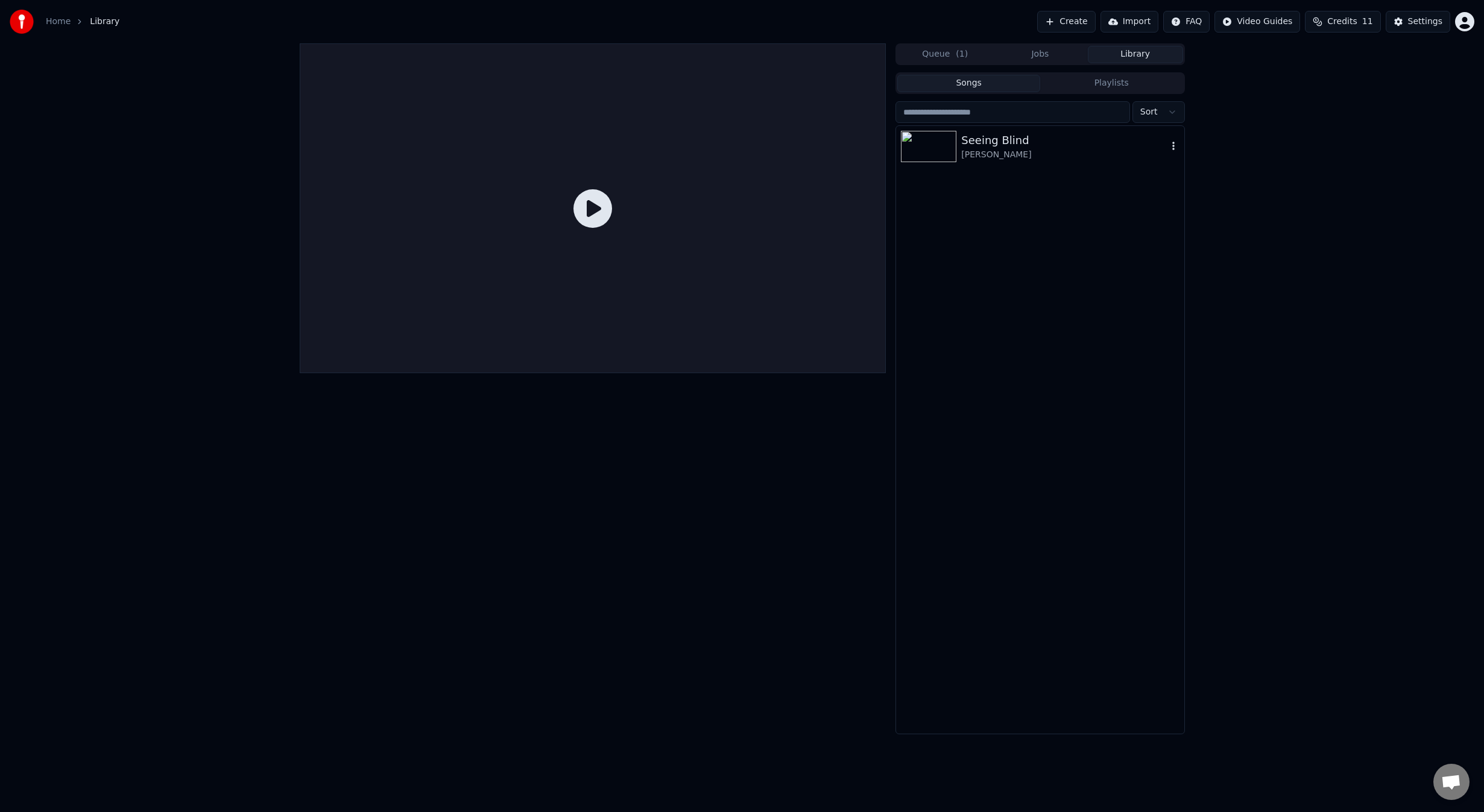
click at [1010, 146] on div "Seeing Blind" at bounding box center [1064, 140] width 205 height 17
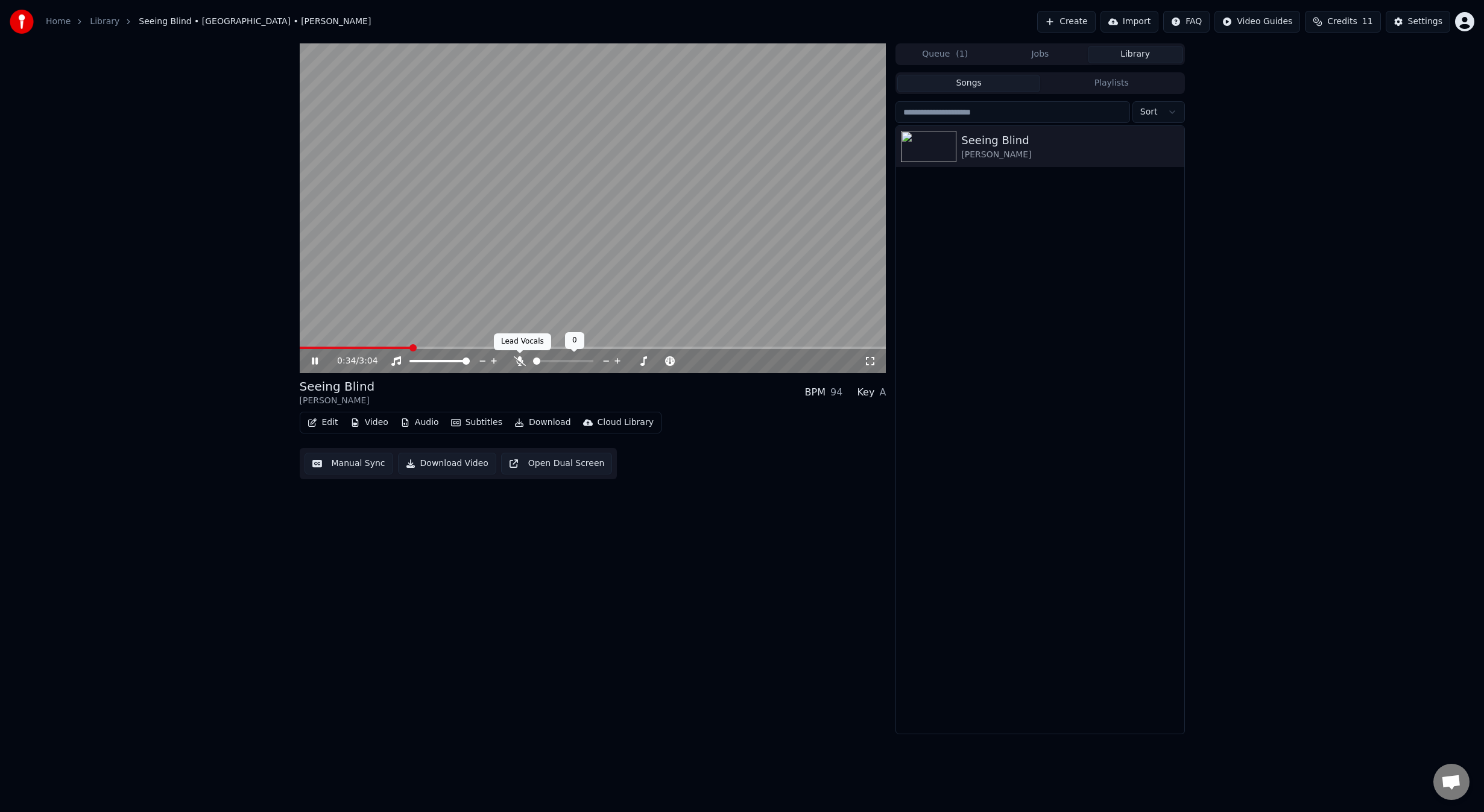
click at [523, 359] on icon at bounding box center [519, 361] width 12 height 10
click at [417, 421] on button "Audio" at bounding box center [420, 422] width 48 height 17
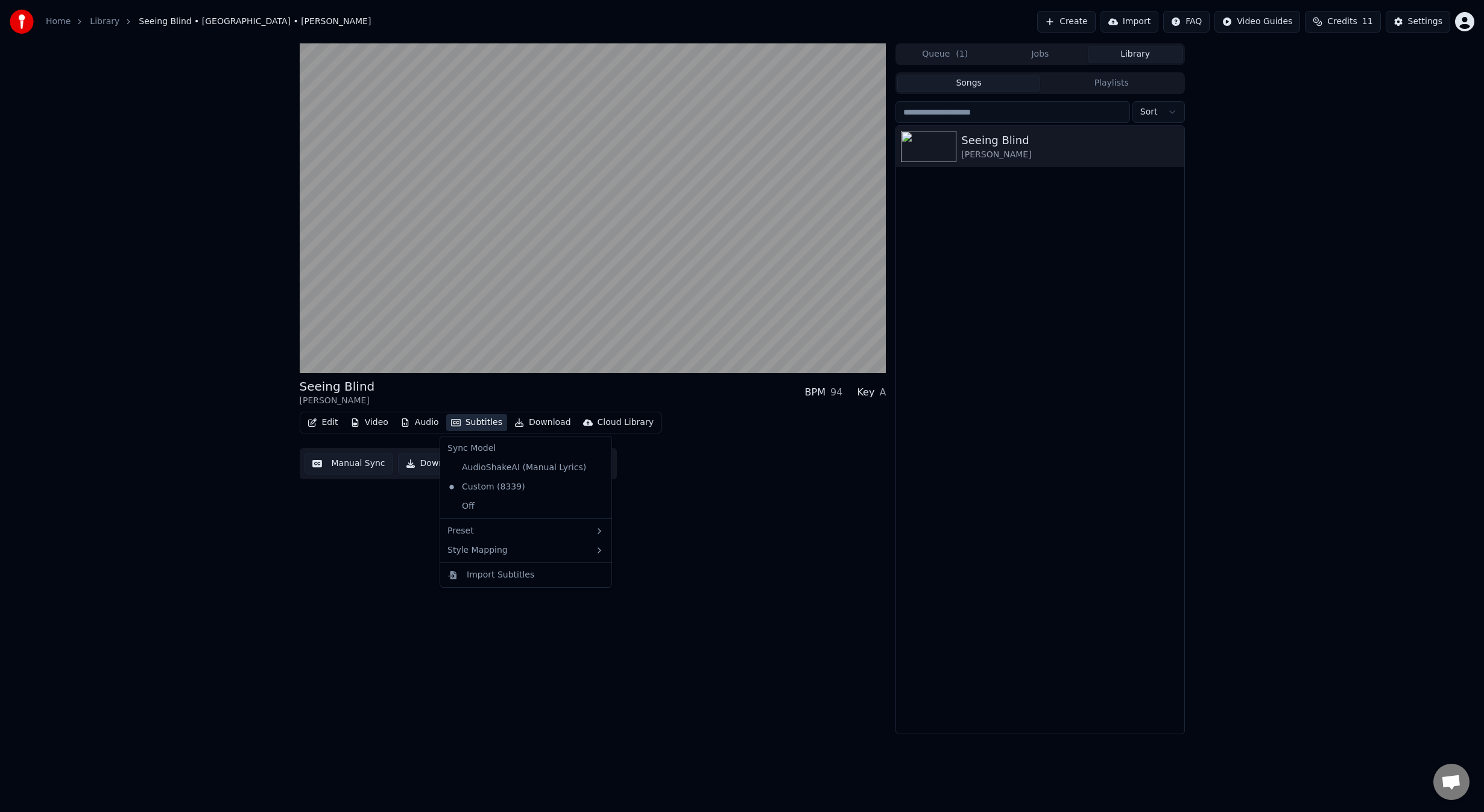
click at [721, 476] on div "Edit Video Audio Subtitles Download Cloud Library Manual Sync Download Video Op…" at bounding box center [593, 445] width 587 height 68
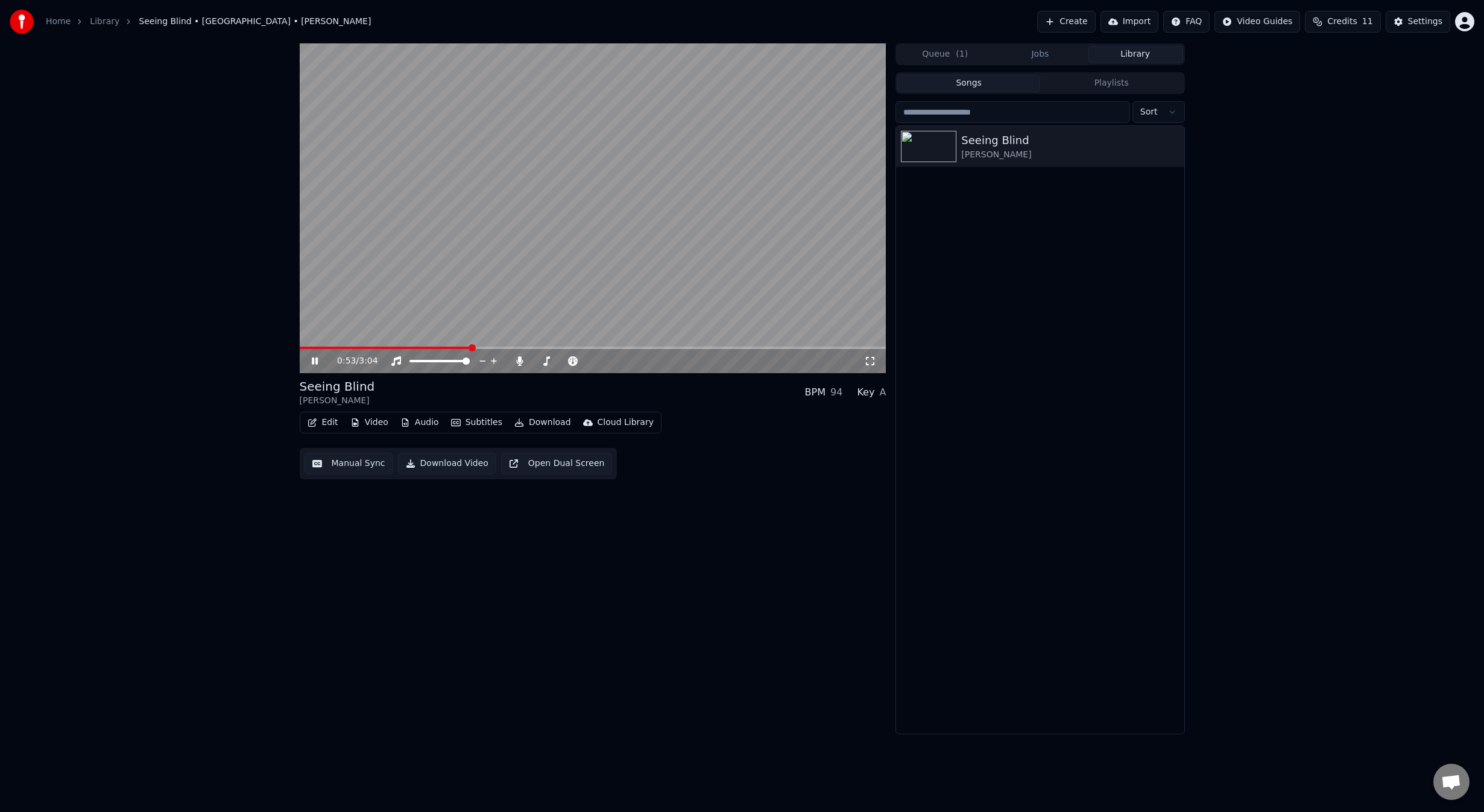
click at [315, 357] on icon at bounding box center [323, 361] width 28 height 10
click at [300, 347] on span at bounding box center [300, 348] width 0 height 2
click at [316, 359] on icon at bounding box center [314, 361] width 7 height 8
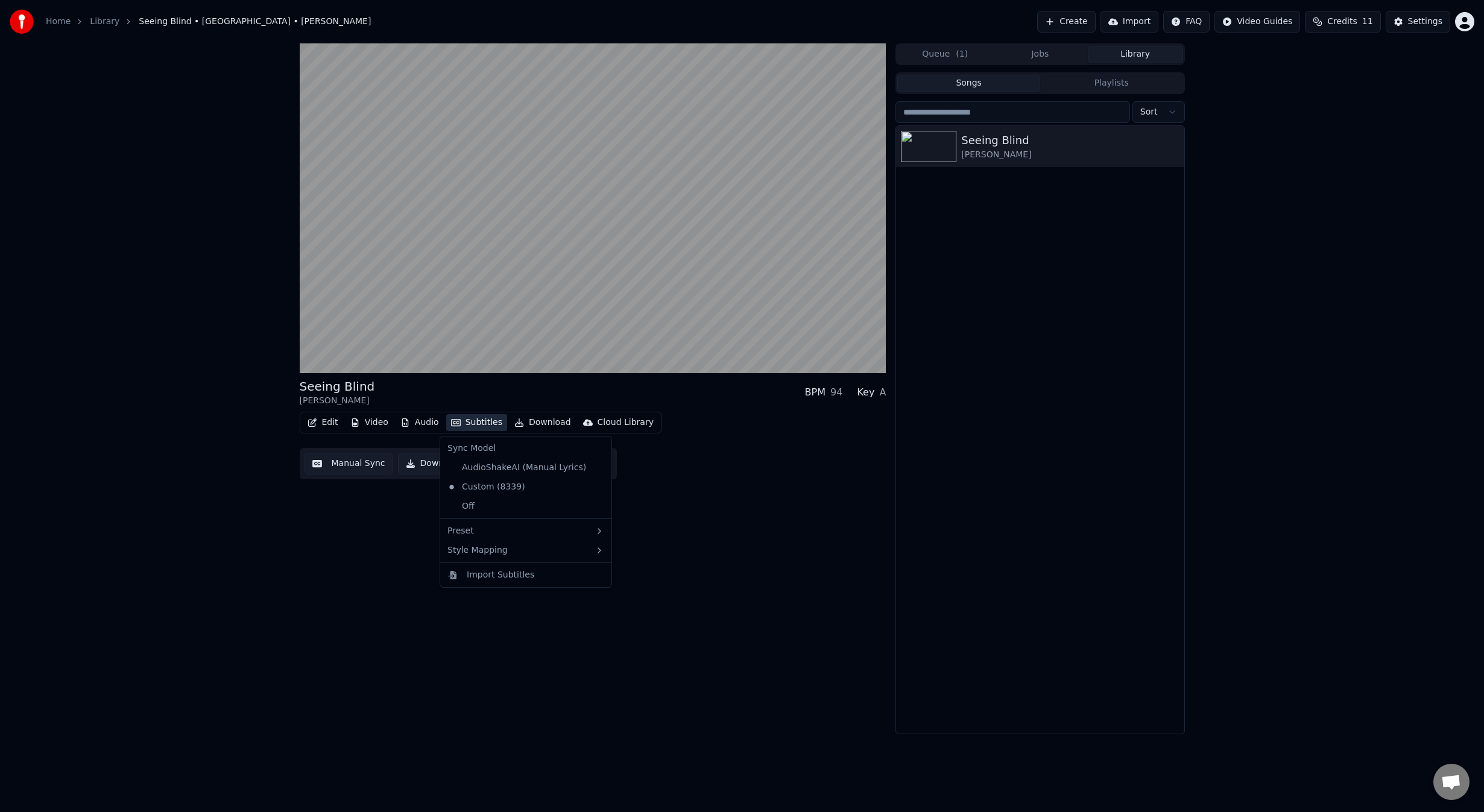
click at [477, 422] on button "Subtitles" at bounding box center [477, 422] width 61 height 17
click at [251, 567] on div "Seeing Blind Niall • Maren Morris BPM 94 Key A Edit Video Audio Subtitles Downl…" at bounding box center [742, 389] width 1484 height 690
click at [330, 422] on button "Edit" at bounding box center [323, 422] width 40 height 17
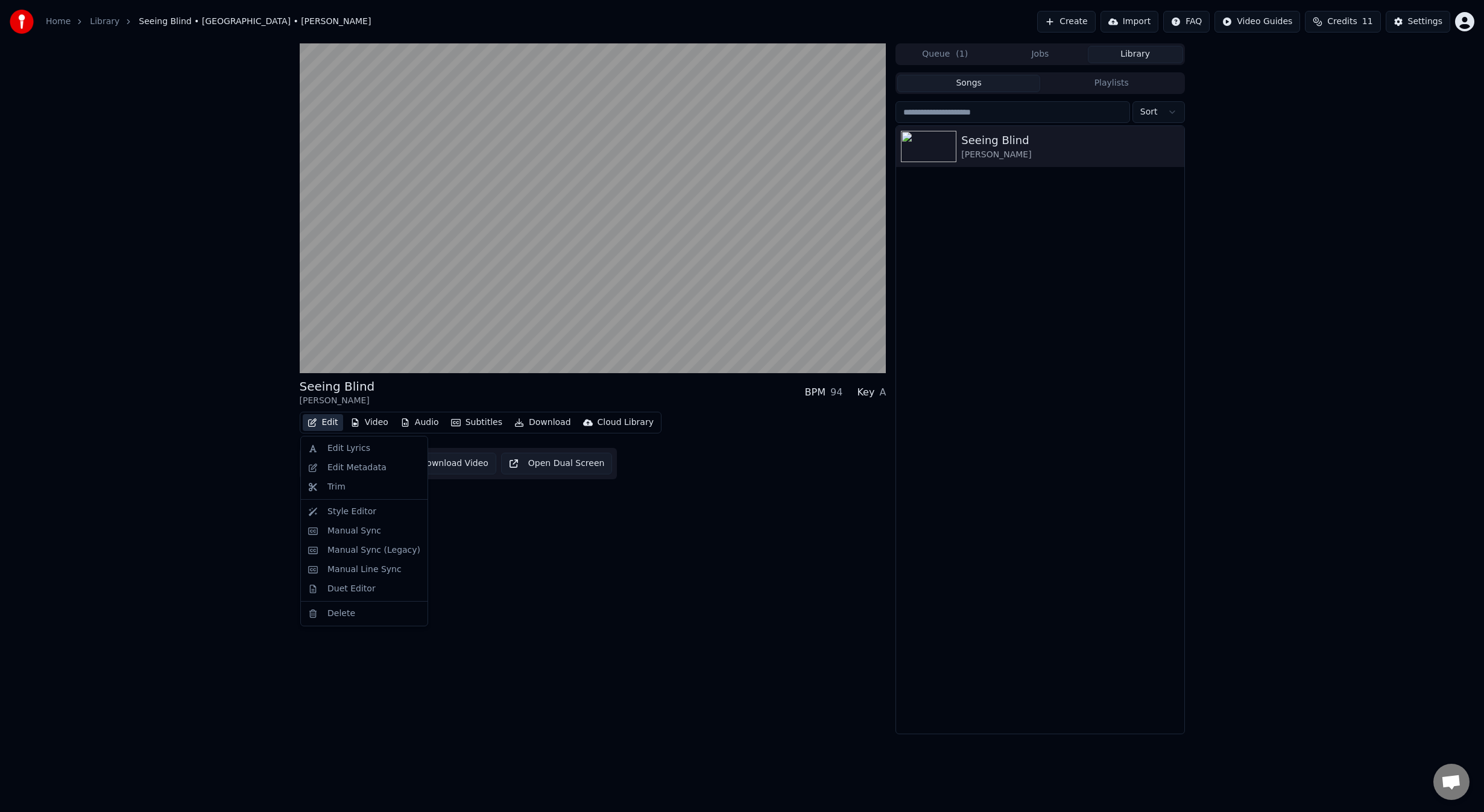
click at [685, 623] on div "Seeing Blind Niall • Maren Morris BPM 94 Key A Edit Video Audio Subtitles Downl…" at bounding box center [593, 389] width 587 height 690
click at [325, 418] on button "Edit" at bounding box center [323, 422] width 40 height 17
click at [373, 584] on div "Duet Editor" at bounding box center [374, 588] width 93 height 12
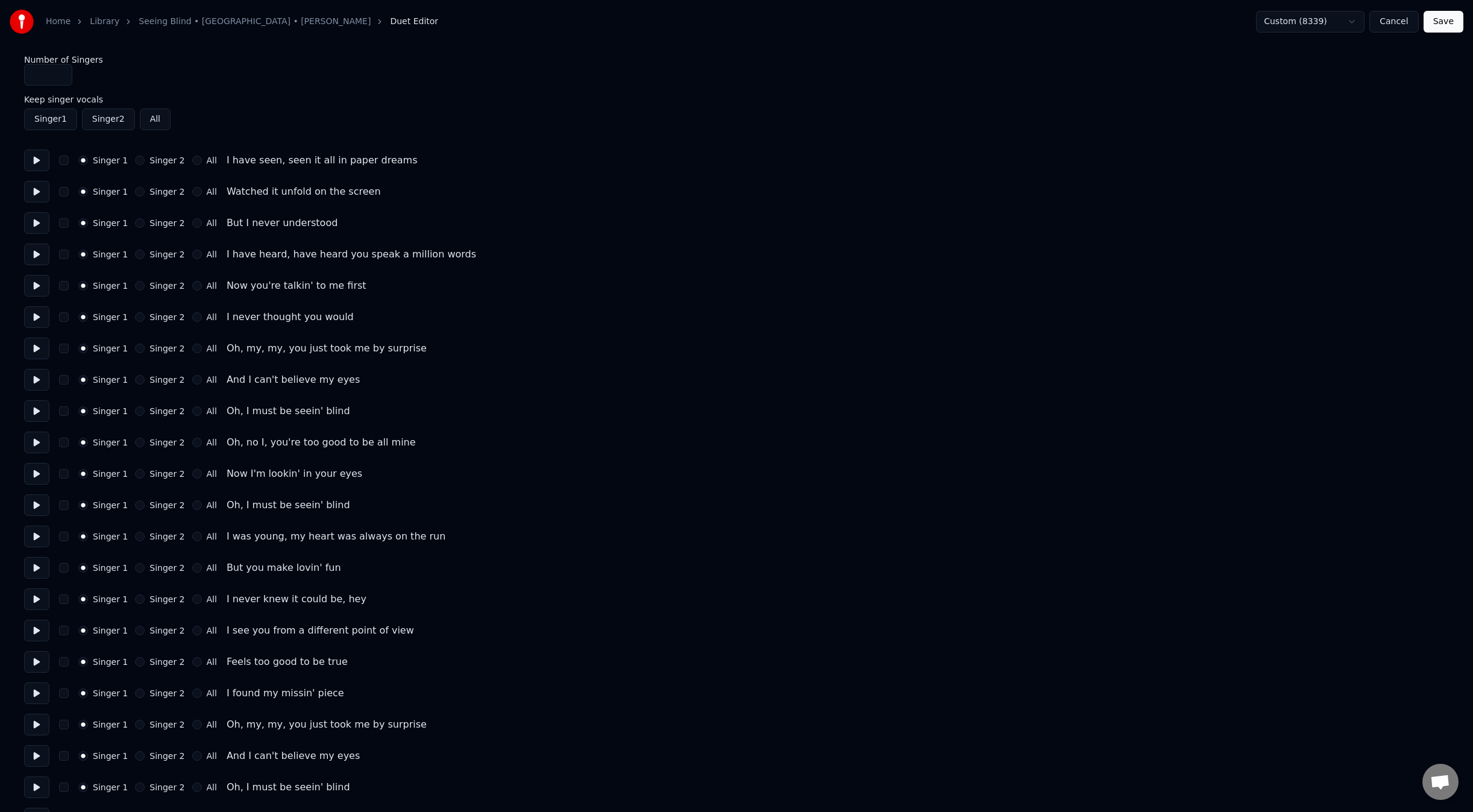
click at [192, 349] on button "All" at bounding box center [197, 348] width 10 height 10
click at [192, 255] on button "All" at bounding box center [197, 254] width 10 height 10
click at [192, 286] on button "All" at bounding box center [197, 286] width 10 height 10
click at [187, 311] on div "Singer 1 Singer 2 All I never thought you would" at bounding box center [736, 316] width 1425 height 22
click at [192, 318] on button "All" at bounding box center [197, 317] width 10 height 10
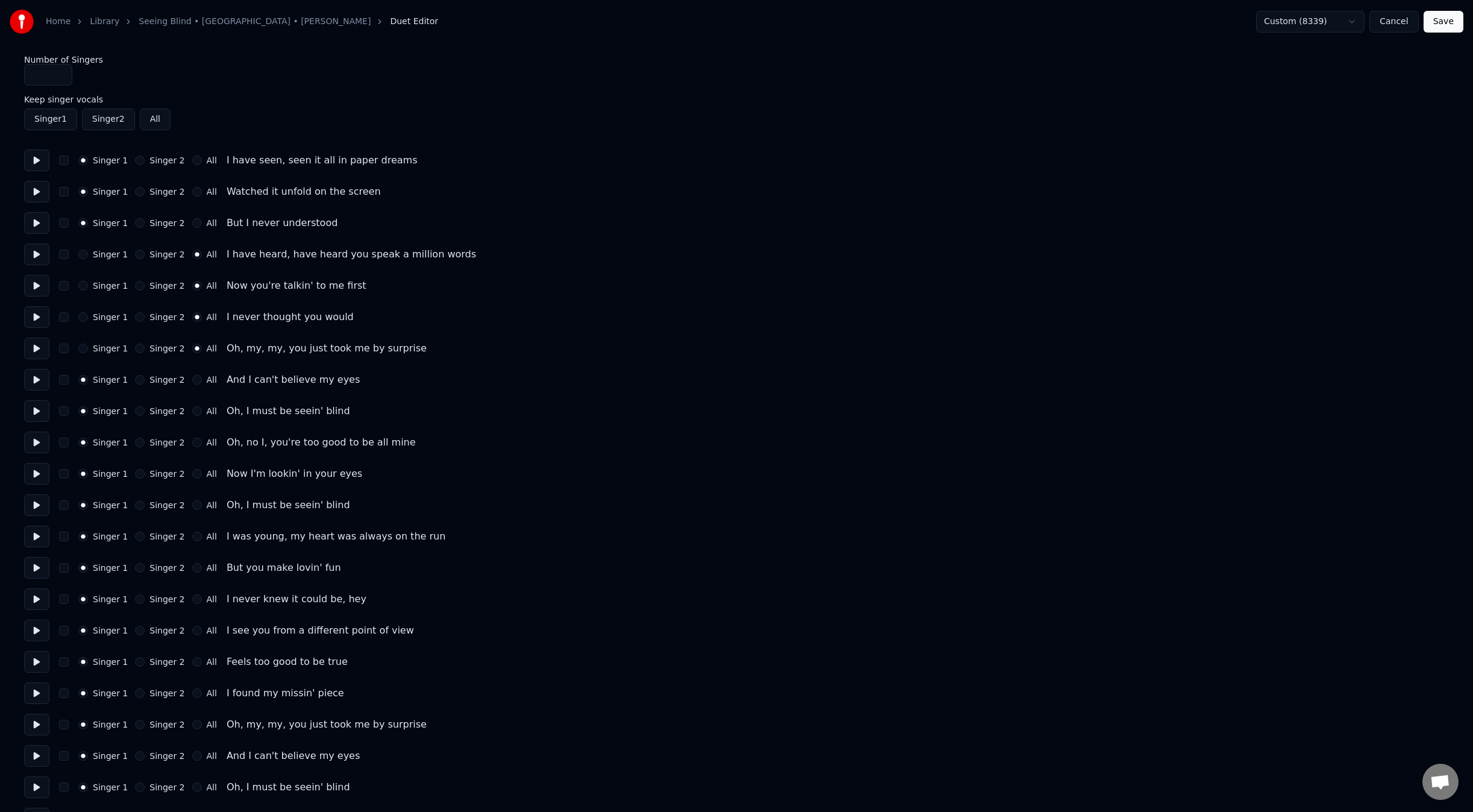
click at [192, 381] on button "All" at bounding box center [197, 380] width 10 height 10
click at [192, 415] on button "All" at bounding box center [197, 411] width 10 height 10
click at [184, 447] on div "Singer 1 Singer 2 All Oh, no I, you're too good to be all mine" at bounding box center [736, 442] width 1425 height 22
click at [192, 447] on div "All" at bounding box center [204, 443] width 25 height 10
click at [188, 447] on div "Singer 1 Singer 2 All Oh, no I, you're too good to be all mine" at bounding box center [736, 442] width 1425 height 22
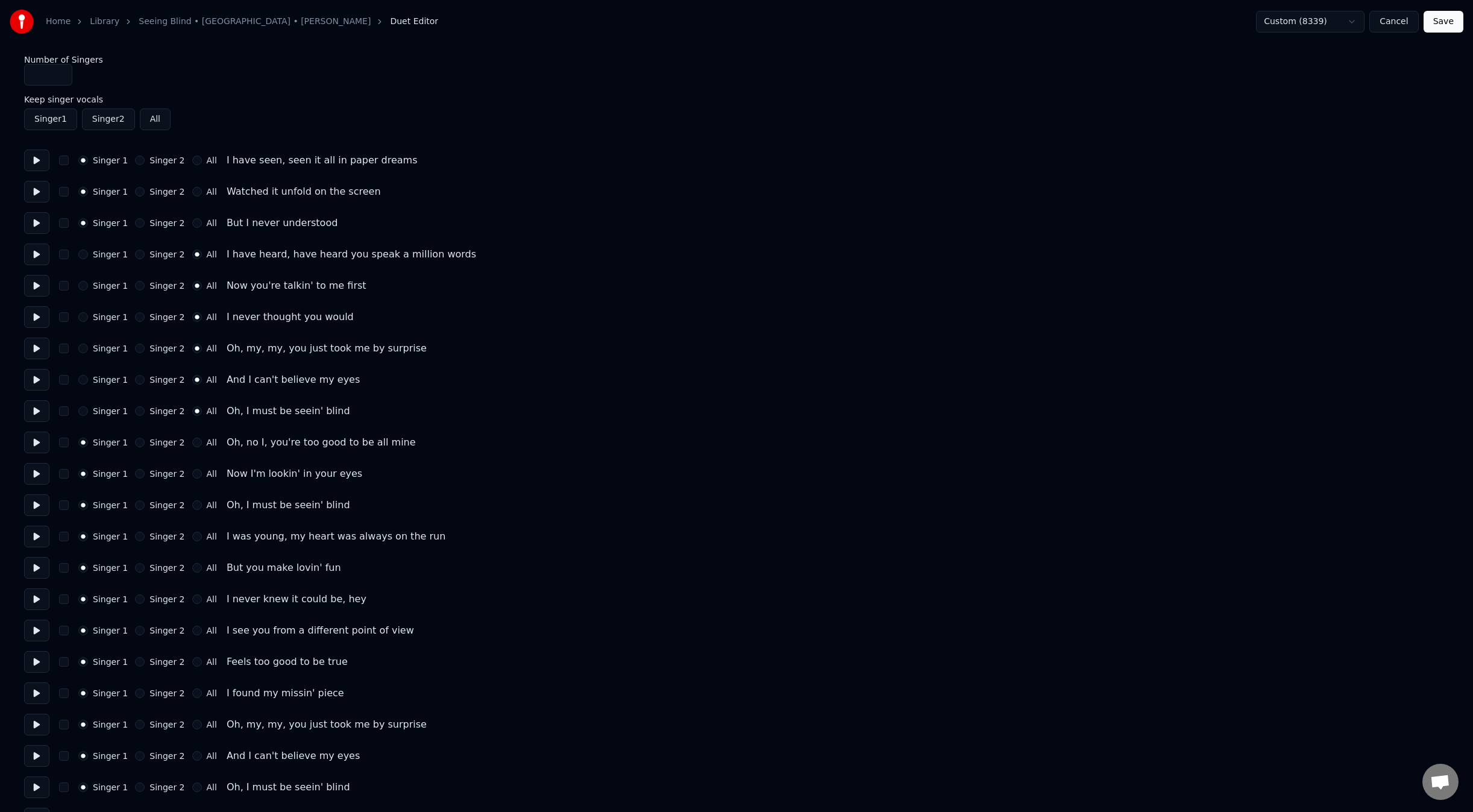
click at [192, 444] on button "All" at bounding box center [197, 443] width 10 height 10
click at [192, 476] on button "All" at bounding box center [197, 474] width 10 height 10
click at [192, 508] on button "All" at bounding box center [197, 505] width 10 height 10
click at [138, 536] on button "Singer 2" at bounding box center [140, 536] width 10 height 10
click at [137, 570] on button "Singer 2" at bounding box center [140, 567] width 10 height 10
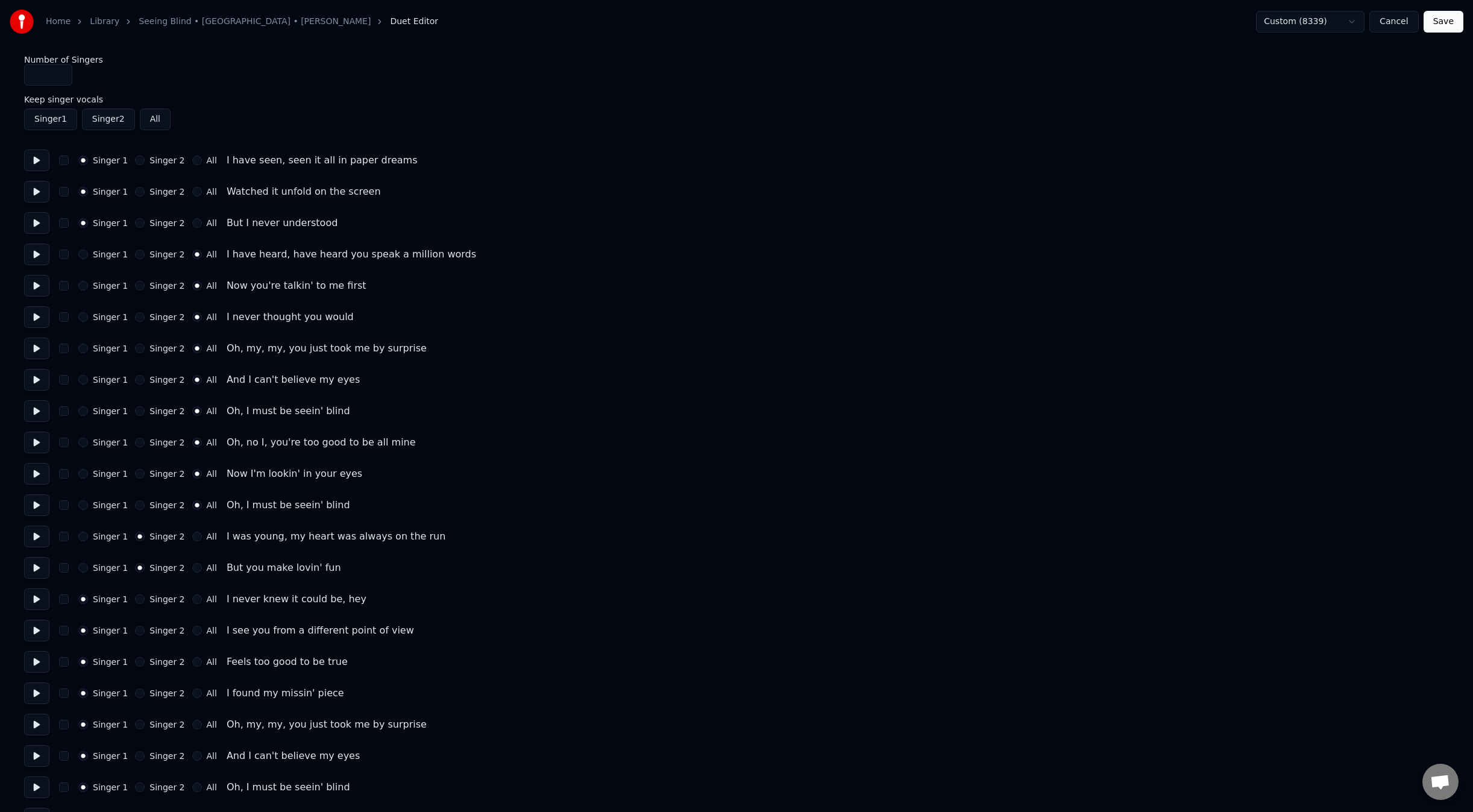
click at [138, 601] on button "Singer 2" at bounding box center [140, 599] width 10 height 10
click at [207, 630] on label "All" at bounding box center [212, 630] width 10 height 8
click at [200, 630] on button "All" at bounding box center [197, 630] width 10 height 10
click at [207, 662] on label "All" at bounding box center [212, 662] width 10 height 8
click at [202, 662] on button "All" at bounding box center [197, 662] width 10 height 10
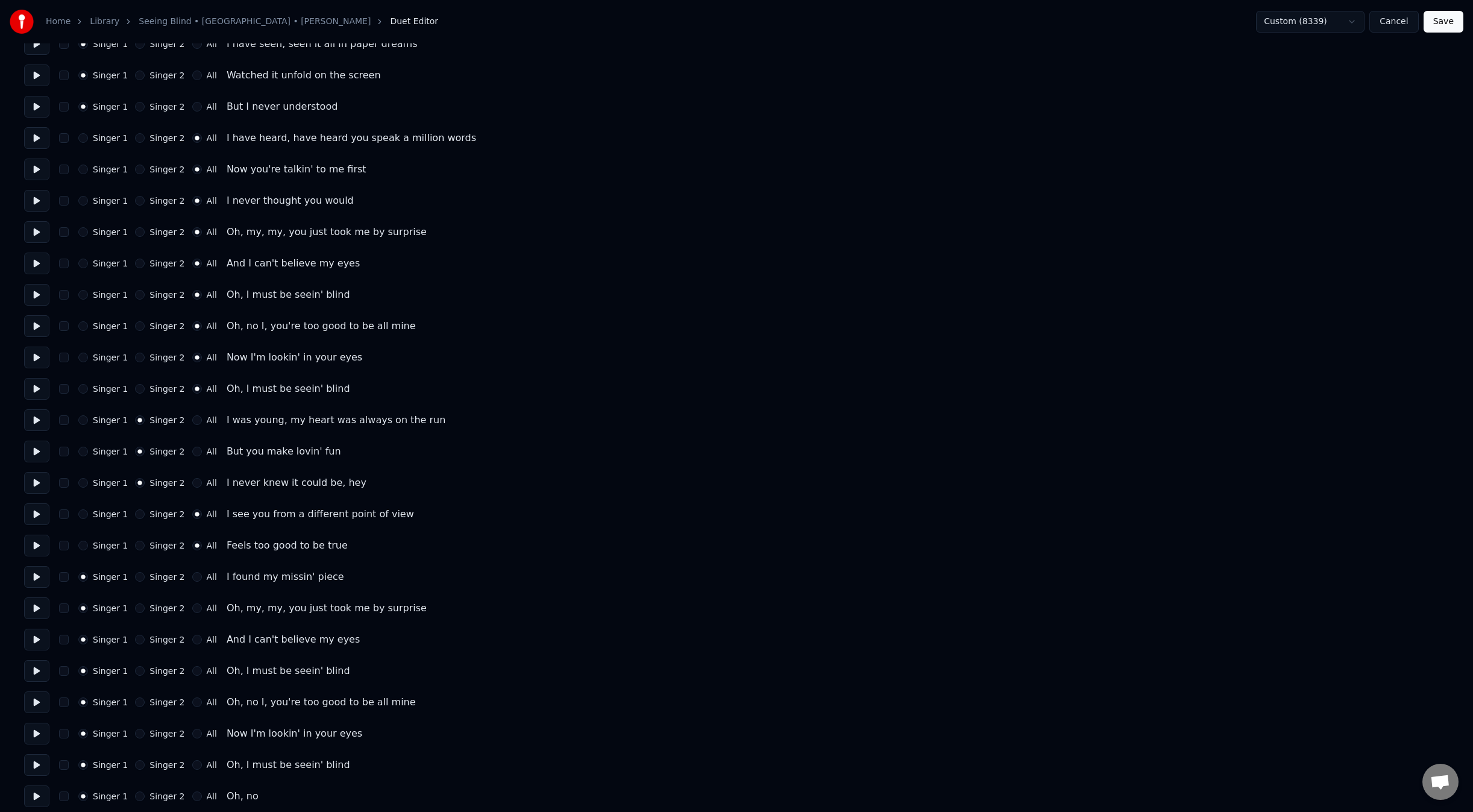
scroll to position [121, 0]
click at [199, 579] on div "Singer 1 Singer 2 All I found my missin' piece" at bounding box center [736, 572] width 1425 height 22
click at [207, 575] on label "All" at bounding box center [212, 572] width 10 height 8
click at [199, 575] on button "All" at bounding box center [197, 572] width 10 height 10
click at [207, 605] on label "All" at bounding box center [212, 604] width 10 height 8
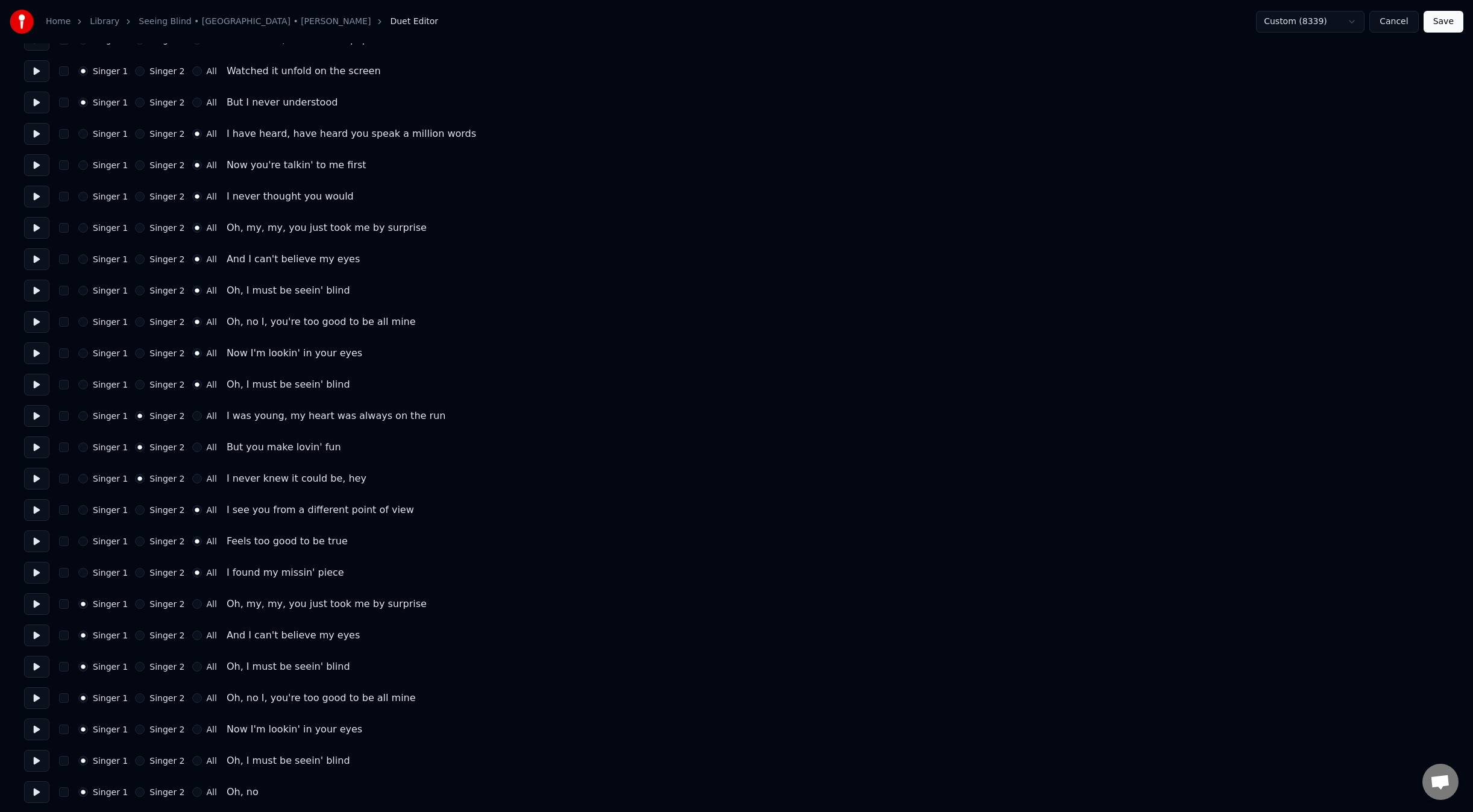
click at [201, 605] on button "All" at bounding box center [197, 604] width 10 height 10
click at [197, 640] on div "Singer 1 Singer 2 All And I can't believe my eyes" at bounding box center [736, 635] width 1425 height 22
click at [207, 637] on label "All" at bounding box center [212, 635] width 10 height 8
click at [201, 637] on button "All" at bounding box center [197, 635] width 10 height 10
click at [207, 664] on label "All" at bounding box center [212, 666] width 10 height 8
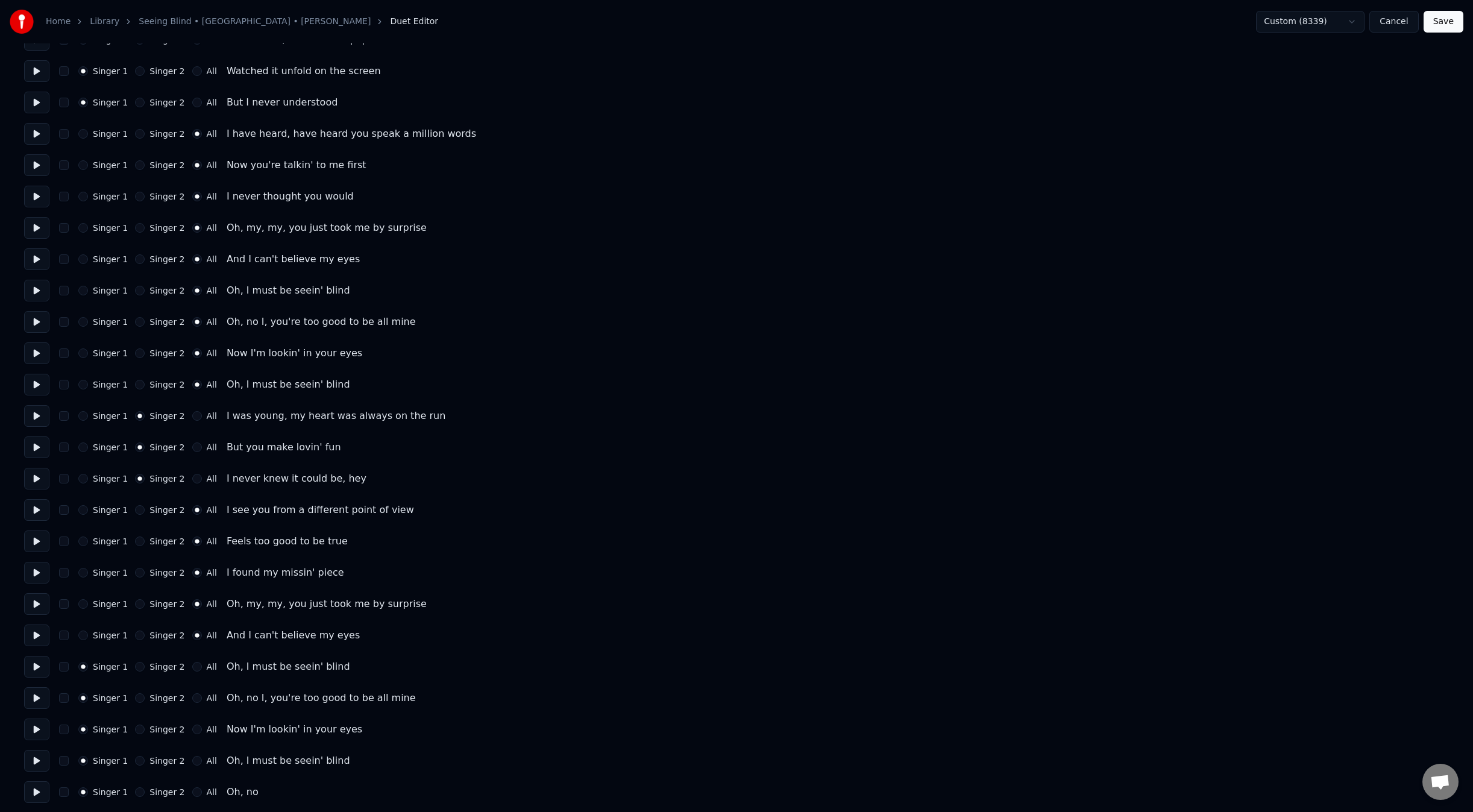
click at [199, 664] on button "All" at bounding box center [197, 666] width 10 height 10
click at [199, 685] on div "Number of Singers * Keep singer vocals Singer 1 Singer 2 All Singer 1 Singer 2 …" at bounding box center [736, 541] width 1425 height 1213
click at [207, 699] on label "All" at bounding box center [212, 698] width 10 height 8
click at [198, 699] on button "All" at bounding box center [197, 698] width 10 height 10
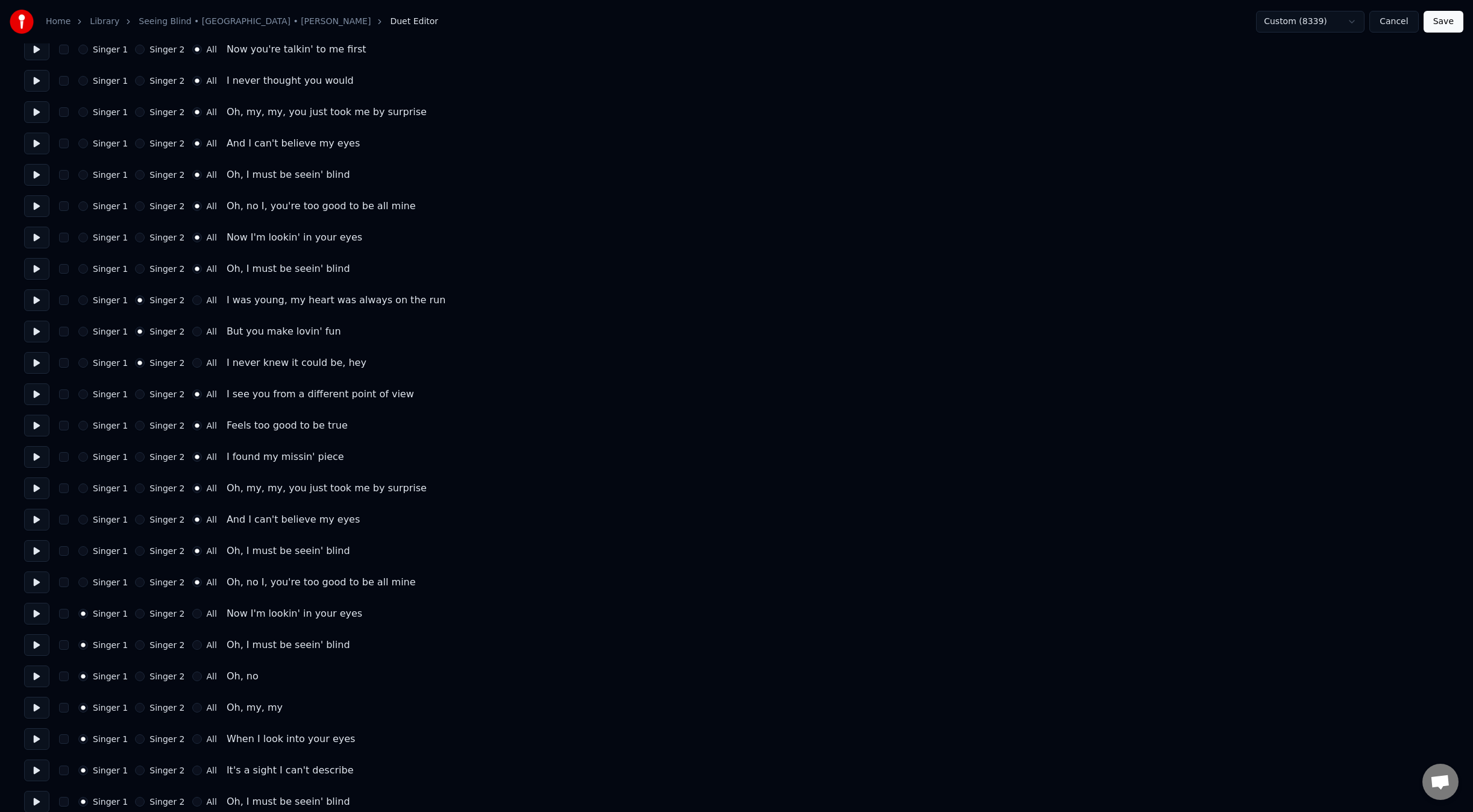
scroll to position [241, 0]
click at [207, 608] on label "All" at bounding box center [212, 608] width 10 height 8
click at [202, 608] on button "All" at bounding box center [197, 608] width 10 height 10
click at [207, 637] on label "All" at bounding box center [212, 640] width 10 height 8
click at [201, 637] on button "All" at bounding box center [197, 640] width 10 height 10
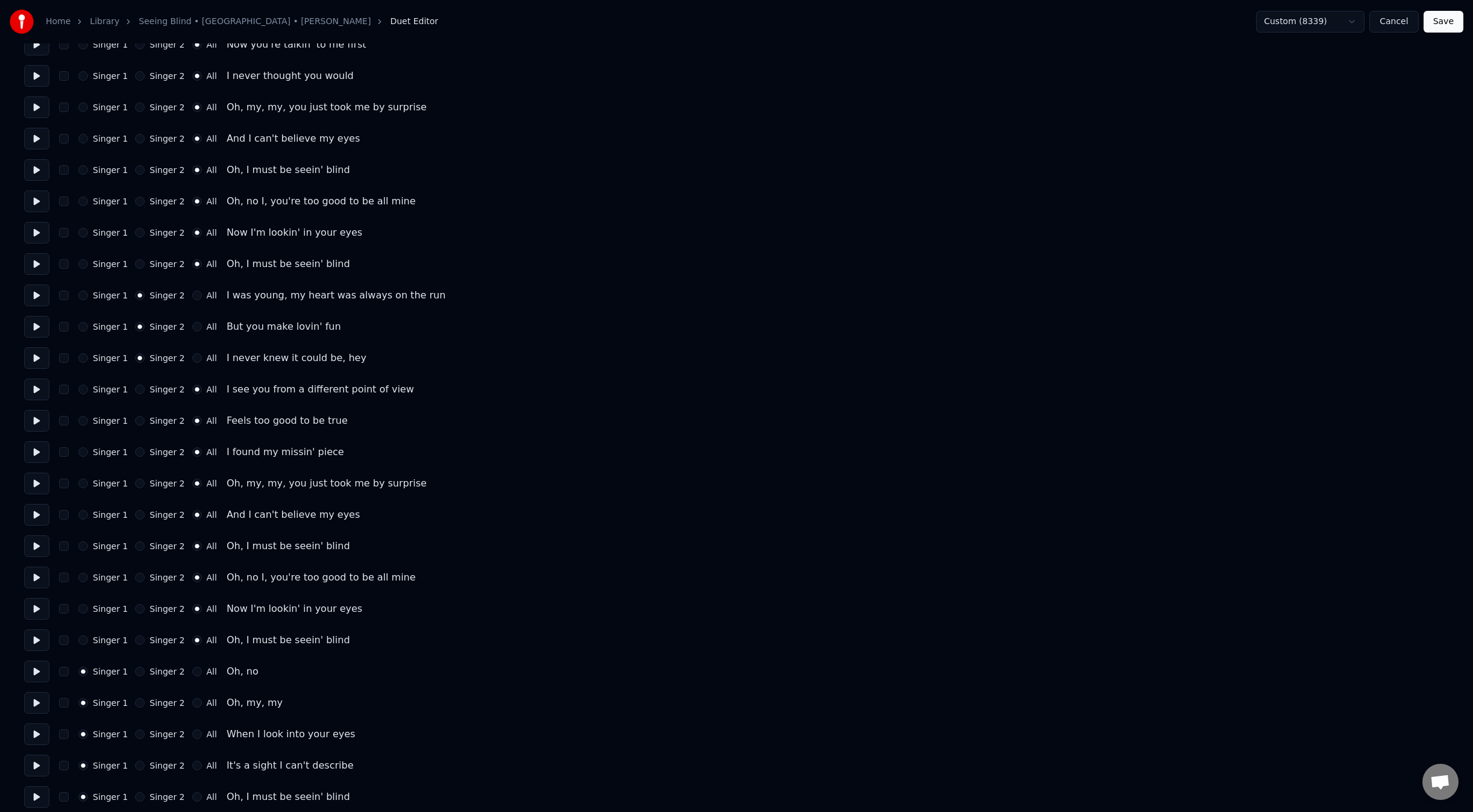
click at [207, 670] on label "All" at bounding box center [212, 671] width 10 height 8
click at [201, 670] on button "All" at bounding box center [197, 671] width 10 height 10
click at [207, 702] on label "All" at bounding box center [212, 703] width 10 height 8
click at [200, 702] on button "All" at bounding box center [197, 703] width 10 height 10
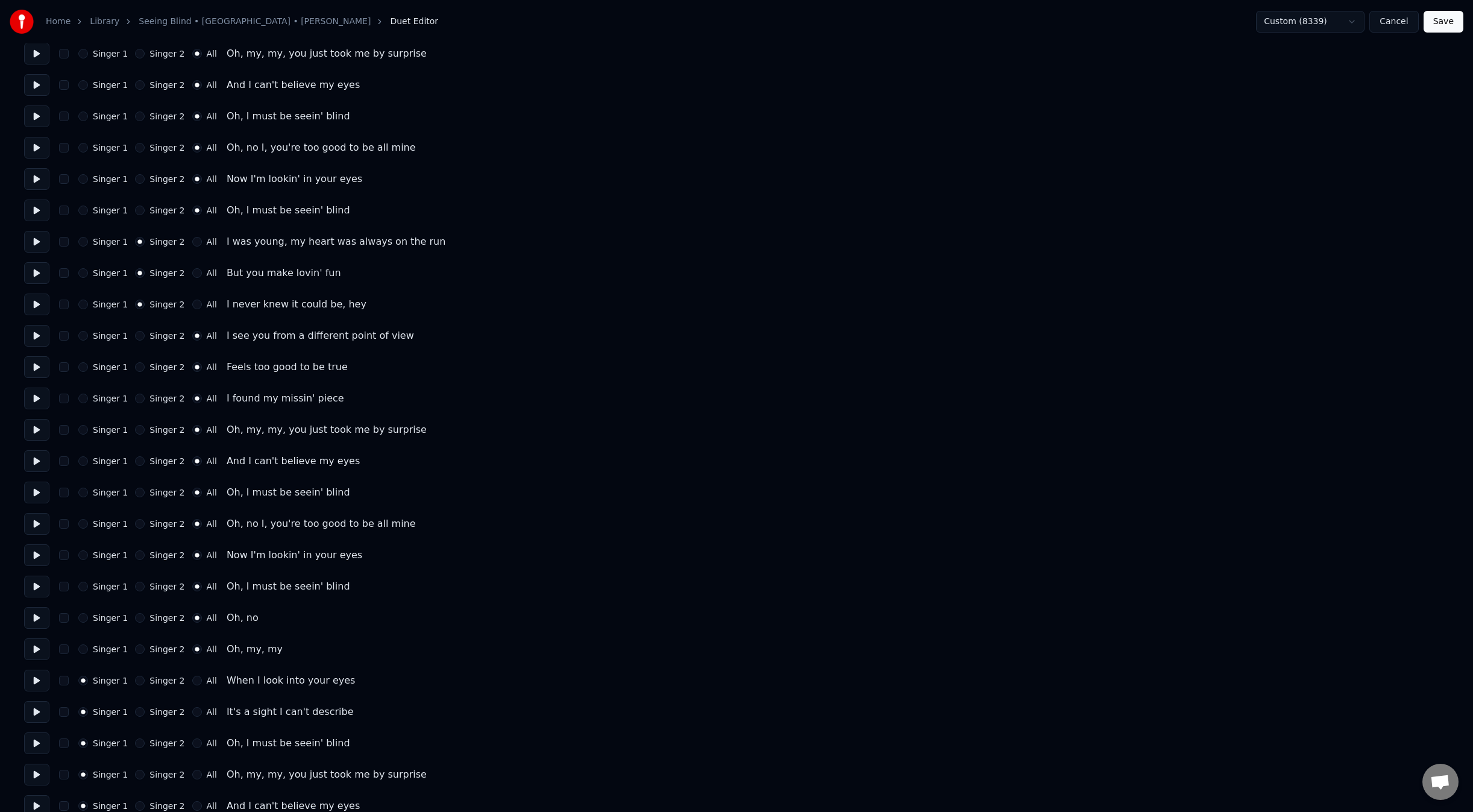
scroll to position [321, 0]
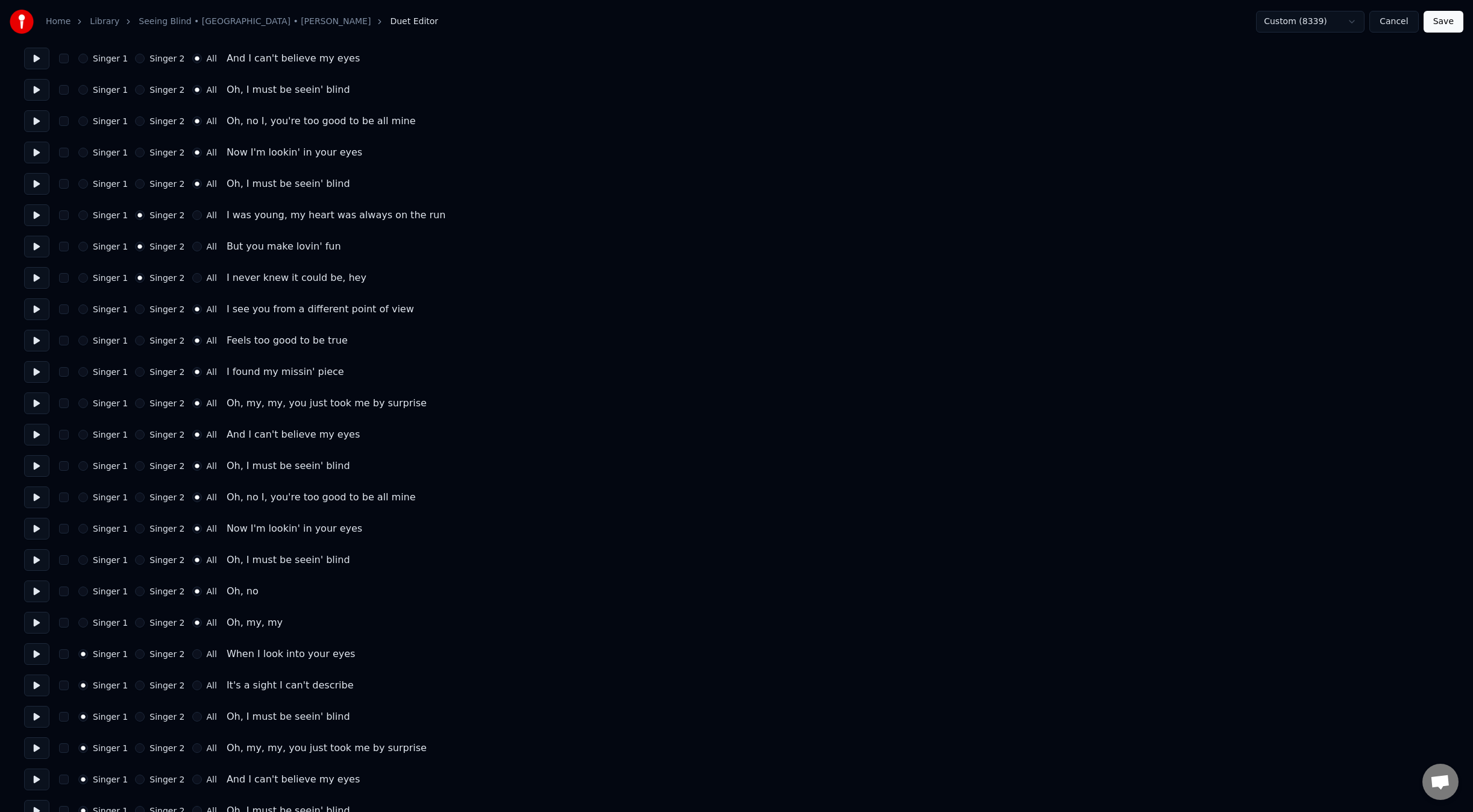
click at [207, 655] on label "All" at bounding box center [212, 653] width 10 height 8
click at [200, 655] on button "All" at bounding box center [197, 653] width 10 height 10
click at [207, 686] on label "All" at bounding box center [212, 685] width 10 height 8
click at [200, 686] on button "All" at bounding box center [197, 685] width 10 height 10
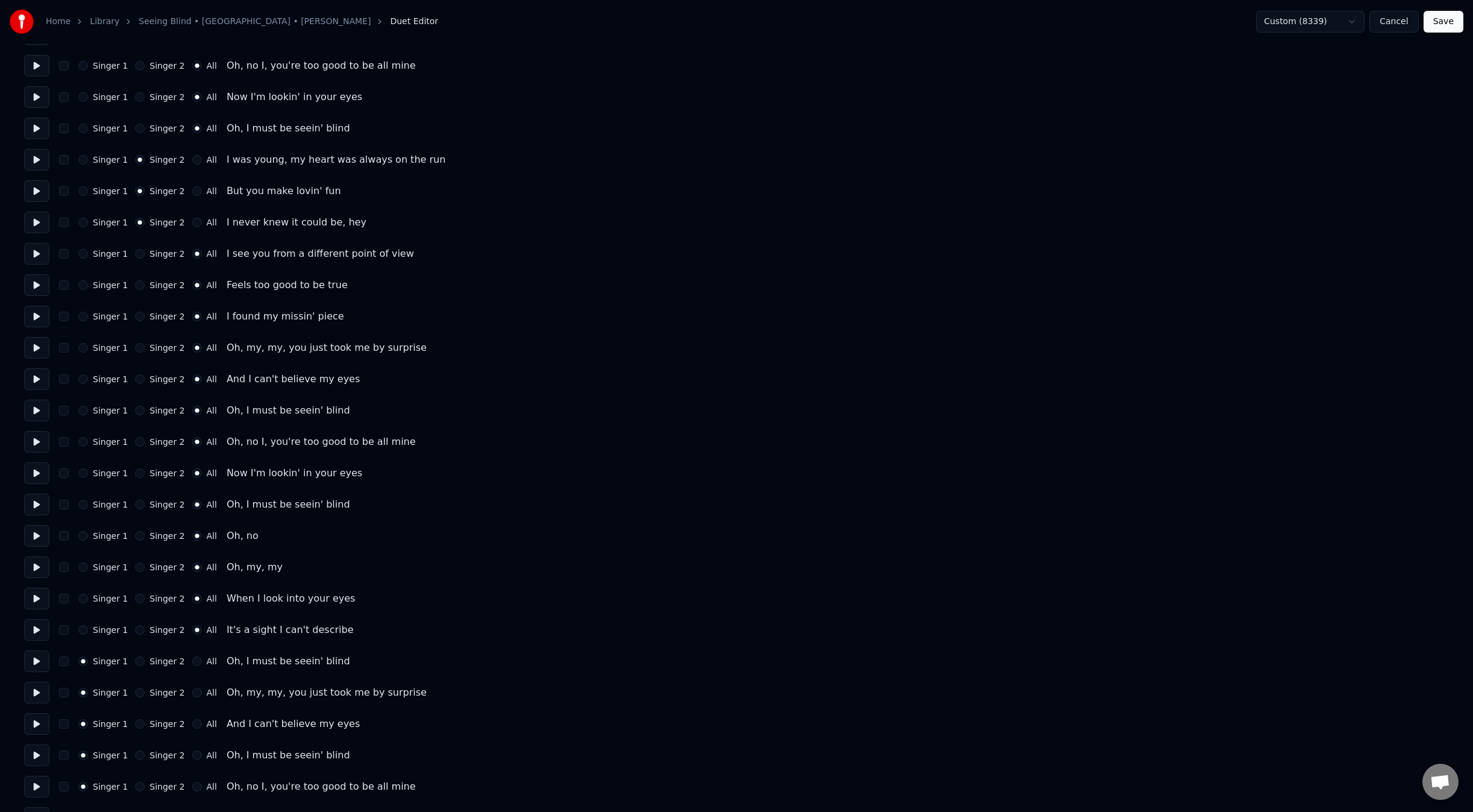
scroll to position [402, 0]
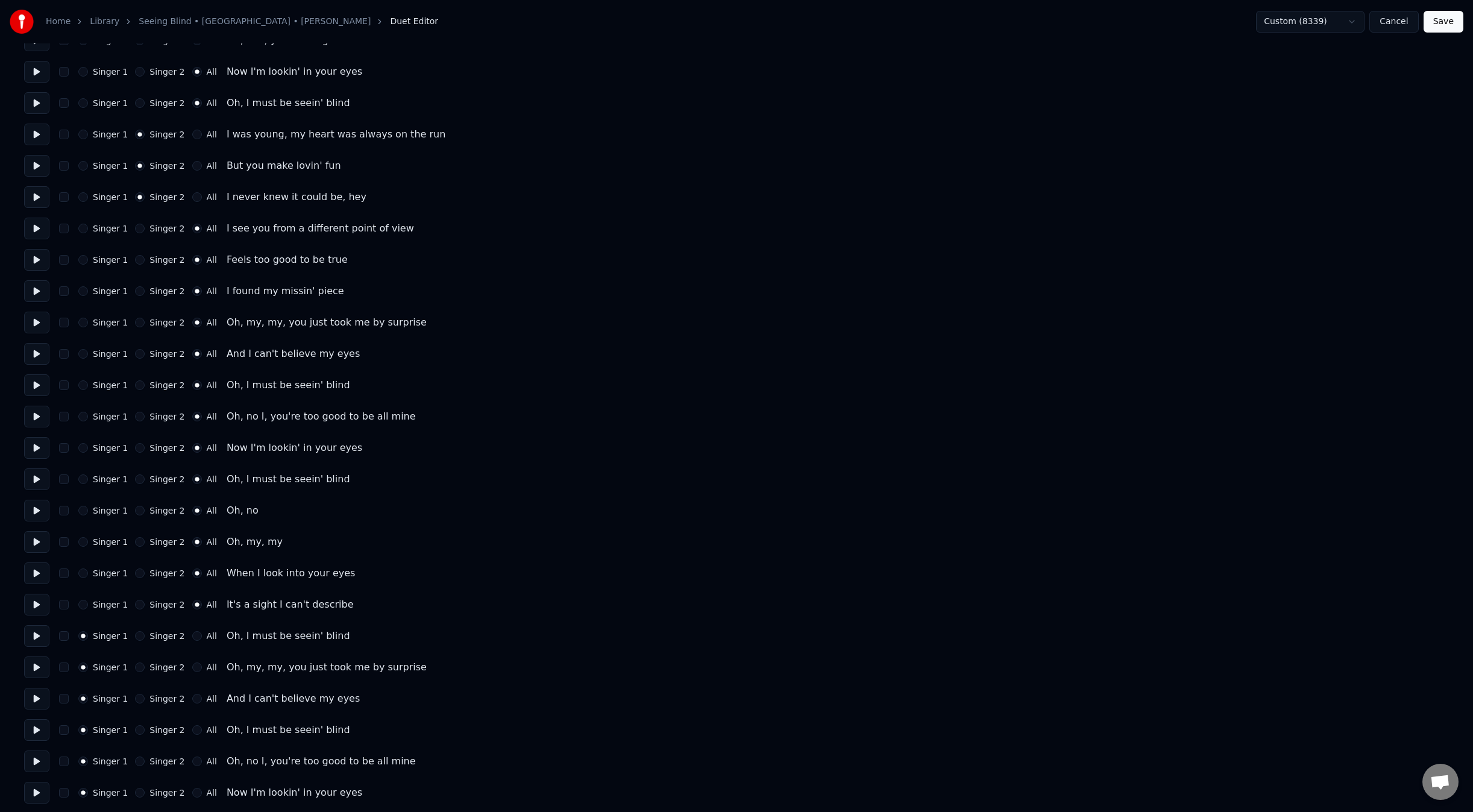
click at [200, 643] on div "Singer 1 Singer 2 All Oh, I must be seein' blind" at bounding box center [736, 636] width 1425 height 22
click at [207, 666] on label "All" at bounding box center [212, 667] width 10 height 8
click at [200, 666] on button "All" at bounding box center [197, 667] width 10 height 10
click at [203, 642] on div "Singer 1 Singer 2 All Oh, I must be seein' blind" at bounding box center [736, 636] width 1425 height 22
click at [207, 633] on label "All" at bounding box center [212, 636] width 10 height 8
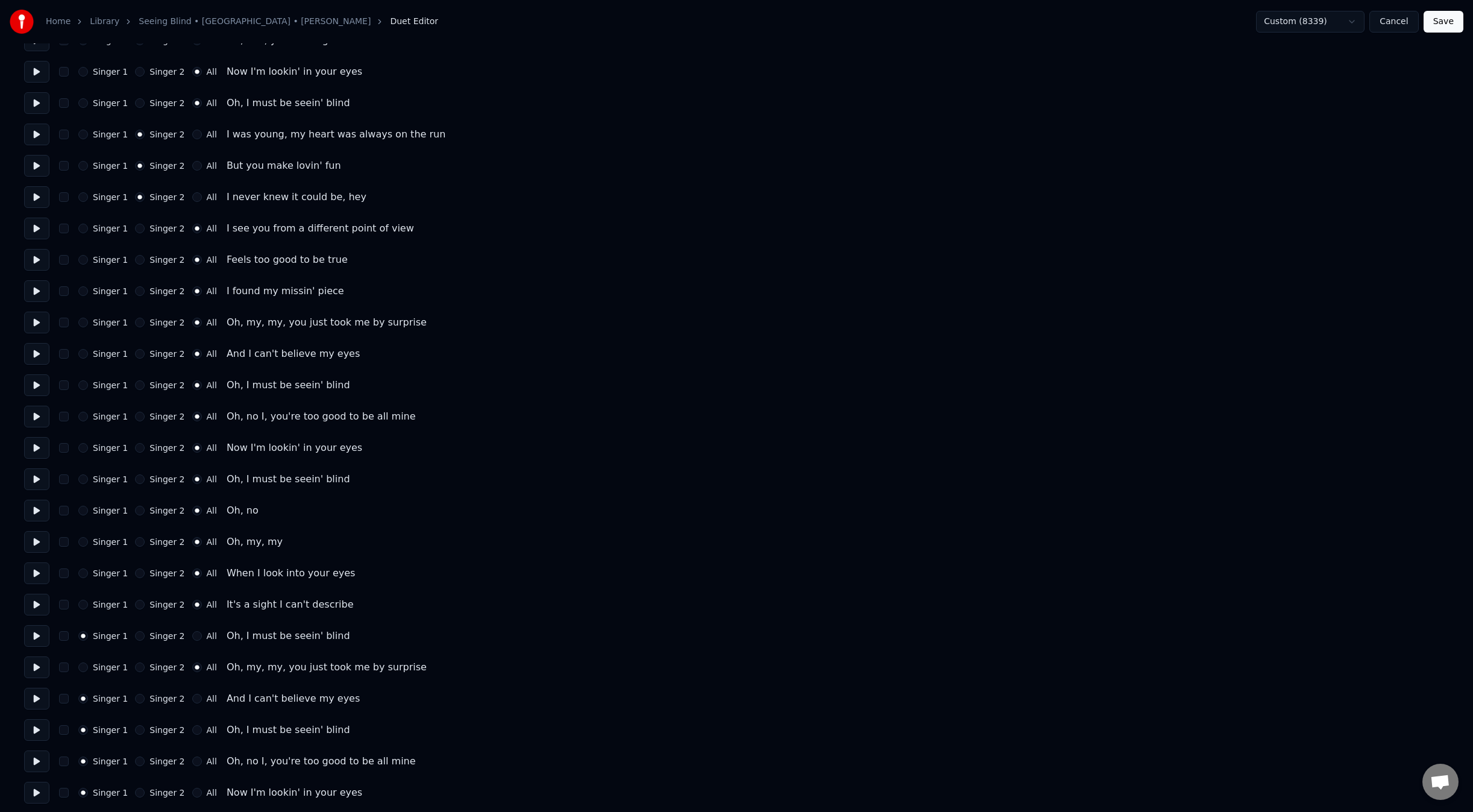
click at [202, 633] on button "All" at bounding box center [197, 636] width 10 height 10
click at [208, 700] on label "All" at bounding box center [212, 699] width 10 height 8
click at [202, 700] on button "All" at bounding box center [197, 699] width 10 height 10
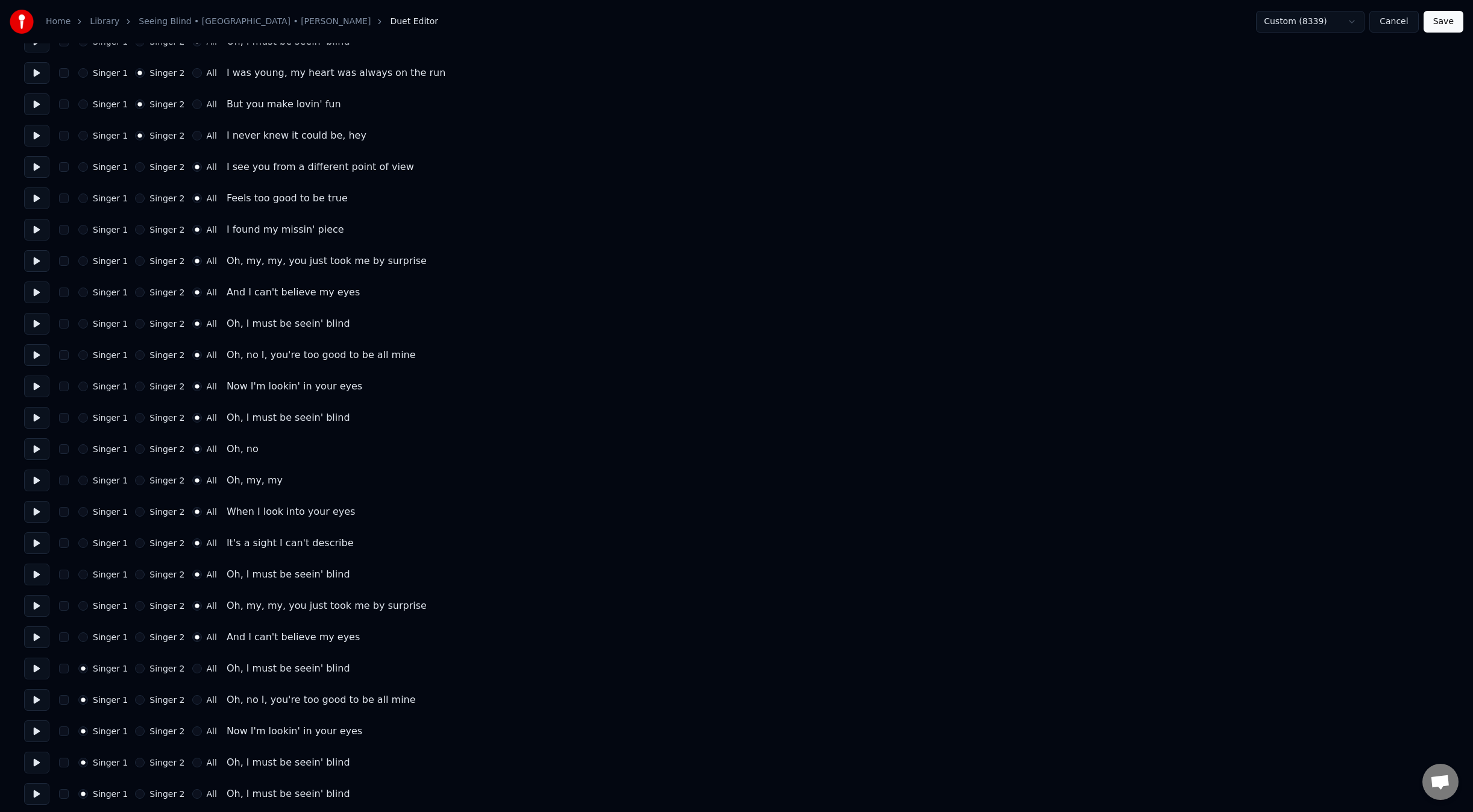
scroll to position [468, 0]
click at [207, 661] on label "All" at bounding box center [212, 663] width 10 height 8
click at [202, 661] on button "All" at bounding box center [197, 663] width 10 height 10
click at [207, 696] on label "All" at bounding box center [212, 695] width 10 height 8
click at [202, 696] on button "All" at bounding box center [197, 695] width 10 height 10
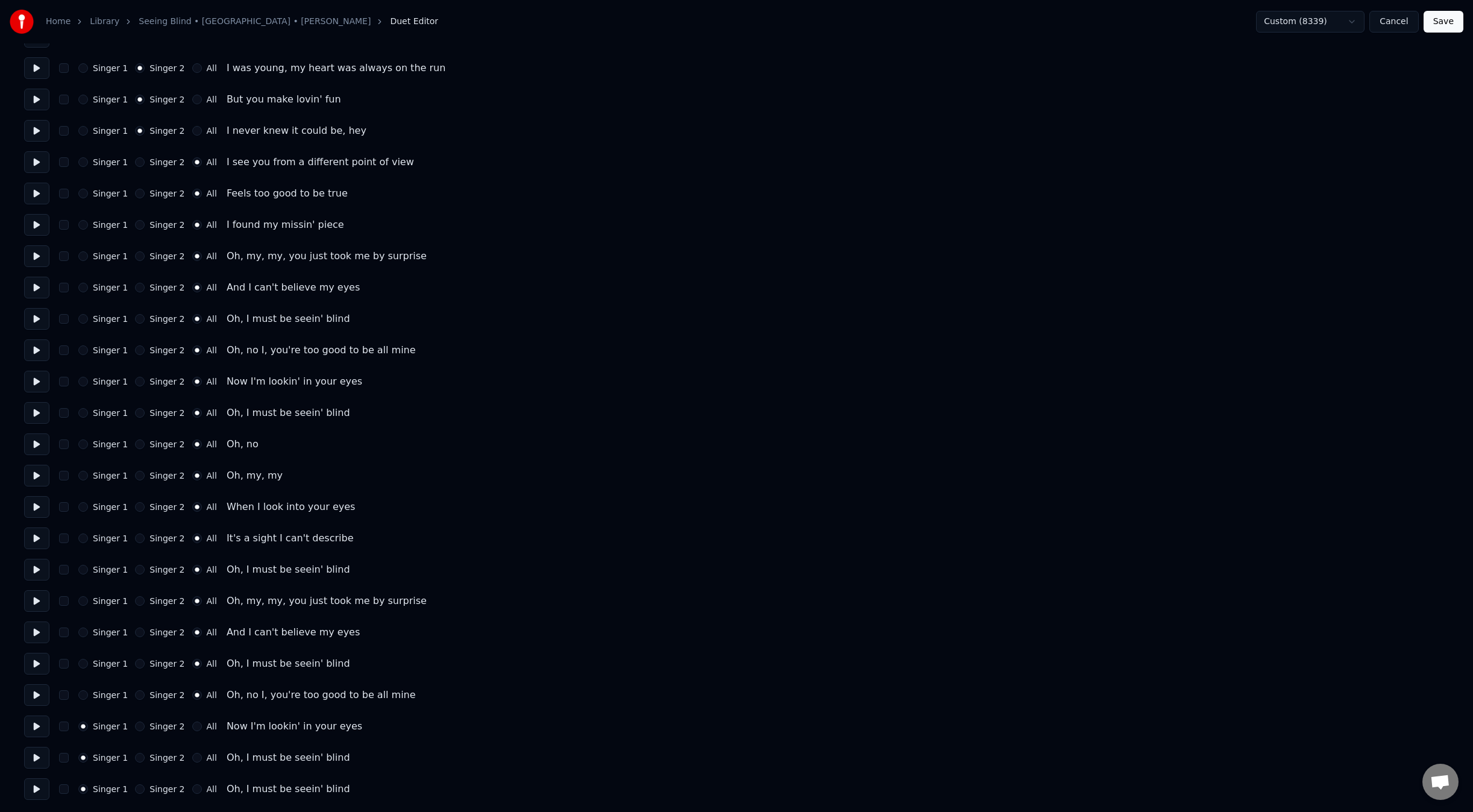
click at [207, 723] on label "All" at bounding box center [212, 726] width 10 height 8
click at [202, 723] on button "All" at bounding box center [197, 726] width 10 height 10
click at [207, 755] on label "All" at bounding box center [212, 757] width 10 height 8
click at [202, 755] on button "All" at bounding box center [197, 757] width 10 height 10
click at [207, 788] on label "All" at bounding box center [212, 789] width 10 height 8
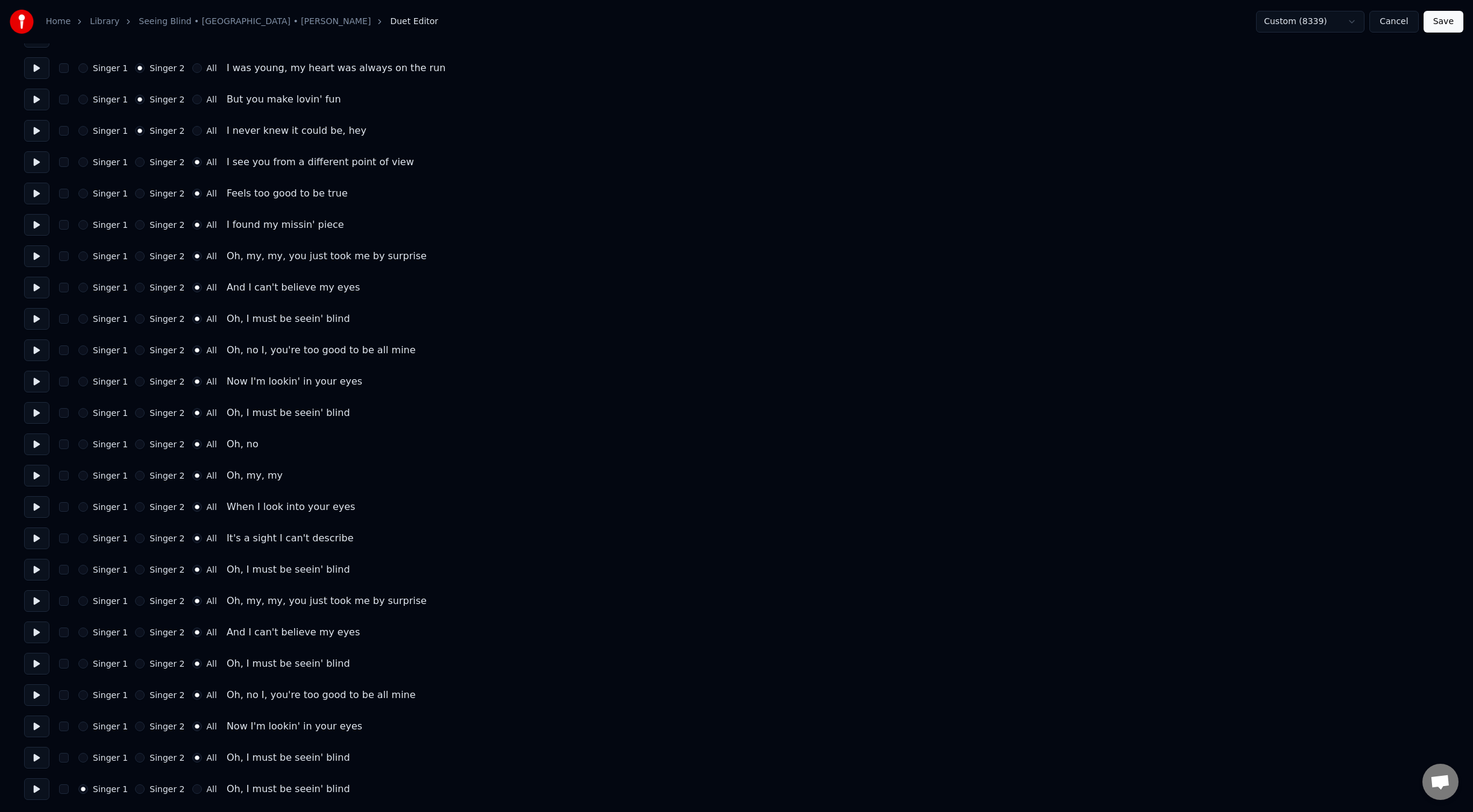
click at [202, 788] on button "All" at bounding box center [197, 789] width 10 height 10
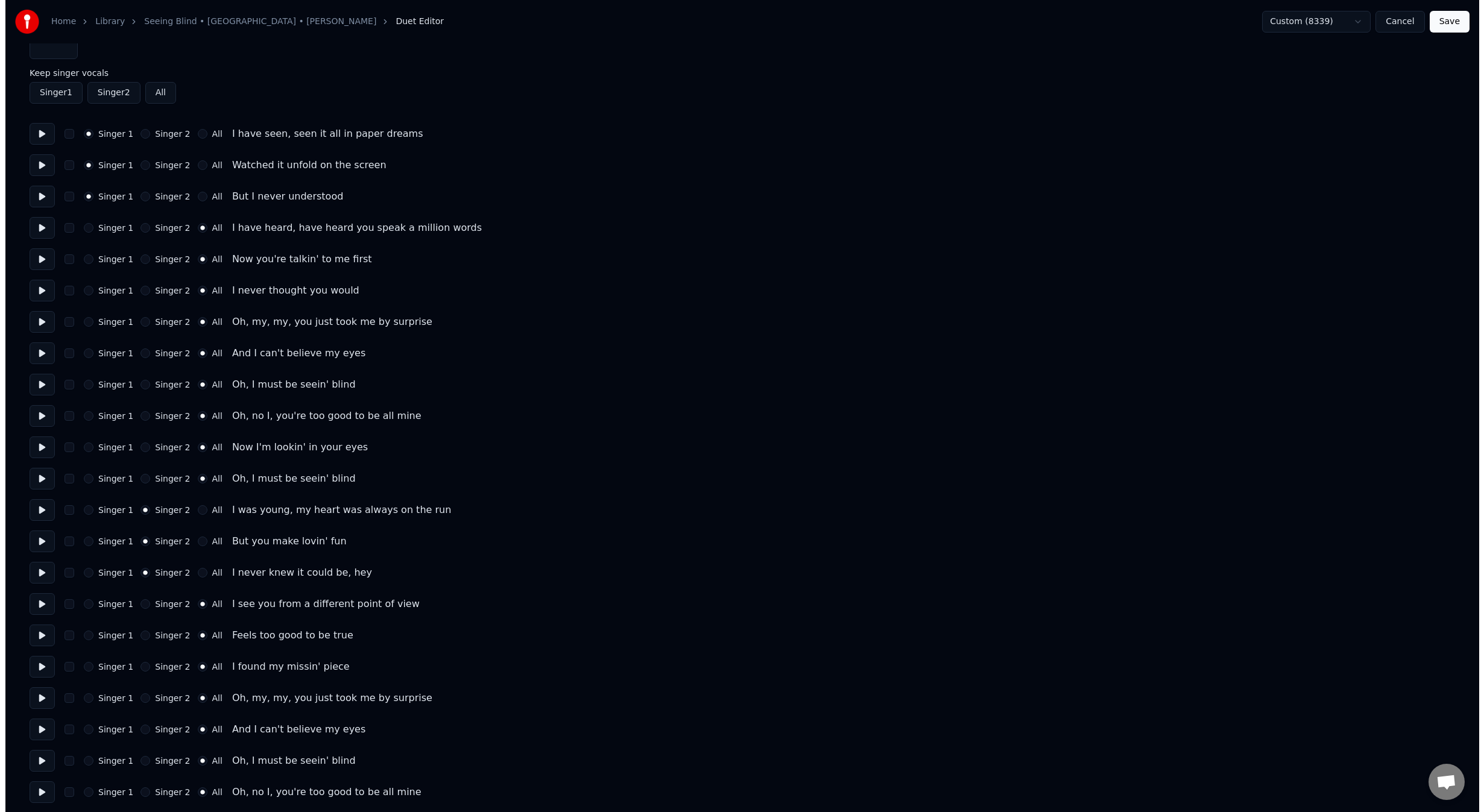
scroll to position [0, 0]
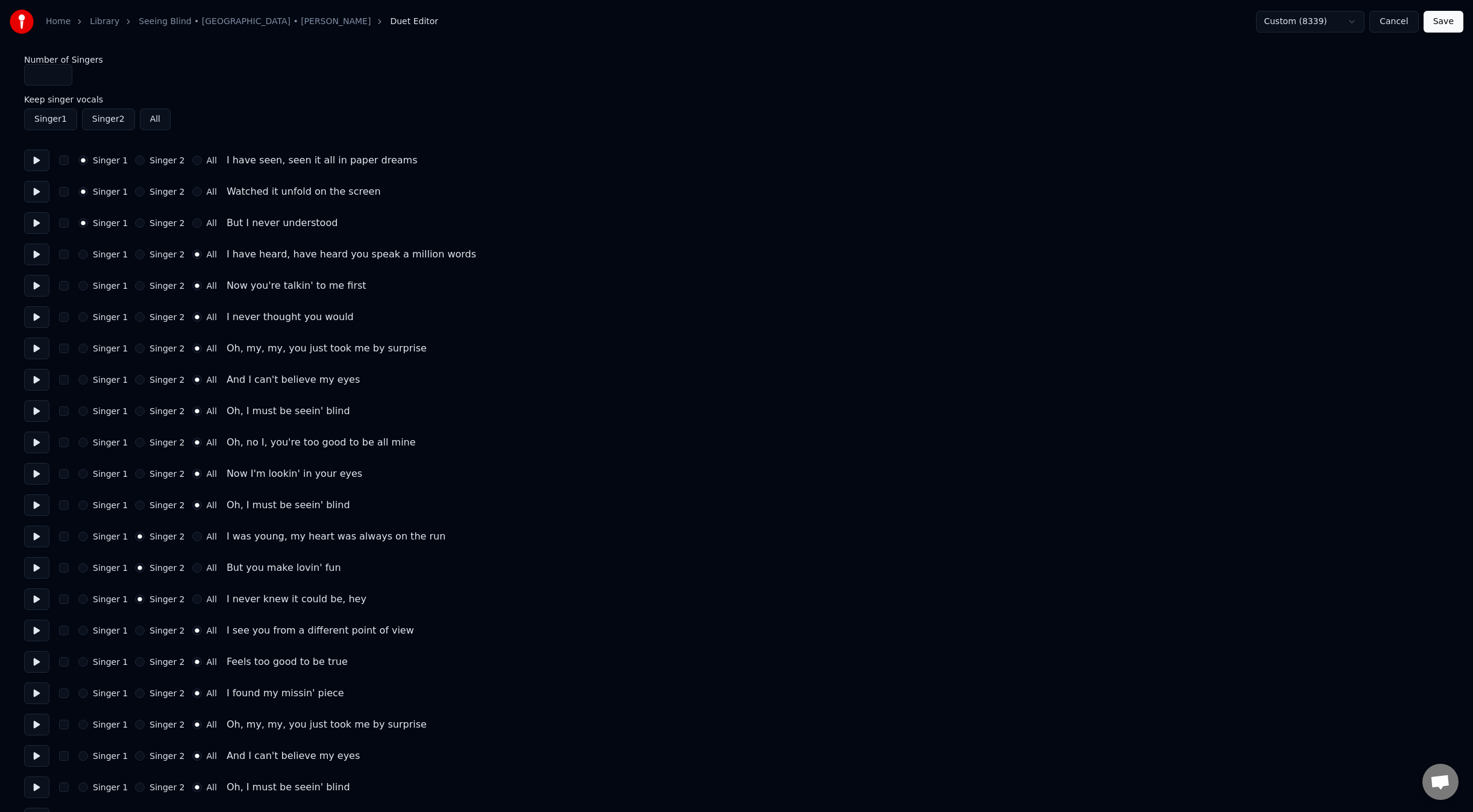
click at [1438, 20] on button "Save" at bounding box center [1443, 21] width 39 height 22
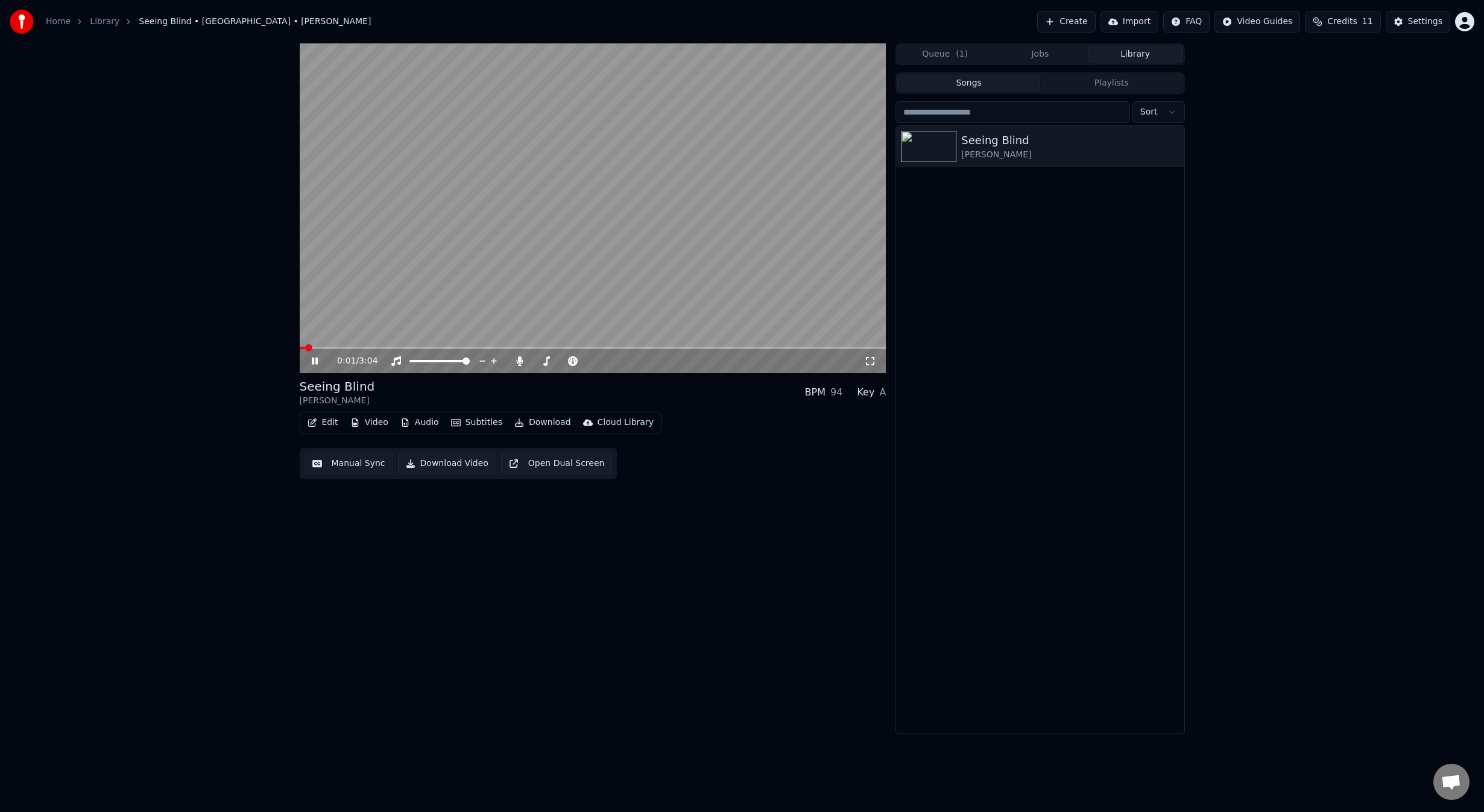
click at [459, 653] on div "0:01 / 3:04 Seeing Blind Niall • Maren Morris BPM 94 Key A Edit Video Audio Sub…" at bounding box center [593, 389] width 587 height 690
click at [473, 258] on video at bounding box center [593, 208] width 587 height 330
click at [320, 424] on button "Edit" at bounding box center [323, 422] width 40 height 17
click at [396, 515] on div "Style Editor" at bounding box center [374, 511] width 93 height 12
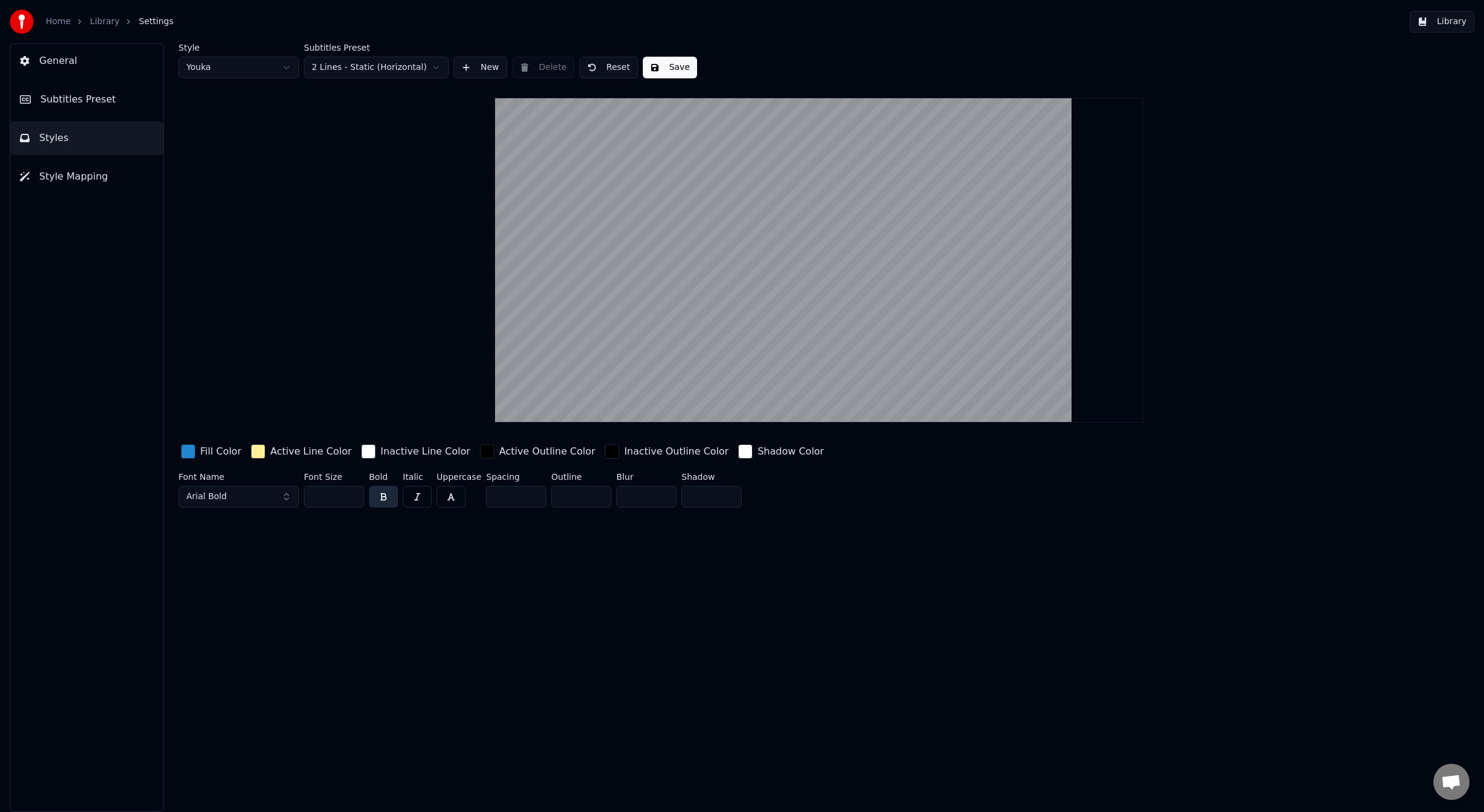
click at [100, 20] on link "Library" at bounding box center [105, 21] width 30 height 12
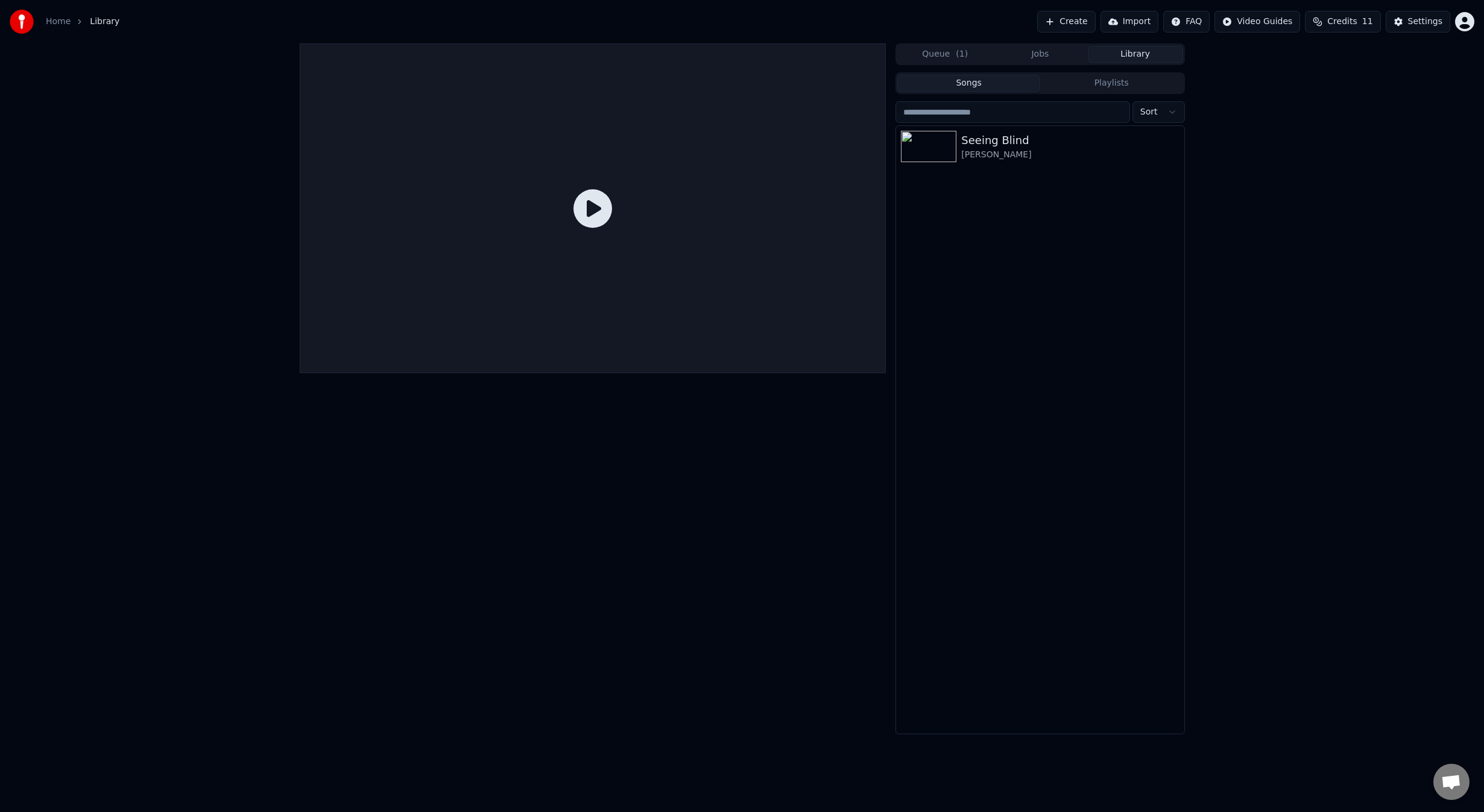
click at [1034, 154] on div "[PERSON_NAME]" at bounding box center [1070, 155] width 217 height 12
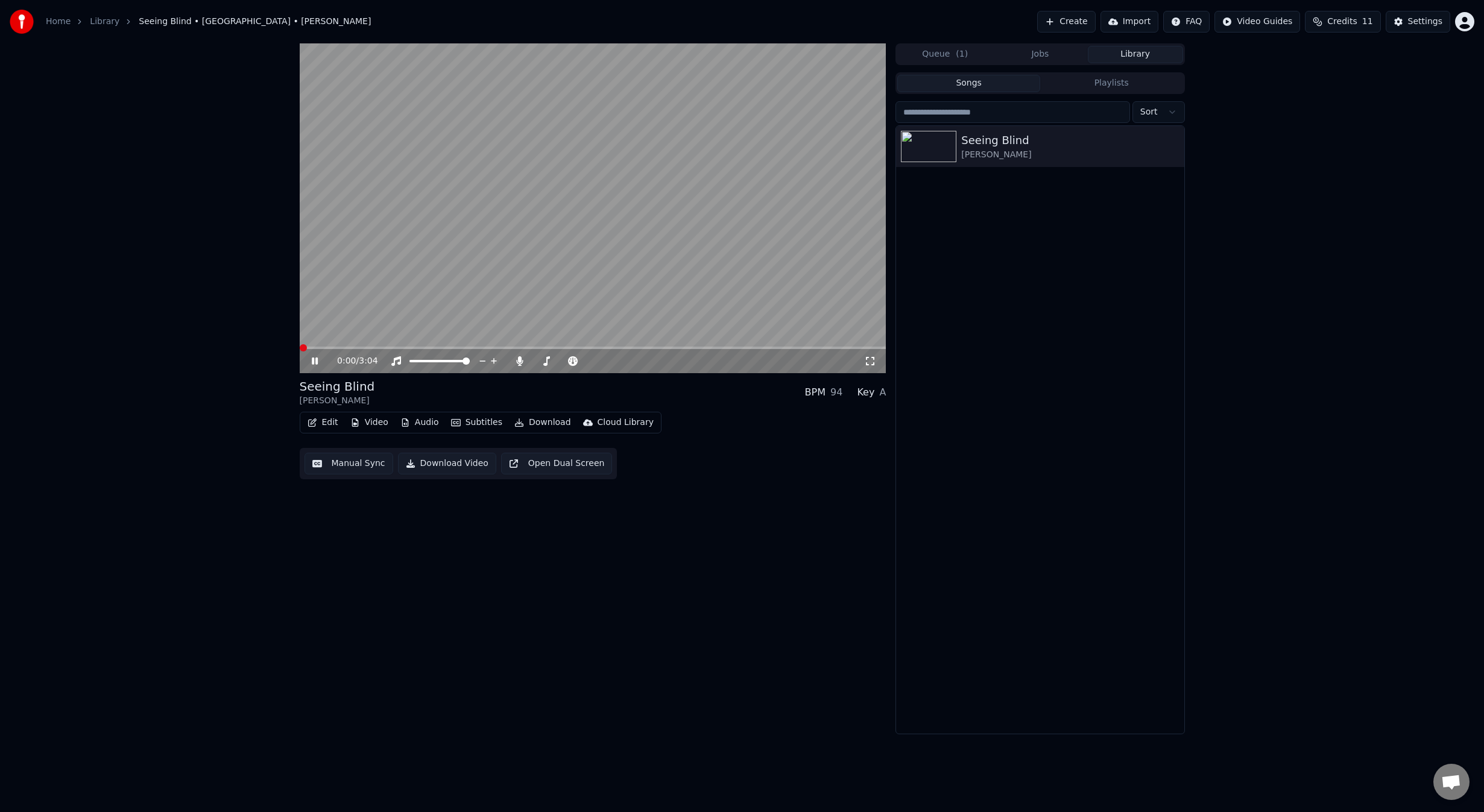
click at [404, 252] on video at bounding box center [593, 208] width 587 height 330
click at [320, 418] on button "Edit" at bounding box center [323, 422] width 40 height 17
click at [376, 514] on div "Style Editor" at bounding box center [374, 511] width 93 height 12
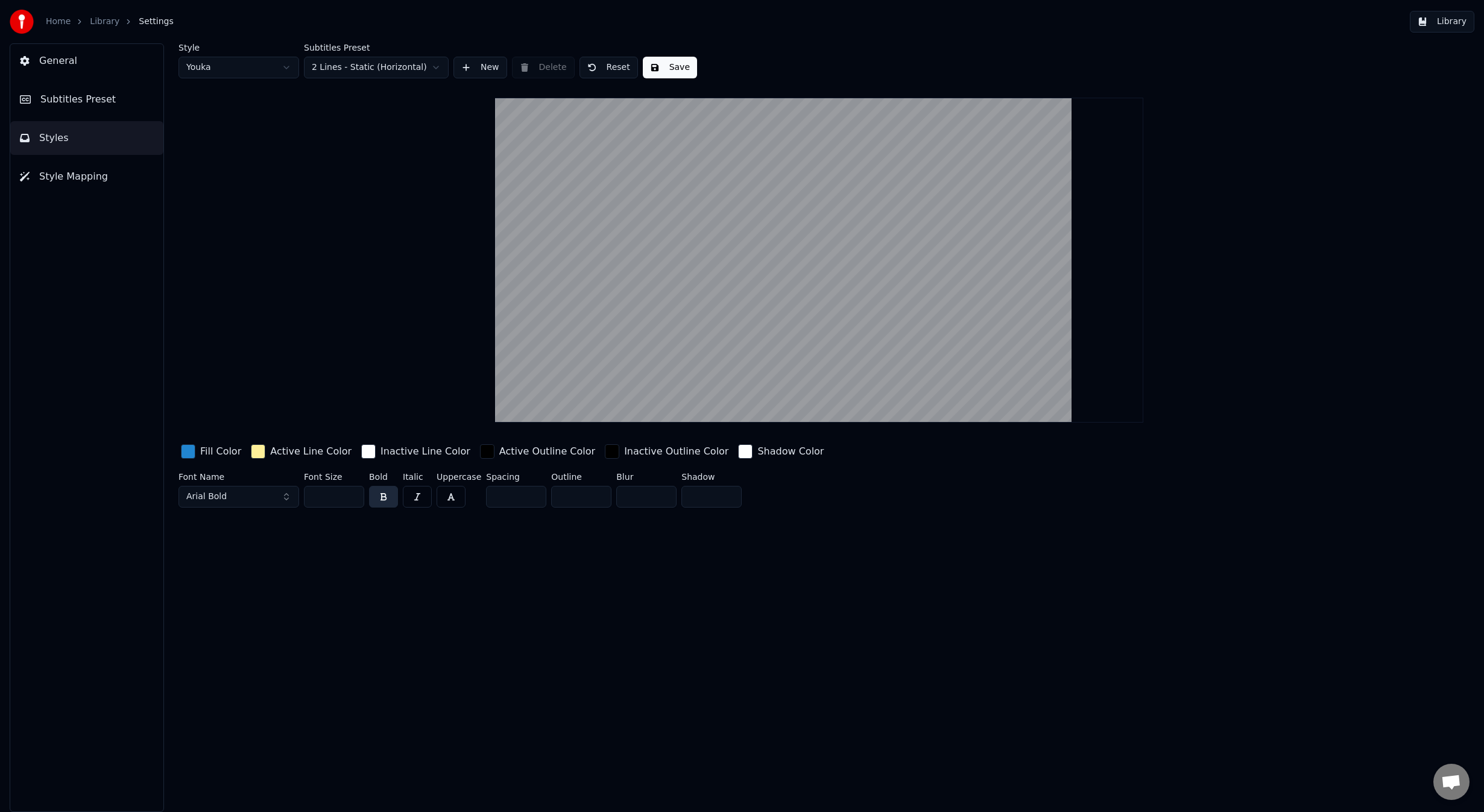
click at [96, 173] on span "Style Mapping" at bounding box center [73, 176] width 68 height 14
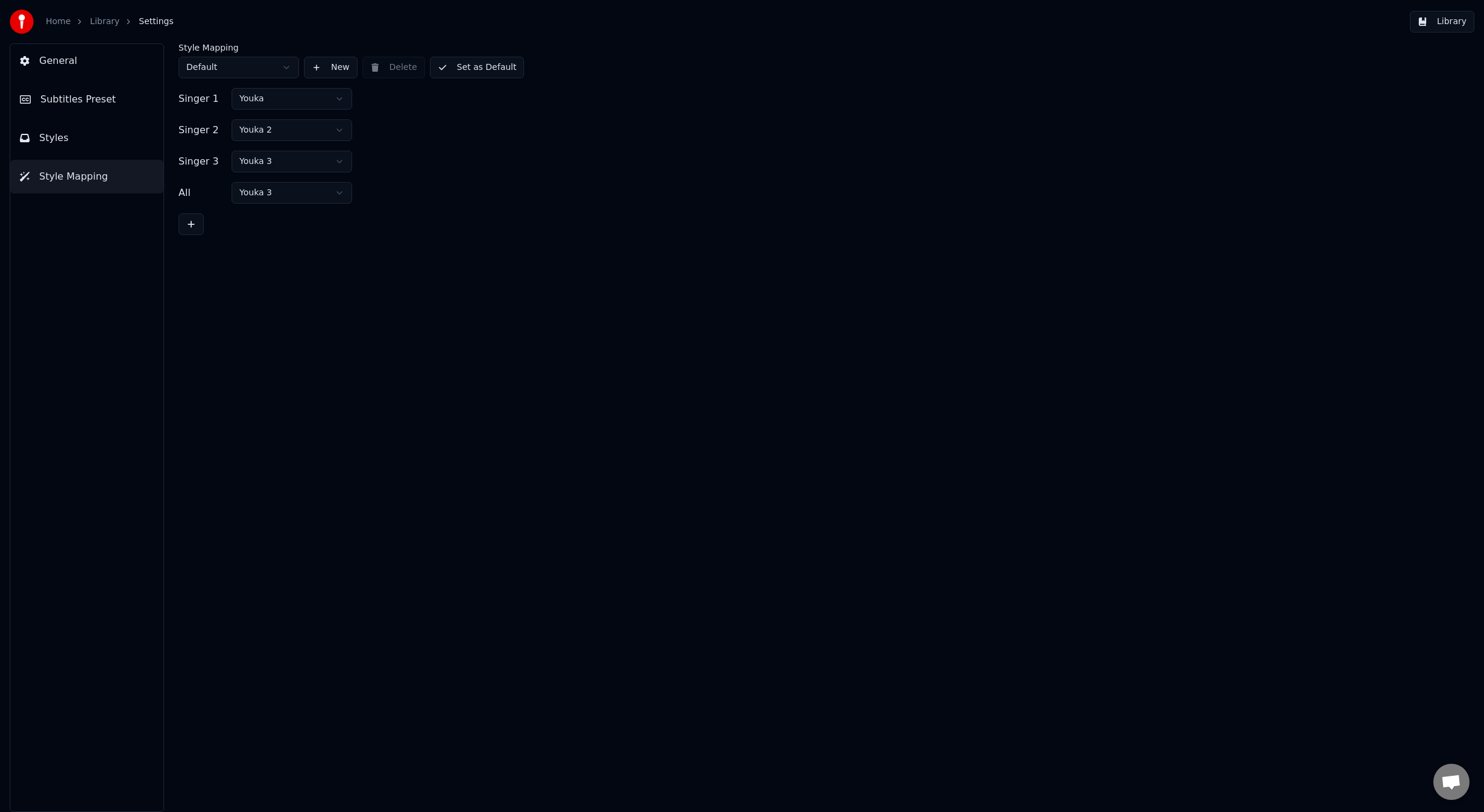
click at [86, 68] on button "General" at bounding box center [87, 61] width 153 height 34
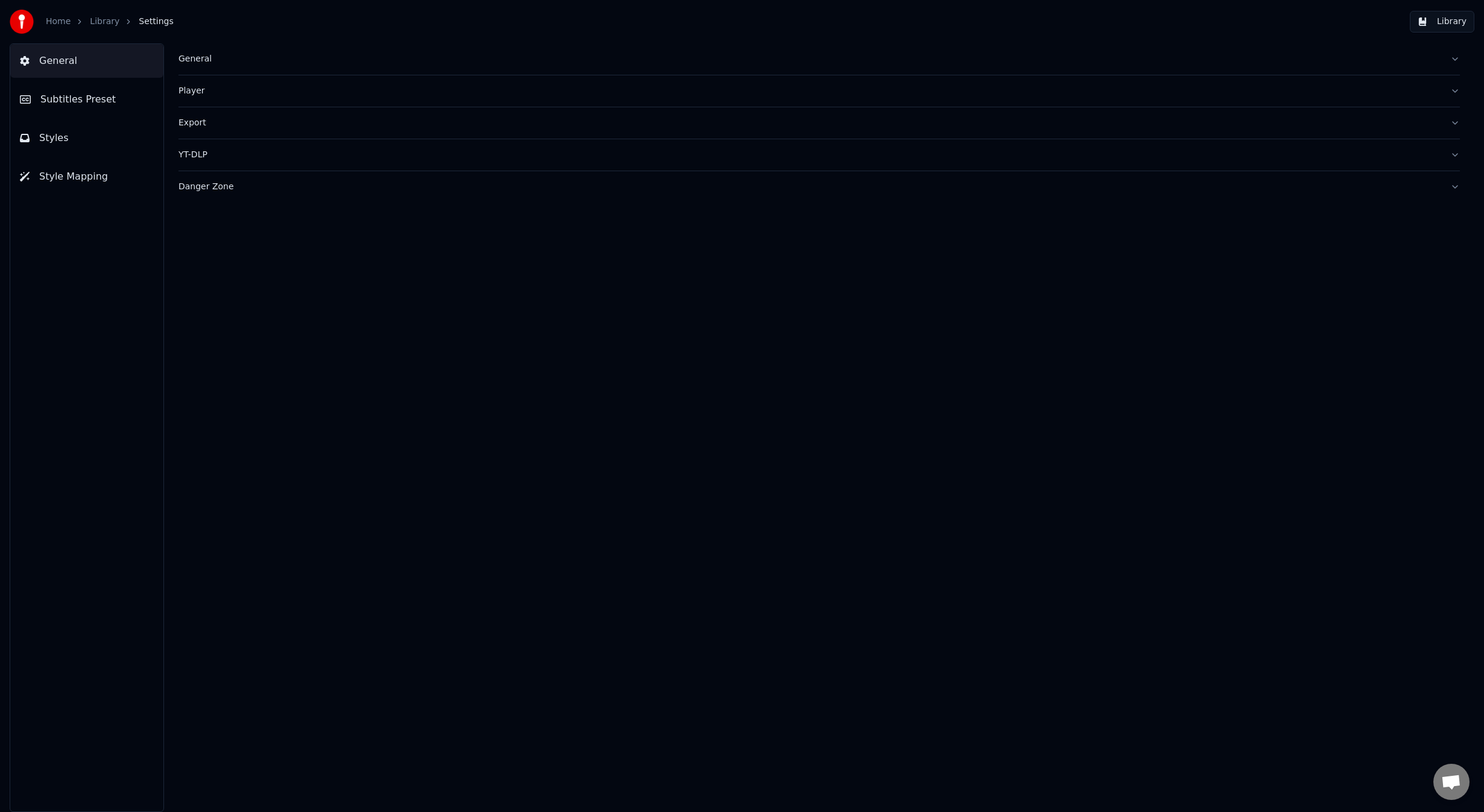
click at [95, 97] on span "Subtitles Preset" at bounding box center [78, 100] width 76 height 14
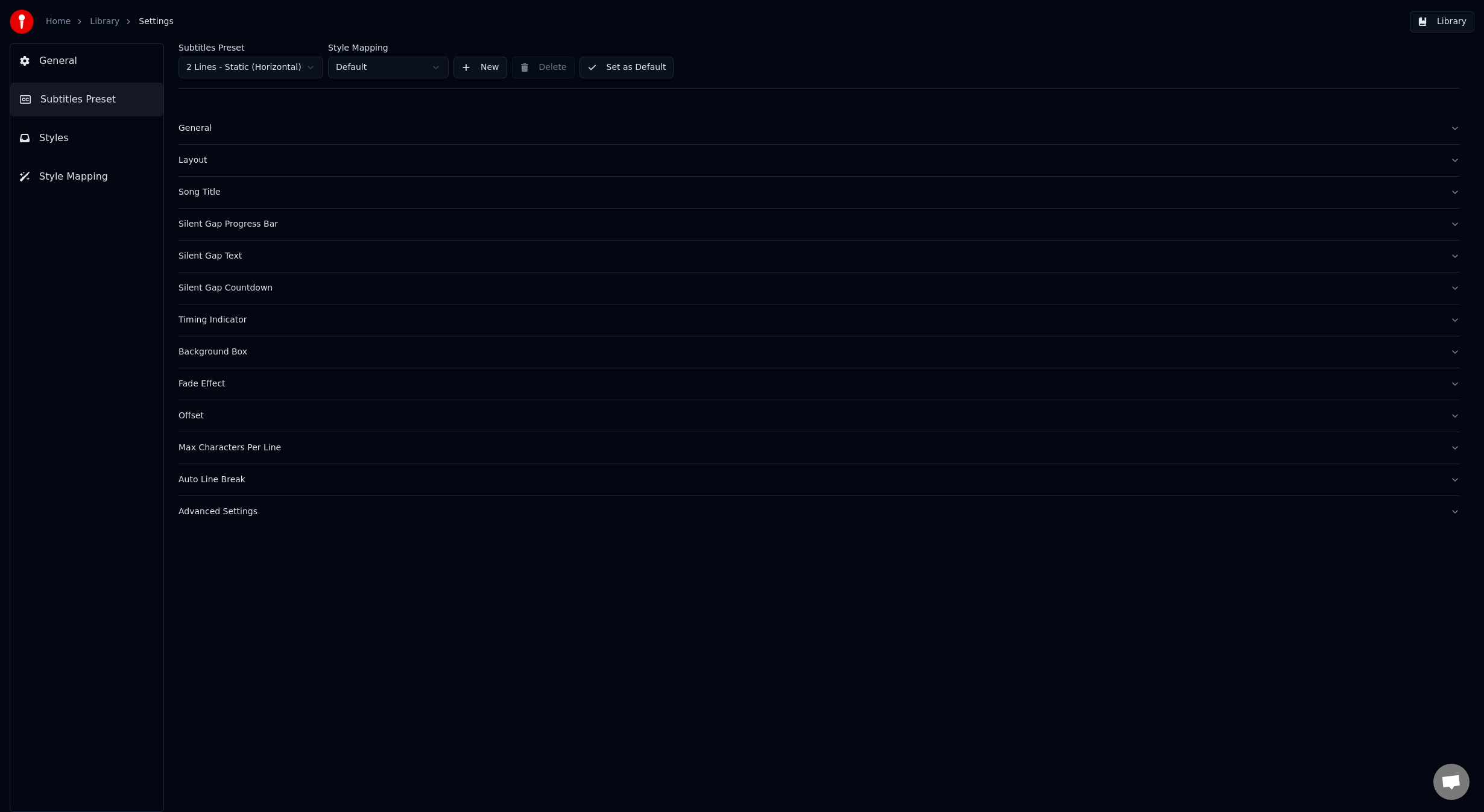
click at [242, 196] on div "Song Title" at bounding box center [809, 192] width 1262 height 12
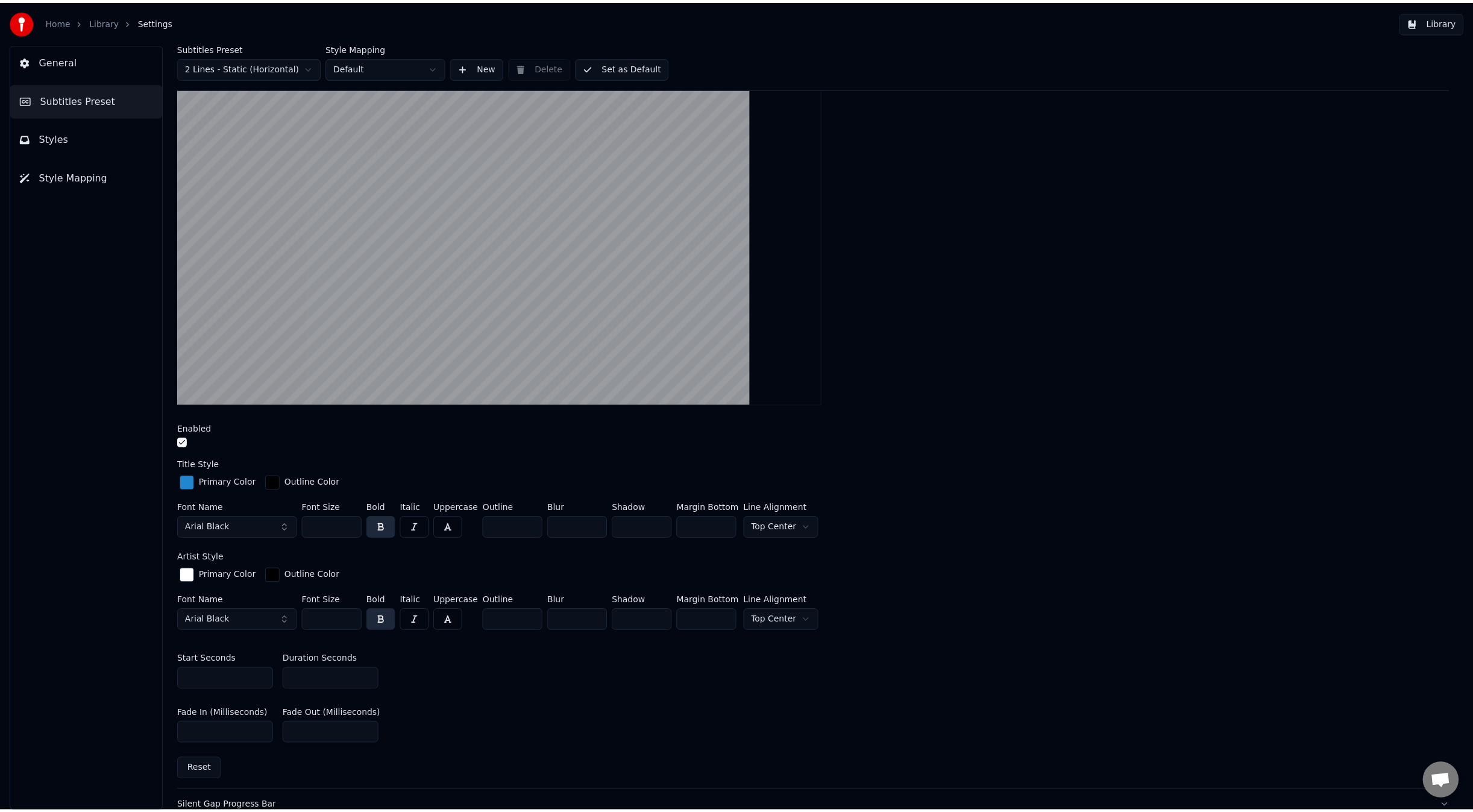
scroll to position [161, 0]
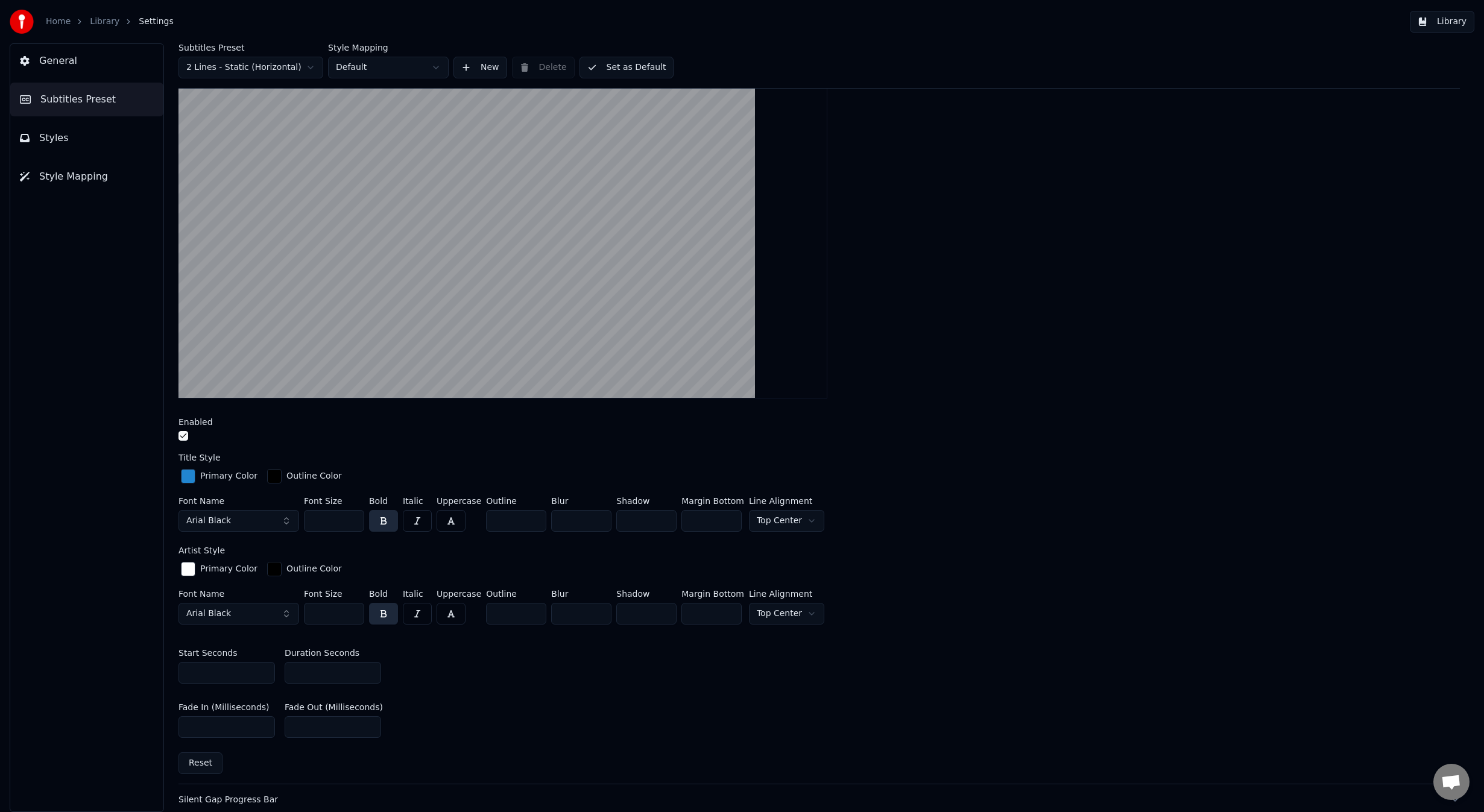
click at [229, 670] on input "**" at bounding box center [227, 672] width 97 height 22
type input "*"
click at [326, 672] on input "*" at bounding box center [333, 672] width 97 height 22
type input "*"
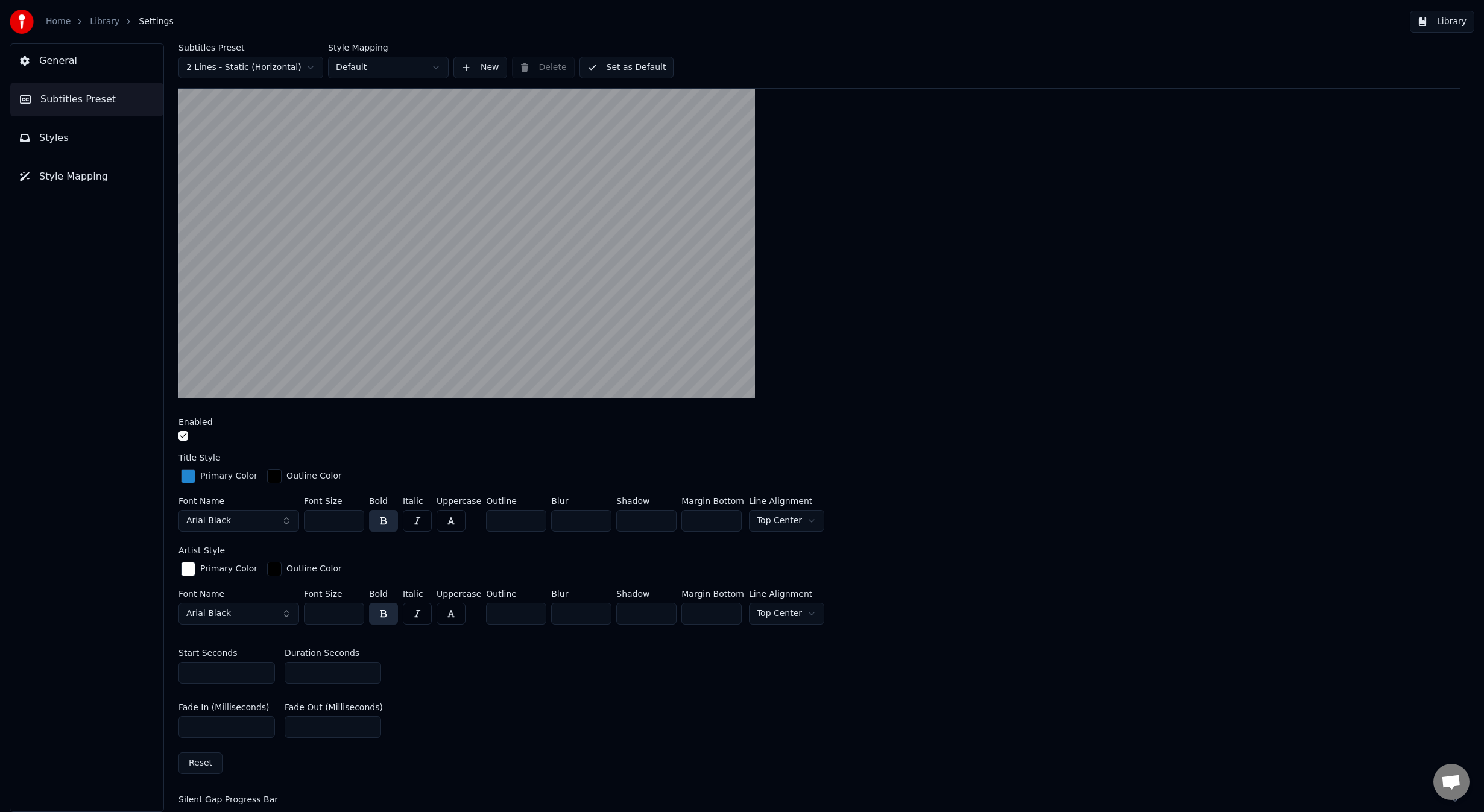
click at [220, 724] on input "***" at bounding box center [227, 727] width 97 height 22
type input "***"
click at [296, 724] on input "***" at bounding box center [333, 727] width 97 height 22
type input "***"
click at [101, 20] on link "Library" at bounding box center [105, 21] width 30 height 12
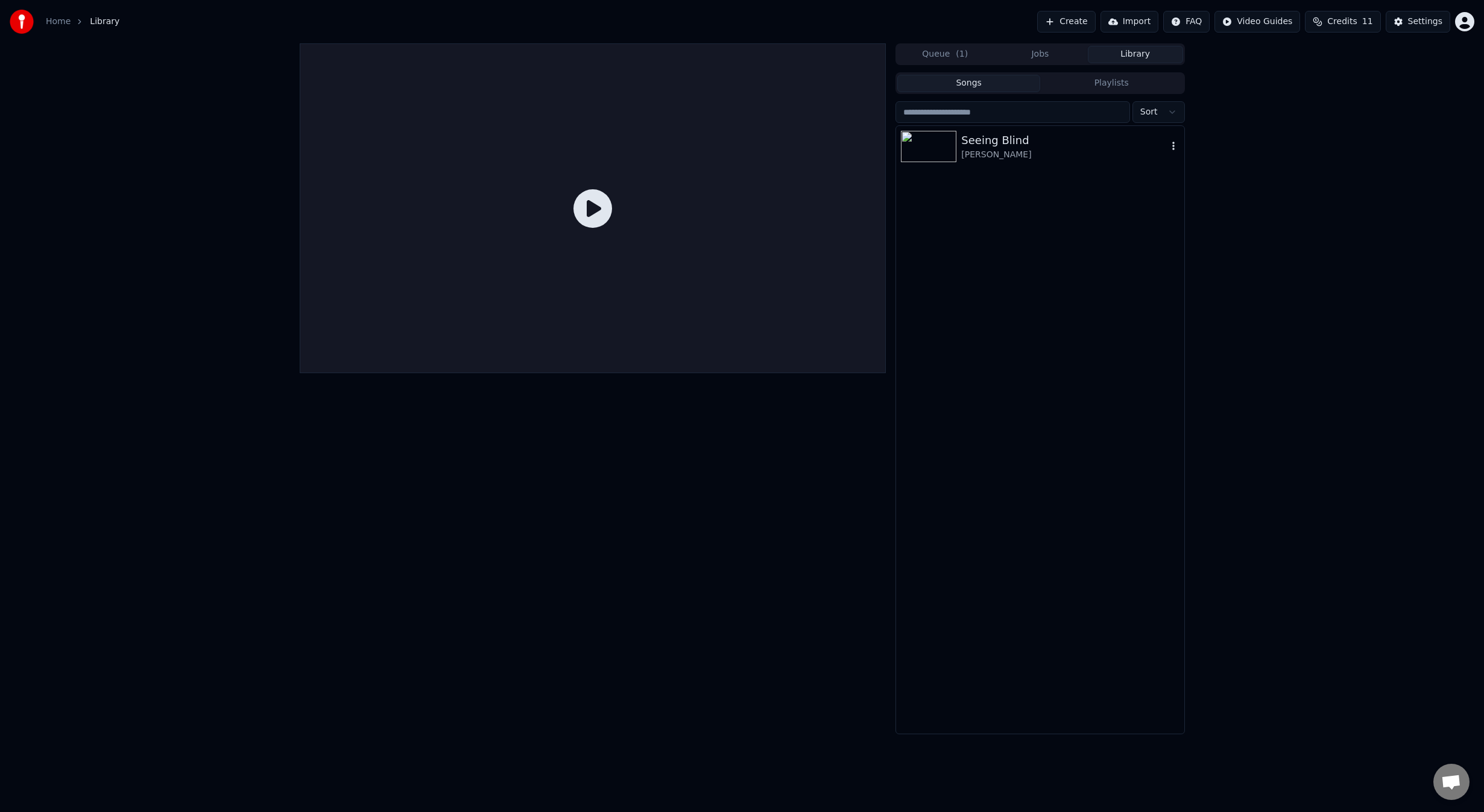
click at [1038, 150] on div "[PERSON_NAME]" at bounding box center [1064, 155] width 205 height 12
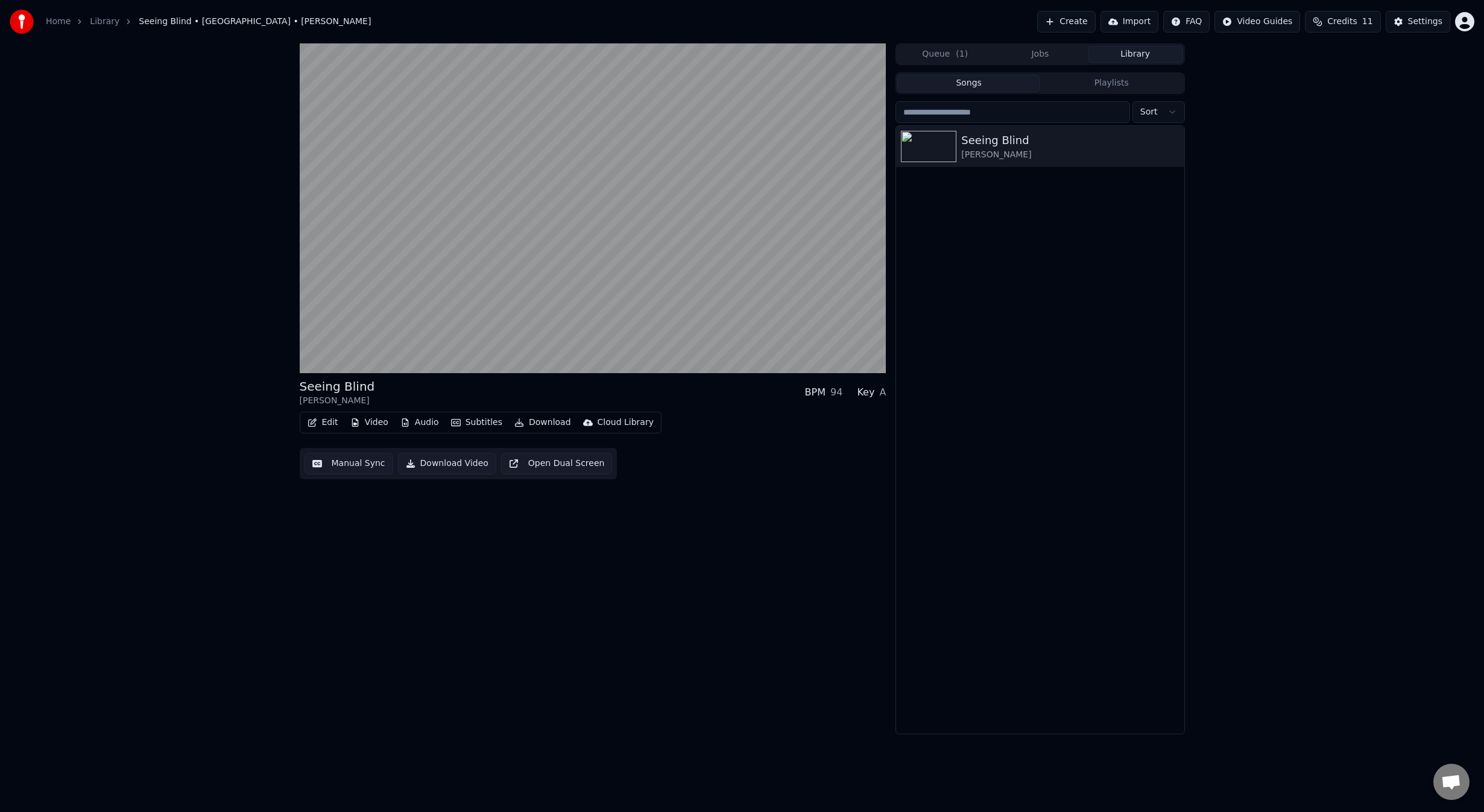
click at [473, 419] on button "Subtitles" at bounding box center [477, 422] width 61 height 17
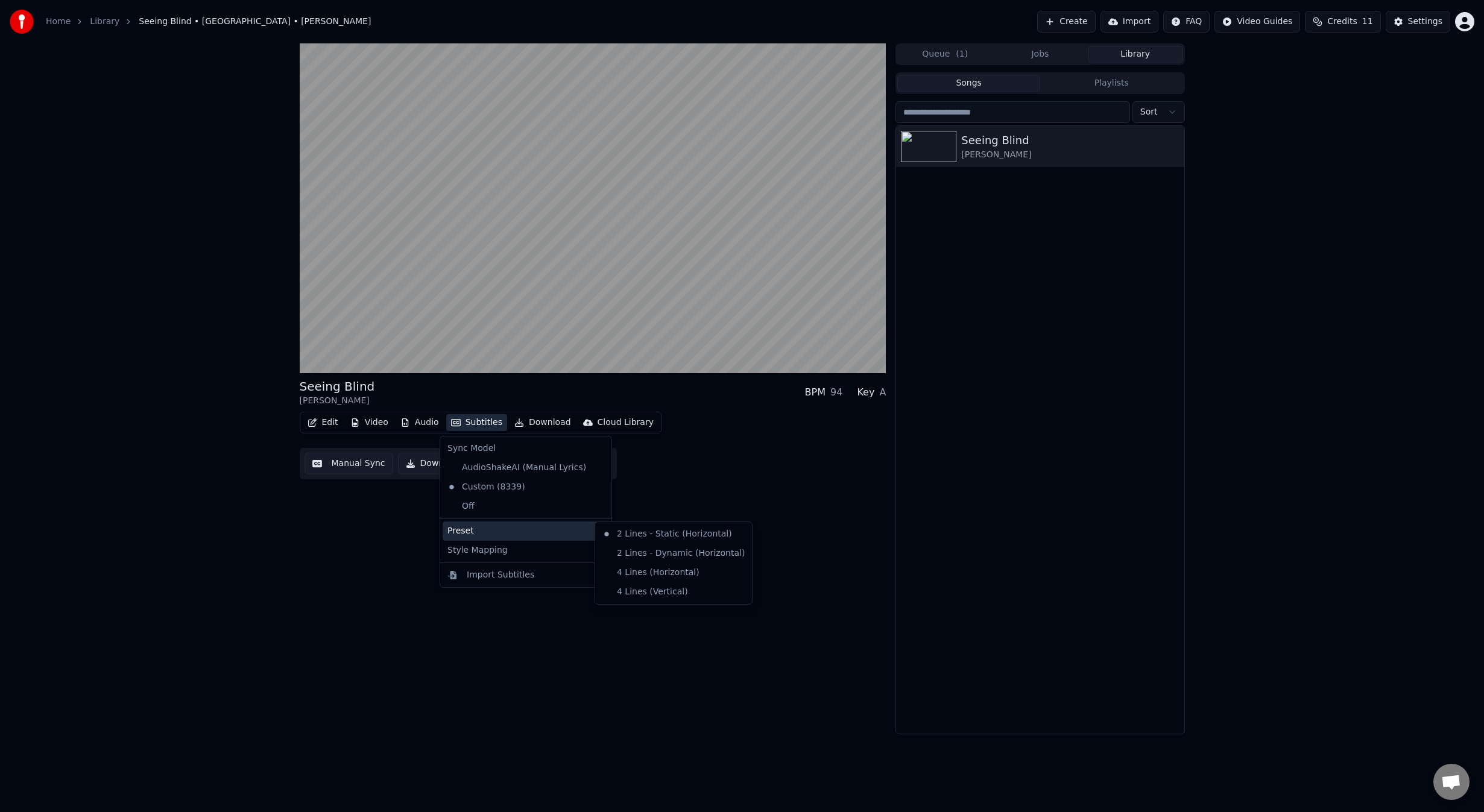
click at [253, 598] on div "Seeing Blind Niall • Maren Morris BPM 94 Key A Edit Video Audio Subtitles Downl…" at bounding box center [742, 389] width 1484 height 690
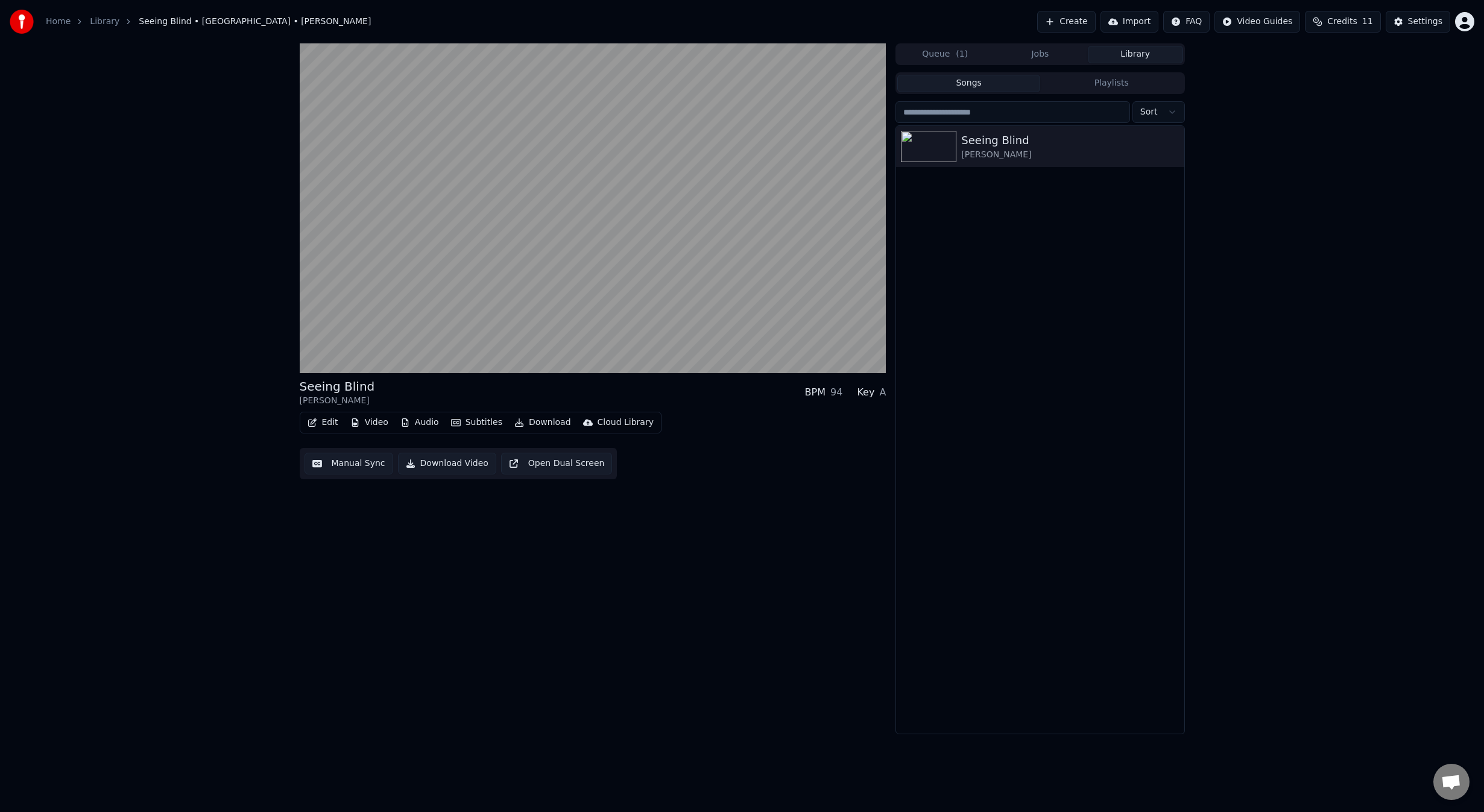
click at [324, 426] on button "Edit" at bounding box center [323, 422] width 40 height 17
click at [347, 585] on div "Duet Editor" at bounding box center [352, 588] width 48 height 12
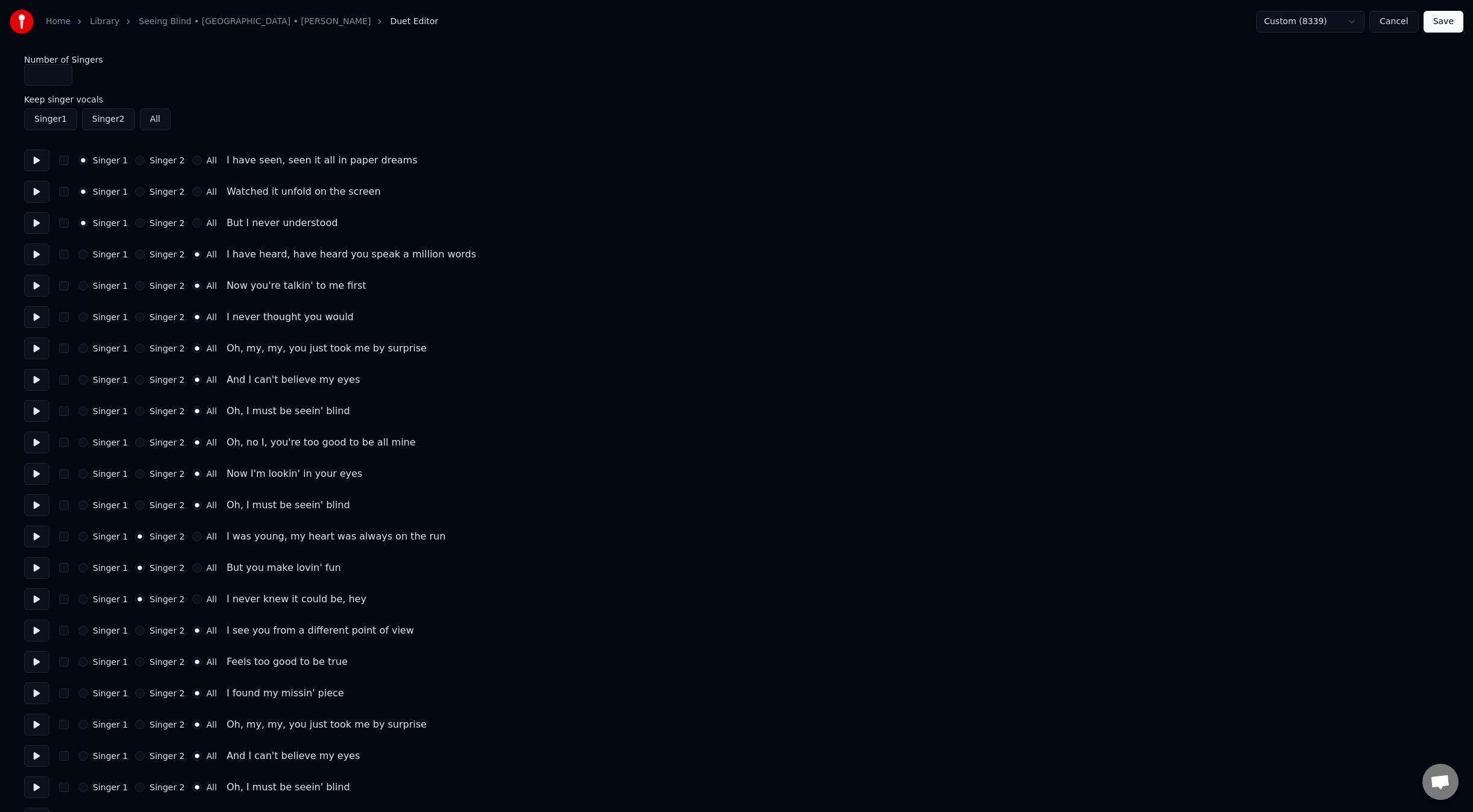
click at [1345, 29] on html "Home Library Seeing Blind • Niall • Maren Morris Duet Editor Custom (8339) Canc…" at bounding box center [736, 640] width 1473 height 1280
click at [1211, 149] on html "Home Library Seeing Blind • Niall • Maren Morris Duet Editor Custom (8339) Canc…" at bounding box center [741, 640] width 1483 height 1280
click at [1438, 20] on button "Save" at bounding box center [1443, 21] width 39 height 22
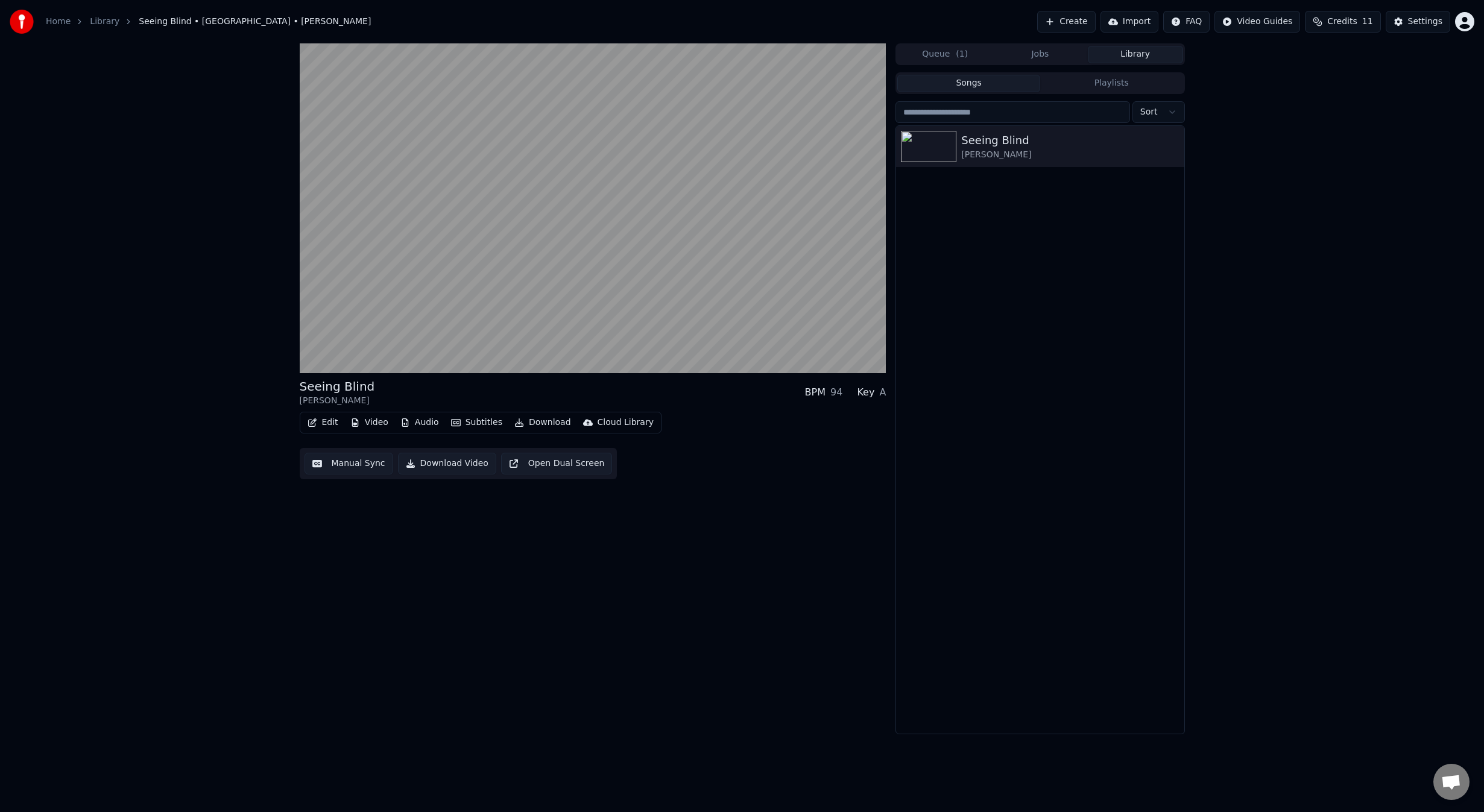
click at [323, 422] on button "Edit" at bounding box center [323, 422] width 40 height 17
click at [393, 513] on div "Style Editor" at bounding box center [374, 511] width 93 height 12
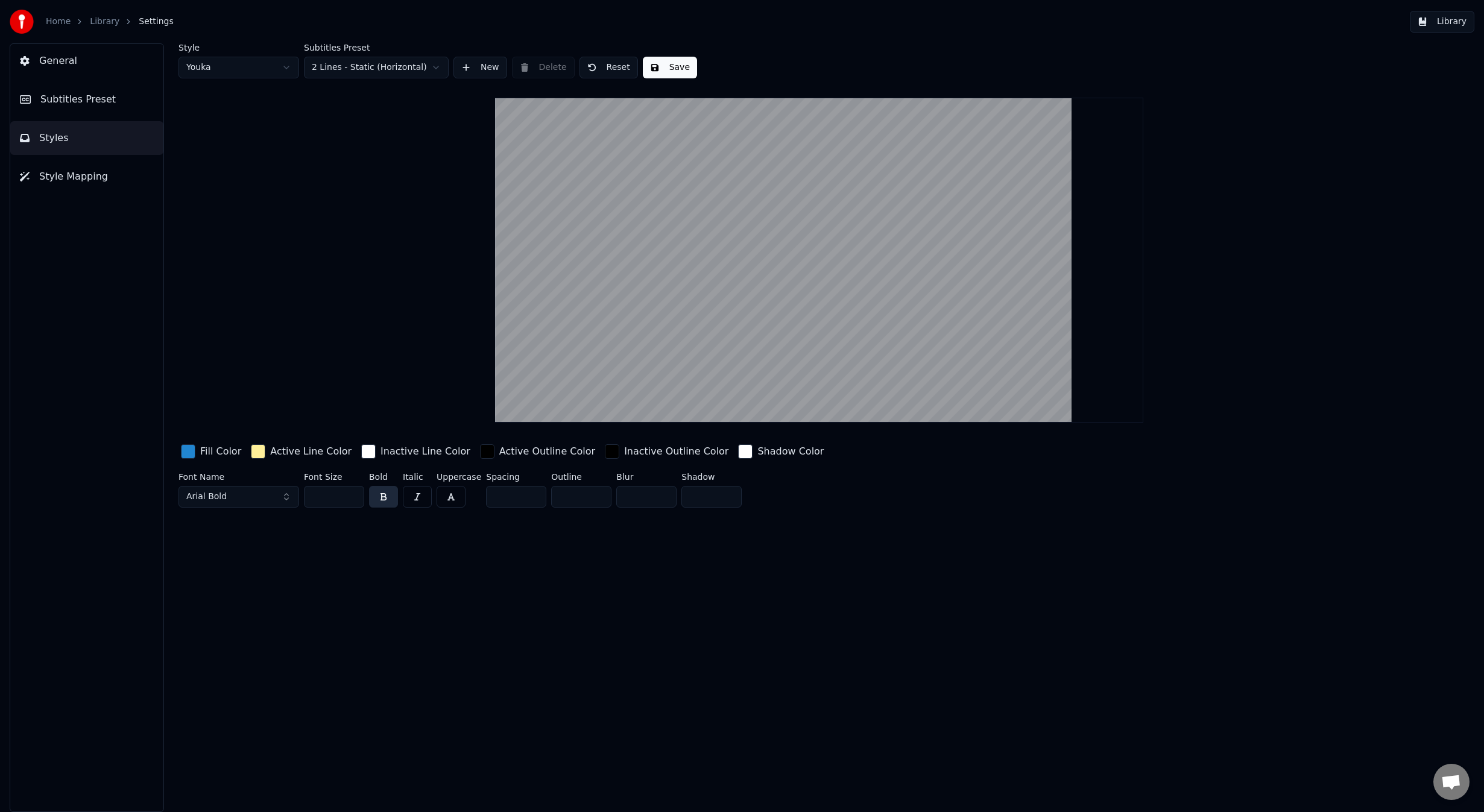
click at [76, 185] on button "Style Mapping" at bounding box center [87, 176] width 153 height 34
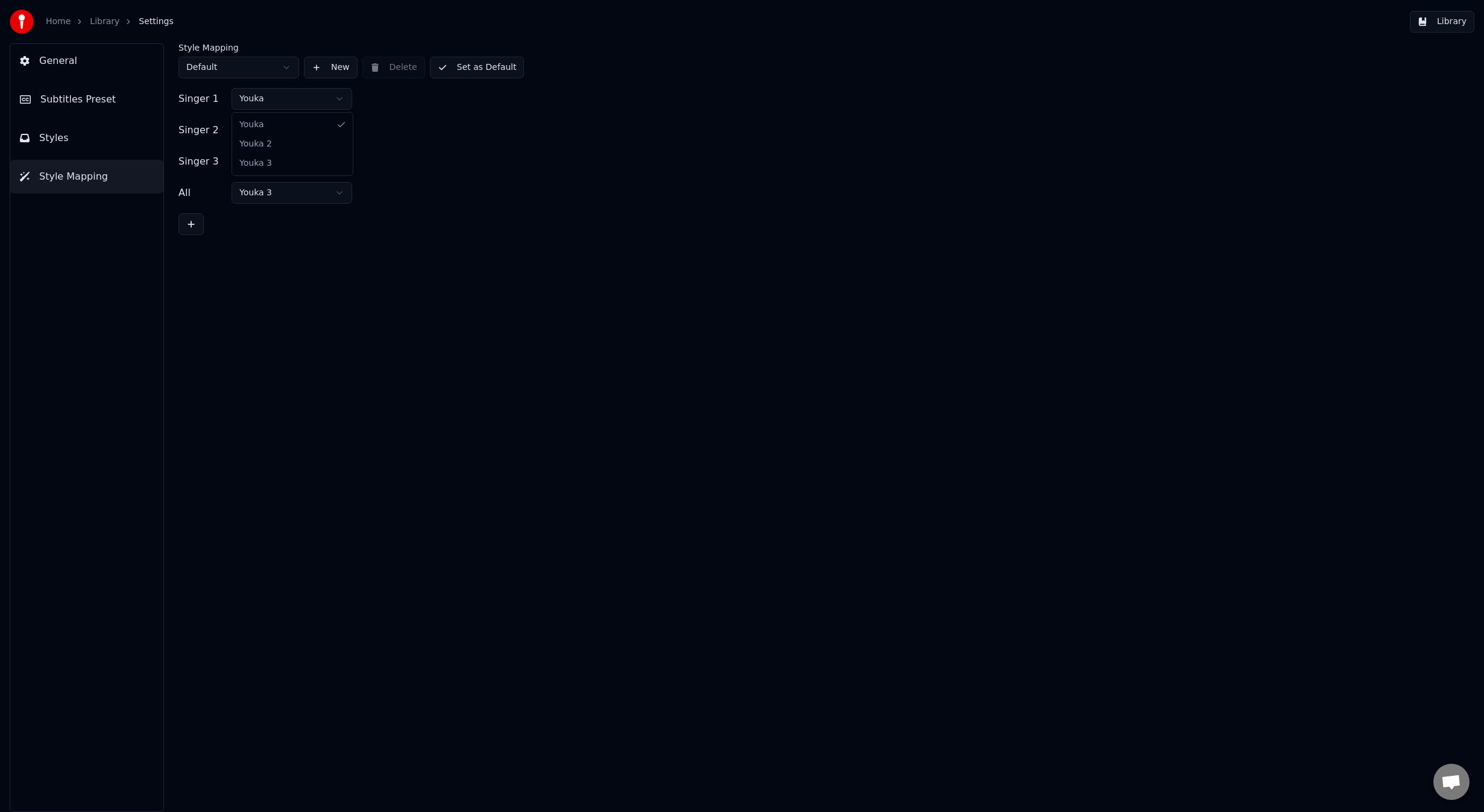
click at [304, 101] on html "Home Library Settings Library General Subtitles Preset Styles Style Mapping Sty…" at bounding box center [742, 406] width 1484 height 812
click at [303, 124] on html "Home Library Settings Library General Subtitles Preset Styles Style Mapping Sty…" at bounding box center [742, 406] width 1484 height 812
click at [290, 137] on html "Home Library Settings Library General Subtitles Preset Styles Style Mapping Sty…" at bounding box center [742, 406] width 1484 height 812
click at [290, 136] on html "Home Library Settings Library General Subtitles Preset Styles Style Mapping Sty…" at bounding box center [742, 406] width 1484 height 812
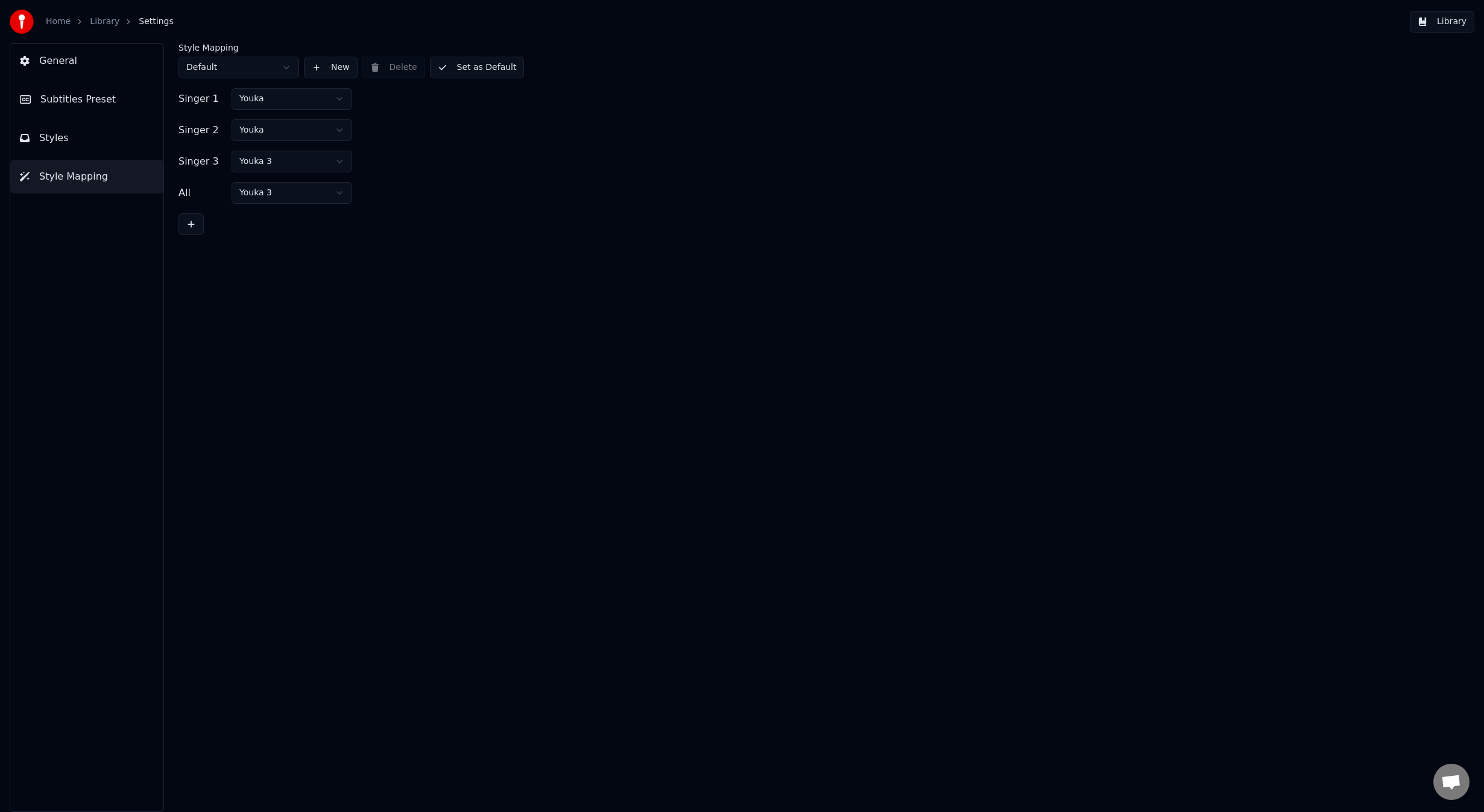
click at [275, 192] on html "Home Library Settings Library General Subtitles Preset Styles Style Mapping Sty…" at bounding box center [742, 406] width 1484 height 812
click at [105, 25] on link "Library" at bounding box center [105, 21] width 30 height 12
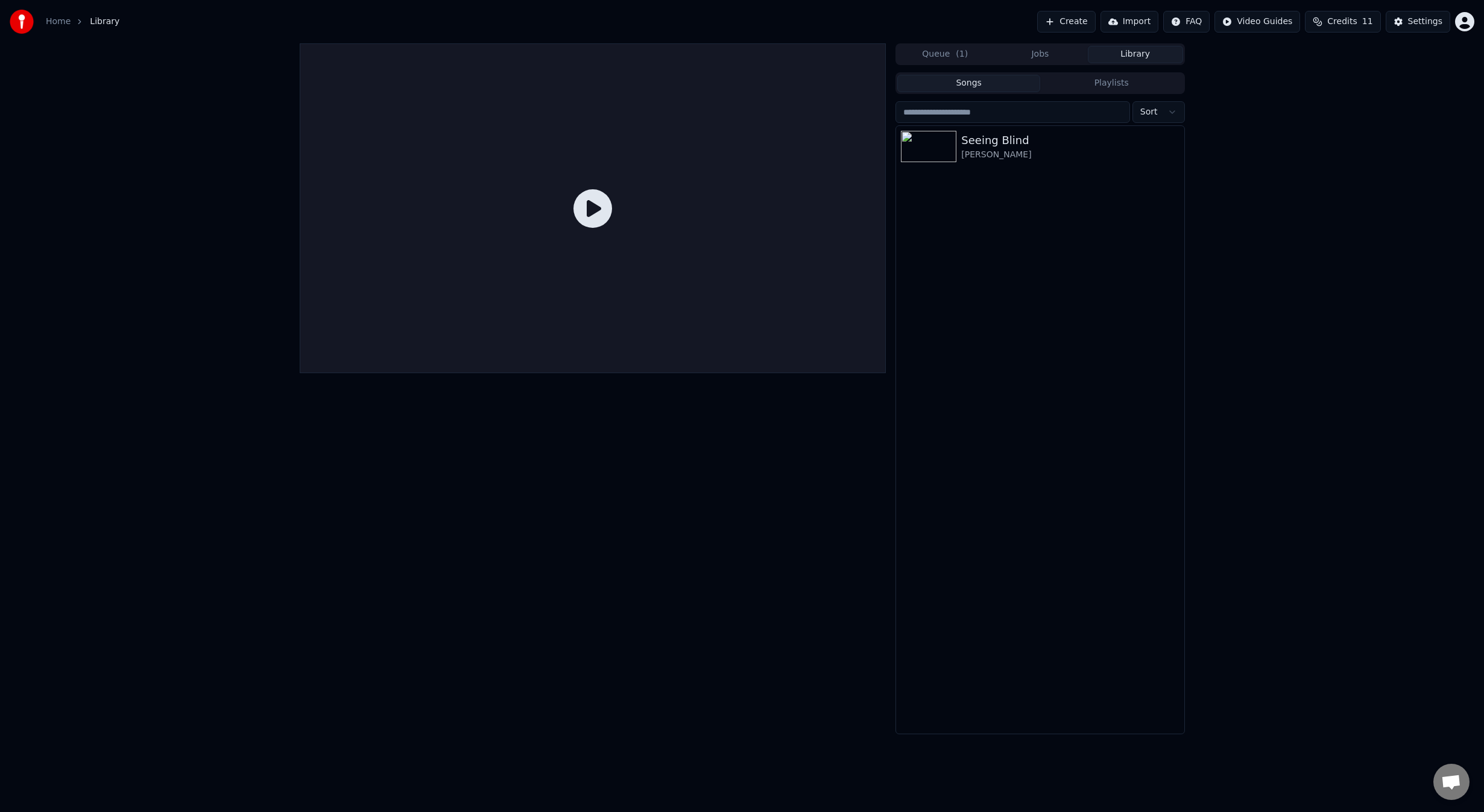
click at [579, 225] on icon at bounding box center [593, 208] width 39 height 39
click at [1084, 142] on div "Seeing Blind" at bounding box center [1064, 140] width 205 height 17
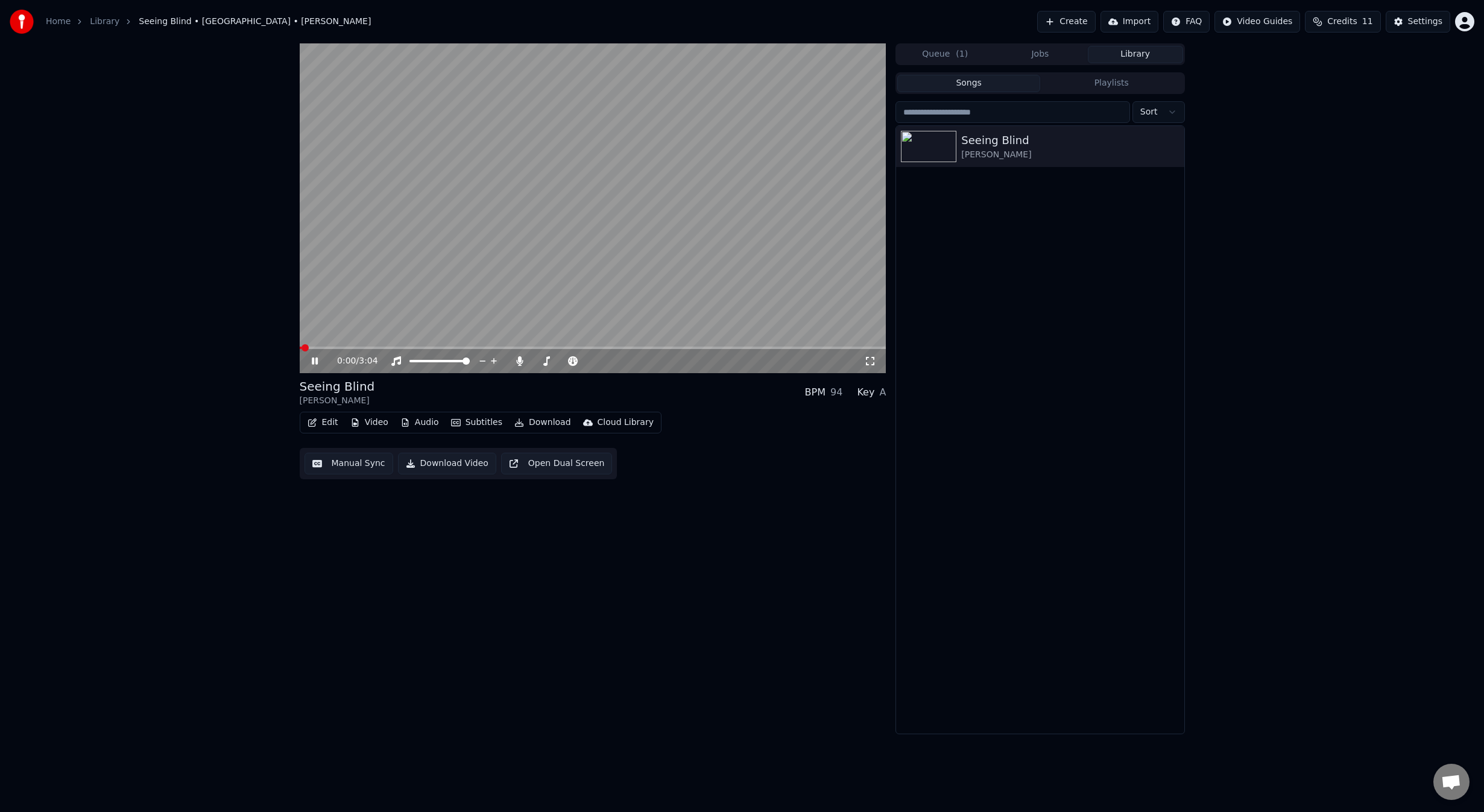
click at [486, 349] on span at bounding box center [593, 348] width 587 height 2
click at [320, 426] on button "Edit" at bounding box center [323, 422] width 40 height 17
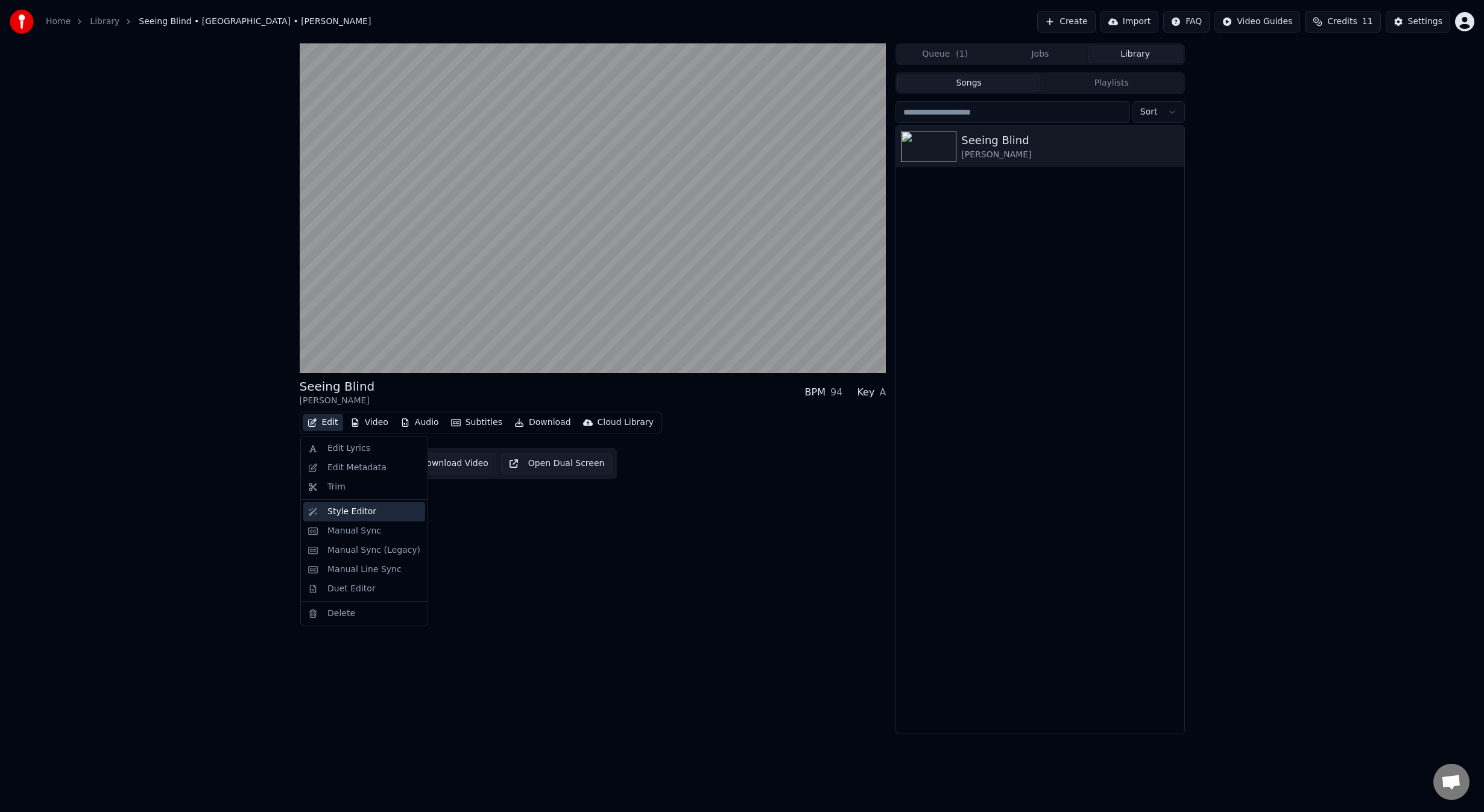
click at [364, 515] on div "Style Editor" at bounding box center [352, 511] width 49 height 12
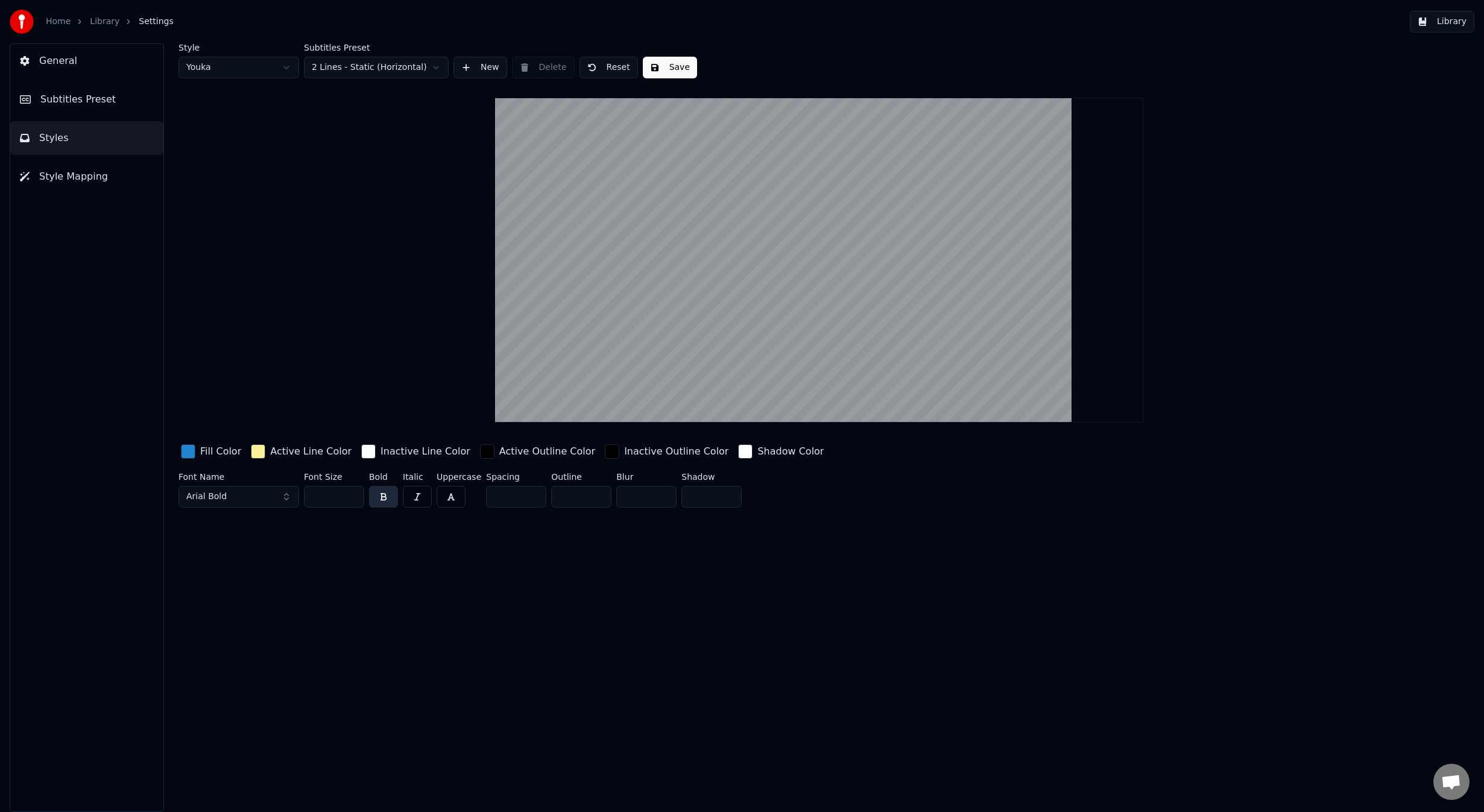
click at [64, 177] on span "Style Mapping" at bounding box center [73, 176] width 68 height 14
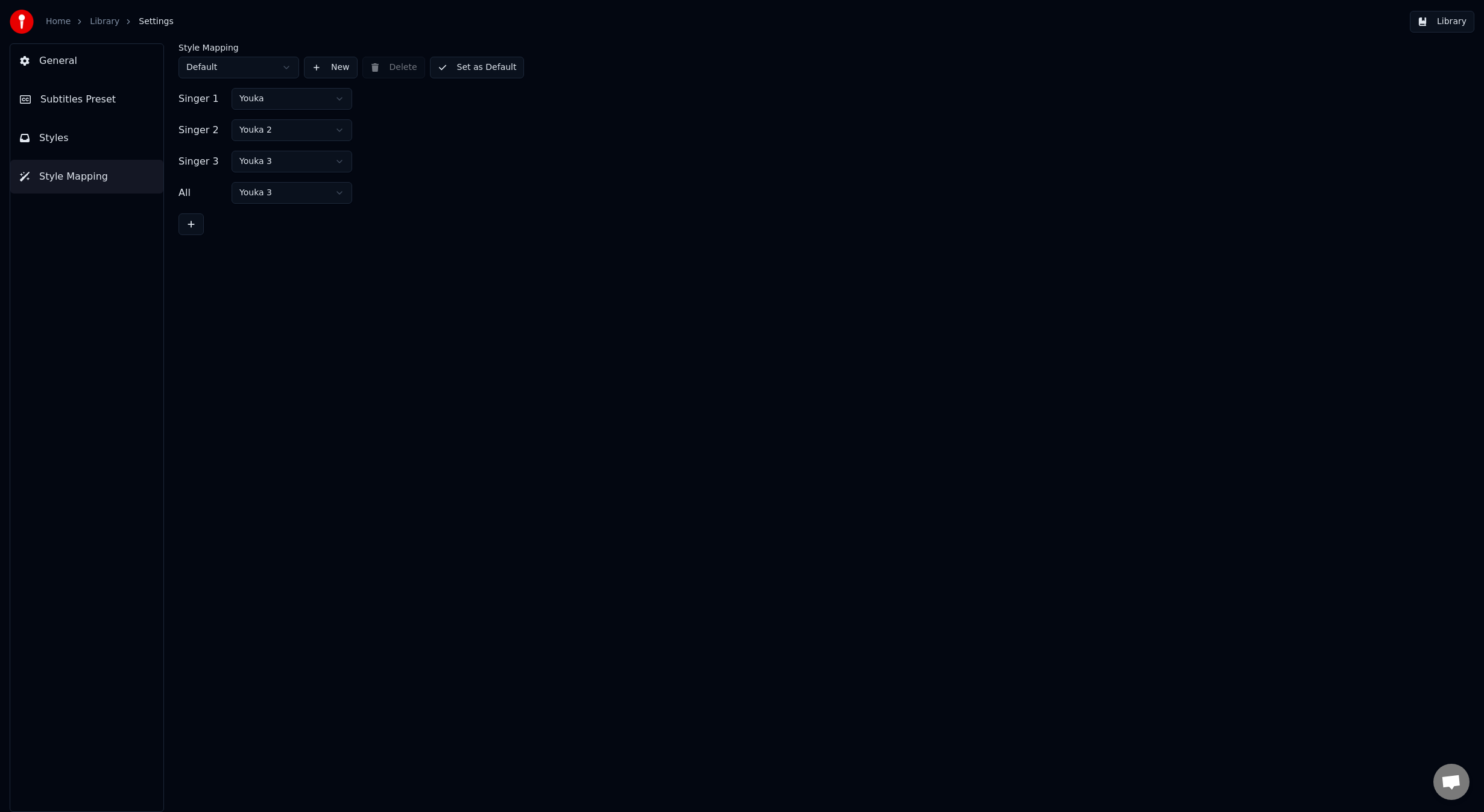
click at [285, 127] on html "Home Library Settings Library General Subtitles Preset Styles Style Mapping Sty…" at bounding box center [742, 406] width 1484 height 812
click at [492, 150] on div "Singer 3 Youka 3" at bounding box center [819, 161] width 1281 height 22
click at [282, 66] on html "Home Library Settings Library General Subtitles Preset Styles Style Mapping Sty…" at bounding box center [742, 406] width 1484 height 812
click at [283, 35] on html "Home Library Settings Library General Subtitles Preset Styles Style Mapping Sty…" at bounding box center [742, 406] width 1484 height 812
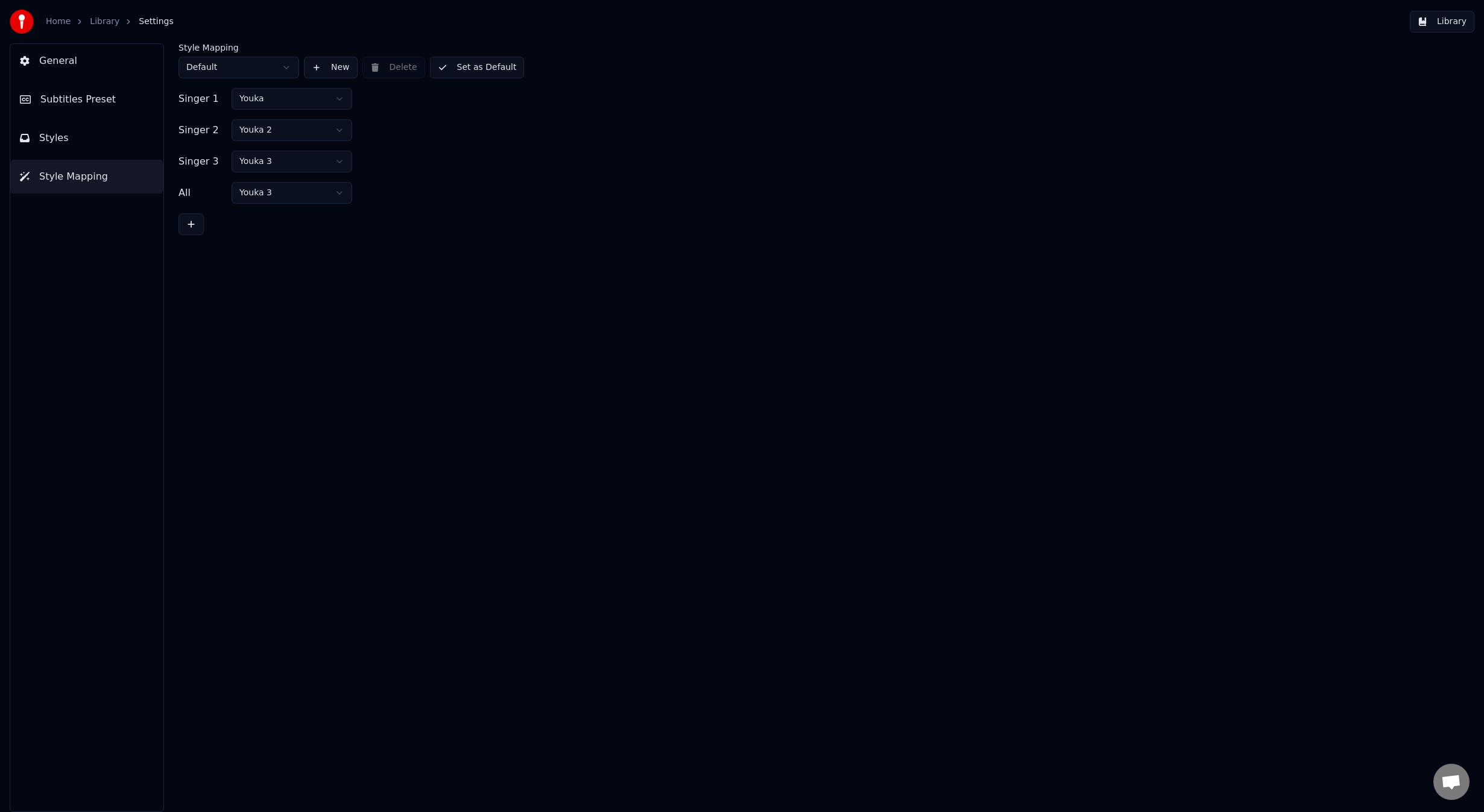
click at [98, 147] on button "Styles" at bounding box center [87, 138] width 153 height 34
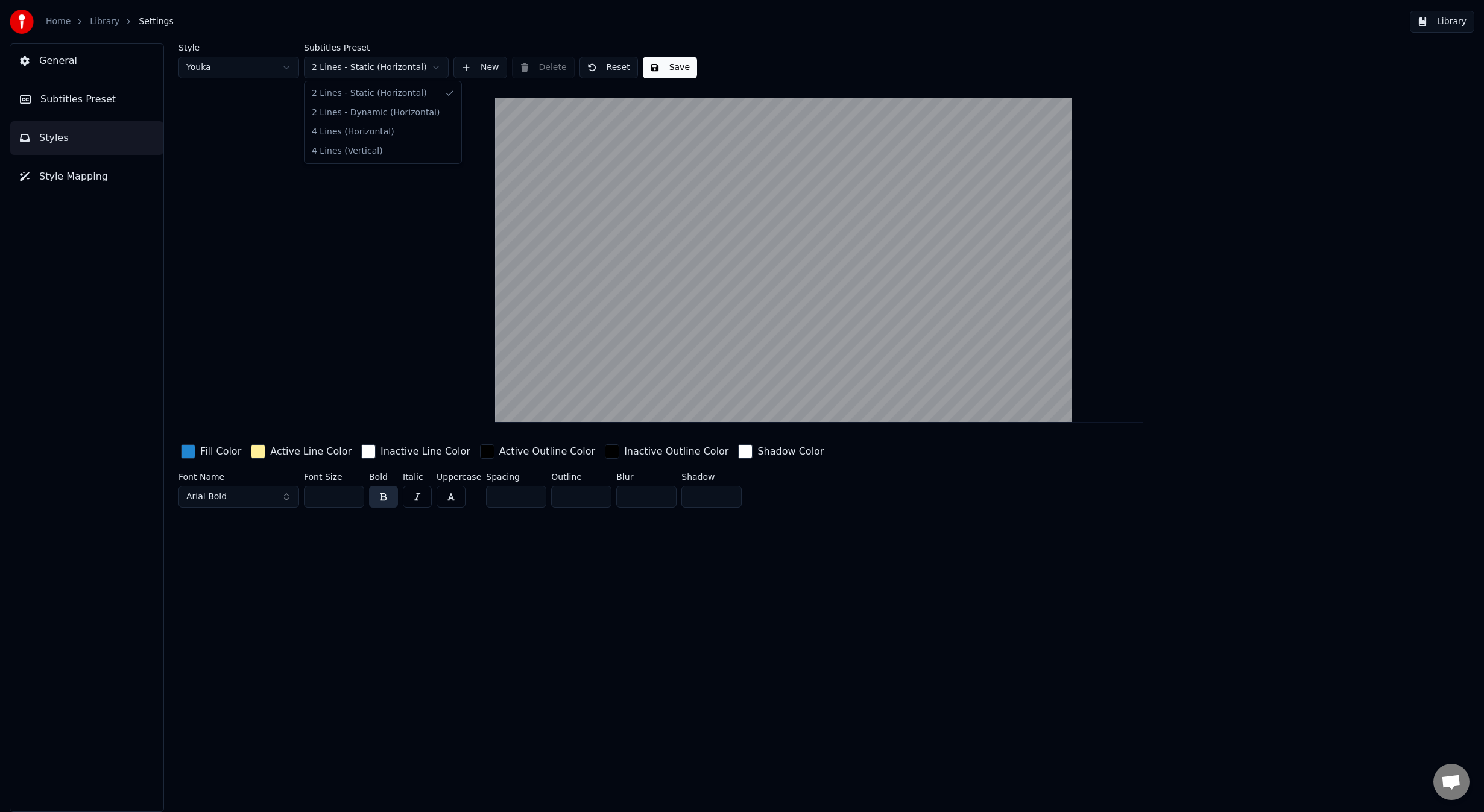
click at [373, 71] on html "Home Library Settings Library General Subtitles Preset Styles Style Mapping Sty…" at bounding box center [742, 406] width 1484 height 812
click at [107, 105] on html "Home Library Settings Library General Subtitles Preset Styles Style Mapping Sty…" at bounding box center [742, 406] width 1484 height 812
click at [107, 105] on button "Subtitles Preset" at bounding box center [87, 100] width 153 height 34
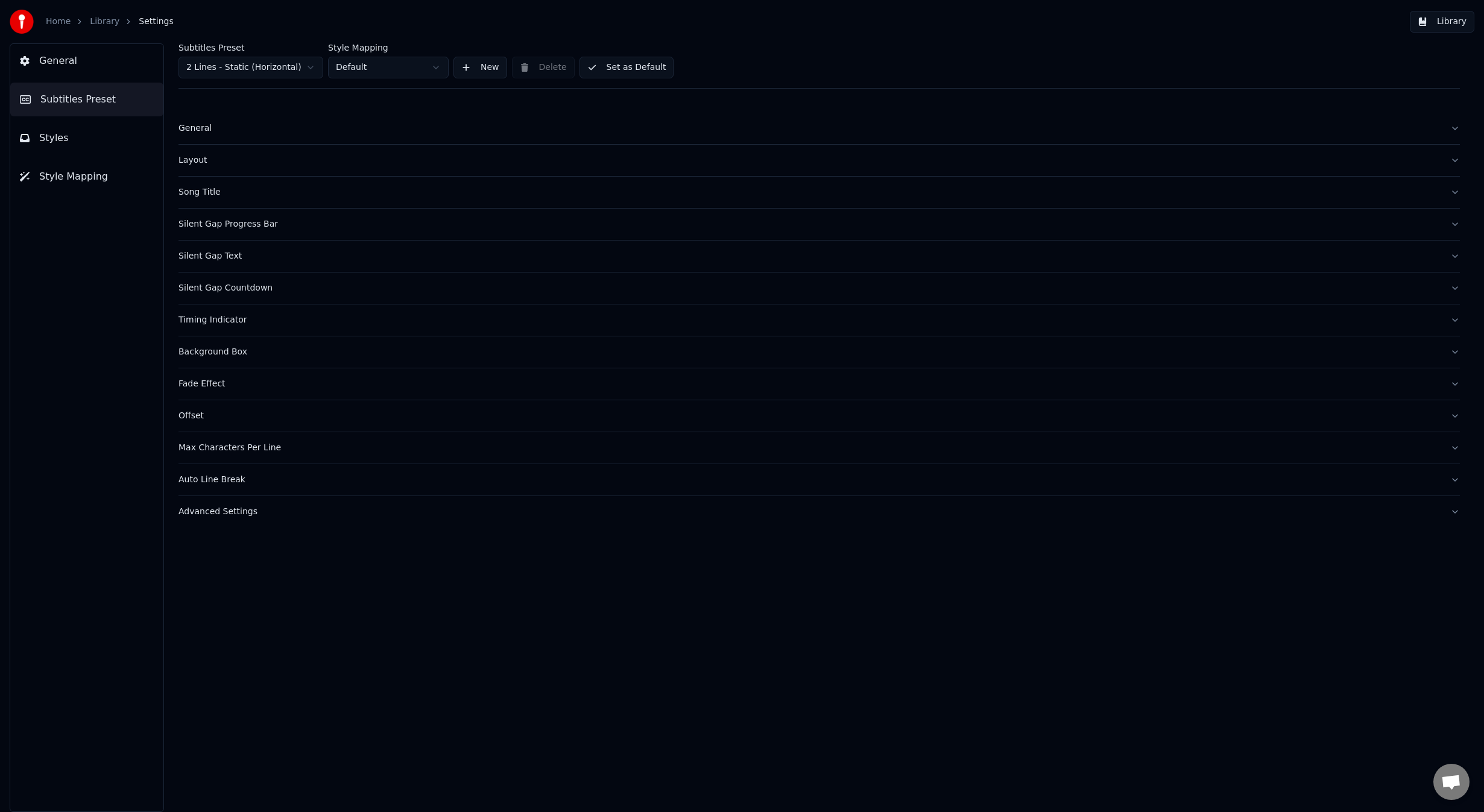
click at [271, 452] on div "Max Characters Per Line" at bounding box center [809, 447] width 1262 height 12
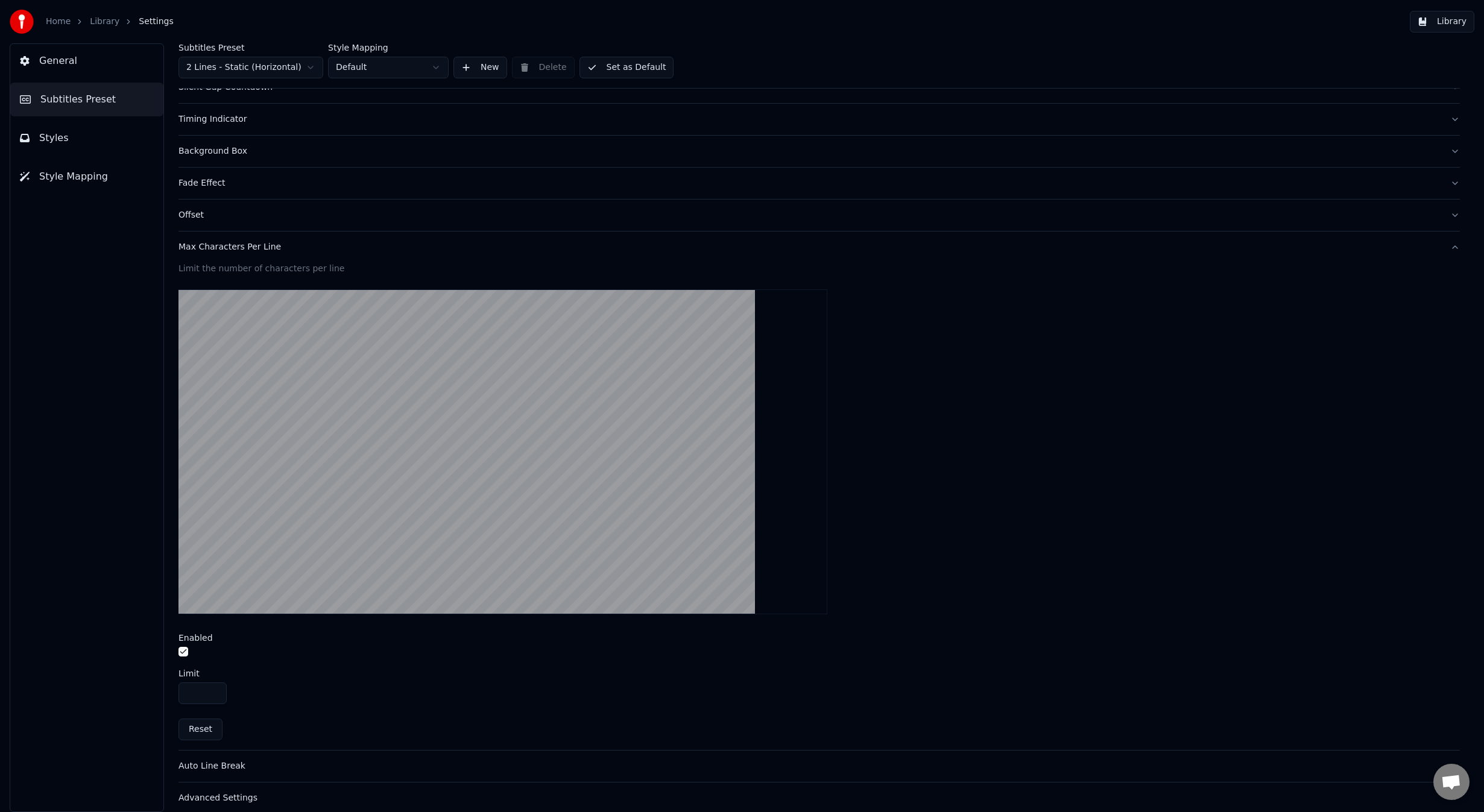
scroll to position [212, 0]
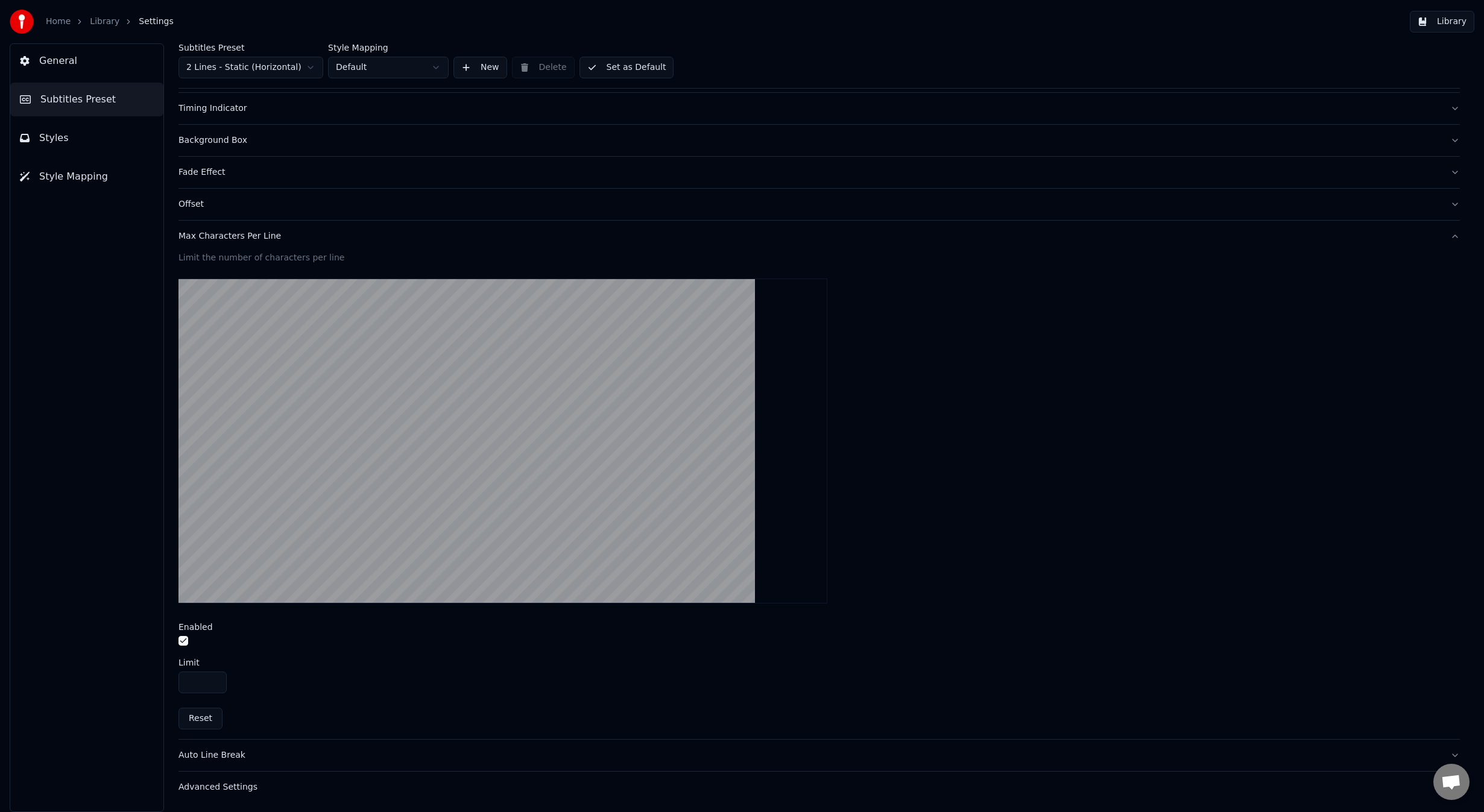
click at [204, 232] on div "Max Characters Per Line" at bounding box center [809, 236] width 1262 height 12
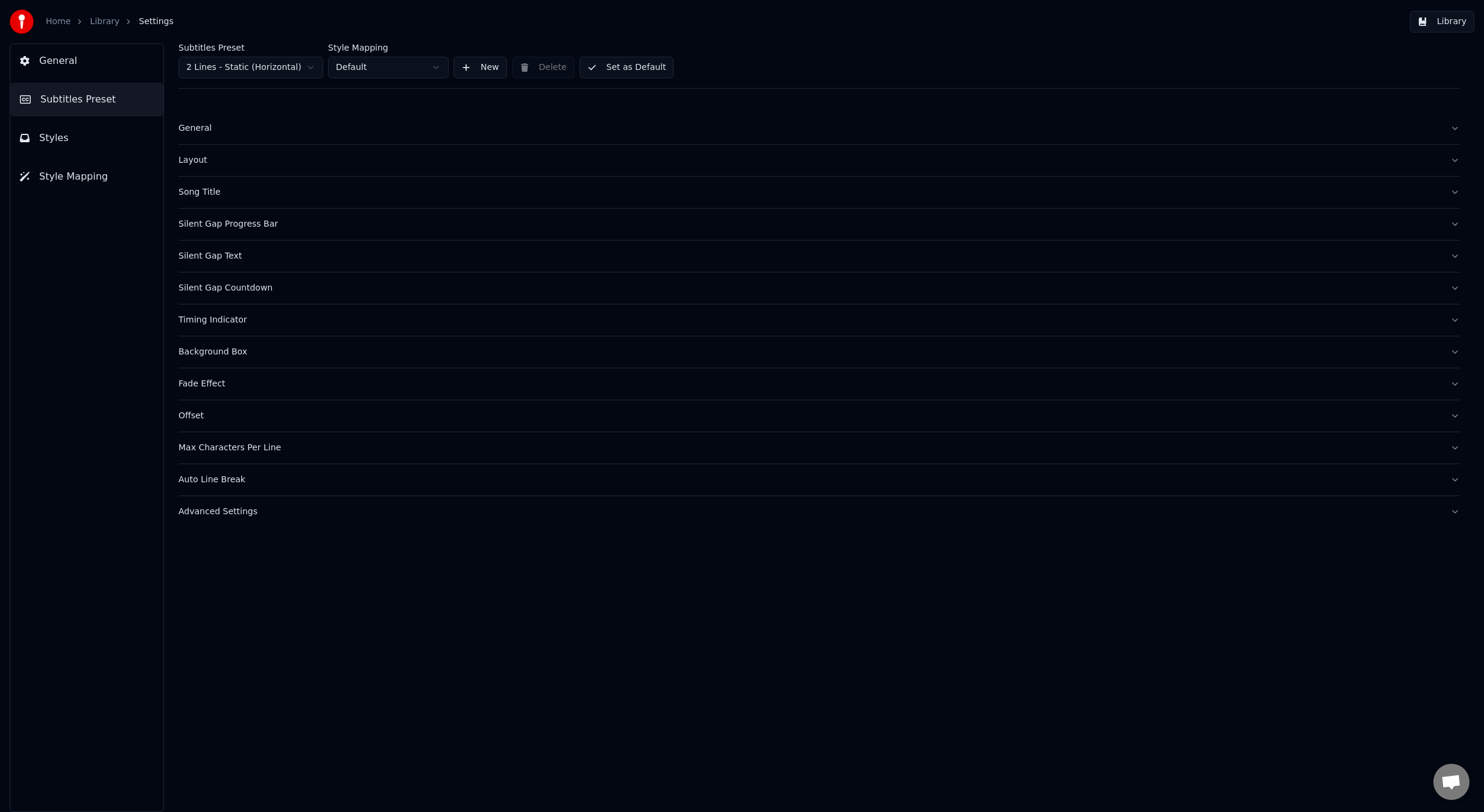
click at [237, 507] on div "Advanced Settings" at bounding box center [809, 511] width 1262 height 12
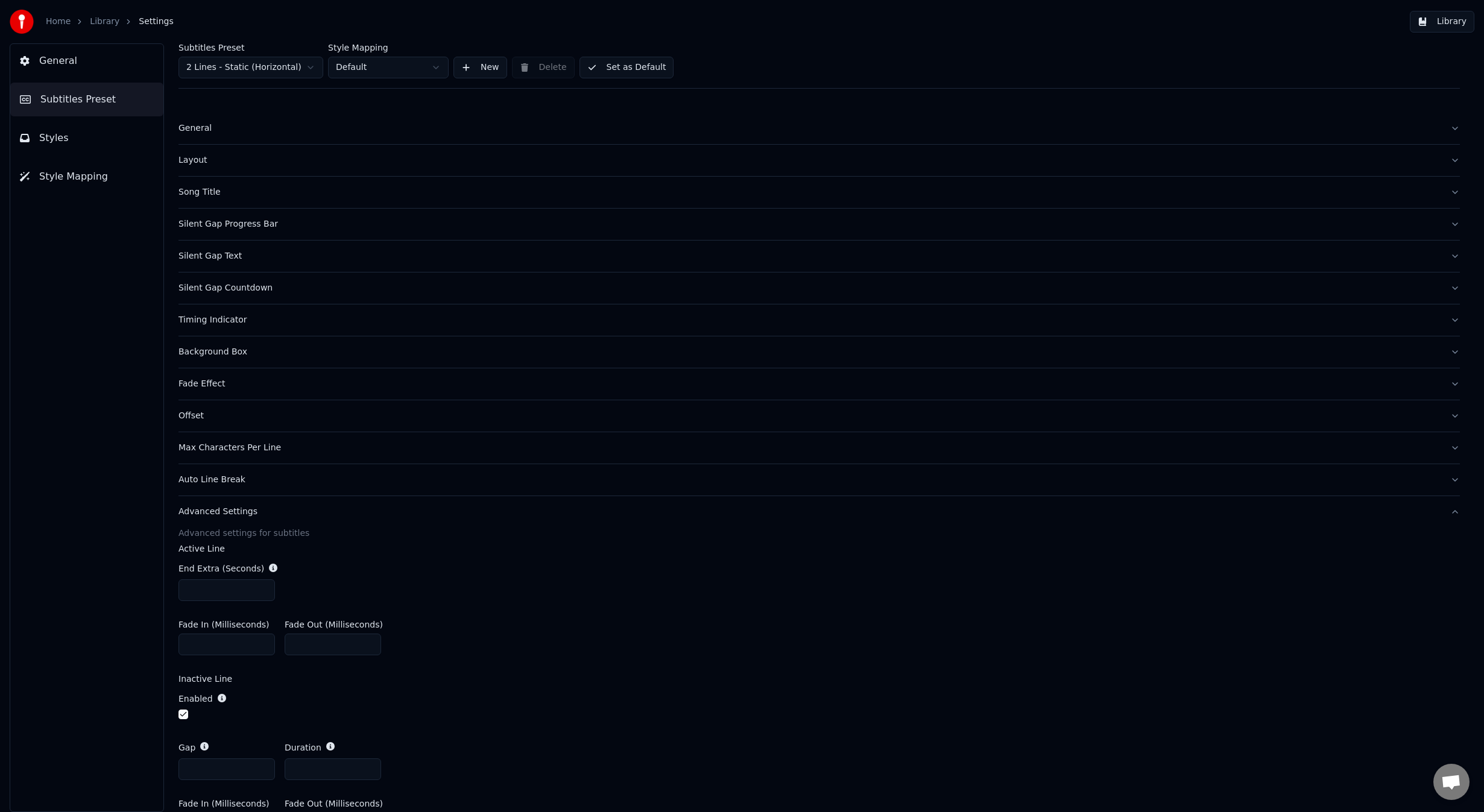
click at [110, 72] on button "General" at bounding box center [87, 61] width 153 height 34
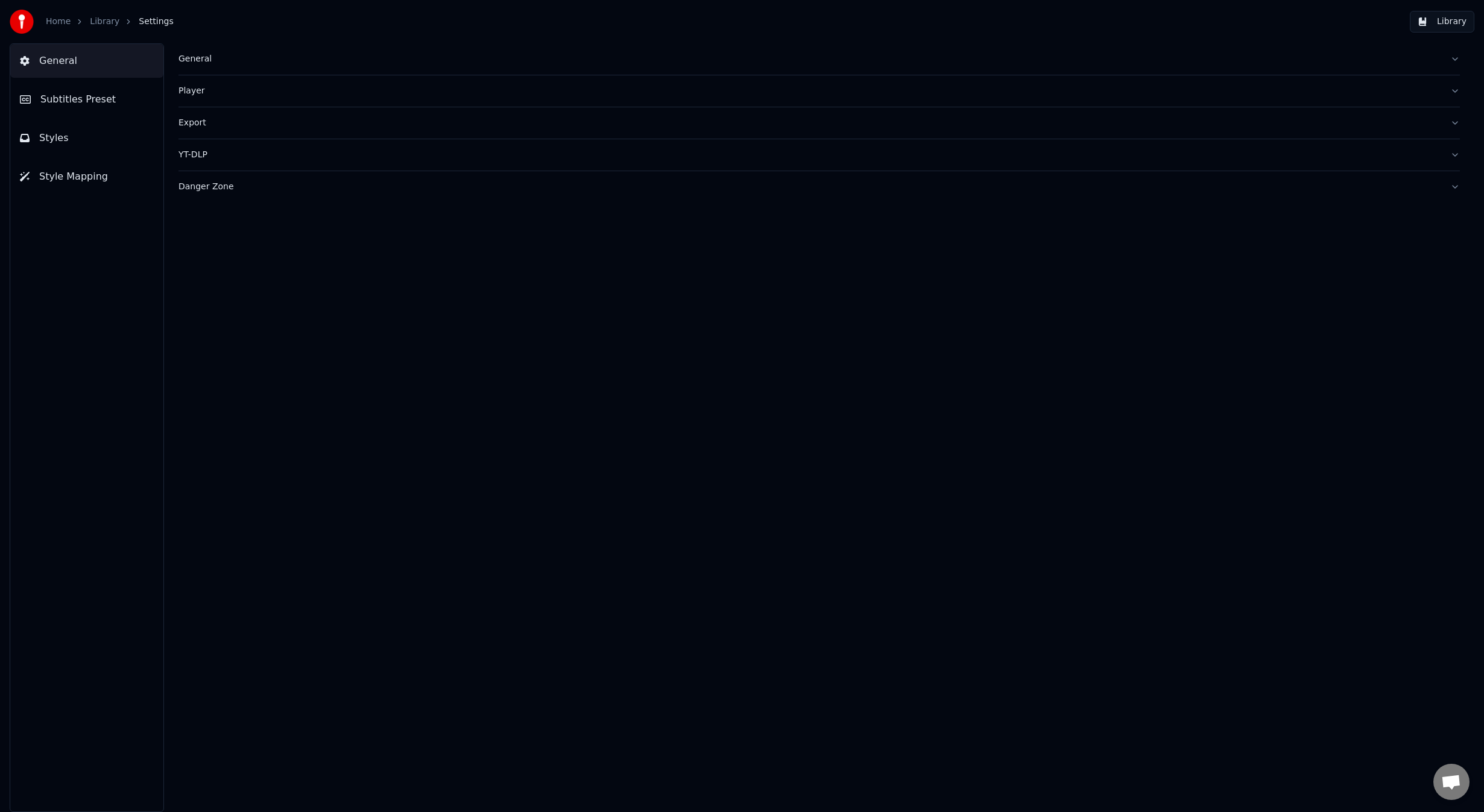
click at [196, 56] on div "General" at bounding box center [809, 59] width 1262 height 12
click at [85, 102] on span "Subtitles Preset" at bounding box center [78, 100] width 76 height 14
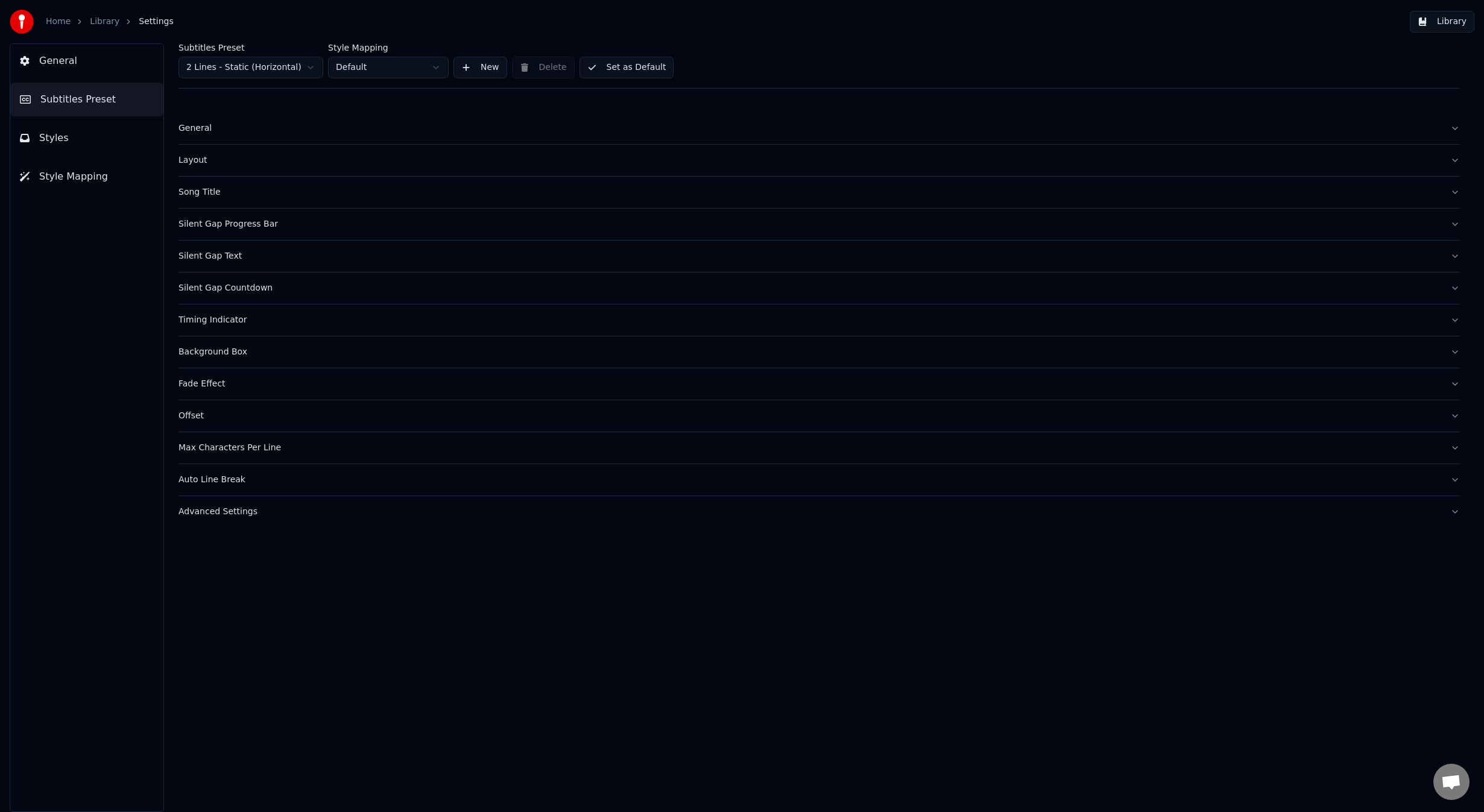
click at [105, 22] on link "Library" at bounding box center [105, 21] width 30 height 12
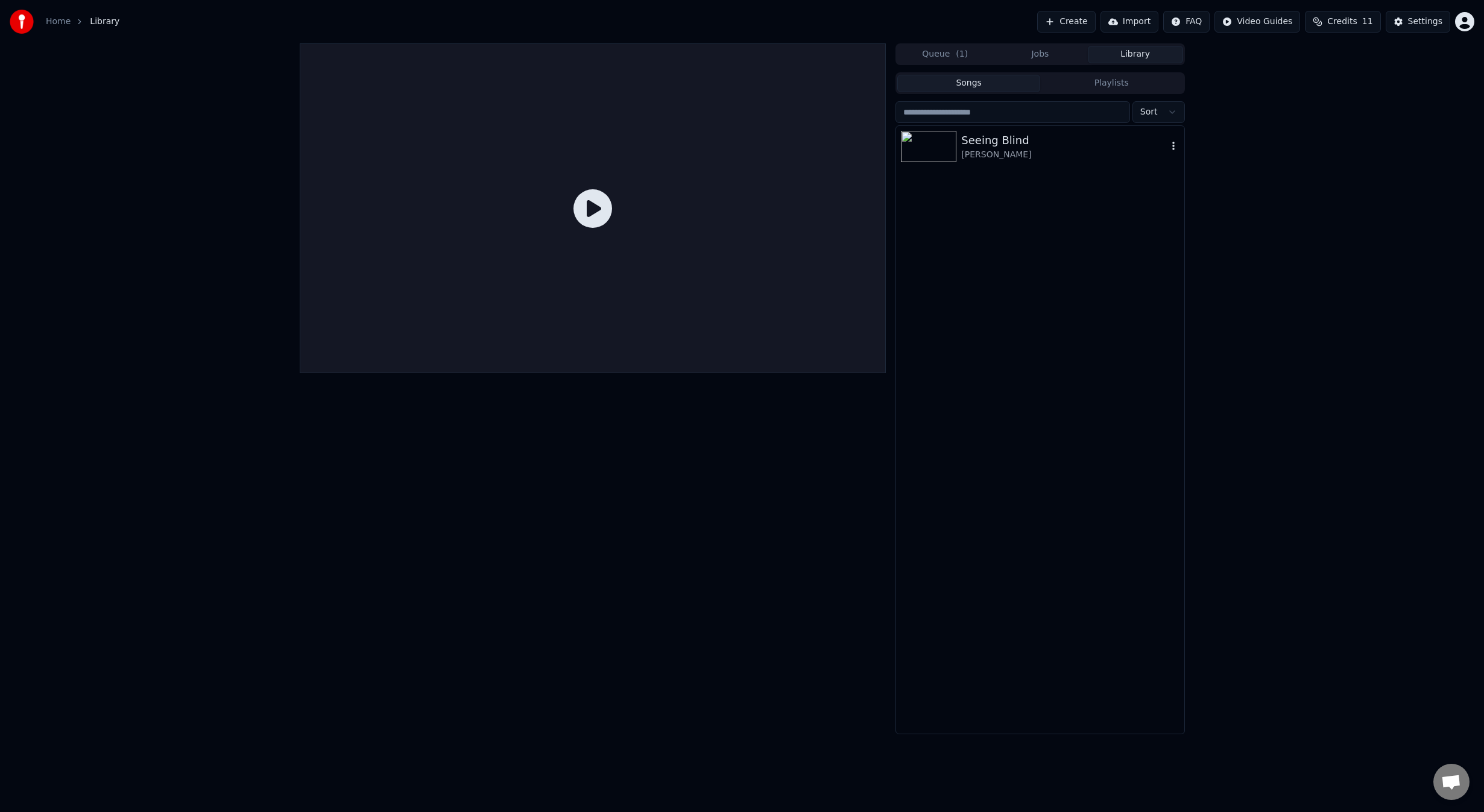
click at [1005, 150] on div "[PERSON_NAME]" at bounding box center [1064, 155] width 205 height 12
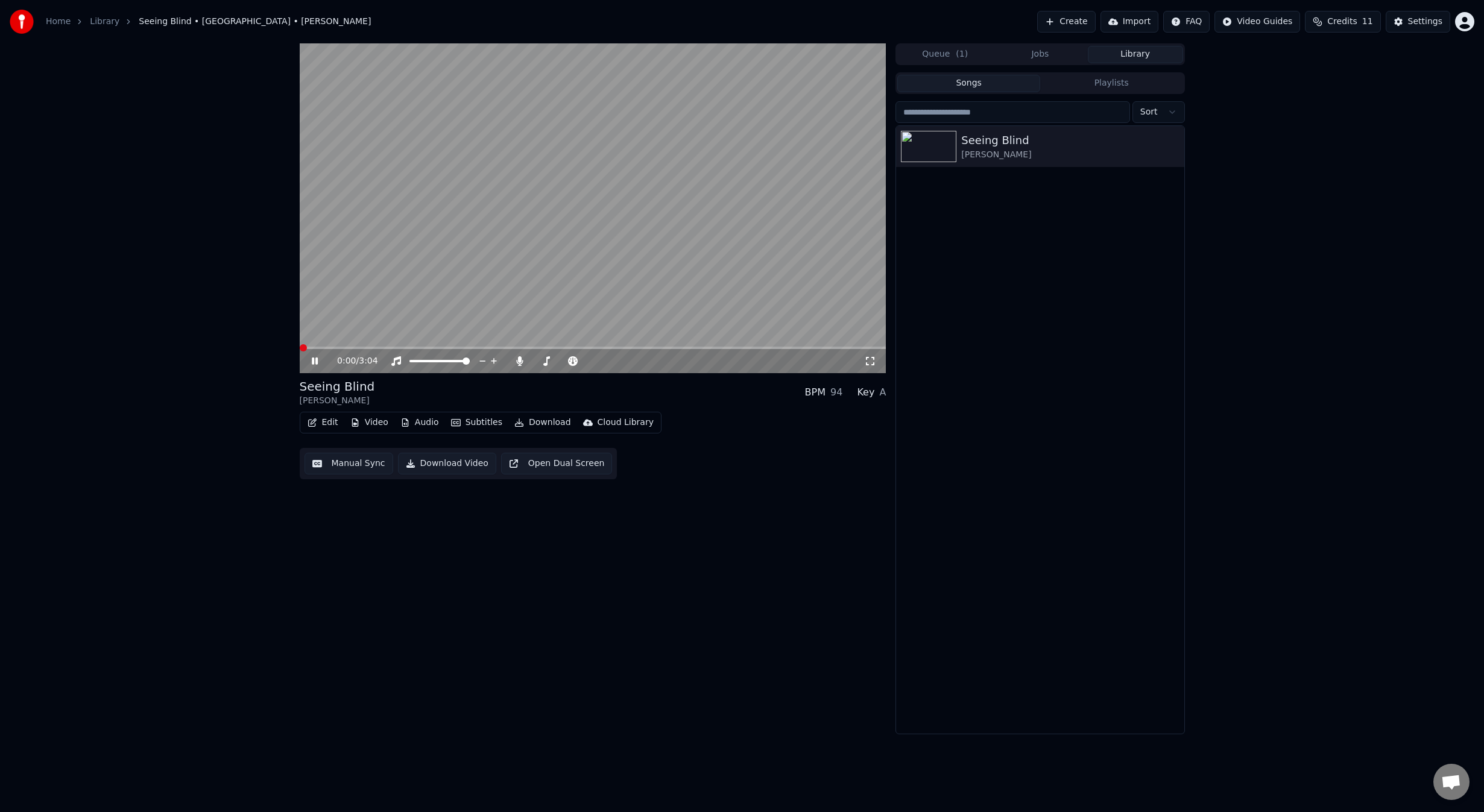
click at [443, 347] on span at bounding box center [593, 348] width 587 height 2
click at [479, 274] on video at bounding box center [593, 208] width 587 height 330
click at [1171, 145] on icon "button" at bounding box center [1173, 146] width 12 height 10
click at [1416, 28] on button "Settings" at bounding box center [1418, 21] width 64 height 22
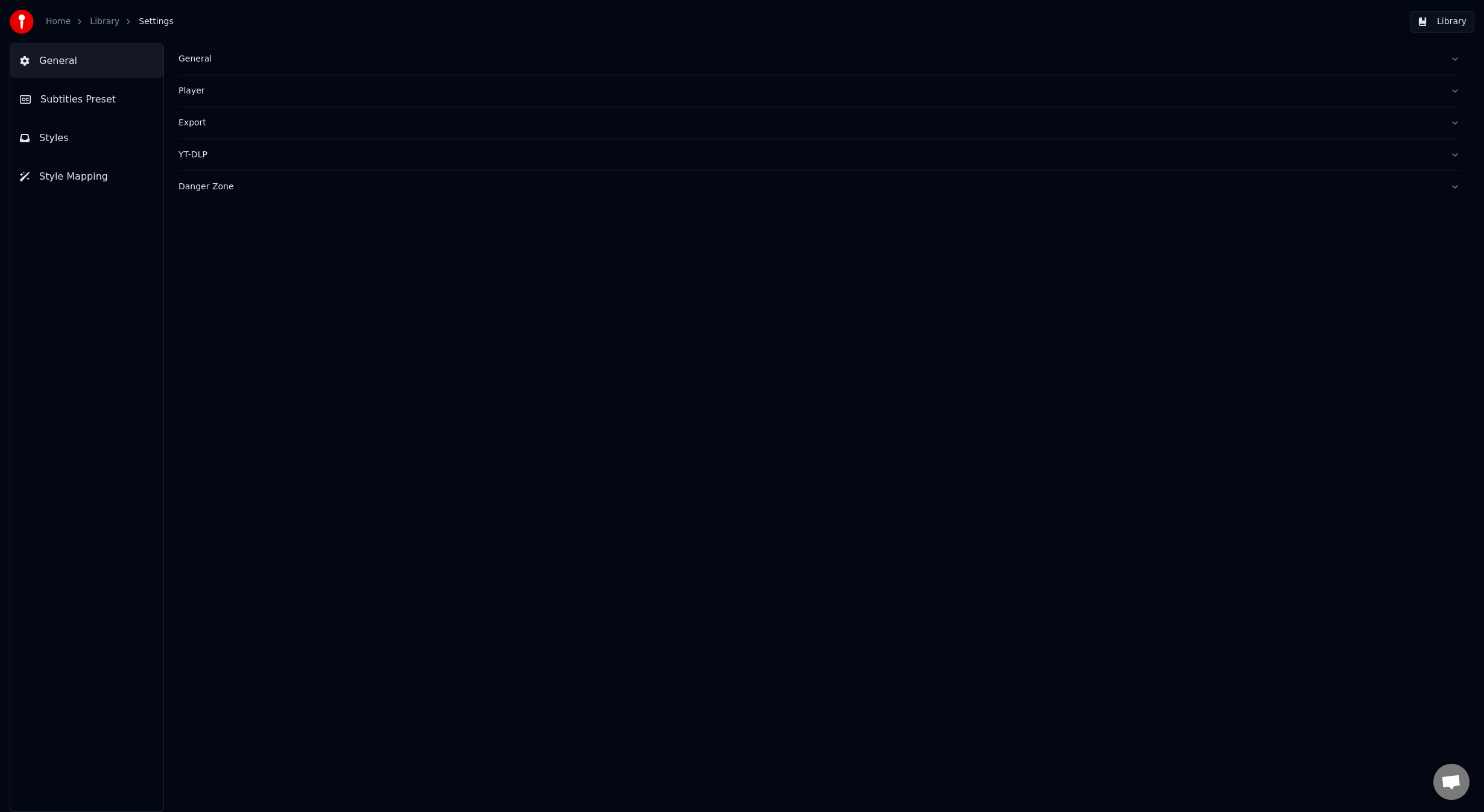
click at [53, 146] on button "Styles" at bounding box center [87, 138] width 153 height 34
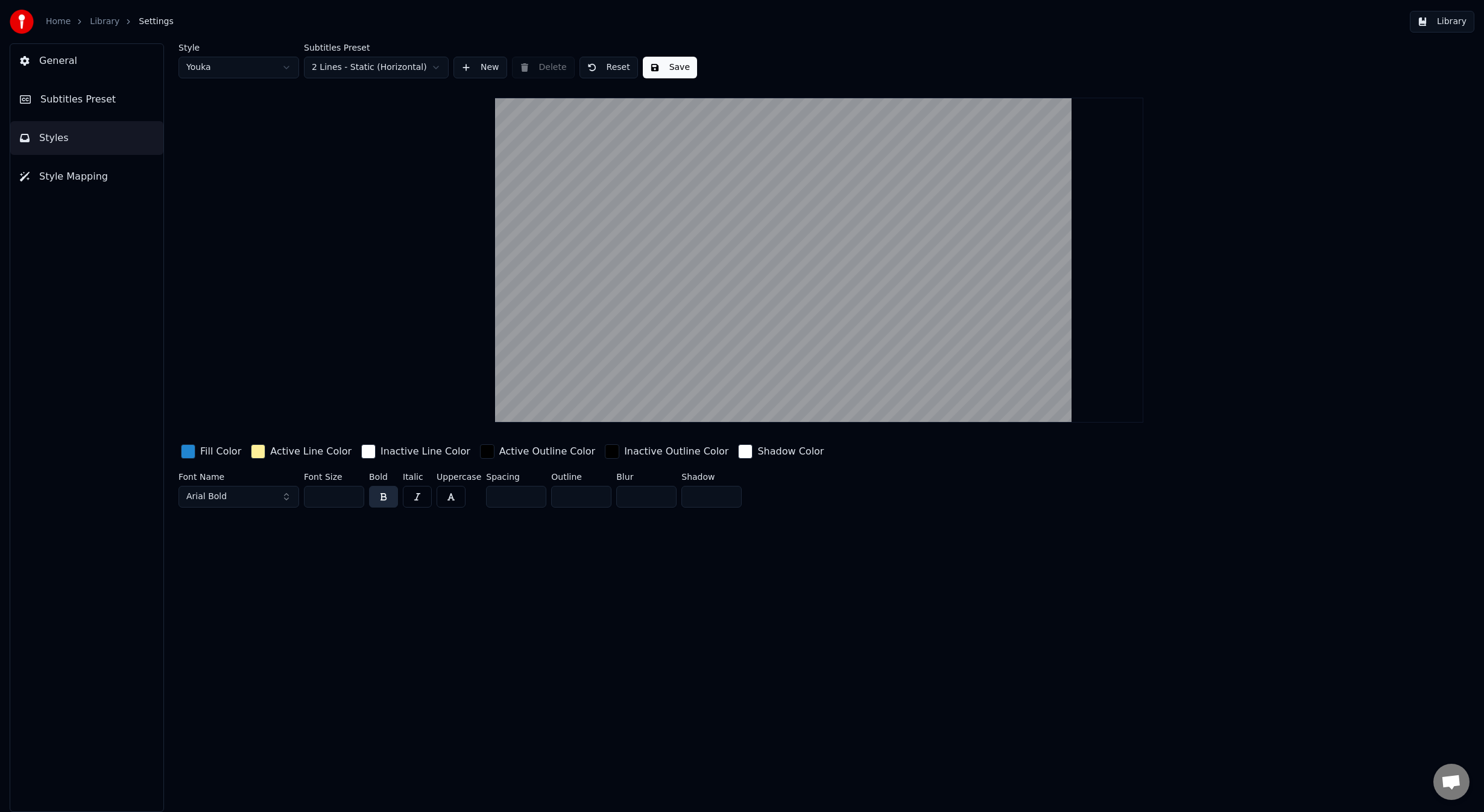
click at [72, 171] on span "Style Mapping" at bounding box center [73, 176] width 68 height 14
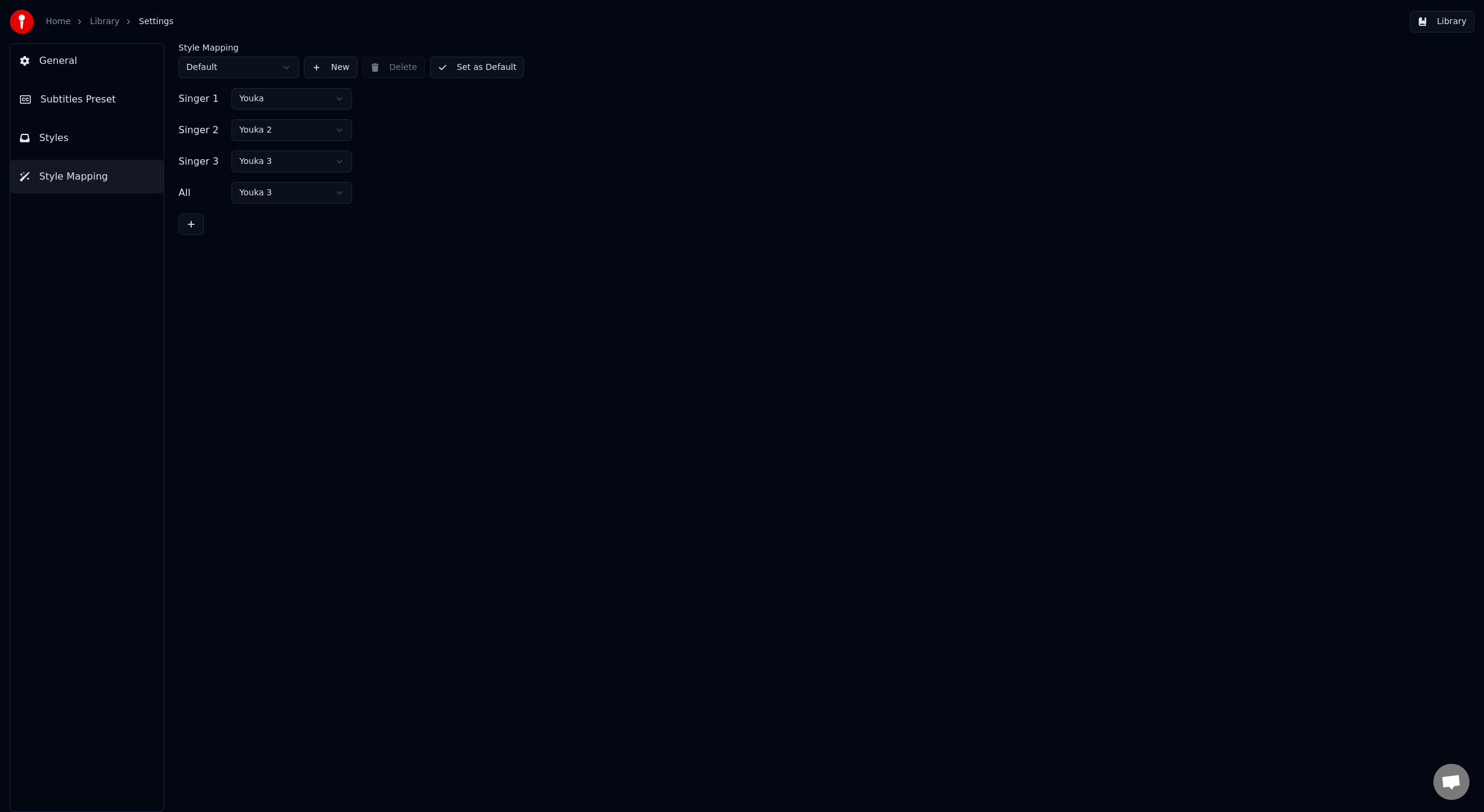
click at [272, 125] on html "Home Library Settings Library General Subtitles Preset Styles Style Mapping Sty…" at bounding box center [742, 406] width 1484 height 812
click at [271, 155] on html "Home Library Settings Library General Subtitles Preset Styles Style Mapping Sty…" at bounding box center [742, 406] width 1484 height 812
click at [484, 71] on button "Set as Default" at bounding box center [477, 67] width 95 height 22
click at [471, 68] on button "Done" at bounding box center [458, 67] width 57 height 22
click at [93, 25] on link "Library" at bounding box center [105, 21] width 30 height 12
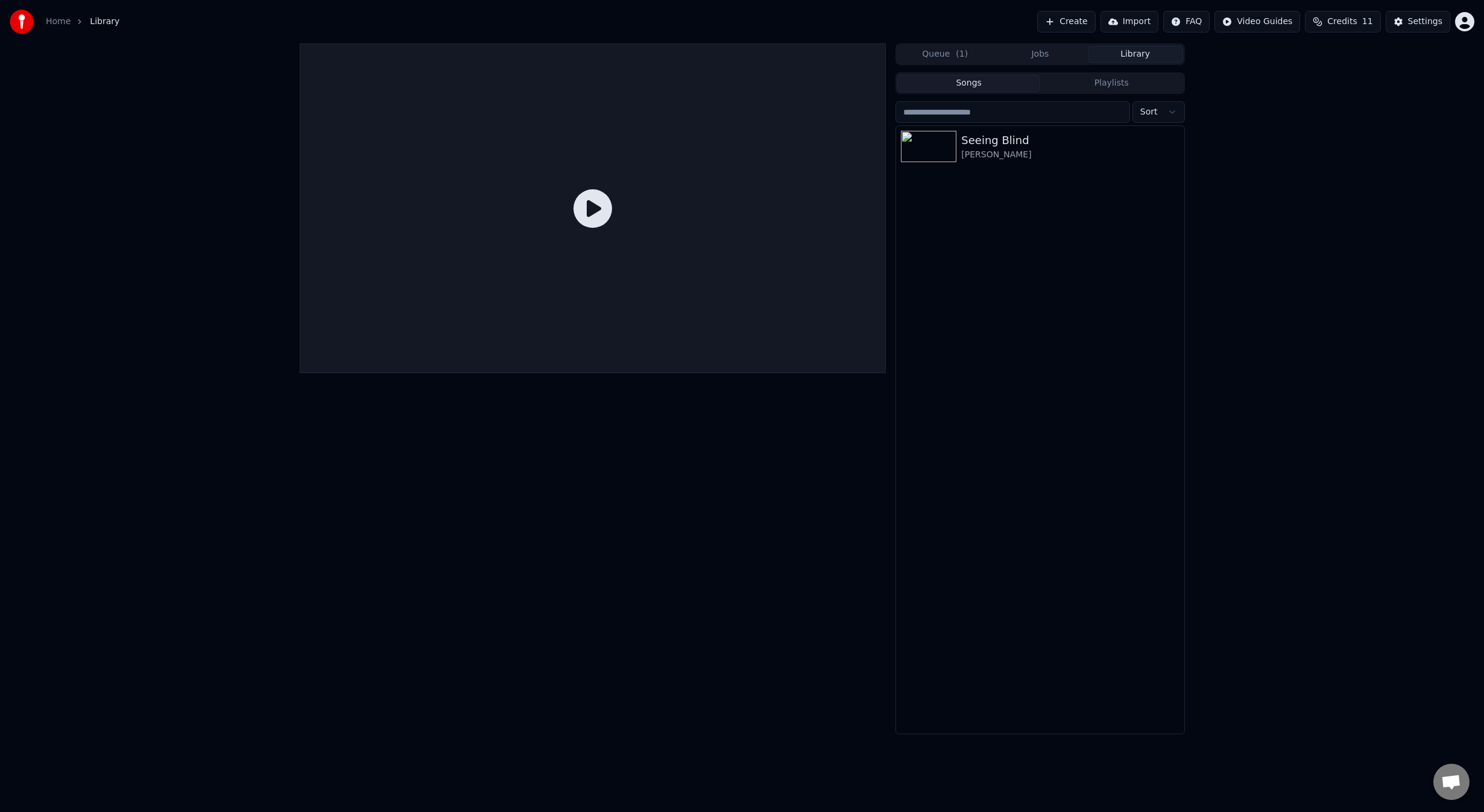
click at [629, 222] on div at bounding box center [593, 208] width 587 height 330
click at [581, 207] on icon at bounding box center [593, 208] width 39 height 39
click at [1070, 159] on div "[PERSON_NAME]" at bounding box center [1064, 155] width 205 height 12
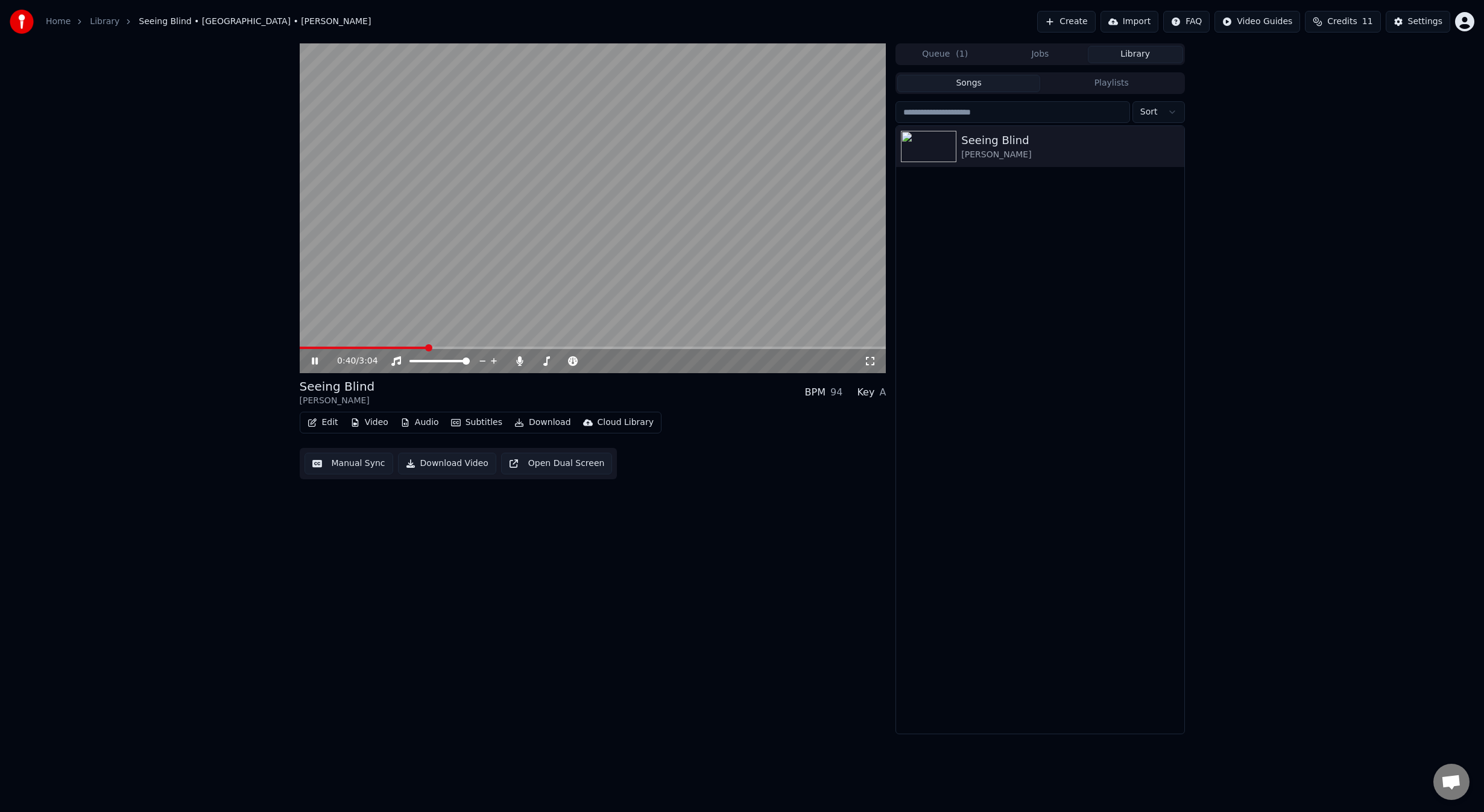
click at [428, 347] on span at bounding box center [593, 348] width 587 height 2
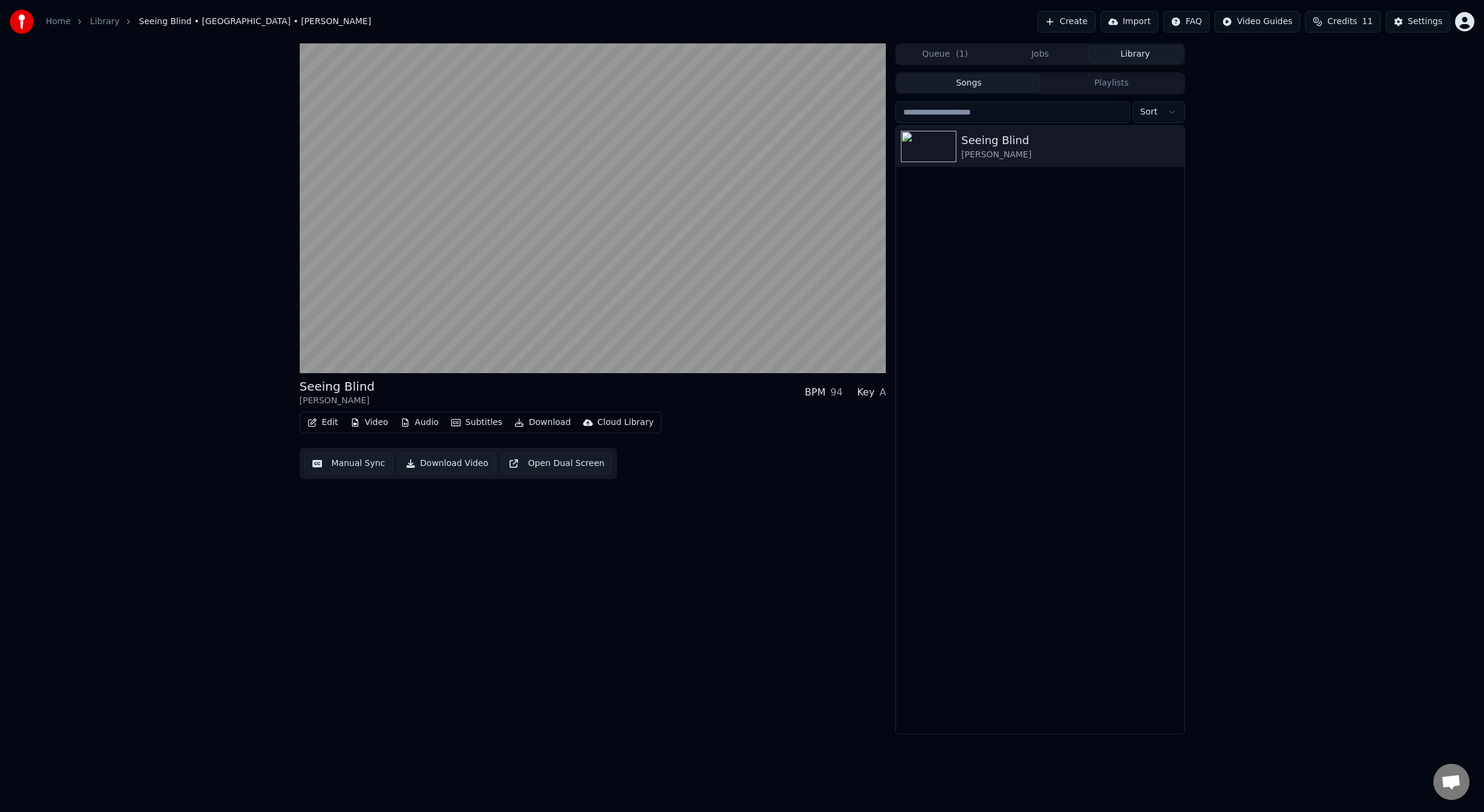
click at [336, 422] on button "Edit" at bounding box center [323, 422] width 40 height 17
click at [357, 591] on div "Duet Editor" at bounding box center [352, 588] width 48 height 12
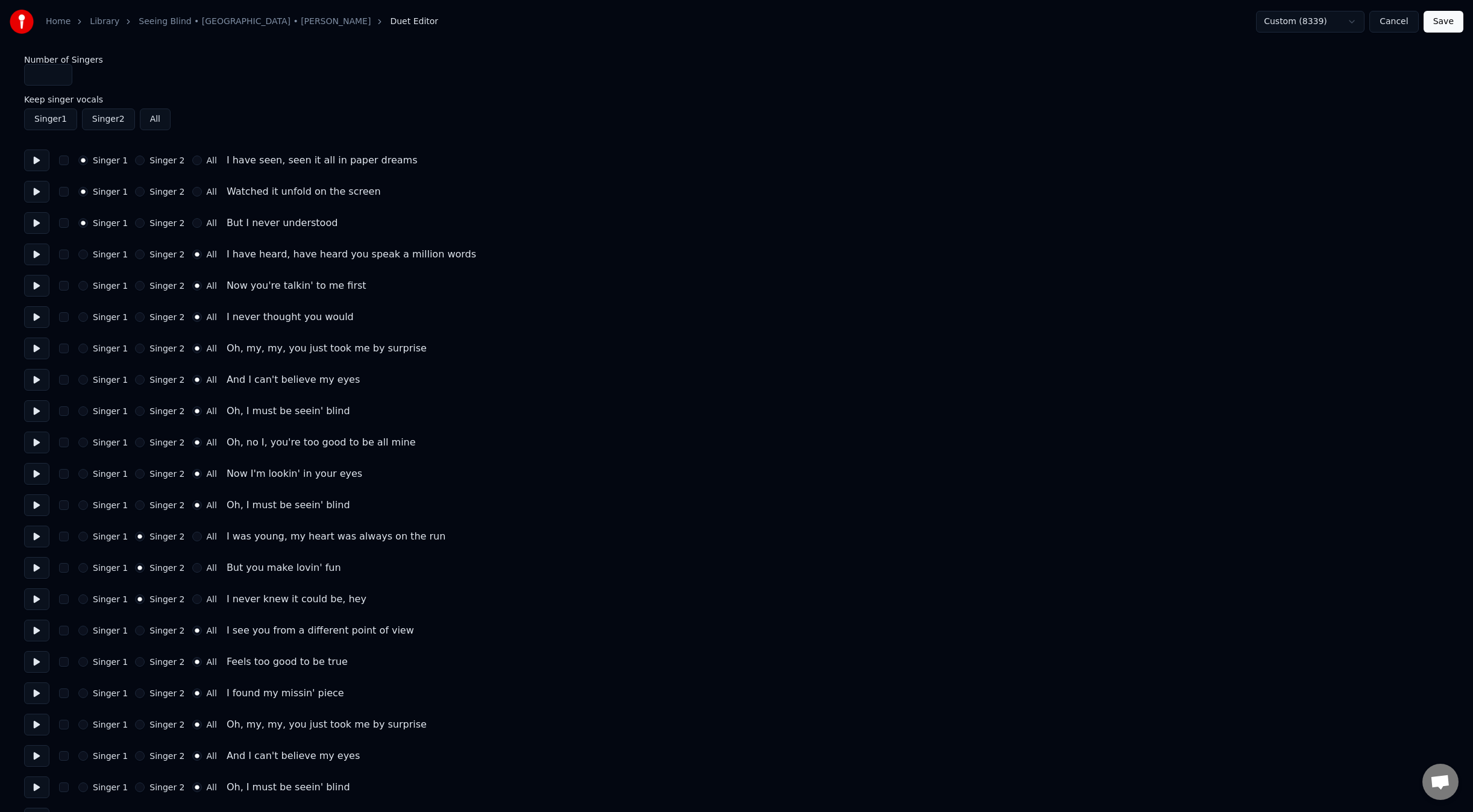
click at [43, 72] on input "*" at bounding box center [48, 74] width 48 height 22
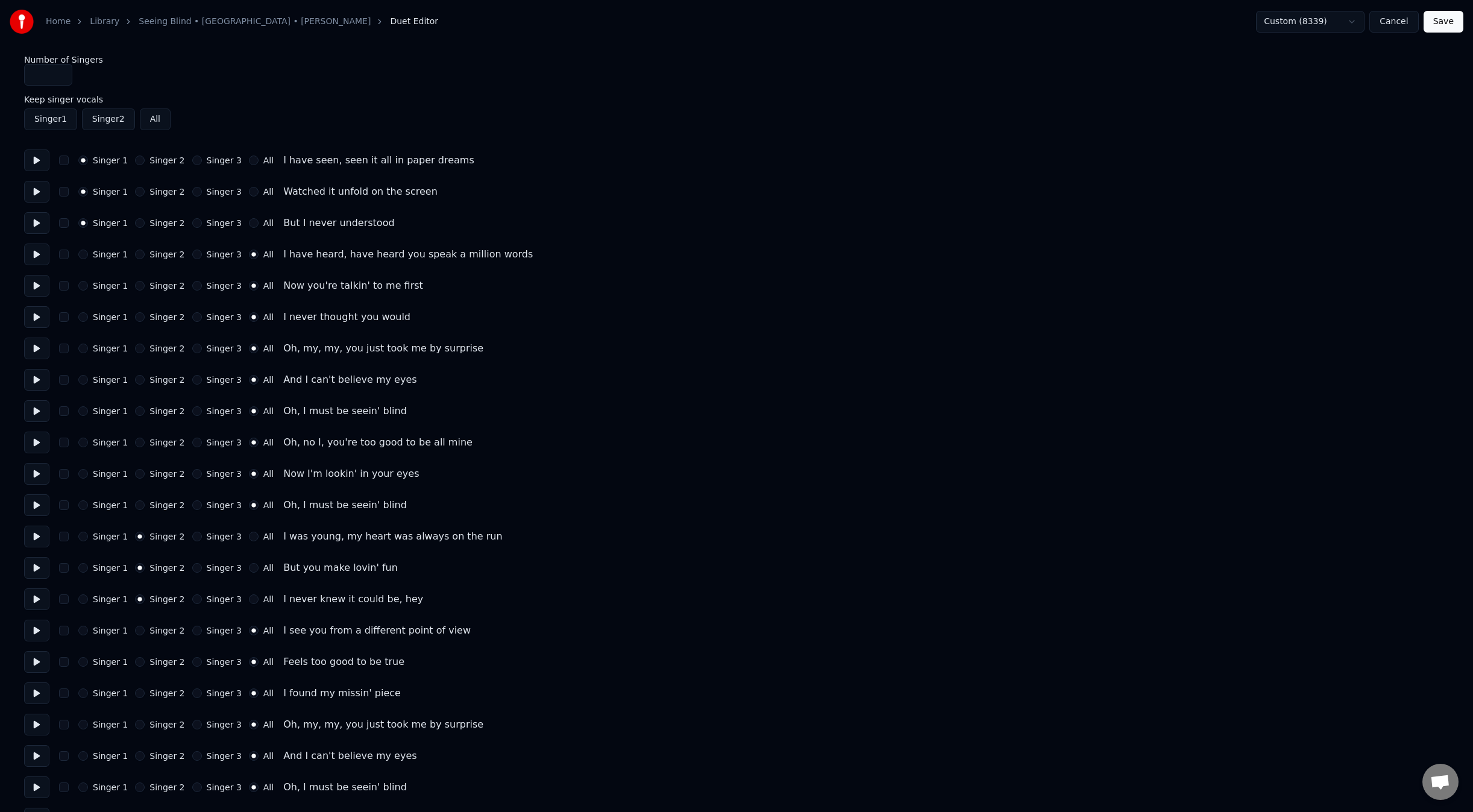
type input "*"
click at [192, 255] on button "Singer 3" at bounding box center [197, 254] width 10 height 10
click at [192, 283] on button "Singer 3" at bounding box center [197, 286] width 10 height 10
click at [192, 315] on button "Singer 3" at bounding box center [197, 317] width 10 height 10
click at [192, 344] on button "Singer 3" at bounding box center [197, 348] width 10 height 10
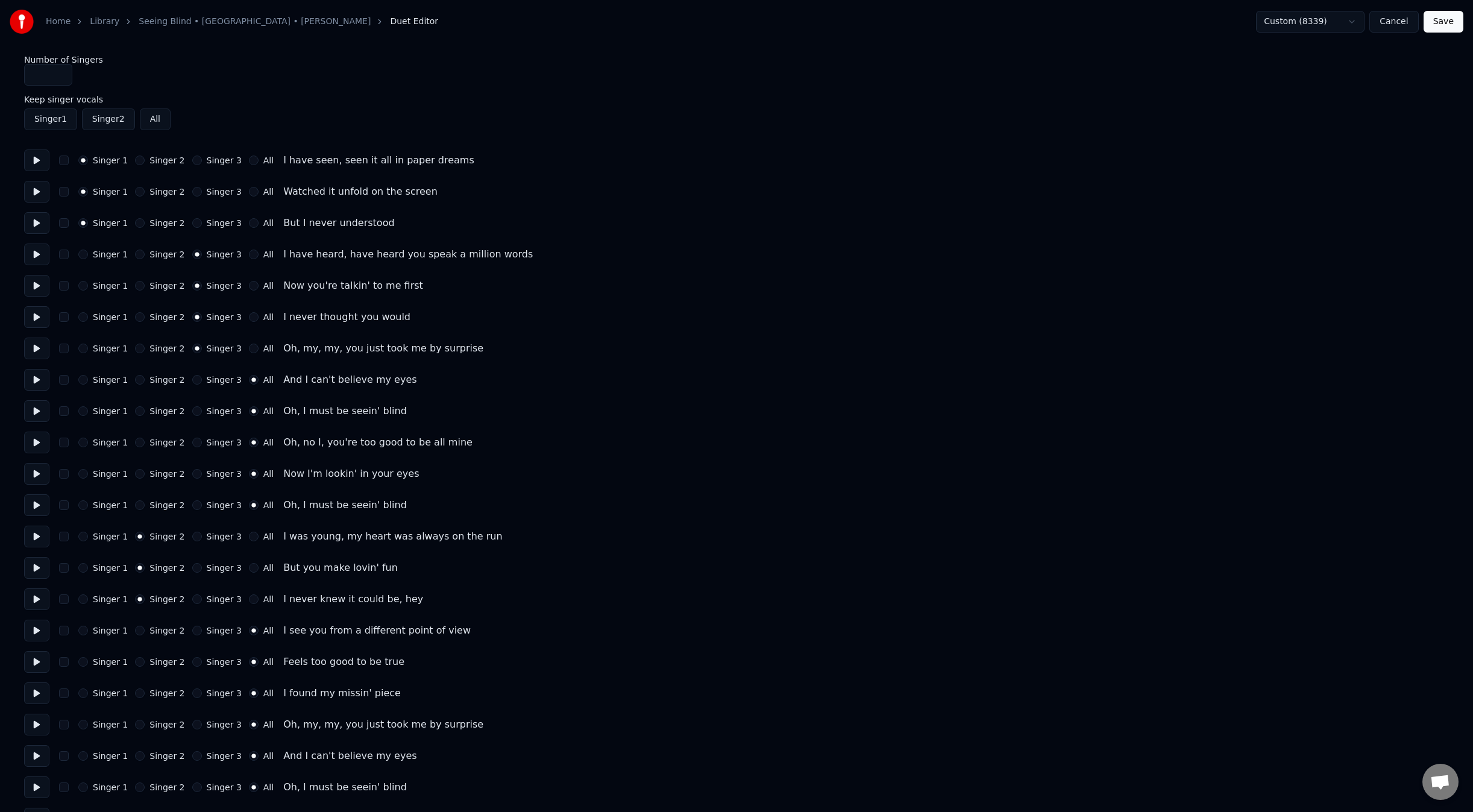
click at [192, 377] on button "Singer 3" at bounding box center [197, 380] width 10 height 10
click at [193, 412] on div "Singer 3" at bounding box center [217, 411] width 49 height 10
click at [188, 416] on div "Singer 1 Singer 2 Singer 3 All Oh, I must be seein' blind" at bounding box center [736, 410] width 1425 height 22
click at [192, 411] on button "Singer 3" at bounding box center [197, 411] width 10 height 10
click at [192, 443] on button "Singer 3" at bounding box center [197, 443] width 10 height 10
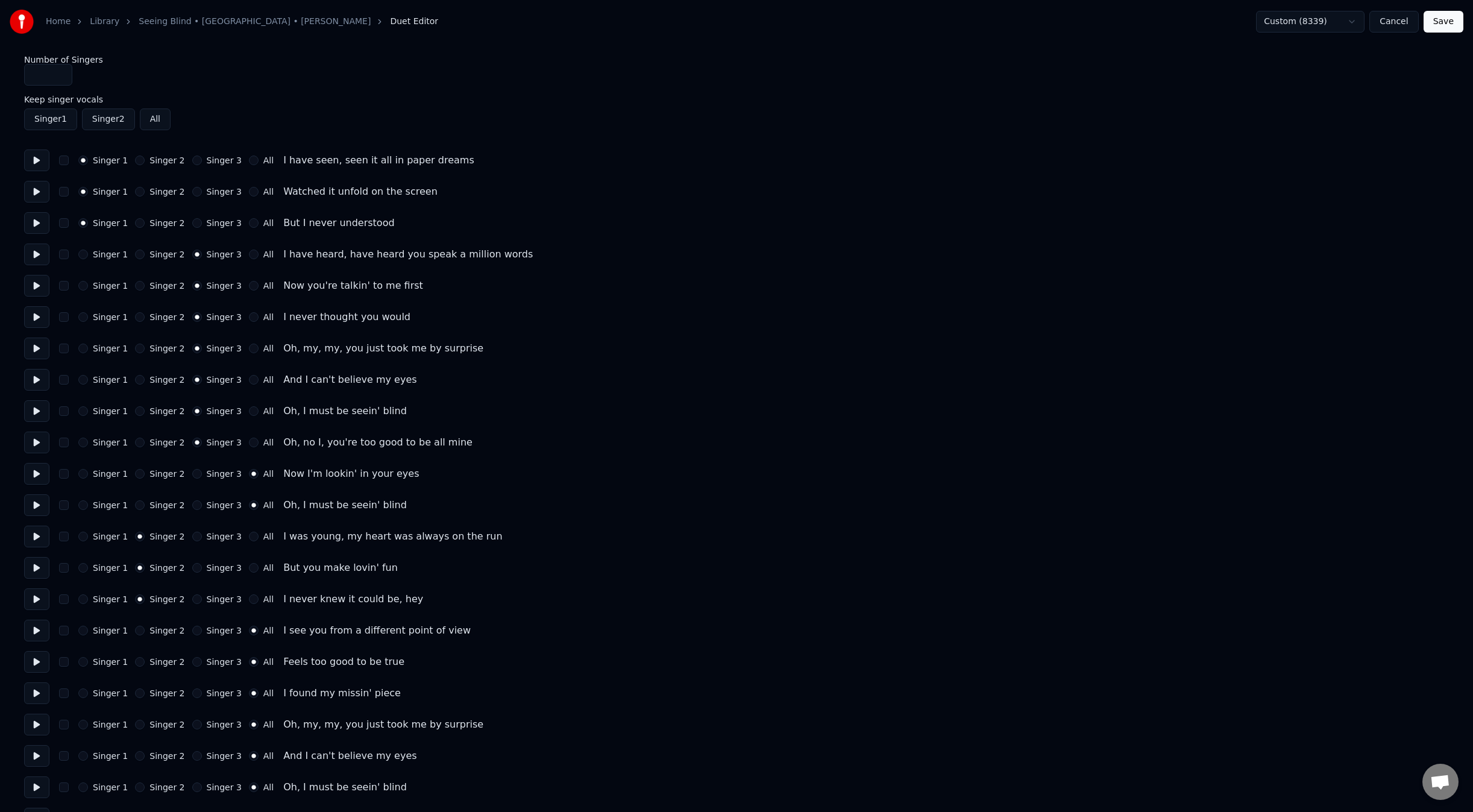
click at [192, 473] on button "Singer 3" at bounding box center [197, 474] width 10 height 10
click at [192, 505] on button "Singer 3" at bounding box center [197, 505] width 10 height 10
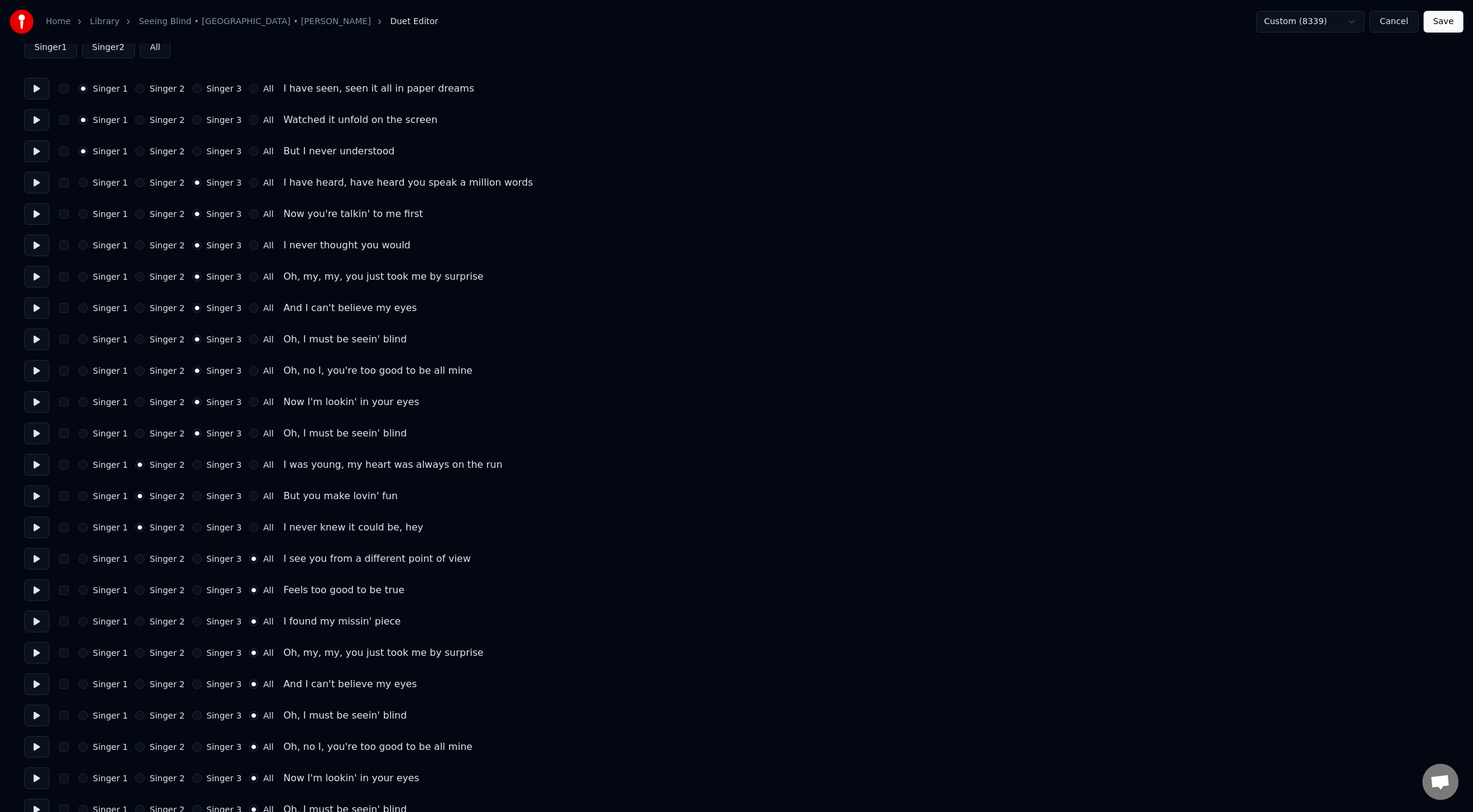
scroll to position [121, 0]
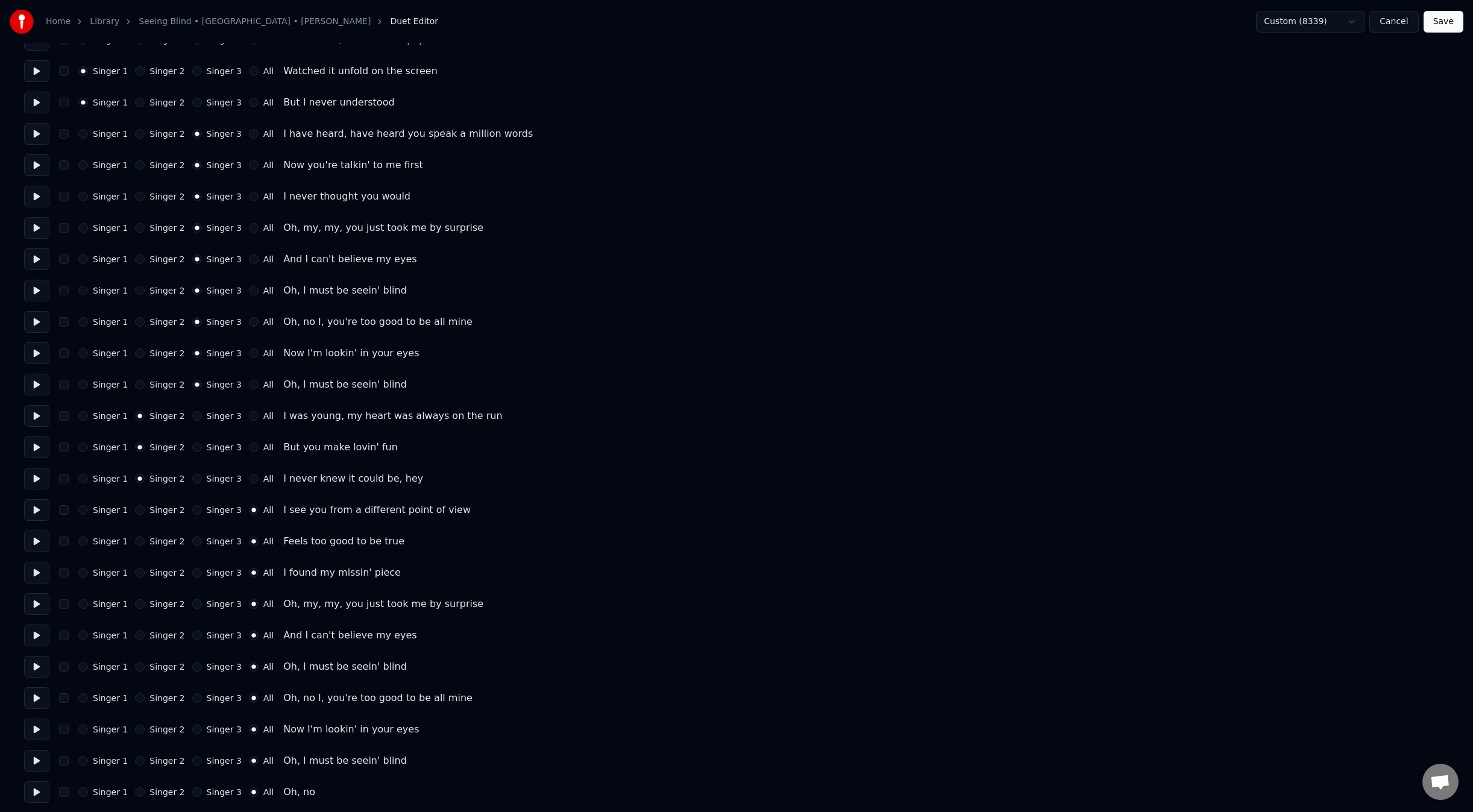
click at [192, 516] on div "Singer 1 Singer 2 Singer 3 All I see you from a different point of view" at bounding box center [736, 509] width 1425 height 22
click at [192, 505] on button "Singer 3" at bounding box center [197, 510] width 10 height 10
click at [192, 513] on button "Singer 3" at bounding box center [197, 510] width 10 height 10
click at [192, 546] on button "Singer 3" at bounding box center [197, 541] width 10 height 10
click at [193, 575] on div "Singer 3" at bounding box center [217, 572] width 49 height 10
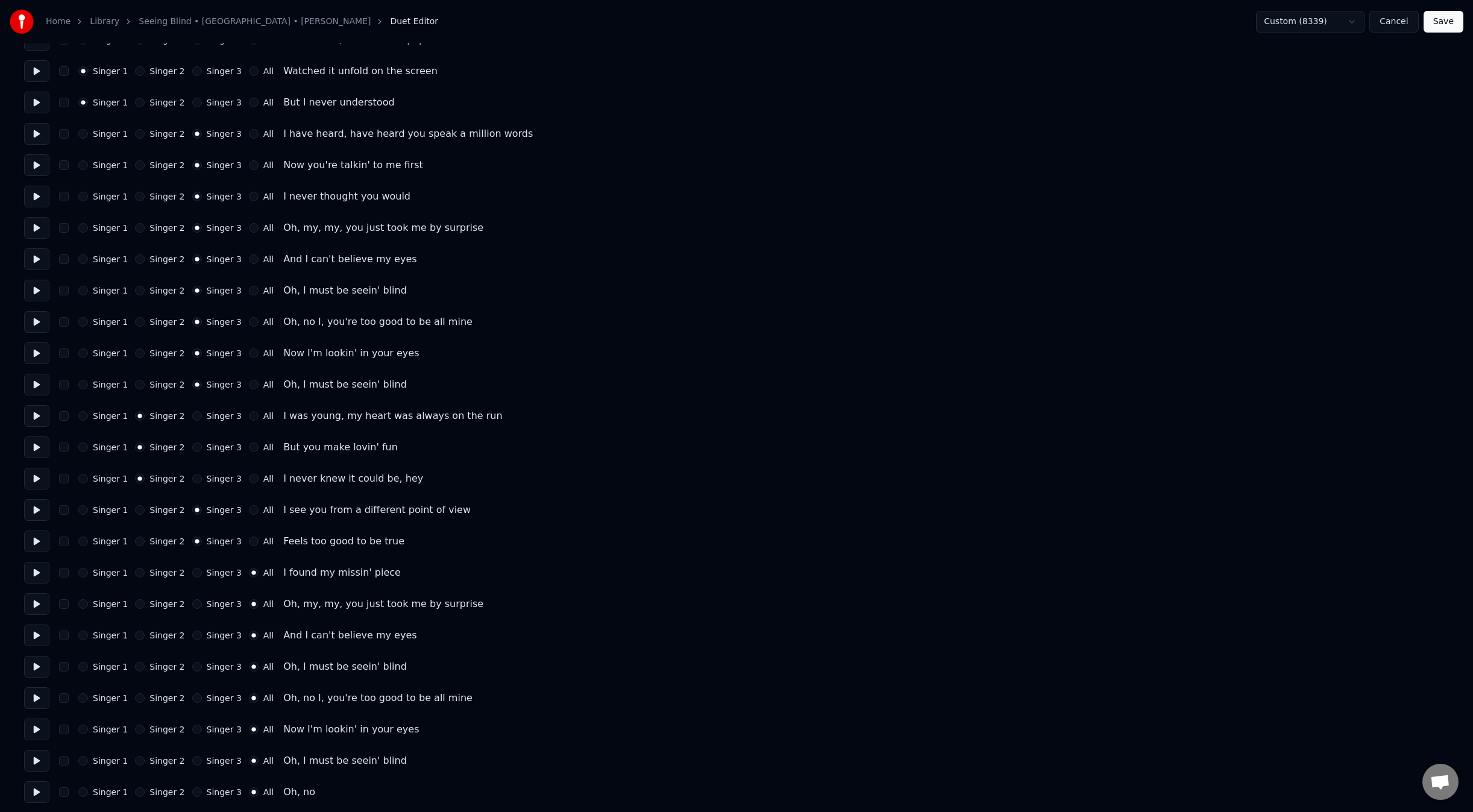
click at [188, 577] on div "Singer 1 Singer 2 Singer 3 All I found my missin' piece" at bounding box center [736, 572] width 1425 height 22
click at [192, 574] on button "Singer 3" at bounding box center [197, 572] width 10 height 10
click at [192, 604] on button "Singer 3" at bounding box center [197, 604] width 10 height 10
click at [192, 635] on button "Singer 3" at bounding box center [197, 635] width 10 height 10
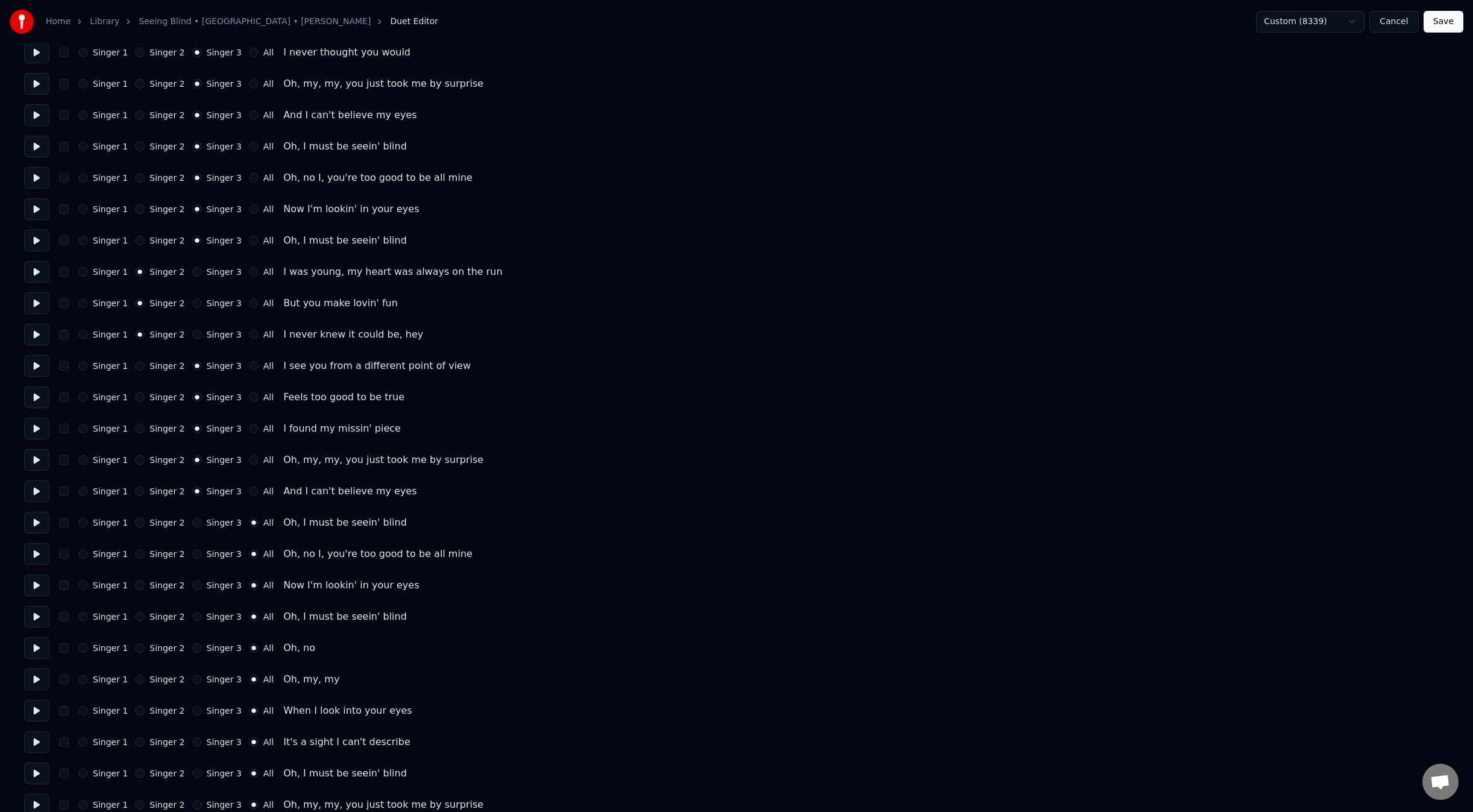
scroll to position [282, 0]
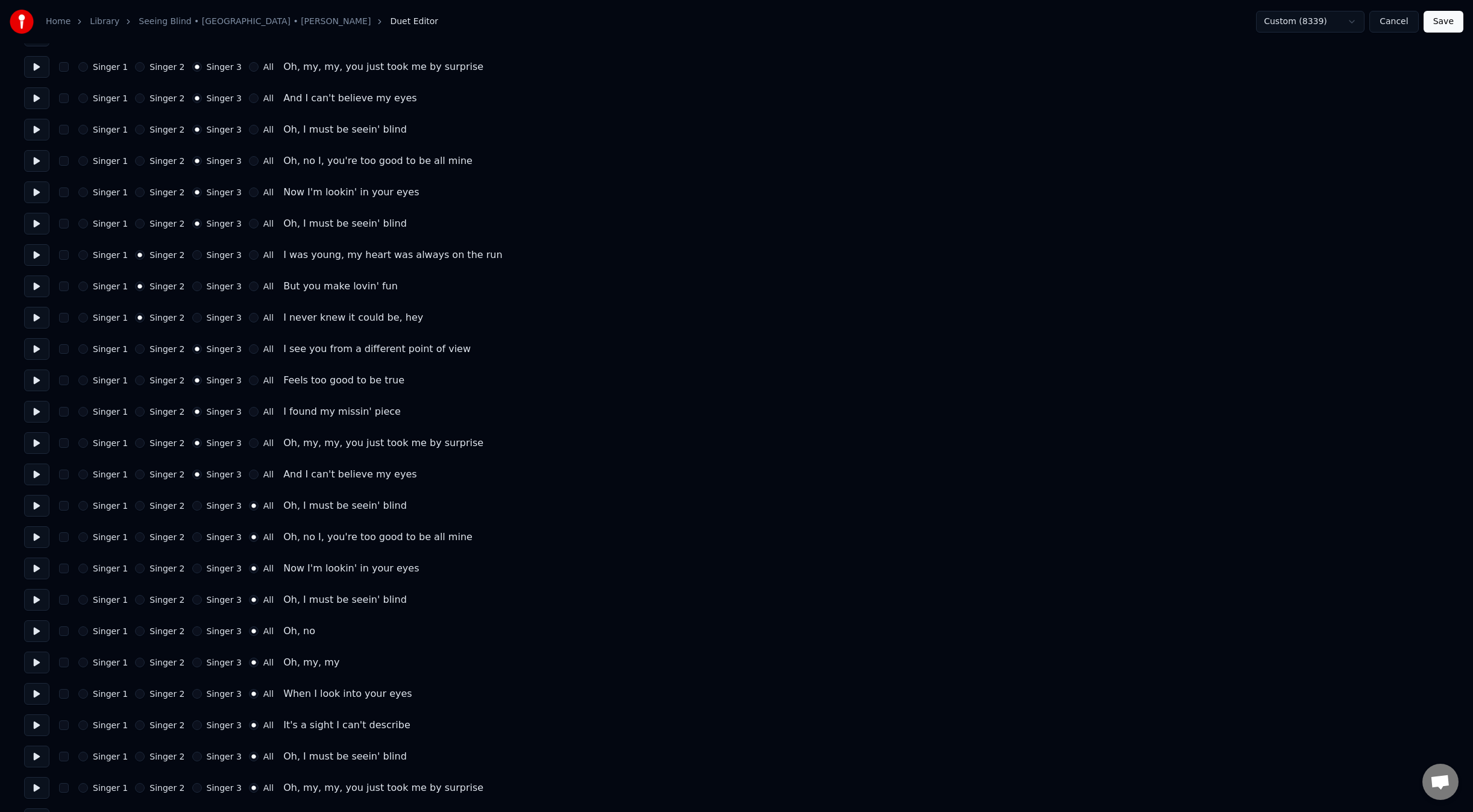
click at [192, 508] on button "Singer 3" at bounding box center [197, 505] width 10 height 10
click at [192, 540] on button "Singer 3" at bounding box center [197, 537] width 10 height 10
click at [191, 573] on div "Singer 1 Singer 2 Singer 3 All Now I'm lookin' in your eyes" at bounding box center [736, 568] width 1425 height 22
click at [192, 567] on button "Singer 3" at bounding box center [197, 568] width 10 height 10
click at [192, 599] on button "Singer 3" at bounding box center [197, 600] width 10 height 10
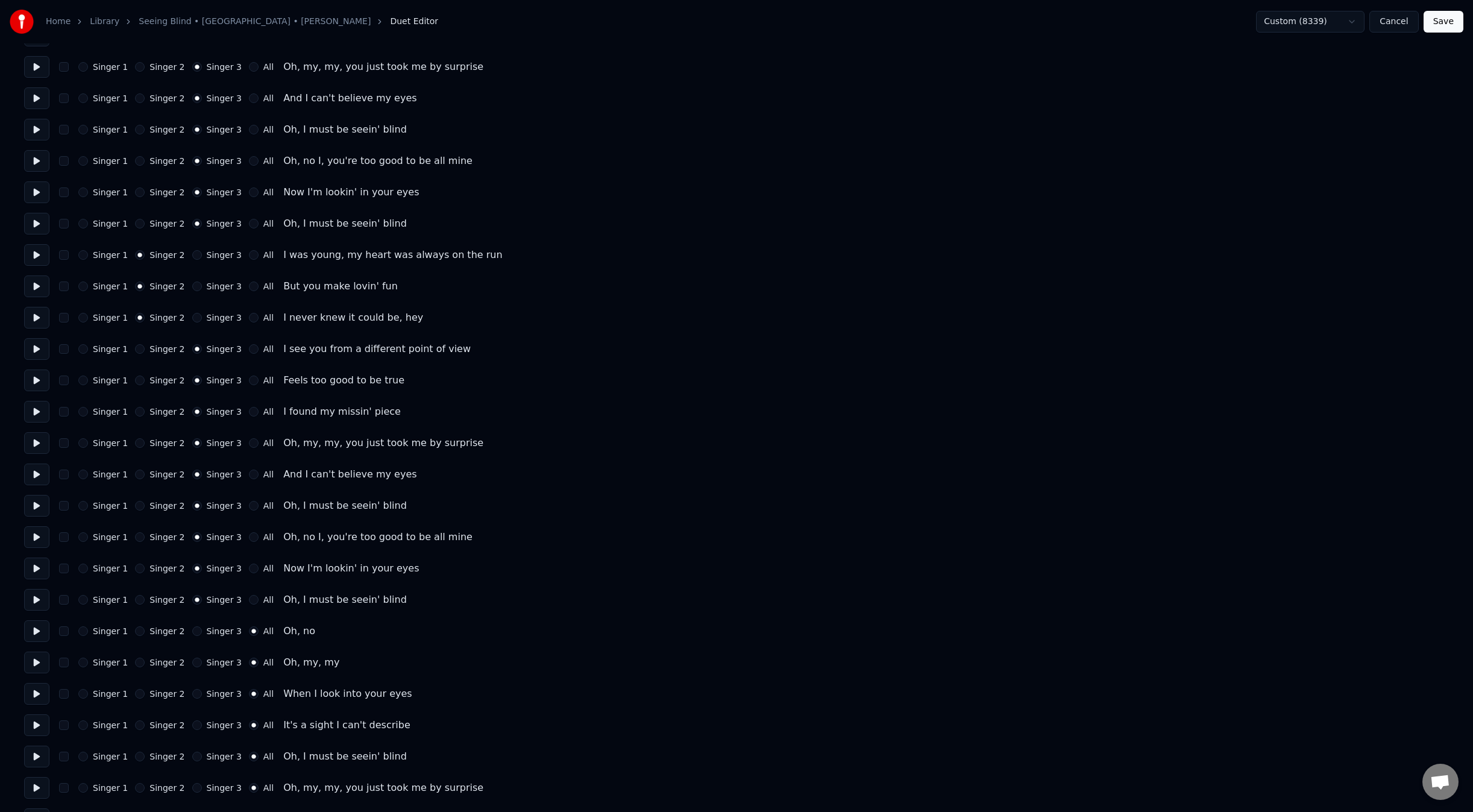
click at [192, 630] on button "Singer 3" at bounding box center [197, 631] width 10 height 10
click at [192, 663] on button "Singer 3" at bounding box center [197, 662] width 10 height 10
click at [192, 692] on button "Singer 3" at bounding box center [197, 694] width 10 height 10
click at [192, 728] on div "Singer 3" at bounding box center [217, 725] width 49 height 10
click at [192, 757] on button "Singer 3" at bounding box center [197, 756] width 10 height 10
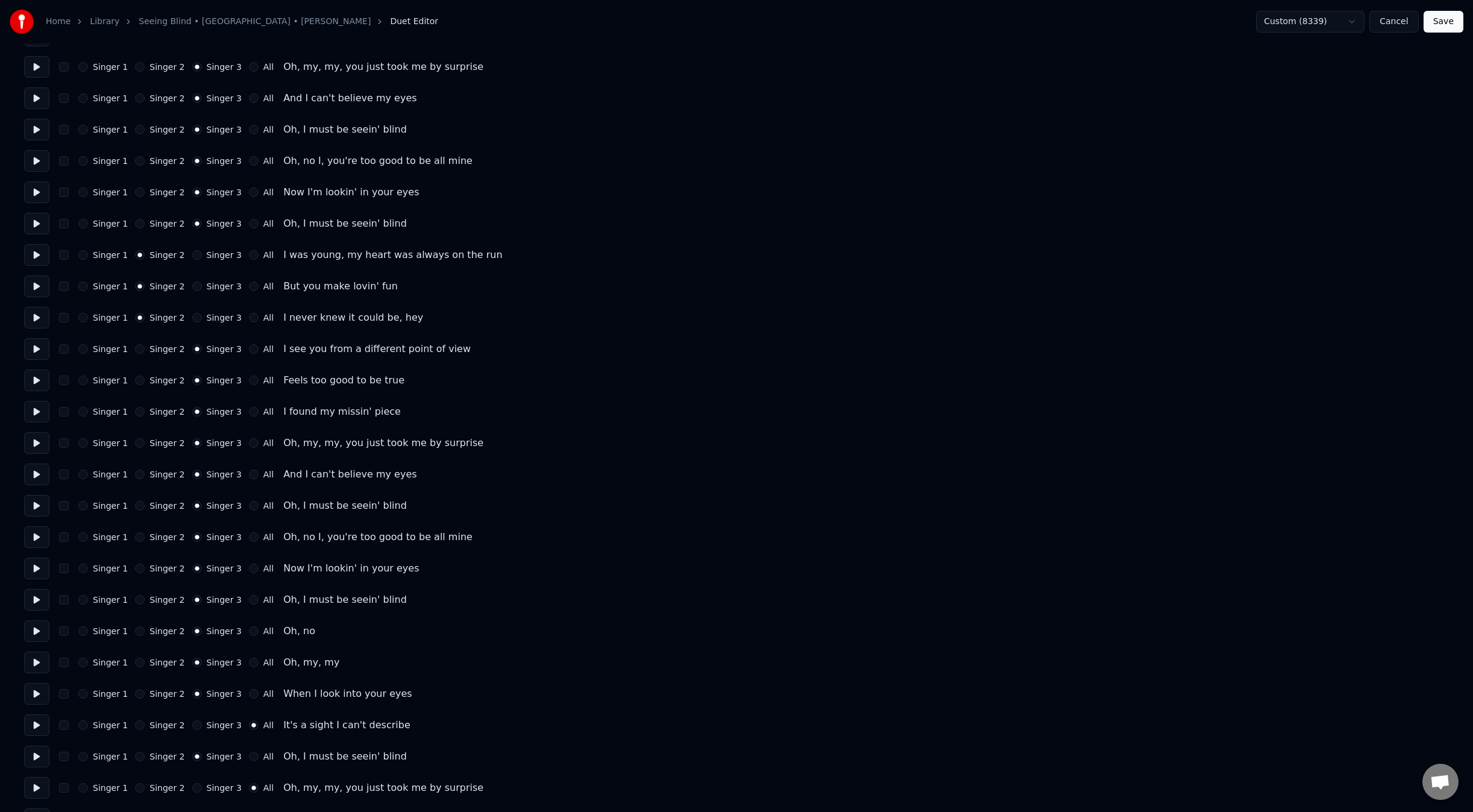
click at [188, 734] on div "Singer 1 Singer 2 Singer 3 All It's a sight I can't describe" at bounding box center [736, 724] width 1425 height 22
click at [192, 726] on button "Singer 3" at bounding box center [197, 725] width 10 height 10
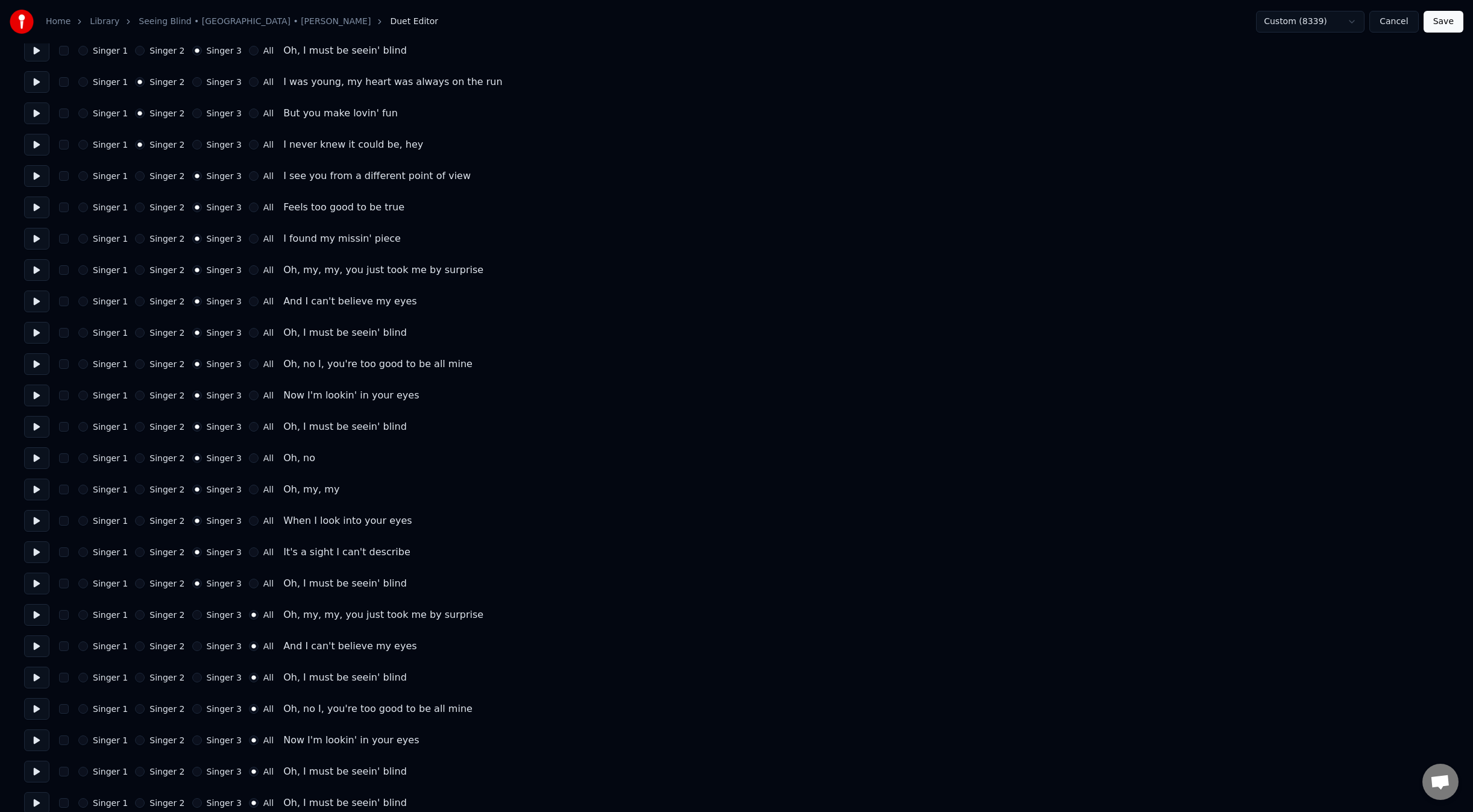
scroll to position [468, 0]
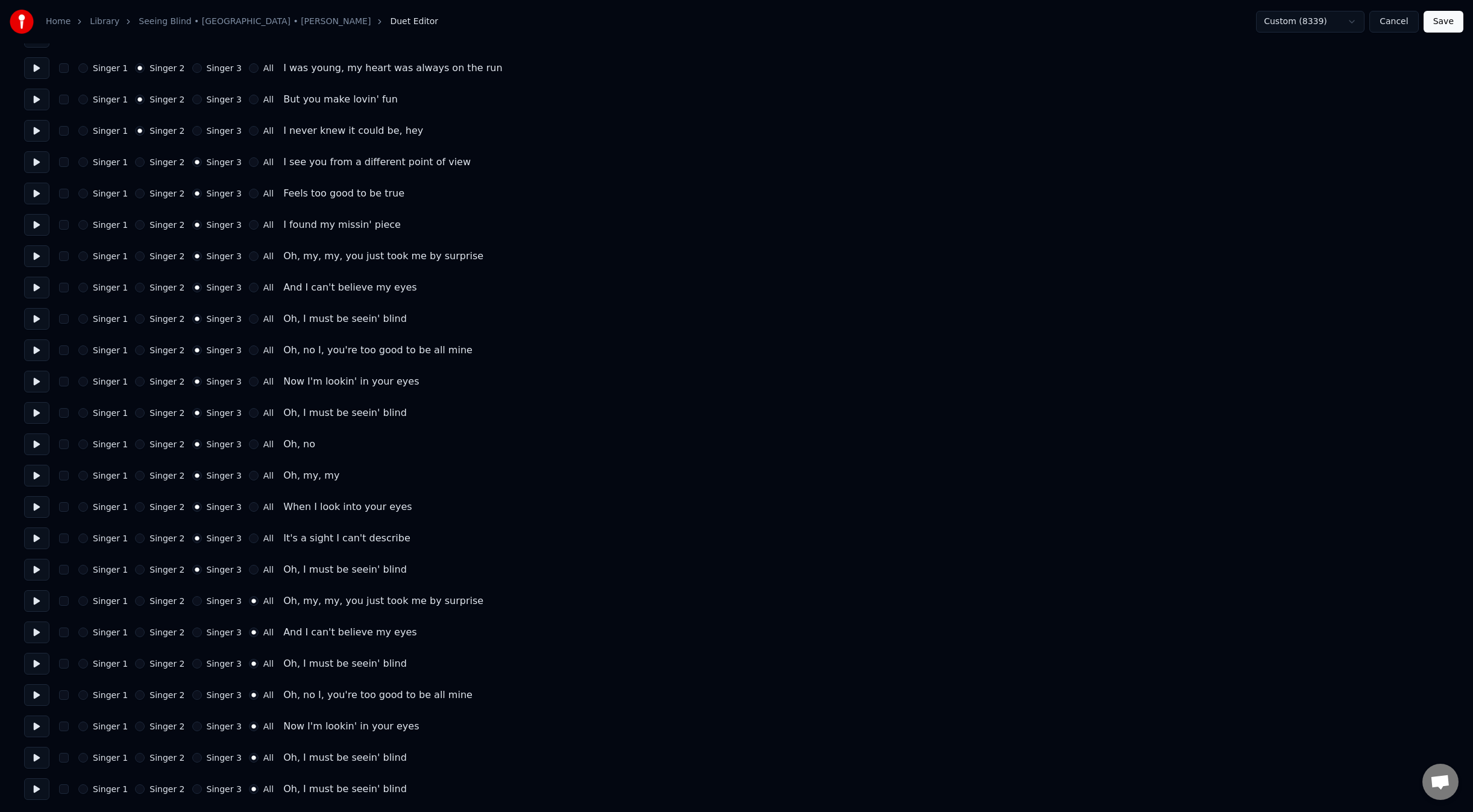
click at [207, 598] on label "Singer 3" at bounding box center [224, 600] width 35 height 8
click at [202, 598] on button "Singer 3" at bounding box center [197, 601] width 10 height 10
click at [207, 635] on label "Singer 3" at bounding box center [224, 632] width 35 height 8
click at [202, 635] on button "Singer 3" at bounding box center [197, 633] width 10 height 10
click at [210, 666] on label "Singer 3" at bounding box center [224, 663] width 35 height 8
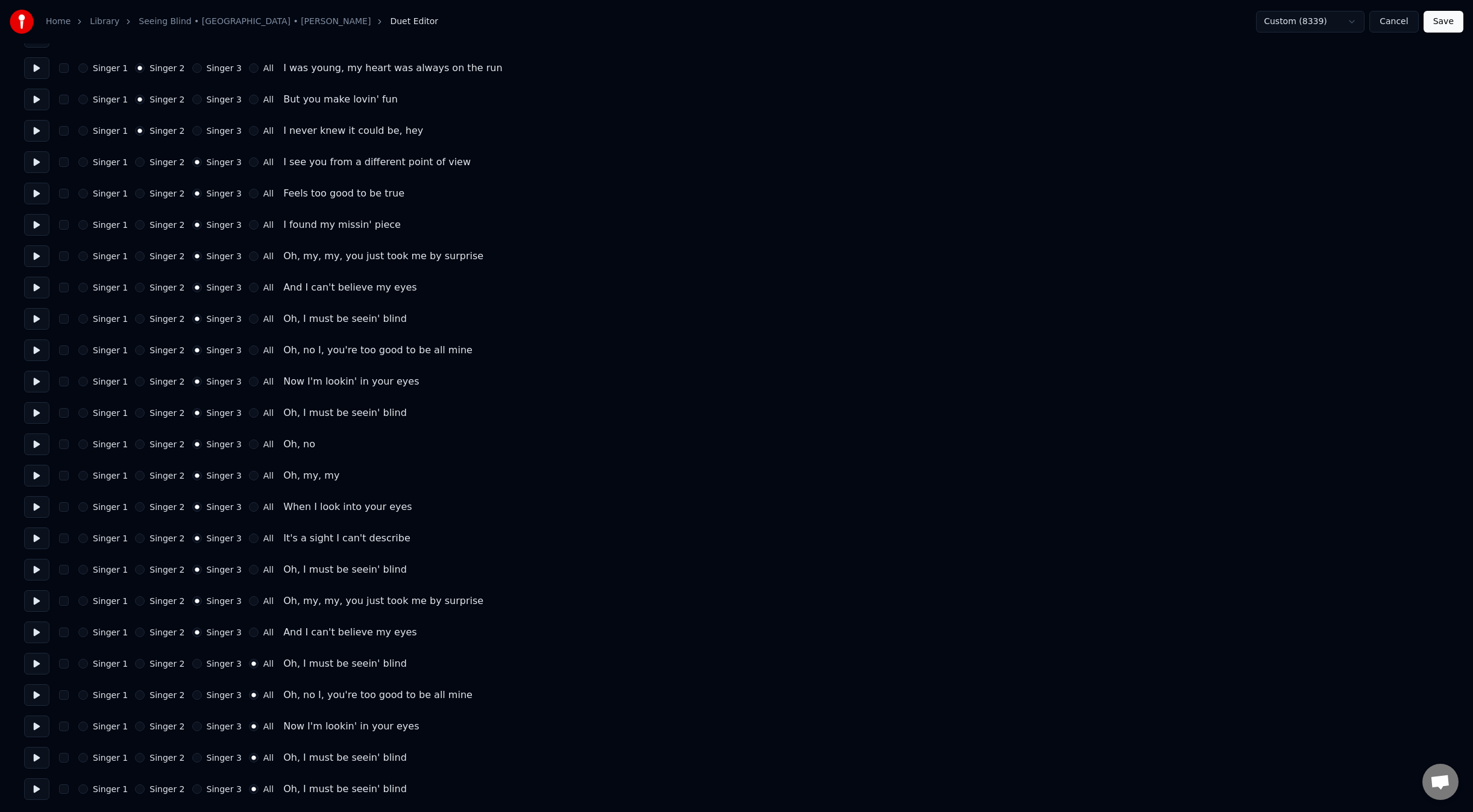
click at [202, 666] on button "Singer 3" at bounding box center [197, 663] width 10 height 10
click at [209, 690] on label "Singer 3" at bounding box center [224, 695] width 35 height 8
click at [202, 690] on button "Singer 3" at bounding box center [197, 695] width 10 height 10
click at [207, 728] on label "Singer 3" at bounding box center [224, 726] width 35 height 8
click at [202, 728] on button "Singer 3" at bounding box center [197, 726] width 10 height 10
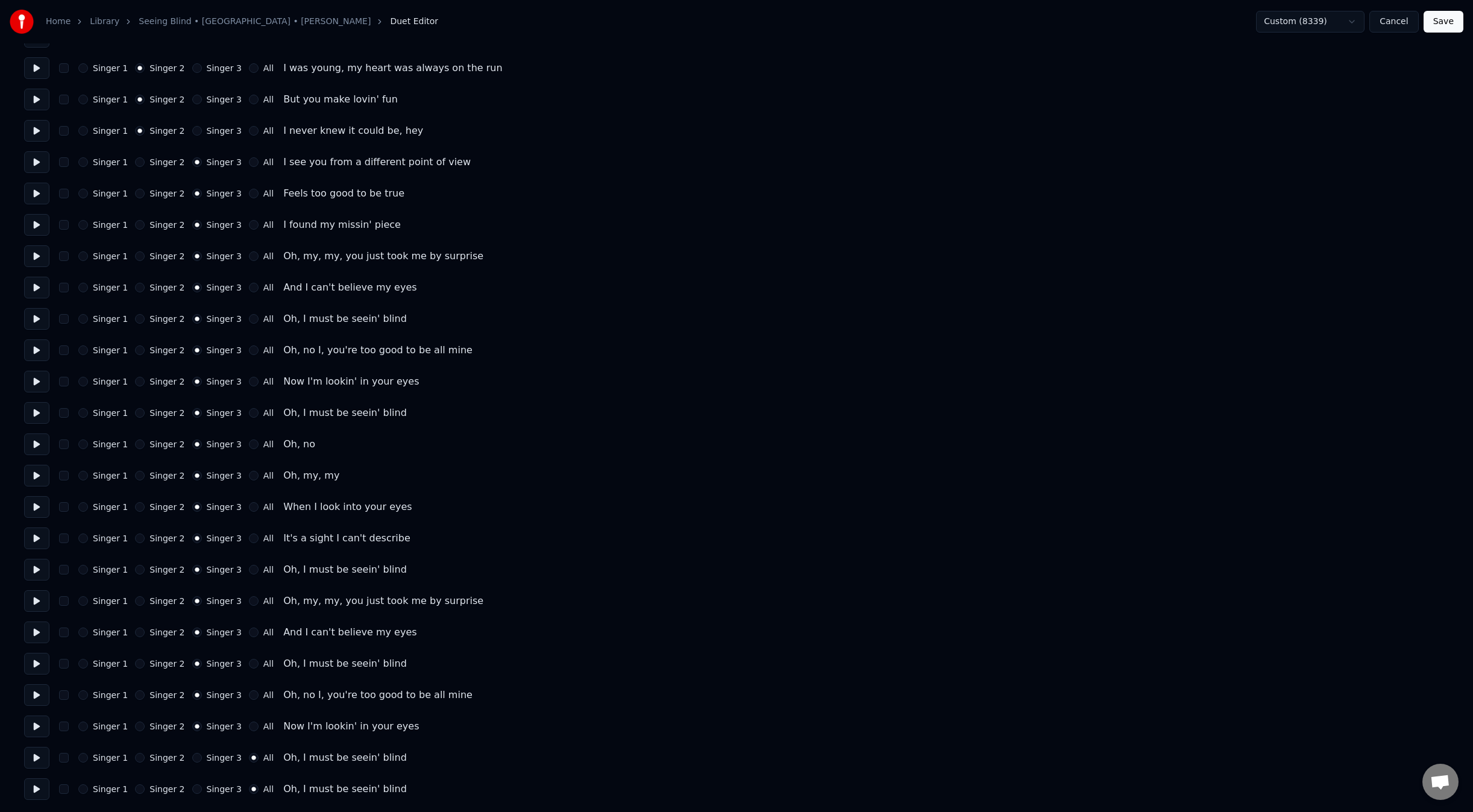
click at [210, 759] on label "Singer 3" at bounding box center [224, 757] width 35 height 8
click at [202, 759] on button "Singer 3" at bounding box center [197, 757] width 10 height 10
click at [213, 793] on label "Singer 3" at bounding box center [224, 789] width 35 height 8
click at [202, 793] on button "Singer 3" at bounding box center [197, 789] width 10 height 10
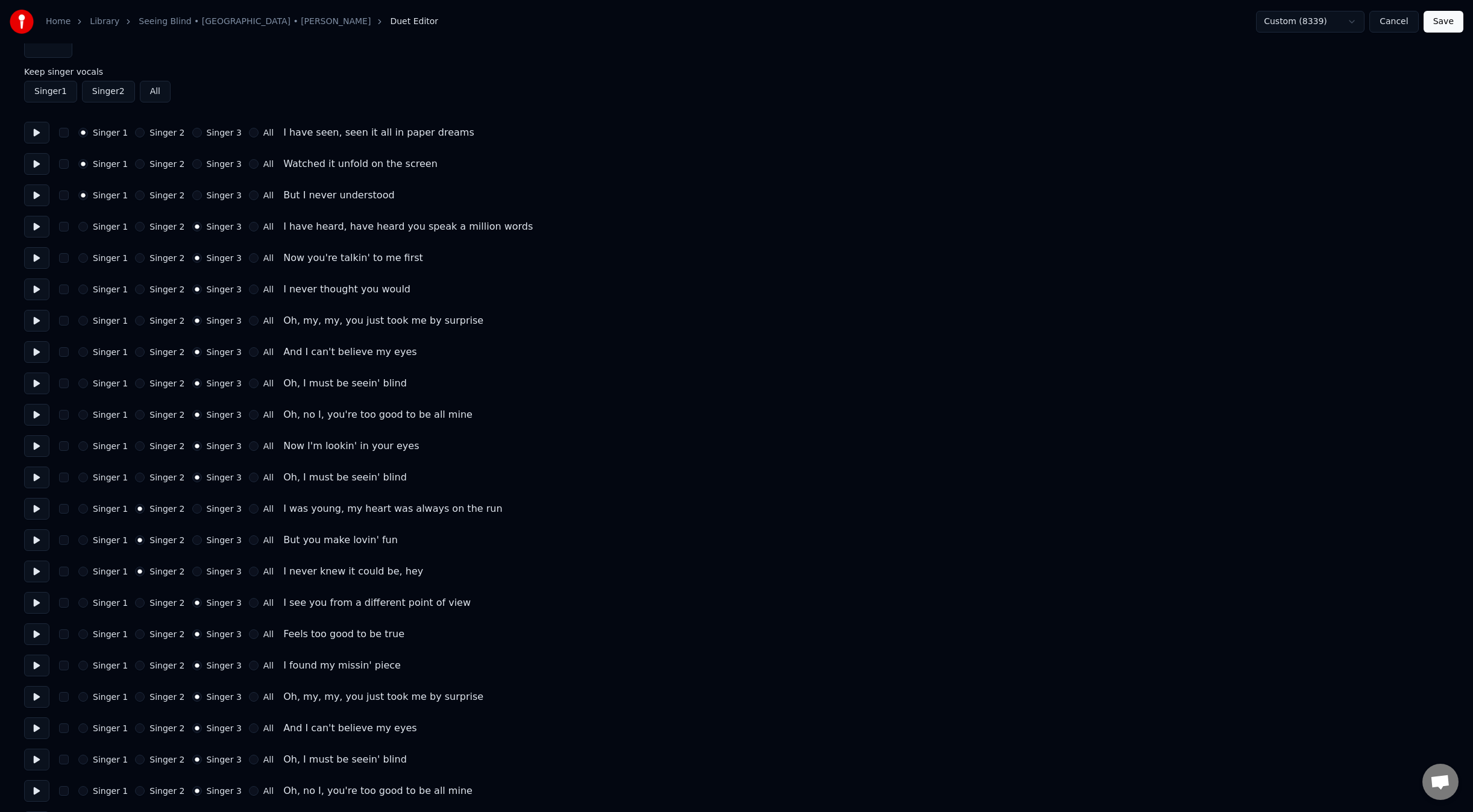
scroll to position [27, 0]
click at [1446, 26] on button "Save" at bounding box center [1443, 21] width 39 height 22
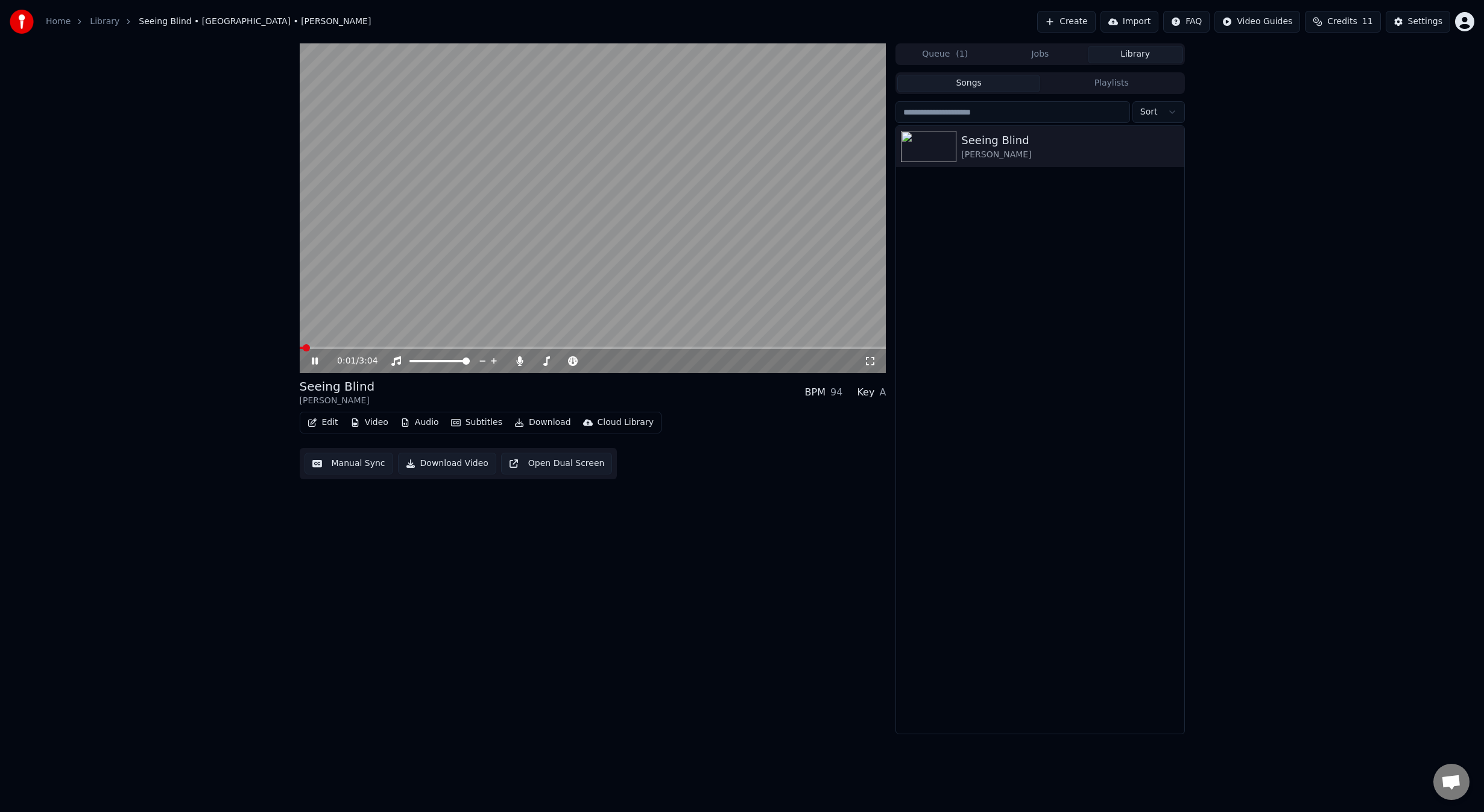
click at [452, 344] on video at bounding box center [593, 208] width 587 height 330
click at [453, 346] on video at bounding box center [593, 208] width 587 height 330
click at [444, 352] on div "0:02 / 3:04" at bounding box center [593, 361] width 587 height 24
click at [445, 347] on span at bounding box center [593, 348] width 587 height 2
click at [378, 349] on span at bounding box center [382, 348] width 165 height 2
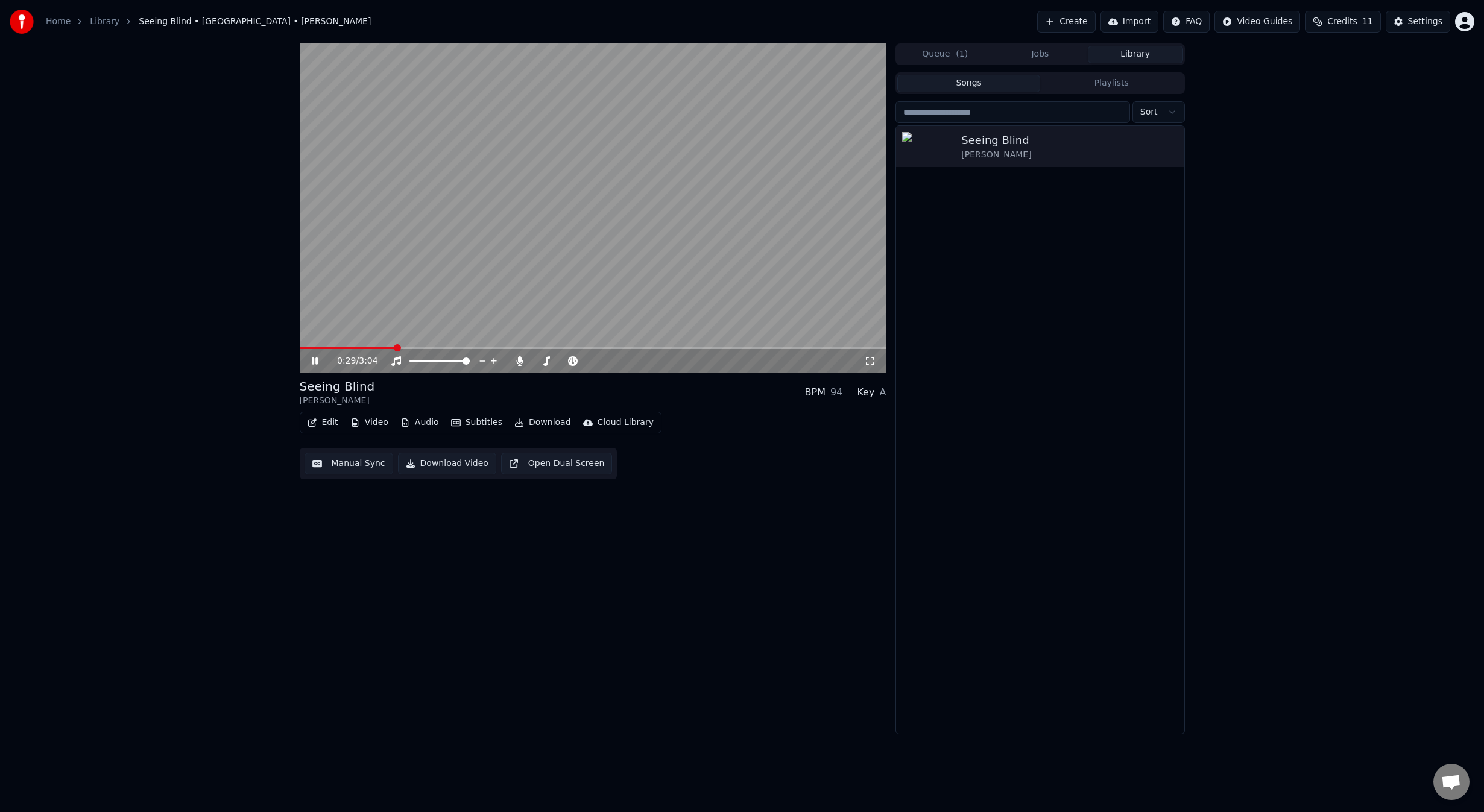
click at [501, 135] on video at bounding box center [593, 208] width 587 height 330
click at [324, 421] on button "Edit" at bounding box center [323, 422] width 40 height 17
click at [389, 509] on div "Style Editor" at bounding box center [374, 511] width 93 height 12
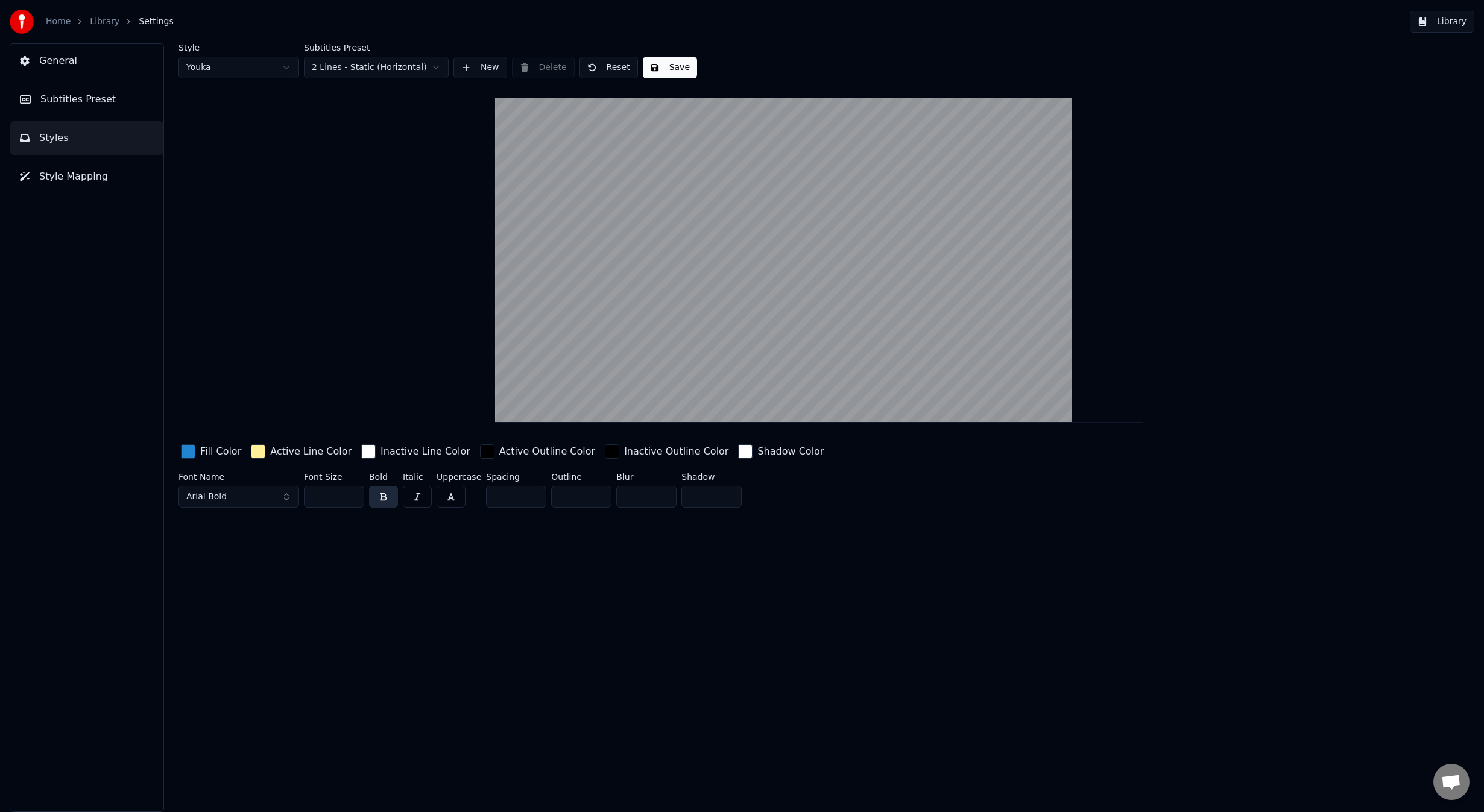
click at [107, 177] on button "Style Mapping" at bounding box center [87, 176] width 153 height 34
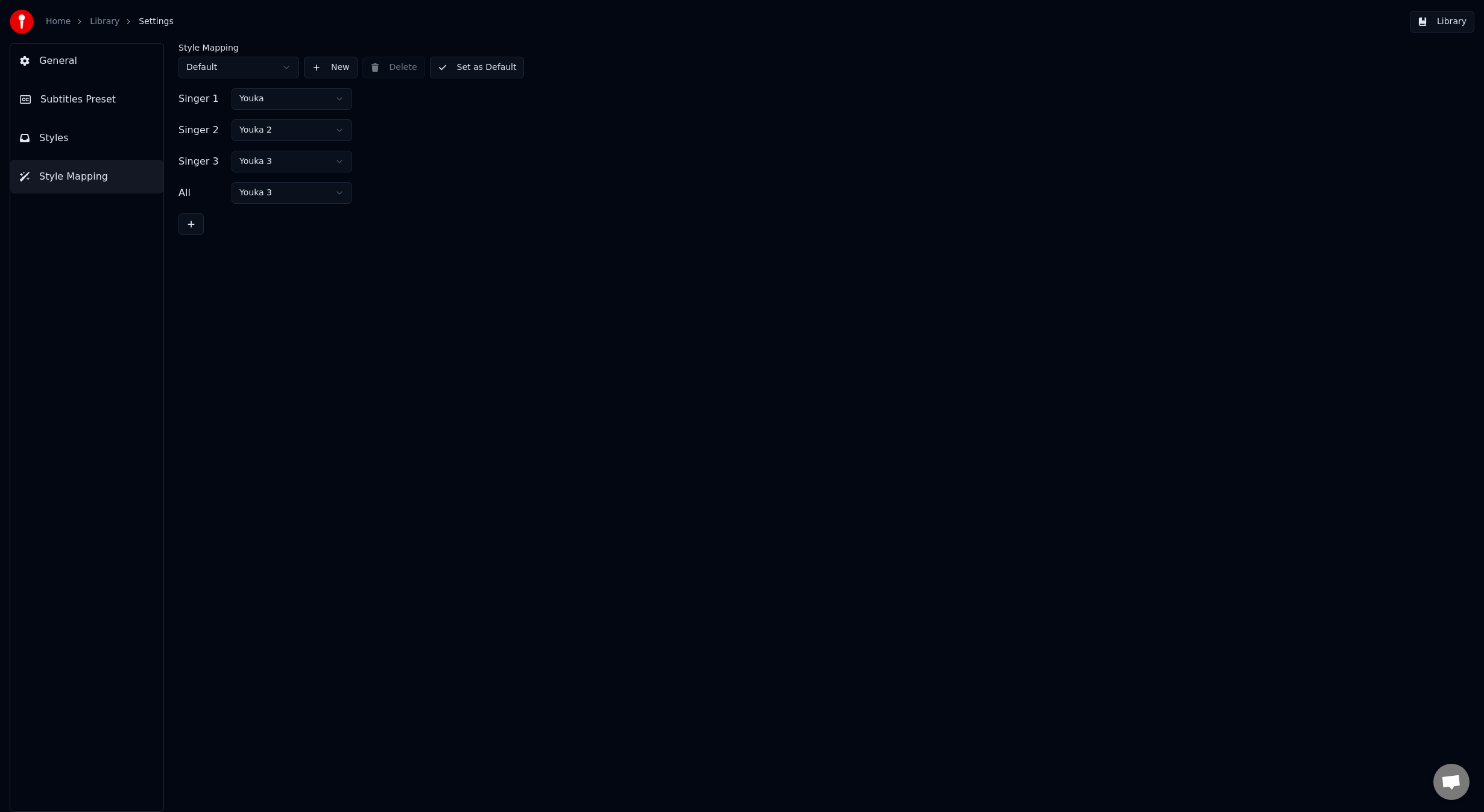
click at [285, 126] on html "Home Library Settings Library General Subtitles Preset Styles Style Mapping Sty…" at bounding box center [742, 406] width 1484 height 812
click at [322, 71] on button "New" at bounding box center [330, 67] width 54 height 22
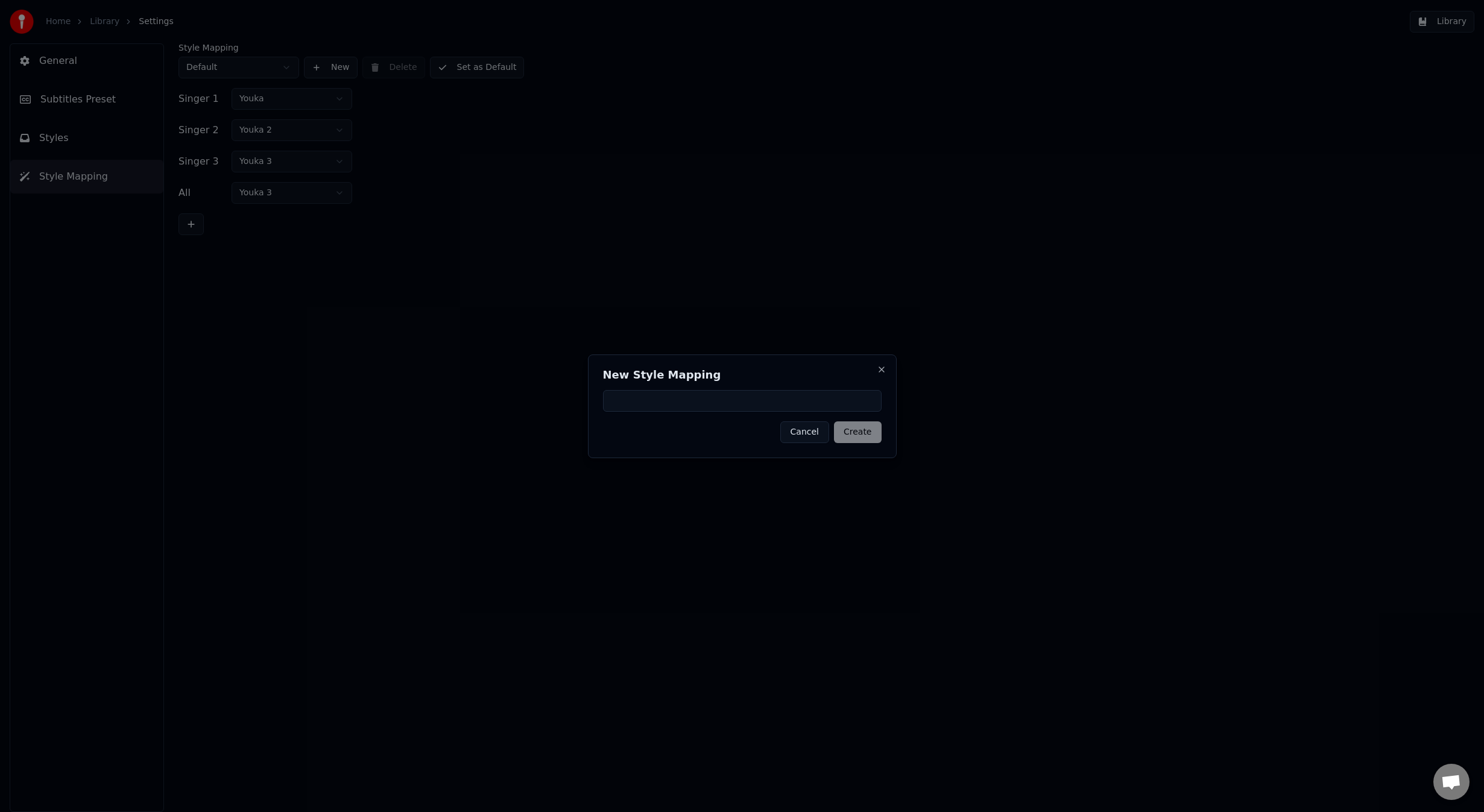
click at [797, 426] on button "Cancel" at bounding box center [804, 431] width 49 height 22
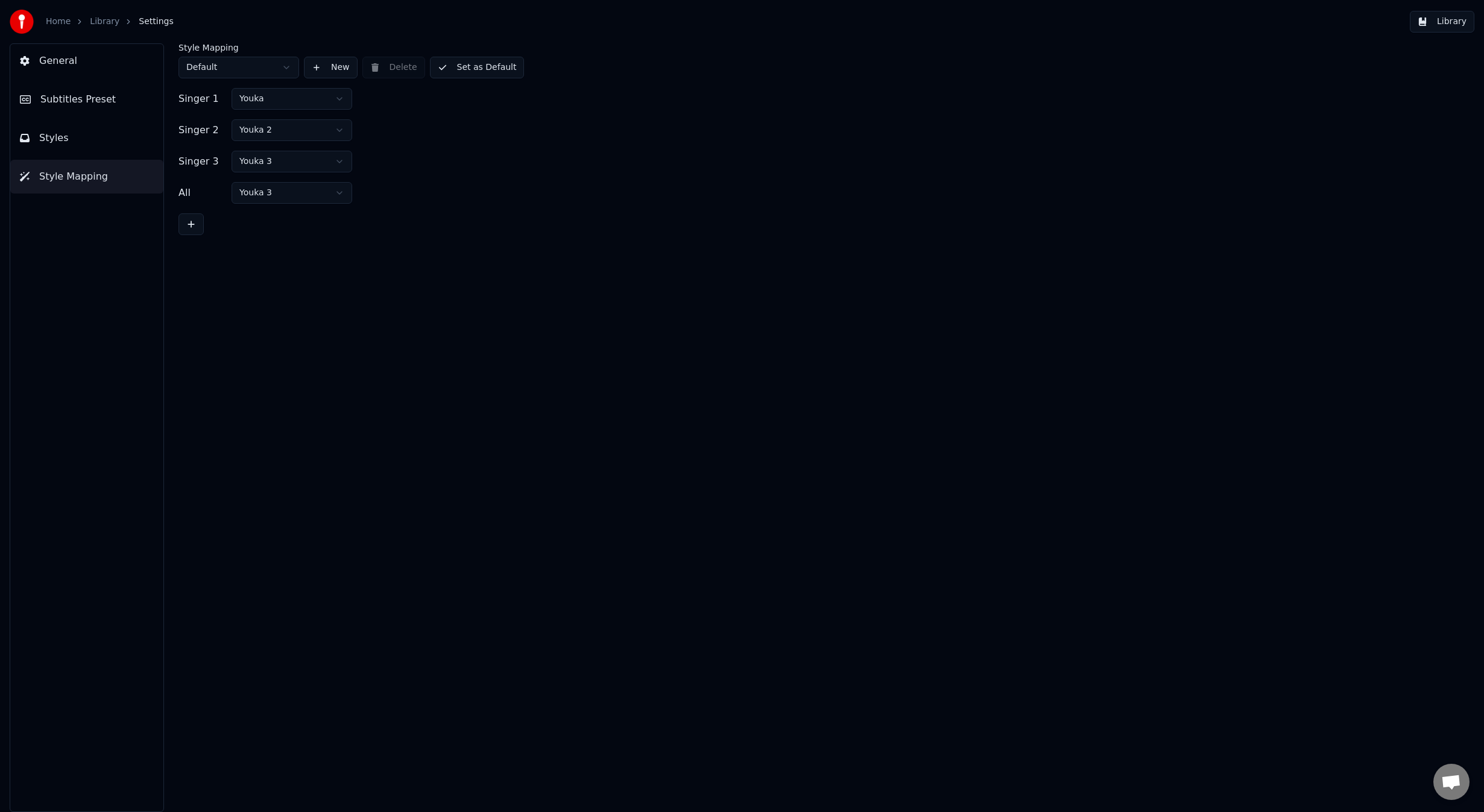
click at [1451, 23] on button "Library" at bounding box center [1442, 21] width 64 height 22
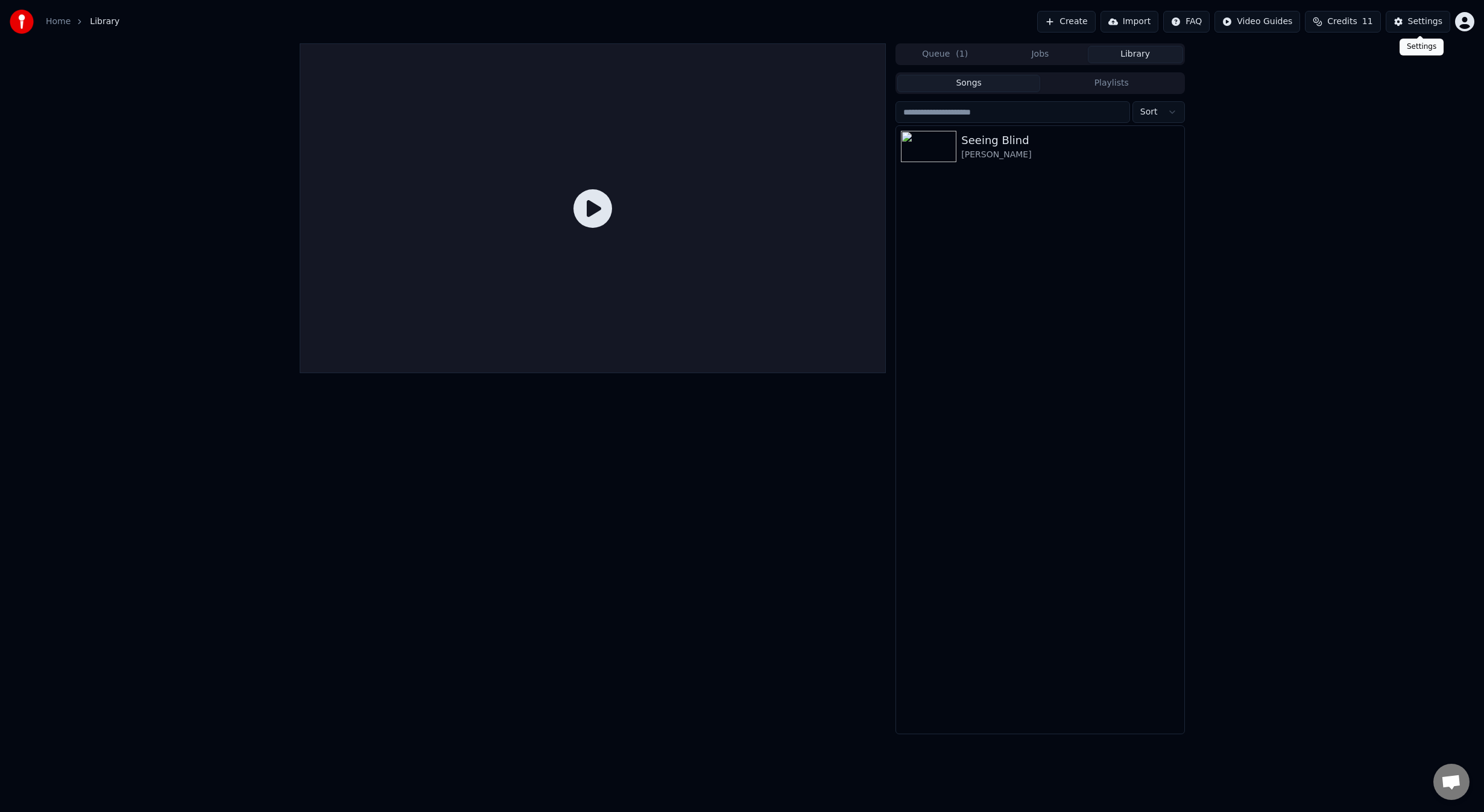
click at [1424, 27] on button "Settings" at bounding box center [1418, 21] width 64 height 22
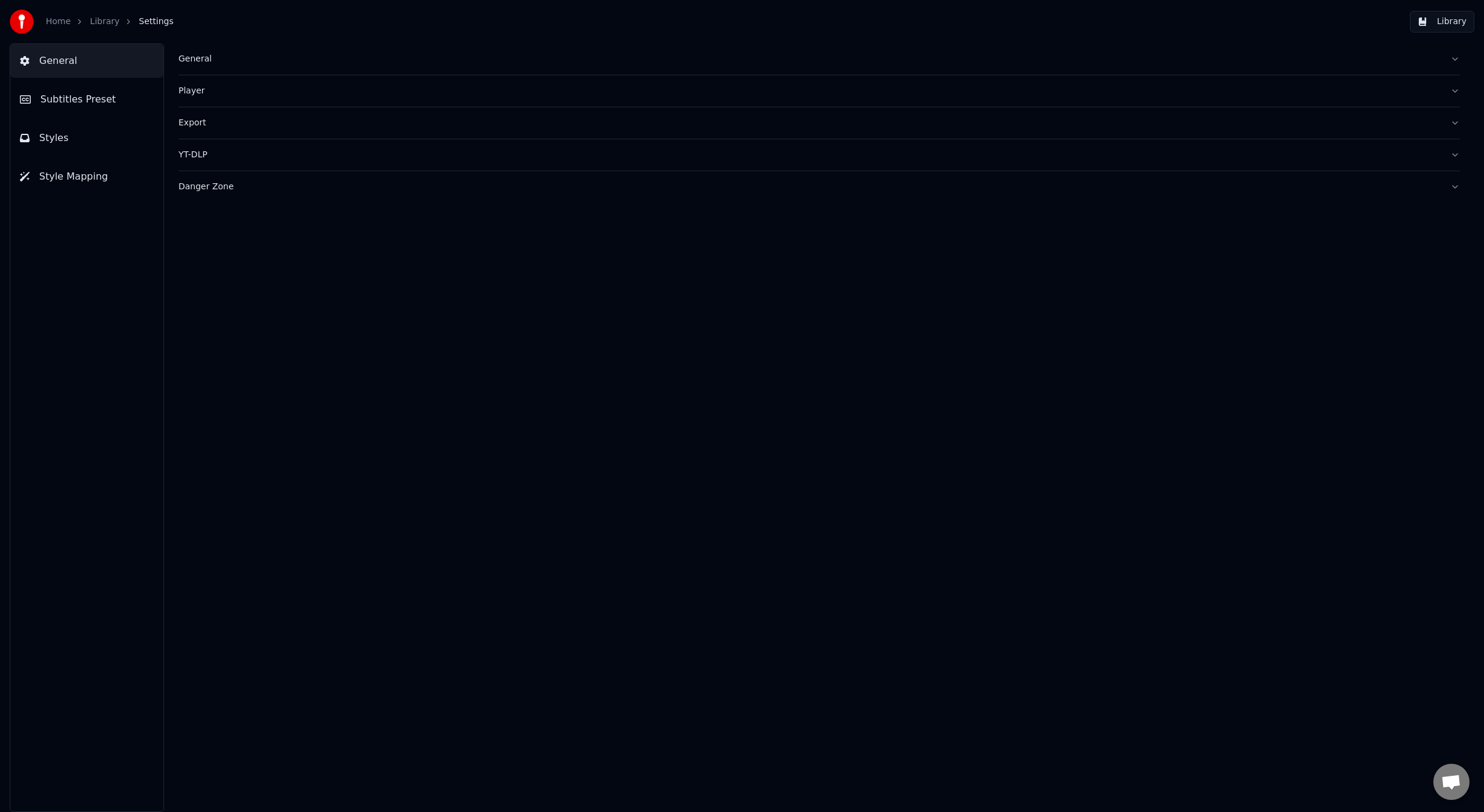
click at [110, 109] on button "Subtitles Preset" at bounding box center [87, 100] width 153 height 34
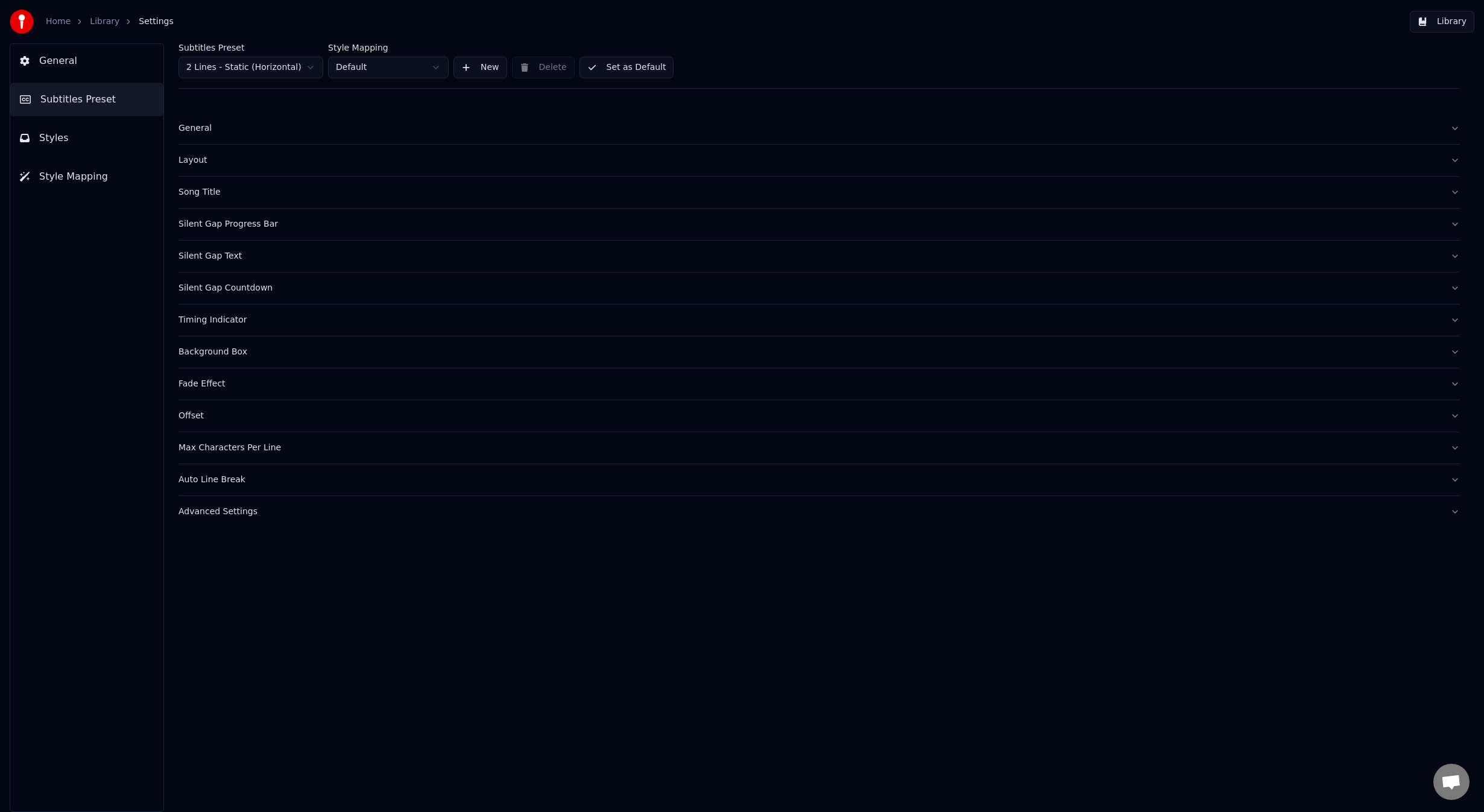
click at [100, 129] on button "Styles" at bounding box center [87, 138] width 153 height 34
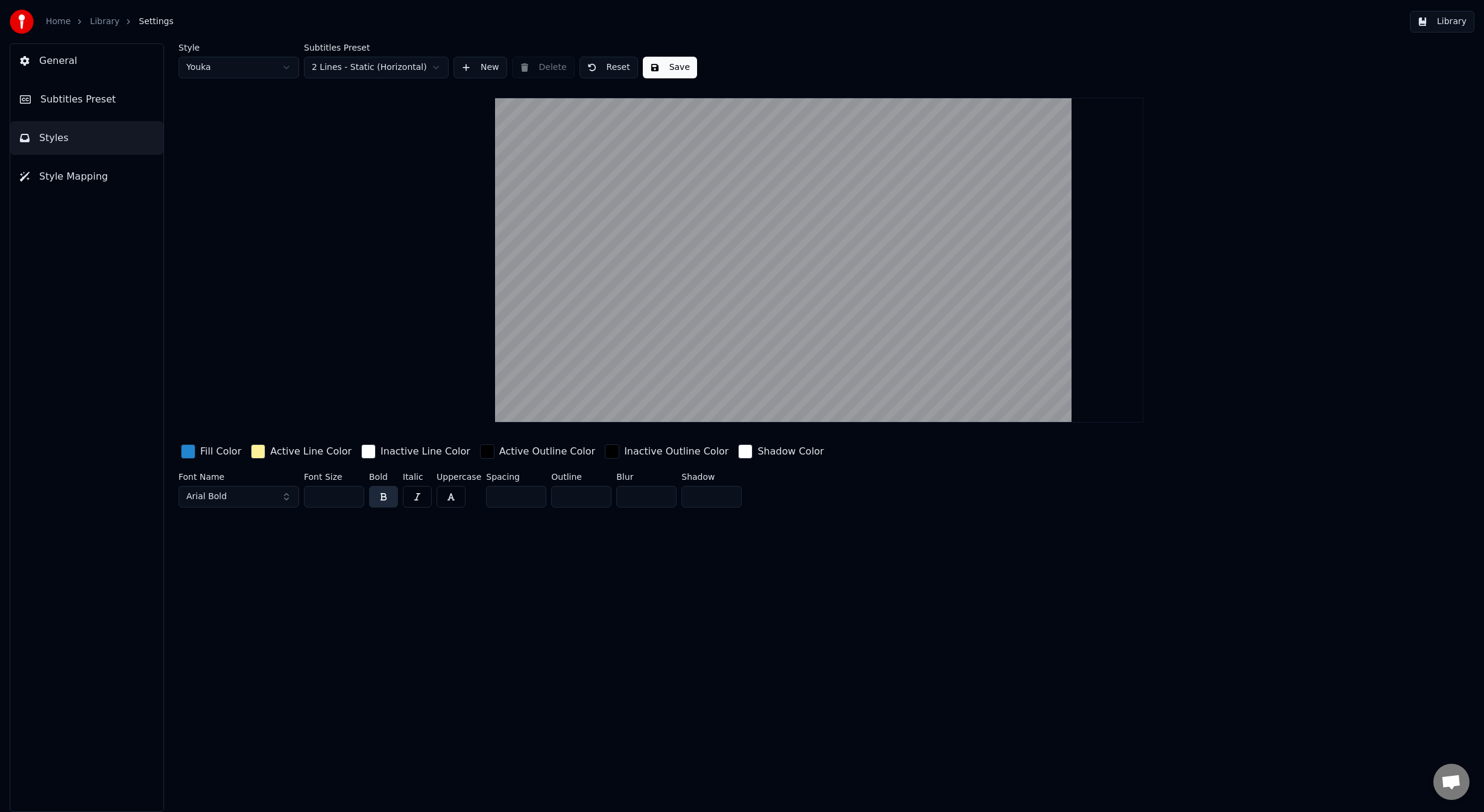
click at [96, 174] on span "Style Mapping" at bounding box center [73, 176] width 68 height 14
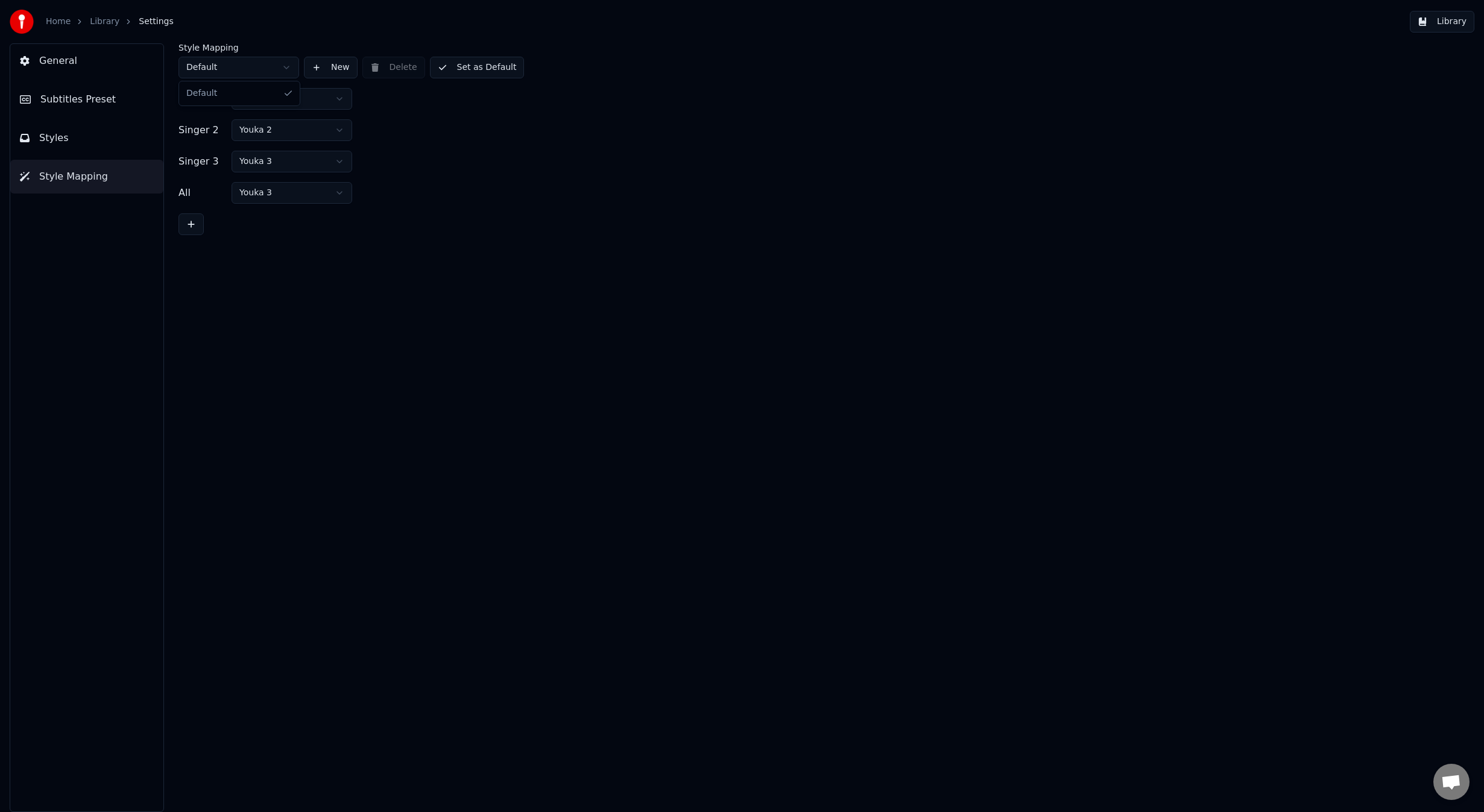
click at [270, 68] on html "Home Library Settings Library General Subtitles Preset Styles Style Mapping Sty…" at bounding box center [742, 406] width 1484 height 812
click at [399, 66] on div "Style Mapping Default New Delete Set as Default" at bounding box center [819, 60] width 1281 height 35
click at [278, 109] on body "Home Library Settings Library General Subtitles Preset Styles Style Mapping Sty…" at bounding box center [742, 406] width 1484 height 812
click at [279, 104] on html "Home Library Settings Library General Subtitles Preset Styles Style Mapping Sty…" at bounding box center [742, 406] width 1484 height 812
click at [86, 66] on button "General" at bounding box center [87, 61] width 153 height 34
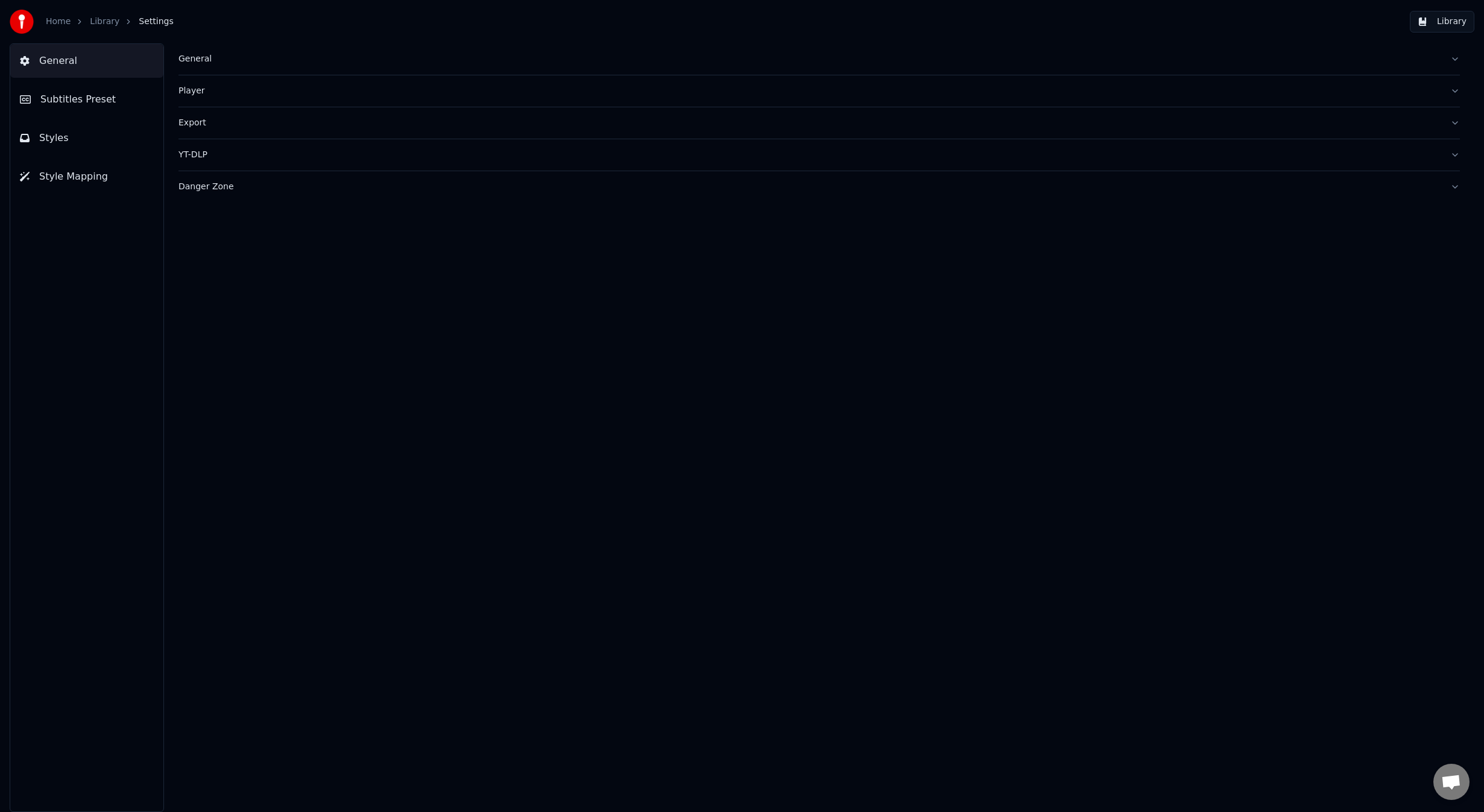
click at [237, 94] on div "Player" at bounding box center [809, 91] width 1262 height 12
click at [236, 50] on button "General" at bounding box center [819, 59] width 1281 height 31
click at [224, 290] on div "Player" at bounding box center [809, 285] width 1262 height 12
click at [110, 98] on button "Subtitles Preset" at bounding box center [87, 100] width 153 height 34
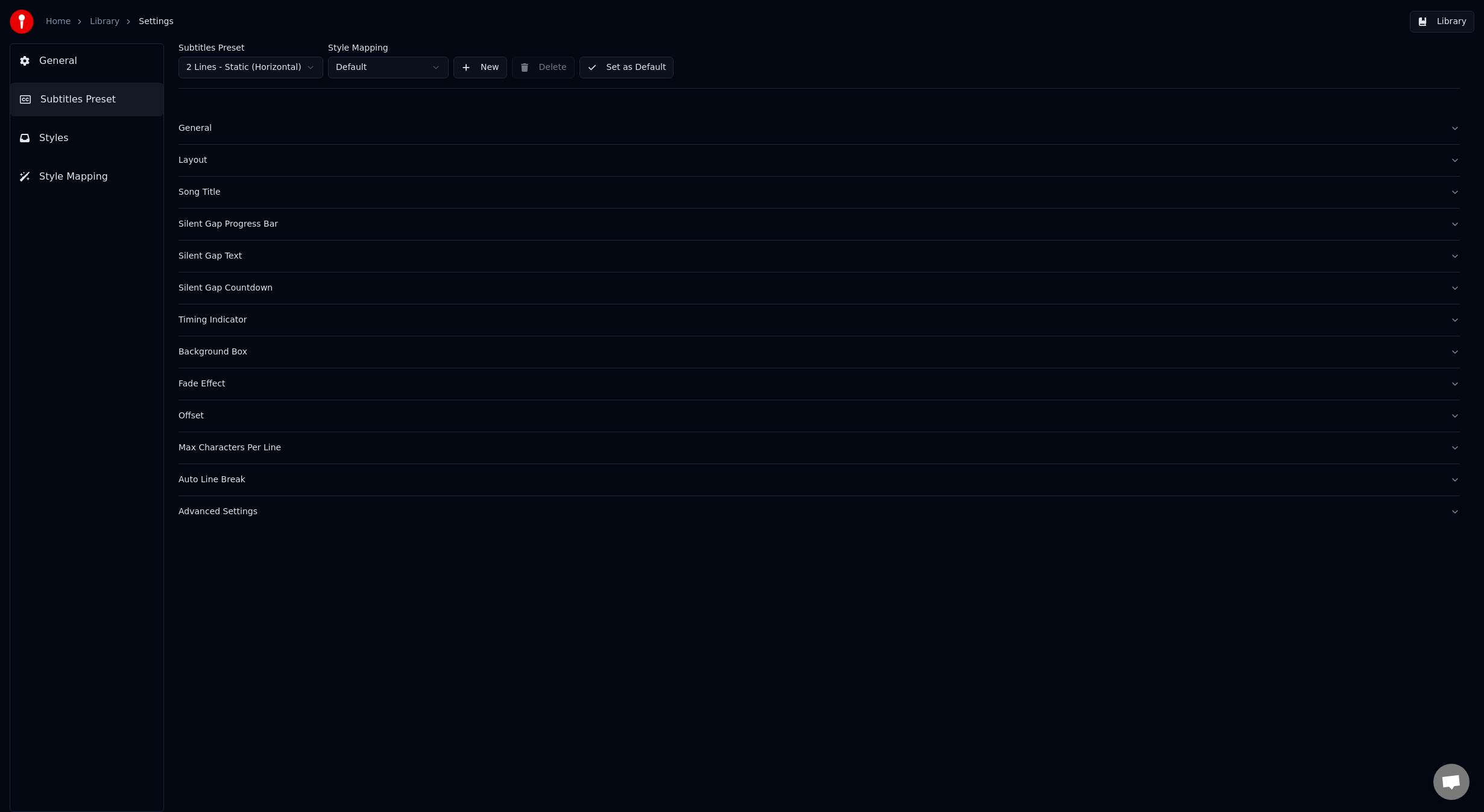
click at [217, 126] on div "General" at bounding box center [809, 128] width 1262 height 12
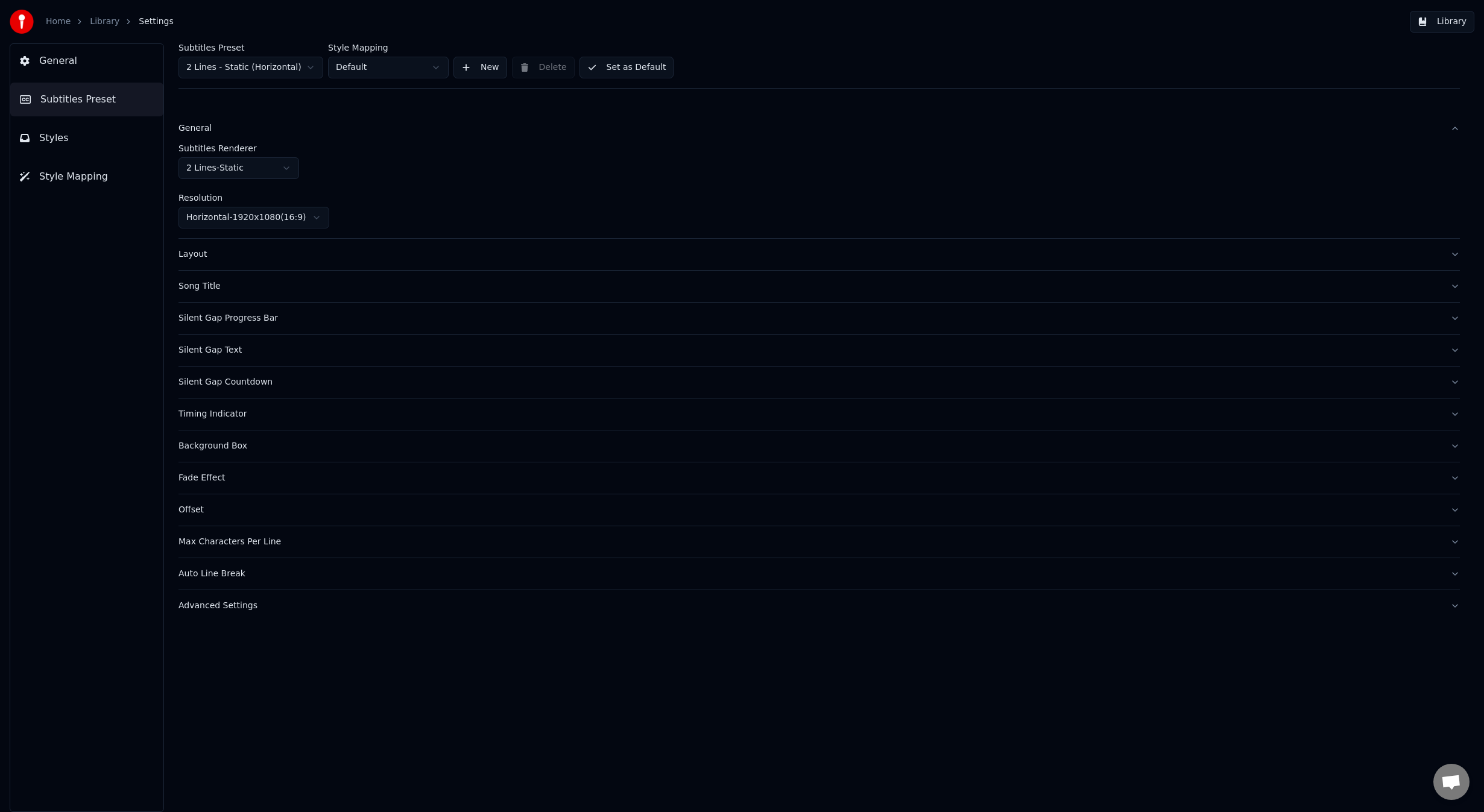
click at [217, 126] on div "General" at bounding box center [809, 128] width 1262 height 12
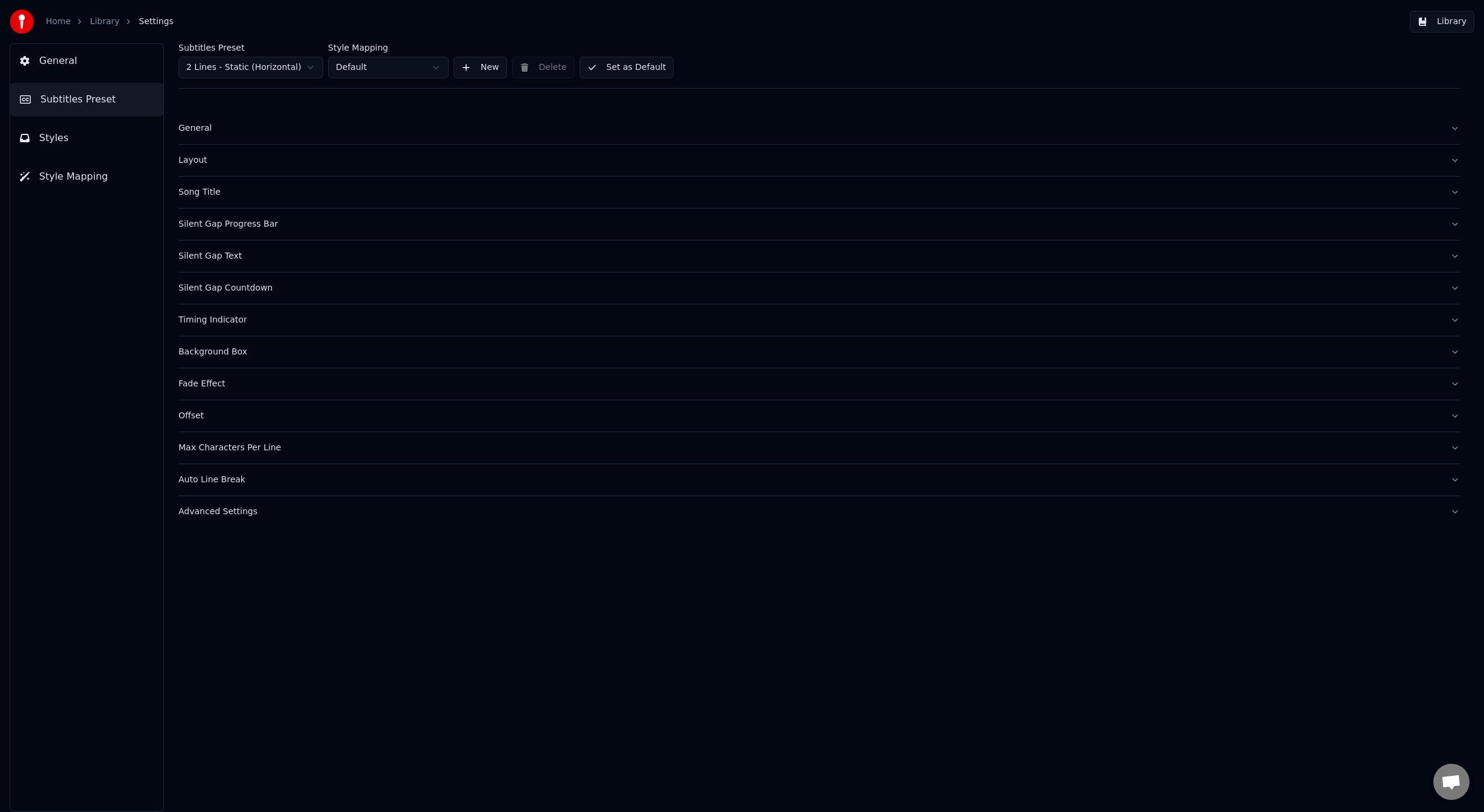
click at [207, 159] on div "Layout" at bounding box center [809, 160] width 1262 height 12
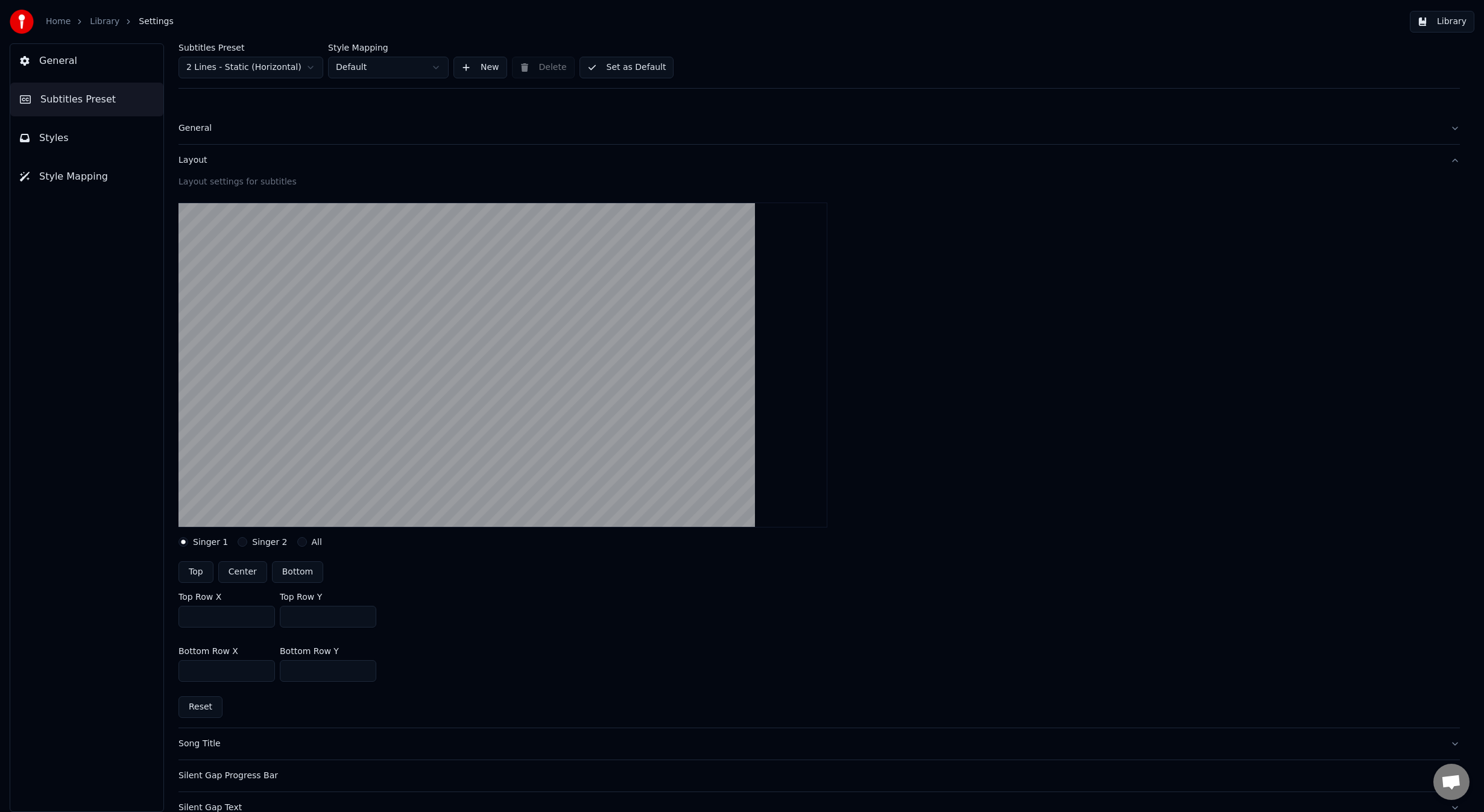
click at [241, 575] on button "Center" at bounding box center [242, 571] width 49 height 22
type input "***"
click at [246, 542] on div "Singer 2" at bounding box center [262, 542] width 49 height 10
click at [238, 543] on button "Singer 2" at bounding box center [242, 542] width 10 height 10
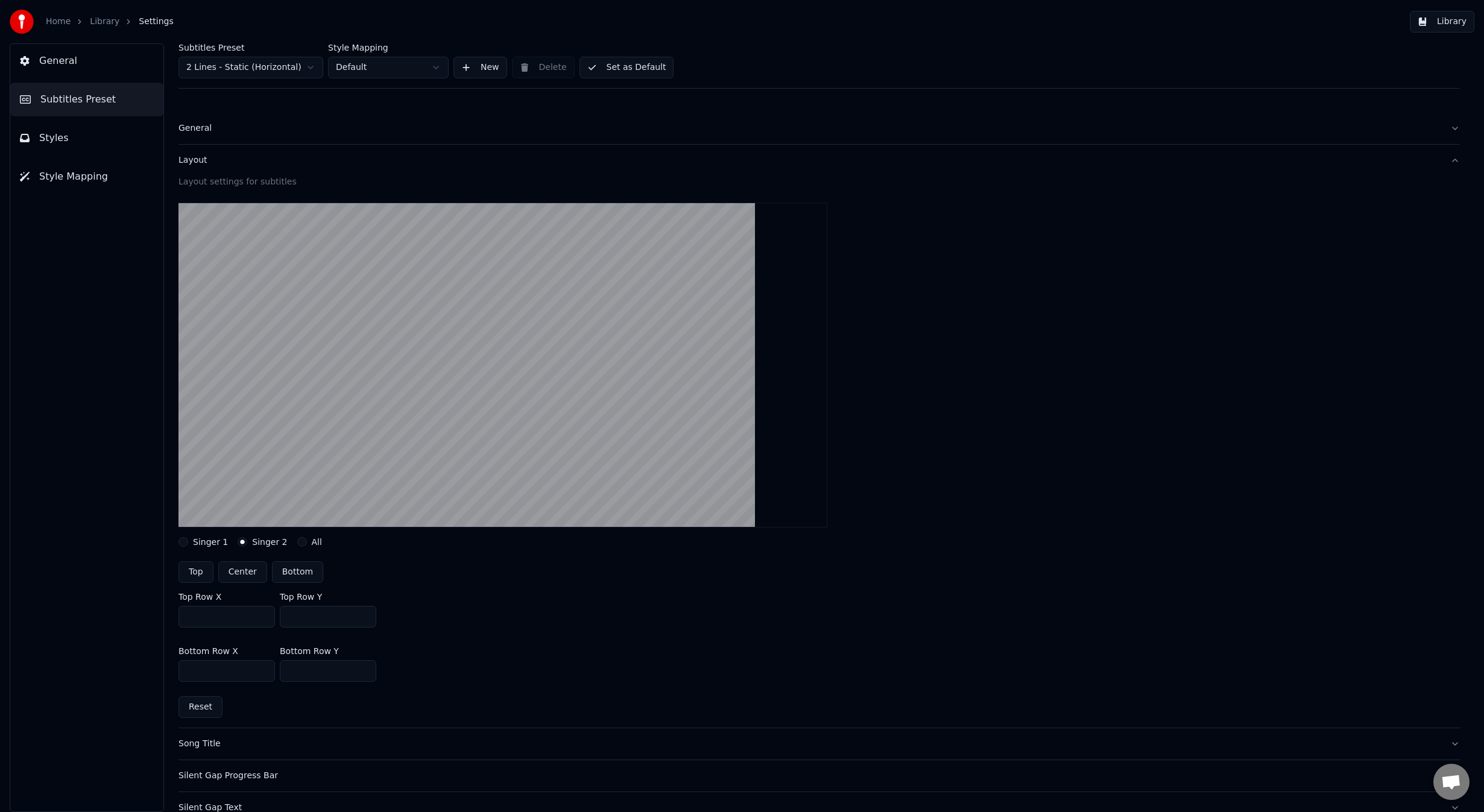
click at [244, 572] on button "Center" at bounding box center [242, 571] width 49 height 22
type input "***"
click at [297, 543] on button "All" at bounding box center [302, 542] width 10 height 10
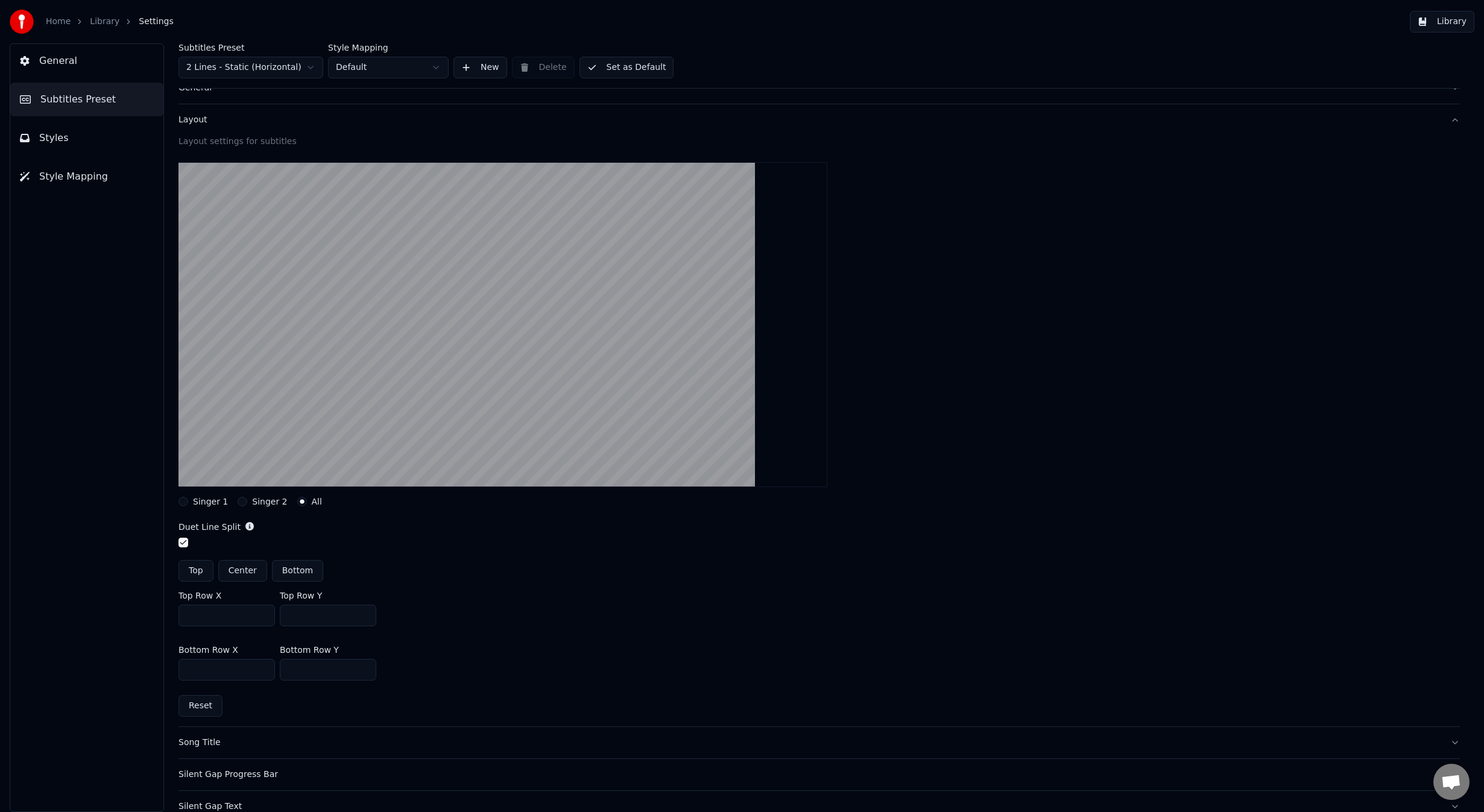
scroll to position [80, 0]
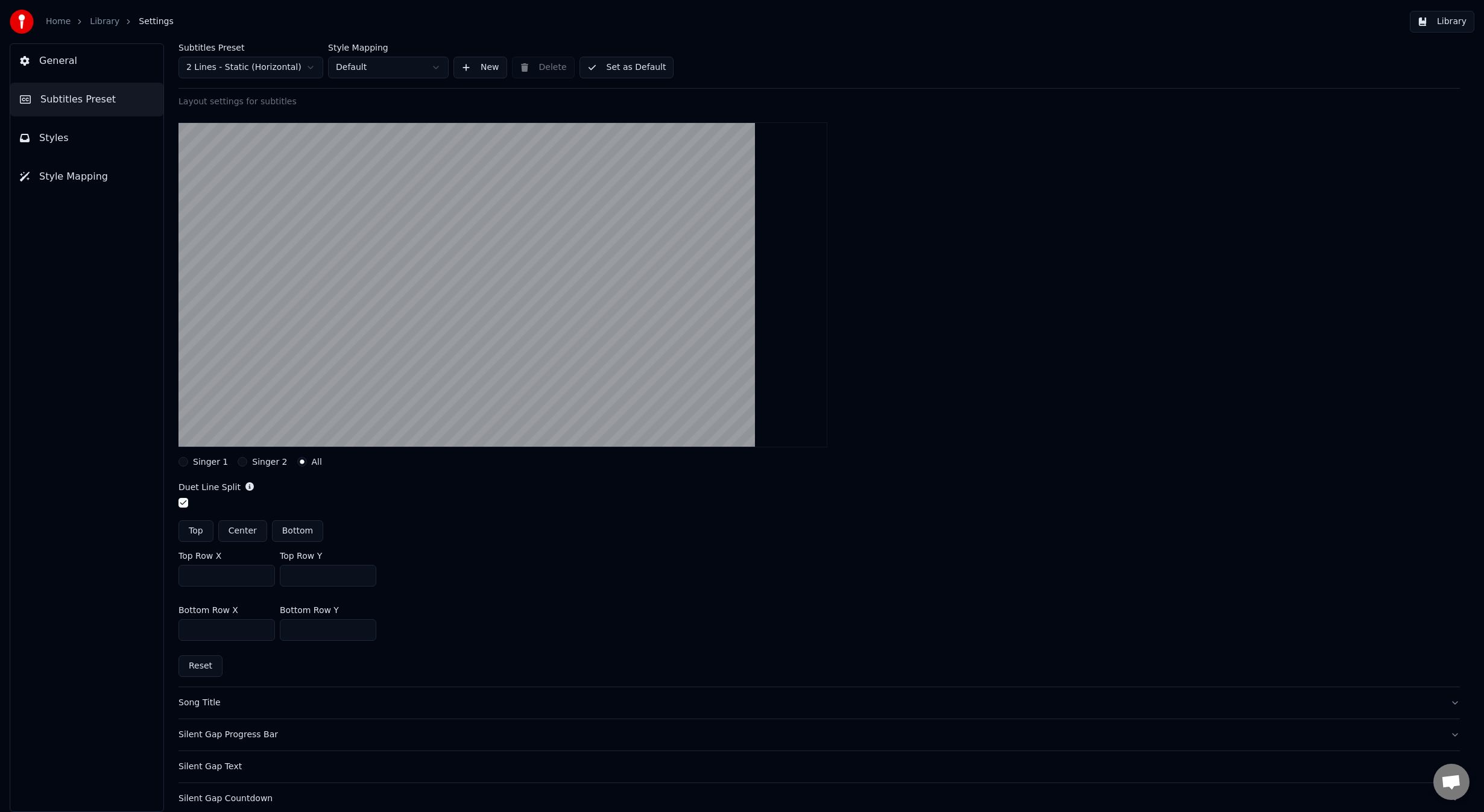
click at [188, 501] on button "button" at bounding box center [184, 503] width 10 height 10
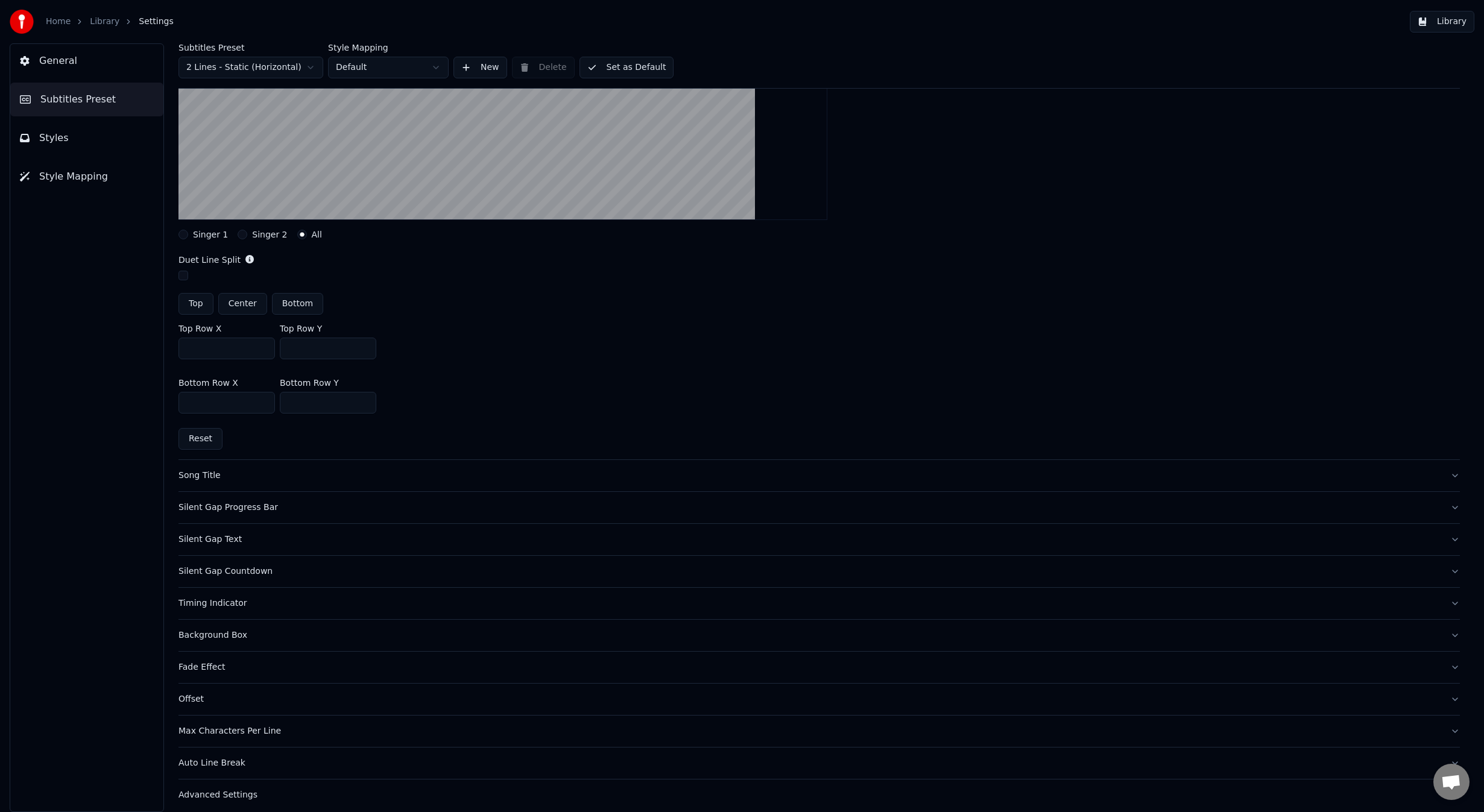
scroll to position [315, 0]
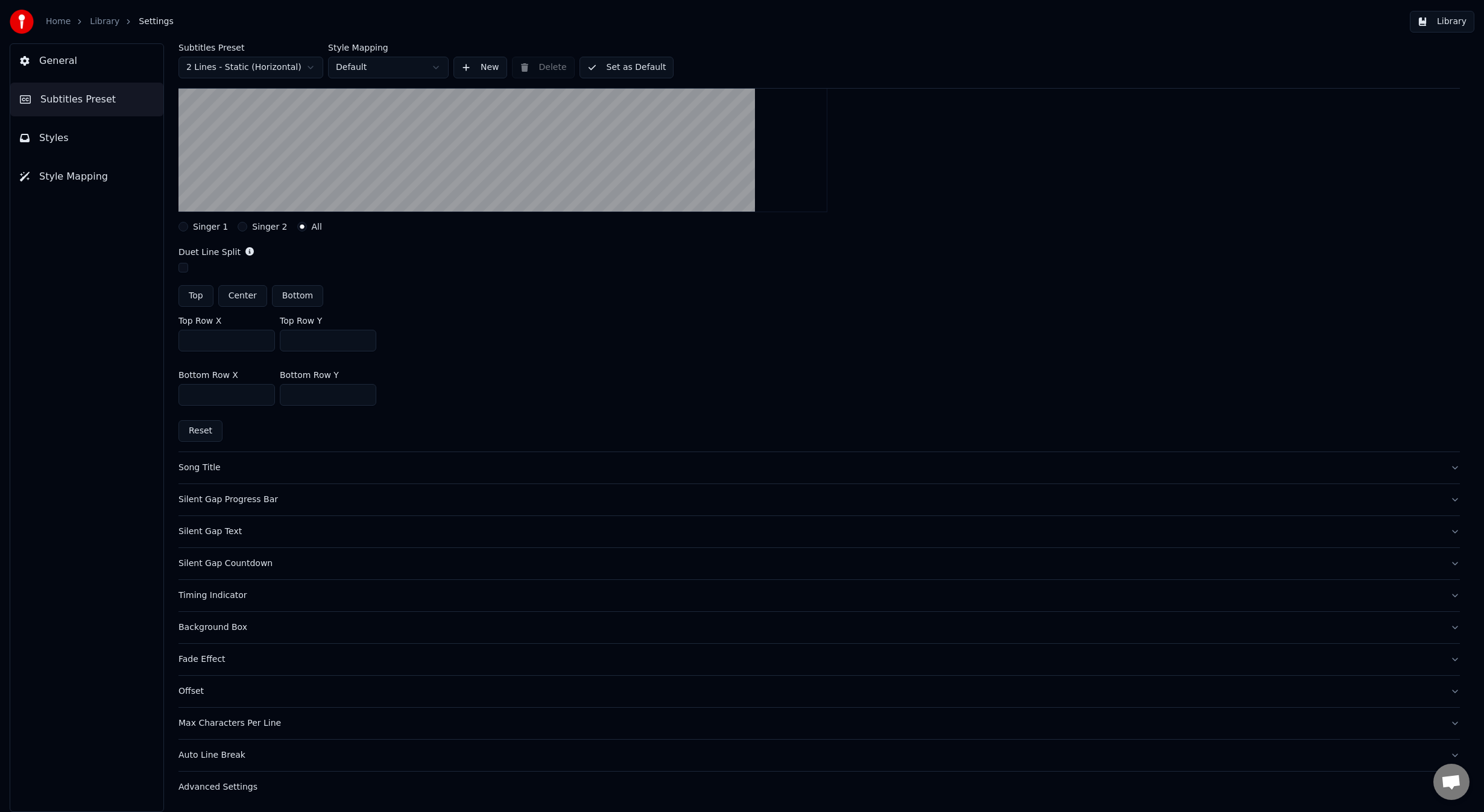
click at [312, 788] on div "Advanced Settings" at bounding box center [809, 786] width 1262 height 12
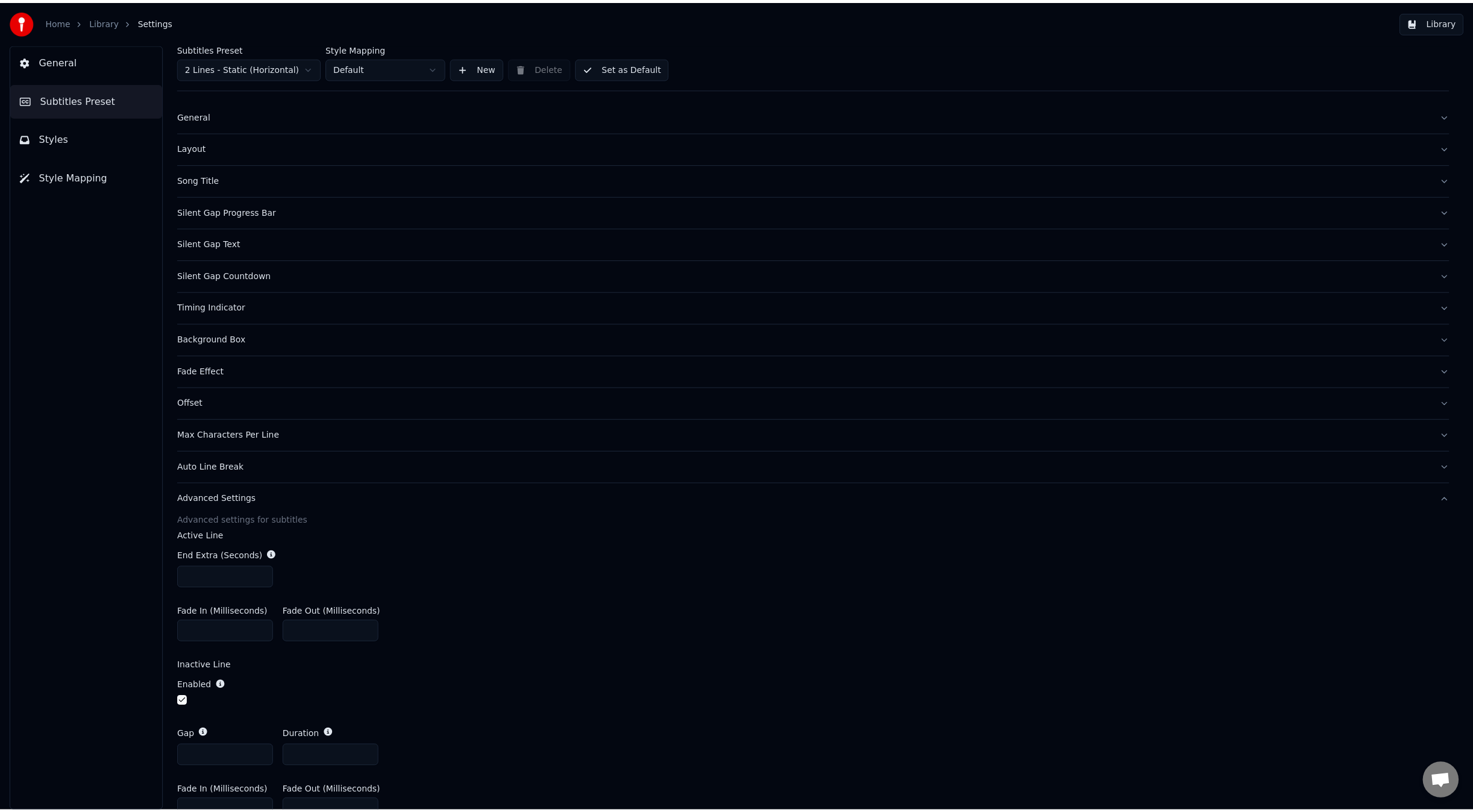
scroll to position [0, 0]
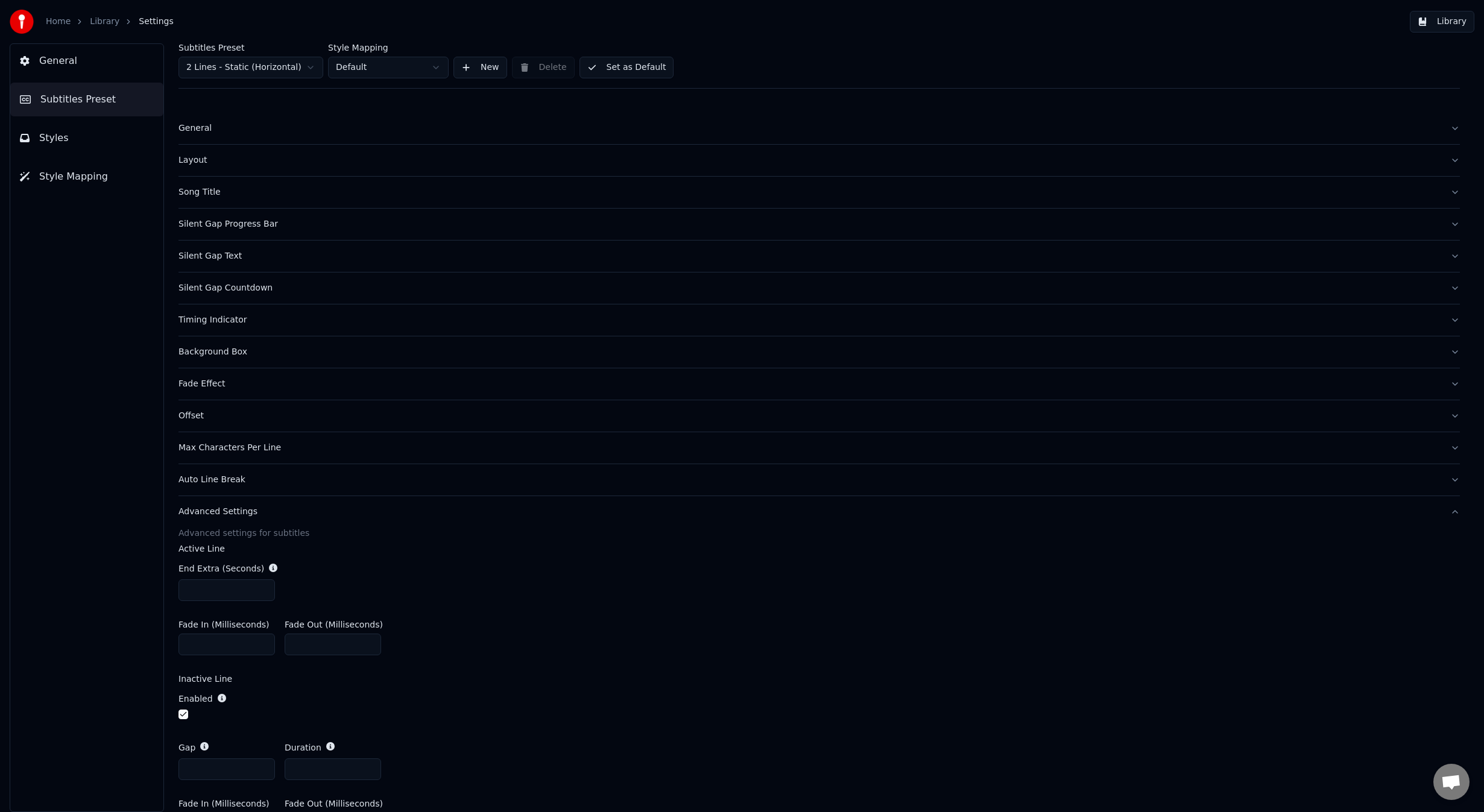
click at [286, 166] on div "Layout" at bounding box center [809, 160] width 1262 height 12
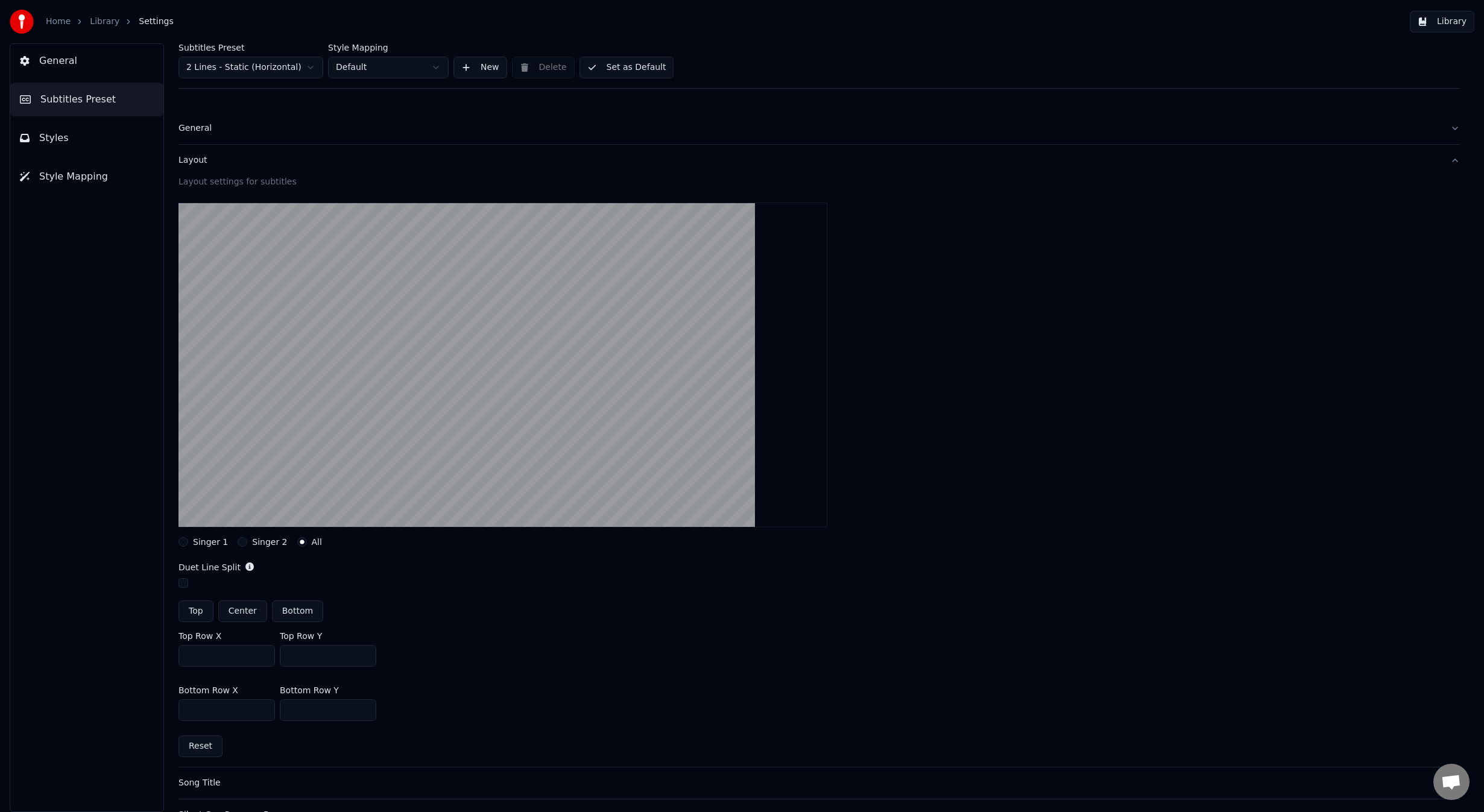
click at [605, 66] on button "Set as Default" at bounding box center [627, 67] width 95 height 22
click at [597, 64] on button "Done" at bounding box center [608, 67] width 57 height 22
click at [77, 140] on button "Styles" at bounding box center [87, 138] width 153 height 34
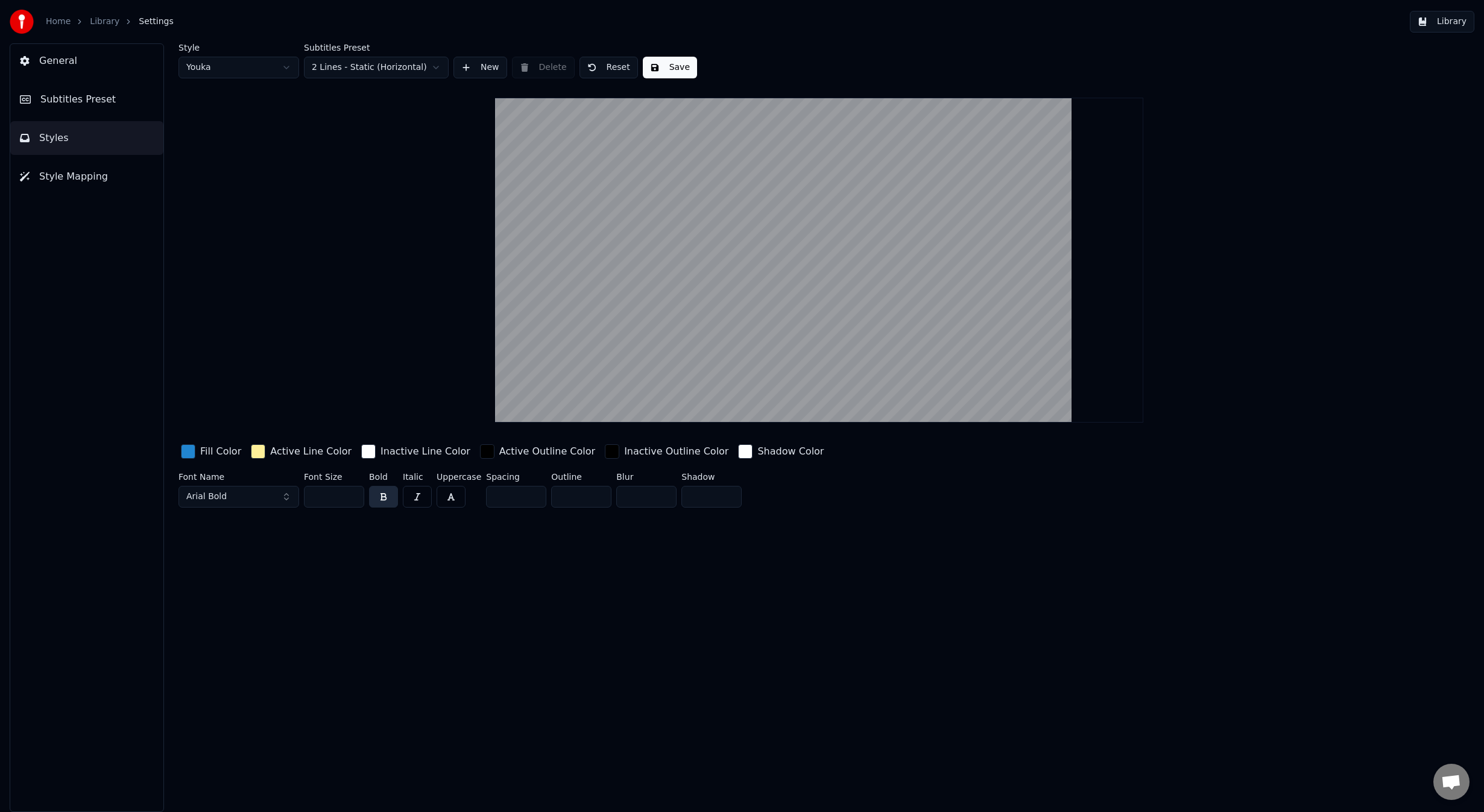
click at [250, 67] on html "Home Library Settings Library General Subtitles Preset Styles Style Mapping Sty…" at bounding box center [742, 406] width 1484 height 812
click at [242, 67] on html "Home Library Settings Library General Subtitles Preset Styles Style Mapping Sty…" at bounding box center [742, 406] width 1484 height 812
click at [237, 73] on html "Home Library Settings Library General Subtitles Preset Styles Style Mapping Sty…" at bounding box center [742, 406] width 1484 height 812
click at [267, 72] on html "Home Library Settings Library General Subtitles Preset Styles Style Mapping Sty…" at bounding box center [742, 406] width 1484 height 812
click at [189, 451] on div "button" at bounding box center [188, 451] width 14 height 14
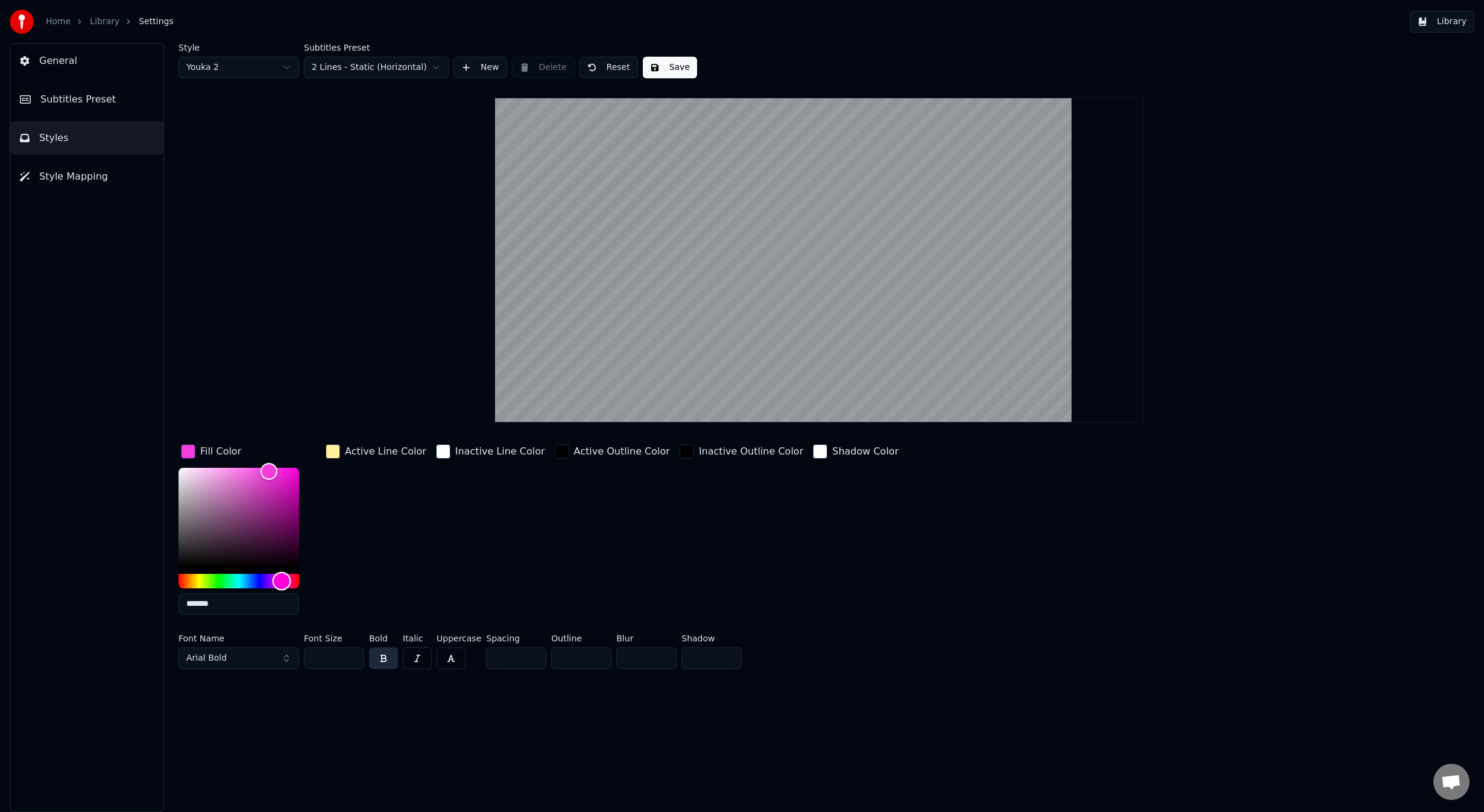
drag, startPoint x: 269, startPoint y: 583, endPoint x: 282, endPoint y: 583, distance: 13.0
click at [282, 583] on div "Hue" at bounding box center [281, 580] width 19 height 19
click at [253, 69] on html "Home Library Settings Library General Subtitles Preset Styles Style Mapping Sty…" at bounding box center [742, 406] width 1484 height 812
drag, startPoint x: 200, startPoint y: 579, endPoint x: 188, endPoint y: 578, distance: 12.0
click at [188, 578] on div "Hue" at bounding box center [239, 581] width 121 height 14
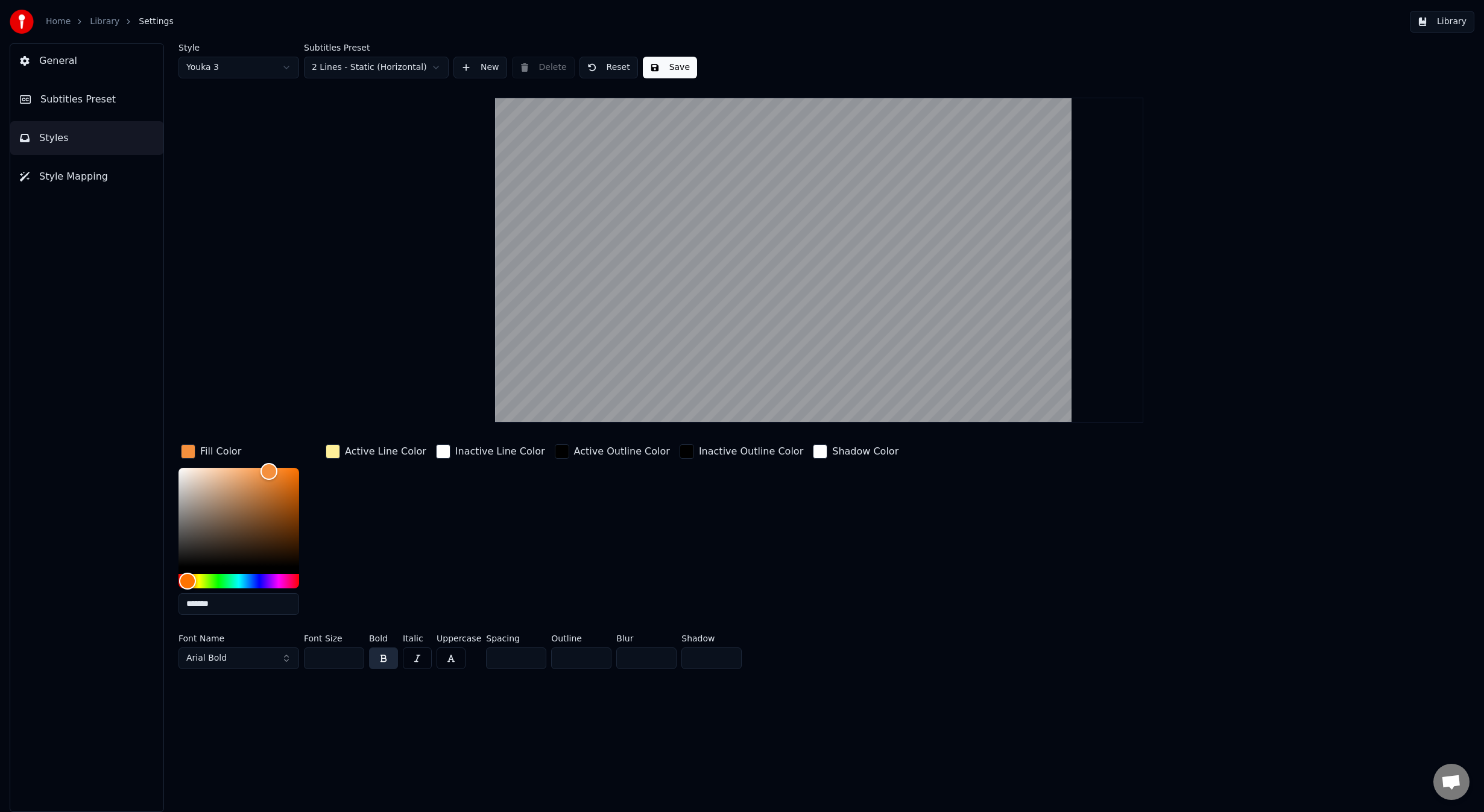
click at [457, 535] on div "Inactive Line Color" at bounding box center [490, 533] width 114 height 183
click at [212, 583] on div "Hue" at bounding box center [239, 581] width 121 height 14
drag, startPoint x: 217, startPoint y: 581, endPoint x: 272, endPoint y: 580, distance: 55.0
click at [272, 580] on div "Hue" at bounding box center [271, 580] width 19 height 19
drag, startPoint x: 282, startPoint y: 511, endPoint x: 299, endPoint y: 499, distance: 20.8
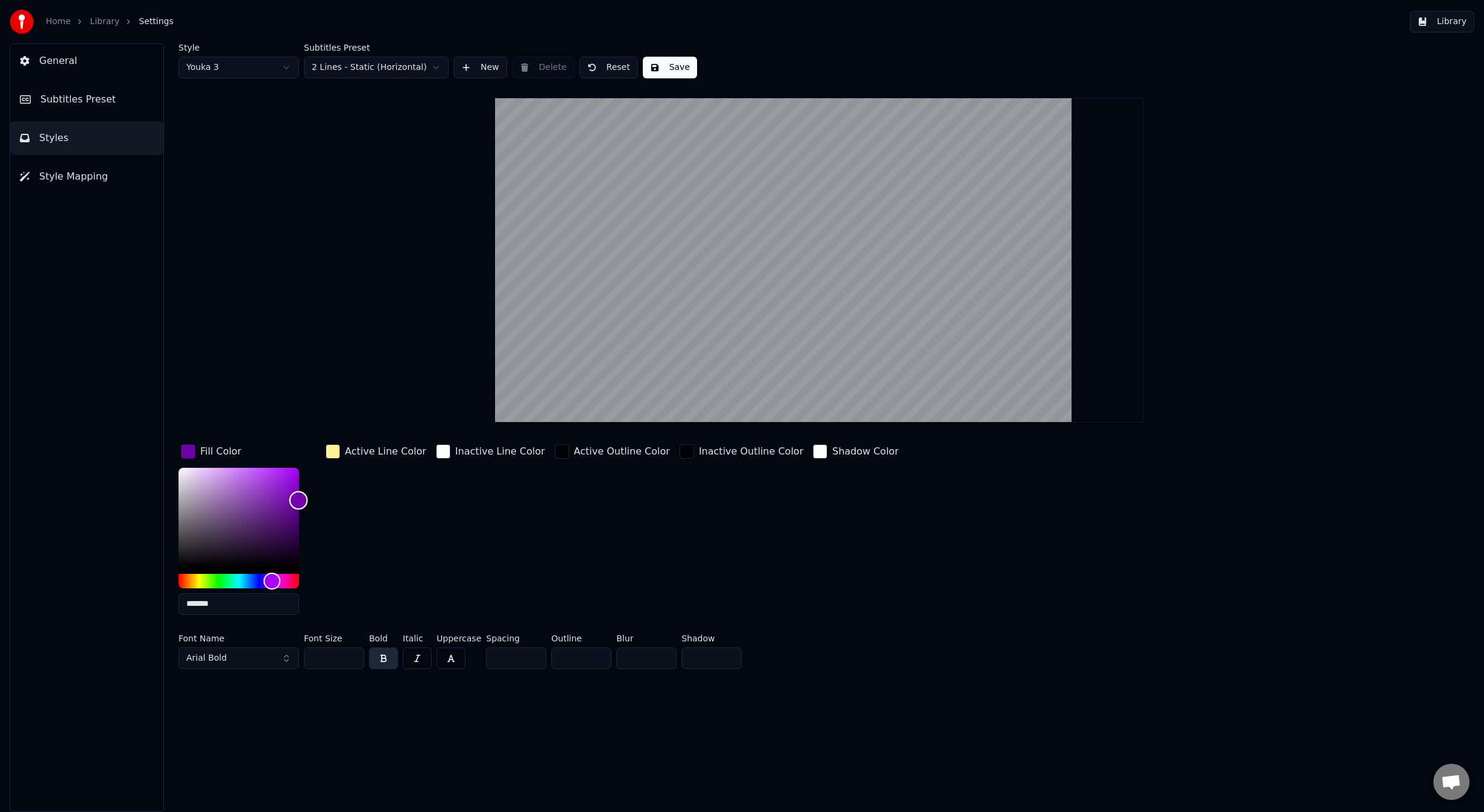
click at [299, 499] on div "Color" at bounding box center [239, 517] width 121 height 99
drag, startPoint x: 297, startPoint y: 491, endPoint x: 301, endPoint y: 484, distance: 8.1
click at [301, 484] on div "Color" at bounding box center [298, 489] width 19 height 19
click at [415, 534] on div "Active Line Color" at bounding box center [375, 533] width 105 height 183
click at [670, 64] on button "Save" at bounding box center [669, 67] width 54 height 22
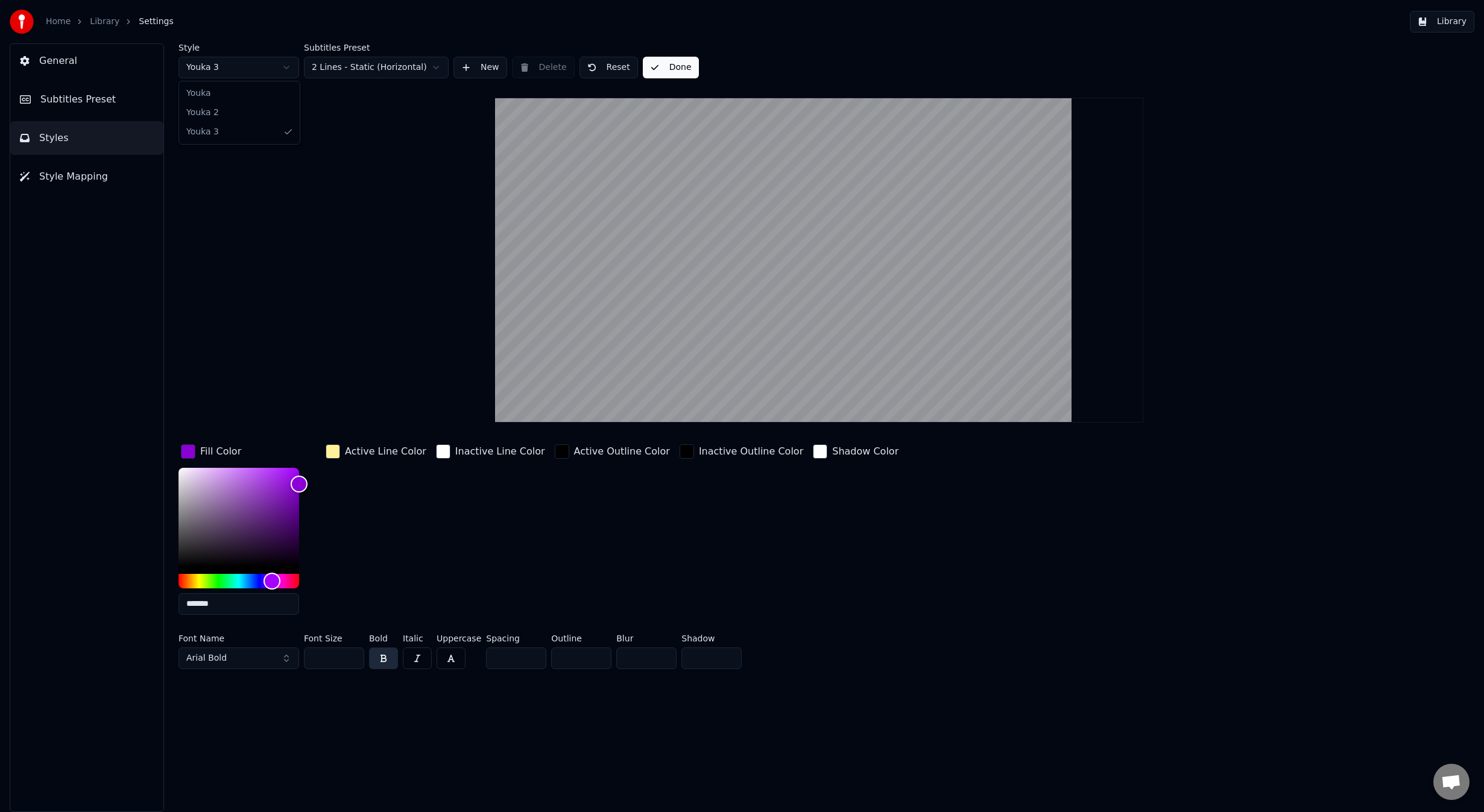
click at [250, 75] on html "Home Library Settings Library General Subtitles Preset Styles Style Mapping Sty…" at bounding box center [742, 406] width 1484 height 812
click at [658, 68] on button "Save" at bounding box center [669, 67] width 54 height 22
click at [239, 72] on html "Home Library Settings Library General Subtitles Preset Styles Style Mapping Sty…" at bounding box center [742, 406] width 1484 height 812
type input "*******"
click at [320, 198] on div "Style Youka Subtitles Preset 2 Lines - Static (Horizontal) New Delete Reset Sav…" at bounding box center [819, 358] width 1281 height 630
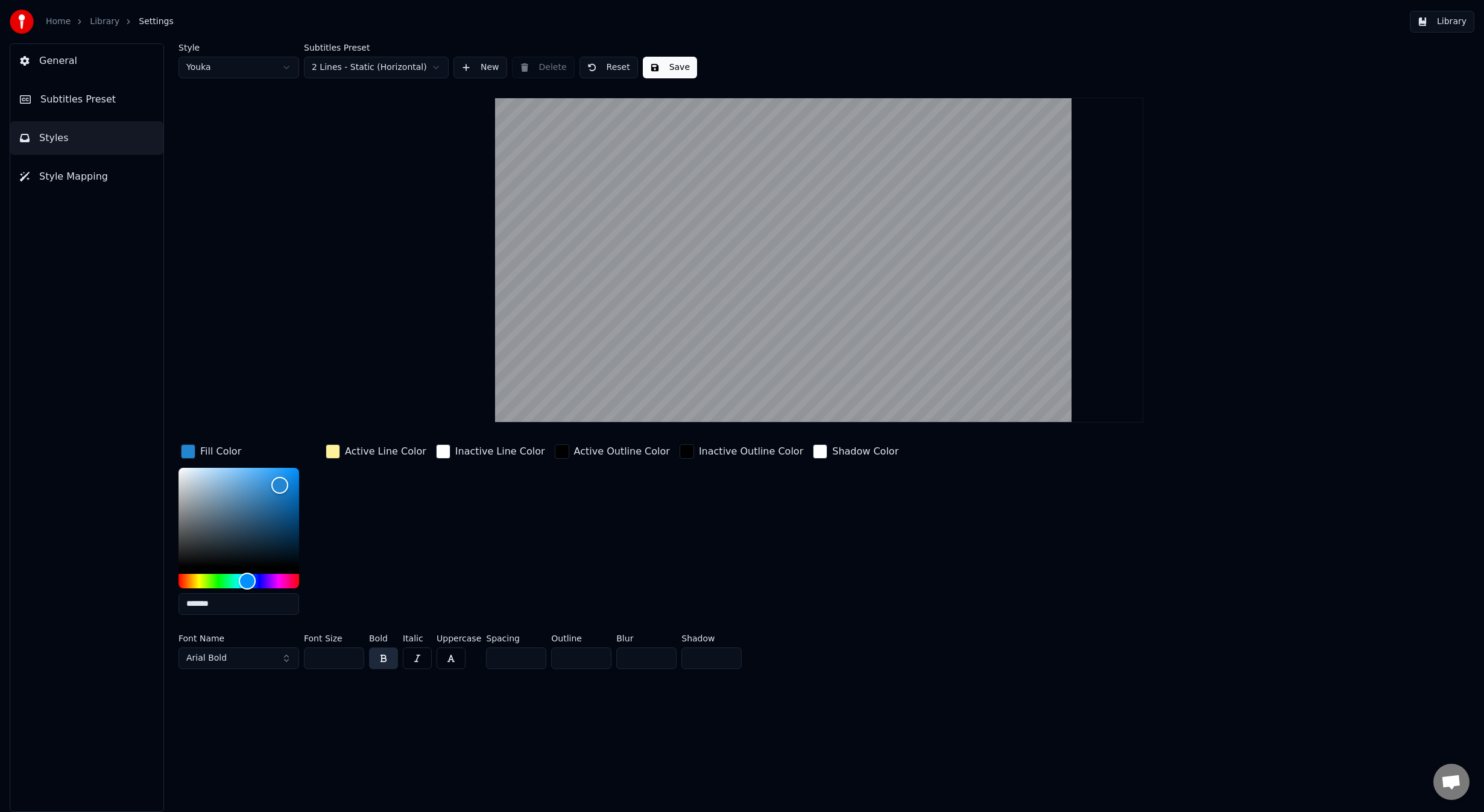
click at [122, 185] on button "Style Mapping" at bounding box center [87, 176] width 153 height 34
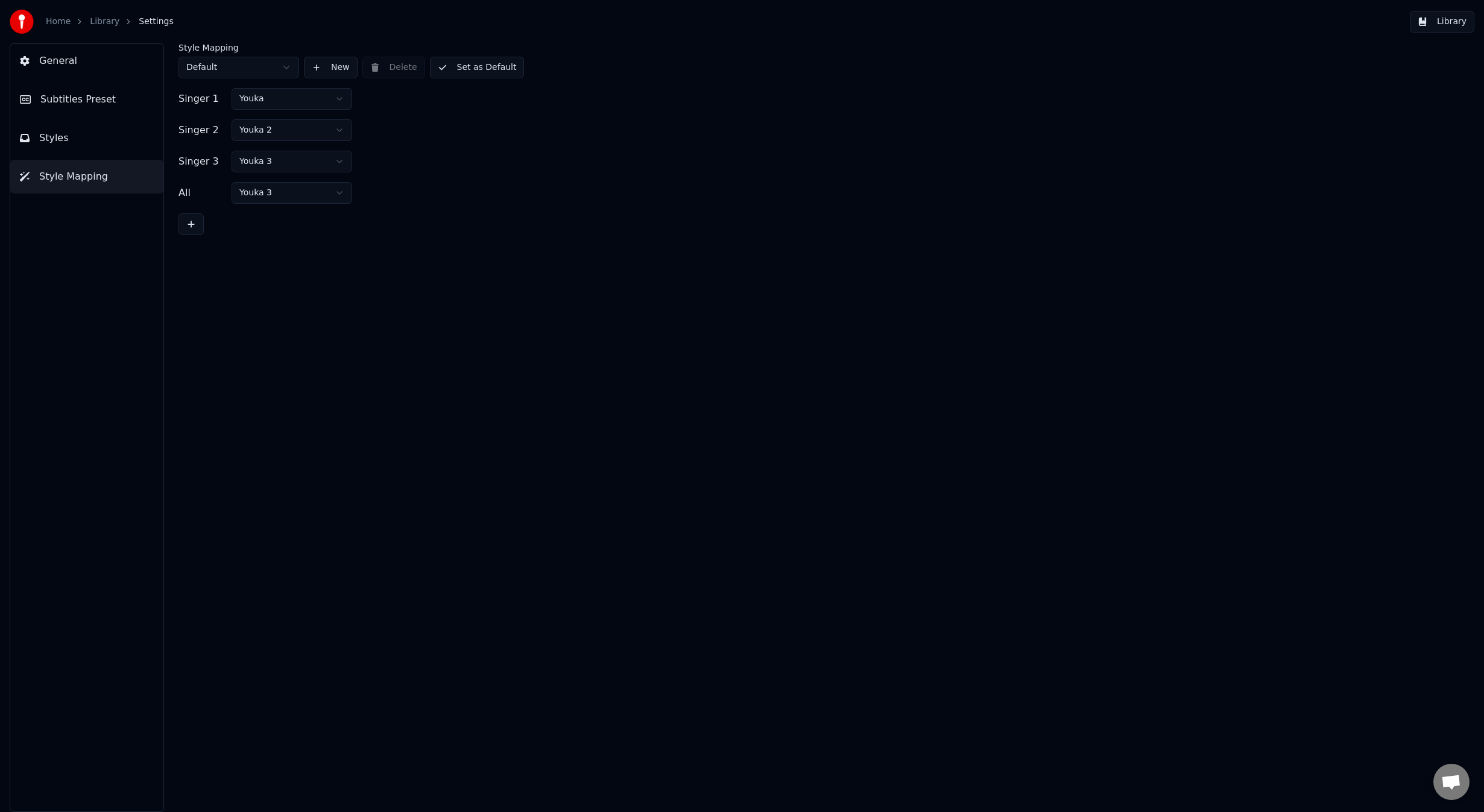
click at [1428, 20] on button "Library" at bounding box center [1442, 21] width 64 height 22
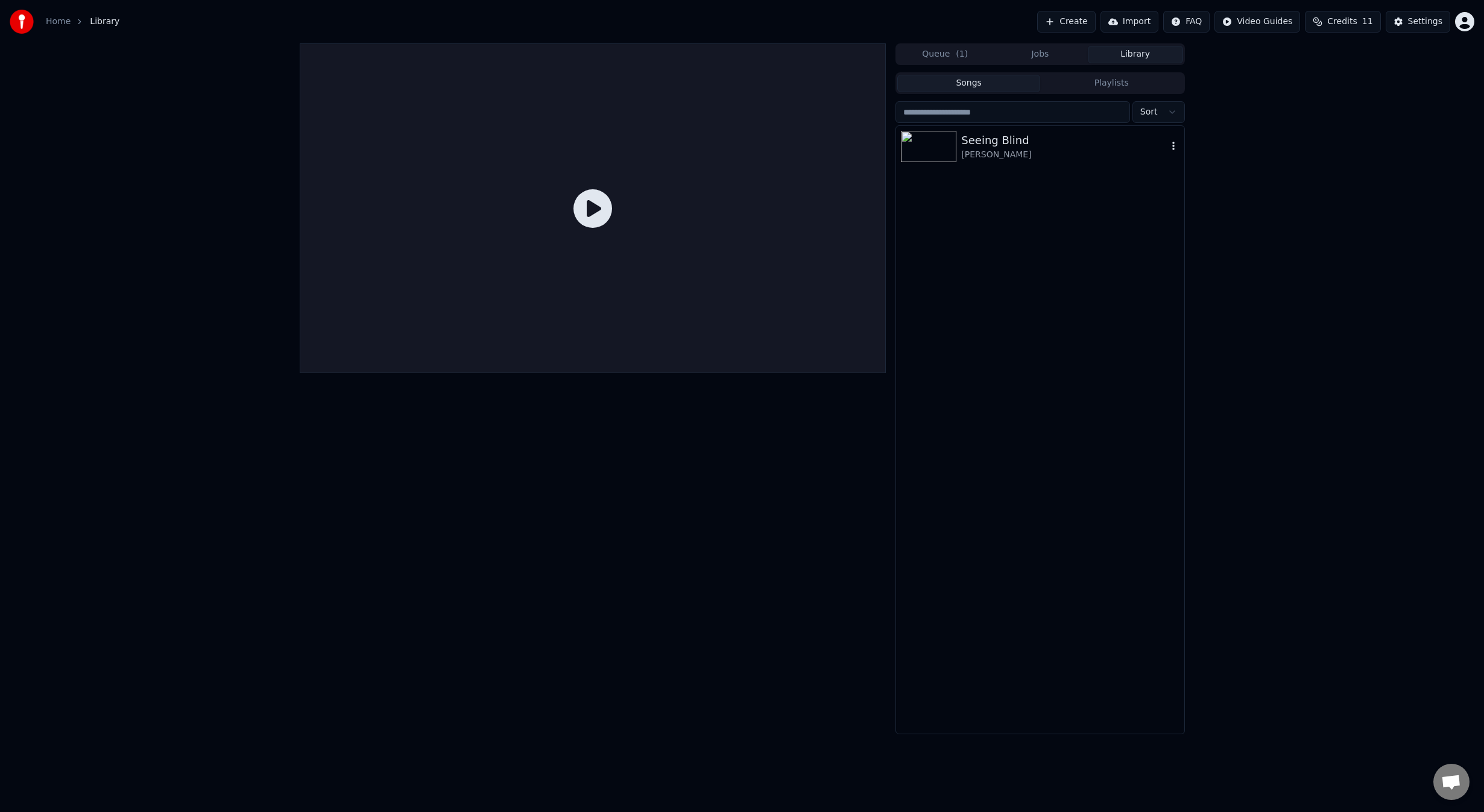
click at [1029, 150] on div "[PERSON_NAME]" at bounding box center [1064, 155] width 205 height 12
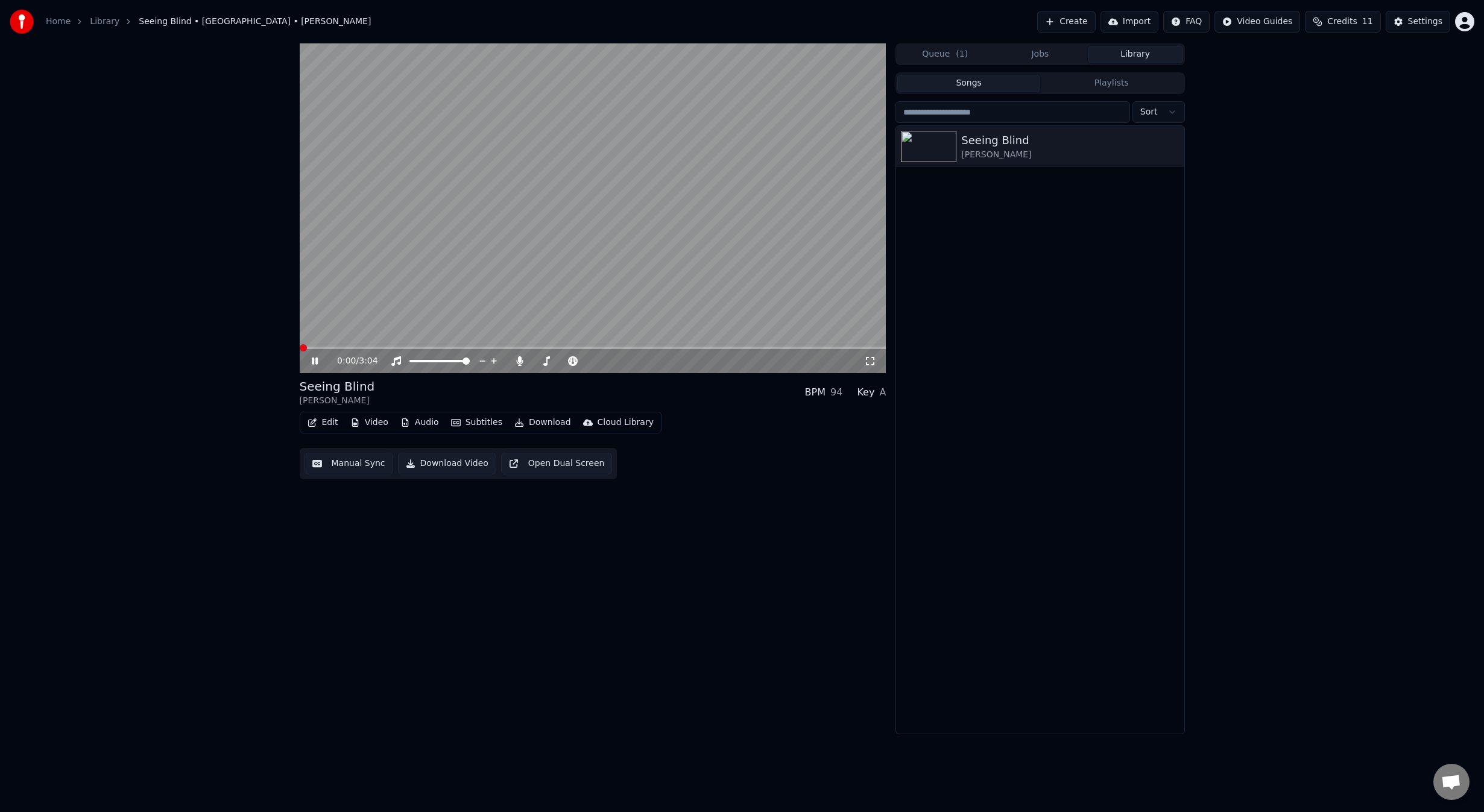
click at [330, 426] on button "Edit" at bounding box center [323, 422] width 40 height 17
click at [343, 590] on div "Duet Editor" at bounding box center [352, 588] width 48 height 12
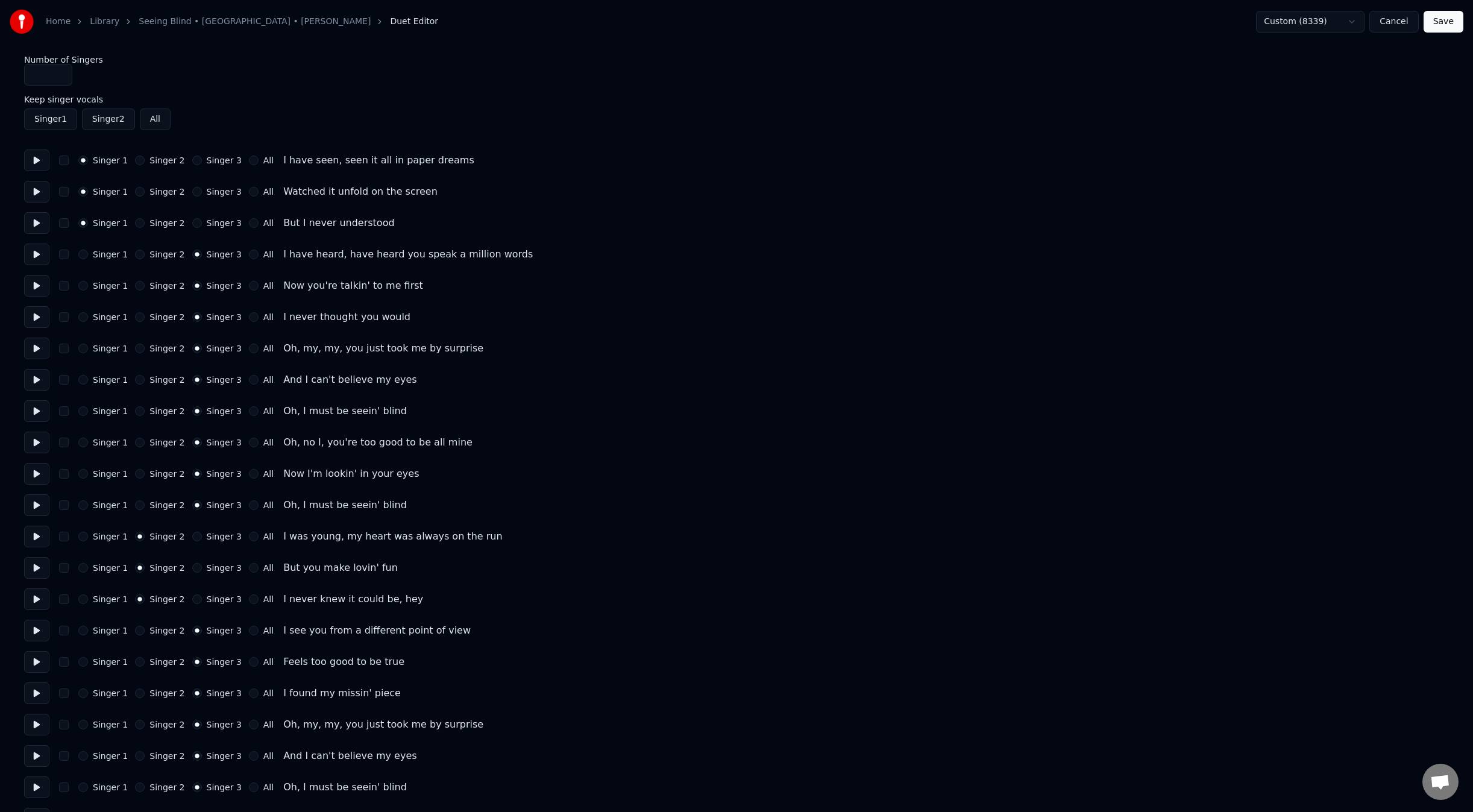
click at [45, 75] on input "*" at bounding box center [48, 74] width 48 height 22
click at [60, 80] on input "*" at bounding box center [48, 74] width 48 height 22
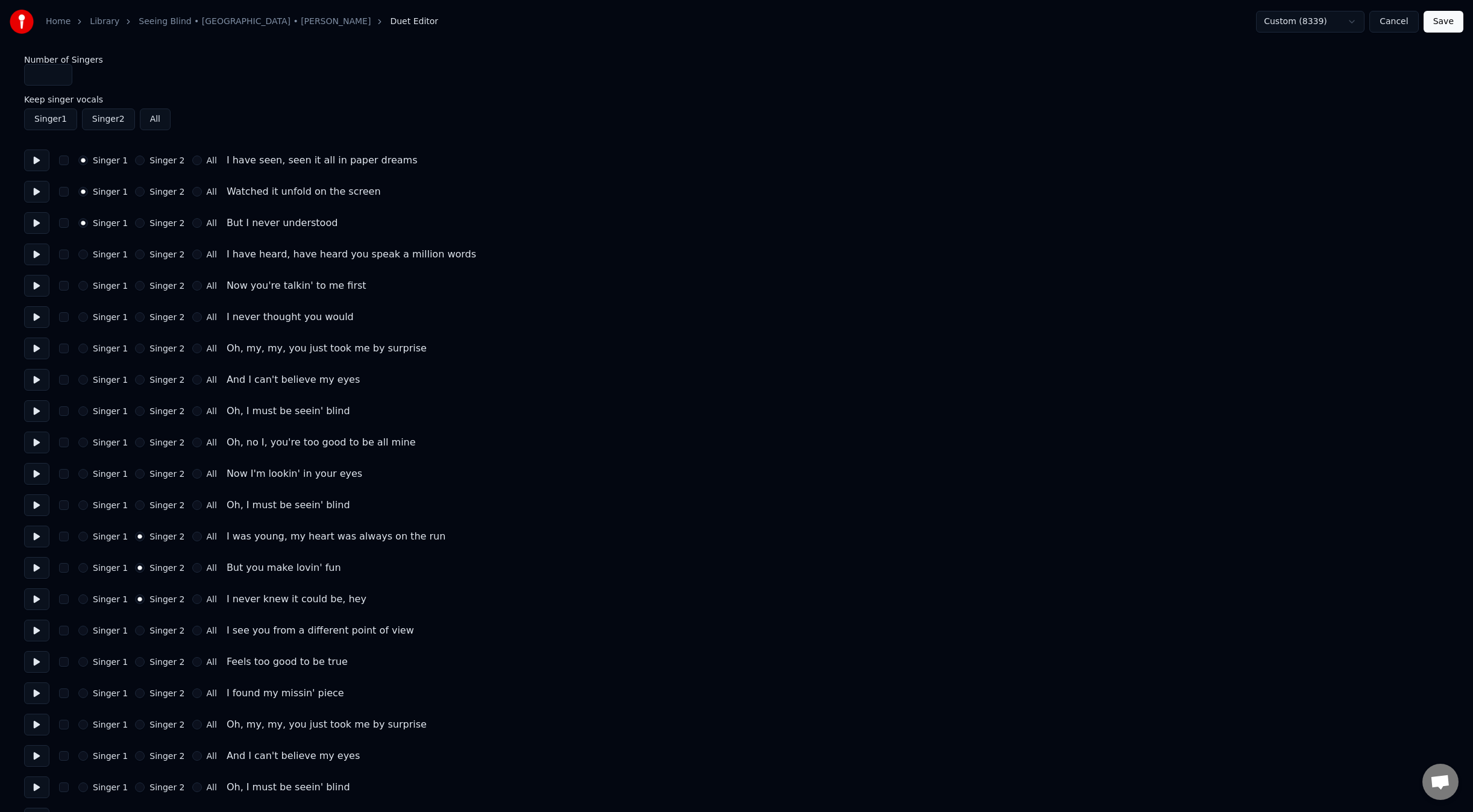
click at [192, 255] on button "All" at bounding box center [197, 254] width 10 height 10
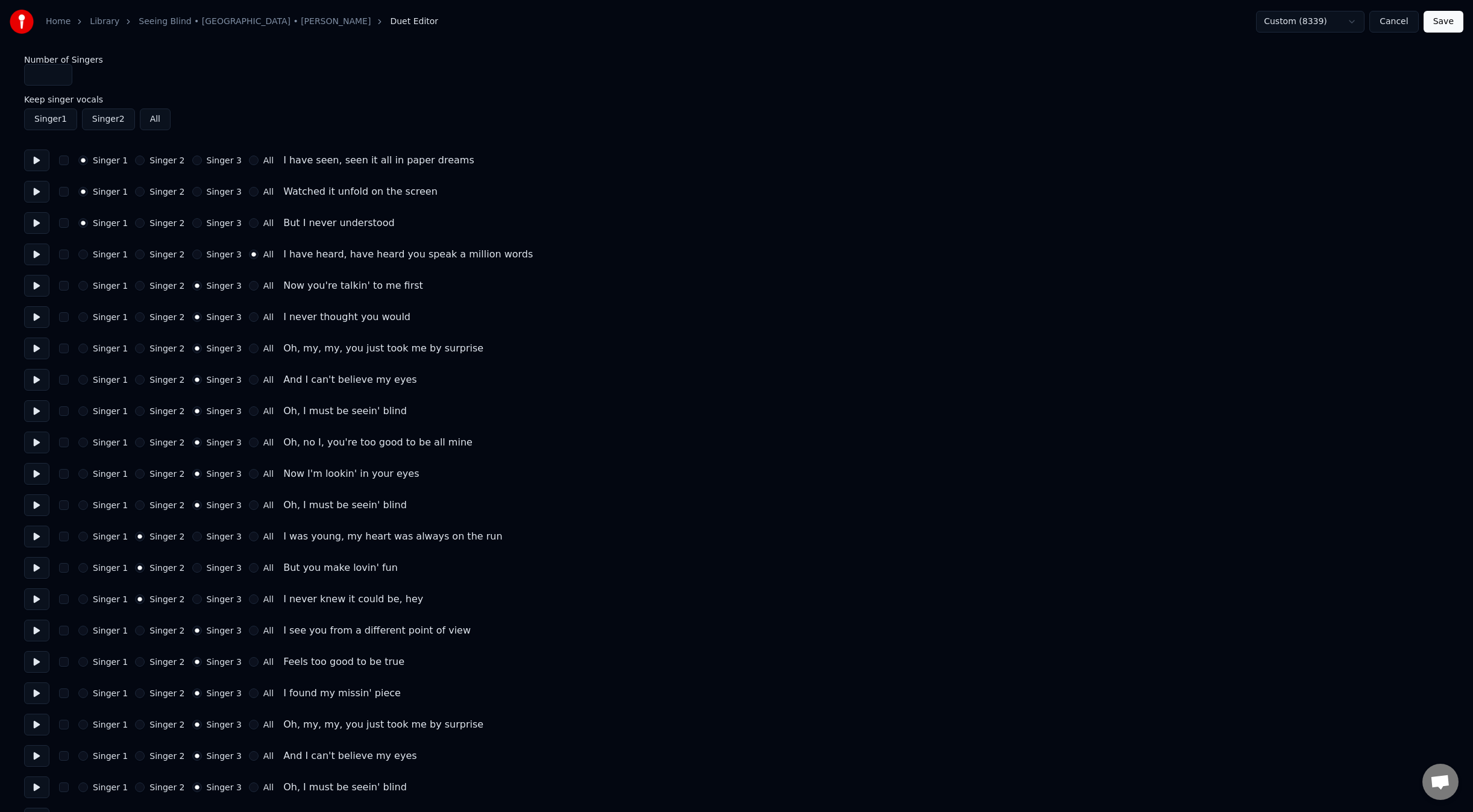
click at [48, 78] on input "*" at bounding box center [48, 74] width 48 height 22
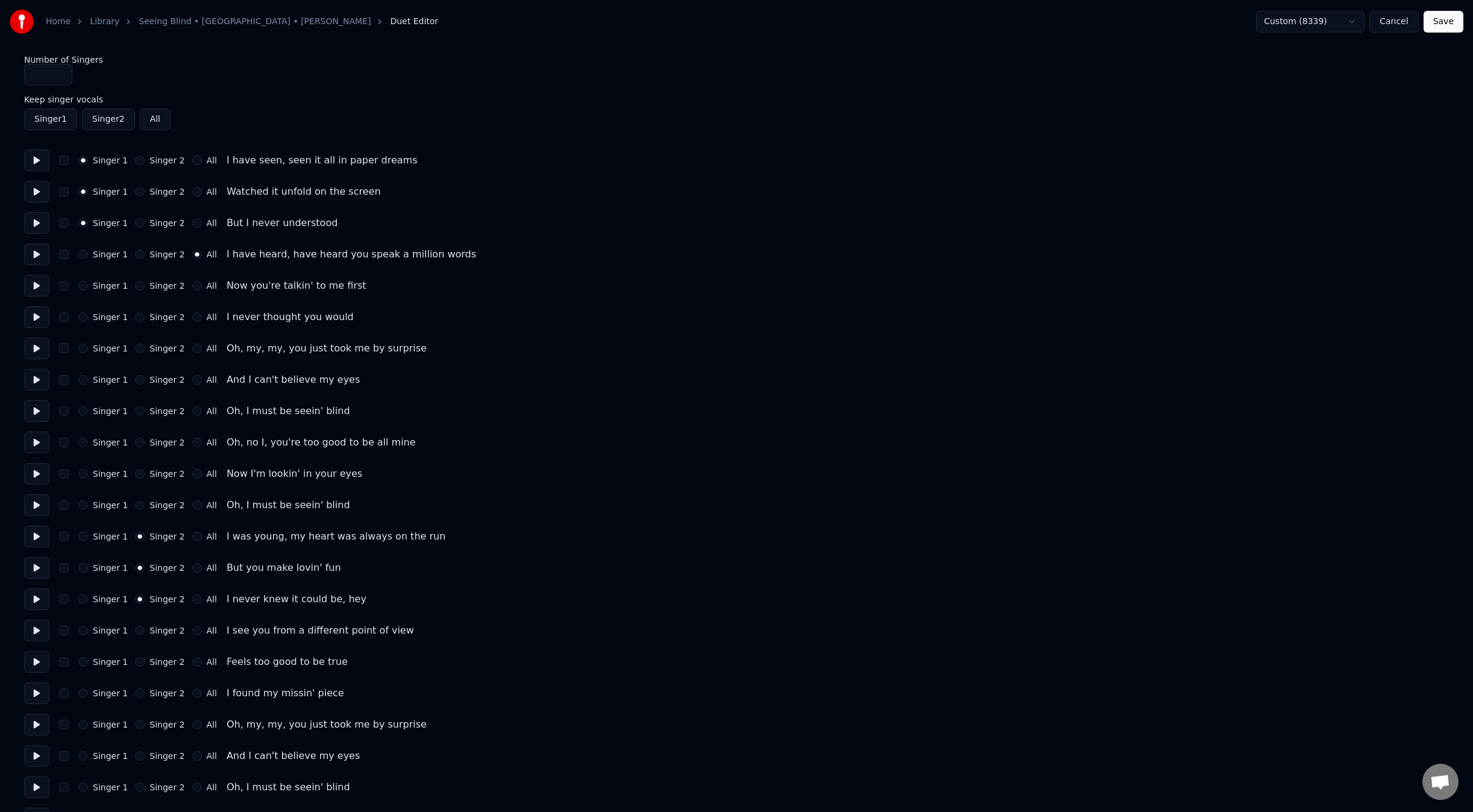
click at [61, 76] on input "*" at bounding box center [48, 74] width 48 height 22
click at [196, 287] on div "All" at bounding box center [204, 286] width 25 height 10
click at [192, 282] on button "All" at bounding box center [197, 286] width 10 height 10
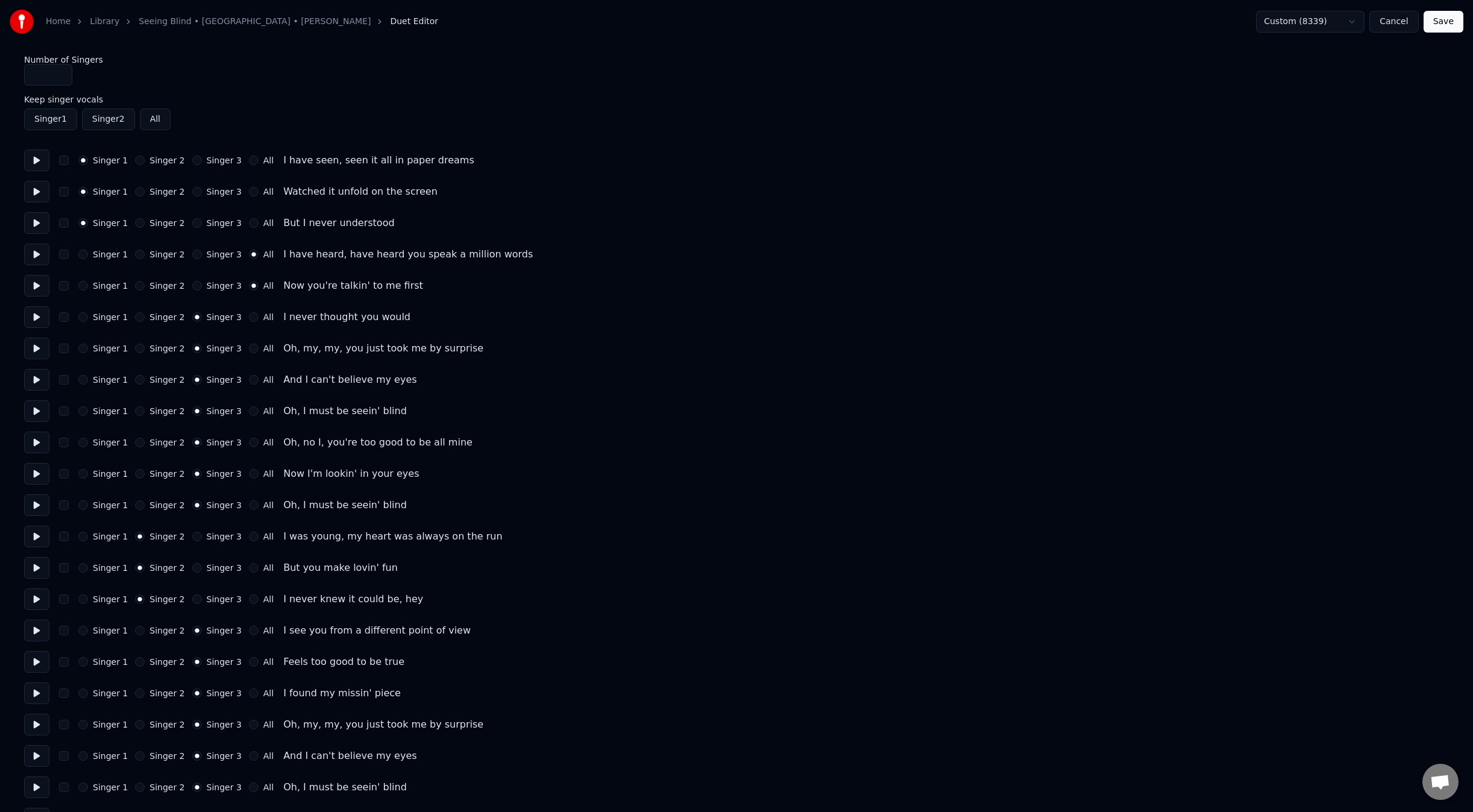
click at [64, 84] on input "*" at bounding box center [48, 74] width 48 height 22
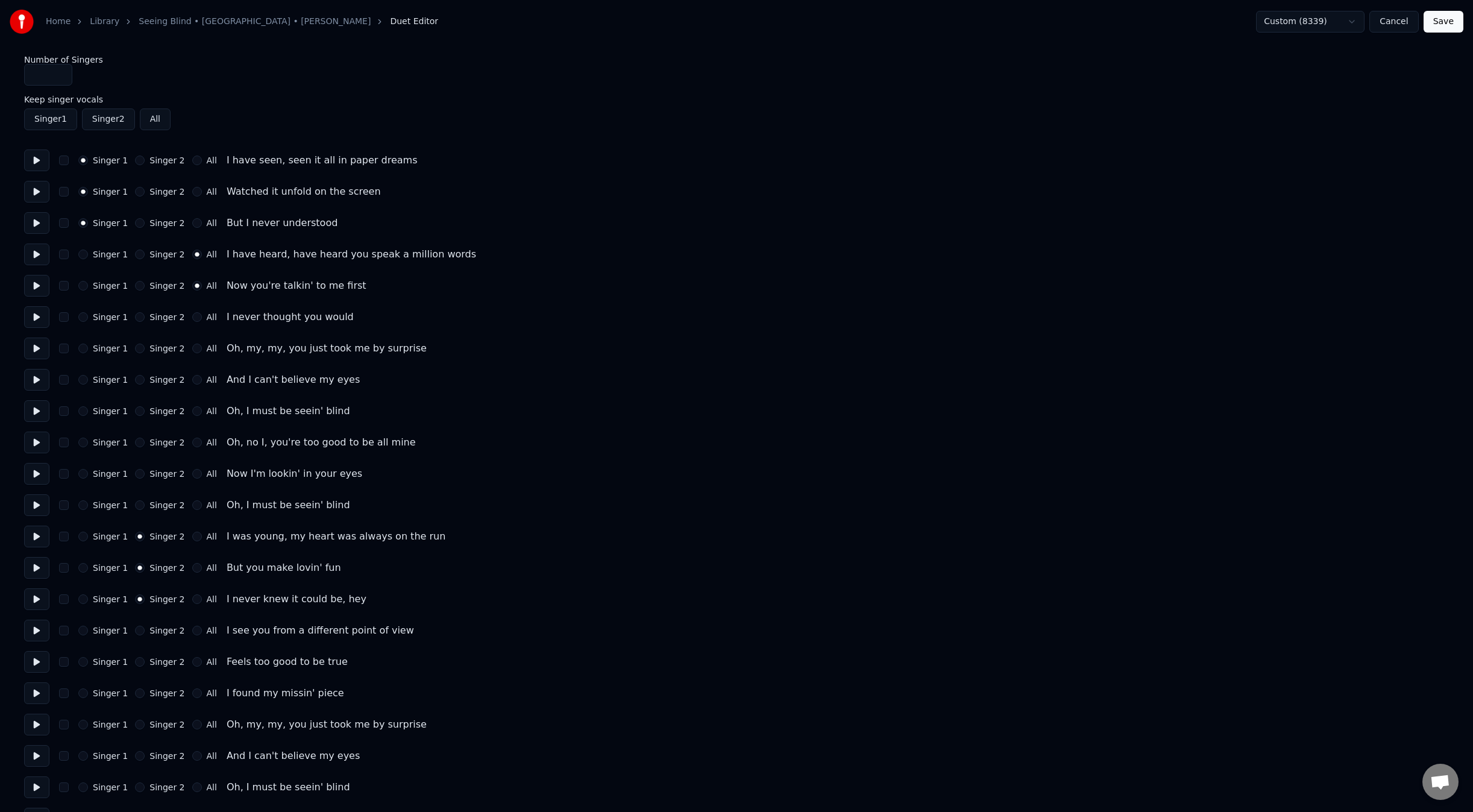
type input "*"
click at [666, 142] on div "Number of Singers * Keep singer vocals Singer 1 Singer 2 All Singer 1 Singer 2 …" at bounding box center [736, 662] width 1425 height 1213
click at [577, 440] on div "Singer 1 Singer 2 All Oh, no I, you're too good to be all mine" at bounding box center [736, 442] width 1425 height 22
click at [409, 323] on div "Singer 1 Singer 2 All I never thought you would" at bounding box center [736, 316] width 1425 height 22
click at [1445, 21] on button "Save" at bounding box center [1443, 21] width 39 height 22
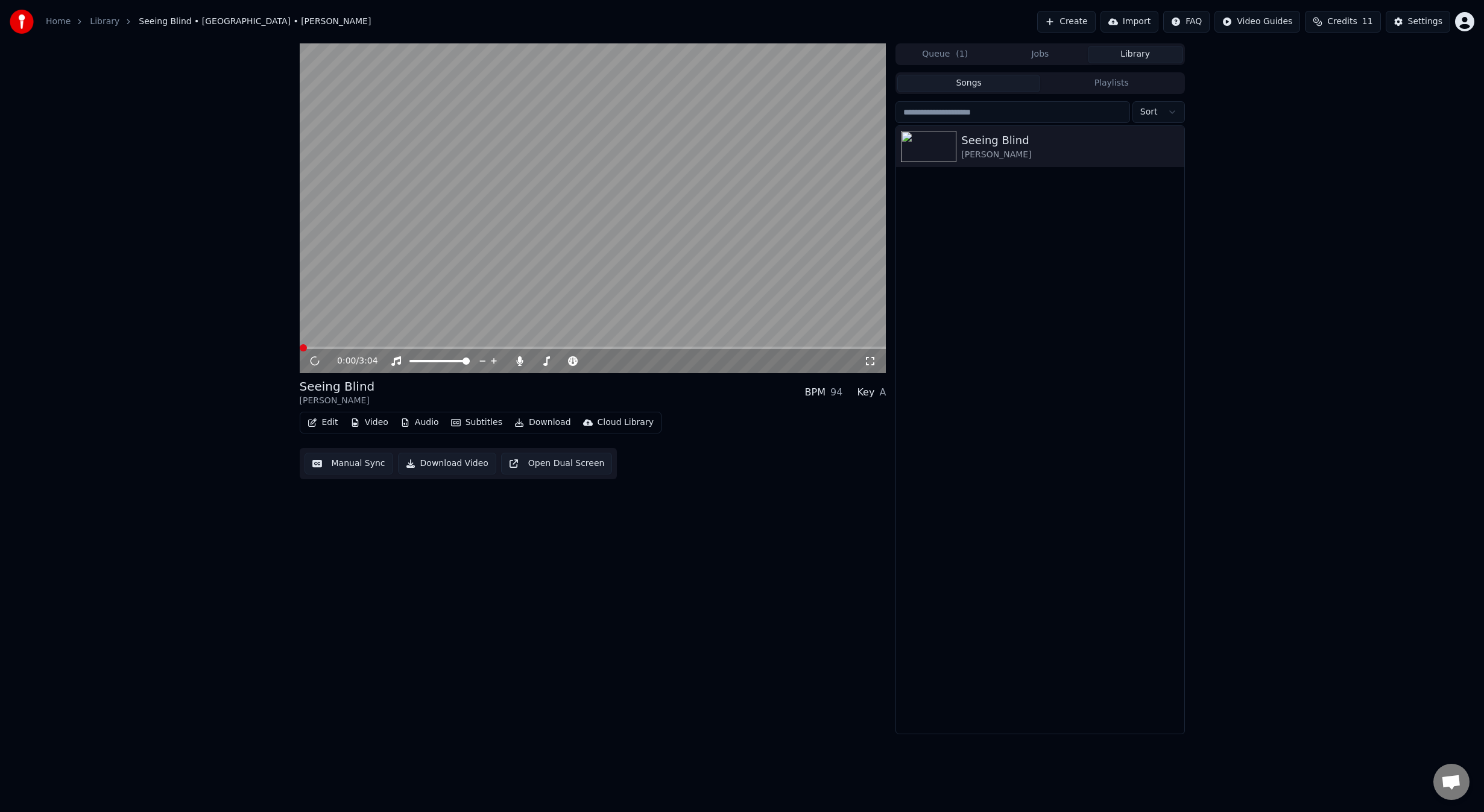
click at [200, 316] on div "0:00 / 3:04 Seeing Blind Niall • Maren Morris BPM 94 Key A Edit Video Audio Sub…" at bounding box center [742, 389] width 1484 height 690
click at [597, 262] on video at bounding box center [593, 208] width 587 height 330
click at [328, 427] on button "Edit" at bounding box center [323, 422] width 40 height 17
click at [329, 587] on div "Duet Editor" at bounding box center [352, 588] width 48 height 12
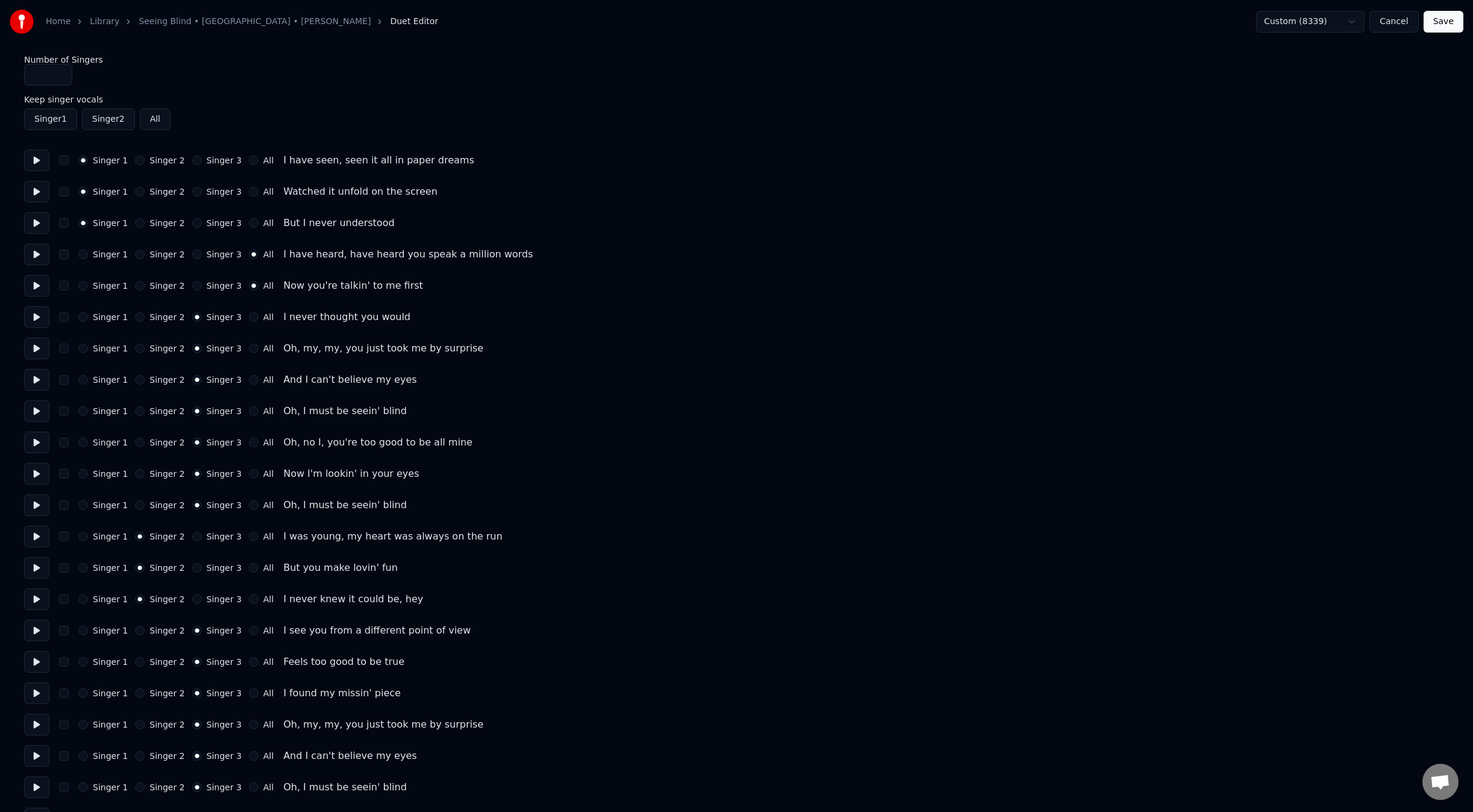
click at [59, 76] on input "*" at bounding box center [48, 74] width 48 height 22
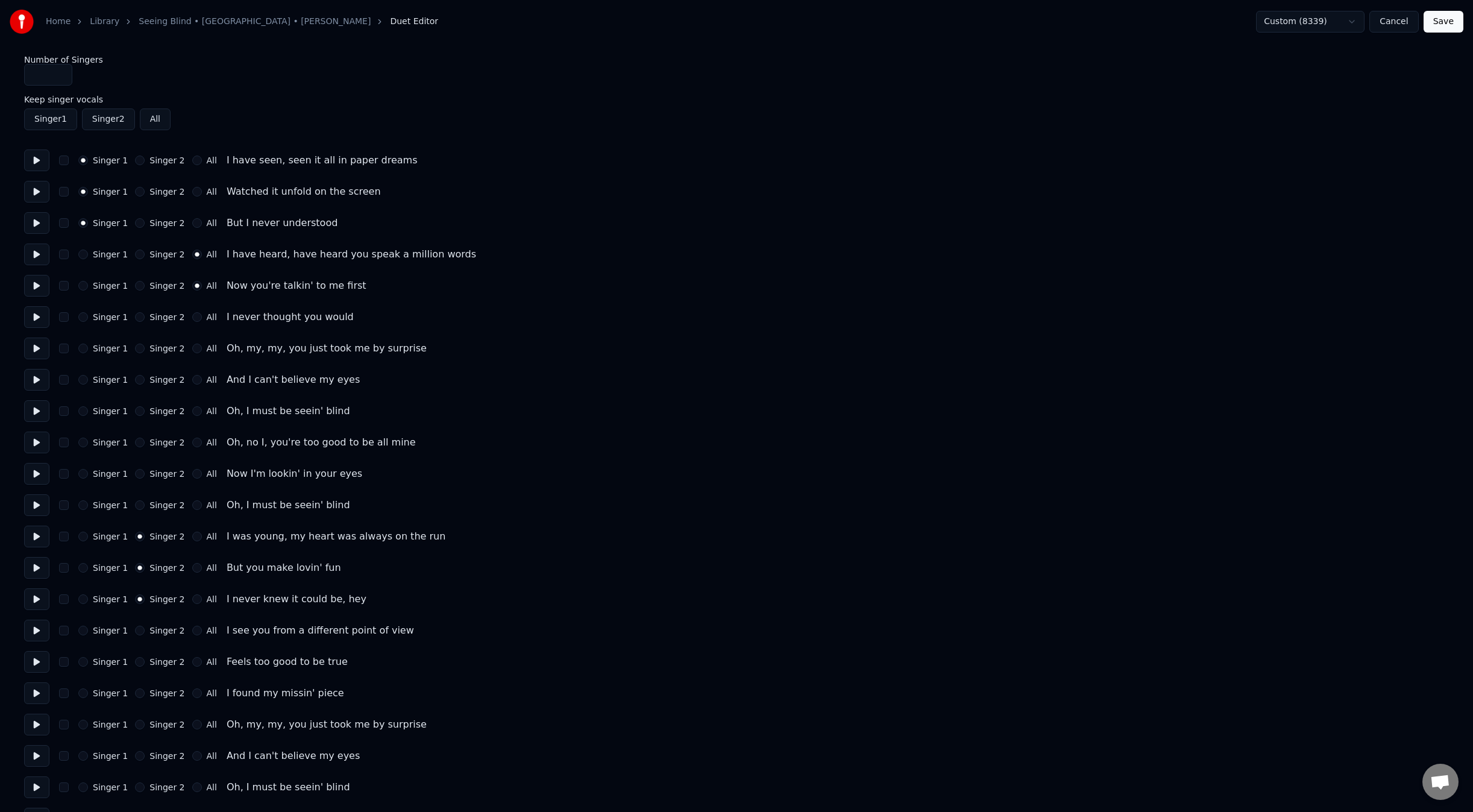
click at [192, 320] on button "All" at bounding box center [197, 317] width 10 height 10
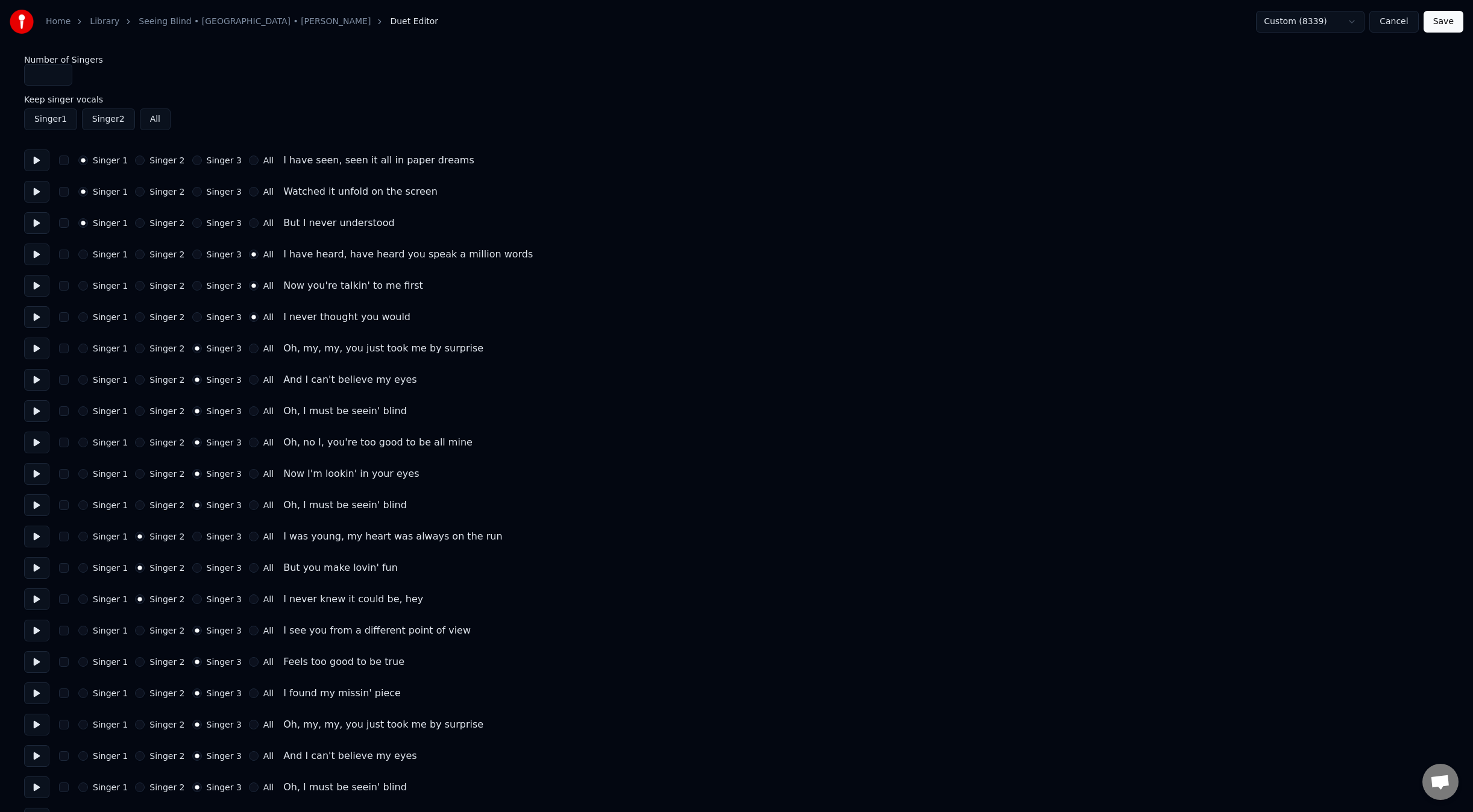
click at [249, 350] on button "All" at bounding box center [254, 348] width 10 height 10
click at [242, 373] on div "Singer 1 Singer 2 Singer 3 All And I can't believe my eyes" at bounding box center [736, 379] width 1425 height 22
click at [249, 378] on button "All" at bounding box center [254, 380] width 10 height 10
click at [246, 417] on div "Singer 1 Singer 2 Singer 3 All Oh, I must be seein' blind" at bounding box center [736, 410] width 1425 height 22
click at [249, 414] on div "All" at bounding box center [261, 411] width 25 height 10
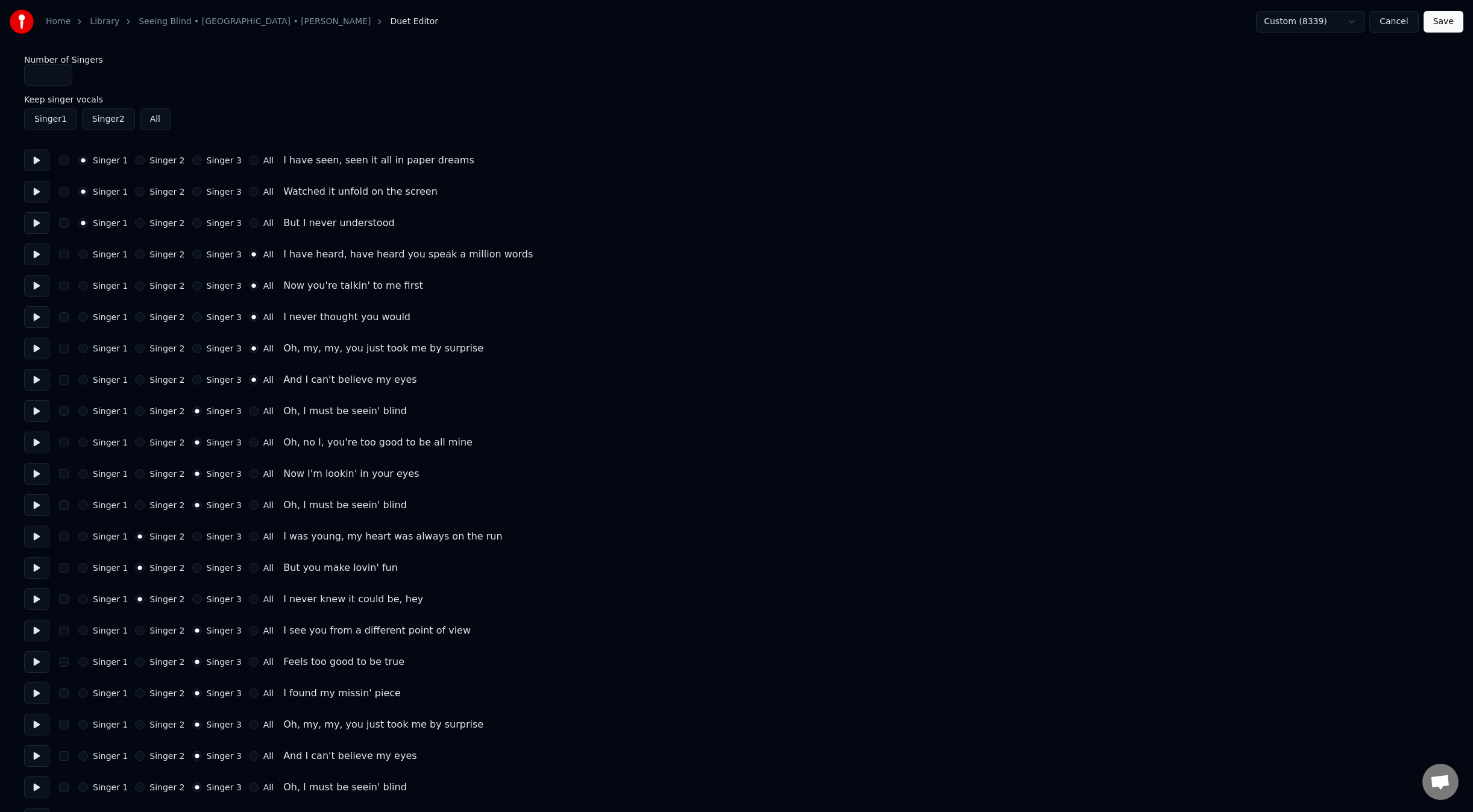
click at [249, 445] on div "All" at bounding box center [261, 443] width 25 height 10
click at [263, 411] on label "All" at bounding box center [268, 410] width 10 height 8
click at [253, 411] on button "All" at bounding box center [254, 411] width 10 height 10
click at [263, 440] on label "All" at bounding box center [268, 442] width 10 height 8
click at [254, 440] on button "All" at bounding box center [254, 443] width 10 height 10
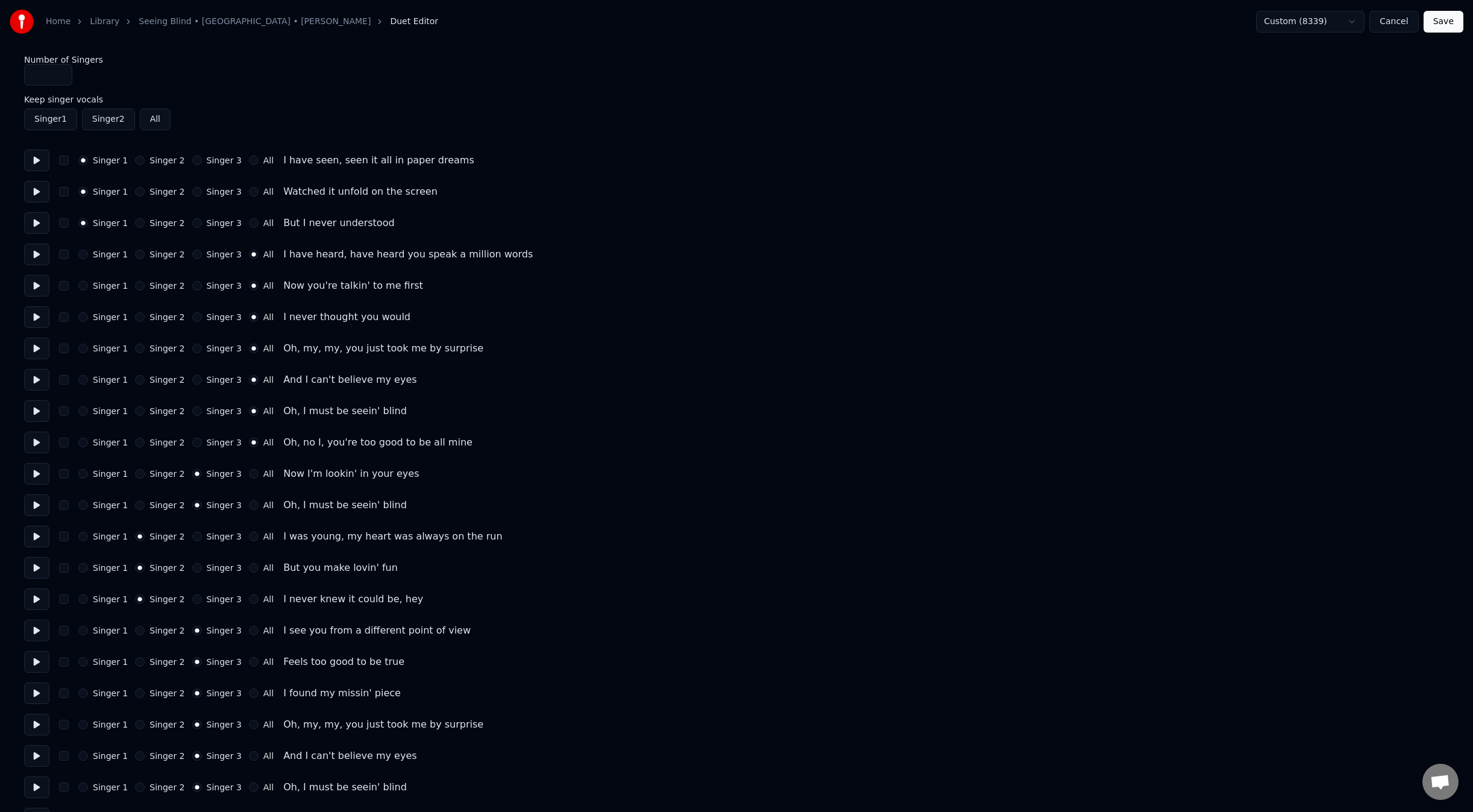
click at [263, 476] on label "All" at bounding box center [268, 473] width 10 height 8
click at [258, 476] on button "All" at bounding box center [254, 474] width 10 height 10
click at [255, 512] on div "Singer 1 Singer 2 Singer 3 All Oh, I must be seein' blind" at bounding box center [736, 505] width 1425 height 22
click at [263, 503] on label "All" at bounding box center [268, 505] width 10 height 8
click at [254, 503] on button "All" at bounding box center [254, 505] width 10 height 10
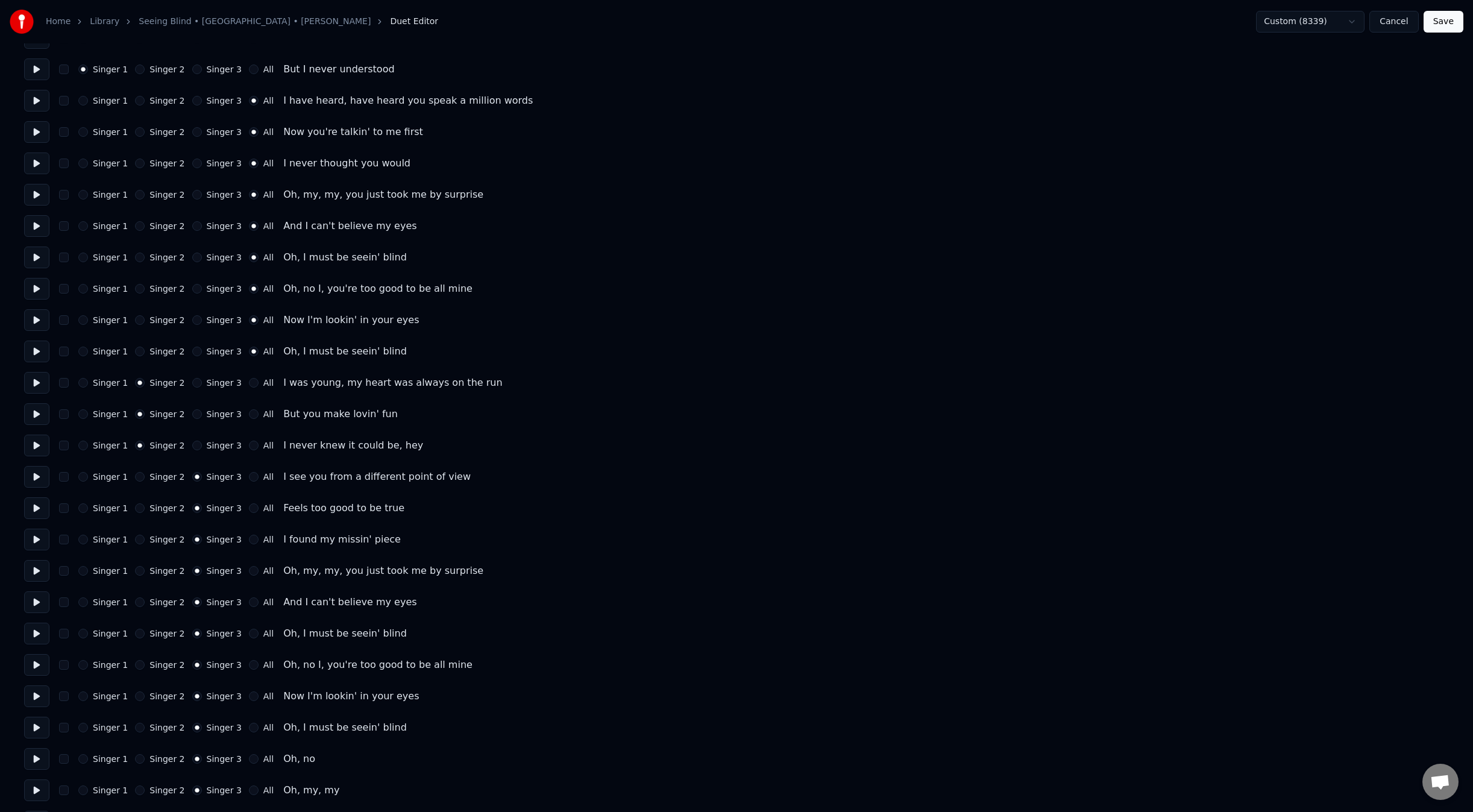
scroll to position [161, 0]
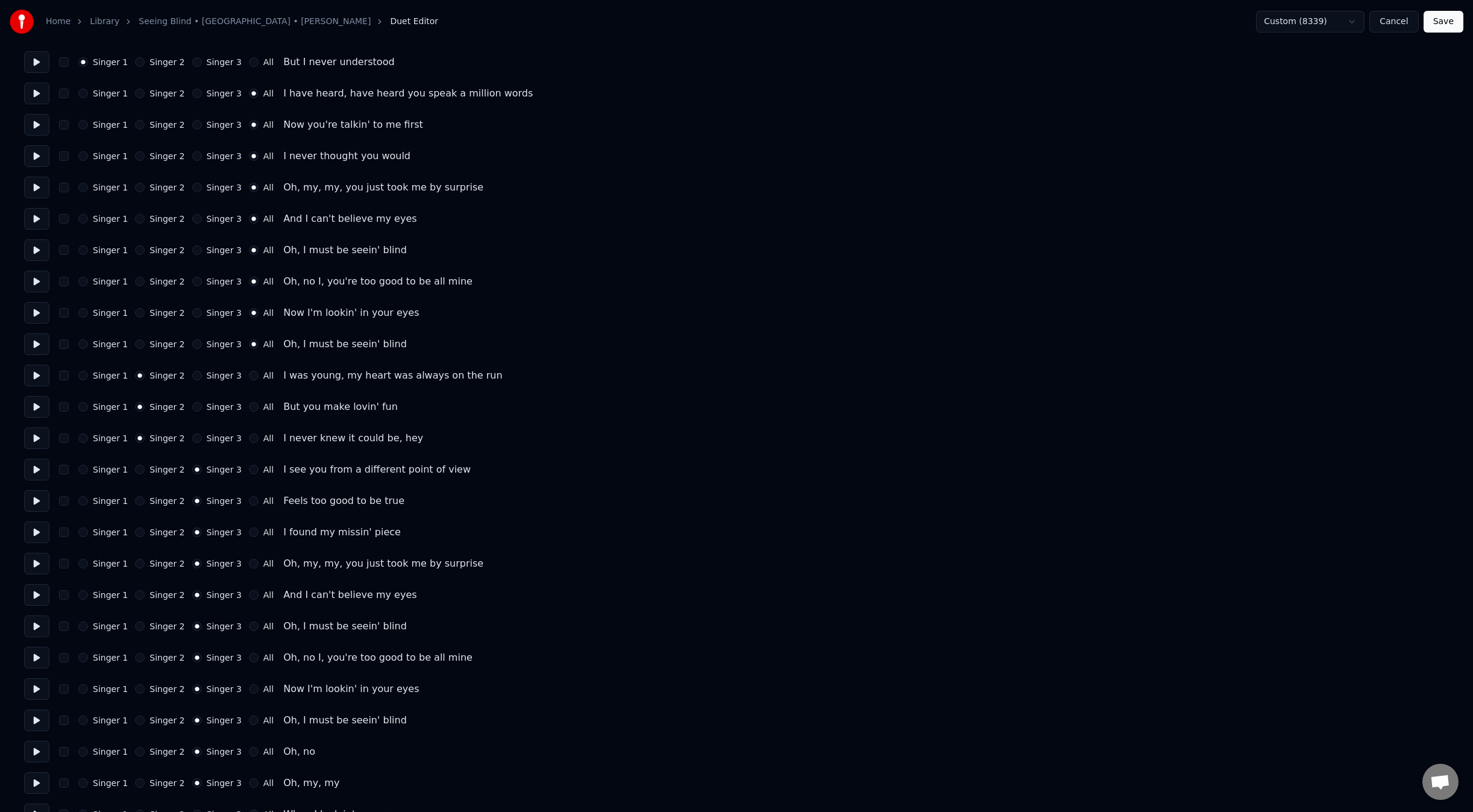
click at [263, 470] on label "All" at bounding box center [268, 469] width 10 height 8
click at [254, 470] on button "All" at bounding box center [254, 469] width 10 height 10
click at [263, 500] on label "All" at bounding box center [268, 501] width 10 height 8
click at [256, 500] on button "All" at bounding box center [254, 501] width 10 height 10
click at [263, 528] on label "All" at bounding box center [268, 532] width 10 height 8
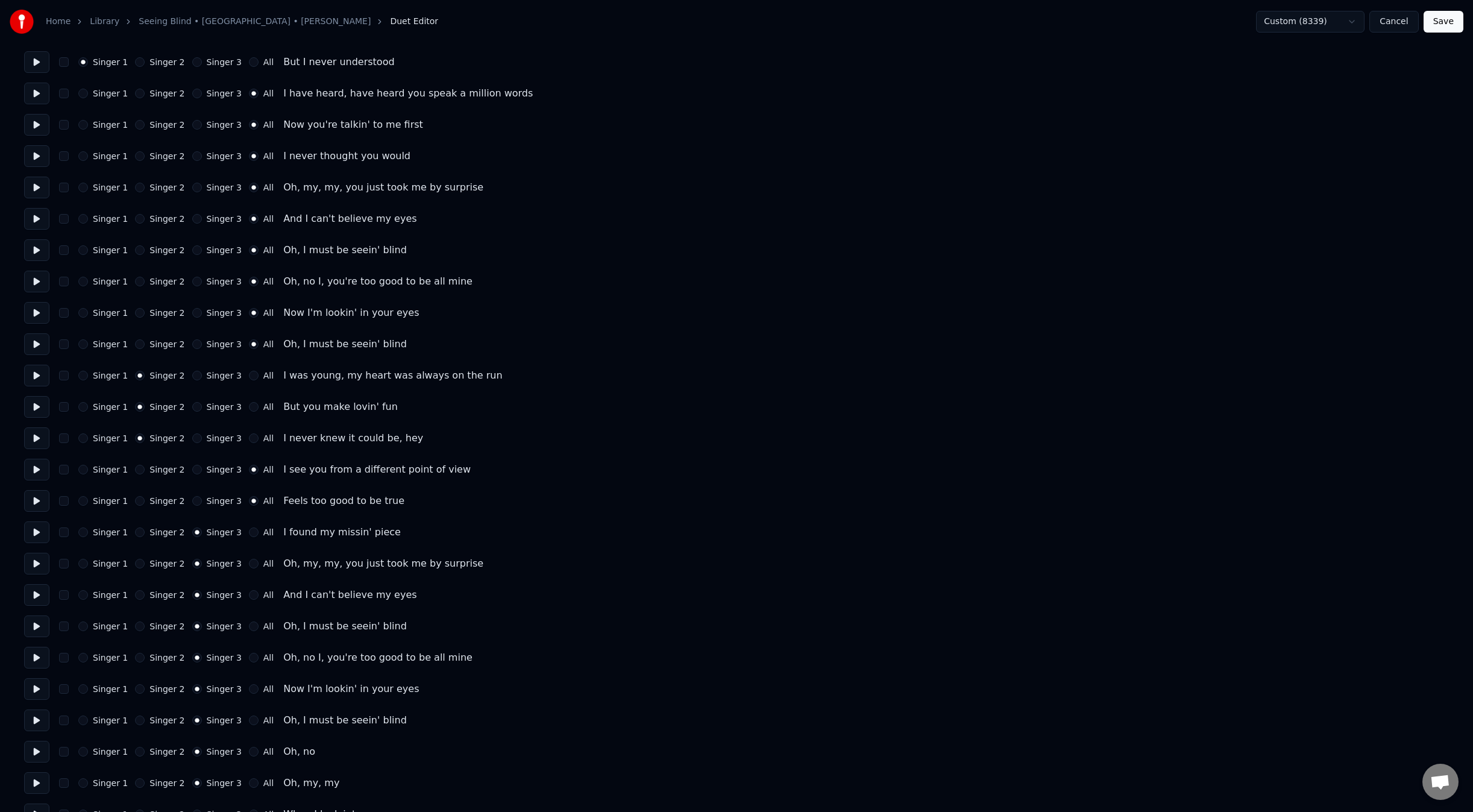
click at [258, 527] on button "All" at bounding box center [254, 532] width 10 height 10
click at [263, 563] on label "All" at bounding box center [268, 563] width 10 height 8
click at [256, 563] on button "All" at bounding box center [254, 563] width 10 height 10
click at [263, 595] on label "All" at bounding box center [268, 595] width 10 height 8
click at [254, 595] on button "All" at bounding box center [254, 595] width 10 height 10
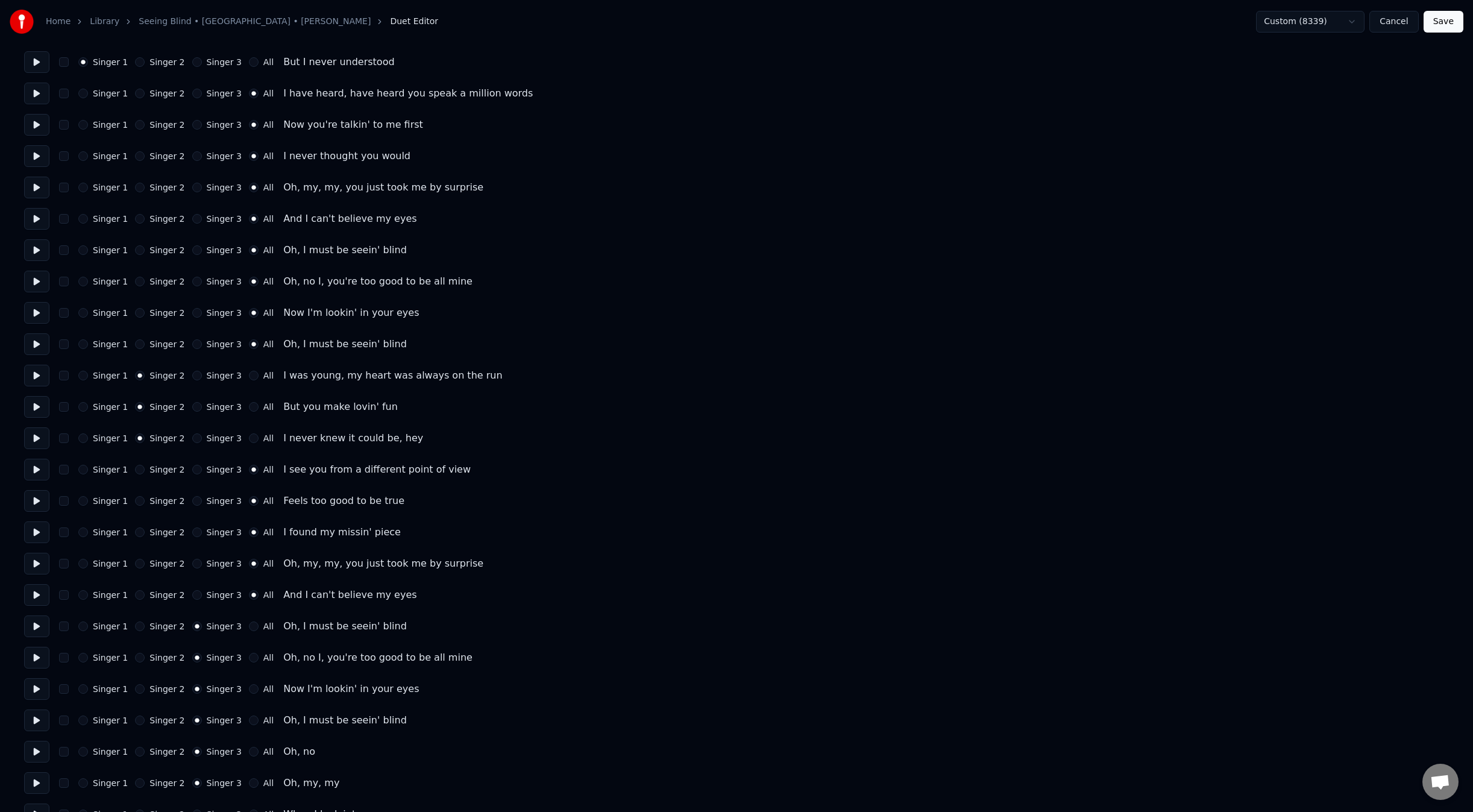
click at [263, 625] on label "All" at bounding box center [268, 626] width 10 height 8
click at [258, 625] on button "All" at bounding box center [254, 626] width 10 height 10
click at [263, 653] on label "All" at bounding box center [268, 657] width 10 height 8
click at [257, 653] on button "All" at bounding box center [254, 657] width 10 height 10
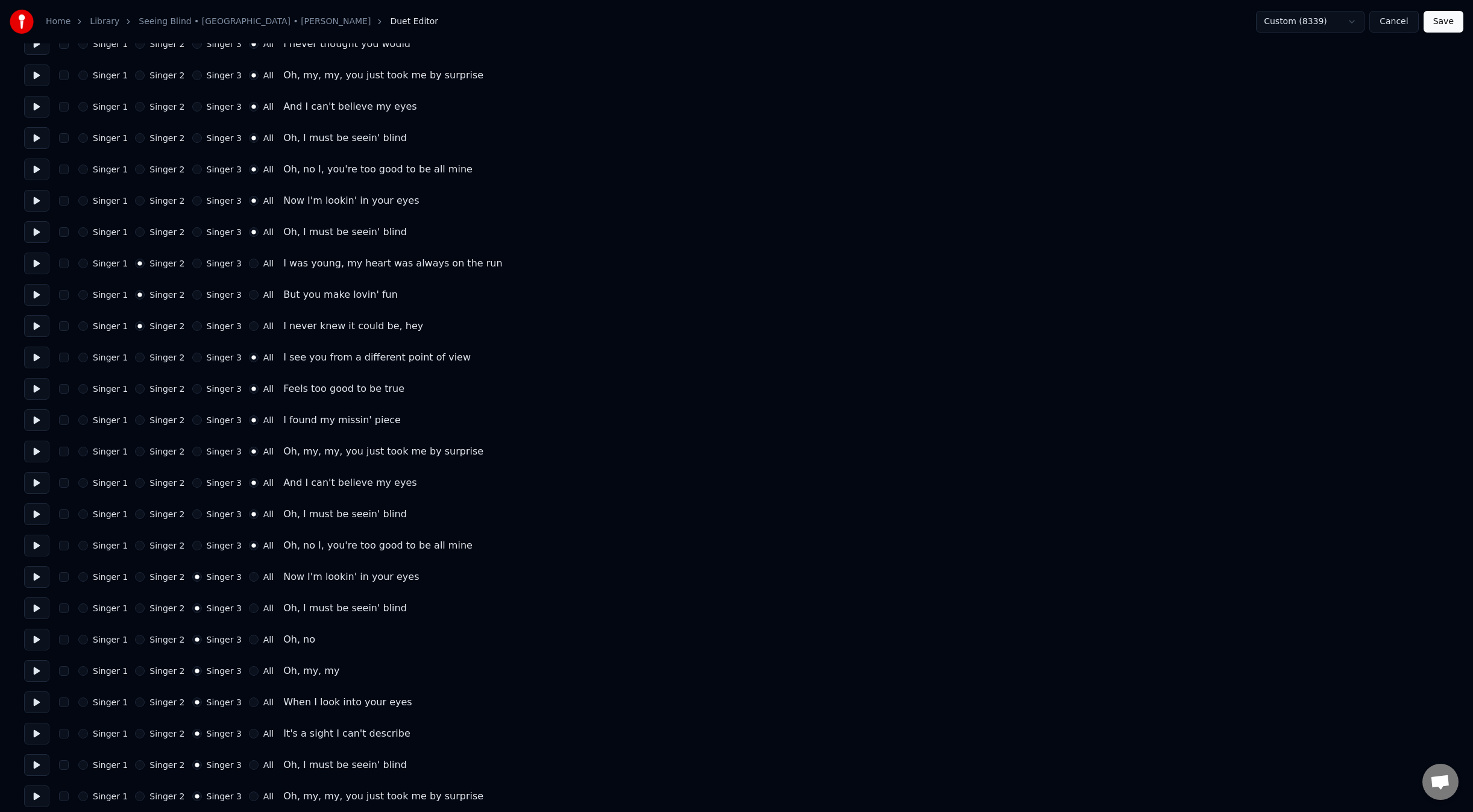
scroll to position [282, 0]
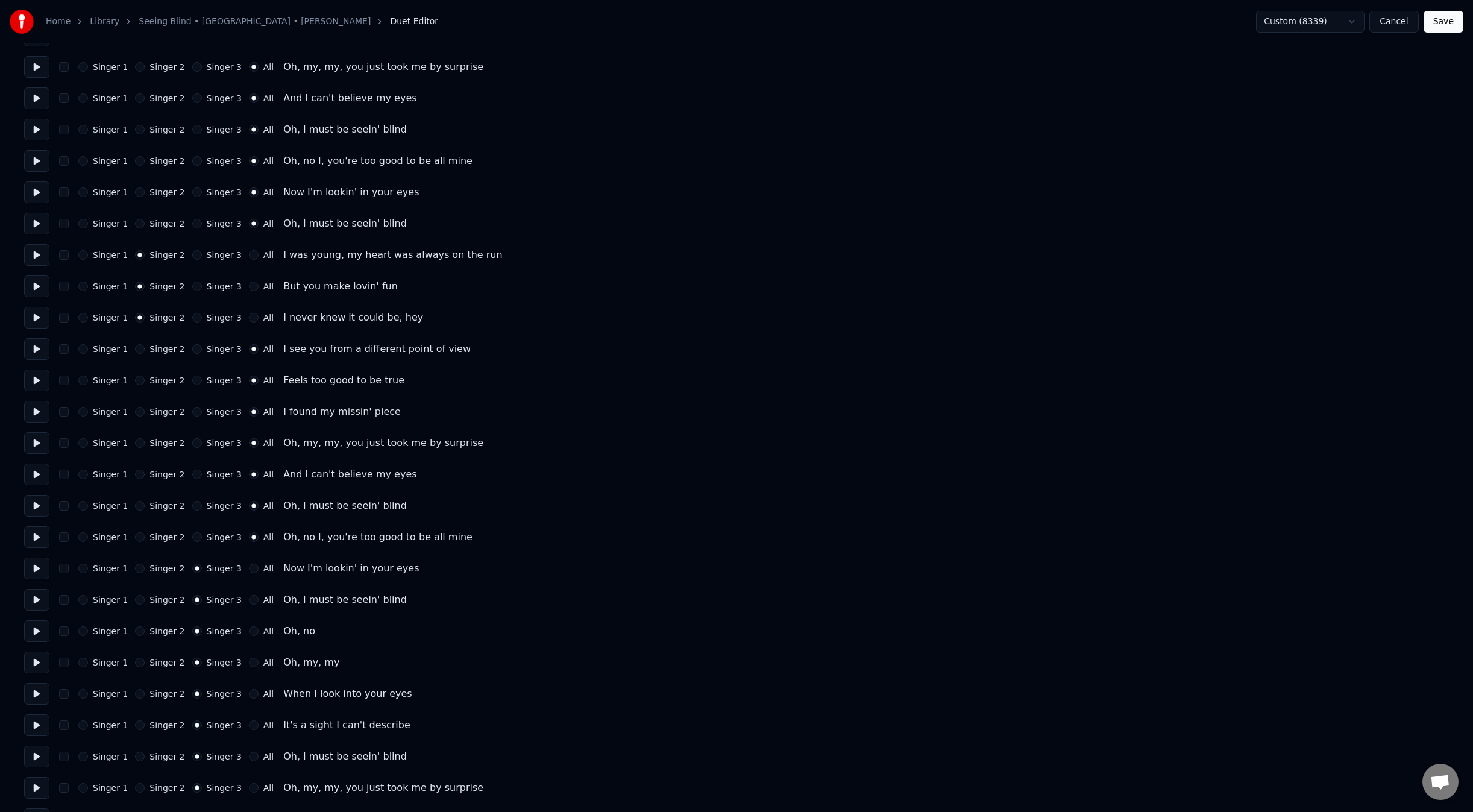
click at [263, 570] on label "All" at bounding box center [268, 568] width 10 height 8
click at [252, 570] on button "All" at bounding box center [254, 568] width 10 height 10
click at [251, 606] on div "Singer 1 Singer 2 Singer 3 All Oh, I must be seein' blind" at bounding box center [736, 600] width 1425 height 22
click at [263, 601] on label "All" at bounding box center [268, 600] width 10 height 8
click at [258, 601] on button "All" at bounding box center [254, 600] width 10 height 10
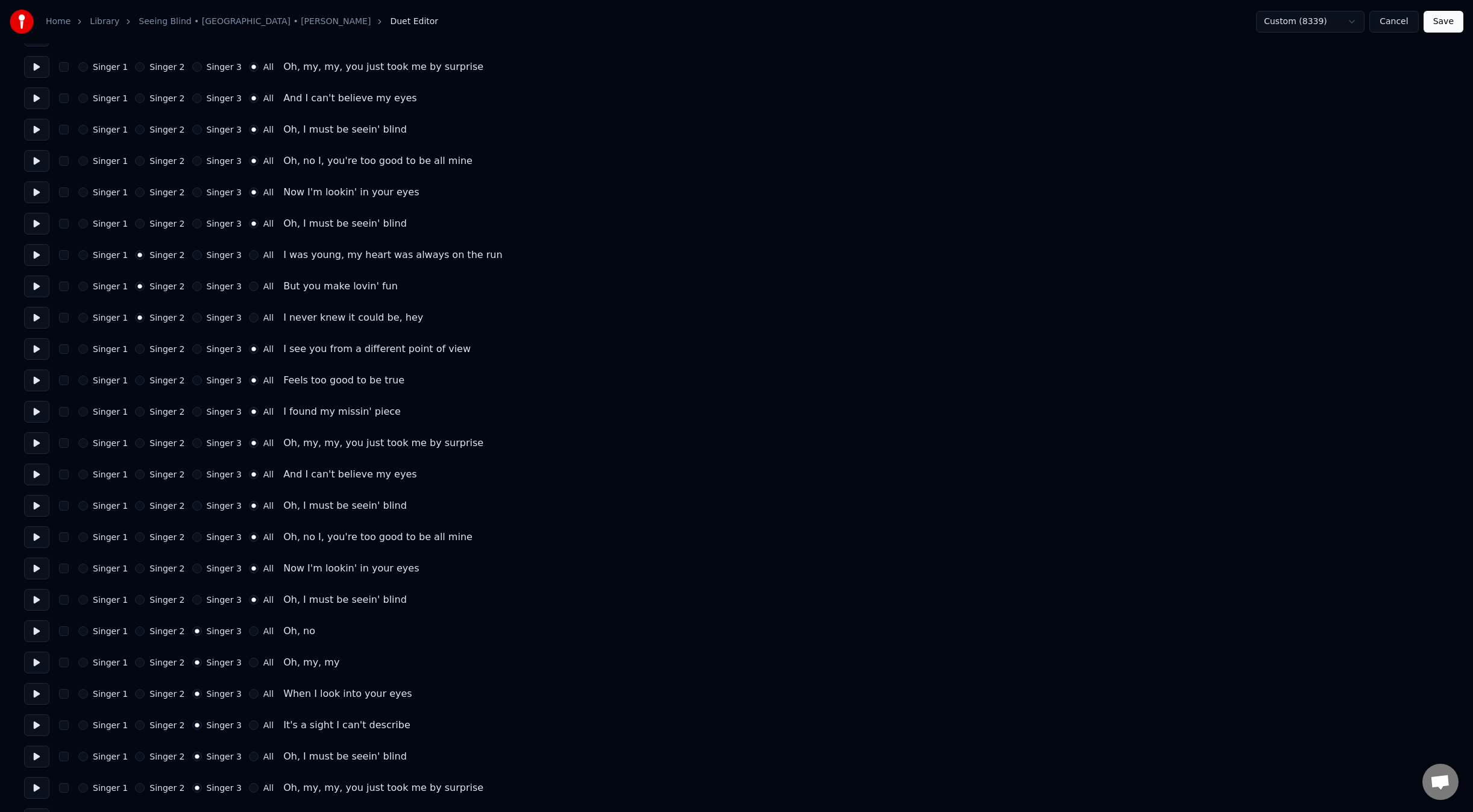
click at [263, 628] on label "All" at bounding box center [268, 631] width 10 height 8
click at [254, 628] on button "All" at bounding box center [254, 631] width 10 height 10
click at [263, 659] on label "All" at bounding box center [268, 662] width 10 height 8
click at [256, 659] on button "All" at bounding box center [254, 662] width 10 height 10
click at [263, 695] on label "All" at bounding box center [268, 694] width 10 height 8
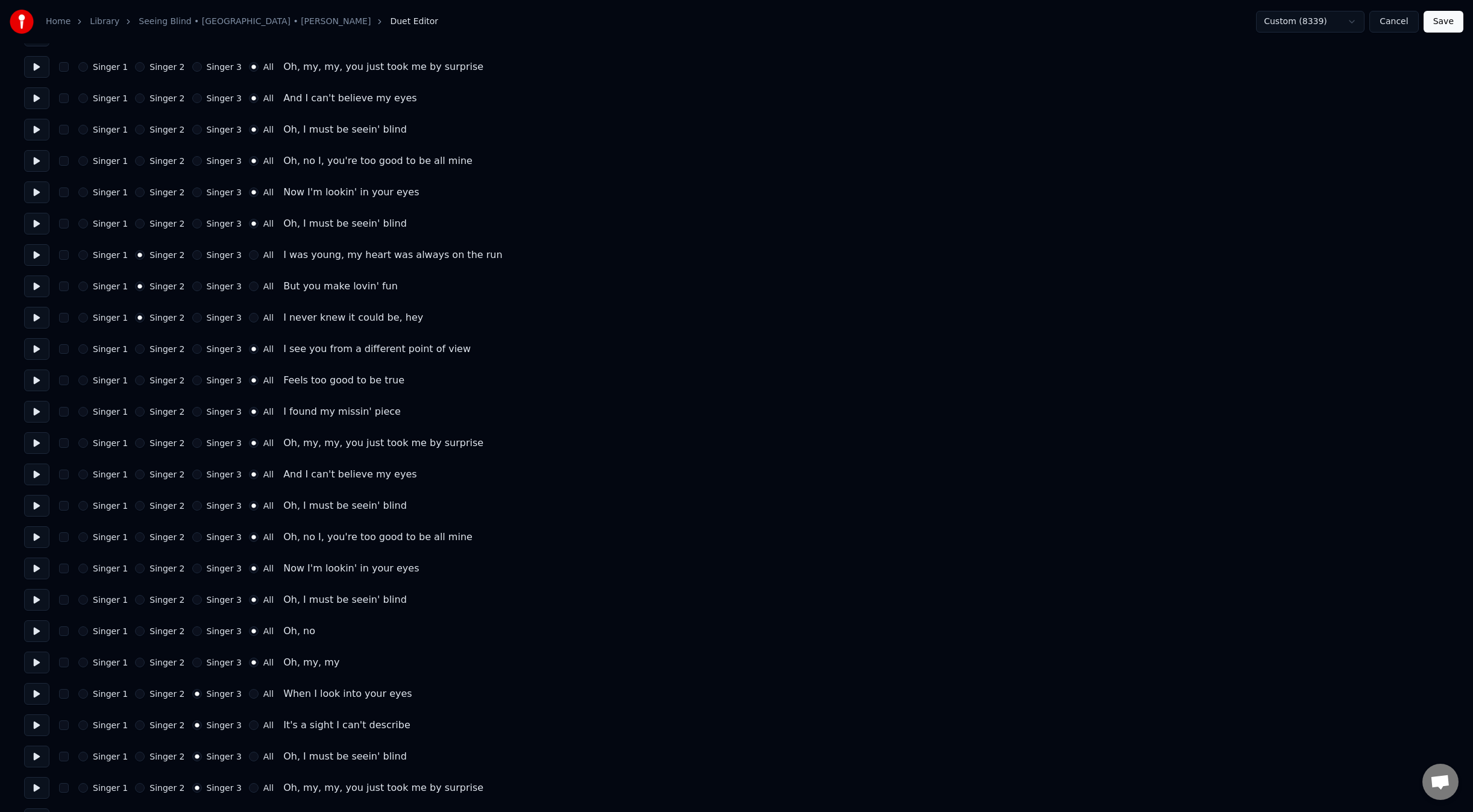
click at [258, 695] on button "All" at bounding box center [254, 694] width 10 height 10
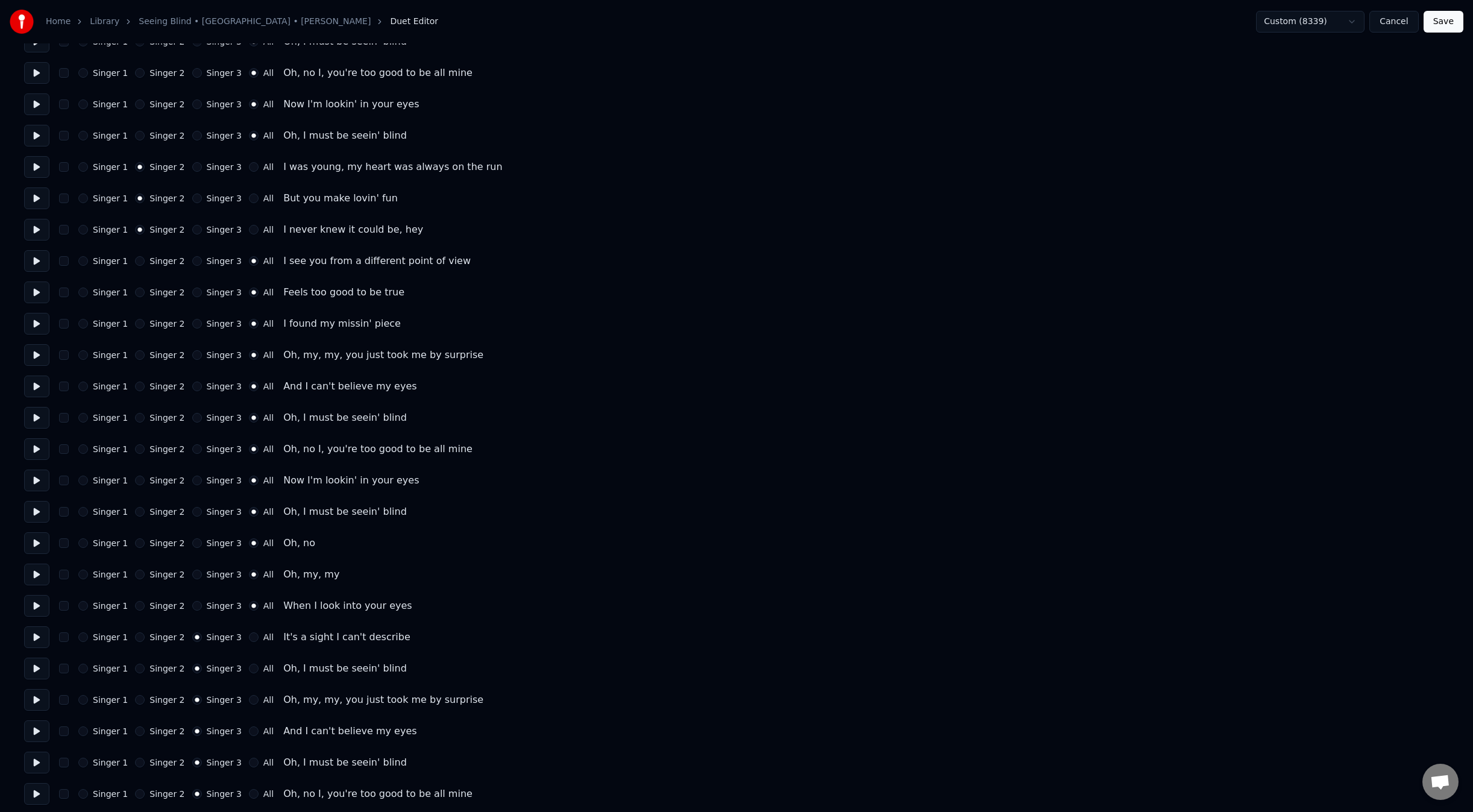
scroll to position [402, 0]
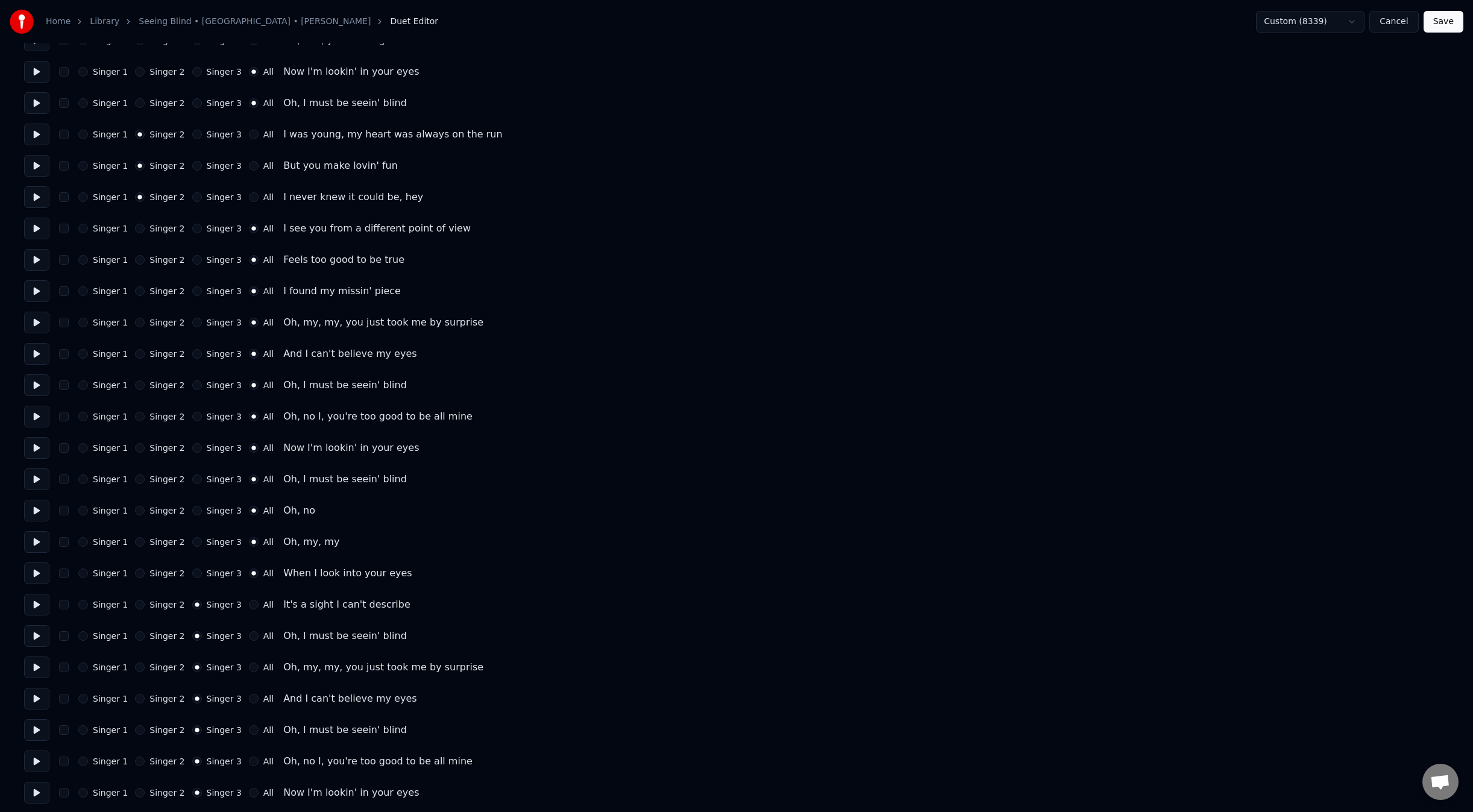
click at [263, 604] on label "All" at bounding box center [268, 604] width 10 height 8
click at [258, 604] on button "All" at bounding box center [254, 604] width 10 height 10
click at [254, 641] on div "Singer 1 Singer 2 Singer 3 All Oh, I must be seein' blind" at bounding box center [736, 636] width 1425 height 22
click at [263, 637] on label "All" at bounding box center [268, 636] width 10 height 8
click at [258, 637] on button "All" at bounding box center [254, 636] width 10 height 10
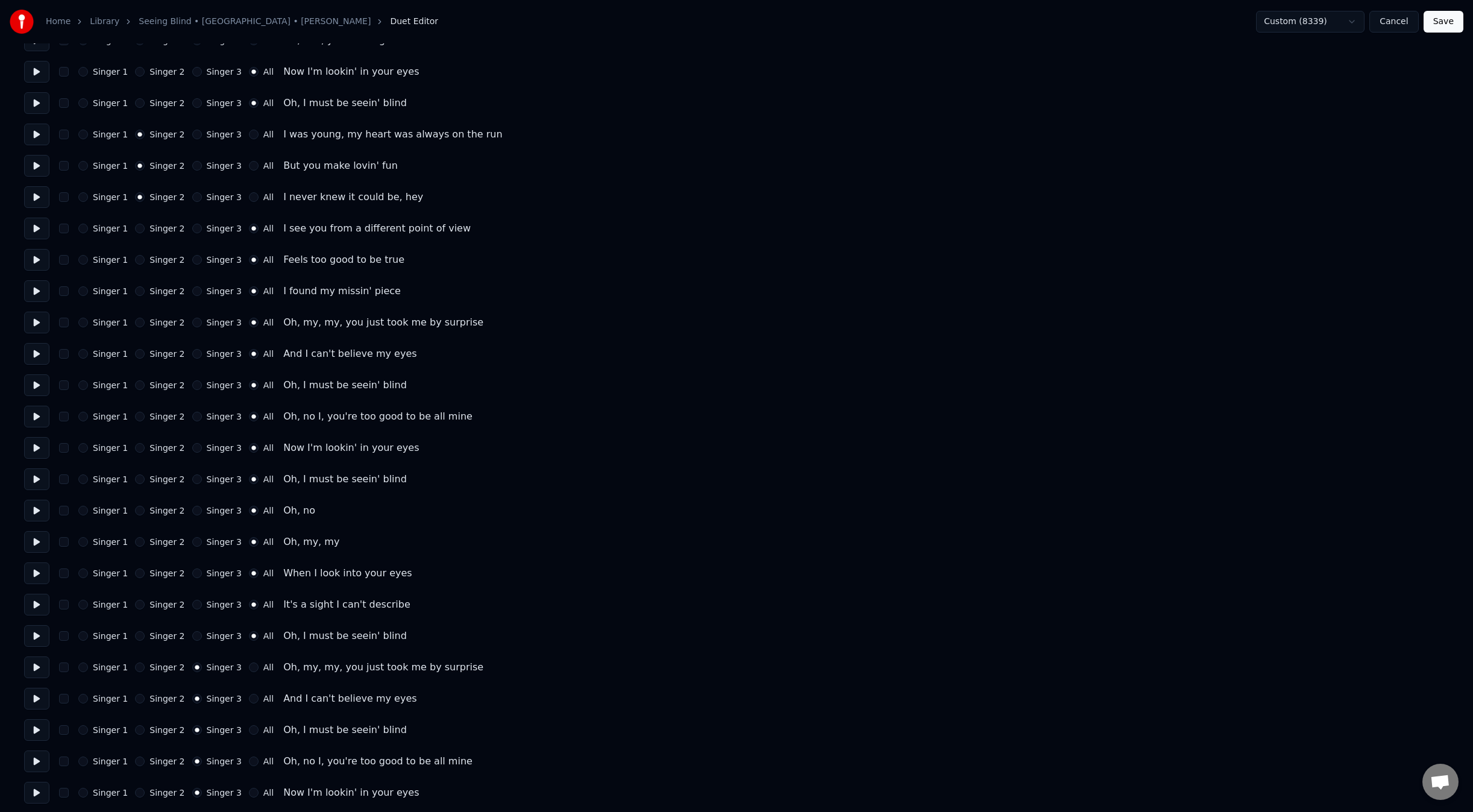
click at [263, 664] on label "All" at bounding box center [268, 667] width 10 height 8
click at [254, 664] on button "All" at bounding box center [254, 667] width 10 height 10
click at [263, 695] on label "All" at bounding box center [268, 699] width 10 height 8
click at [254, 694] on button "All" at bounding box center [254, 699] width 10 height 10
click at [263, 727] on label "All" at bounding box center [268, 730] width 10 height 8
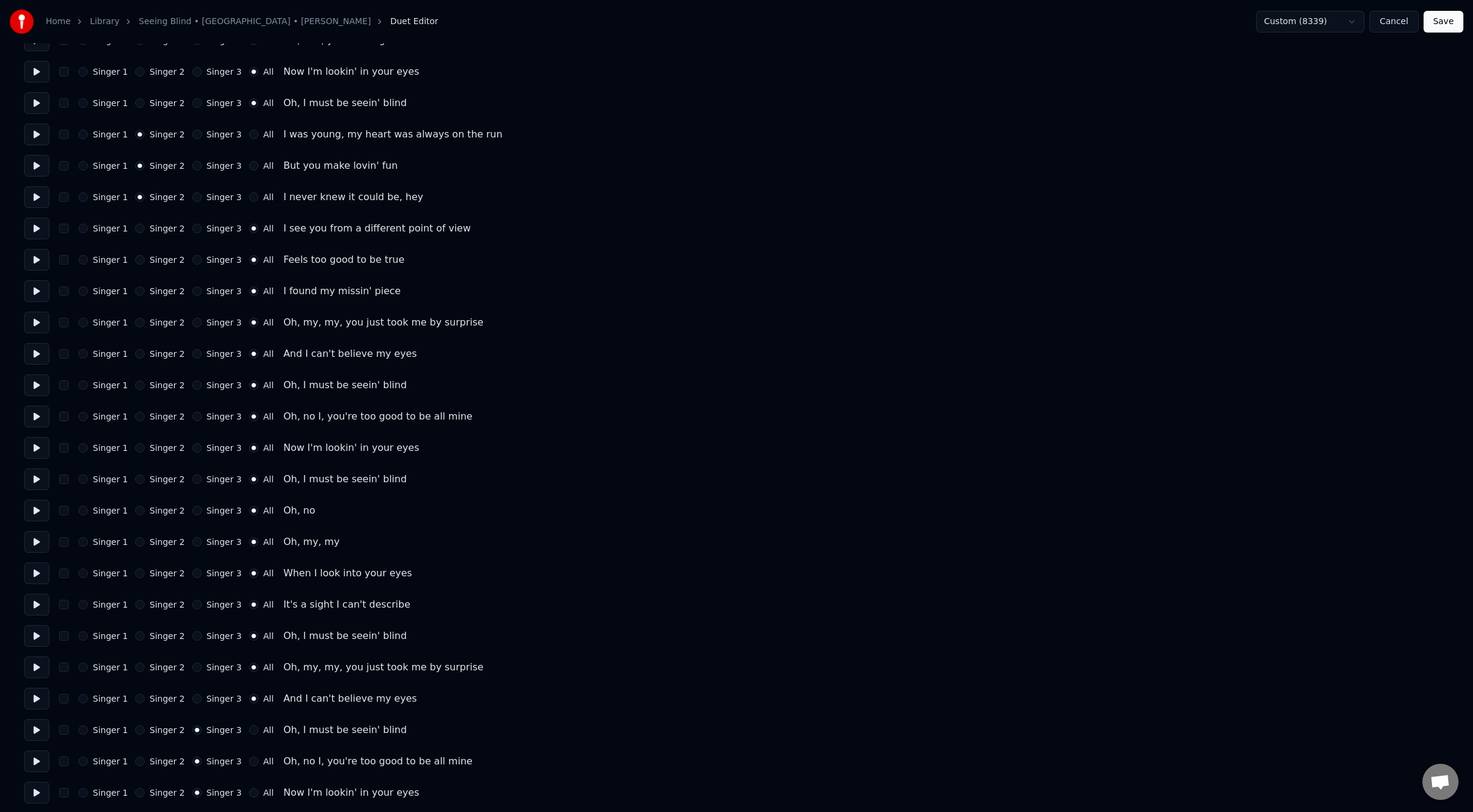
click at [252, 727] on button "All" at bounding box center [254, 730] width 10 height 10
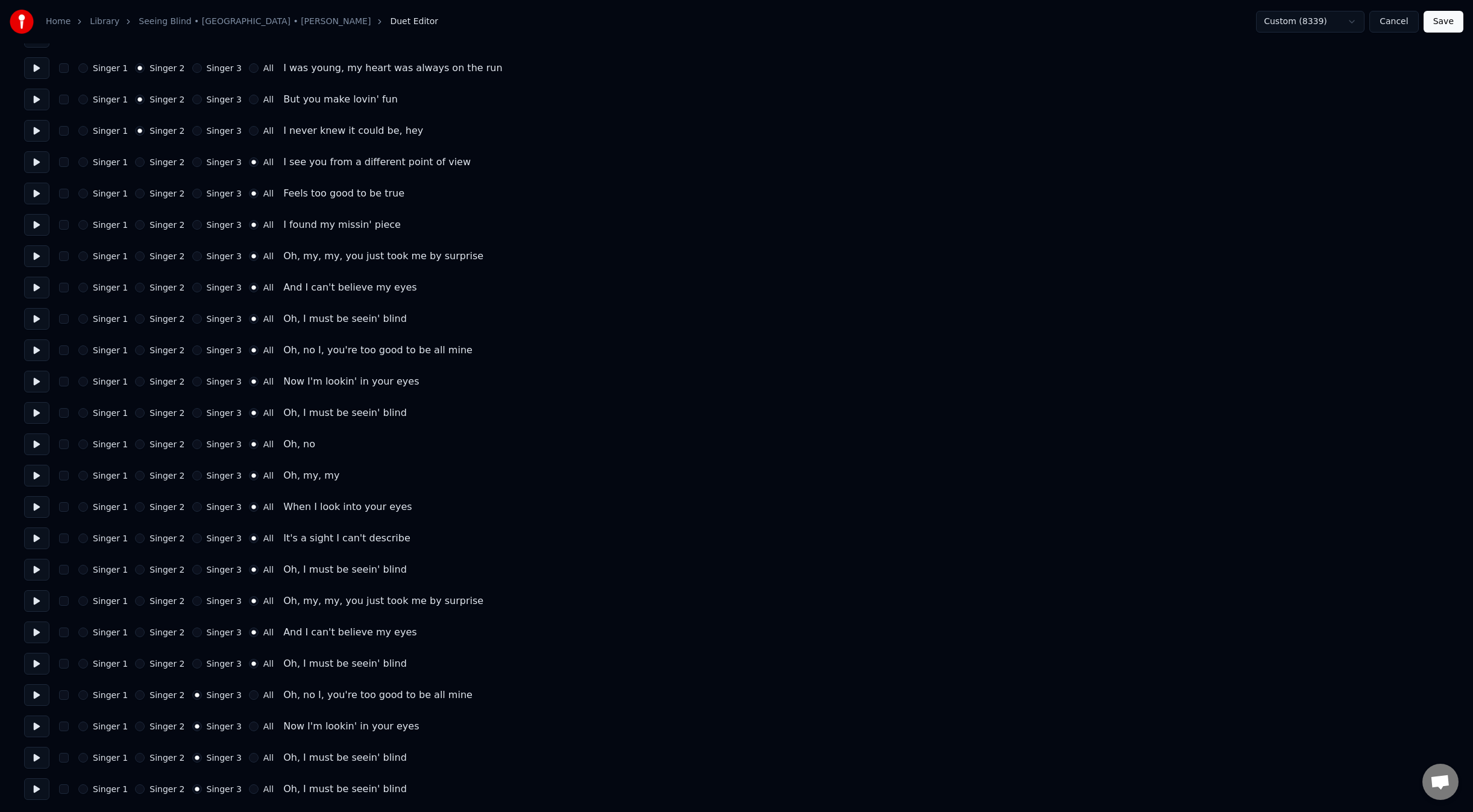
click at [263, 697] on label "All" at bounding box center [268, 695] width 10 height 8
click at [254, 697] on button "All" at bounding box center [254, 695] width 10 height 10
click at [263, 727] on label "All" at bounding box center [268, 726] width 10 height 8
click at [255, 727] on button "All" at bounding box center [254, 726] width 10 height 10
click at [250, 752] on div "Singer 1 Singer 2 Singer 3 All Oh, I must be seein' blind" at bounding box center [736, 757] width 1425 height 22
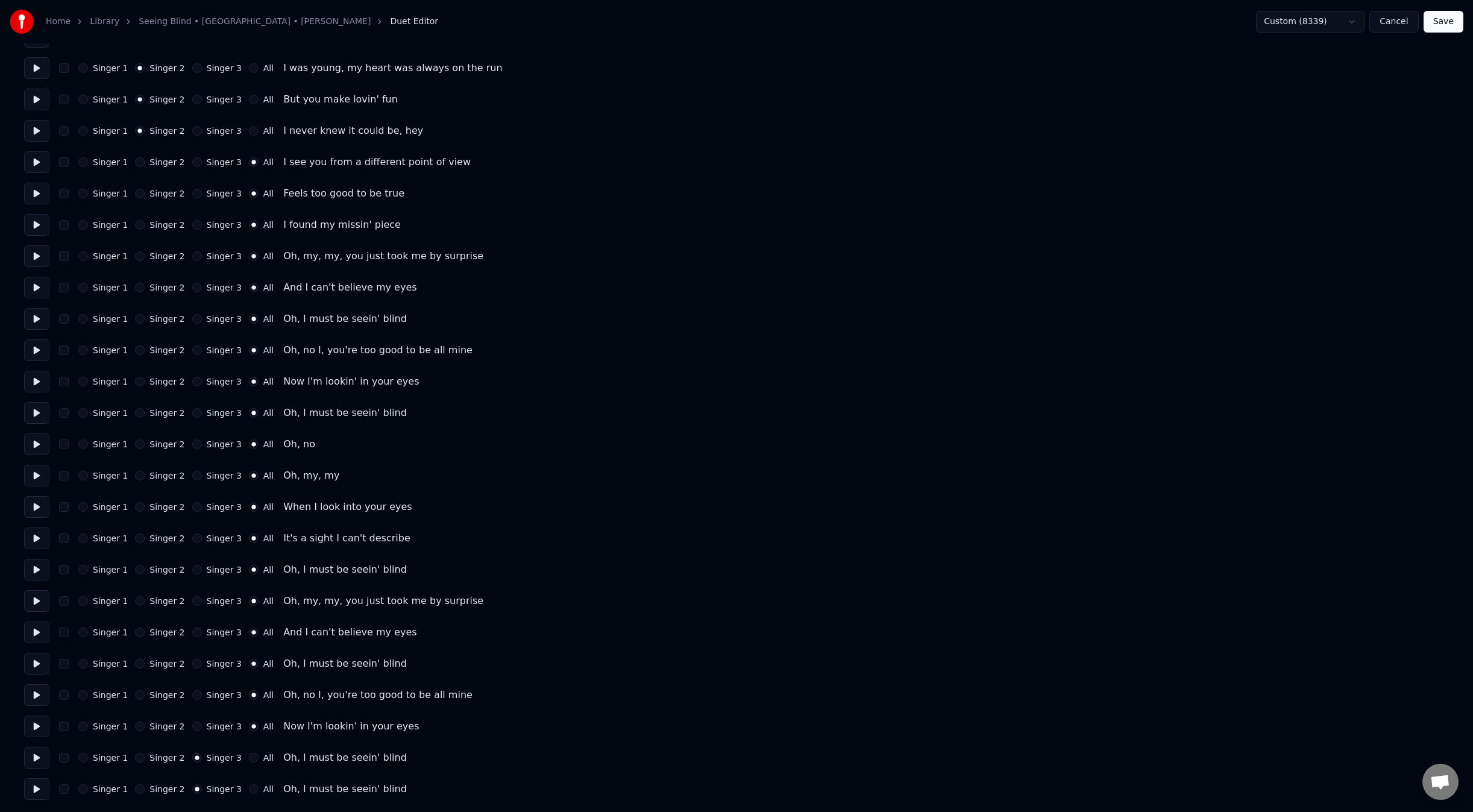
click at [263, 756] on label "All" at bounding box center [268, 757] width 10 height 8
click at [256, 756] on button "All" at bounding box center [254, 757] width 10 height 10
click at [263, 785] on label "All" at bounding box center [268, 789] width 10 height 8
click at [254, 784] on button "All" at bounding box center [254, 789] width 10 height 10
type input "*"
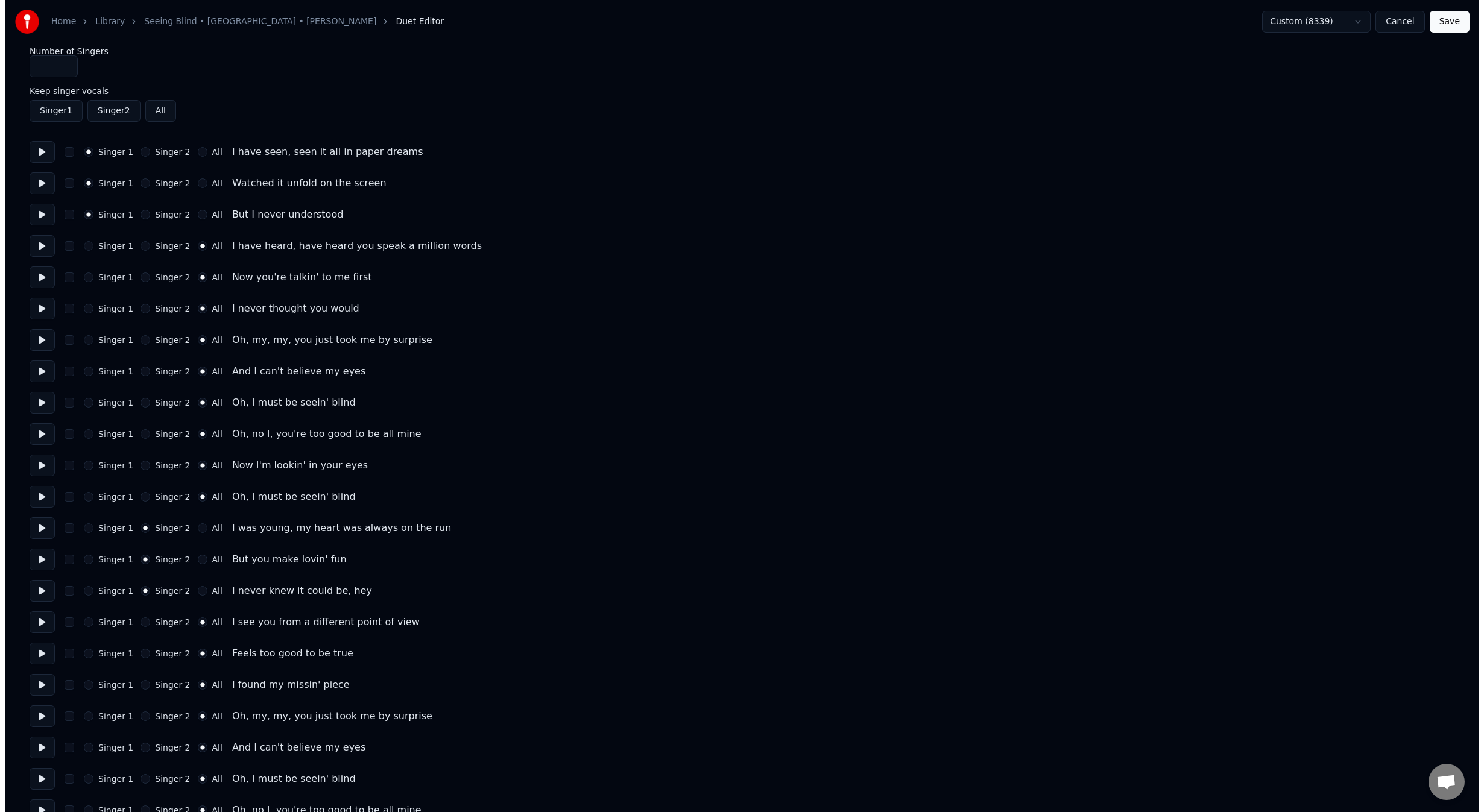
scroll to position [0, 0]
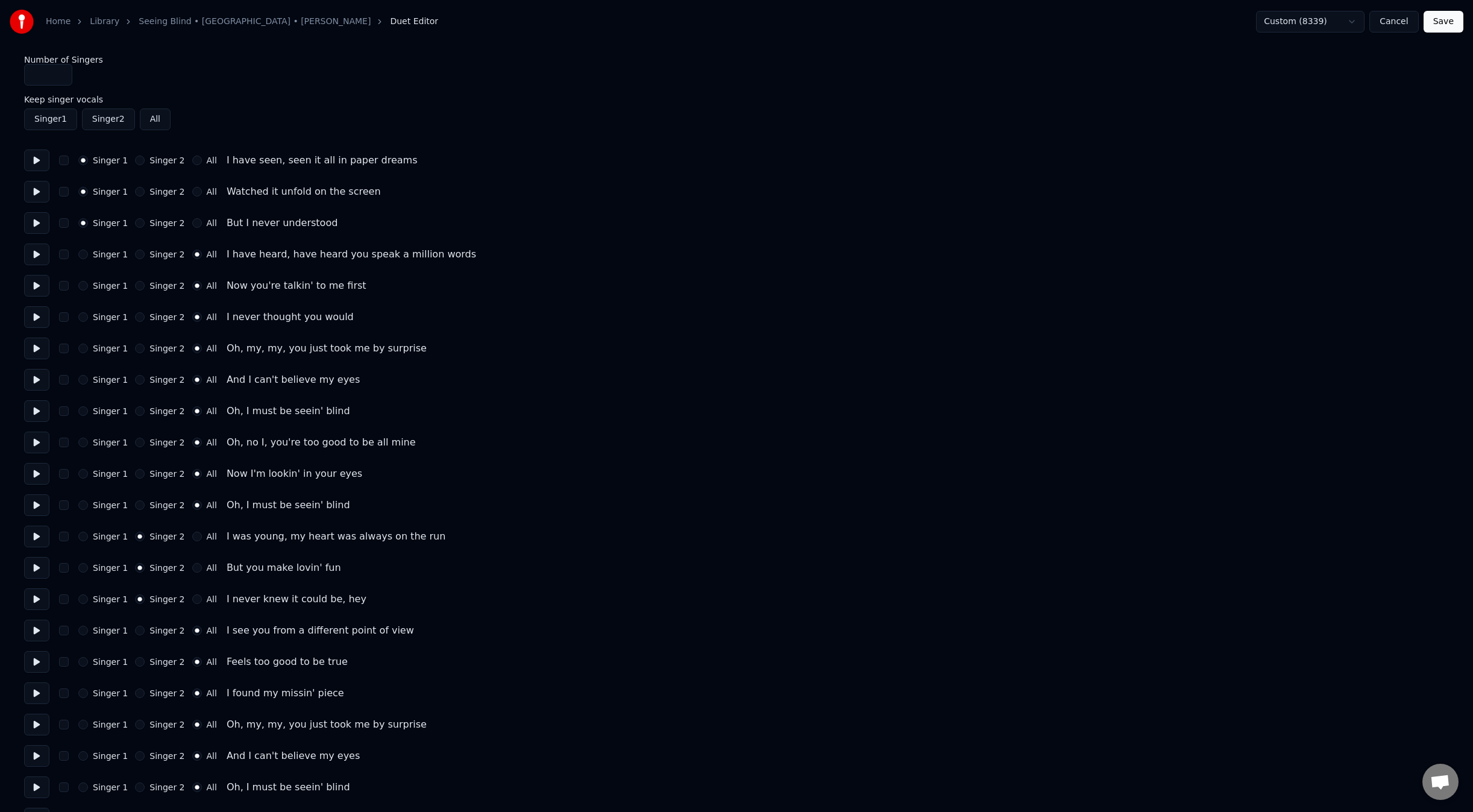
click at [1446, 27] on button "Save" at bounding box center [1443, 21] width 39 height 22
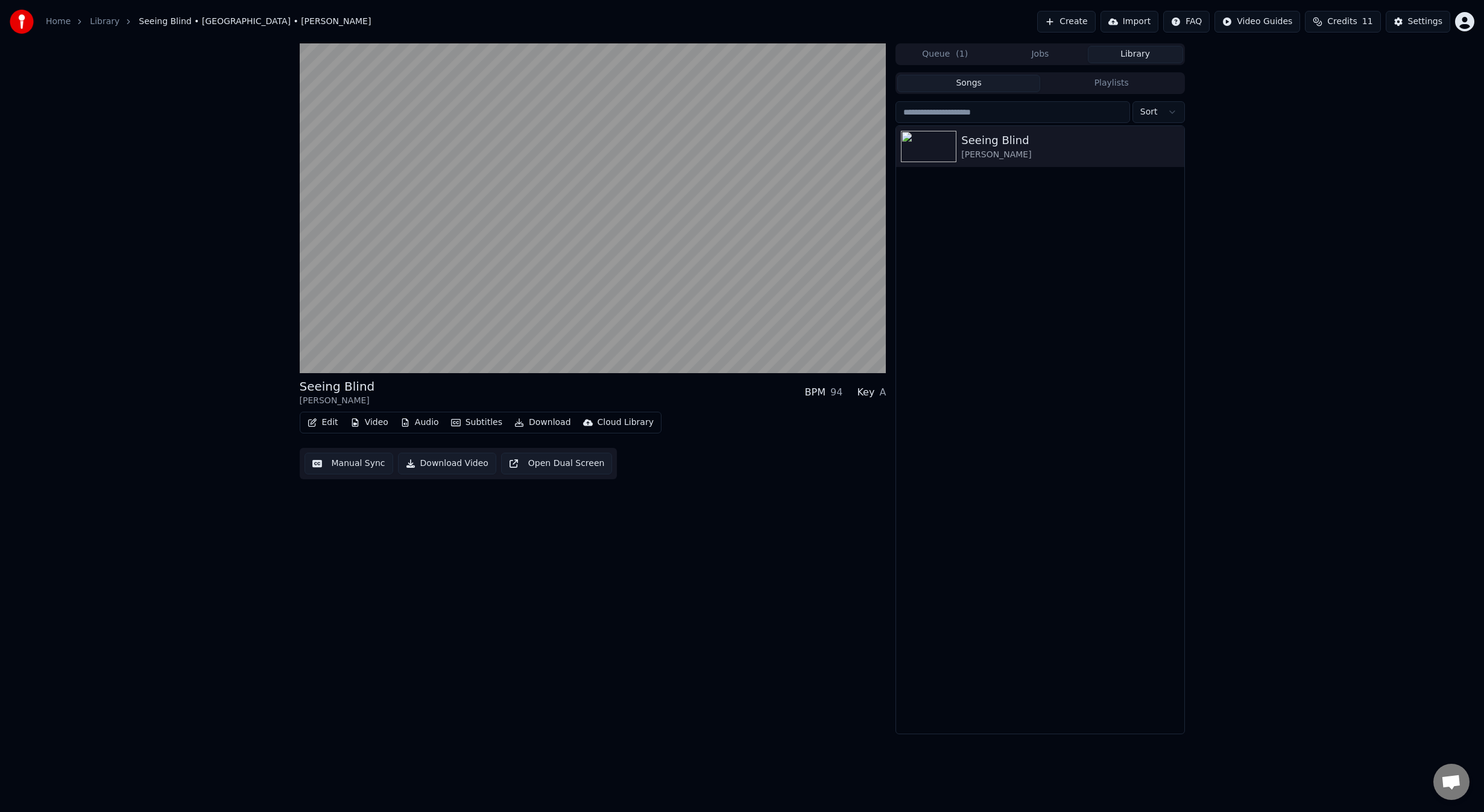
click at [320, 422] on button "Edit" at bounding box center [323, 422] width 40 height 17
click at [359, 508] on div "Style Editor" at bounding box center [352, 511] width 49 height 12
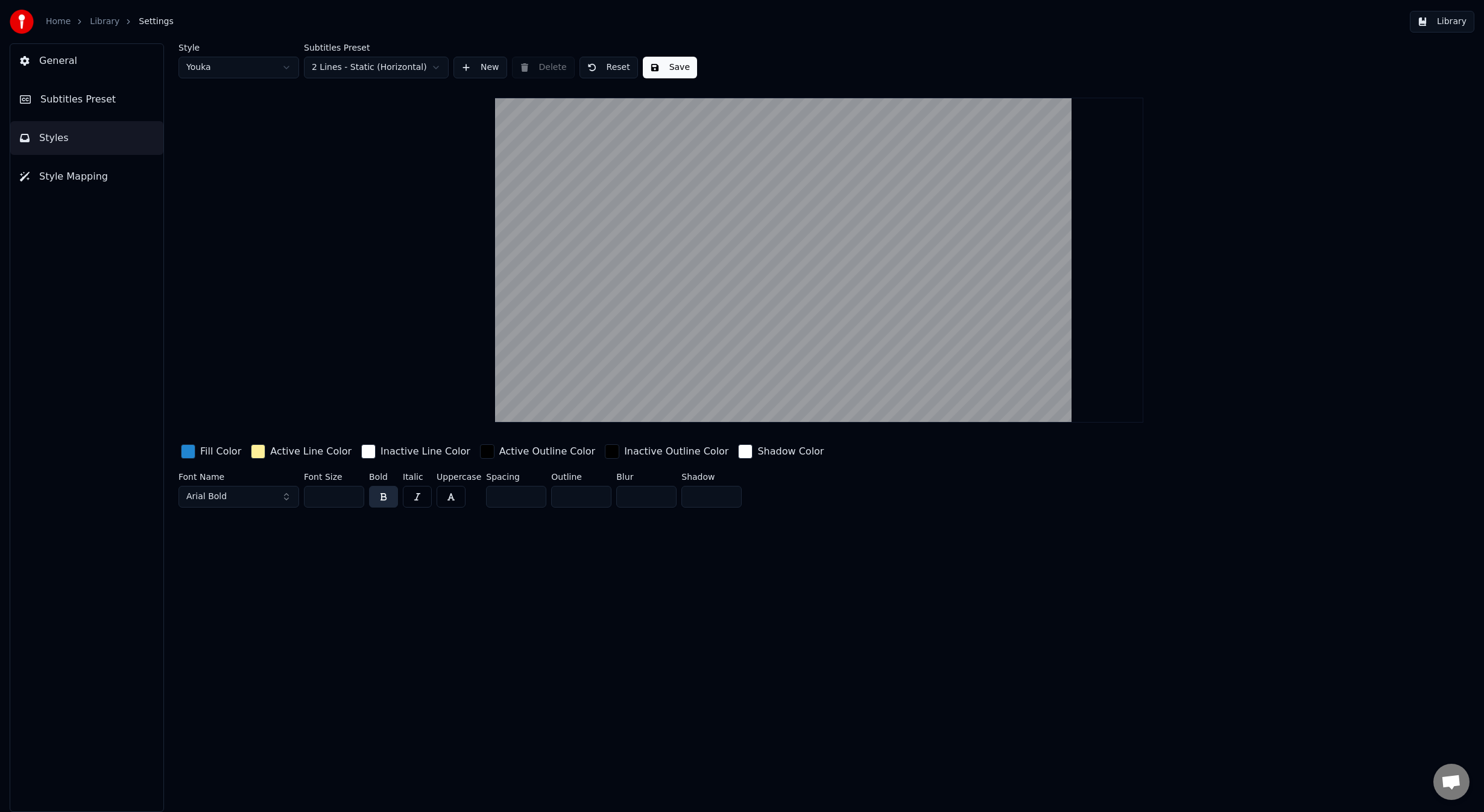
click at [85, 52] on button "General" at bounding box center [87, 61] width 153 height 34
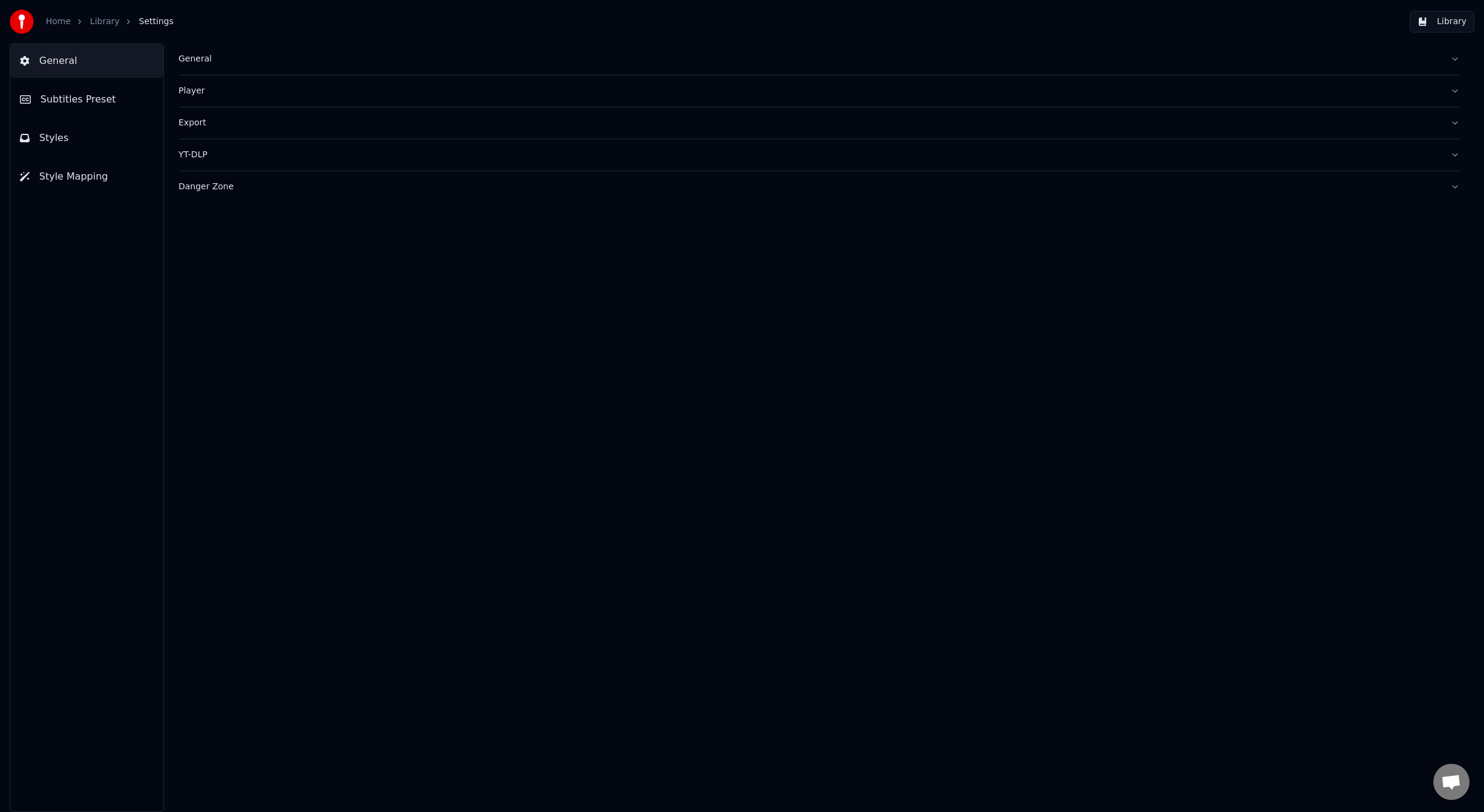
click at [77, 113] on button "Subtitles Preset" at bounding box center [87, 100] width 153 height 34
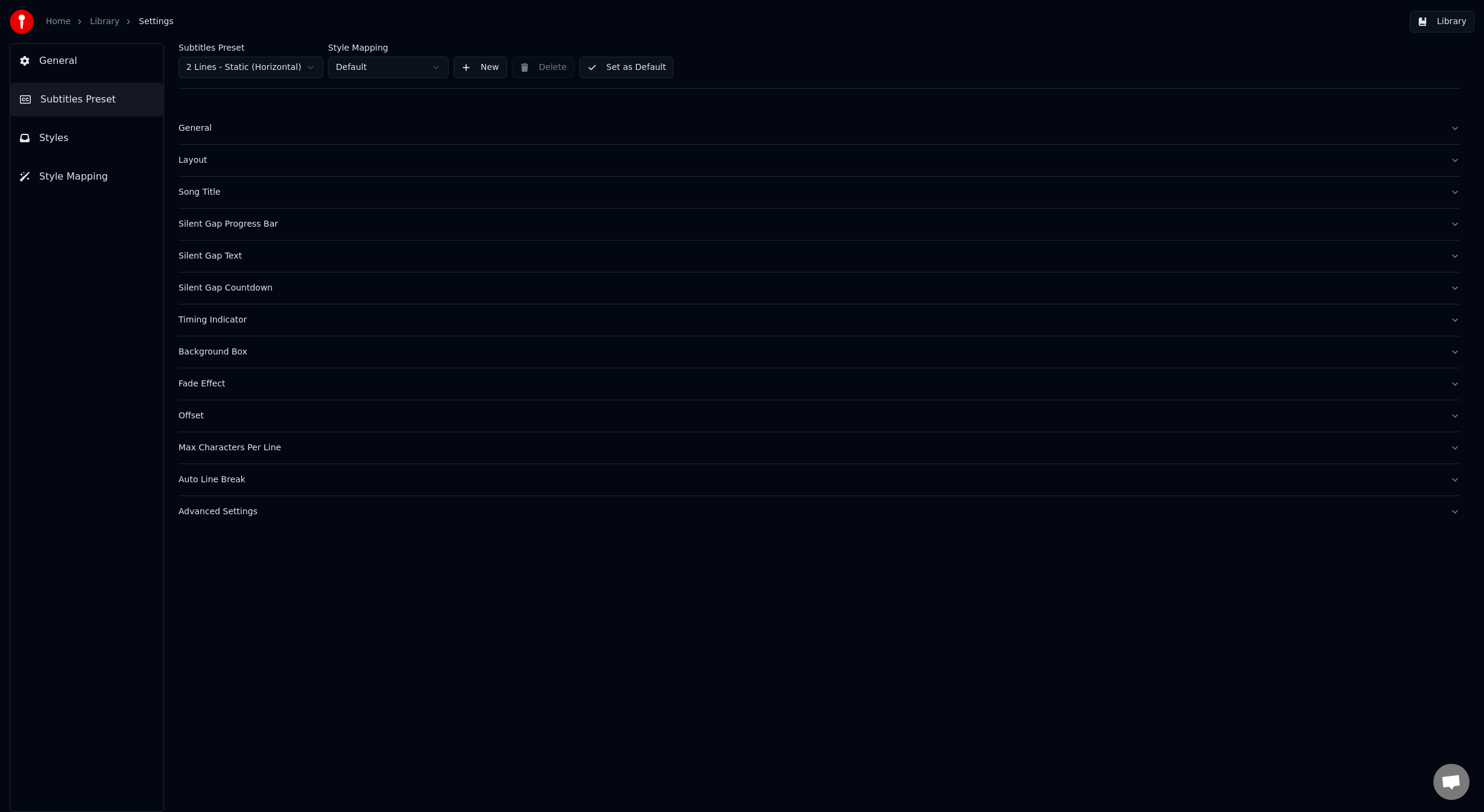
click at [202, 323] on div "Timing Indicator" at bounding box center [809, 319] width 1262 height 12
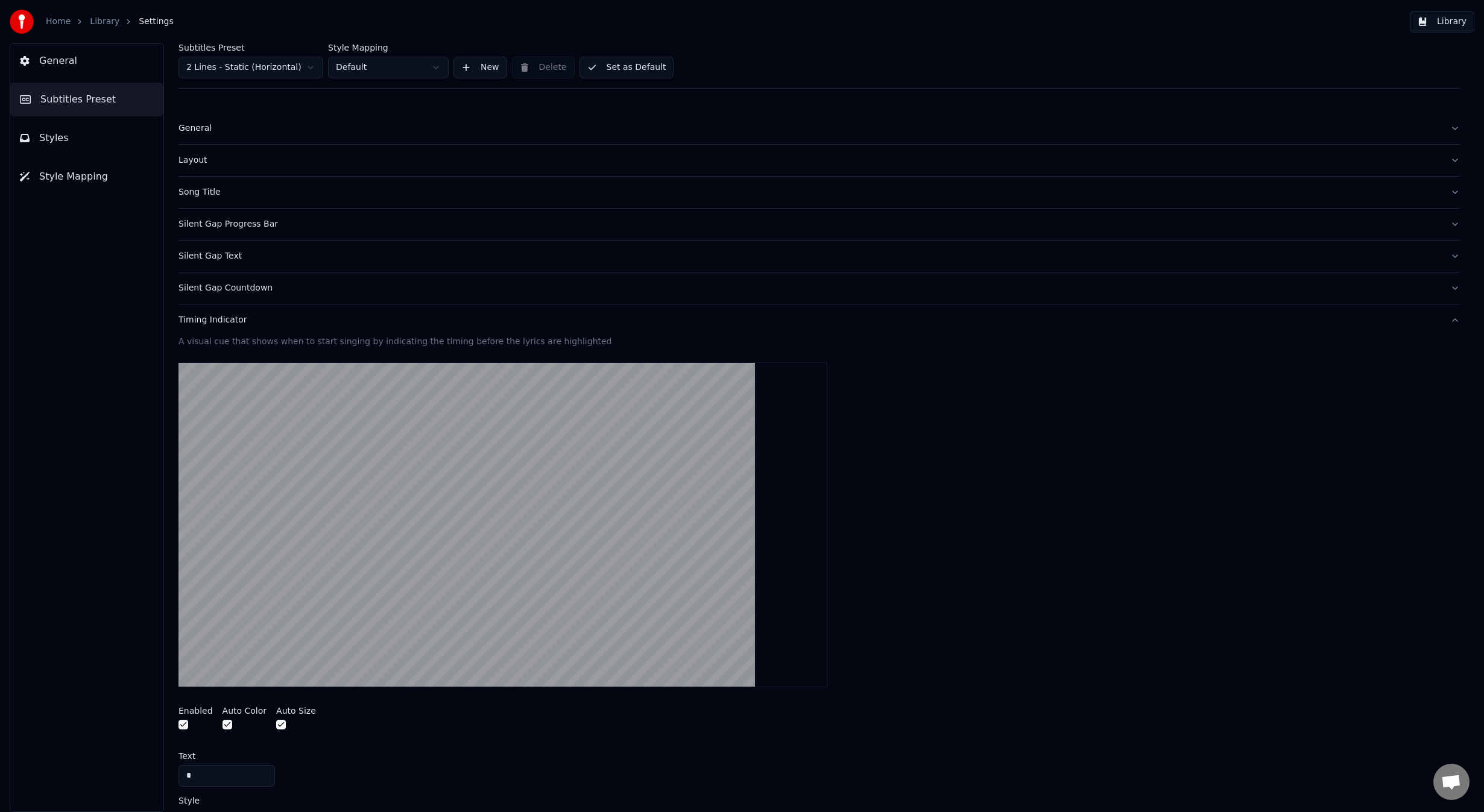
click at [206, 286] on div "Silent Gap Countdown" at bounding box center [809, 287] width 1262 height 12
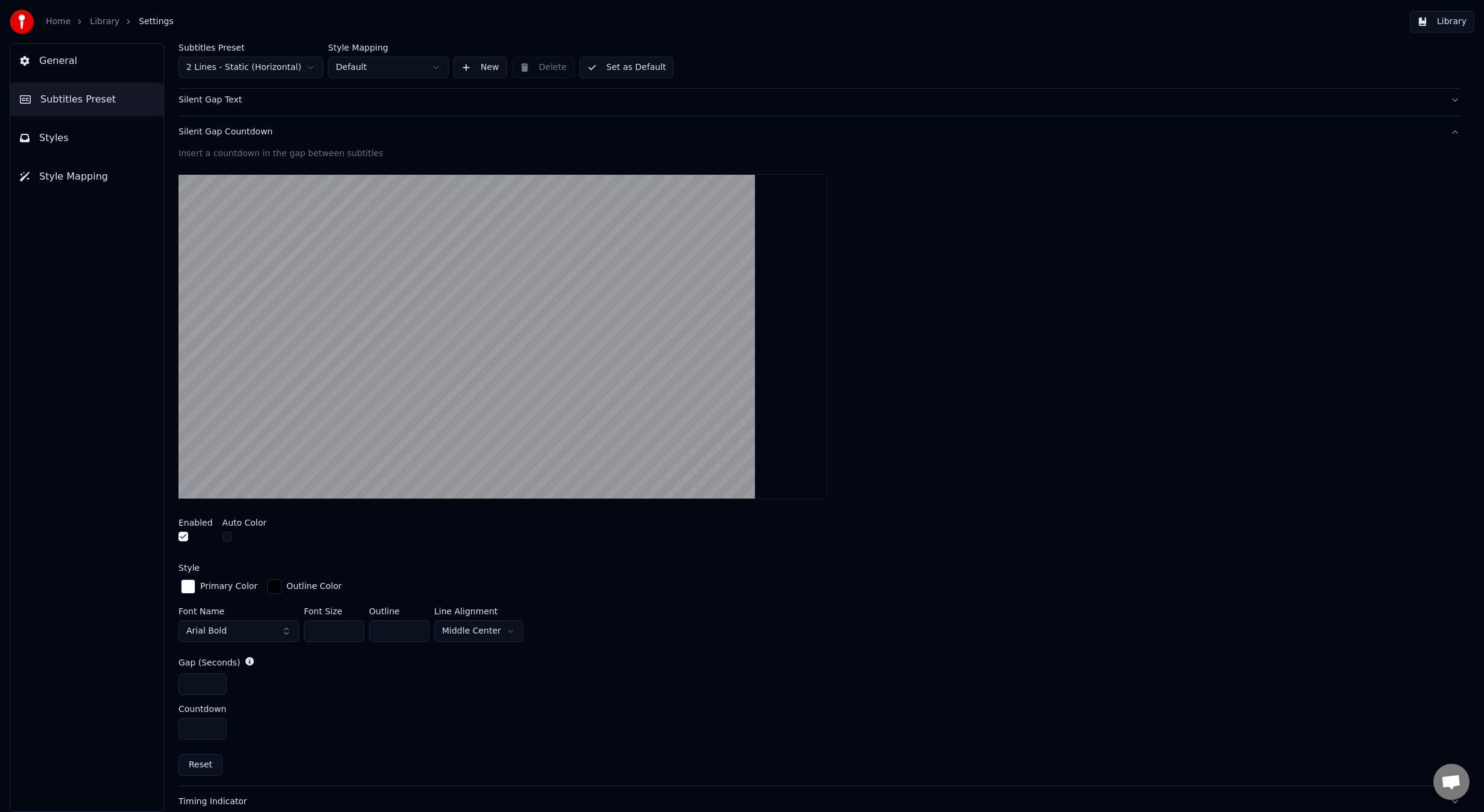
scroll to position [161, 0]
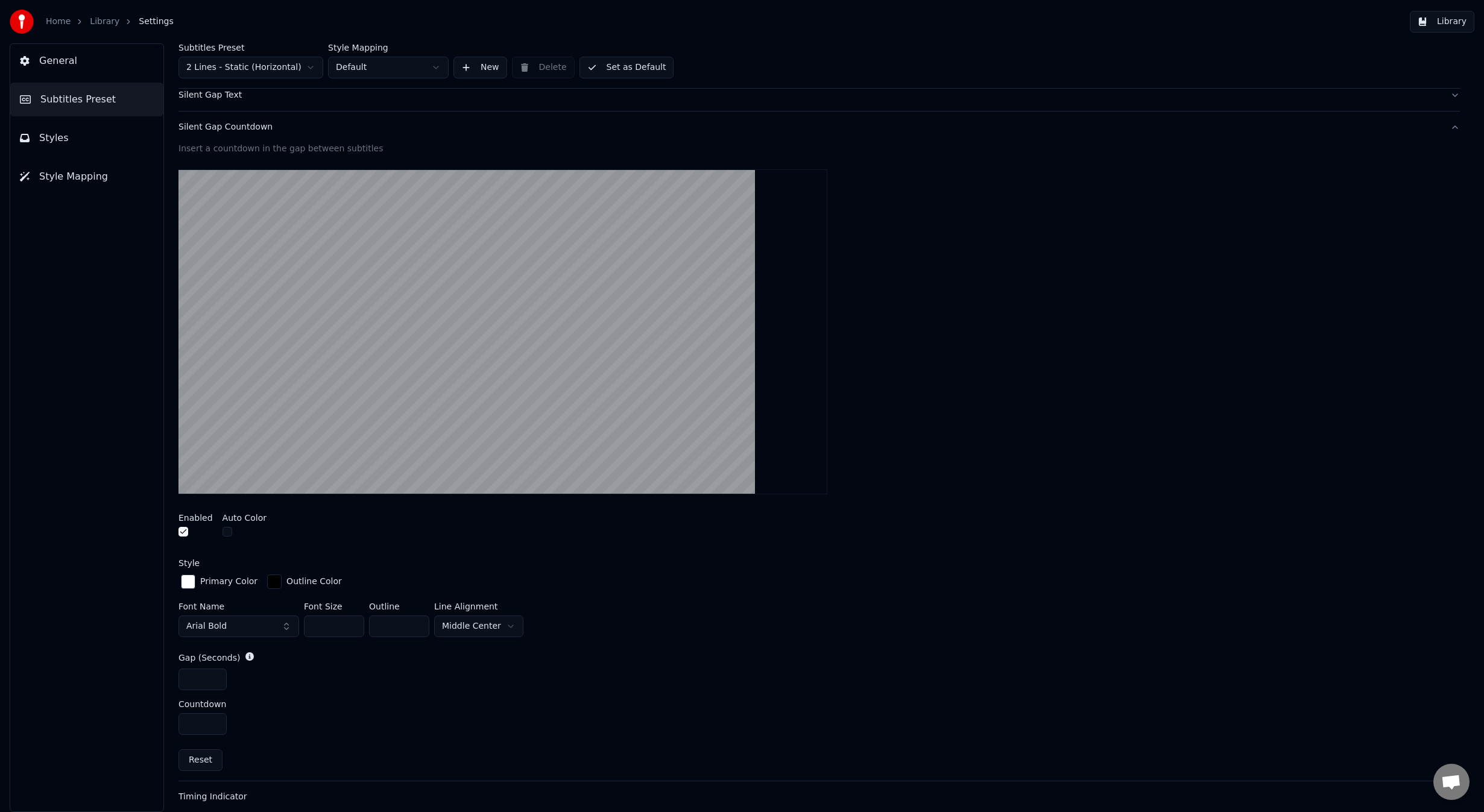
click at [465, 621] on html "Home Library Settings Library General Subtitles Preset Styles Style Mapping Sub…" at bounding box center [742, 406] width 1484 height 812
click at [443, 623] on html "Home Library Settings Library General Subtitles Preset Styles Style Mapping Sub…" at bounding box center [742, 406] width 1484 height 812
click at [459, 620] on html "Home Library Settings Library General Subtitles Preset Styles Style Mapping Sub…" at bounding box center [742, 406] width 1484 height 812
click at [483, 626] on html "Home Library Settings Library General Subtitles Preset Styles Style Mapping Sub…" at bounding box center [742, 406] width 1484 height 812
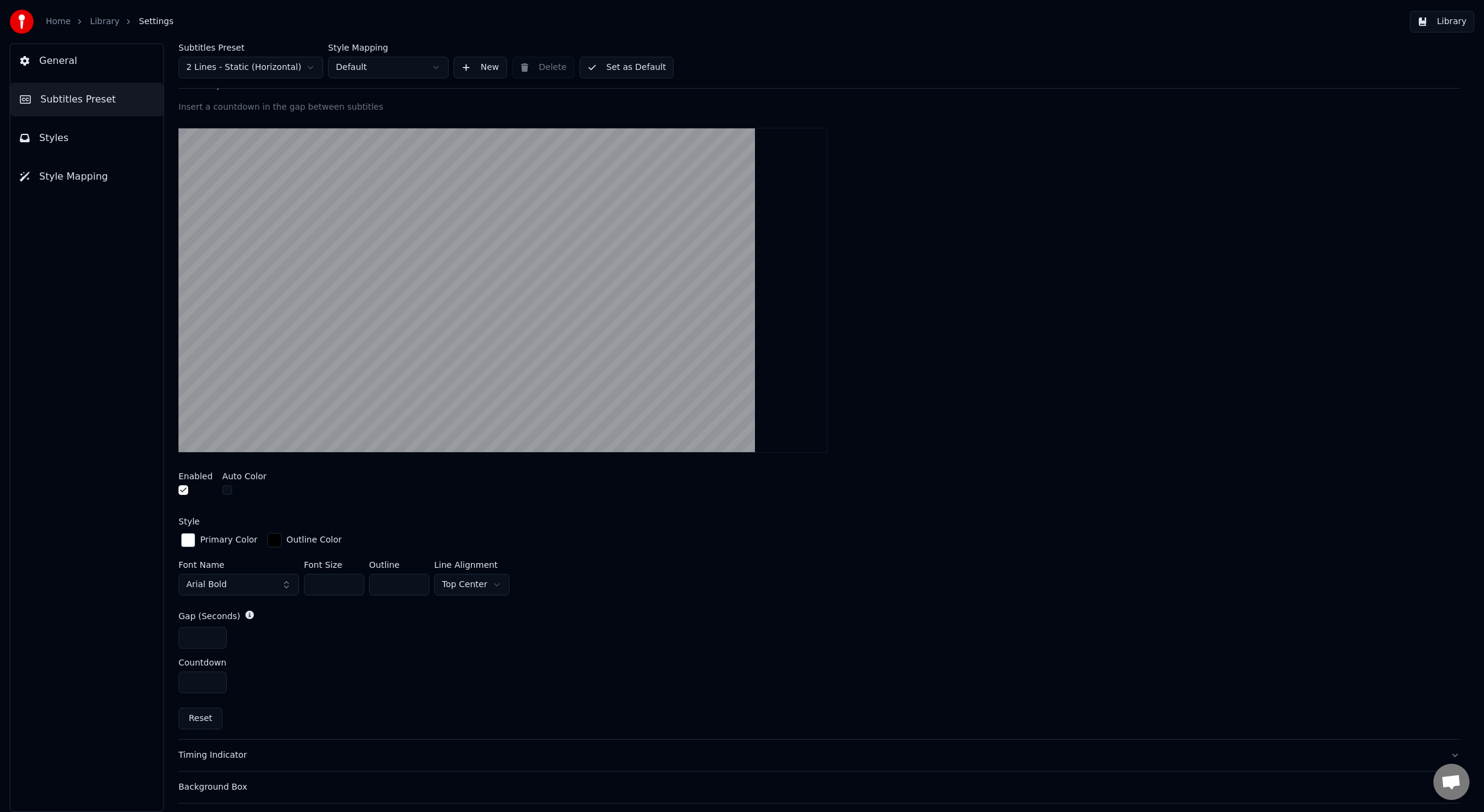
scroll to position [200, 0]
click at [184, 492] on button "button" at bounding box center [184, 492] width 10 height 10
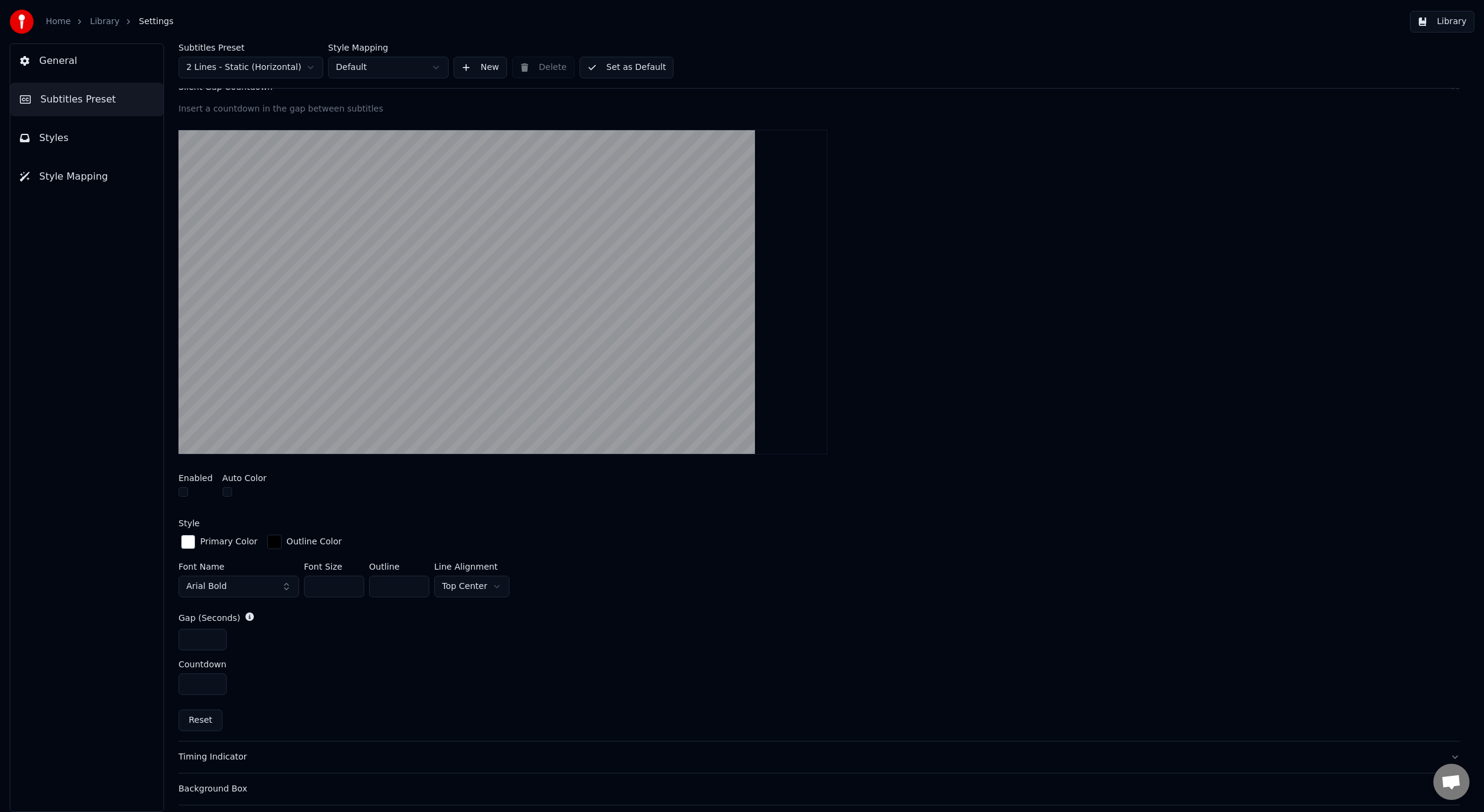
click at [1463, 23] on button "Library" at bounding box center [1442, 21] width 64 height 22
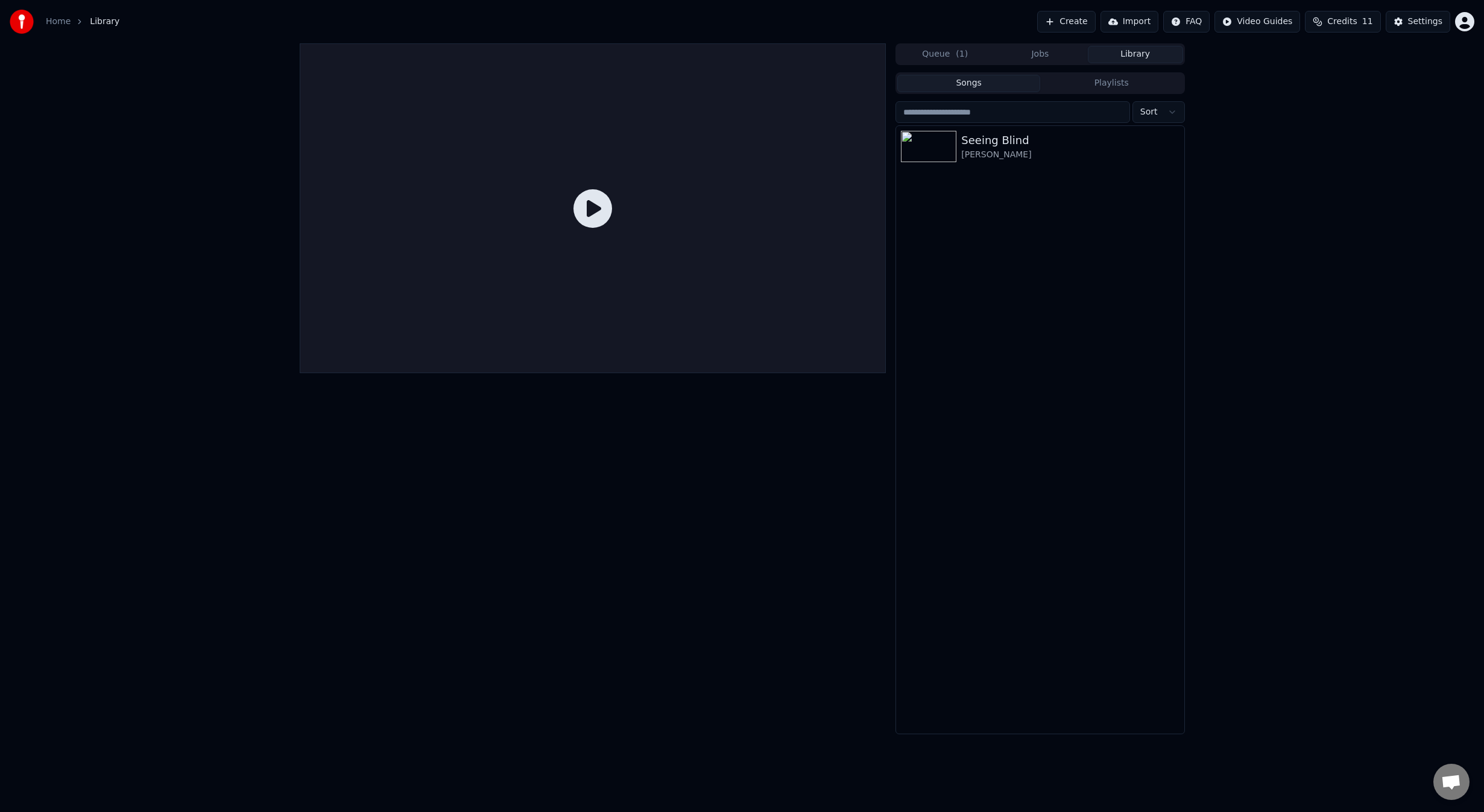
click at [1074, 153] on div "[PERSON_NAME]" at bounding box center [1070, 155] width 217 height 12
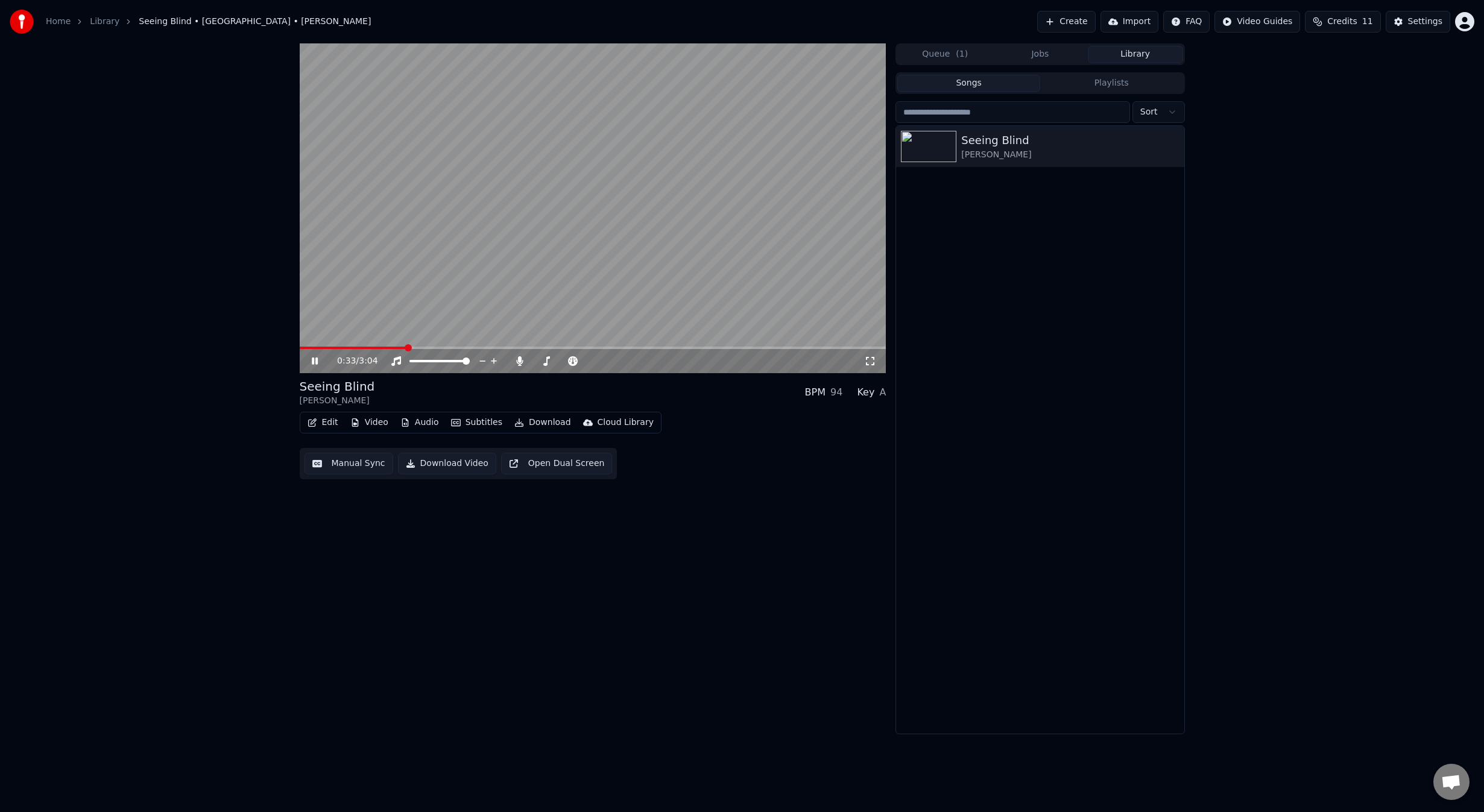
click at [313, 361] on icon at bounding box center [314, 361] width 6 height 7
click at [334, 465] on button "Manual Sync" at bounding box center [349, 463] width 89 height 22
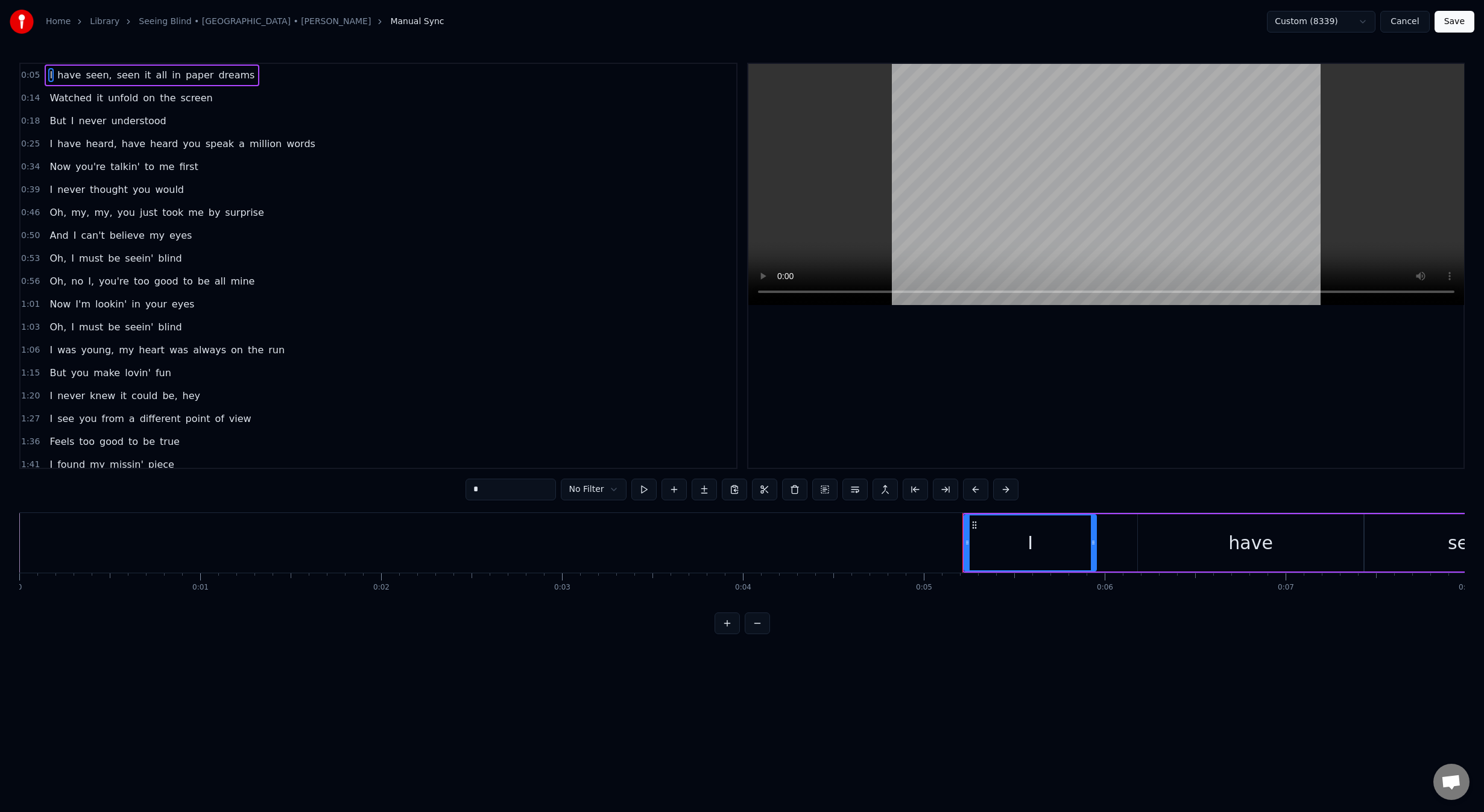
click at [1463, 25] on button "Save" at bounding box center [1453, 21] width 39 height 22
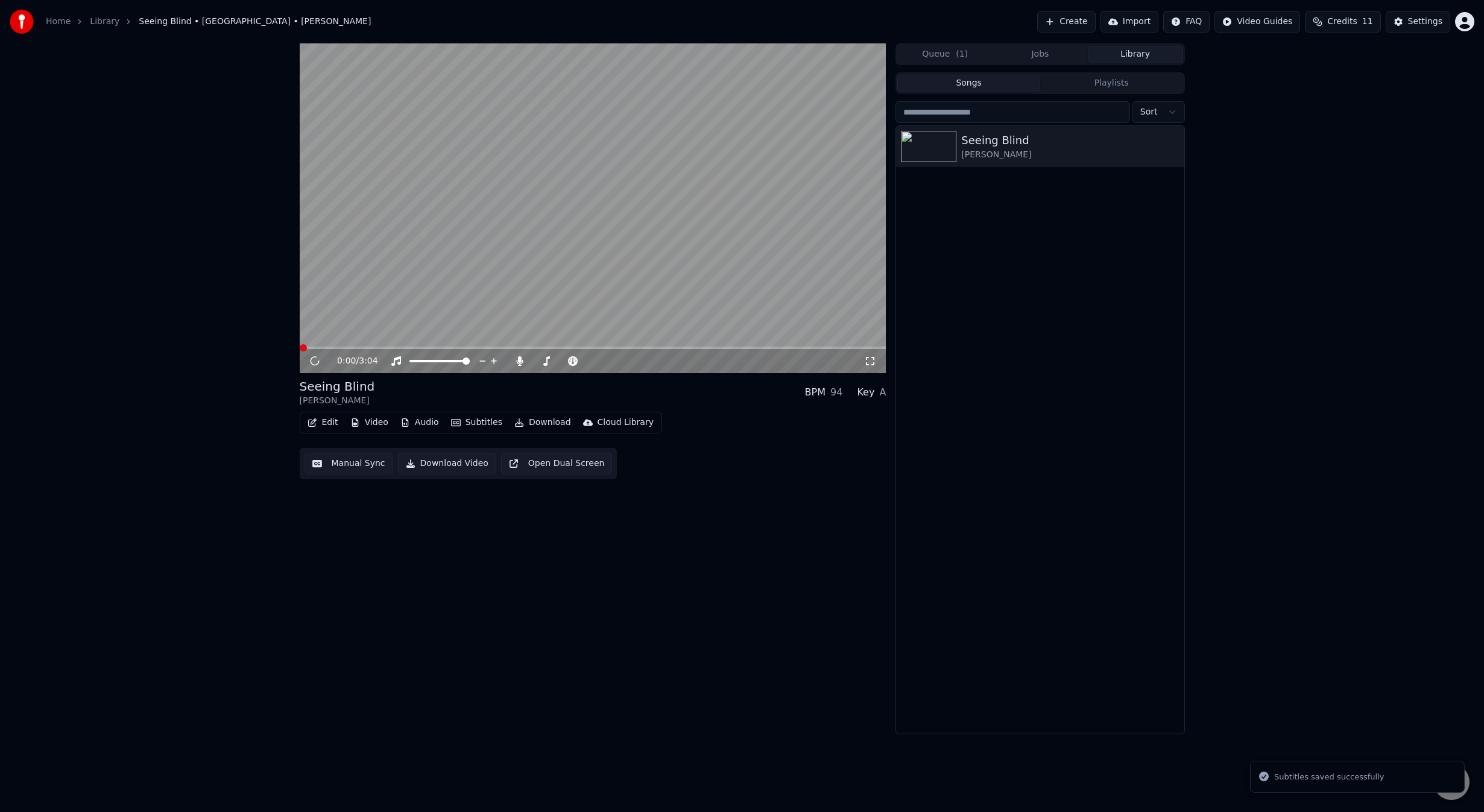
click at [316, 428] on button "Edit" at bounding box center [323, 422] width 40 height 17
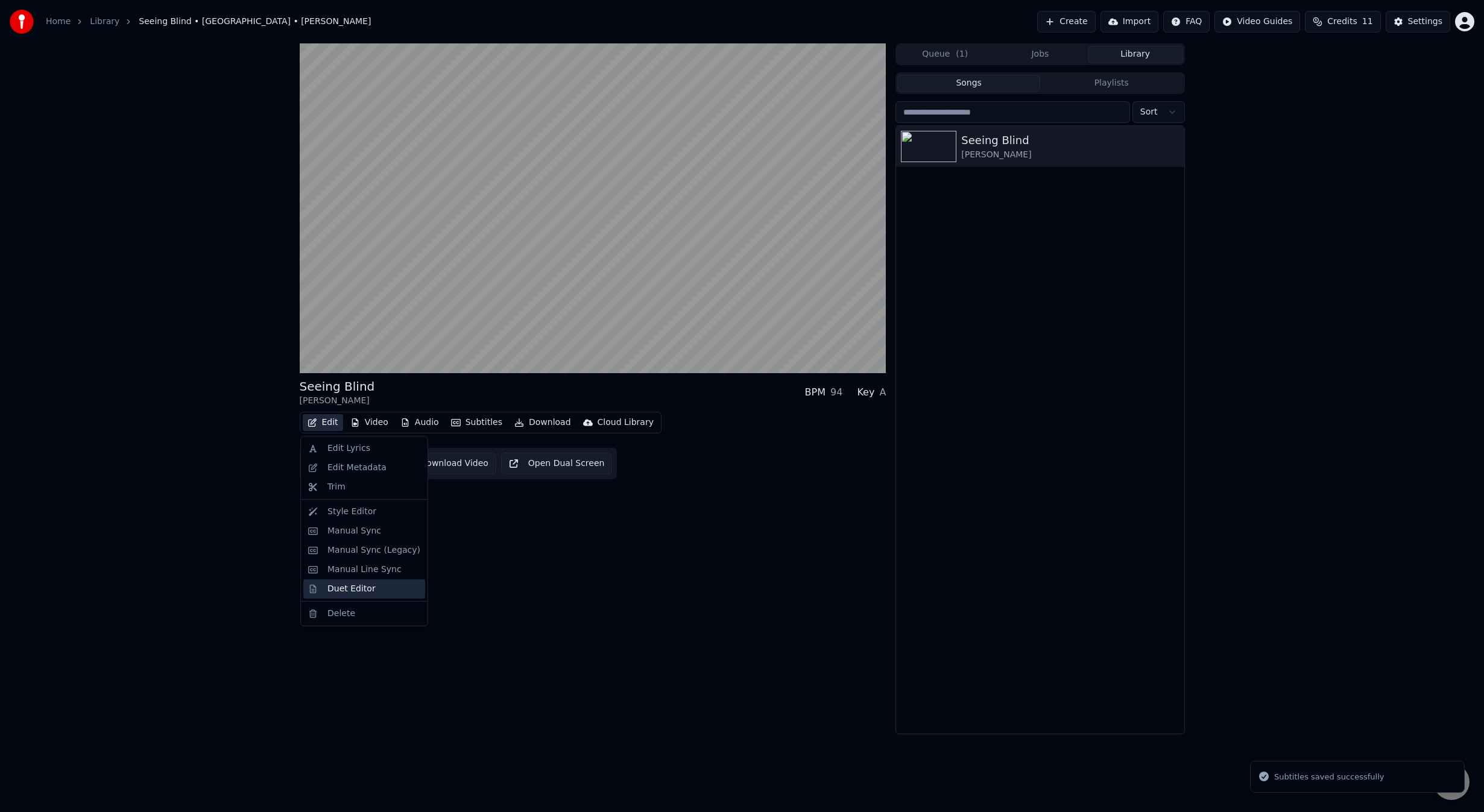
click at [358, 595] on div "Duet Editor" at bounding box center [364, 589] width 122 height 19
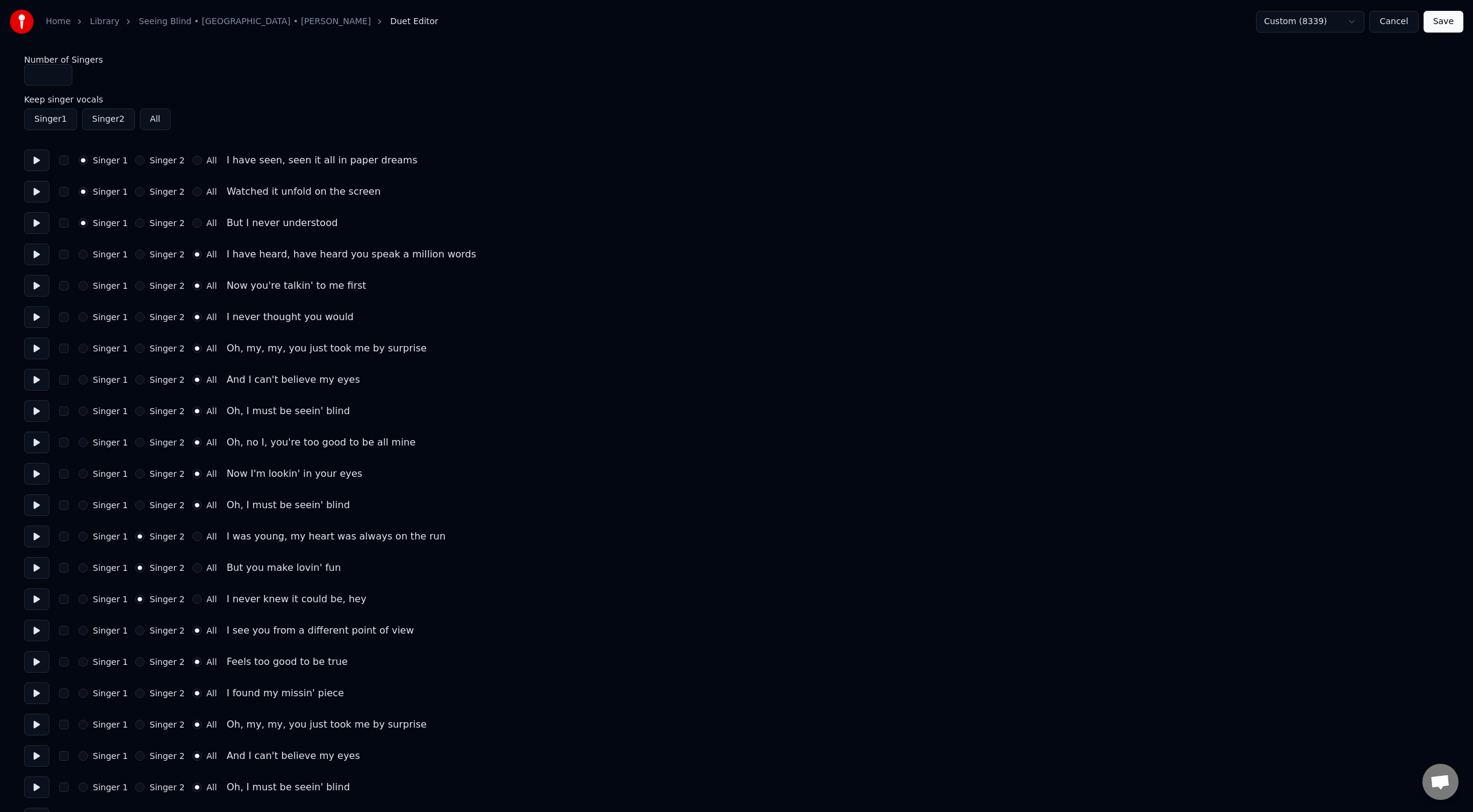
click at [43, 249] on button at bounding box center [36, 254] width 25 height 22
click at [38, 258] on button at bounding box center [36, 254] width 25 height 22
click at [1446, 23] on button "Save" at bounding box center [1443, 21] width 39 height 22
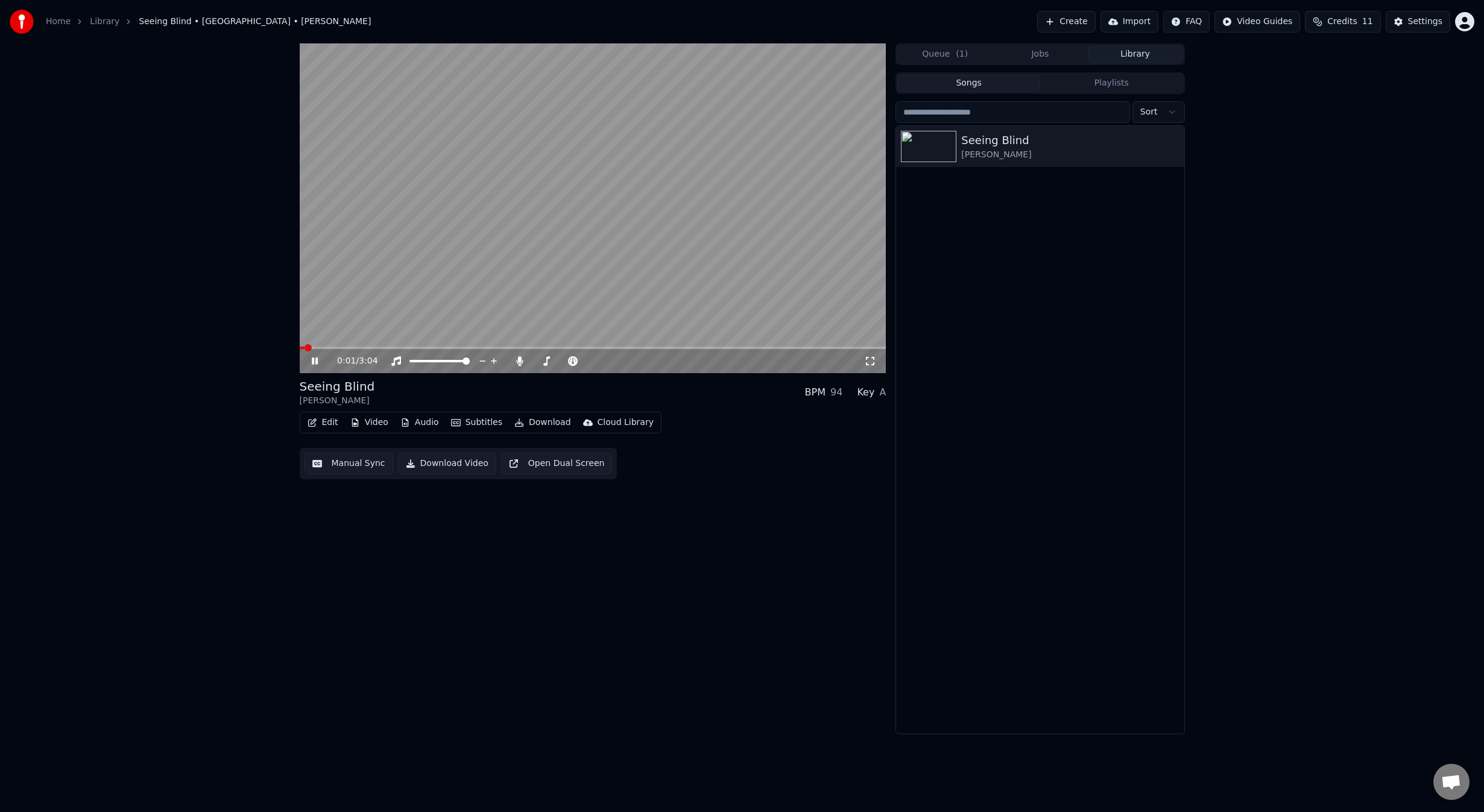
click at [323, 421] on button "Edit" at bounding box center [323, 422] width 40 height 17
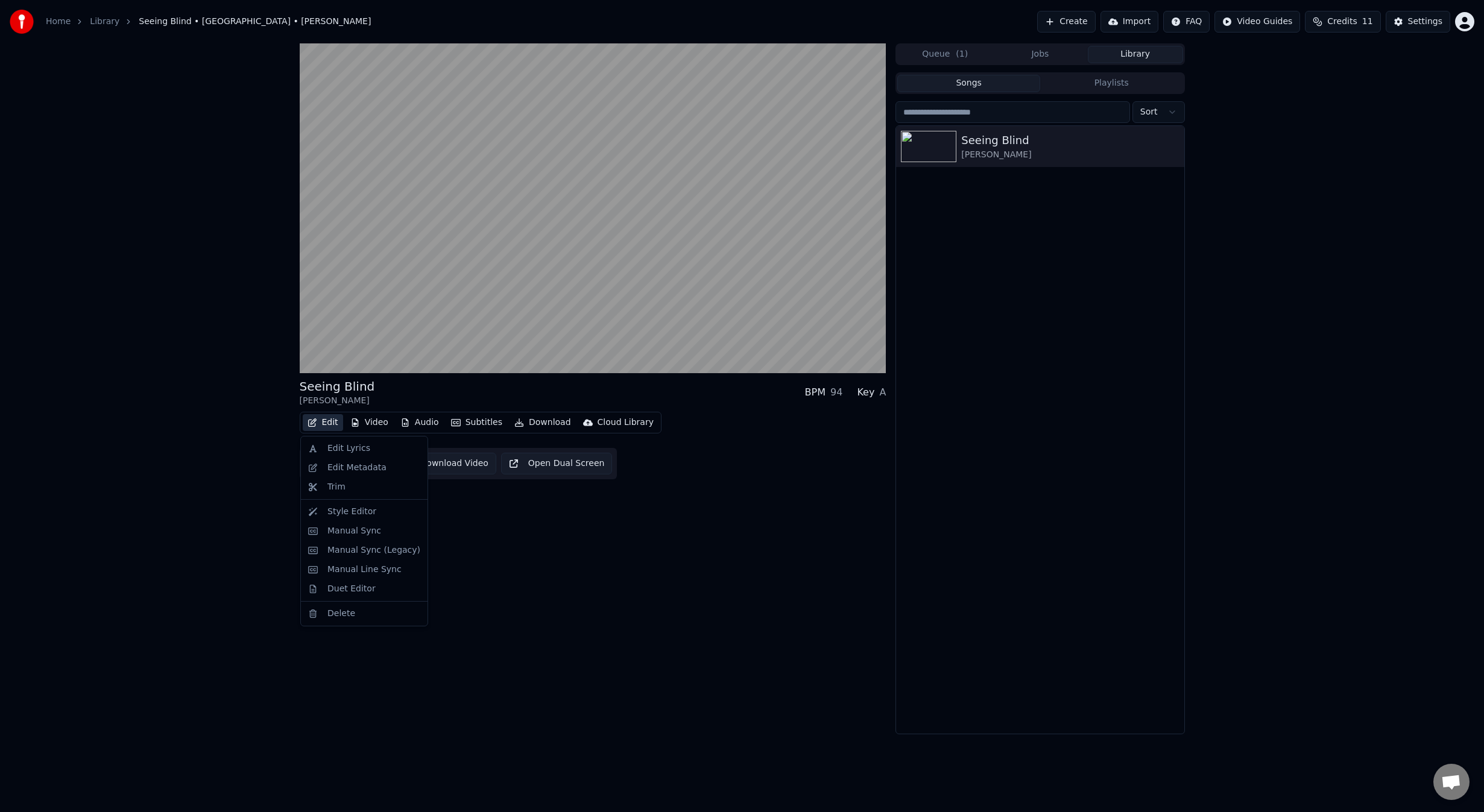
click at [528, 574] on div "Seeing Blind Niall • Maren Morris BPM 94 Key A Edit Video Audio Subtitles Downl…" at bounding box center [593, 389] width 587 height 690
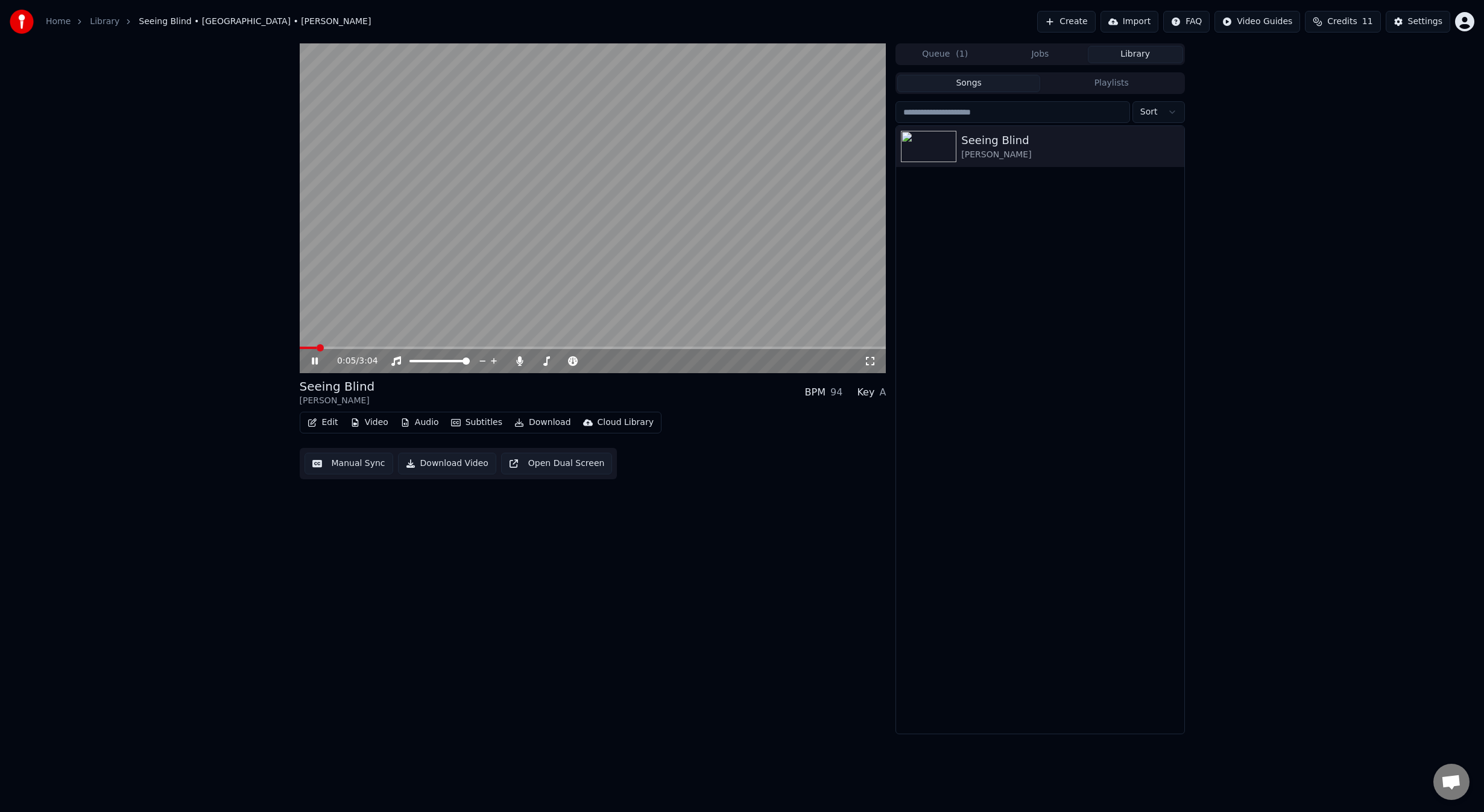
click at [311, 362] on icon at bounding box center [323, 361] width 28 height 10
click at [332, 422] on button "Edit" at bounding box center [323, 422] width 40 height 17
click at [377, 511] on div "Style Editor" at bounding box center [374, 511] width 93 height 12
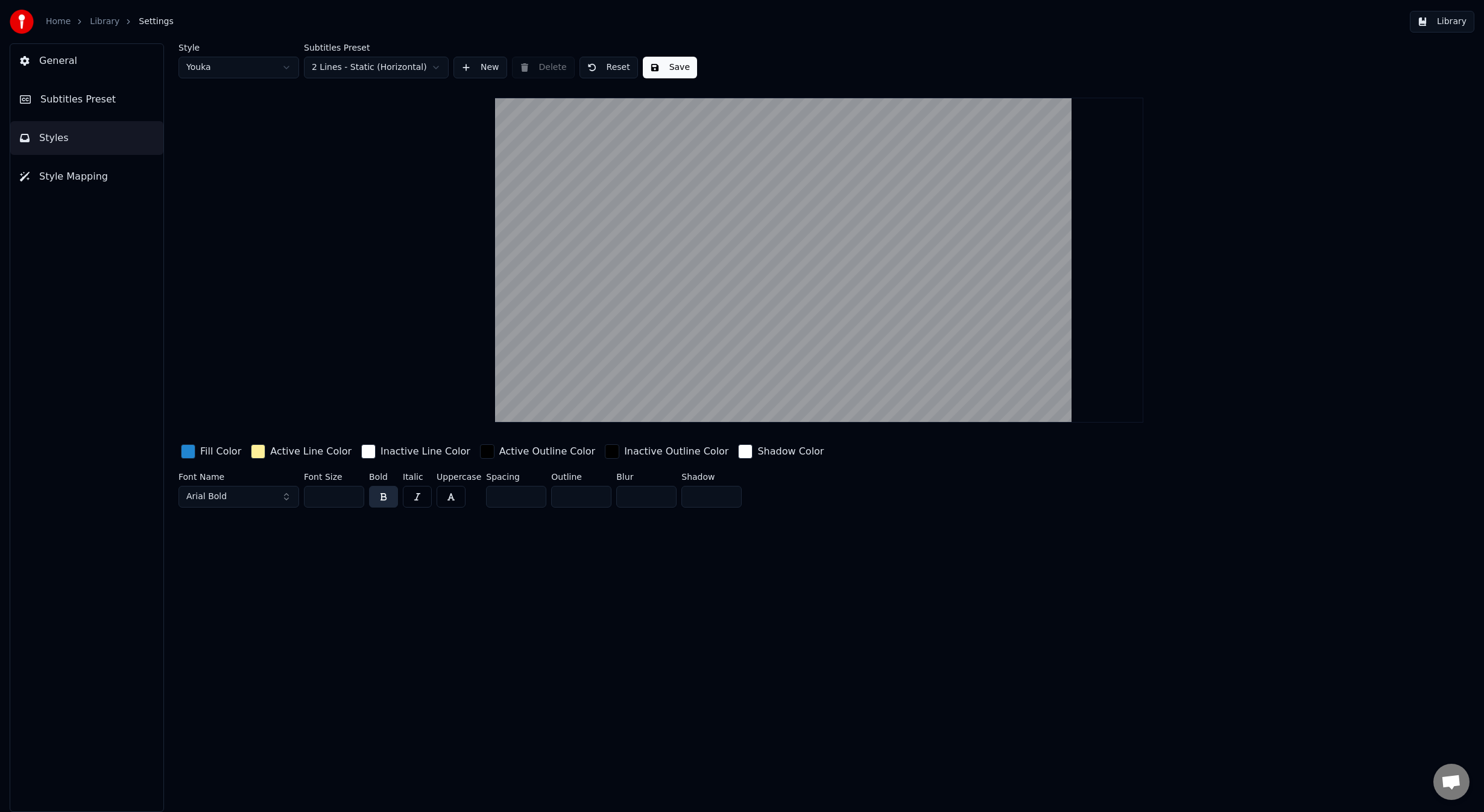
click at [258, 70] on html "Home Library Settings Library General Subtitles Preset Styles Style Mapping Sty…" at bounding box center [742, 406] width 1484 height 812
click at [237, 48] on label "Style" at bounding box center [239, 47] width 121 height 8
click at [233, 66] on html "Home Library Settings Library General Subtitles Preset Styles Style Mapping Sty…" at bounding box center [742, 406] width 1484 height 812
click at [70, 178] on span "Style Mapping" at bounding box center [73, 176] width 68 height 14
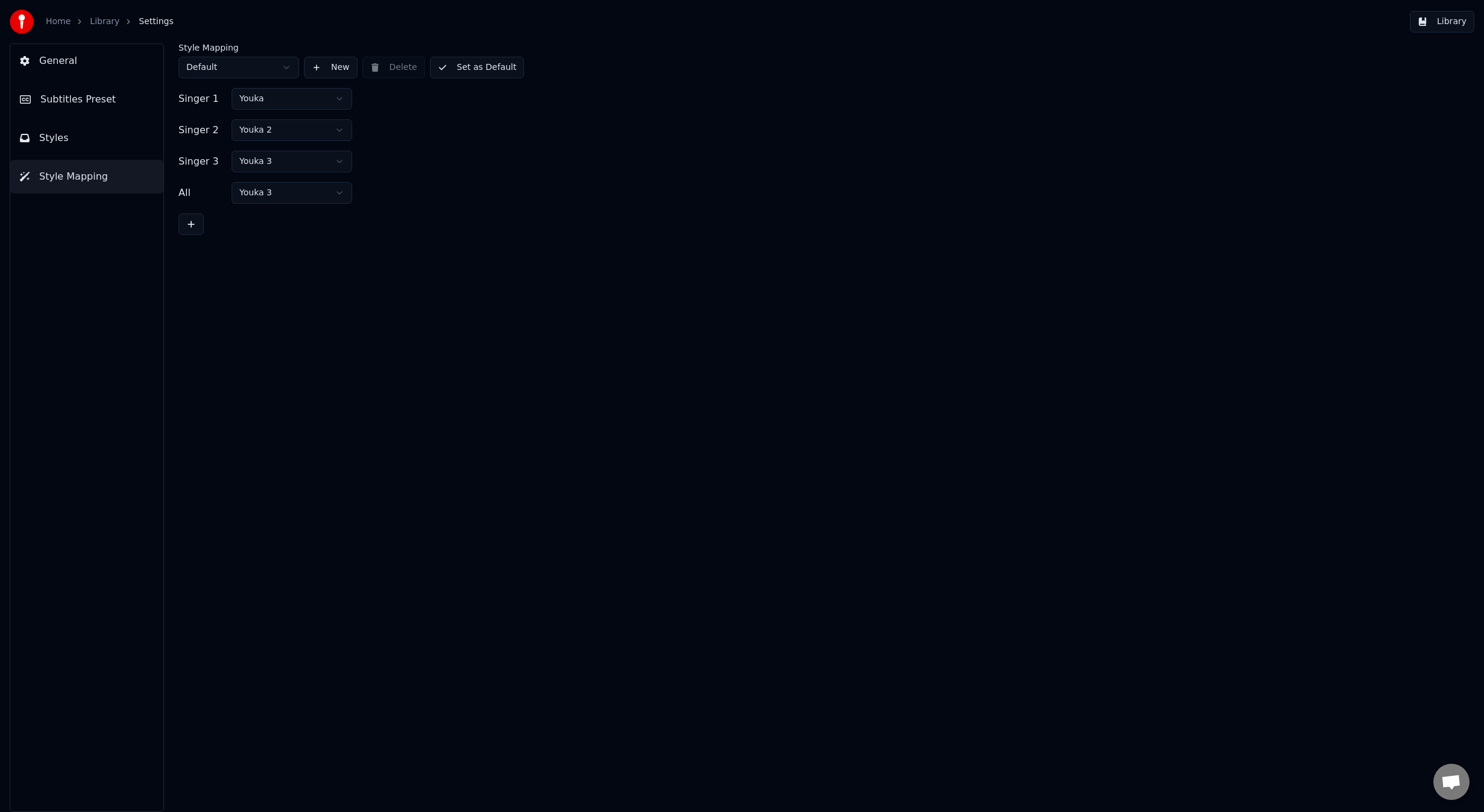
click at [387, 70] on div "Style Mapping Default New Delete Set as Default" at bounding box center [819, 60] width 1281 height 35
click at [340, 97] on html "Home Library Settings Library General Subtitles Preset Styles Style Mapping Sty…" at bounding box center [742, 406] width 1484 height 812
click at [399, 122] on html "Home Library Settings Library General Subtitles Preset Styles Style Mapping Sty…" at bounding box center [742, 406] width 1484 height 812
click at [329, 130] on html "Home Library Settings Library General Subtitles Preset Styles Style Mapping Sty…" at bounding box center [742, 406] width 1484 height 812
click at [277, 184] on html "Home Library Settings Library General Subtitles Preset Styles Style Mapping Sty…" at bounding box center [742, 406] width 1484 height 812
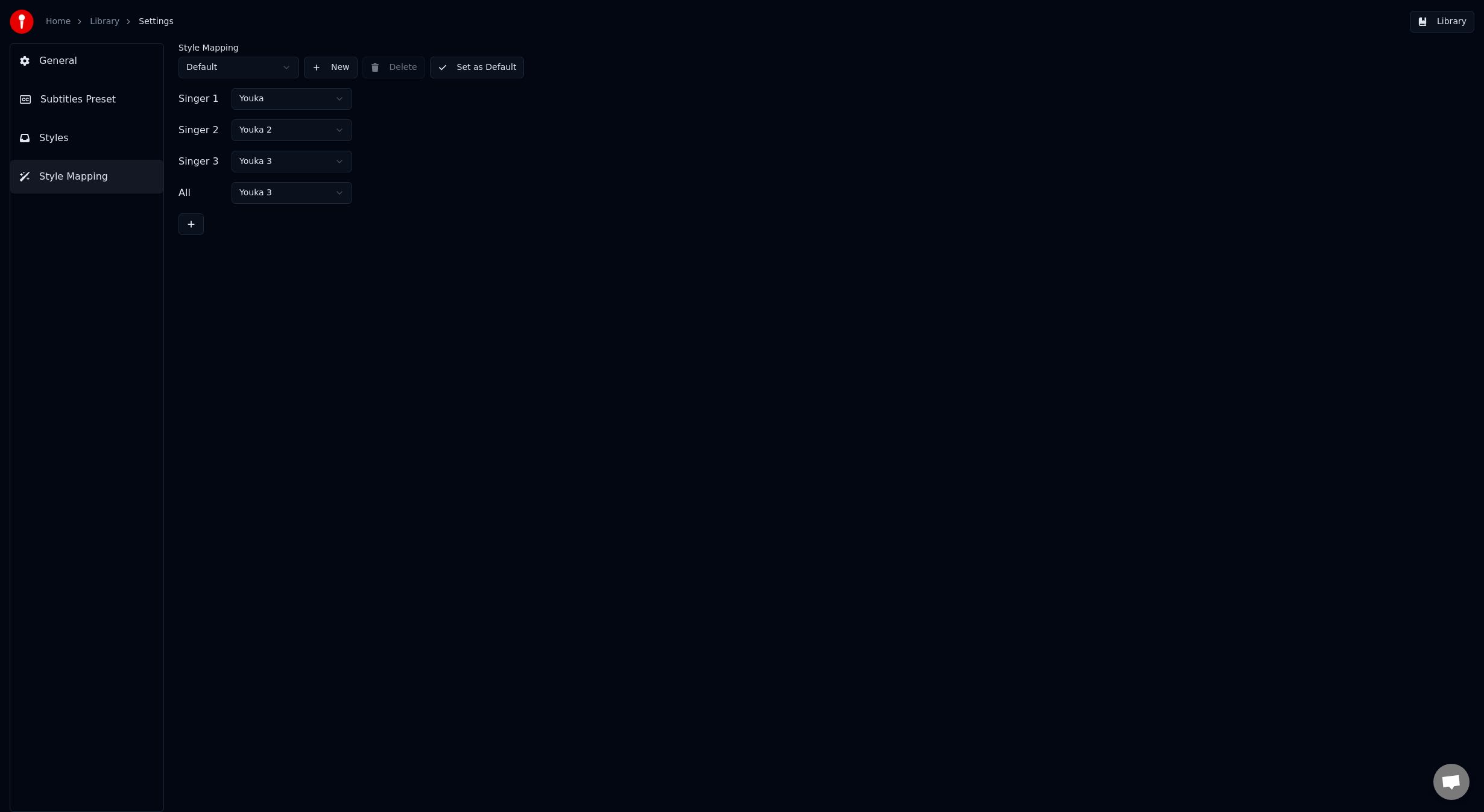
click at [279, 196] on html "Home Library Settings Library General Subtitles Preset Styles Style Mapping Sty…" at bounding box center [742, 406] width 1484 height 812
click at [225, 63] on html "Home Library Settings Library General Subtitles Preset Styles Style Mapping Sty…" at bounding box center [742, 406] width 1484 height 812
click at [244, 47] on html "Home Library Settings Library General Subtitles Preset Styles Style Mapping Sty…" at bounding box center [742, 406] width 1484 height 812
click at [323, 68] on button "New" at bounding box center [330, 67] width 54 height 22
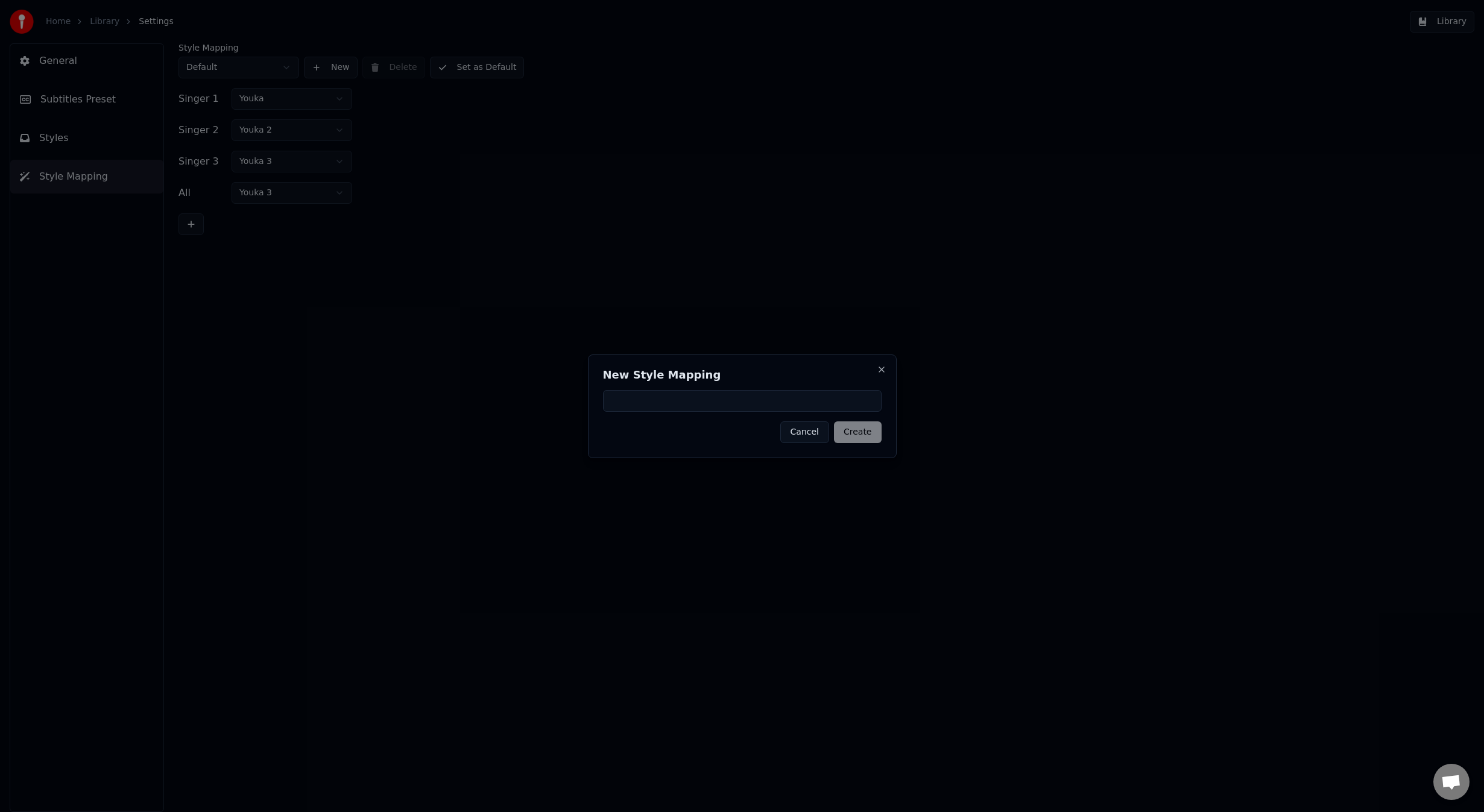
click at [709, 404] on input at bounding box center [742, 400] width 279 height 22
type input "****"
drag, startPoint x: 721, startPoint y: 403, endPoint x: 618, endPoint y: 392, distance: 103.6
click at [618, 392] on input "****" at bounding box center [742, 400] width 279 height 22
click at [808, 436] on button "Cancel" at bounding box center [804, 431] width 49 height 22
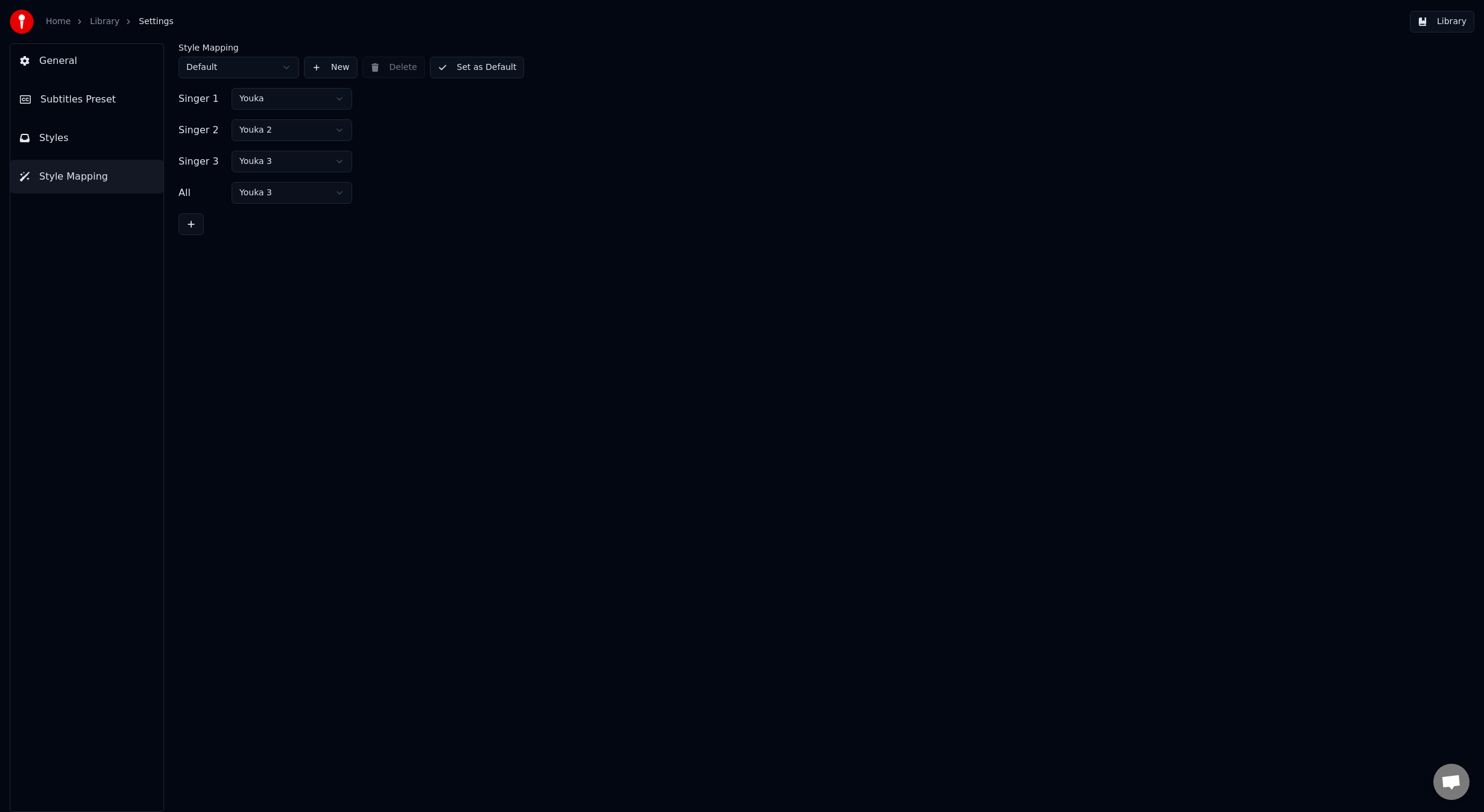
click at [575, 392] on div "Style Mapping Default New Delete Set as Default Singer 1 Youka Singer 2 Youka 2…" at bounding box center [819, 427] width 1329 height 769
click at [64, 140] on span "Styles" at bounding box center [54, 138] width 30 height 14
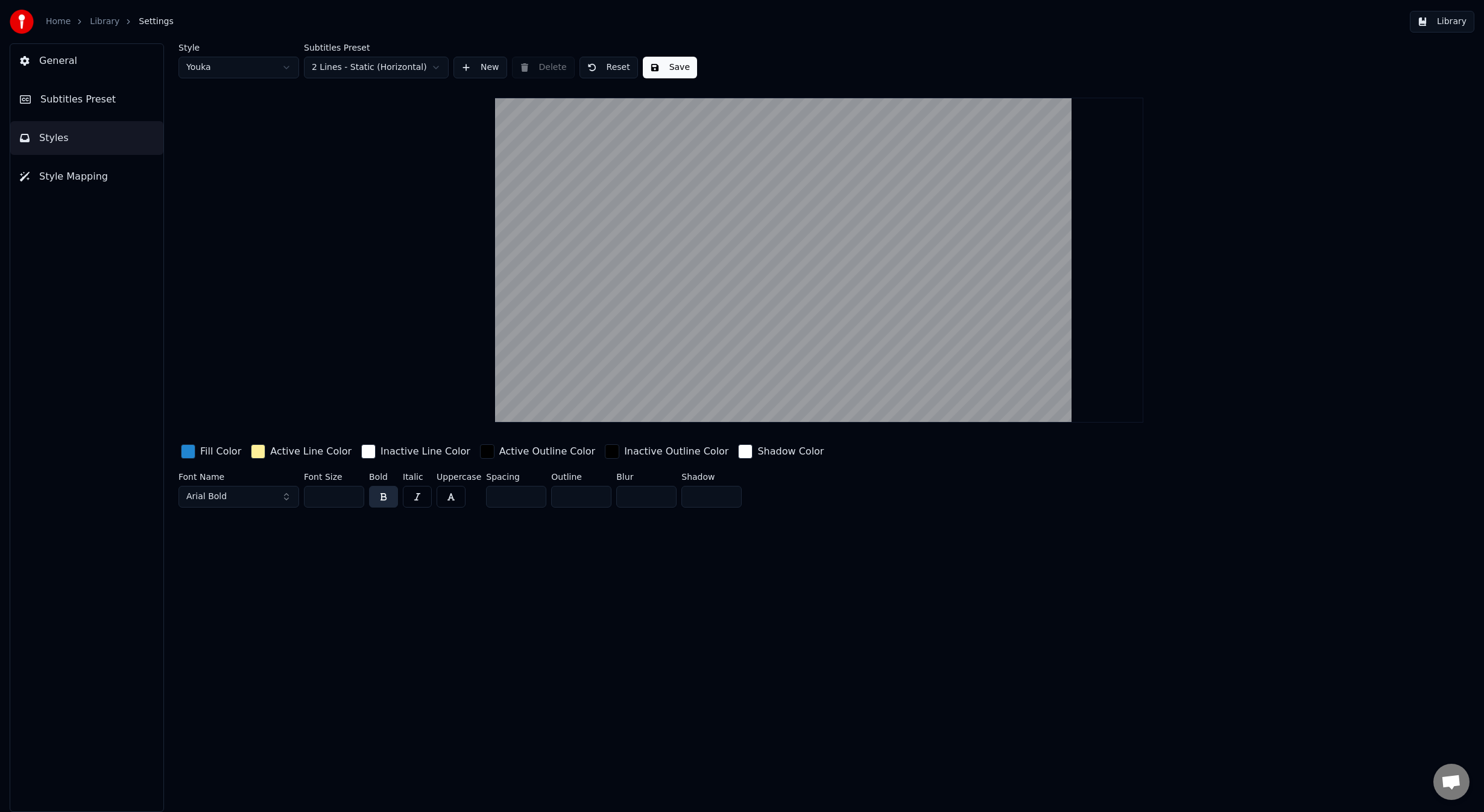
click at [672, 74] on button "Save" at bounding box center [669, 67] width 54 height 22
click at [238, 76] on html "Home Library Settings Library General Subtitles Preset Styles Style Mapping Sty…" at bounding box center [742, 406] width 1484 height 812
click at [654, 66] on button "Save" at bounding box center [669, 67] width 54 height 22
click at [238, 59] on html "Home Library Settings Library General Subtitles Preset Styles Style Mapping Sty…" at bounding box center [742, 406] width 1484 height 812
click at [649, 68] on button "Save" at bounding box center [669, 67] width 54 height 22
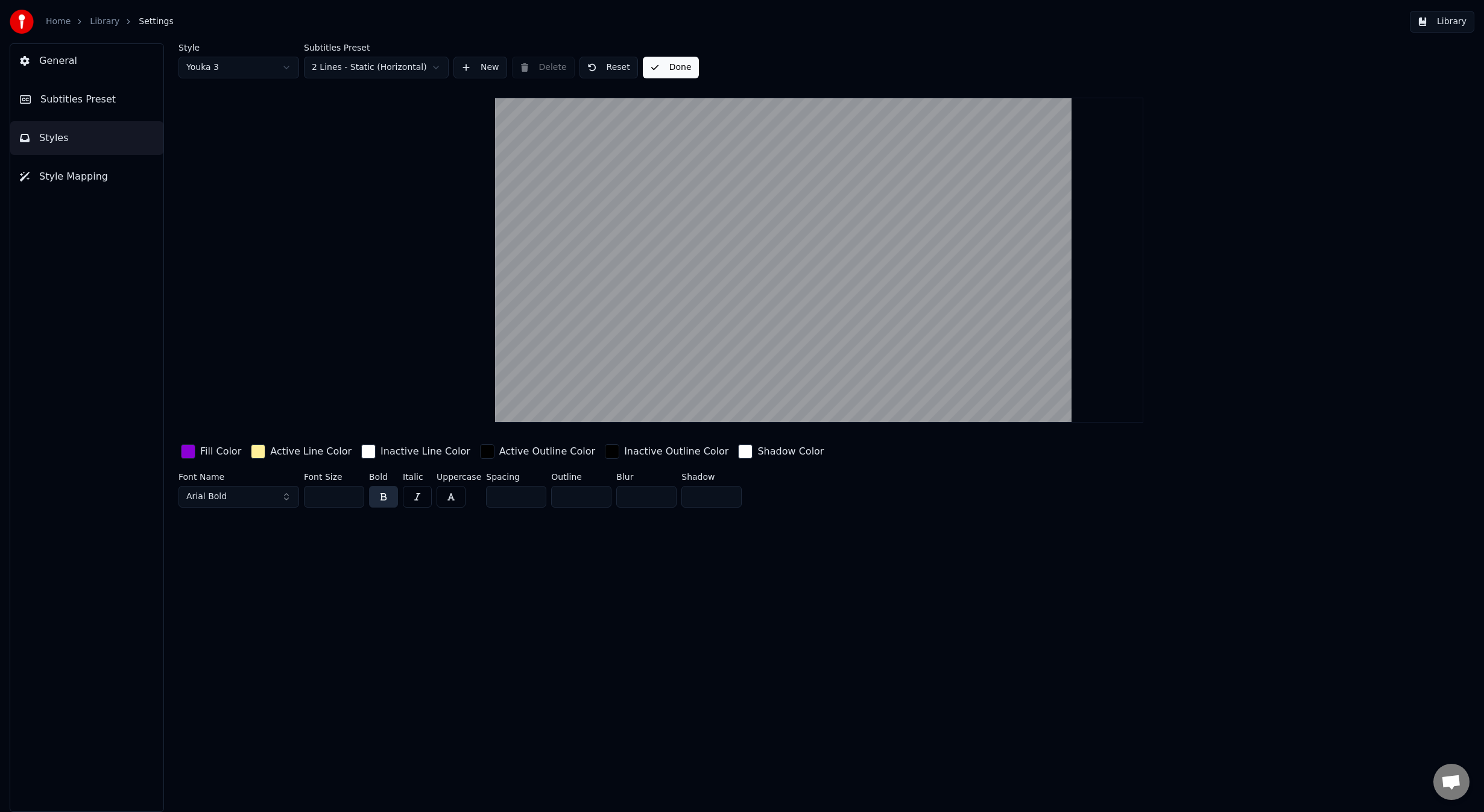
click at [238, 69] on html "Home Library Settings Library General Subtitles Preset Styles Style Mapping Sty…" at bounding box center [742, 406] width 1484 height 812
click at [101, 165] on button "Style Mapping" at bounding box center [87, 176] width 153 height 34
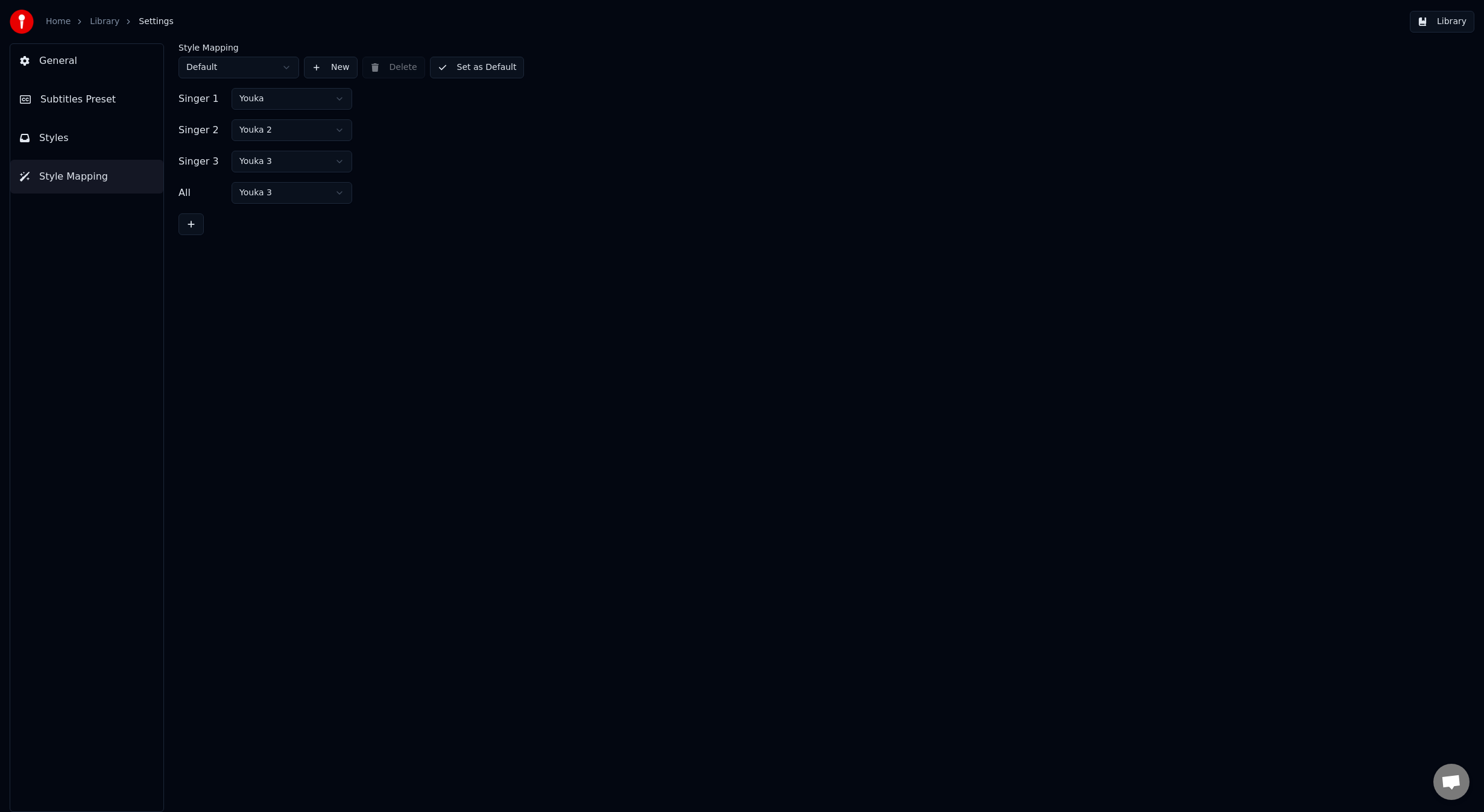
click at [276, 169] on html "Home Library Settings Library General Subtitles Preset Styles Style Mapping Sty…" at bounding box center [742, 406] width 1484 height 812
click at [411, 166] on html "Home Library Settings Library General Subtitles Preset Styles Style Mapping Sty…" at bounding box center [742, 406] width 1484 height 812
click at [200, 160] on div "Singer 3" at bounding box center [203, 162] width 48 height 14
click at [485, 163] on div "Singer 3 Youka 3" at bounding box center [819, 161] width 1281 height 22
click at [190, 225] on button at bounding box center [191, 224] width 25 height 22
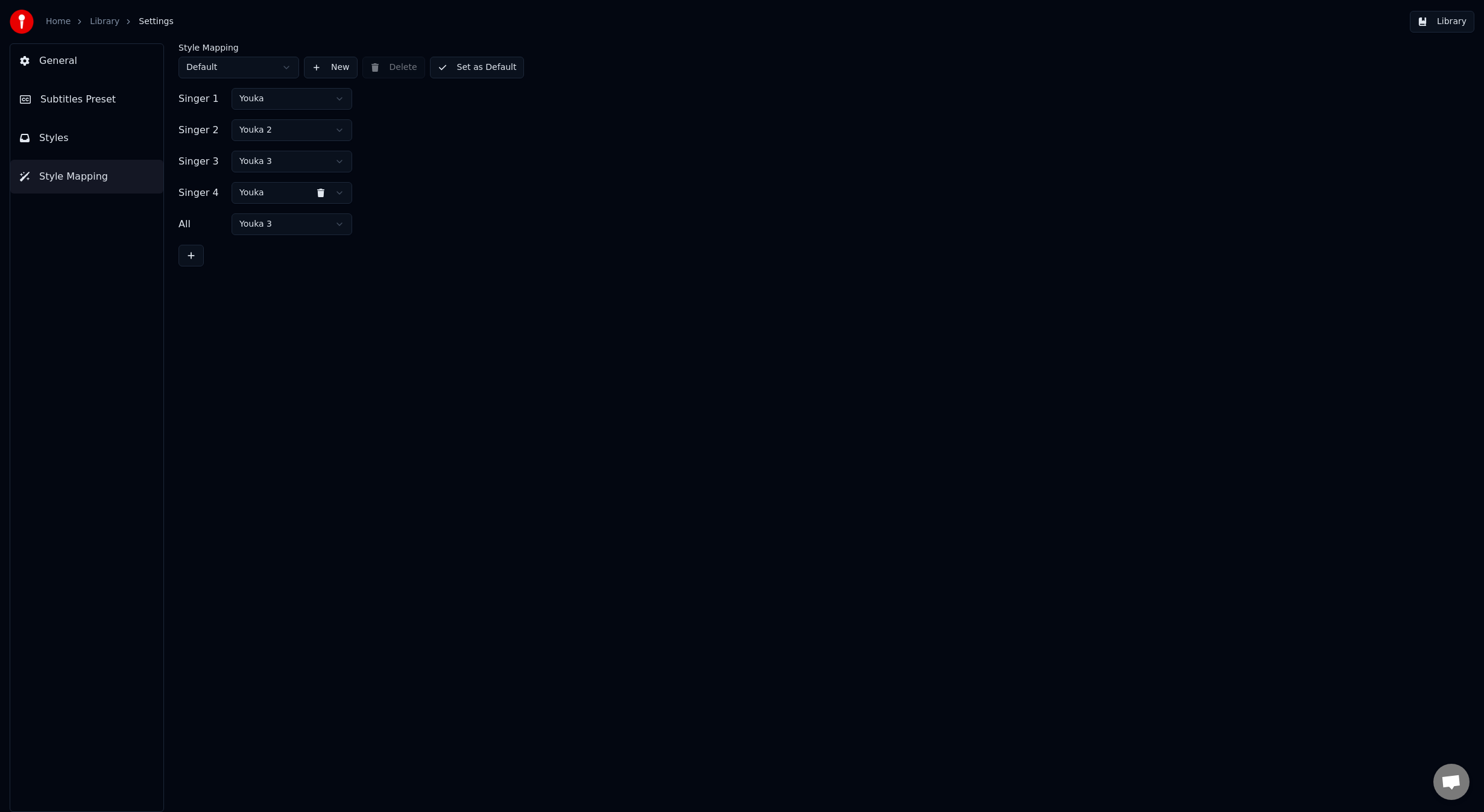
click at [320, 191] on button at bounding box center [320, 192] width 24 height 22
click at [482, 71] on button "Set as Default" at bounding box center [477, 67] width 95 height 22
click at [95, 61] on button "General" at bounding box center [87, 61] width 153 height 34
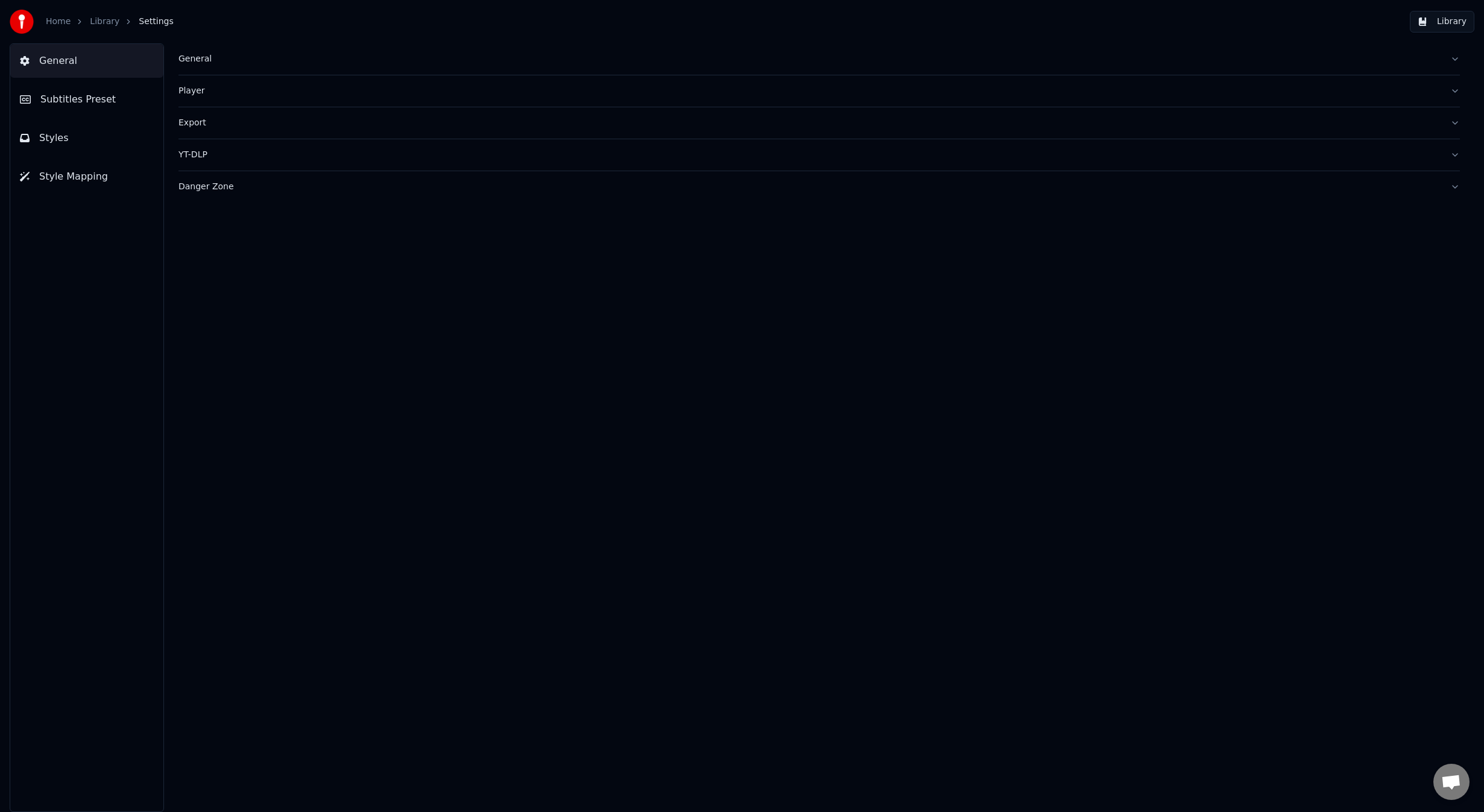
click at [95, 90] on button "Subtitles Preset" at bounding box center [87, 100] width 153 height 34
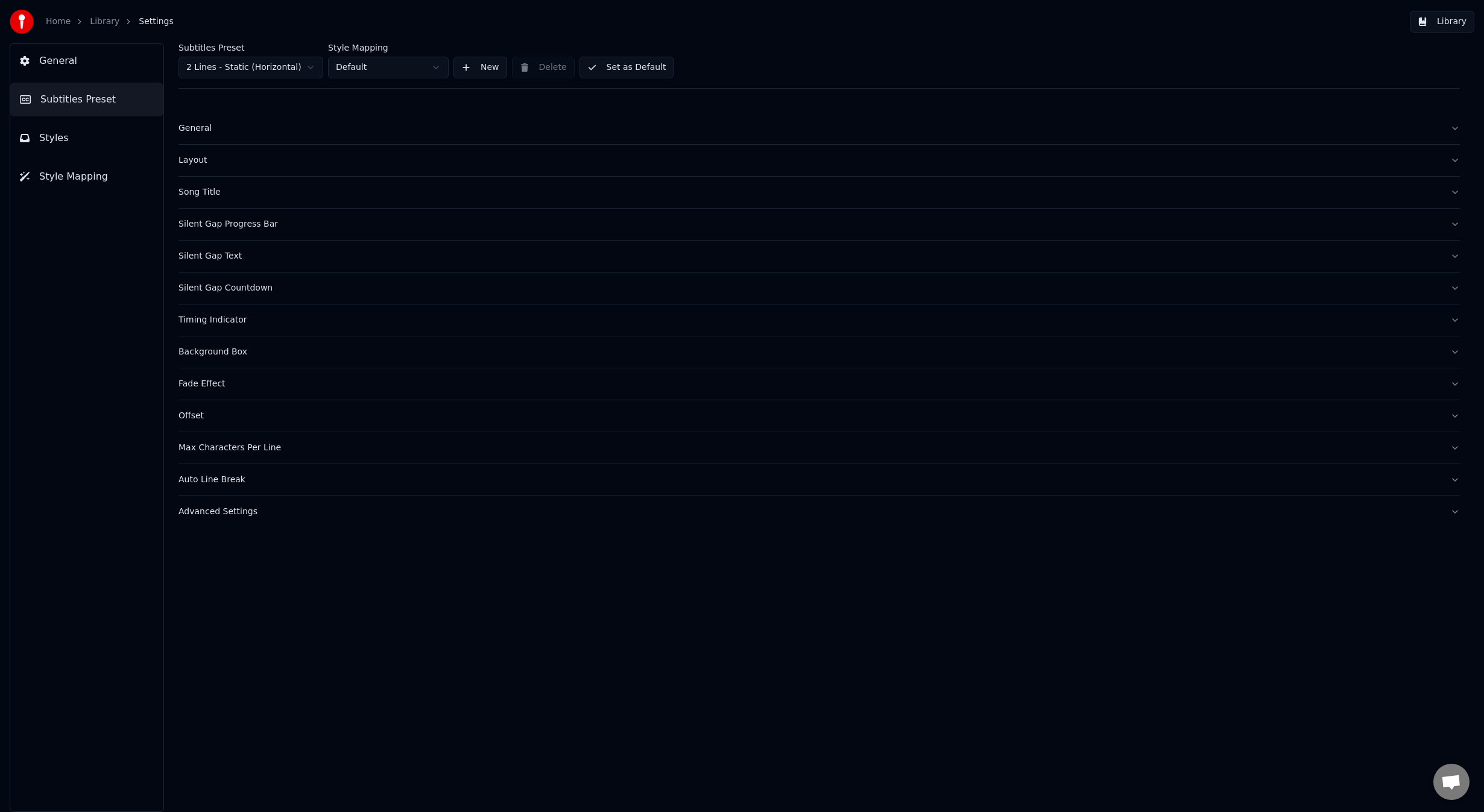
click at [196, 155] on div "Layout" at bounding box center [809, 160] width 1262 height 12
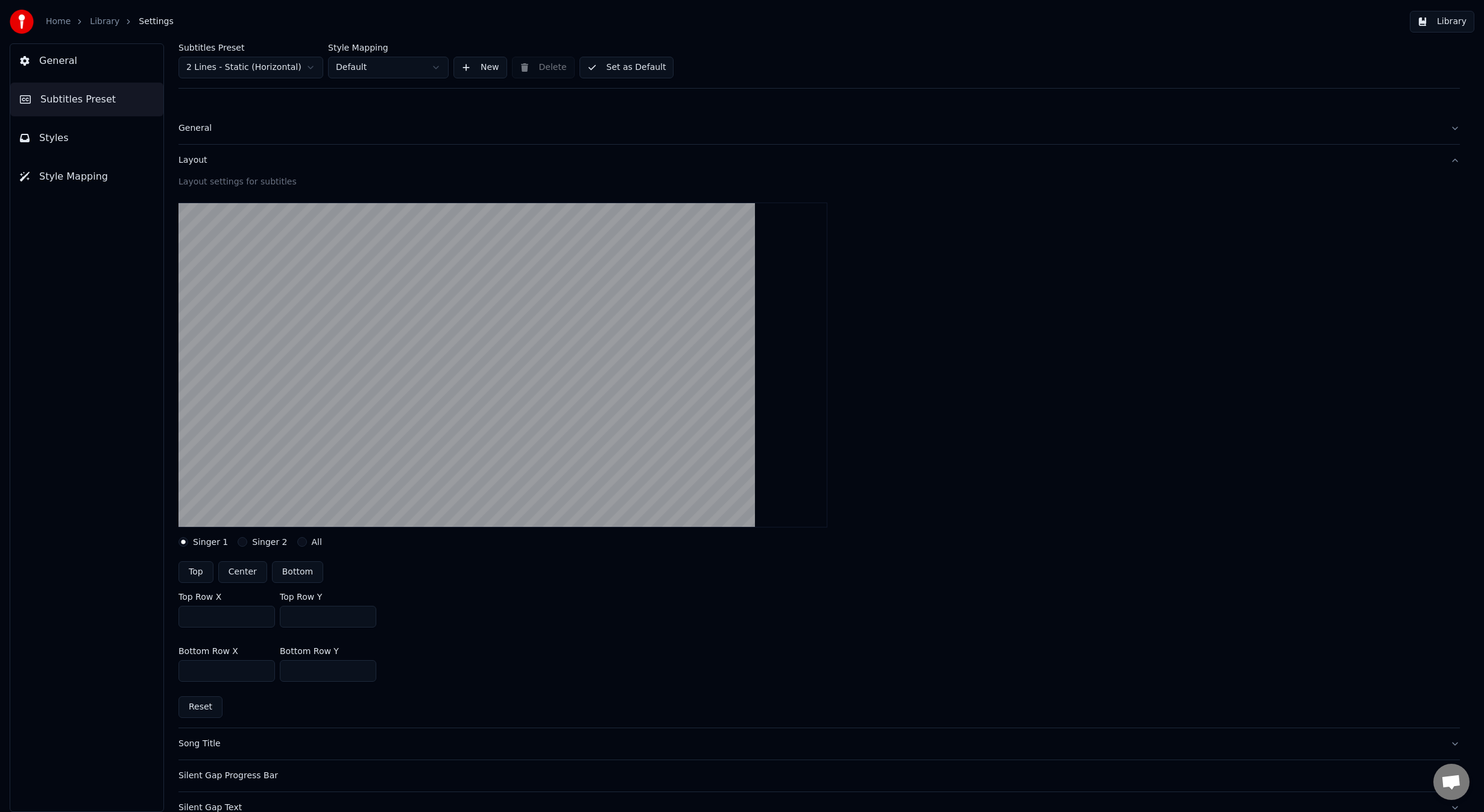
click at [242, 541] on div "Singer 2" at bounding box center [262, 542] width 49 height 10
click at [238, 541] on button "Singer 2" at bounding box center [242, 542] width 10 height 10
click at [297, 543] on button "All" at bounding box center [302, 542] width 10 height 10
click at [184, 541] on button "Singer 1" at bounding box center [184, 542] width 10 height 10
click at [1428, 23] on button "Library" at bounding box center [1442, 21] width 64 height 22
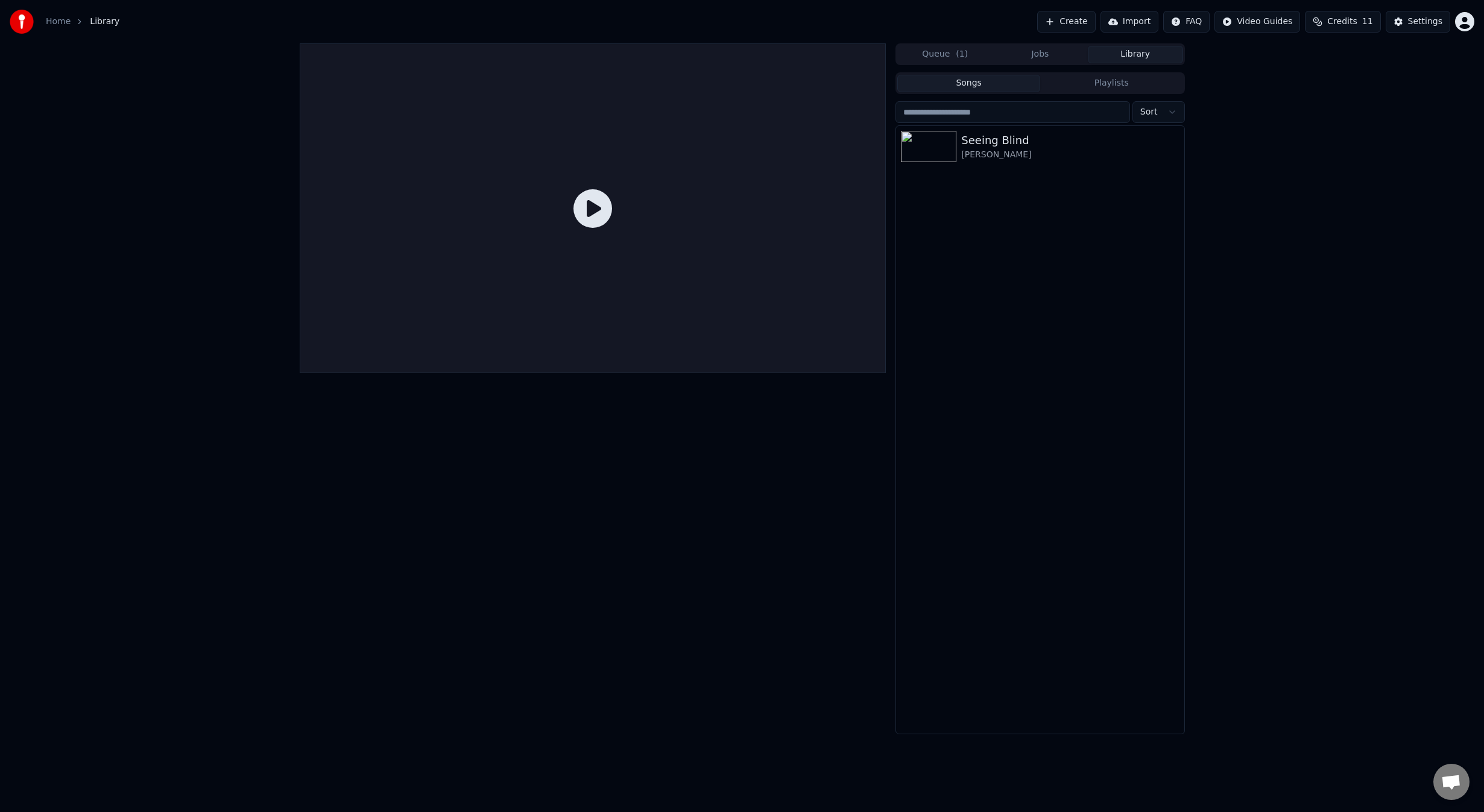
click at [601, 213] on icon at bounding box center [593, 208] width 39 height 39
click at [591, 205] on icon at bounding box center [593, 208] width 39 height 39
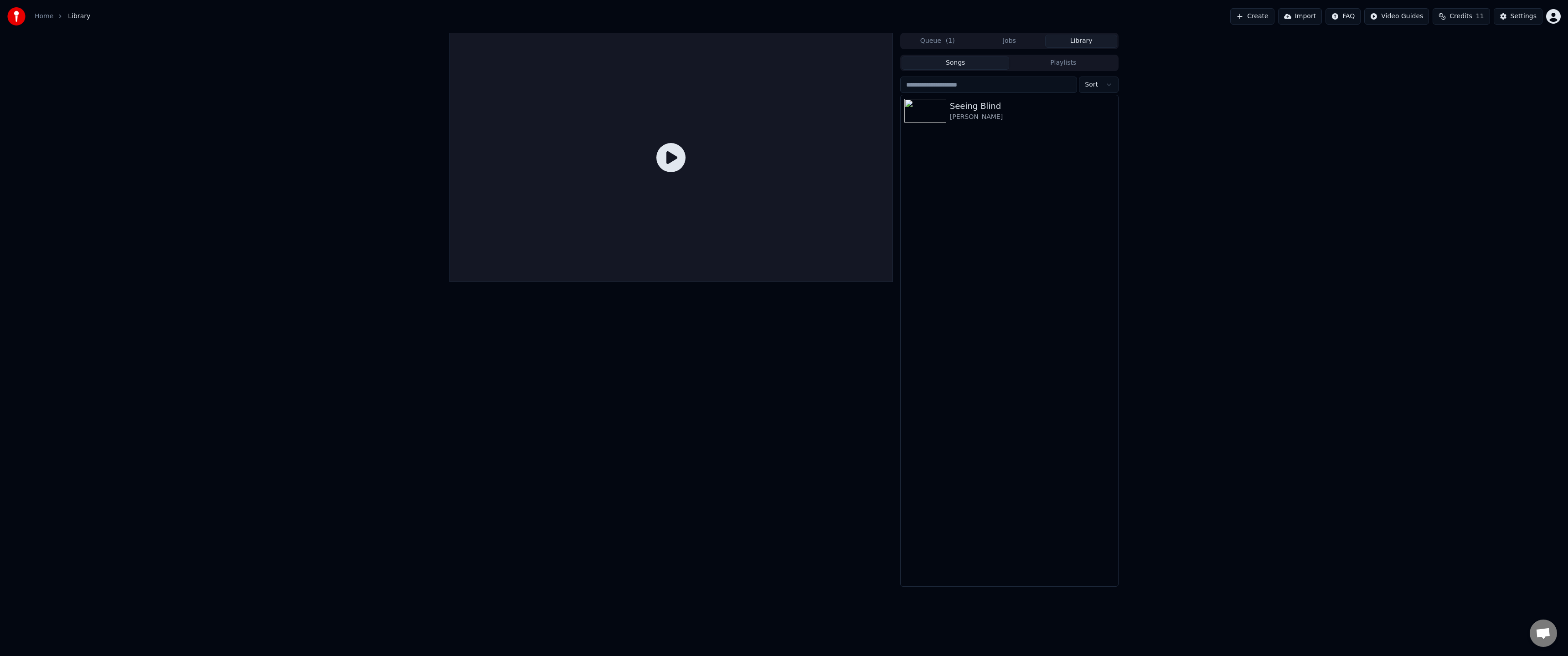
click at [836, 253] on div at bounding box center [671, 158] width 444 height 249
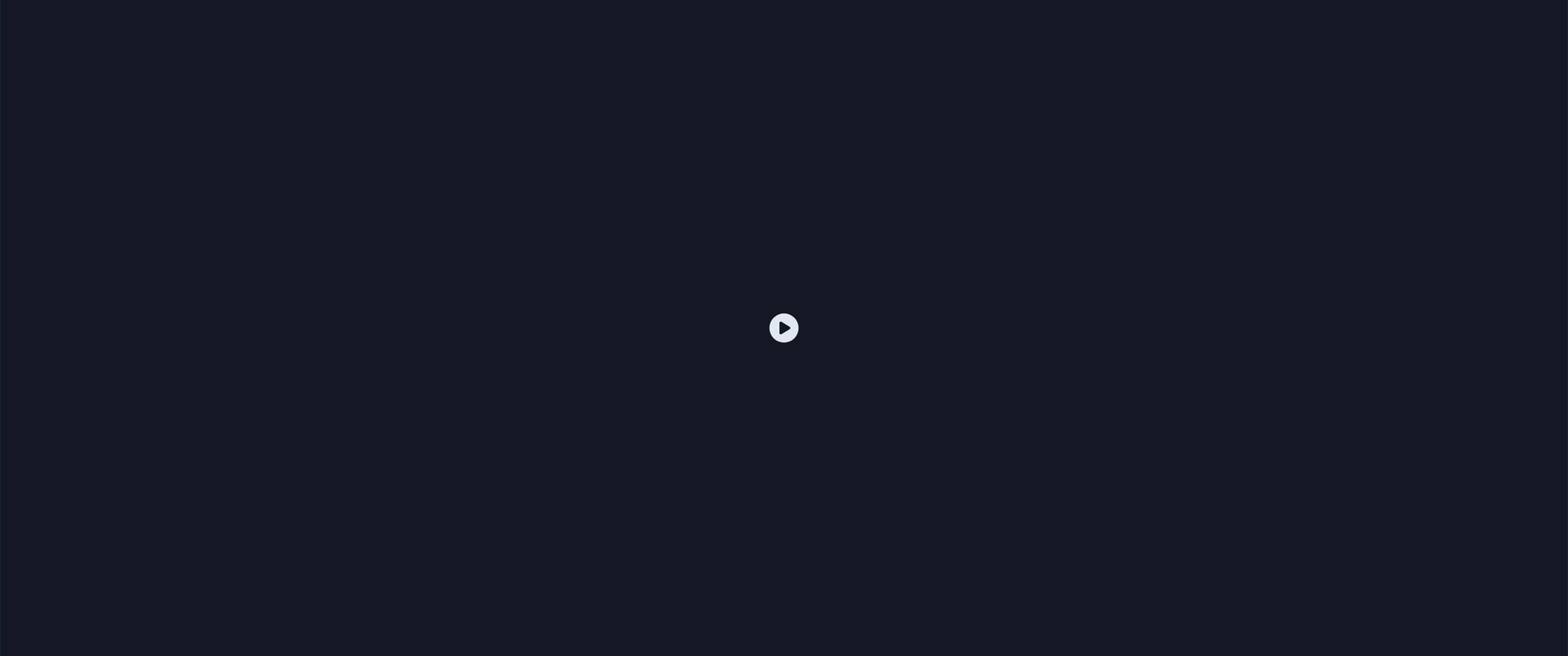
click at [836, 253] on div at bounding box center [784, 328] width 1568 height 882
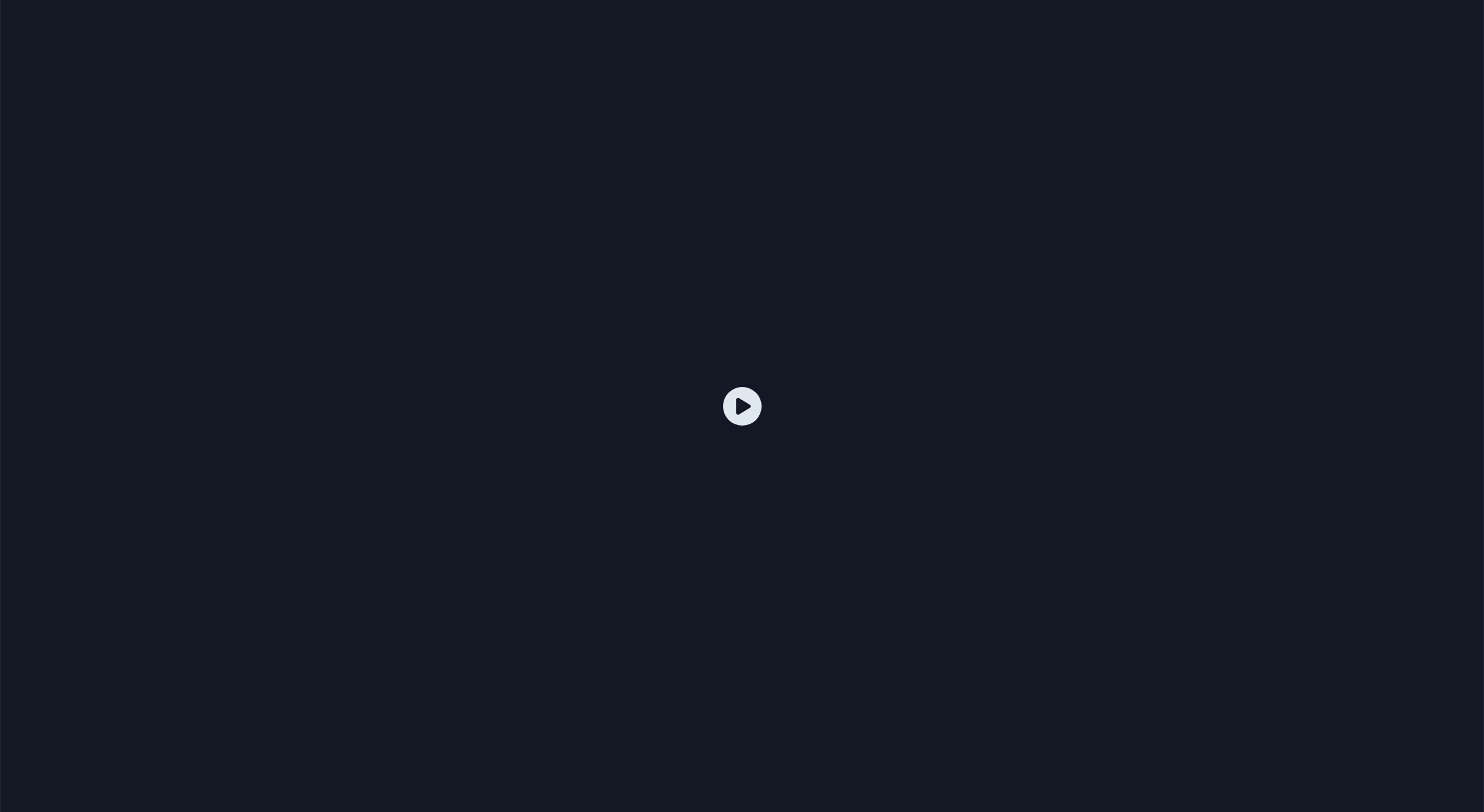
click at [1175, 144] on icon "button" at bounding box center [1173, 146] width 12 height 10
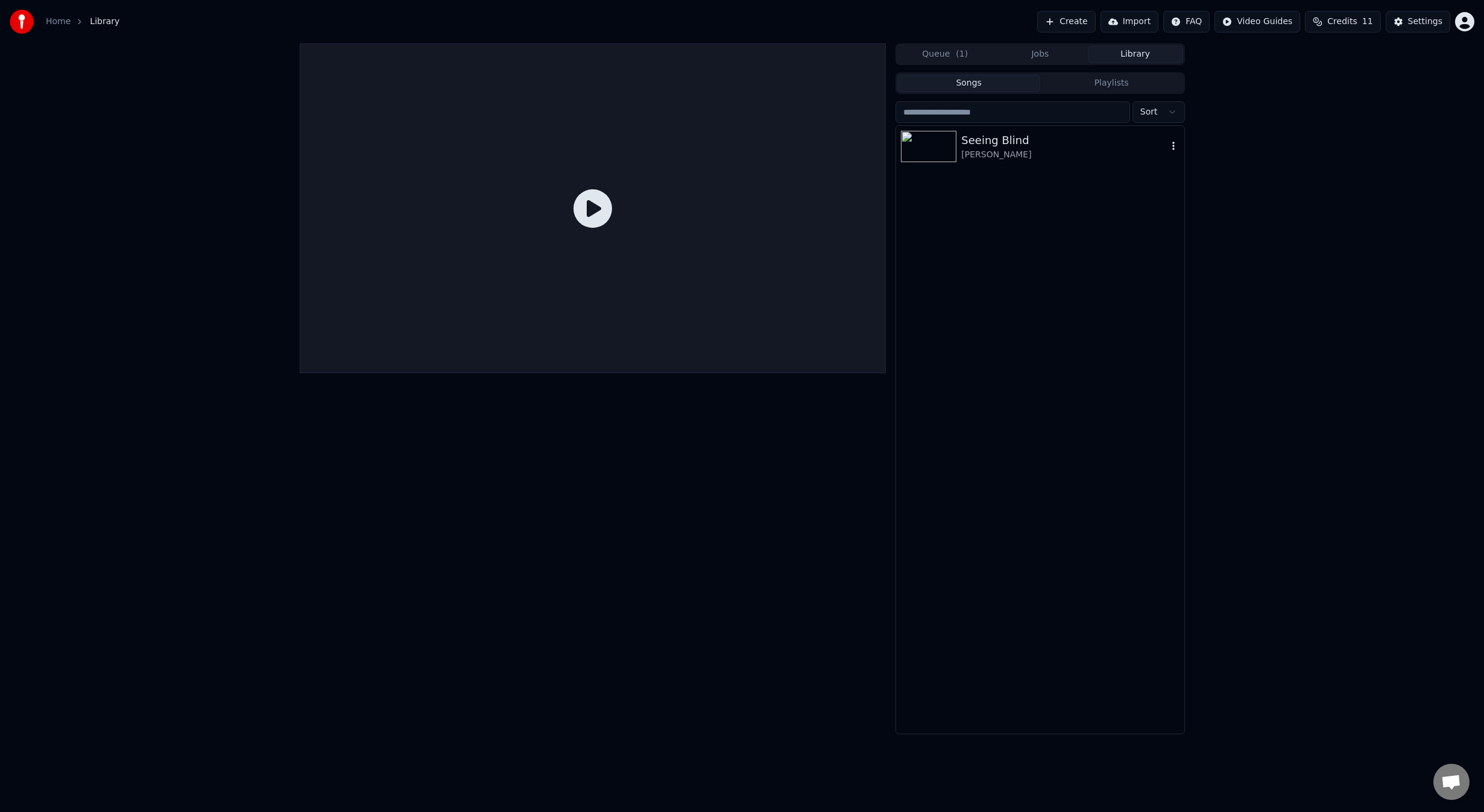
click at [1089, 140] on div "Seeing Blind" at bounding box center [1064, 140] width 205 height 17
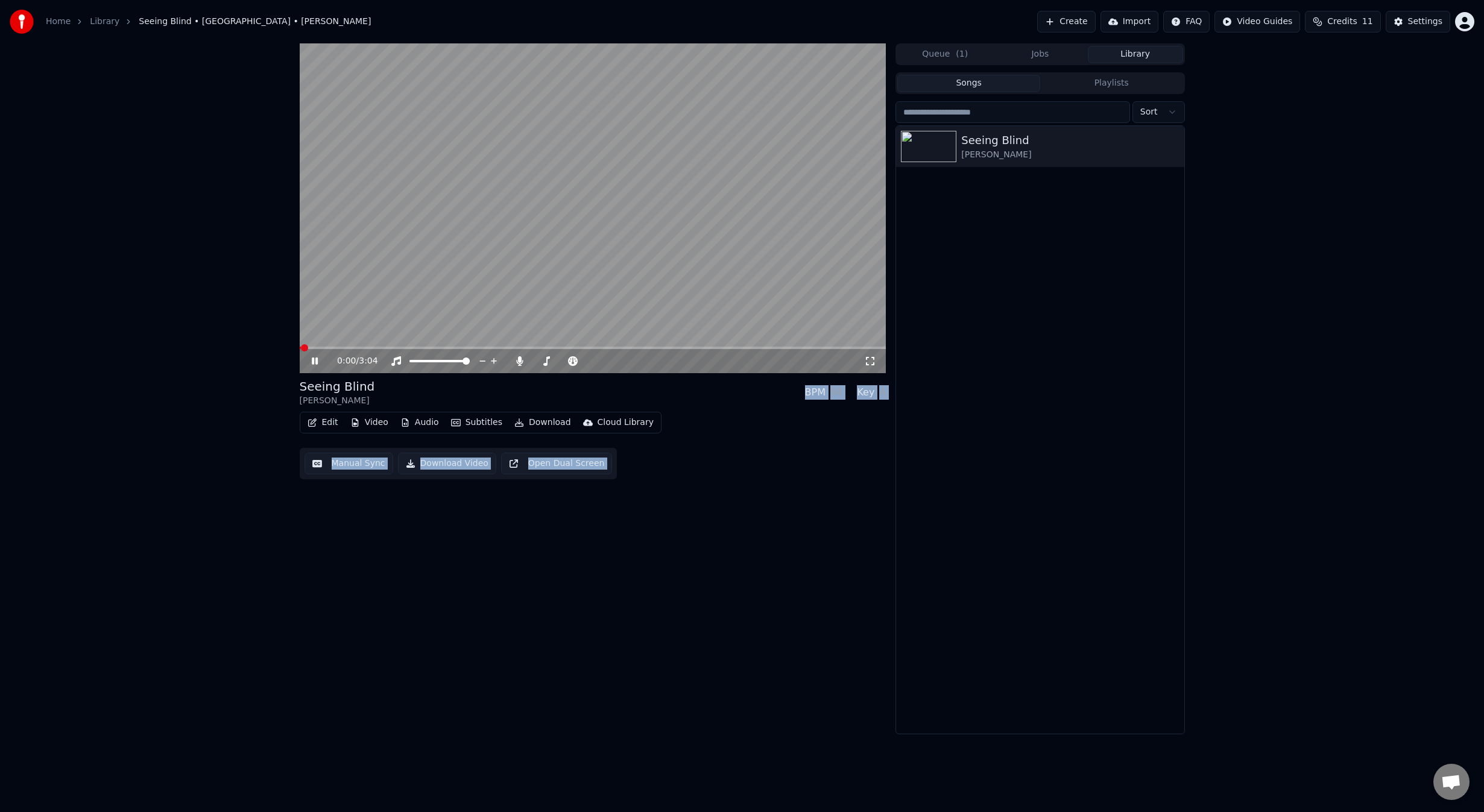
click at [451, 604] on div "0:00 / 3:04 Seeing Blind Niall • Maren Morris BPM 94 Key A Edit Video Audio Sub…" at bounding box center [593, 389] width 587 height 690
click at [364, 348] on span at bounding box center [593, 348] width 587 height 2
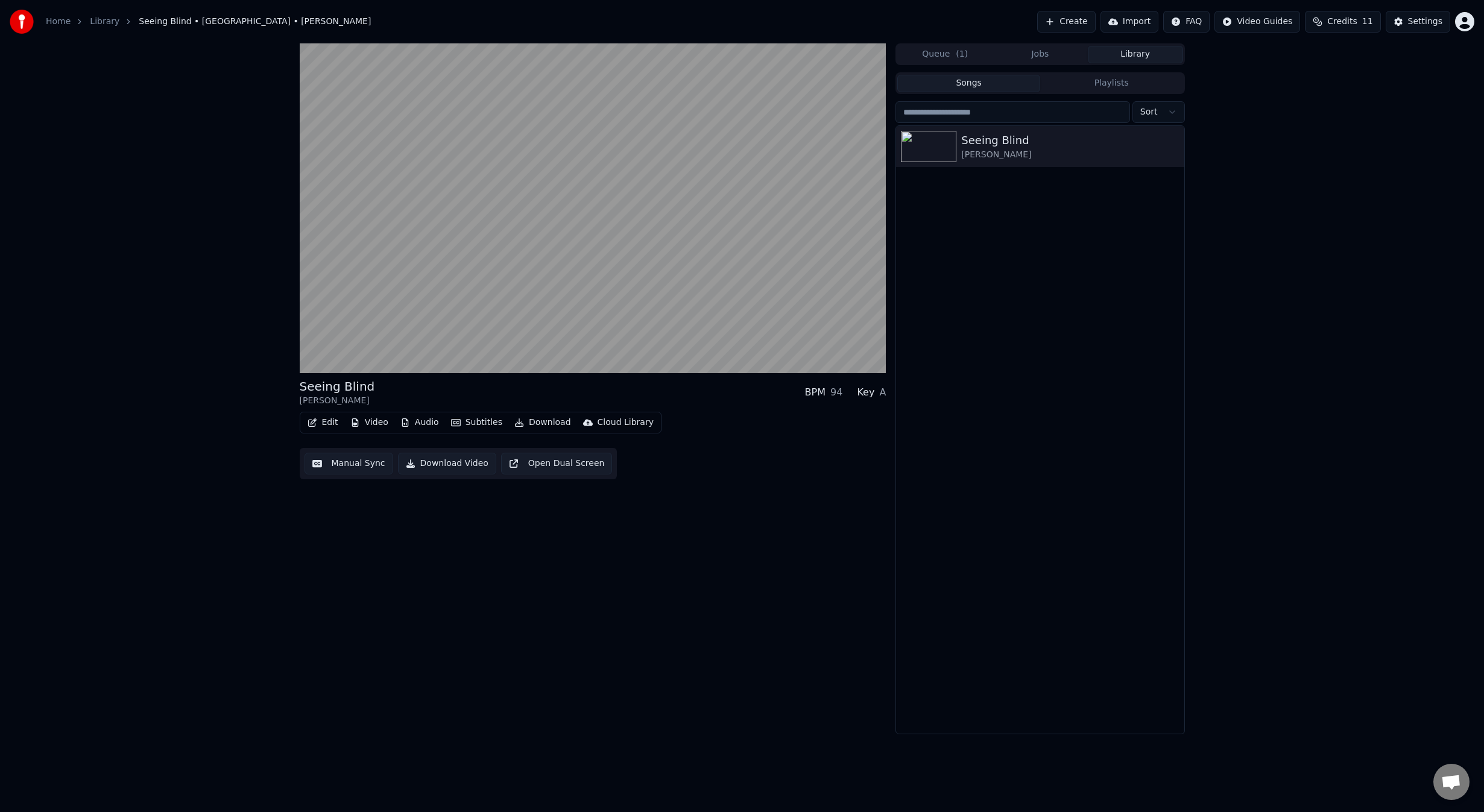
click at [573, 460] on button "Open Dual Screen" at bounding box center [556, 463] width 112 height 22
click at [1409, 25] on button "Settings" at bounding box center [1418, 21] width 64 height 22
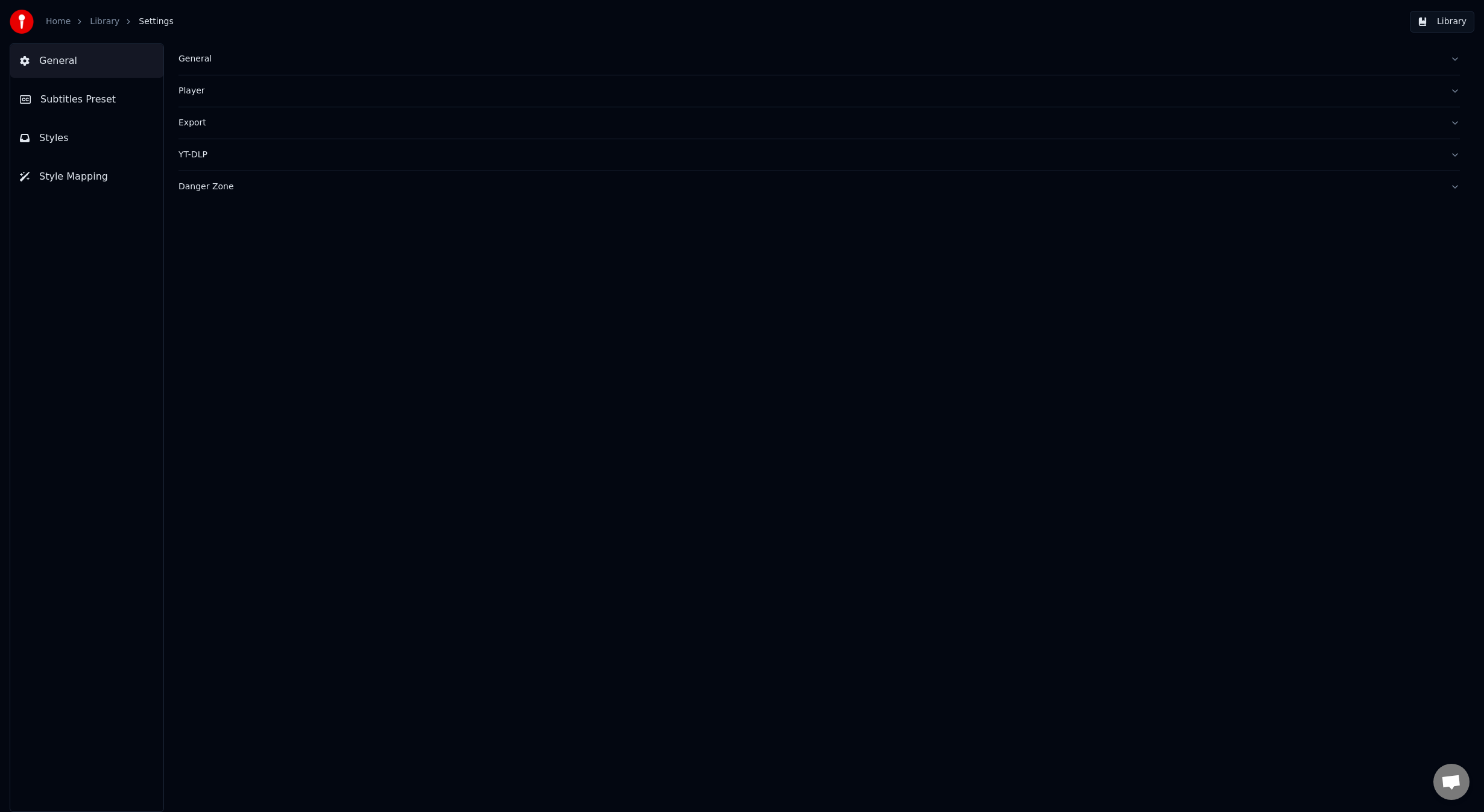
click at [66, 131] on button "Styles" at bounding box center [87, 138] width 153 height 34
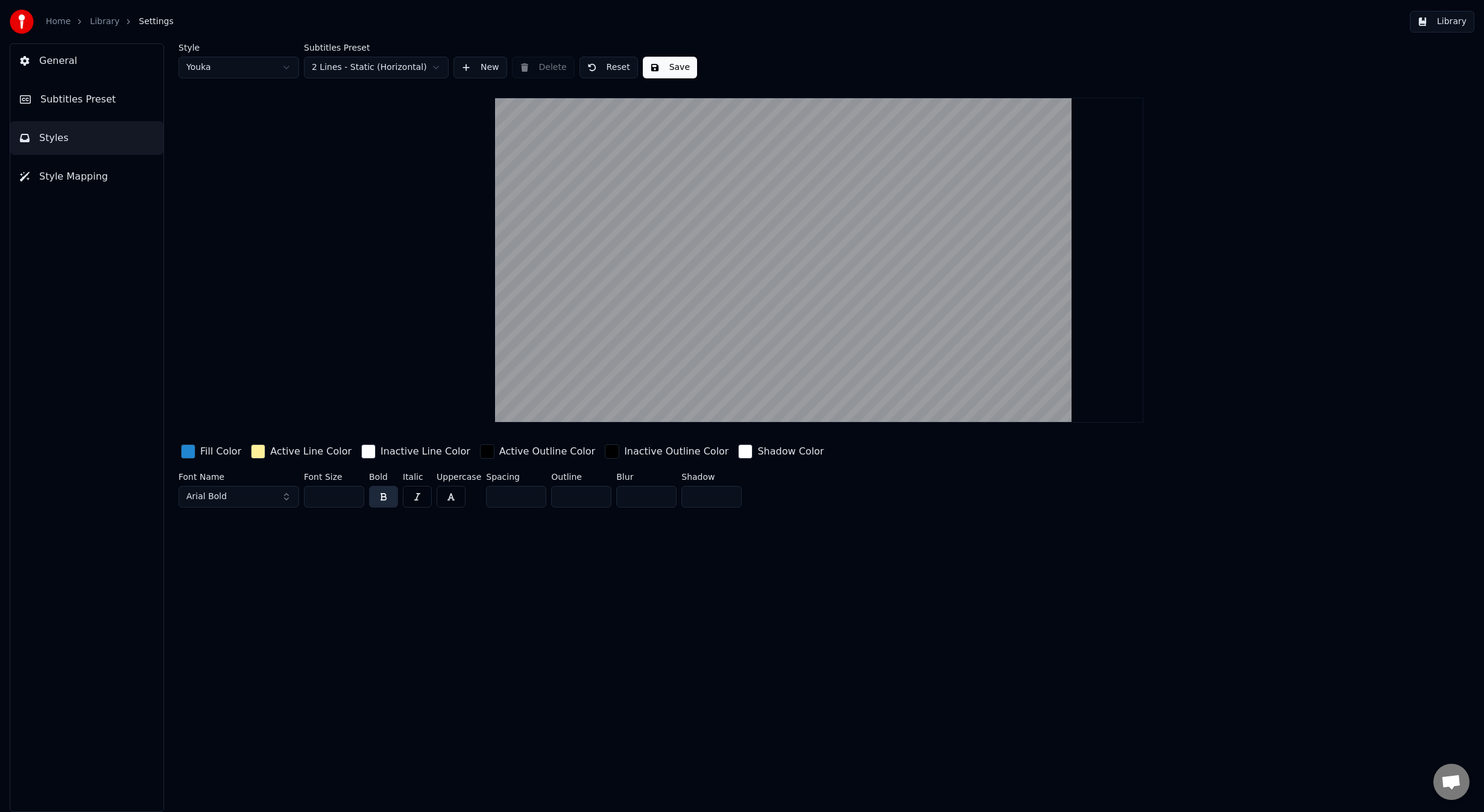
click at [86, 179] on span "Style Mapping" at bounding box center [73, 176] width 68 height 14
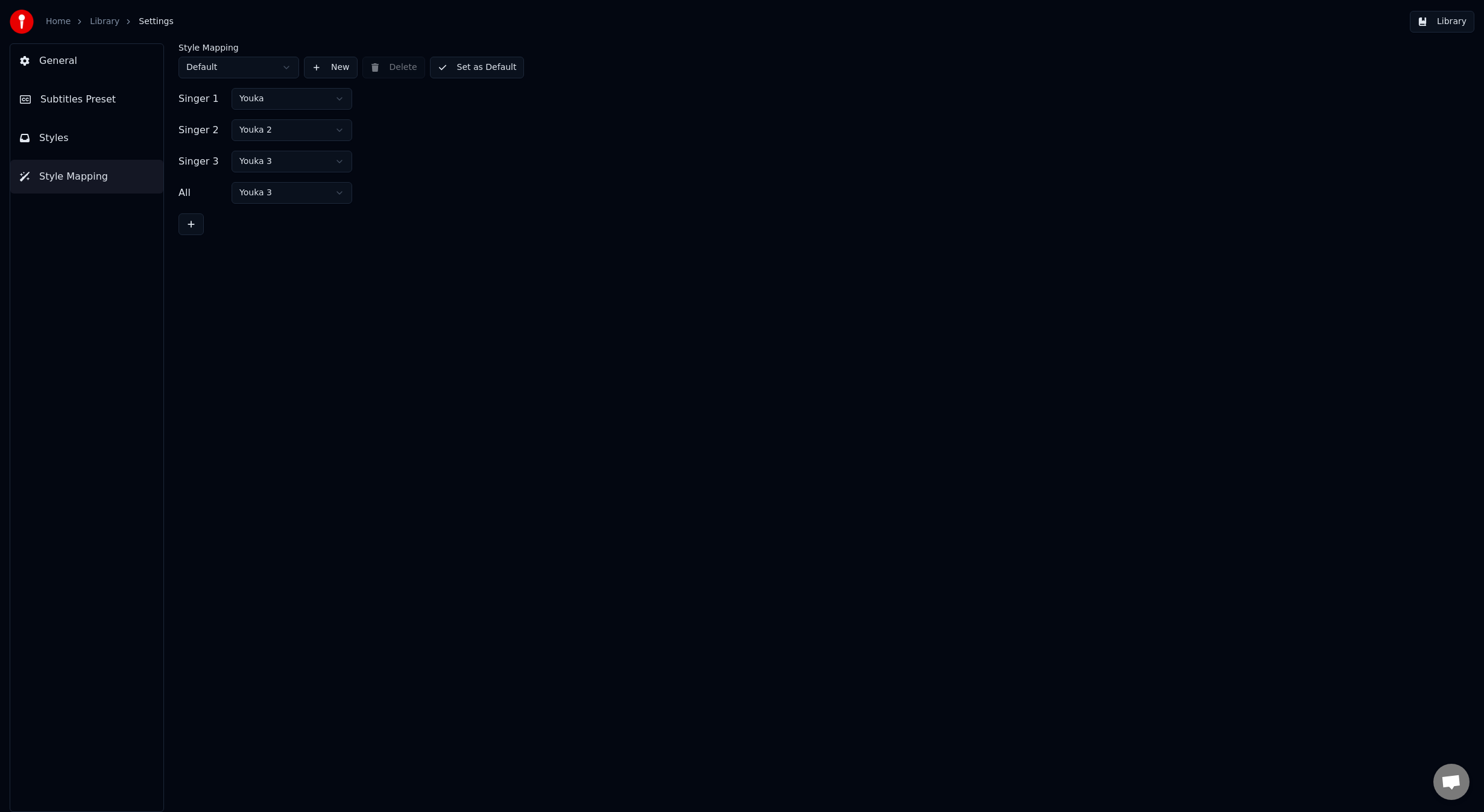
click at [330, 66] on button "New" at bounding box center [330, 67] width 54 height 22
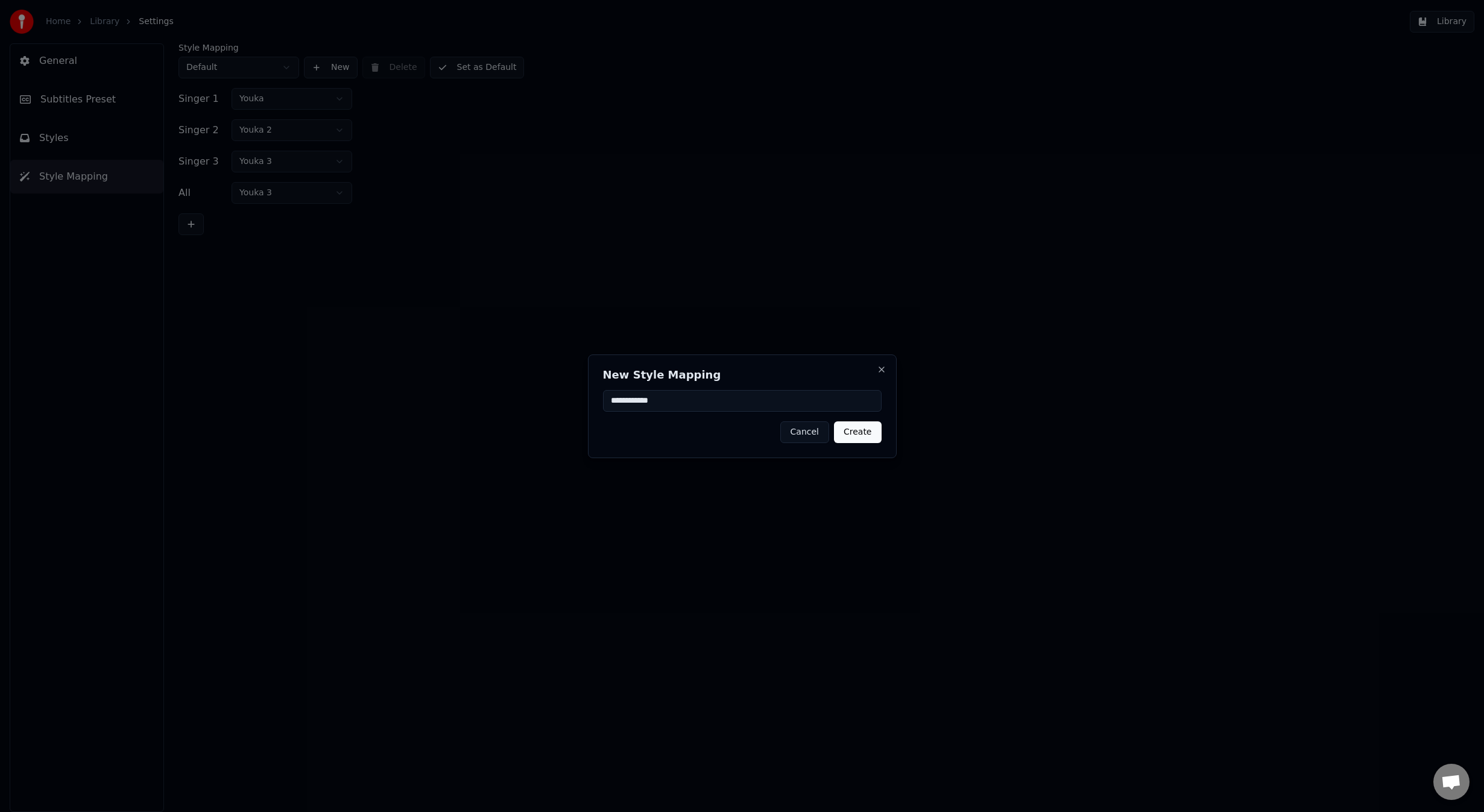
type input "**********"
click at [854, 431] on button "Create" at bounding box center [858, 431] width 48 height 22
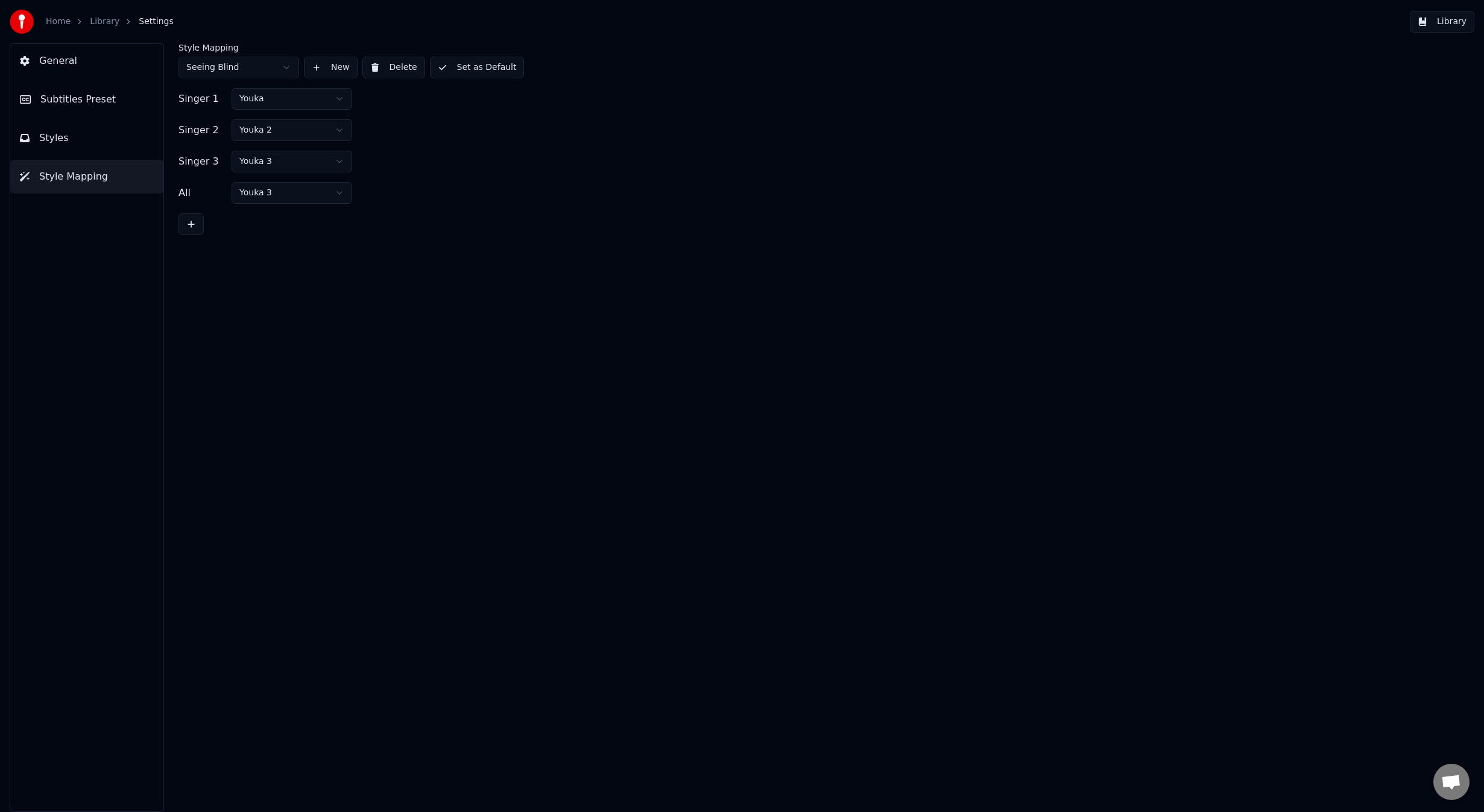
click at [455, 68] on button "Set as Default" at bounding box center [477, 67] width 95 height 22
click at [428, 237] on div "Style Mapping Seeing Blind New Delete Done Singer 1 Youka Singer 2 Youka 2 Sing…" at bounding box center [819, 427] width 1329 height 769
click at [1462, 24] on button "Library" at bounding box center [1442, 21] width 64 height 22
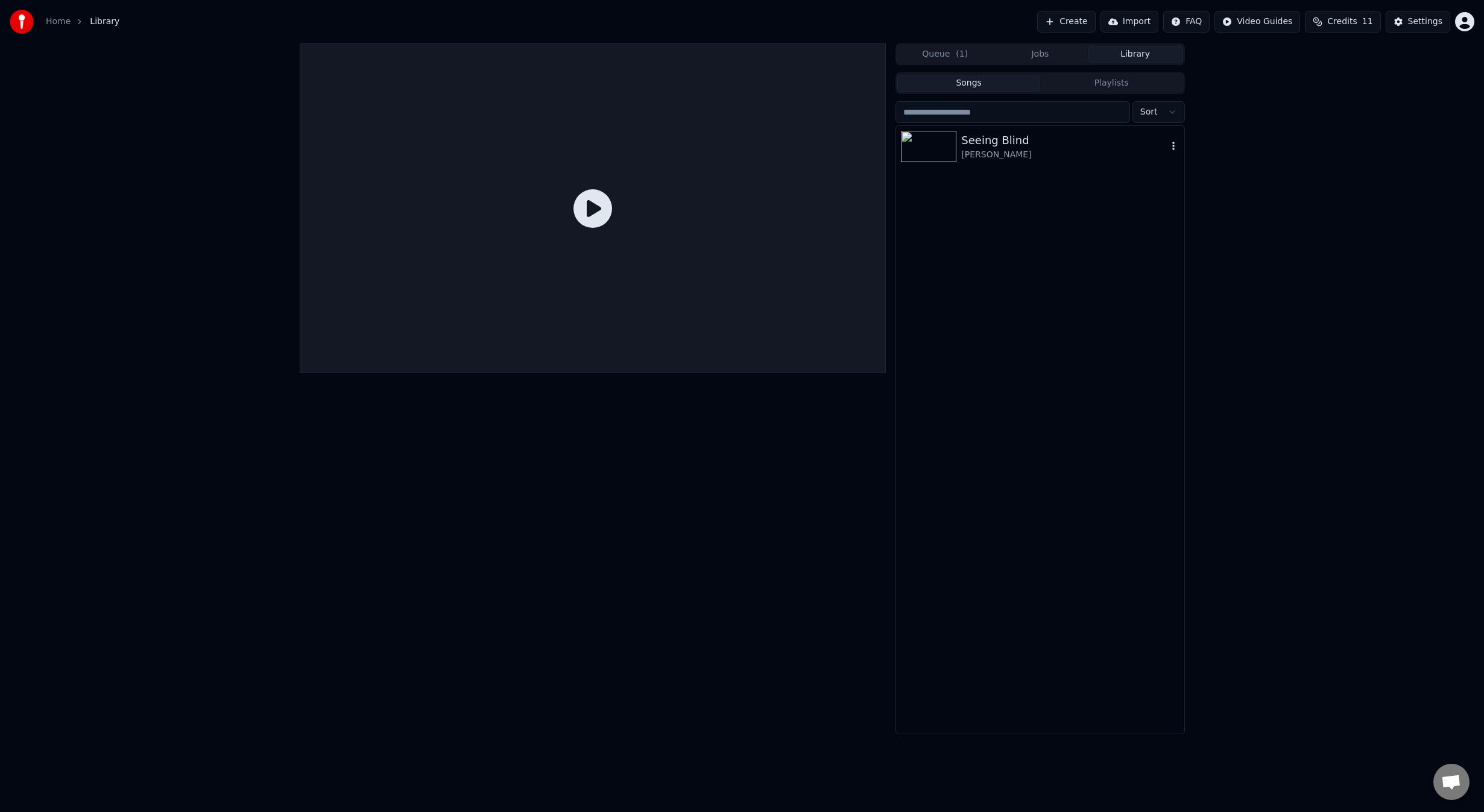
click at [1056, 159] on div "[PERSON_NAME]" at bounding box center [1064, 155] width 205 height 12
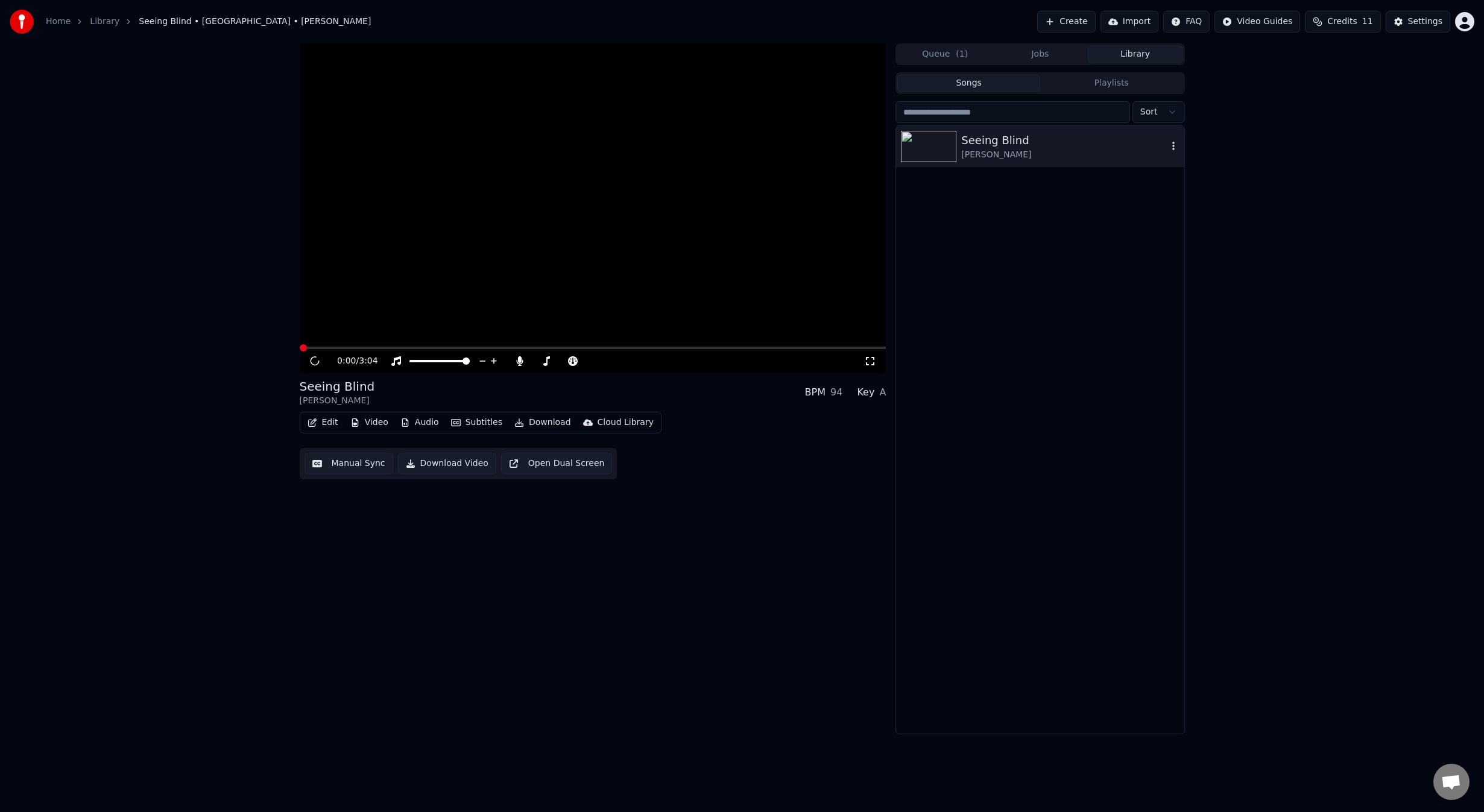
click at [1056, 159] on div "[PERSON_NAME]" at bounding box center [1064, 155] width 205 height 12
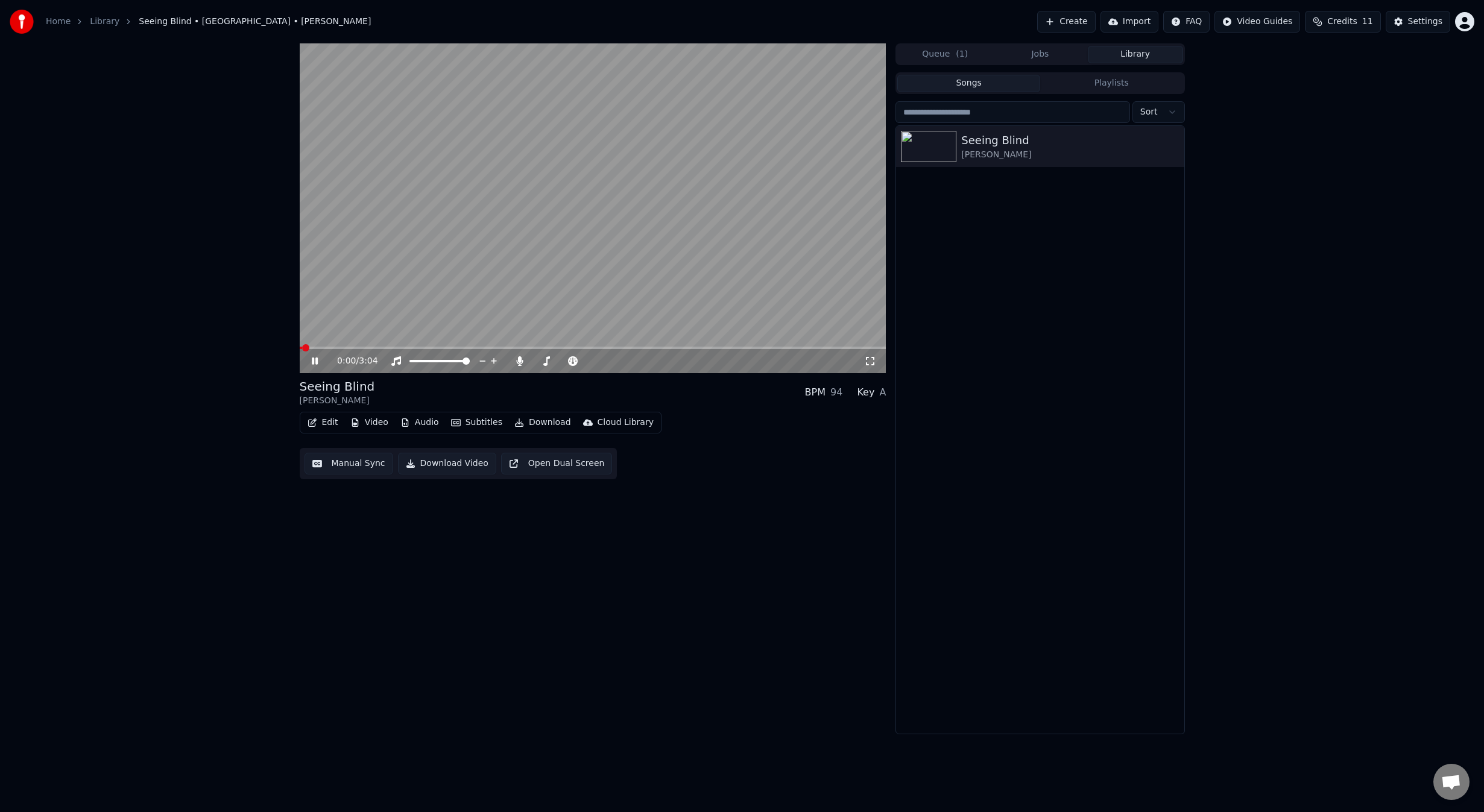
click at [374, 345] on video at bounding box center [593, 208] width 587 height 330
click at [377, 347] on span at bounding box center [593, 348] width 587 height 2
click at [424, 305] on video at bounding box center [593, 208] width 587 height 330
click at [486, 347] on span at bounding box center [593, 348] width 587 height 2
click at [726, 550] on div "1:09 / 3:04 Seeing Blind Niall • Maren Morris BPM 94 Key A Edit Video Audio Sub…" at bounding box center [593, 389] width 587 height 690
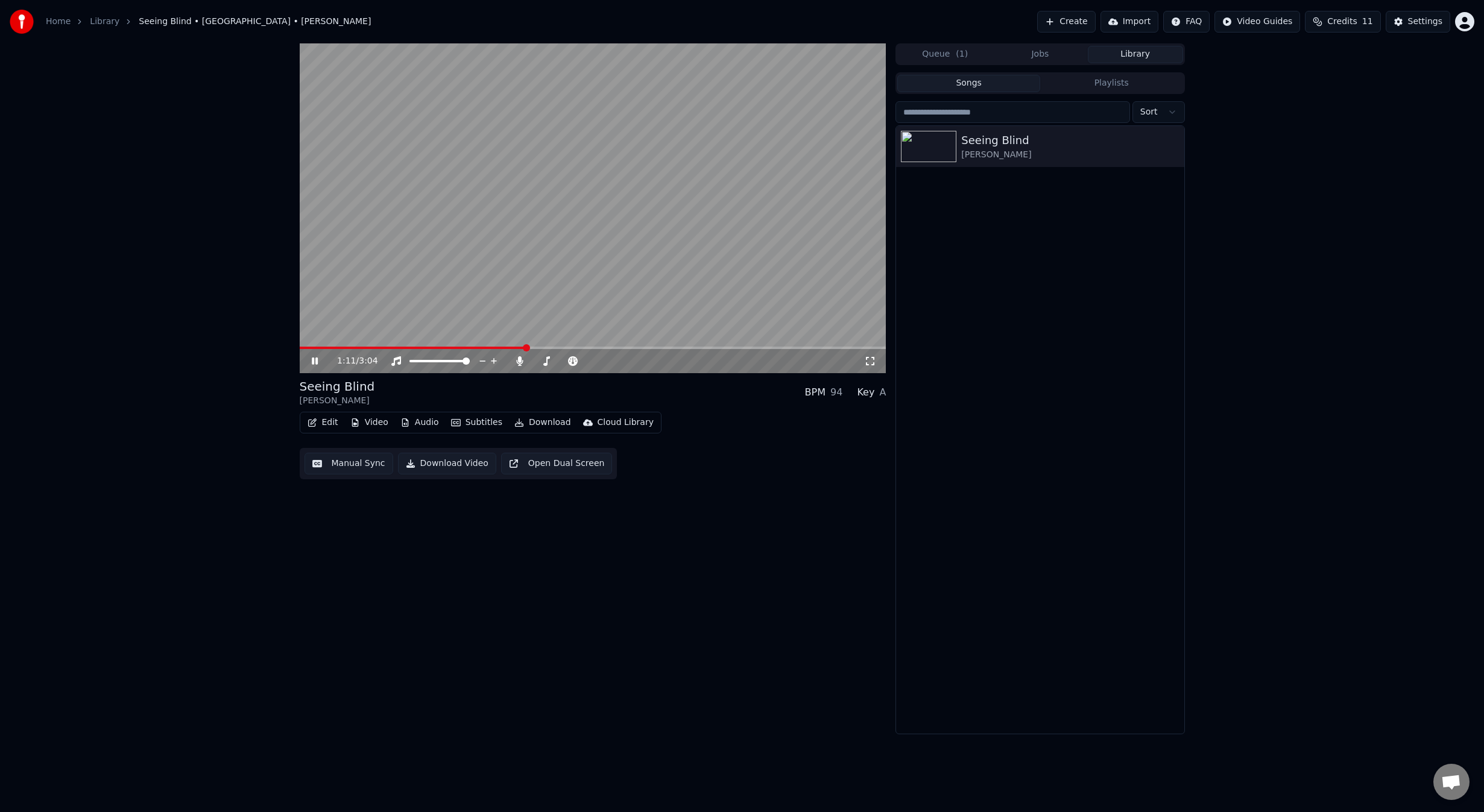
click at [560, 227] on video at bounding box center [593, 208] width 587 height 330
click at [439, 464] on button "Download Video" at bounding box center [447, 463] width 98 height 22
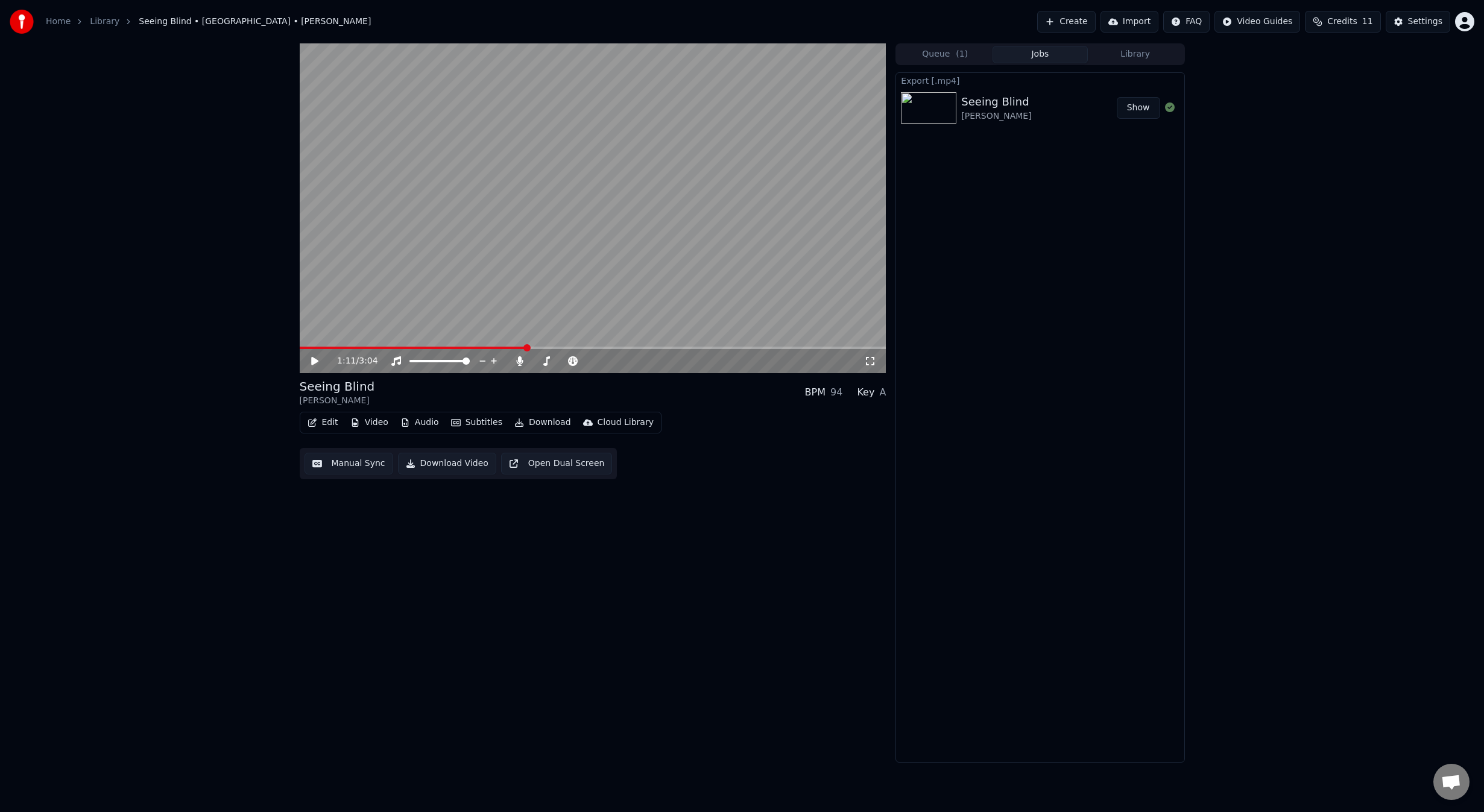
click at [947, 3] on div "Home Library Seeing Blind • Niall • Maren Morris Create Import FAQ Video Guides…" at bounding box center [742, 22] width 1484 height 43
click at [1022, 260] on div "Export [.mp4] Seeing Blind Niall • Maren Morris Show" at bounding box center [1040, 417] width 289 height 690
click at [1085, 21] on button "Create" at bounding box center [1066, 21] width 59 height 22
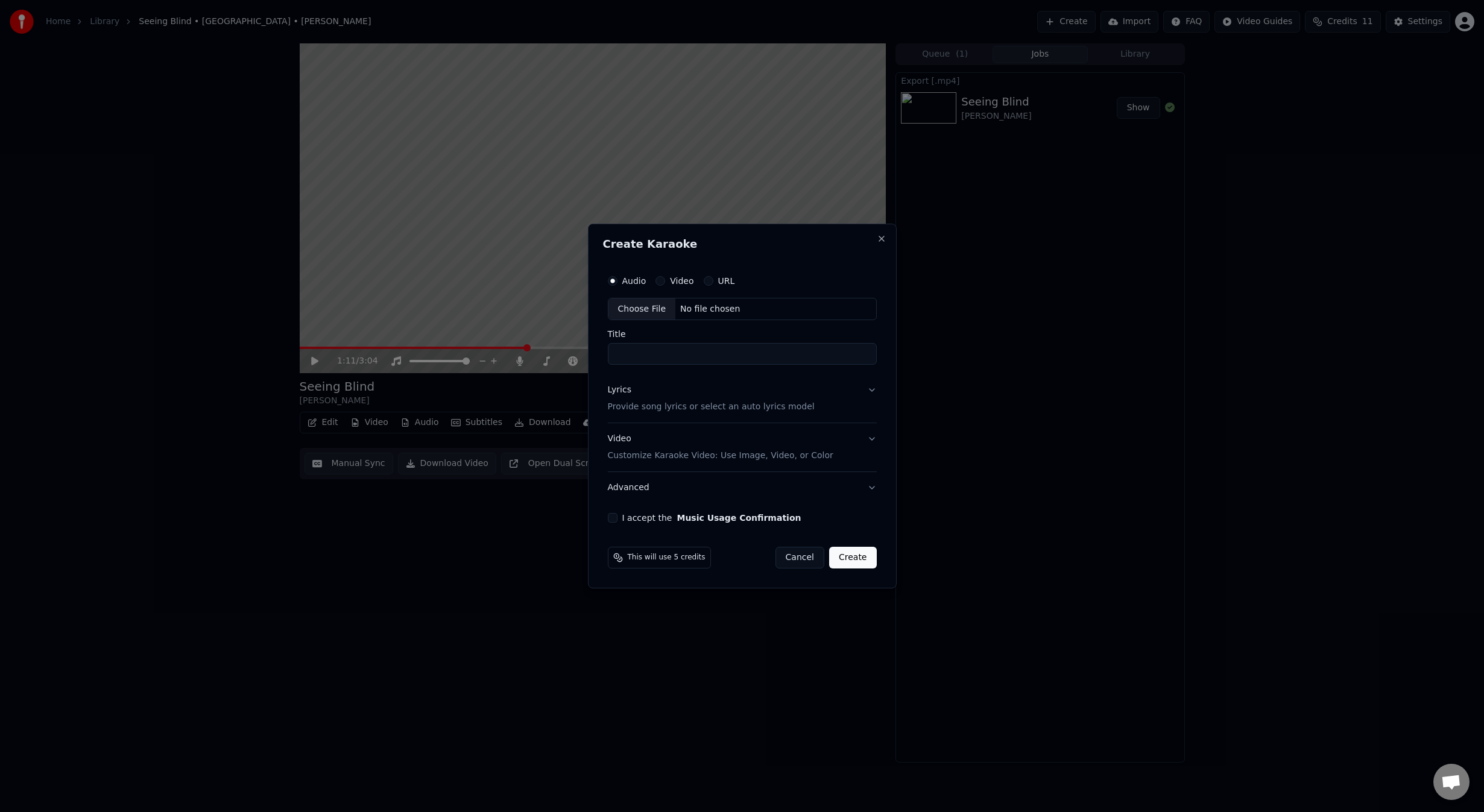
click at [659, 303] on div "Choose File" at bounding box center [643, 309] width 68 height 22
click at [685, 348] on input "**********" at bounding box center [742, 354] width 274 height 22
paste input "**********"
click at [696, 349] on input "**********" at bounding box center [742, 354] width 274 height 22
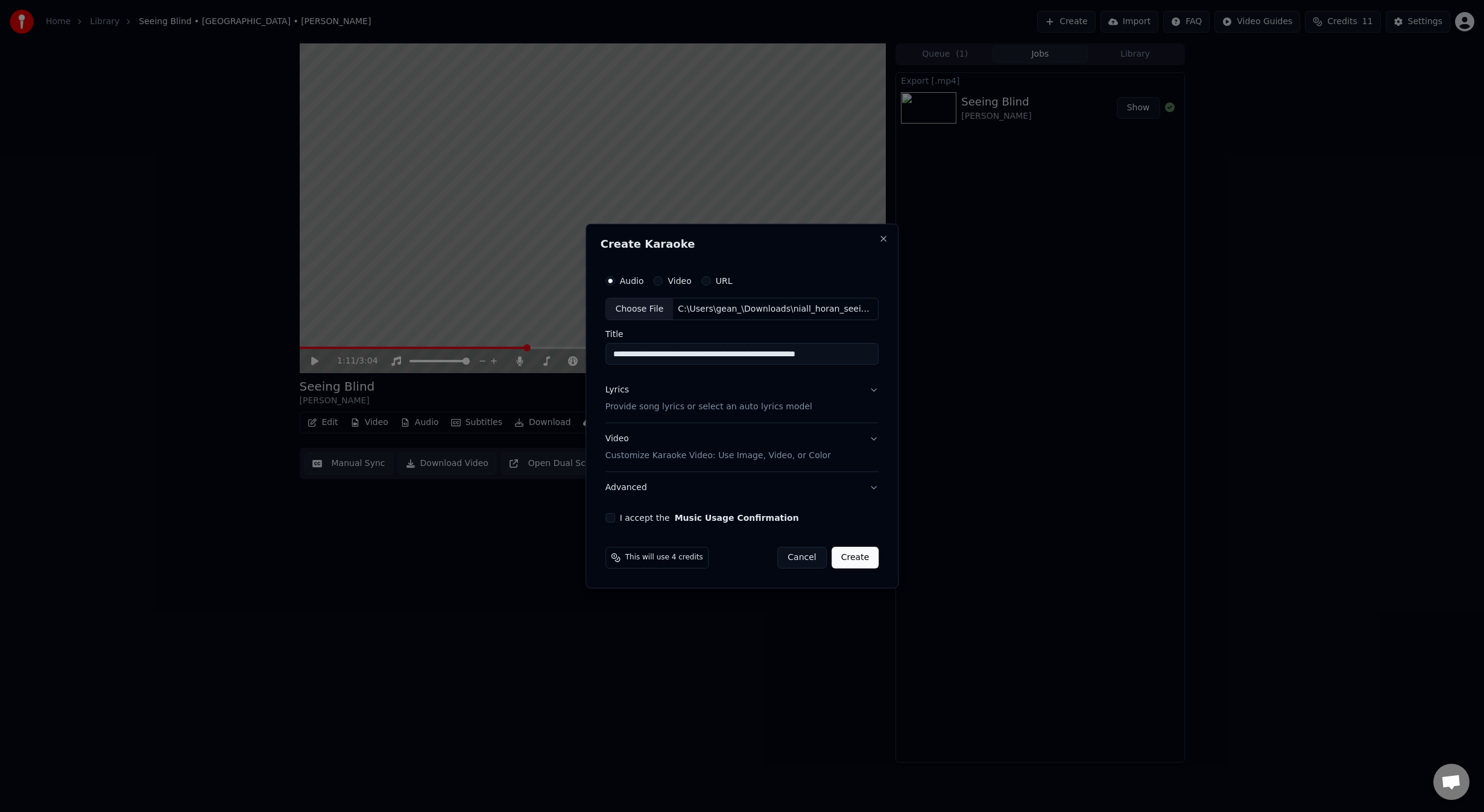
click at [696, 349] on input "**********" at bounding box center [742, 354] width 274 height 22
type input "**********"
click at [644, 313] on div "Choose File" at bounding box center [640, 309] width 68 height 22
click at [720, 311] on div "C:\Users\gean_\Downloads\niall_horan_seeing_blindcustom_backing_track\Johnny_Ca…" at bounding box center [775, 309] width 205 height 12
click at [883, 237] on button "Close" at bounding box center [883, 239] width 10 height 10
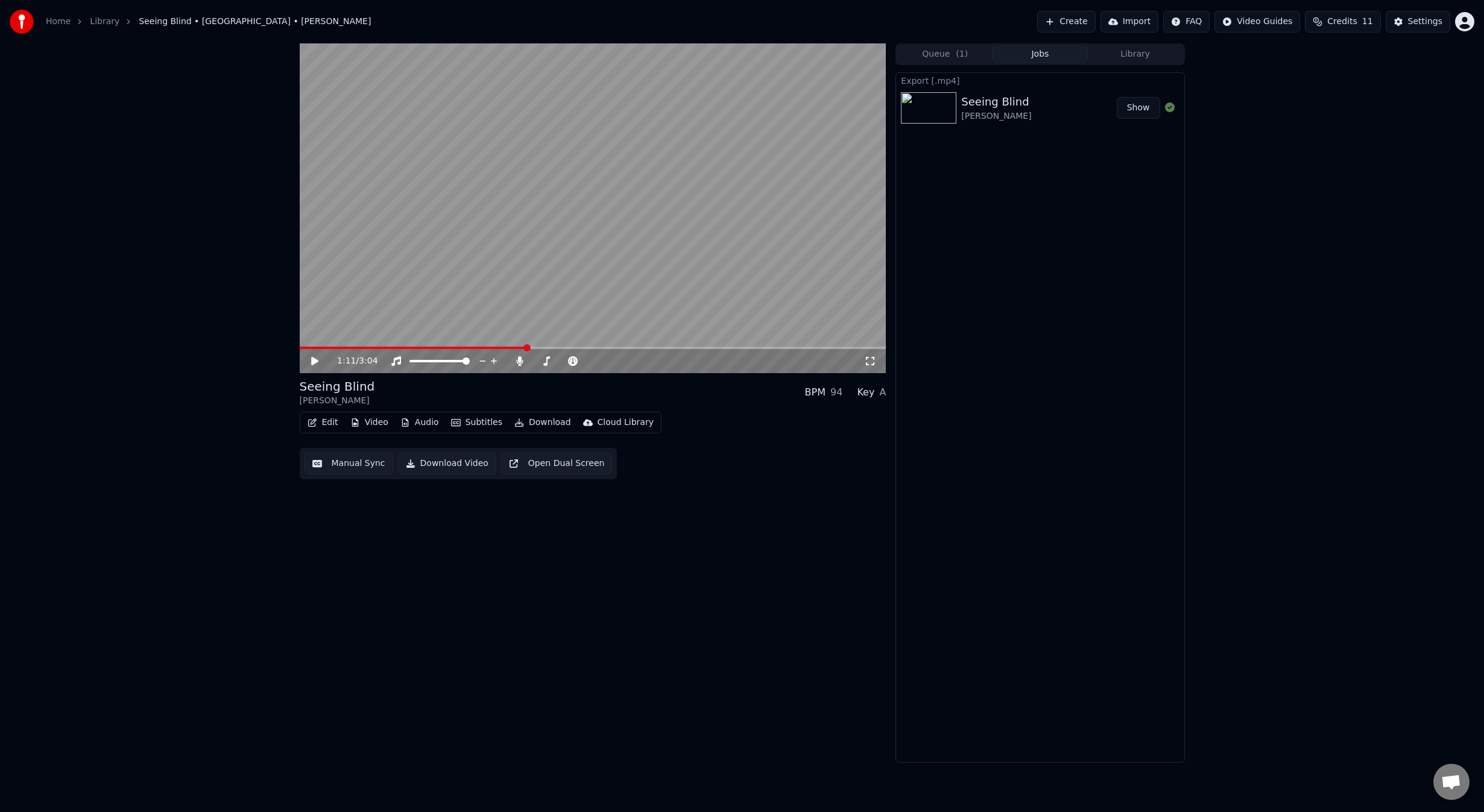
click at [1365, 393] on div "1:11 / 3:04 Seeing Blind Niall • Maren Morris BPM 94 Key A Edit Video Audio Sub…" at bounding box center [742, 402] width 1484 height 719
click at [1089, 23] on button "Create" at bounding box center [1066, 21] width 59 height 22
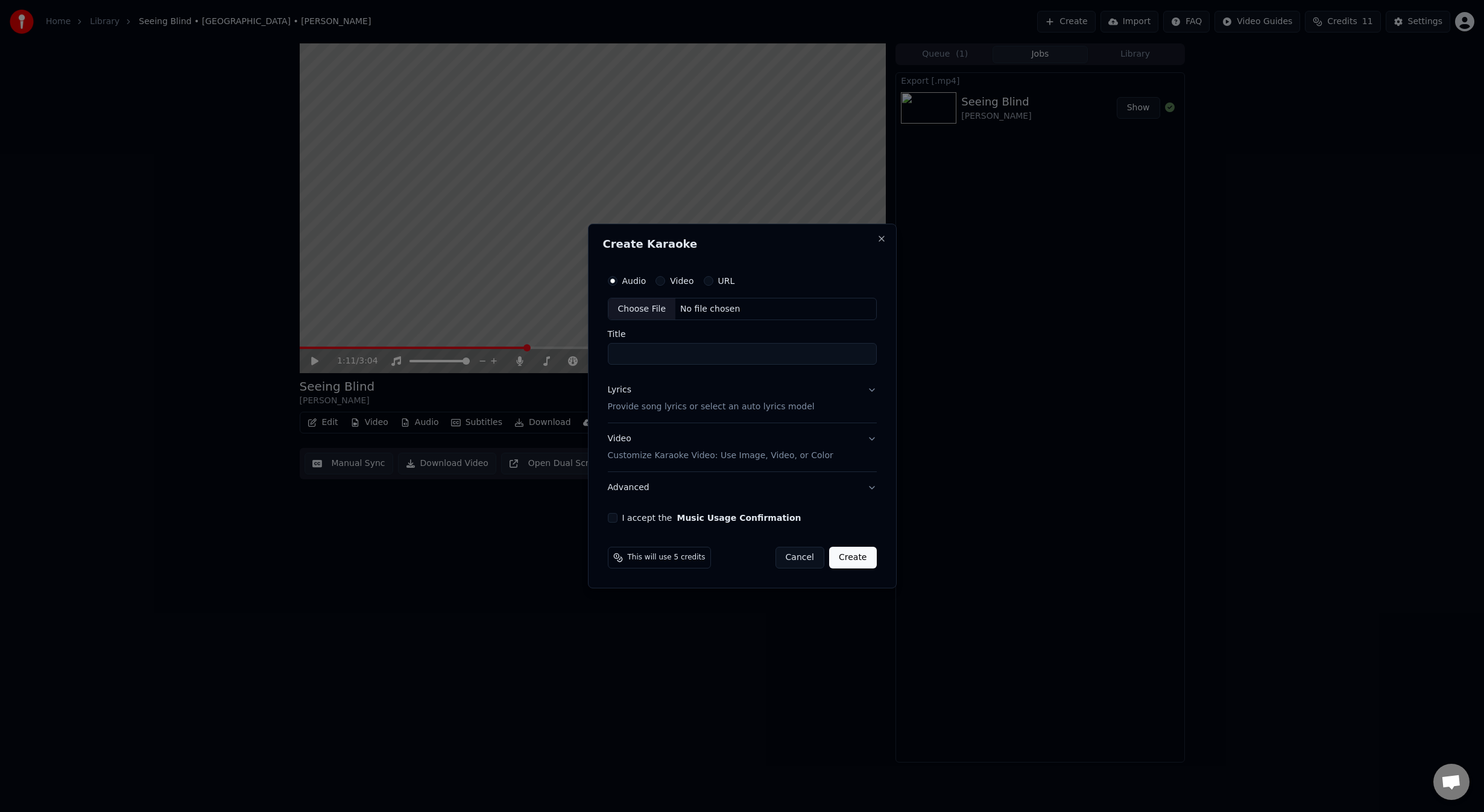
click at [651, 307] on div "Choose File" at bounding box center [643, 309] width 68 height 22
type input "**********"
click at [806, 359] on input "**********" at bounding box center [742, 354] width 274 height 22
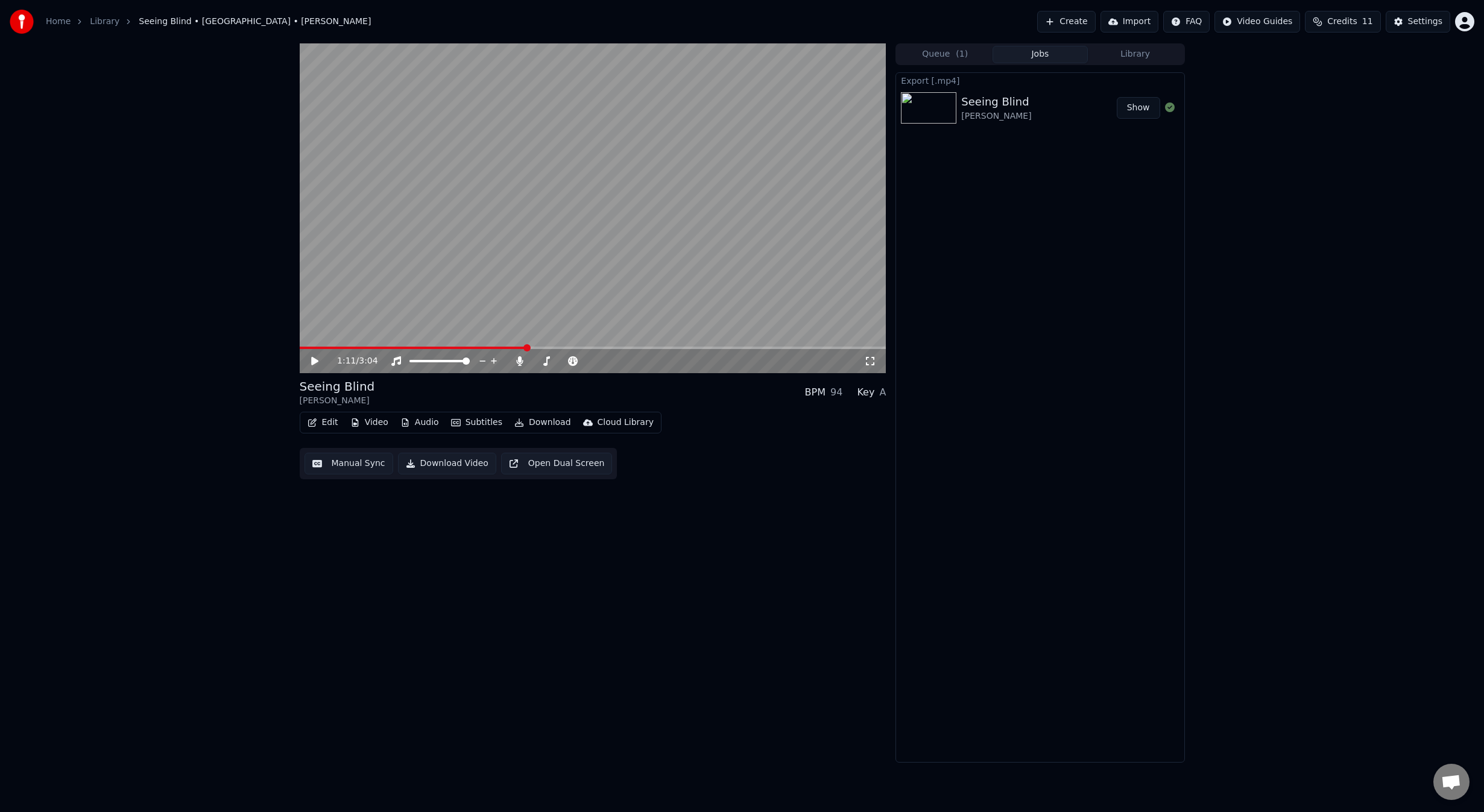
click at [1079, 19] on button "Create" at bounding box center [1066, 21] width 59 height 22
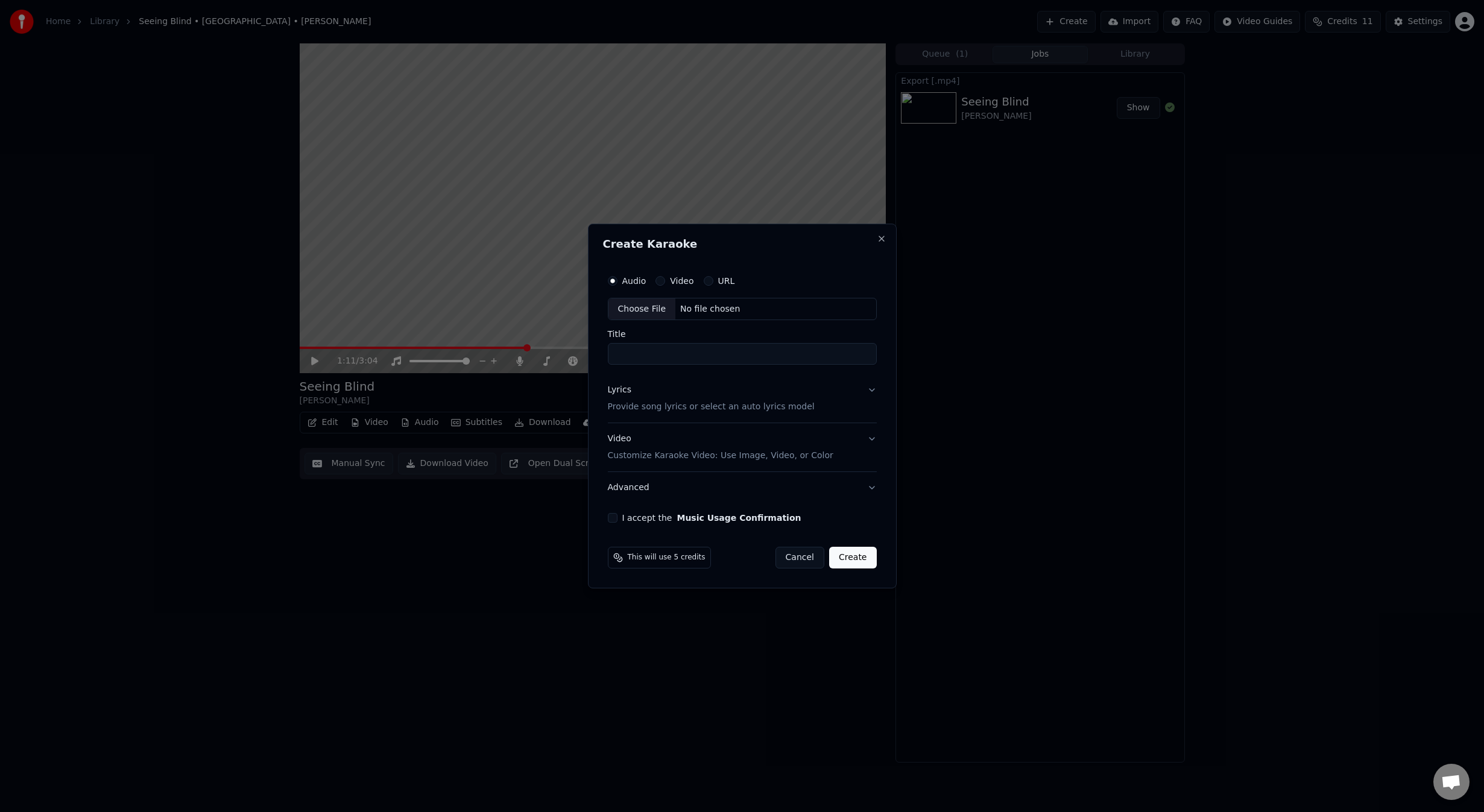
click at [644, 308] on div "Choose File" at bounding box center [643, 309] width 68 height 22
click at [702, 357] on input "**********" at bounding box center [742, 354] width 274 height 22
paste input "**********"
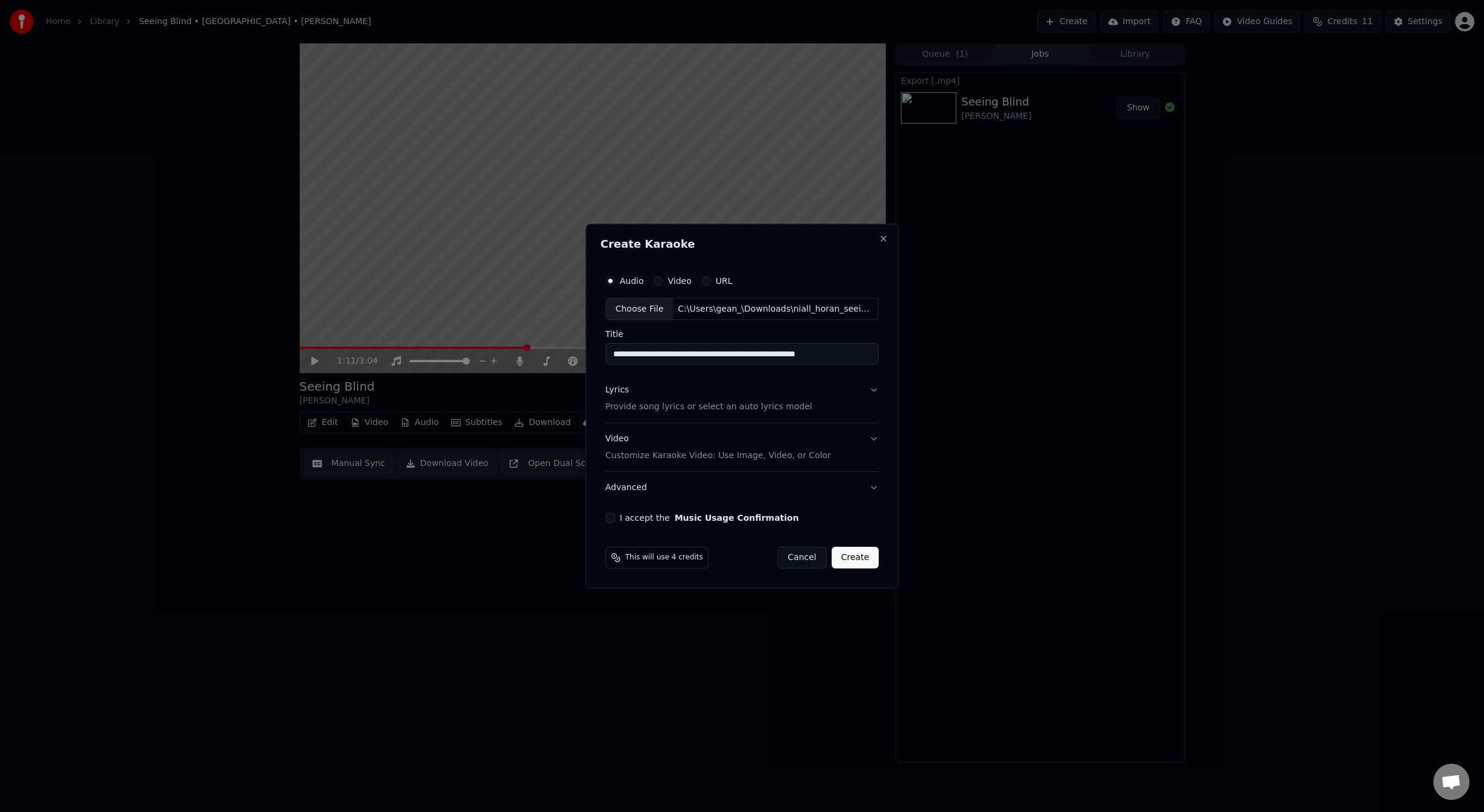
type input "**********"
click at [758, 409] on p "Provide song lyrics or select an auto lyrics model" at bounding box center [709, 407] width 207 height 12
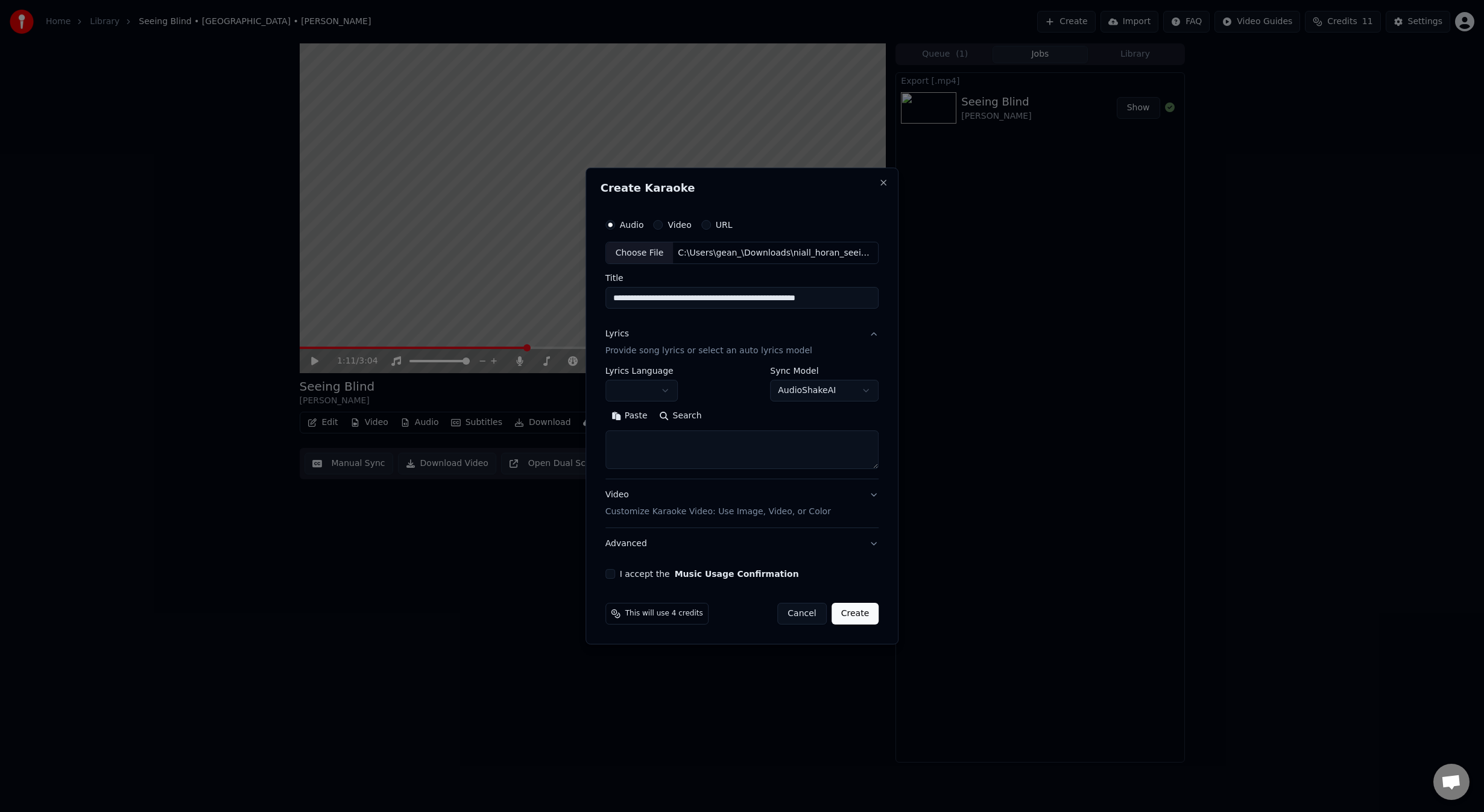
click at [664, 446] on textarea at bounding box center [742, 450] width 274 height 39
paste textarea "**********"
type textarea "**********"
click at [673, 388] on button "button" at bounding box center [642, 391] width 72 height 22
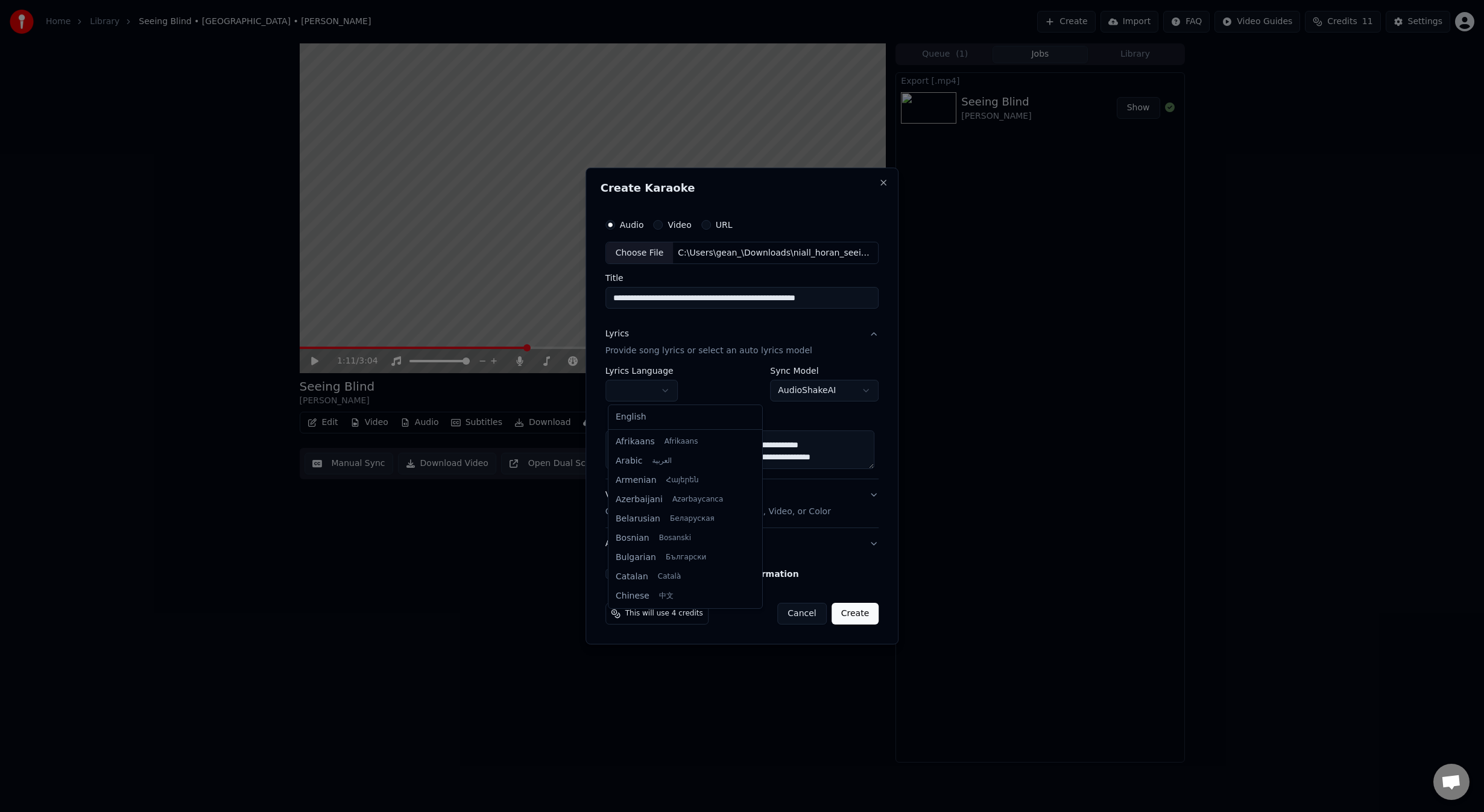
select select "**"
click at [709, 515] on p "Customize Karaoke Video: Use Image, Video, or Color" at bounding box center [718, 511] width 225 height 12
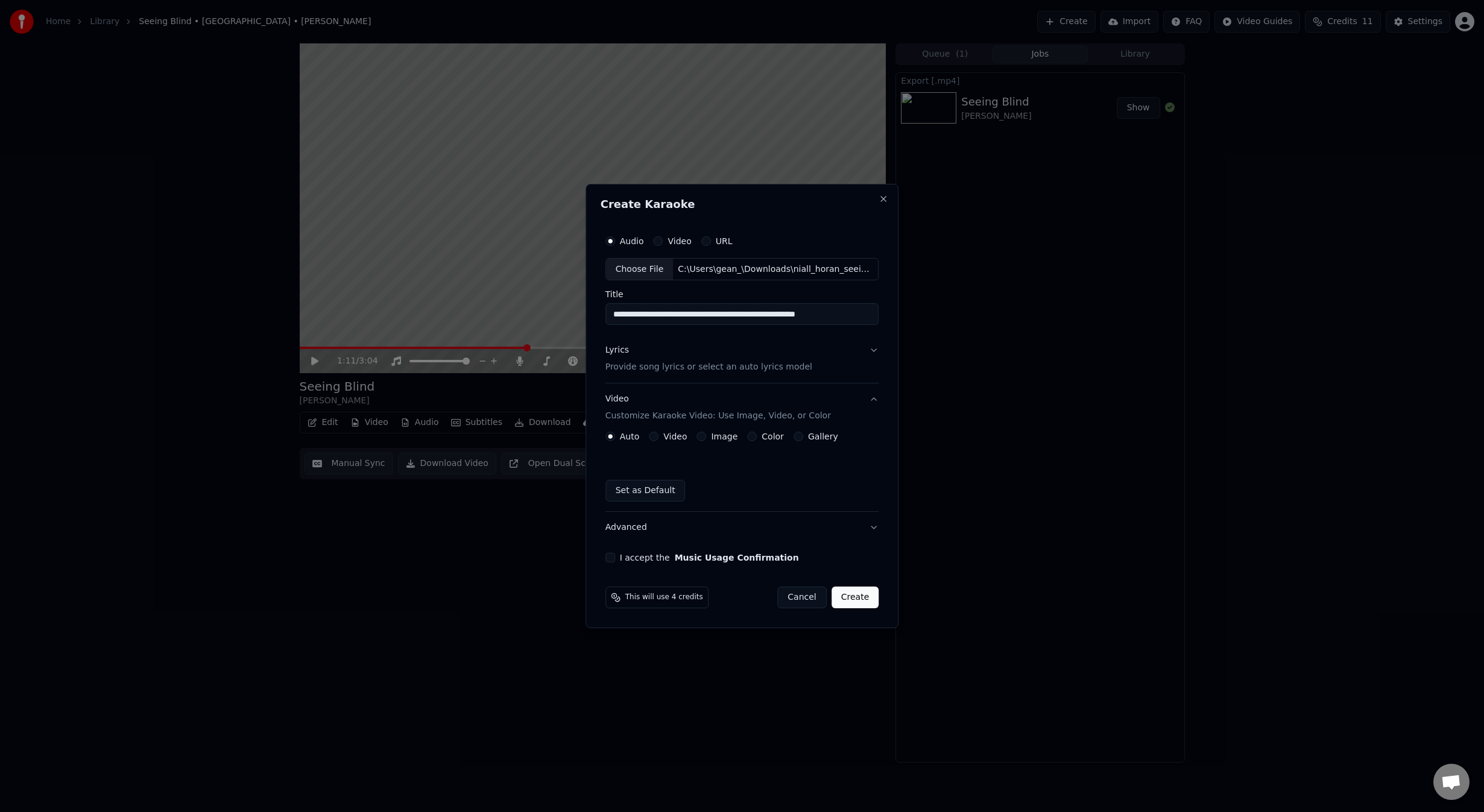
click at [659, 439] on div "Video" at bounding box center [668, 436] width 38 height 10
click at [657, 438] on button "Video" at bounding box center [654, 436] width 10 height 10
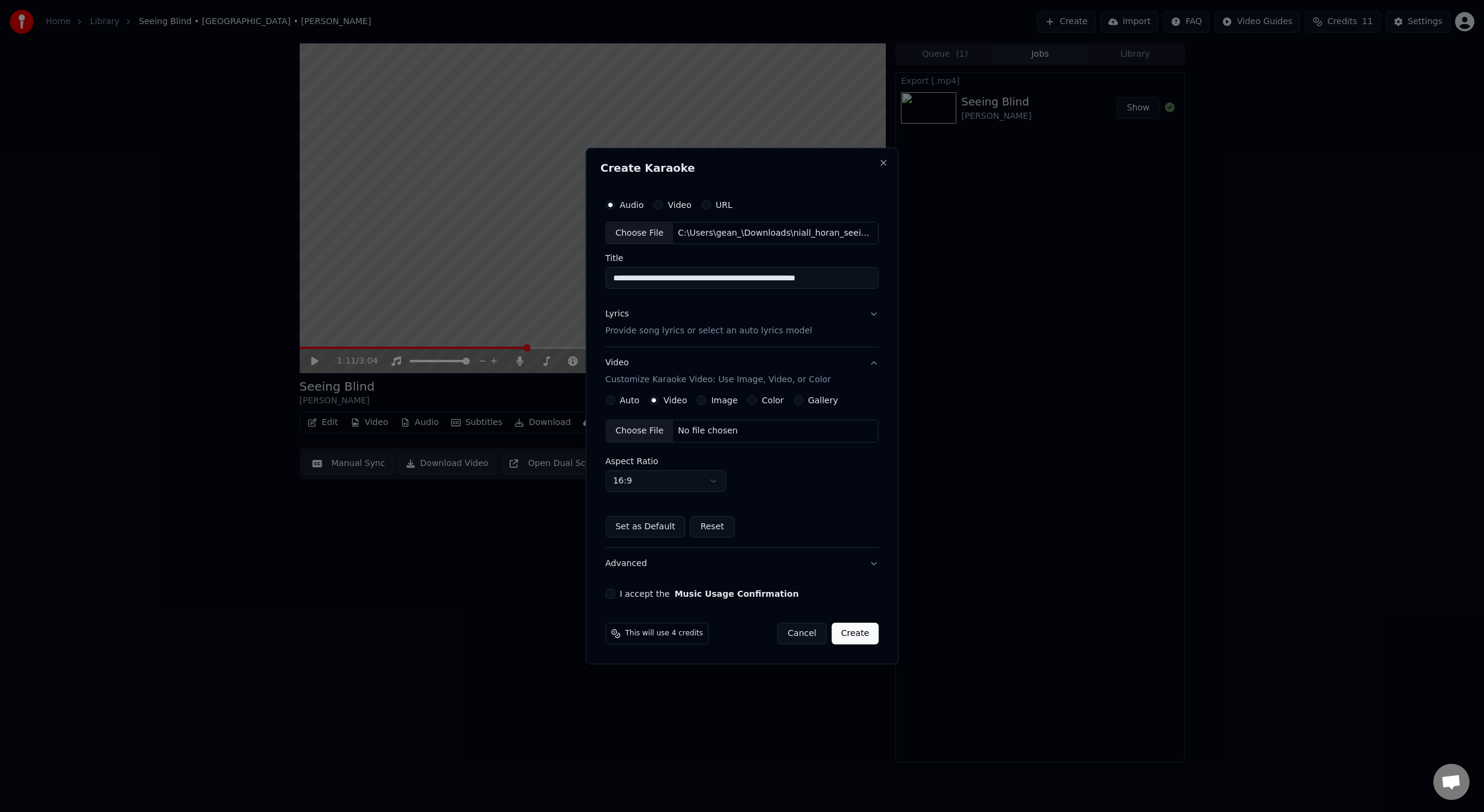
click at [702, 402] on button "Image" at bounding box center [701, 400] width 10 height 10
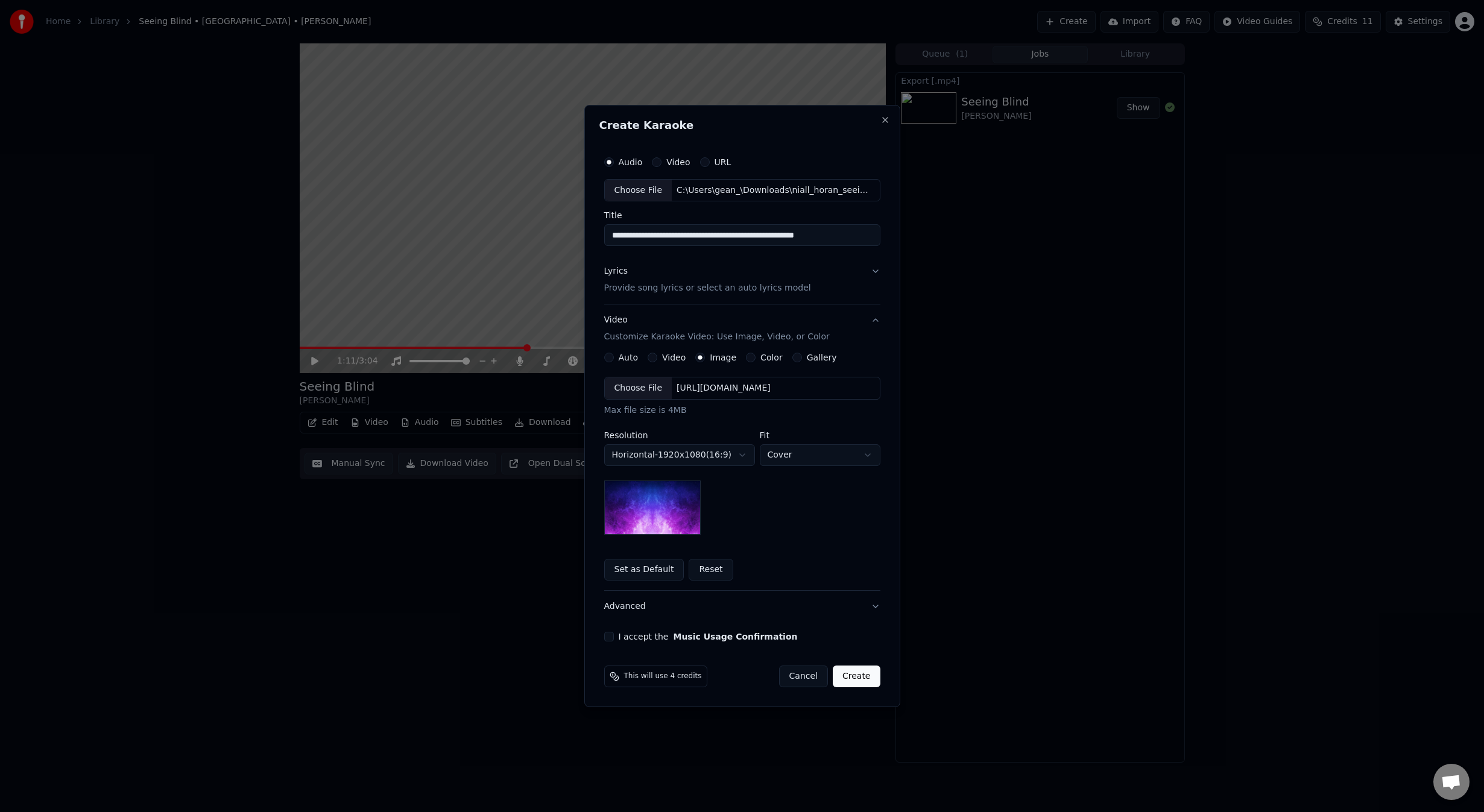
click at [748, 359] on button "Color" at bounding box center [750, 357] width 10 height 10
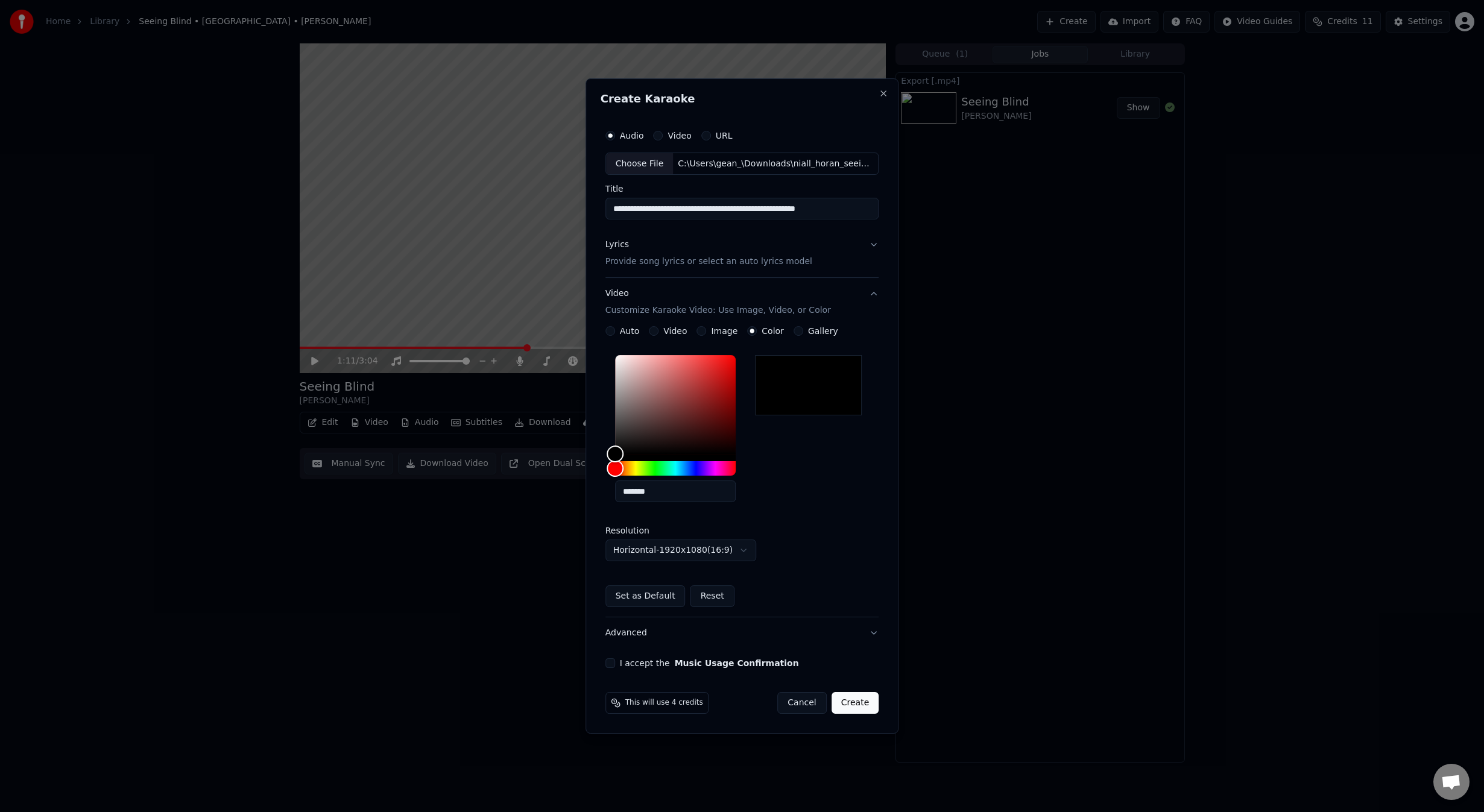
click at [796, 332] on button "Gallery" at bounding box center [798, 331] width 10 height 10
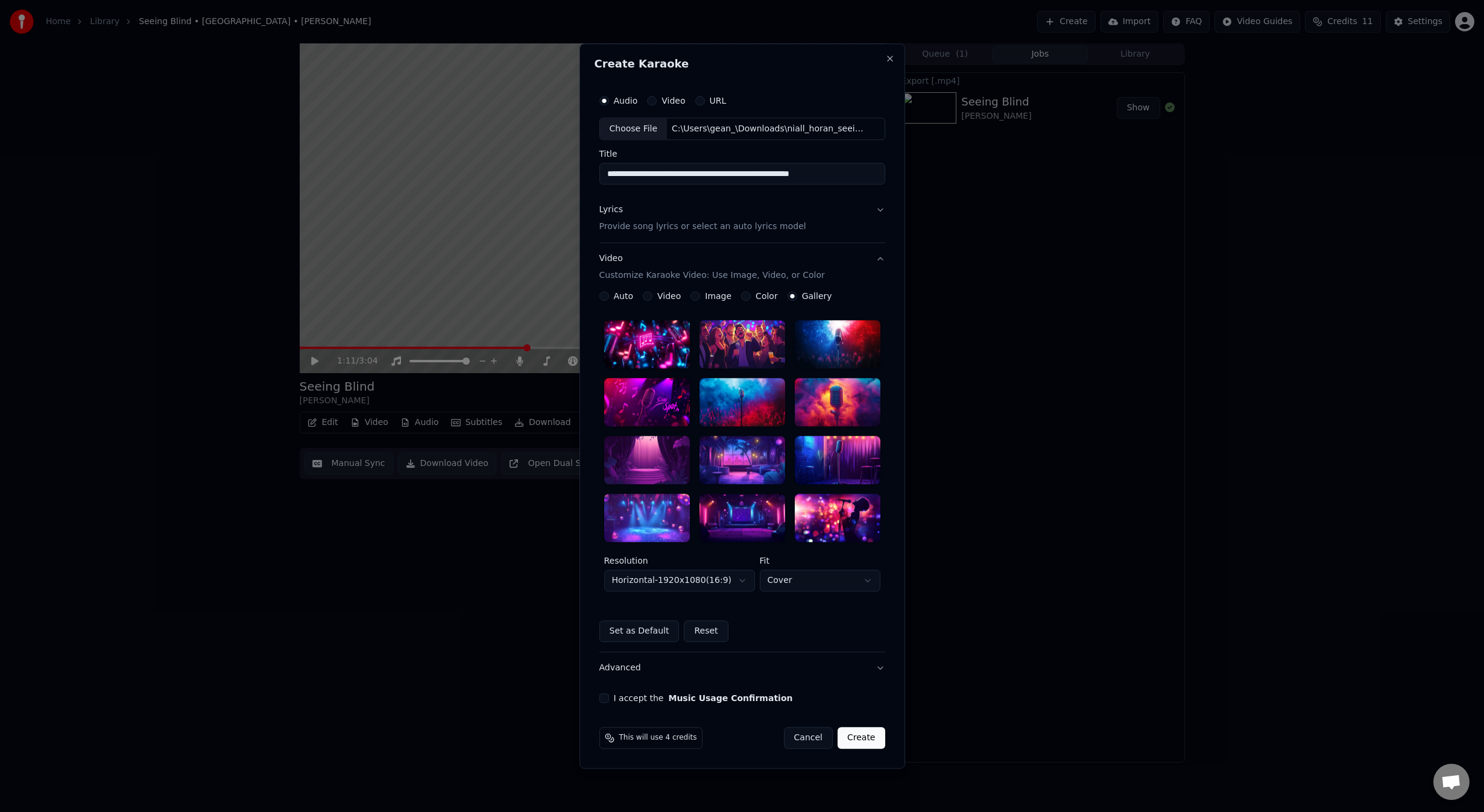
click at [606, 292] on button "Auto" at bounding box center [604, 296] width 10 height 10
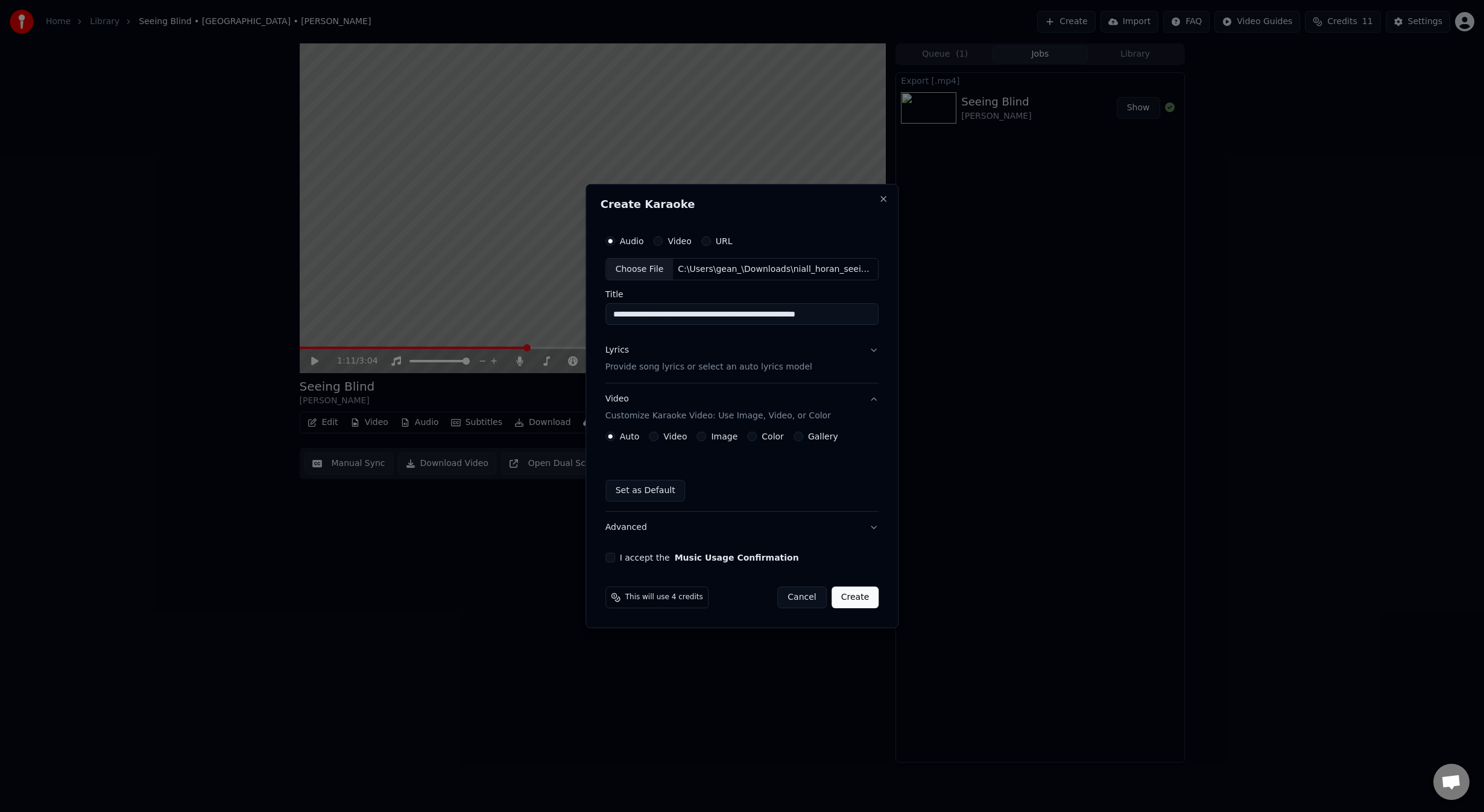
click at [611, 559] on button "I accept the Music Usage Confirmation" at bounding box center [610, 558] width 10 height 10
click at [729, 534] on button "Advanced" at bounding box center [742, 527] width 274 height 31
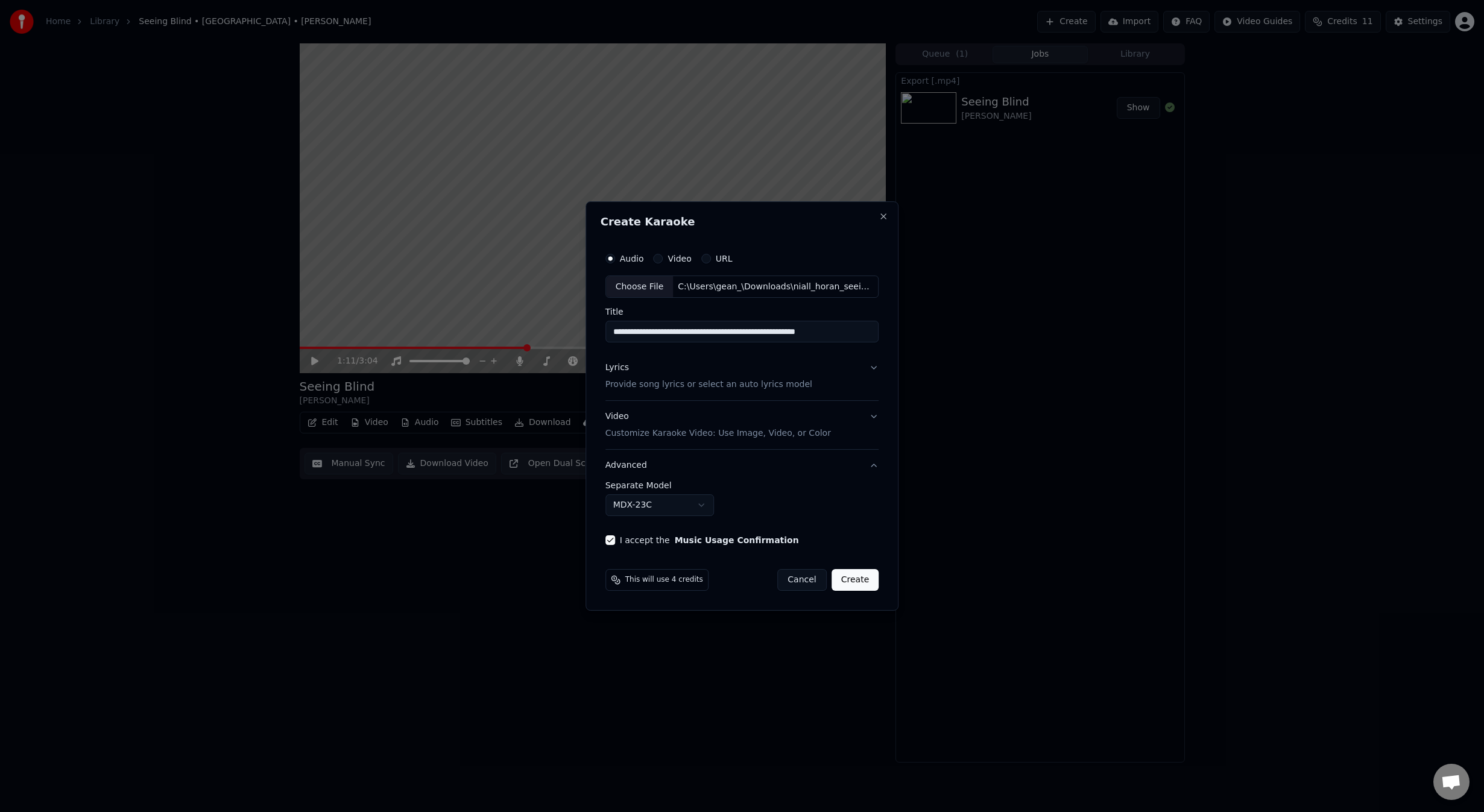
click at [858, 583] on button "Create" at bounding box center [855, 579] width 48 height 22
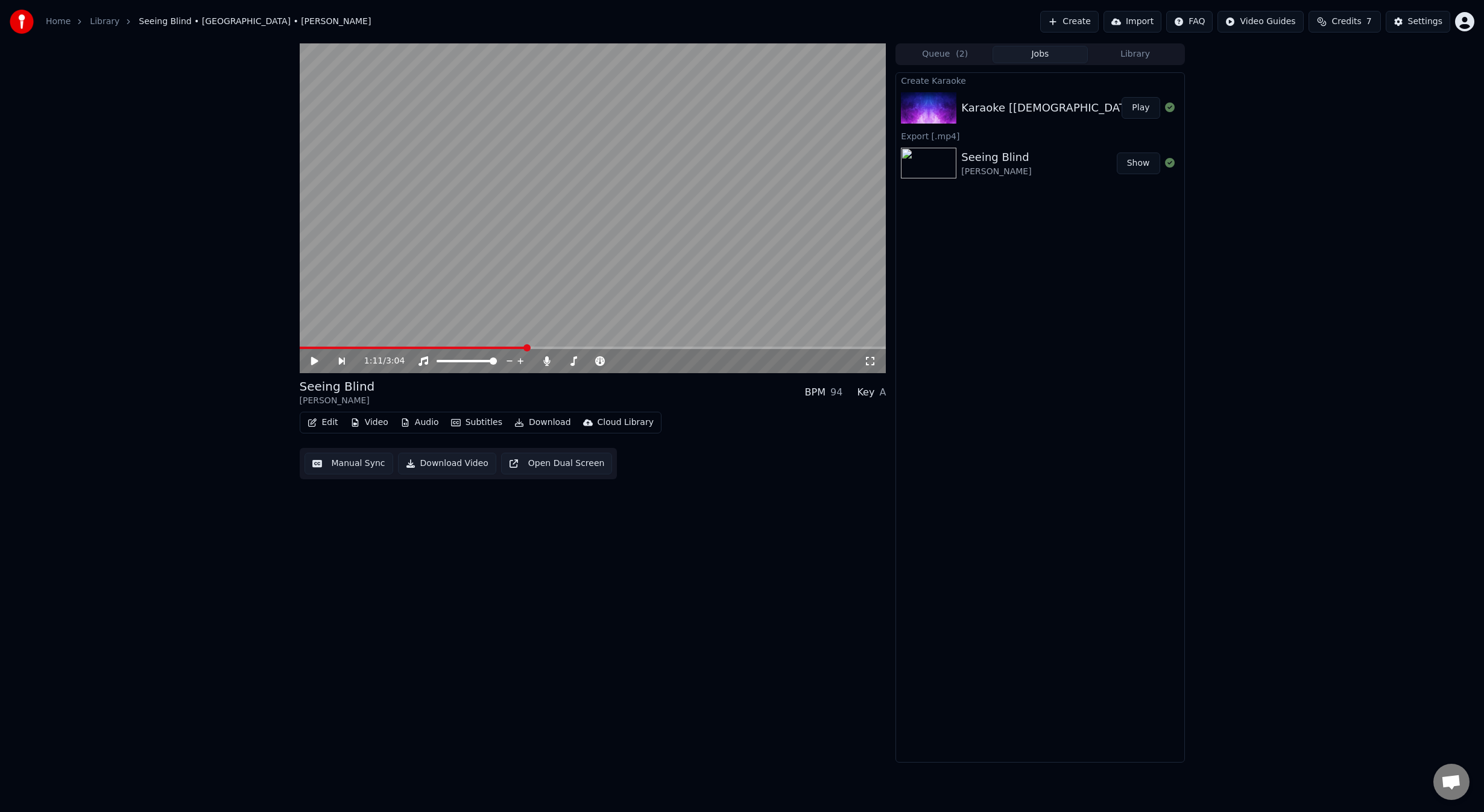
click at [1062, 109] on div "Karaoke [Female Only] - Jackson by Johnny Cash & June Carter" at bounding box center [1223, 108] width 524 height 17
click at [950, 105] on img at bounding box center [928, 108] width 56 height 31
click at [1144, 109] on button "Play" at bounding box center [1140, 108] width 38 height 22
click at [460, 286] on video at bounding box center [593, 208] width 587 height 330
click at [327, 425] on button "Edit" at bounding box center [323, 422] width 40 height 17
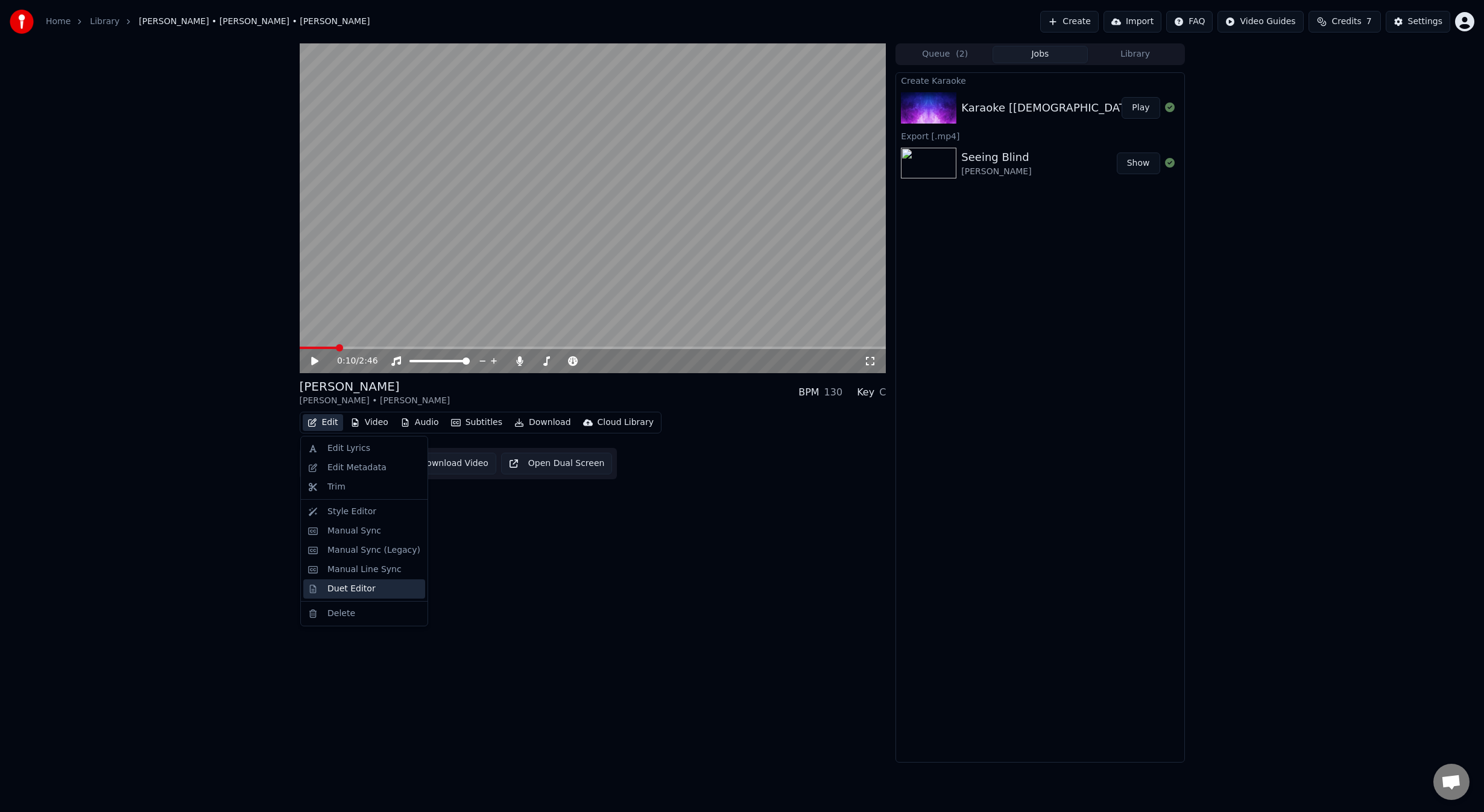
click at [351, 589] on div "Duet Editor" at bounding box center [352, 588] width 48 height 12
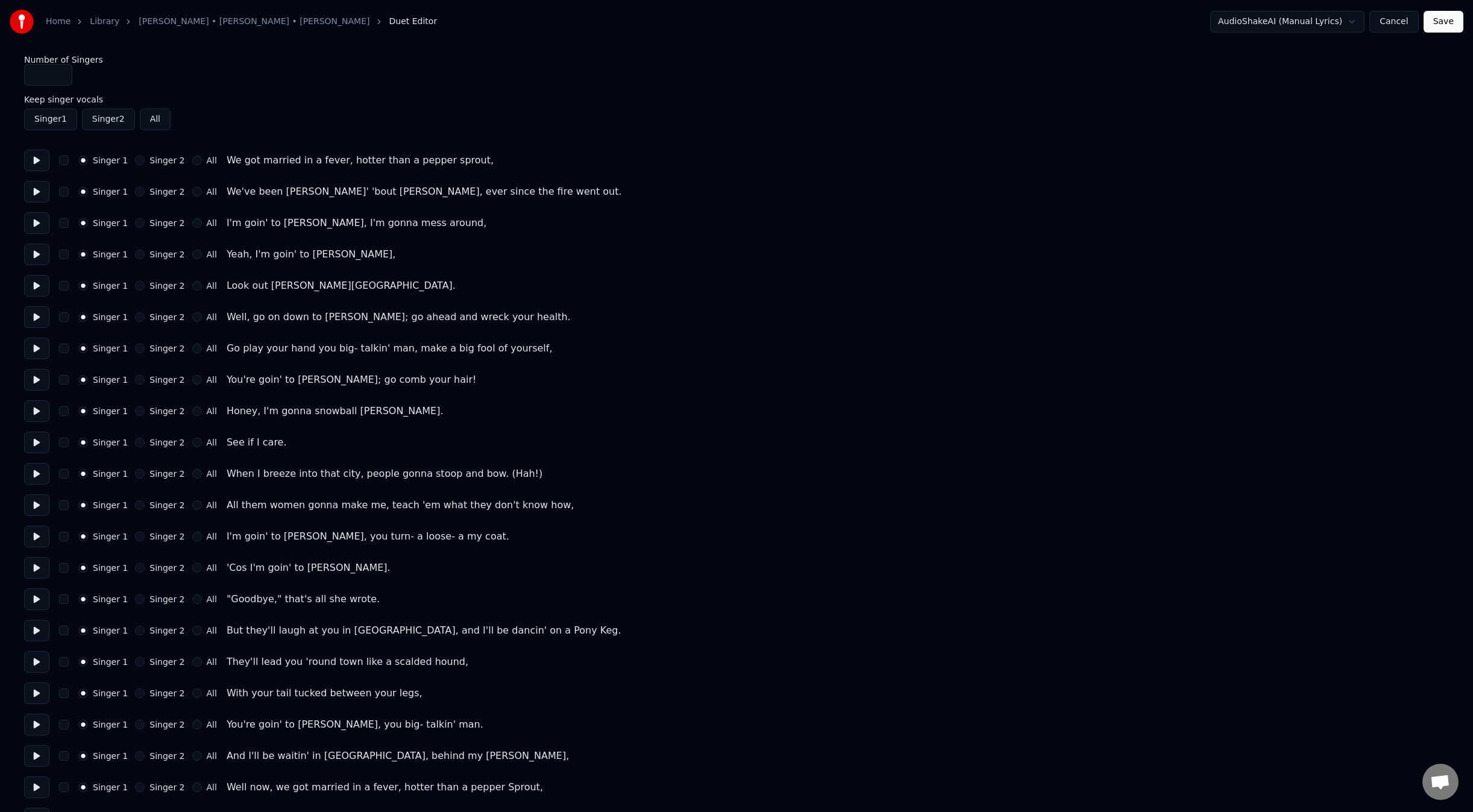
click at [192, 159] on button "All" at bounding box center [197, 160] width 10 height 10
click at [192, 194] on button "All" at bounding box center [197, 192] width 10 height 10
click at [38, 196] on button at bounding box center [36, 192] width 25 height 22
click at [359, 191] on div "We've been [PERSON_NAME]' 'bout [PERSON_NAME], ever since the fire went out." at bounding box center [424, 192] width 395 height 14
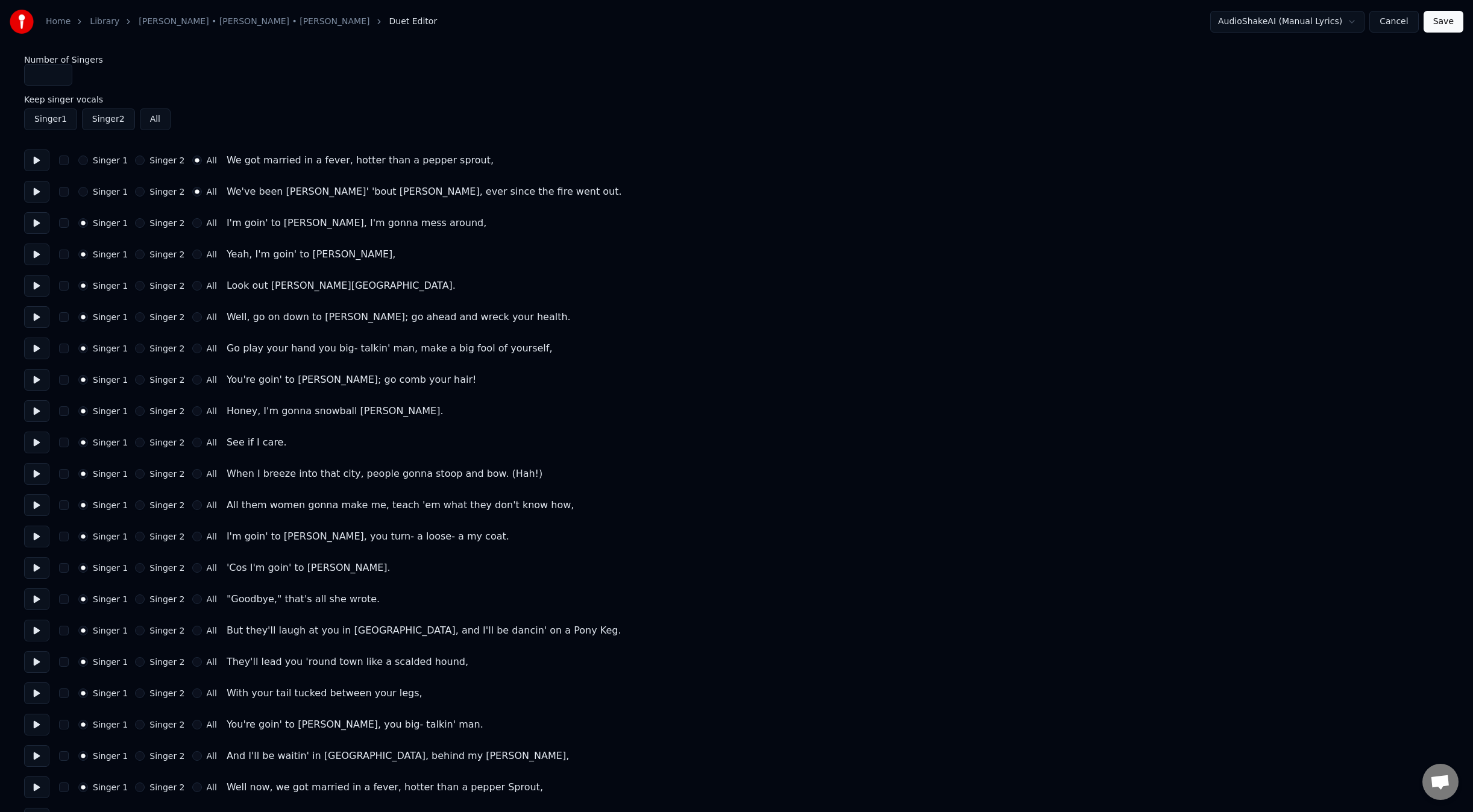
click at [217, 23] on link "[PERSON_NAME] • [PERSON_NAME] • [PERSON_NAME]" at bounding box center [254, 21] width 231 height 12
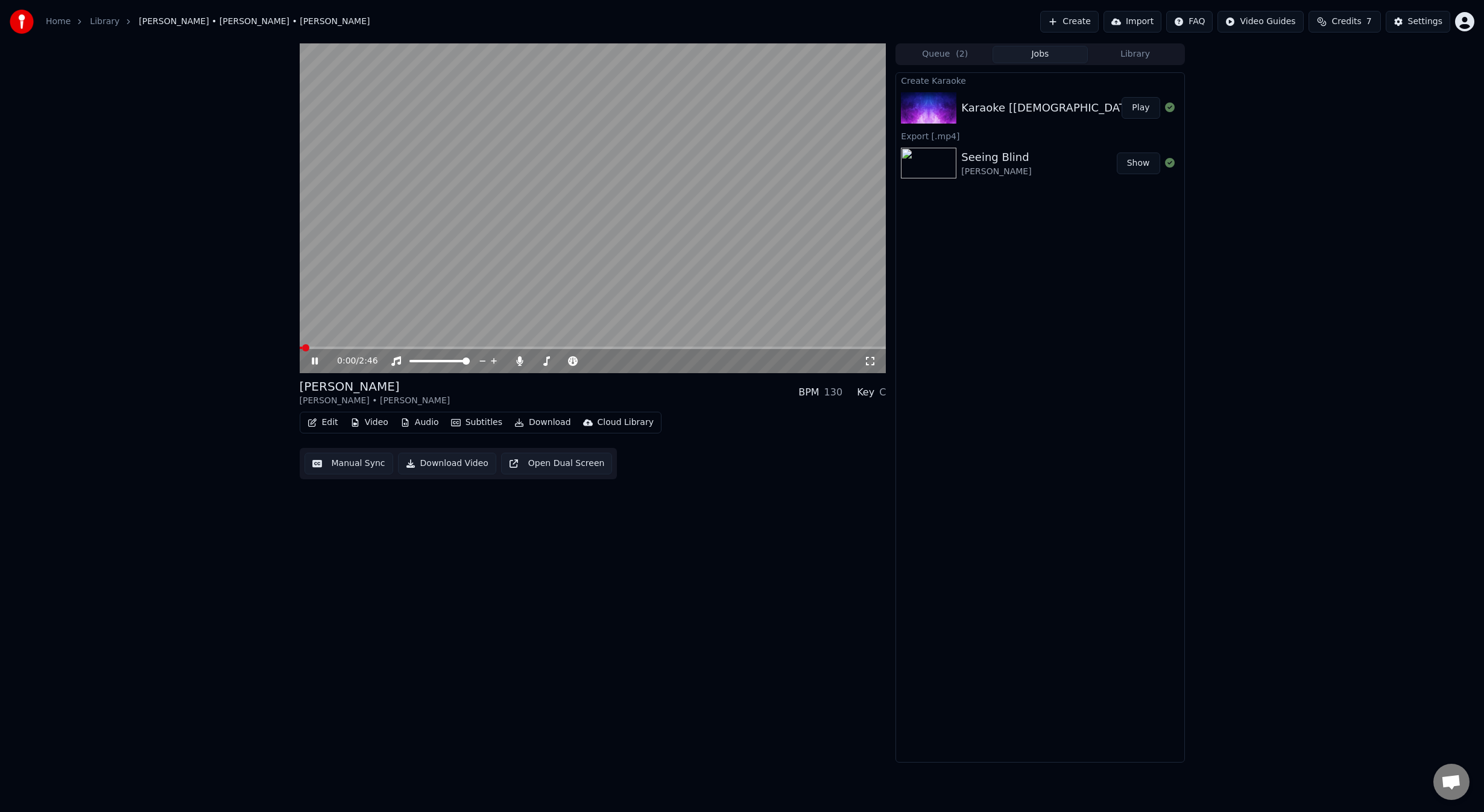
click at [518, 260] on video at bounding box center [593, 208] width 587 height 330
click at [322, 426] on button "Edit" at bounding box center [323, 422] width 40 height 17
click at [335, 442] on div "Edit Lyrics" at bounding box center [364, 448] width 122 height 19
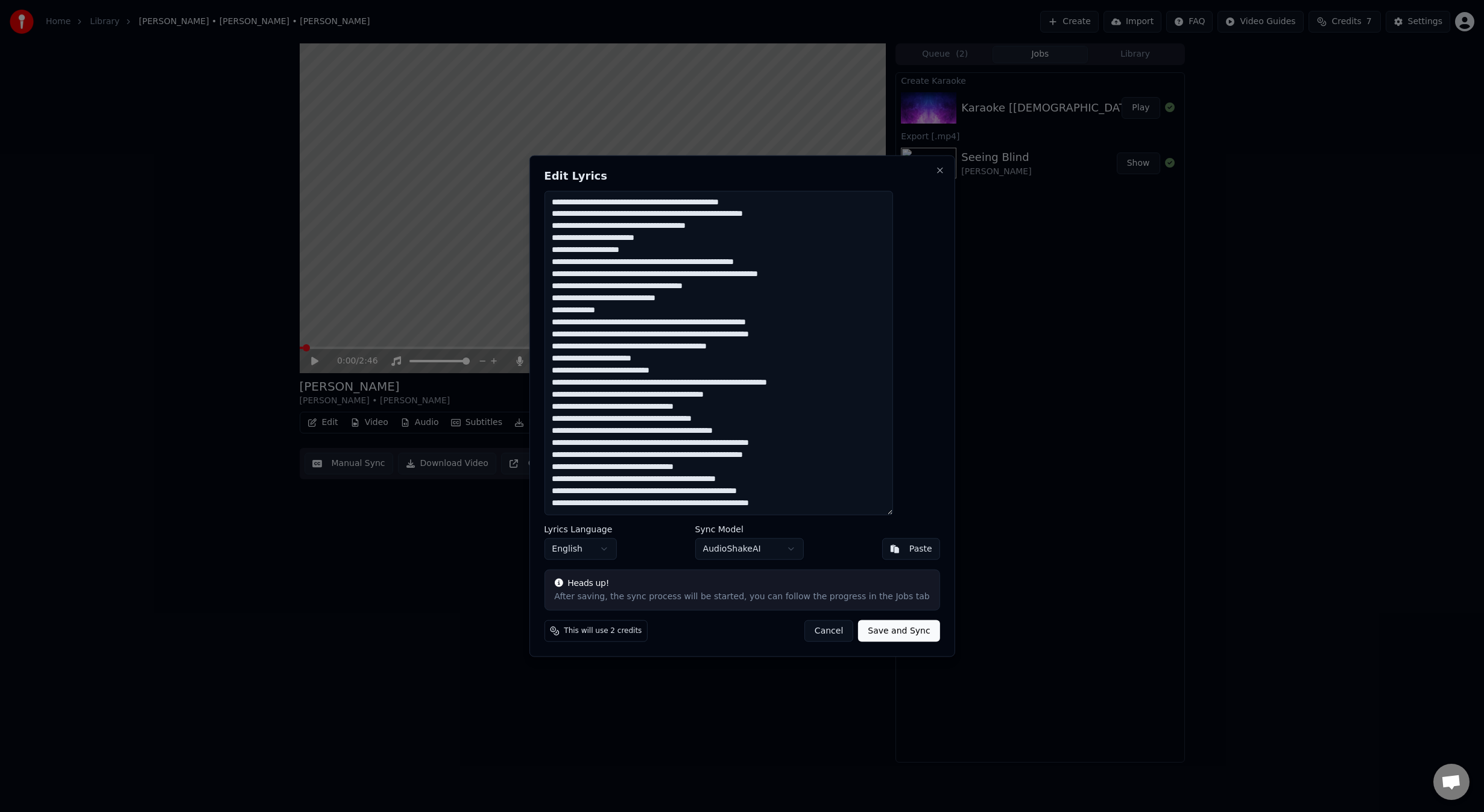
click at [701, 216] on textarea at bounding box center [717, 353] width 349 height 325
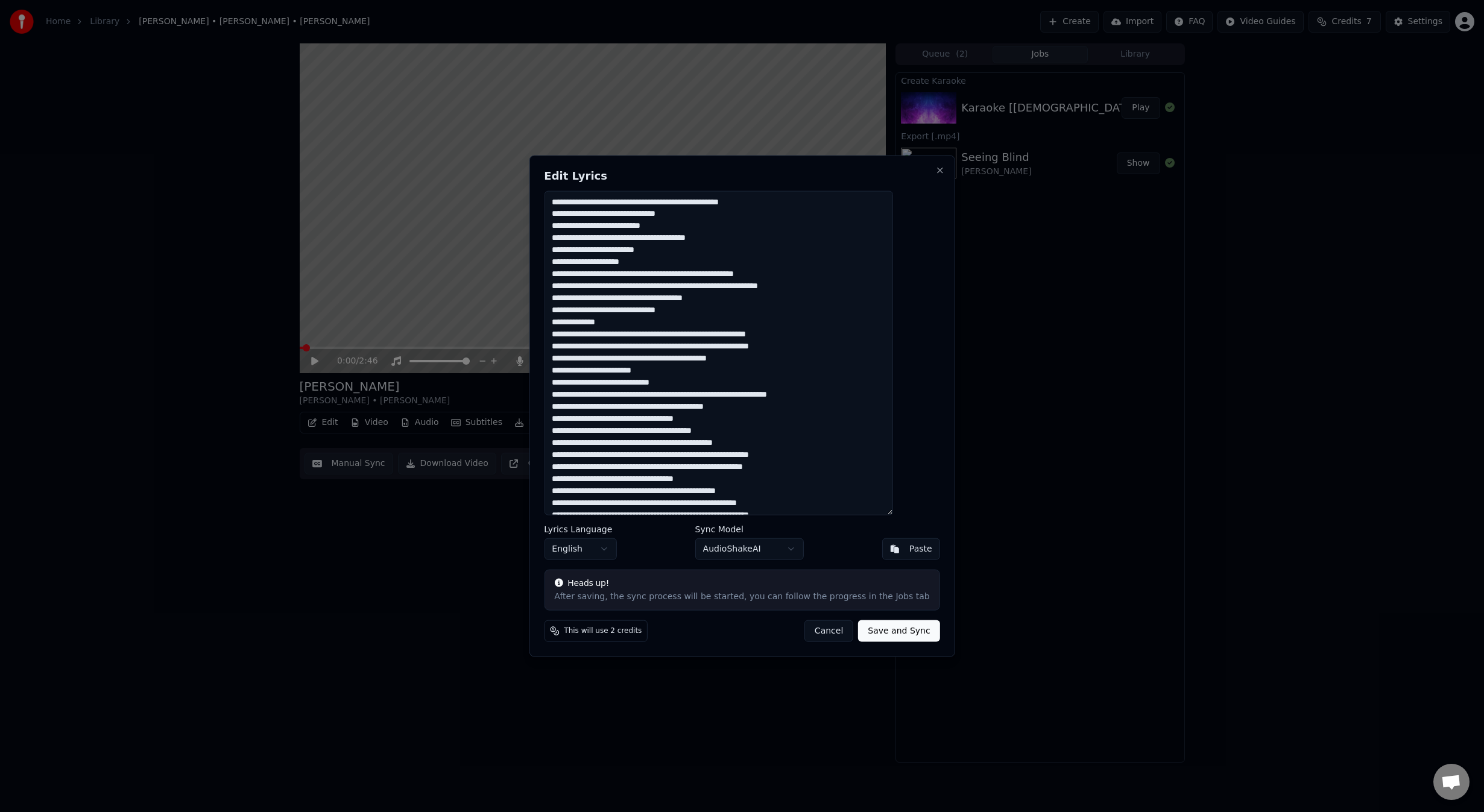
click at [795, 335] on textarea at bounding box center [717, 353] width 349 height 325
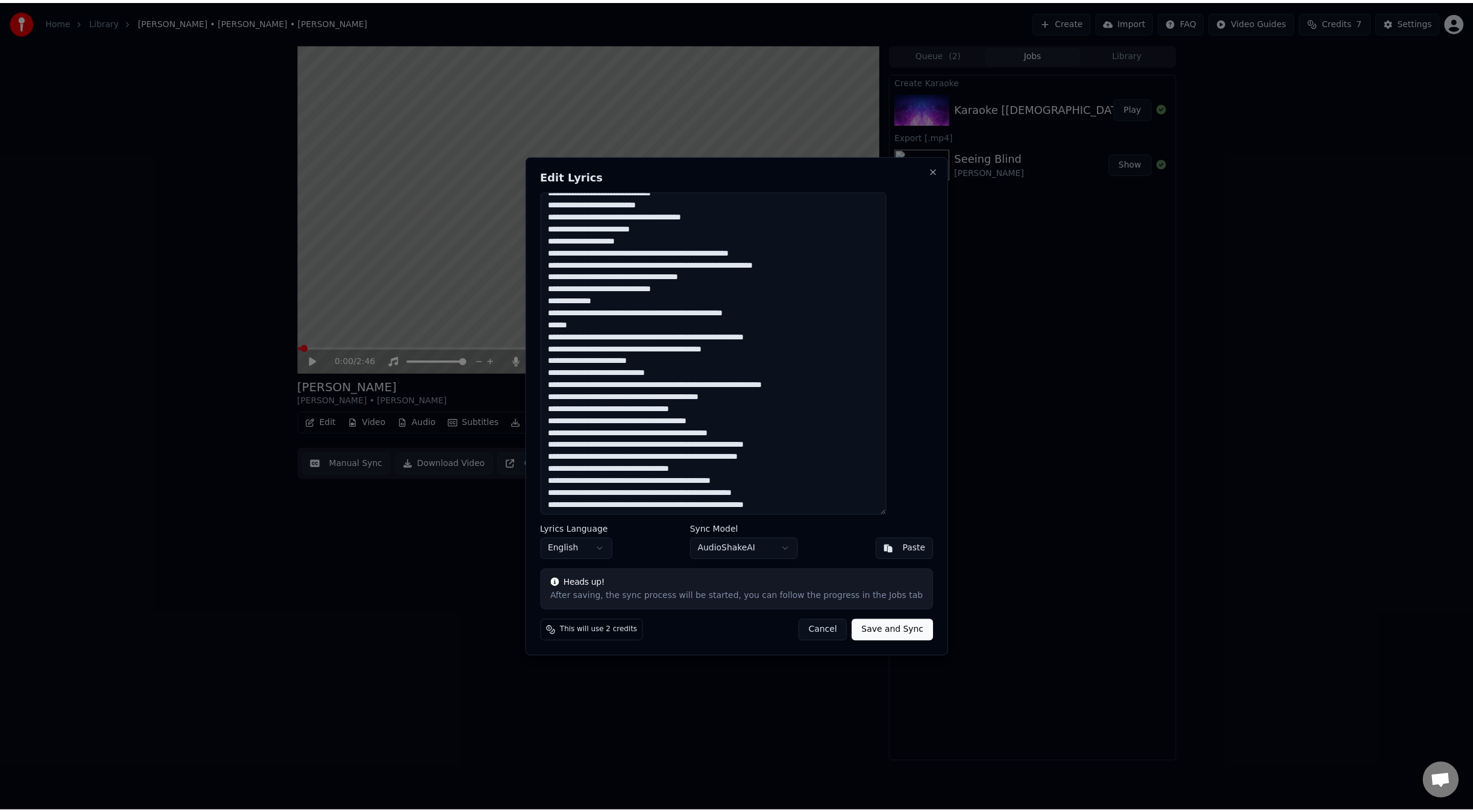
scroll to position [23, 0]
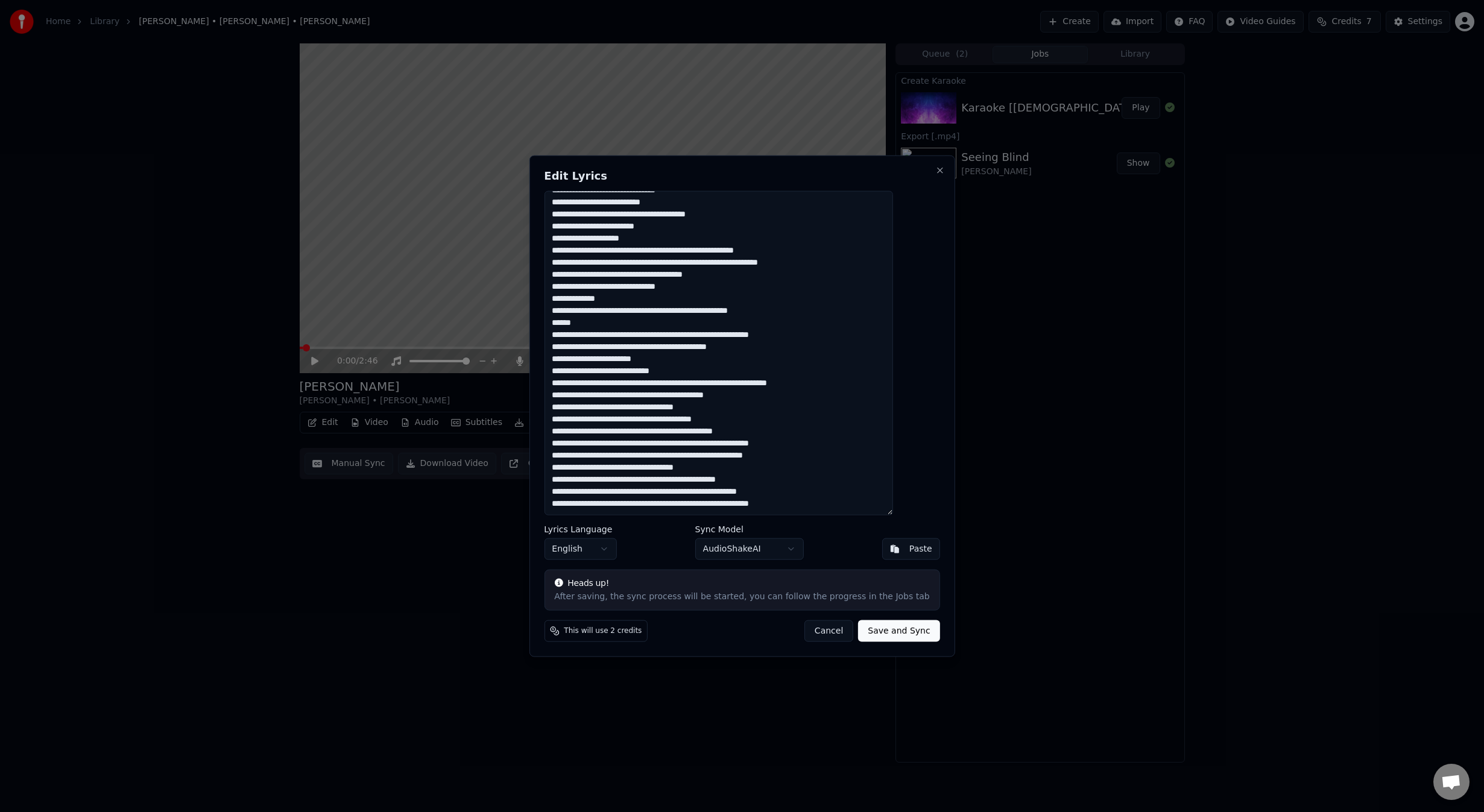
type textarea "**********"
click at [884, 630] on button "Save and Sync" at bounding box center [899, 631] width 81 height 22
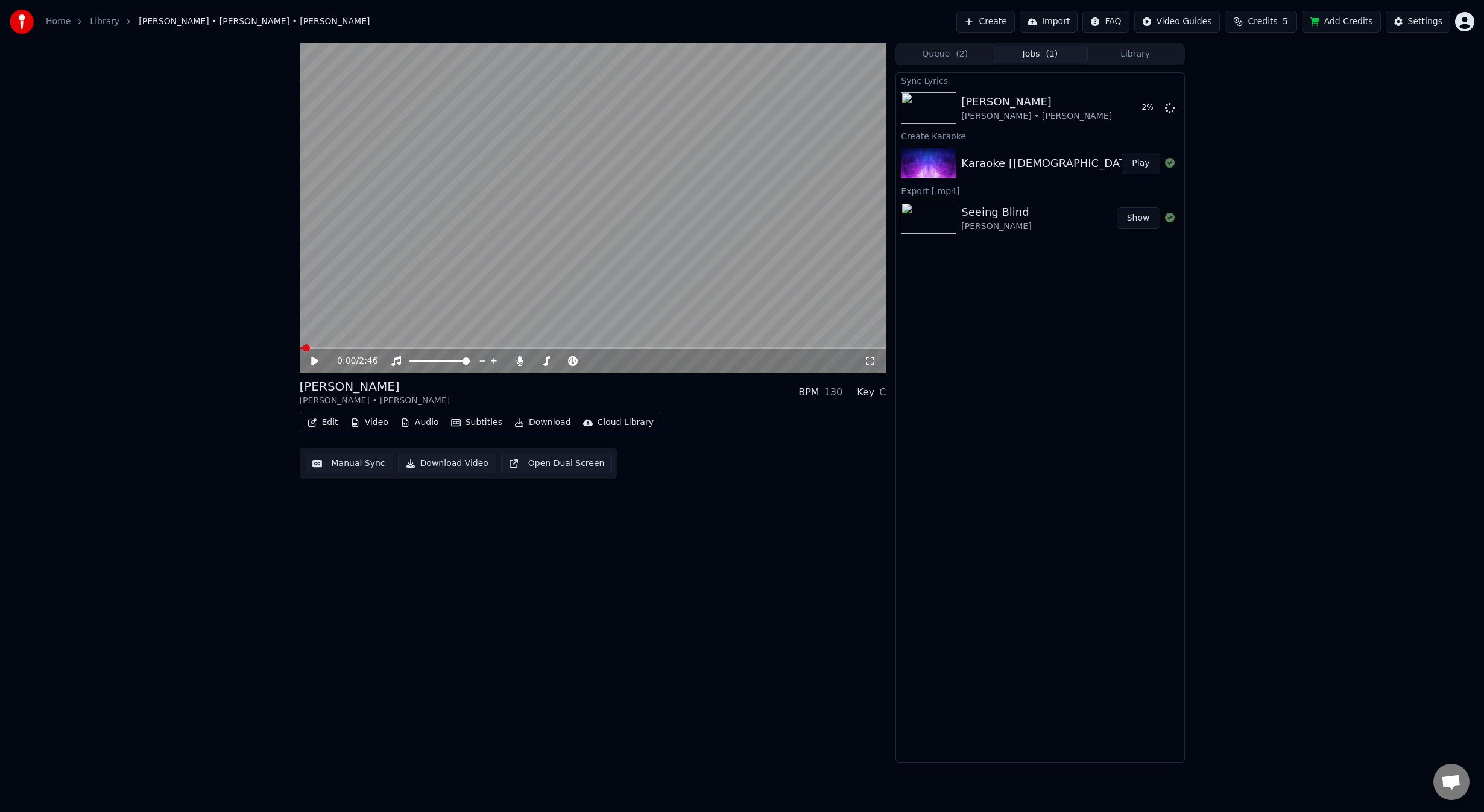
click at [1098, 147] on div "Karaoke [Female Only] - Jackson by Johnny Cash & June Carter Play" at bounding box center [1040, 163] width 287 height 41
click at [949, 159] on img at bounding box center [928, 163] width 56 height 31
click at [1140, 165] on button "Play" at bounding box center [1140, 163] width 38 height 22
click at [604, 280] on video at bounding box center [593, 208] width 587 height 330
click at [780, 277] on video at bounding box center [593, 208] width 587 height 330
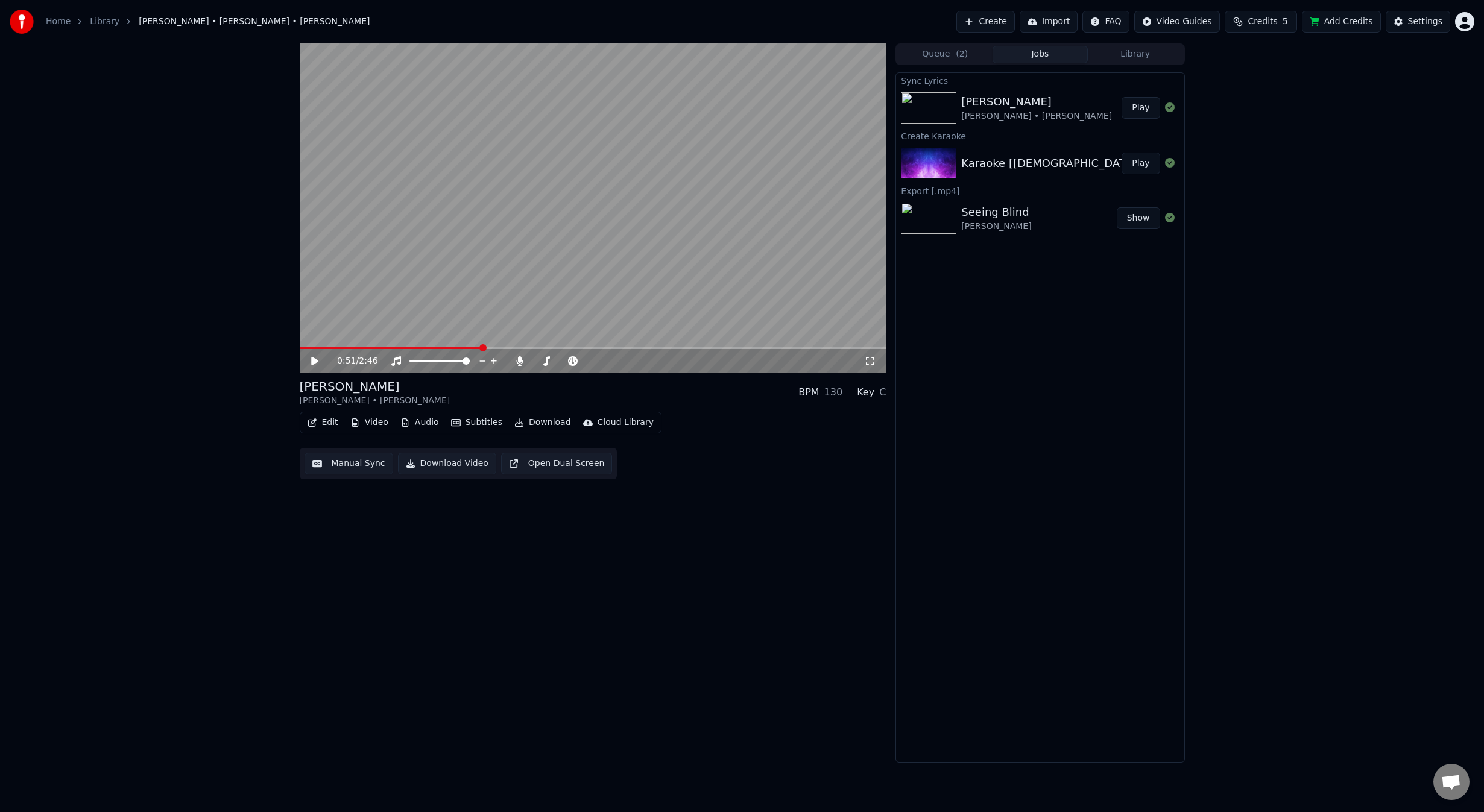
click at [1076, 165] on div "Karaoke [Female Only] - Jackson by Johnny Cash & June Carter" at bounding box center [1223, 163] width 524 height 17
click at [1126, 60] on button "Library" at bounding box center [1135, 55] width 95 height 18
click at [1044, 60] on button "Jobs" at bounding box center [1040, 55] width 95 height 18
click at [950, 56] on button "Queue ( 2 )" at bounding box center [945, 55] width 95 height 18
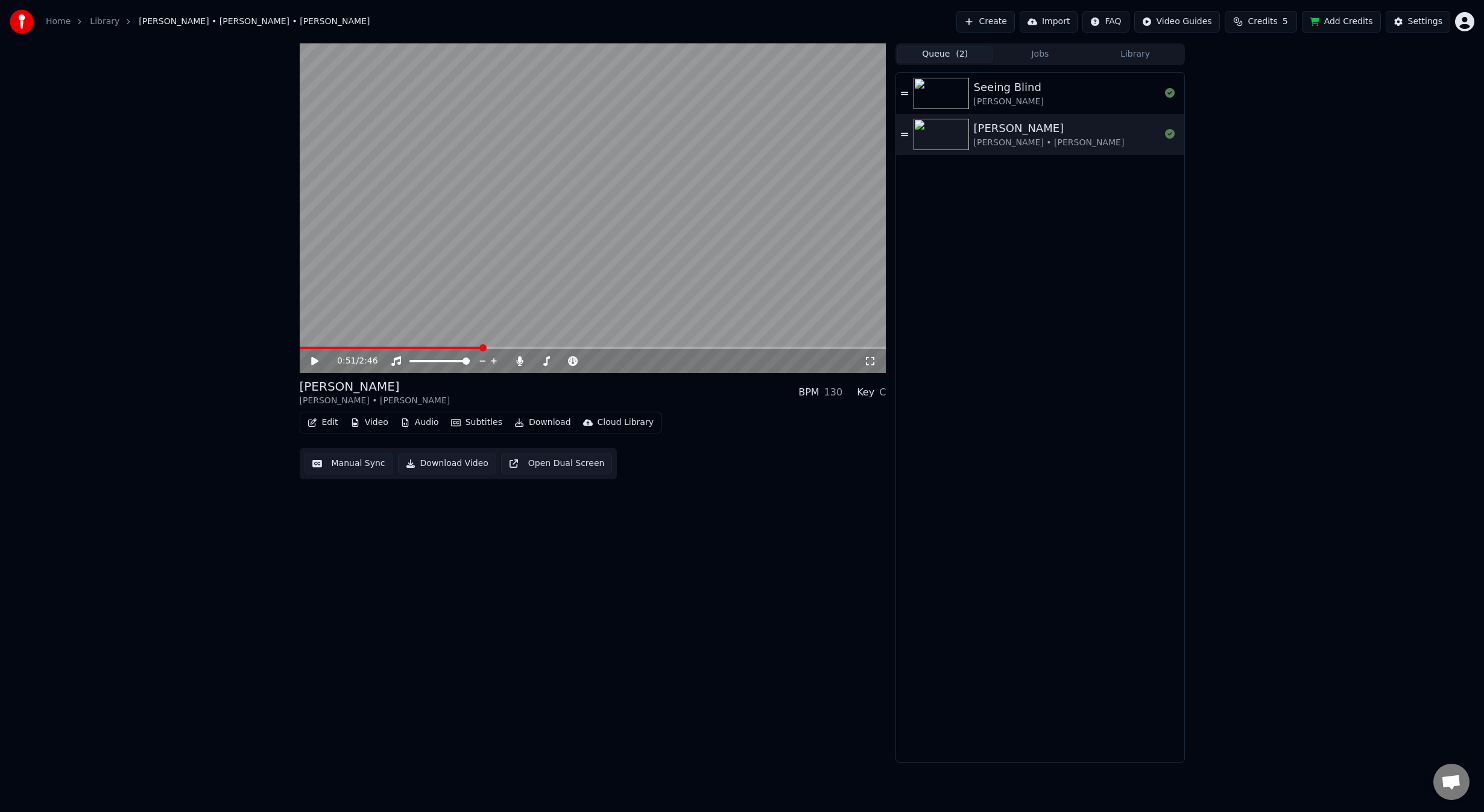
click at [1069, 142] on div "[PERSON_NAME] • [PERSON_NAME]" at bounding box center [1048, 142] width 151 height 12
click at [595, 260] on video at bounding box center [593, 208] width 587 height 330
click at [462, 299] on video at bounding box center [593, 208] width 587 height 330
click at [332, 423] on button "Edit" at bounding box center [323, 422] width 40 height 17
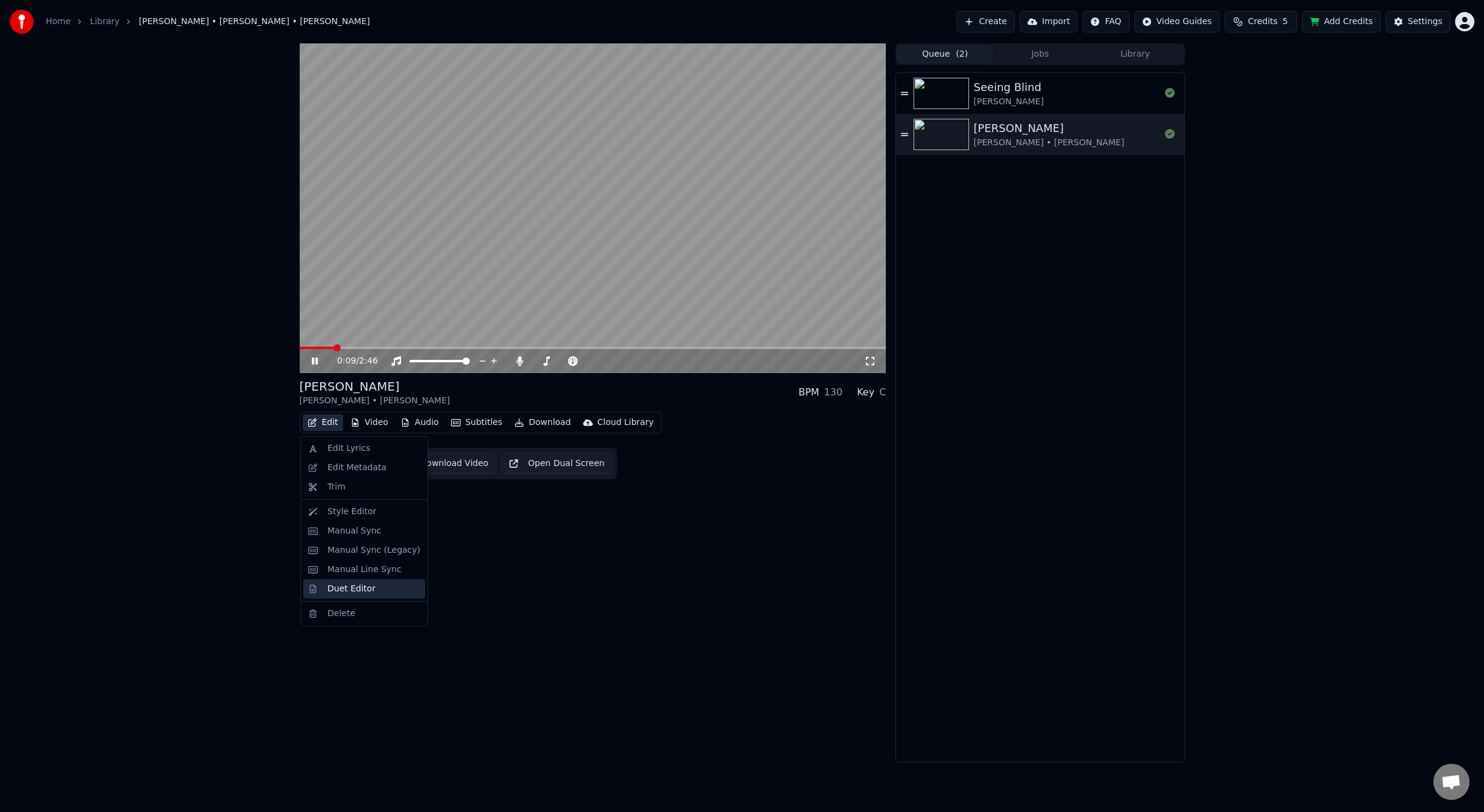
click at [349, 592] on div "Duet Editor" at bounding box center [352, 588] width 48 height 12
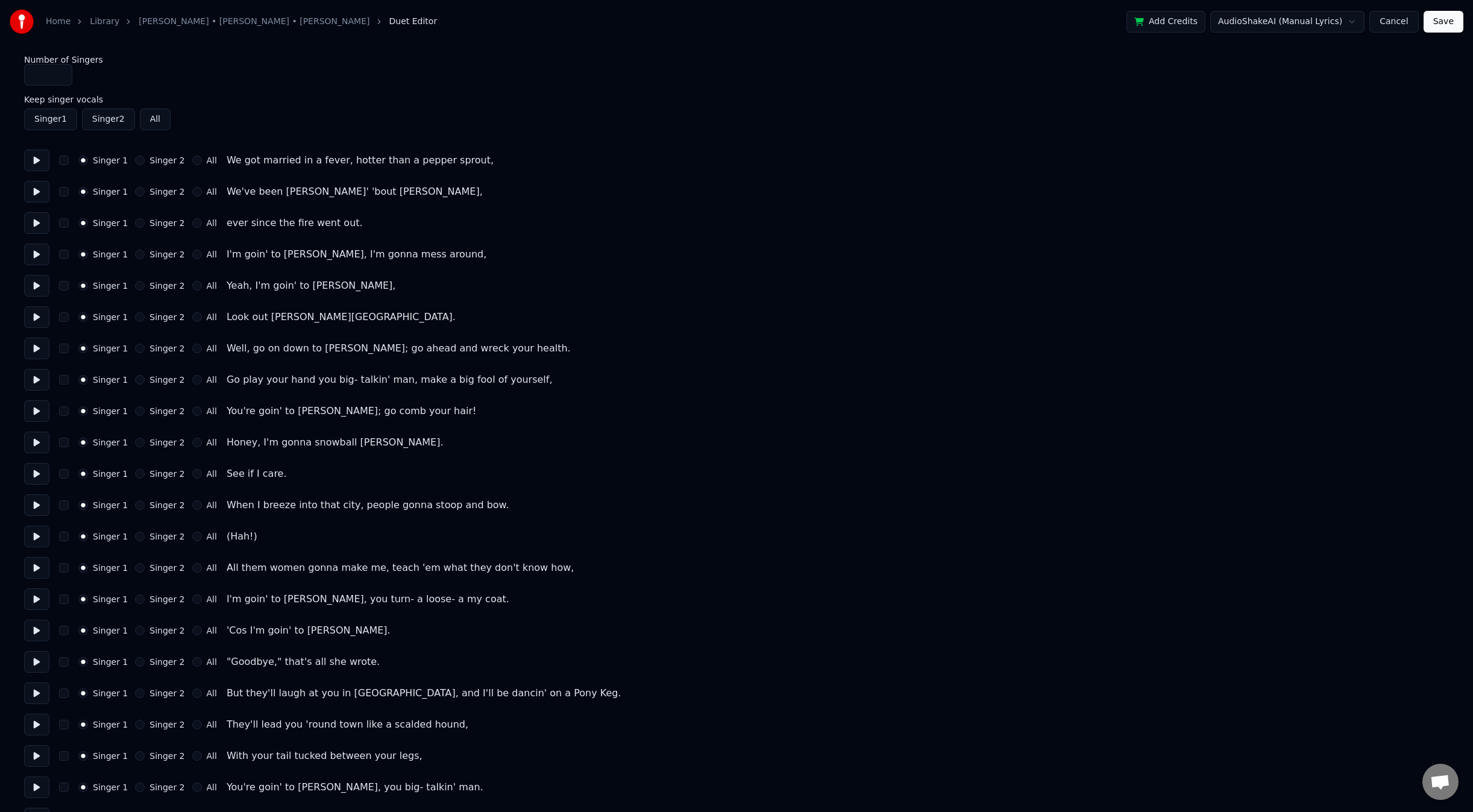
click at [192, 161] on button "All" at bounding box center [197, 160] width 10 height 10
click at [192, 190] on button "All" at bounding box center [197, 192] width 10 height 10
click at [39, 218] on button at bounding box center [36, 223] width 25 height 22
click at [40, 284] on button at bounding box center [36, 285] width 25 height 22
click at [35, 319] on button at bounding box center [36, 316] width 25 height 22
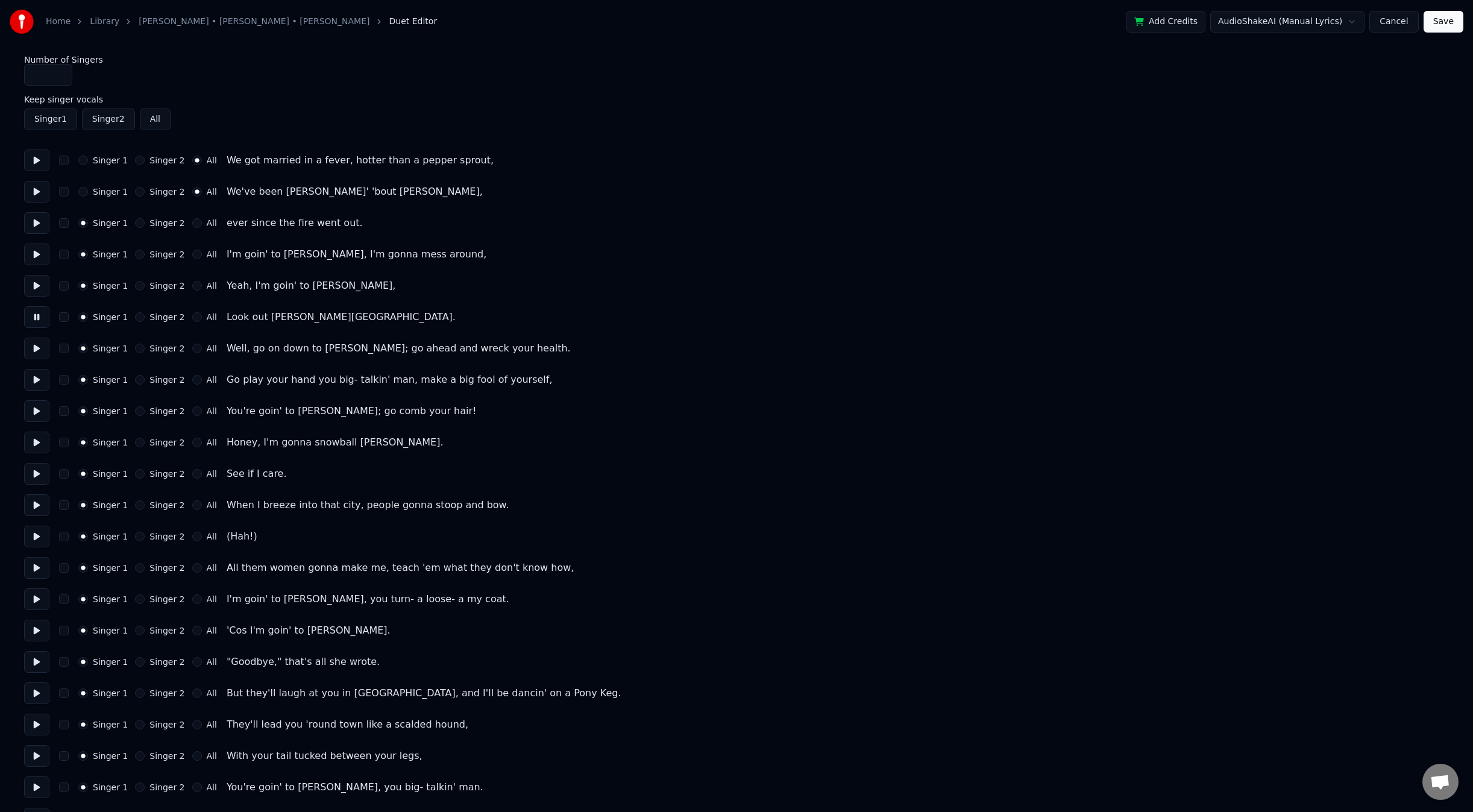
click at [135, 349] on button "Singer 2" at bounding box center [140, 348] width 10 height 10
click at [40, 348] on button at bounding box center [36, 348] width 25 height 22
click at [135, 381] on button "Singer 2" at bounding box center [140, 380] width 10 height 10
click at [135, 414] on button "Singer 2" at bounding box center [140, 411] width 10 height 10
click at [37, 414] on button at bounding box center [36, 410] width 25 height 22
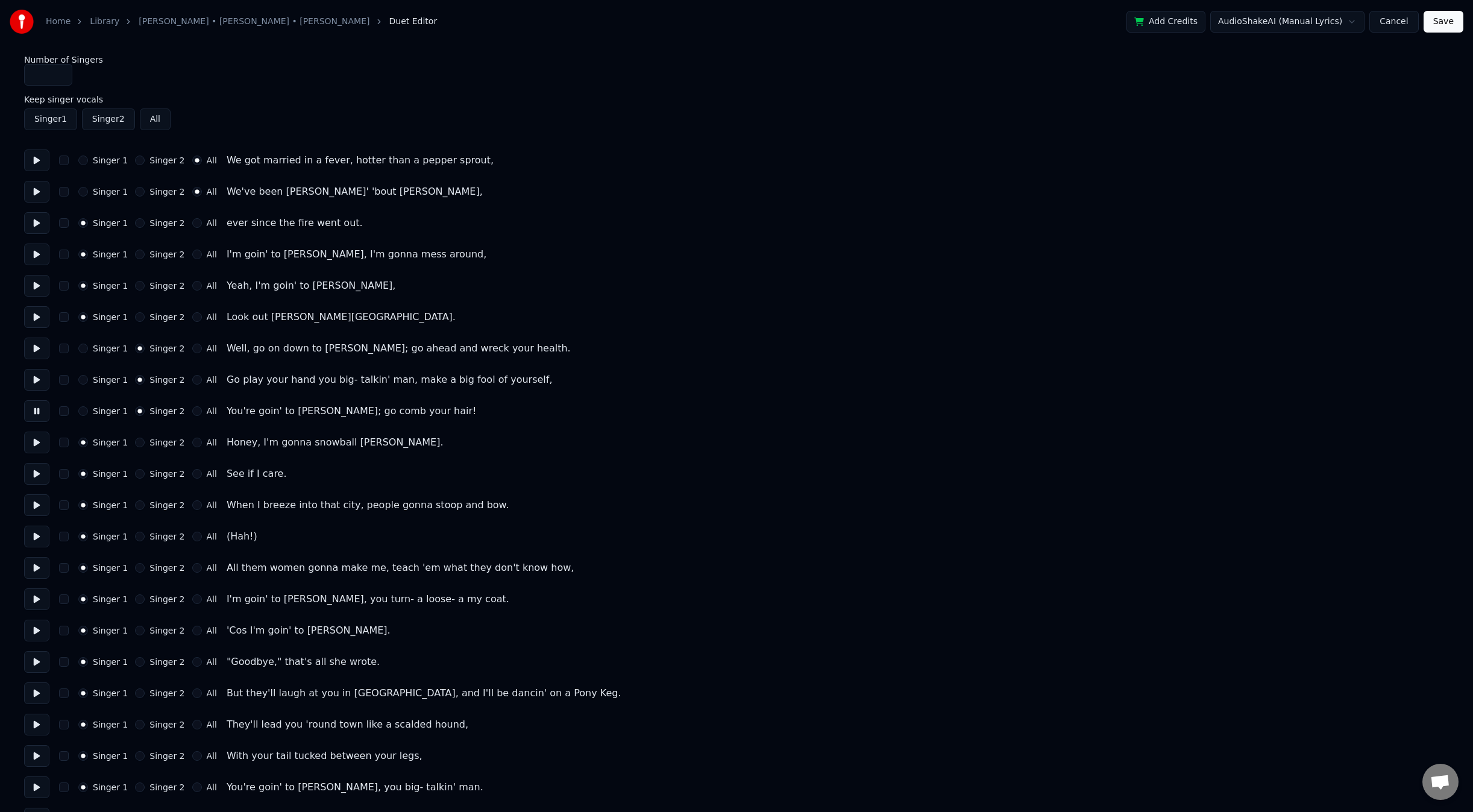
click at [137, 443] on button "Singer 2" at bounding box center [140, 443] width 10 height 10
click at [85, 443] on button "Singer 1" at bounding box center [83, 443] width 10 height 10
click at [36, 443] on button at bounding box center [36, 442] width 25 height 22
click at [137, 472] on button "Singer 2" at bounding box center [140, 474] width 10 height 10
click at [40, 476] on button at bounding box center [36, 473] width 25 height 22
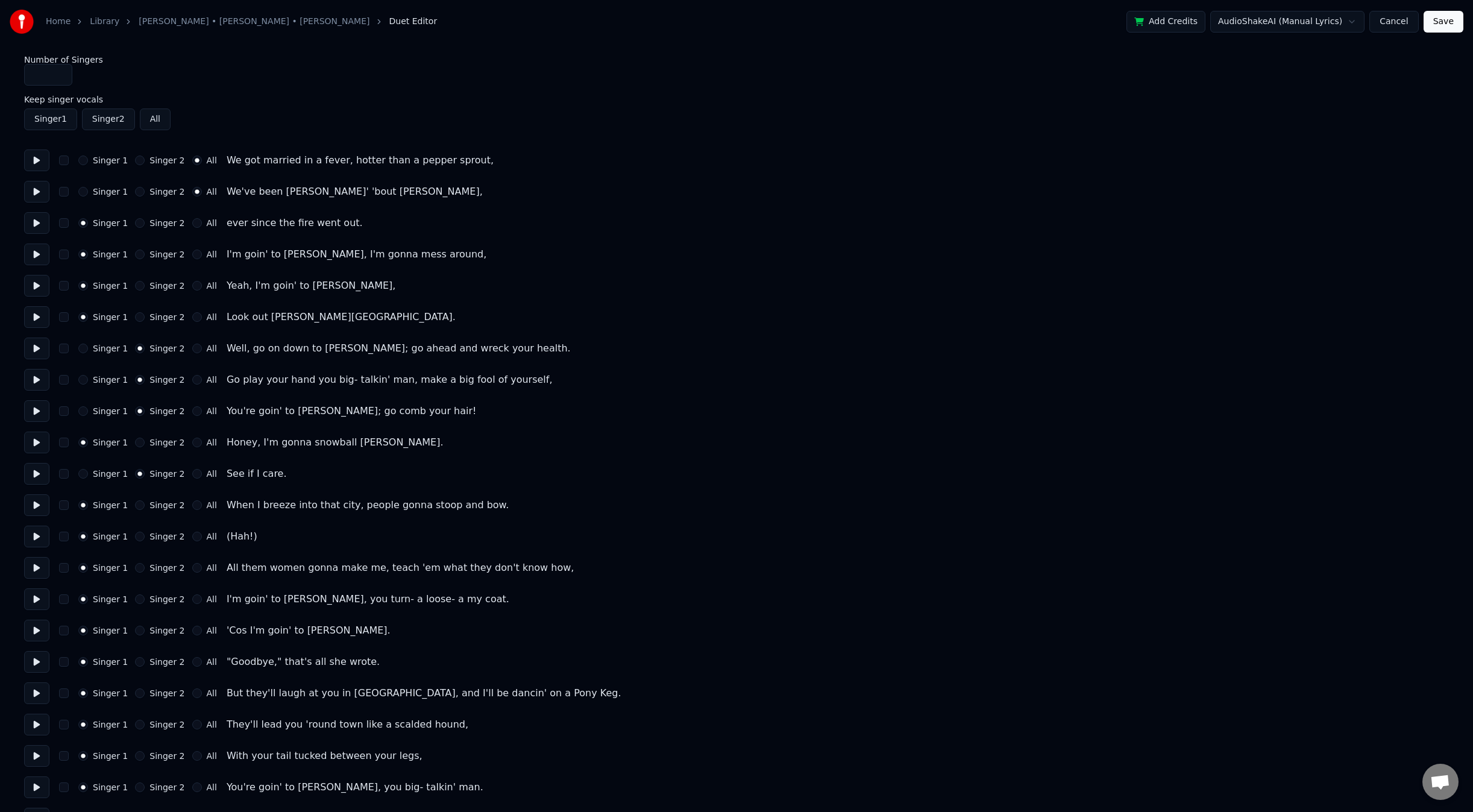
click at [35, 506] on button at bounding box center [36, 505] width 25 height 22
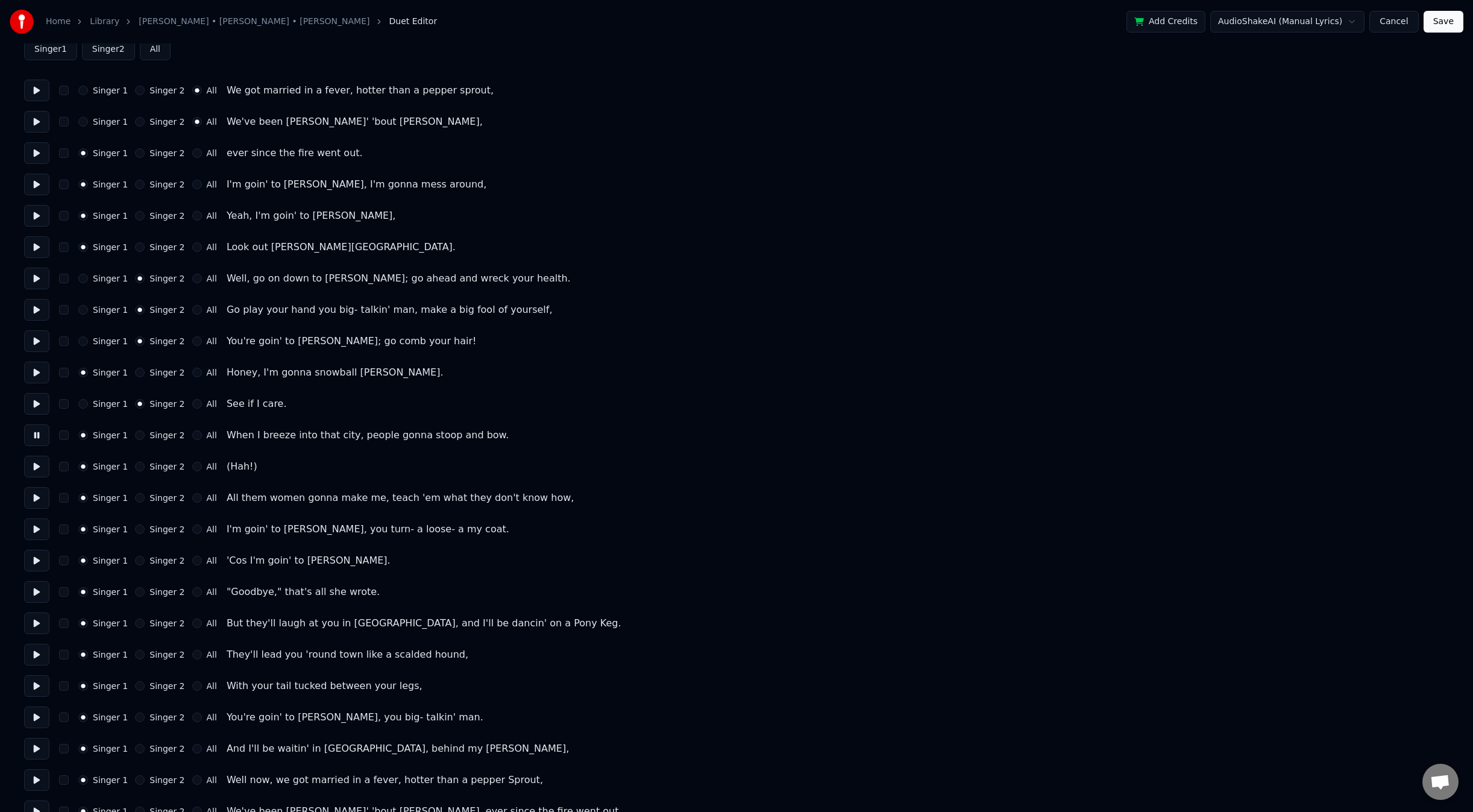
scroll to position [80, 0]
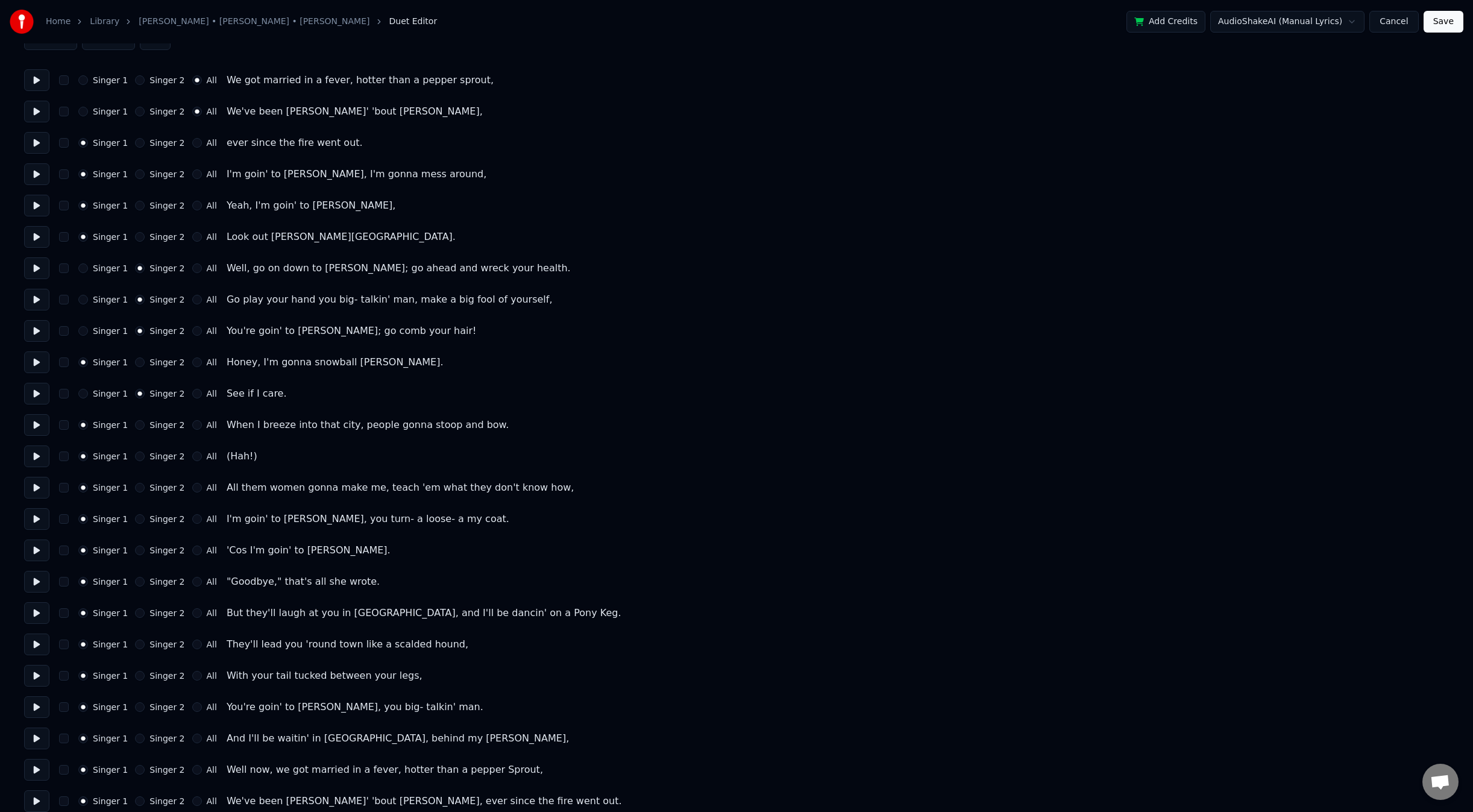
click at [134, 461] on div "Singer 1 Singer 2 All (Hah!)" at bounding box center [736, 455] width 1425 height 22
click at [141, 457] on div "Singer 2" at bounding box center [159, 456] width 49 height 10
click at [138, 457] on button "Singer 2" at bounding box center [140, 456] width 10 height 10
click at [135, 460] on button "Singer 2" at bounding box center [140, 456] width 10 height 10
click at [28, 459] on button at bounding box center [36, 455] width 25 height 22
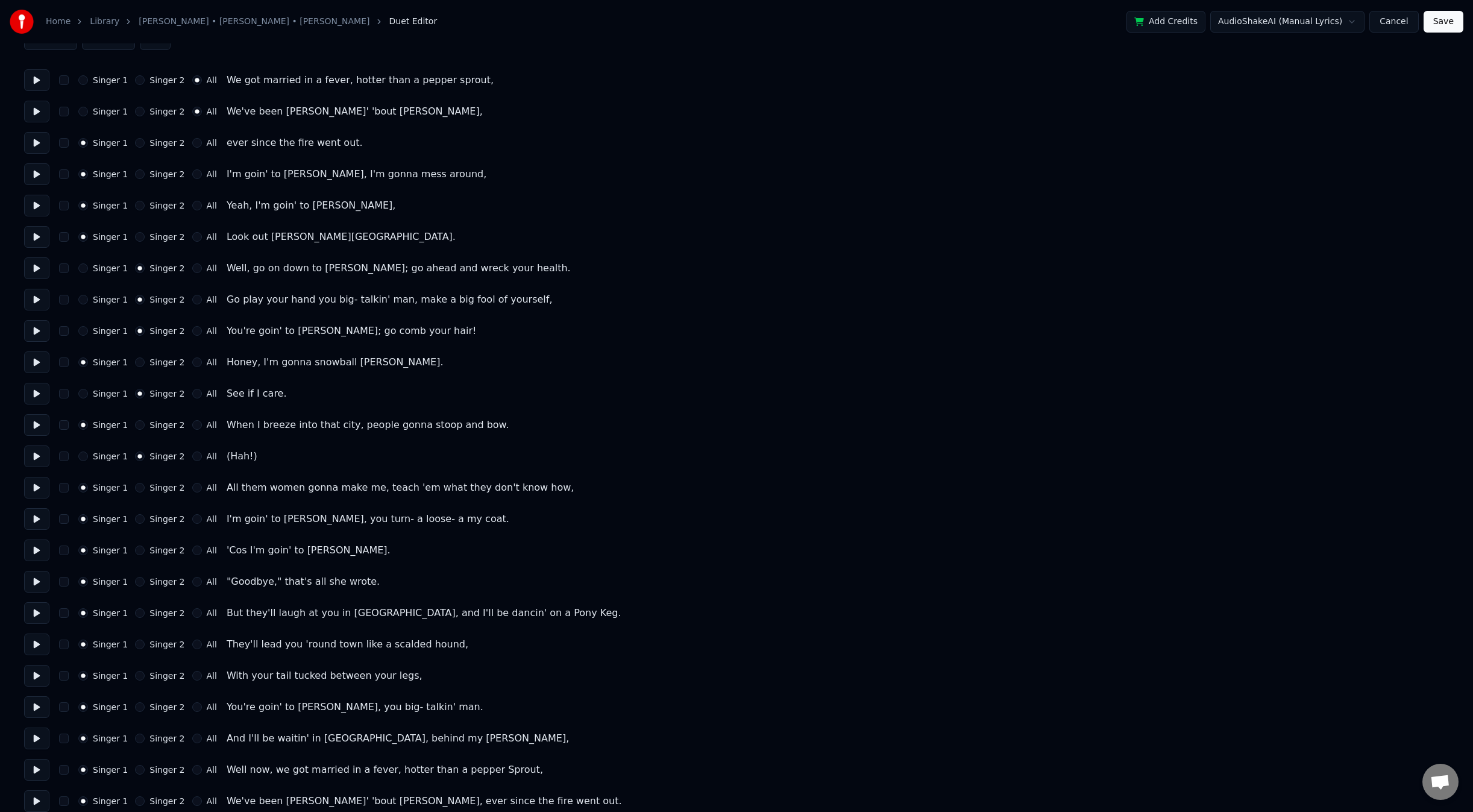
click at [31, 488] on button at bounding box center [36, 487] width 25 height 22
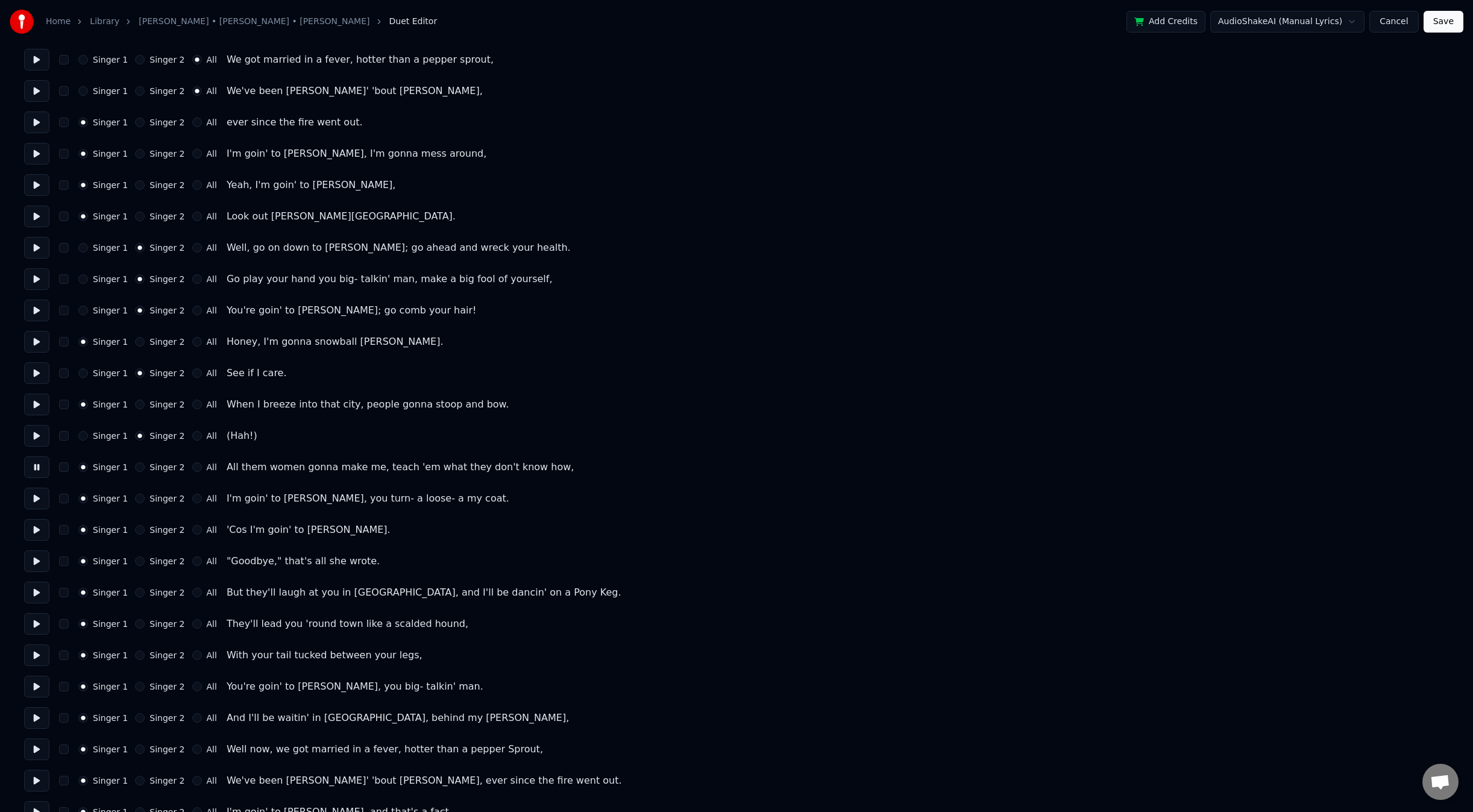
scroll to position [121, 0]
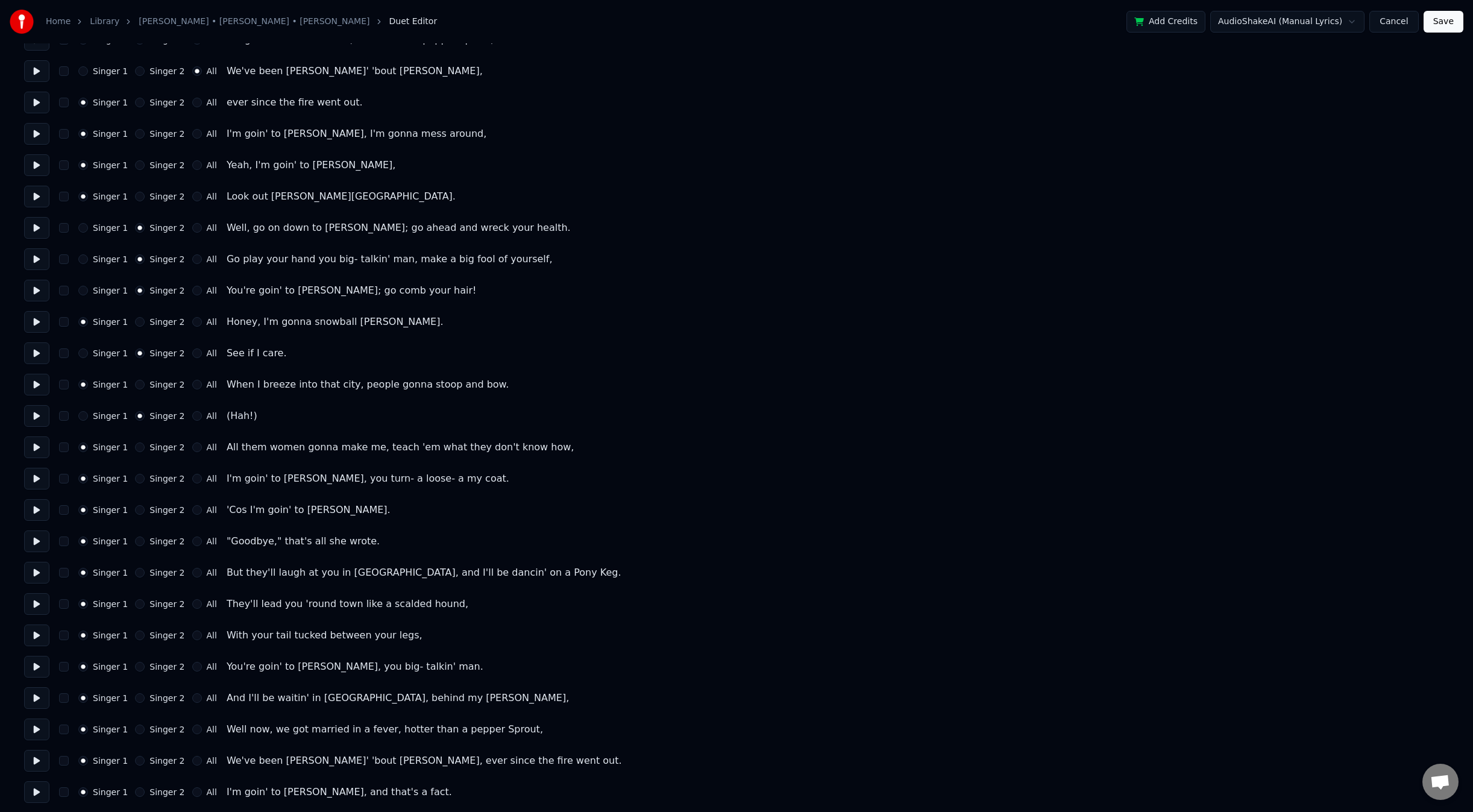
click at [33, 510] on button at bounding box center [36, 509] width 25 height 22
click at [37, 545] on button at bounding box center [36, 541] width 25 height 22
click at [138, 543] on button "Singer 2" at bounding box center [140, 541] width 10 height 10
click at [150, 572] on label "Singer 2" at bounding box center [167, 572] width 35 height 8
click at [145, 572] on button "Singer 2" at bounding box center [140, 572] width 10 height 10
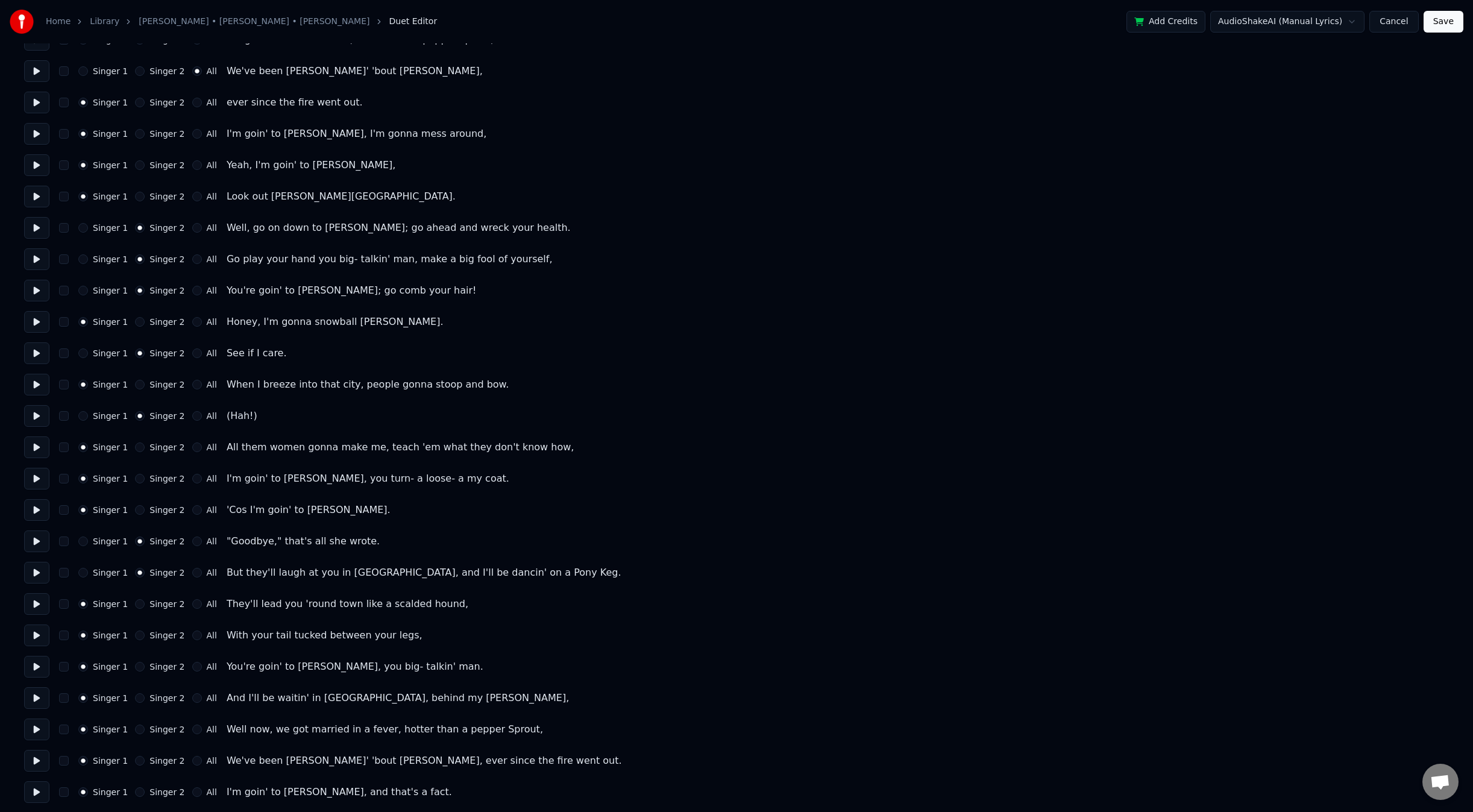
click at [35, 575] on button at bounding box center [36, 572] width 25 height 22
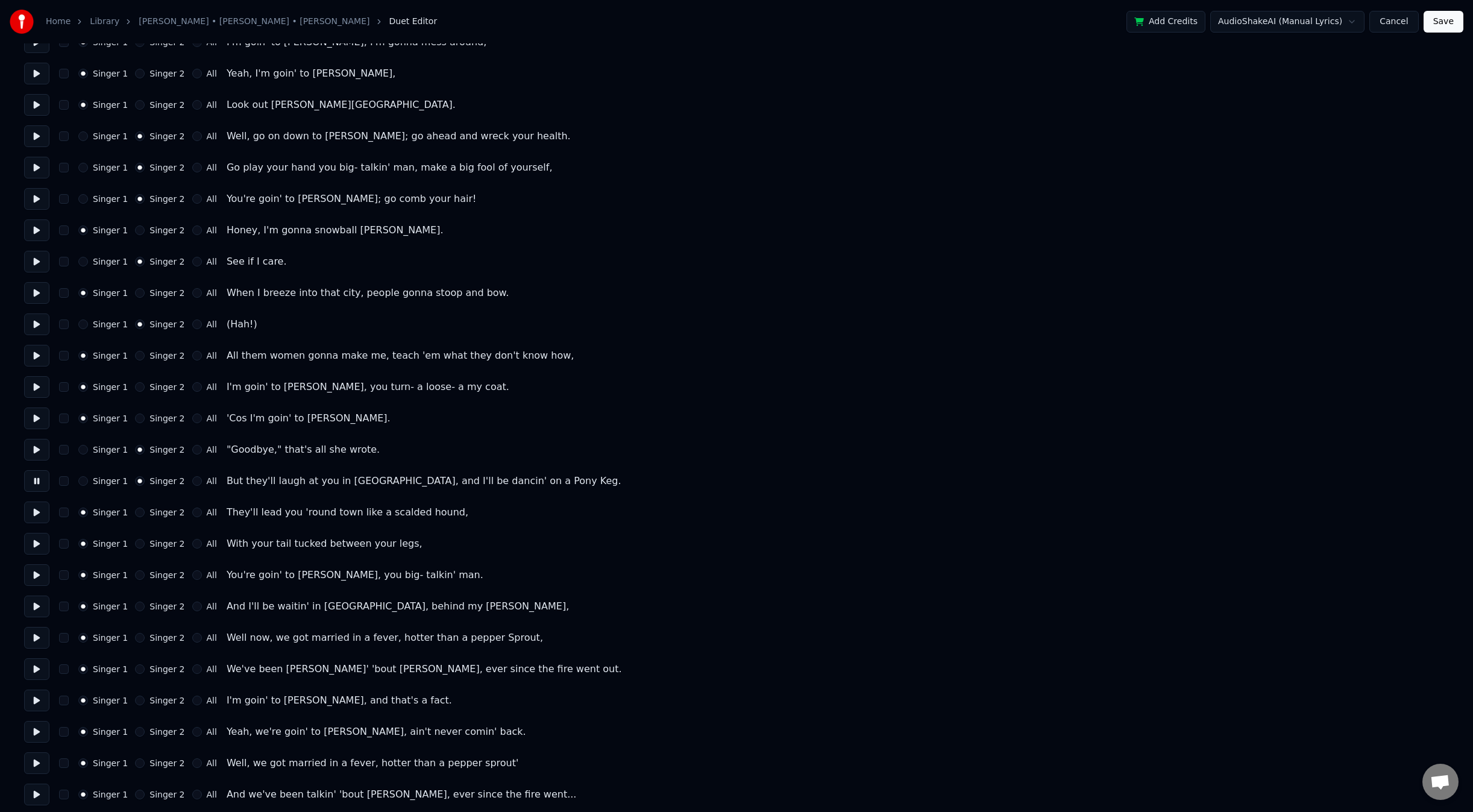
scroll to position [217, 0]
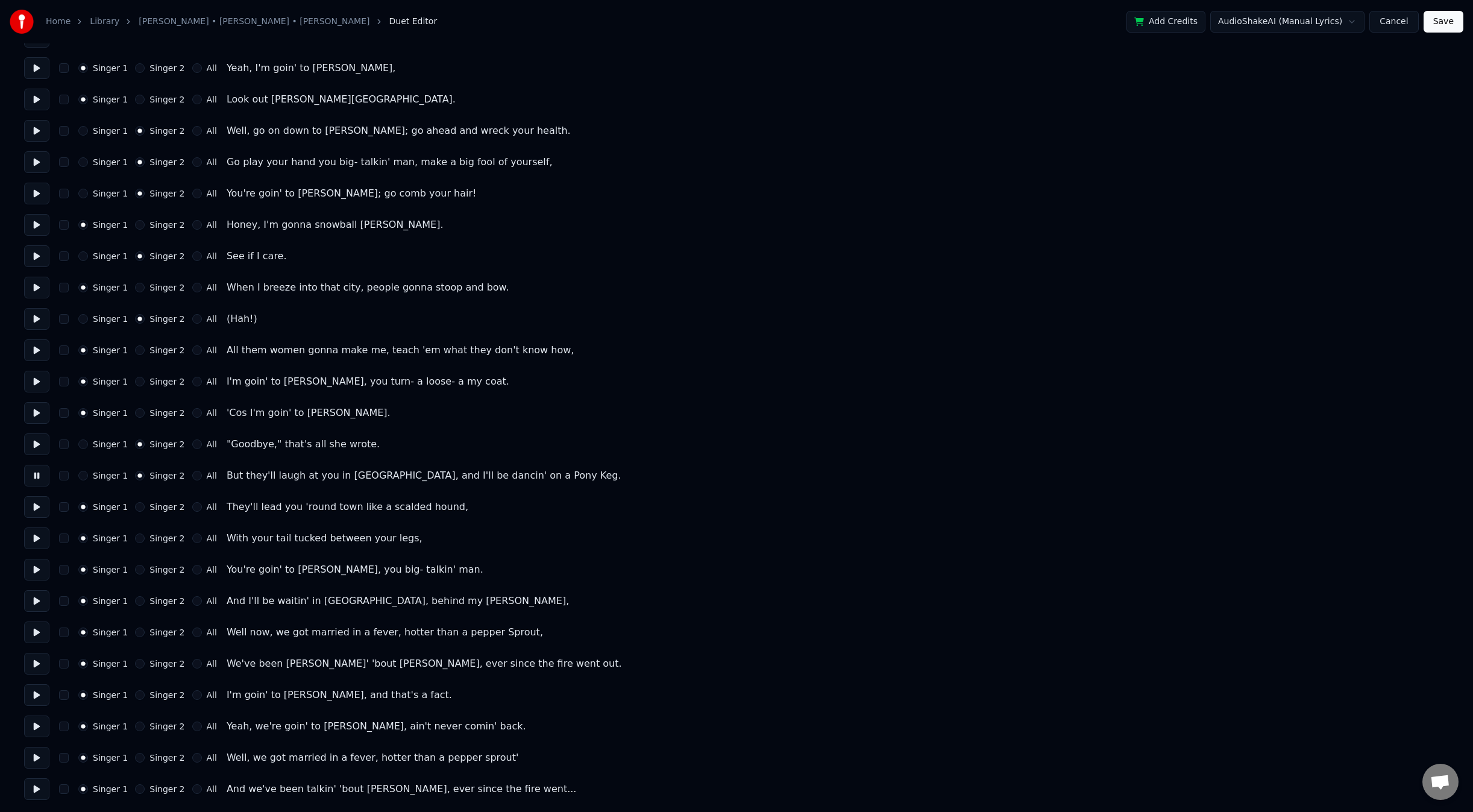
click at [35, 507] on button at bounding box center [36, 506] width 25 height 22
click at [135, 506] on button "Singer 2" at bounding box center [140, 507] width 10 height 10
click at [135, 540] on button "Singer 2" at bounding box center [140, 538] width 10 height 10
click at [135, 569] on button "Singer 2" at bounding box center [140, 570] width 10 height 10
click at [36, 575] on button at bounding box center [36, 569] width 25 height 22
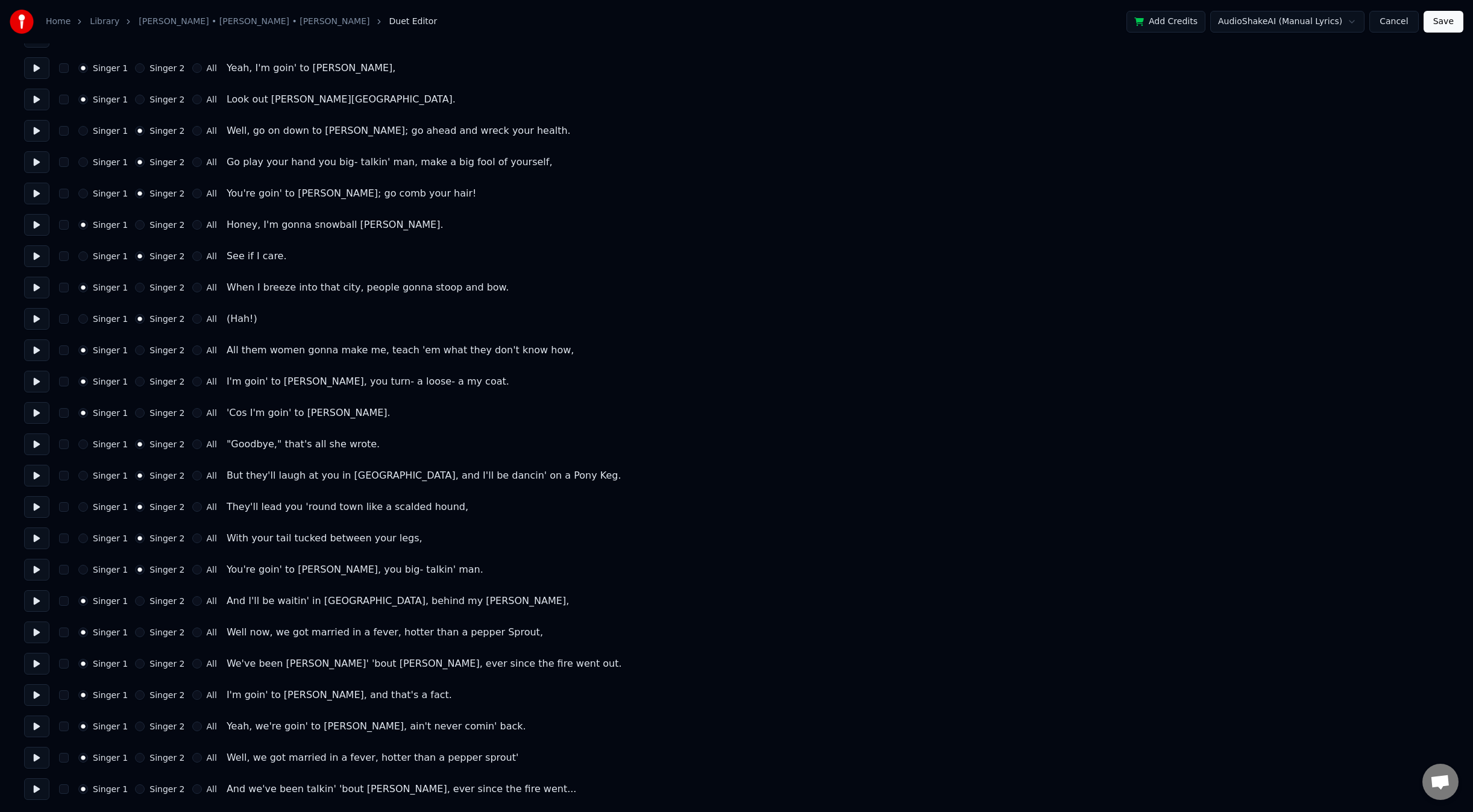
click at [136, 604] on button "Singer 2" at bounding box center [140, 601] width 10 height 10
click at [30, 605] on button at bounding box center [36, 600] width 25 height 22
click at [192, 637] on button "All" at bounding box center [197, 633] width 10 height 10
click at [42, 635] on button at bounding box center [36, 632] width 25 height 22
click at [192, 666] on button "All" at bounding box center [197, 663] width 10 height 10
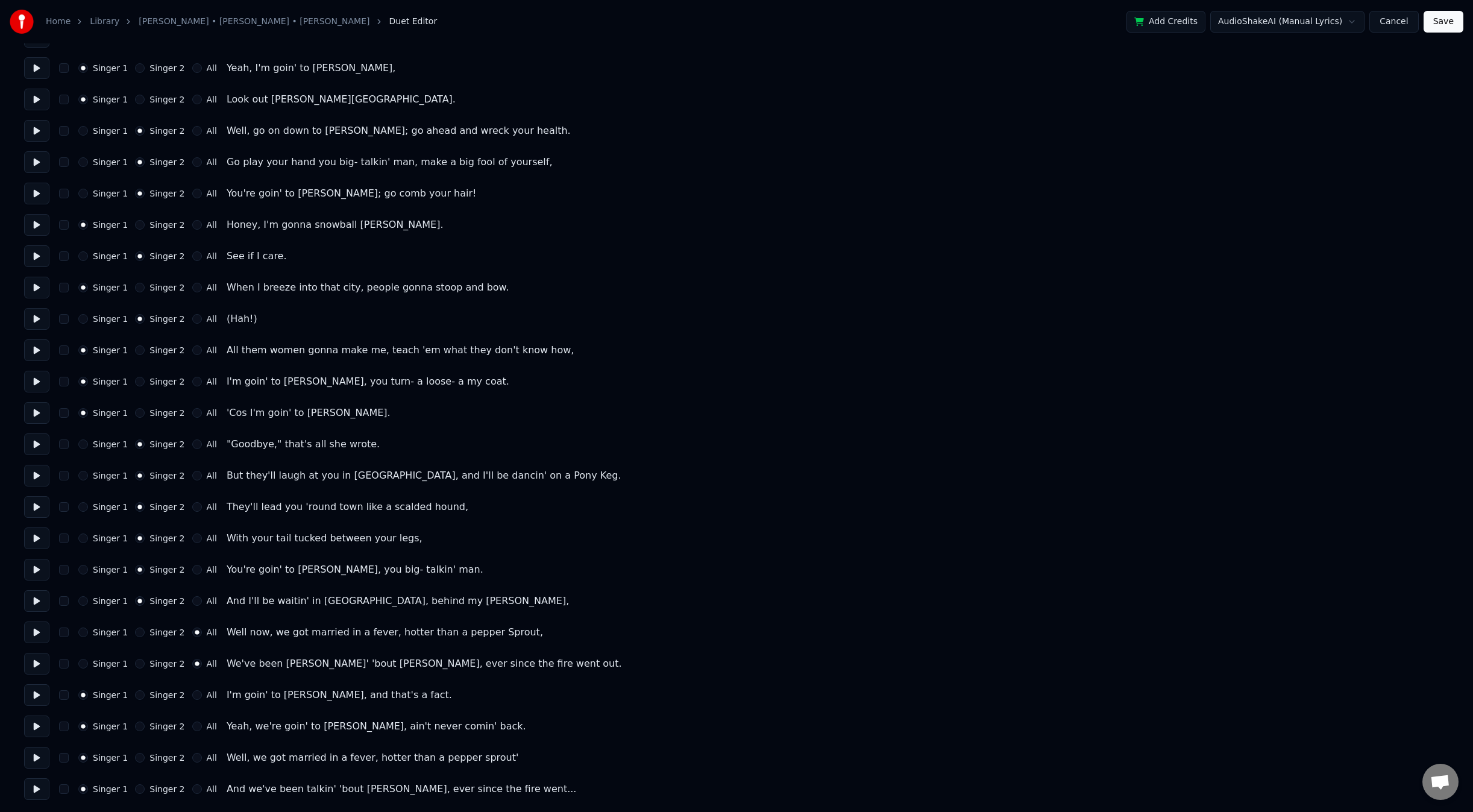
click at [46, 696] on button at bounding box center [36, 695] width 25 height 22
click at [192, 697] on button "All" at bounding box center [197, 695] width 10 height 10
click at [192, 727] on button "All" at bounding box center [197, 726] width 10 height 10
click at [32, 728] on button at bounding box center [36, 726] width 25 height 22
click at [192, 756] on button "All" at bounding box center [197, 757] width 10 height 10
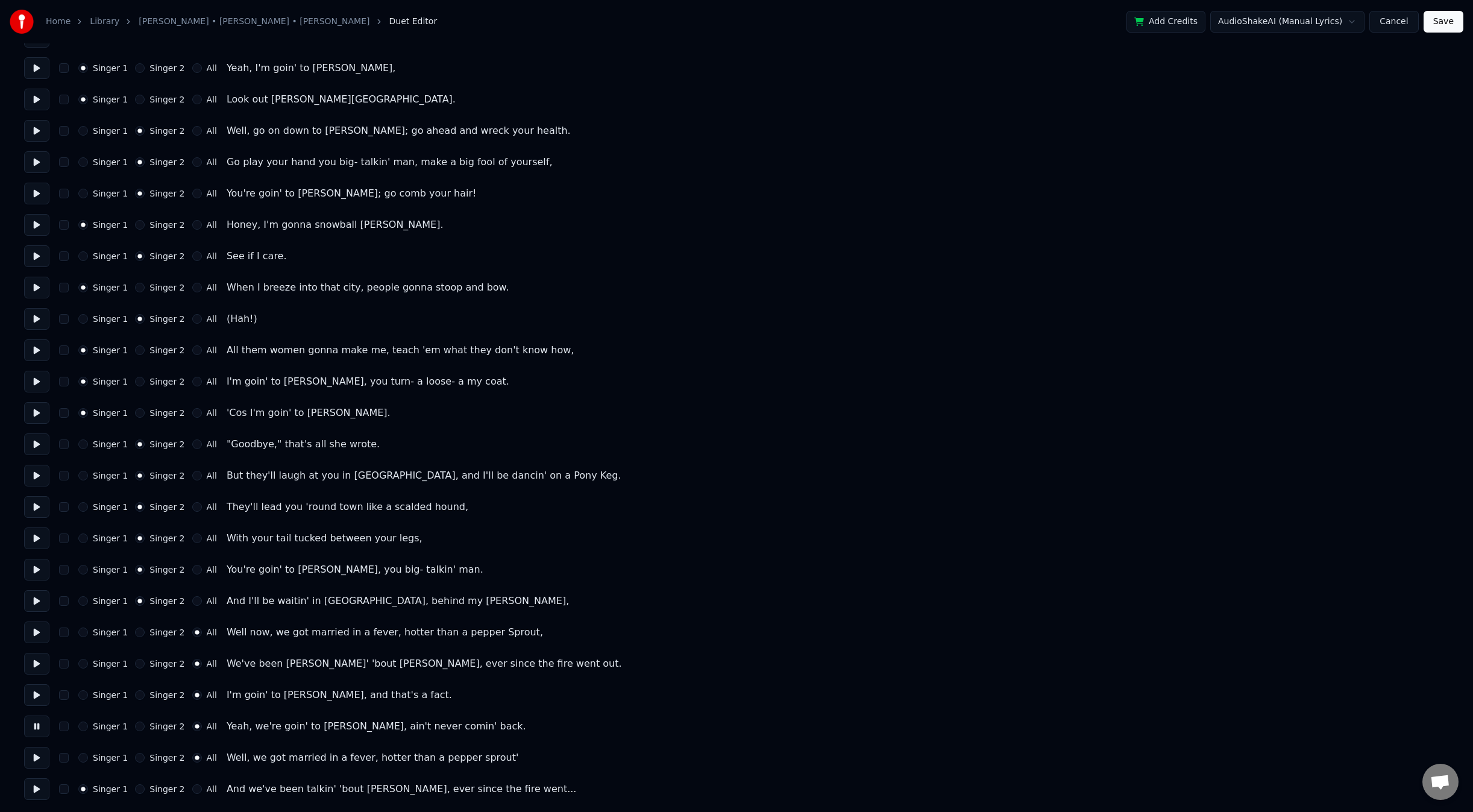
click at [192, 785] on button "All" at bounding box center [197, 789] width 10 height 10
click at [44, 755] on button at bounding box center [36, 757] width 25 height 22
click at [78, 762] on div "Singer 1 Singer 2 All Well, we got married in a fever, hotter than a pepper spr…" at bounding box center [736, 757] width 1425 height 22
click at [81, 762] on div "Singer 1 Singer 2 All Well, we got married in a fever, hotter than a pepper spr…" at bounding box center [736, 757] width 1425 height 22
click at [86, 759] on button "Singer 1" at bounding box center [83, 757] width 10 height 10
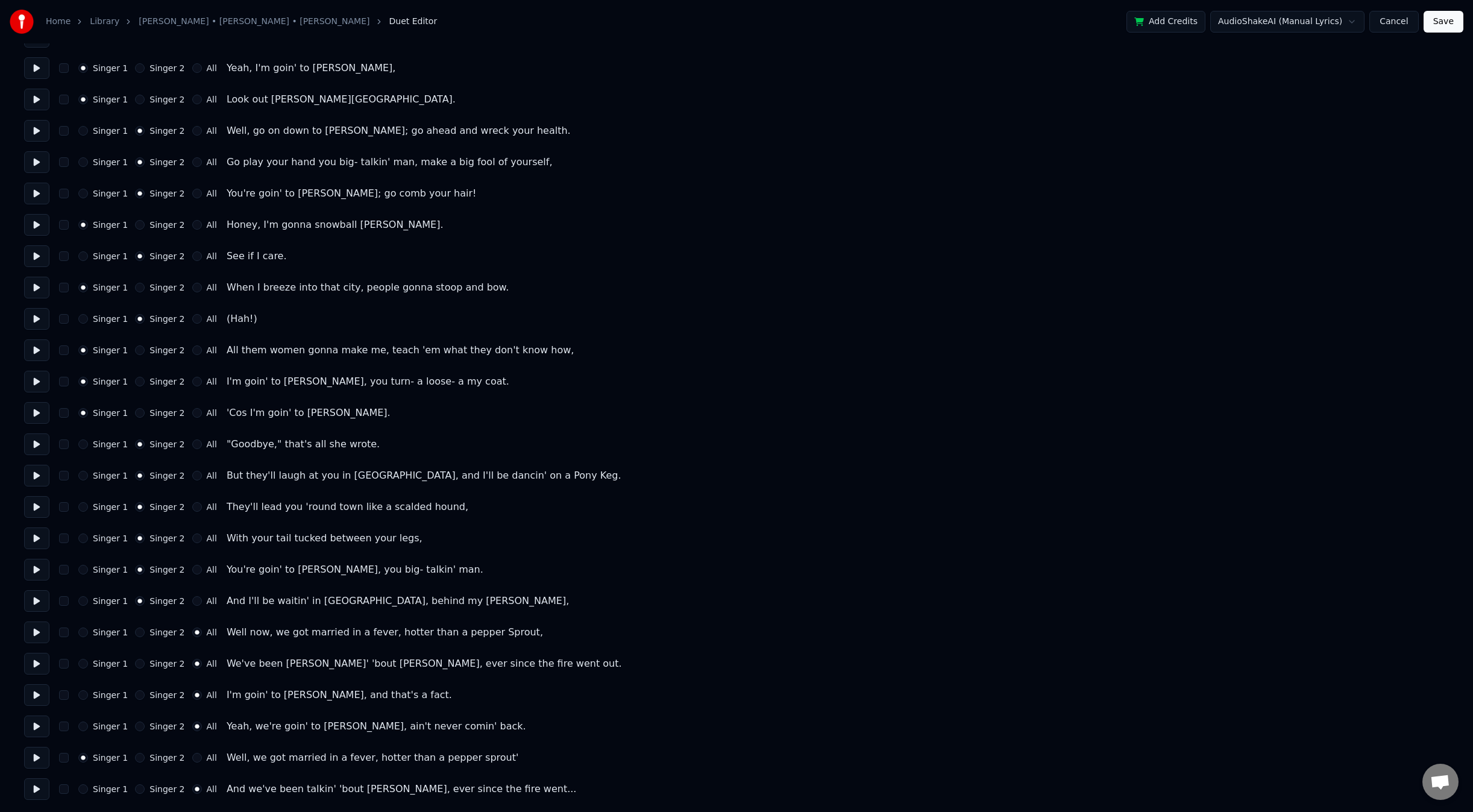
click at [32, 793] on button at bounding box center [36, 789] width 25 height 22
click at [87, 793] on div "Singer 1" at bounding box center [102, 789] width 49 height 10
click at [104, 791] on label "Singer 1" at bounding box center [109, 789] width 35 height 8
click at [88, 791] on button "Singer 1" at bounding box center [83, 789] width 10 height 10
click at [263, 788] on div "And we've been talkin' 'bout [PERSON_NAME], ever since the fire went..." at bounding box center [402, 789] width 350 height 14
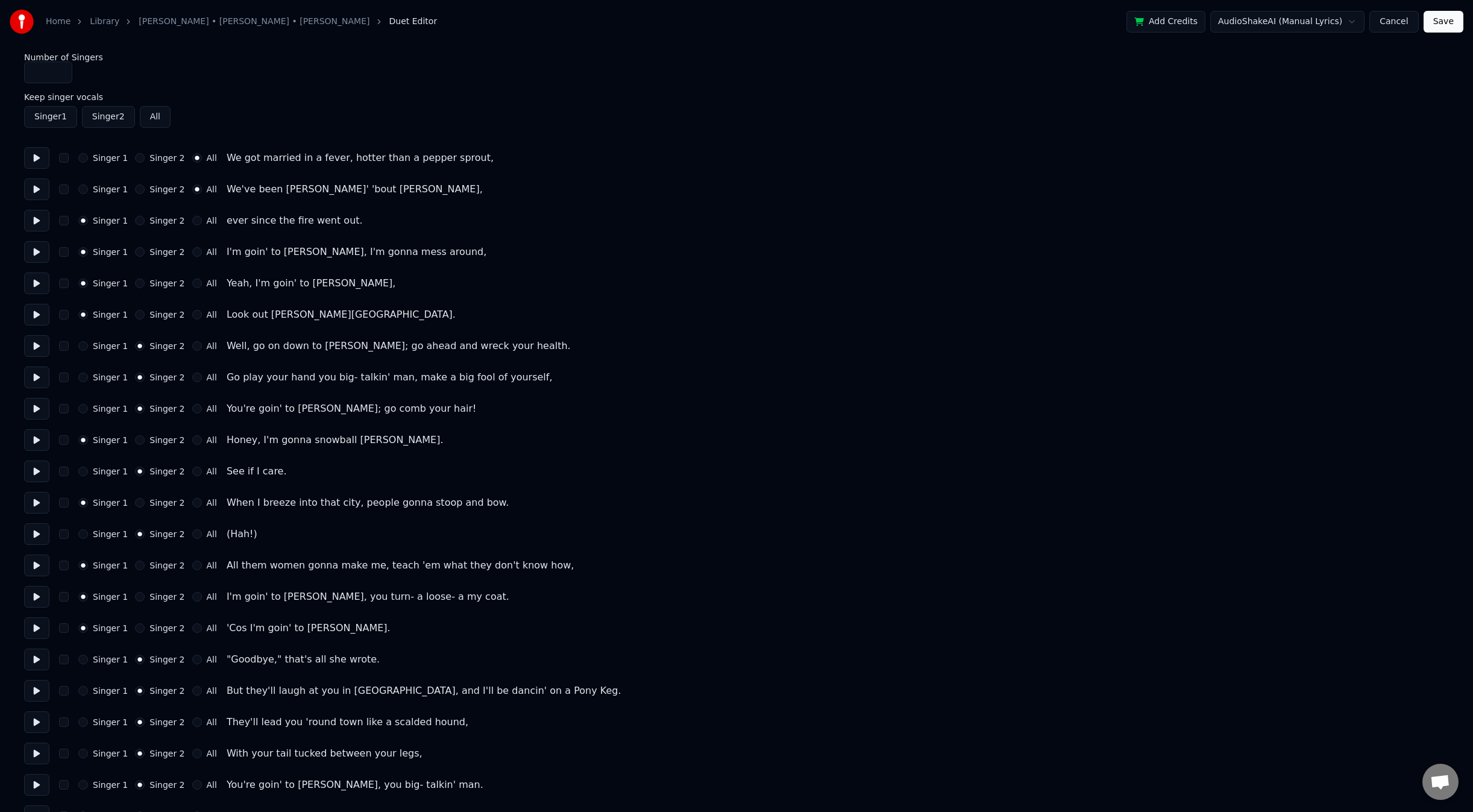
scroll to position [0, 0]
click at [1444, 27] on button "Save" at bounding box center [1443, 21] width 39 height 22
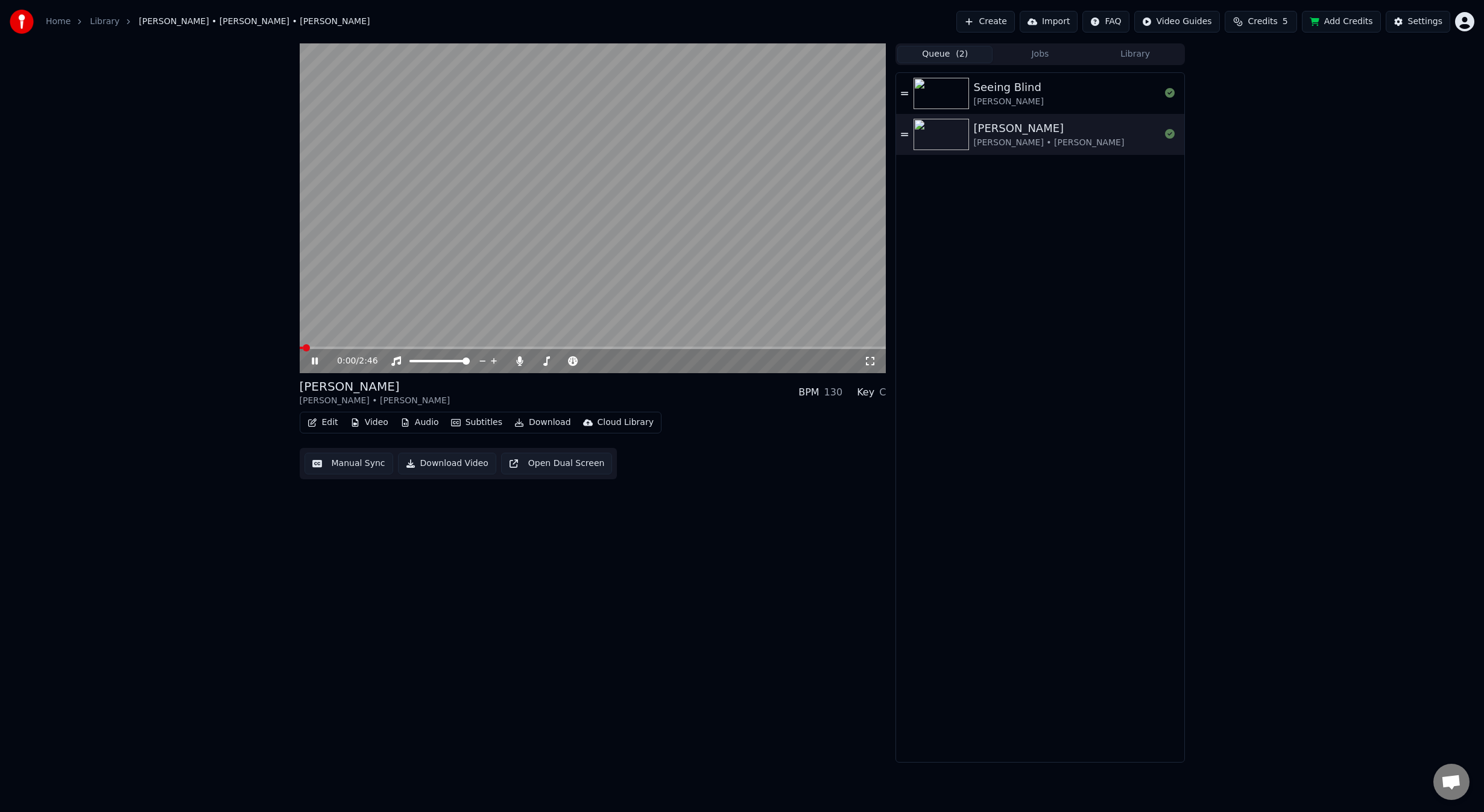
click at [324, 422] on button "Edit" at bounding box center [323, 422] width 40 height 17
click at [345, 590] on div "Duet Editor" at bounding box center [352, 588] width 48 height 12
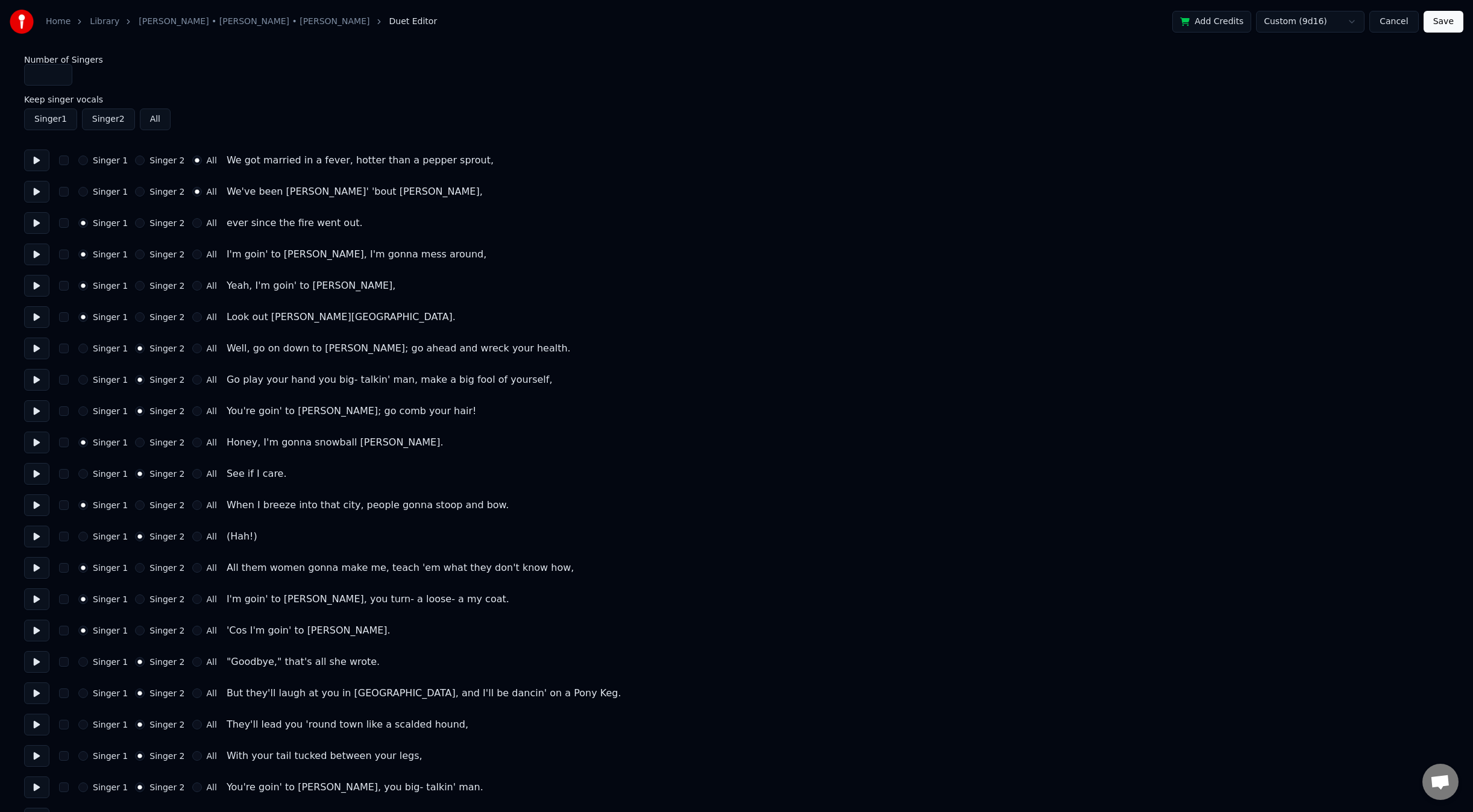
click at [97, 119] on button "Singer 2" at bounding box center [109, 119] width 53 height 22
click at [1442, 21] on button "Save" at bounding box center [1443, 21] width 39 height 22
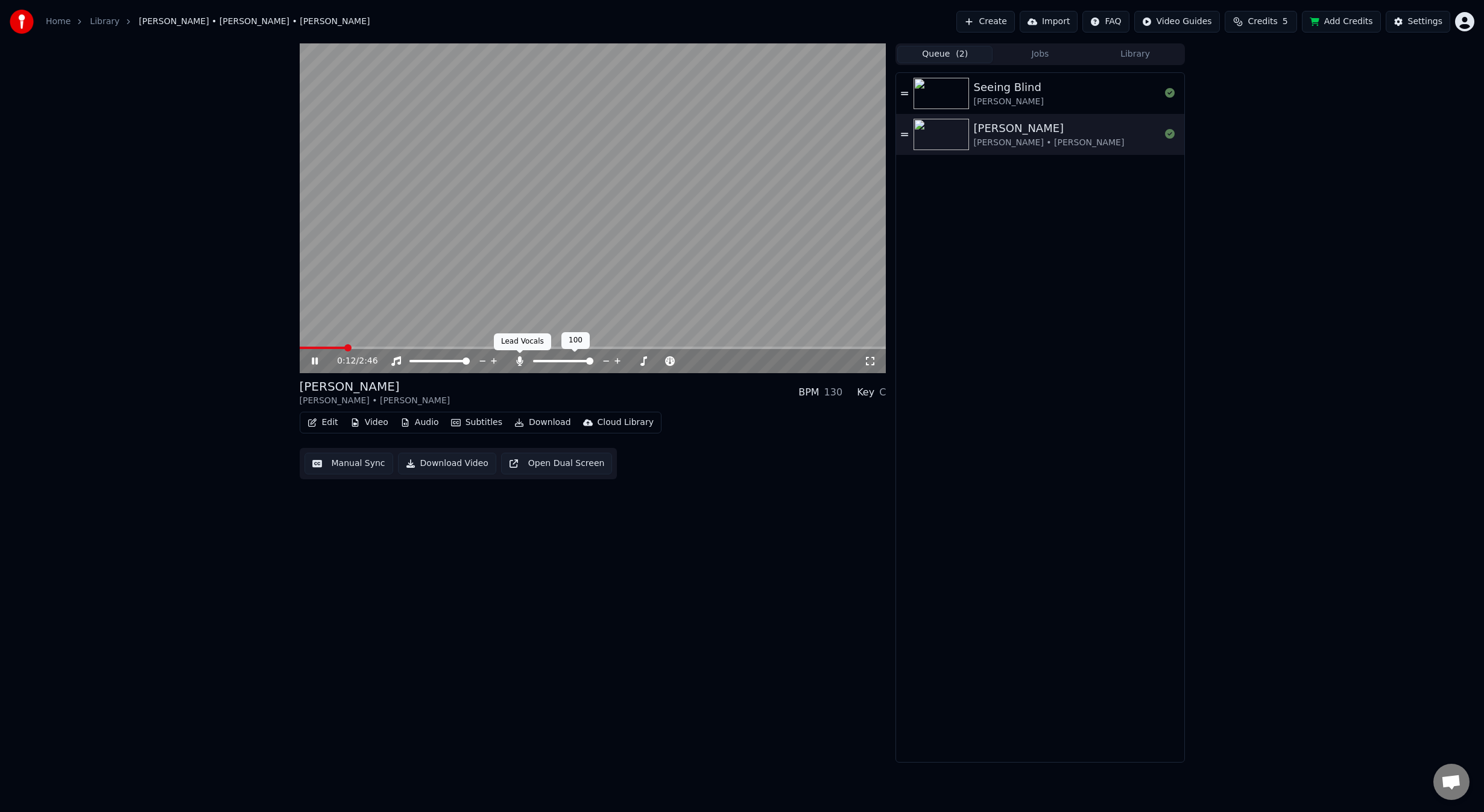
click at [519, 360] on icon at bounding box center [520, 361] width 6 height 10
click at [519, 360] on icon at bounding box center [519, 361] width 12 height 10
click at [331, 422] on button "Edit" at bounding box center [323, 422] width 40 height 17
click at [496, 283] on video at bounding box center [593, 208] width 587 height 330
click at [998, 270] on div "Seeing Blind Niall • [PERSON_NAME] [PERSON_NAME] • [PERSON_NAME]" at bounding box center [1040, 418] width 287 height 689
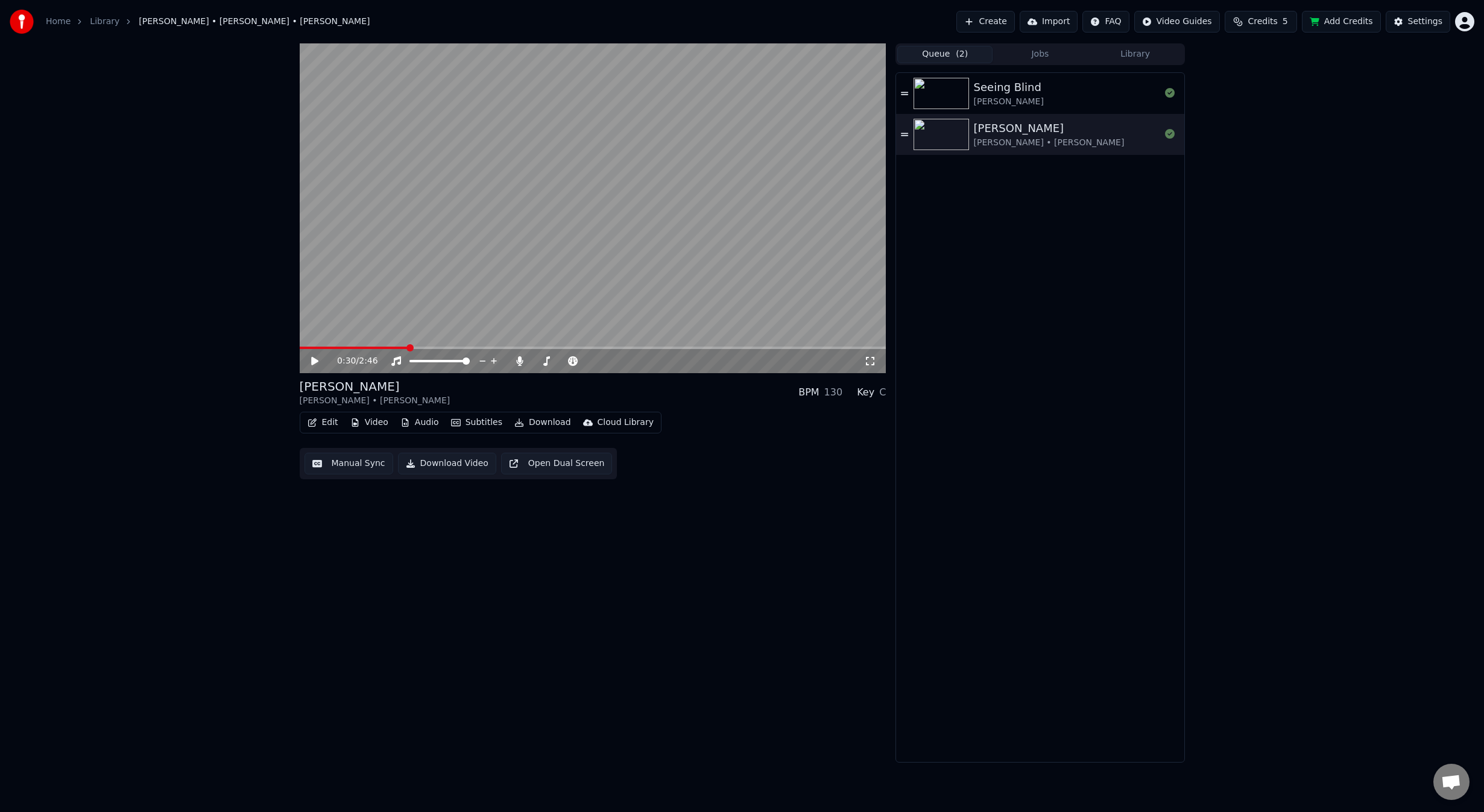
click at [325, 425] on button "Edit" at bounding box center [323, 422] width 40 height 17
click at [366, 589] on div "Duet Editor" at bounding box center [352, 588] width 48 height 12
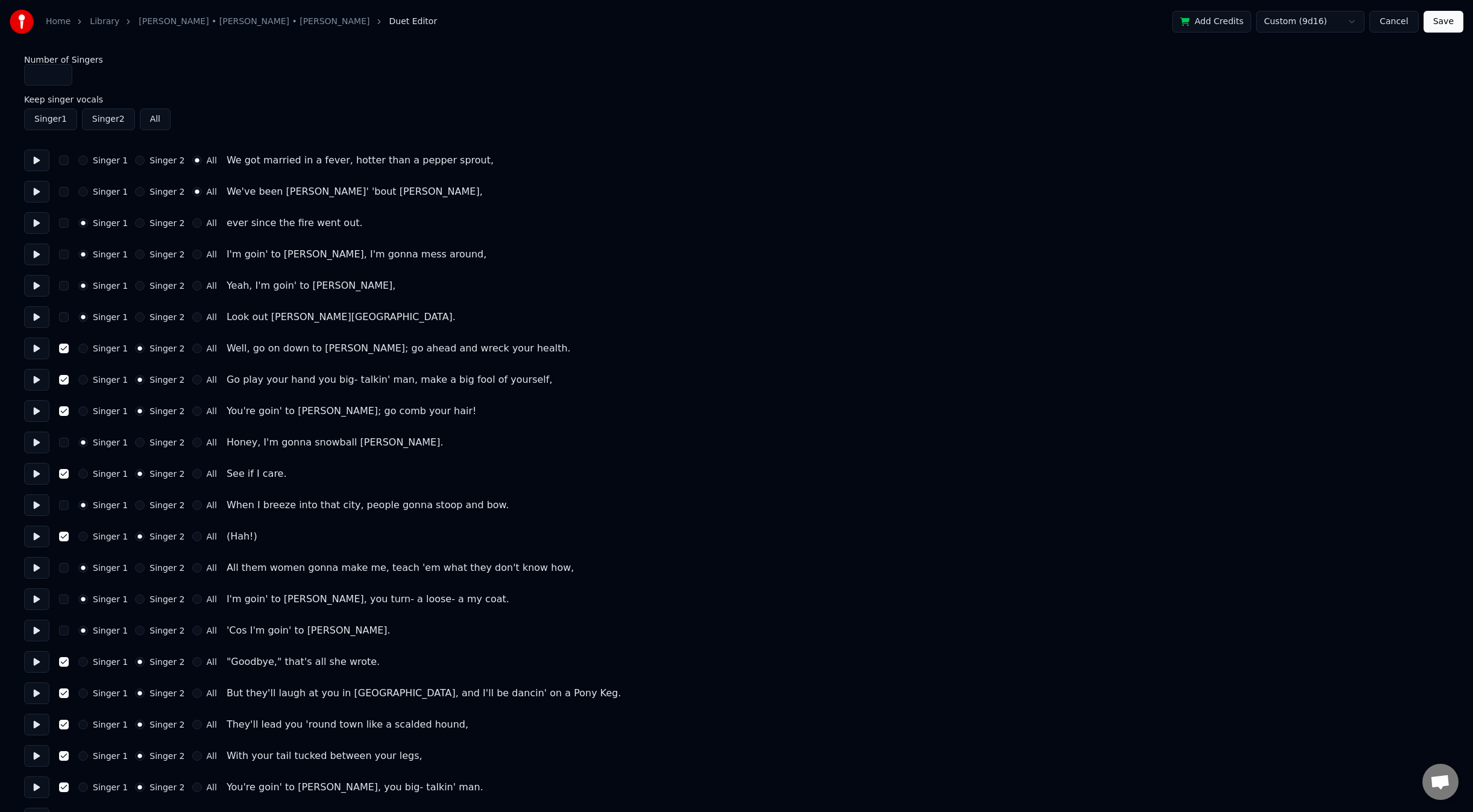
click at [111, 119] on button "Singer 2" at bounding box center [109, 119] width 53 height 22
click at [152, 118] on button "All" at bounding box center [155, 119] width 31 height 22
click at [157, 119] on button "All" at bounding box center [155, 119] width 31 height 22
click at [37, 158] on button at bounding box center [36, 160] width 25 height 22
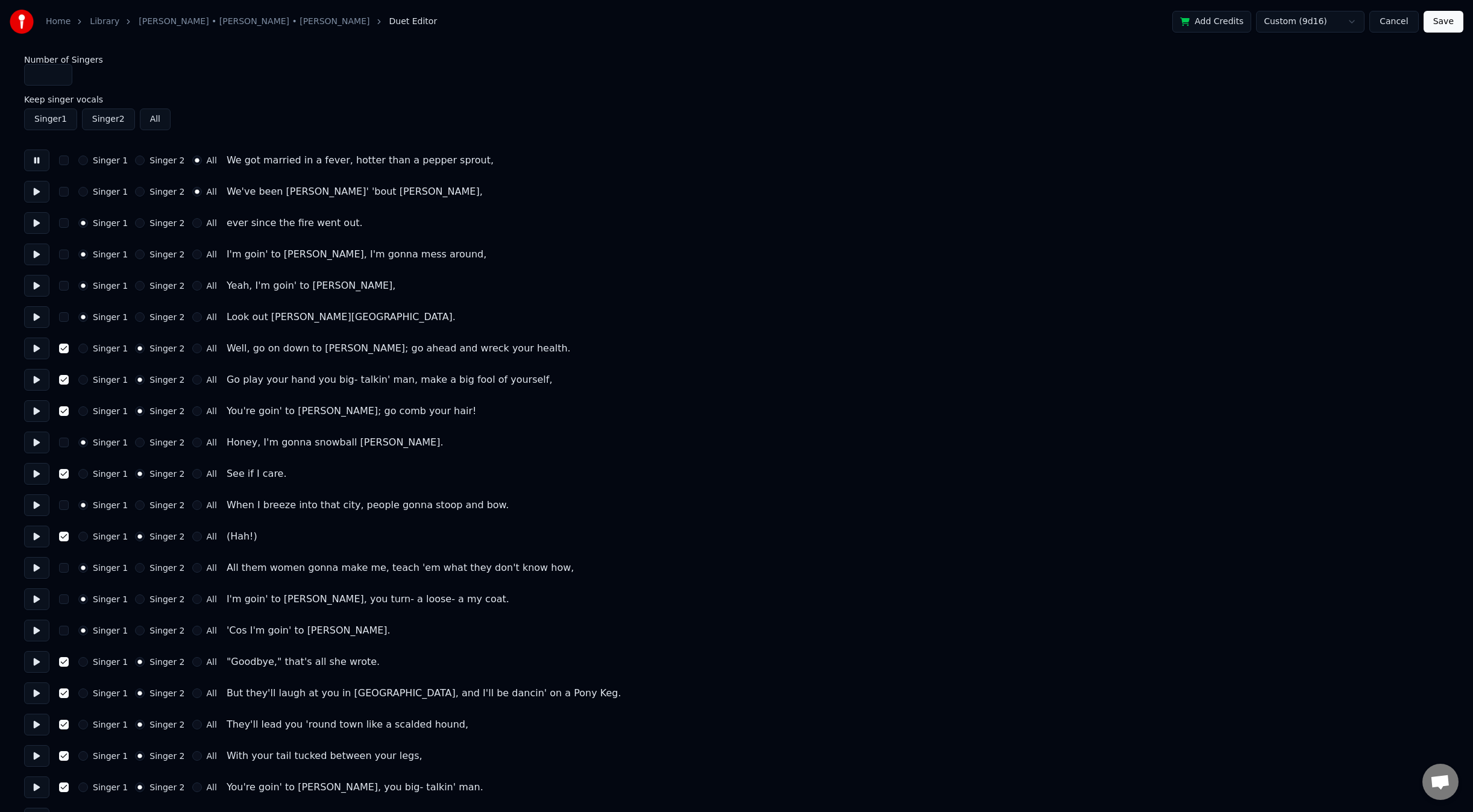
click at [139, 161] on button "Singer 2" at bounding box center [140, 160] width 10 height 10
click at [35, 163] on button at bounding box center [36, 160] width 25 height 22
click at [38, 161] on button at bounding box center [36, 160] width 25 height 22
click at [38, 162] on button at bounding box center [36, 160] width 25 height 22
click at [227, 18] on link "[PERSON_NAME] • [PERSON_NAME] • [PERSON_NAME]" at bounding box center [254, 21] width 231 height 12
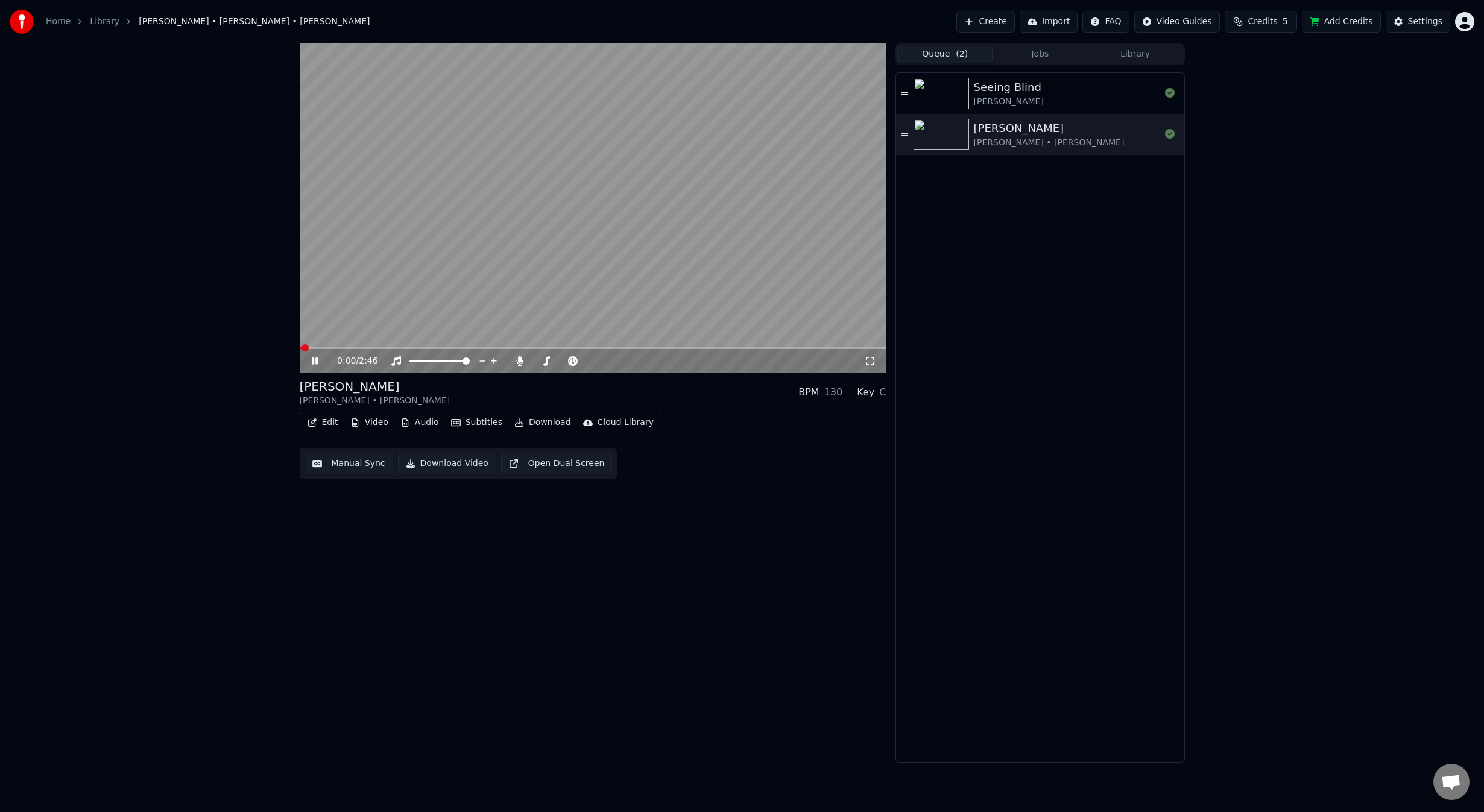
click at [421, 424] on button "Audio" at bounding box center [420, 422] width 48 height 17
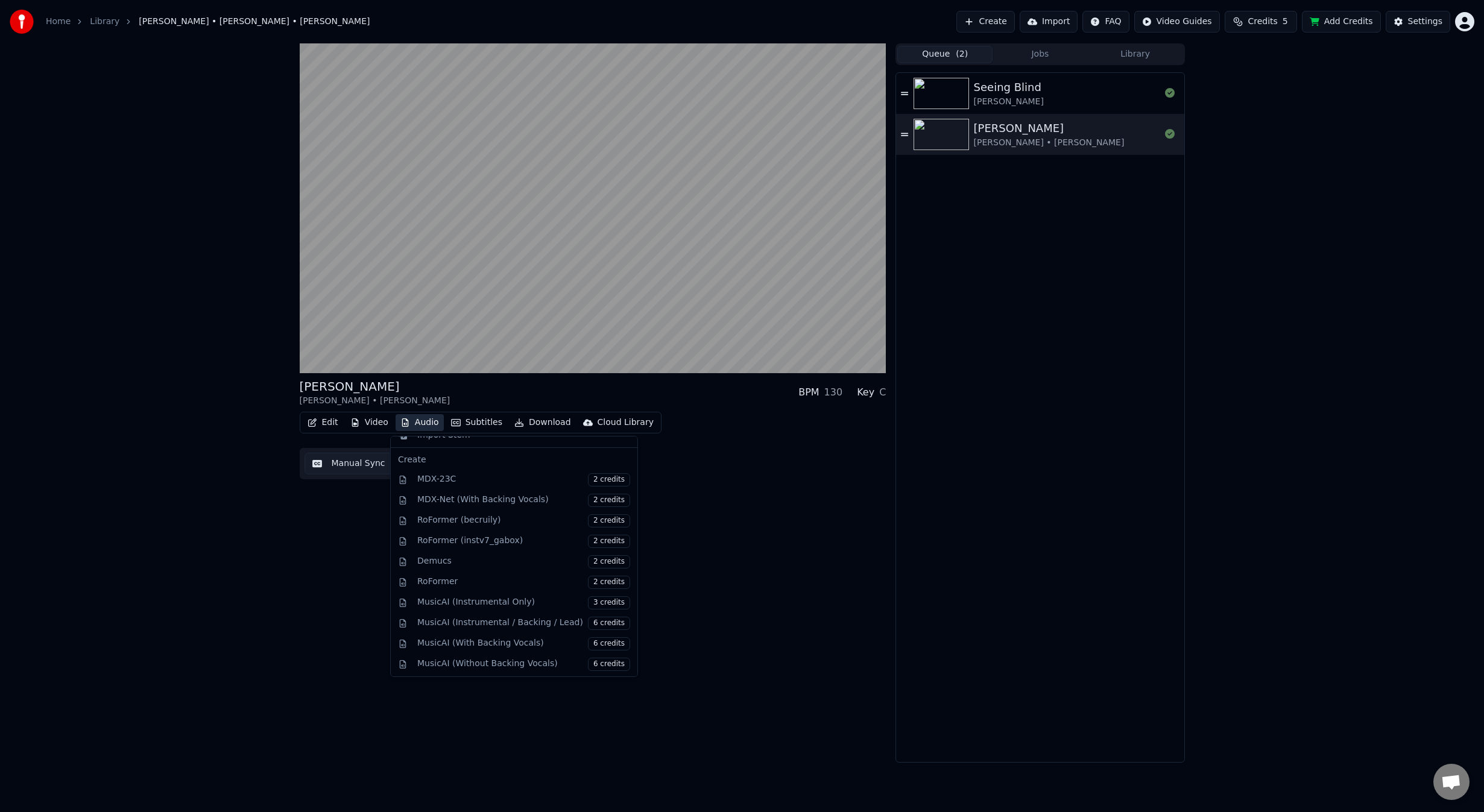
scroll to position [142, 0]
click at [765, 548] on div "[PERSON_NAME] [PERSON_NAME] • [PERSON_NAME] BPM 130 Key C Edit Video Audio Subt…" at bounding box center [593, 402] width 587 height 719
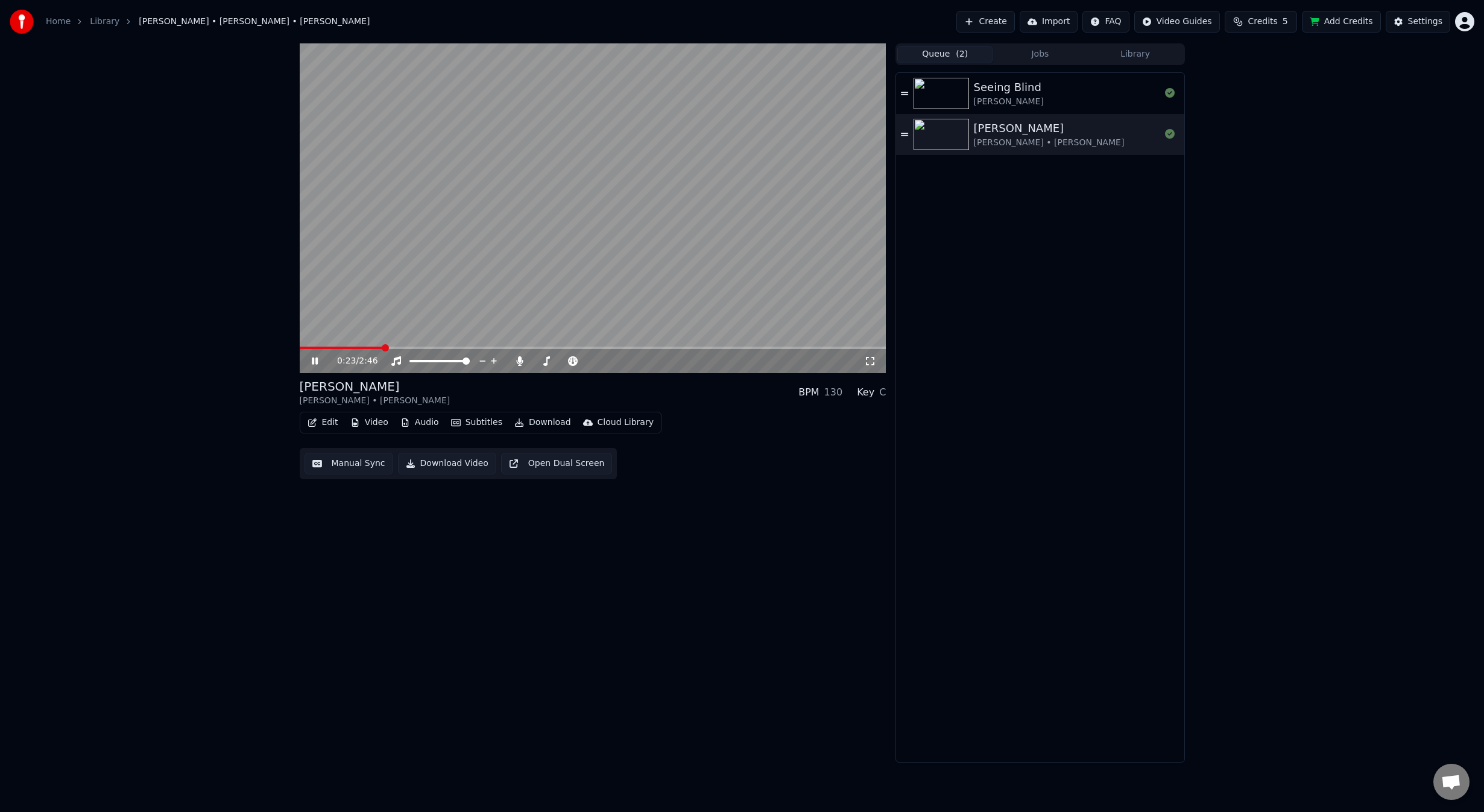
click at [555, 238] on video at bounding box center [593, 208] width 587 height 330
